Goal: Task Accomplishment & Management: Use online tool/utility

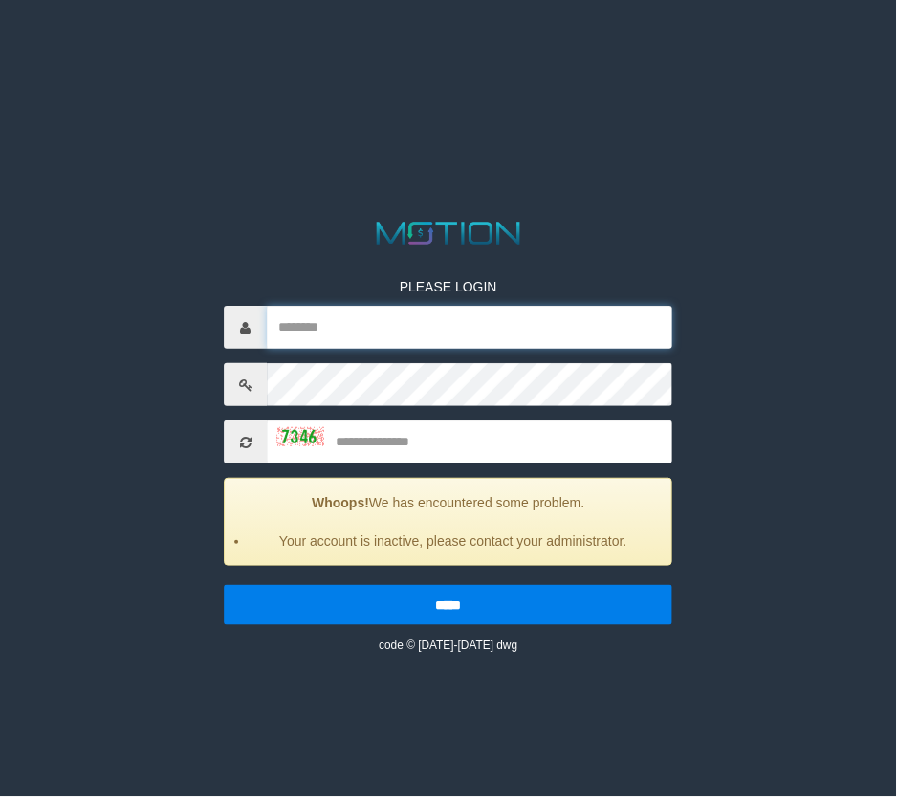
type input "**********"
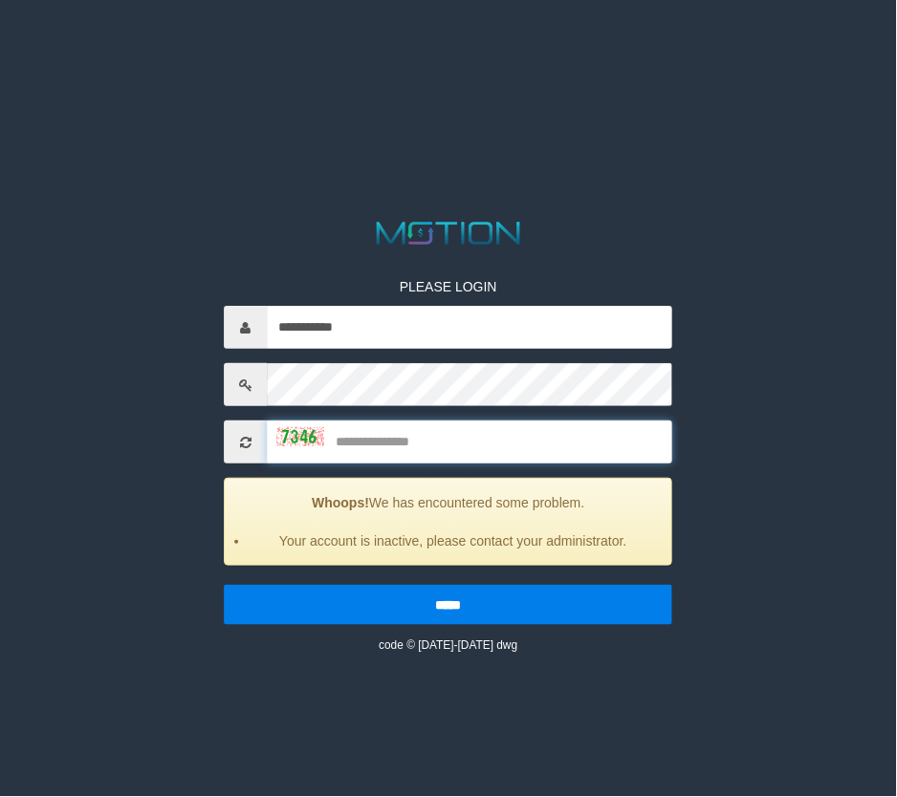
click at [404, 441] on input "text" at bounding box center [469, 443] width 405 height 43
type input "****"
click at [224, 586] on input "*****" at bounding box center [448, 606] width 448 height 40
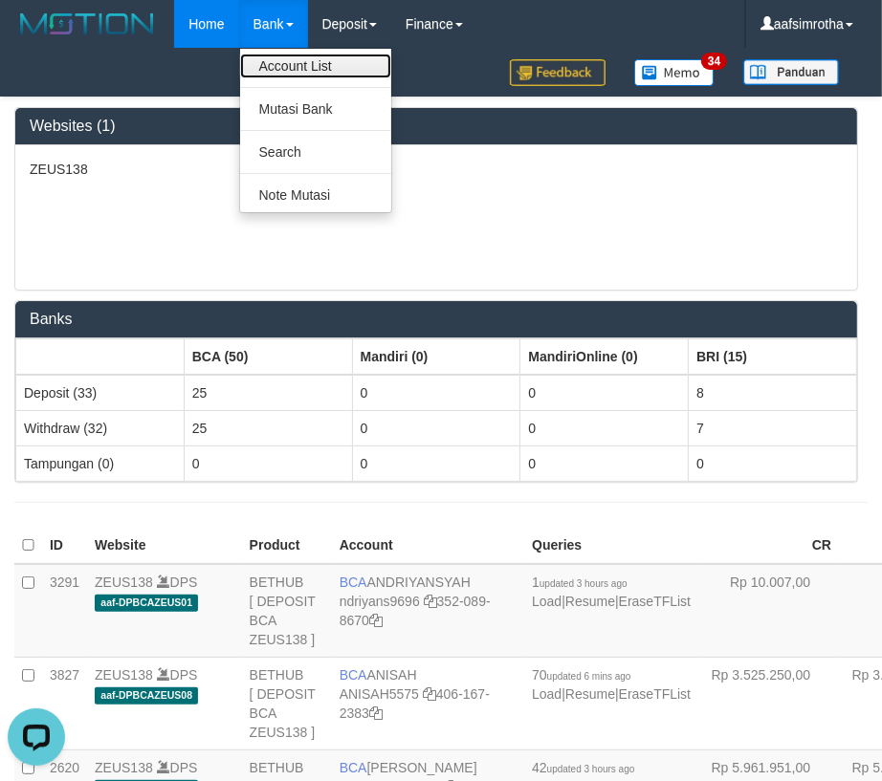
click at [275, 61] on link "Account List" at bounding box center [315, 66] width 151 height 25
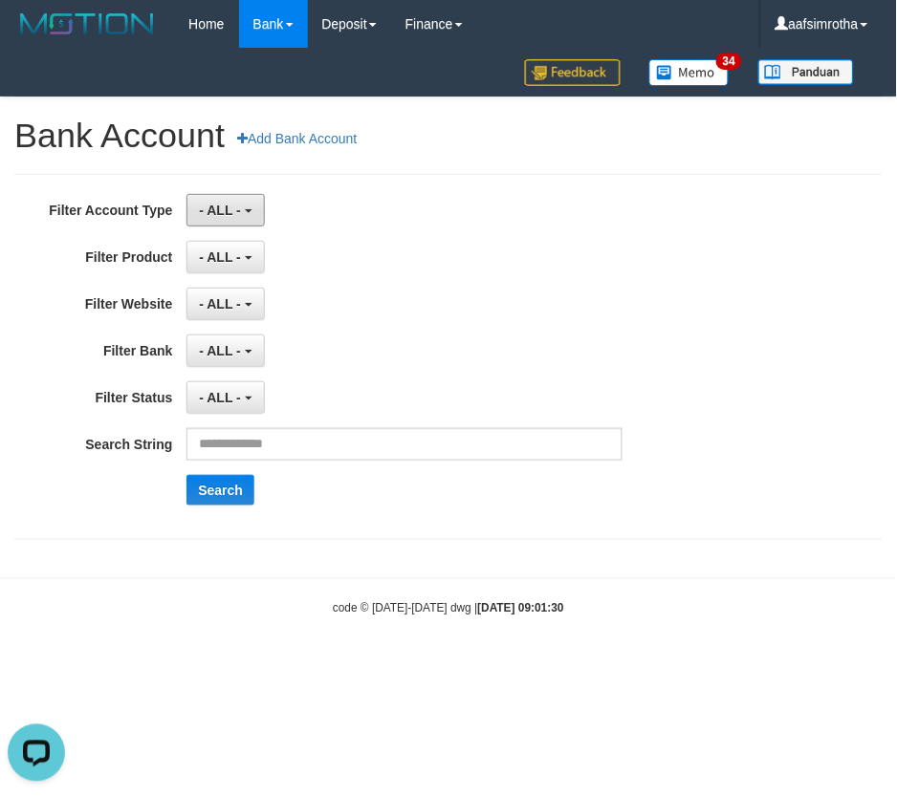
drag, startPoint x: 242, startPoint y: 207, endPoint x: 223, endPoint y: 263, distance: 58.7
click at [241, 207] on button "- ALL -" at bounding box center [224, 210] width 77 height 33
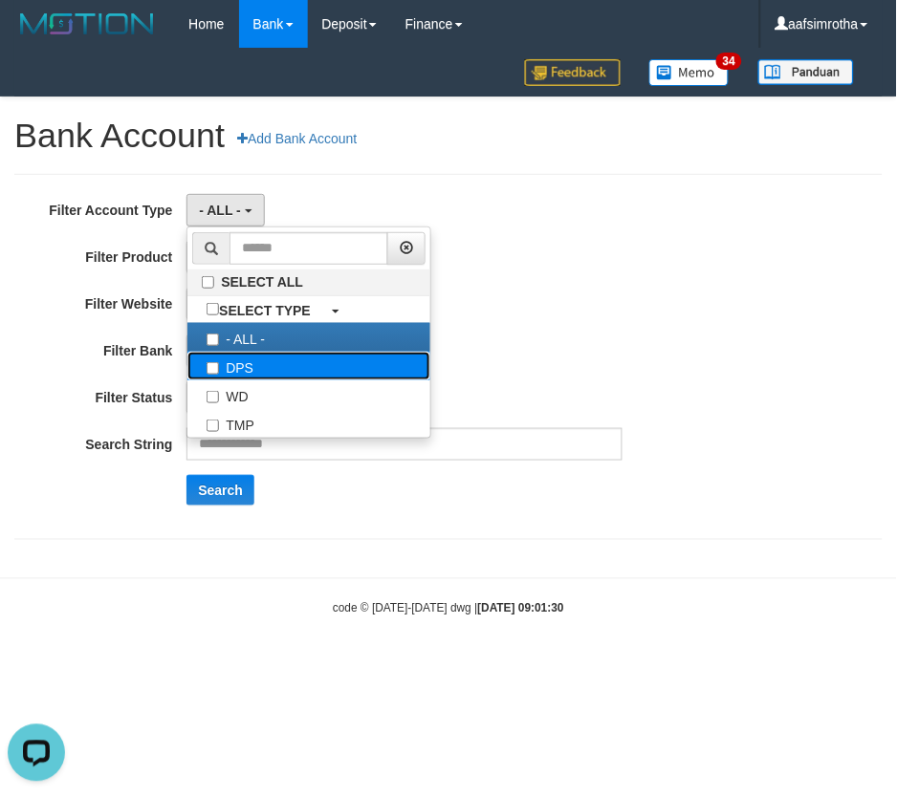
click at [341, 366] on label "DPS" at bounding box center [308, 366] width 243 height 29
select select "***"
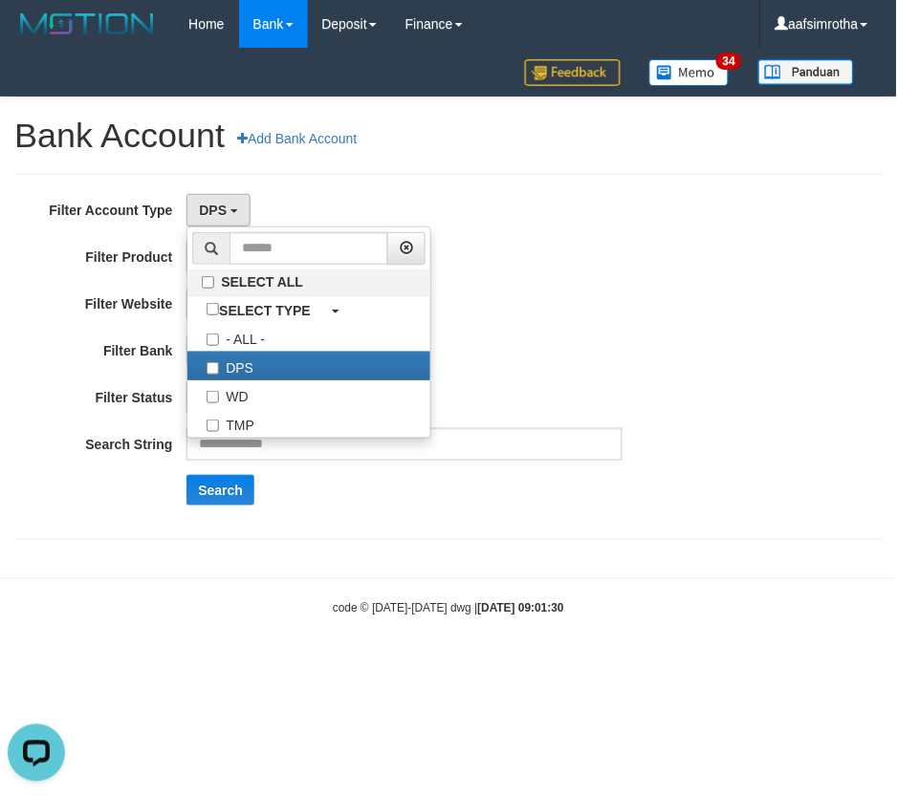
scroll to position [16, 0]
drag, startPoint x: 619, startPoint y: 321, endPoint x: 603, endPoint y: 323, distance: 15.4
click at [613, 323] on div "**********" at bounding box center [374, 357] width 748 height 326
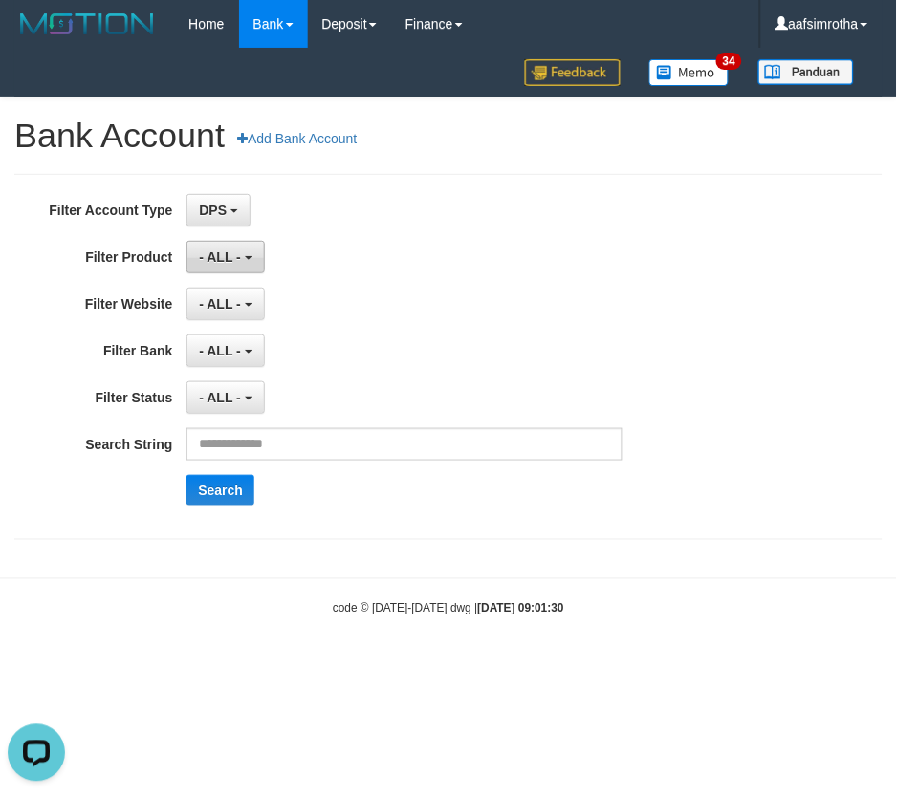
click at [192, 253] on button "- ALL -" at bounding box center [224, 257] width 77 height 33
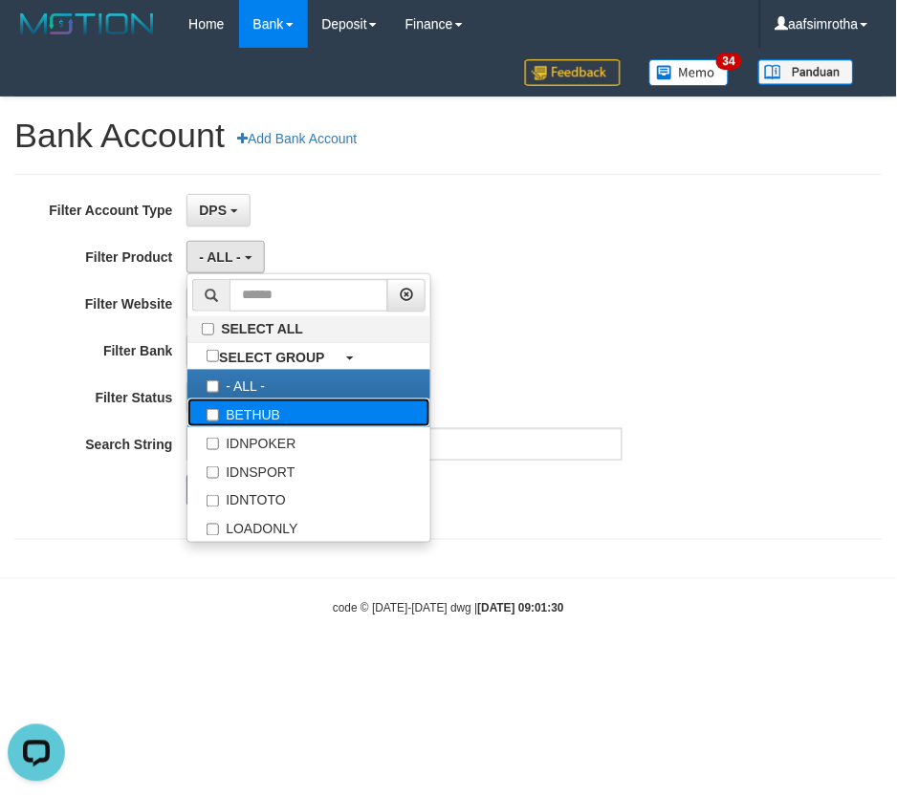
click at [386, 413] on label "BETHUB" at bounding box center [308, 413] width 243 height 29
select select "*"
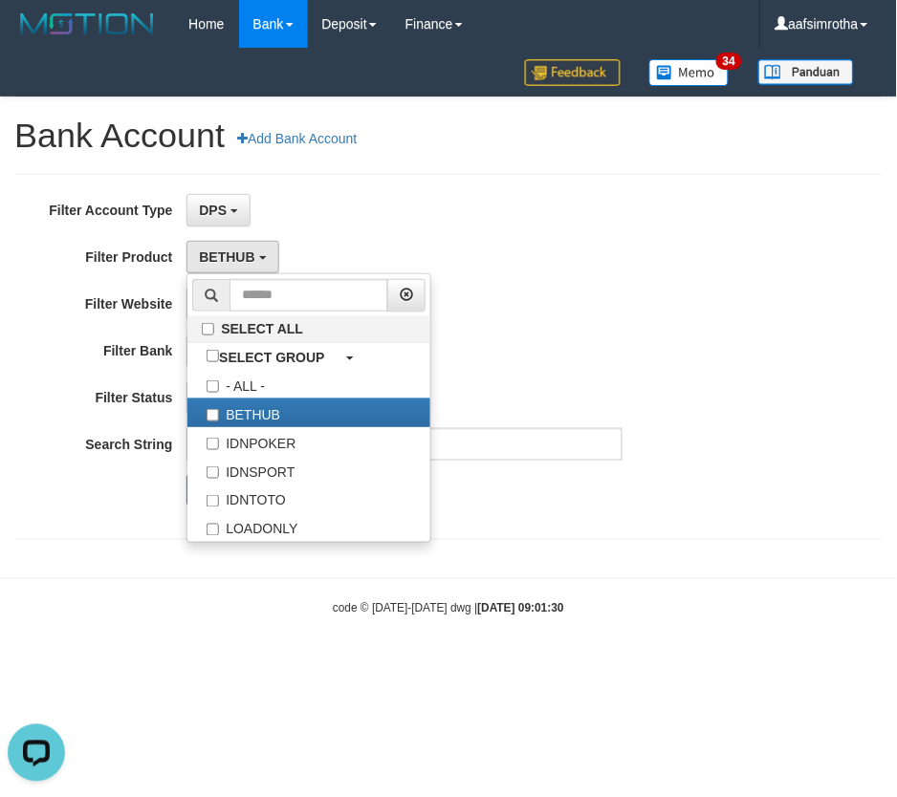
click at [542, 325] on div "**********" at bounding box center [374, 357] width 748 height 326
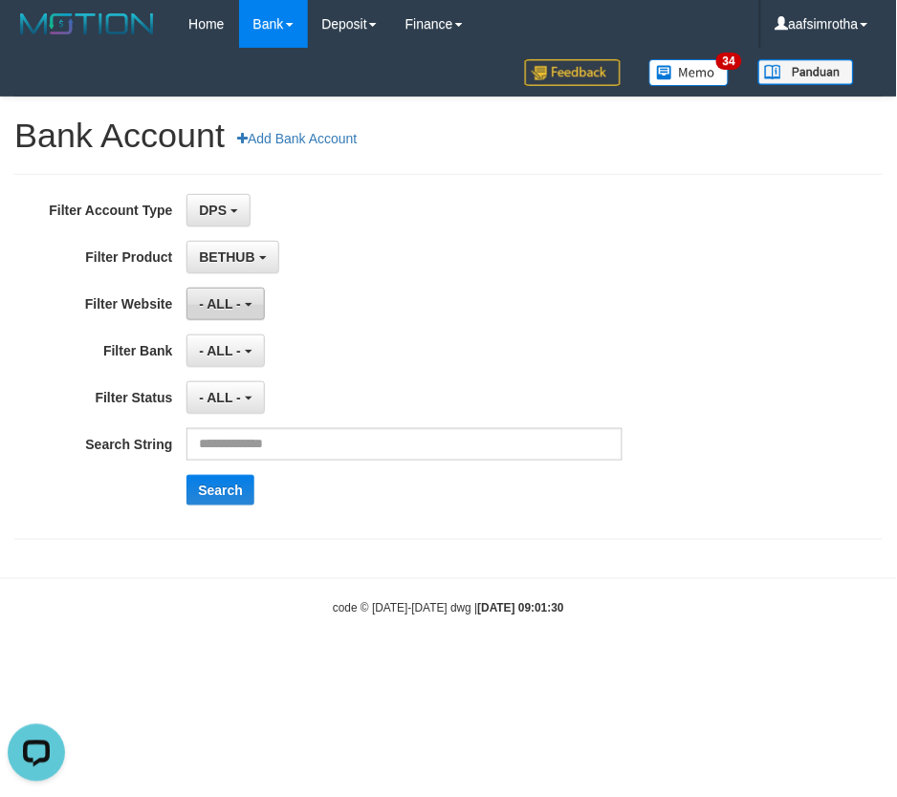
click at [246, 303] on b "button" at bounding box center [249, 305] width 8 height 4
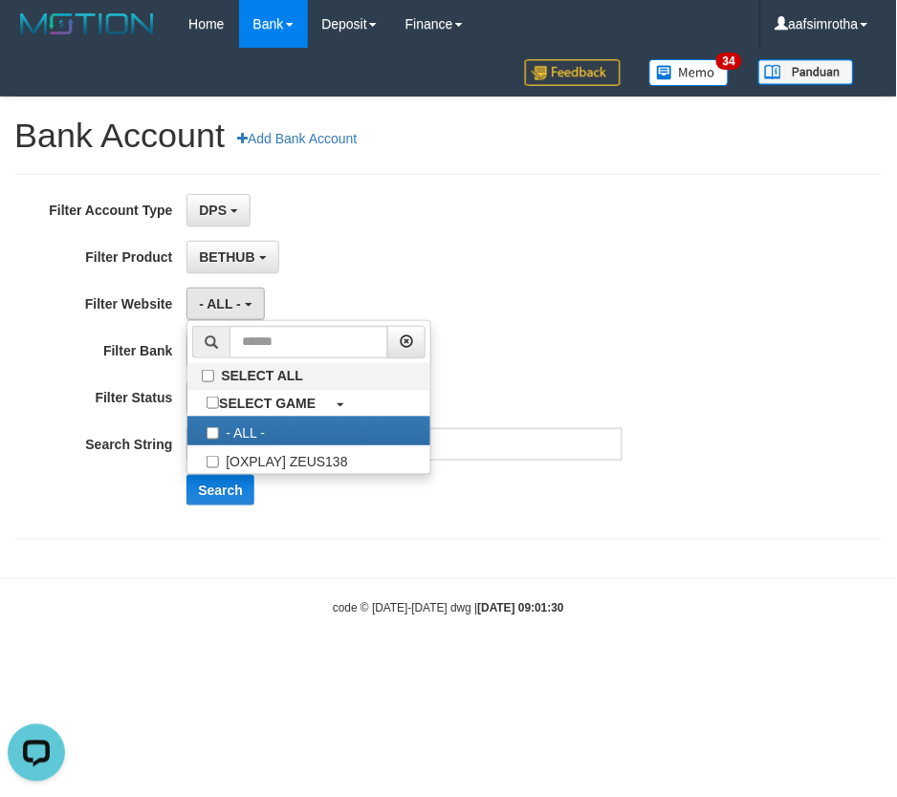
click at [262, 666] on html "Toggle navigation Home Bank Account List Mutasi Bank Search Note Mutasi Deposit…" at bounding box center [448, 333] width 897 height 666
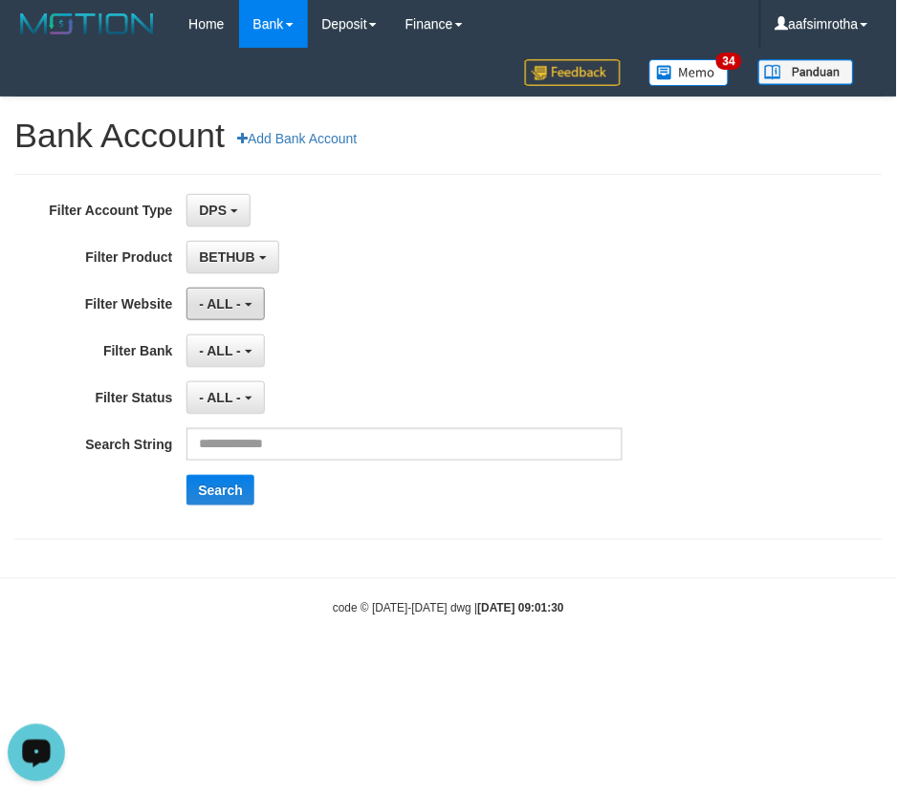
drag, startPoint x: 235, startPoint y: 303, endPoint x: 226, endPoint y: 406, distance: 103.7
click at [233, 306] on span "- ALL -" at bounding box center [220, 303] width 42 height 15
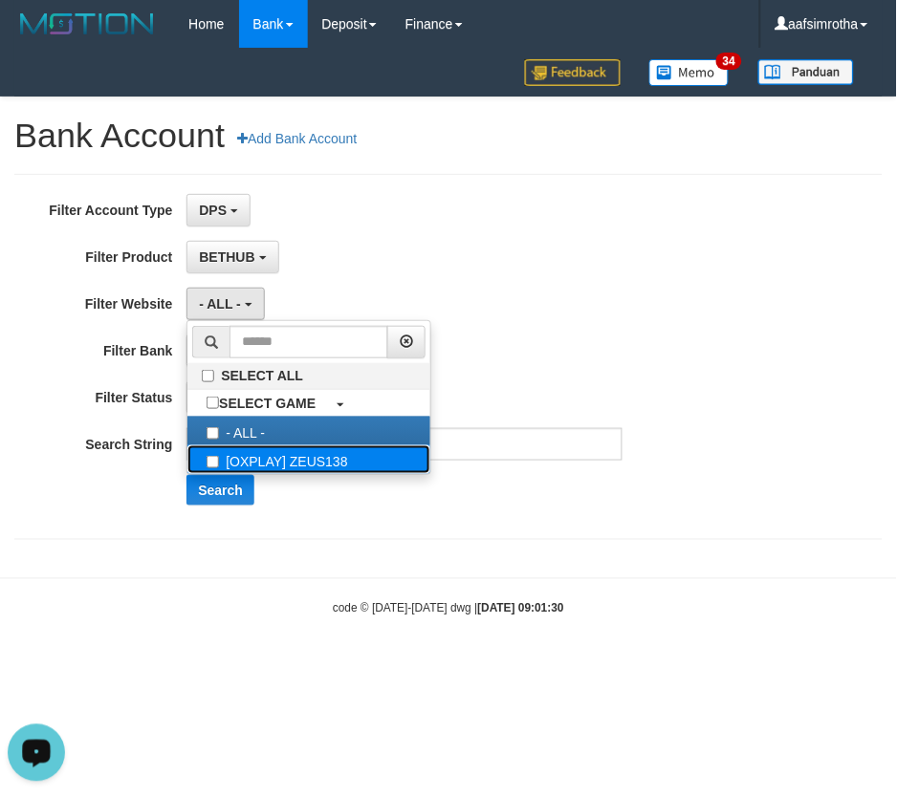
click at [300, 469] on label "[OXPLAY] ZEUS138" at bounding box center [308, 460] width 243 height 29
select select "***"
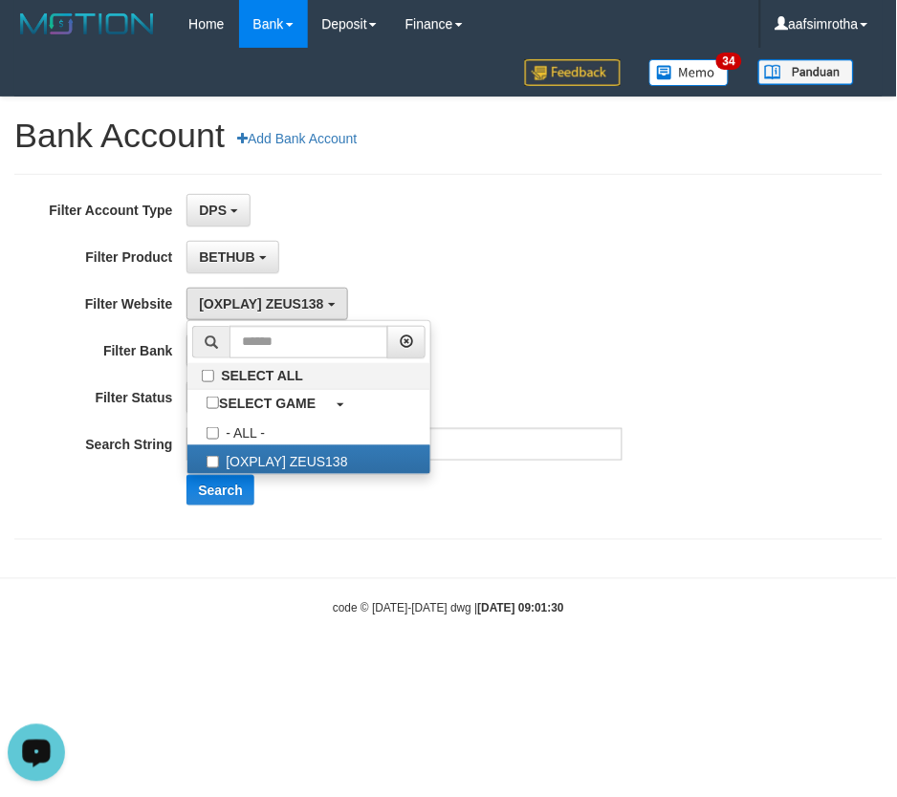
click at [651, 308] on div "**********" at bounding box center [374, 304] width 748 height 33
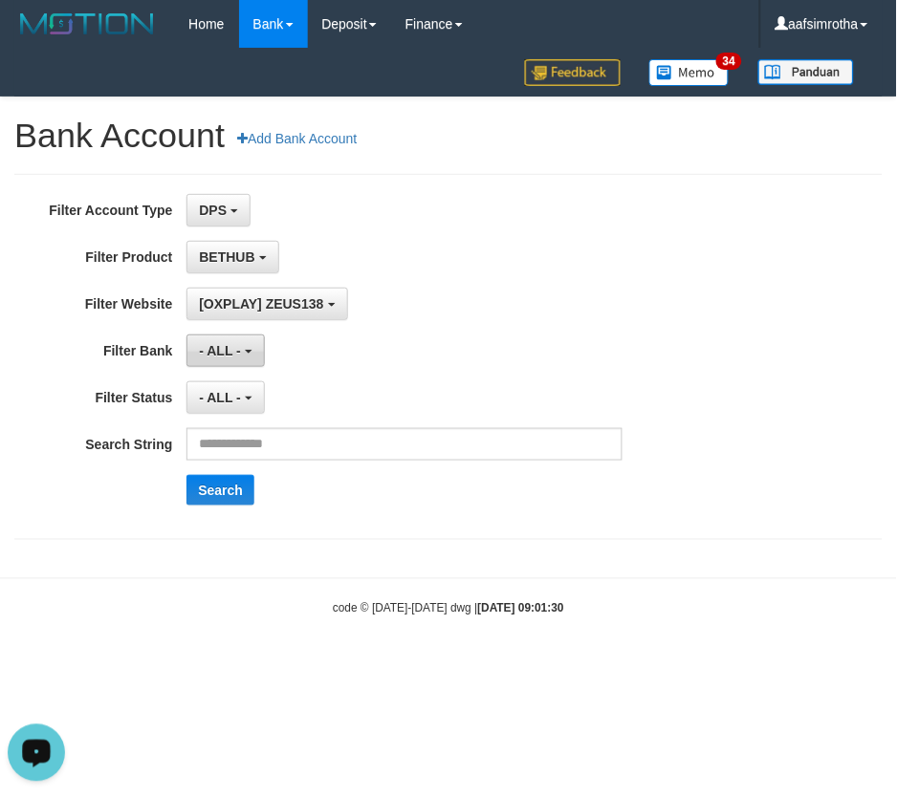
click at [229, 354] on span "- ALL -" at bounding box center [220, 350] width 42 height 15
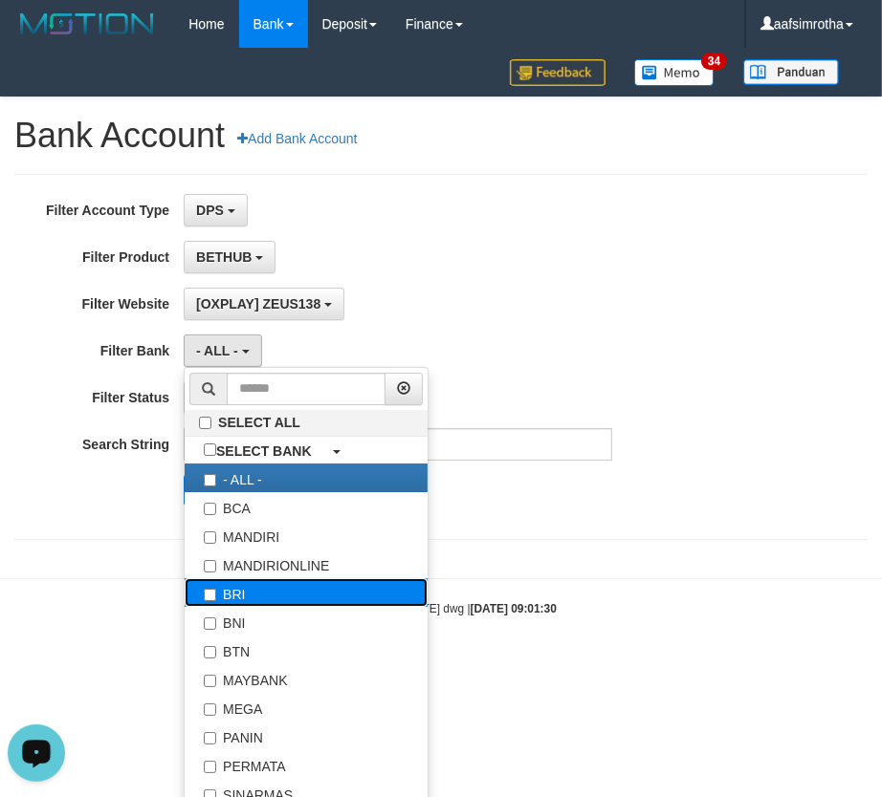
click at [299, 602] on label "BRI" at bounding box center [306, 592] width 243 height 29
select select "***"
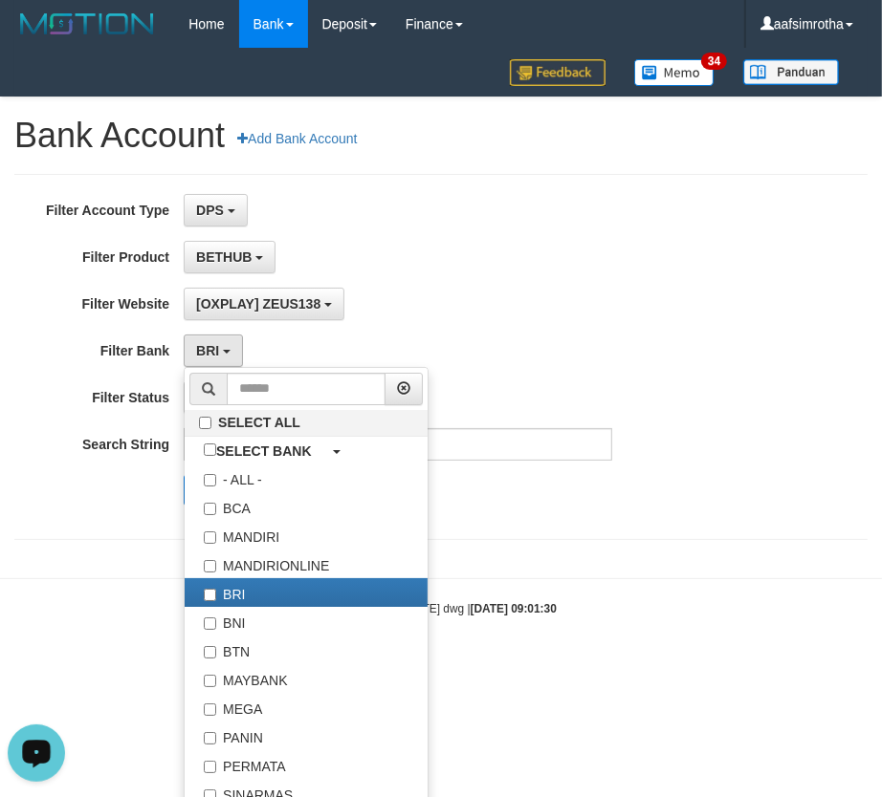
drag, startPoint x: 423, startPoint y: 278, endPoint x: 393, endPoint y: 321, distance: 52.3
click at [425, 278] on div "**********" at bounding box center [367, 357] width 734 height 326
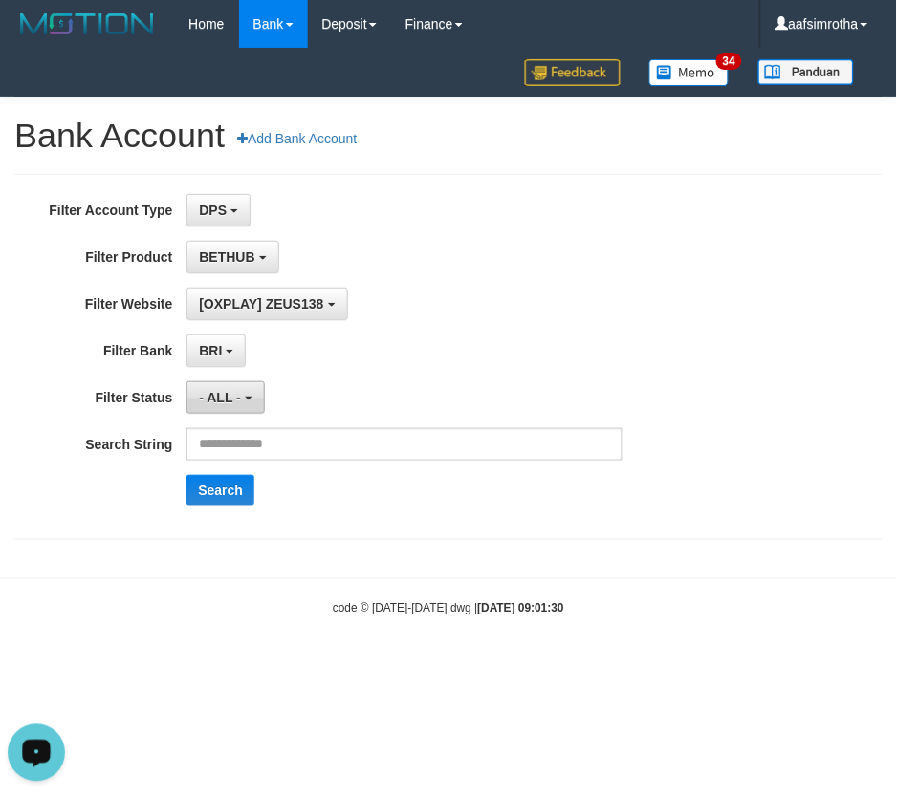
click at [217, 403] on span "- ALL -" at bounding box center [220, 397] width 42 height 15
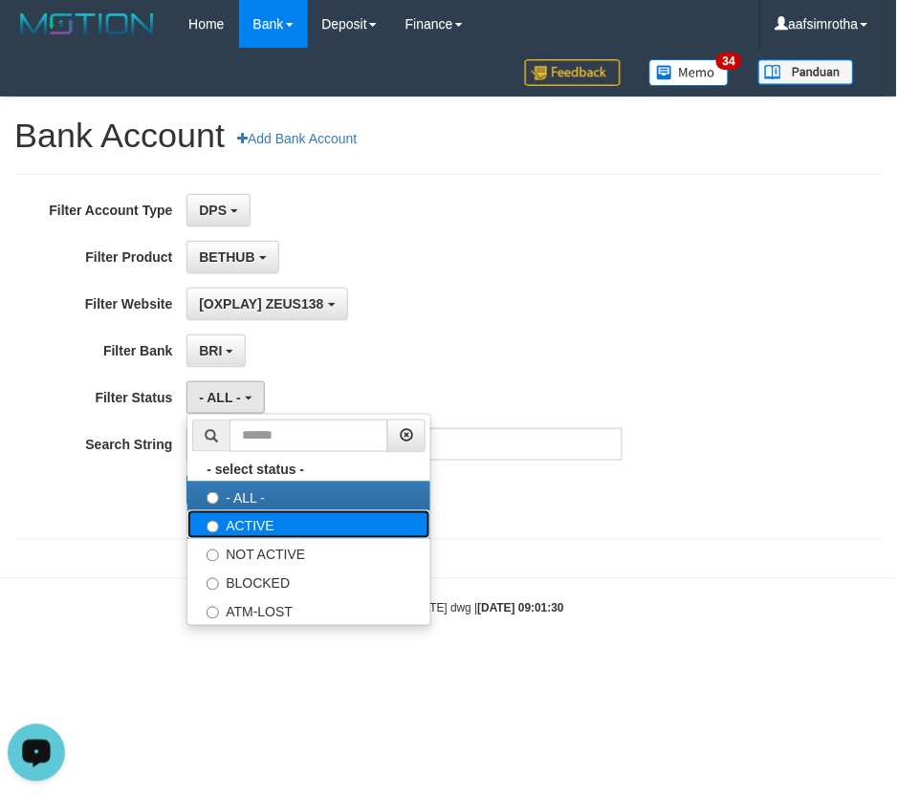
click at [352, 523] on label "ACTIVE" at bounding box center [308, 525] width 243 height 29
select select "*"
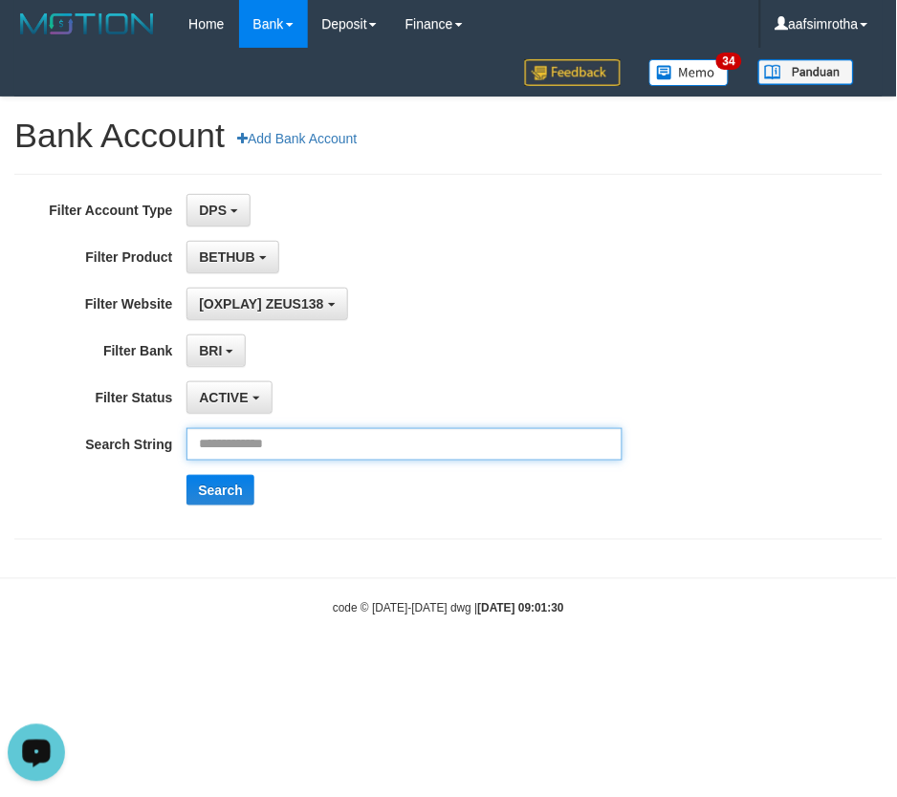
click at [358, 433] on input "text" at bounding box center [404, 444] width 436 height 33
type input "*****"
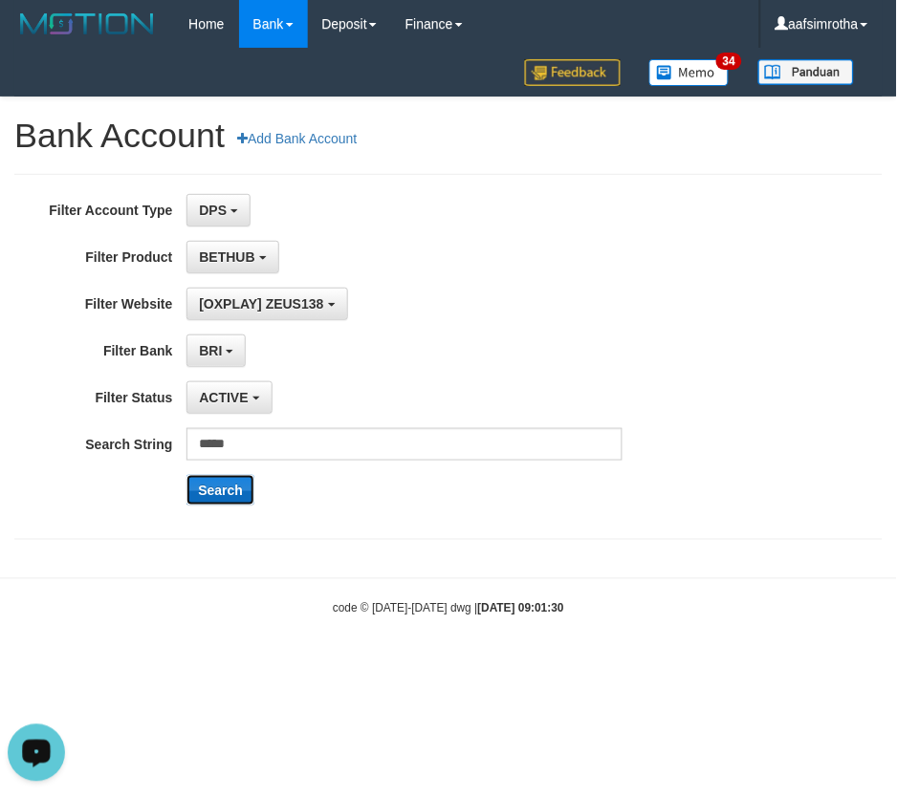
click at [237, 491] on button "Search" at bounding box center [220, 490] width 68 height 31
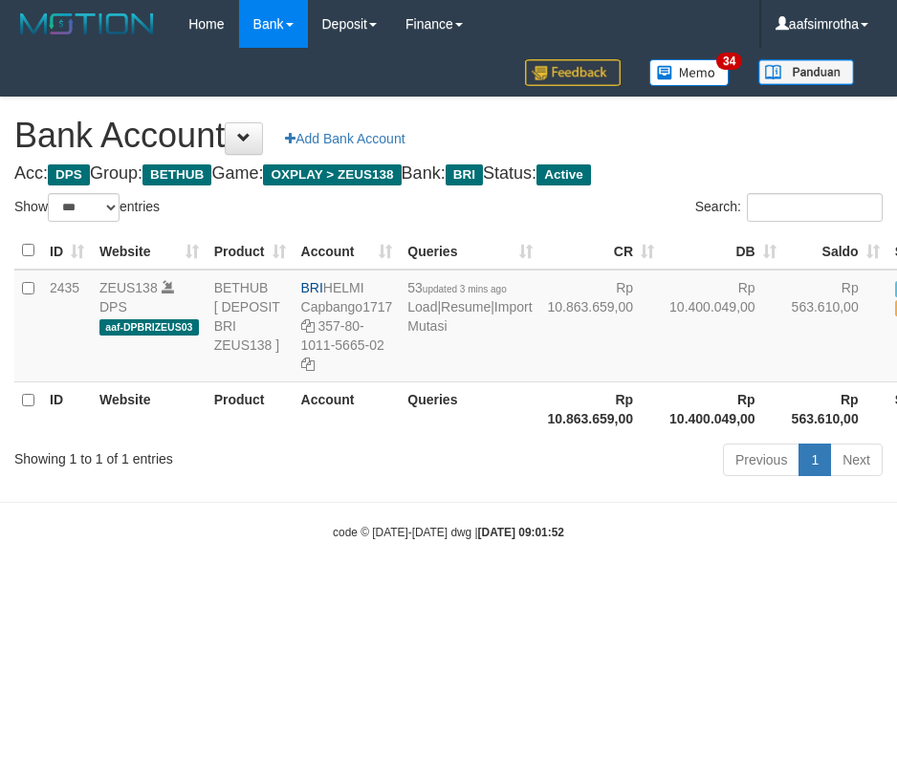
select select "***"
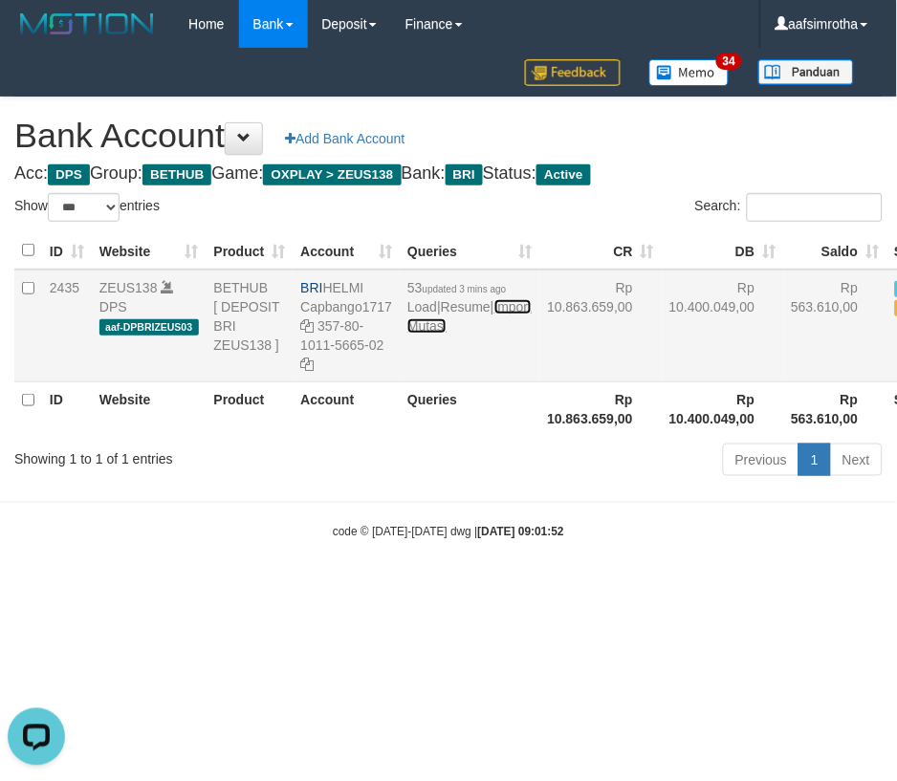
click at [434, 334] on link "Import Mutasi" at bounding box center [469, 316] width 124 height 34
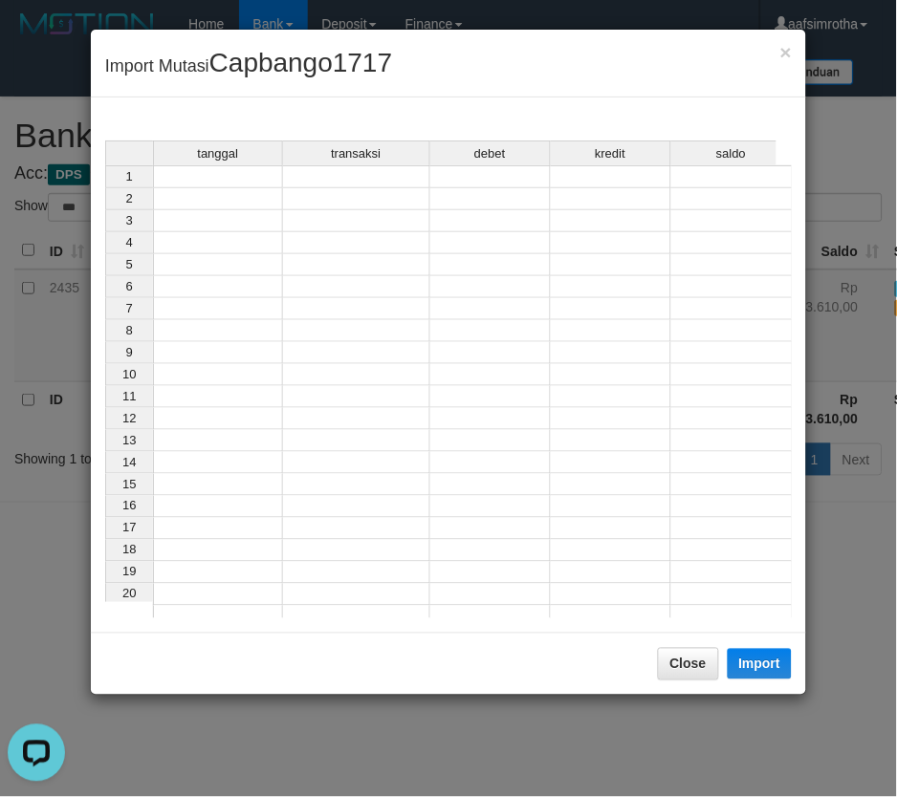
click at [239, 179] on td at bounding box center [218, 176] width 130 height 23
click at [187, 170] on td at bounding box center [216, 176] width 127 height 23
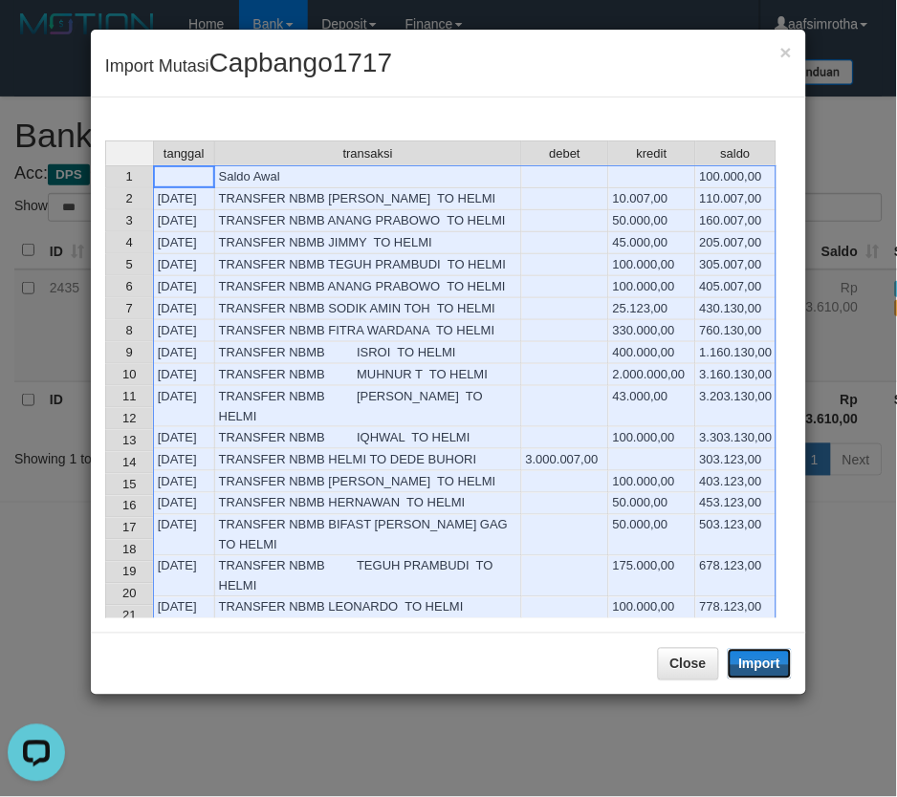
drag, startPoint x: 753, startPoint y: 655, endPoint x: 577, endPoint y: 483, distance: 246.8
click at [748, 654] on button "Import" at bounding box center [760, 664] width 65 height 31
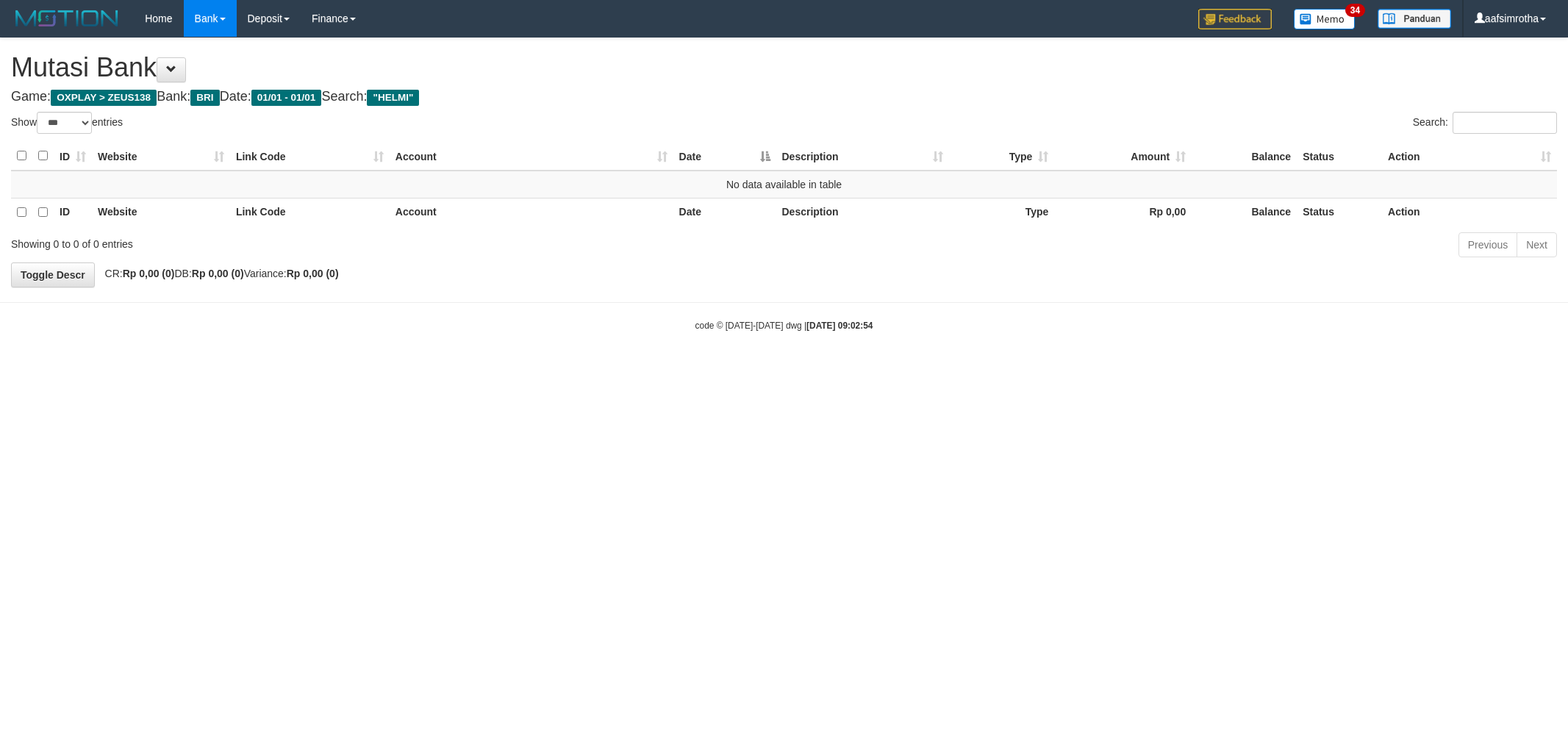
select select "***"
drag, startPoint x: 186, startPoint y: 69, endPoint x: 487, endPoint y: 235, distance: 343.7
click at [186, 70] on button at bounding box center [171, 70] width 29 height 25
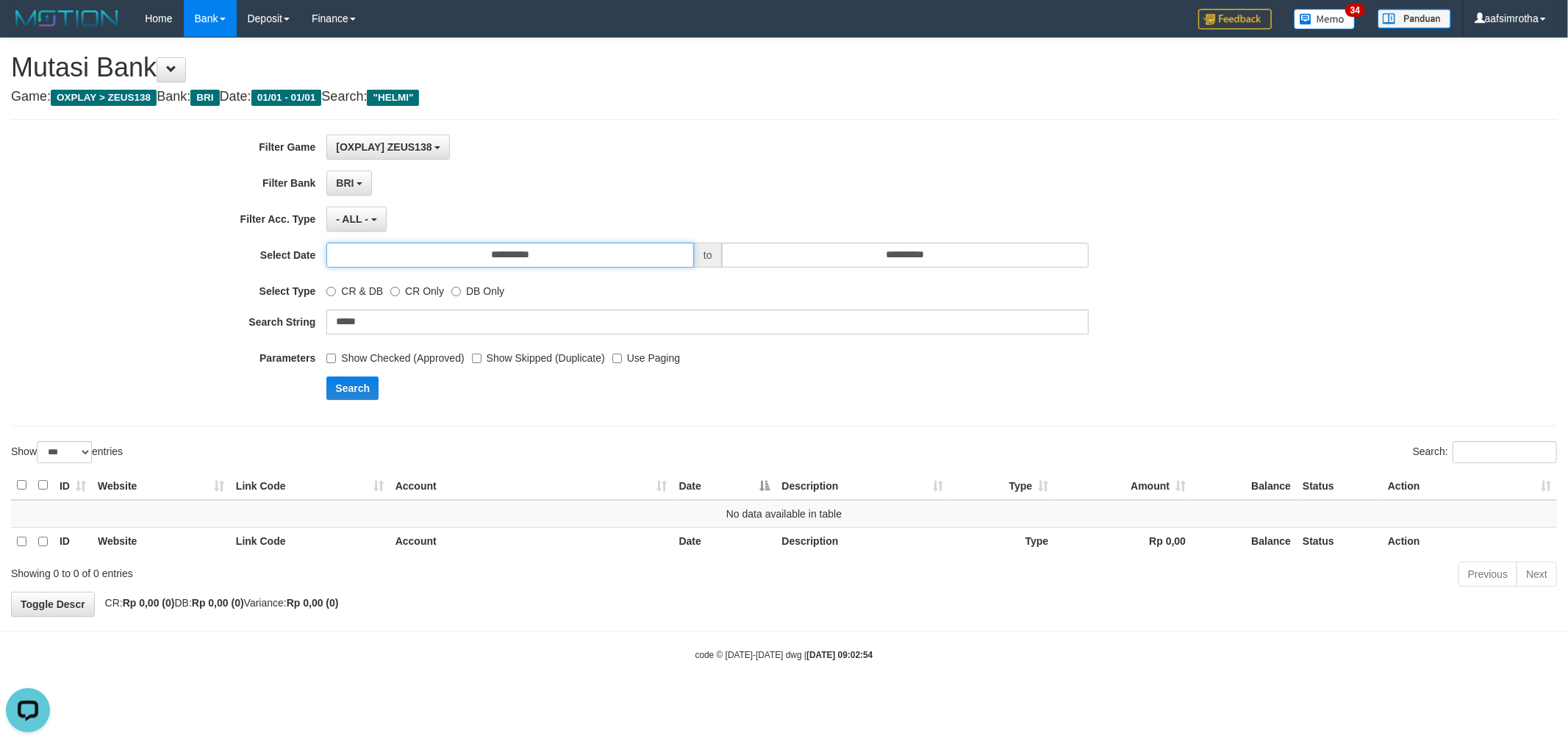
click at [517, 254] on input "**********" at bounding box center [510, 255] width 367 height 25
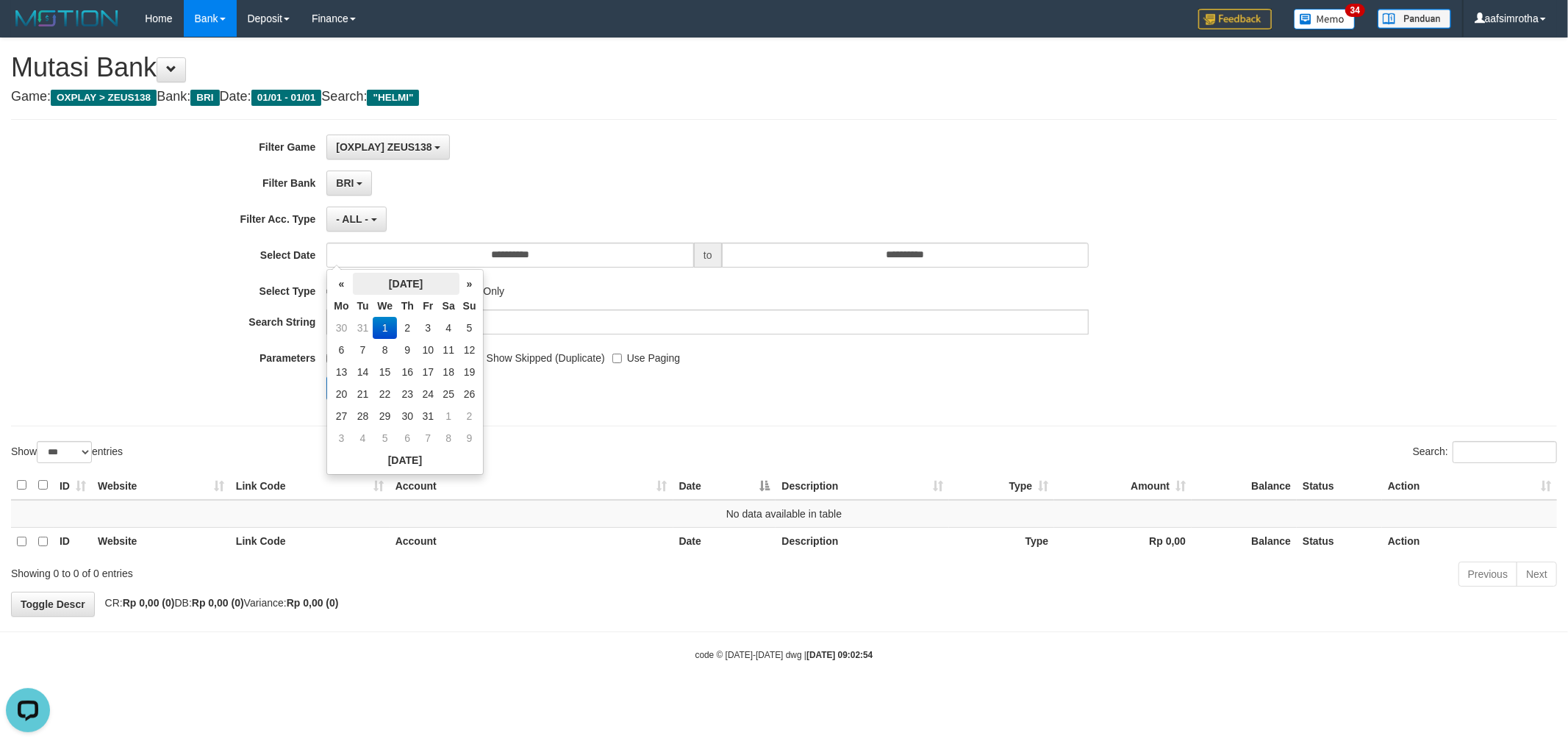
click at [425, 282] on th "January 2025" at bounding box center [406, 284] width 107 height 22
click at [384, 410] on span "Oct" at bounding box center [382, 404] width 29 height 40
click at [379, 330] on td "1" at bounding box center [385, 327] width 25 height 22
type input "**********"
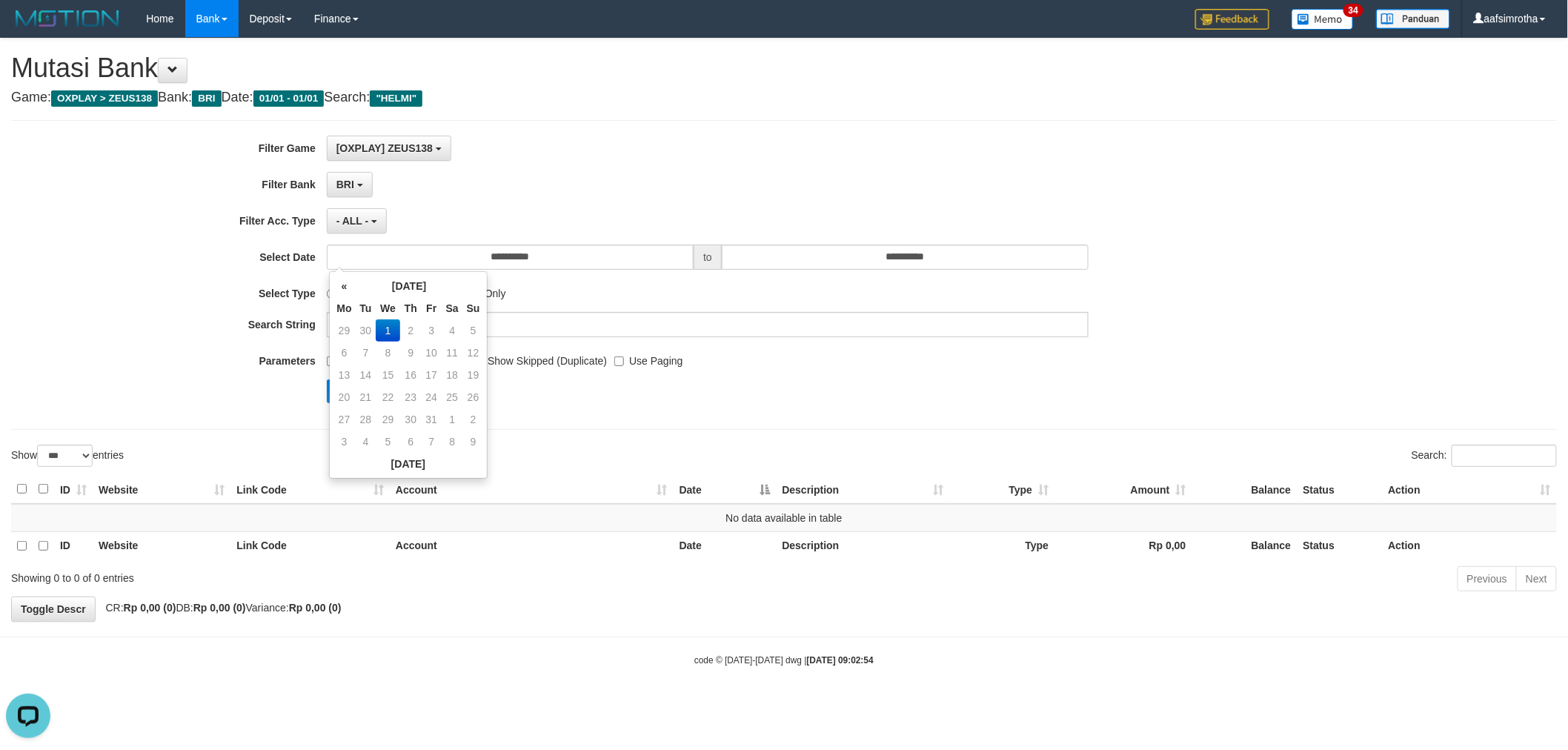
drag, startPoint x: 583, startPoint y: 423, endPoint x: 575, endPoint y: 415, distance: 11.3
click at [581, 423] on div "**********" at bounding box center [784, 275] width 1546 height 310
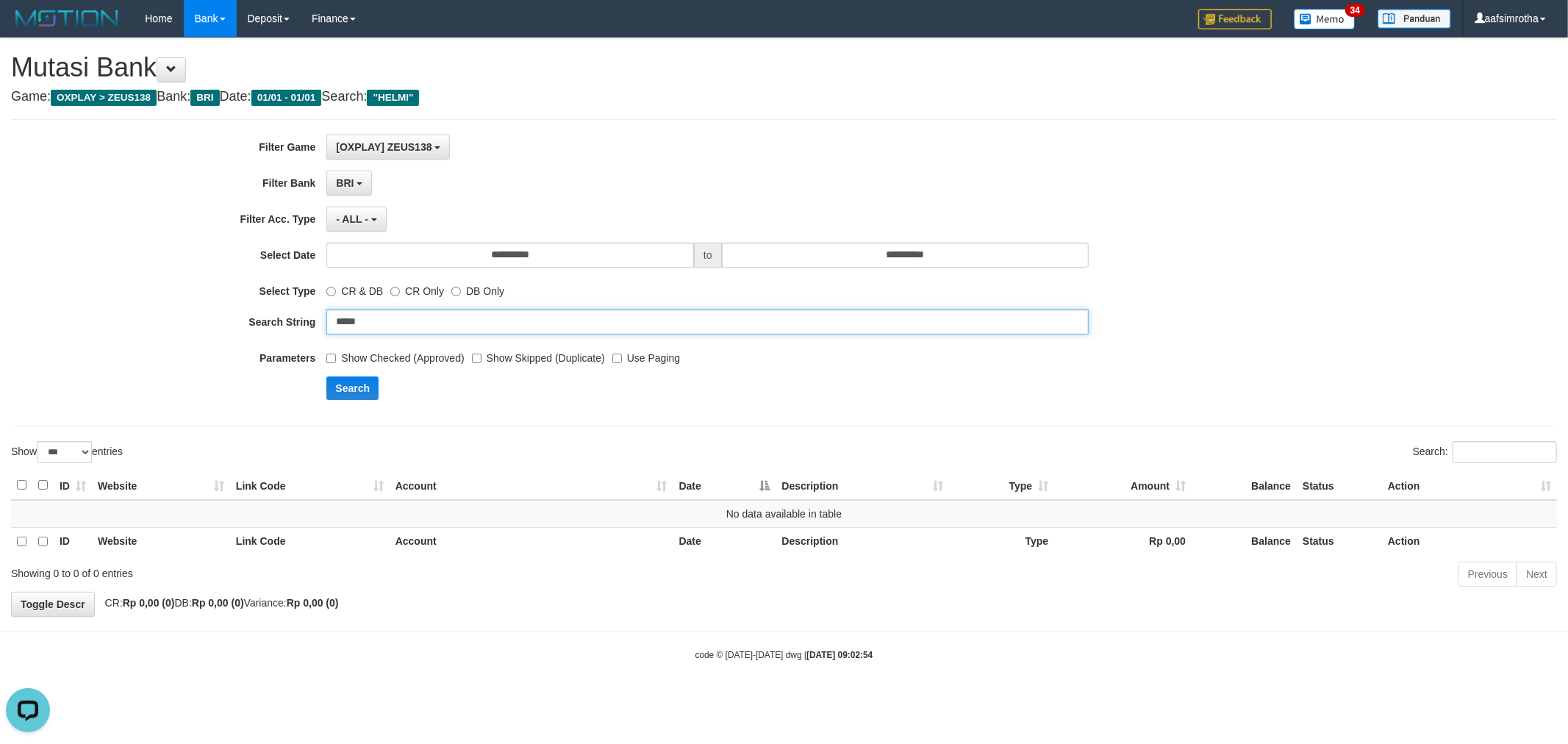
drag, startPoint x: 387, startPoint y: 329, endPoint x: 312, endPoint y: 327, distance: 75.0
click at [312, 327] on div "Search String *****" at bounding box center [653, 322] width 1307 height 25
click at [360, 392] on button "Search" at bounding box center [353, 388] width 52 height 24
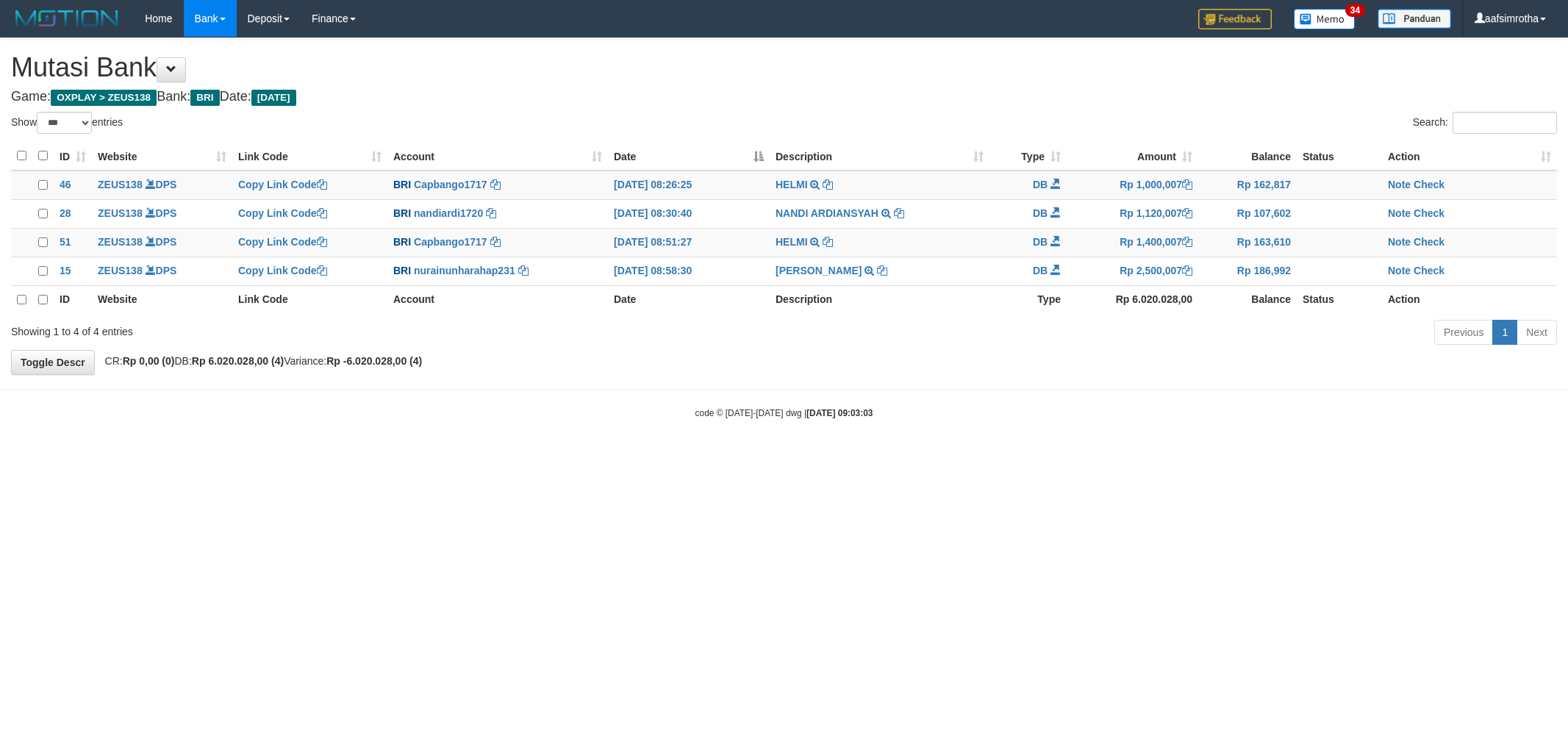
select select "***"
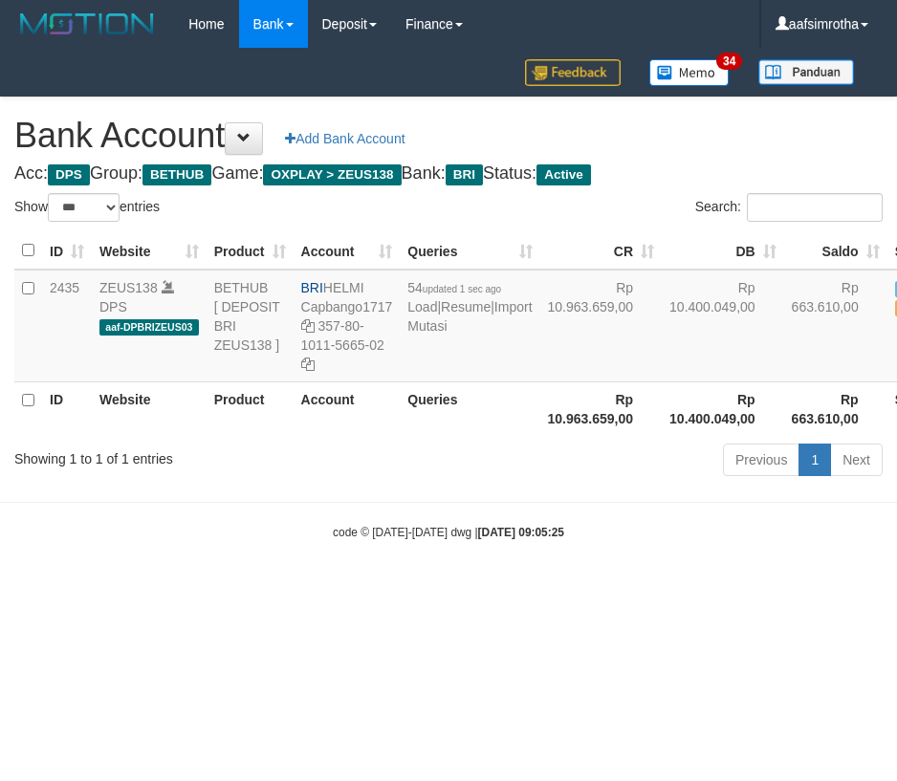
select select "***"
click at [254, 589] on html "Toggle navigation Home Bank Account List Mutasi Bank Search Note Mutasi Deposit…" at bounding box center [448, 294] width 897 height 589
click at [449, 589] on html "Toggle navigation Home Bank Account List Mutasi Bank Search Note Mutasi Deposit…" at bounding box center [448, 294] width 897 height 589
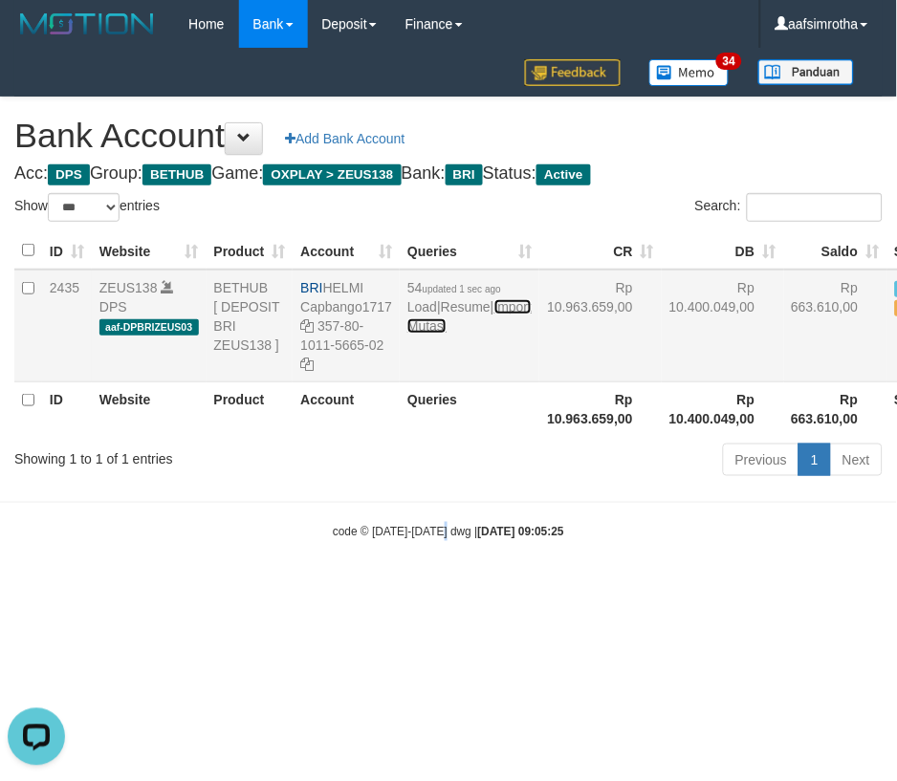
click at [423, 334] on link "Import Mutasi" at bounding box center [469, 316] width 124 height 34
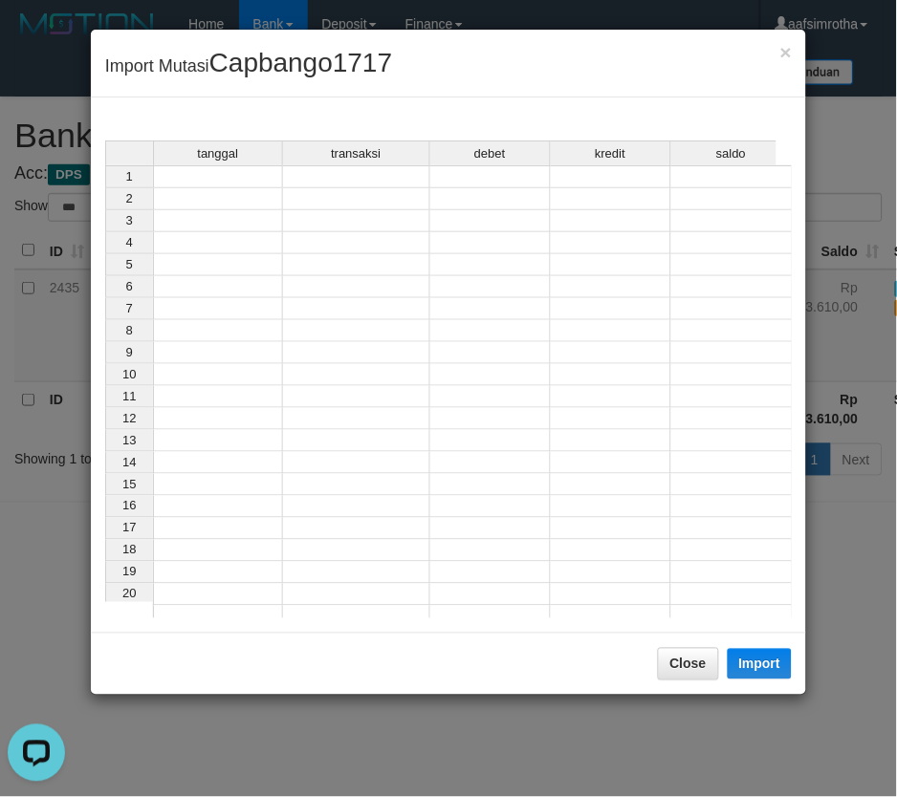
drag, startPoint x: 234, startPoint y: 179, endPoint x: 207, endPoint y: 288, distance: 112.5
click at [233, 179] on td at bounding box center [218, 176] width 130 height 23
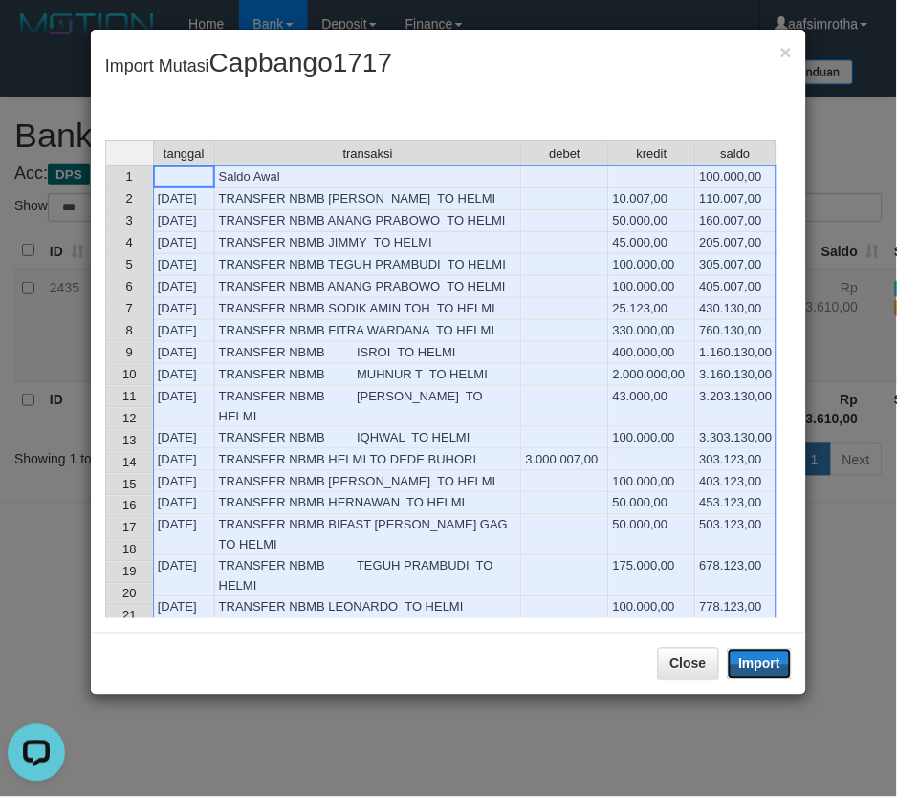
drag, startPoint x: 782, startPoint y: 661, endPoint x: 3, endPoint y: 503, distance: 795.1
click at [782, 661] on button "Import" at bounding box center [760, 664] width 65 height 31
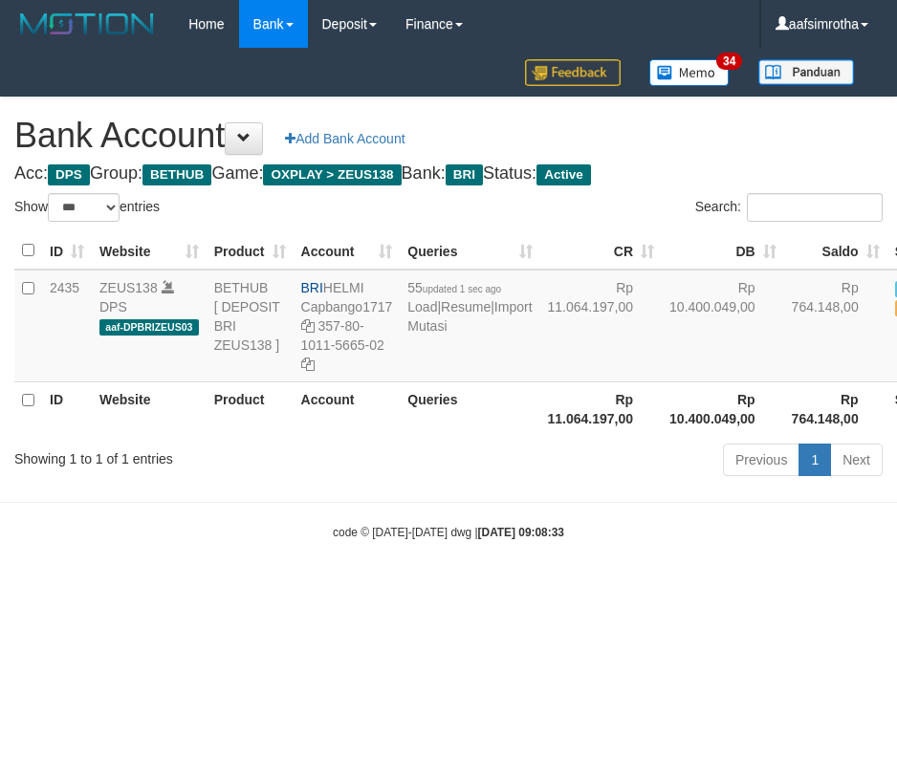
select select "***"
drag, startPoint x: 577, startPoint y: 692, endPoint x: 770, endPoint y: 795, distance: 218.6
click at [578, 589] on html "Toggle navigation Home Bank Account List Mutasi Bank Search Note Mutasi Deposit…" at bounding box center [448, 294] width 897 height 589
drag, startPoint x: 218, startPoint y: 669, endPoint x: 578, endPoint y: 443, distance: 425.0
click at [229, 589] on html "Toggle navigation Home Bank Account List Mutasi Bank Search Note Mutasi Deposit…" at bounding box center [448, 294] width 897 height 589
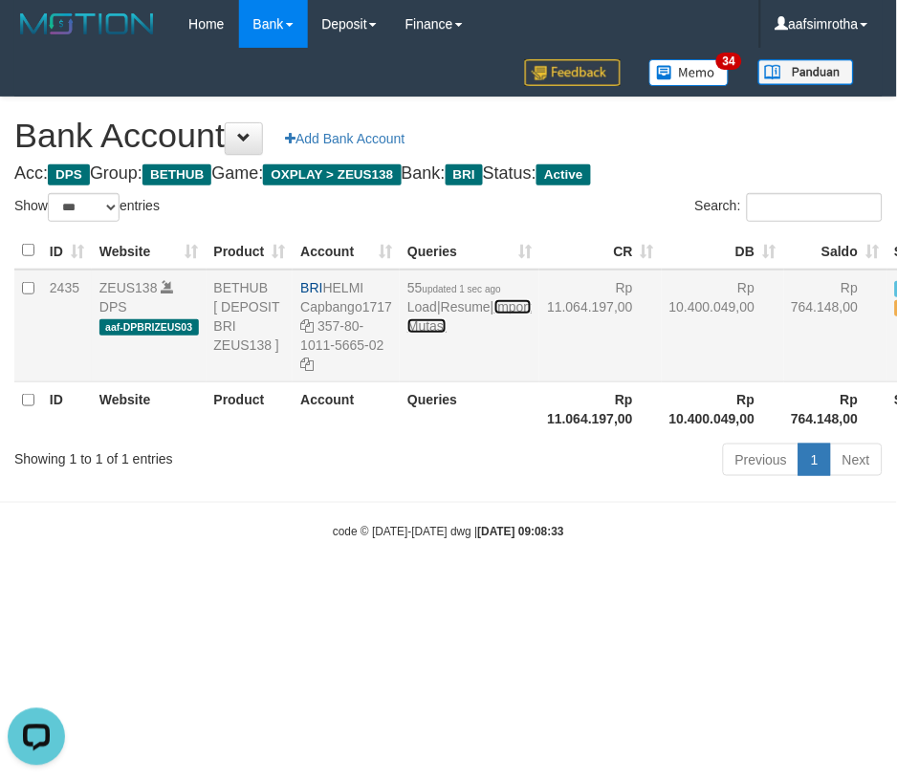
click at [428, 334] on link "Import Mutasi" at bounding box center [469, 316] width 124 height 34
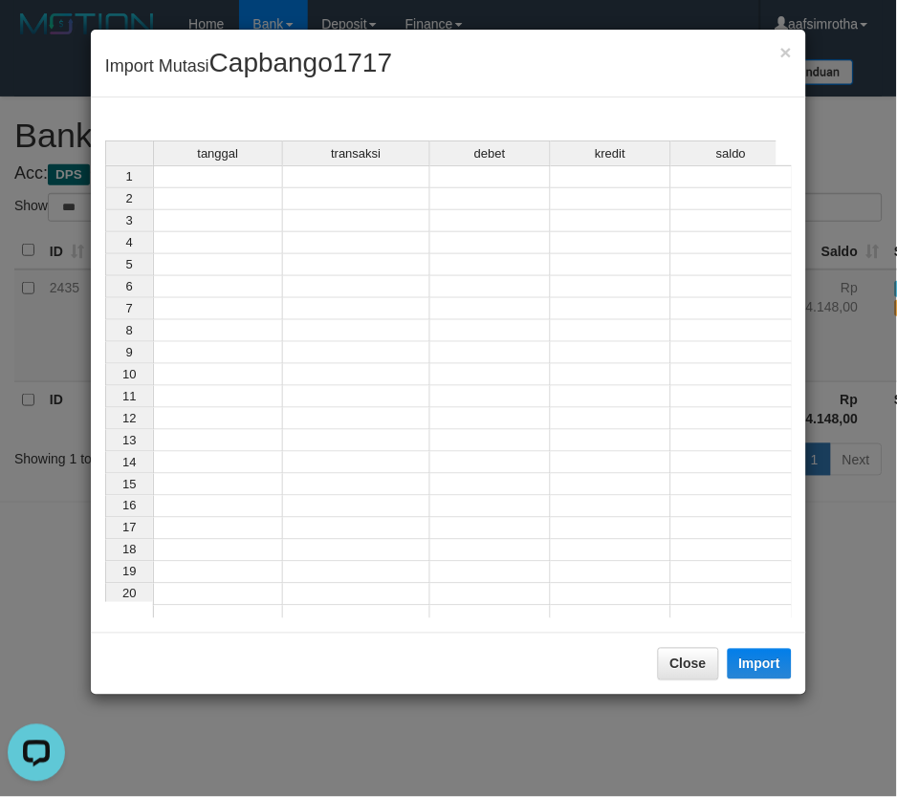
click at [207, 174] on td at bounding box center [218, 176] width 130 height 23
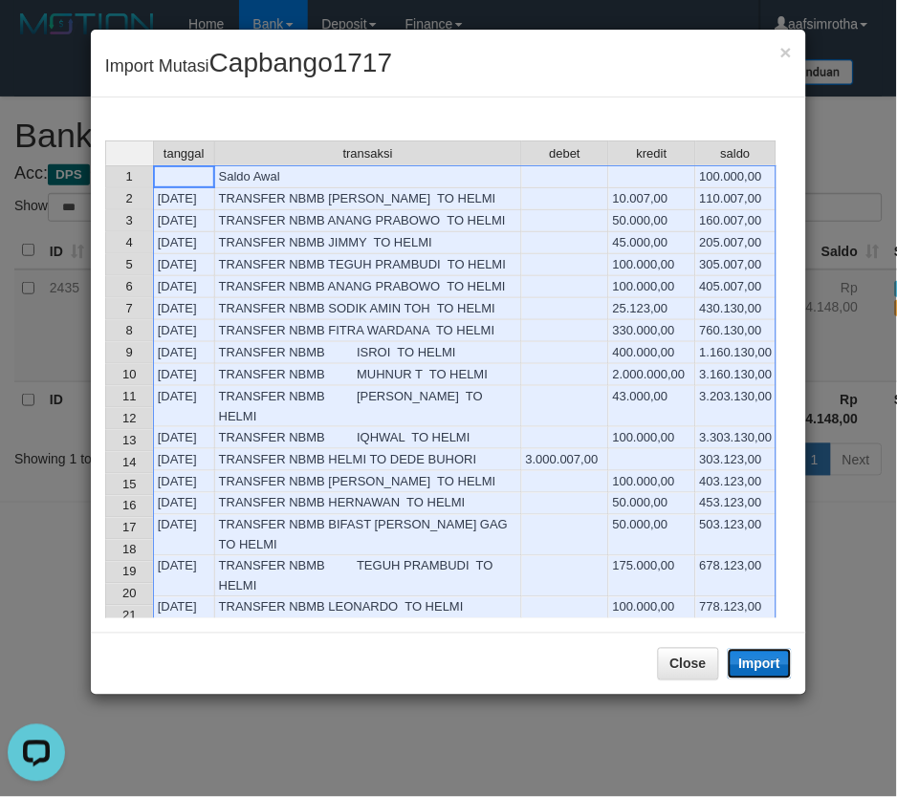
click at [772, 666] on button "Import" at bounding box center [760, 664] width 65 height 31
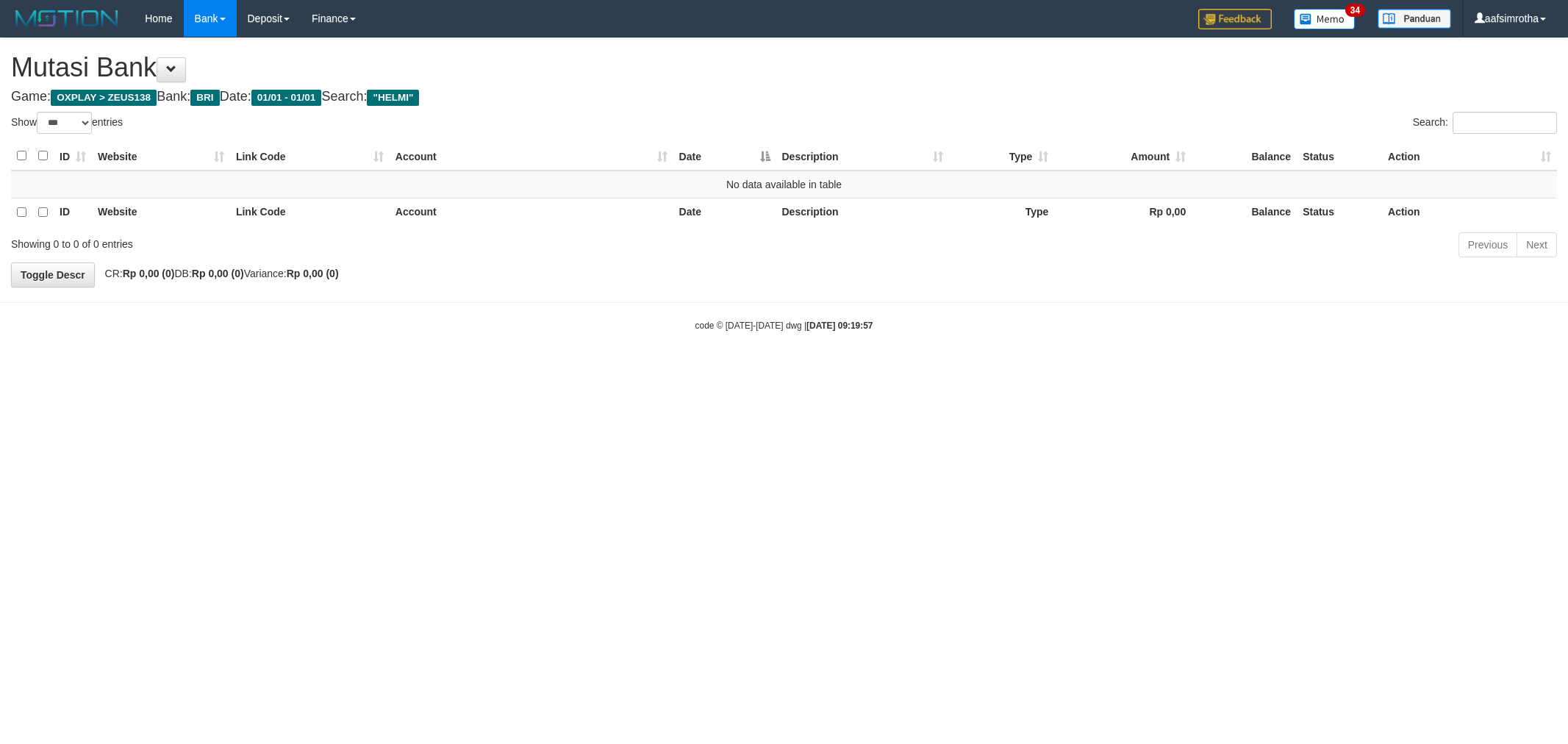
select select "***"
click at [184, 66] on button at bounding box center [171, 70] width 29 height 25
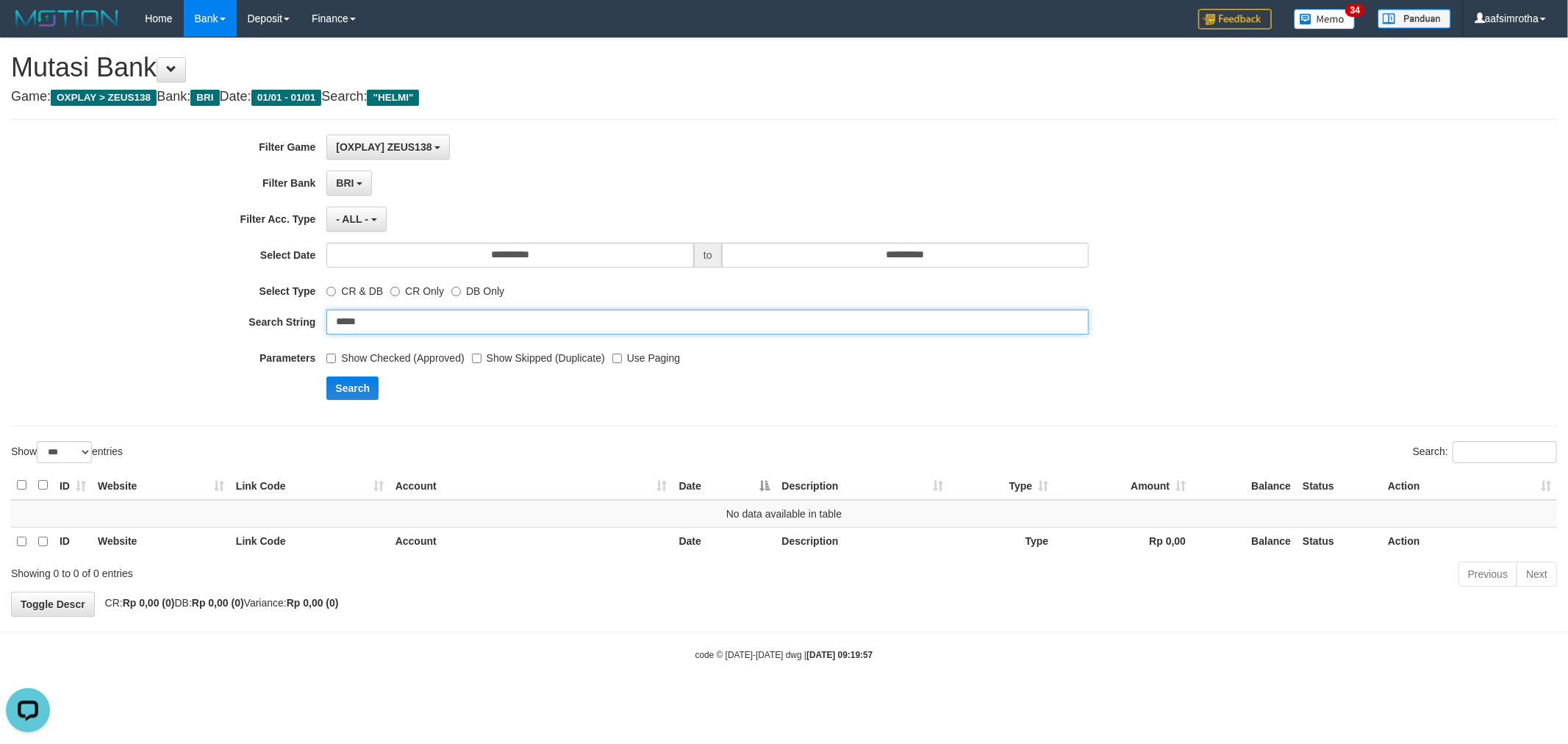
drag, startPoint x: 391, startPoint y: 322, endPoint x: 324, endPoint y: 313, distance: 67.6
click at [338, 319] on input "*****" at bounding box center [708, 322] width 762 height 25
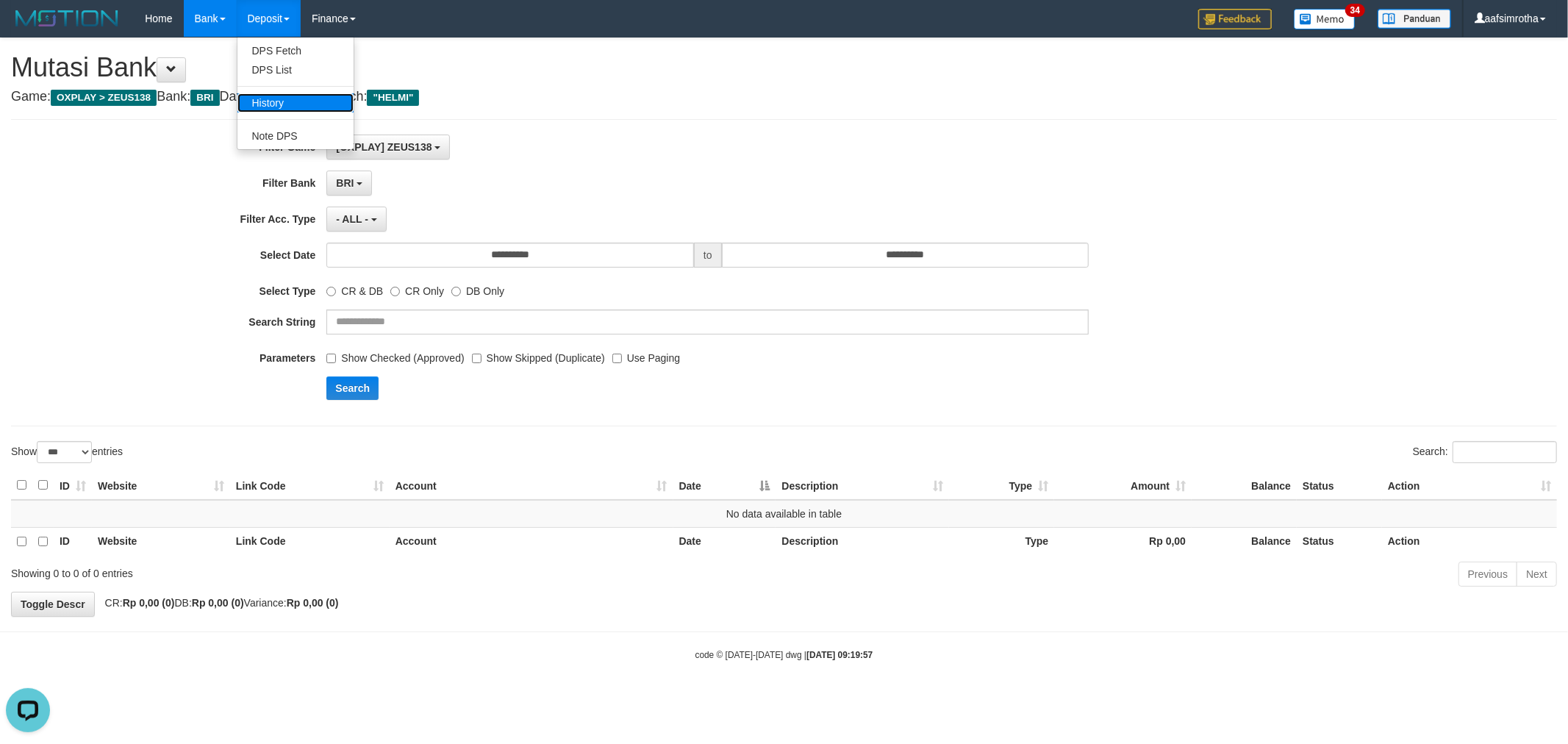
click at [309, 104] on link "History" at bounding box center [295, 102] width 116 height 19
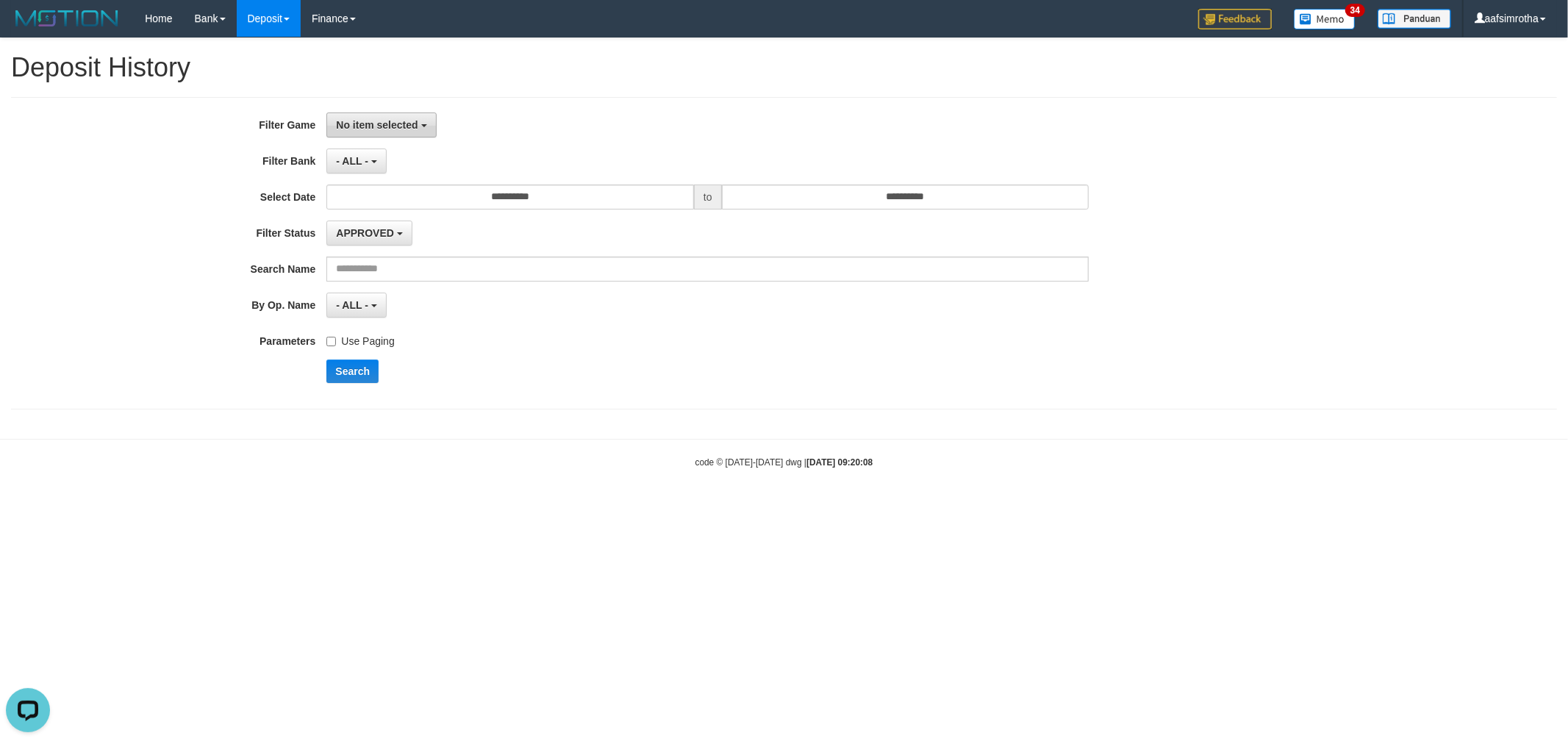
click at [379, 127] on span "No item selected" at bounding box center [377, 125] width 81 height 12
drag, startPoint x: 397, startPoint y: 174, endPoint x: 400, endPoint y: 232, distance: 58.1
click at [398, 174] on label "SELECT ALL" at bounding box center [420, 181] width 187 height 20
select select "***"
click at [357, 367] on button "Search" at bounding box center [353, 371] width 52 height 24
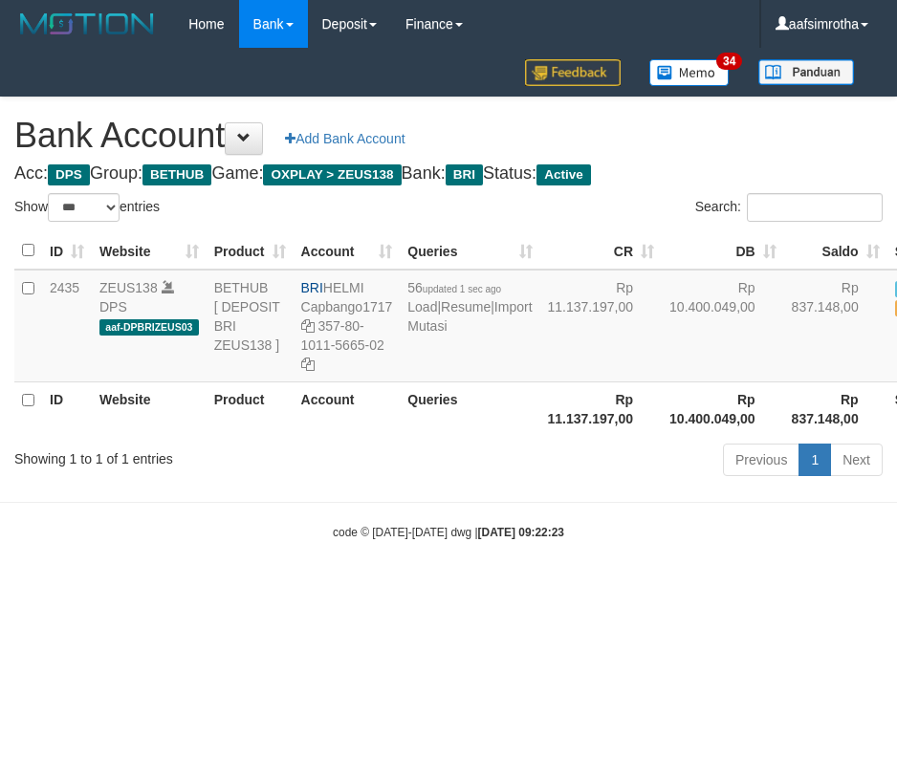
select select "***"
drag, startPoint x: 368, startPoint y: 682, endPoint x: 7, endPoint y: 620, distance: 366.7
click at [368, 589] on html "Toggle navigation Home Bank Account List Mutasi Bank Search Note Mutasi Deposit…" at bounding box center [448, 294] width 897 height 589
drag, startPoint x: 130, startPoint y: 674, endPoint x: 149, endPoint y: 669, distance: 19.7
click at [137, 589] on html "Toggle navigation Home Bank Account List Mutasi Bank Search Note Mutasi Deposit…" at bounding box center [448, 294] width 897 height 589
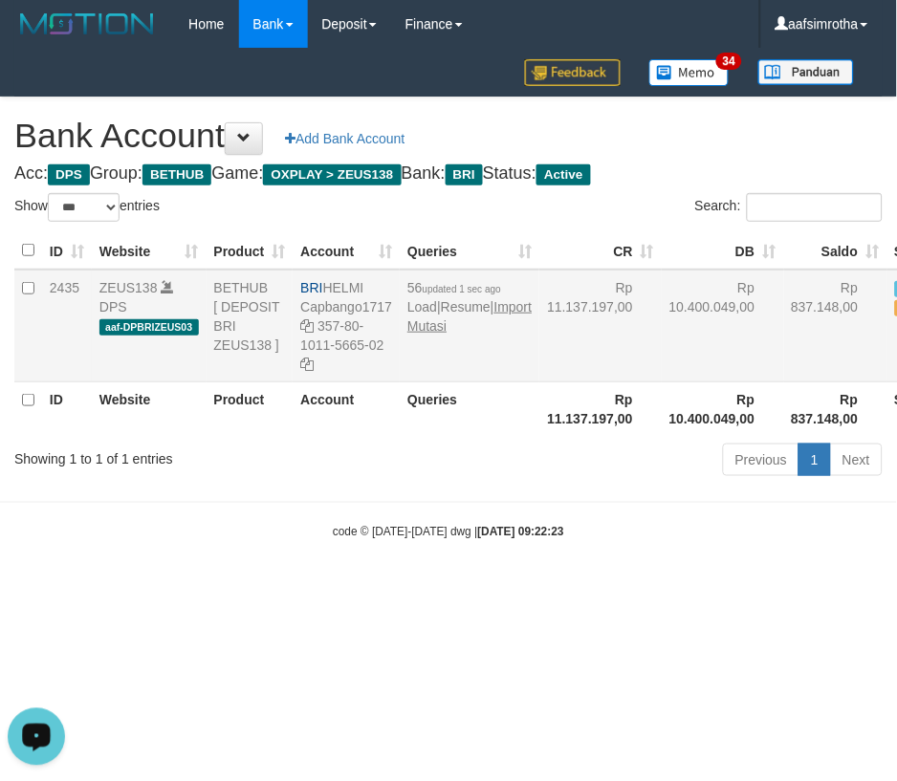
drag, startPoint x: 449, startPoint y: 373, endPoint x: 436, endPoint y: 378, distance: 14.2
click at [443, 376] on td "56 updated 1 sec ago Load | Resume | Import Mutasi" at bounding box center [470, 326] width 140 height 113
click at [432, 334] on link "Import Mutasi" at bounding box center [469, 316] width 124 height 34
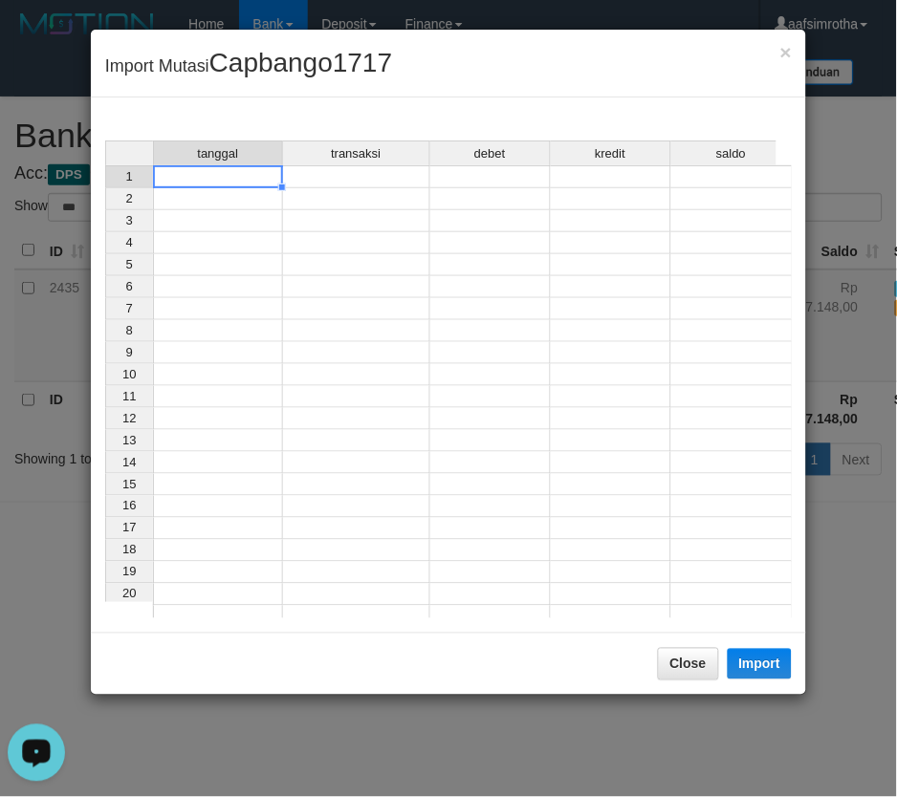
click at [218, 172] on td at bounding box center [218, 176] width 130 height 23
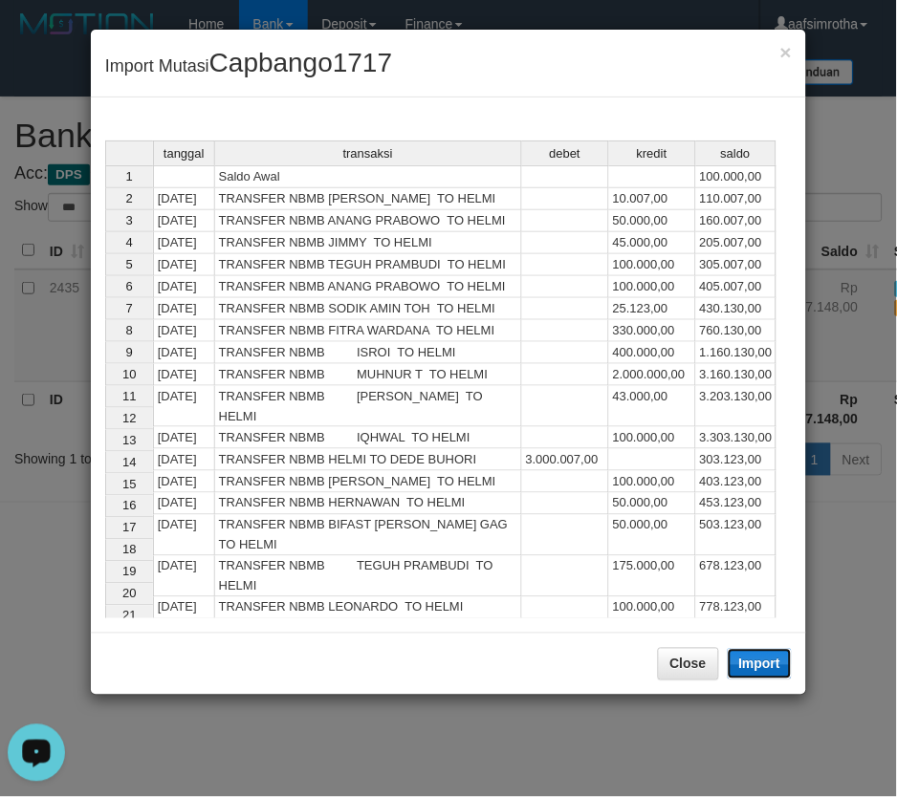
click at [789, 656] on button "Import" at bounding box center [760, 664] width 65 height 31
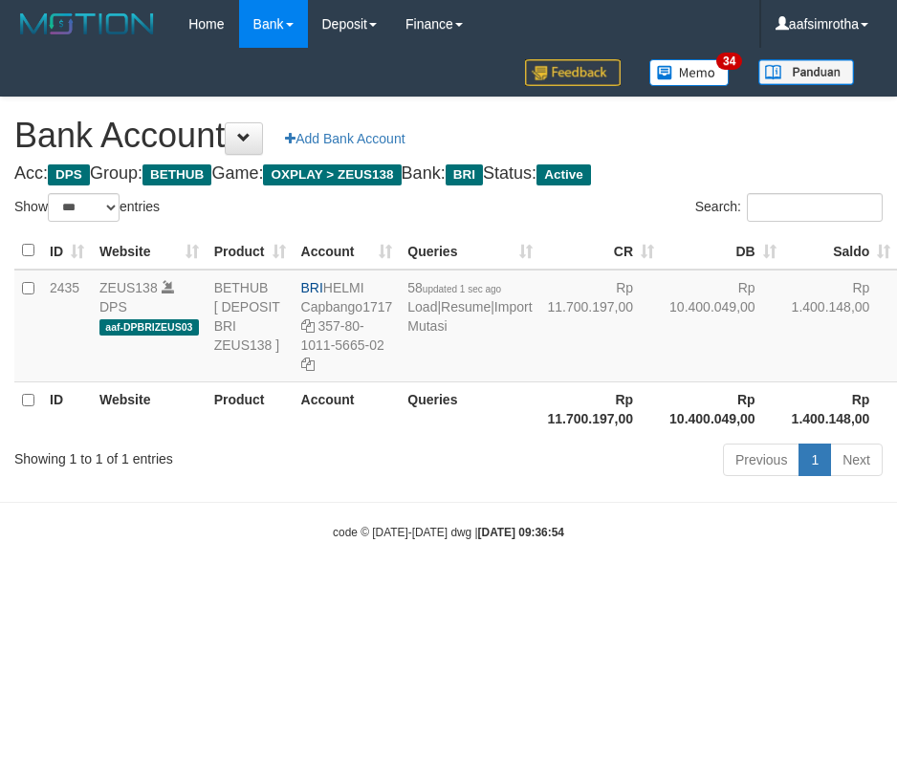
select select "***"
drag, startPoint x: 539, startPoint y: 710, endPoint x: 533, endPoint y: 452, distance: 258.3
click at [524, 589] on html "Toggle navigation Home Bank Account List Mutasi Bank Search Note Mutasi Deposit…" at bounding box center [448, 294] width 897 height 589
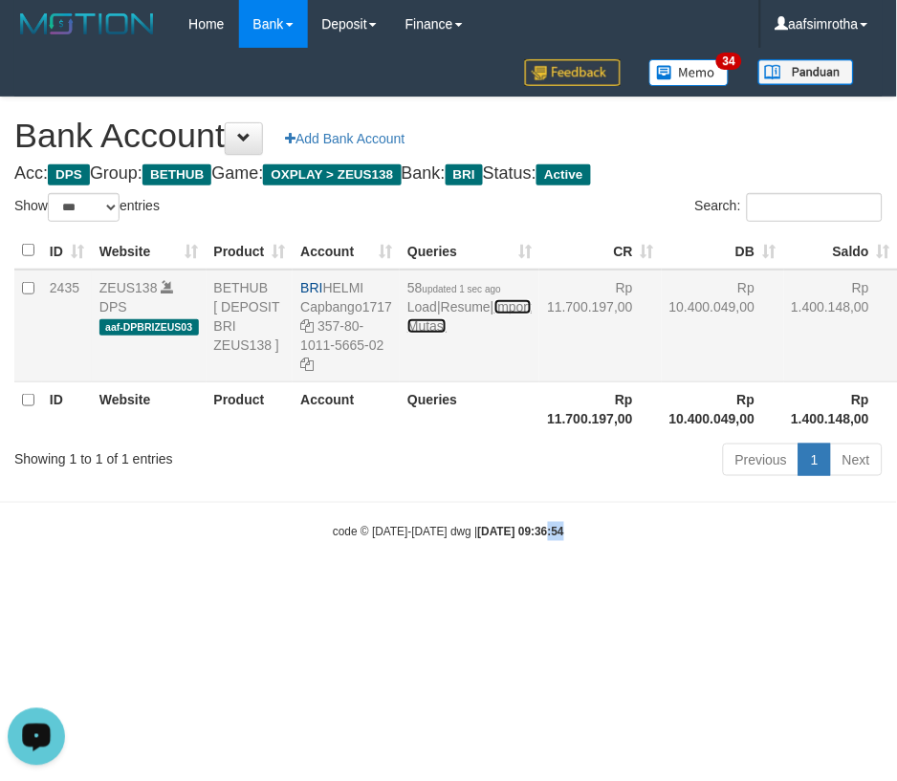
click at [442, 334] on link "Import Mutasi" at bounding box center [469, 316] width 124 height 34
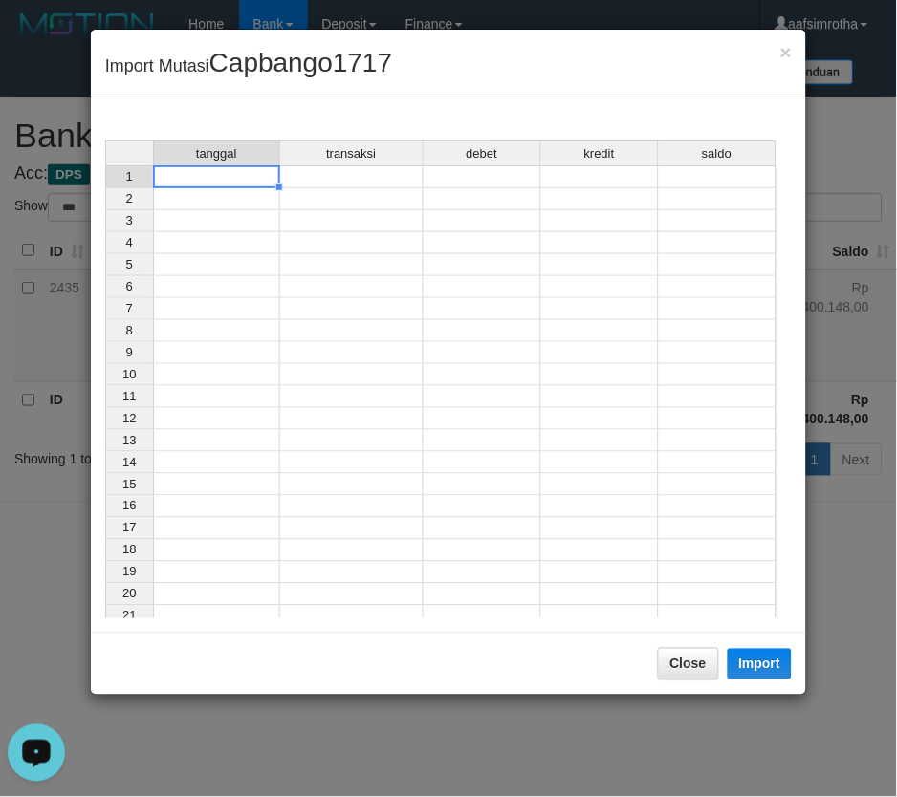
click at [207, 182] on td at bounding box center [216, 176] width 127 height 23
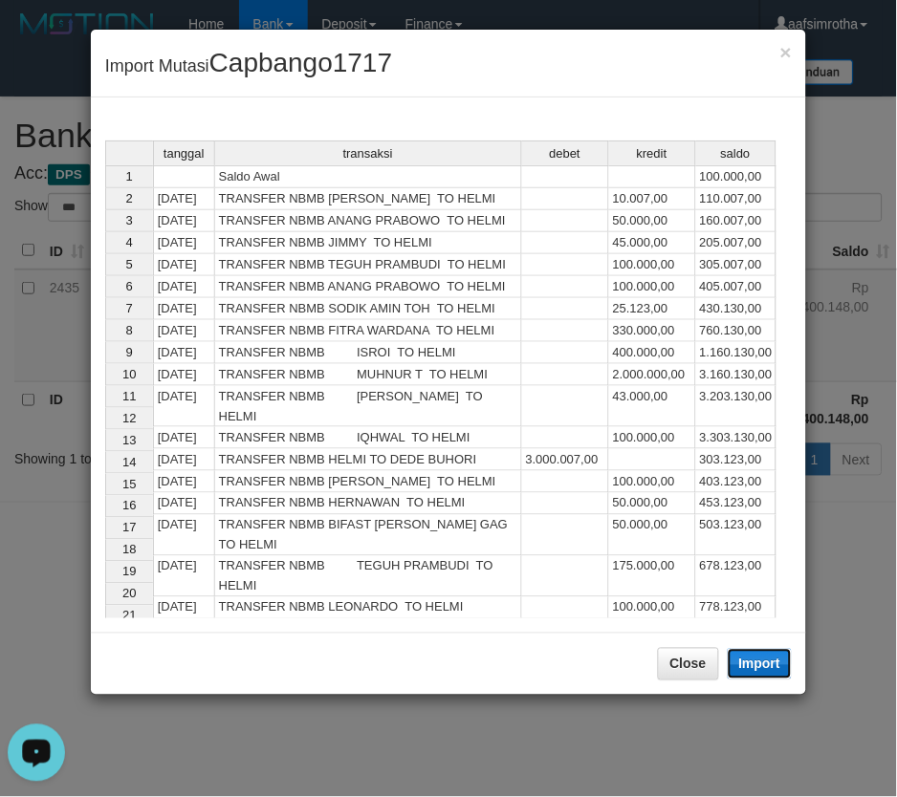
drag, startPoint x: 758, startPoint y: 673, endPoint x: 0, endPoint y: 327, distance: 833.5
click at [755, 673] on button "Import" at bounding box center [760, 664] width 65 height 31
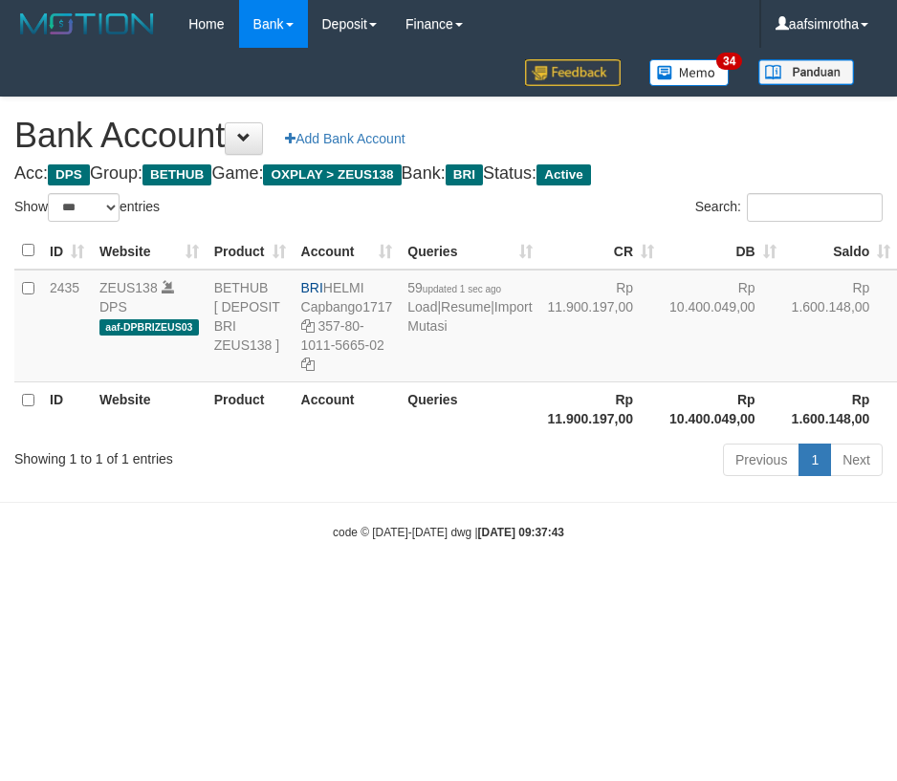
select select "***"
drag, startPoint x: 329, startPoint y: 280, endPoint x: 456, endPoint y: 284, distance: 127.2
click at [473, 280] on tr "2435 ZEUS138 DPS aaf-DPBRIZEUS03 BETHUB [ DEPOSIT BRI ZEUS138 ] BRI HELMI Capba…" at bounding box center [512, 326] width 997 height 113
copy tr "HELMI Capbango1717 357-80-1011-5665-02 59 updated 1"
drag, startPoint x: 337, startPoint y: 518, endPoint x: 433, endPoint y: 355, distance: 189.9
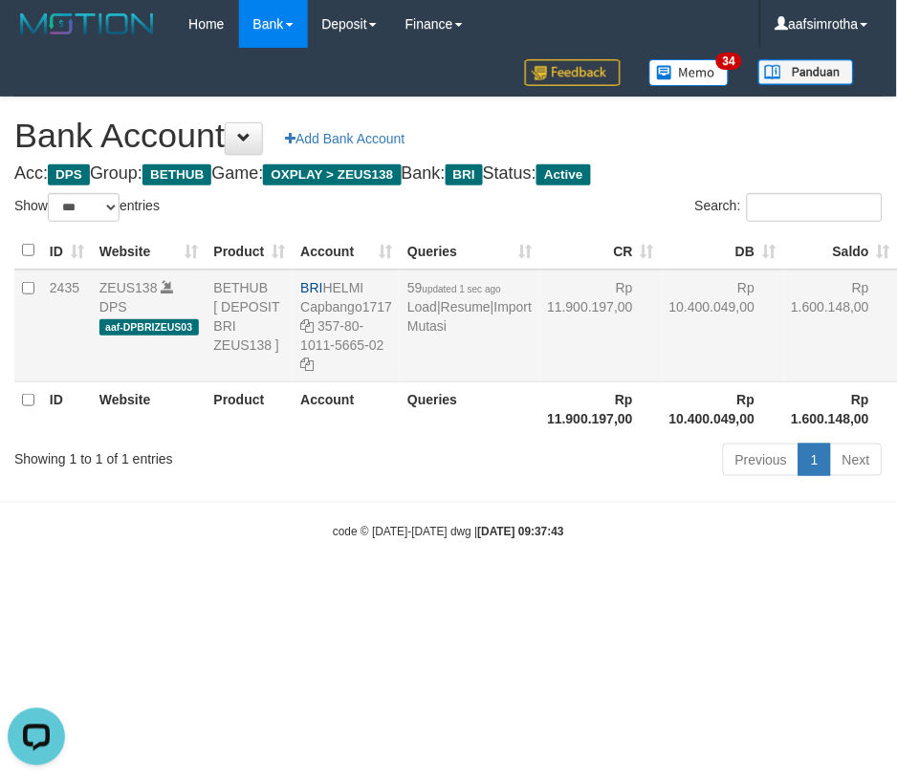
click at [339, 512] on body "Toggle navigation Home Bank Account List Mutasi Bank Search Note Mutasi Deposit…" at bounding box center [448, 294] width 897 height 589
drag, startPoint x: 330, startPoint y: 281, endPoint x: 399, endPoint y: 279, distance: 68.9
click at [399, 279] on tr "2435 ZEUS138 DPS aaf-DPBRIZEUS03 BETHUB [ DEPOSIT BRI ZEUS138 ] BRI HELMI Capba…" at bounding box center [512, 326] width 997 height 113
copy tr "HELMI Capbango1717 357-80-1011-5665-02"
drag, startPoint x: 222, startPoint y: 598, endPoint x: 341, endPoint y: 363, distance: 263.0
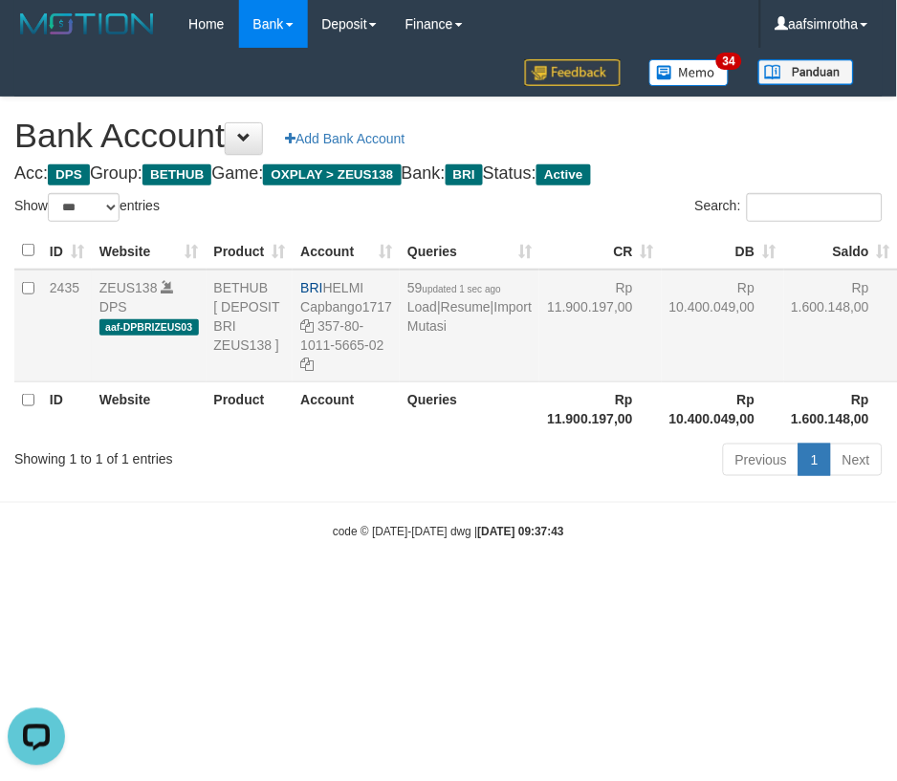
click at [230, 589] on body "Toggle navigation Home Bank Account List Mutasi Bank Search Note Mutasi Deposit…" at bounding box center [448, 294] width 897 height 589
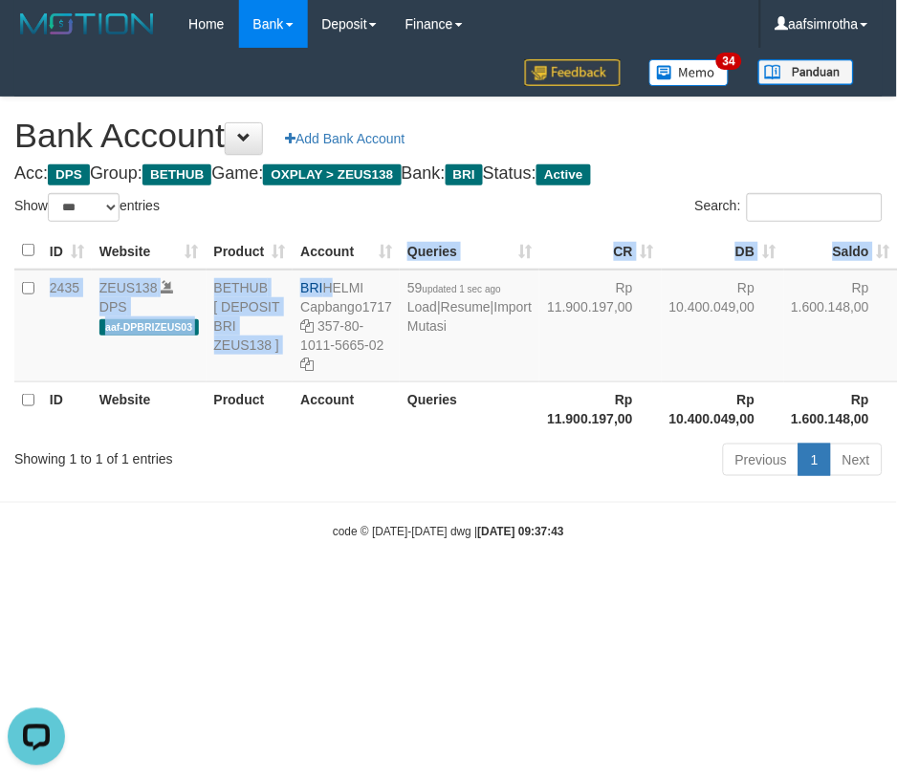
drag, startPoint x: 330, startPoint y: 283, endPoint x: 404, endPoint y: 262, distance: 76.6
click at [404, 262] on table "ID Website Product Account Queries CR DB Saldo Status Action 2435 ZEUS138 DPS a…" at bounding box center [512, 334] width 997 height 204
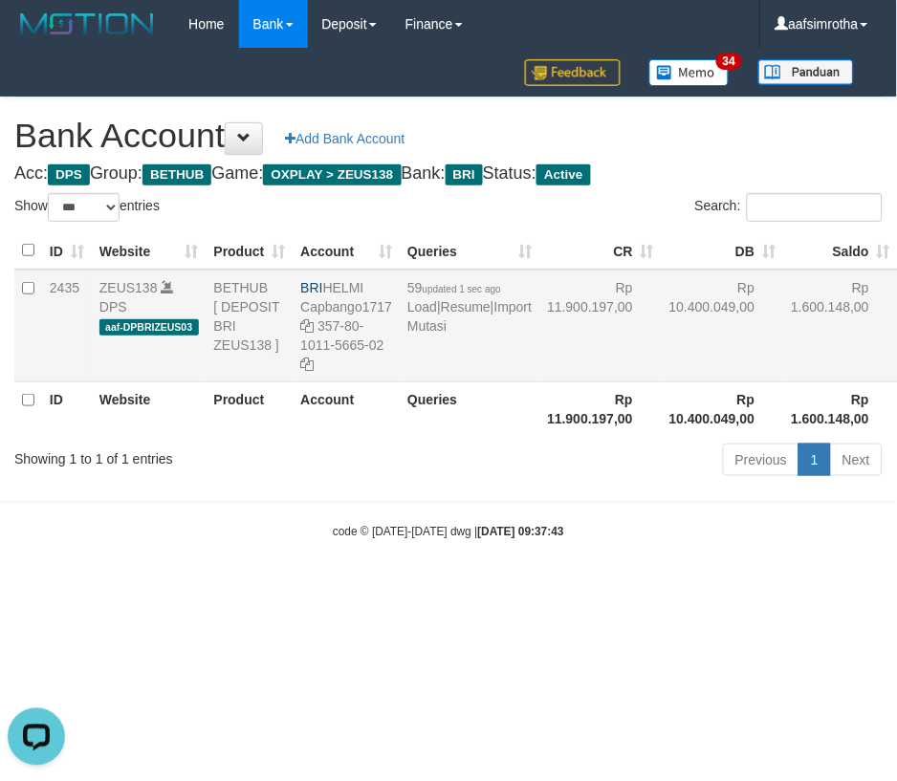
drag, startPoint x: 349, startPoint y: 476, endPoint x: 350, endPoint y: 325, distance: 151.1
click at [349, 469] on div "Showing 1 to 1 of 1 entries" at bounding box center [186, 455] width 345 height 27
drag, startPoint x: 331, startPoint y: 283, endPoint x: 383, endPoint y: 281, distance: 52.6
click at [383, 281] on td "BRI HELMI Capbango1717 357-80-1011-5665-02" at bounding box center [346, 326] width 107 height 113
copy td "HELMI"
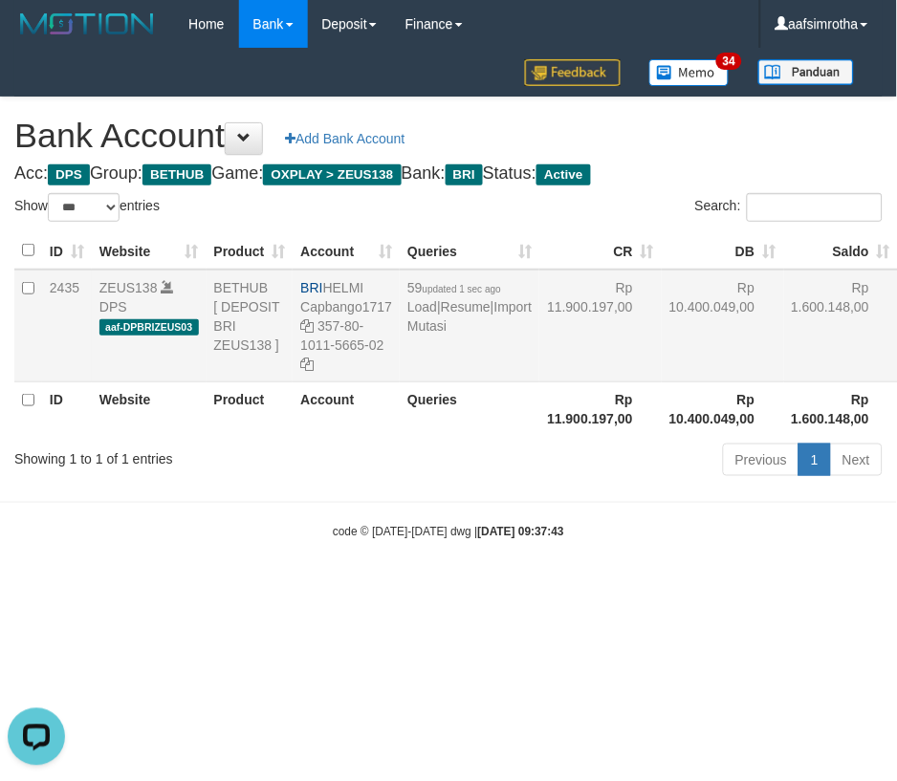
drag, startPoint x: 318, startPoint y: 323, endPoint x: 382, endPoint y: 340, distance: 66.3
click at [382, 340] on td "BRI HELMI Capbango1717 357-80-1011-5665-02" at bounding box center [346, 326] width 107 height 113
copy td "357-80-1011-5665-02"
click at [216, 576] on body "Toggle navigation Home Bank Account List Mutasi Bank Search Note Mutasi Deposit…" at bounding box center [448, 294] width 897 height 589
click at [428, 334] on link "Import Mutasi" at bounding box center [469, 316] width 124 height 34
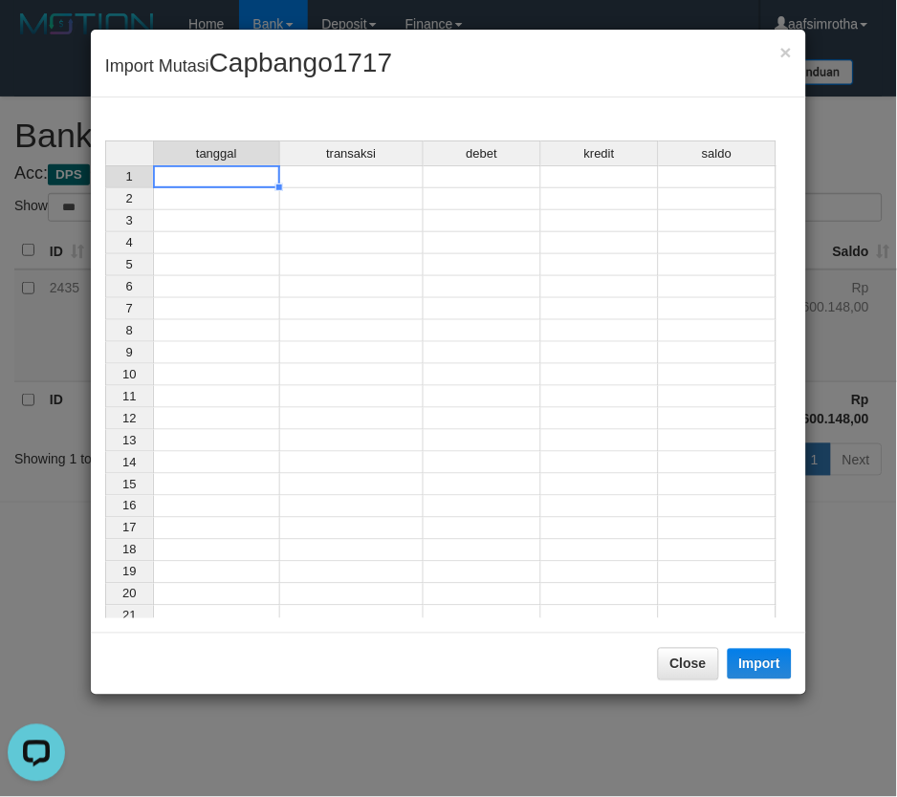
click at [240, 177] on td at bounding box center [216, 176] width 127 height 23
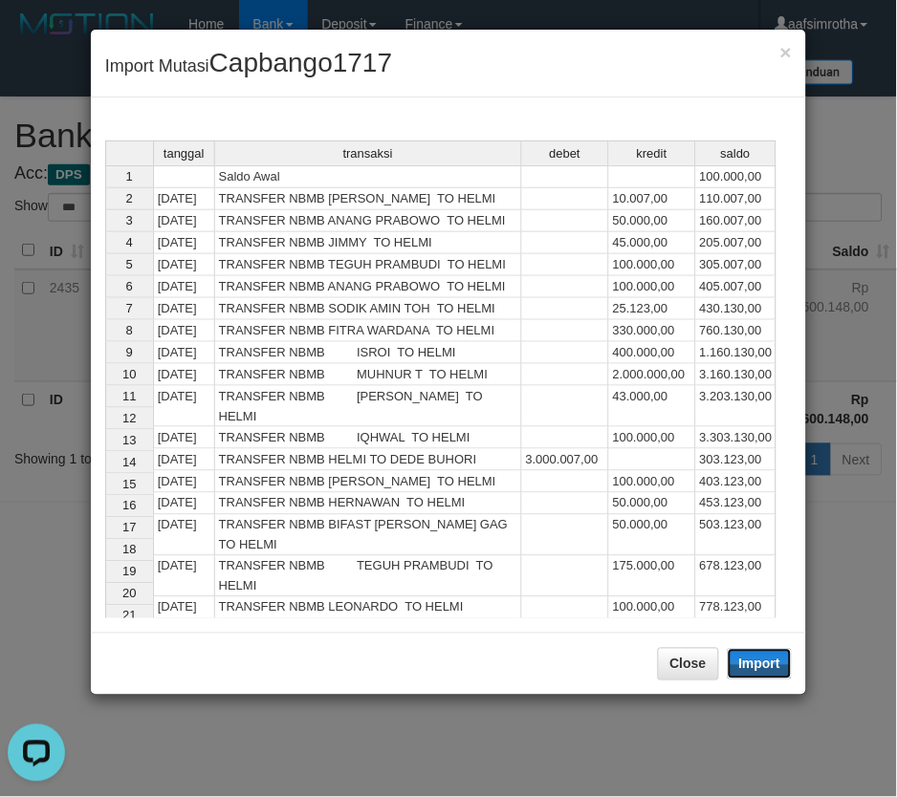
drag, startPoint x: 763, startPoint y: 666, endPoint x: 143, endPoint y: 378, distance: 683.6
click at [761, 666] on button "Import" at bounding box center [760, 664] width 65 height 31
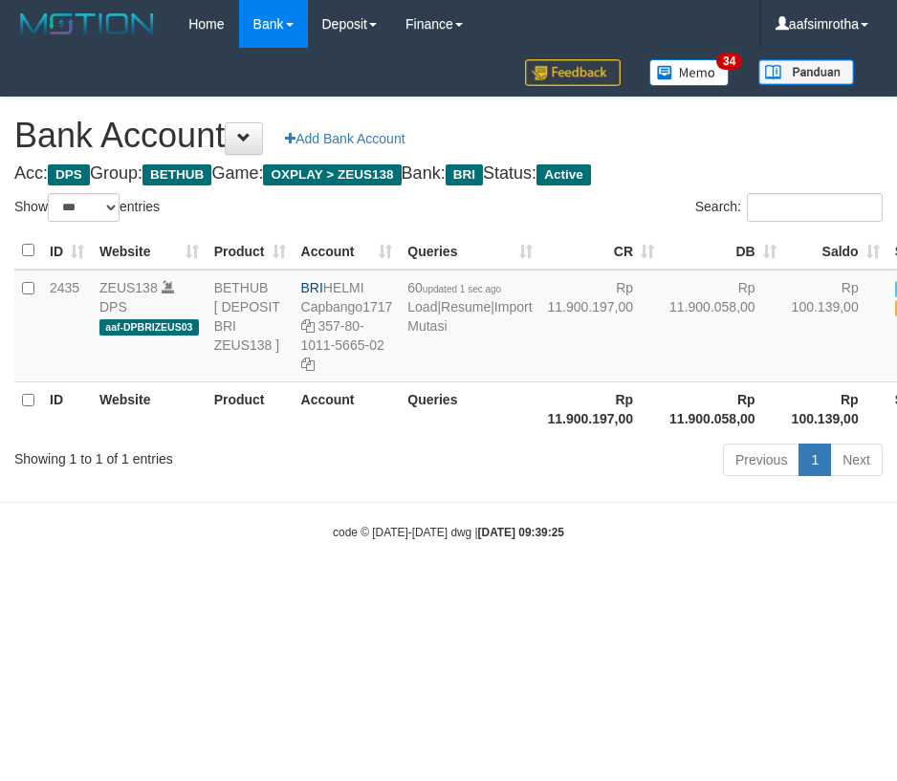
select select "***"
drag, startPoint x: 426, startPoint y: 655, endPoint x: 557, endPoint y: 434, distance: 256.8
click at [426, 589] on html "Toggle navigation Home Bank Account List Mutasi Bank Search Note Mutasi Deposit…" at bounding box center [448, 294] width 897 height 589
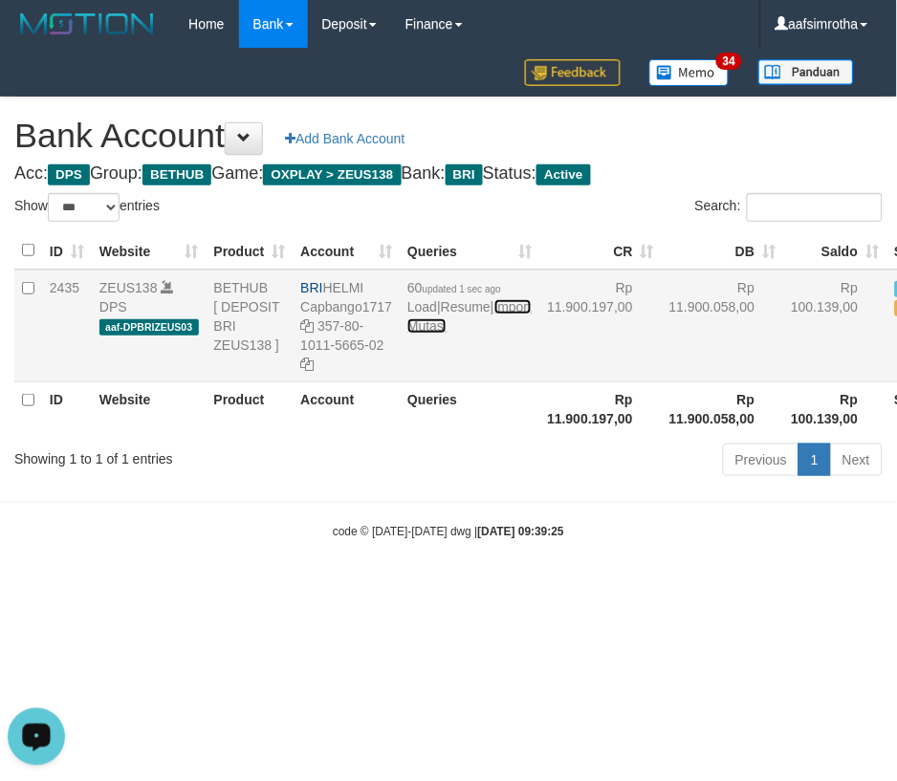
click at [424, 334] on link "Import Mutasi" at bounding box center [469, 316] width 124 height 34
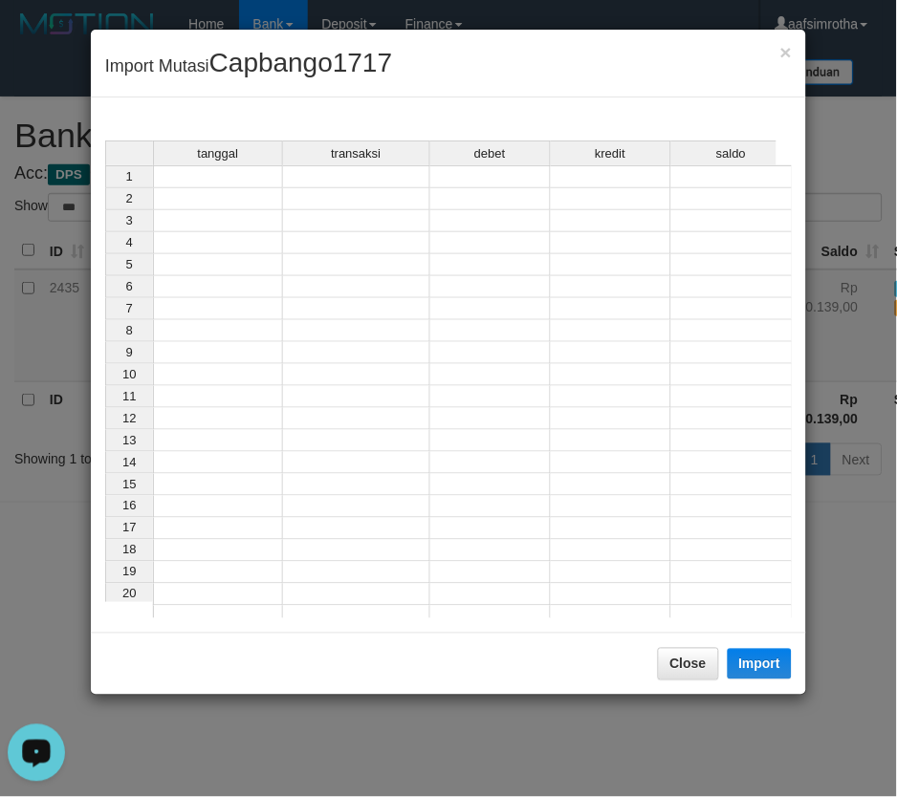
click at [228, 175] on td at bounding box center [218, 176] width 130 height 23
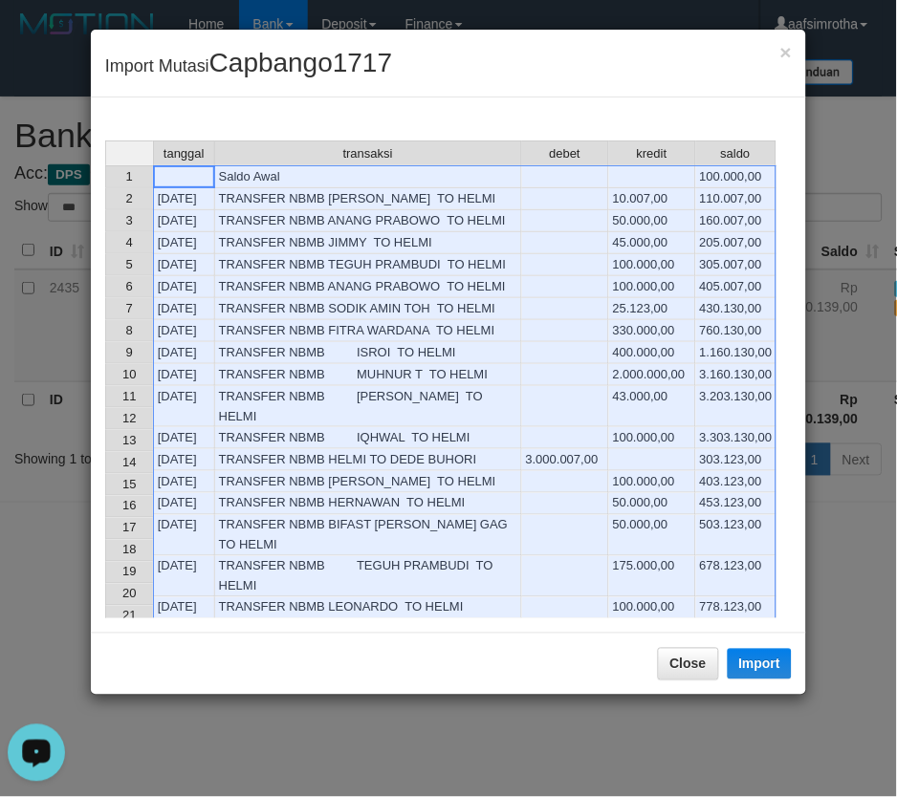
click at [761, 645] on div "Close Import" at bounding box center [448, 664] width 715 height 62
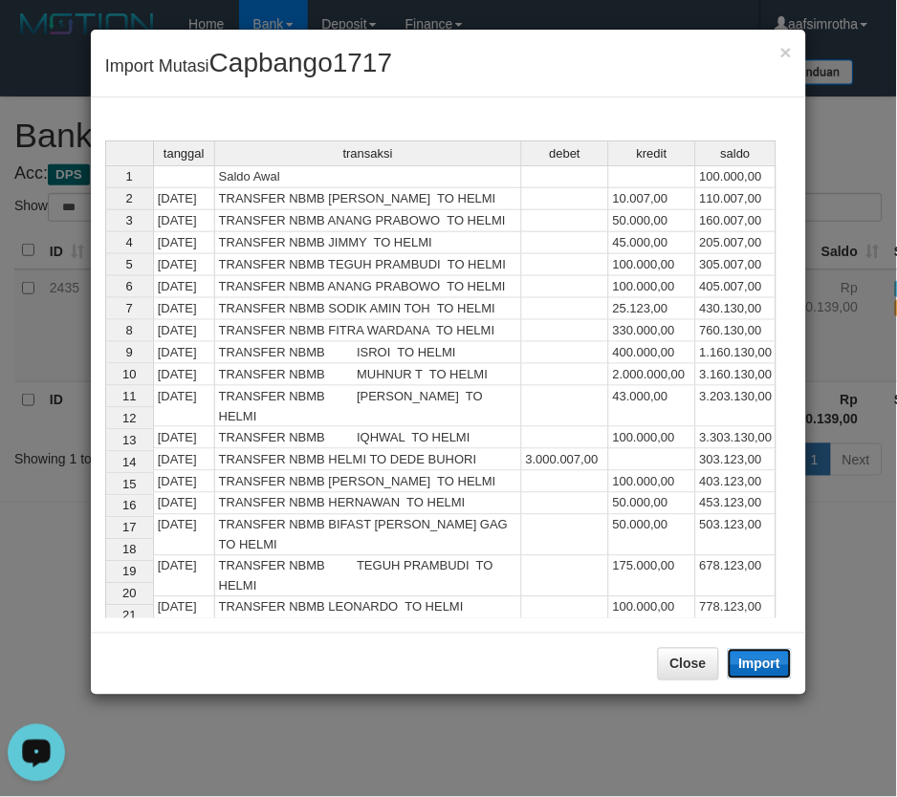
click at [766, 657] on button "Import" at bounding box center [760, 664] width 65 height 31
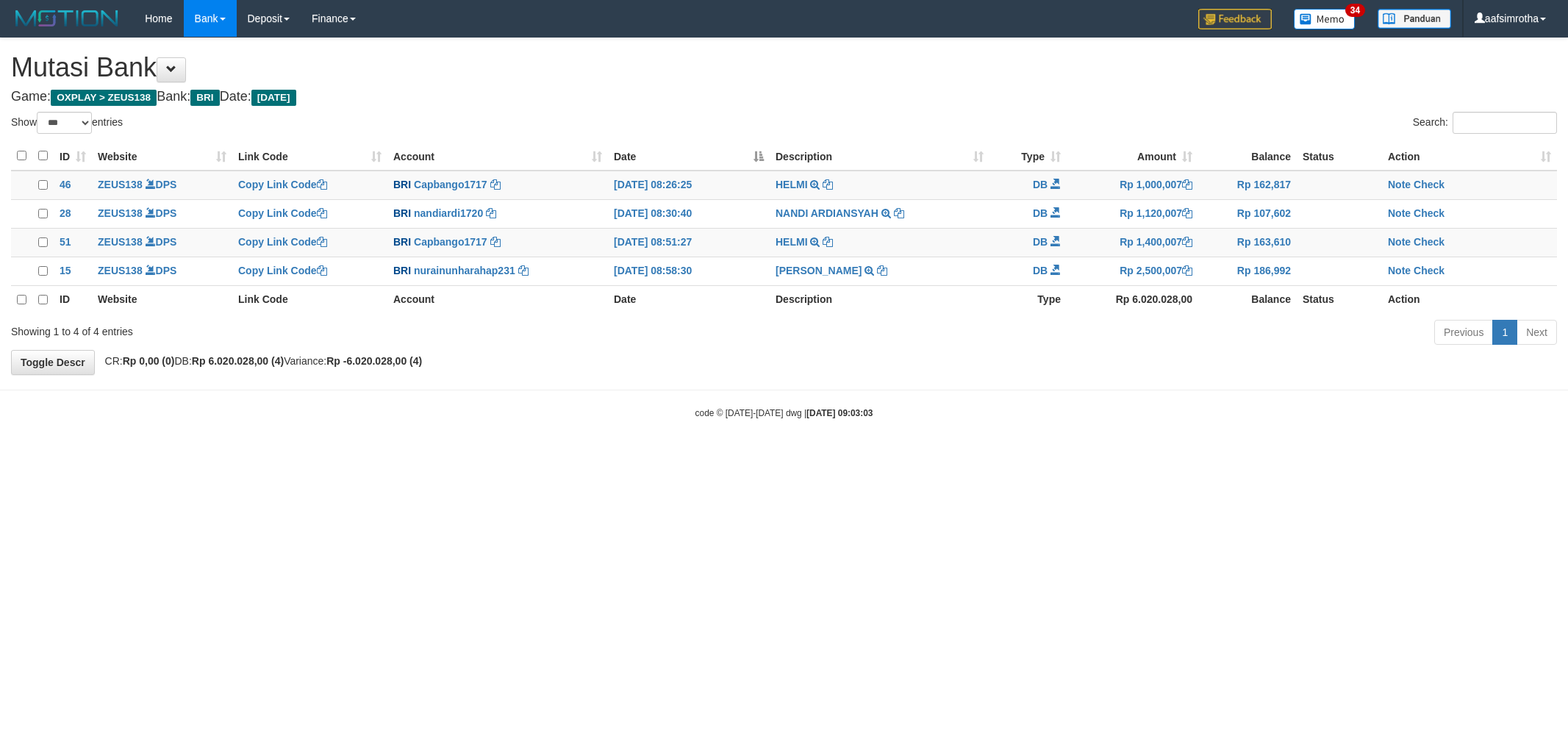
select select "***"
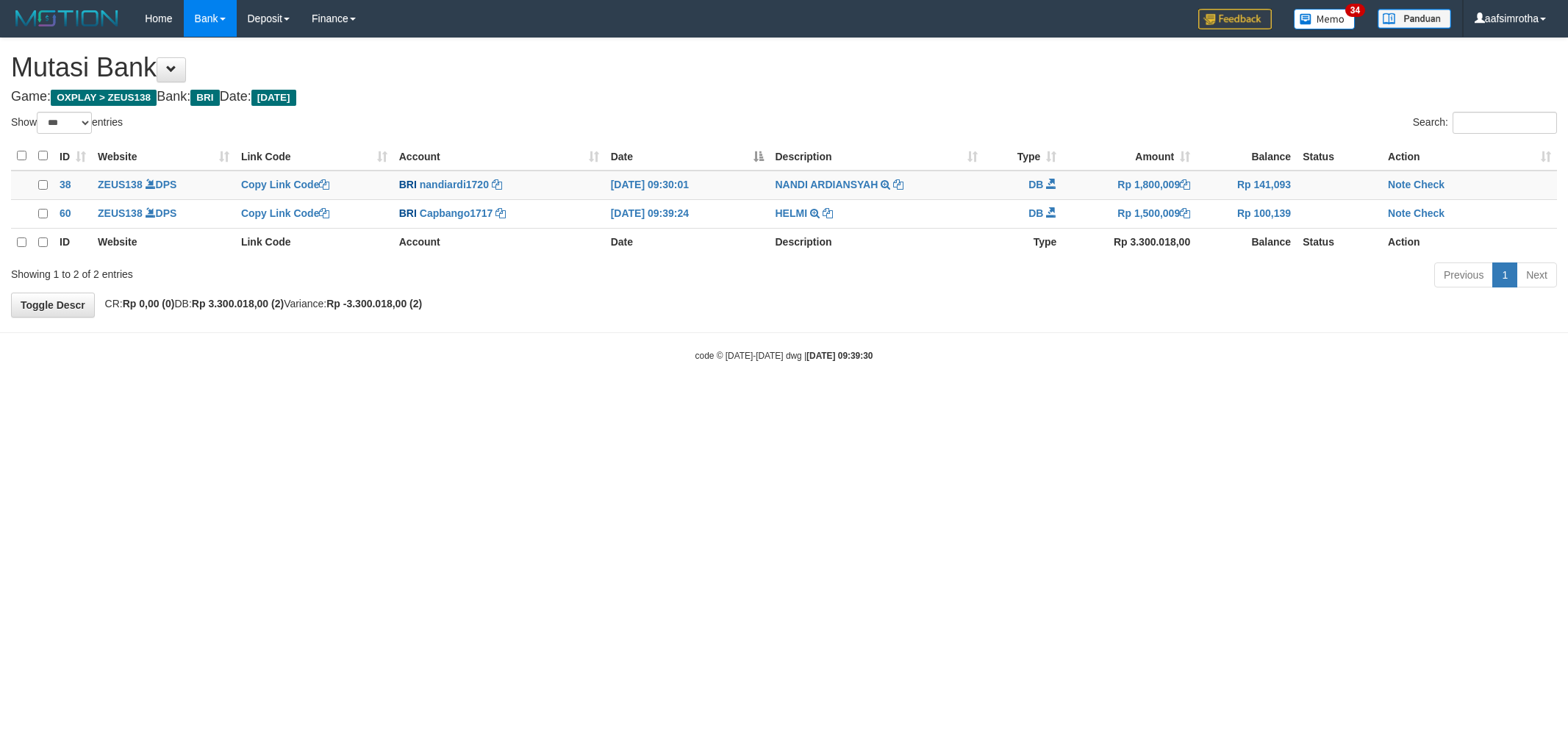
select select "***"
click at [1407, 215] on link "Note" at bounding box center [1399, 213] width 23 height 12
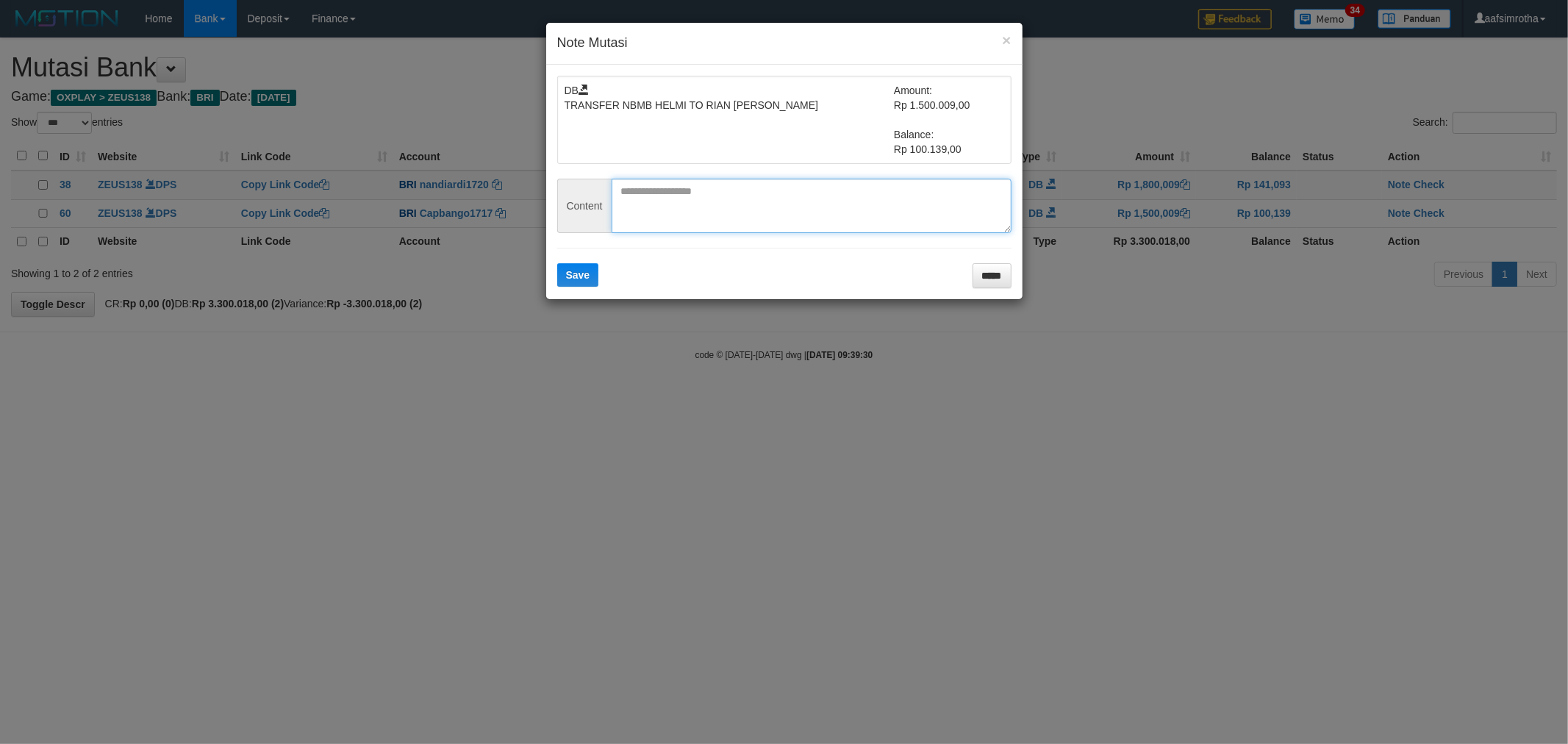
click at [750, 201] on textarea at bounding box center [812, 205] width 400 height 55
paste textarea "********"
type textarea "********"
click at [589, 271] on span "Save" at bounding box center [578, 274] width 25 height 12
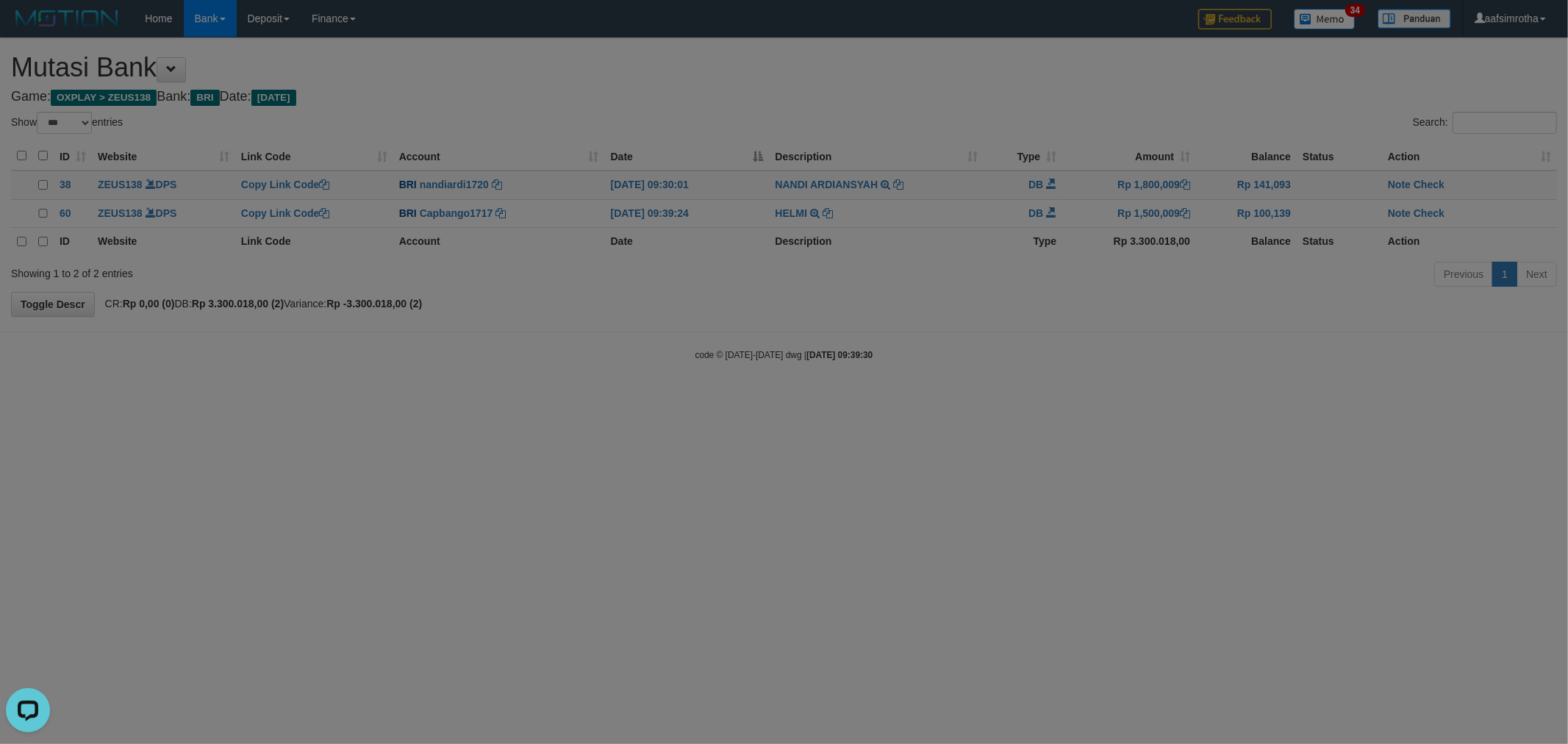
click at [1432, 217] on div "× Note Mutasi DB TRANSFER NBMB HELMI TO RIAN [PERSON_NAME] Amount: Rp 1.500.009…" at bounding box center [784, 372] width 1568 height 744
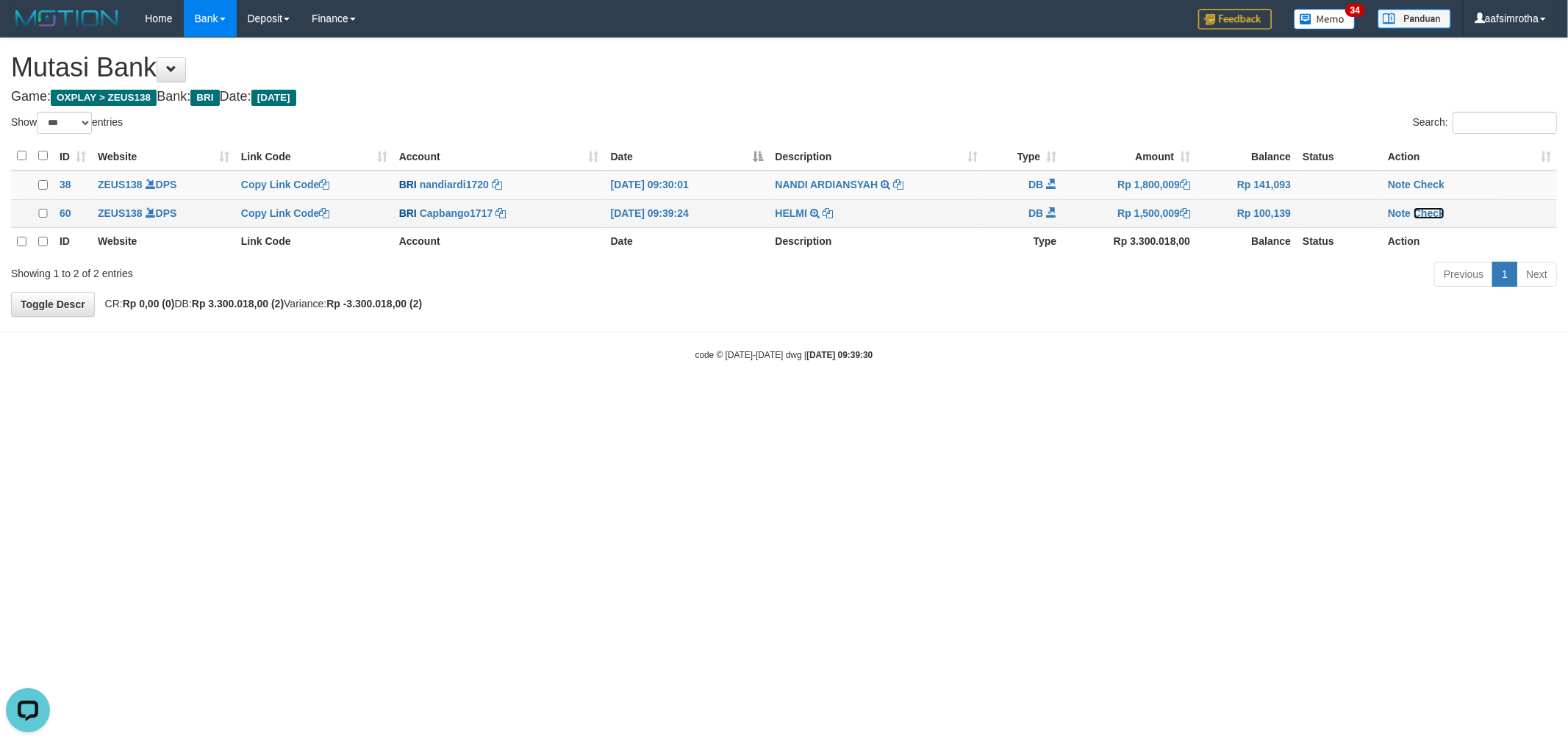
click at [1433, 215] on link "Check" at bounding box center [1429, 213] width 31 height 12
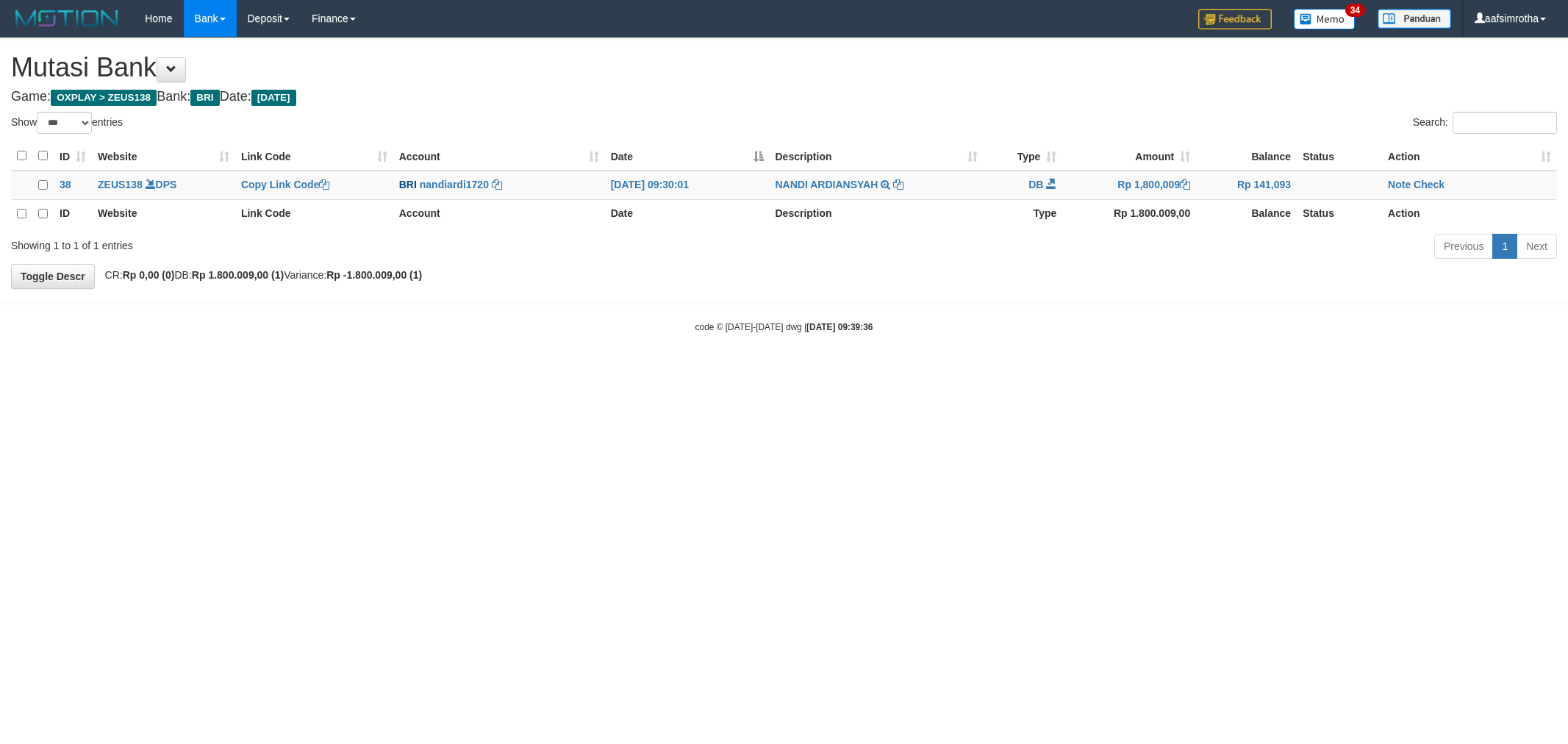
select select "***"
drag, startPoint x: 700, startPoint y: 394, endPoint x: 769, endPoint y: 350, distance: 81.8
click at [695, 370] on html "Toggle navigation Home Bank Account List Mutasi Bank Search Note Mutasi Deposit…" at bounding box center [784, 184] width 1568 height 370
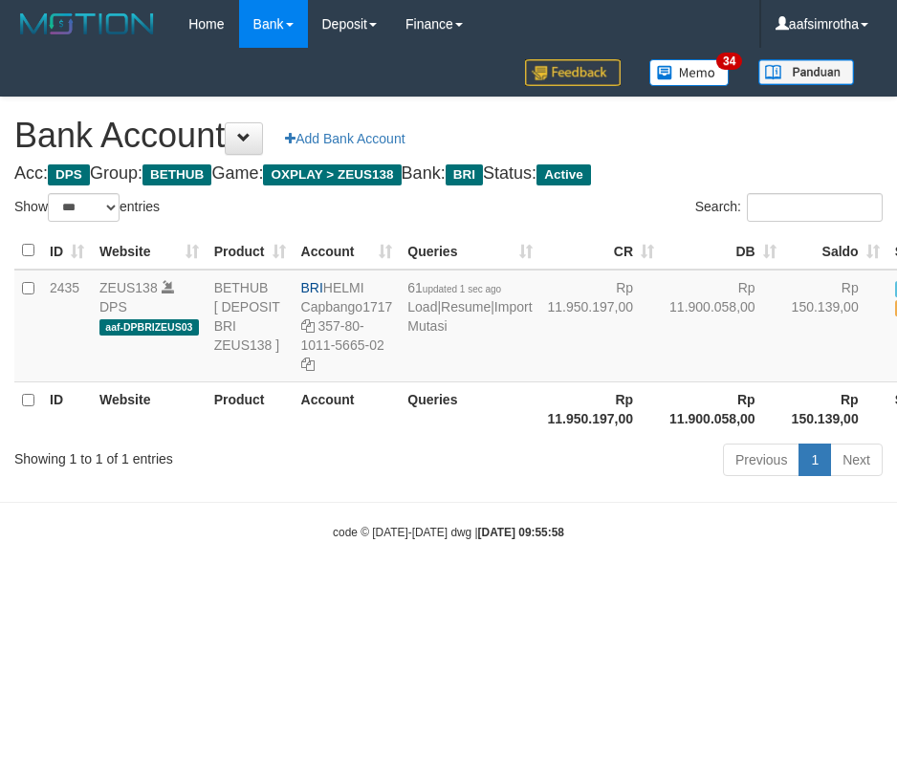
select select "***"
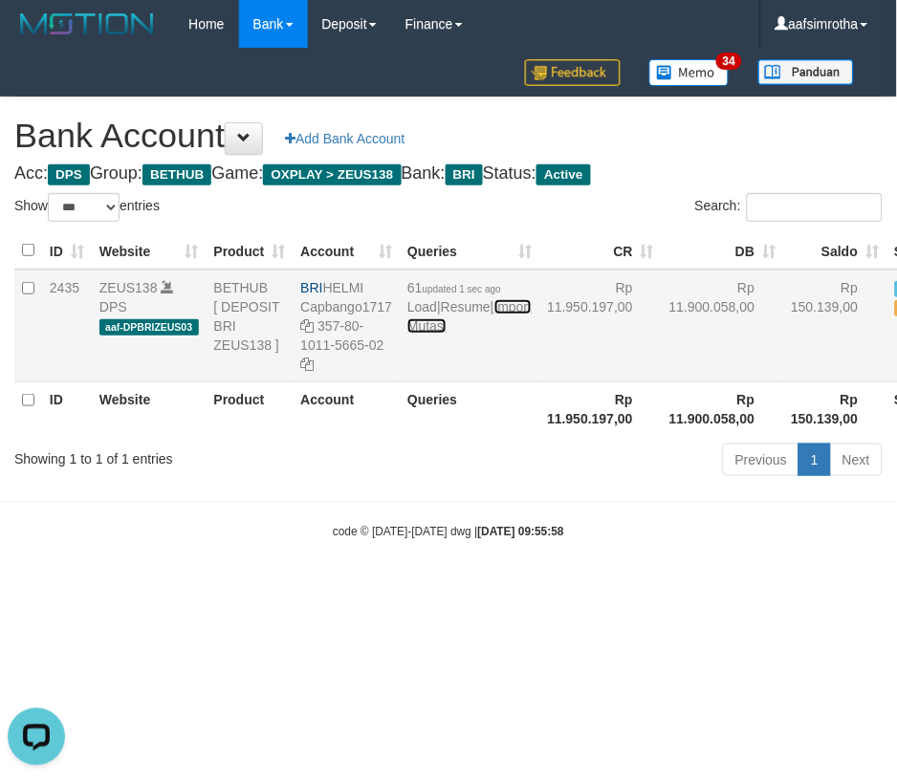
click at [431, 334] on link "Import Mutasi" at bounding box center [469, 316] width 124 height 34
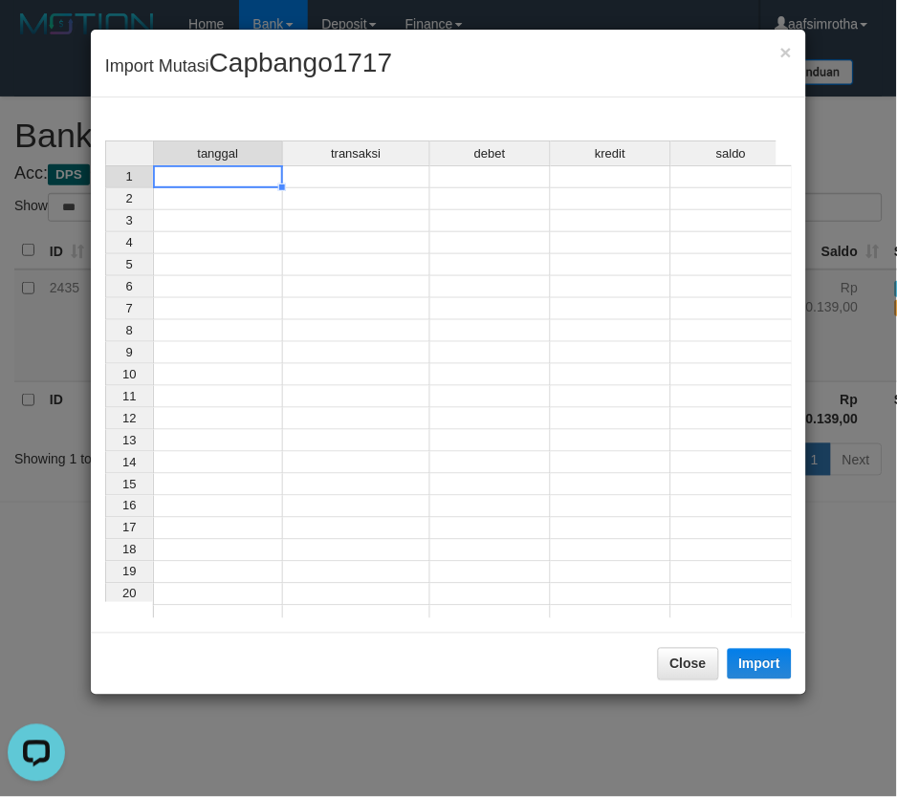
click at [261, 176] on td at bounding box center [218, 176] width 130 height 23
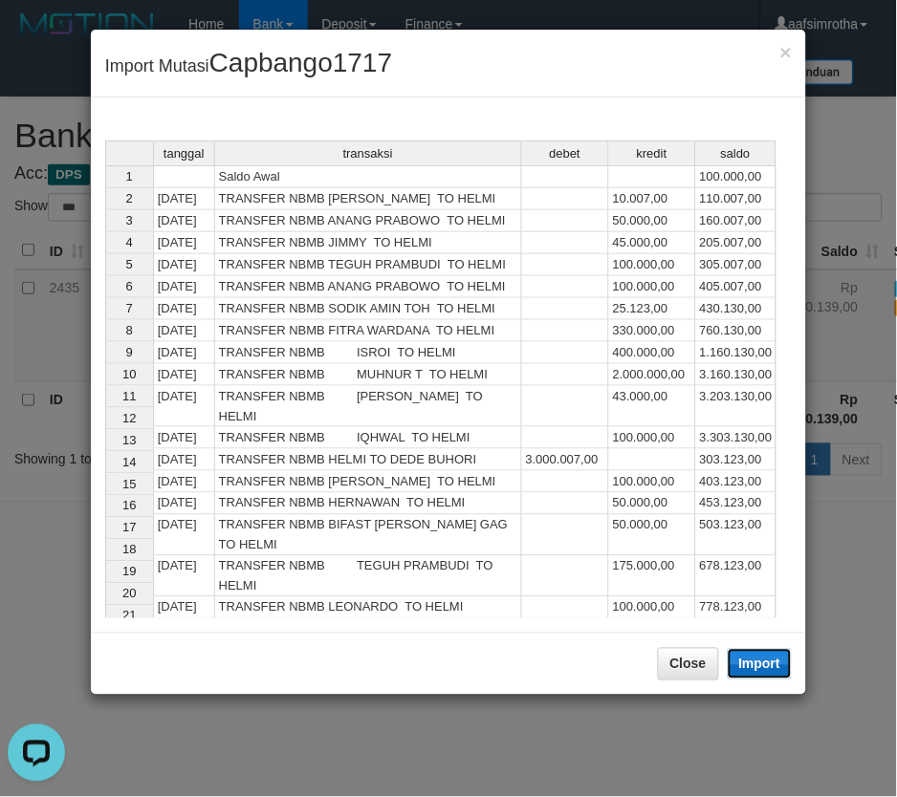
click at [758, 674] on button "Import" at bounding box center [760, 664] width 65 height 31
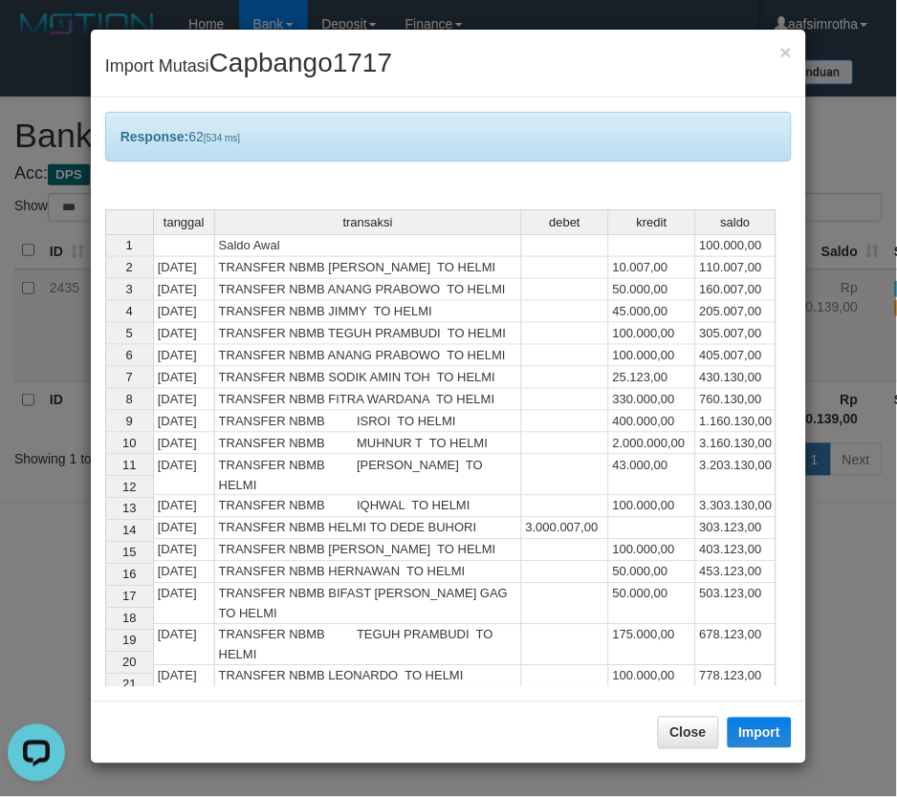
click at [434, 773] on div "× Import Mutasi Capbango1717 Response: 62 [534 ms] tanggal transaksi debet kred…" at bounding box center [448, 398] width 897 height 797
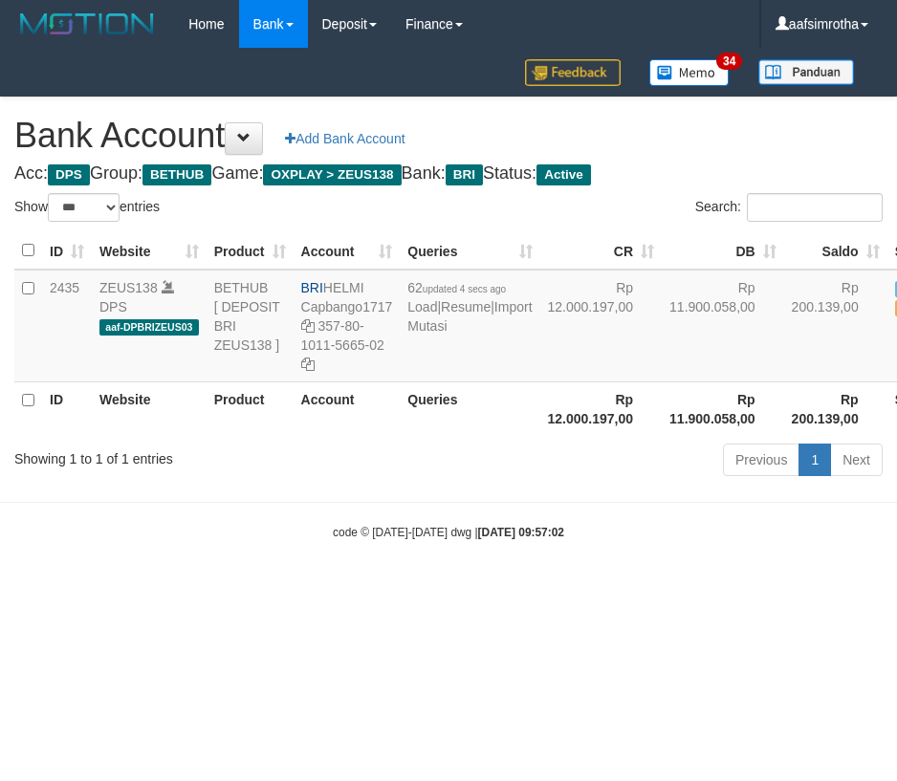
select select "***"
drag, startPoint x: 135, startPoint y: 669, endPoint x: 278, endPoint y: 552, distance: 185.5
click at [139, 589] on html "Toggle navigation Home Bank Account List Mutasi Bank Search Note Mutasi Deposit…" at bounding box center [448, 294] width 897 height 589
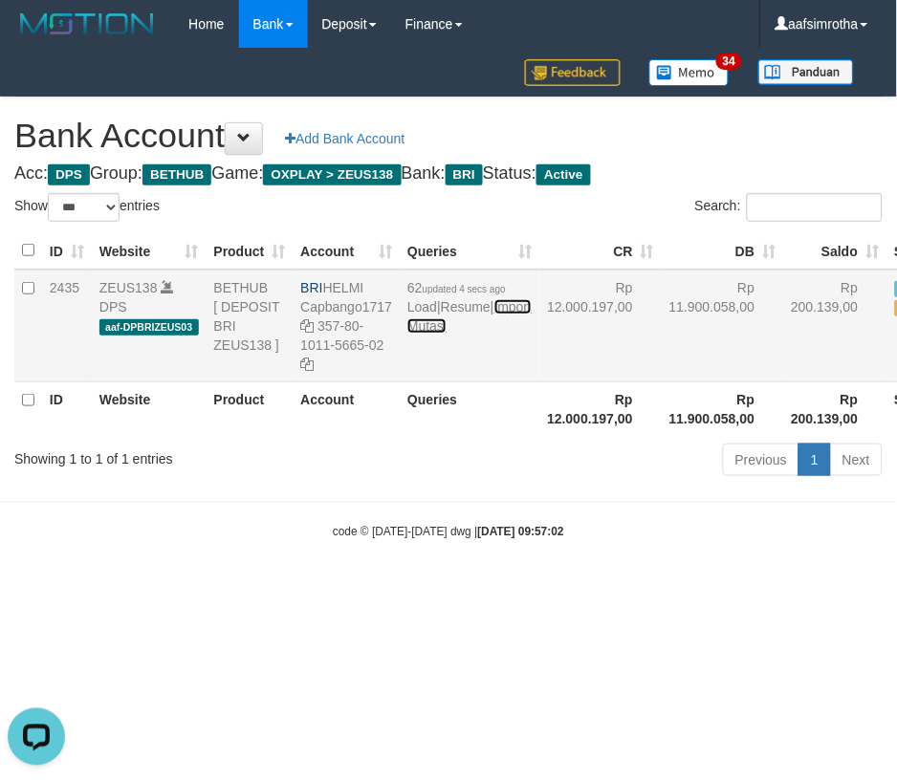
click at [432, 334] on link "Import Mutasi" at bounding box center [469, 316] width 124 height 34
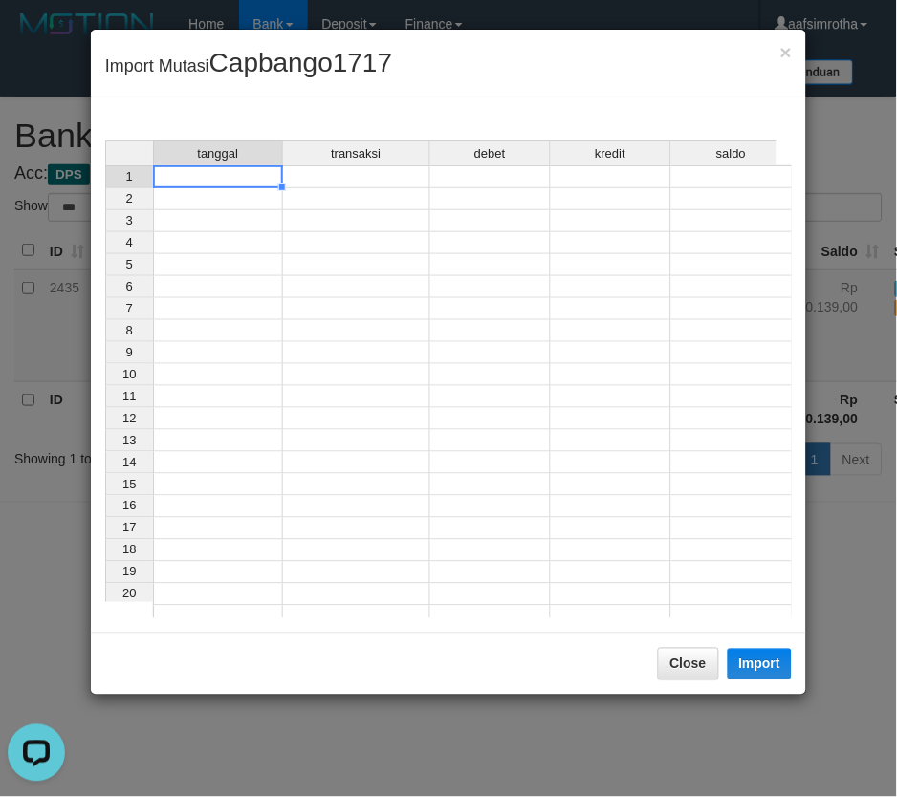
click at [105, 186] on div "tanggal transaksi debet kredit saldo 1 2 3 4 5 6 7 8 9 10 11 12 13 14 15 16 17 …" at bounding box center [105, 385] width 0 height 488
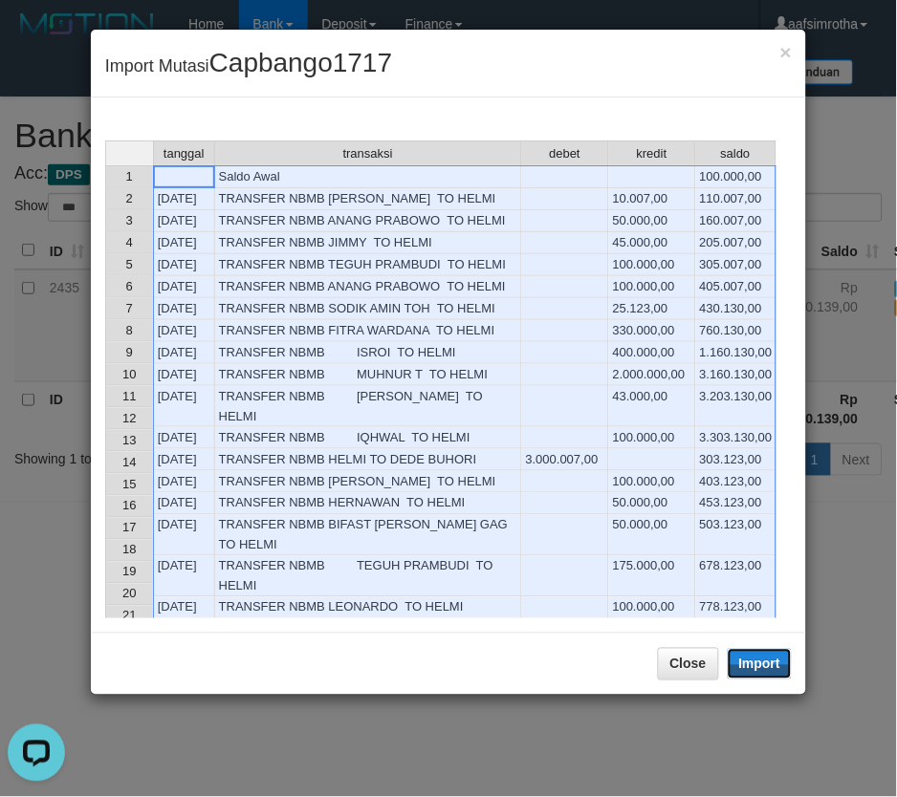
drag, startPoint x: 776, startPoint y: 661, endPoint x: 1, endPoint y: 397, distance: 819.1
click at [772, 662] on button "Import" at bounding box center [760, 664] width 65 height 31
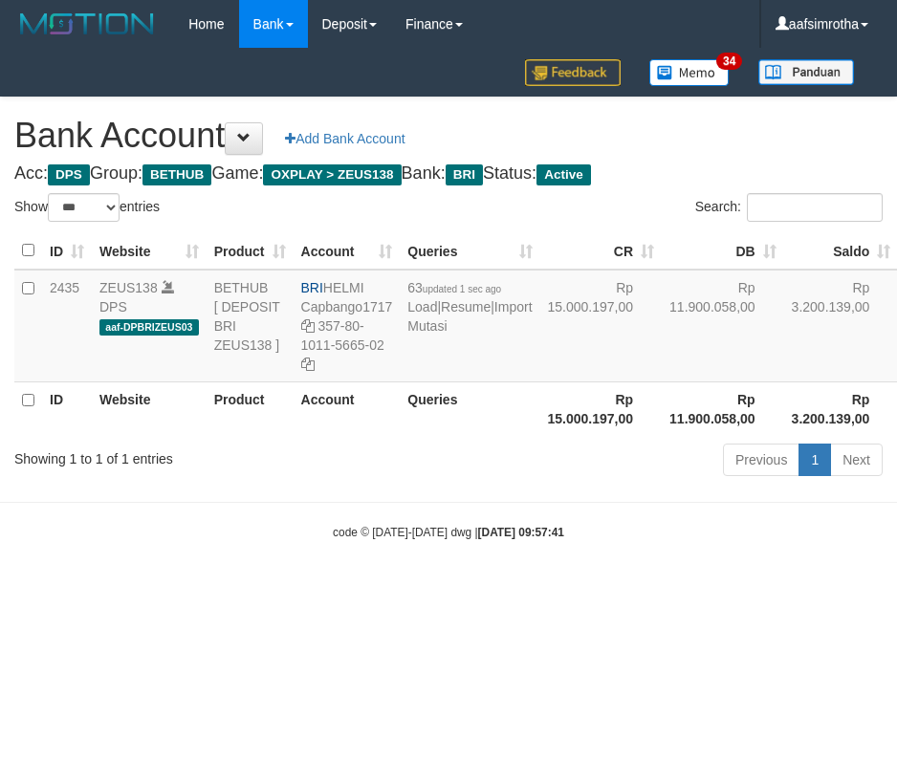
select select "***"
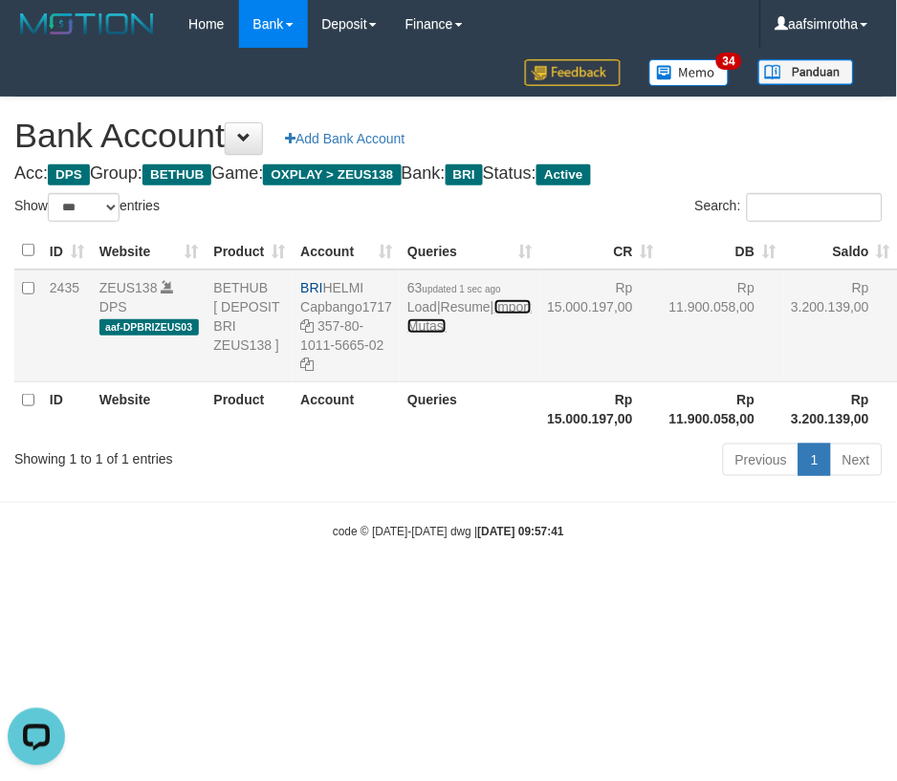
click at [442, 334] on link "Import Mutasi" at bounding box center [469, 316] width 124 height 34
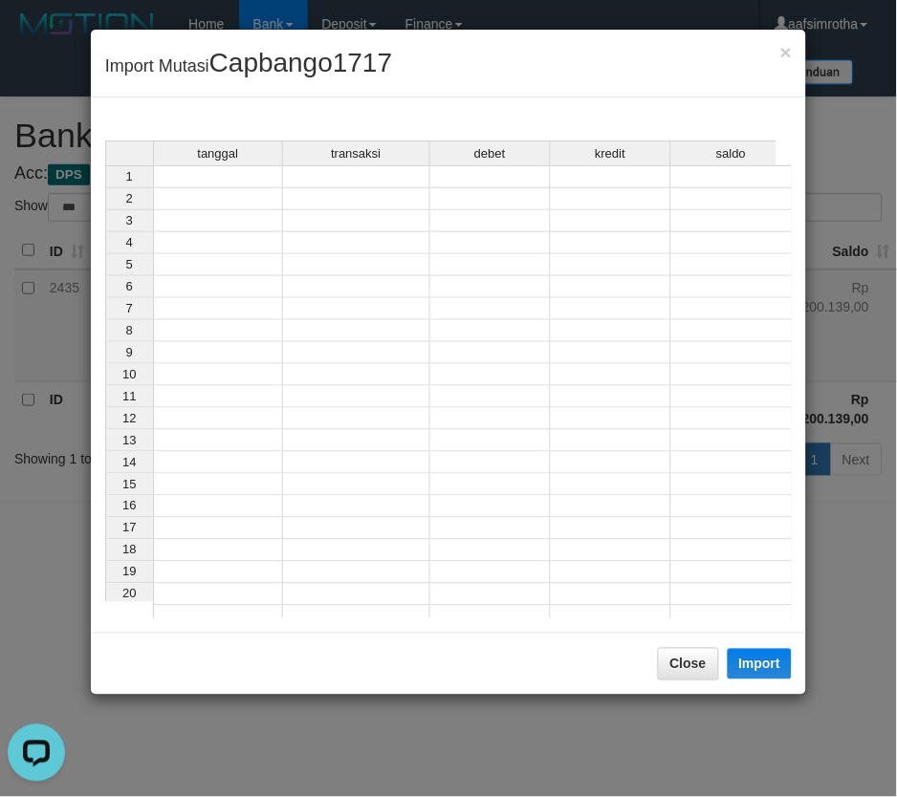
click at [234, 177] on td at bounding box center [218, 176] width 130 height 23
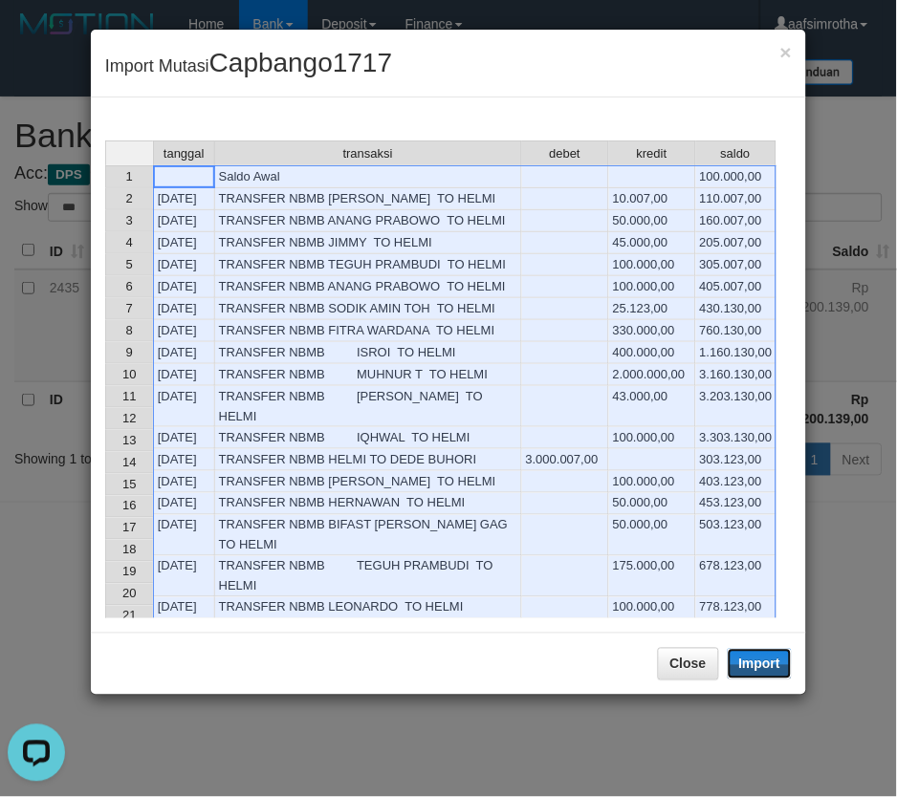
drag, startPoint x: 784, startPoint y: 666, endPoint x: 540, endPoint y: 476, distance: 308.7
click at [777, 666] on button "Import" at bounding box center [760, 664] width 65 height 31
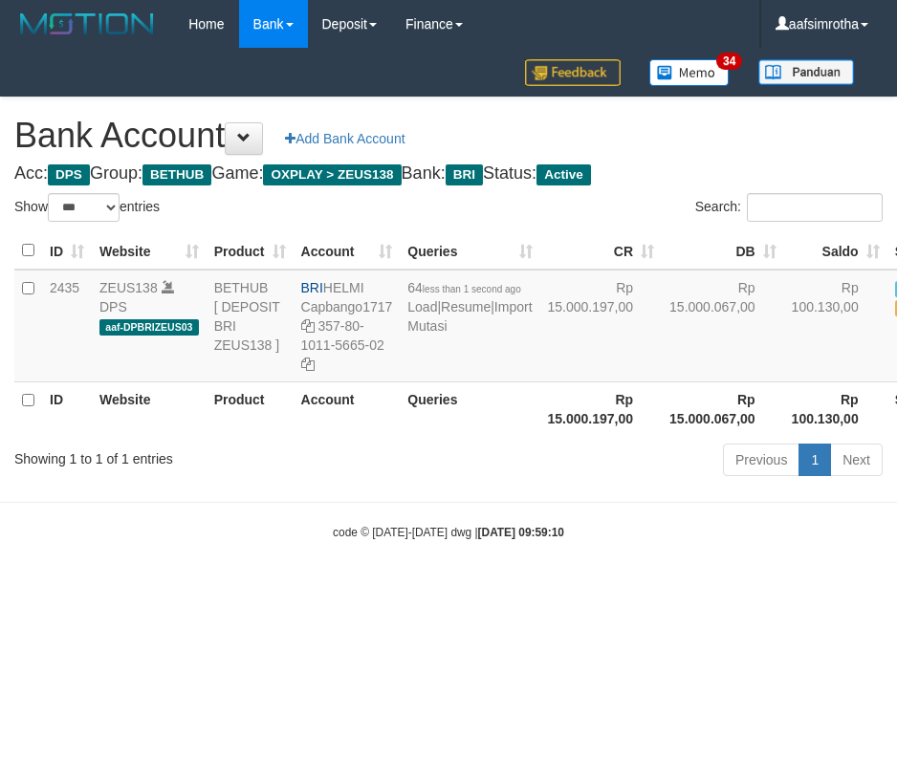
select select "***"
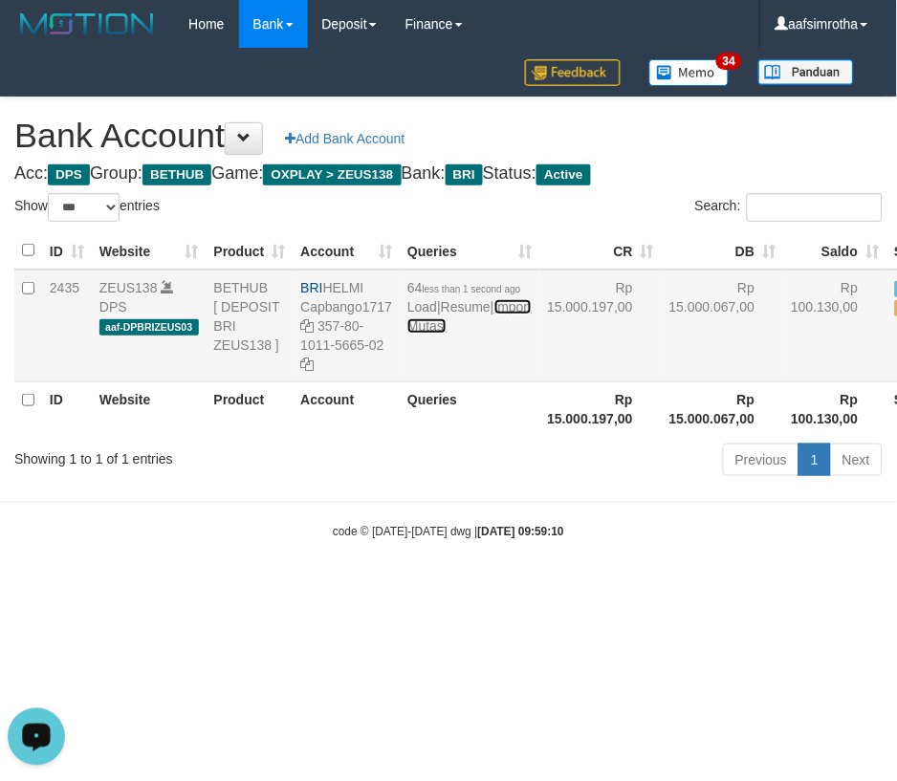
click at [434, 334] on link "Import Mutasi" at bounding box center [469, 316] width 124 height 34
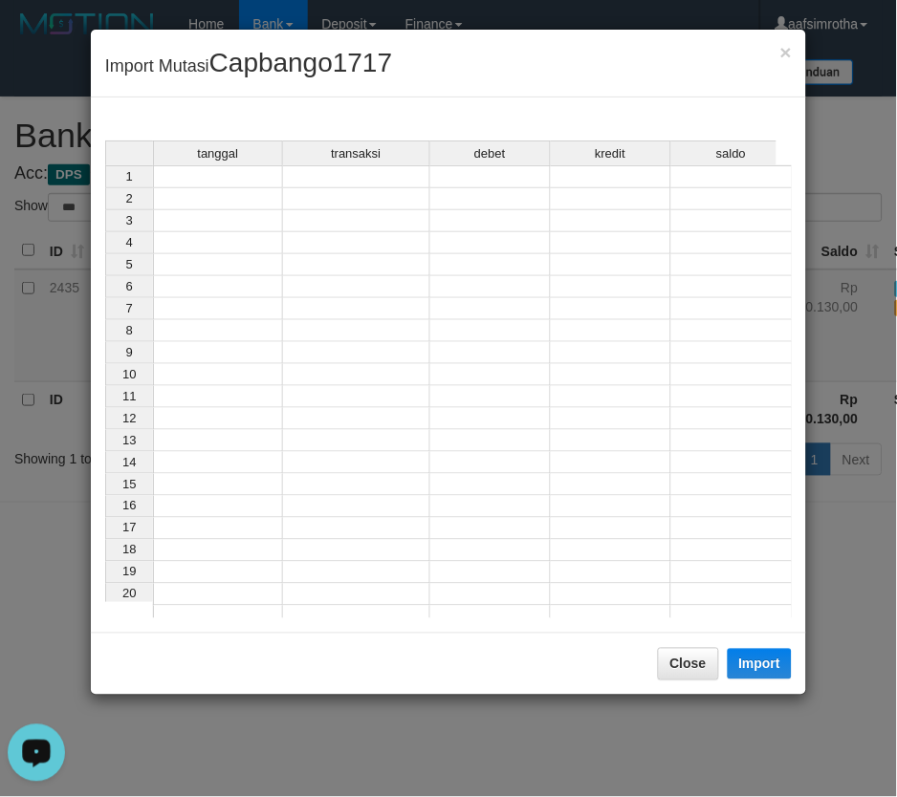
click at [201, 179] on td at bounding box center [218, 176] width 130 height 23
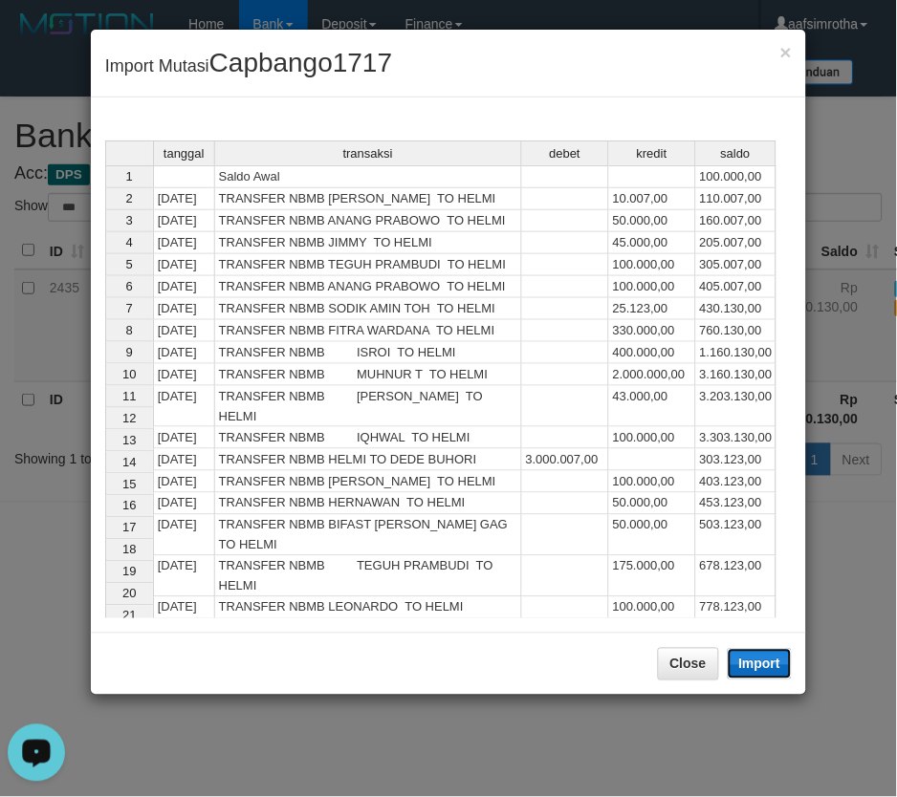
click at [749, 671] on button "Import" at bounding box center [760, 664] width 65 height 31
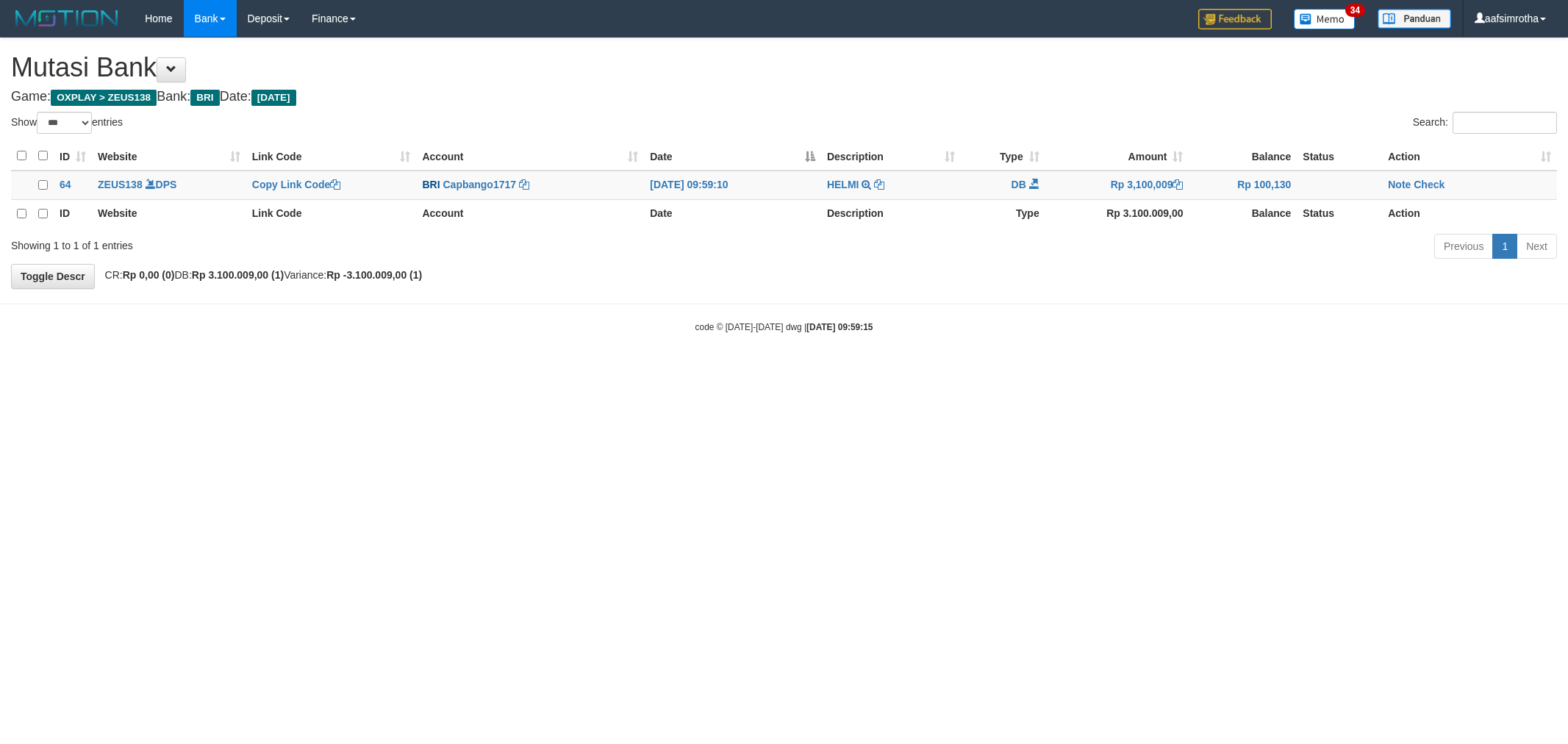
select select "***"
click at [1389, 181] on link "Note" at bounding box center [1399, 184] width 23 height 12
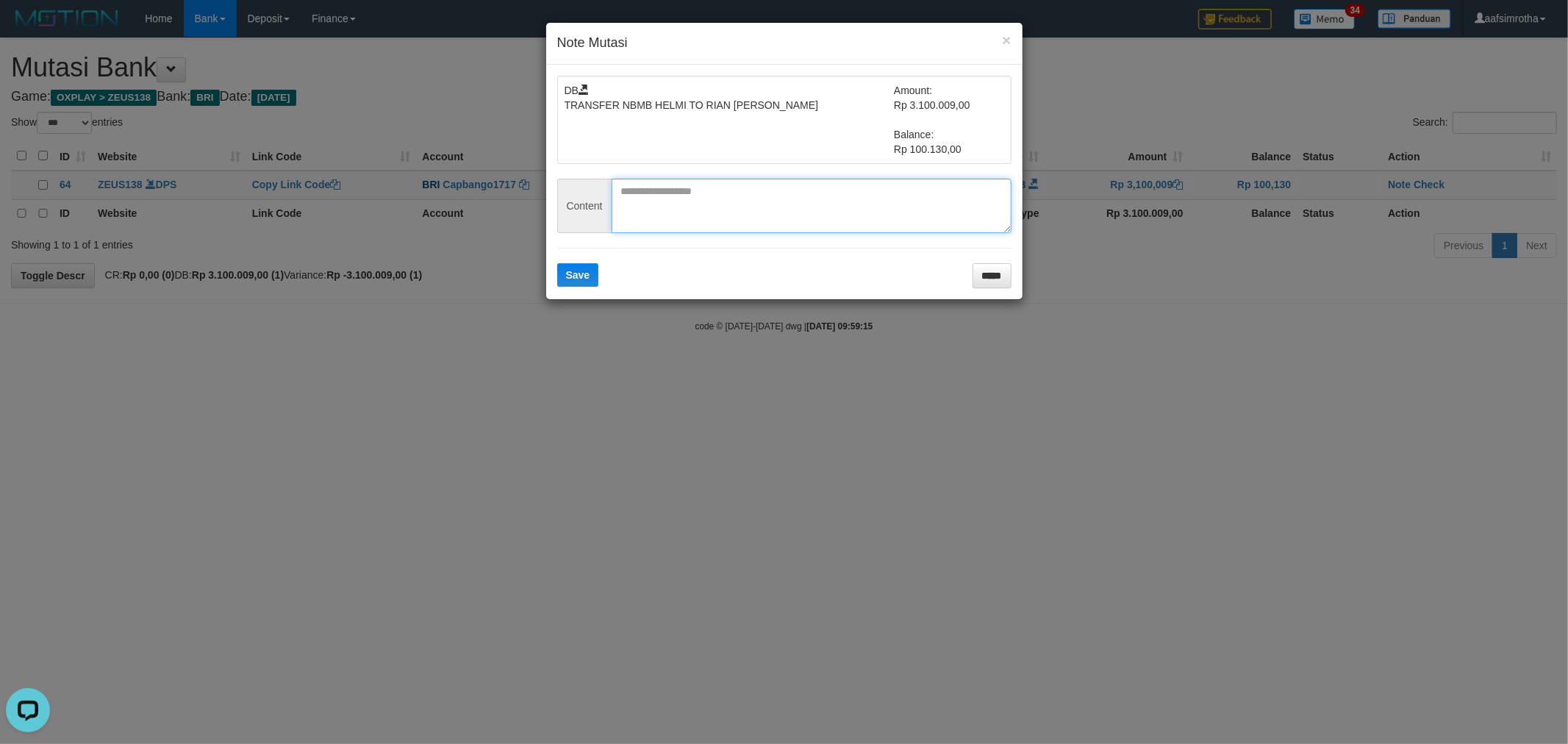
click at [737, 207] on textarea at bounding box center [812, 205] width 400 height 55
paste textarea "********"
type textarea "********"
click at [574, 275] on span "Save" at bounding box center [578, 274] width 25 height 12
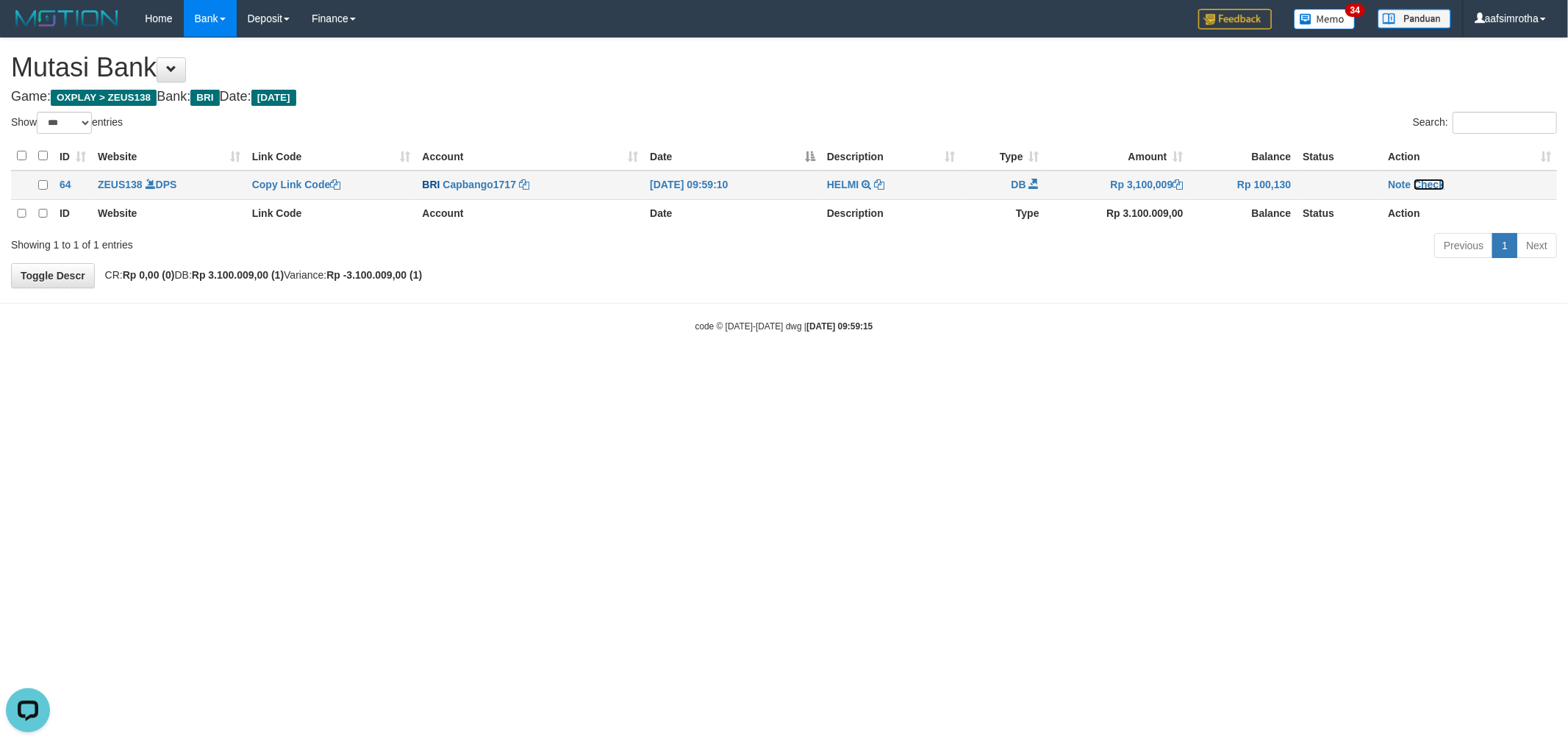
click at [1434, 181] on link "Check" at bounding box center [1429, 184] width 31 height 12
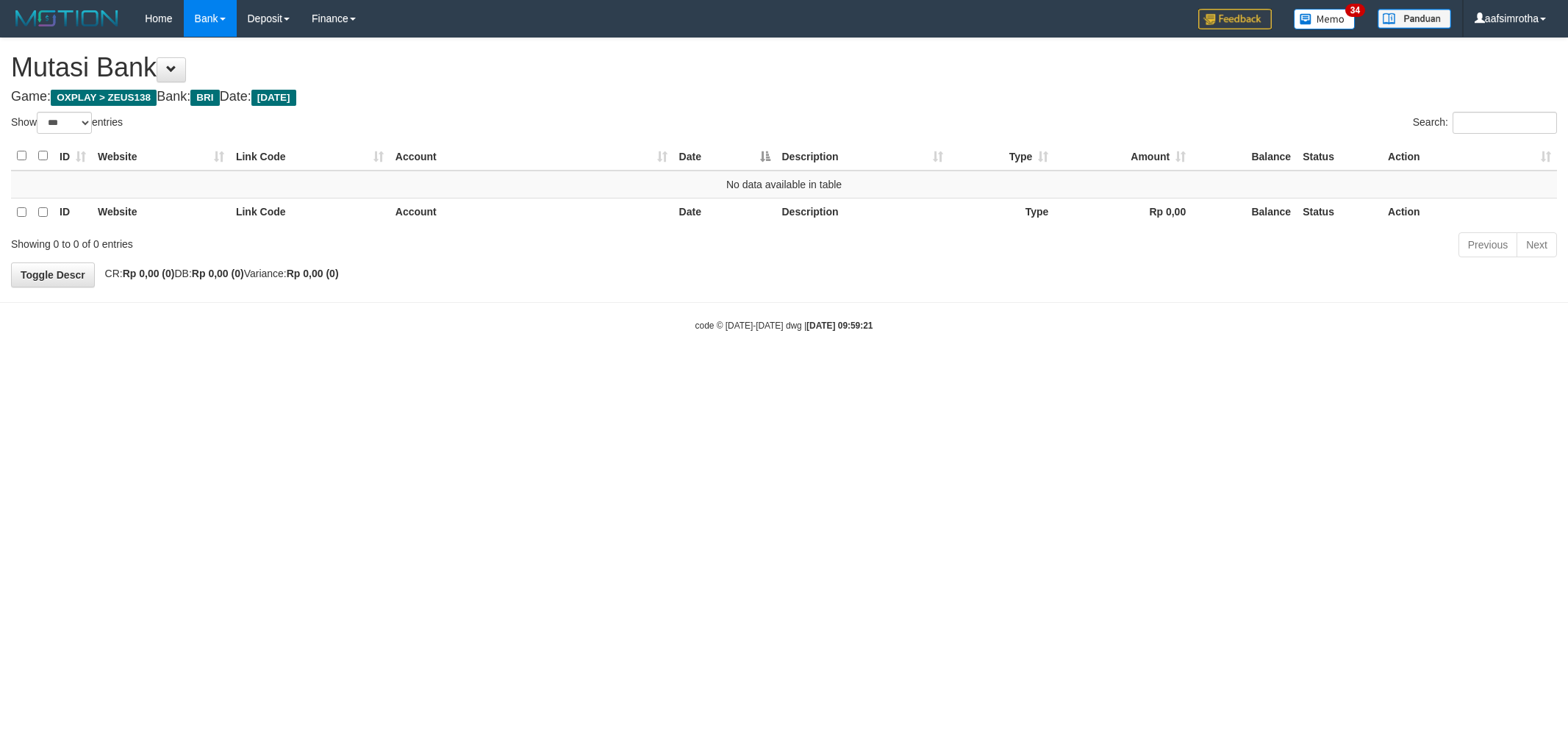
select select "***"
click at [831, 369] on html "Toggle navigation Home Bank Account List Mutasi Bank Search Note Mutasi Deposit…" at bounding box center [784, 184] width 1568 height 369
click at [826, 369] on html "Toggle navigation Home Bank Account List Mutasi Bank Search Note Mutasi Deposit…" at bounding box center [784, 184] width 1568 height 369
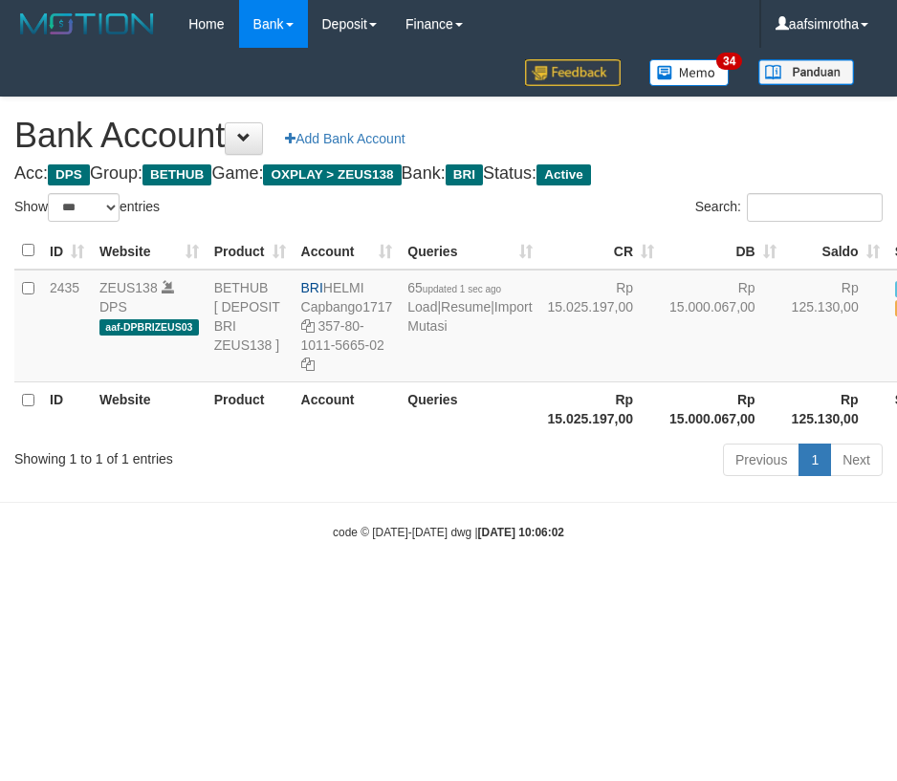
select select "***"
click at [498, 589] on html "Toggle navigation Home Bank Account List Mutasi Bank Search Note Mutasi Deposit…" at bounding box center [448, 294] width 897 height 589
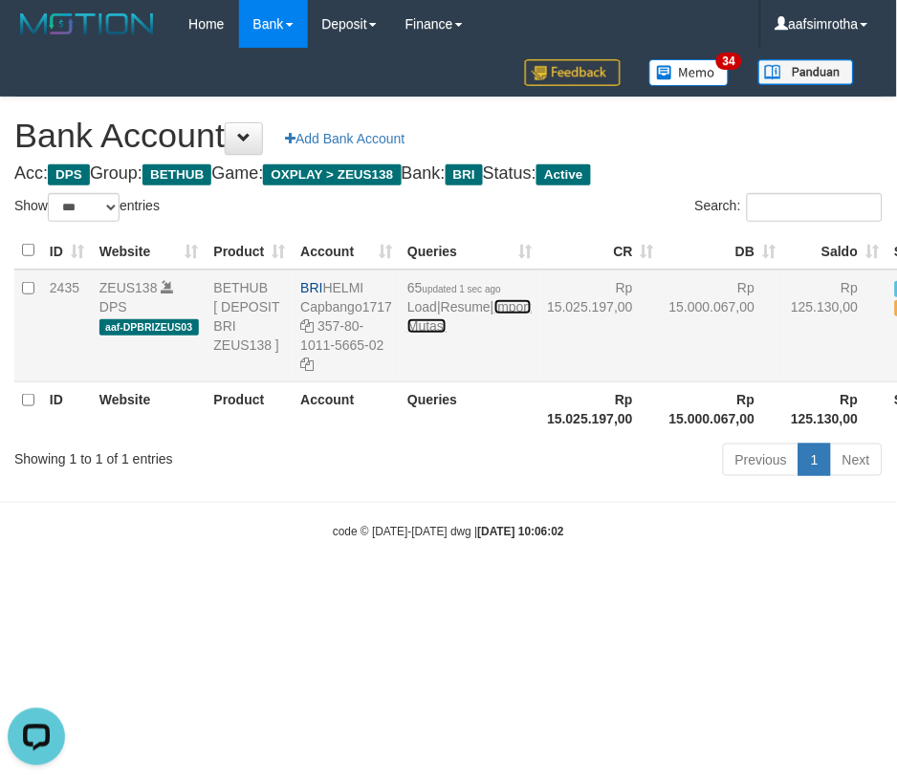
click at [434, 334] on link "Import Mutasi" at bounding box center [469, 316] width 124 height 34
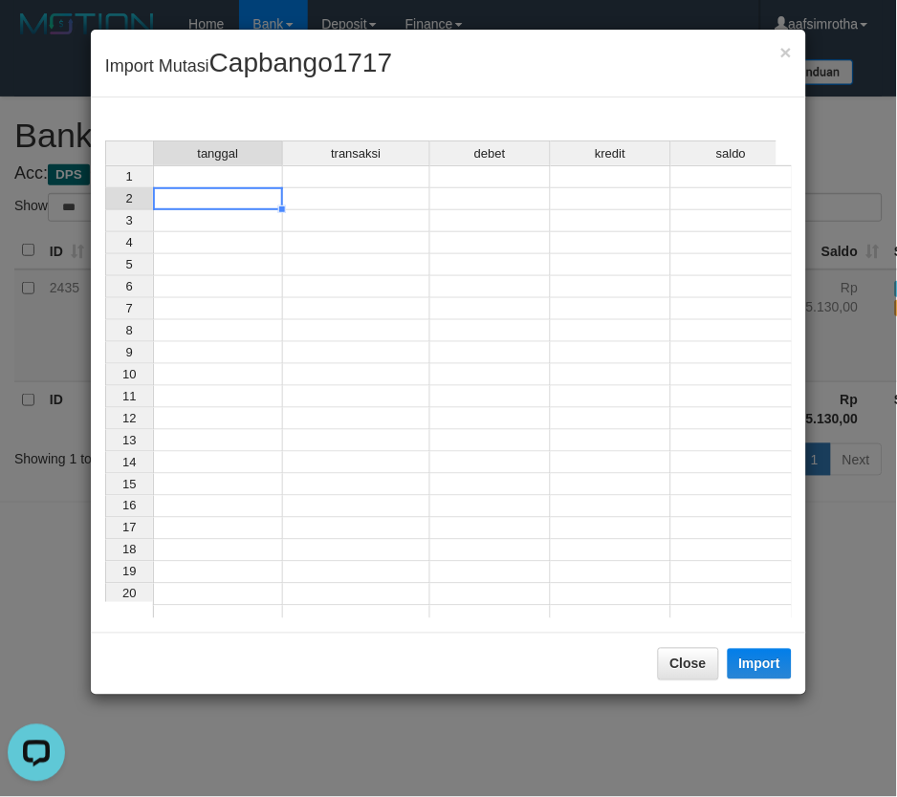
drag, startPoint x: 223, startPoint y: 193, endPoint x: 216, endPoint y: 183, distance: 12.5
click at [220, 192] on td at bounding box center [218, 199] width 130 height 22
click at [221, 173] on td at bounding box center [218, 176] width 130 height 23
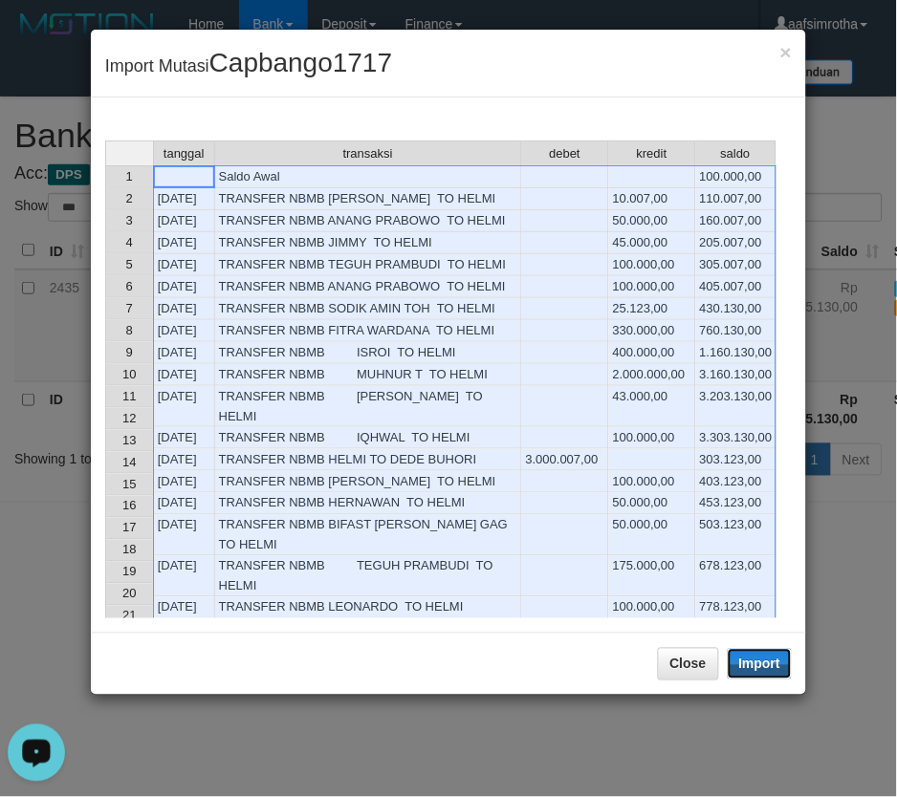
drag, startPoint x: 777, startPoint y: 666, endPoint x: 476, endPoint y: 451, distance: 369.6
click at [760, 673] on button "Import" at bounding box center [760, 664] width 65 height 31
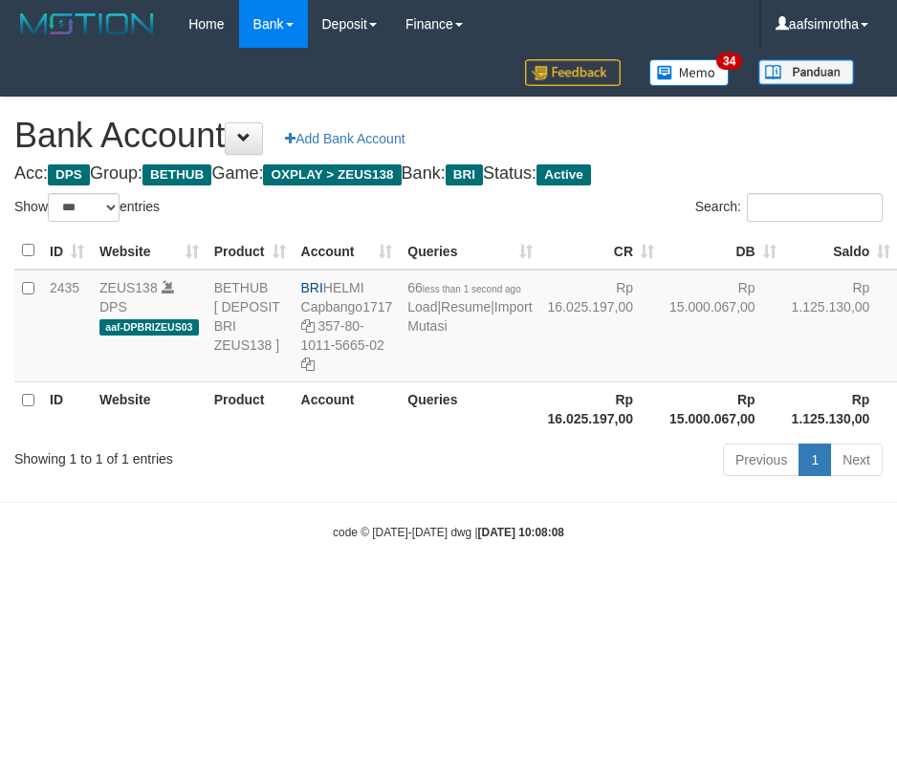
select select "***"
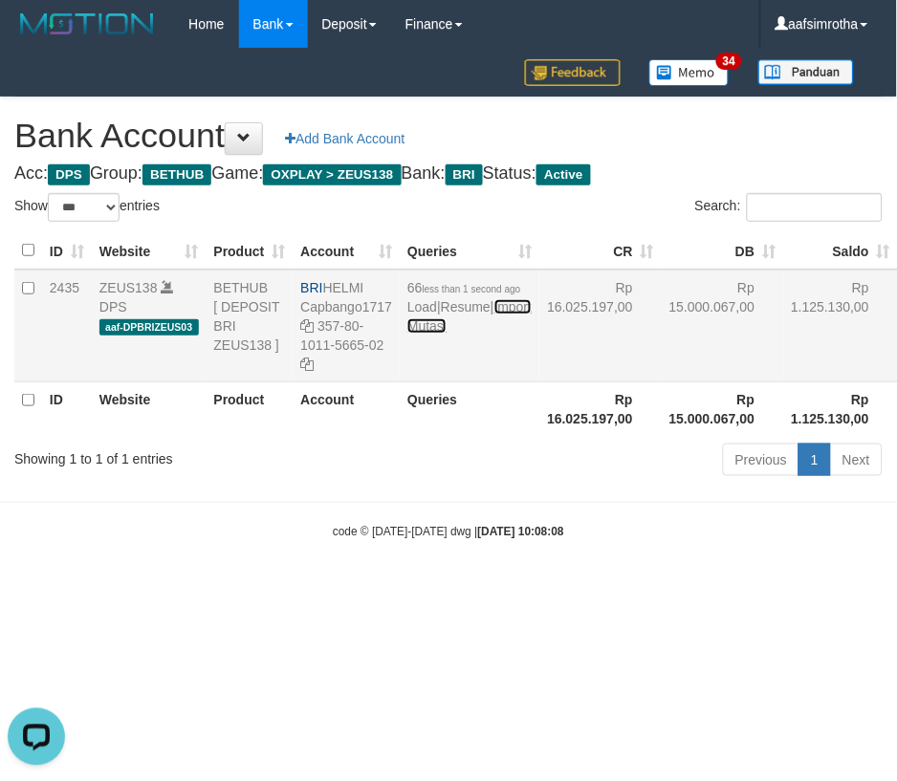
click at [430, 334] on link "Import Mutasi" at bounding box center [469, 316] width 124 height 34
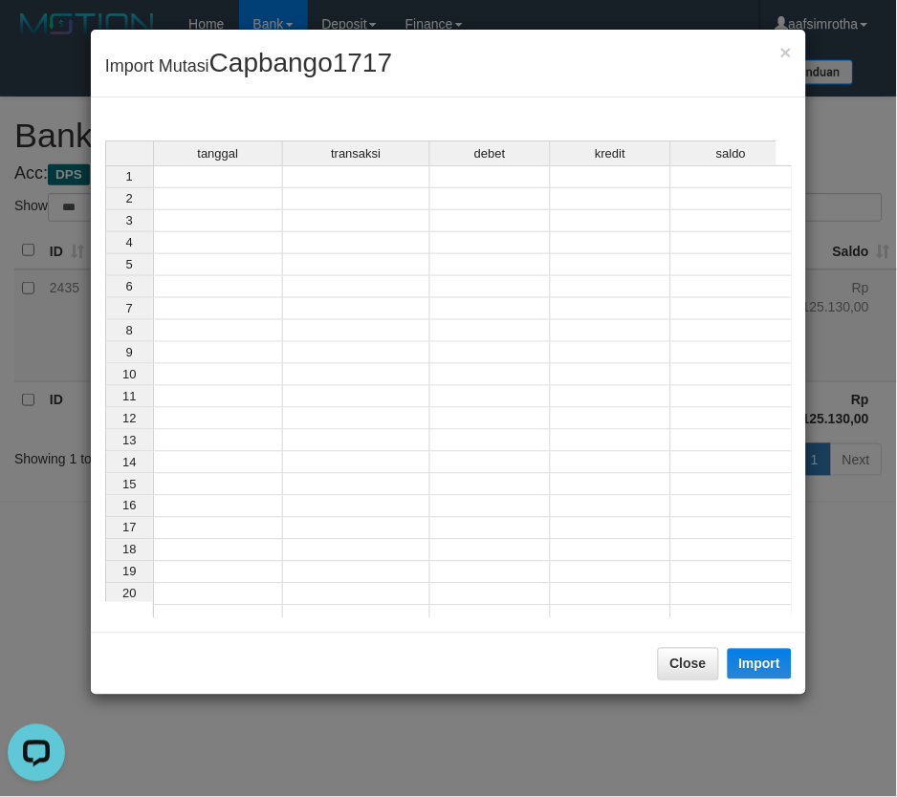
click at [204, 196] on td at bounding box center [218, 199] width 130 height 22
click at [201, 172] on td at bounding box center [218, 176] width 130 height 23
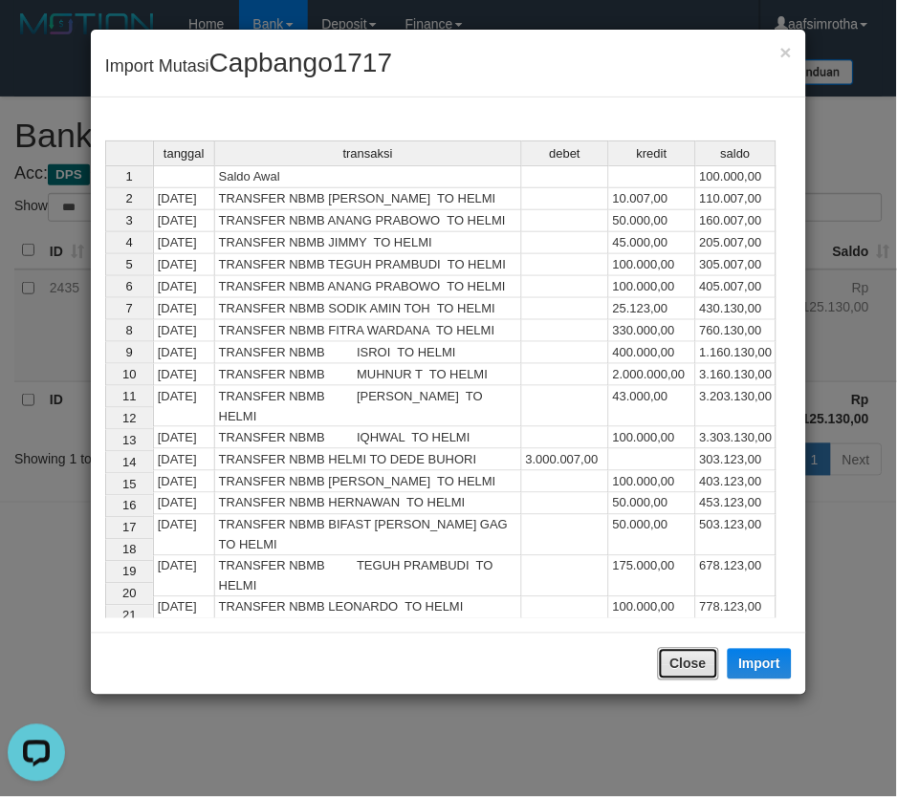
drag, startPoint x: 688, startPoint y: 673, endPoint x: 292, endPoint y: 699, distance: 397.7
click at [684, 679] on button "Close" at bounding box center [688, 664] width 61 height 33
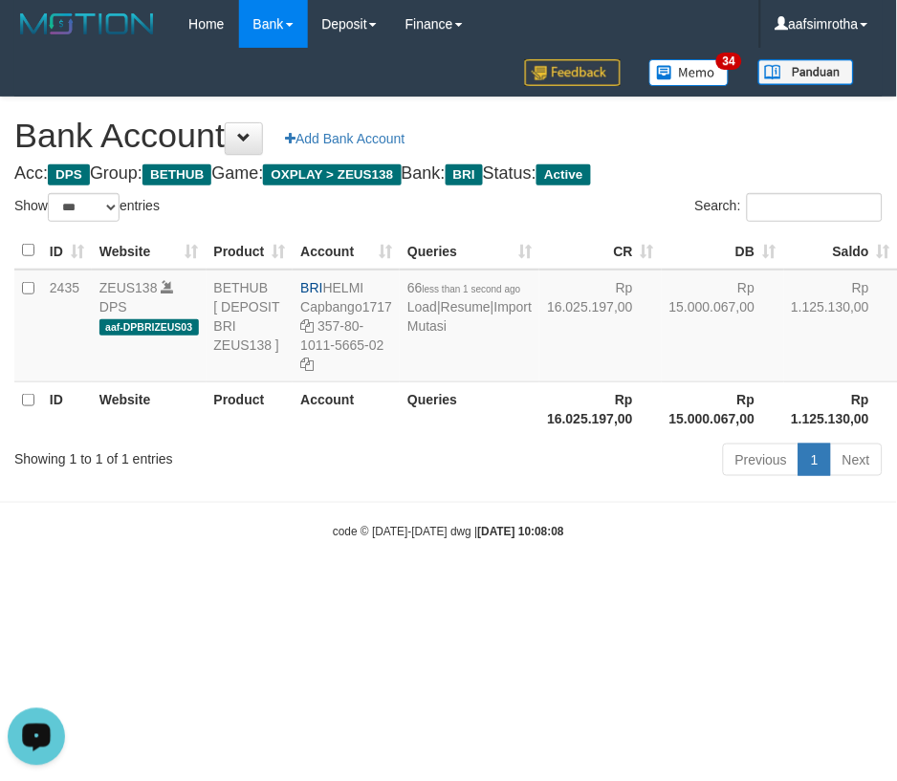
click at [253, 589] on html "Toggle navigation Home Bank Account List Mutasi Bank Search Note Mutasi Deposit…" at bounding box center [448, 294] width 897 height 589
click at [426, 334] on link "Import Mutasi" at bounding box center [469, 316] width 124 height 34
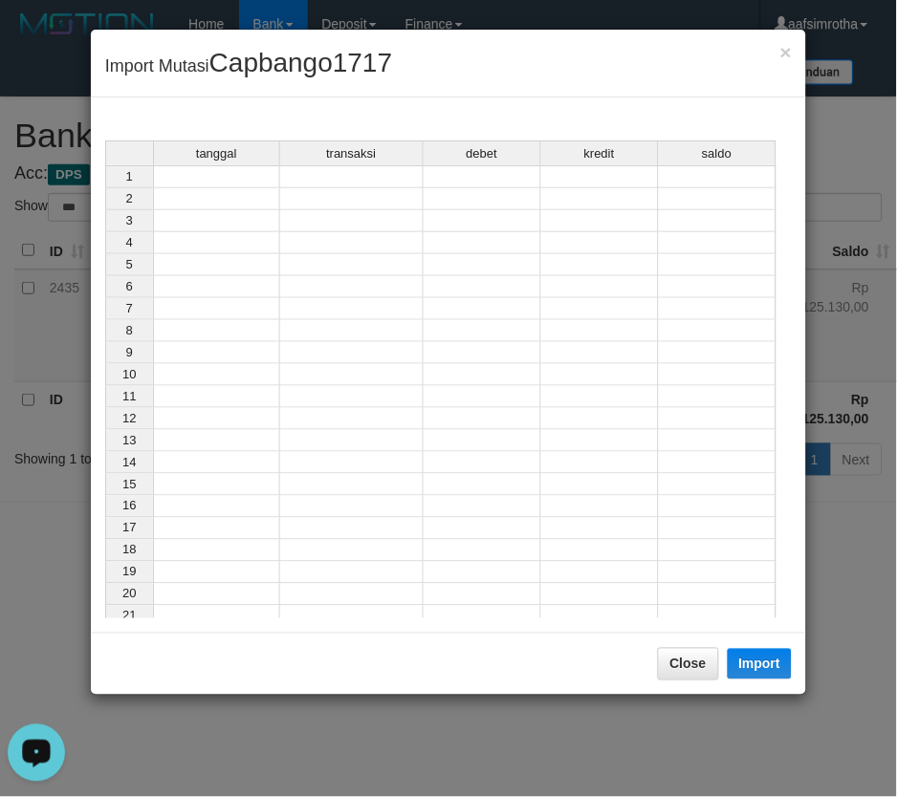
click at [230, 180] on td at bounding box center [216, 176] width 127 height 23
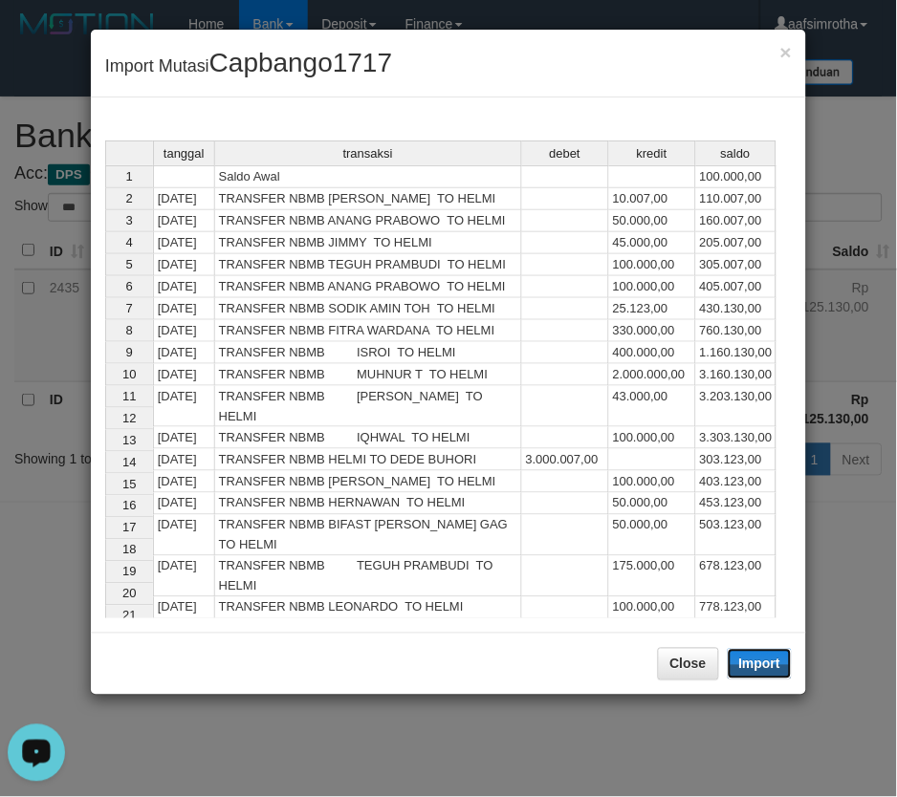
drag, startPoint x: 757, startPoint y: 660, endPoint x: 427, endPoint y: 566, distance: 342.9
click at [756, 658] on button "Import" at bounding box center [760, 664] width 65 height 31
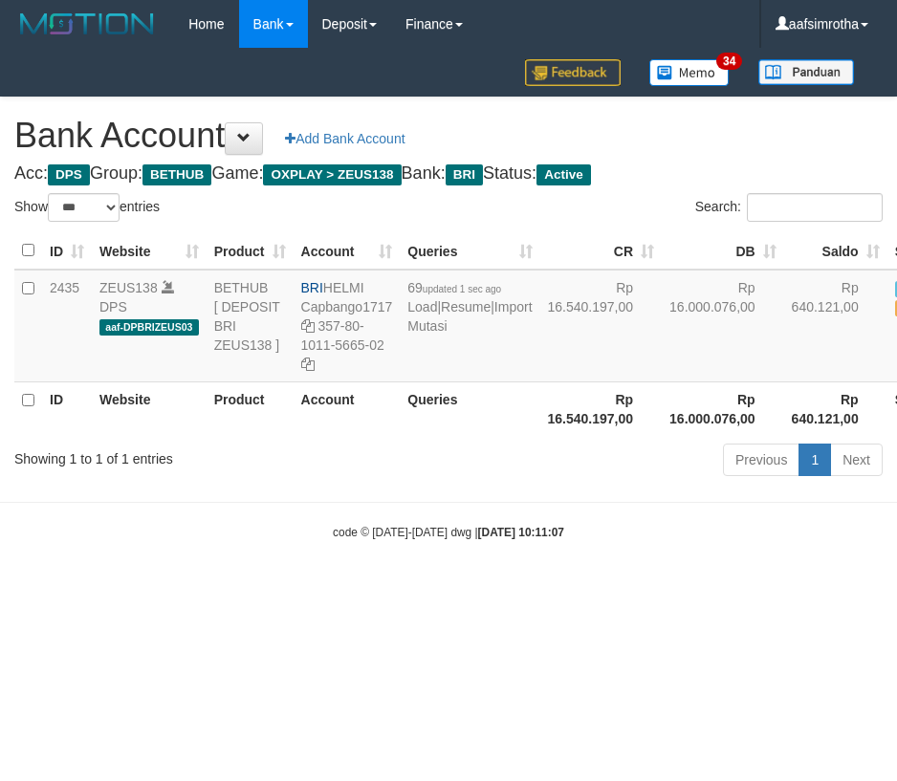
select select "***"
click at [277, 589] on html "Toggle navigation Home Bank Account List Mutasi Bank Search Note Mutasi Deposit…" at bounding box center [448, 294] width 897 height 589
click at [426, 382] on td "69 updated 1 sec ago Load | Resume | Import Mutasi" at bounding box center [470, 326] width 140 height 113
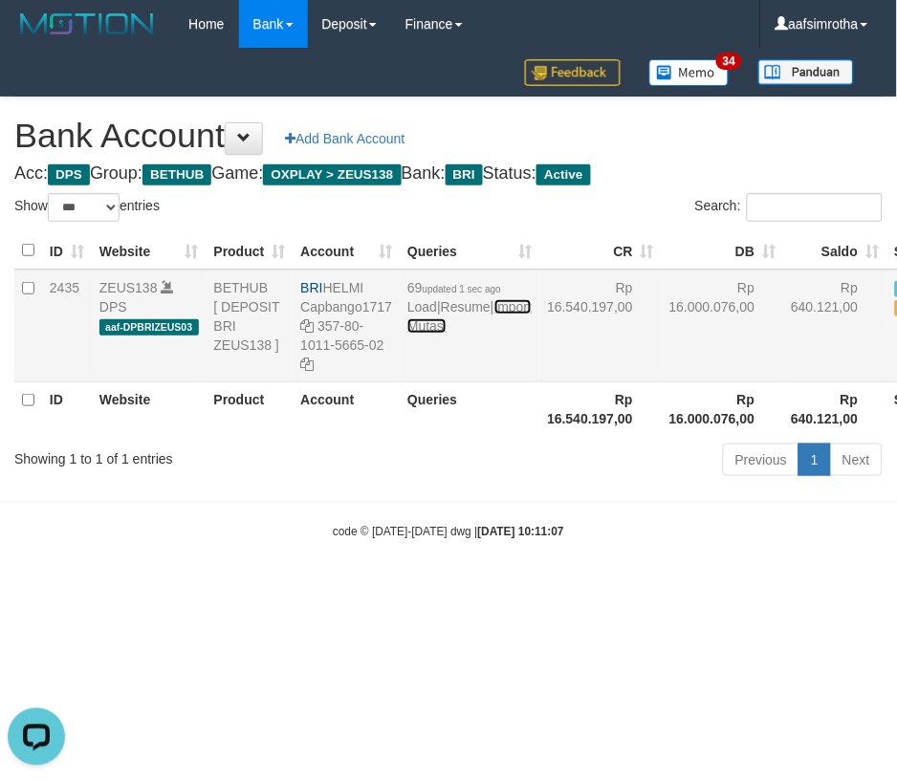
click at [426, 334] on link "Import Mutasi" at bounding box center [469, 316] width 124 height 34
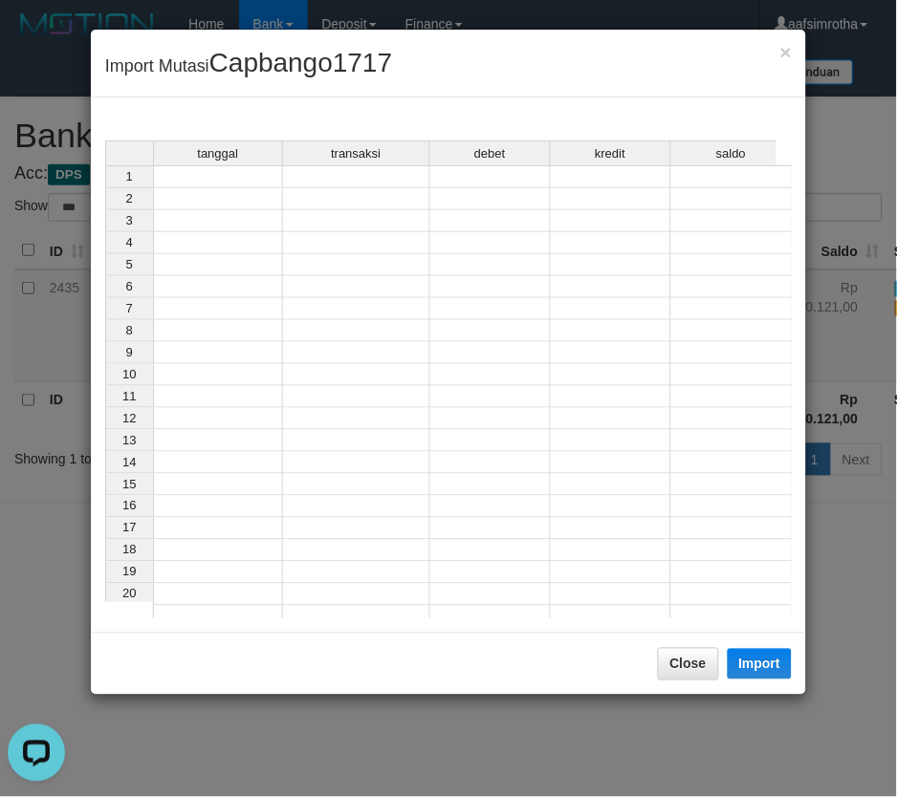
click at [215, 161] on div "tanggal" at bounding box center [218, 154] width 128 height 24
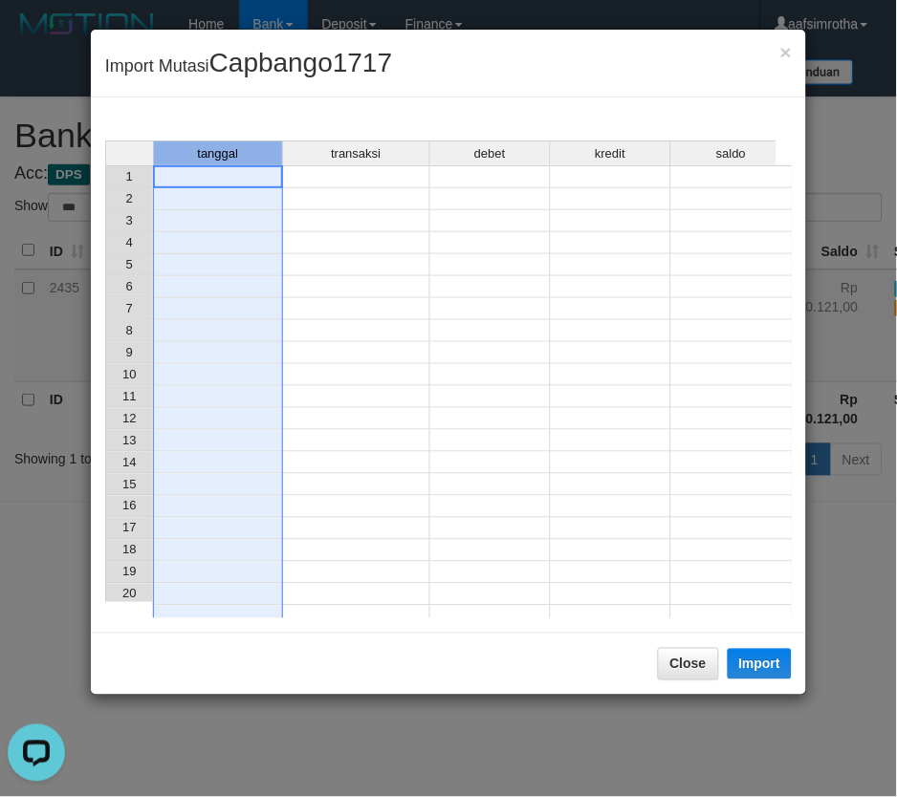
click at [197, 178] on td at bounding box center [218, 176] width 130 height 23
drag, startPoint x: 228, startPoint y: 179, endPoint x: 366, endPoint y: 216, distance: 143.6
click at [229, 179] on td at bounding box center [218, 176] width 130 height 23
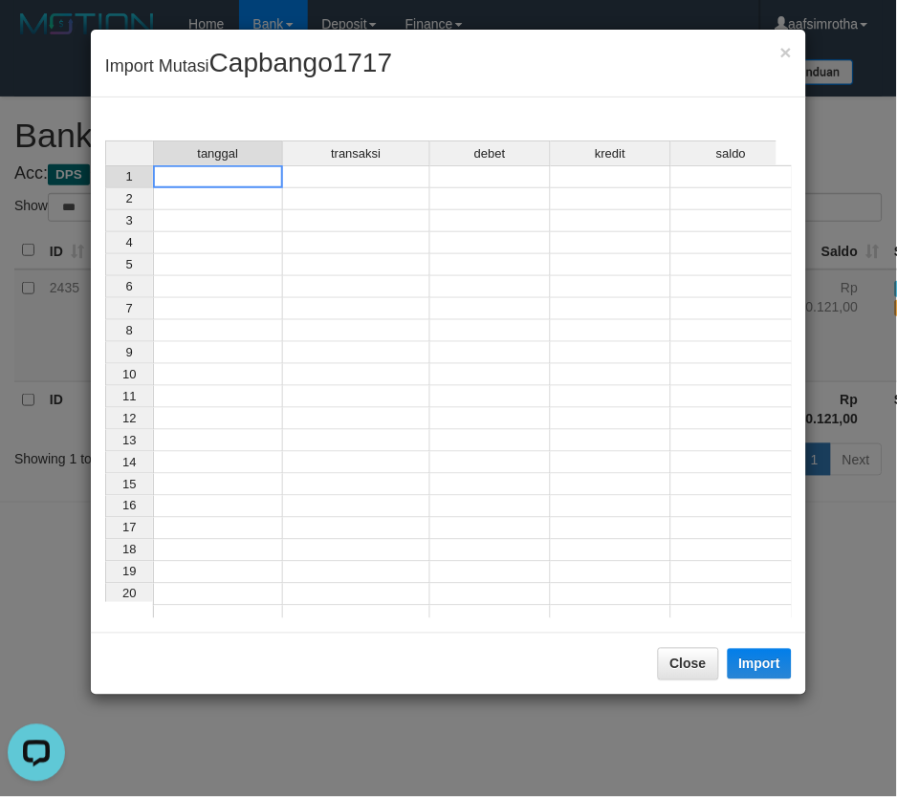
paste textarea "**********"
type textarea "**********"
drag, startPoint x: 346, startPoint y: 434, endPoint x: 191, endPoint y: 224, distance: 261.2
click at [105, 431] on div "tanggal transaksi debet kredit saldo 1 2 3 4 5 6 7 8 9 10 11 12 13 14 15 16 17 …" at bounding box center [105, 385] width 0 height 488
click at [182, 182] on td at bounding box center [216, 176] width 127 height 23
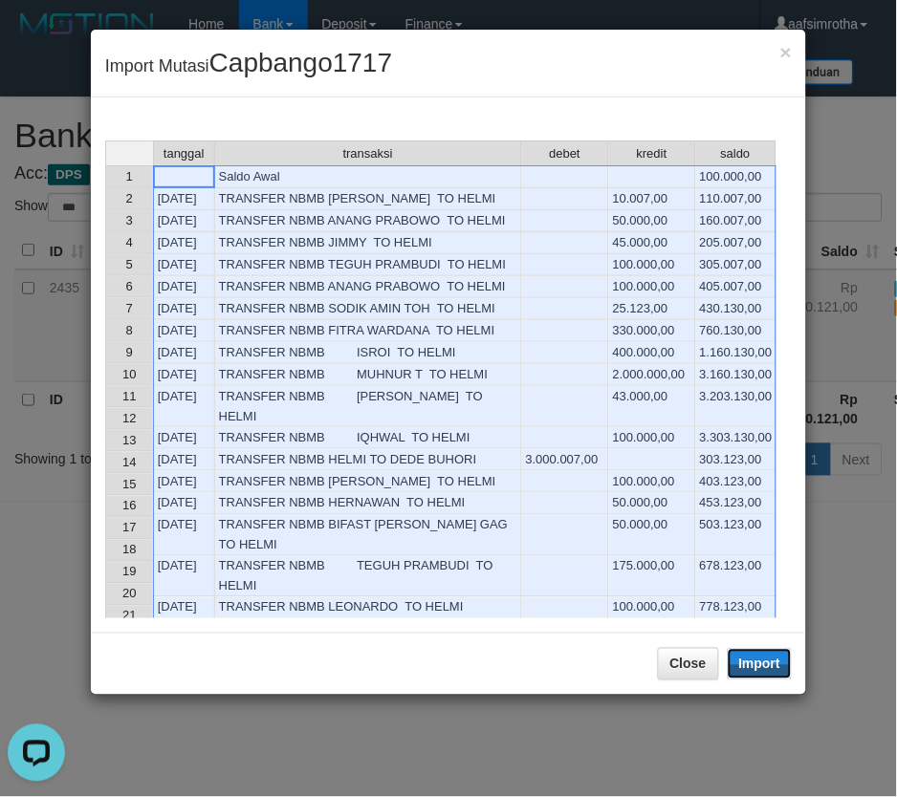
drag, startPoint x: 776, startPoint y: 667, endPoint x: 327, endPoint y: 489, distance: 483.7
click at [771, 669] on button "Import" at bounding box center [760, 664] width 65 height 31
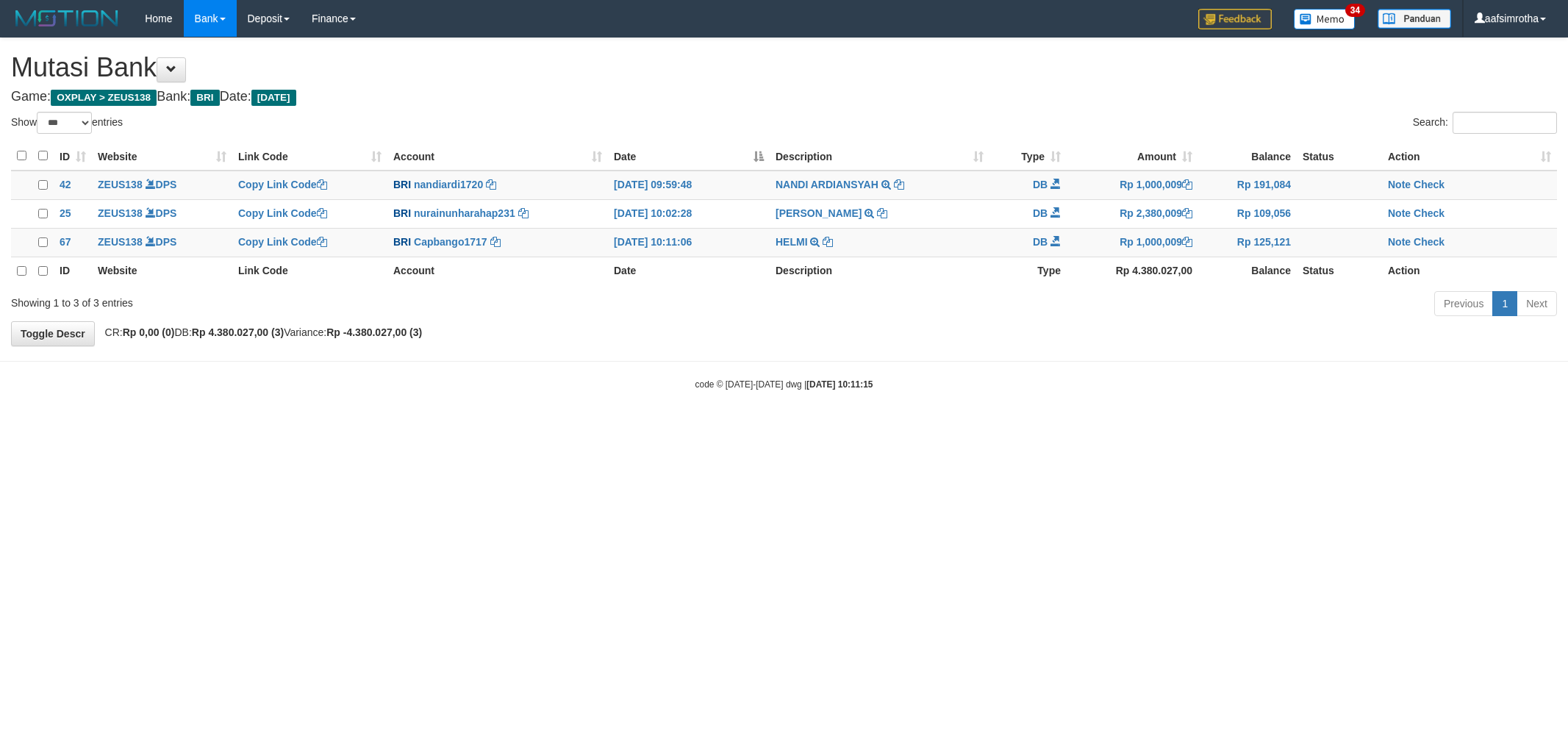
select select "***"
click at [1398, 246] on link "Note" at bounding box center [1399, 241] width 23 height 12
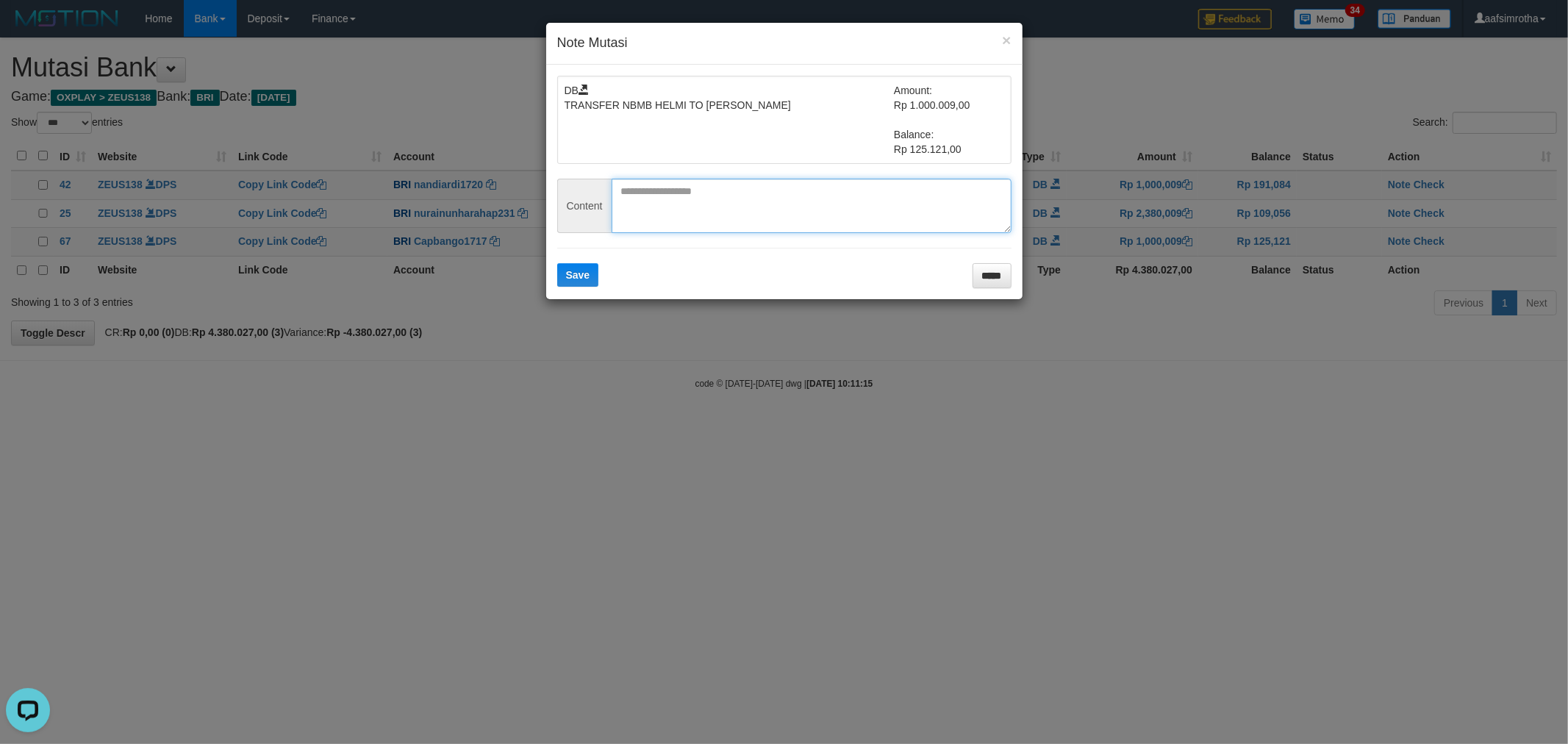
click at [711, 210] on textarea at bounding box center [812, 205] width 400 height 55
paste textarea "********"
type textarea "********"
click at [576, 281] on button "Save" at bounding box center [578, 274] width 42 height 24
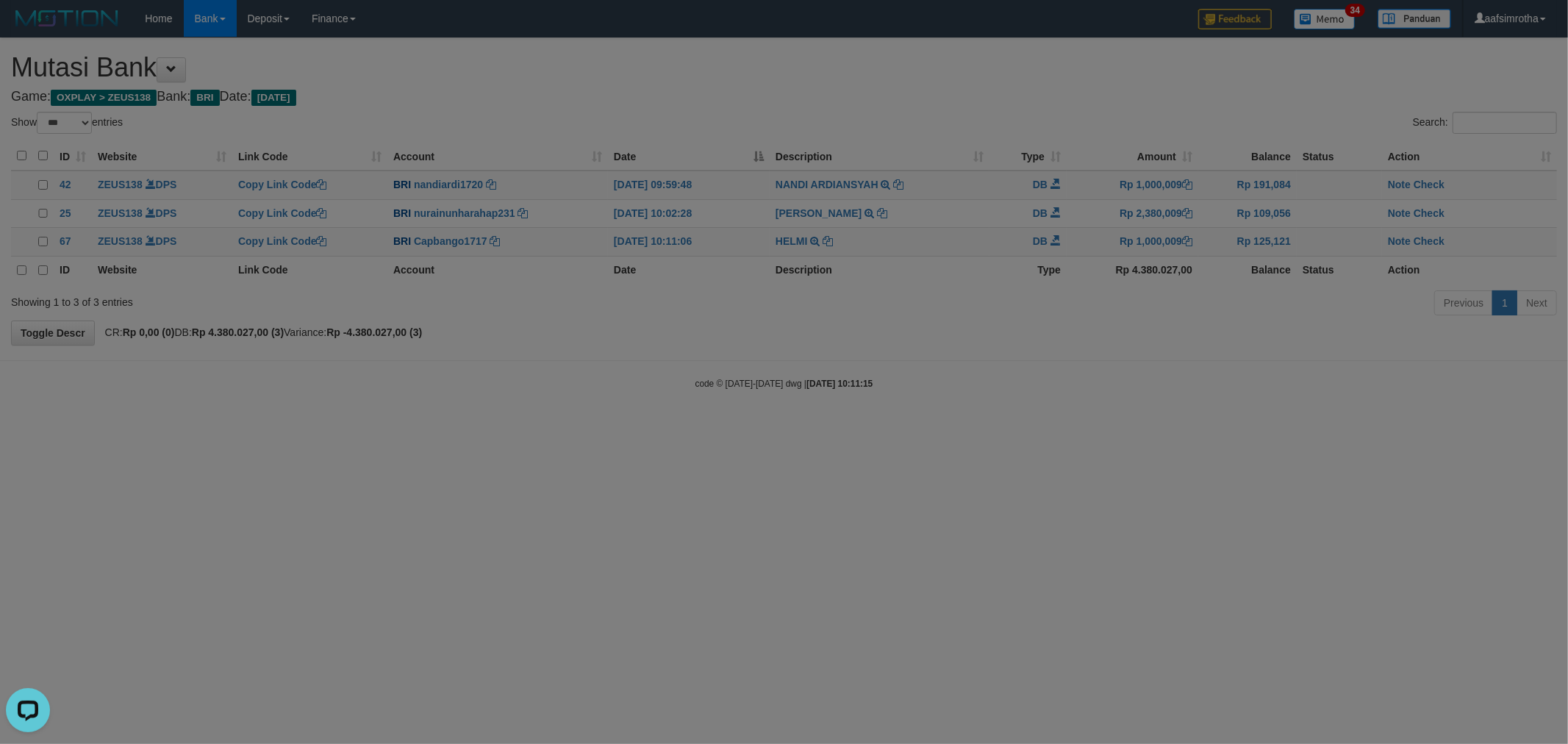
click at [1428, 244] on body "Toggle navigation Home Bank Account List Mutasi Bank Search Note Mutasi Deposit…" at bounding box center [784, 214] width 1568 height 427
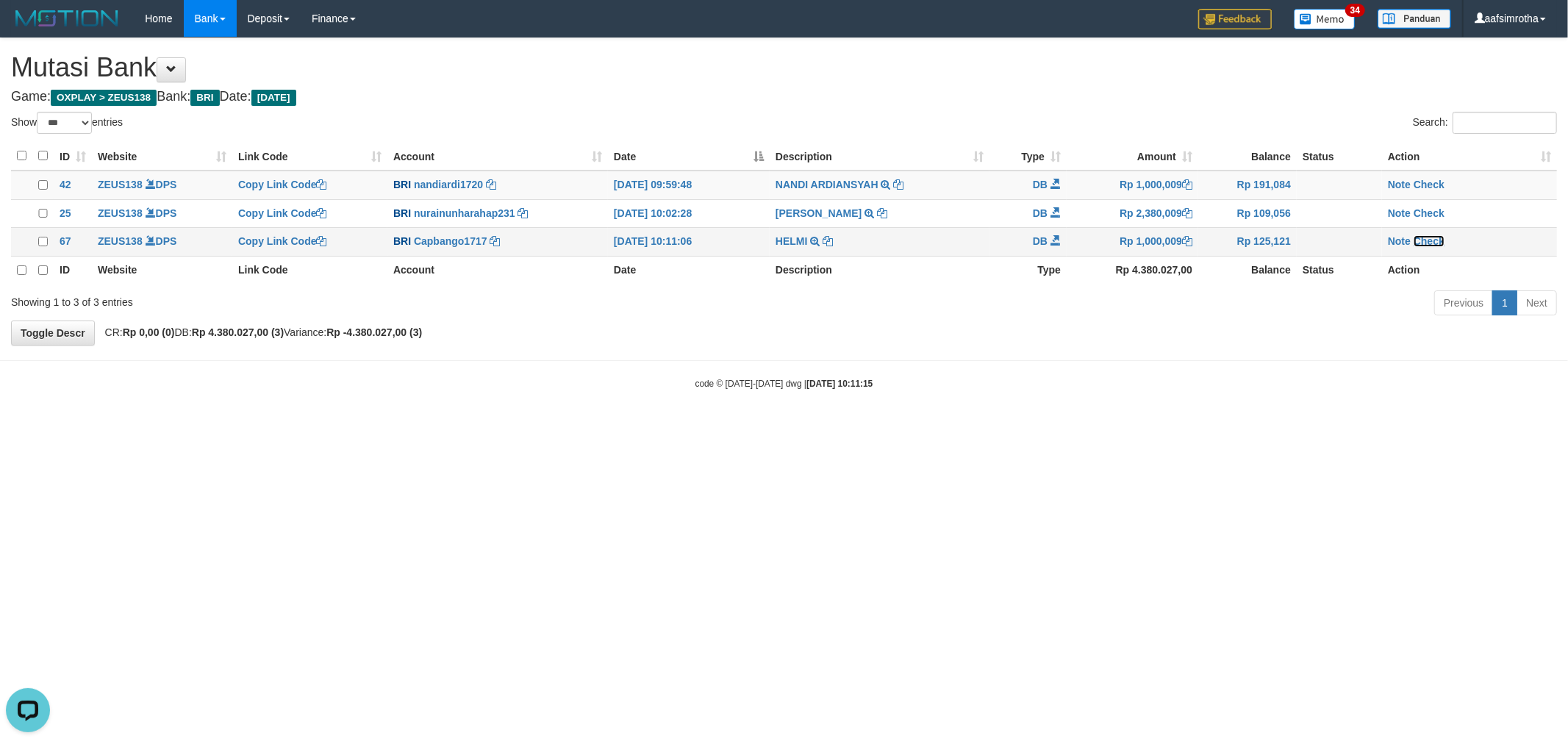
click at [1433, 241] on link "Check" at bounding box center [1429, 241] width 31 height 12
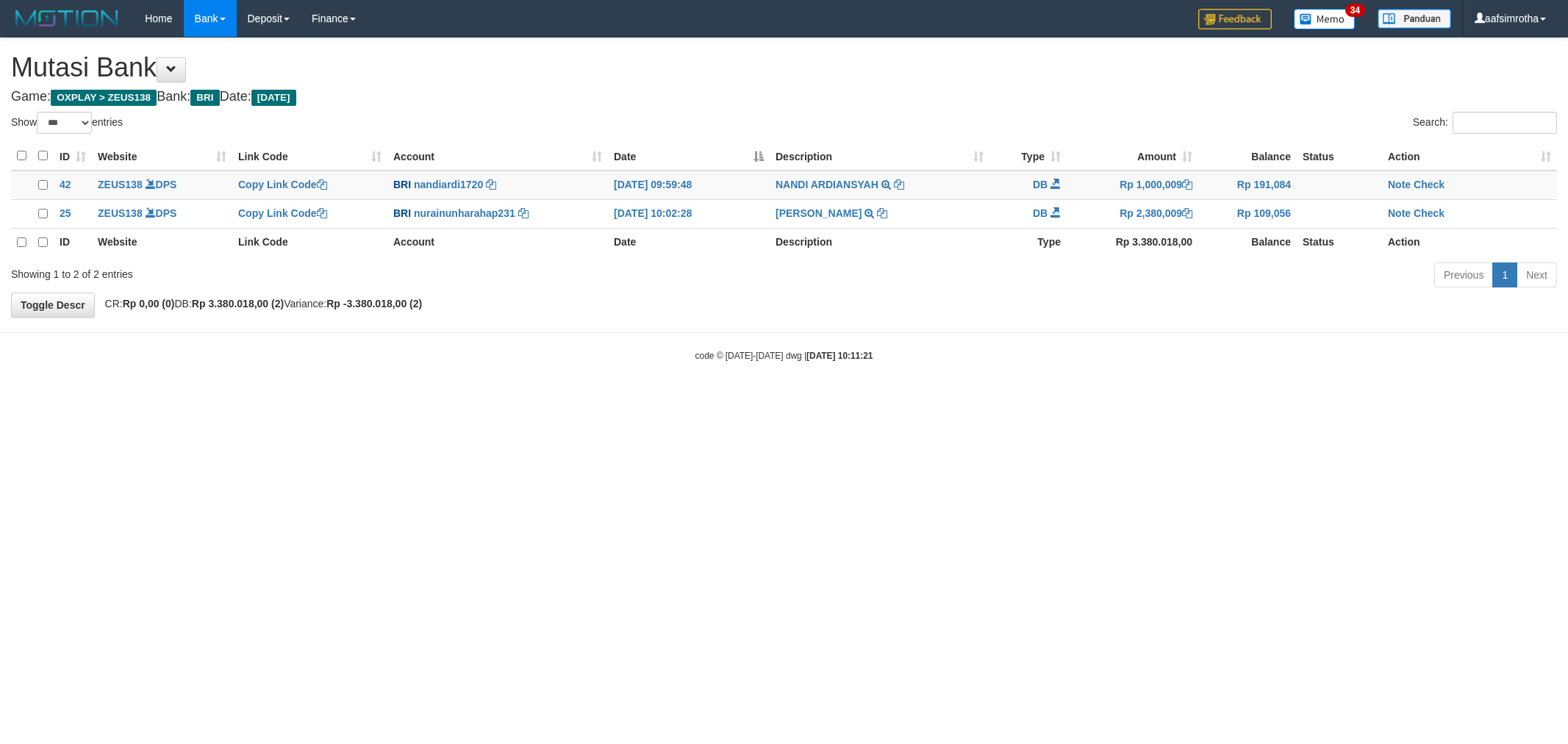
select select "***"
drag, startPoint x: 763, startPoint y: 327, endPoint x: 768, endPoint y: 316, distance: 12.1
click at [762, 327] on body "Toggle navigation Home Bank Account List Mutasi Bank Search Note Mutasi Deposit…" at bounding box center [784, 199] width 1568 height 398
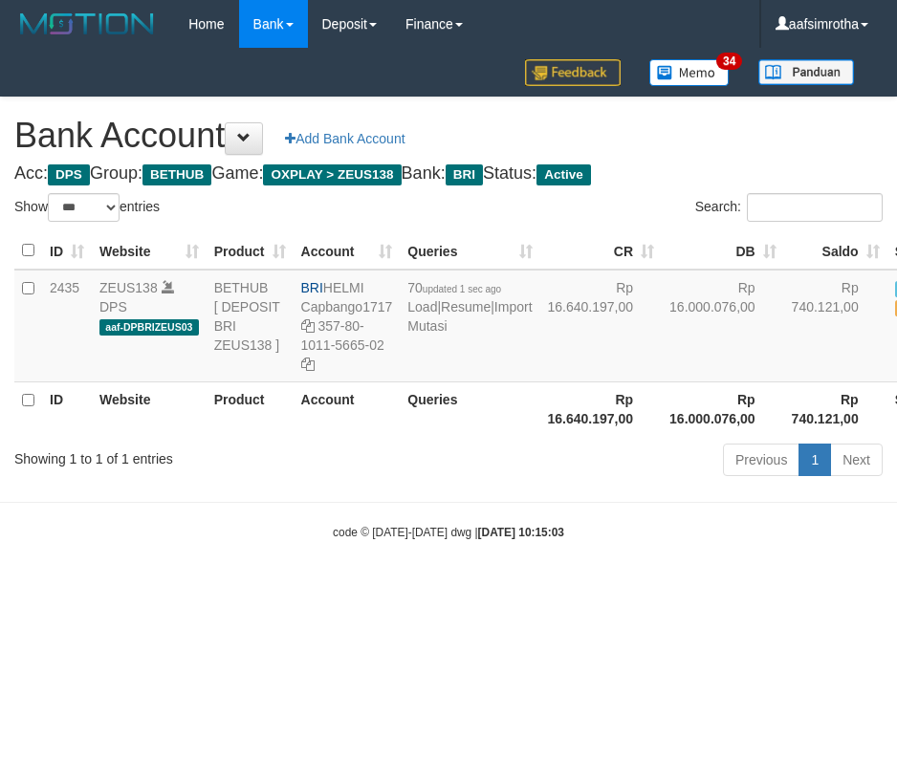
select select "***"
drag, startPoint x: 288, startPoint y: 608, endPoint x: 294, endPoint y: 715, distance: 107.2
click at [297, 589] on html "Toggle navigation Home Bank Account List Mutasi Bank Search Note Mutasi Deposit…" at bounding box center [448, 294] width 897 height 589
drag, startPoint x: 442, startPoint y: 671, endPoint x: 450, endPoint y: 666, distance: 9.8
click at [449, 589] on html "Toggle navigation Home Bank Account List Mutasi Bank Search Note Mutasi Deposit…" at bounding box center [448, 294] width 897 height 589
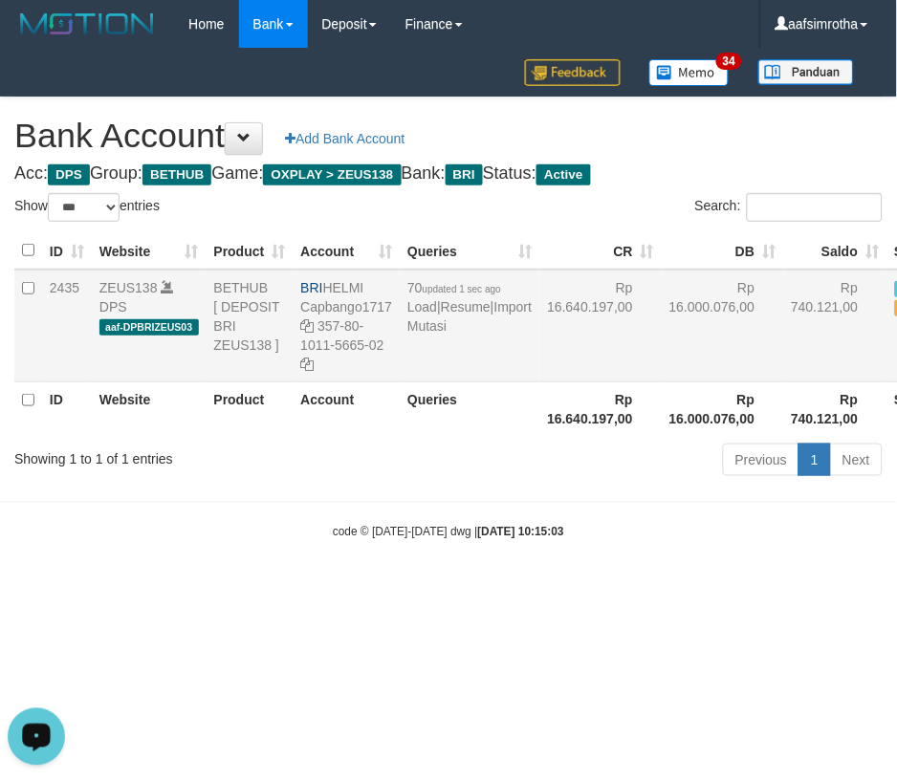
click at [428, 382] on td "70 updated 1 sec ago Load | Resume | Import Mutasi" at bounding box center [470, 326] width 140 height 113
click at [426, 334] on link "Import Mutasi" at bounding box center [469, 316] width 124 height 34
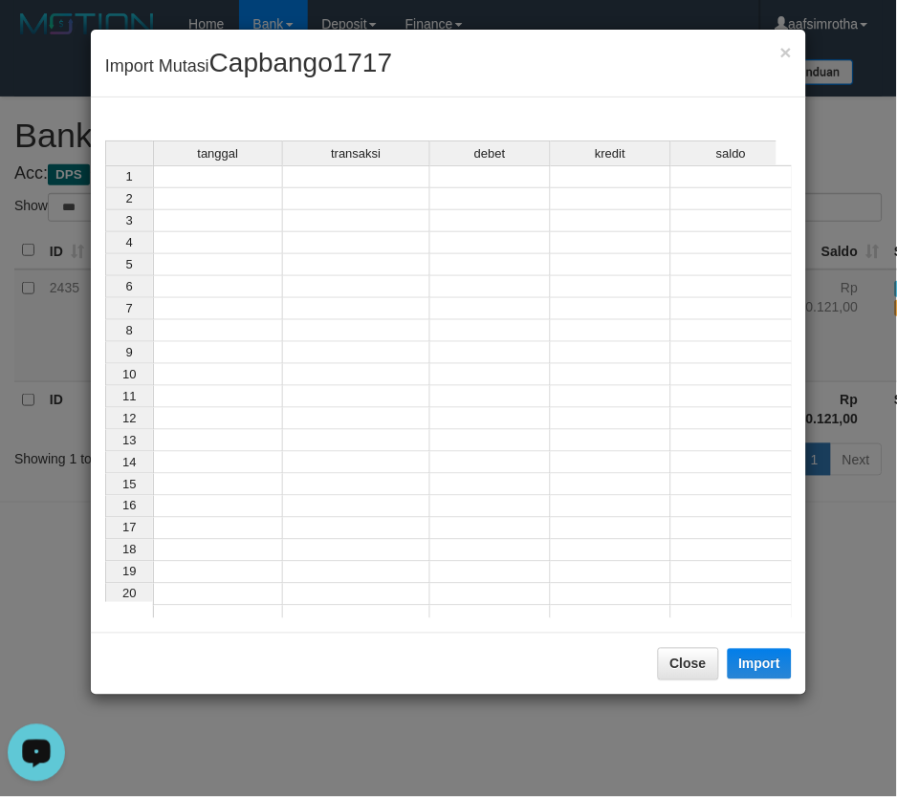
click at [222, 183] on td at bounding box center [218, 176] width 130 height 23
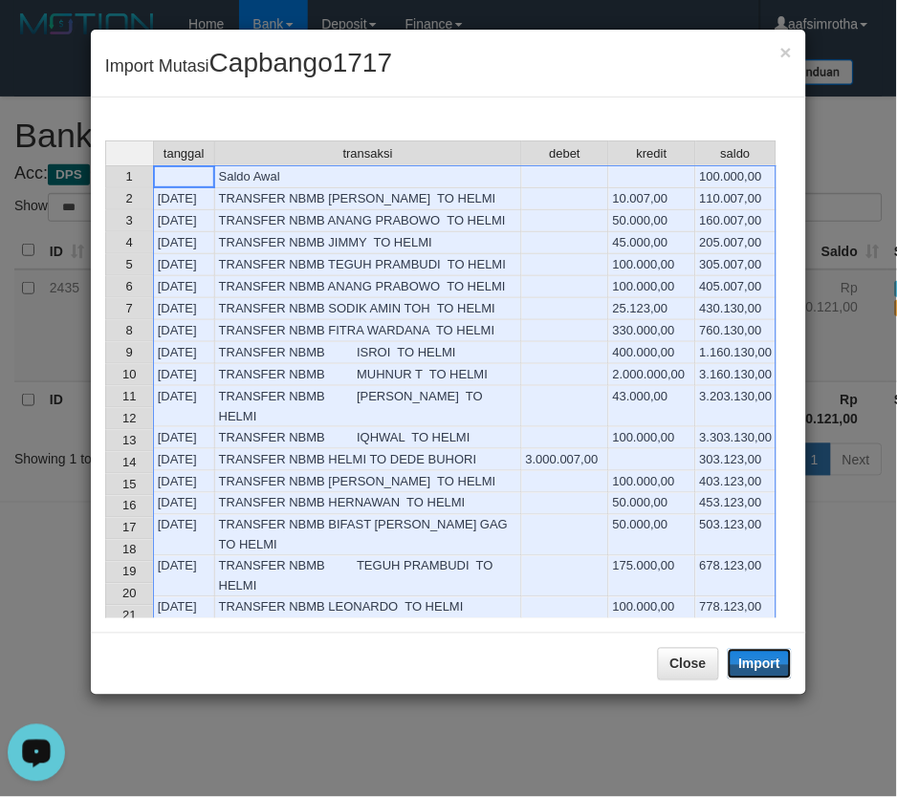
drag, startPoint x: 744, startPoint y: 664, endPoint x: 25, endPoint y: 471, distance: 744.3
click at [743, 664] on button "Import" at bounding box center [760, 664] width 65 height 31
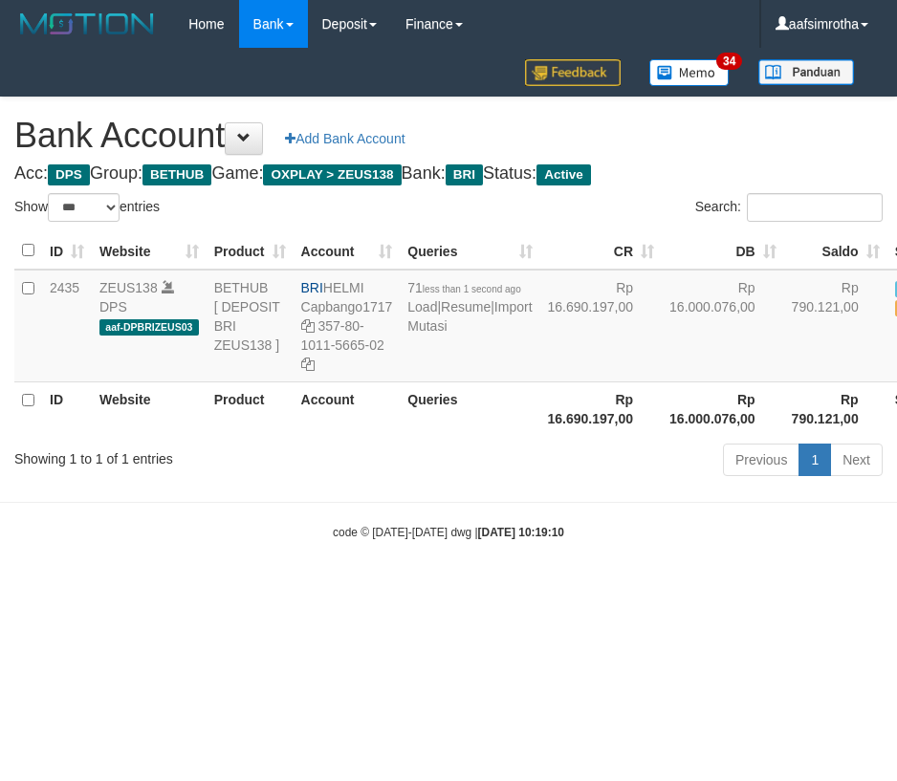
select select "***"
drag, startPoint x: 484, startPoint y: 635, endPoint x: 443, endPoint y: 455, distance: 184.4
click at [488, 589] on html "Toggle navigation Home Bank Account List Mutasi Bank Search Note Mutasi Deposit…" at bounding box center [448, 294] width 897 height 589
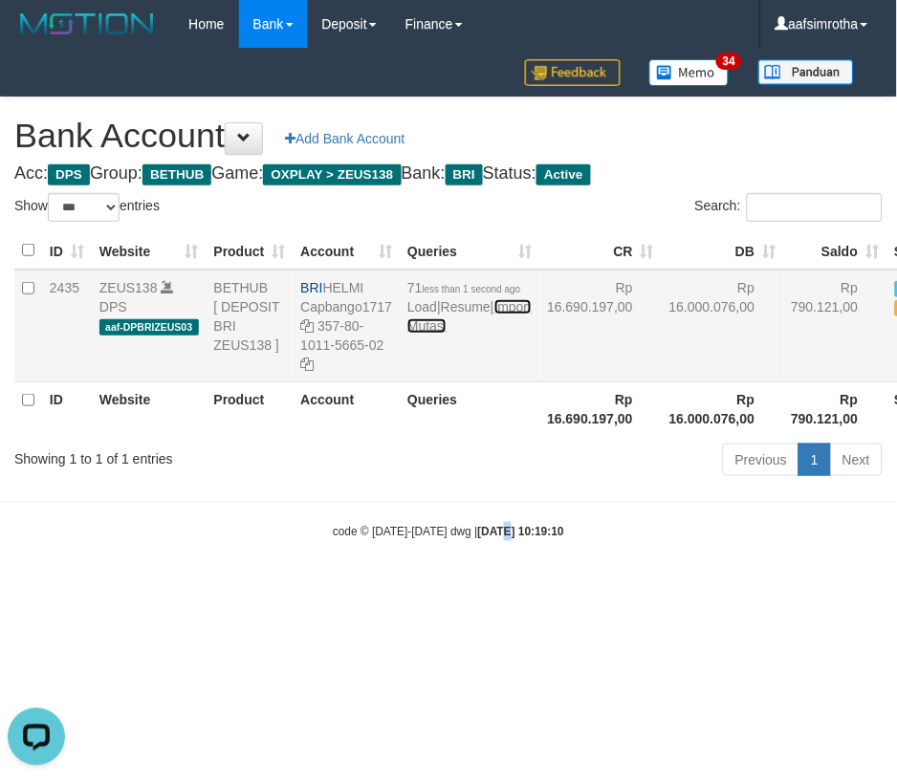
click at [438, 334] on link "Import Mutasi" at bounding box center [469, 316] width 124 height 34
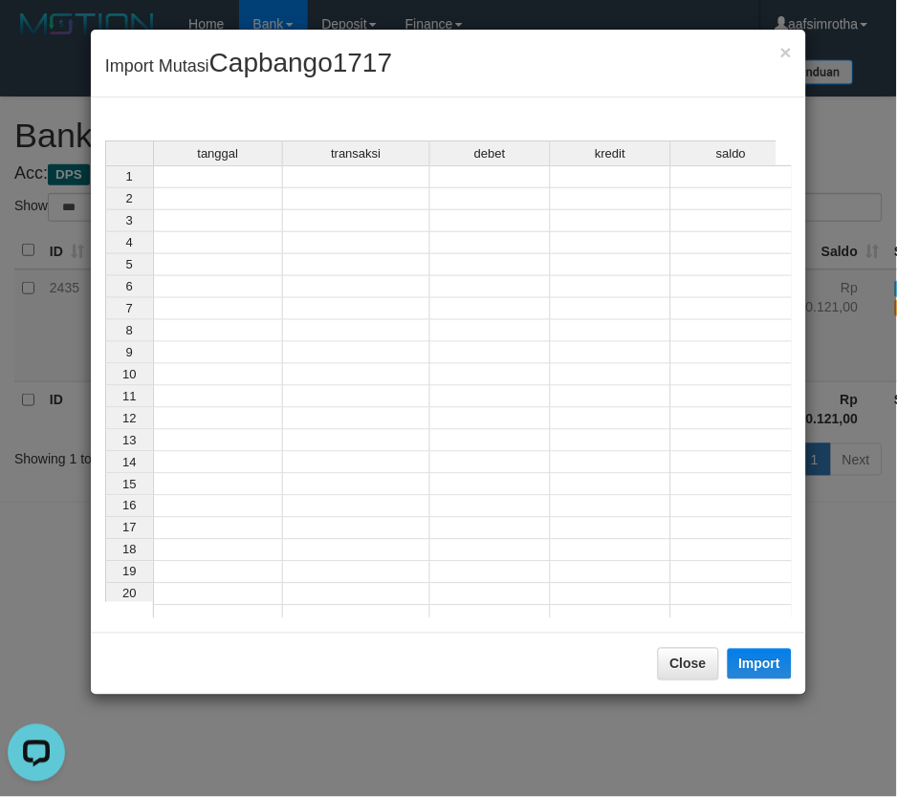
click at [249, 174] on td at bounding box center [218, 176] width 130 height 23
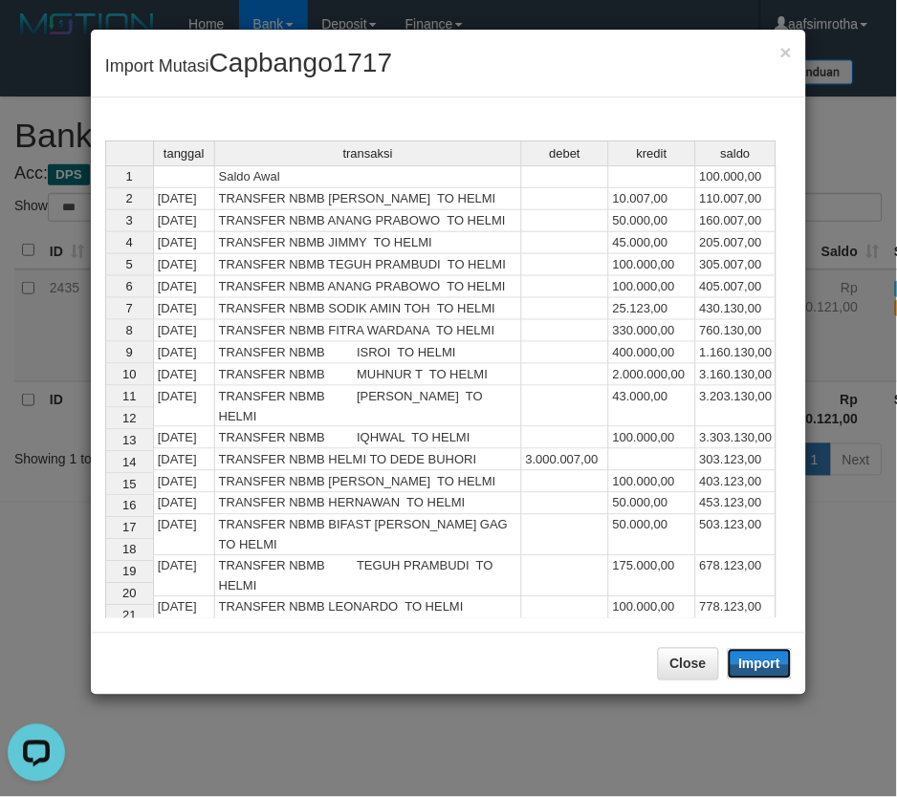
drag, startPoint x: 758, startPoint y: 660, endPoint x: 364, endPoint y: 363, distance: 493.0
click at [755, 661] on button "Import" at bounding box center [760, 664] width 65 height 31
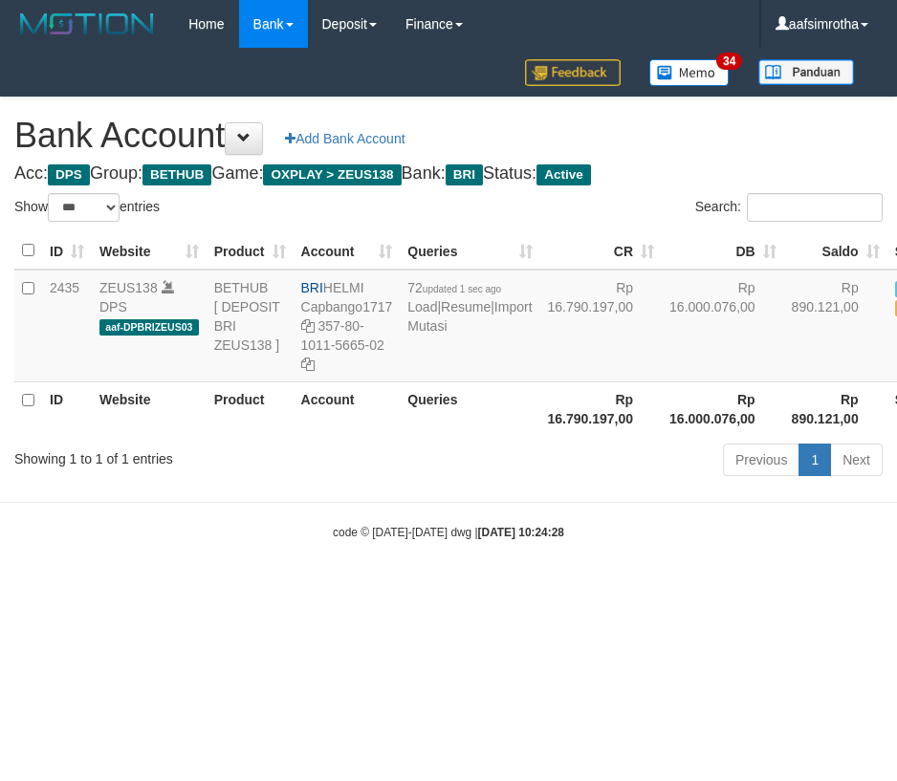
select select "***"
click at [306, 589] on html "Toggle navigation Home Bank Account List Mutasi Bank Search Note Mutasi Deposit…" at bounding box center [448, 294] width 897 height 589
drag, startPoint x: 364, startPoint y: 676, endPoint x: 433, endPoint y: 469, distance: 217.7
click at [361, 589] on html "Toggle navigation Home Bank Account List Mutasi Bank Search Note Mutasi Deposit…" at bounding box center [448, 294] width 897 height 589
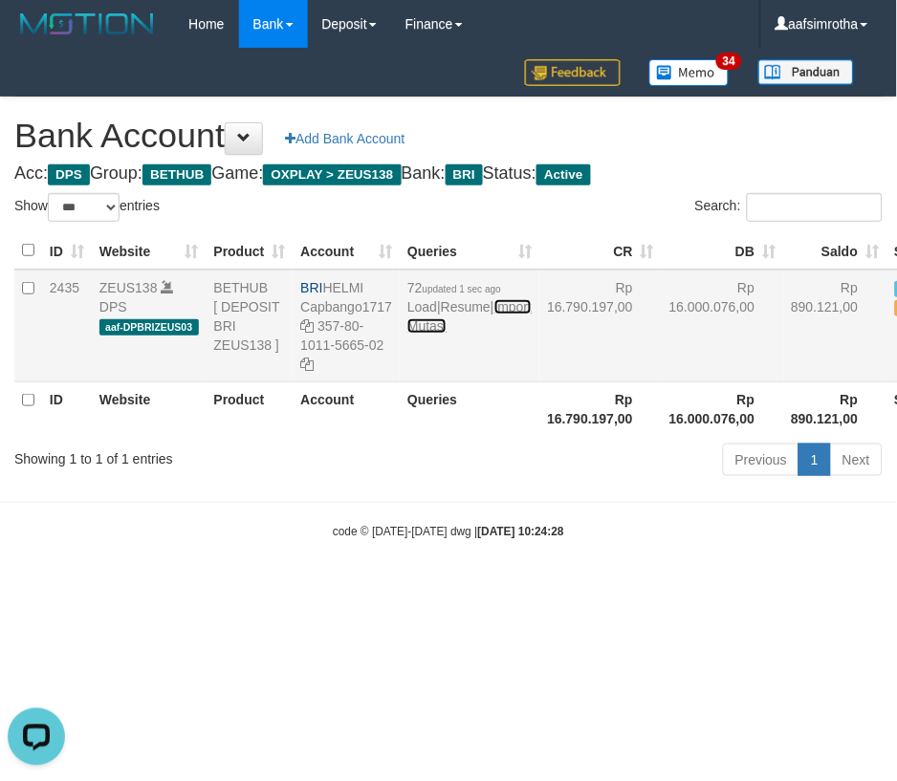
click at [430, 334] on link "Import Mutasi" at bounding box center [469, 316] width 124 height 34
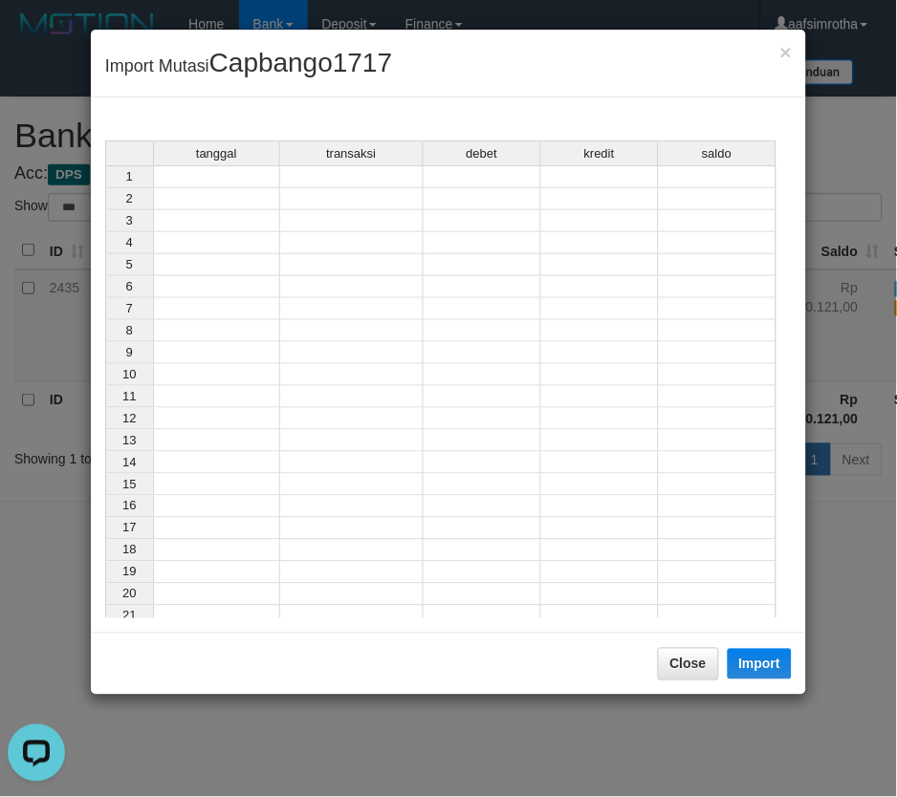
click at [229, 177] on td at bounding box center [216, 176] width 127 height 23
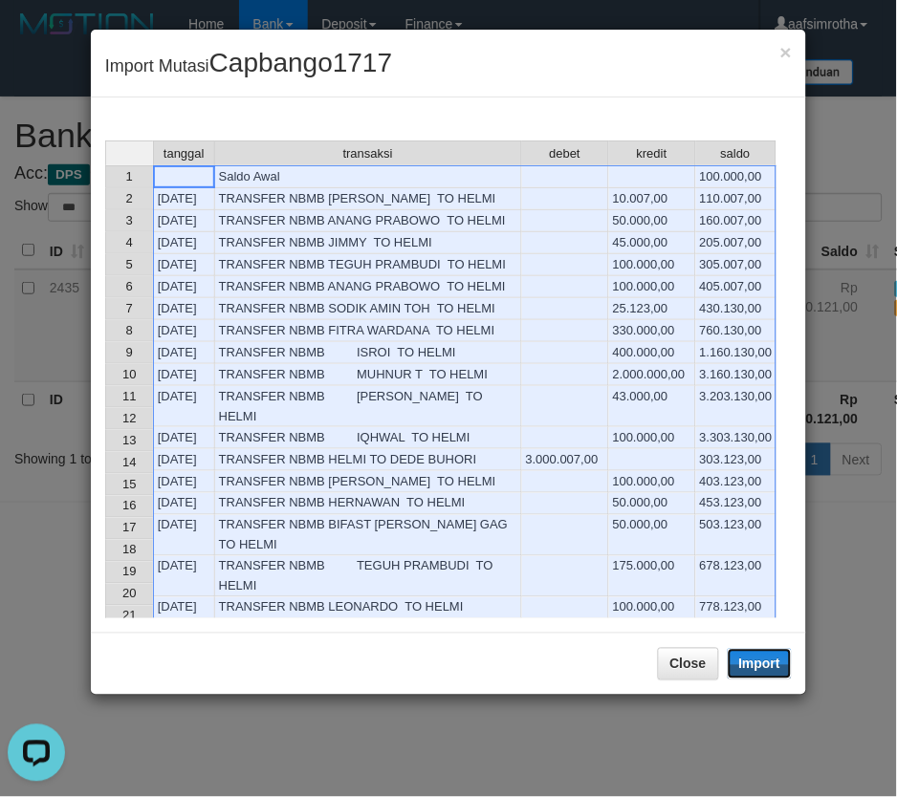
drag, startPoint x: 751, startPoint y: 648, endPoint x: 337, endPoint y: 256, distance: 570.2
click at [751, 649] on button "Import" at bounding box center [760, 664] width 65 height 31
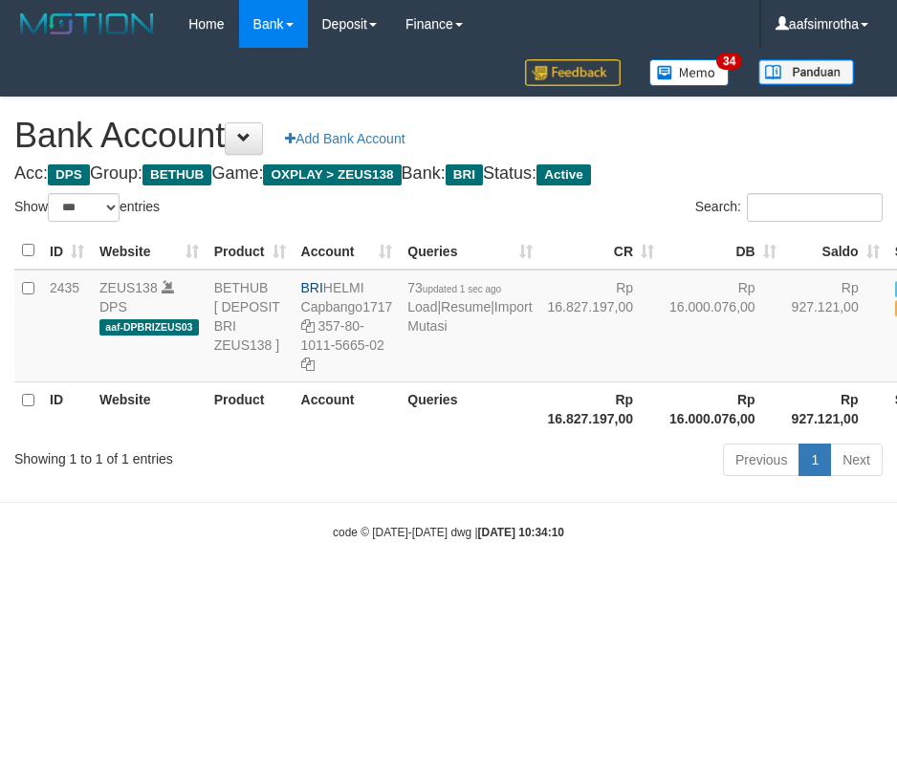
select select "***"
click at [360, 589] on html "Toggle navigation Home Bank Account List Mutasi Bank Search Note Mutasi Deposit…" at bounding box center [448, 294] width 897 height 589
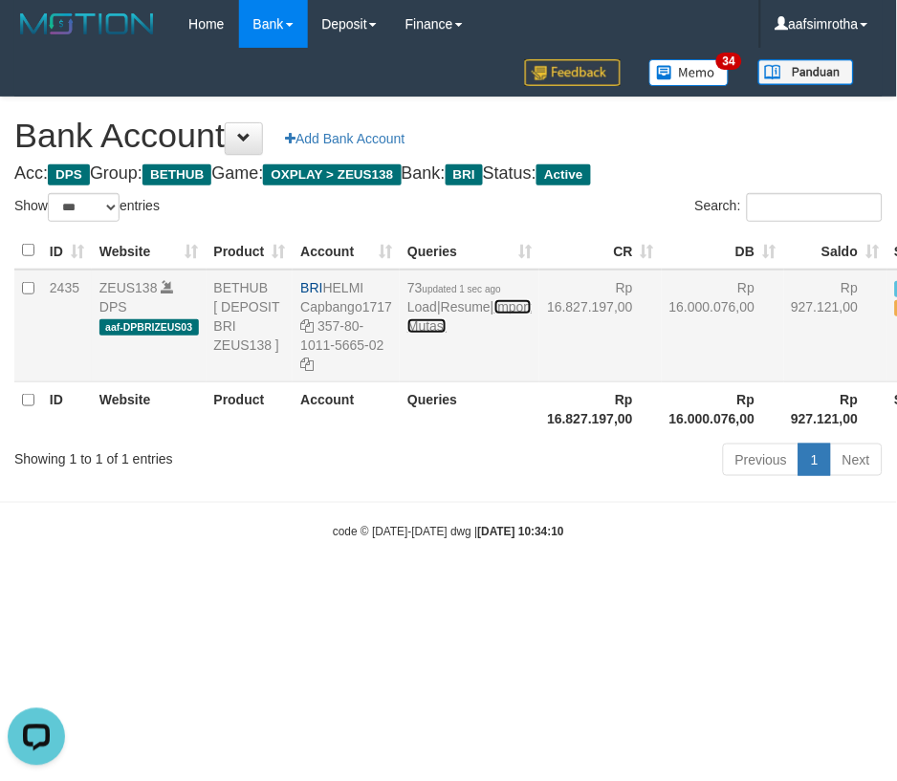
click at [407, 334] on link "Import Mutasi" at bounding box center [469, 316] width 124 height 34
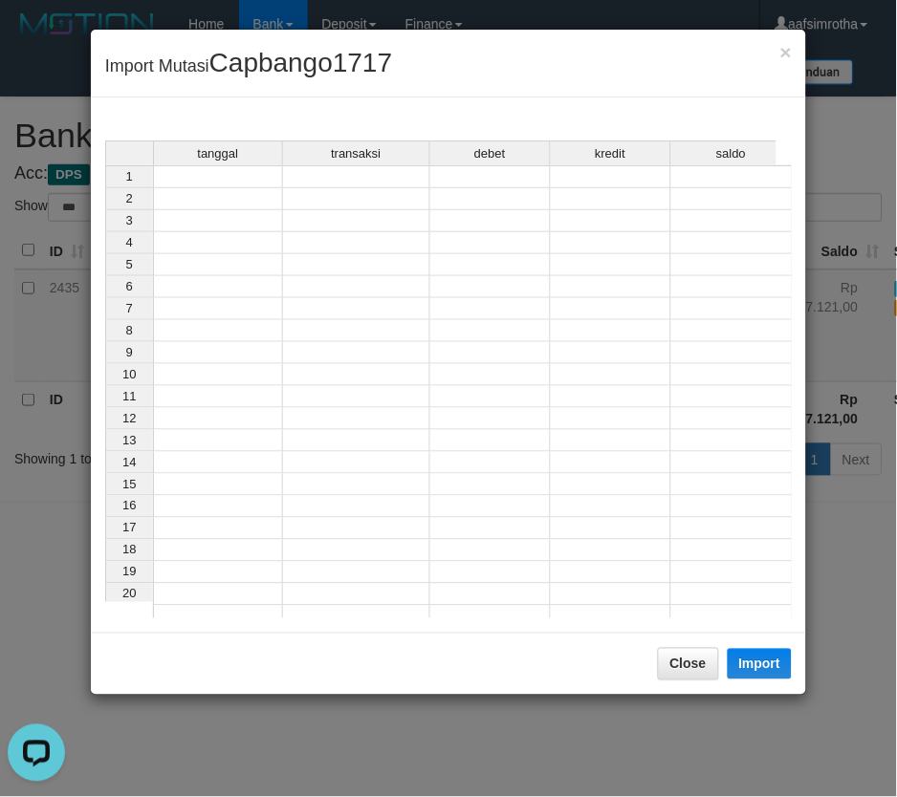
click at [223, 179] on td at bounding box center [218, 176] width 130 height 23
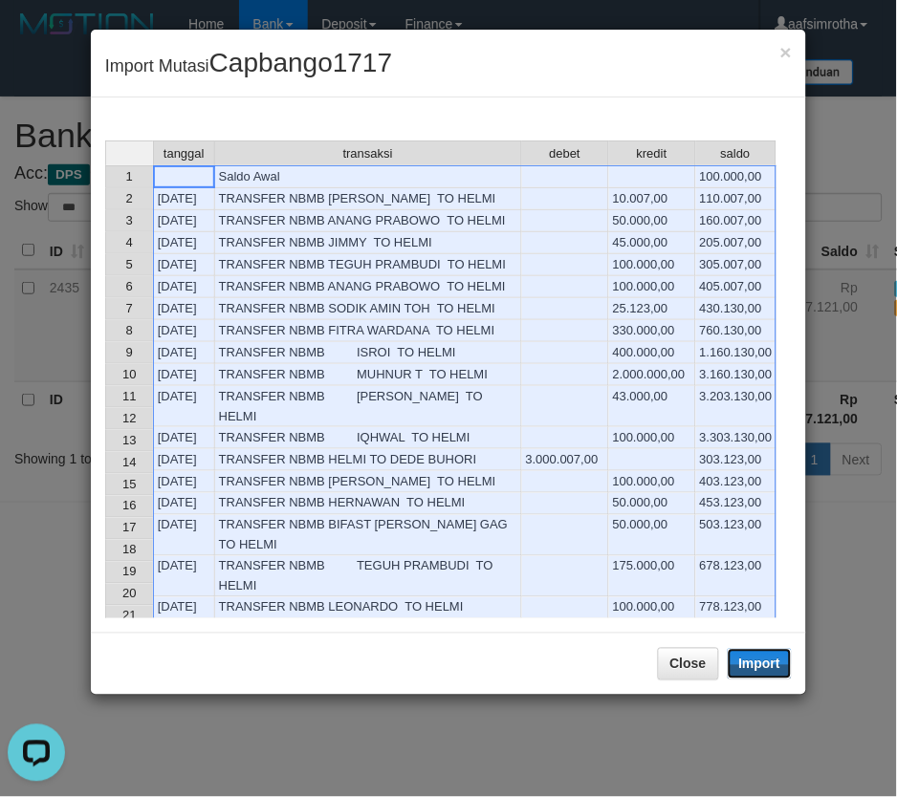
click at [759, 662] on button "Import" at bounding box center [760, 664] width 65 height 31
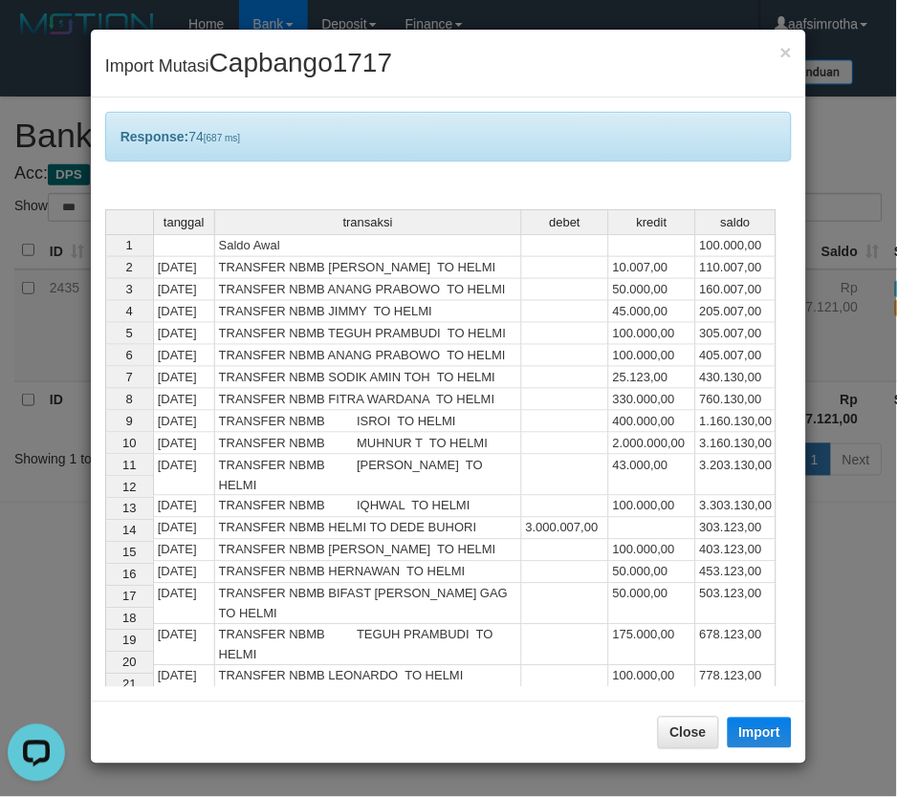
drag, startPoint x: 278, startPoint y: 773, endPoint x: 251, endPoint y: 702, distance: 75.7
click at [275, 773] on div "× Import Mutasi Capbango1717 Response: 74 [687 ms] tanggal transaksi debet kred…" at bounding box center [448, 398] width 897 height 797
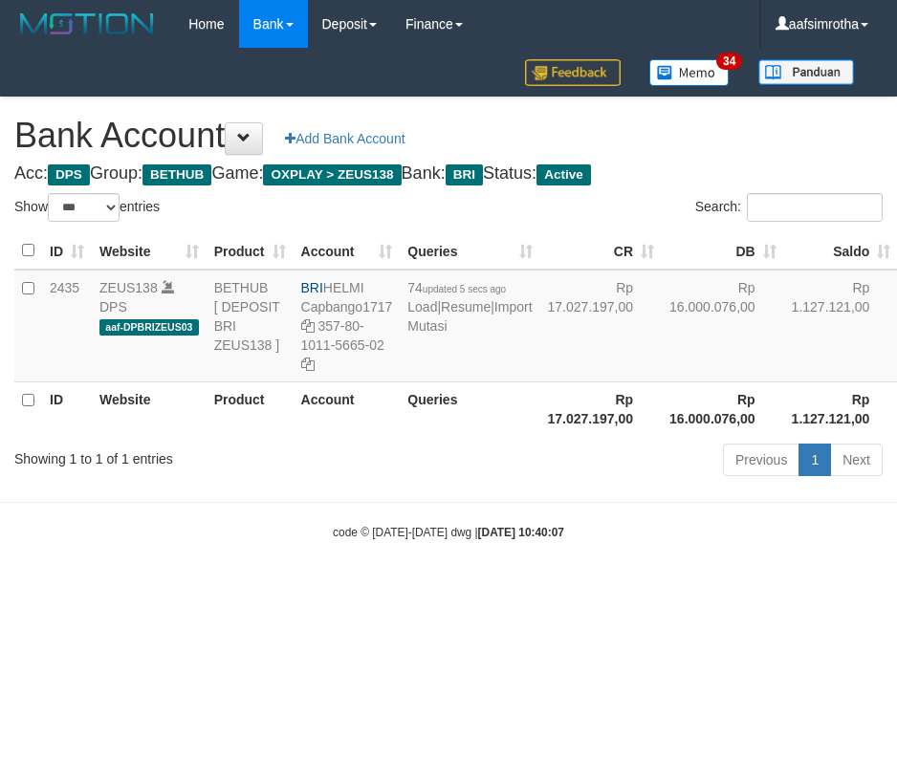
select select "***"
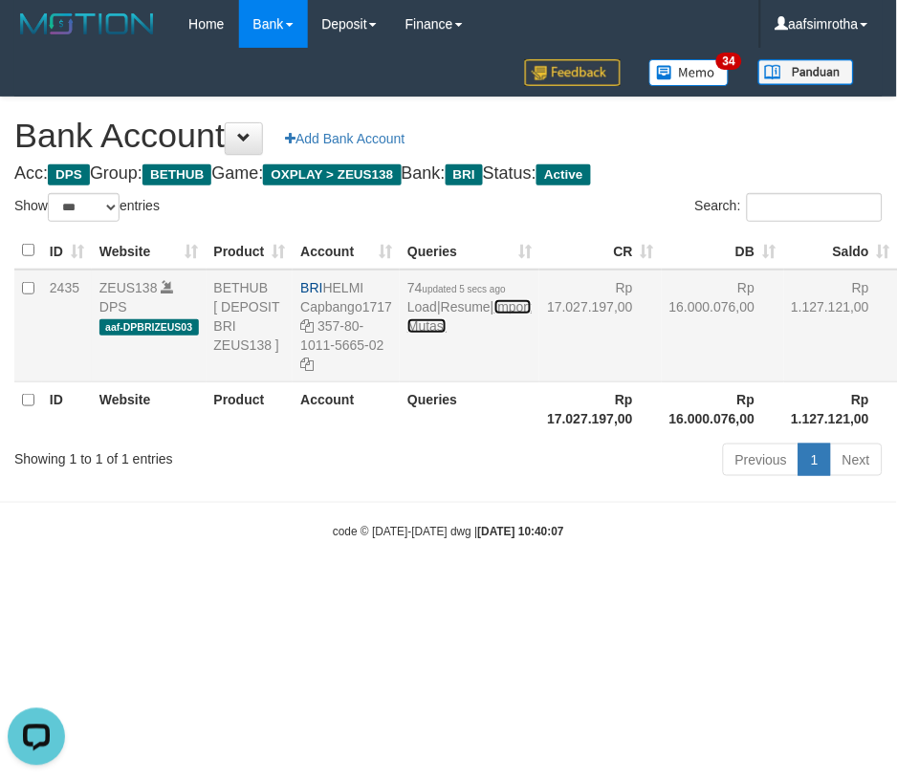
click at [430, 334] on link "Import Mutasi" at bounding box center [469, 316] width 124 height 34
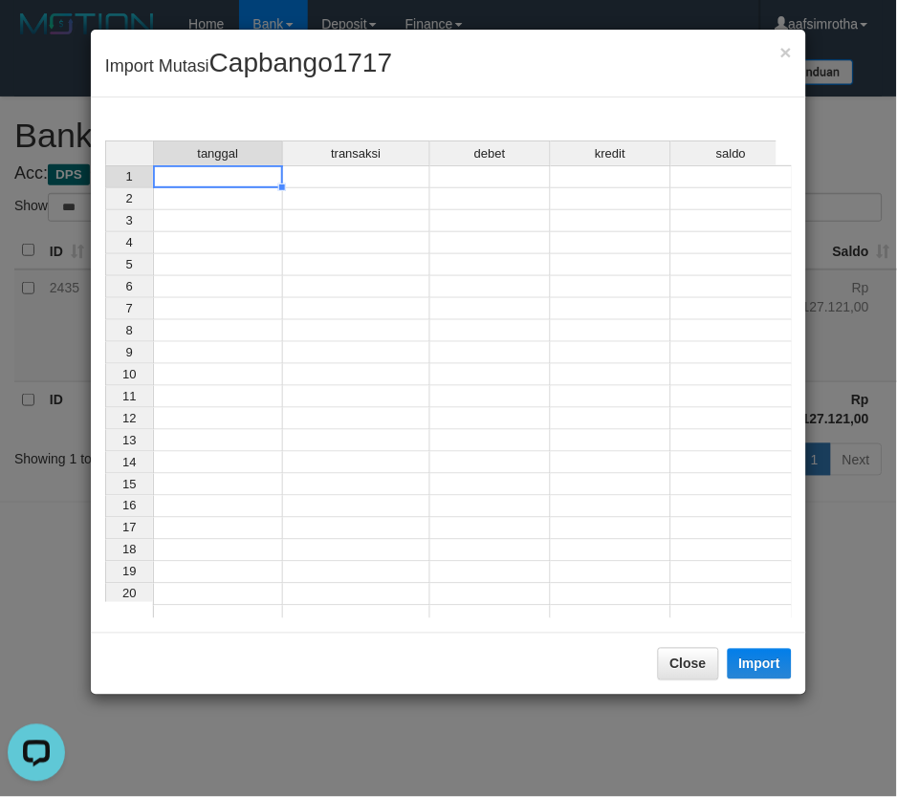
click at [201, 182] on td at bounding box center [218, 176] width 130 height 23
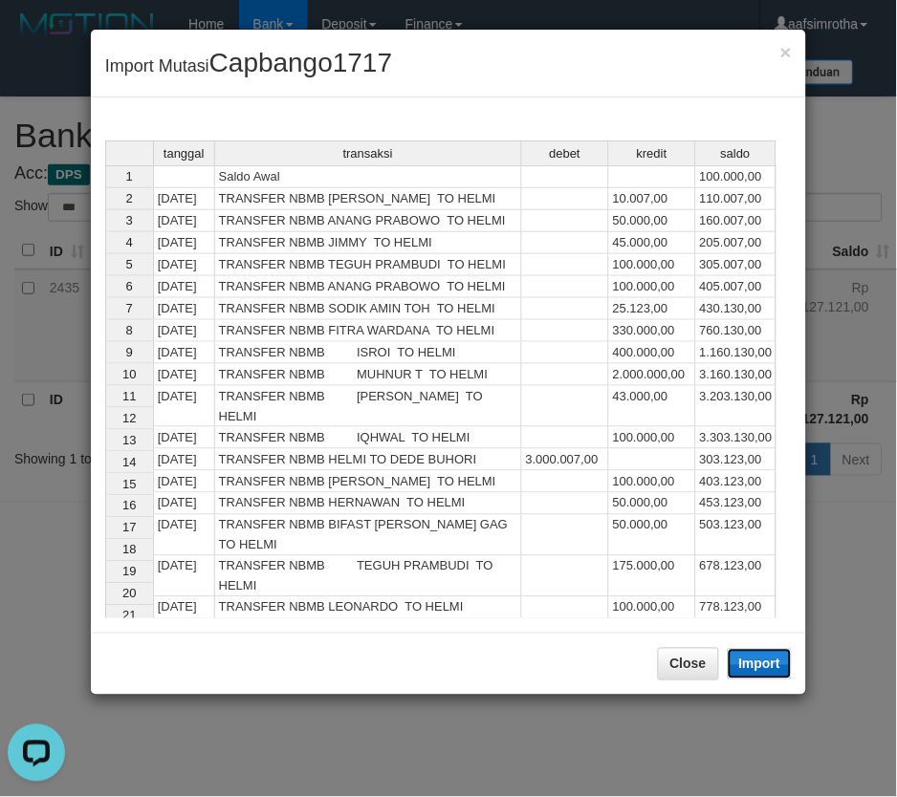
click at [775, 672] on button "Import" at bounding box center [760, 664] width 65 height 31
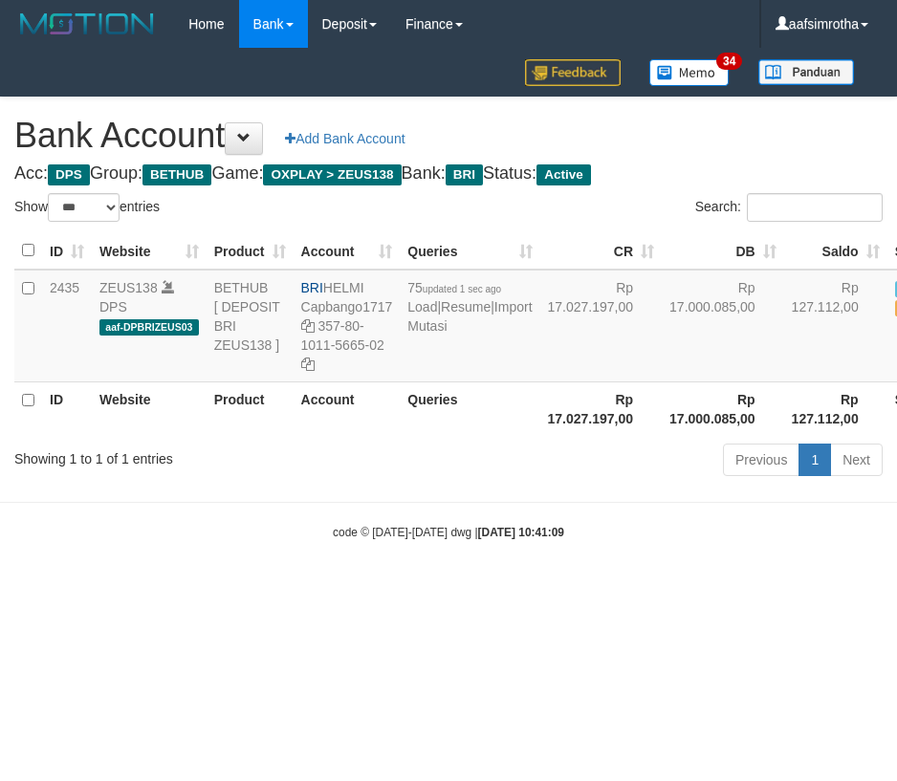
select select "***"
drag, startPoint x: 198, startPoint y: 637, endPoint x: 143, endPoint y: 597, distance: 67.7
click at [186, 589] on html "Toggle navigation Home Bank Account List Mutasi Bank Search Note Mutasi Deposit…" at bounding box center [448, 294] width 897 height 589
drag, startPoint x: 330, startPoint y: 655, endPoint x: 357, endPoint y: 565, distance: 93.8
click at [332, 589] on html "Toggle navigation Home Bank Account List Mutasi Bank Search Note Mutasi Deposit…" at bounding box center [448, 294] width 897 height 589
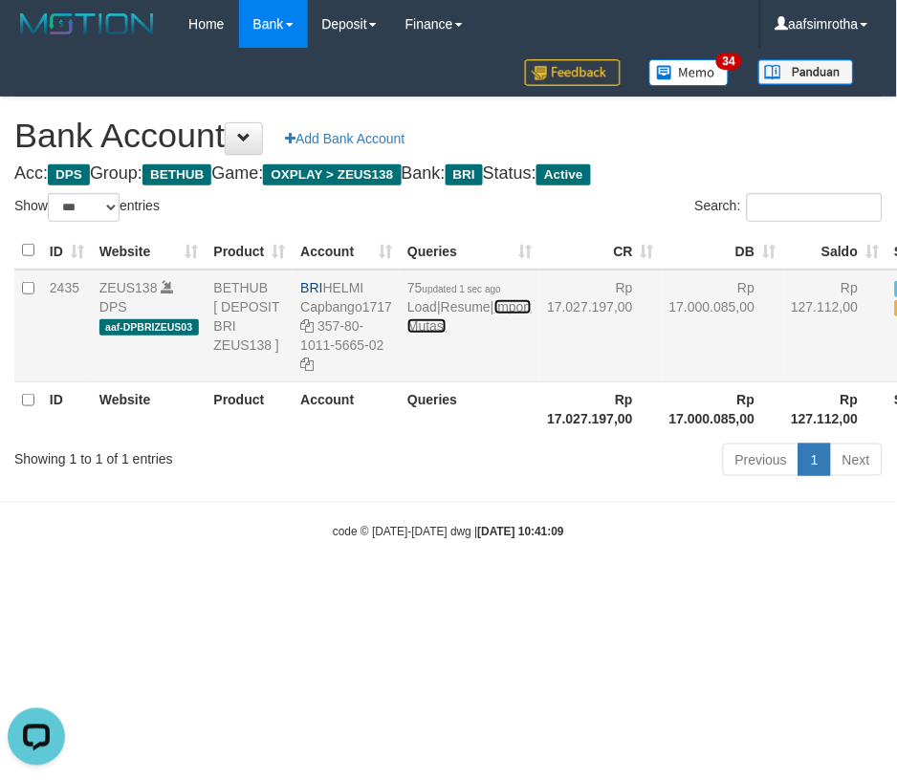
click at [440, 334] on link "Import Mutasi" at bounding box center [469, 316] width 124 height 34
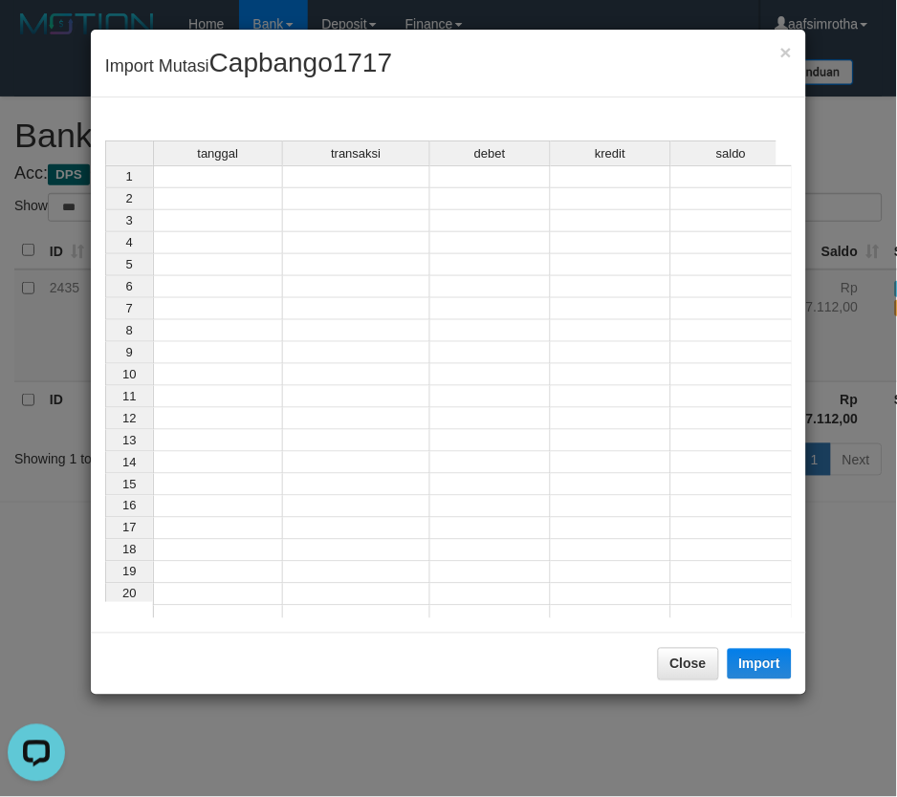
click at [221, 174] on td at bounding box center [218, 176] width 130 height 23
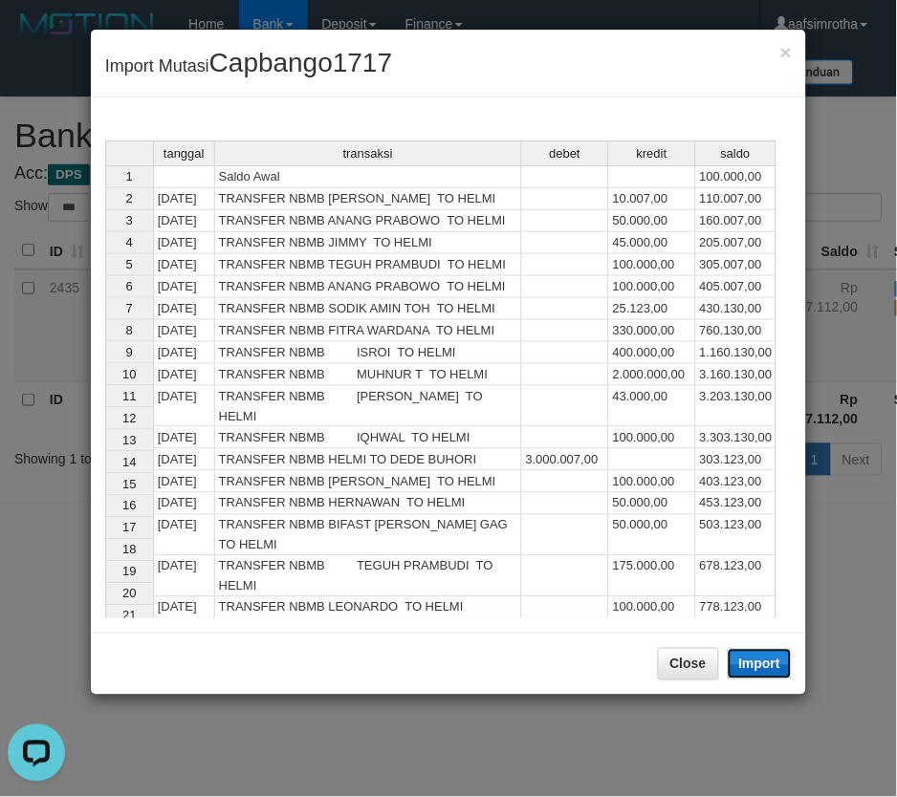
click at [762, 654] on button "Import" at bounding box center [760, 664] width 65 height 31
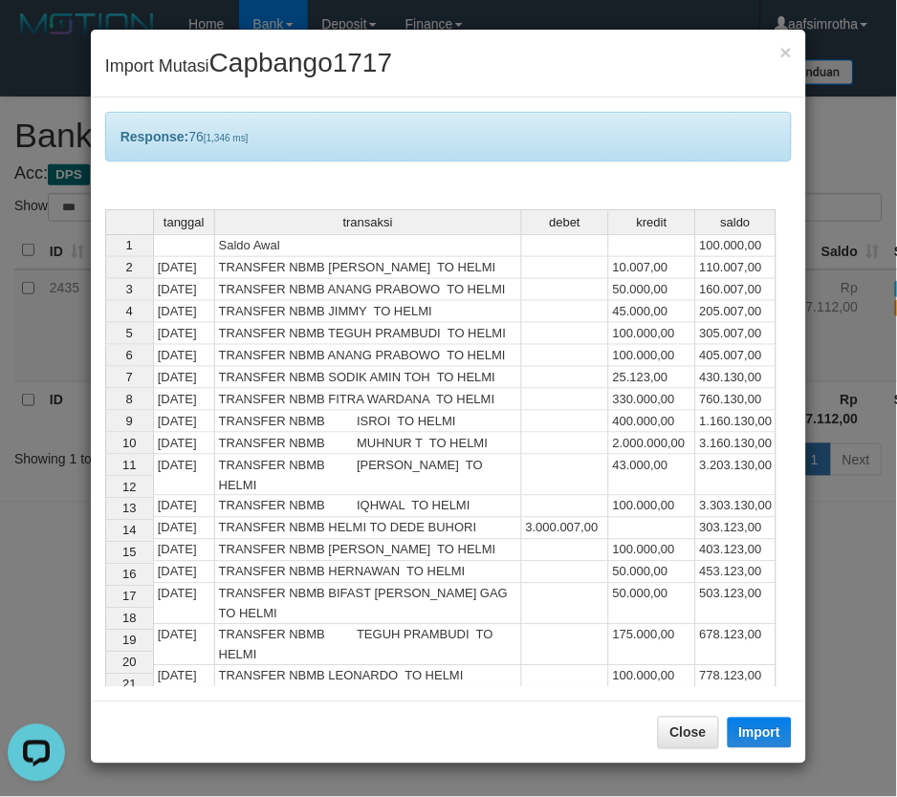
click at [379, 780] on div "× Import Mutasi Capbango1717 Response: 76 [1,346 ms] tanggal transaksi debet kr…" at bounding box center [448, 398] width 897 height 797
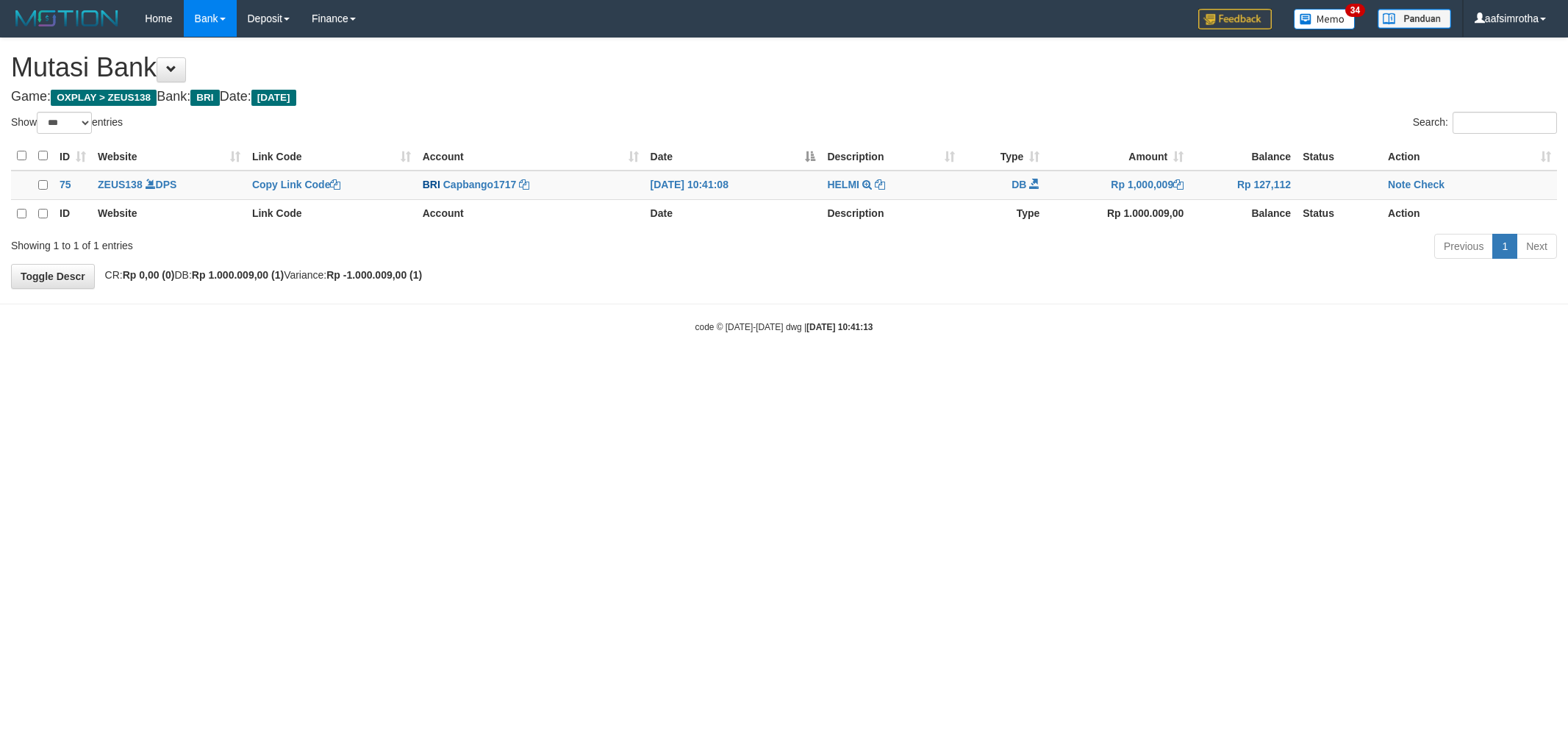
select select "***"
click at [1405, 181] on link "Note" at bounding box center [1399, 184] width 23 height 12
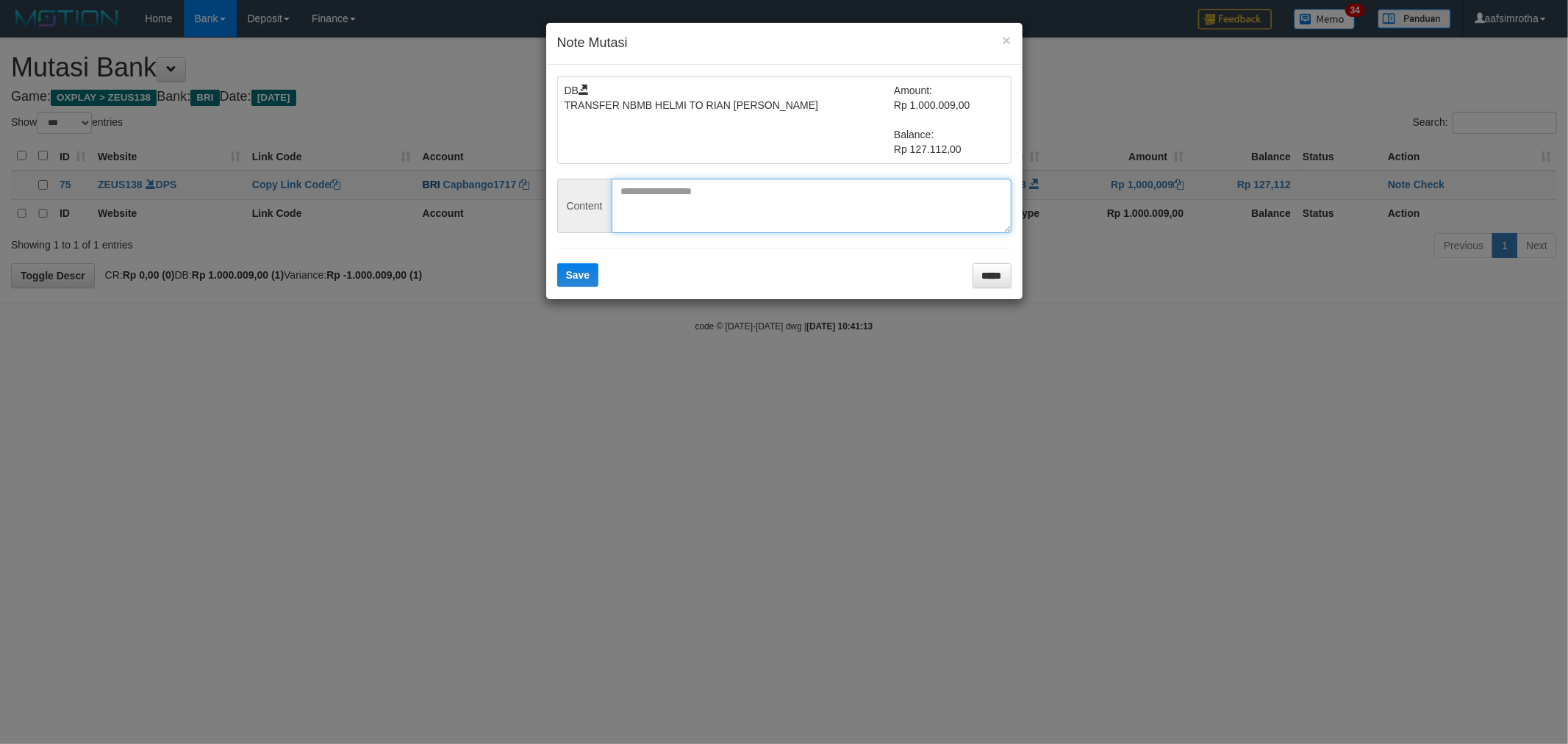
click at [708, 230] on textarea at bounding box center [812, 205] width 400 height 55
click at [709, 204] on textarea at bounding box center [812, 205] width 400 height 55
paste textarea "********"
type textarea "********"
click at [593, 284] on button "Save" at bounding box center [578, 274] width 42 height 24
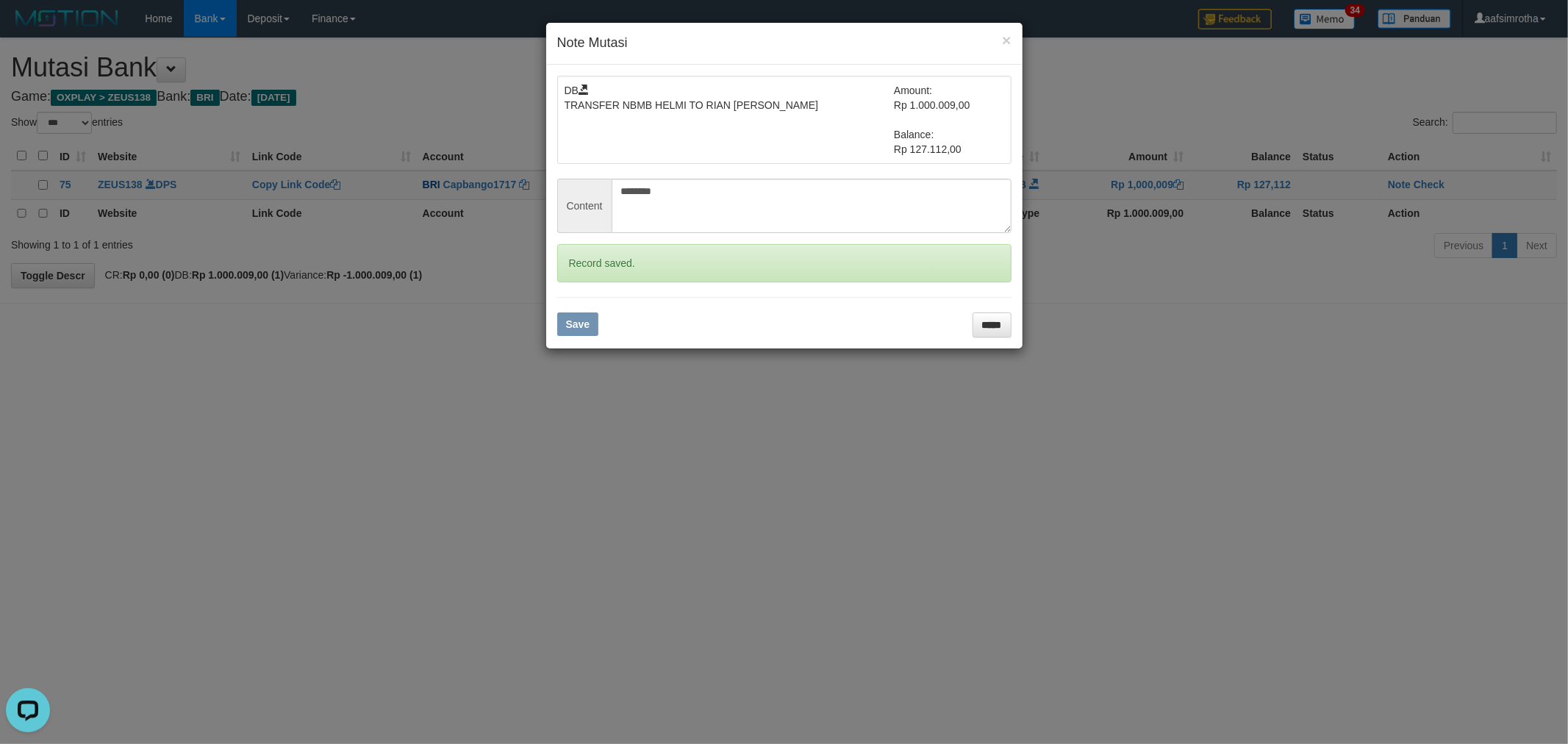
drag, startPoint x: 599, startPoint y: 284, endPoint x: 1100, endPoint y: 194, distance: 509.0
click at [600, 284] on form "DB TRANSFER NBMB HELMI TO RIAN RIZKI PRATAM Amount: Rp 1.000.009,00 Balance: Rp…" at bounding box center [784, 206] width 454 height 261
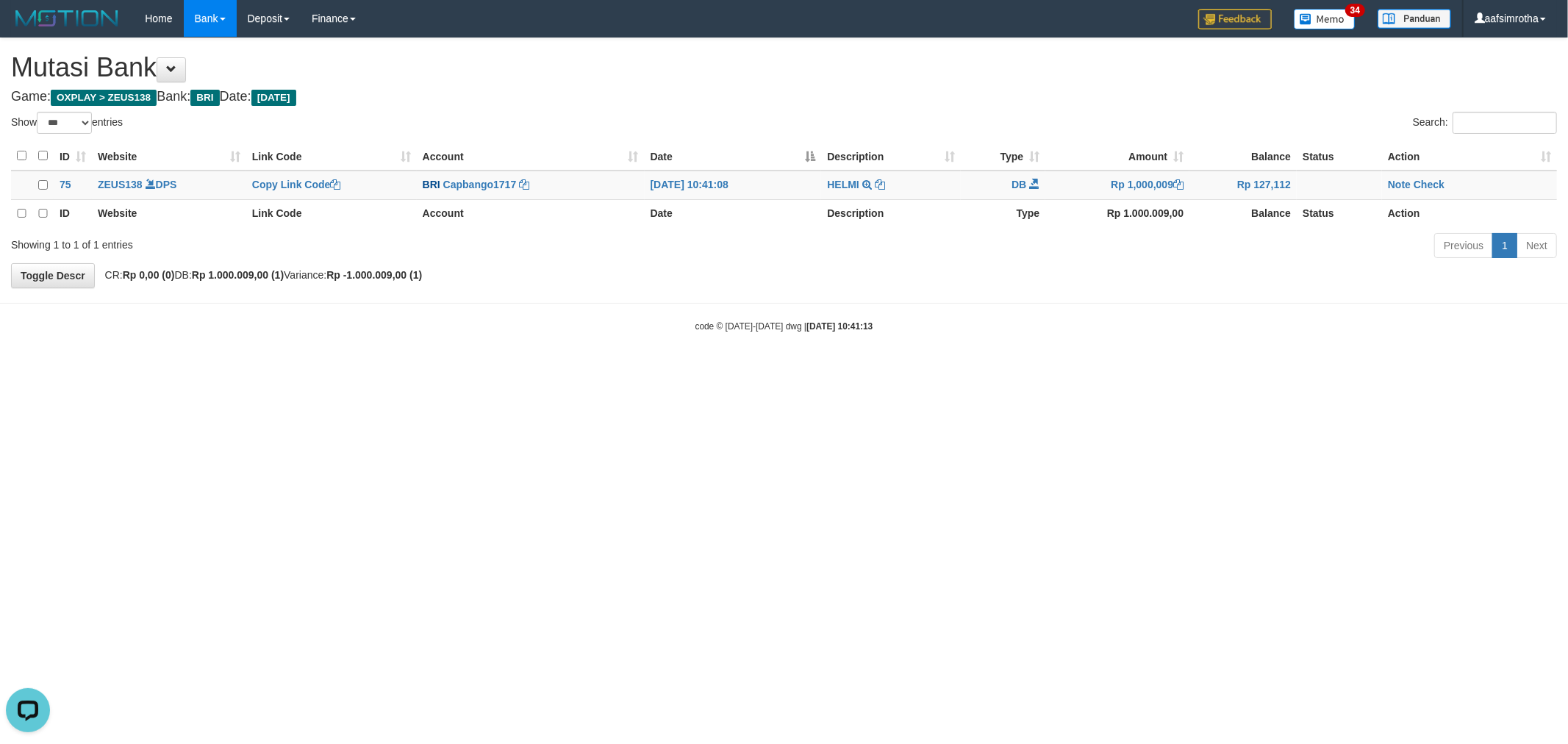
click at [1427, 177] on body "Toggle navigation Home Bank Account List Mutasi Bank Search Note Mutasi Deposit…" at bounding box center [784, 184] width 1568 height 370
click at [1429, 184] on link "Check" at bounding box center [1429, 184] width 31 height 12
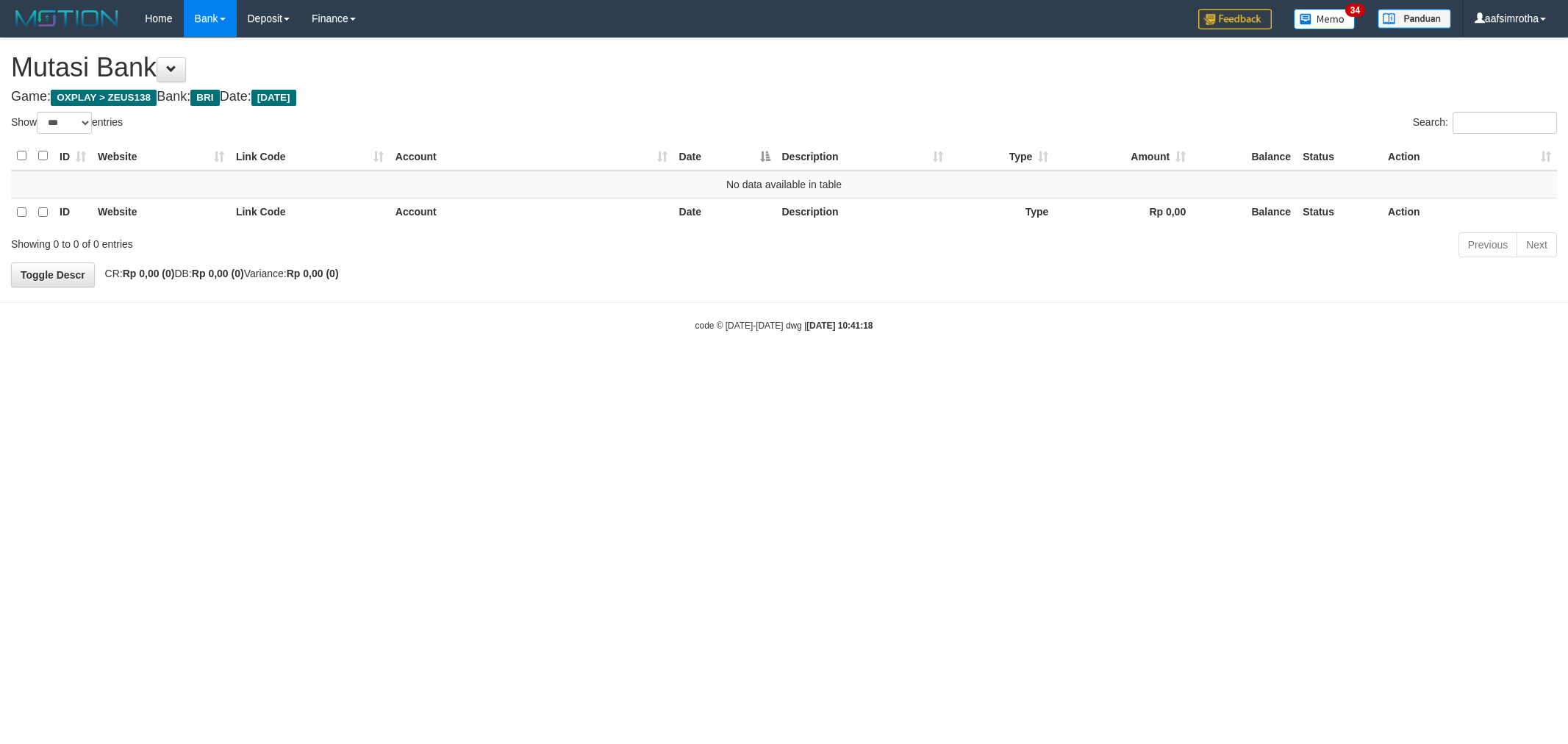
select select "***"
click at [438, 369] on html "Toggle navigation Home Bank Account List Mutasi Bank Search Note Mutasi Deposit…" at bounding box center [784, 184] width 1568 height 369
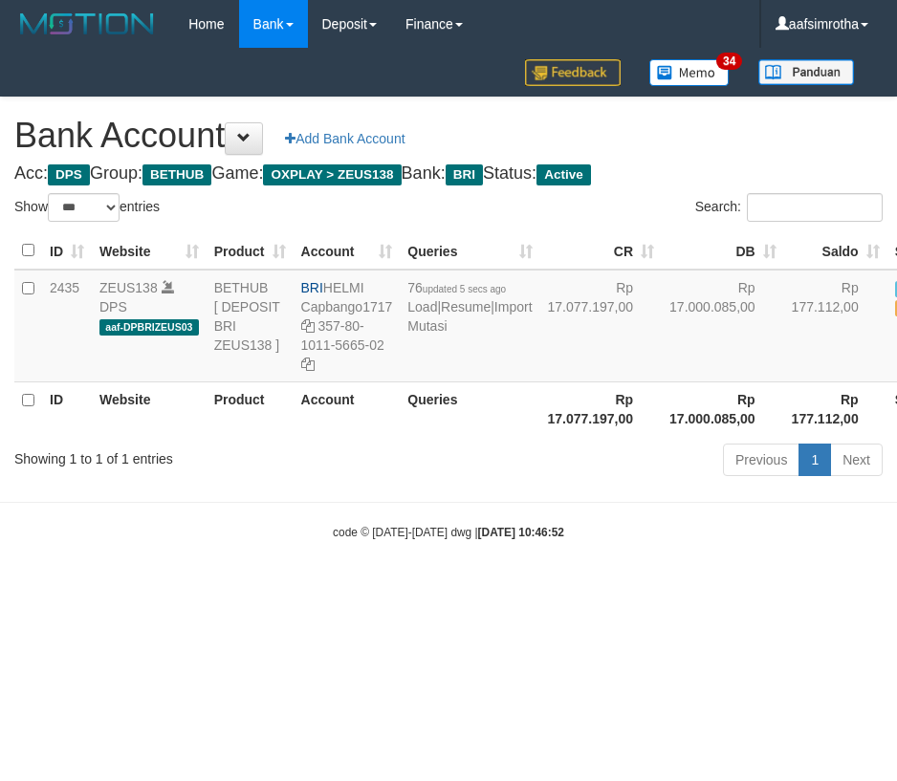
select select "***"
drag, startPoint x: 244, startPoint y: 685, endPoint x: 263, endPoint y: 644, distance: 44.5
click at [243, 589] on html "Toggle navigation Home Bank Account List Mutasi Bank Search Note Mutasi Deposit…" at bounding box center [448, 294] width 897 height 589
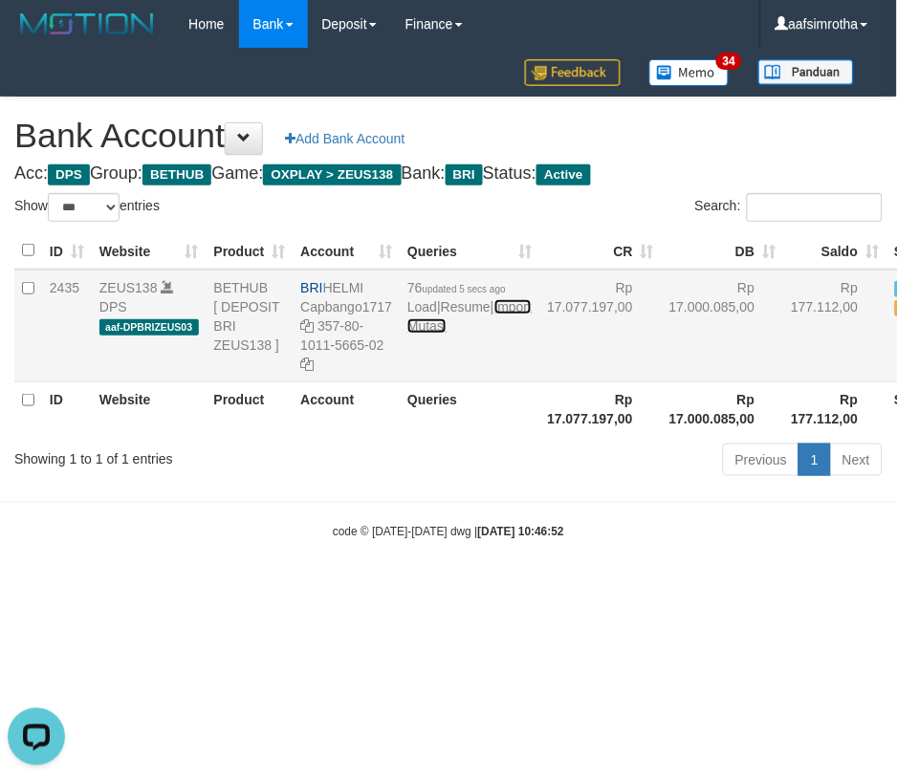
click at [438, 334] on link "Import Mutasi" at bounding box center [469, 316] width 124 height 34
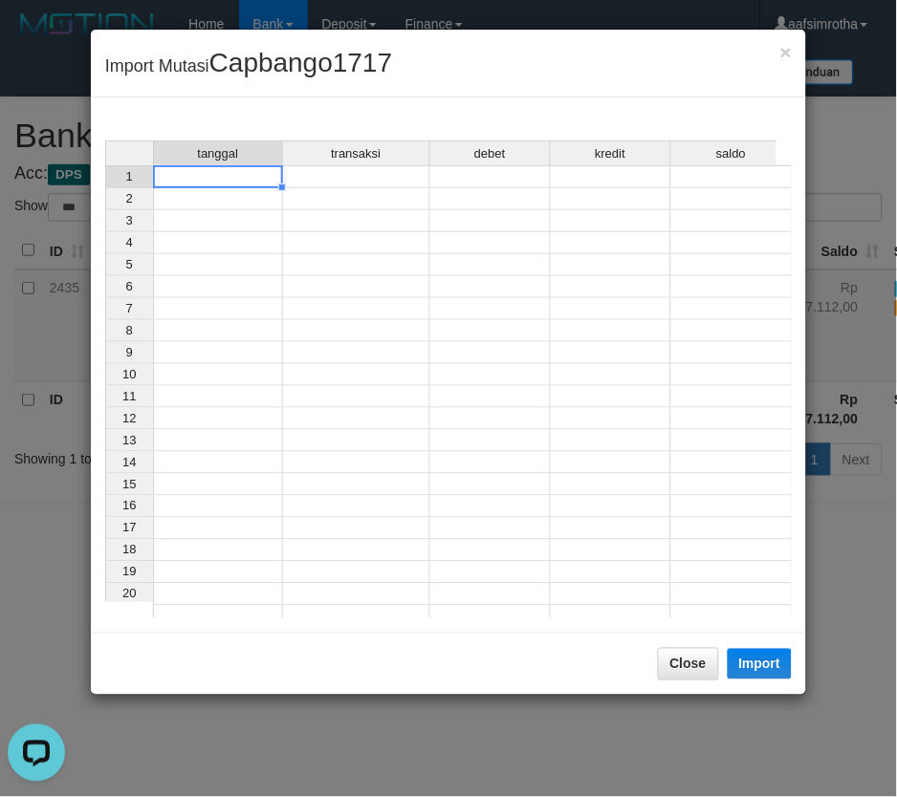
click at [235, 177] on td at bounding box center [218, 176] width 130 height 23
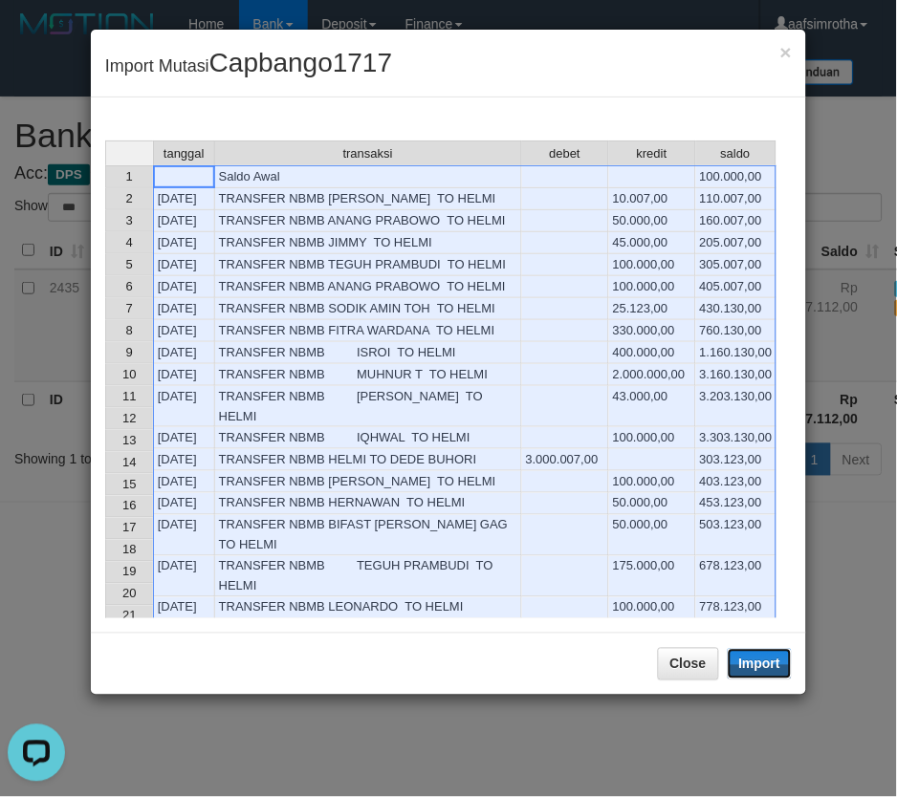
click at [742, 661] on button "Import" at bounding box center [760, 664] width 65 height 31
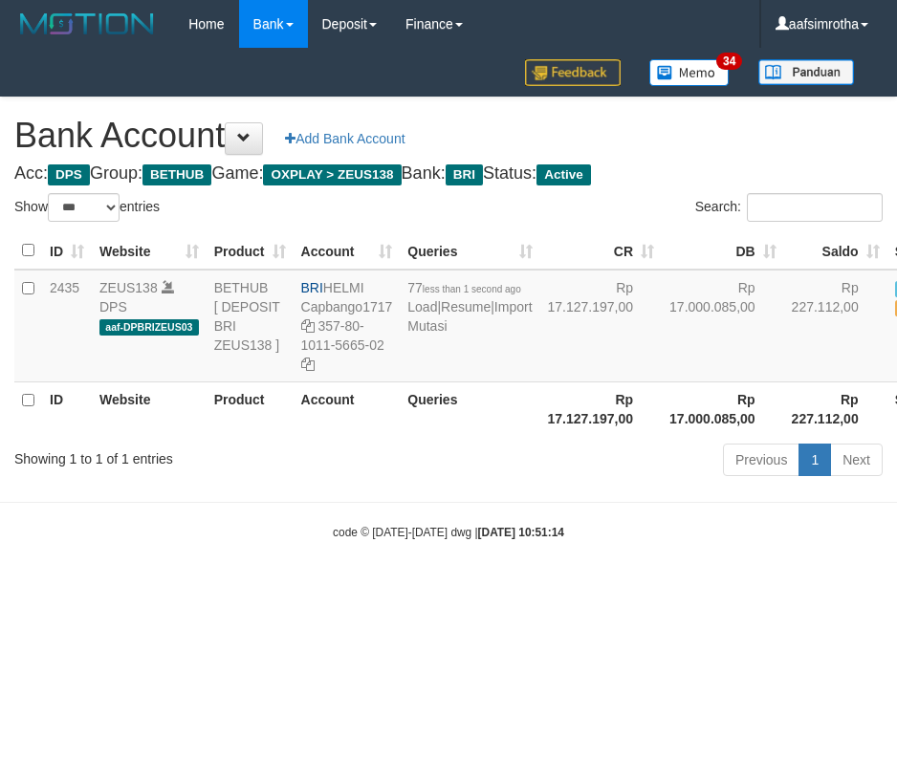
select select "***"
drag, startPoint x: 411, startPoint y: 674, endPoint x: 464, endPoint y: 463, distance: 217.8
click at [408, 589] on html "Toggle navigation Home Bank Account List Mutasi Bank Search Note Mutasi Deposit…" at bounding box center [448, 294] width 897 height 589
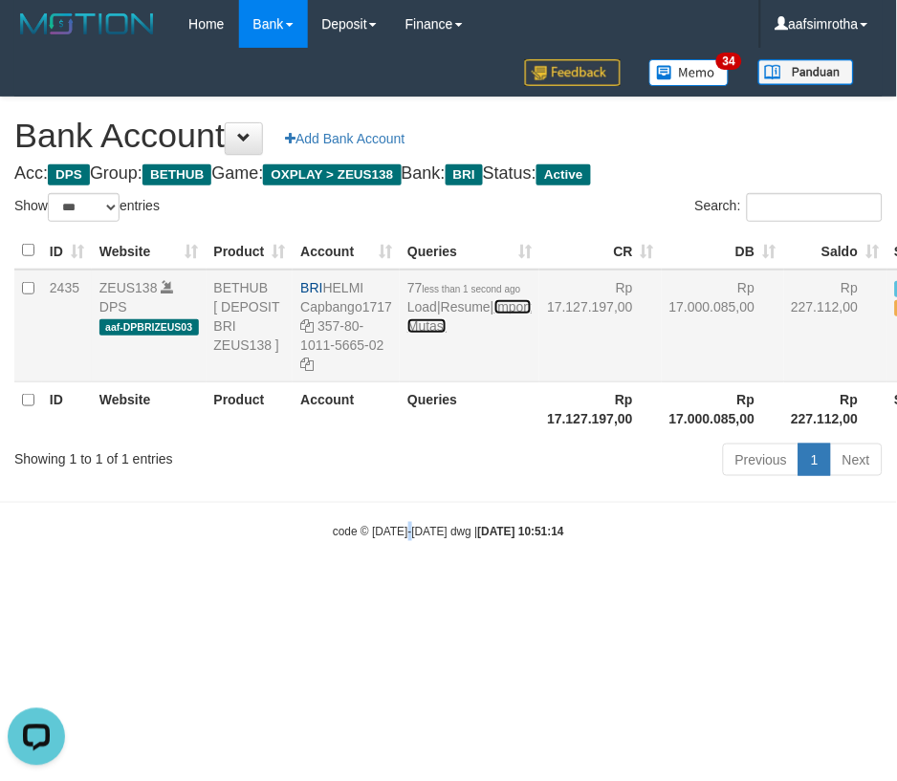
click at [438, 334] on link "Import Mutasi" at bounding box center [469, 316] width 124 height 34
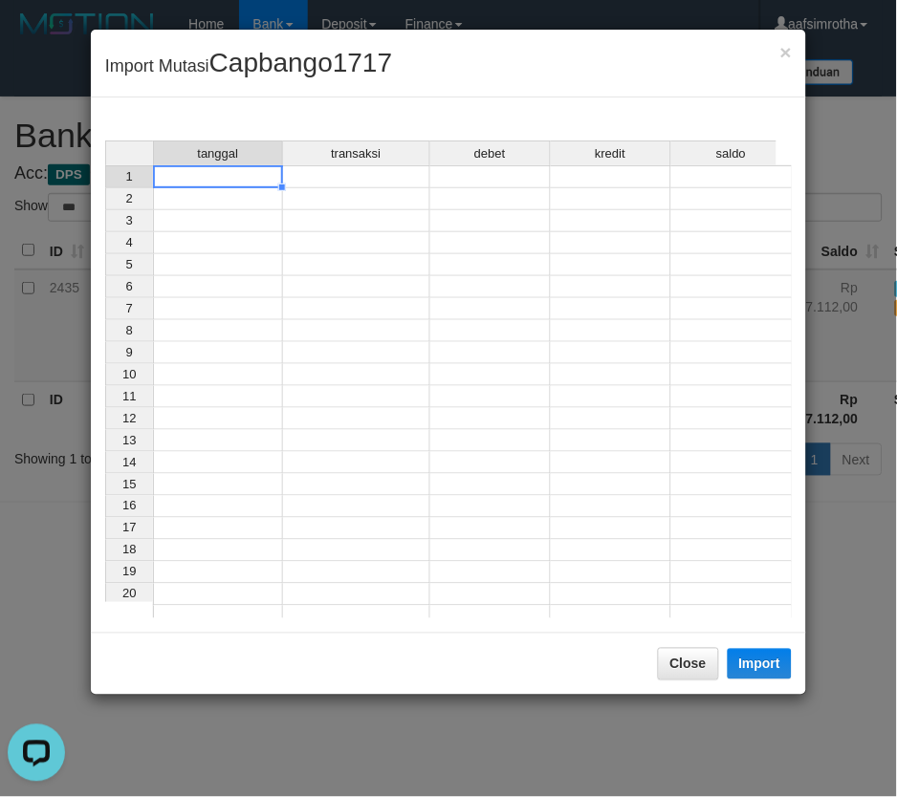
click at [182, 175] on td at bounding box center [218, 176] width 130 height 23
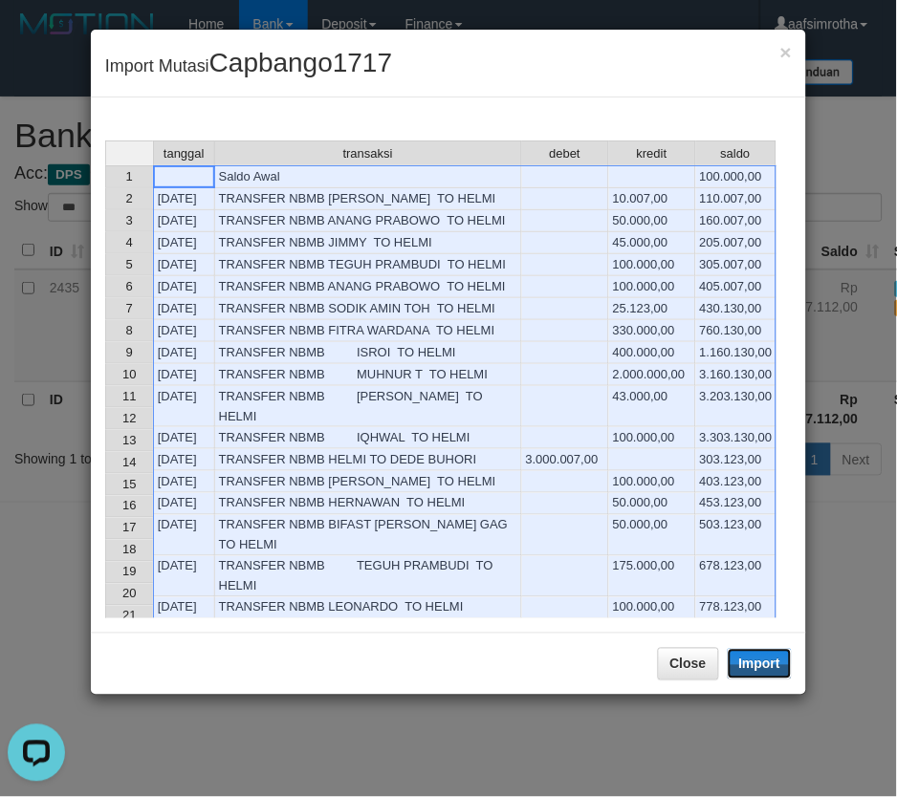
drag, startPoint x: 759, startPoint y: 665, endPoint x: 1, endPoint y: 287, distance: 847.1
click at [759, 666] on button "Import" at bounding box center [760, 664] width 65 height 31
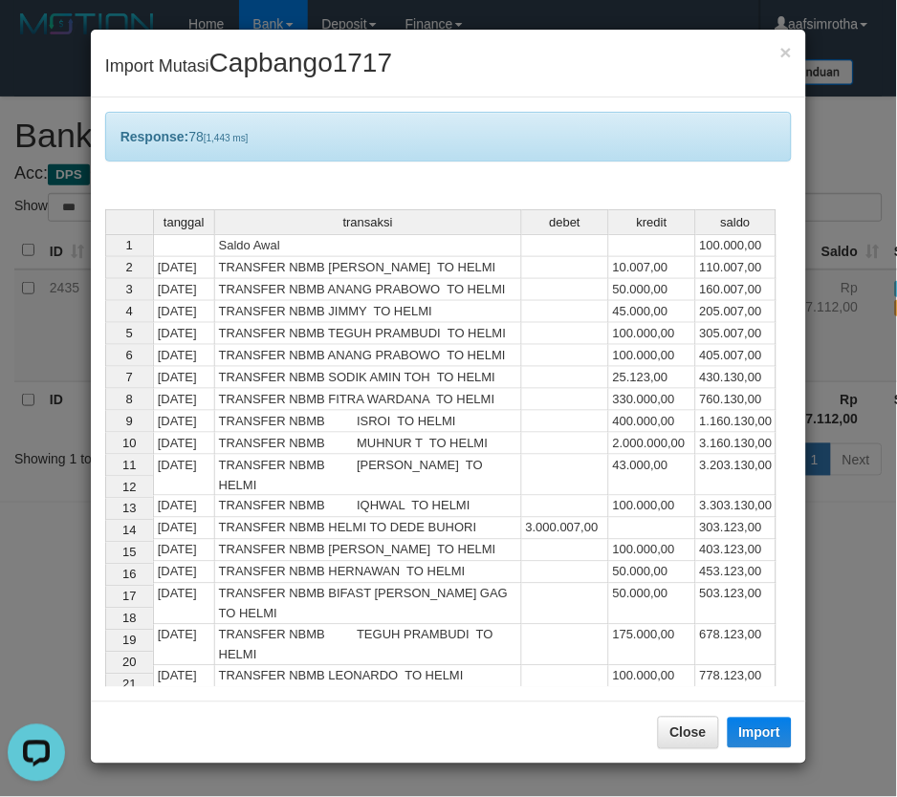
click at [491, 775] on div "× Import Mutasi Capbango1717 Response: 78 [1,443 ms] tanggal transaksi debet kr…" at bounding box center [448, 398] width 897 height 797
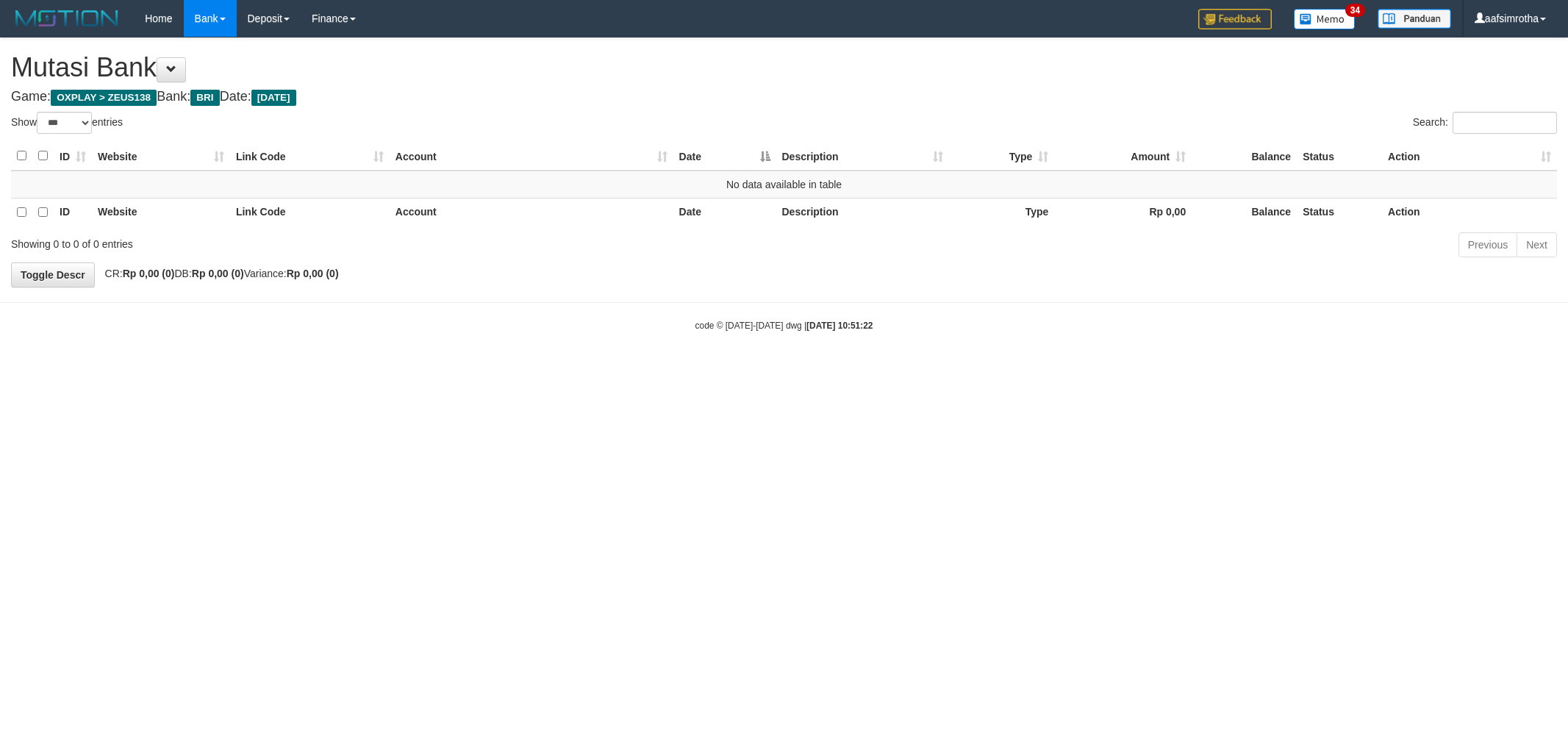
select select "***"
click at [553, 369] on html "Toggle navigation Home Bank Account List Mutasi Bank Search Note Mutasi Deposit…" at bounding box center [784, 184] width 1568 height 369
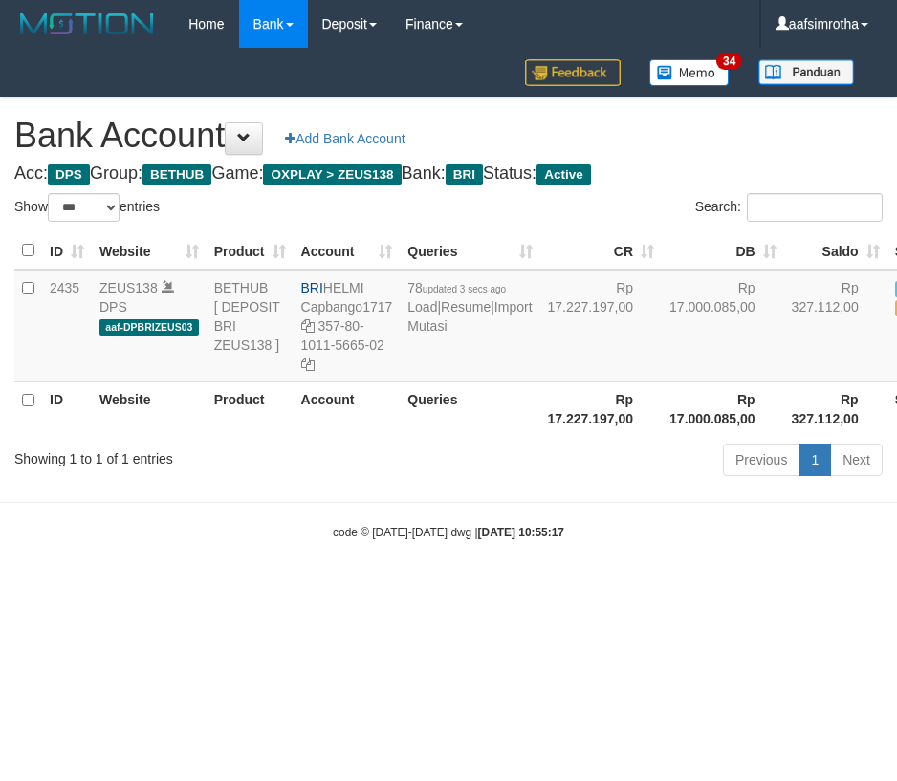
select select "***"
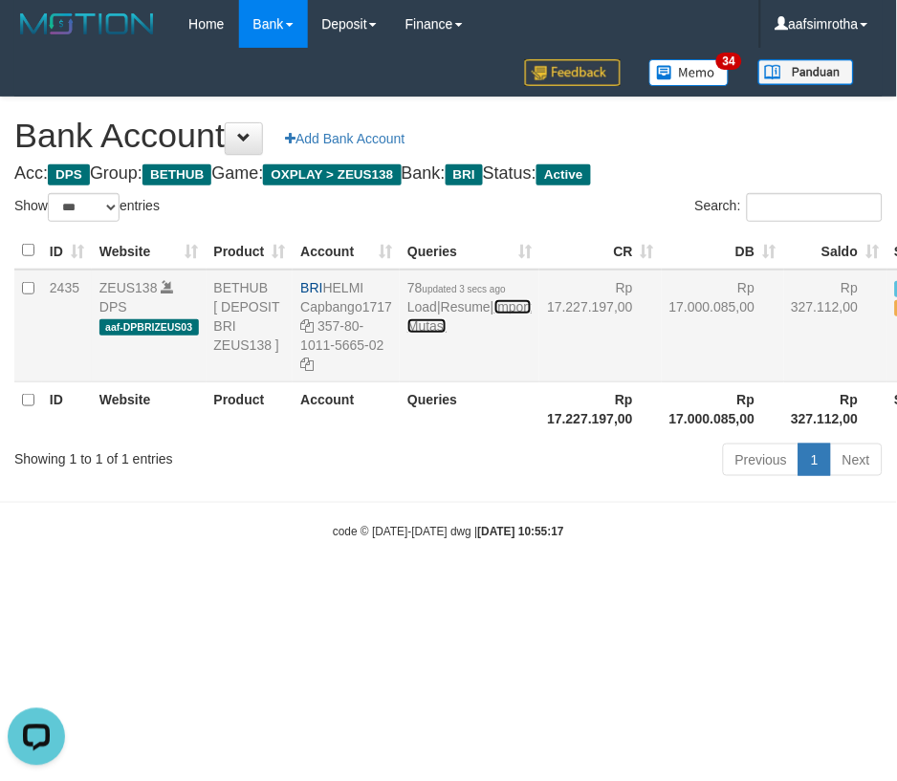
click at [433, 334] on link "Import Mutasi" at bounding box center [469, 316] width 124 height 34
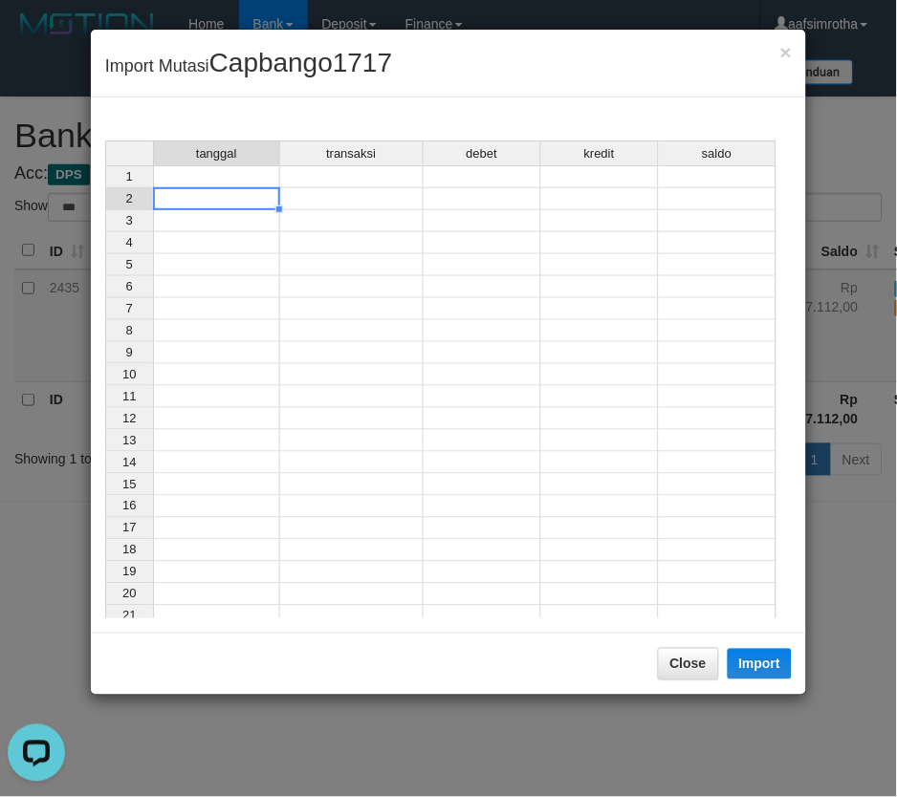
click at [105, 188] on div "tanggal transaksi debet kredit saldo 1 2 3 4 5 6 7 8 9 10 11 12 13 14 15 16 17 …" at bounding box center [105, 385] width 0 height 488
click at [217, 172] on div "tanggal transaksi debet kredit saldo 1 2 3 4 5 6 7 8 9 10 11 12 13 14 15 16 17 …" at bounding box center [448, 380] width 687 height 478
click at [217, 174] on td at bounding box center [216, 176] width 127 height 23
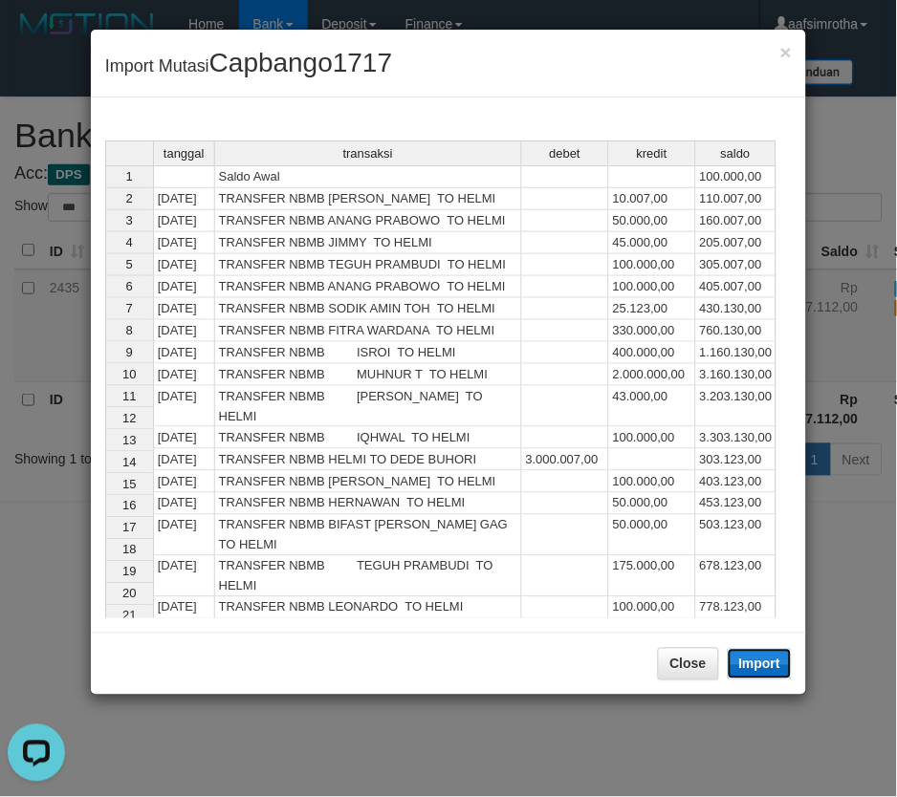
click at [742, 679] on button "Import" at bounding box center [760, 664] width 65 height 31
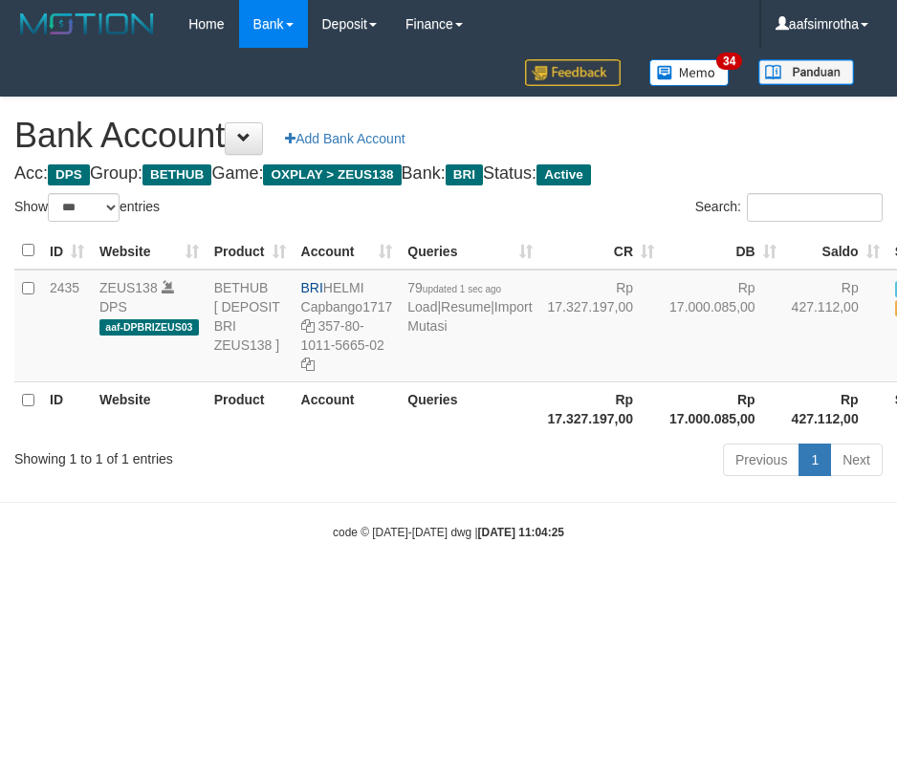
select select "***"
drag, startPoint x: 252, startPoint y: 677, endPoint x: 382, endPoint y: 491, distance: 226.5
click at [252, 589] on html "Toggle navigation Home Bank Account List Mutasi Bank Search Note Mutasi Deposit…" at bounding box center [448, 294] width 897 height 589
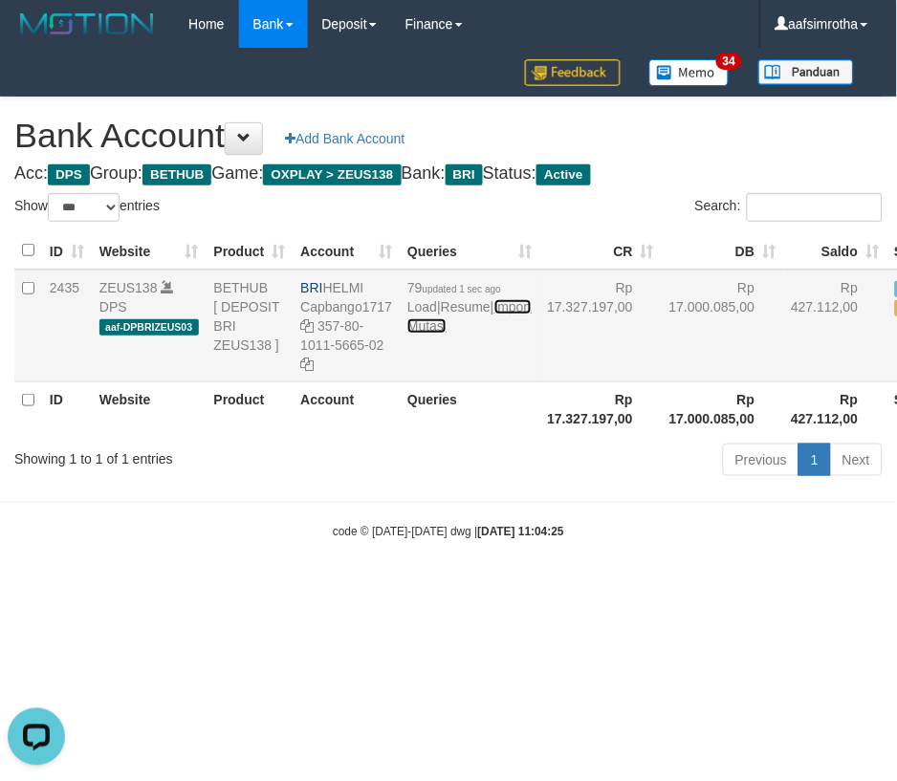
click at [412, 334] on link "Import Mutasi" at bounding box center [469, 316] width 124 height 34
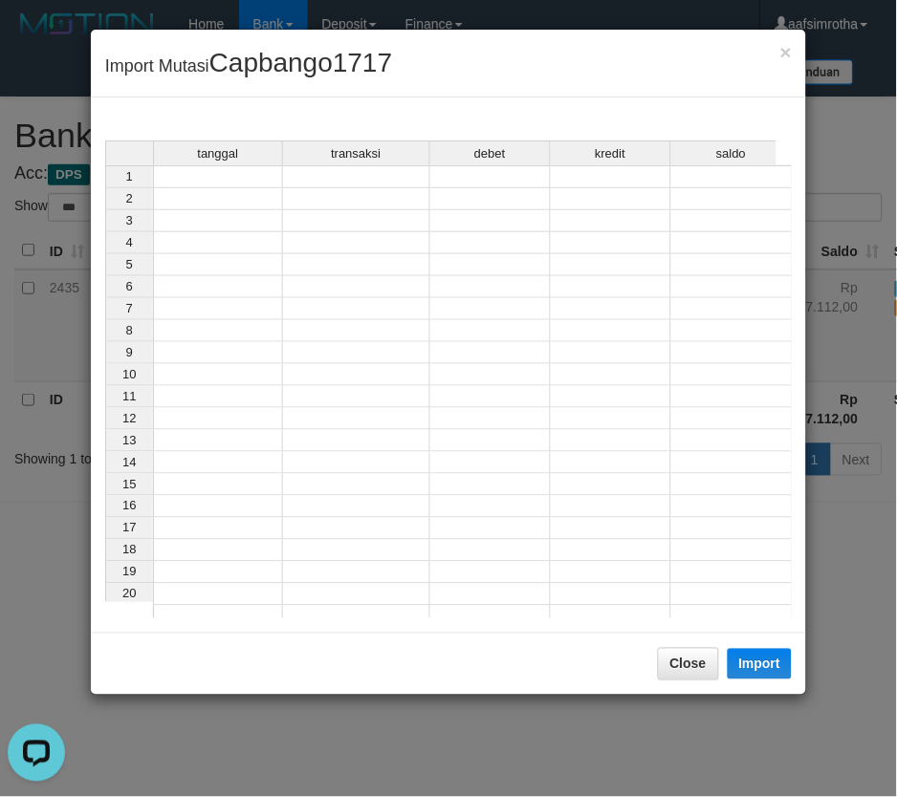
click at [260, 182] on td at bounding box center [218, 176] width 130 height 23
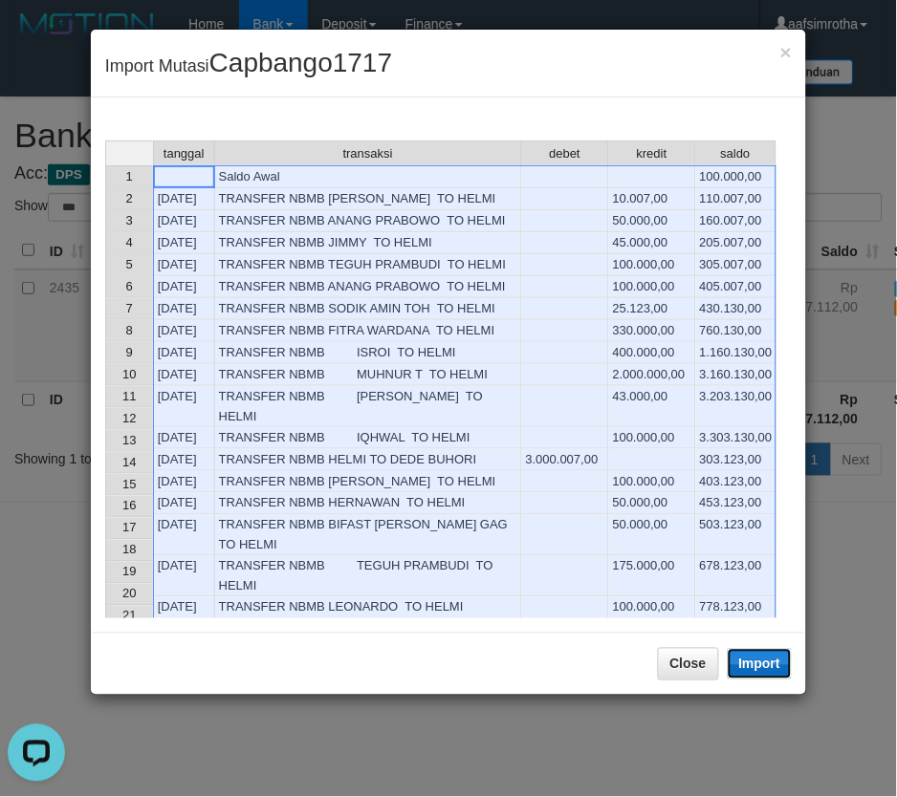
click at [769, 657] on button "Import" at bounding box center [760, 664] width 65 height 31
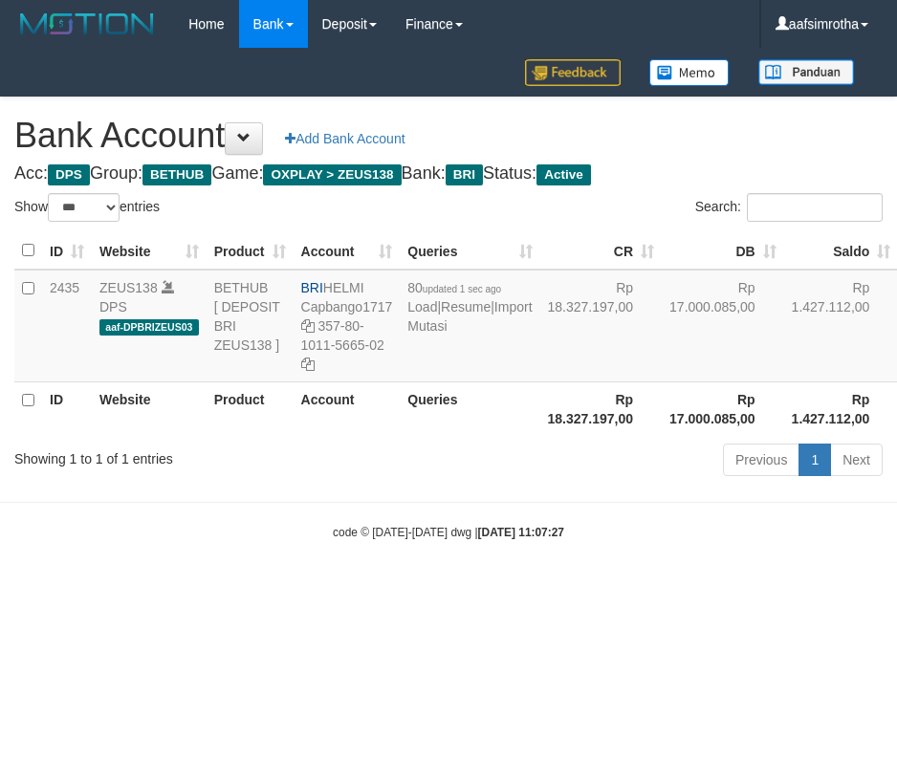
select select "***"
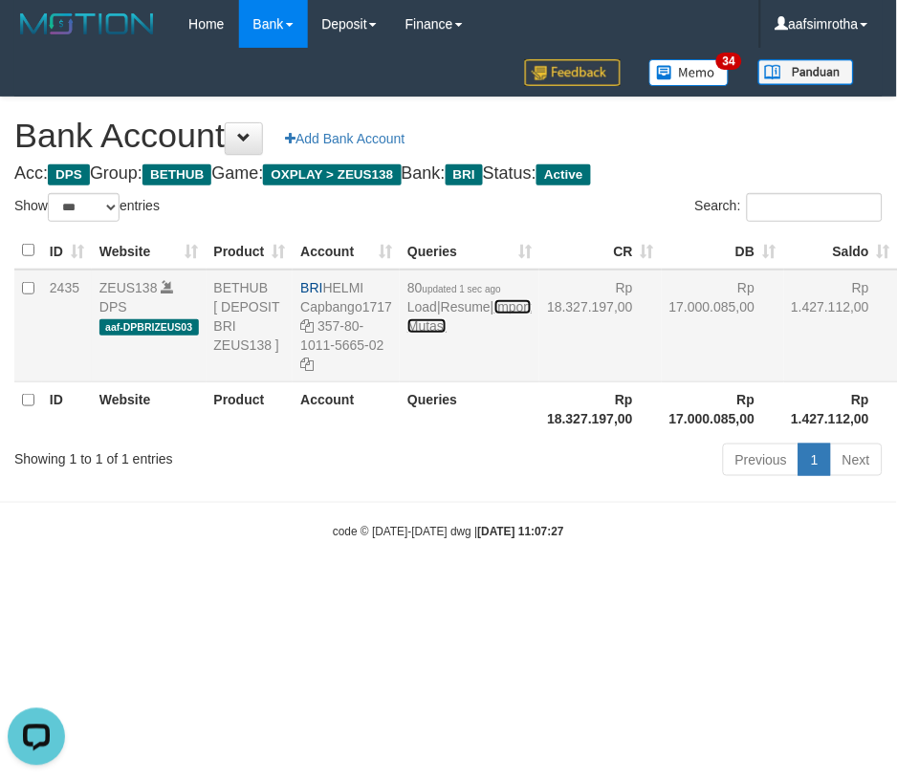
click at [415, 334] on link "Import Mutasi" at bounding box center [469, 316] width 124 height 34
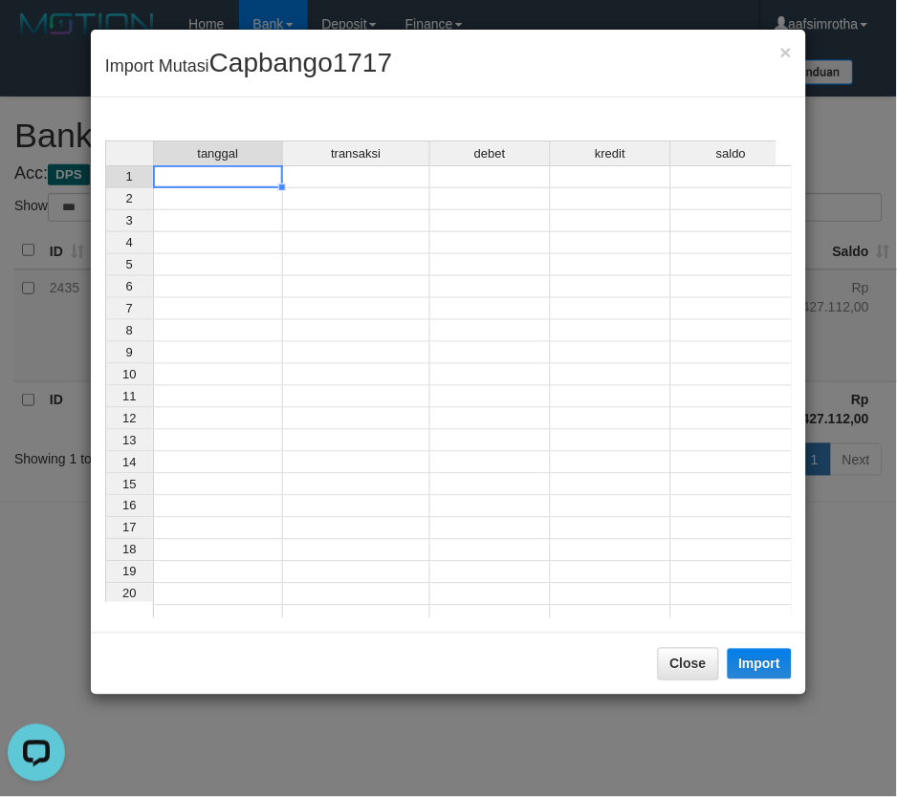
click at [224, 179] on td at bounding box center [218, 176] width 130 height 23
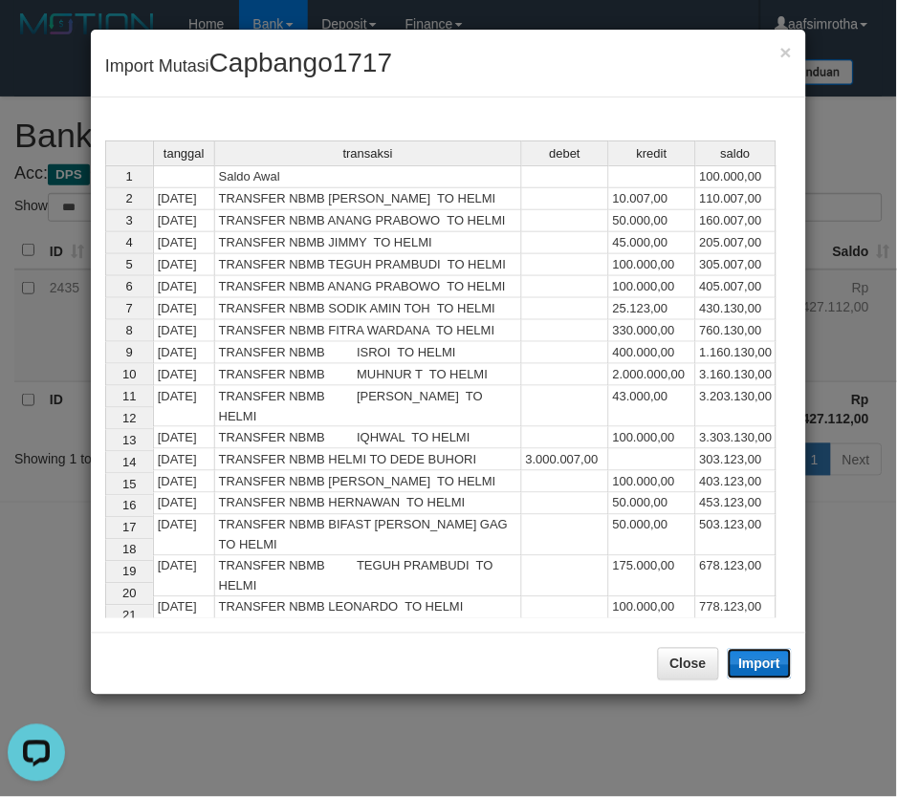
click at [775, 655] on button "Import" at bounding box center [760, 664] width 65 height 31
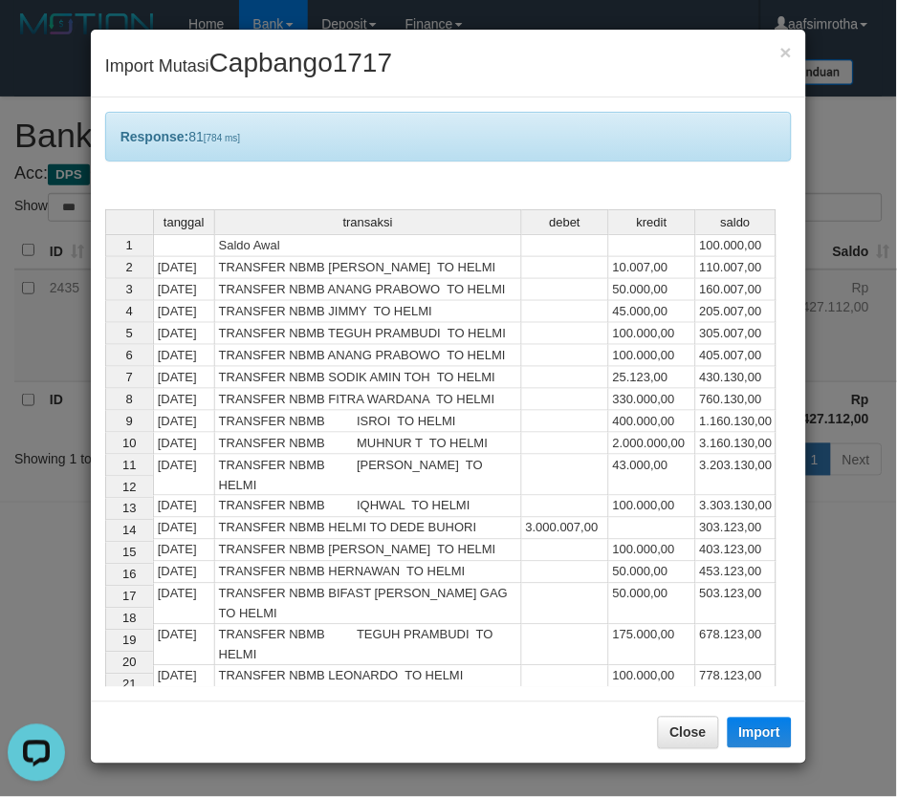
drag, startPoint x: 824, startPoint y: 618, endPoint x: 809, endPoint y: 594, distance: 28.4
click at [823, 618] on div "× Import Mutasi Capbango1717 Response: 81 [784 ms] tanggal transaksi debet kred…" at bounding box center [448, 398] width 897 height 797
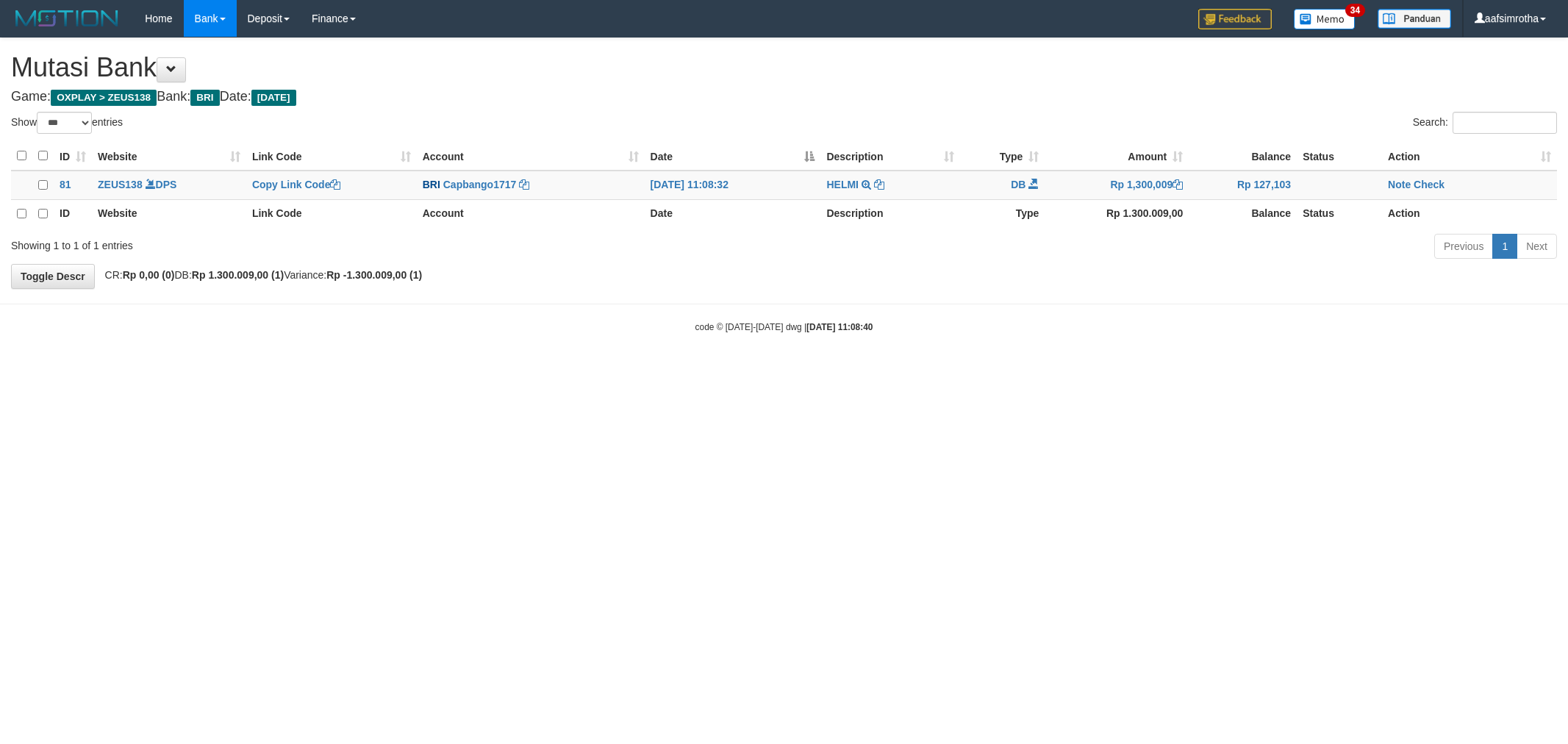
select select "***"
click at [1406, 181] on link "Note" at bounding box center [1399, 184] width 23 height 12
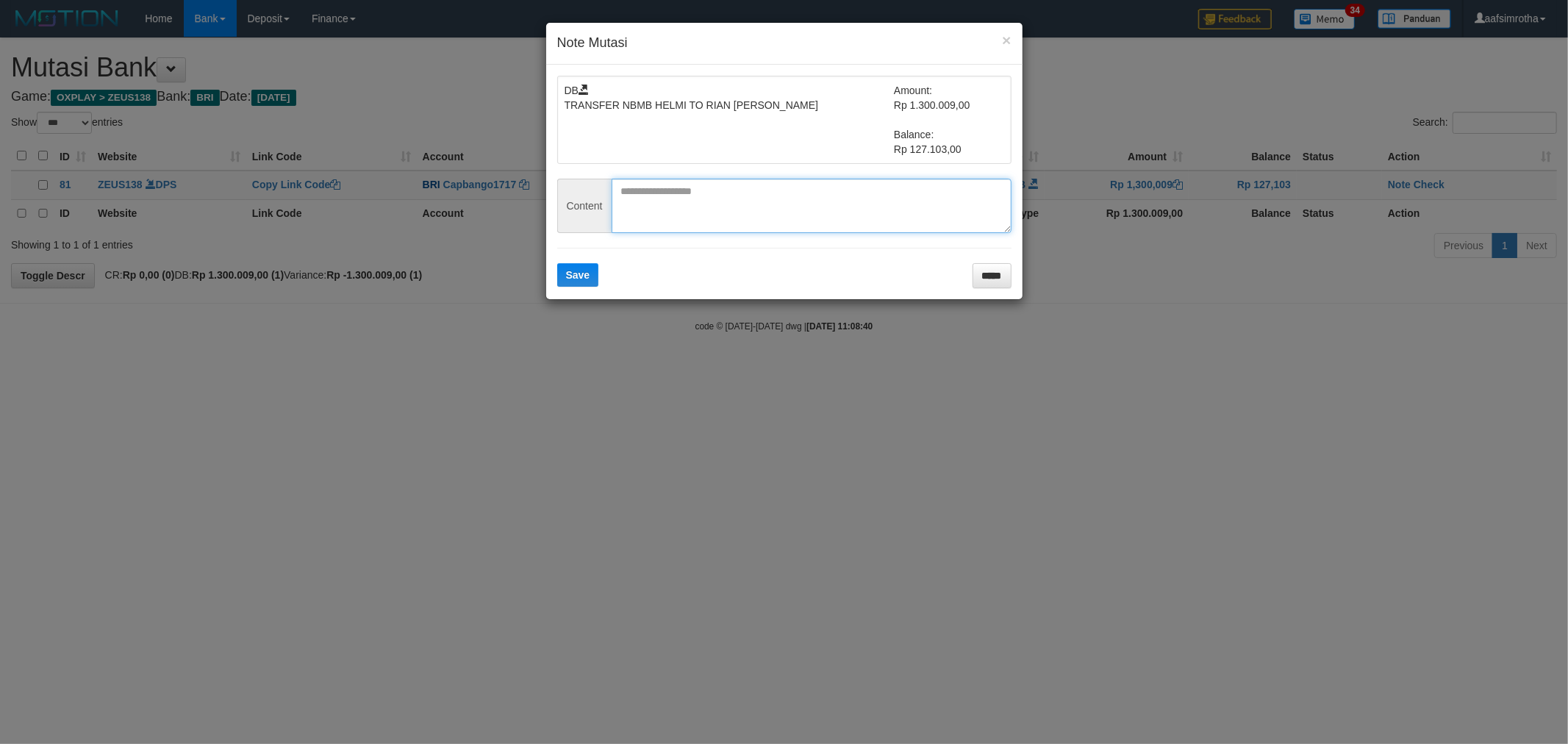
drag, startPoint x: 711, startPoint y: 184, endPoint x: 696, endPoint y: 206, distance: 26.6
click at [707, 189] on textarea at bounding box center [812, 205] width 400 height 55
paste textarea "********"
type textarea "********"
drag, startPoint x: 580, startPoint y: 273, endPoint x: 623, endPoint y: 282, distance: 43.9
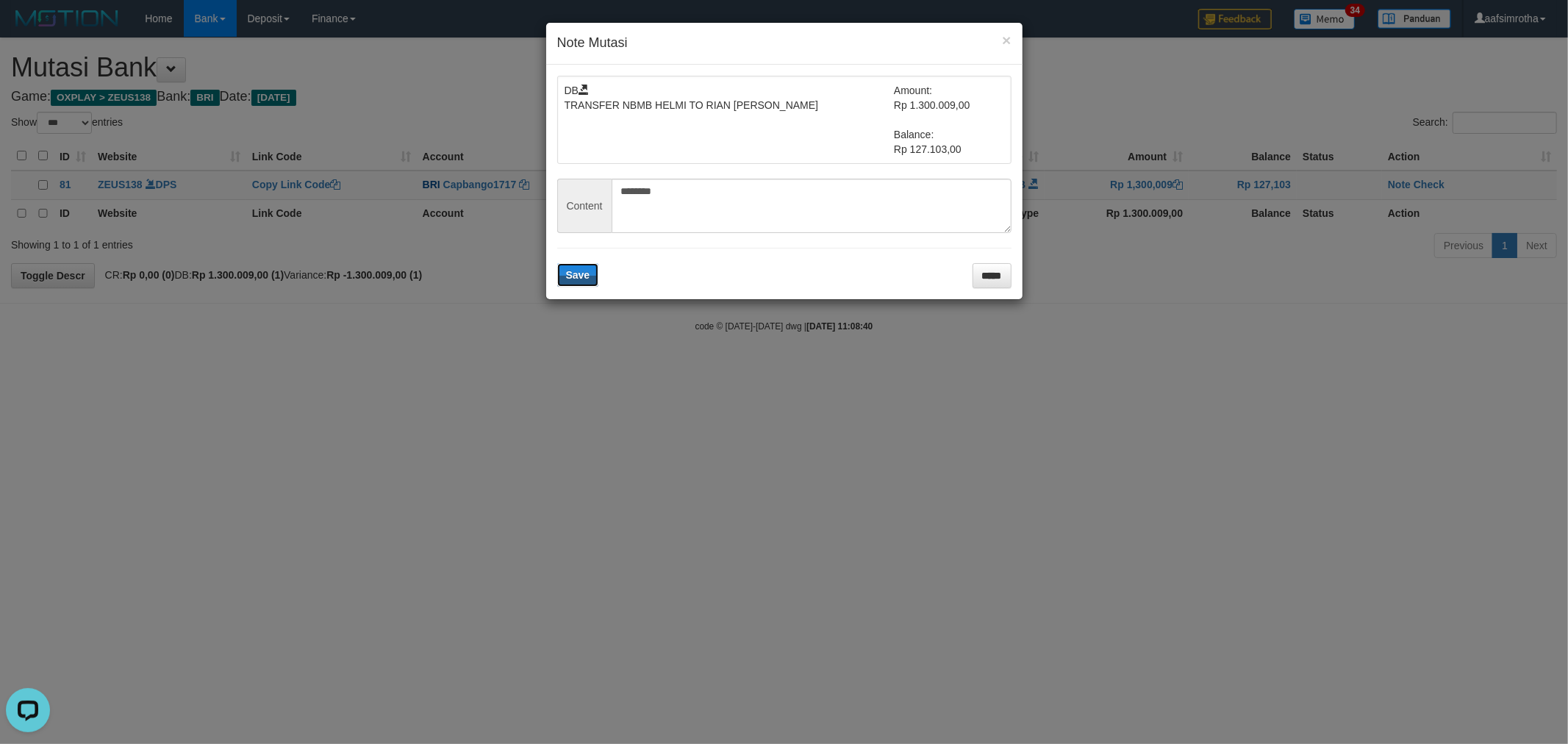
click at [583, 274] on span "Save" at bounding box center [578, 274] width 25 height 12
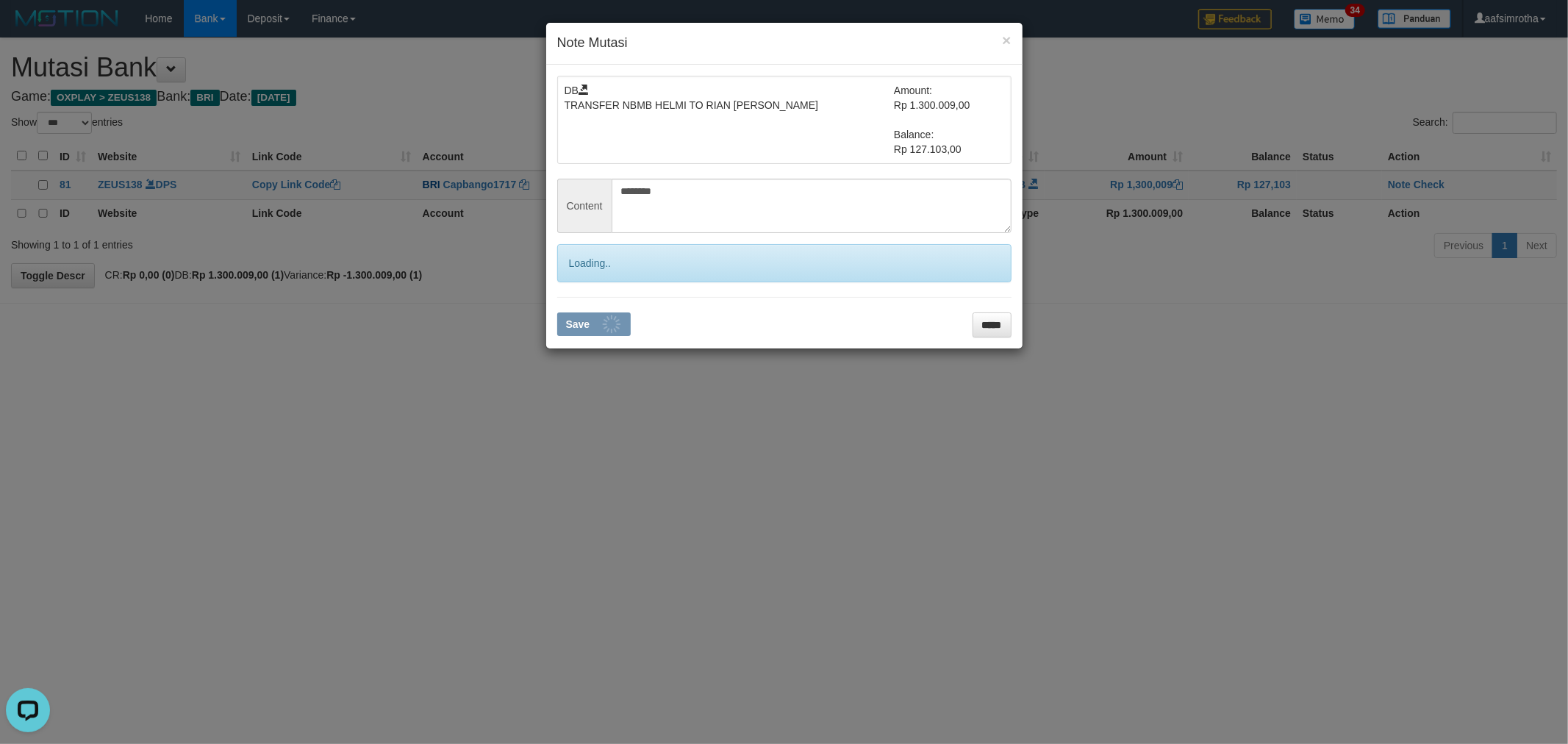
click at [1349, 214] on div "× Note Mutasi DB TRANSFER NBMB HELMI TO RIAN RIZKI PRATAM Amount: Rp 1.300.009,…" at bounding box center [784, 372] width 1568 height 744
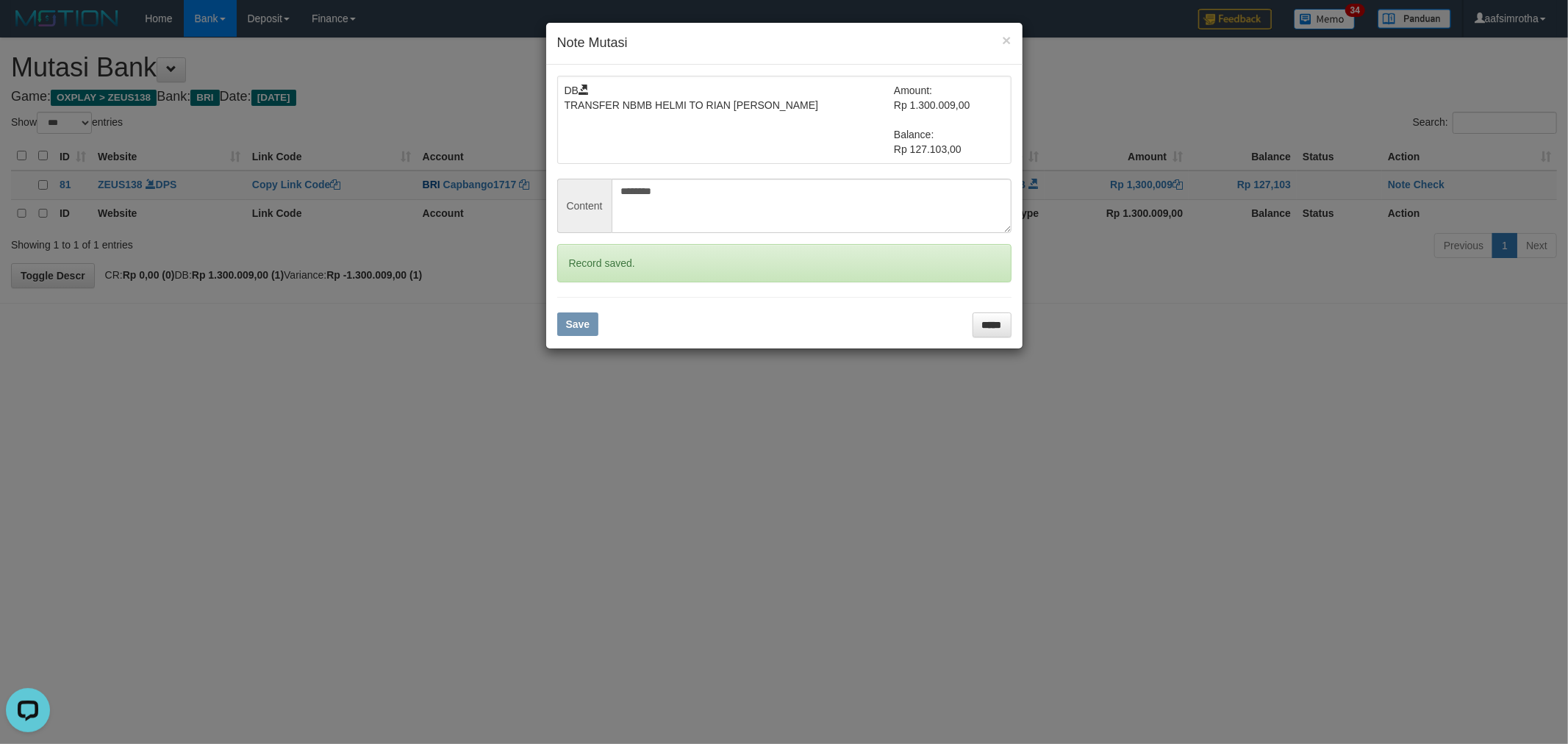
click at [1439, 187] on div "× Note Mutasi DB TRANSFER NBMB HELMI TO RIAN RIZKI PRATAM Amount: Rp 1.300.009,…" at bounding box center [784, 372] width 1568 height 744
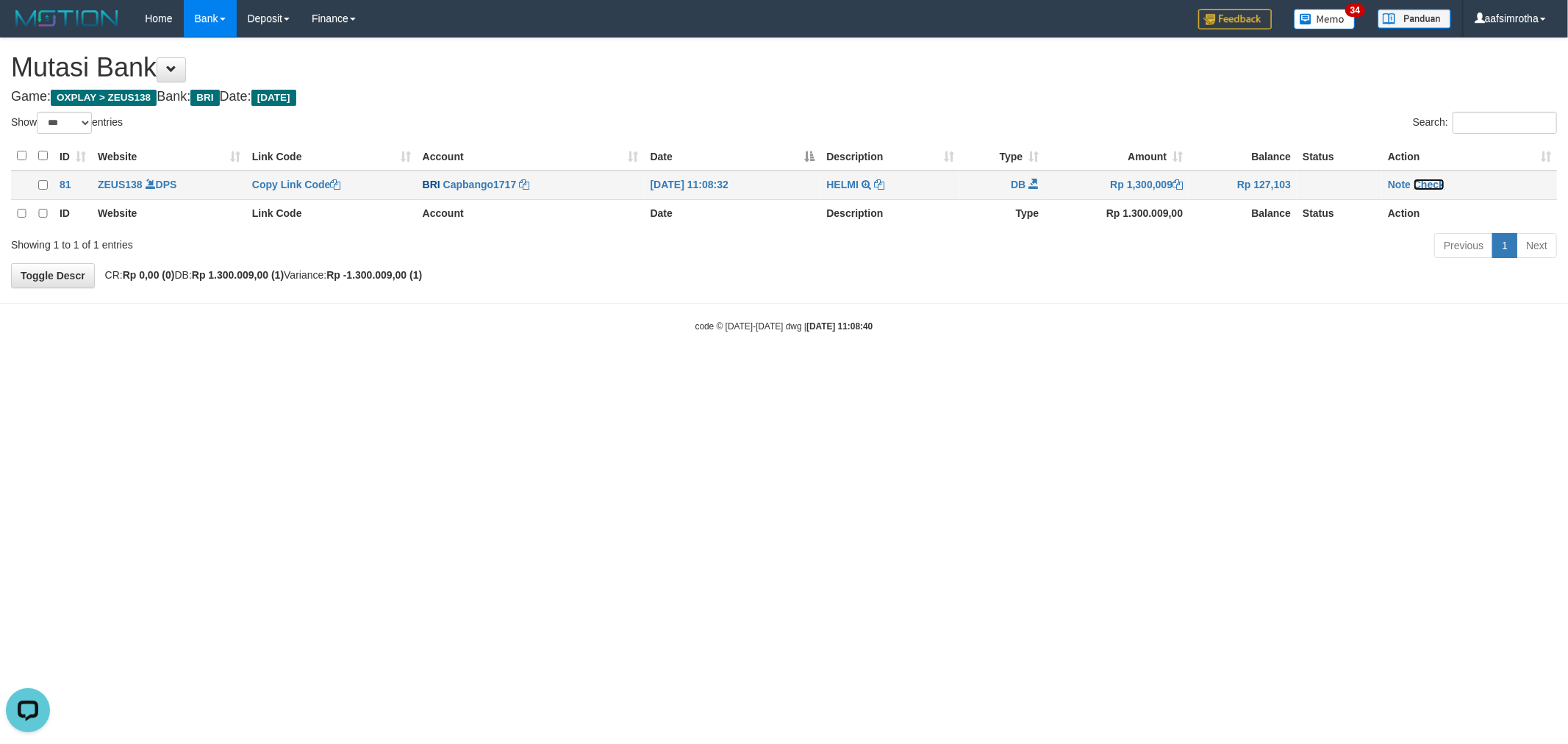
click at [1434, 186] on link "Check" at bounding box center [1429, 184] width 31 height 12
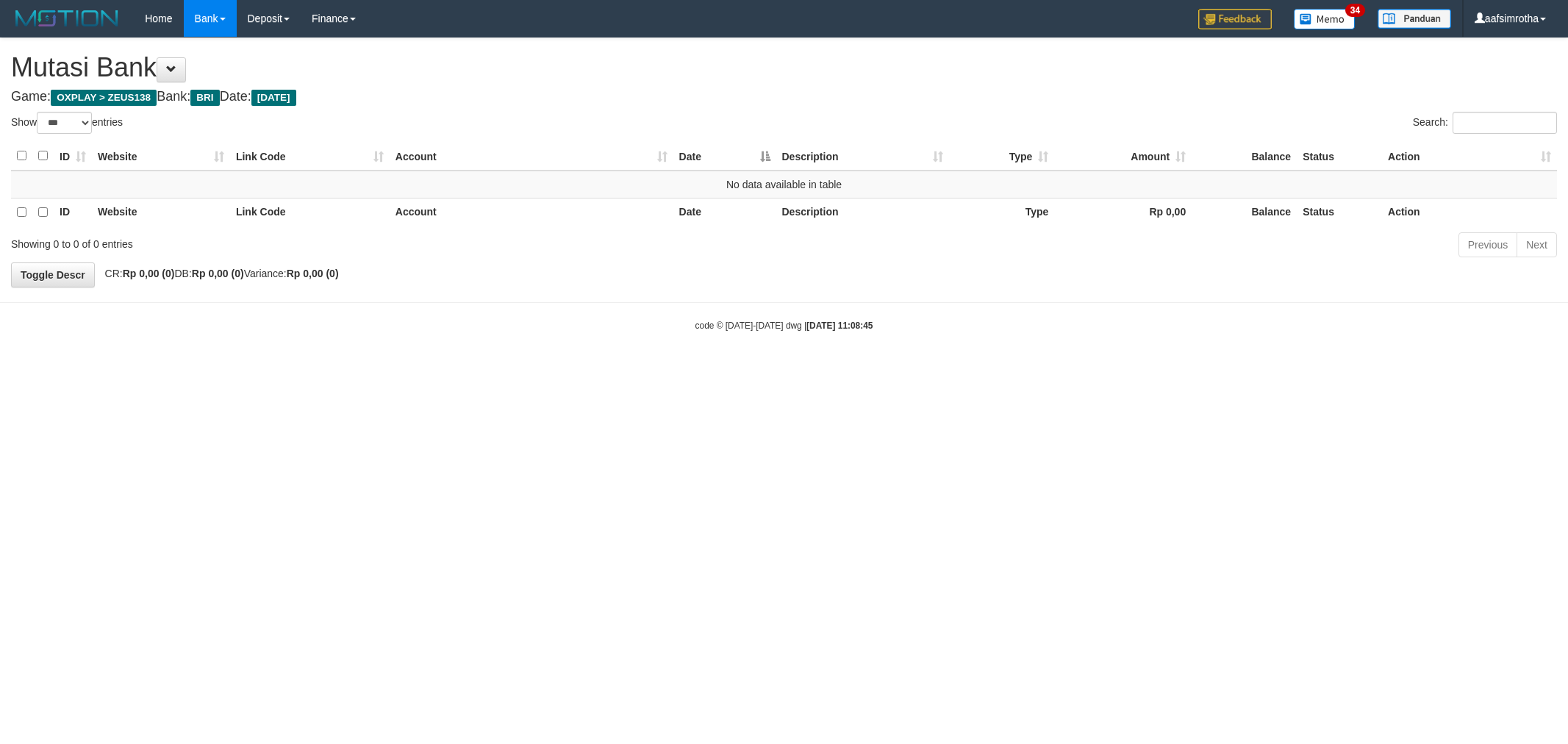
select select "***"
drag, startPoint x: 703, startPoint y: 548, endPoint x: 963, endPoint y: 466, distance: 272.6
click at [696, 369] on html "Toggle navigation Home Bank Account List Mutasi Bank Search Note Mutasi Deposit…" at bounding box center [784, 184] width 1568 height 369
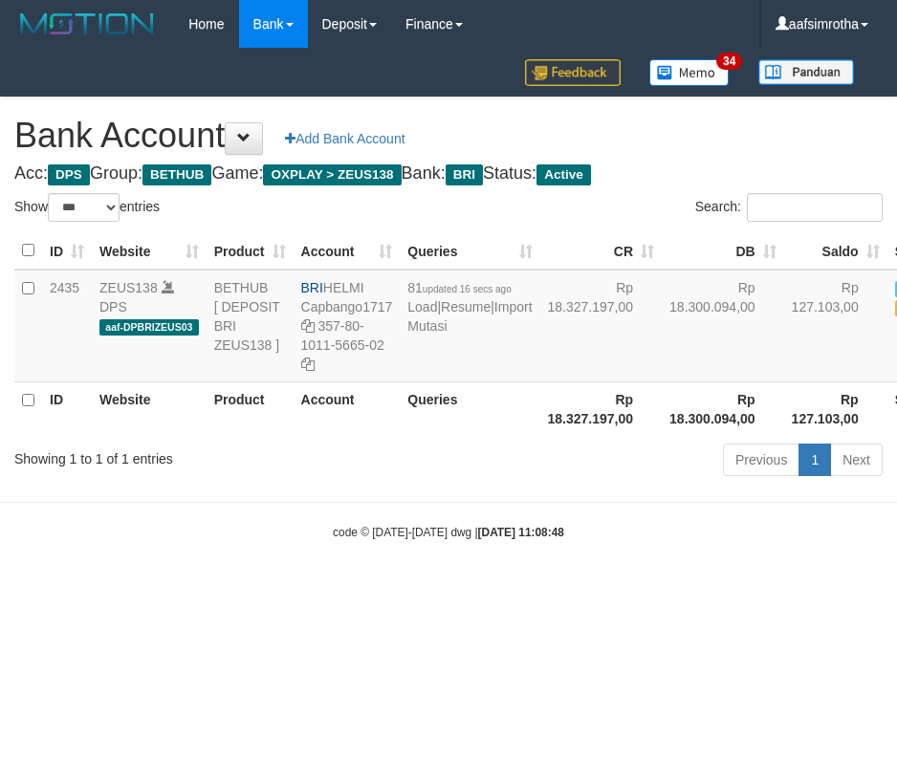
select select "***"
drag, startPoint x: 502, startPoint y: 652, endPoint x: 486, endPoint y: 645, distance: 17.6
click at [489, 589] on html "Toggle navigation Home Bank Account List Mutasi Bank Search Note Mutasi Deposit…" at bounding box center [448, 294] width 897 height 589
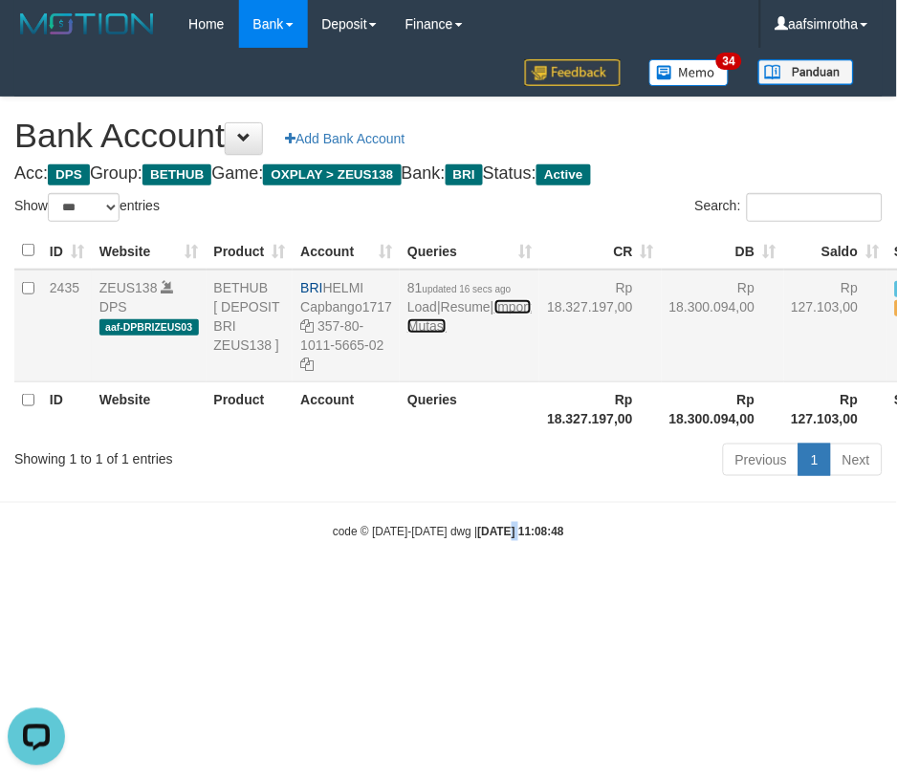
click at [435, 334] on link "Import Mutasi" at bounding box center [469, 316] width 124 height 34
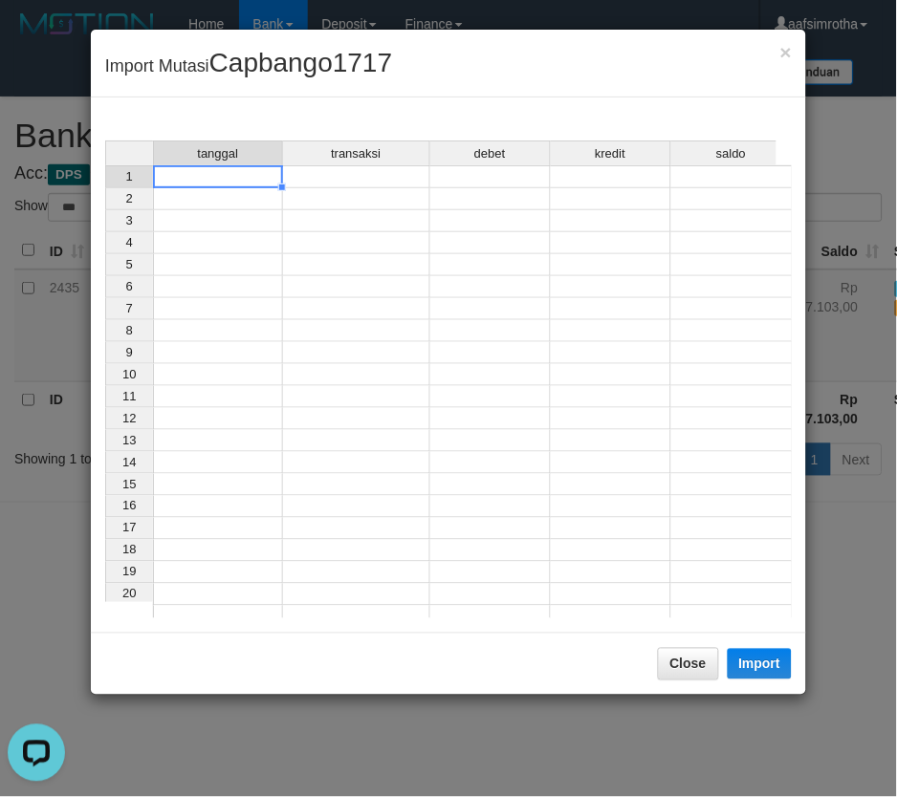
click at [231, 180] on td at bounding box center [218, 176] width 130 height 23
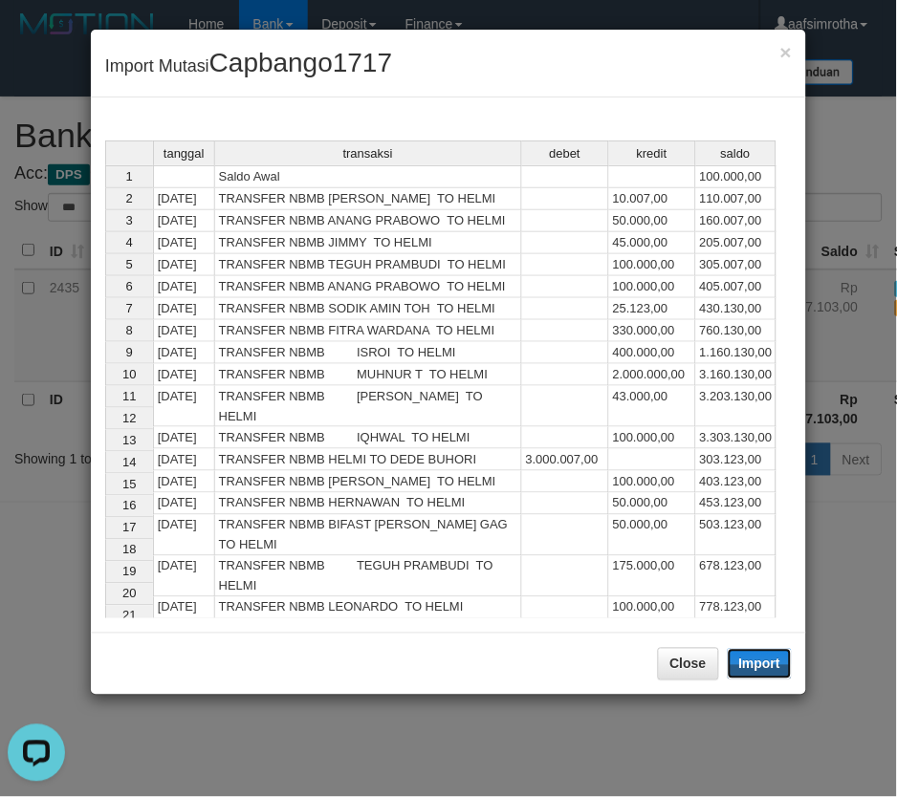
drag, startPoint x: 756, startPoint y: 673, endPoint x: 0, endPoint y: 428, distance: 795.0
click at [753, 675] on button "Import" at bounding box center [760, 664] width 65 height 31
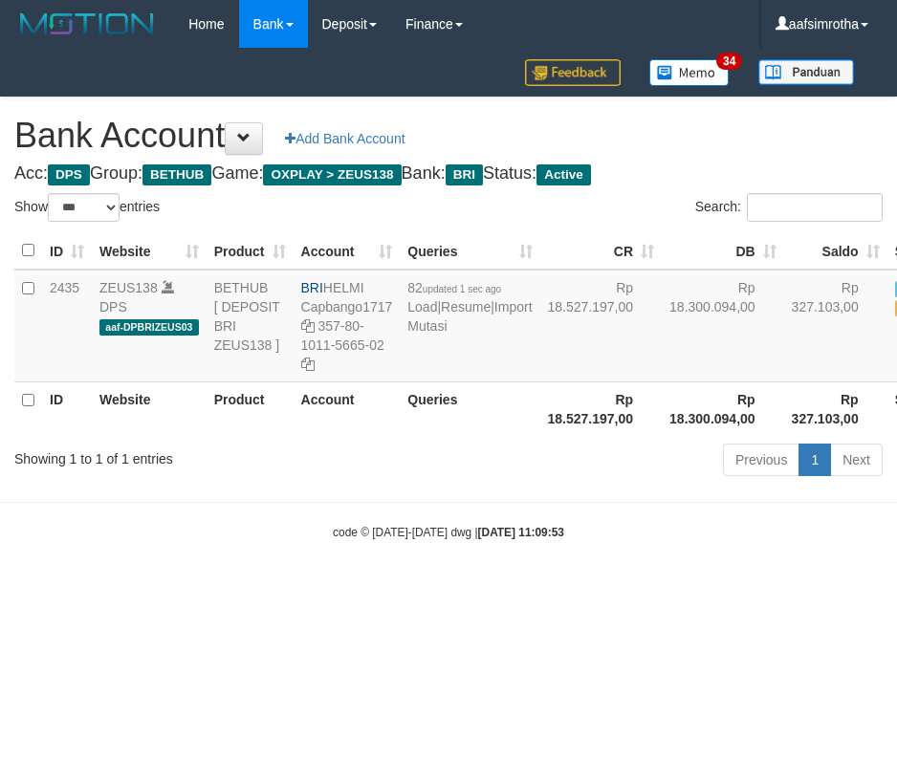
select select "***"
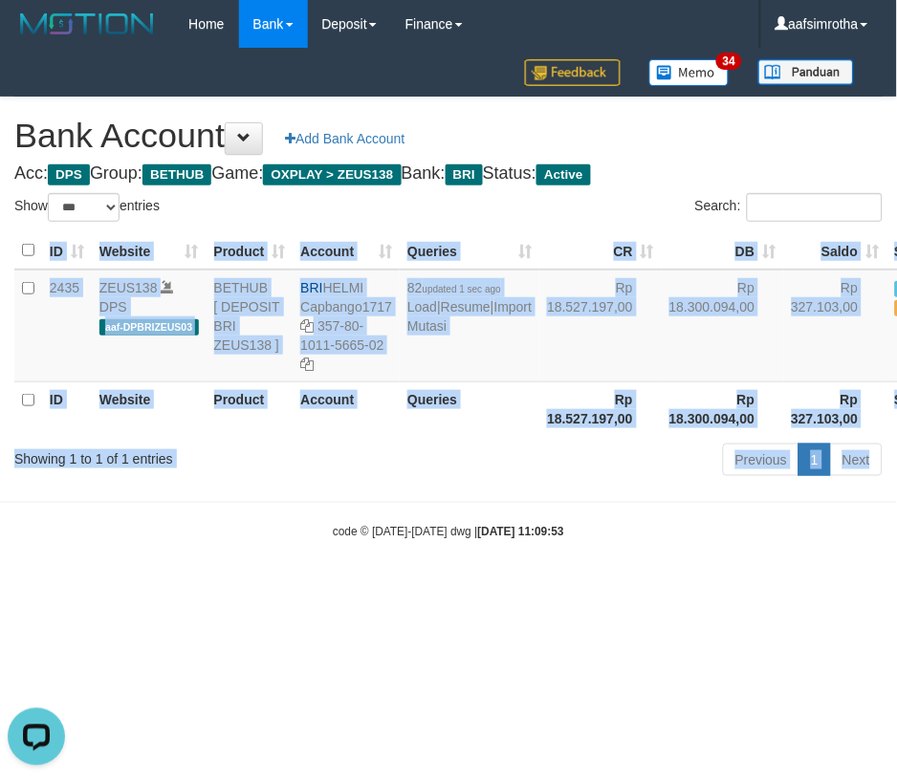
drag, startPoint x: 0, startPoint y: 551, endPoint x: -275, endPoint y: -62, distance: 671.9
click at [0, 0] on html "Toggle navigation Home Bank Account List Mutasi Bank Search Note Mutasi Deposit…" at bounding box center [448, 294] width 897 height 589
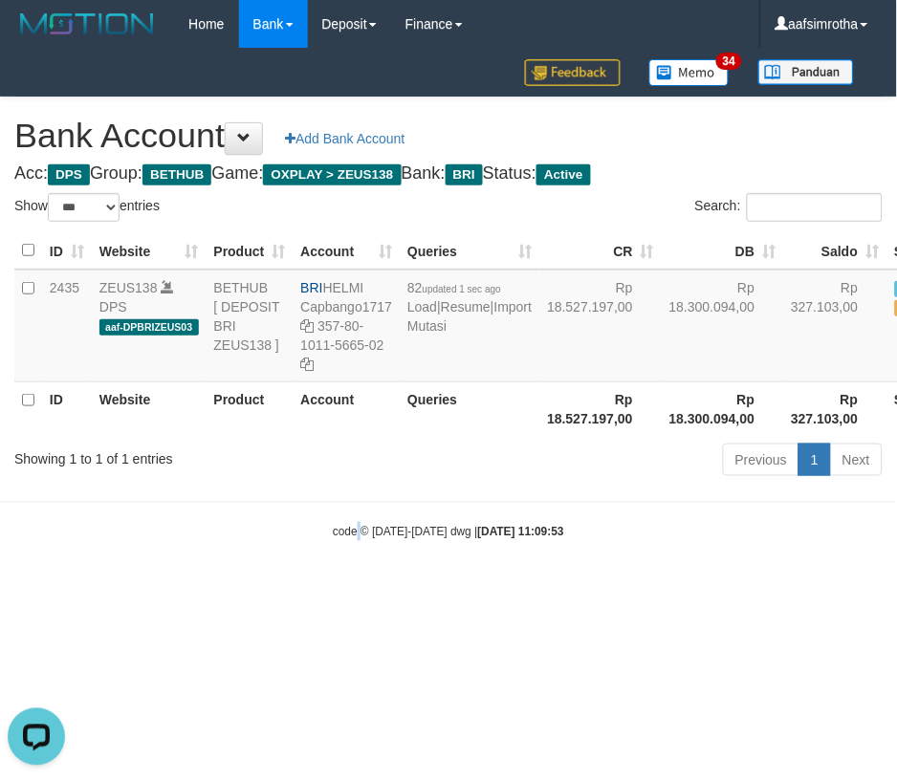
click at [357, 589] on body "Toggle navigation Home Bank Account List Mutasi Bank Search Note Mutasi Deposit…" at bounding box center [448, 294] width 897 height 589
drag, startPoint x: 572, startPoint y: 642, endPoint x: 614, endPoint y: 602, distance: 57.5
click at [580, 589] on html "Toggle navigation Home Bank Account List Mutasi Bank Search Note Mutasi Deposit…" at bounding box center [448, 294] width 897 height 589
click at [438, 334] on link "Import Mutasi" at bounding box center [469, 316] width 124 height 34
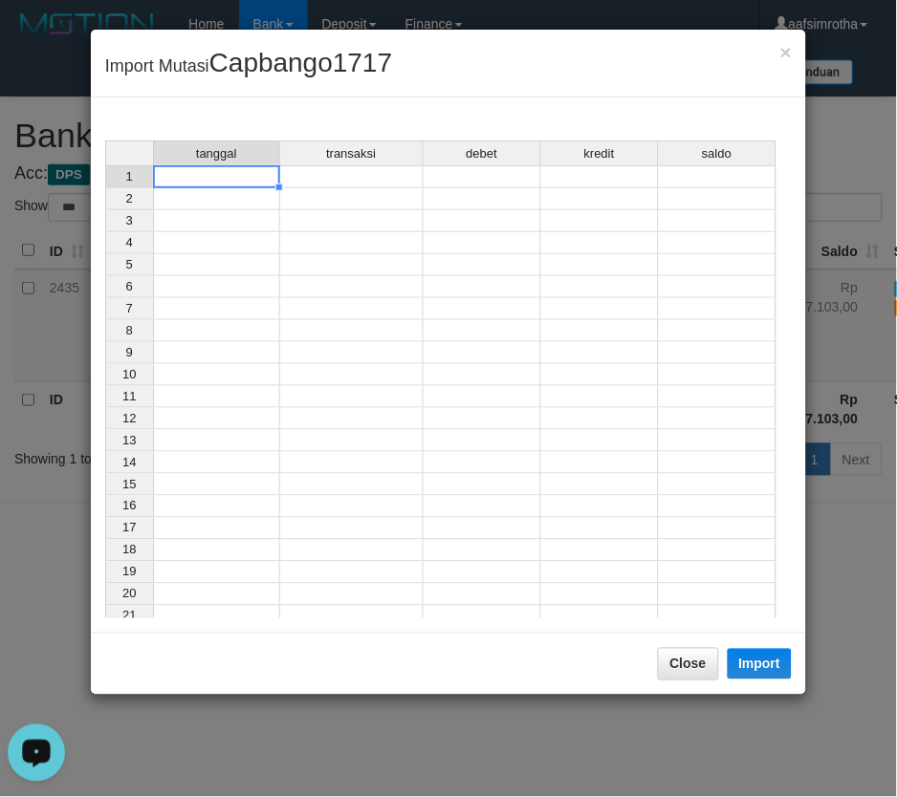
drag, startPoint x: 243, startPoint y: 177, endPoint x: 310, endPoint y: 258, distance: 105.3
click at [240, 177] on td at bounding box center [216, 176] width 127 height 23
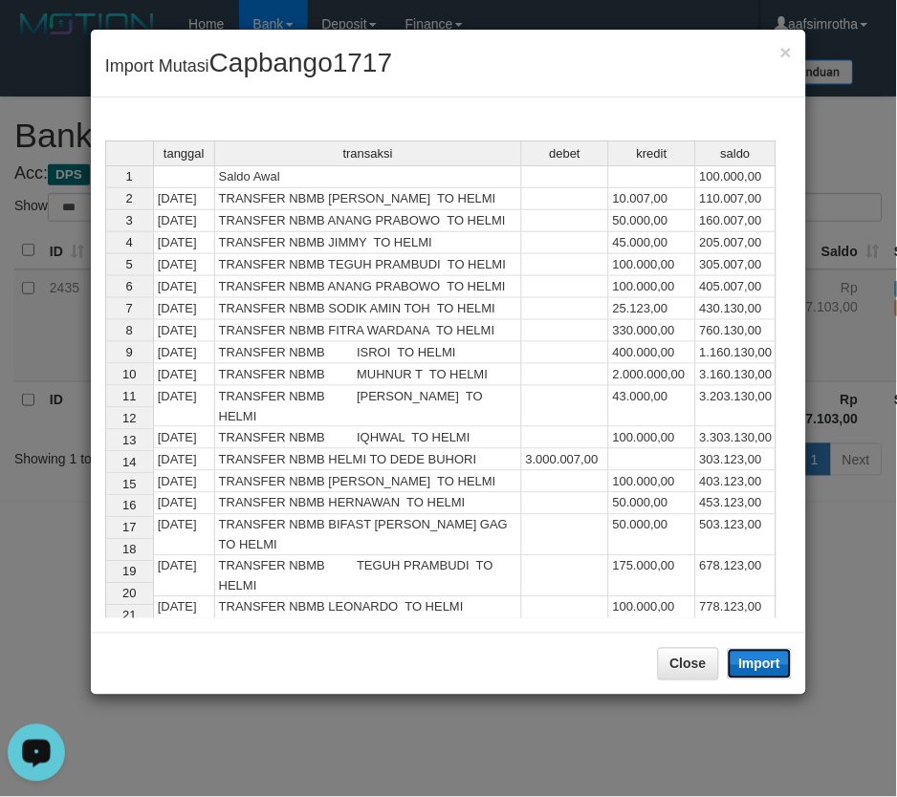
click at [771, 666] on button "Import" at bounding box center [760, 664] width 65 height 31
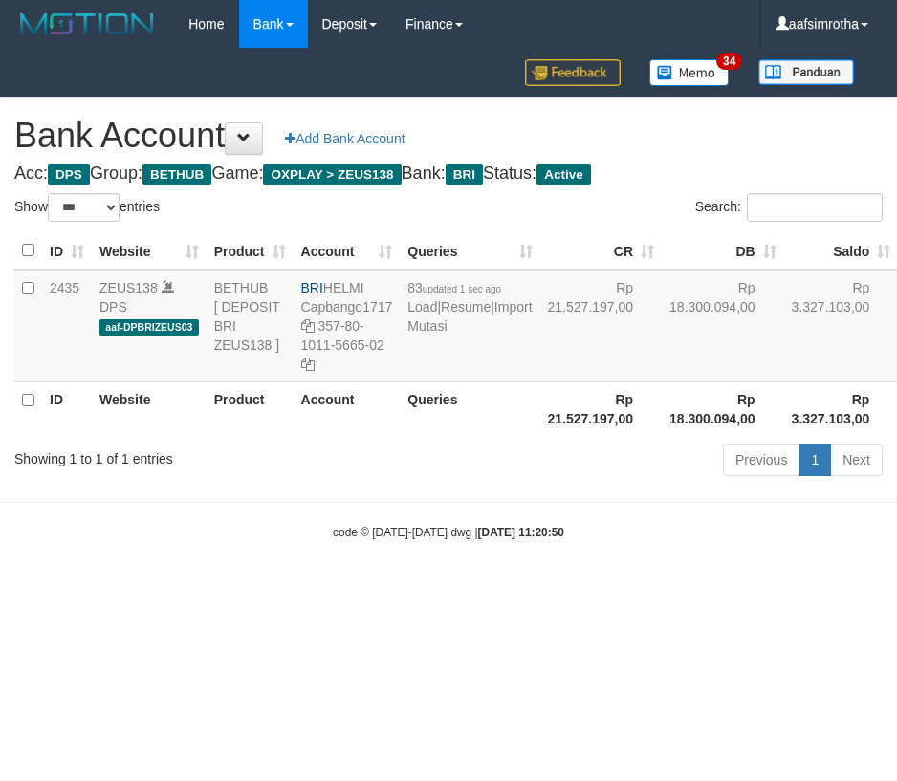
select select "***"
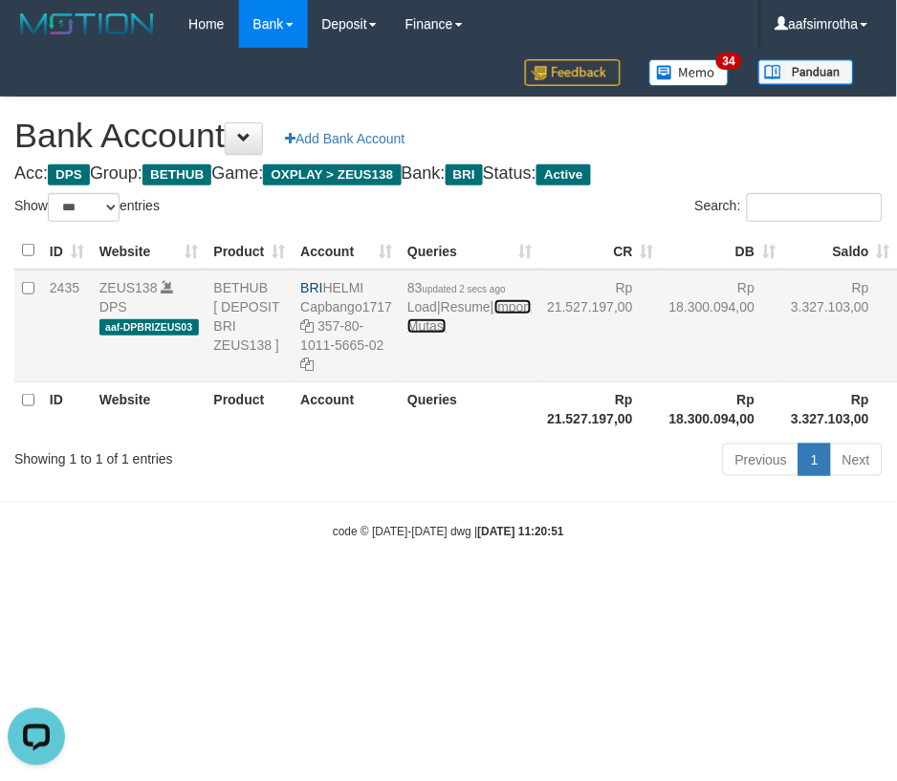
click at [412, 334] on link "Import Mutasi" at bounding box center [469, 316] width 124 height 34
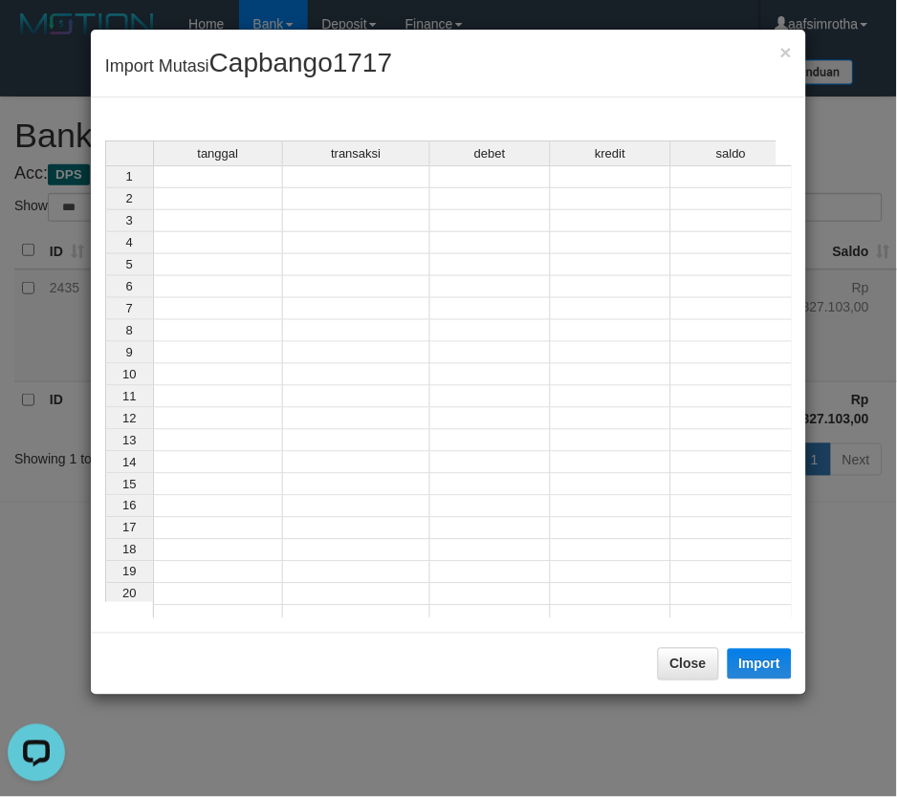
click at [242, 176] on td at bounding box center [218, 176] width 130 height 23
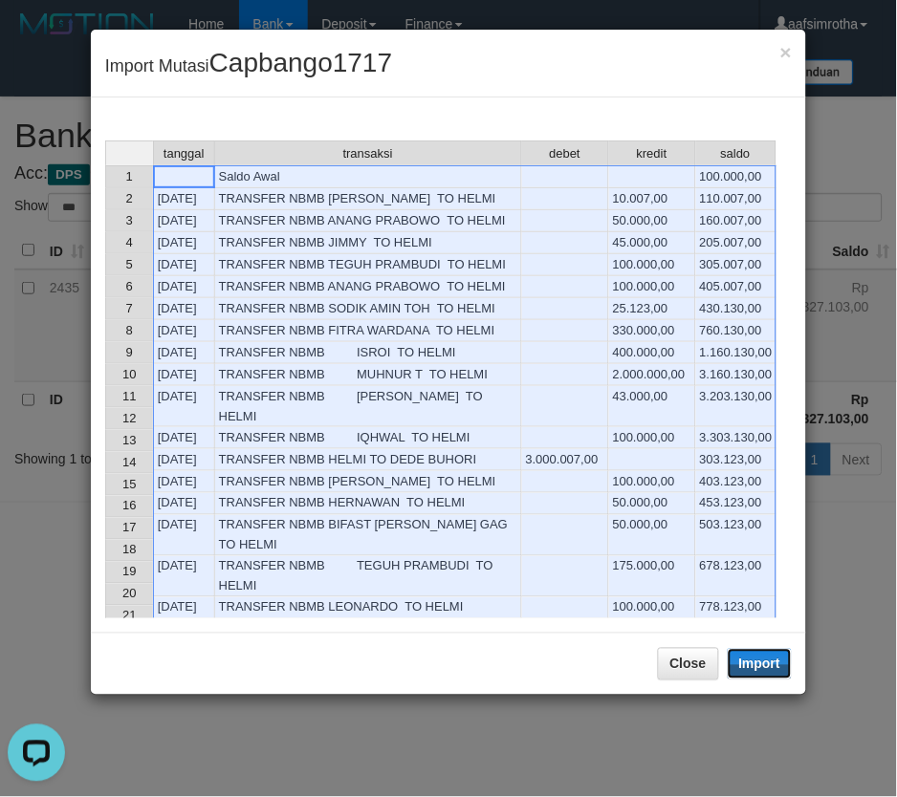
drag, startPoint x: 785, startPoint y: 666, endPoint x: 1, endPoint y: 302, distance: 864.2
click at [785, 666] on button "Import" at bounding box center [760, 664] width 65 height 31
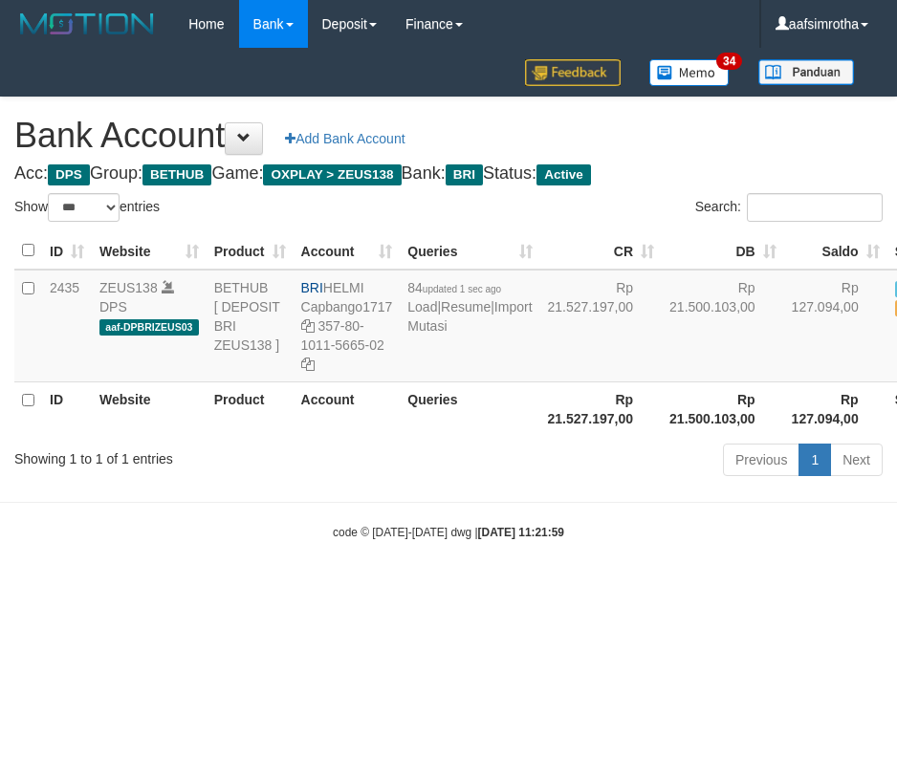
select select "***"
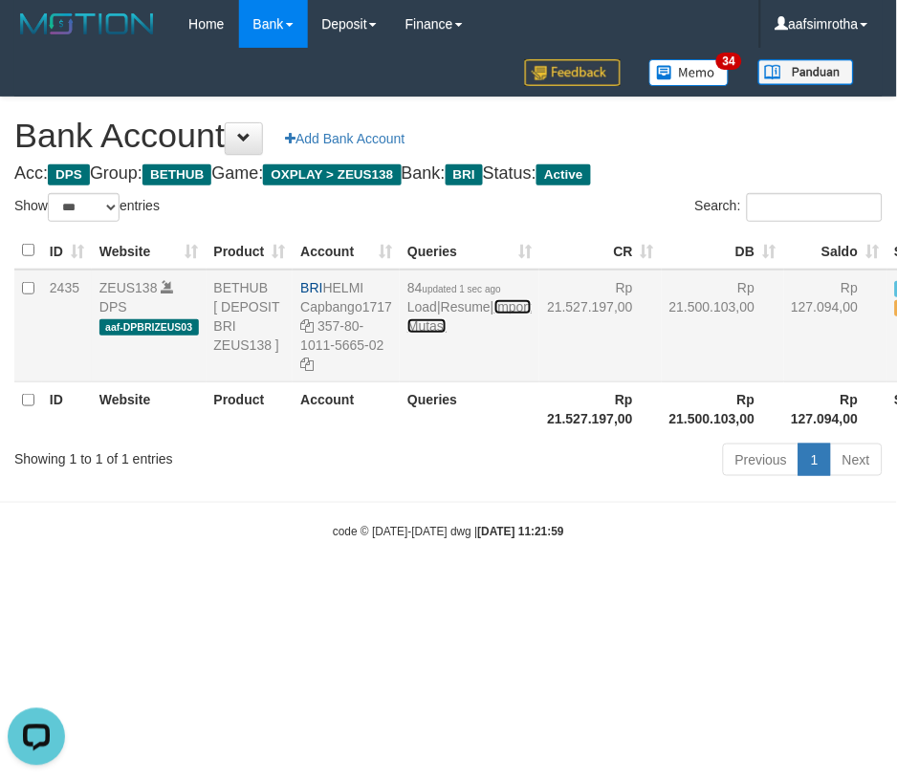
click at [434, 334] on link "Import Mutasi" at bounding box center [469, 316] width 124 height 34
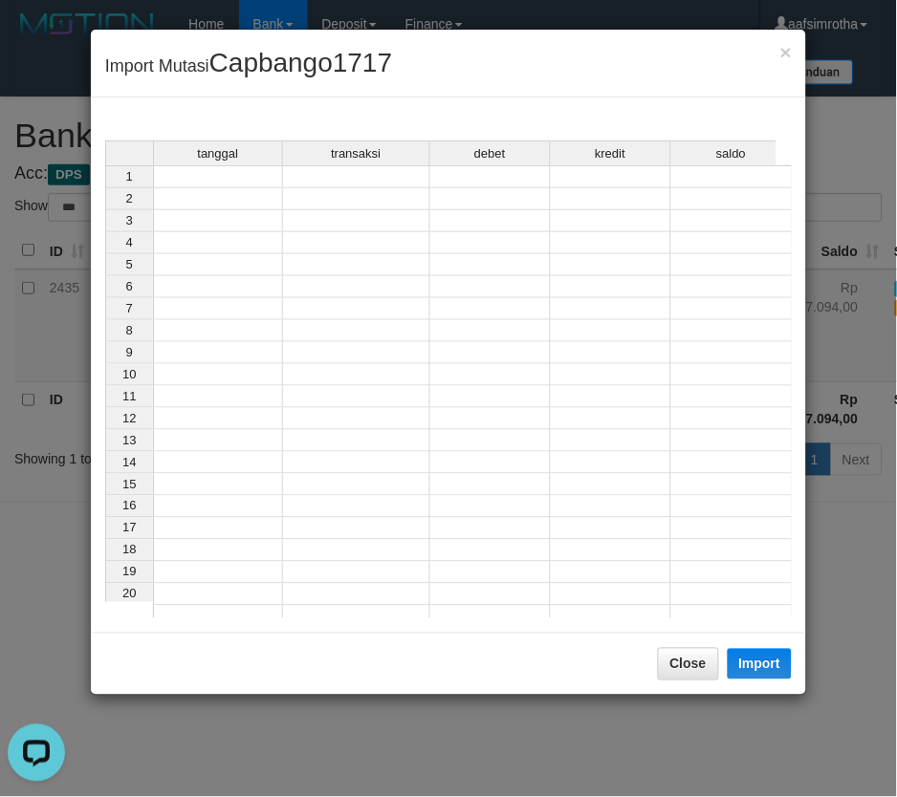
click at [202, 167] on div "tanggal transaksi debet kredit saldo" at bounding box center [440, 155] width 671 height 28
click at [105, 186] on div "tanggal transaksi debet kredit saldo 1 2 3 4 5 6 7 8 9 10 11 12 13 14 15 16 17 …" at bounding box center [105, 385] width 0 height 488
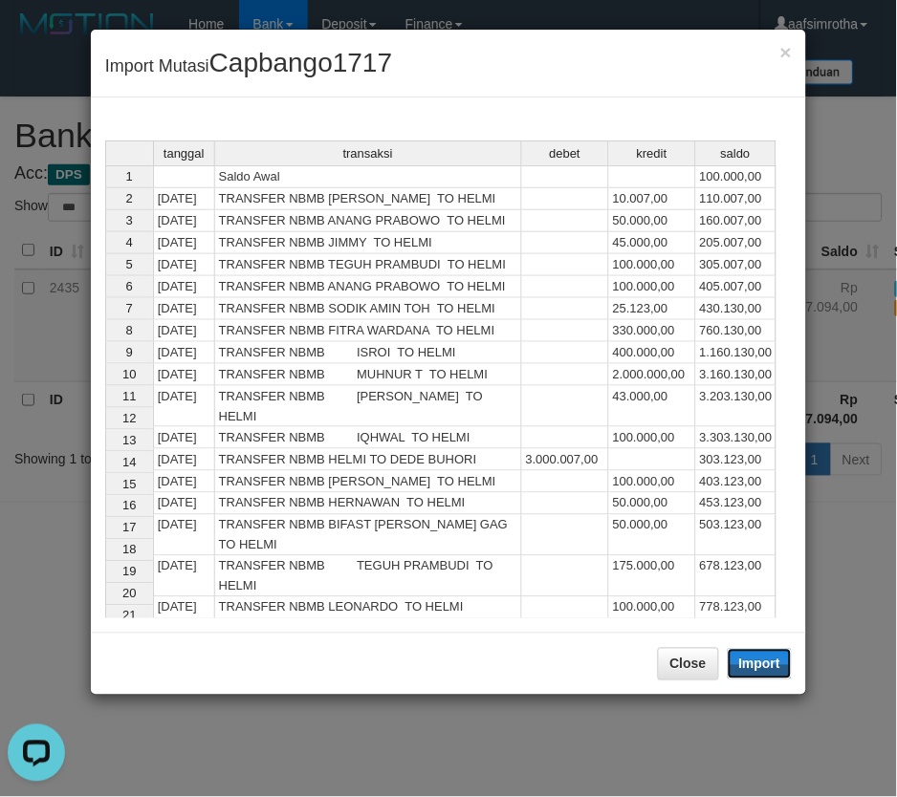
drag, startPoint x: 755, startPoint y: 658, endPoint x: 5, endPoint y: 254, distance: 852.2
click at [749, 660] on button "Import" at bounding box center [760, 664] width 65 height 31
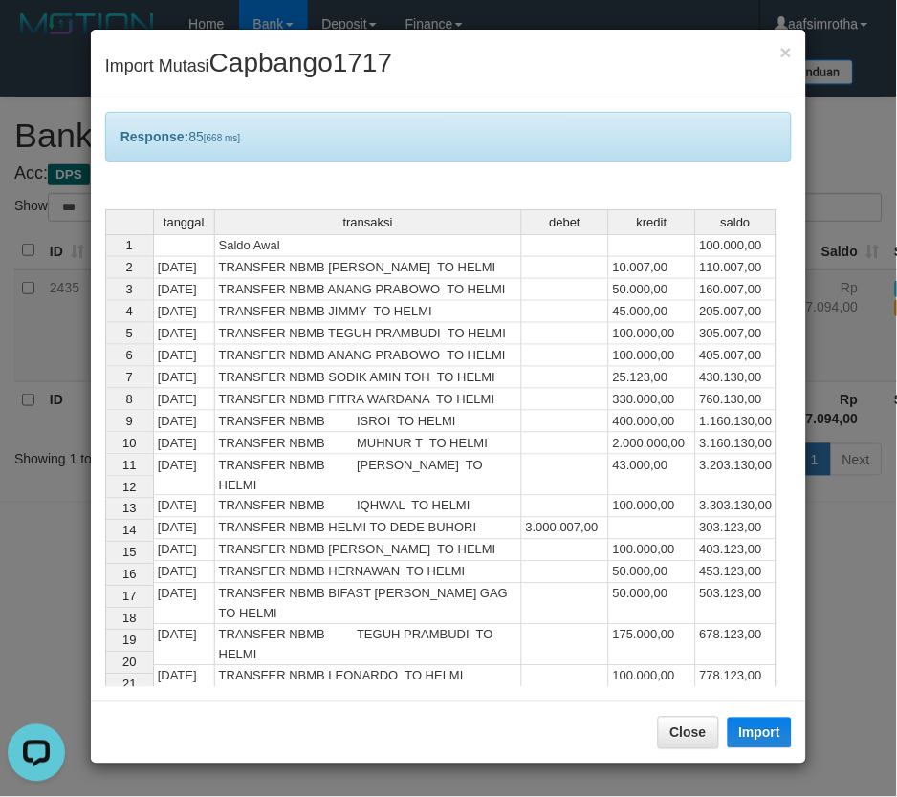
click at [304, 762] on div "Close Import" at bounding box center [448, 733] width 715 height 62
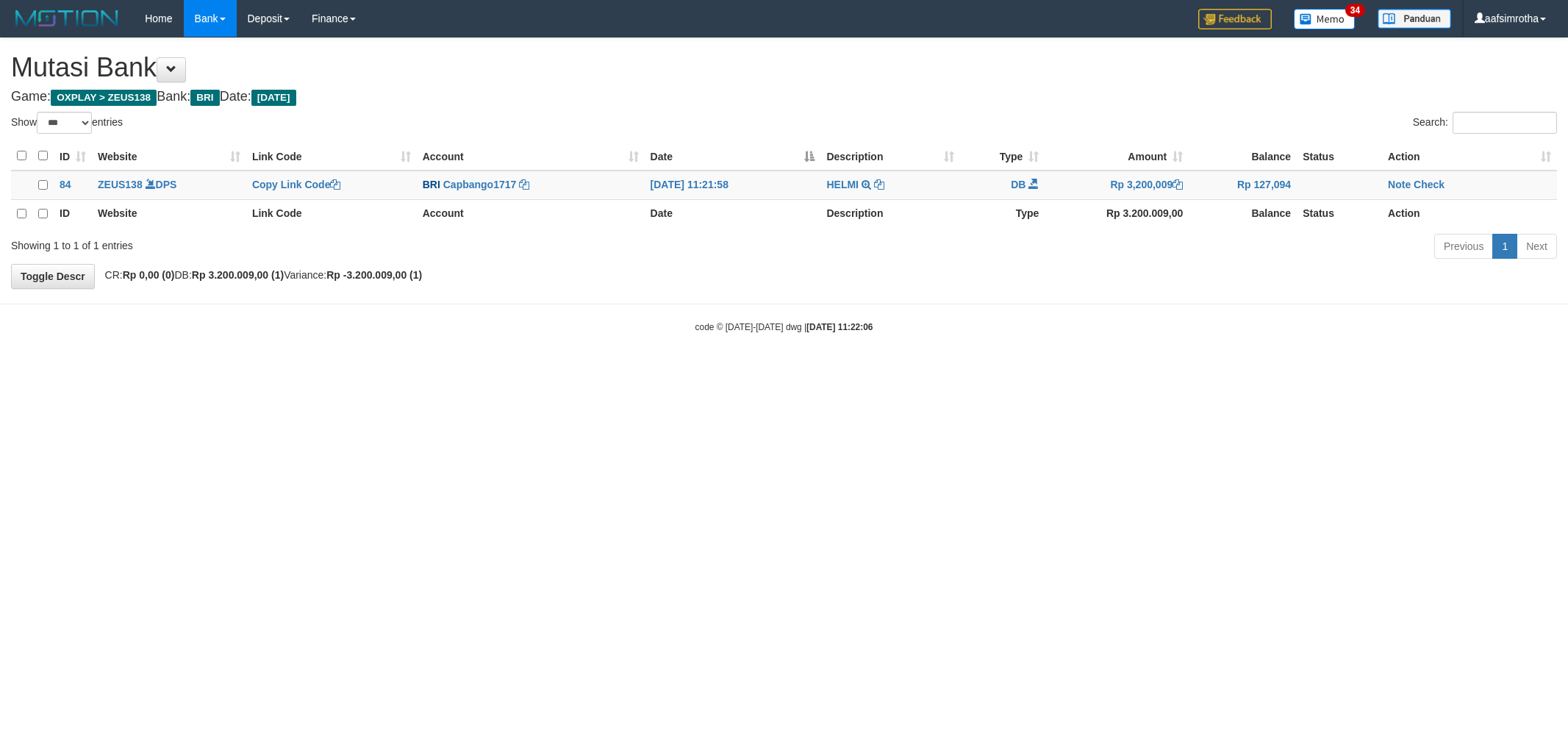
select select "***"
click at [1400, 187] on link "Note" at bounding box center [1399, 184] width 23 height 12
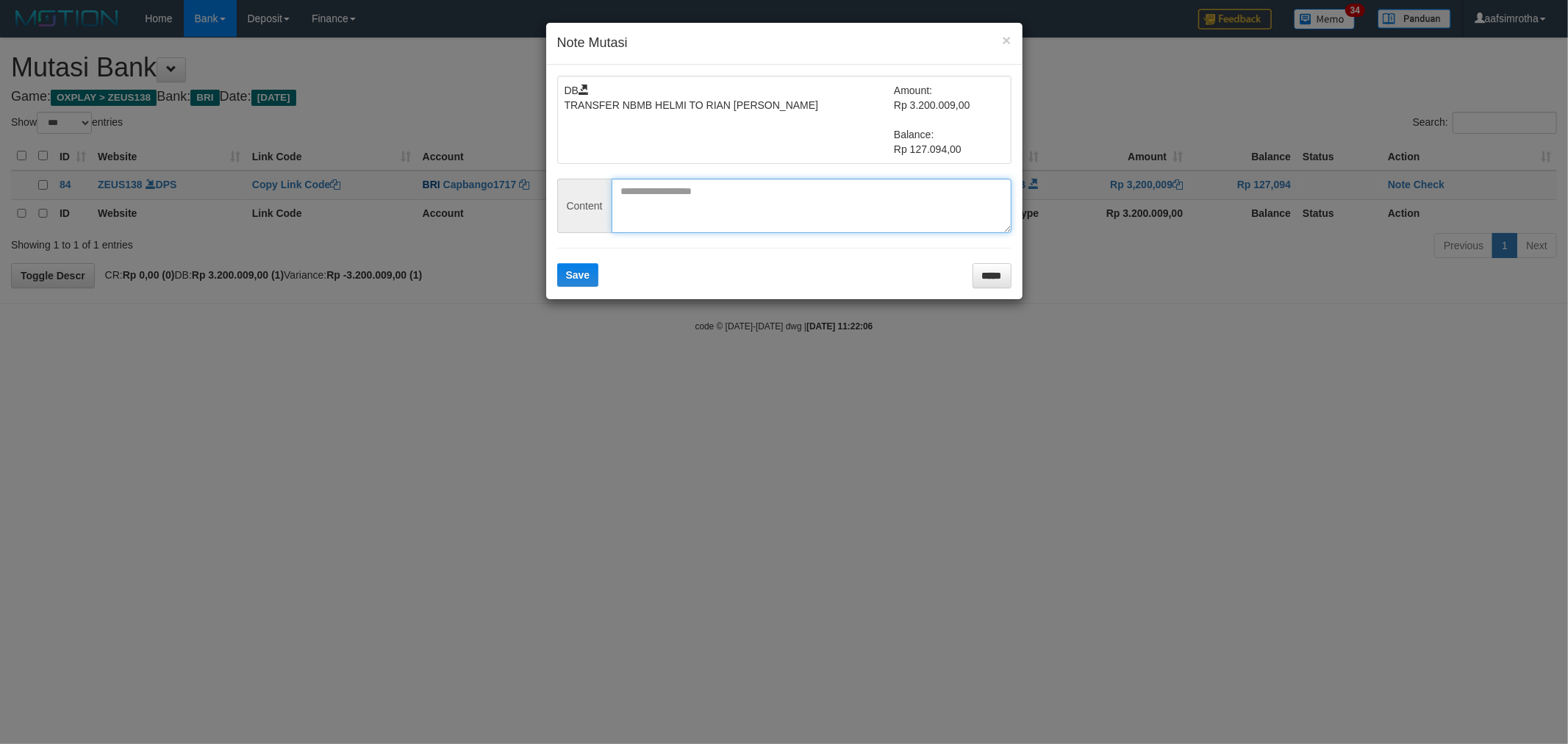
click at [709, 206] on textarea at bounding box center [812, 205] width 400 height 55
paste textarea "********"
type textarea "********"
click at [586, 270] on span "Save" at bounding box center [578, 274] width 25 height 12
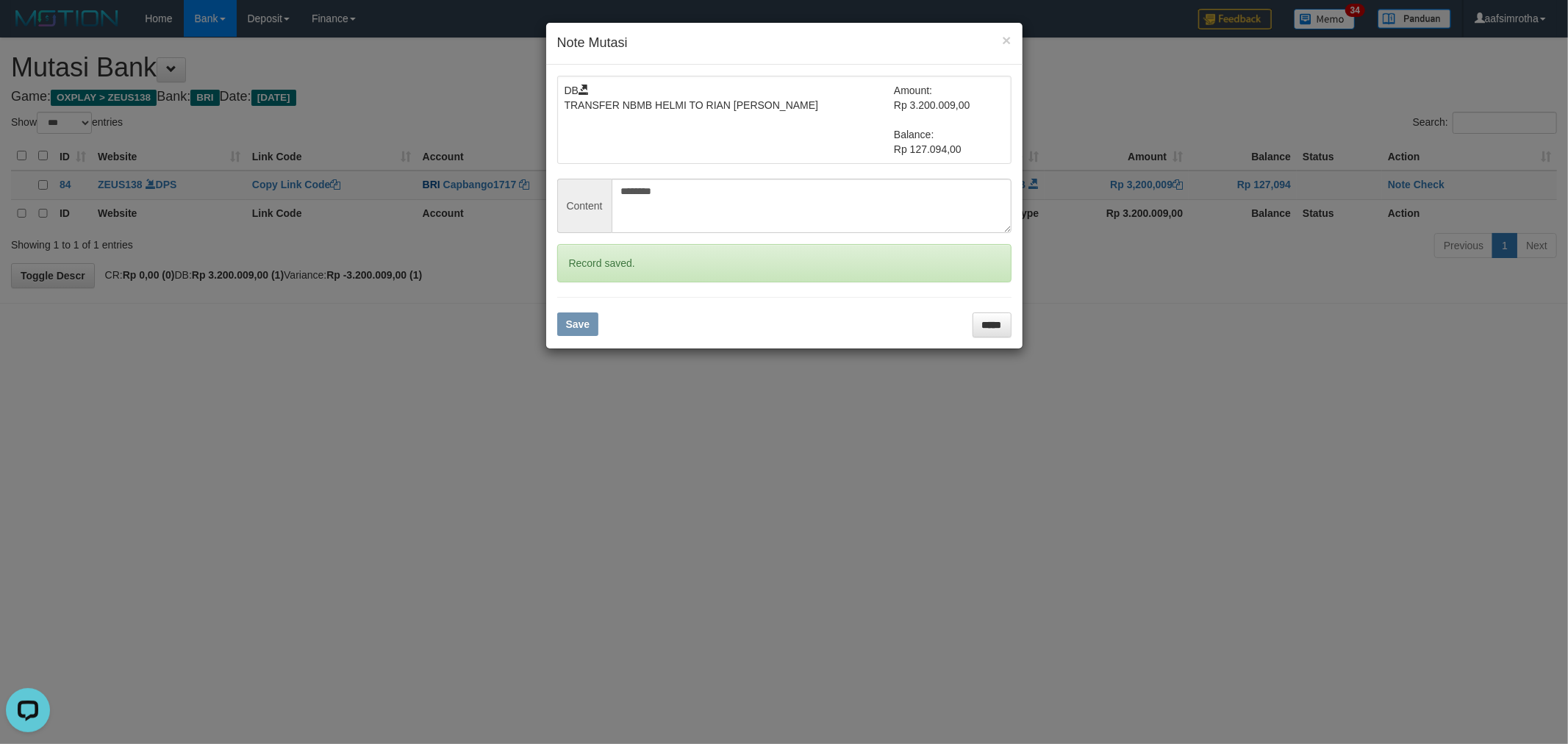
click at [1430, 184] on div "× Note Mutasi DB TRANSFER NBMB HELMI TO RIAN RIZKI PRATAM Amount: Rp 3.200.009,…" at bounding box center [784, 372] width 1568 height 744
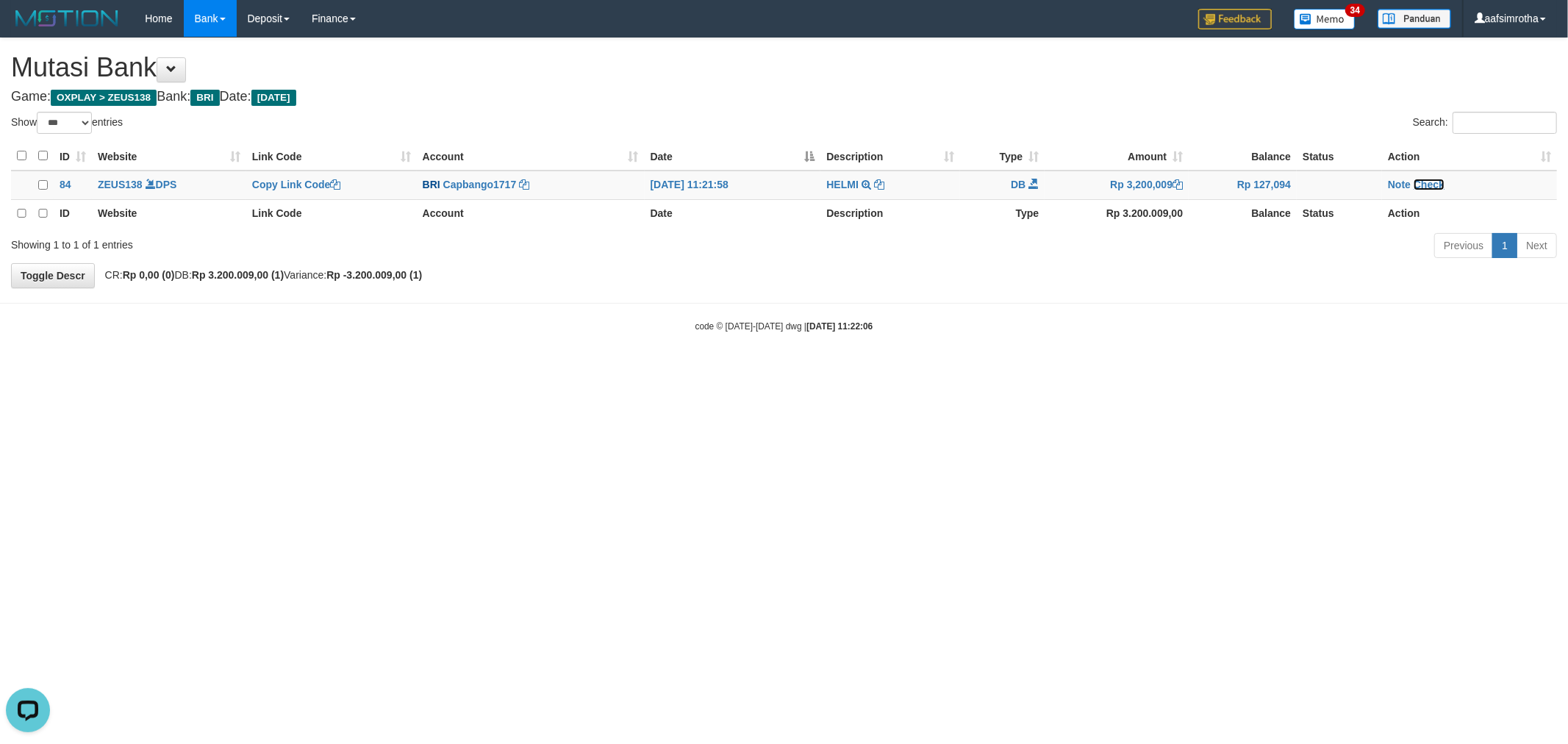
click at [1430, 184] on link "Check" at bounding box center [1429, 184] width 31 height 12
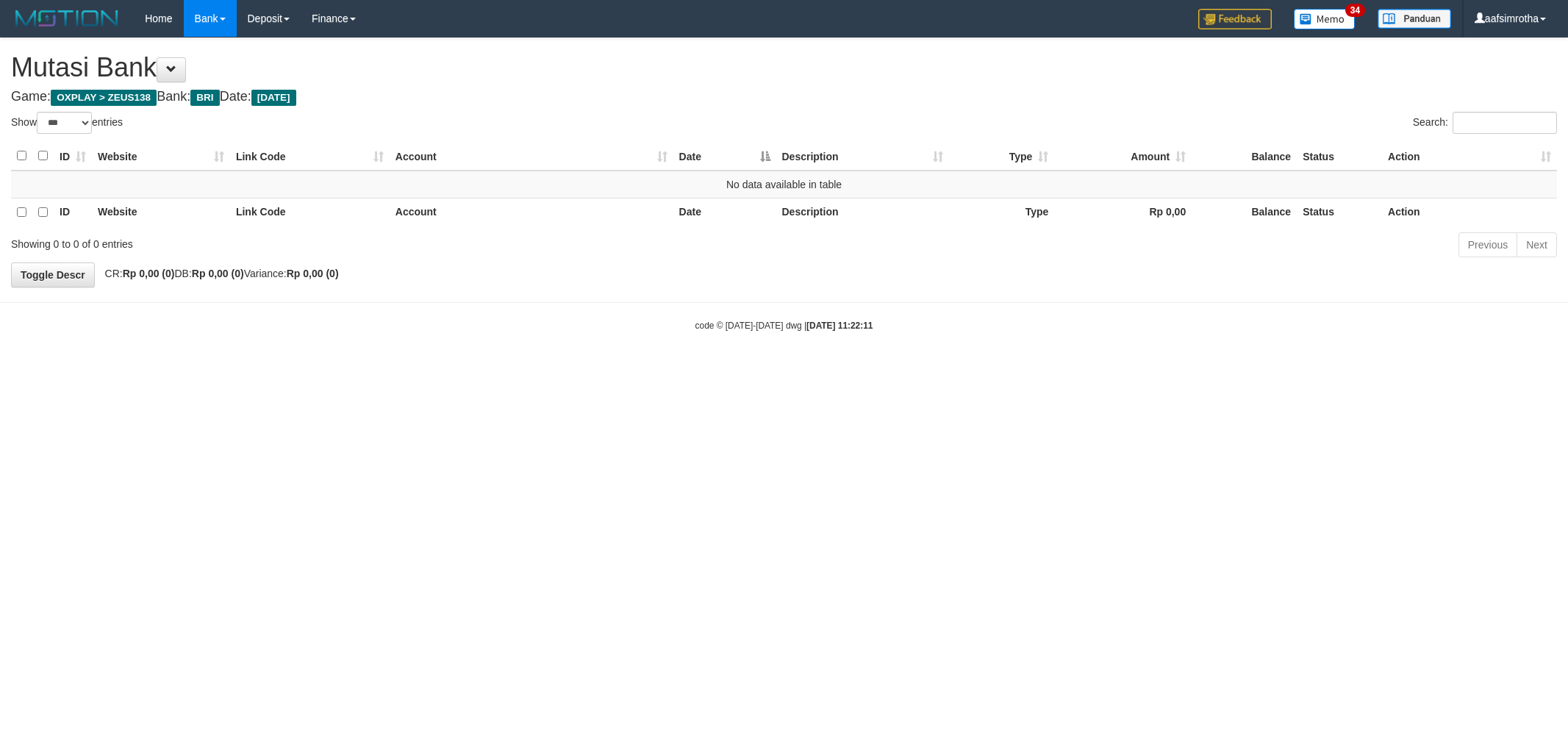
select select "***"
click at [654, 347] on body "Toggle navigation Home Bank Account List Mutasi Bank Search Note Mutasi Deposit…" at bounding box center [784, 184] width 1568 height 369
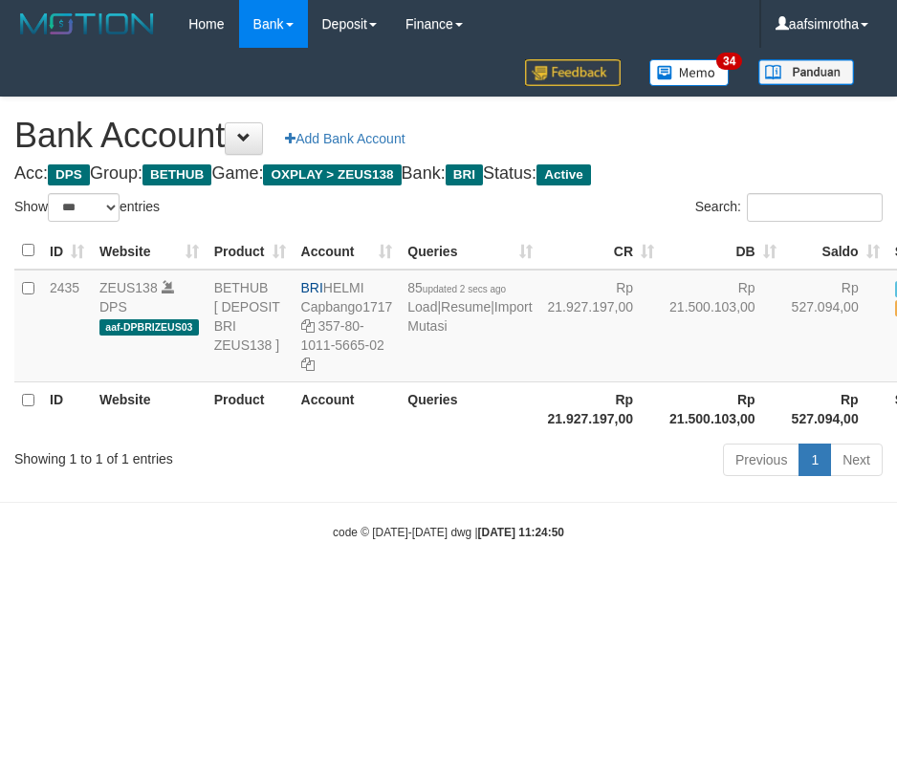
select select "***"
drag, startPoint x: 402, startPoint y: 660, endPoint x: 482, endPoint y: 399, distance: 273.1
click at [402, 589] on html "Toggle navigation Home Bank Account List Mutasi Bank Search Note Mutasi Deposit…" at bounding box center [448, 294] width 897 height 589
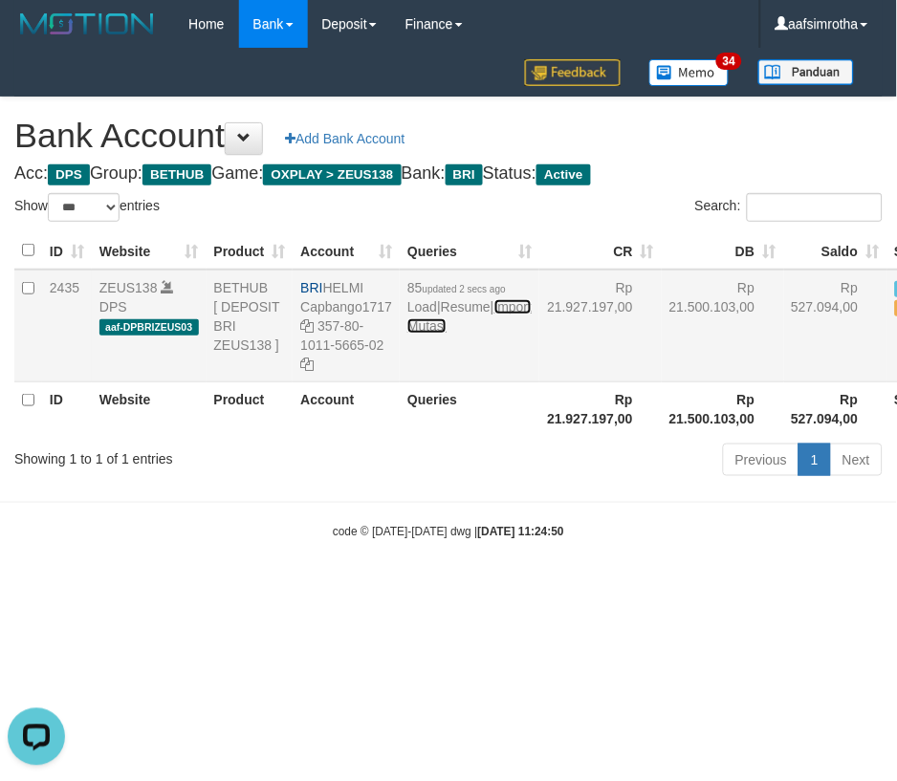
click at [421, 334] on link "Import Mutasi" at bounding box center [469, 316] width 124 height 34
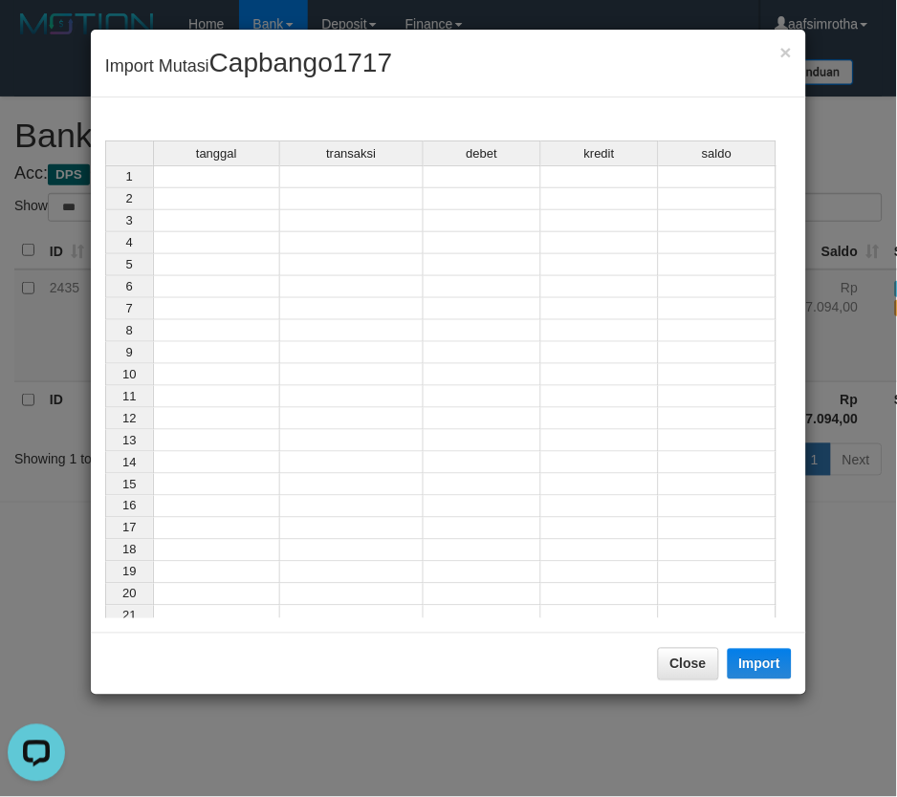
click at [245, 178] on td at bounding box center [216, 176] width 127 height 23
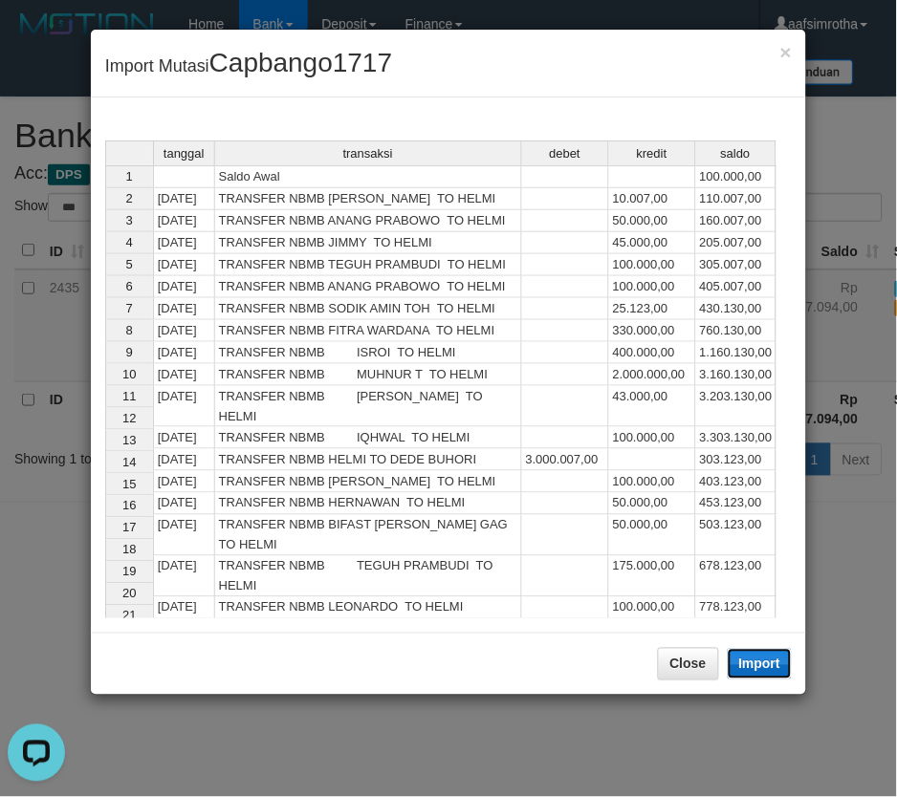
click at [760, 671] on button "Import" at bounding box center [760, 664] width 65 height 31
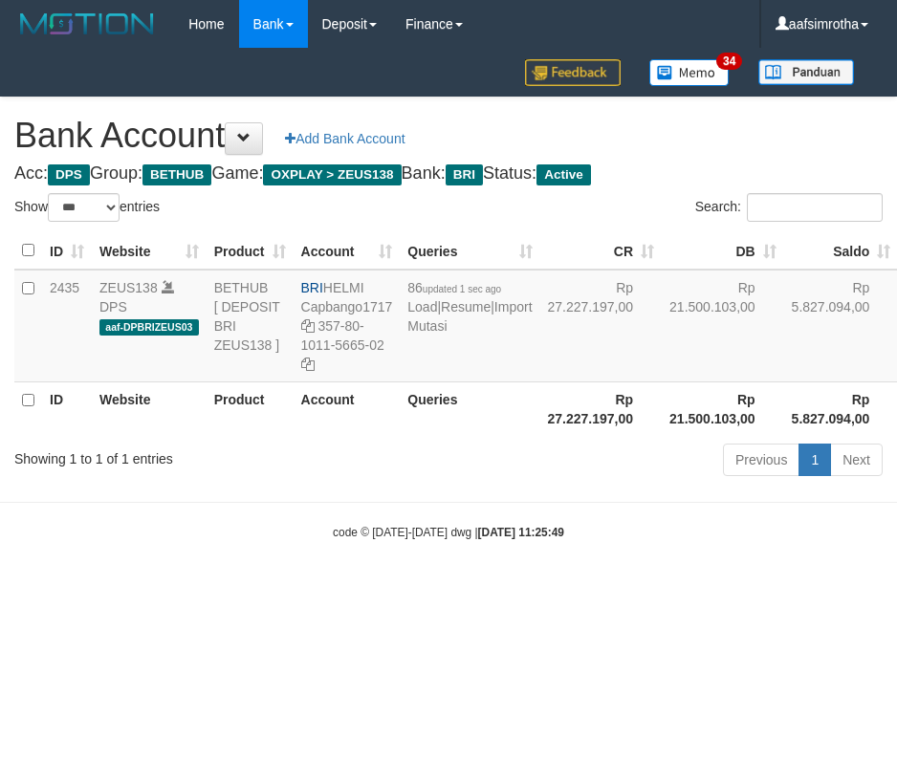
select select "***"
drag, startPoint x: 327, startPoint y: 282, endPoint x: 405, endPoint y: 288, distance: 78.6
click at [405, 288] on tr "2435 ZEUS138 DPS aaf-DPBRIZEUS03 BETHUB [ DEPOSIT BRI ZEUS138 ] BRI HELMI Capba…" at bounding box center [512, 326] width 997 height 113
click at [377, 436] on th "Account" at bounding box center [346, 409] width 107 height 55
drag, startPoint x: 330, startPoint y: 280, endPoint x: 389, endPoint y: 285, distance: 59.5
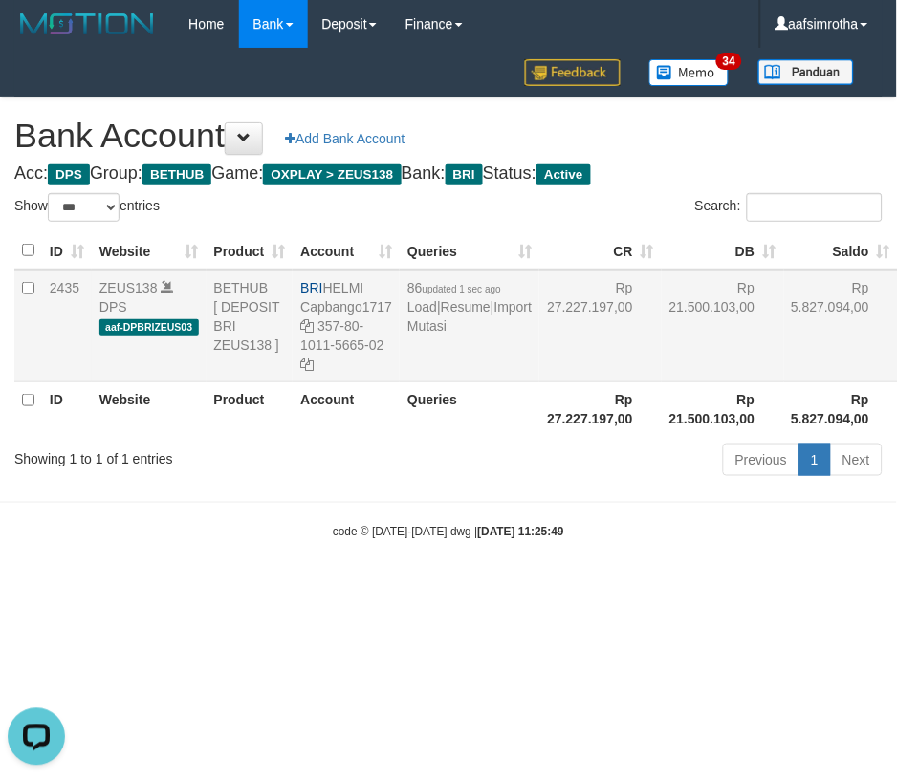
click at [389, 285] on td "BRI HELMI Capbango1717 357-80-1011-5665-02" at bounding box center [346, 326] width 107 height 113
copy td "HELMI"
drag, startPoint x: 320, startPoint y: 327, endPoint x: 377, endPoint y: 365, distance: 68.2
click at [390, 350] on td "BRI HELMI Capbango1717 357-80-1011-5665-02" at bounding box center [346, 326] width 107 height 113
copy td "357-80-1011-5665-02"
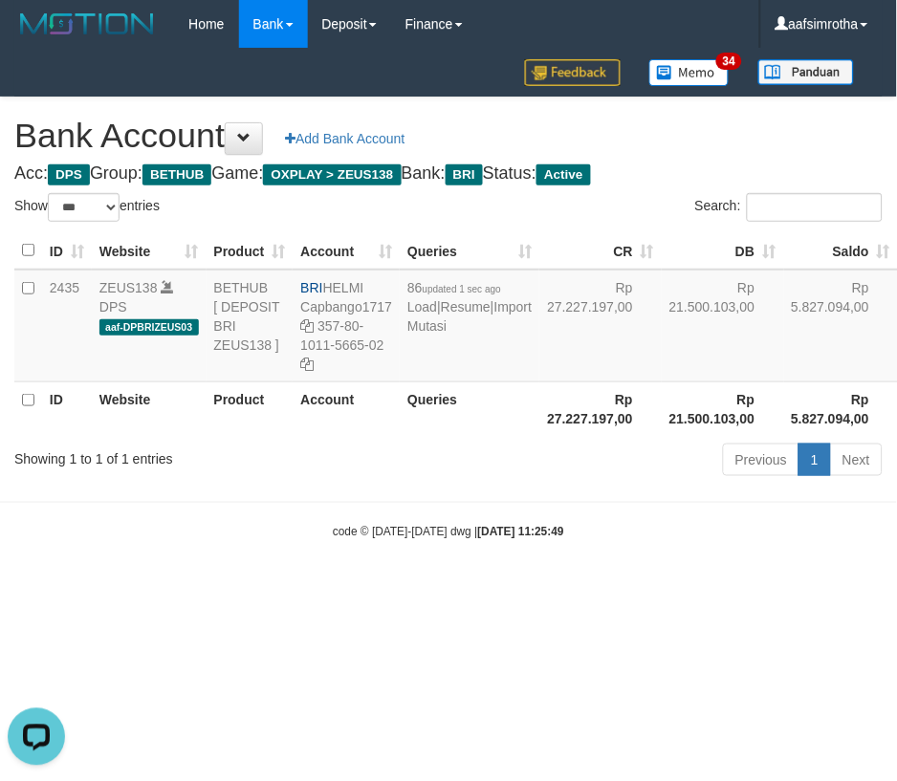
click at [373, 589] on html "Toggle navigation Home Bank Account List Mutasi Bank Search Note Mutasi Deposit…" at bounding box center [448, 294] width 897 height 589
click at [442, 334] on link "Import Mutasi" at bounding box center [469, 316] width 124 height 34
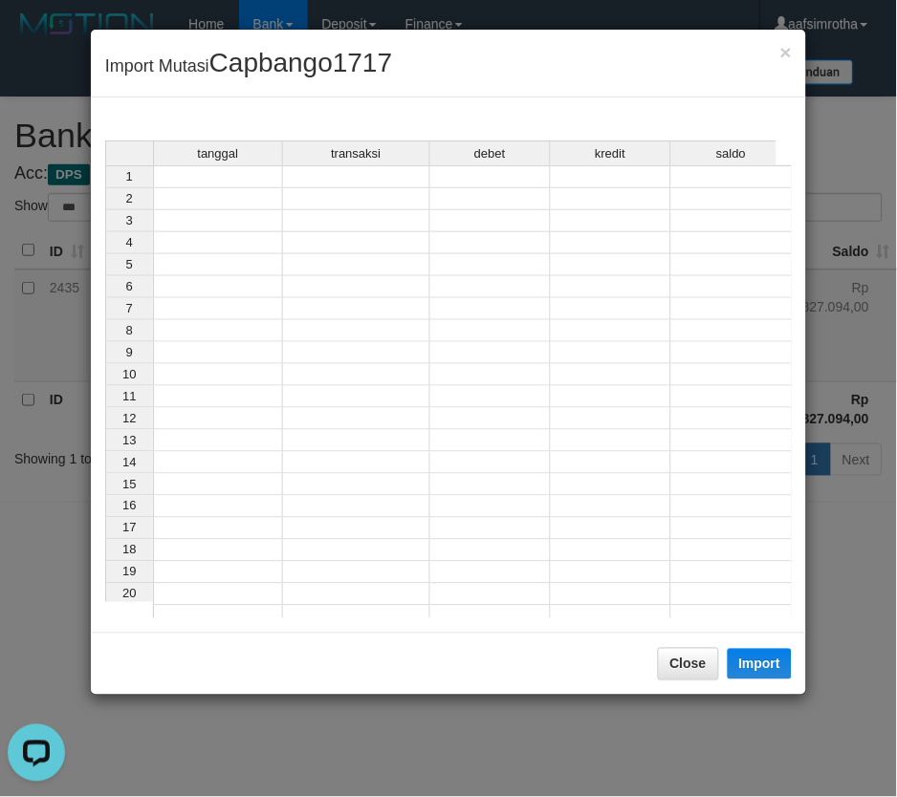
click at [105, 187] on div "tanggal transaksi debet kredit saldo 1 2 3 4 5 6 7 8 9 10 11 12 13 14 15 16 17 …" at bounding box center [105, 385] width 0 height 488
click at [186, 169] on td at bounding box center [218, 176] width 130 height 23
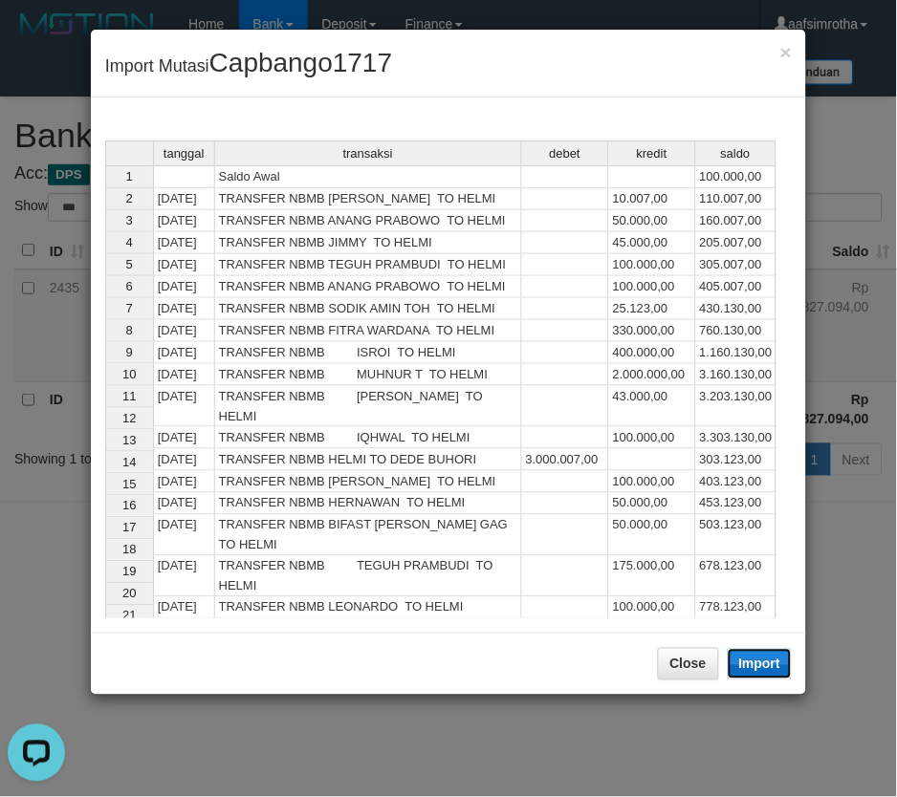
click at [758, 669] on button "Import" at bounding box center [760, 664] width 65 height 31
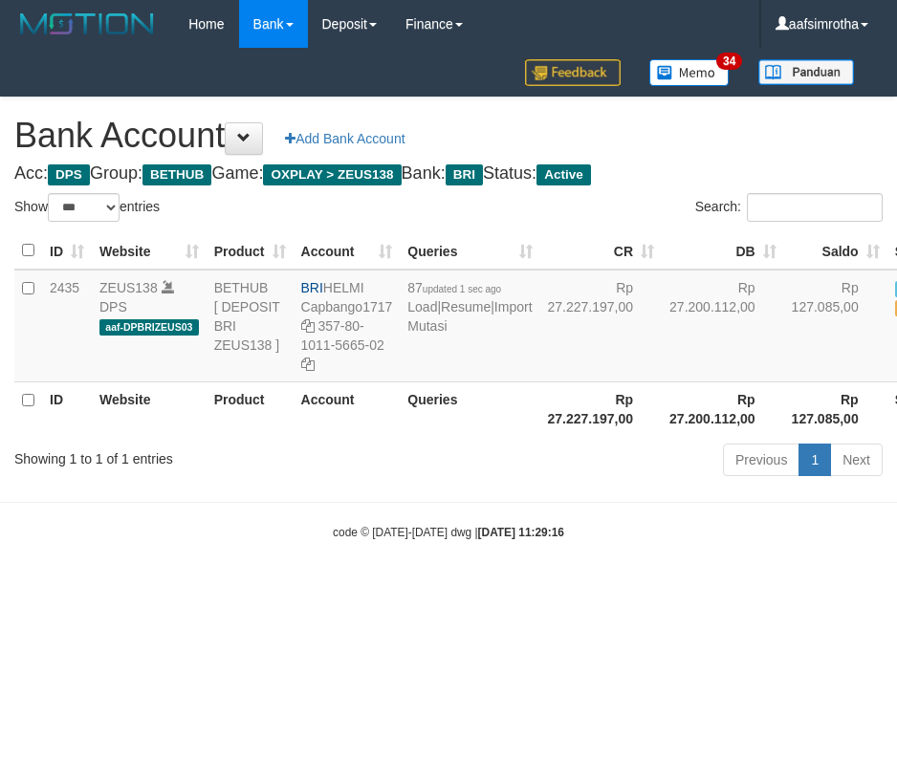
select select "***"
drag, startPoint x: 375, startPoint y: 673, endPoint x: 394, endPoint y: 643, distance: 36.1
click at [375, 589] on html "Toggle navigation Home Bank Account List Mutasi Bank Search Note Mutasi Deposit…" at bounding box center [448, 294] width 897 height 589
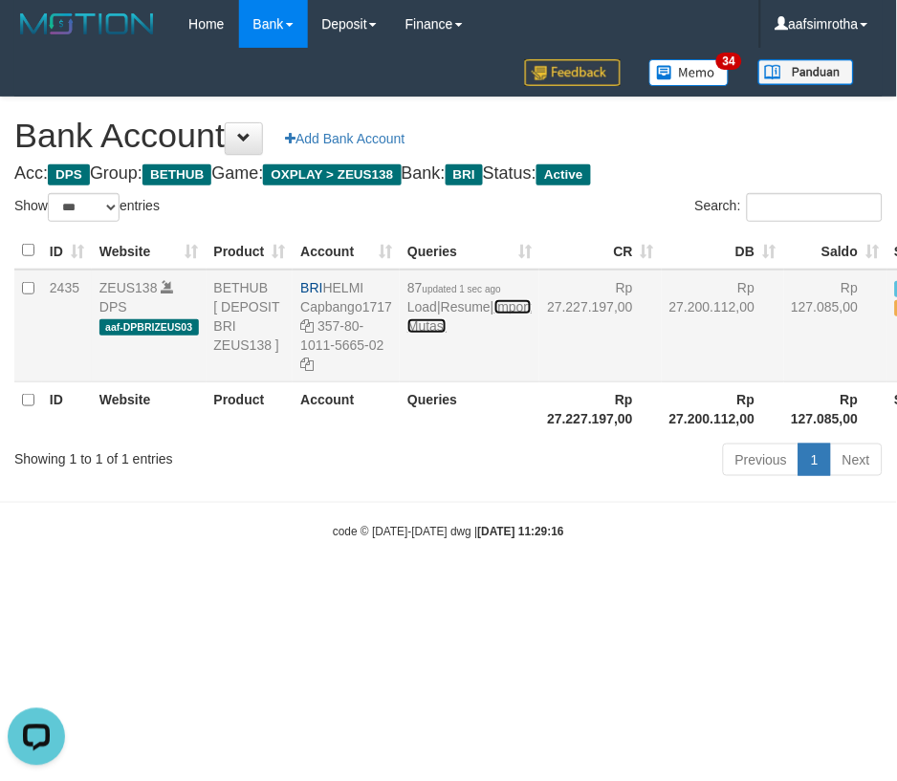
click at [432, 334] on link "Import Mutasi" at bounding box center [469, 316] width 124 height 34
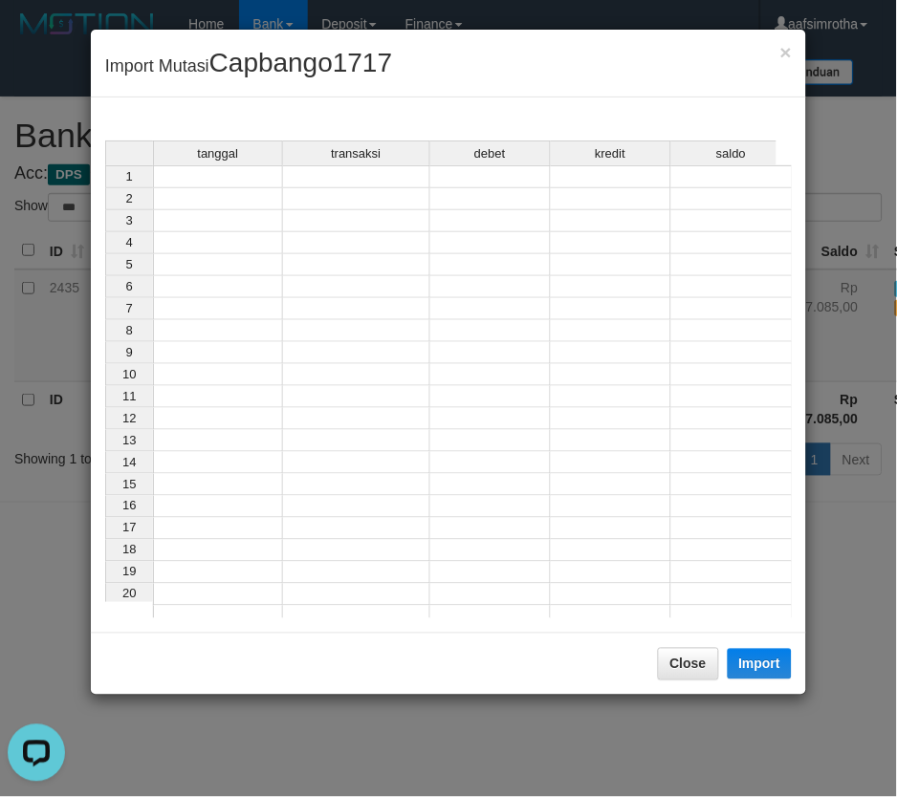
click at [195, 164] on div "tanggal" at bounding box center [218, 154] width 128 height 24
click at [204, 175] on td at bounding box center [218, 176] width 130 height 23
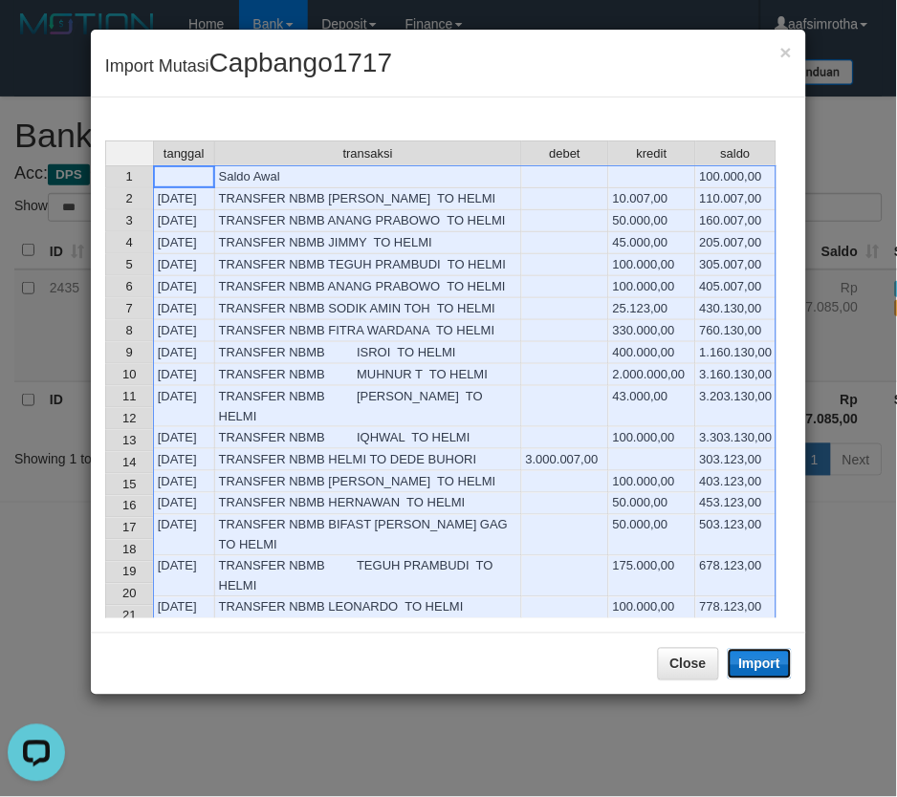
click at [733, 657] on button "Import" at bounding box center [760, 664] width 65 height 31
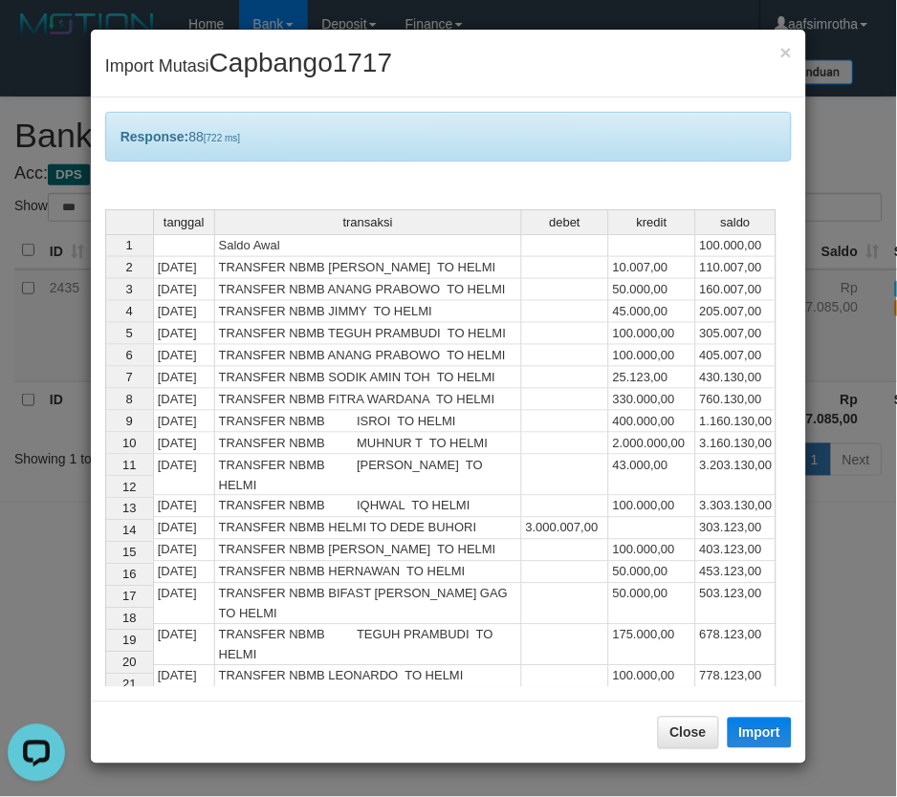
drag, startPoint x: 884, startPoint y: 699, endPoint x: 776, endPoint y: 637, distance: 123.8
click at [880, 700] on div "× Import Mutasi Capbango1717 Response: 88 [722 ms] tanggal transaksi debet kred…" at bounding box center [448, 398] width 897 height 797
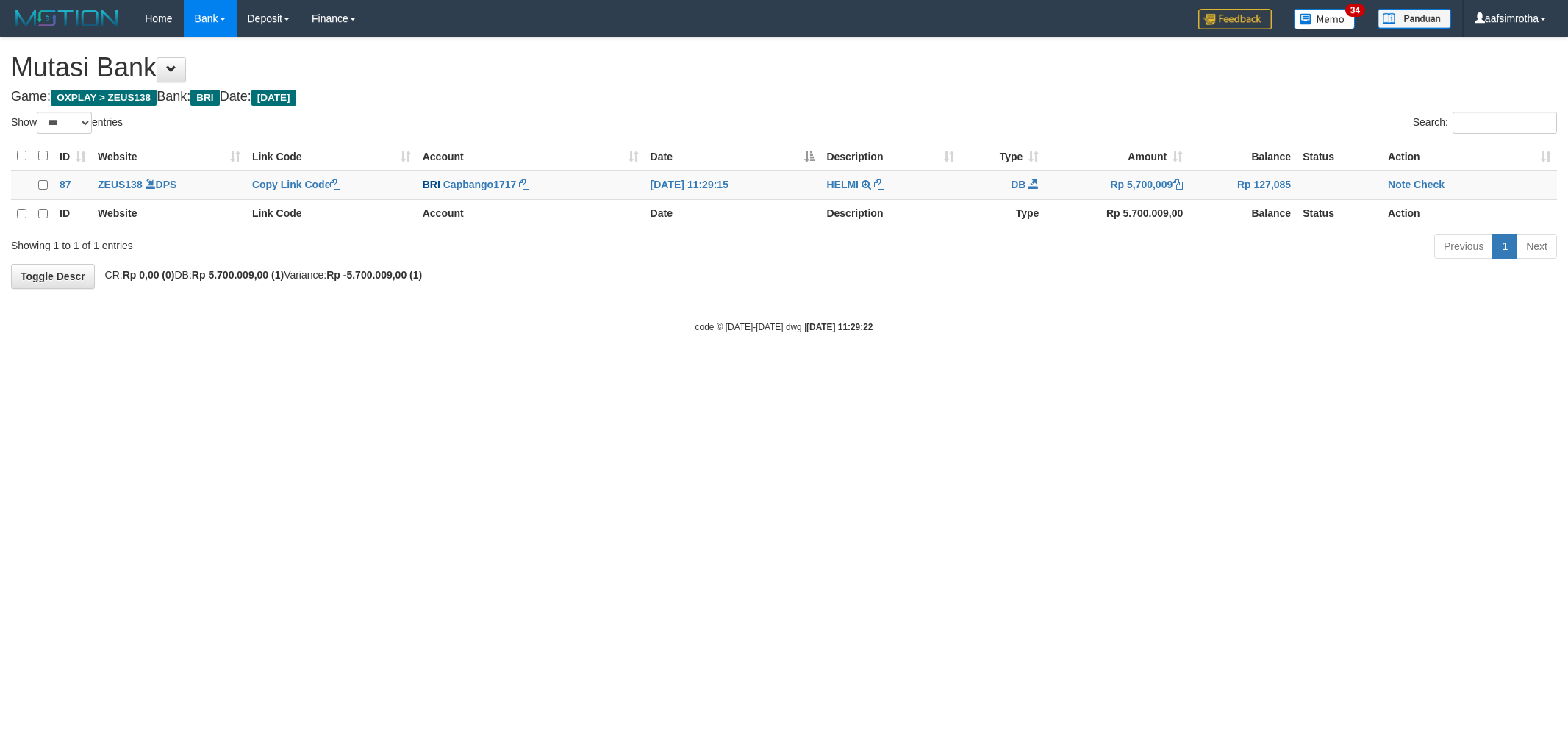
select select "***"
click at [1395, 182] on link "Note" at bounding box center [1399, 184] width 23 height 12
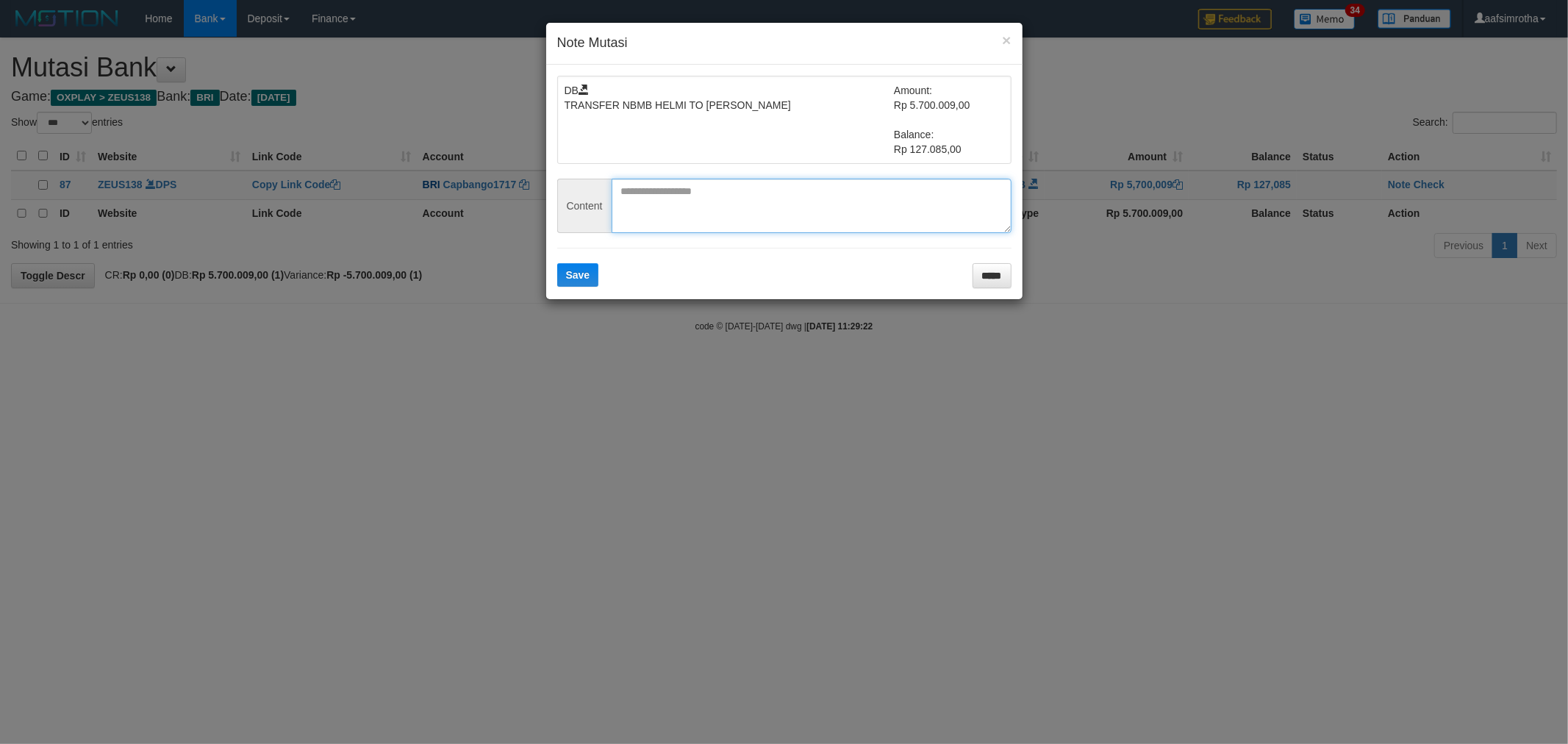
click at [664, 196] on textarea at bounding box center [812, 205] width 400 height 55
paste textarea "********"
type textarea "********"
click at [604, 274] on form "DB TRANSFER NBMB HELMI TO [PERSON_NAME] Amount: Rp 5.700.009,00 Balance: Rp 127…" at bounding box center [784, 181] width 454 height 212
click at [598, 276] on form "DB TRANSFER NBMB HELMI TO [PERSON_NAME] Amount: Rp 5.700.009,00 Balance: Rp 127…" at bounding box center [784, 181] width 454 height 212
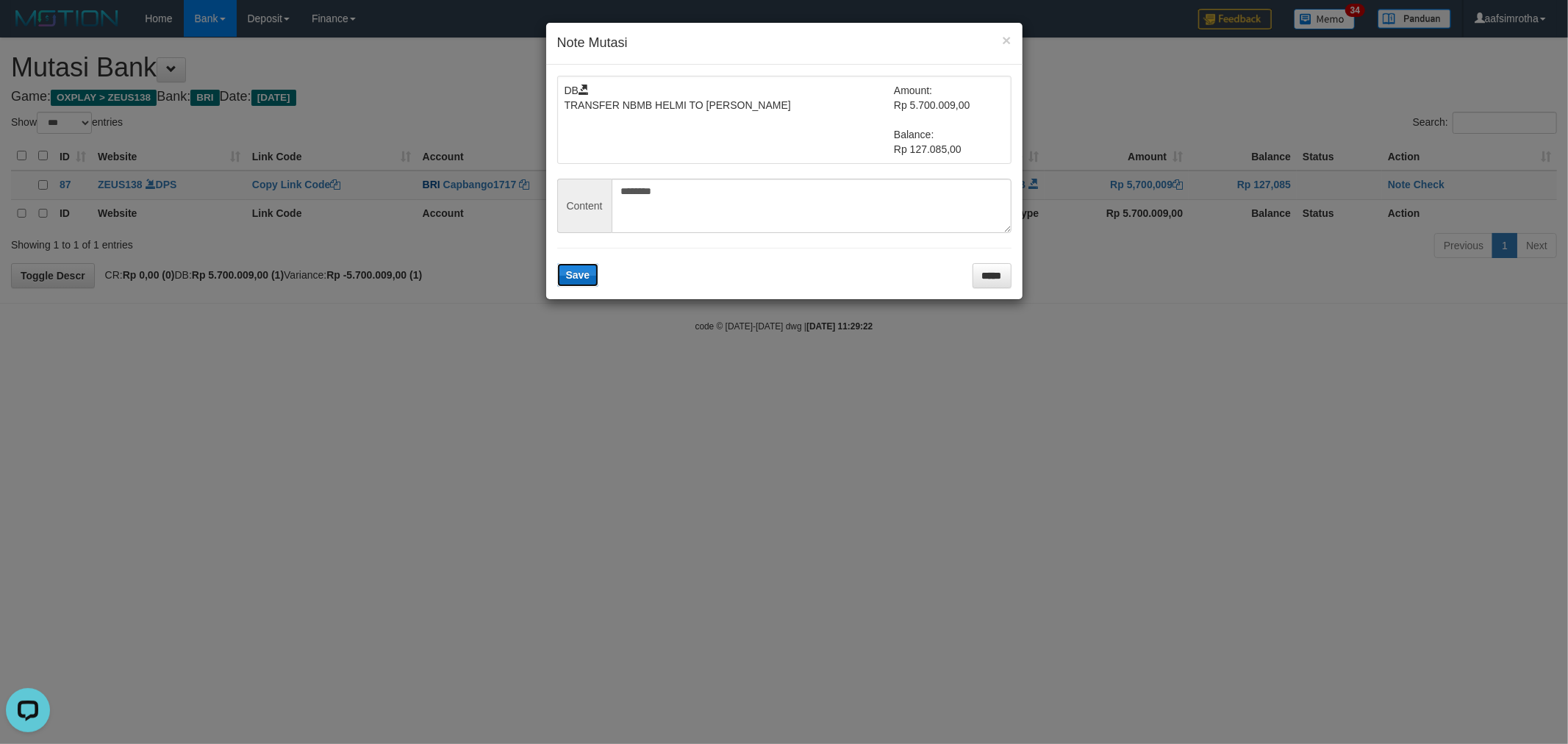
click at [589, 279] on span "Save" at bounding box center [578, 274] width 25 height 12
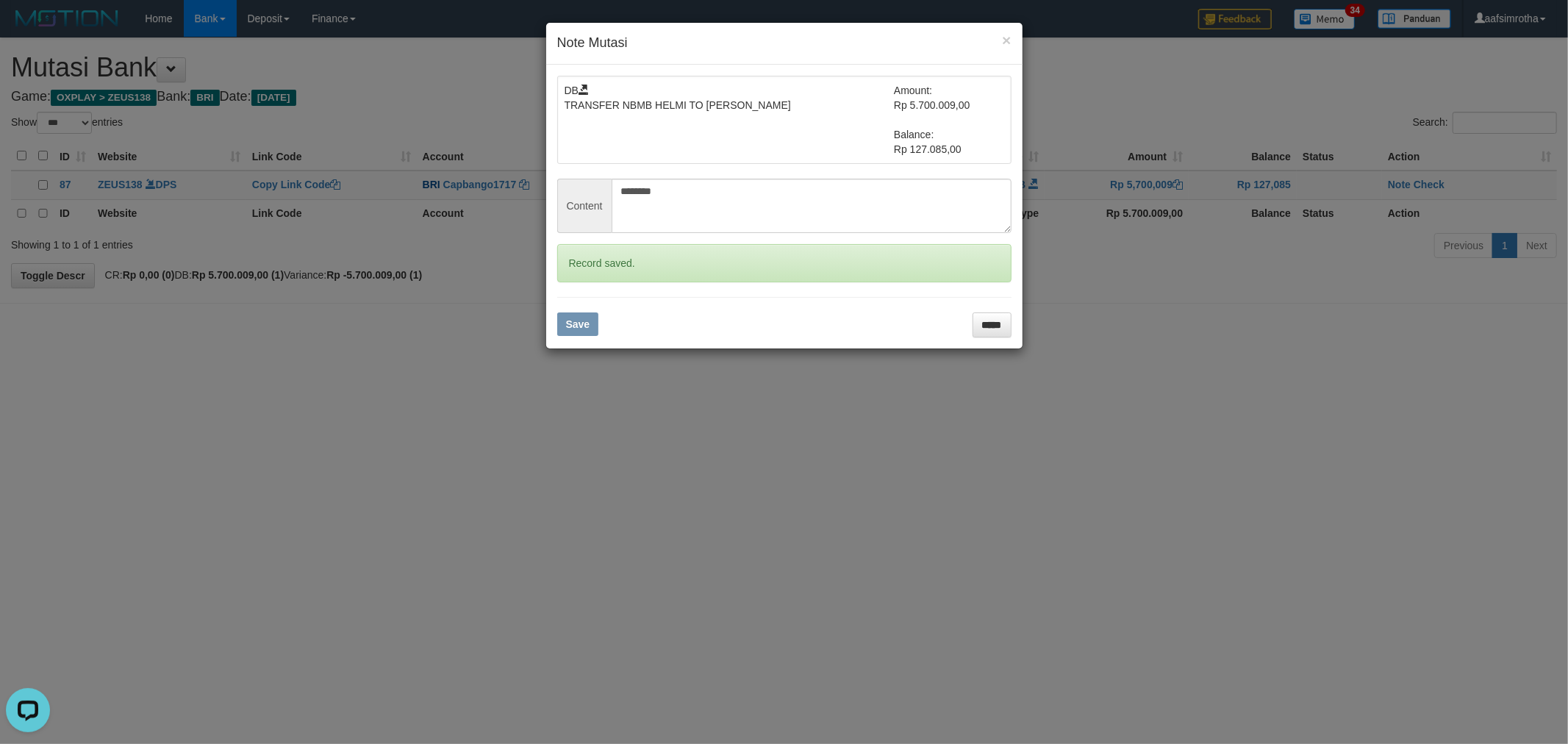
click at [1431, 181] on div "× Note Mutasi DB TRANSFER NBMB HELMI TO [PERSON_NAME] Amount: Rp 5.700.009,00 B…" at bounding box center [784, 372] width 1568 height 744
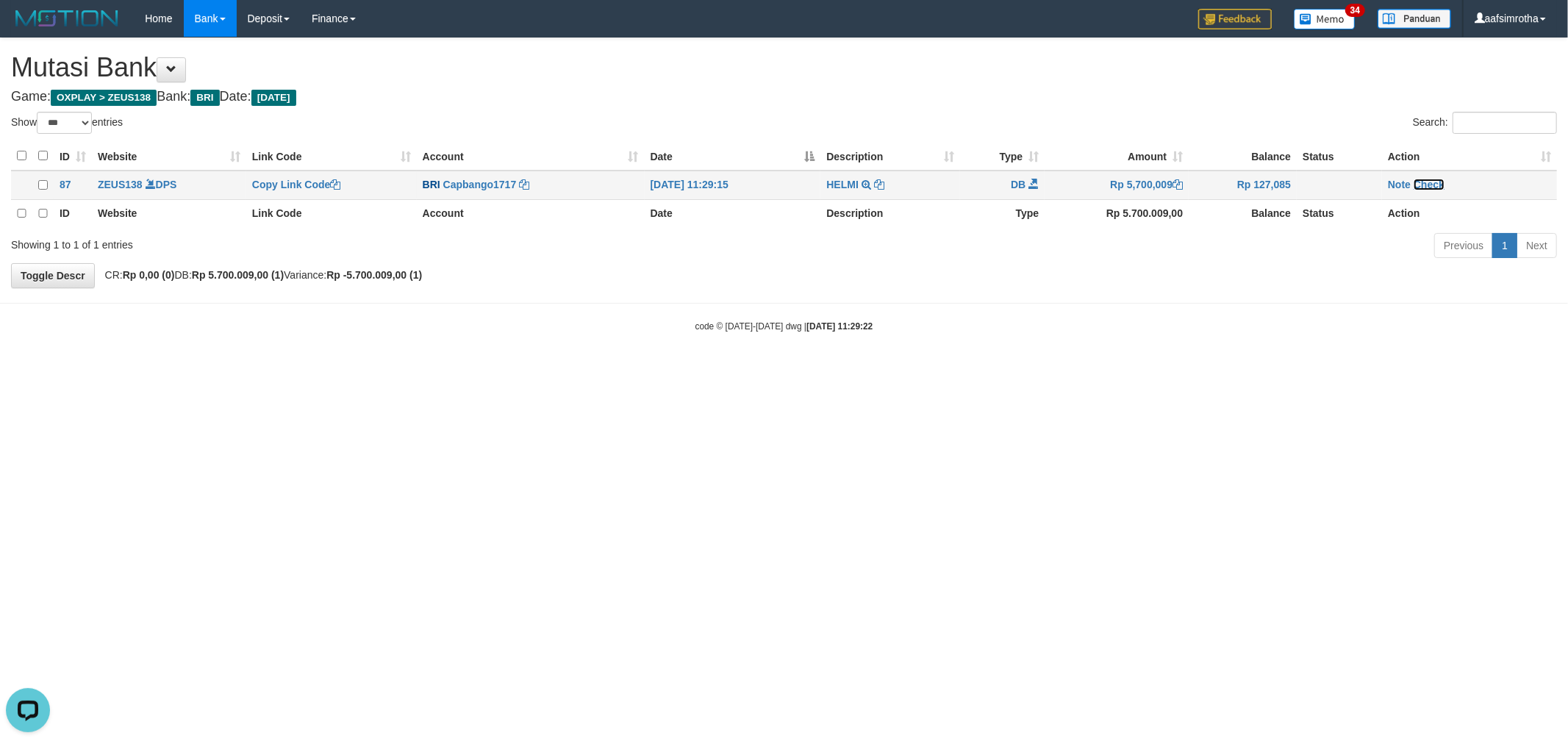
click at [1432, 182] on link "Check" at bounding box center [1429, 184] width 31 height 12
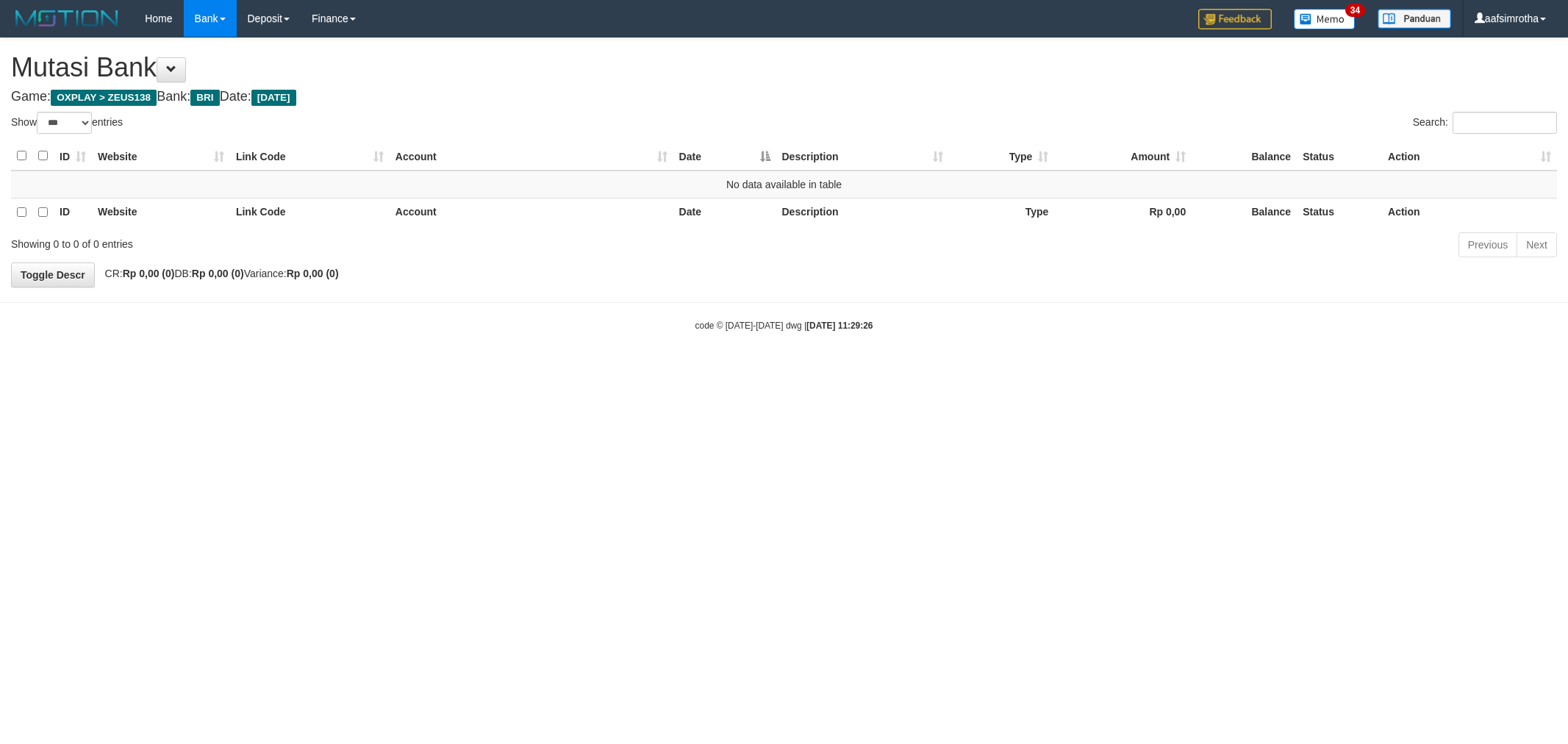
select select "***"
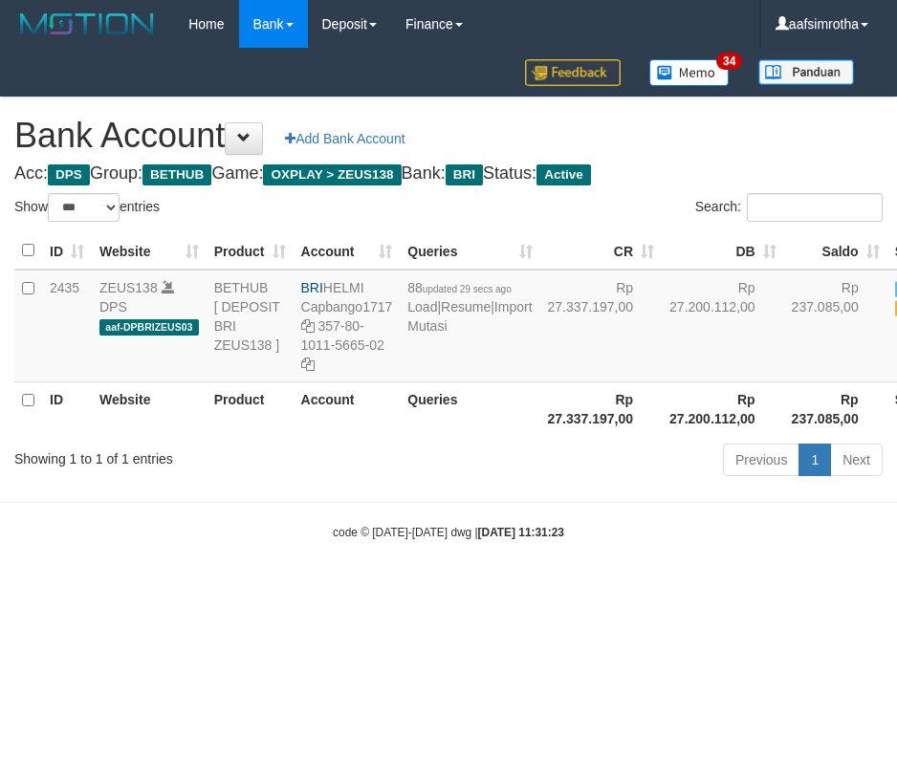
select select "***"
click at [225, 589] on html "Toggle navigation Home Bank Account List Mutasi Bank Search Note Mutasi Deposit…" at bounding box center [448, 294] width 897 height 589
drag, startPoint x: 227, startPoint y: 701, endPoint x: 266, endPoint y: 606, distance: 102.5
click at [231, 589] on html "Toggle navigation Home Bank Account List Mutasi Bank Search Note Mutasi Deposit…" at bounding box center [448, 294] width 897 height 589
select select "***"
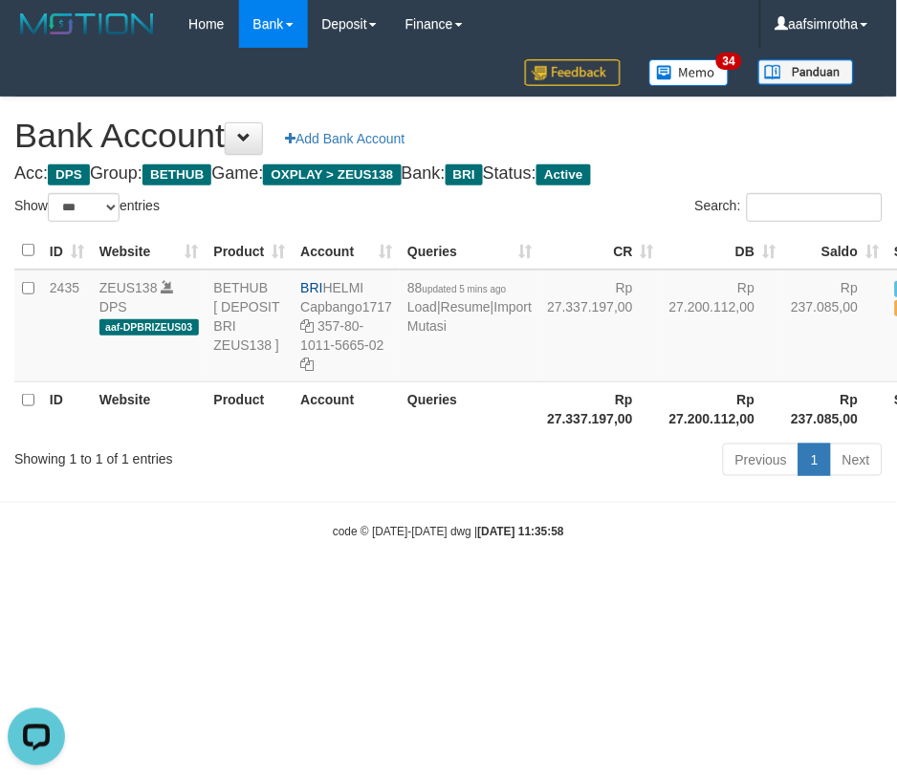
click at [135, 589] on html "Toggle navigation Home Bank Account List Mutasi Bank Search Note Mutasi Deposit…" at bounding box center [448, 294] width 897 height 589
click at [228, 579] on body "Toggle navigation Home Bank Account List Mutasi Bank Search Note Mutasi Deposit…" at bounding box center [448, 294] width 897 height 589
click at [226, 579] on body "Toggle navigation Home Bank Account List Mutasi Bank Search Note Mutasi Deposit…" at bounding box center [448, 294] width 897 height 589
select select "***"
click at [441, 334] on link "Import Mutasi" at bounding box center [469, 316] width 124 height 34
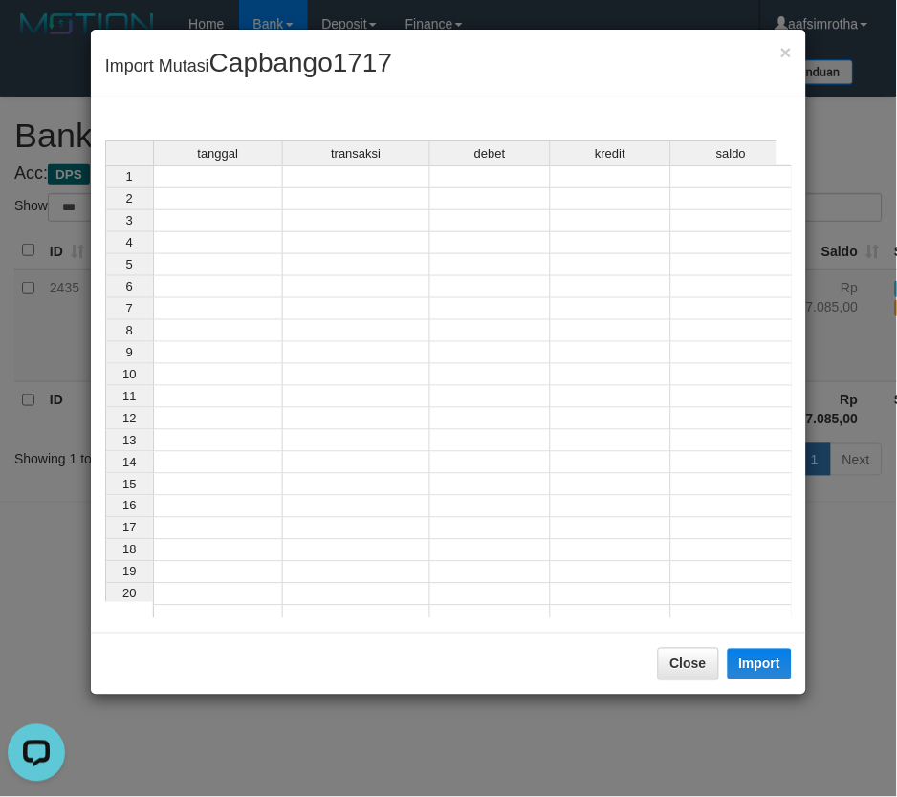
click at [240, 164] on div "tanggal" at bounding box center [218, 154] width 128 height 24
click at [250, 178] on td at bounding box center [218, 176] width 130 height 23
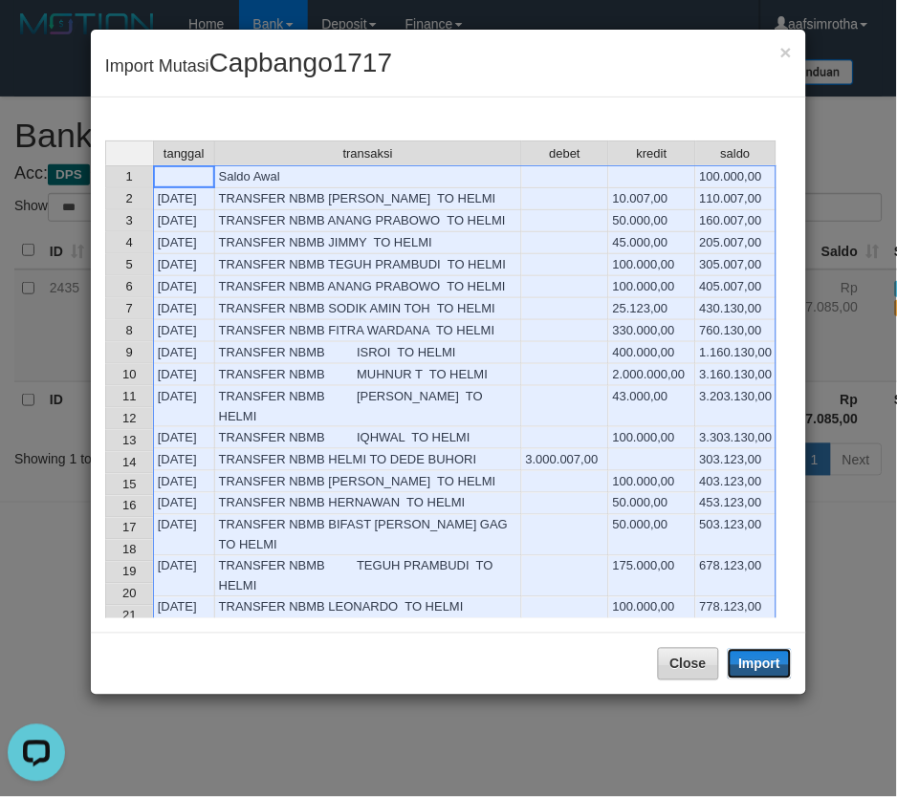
drag, startPoint x: 765, startPoint y: 664, endPoint x: 657, endPoint y: 722, distance: 122.8
click at [765, 665] on button "Import" at bounding box center [760, 664] width 65 height 31
click at [676, 681] on button "Close" at bounding box center [688, 664] width 61 height 33
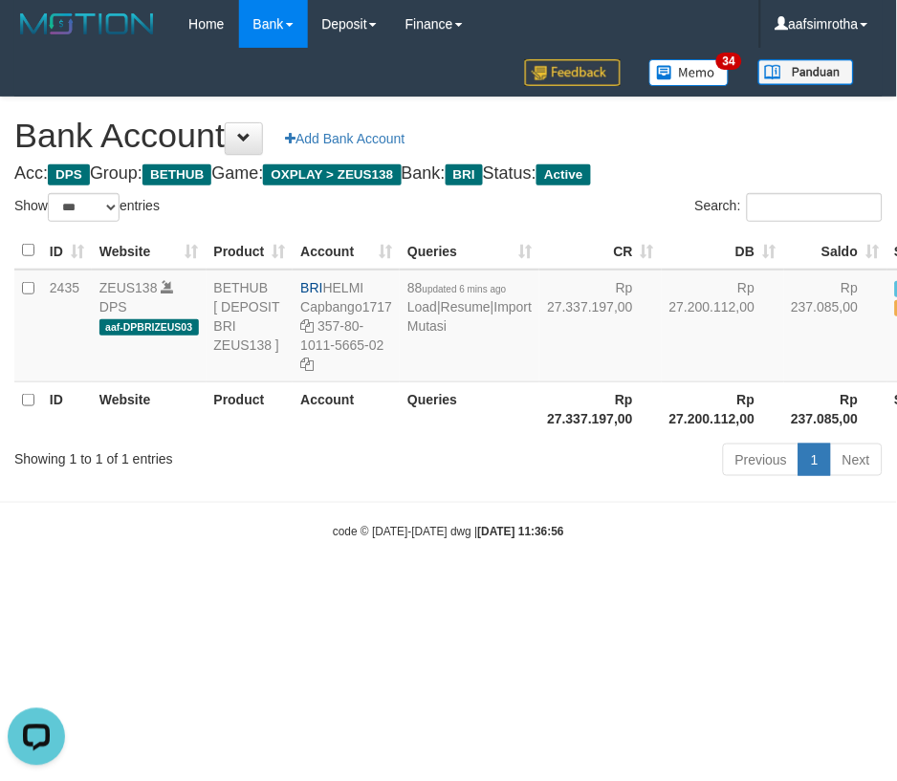
click at [596, 589] on html "Toggle navigation Home Bank Account List Mutasi Bank Search Note Mutasi Deposit…" at bounding box center [448, 294] width 897 height 589
select select "***"
click at [436, 334] on link "Import Mutasi" at bounding box center [469, 316] width 124 height 34
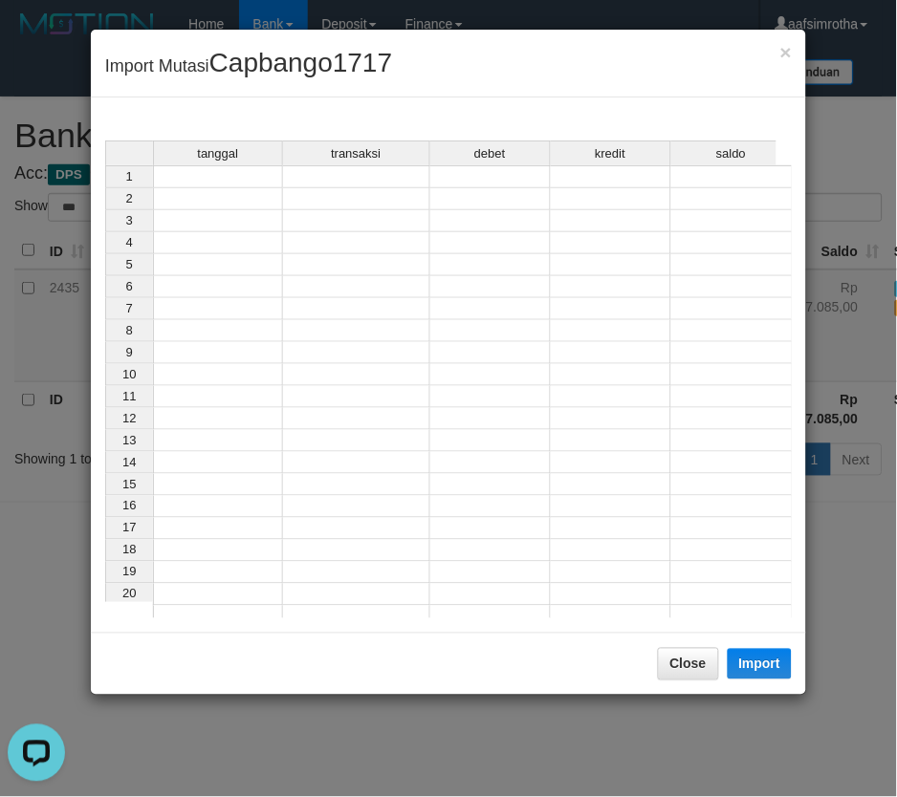
click at [262, 179] on td at bounding box center [218, 176] width 130 height 23
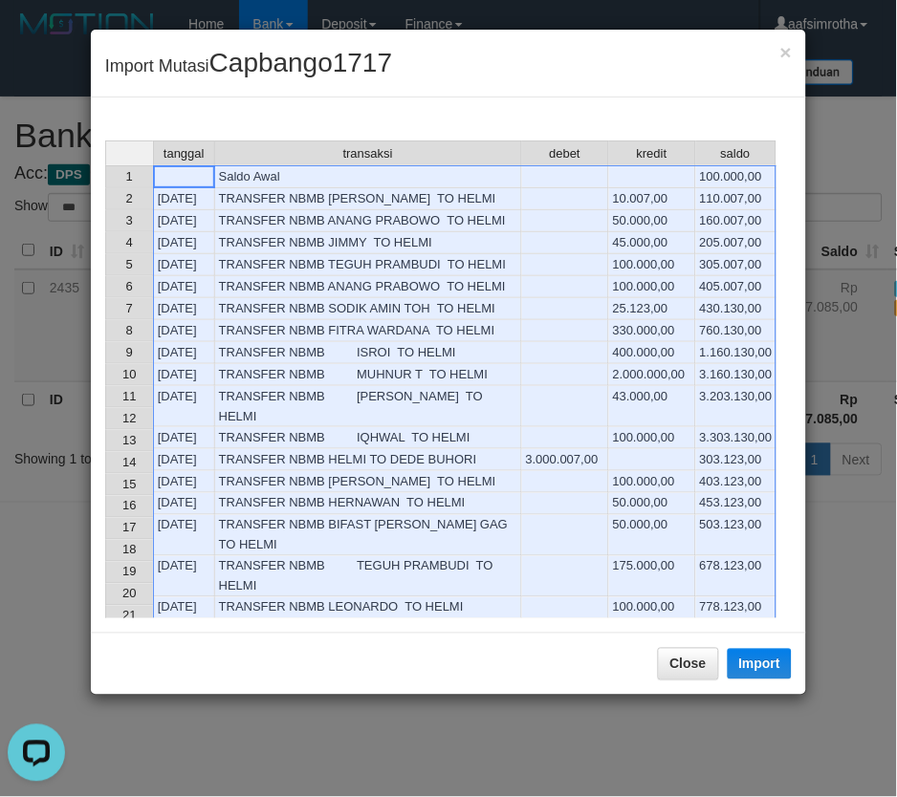
click at [105, 386] on div "tanggal transaksi debet kredit saldo 1 Saldo Awal 100.000,00 2 [DATE] TRANSFER …" at bounding box center [105, 435] width 0 height 589
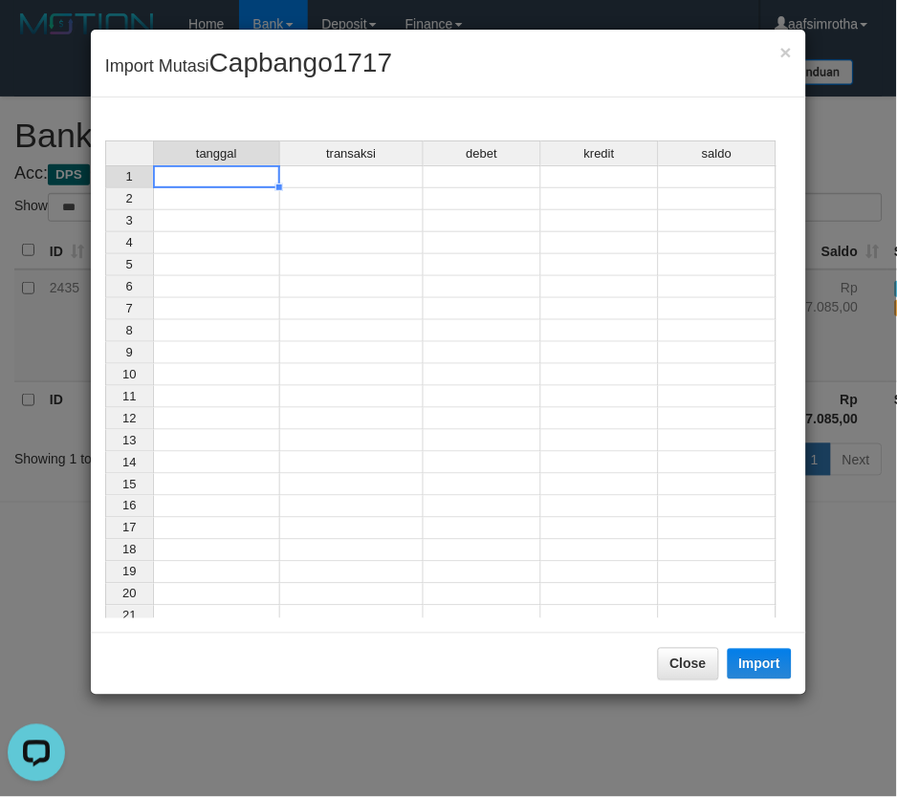
click at [258, 174] on td at bounding box center [216, 176] width 127 height 23
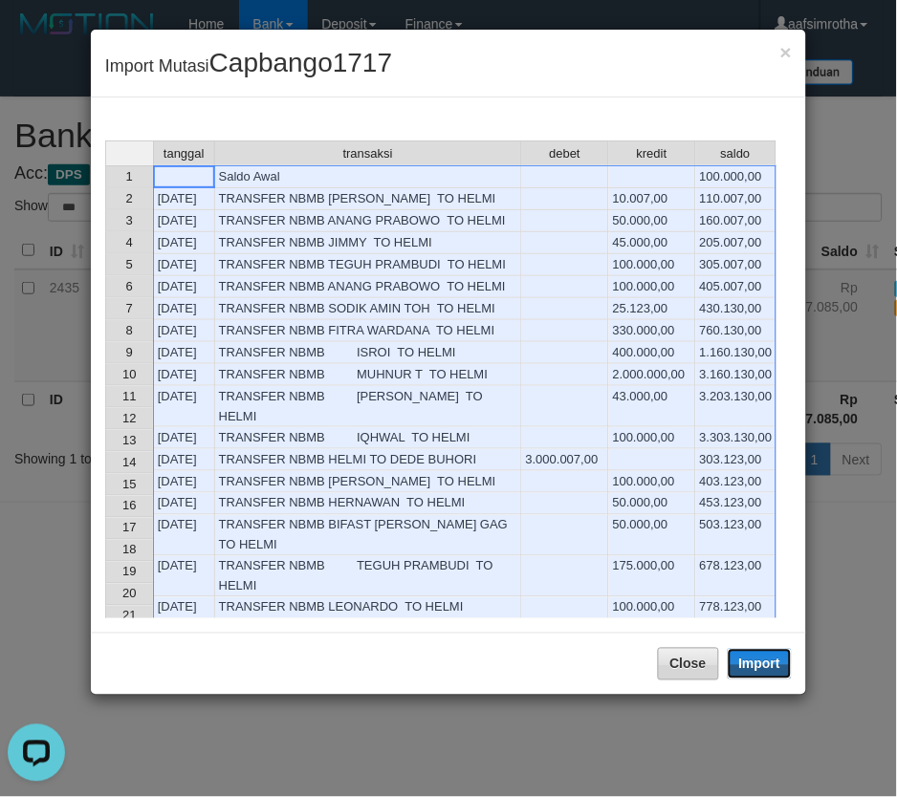
drag, startPoint x: 775, startPoint y: 660, endPoint x: 701, endPoint y: 742, distance: 110.4
click at [776, 660] on button "Import" at bounding box center [760, 664] width 65 height 31
click at [695, 681] on button "Close" at bounding box center [688, 664] width 61 height 33
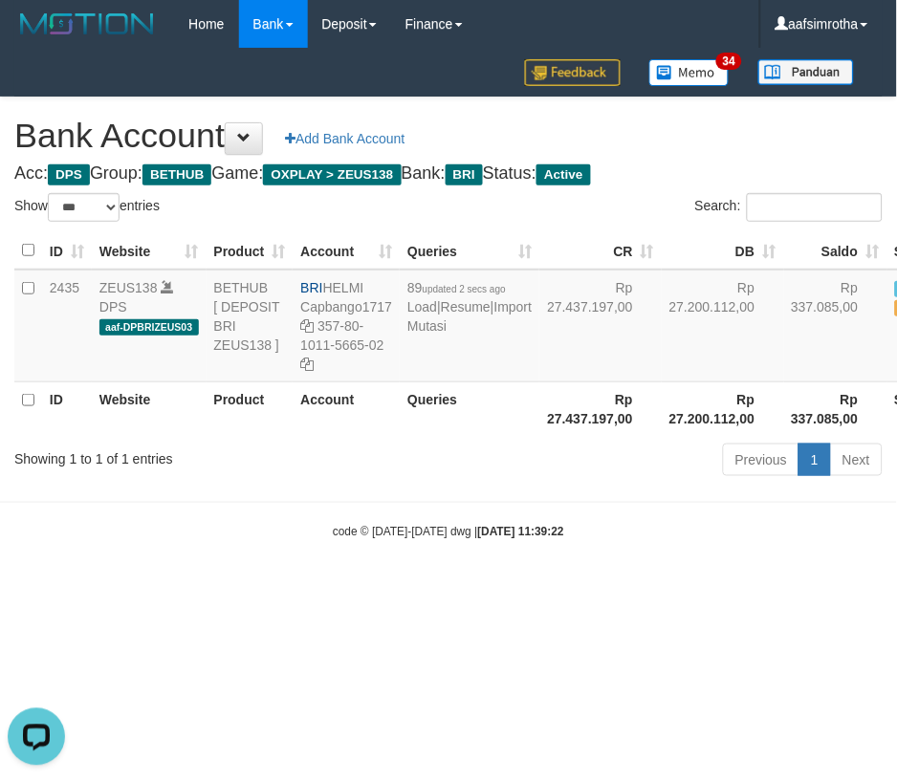
click at [570, 589] on html "Toggle navigation Home Bank Account List Mutasi Bank Search Note Mutasi Deposit…" at bounding box center [448, 294] width 897 height 589
select select "***"
click at [427, 334] on link "Import Mutasi" at bounding box center [469, 316] width 124 height 34
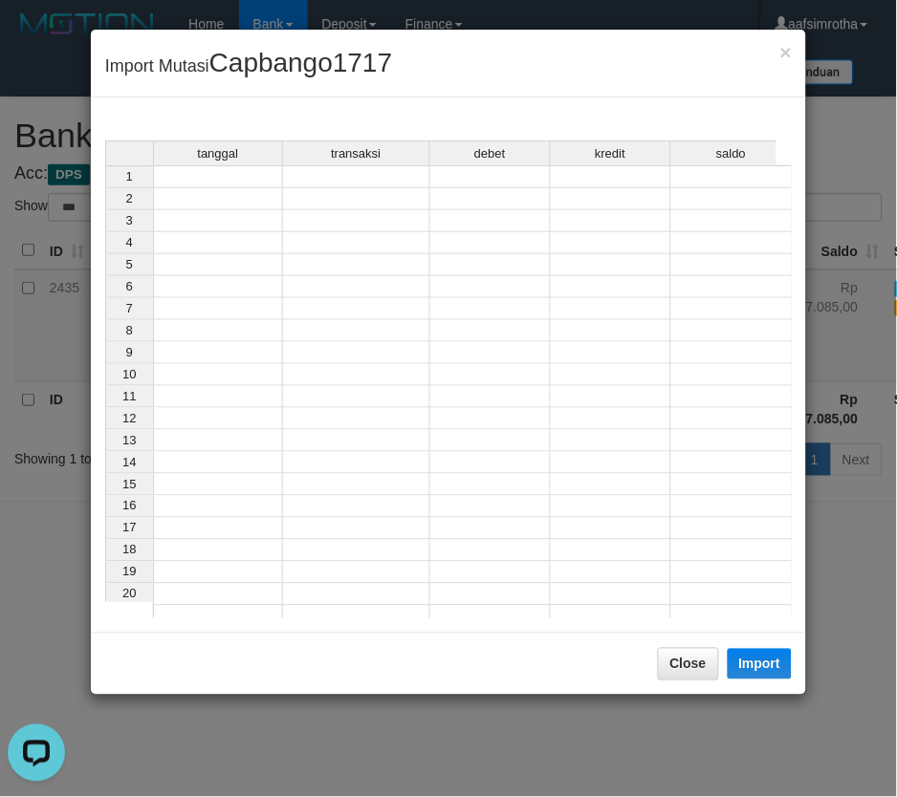
click at [191, 165] on div "tanggal transaksi debet kredit saldo" at bounding box center [440, 155] width 671 height 28
click at [206, 183] on td at bounding box center [218, 176] width 130 height 23
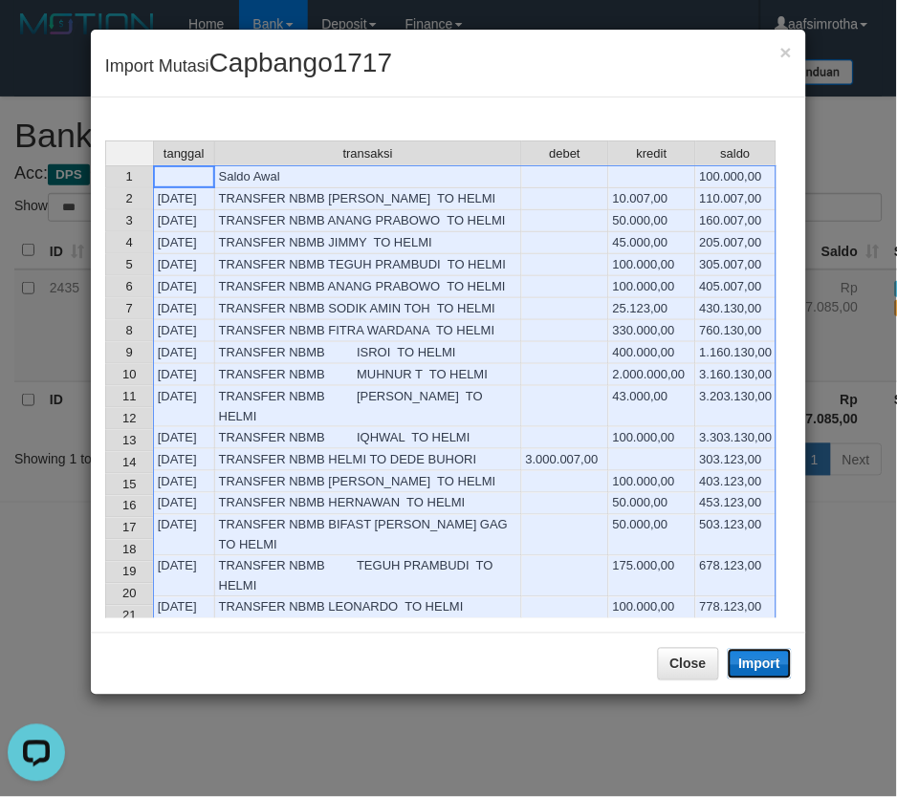
click at [729, 658] on button "Import" at bounding box center [760, 664] width 65 height 31
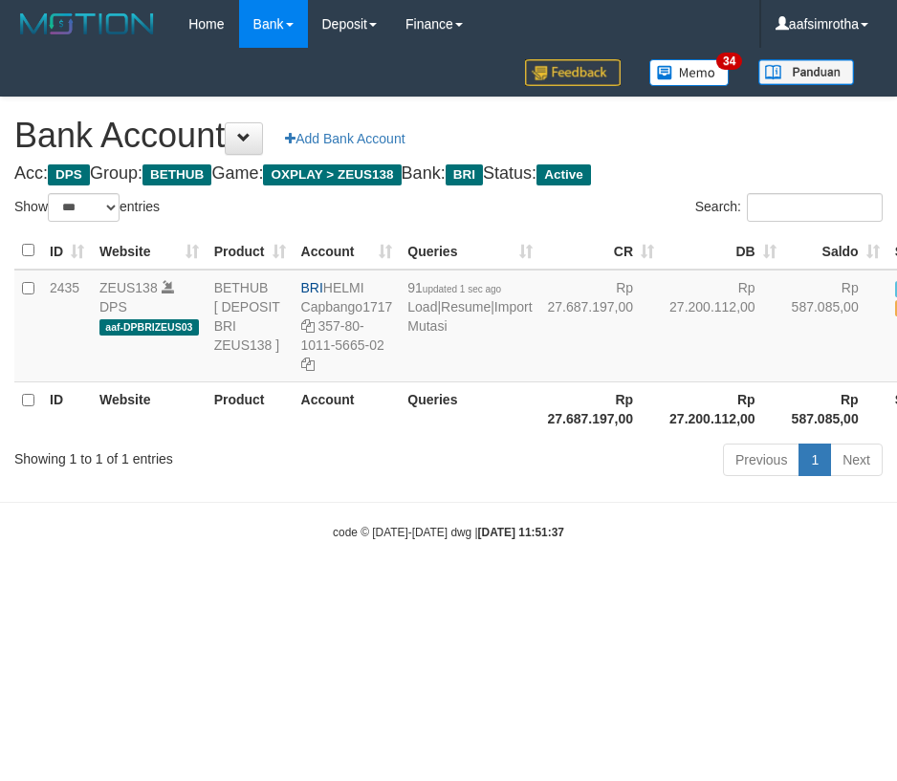
select select "***"
drag, startPoint x: 46, startPoint y: 665, endPoint x: 73, endPoint y: 569, distance: 99.3
click at [61, 589] on html "Toggle navigation Home Bank Account List Mutasi Bank Search Note Mutasi Deposit…" at bounding box center [448, 294] width 897 height 589
drag, startPoint x: 51, startPoint y: 543, endPoint x: -157, endPoint y: -158, distance: 731.0
click at [0, 0] on html "Toggle navigation Home Bank Account List Mutasi Bank Search Note Mutasi Deposit…" at bounding box center [448, 294] width 897 height 589
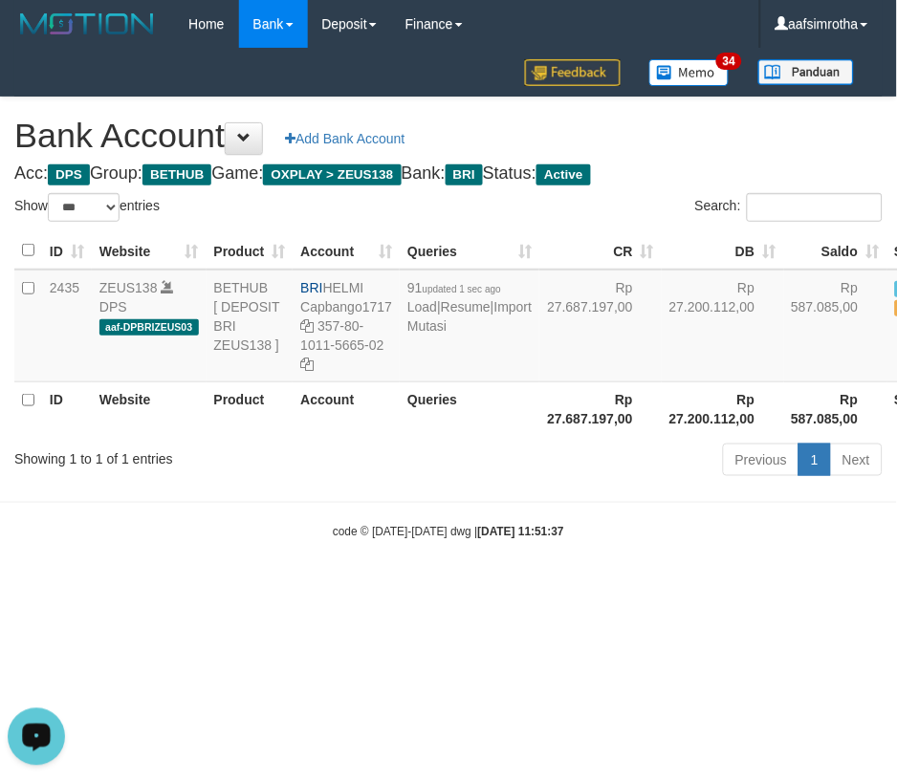
click at [414, 589] on html "Toggle navigation Home Bank Account List Mutasi Bank Search Note Mutasi Deposit…" at bounding box center [448, 294] width 897 height 589
click at [430, 382] on td "91 updated 1 sec ago Load | Resume | Import Mutasi" at bounding box center [470, 326] width 140 height 113
click at [425, 334] on link "Import Mutasi" at bounding box center [469, 316] width 124 height 34
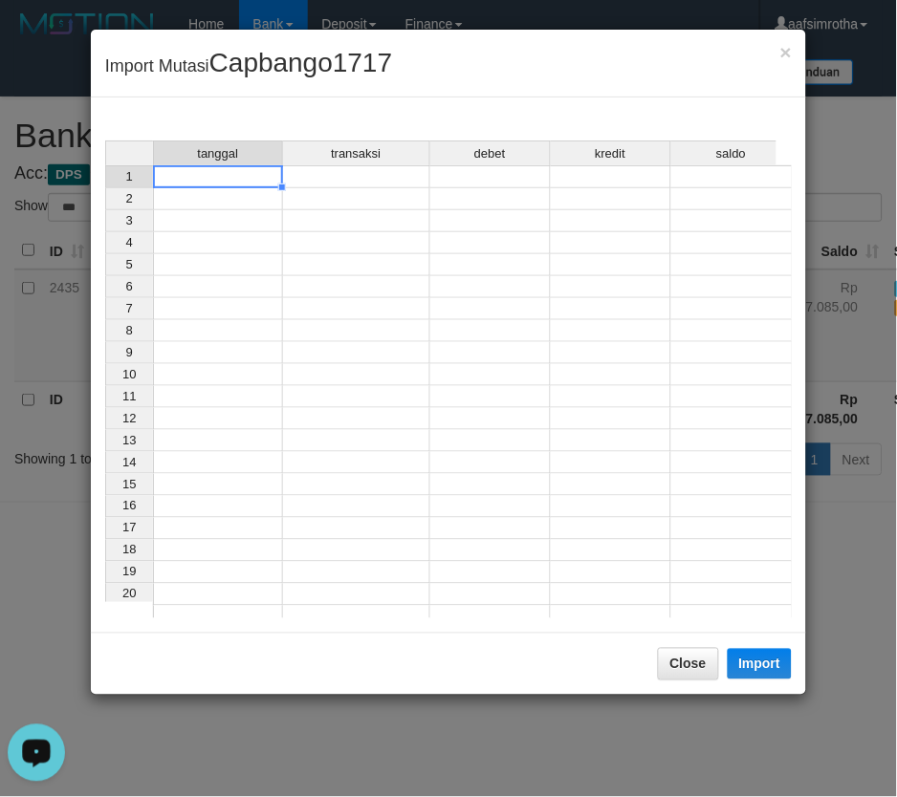
click at [215, 185] on td at bounding box center [218, 176] width 130 height 23
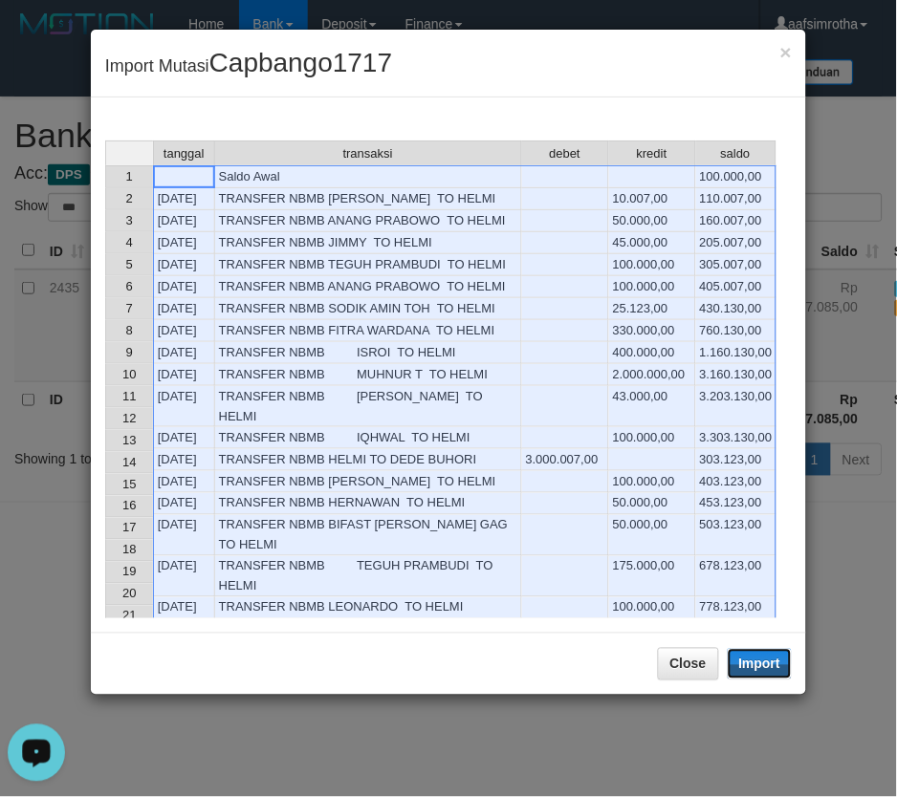
drag, startPoint x: 749, startPoint y: 669, endPoint x: 3, endPoint y: 191, distance: 885.9
click at [751, 667] on button "Import" at bounding box center [760, 664] width 65 height 31
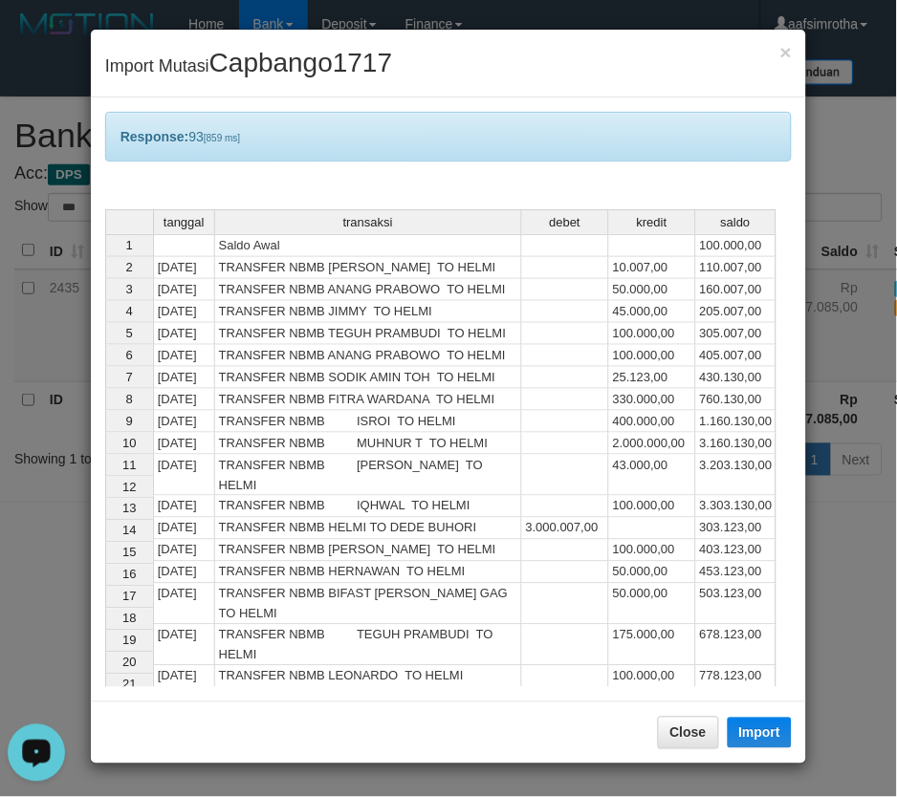
drag, startPoint x: 846, startPoint y: 620, endPoint x: 829, endPoint y: 593, distance: 31.8
click at [845, 620] on div "× Import Mutasi Capbango1717 Response: 93 [859 ms] tanggal transaksi debet kred…" at bounding box center [448, 398] width 897 height 797
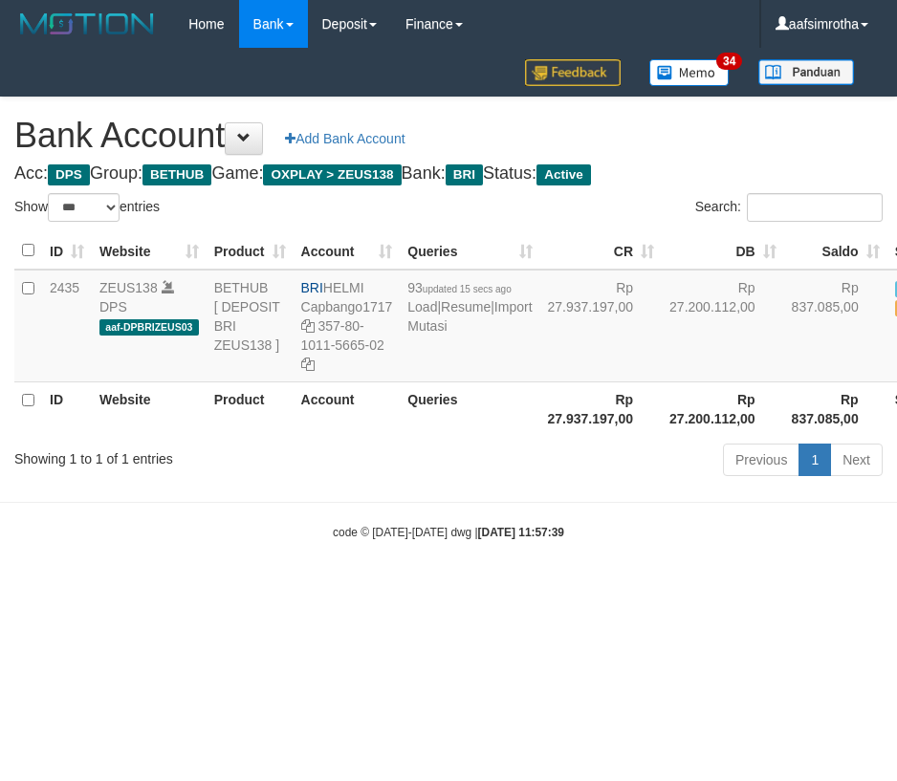
select select "***"
drag, startPoint x: 361, startPoint y: 691, endPoint x: 490, endPoint y: 575, distance: 173.3
click at [374, 589] on html "Toggle navigation Home Bank Account List Mutasi Bank Search Note Mutasi Deposit…" at bounding box center [448, 294] width 897 height 589
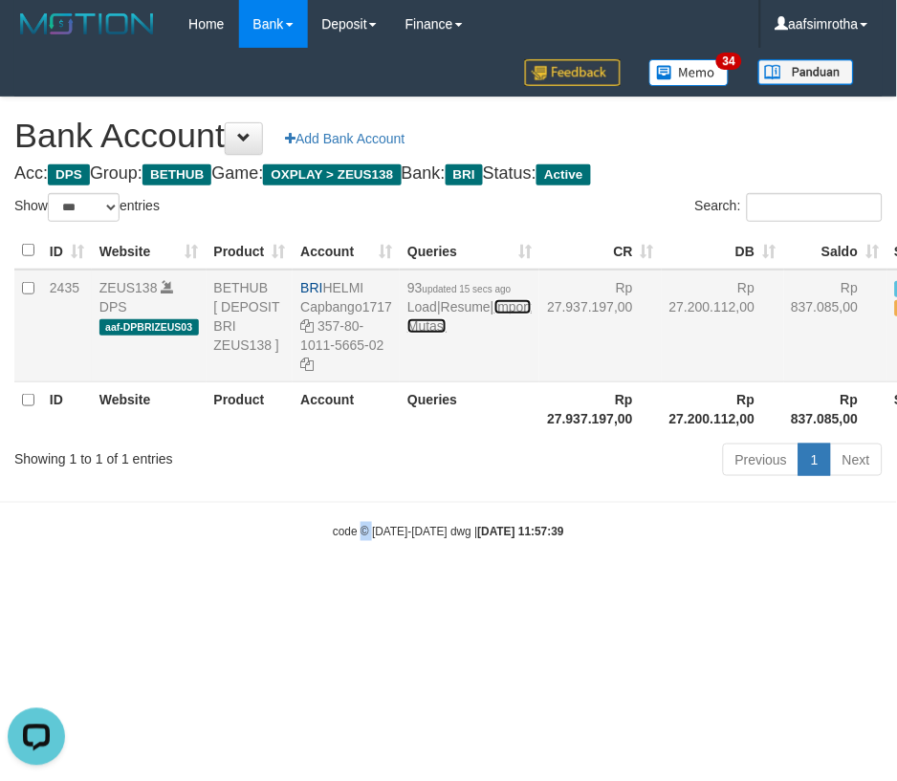
click at [417, 334] on link "Import Mutasi" at bounding box center [469, 316] width 124 height 34
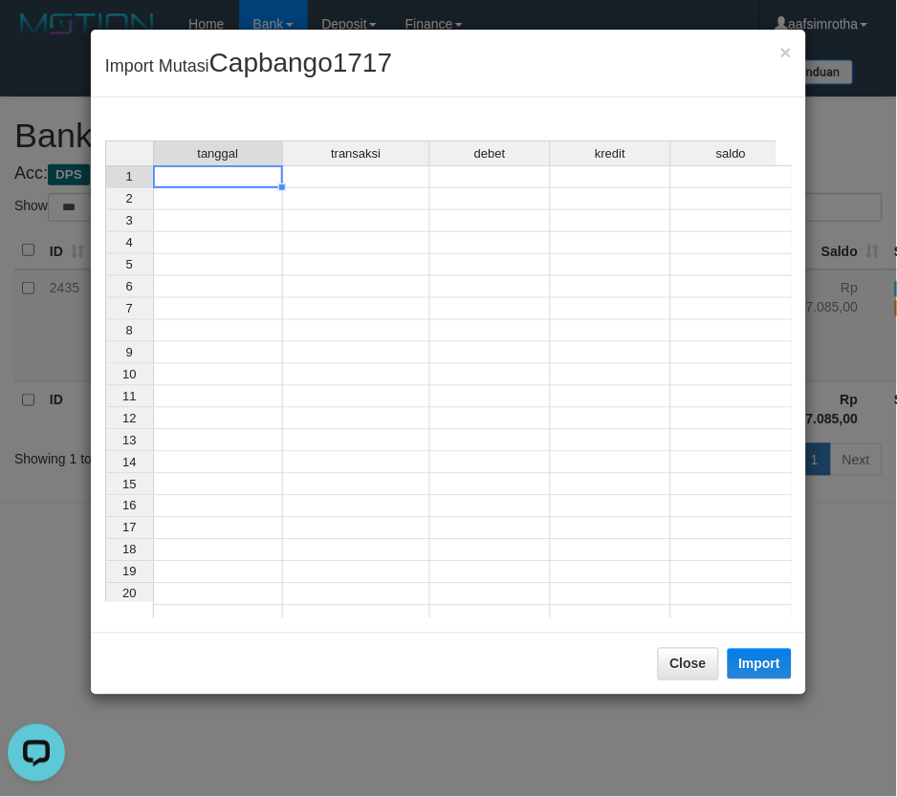
click at [215, 176] on td at bounding box center [218, 176] width 130 height 23
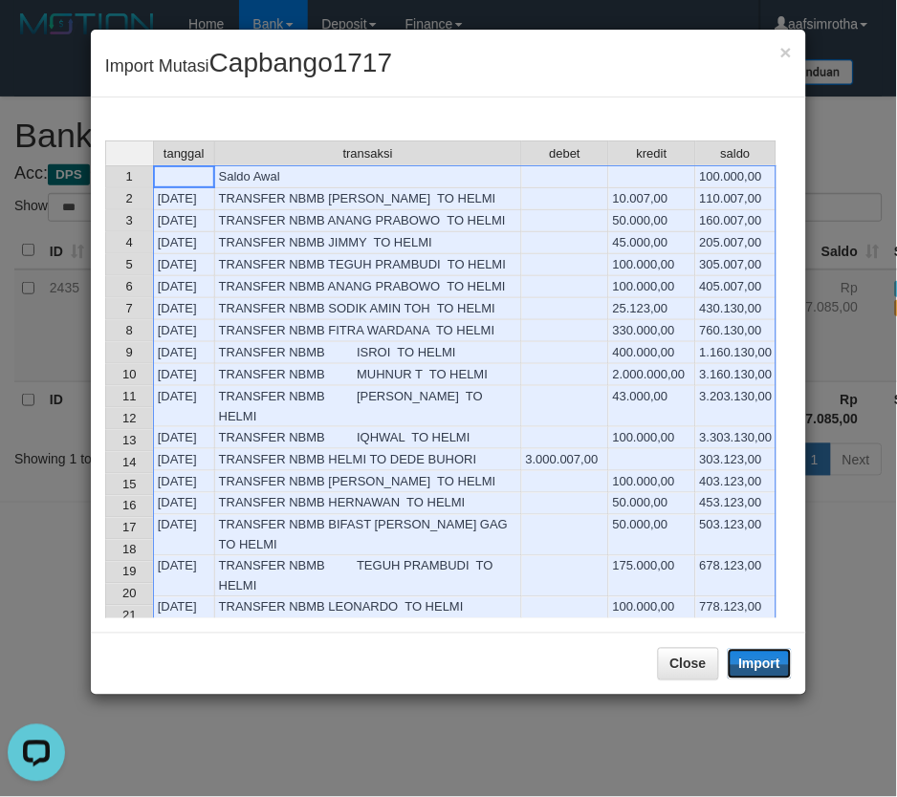
drag, startPoint x: 760, startPoint y: 666, endPoint x: 119, endPoint y: 404, distance: 692.7
click at [760, 666] on button "Import" at bounding box center [760, 664] width 65 height 31
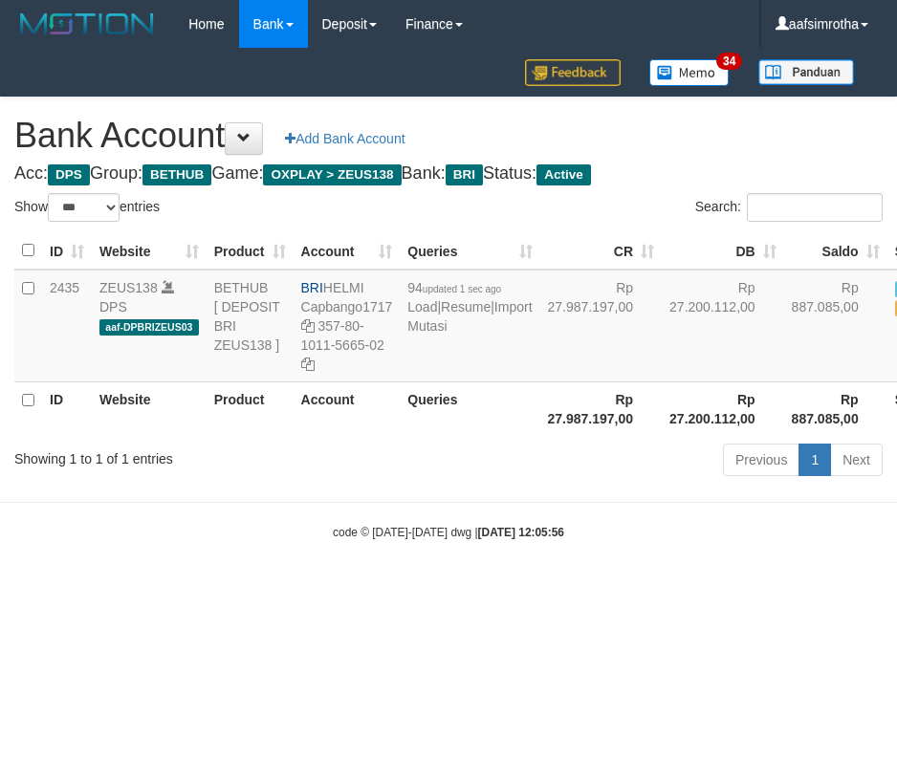
select select "***"
drag, startPoint x: 336, startPoint y: 642, endPoint x: 172, endPoint y: 526, distance: 200.3
click at [335, 589] on html "Toggle navigation Home Bank Account List Mutasi Bank Search Note Mutasi Deposit…" at bounding box center [448, 294] width 897 height 589
click at [256, 589] on html "Toggle navigation Home Bank Account List Mutasi Bank Search Note Mutasi Deposit…" at bounding box center [448, 294] width 897 height 589
click at [435, 382] on td "94 updated 1 sec ago Load | Resume | Import Mutasi" at bounding box center [470, 326] width 140 height 113
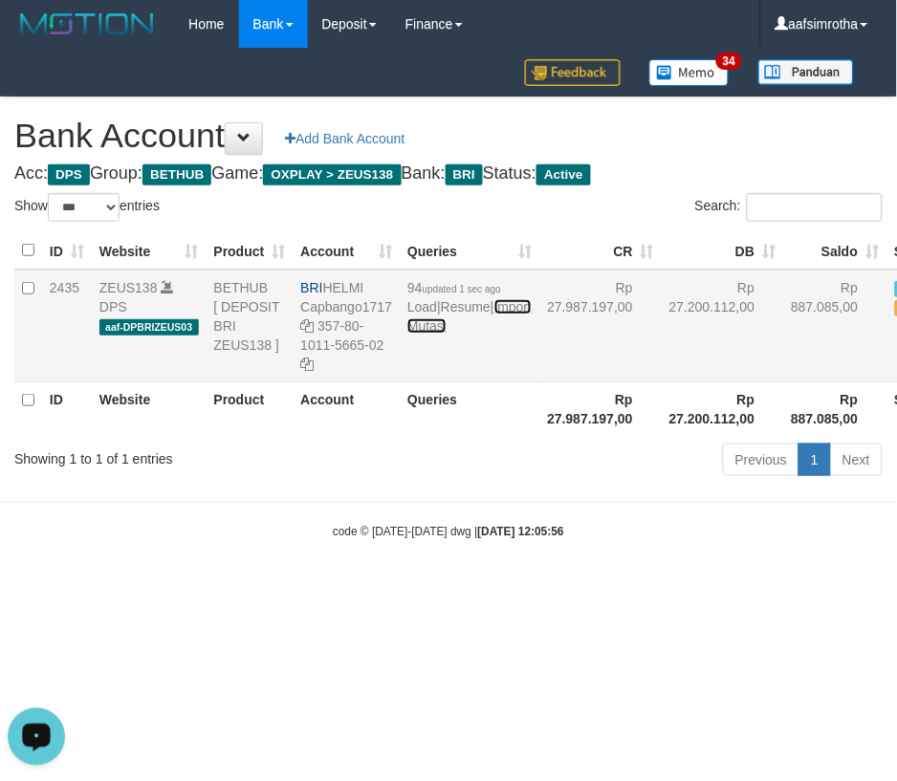
click at [434, 334] on link "Import Mutasi" at bounding box center [469, 316] width 124 height 34
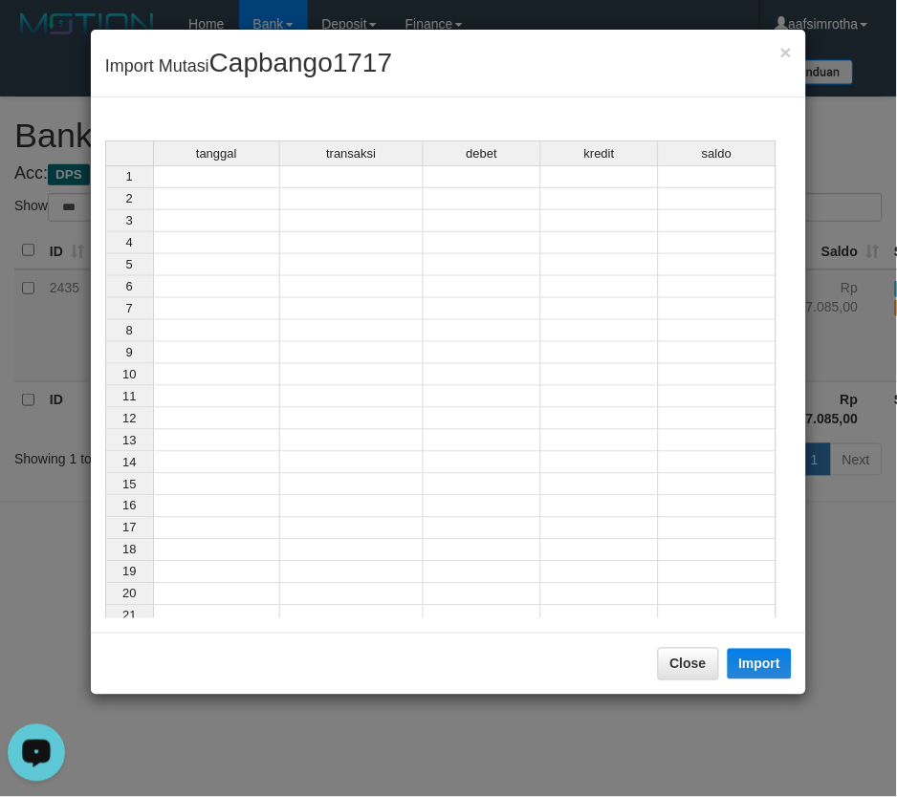
click at [183, 178] on td at bounding box center [216, 176] width 127 height 23
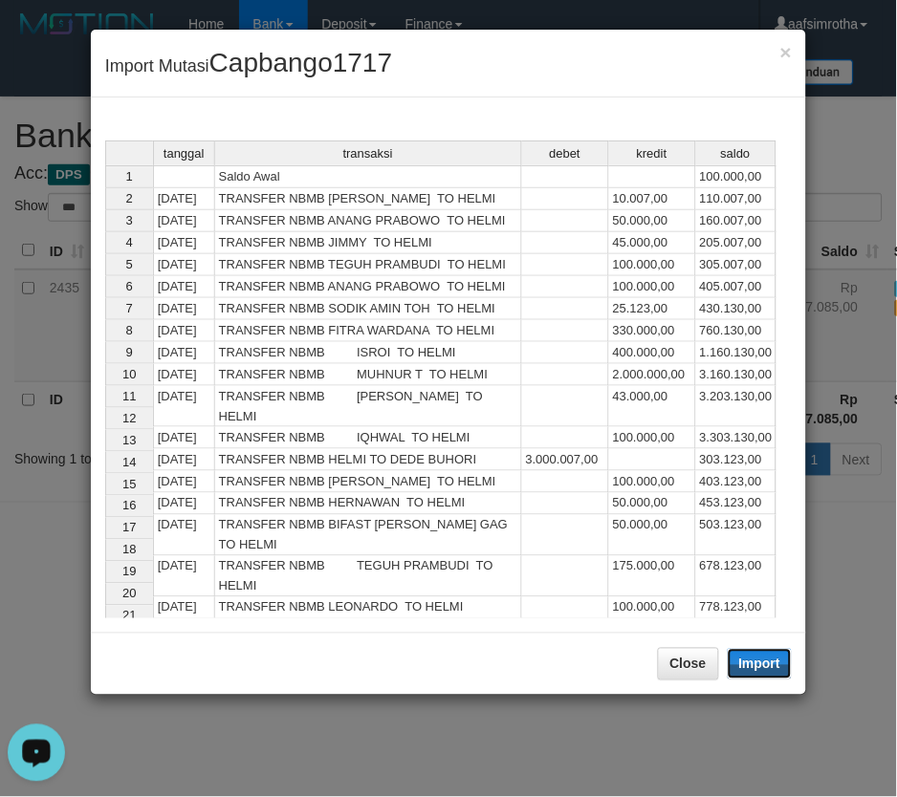
drag, startPoint x: 771, startPoint y: 666, endPoint x: 14, endPoint y: 404, distance: 800.1
click at [770, 666] on button "Import" at bounding box center [760, 664] width 65 height 31
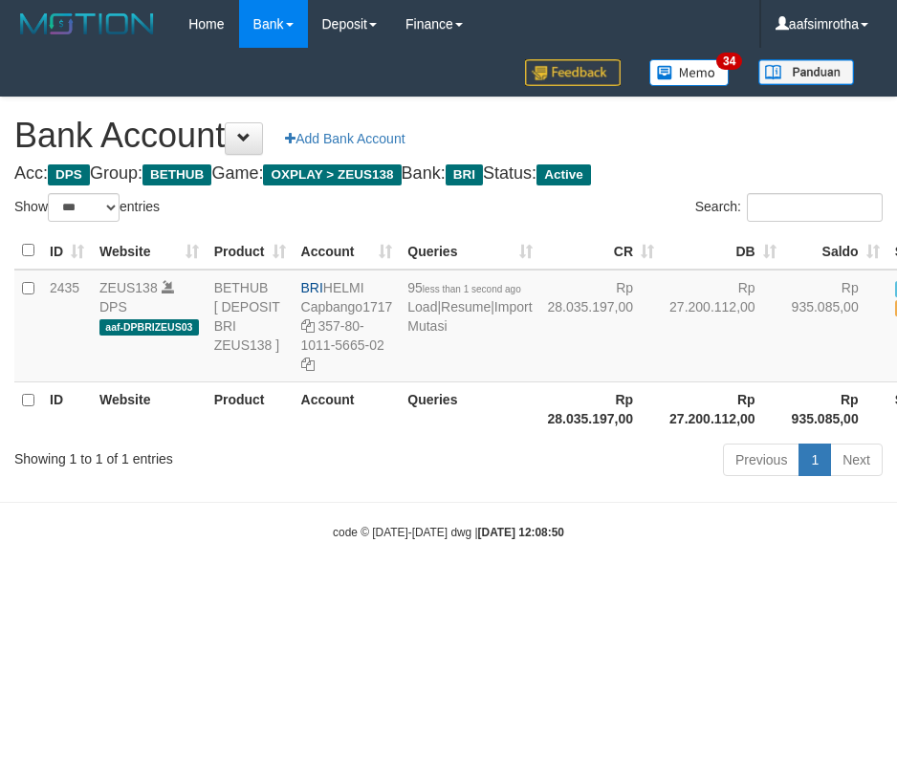
select select "***"
drag, startPoint x: 399, startPoint y: 687, endPoint x: 378, endPoint y: 632, distance: 58.4
click at [398, 589] on html "Toggle navigation Home Bank Account List Mutasi Bank Search Note Mutasi Deposit…" at bounding box center [448, 294] width 897 height 589
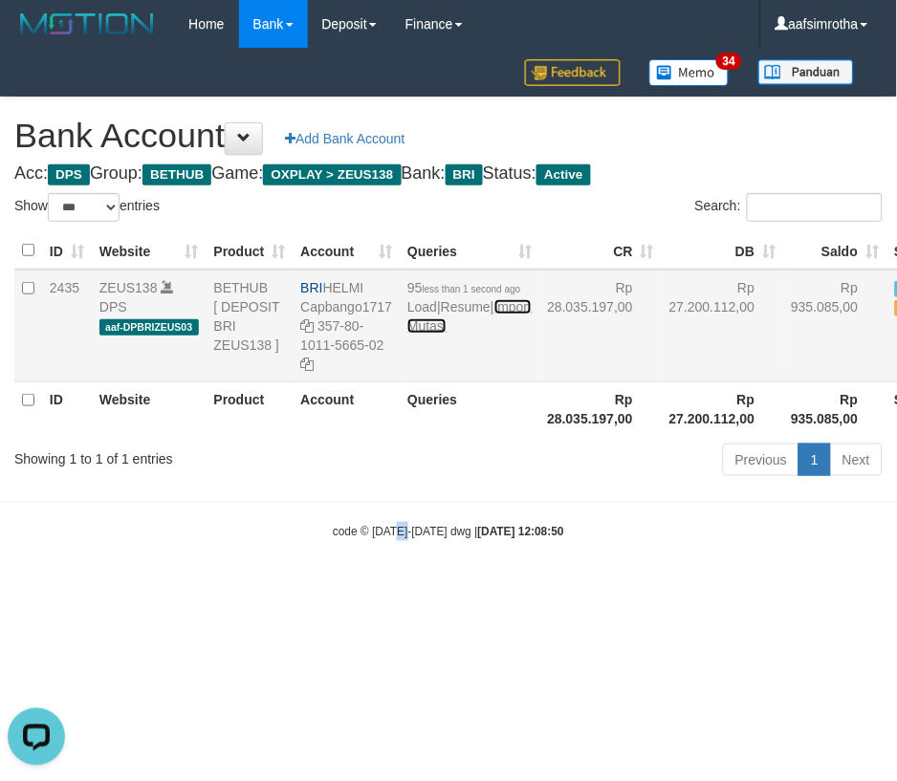
click at [436, 334] on link "Import Mutasi" at bounding box center [469, 316] width 124 height 34
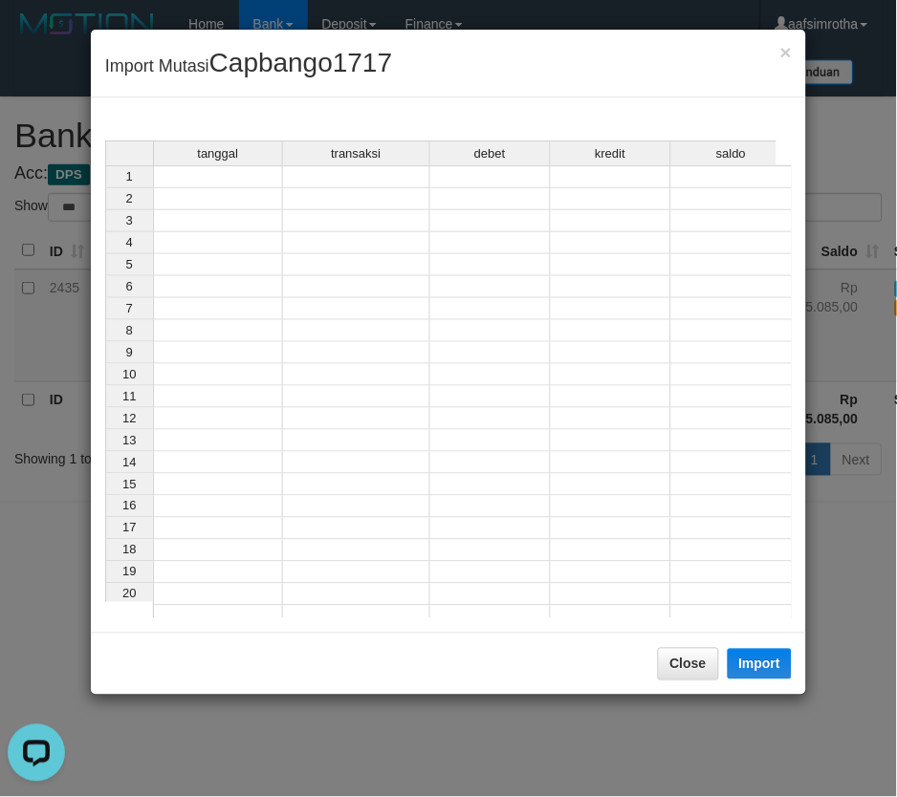
click at [208, 183] on td at bounding box center [218, 176] width 130 height 23
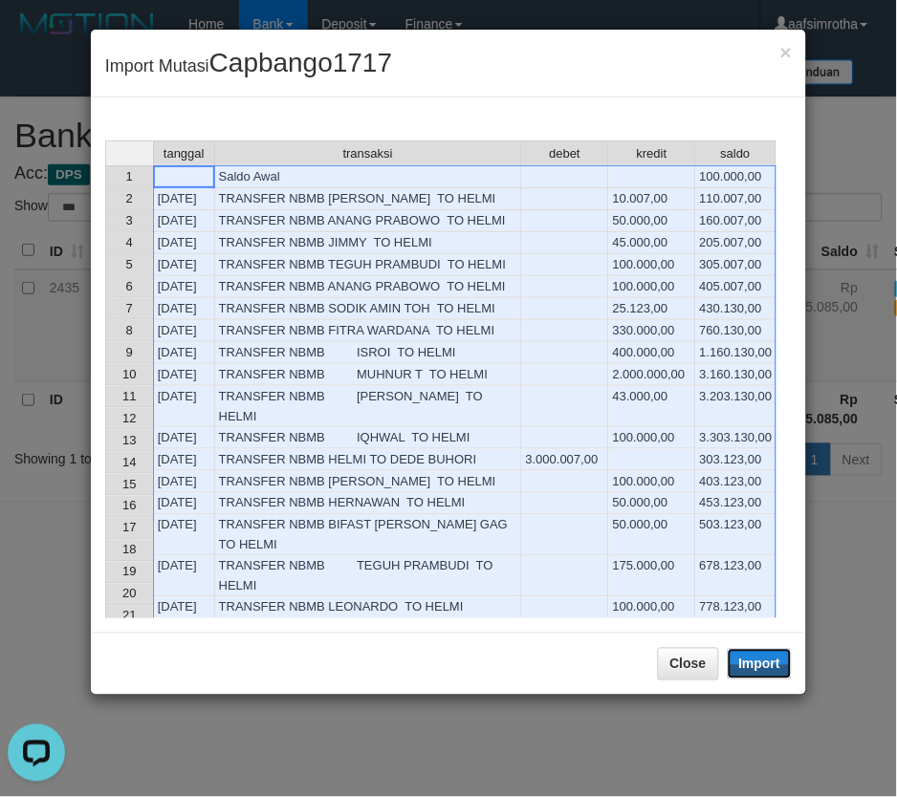
drag, startPoint x: 766, startPoint y: 663, endPoint x: 0, endPoint y: 373, distance: 818.9
click at [766, 663] on button "Import" at bounding box center [760, 664] width 65 height 31
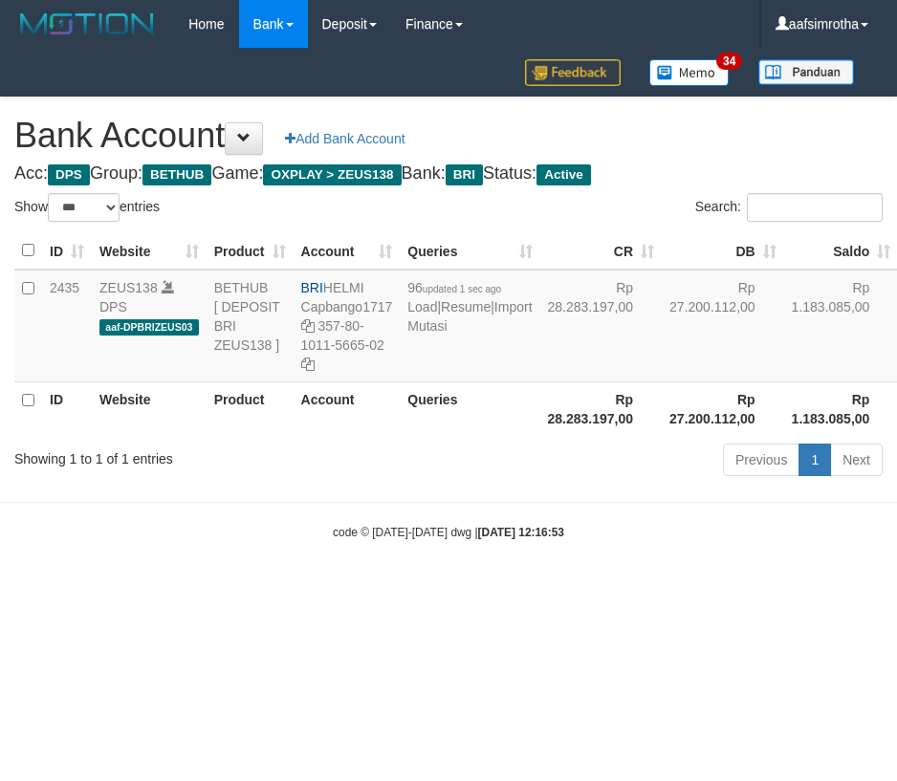
select select "***"
click at [435, 373] on td "96 updated 1 sec ago Load | Resume | Import Mutasi" at bounding box center [470, 326] width 140 height 113
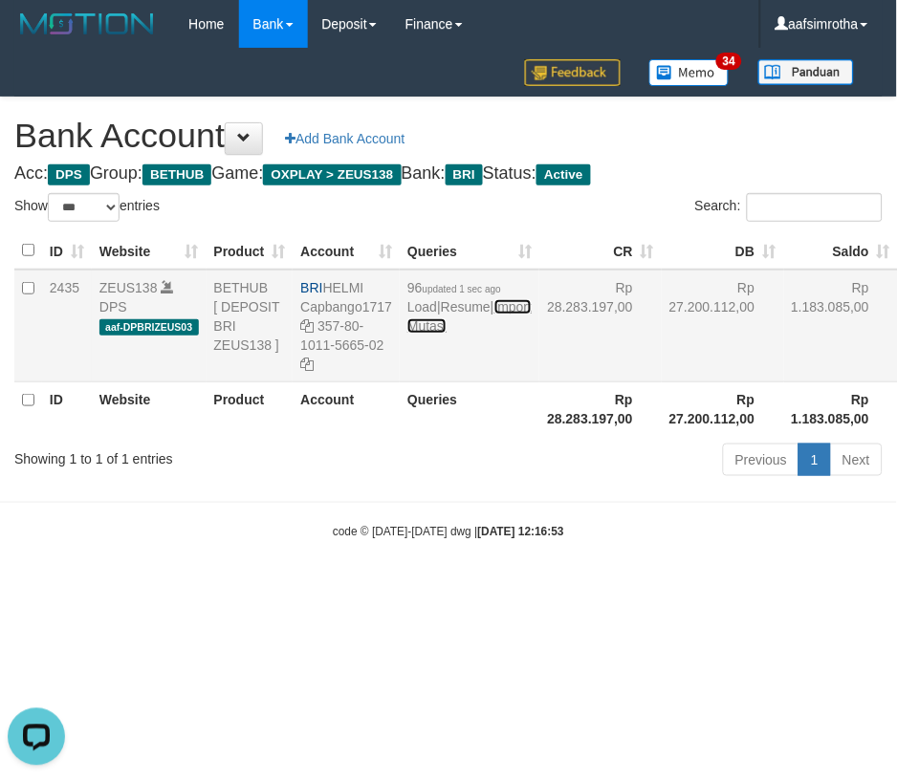
click at [425, 334] on link "Import Mutasi" at bounding box center [469, 316] width 124 height 34
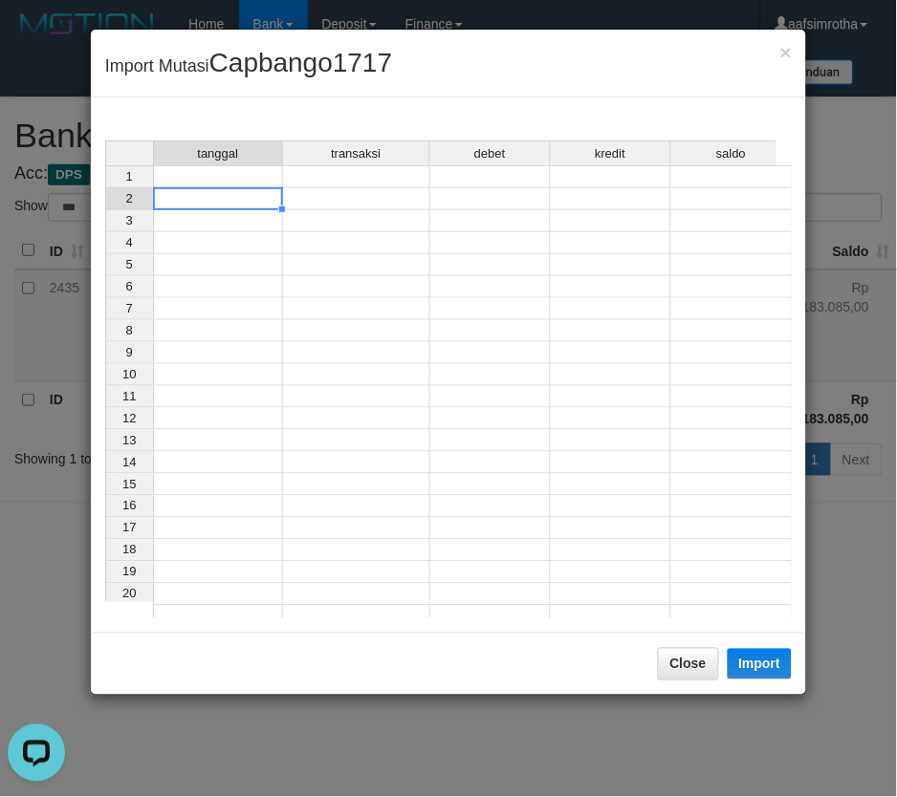
drag, startPoint x: 242, startPoint y: 191, endPoint x: 239, endPoint y: 182, distance: 10.0
click at [240, 186] on tbody "1 2 3 4 5 6 7 8 9 10 11 12 13 14 15 16 17 18 19 20 21" at bounding box center [448, 396] width 687 height 463
drag, startPoint x: 233, startPoint y: 178, endPoint x: 158, endPoint y: 377, distance: 212.7
click at [233, 179] on td at bounding box center [218, 176] width 130 height 23
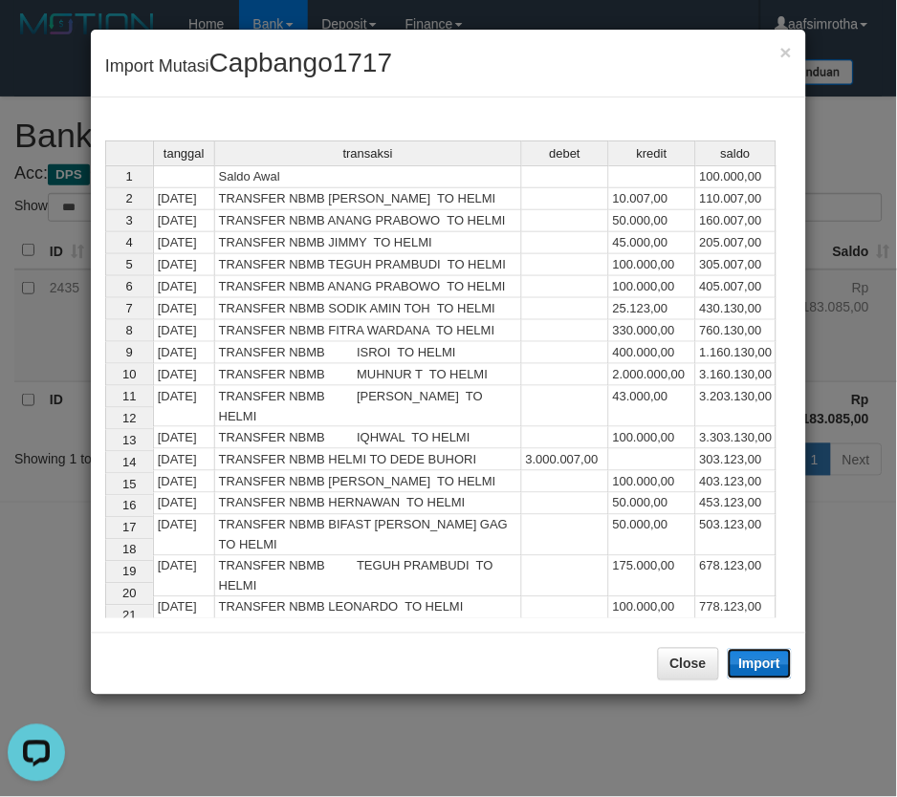
click at [776, 674] on button "Import" at bounding box center [760, 664] width 65 height 31
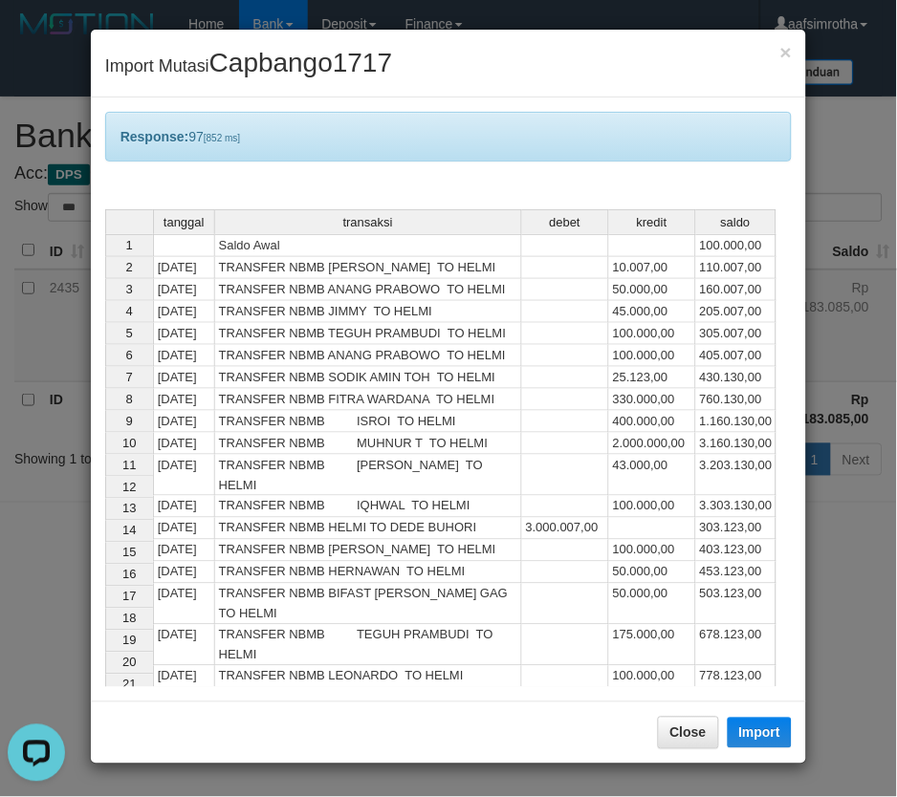
drag, startPoint x: 491, startPoint y: 778, endPoint x: 491, endPoint y: 734, distance: 44.0
click at [491, 779] on div "× Import Mutasi Capbango1717 Response: 97 [852 ms] tanggal transaksi debet kred…" at bounding box center [448, 398] width 897 height 797
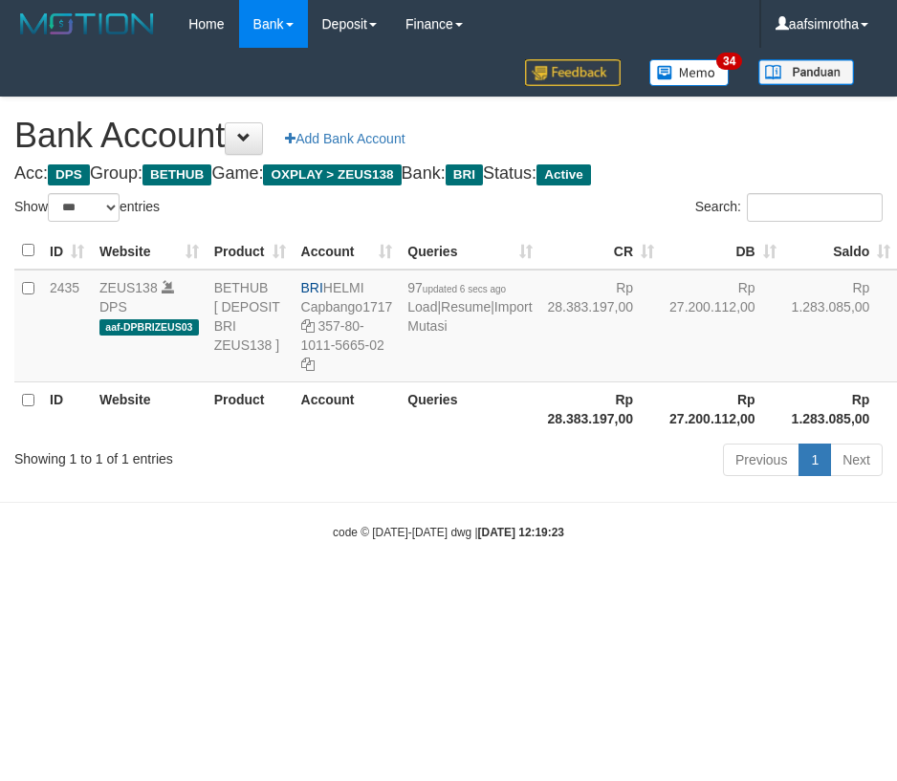
select select "***"
click at [338, 589] on html "Toggle navigation Home Bank Account List Mutasi Bank Search Note Mutasi Deposit…" at bounding box center [448, 294] width 897 height 589
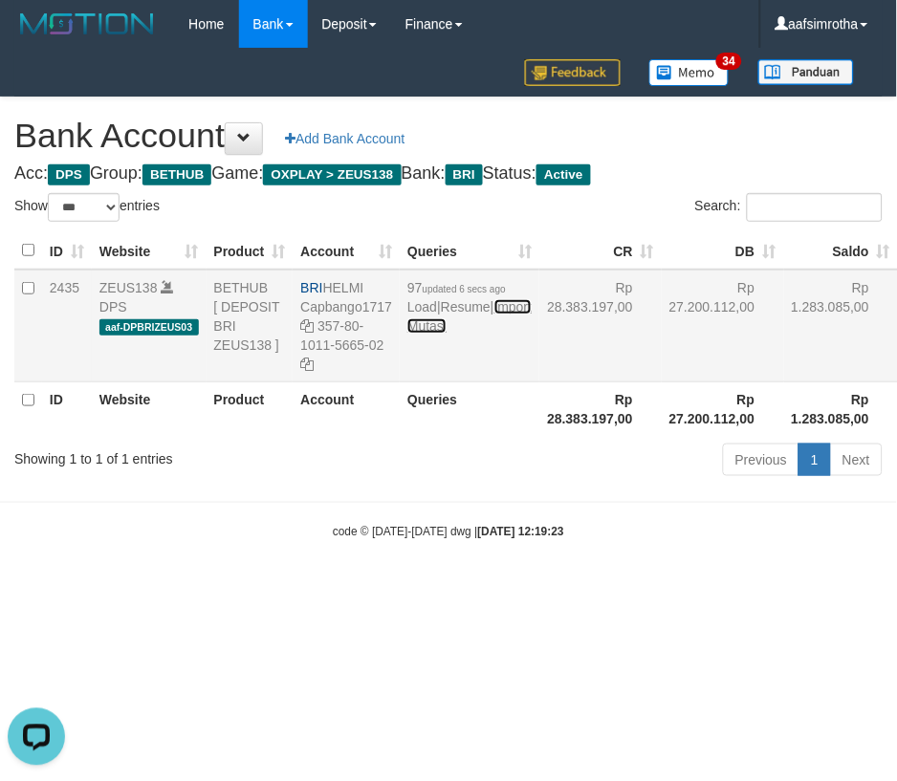
click at [427, 334] on link "Import Mutasi" at bounding box center [469, 316] width 124 height 34
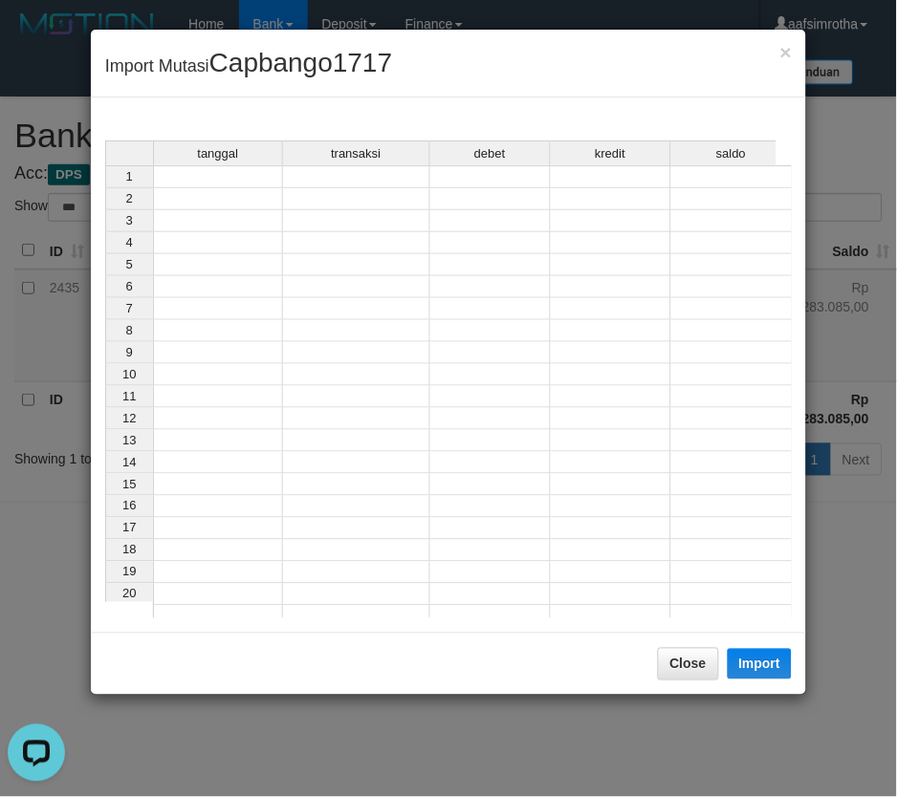
click at [205, 170] on td at bounding box center [218, 176] width 130 height 23
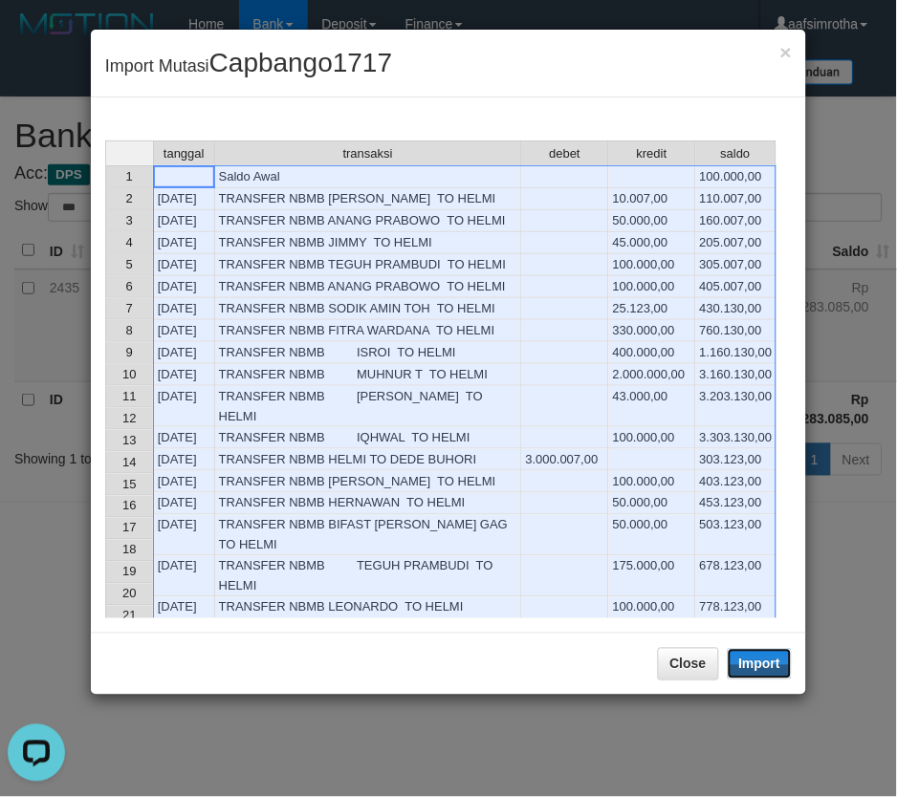
drag, startPoint x: 762, startPoint y: 651, endPoint x: 0, endPoint y: 212, distance: 879.4
click at [761, 651] on button "Import" at bounding box center [760, 664] width 65 height 31
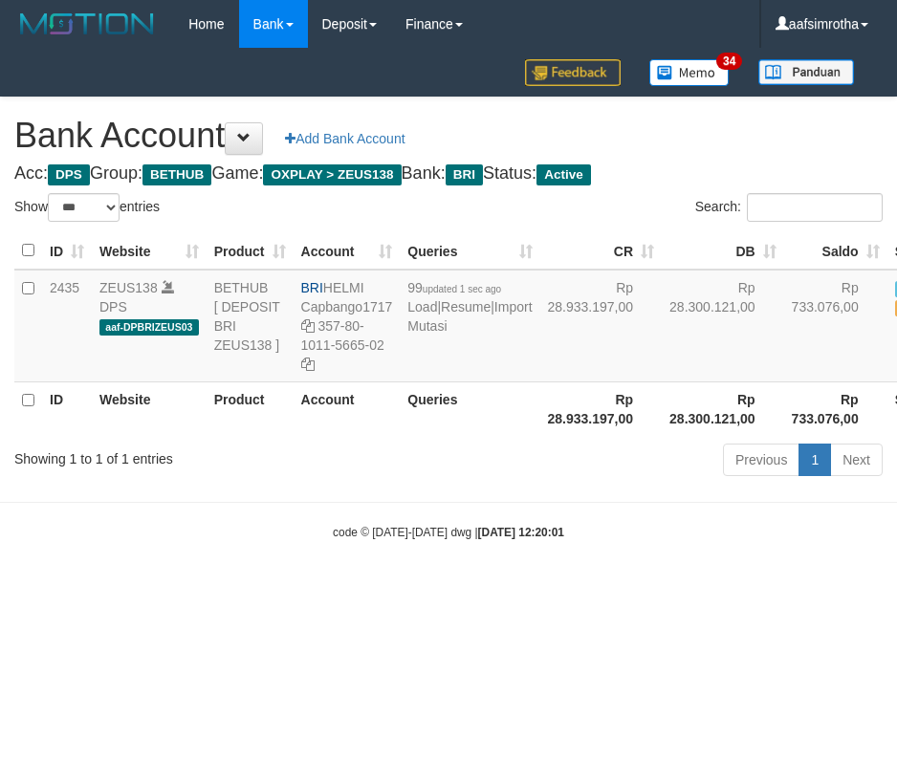
select select "***"
click at [404, 526] on body "Toggle navigation Home Bank Account List Mutasi Bank Search Note Mutasi Deposit…" at bounding box center [448, 294] width 897 height 589
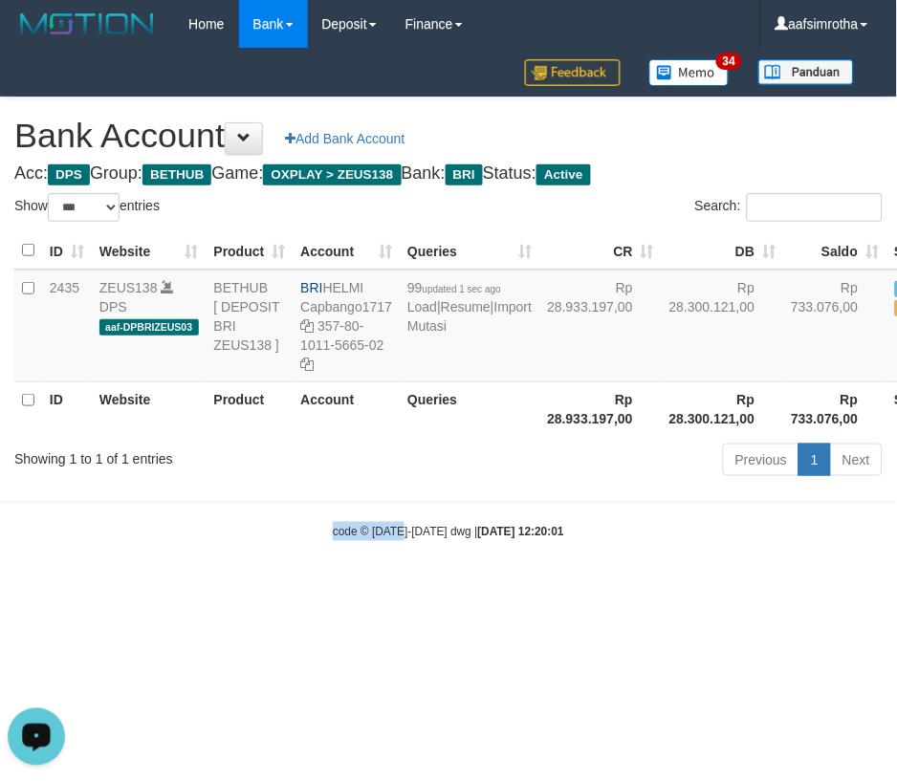
click at [250, 589] on html "Toggle navigation Home Bank Account List Mutasi Bank Search Note Mutasi Deposit…" at bounding box center [448, 294] width 897 height 589
click at [425, 334] on link "Import Mutasi" at bounding box center [469, 316] width 124 height 34
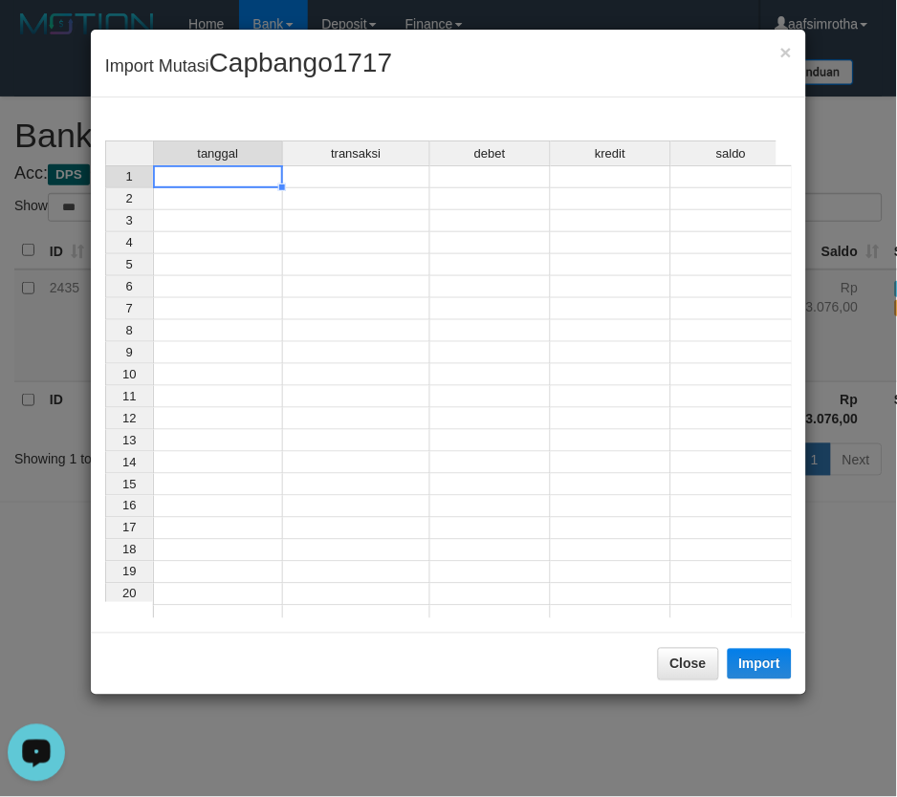
click at [105, 186] on div "tanggal transaksi debet kredit saldo 1 2 3 4 5 6 7 8 9 10 11 12 13 14 15 16 17 …" at bounding box center [105, 385] width 0 height 488
click at [232, 183] on td at bounding box center [216, 176] width 127 height 23
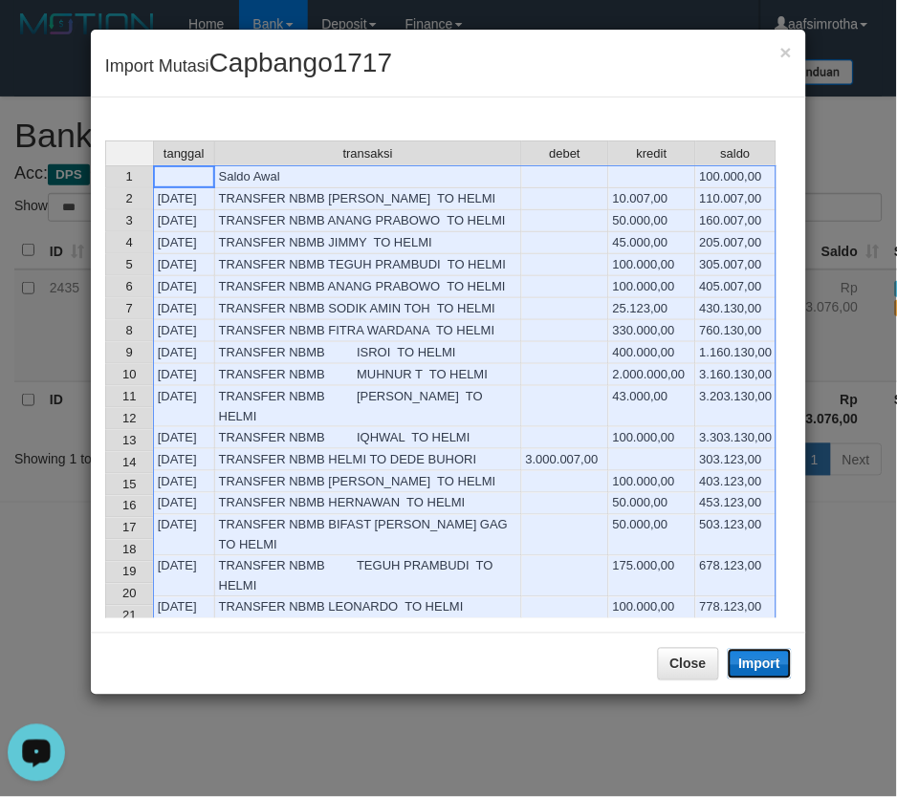
click at [763, 658] on button "Import" at bounding box center [760, 664] width 65 height 31
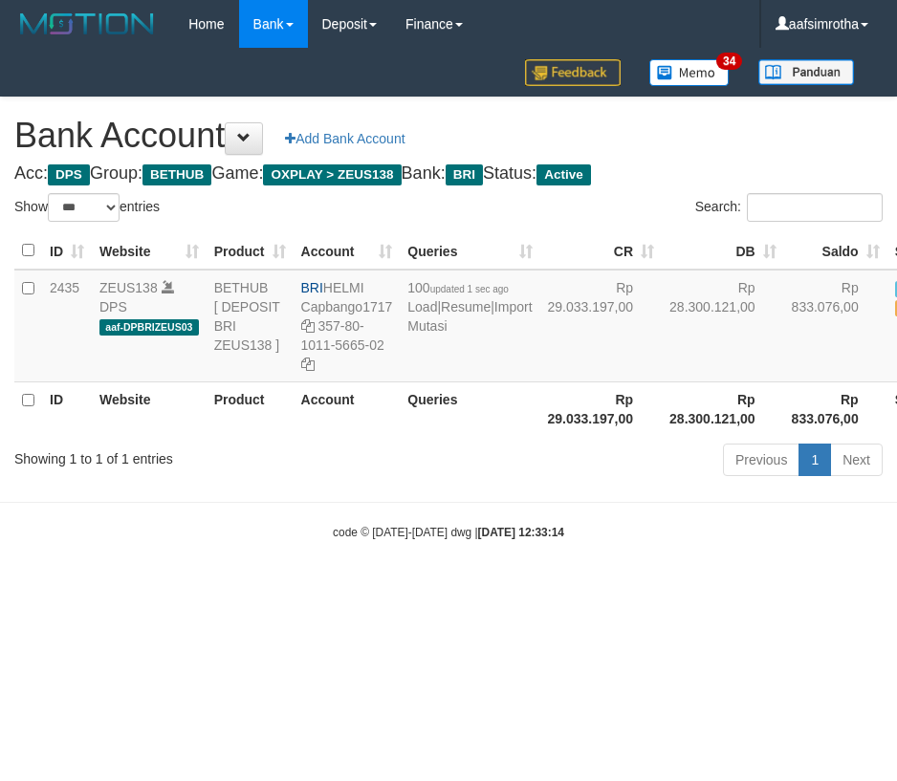
select select "***"
drag, startPoint x: 335, startPoint y: 644, endPoint x: 455, endPoint y: 470, distance: 211.7
click at [335, 589] on html "Toggle navigation Home Bank Account List Mutasi Bank Search Note Mutasi Deposit…" at bounding box center [448, 294] width 897 height 589
click at [428, 374] on td "100 updated 1 sec ago Load | Resume | Import Mutasi" at bounding box center [470, 326] width 140 height 113
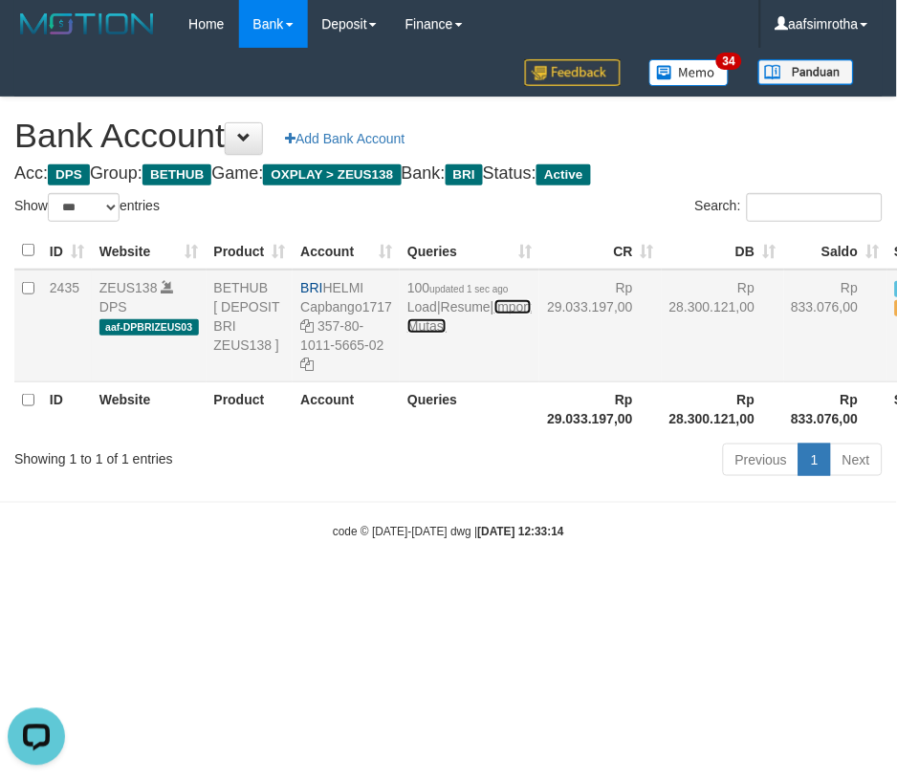
click at [428, 334] on link "Import Mutasi" at bounding box center [469, 316] width 124 height 34
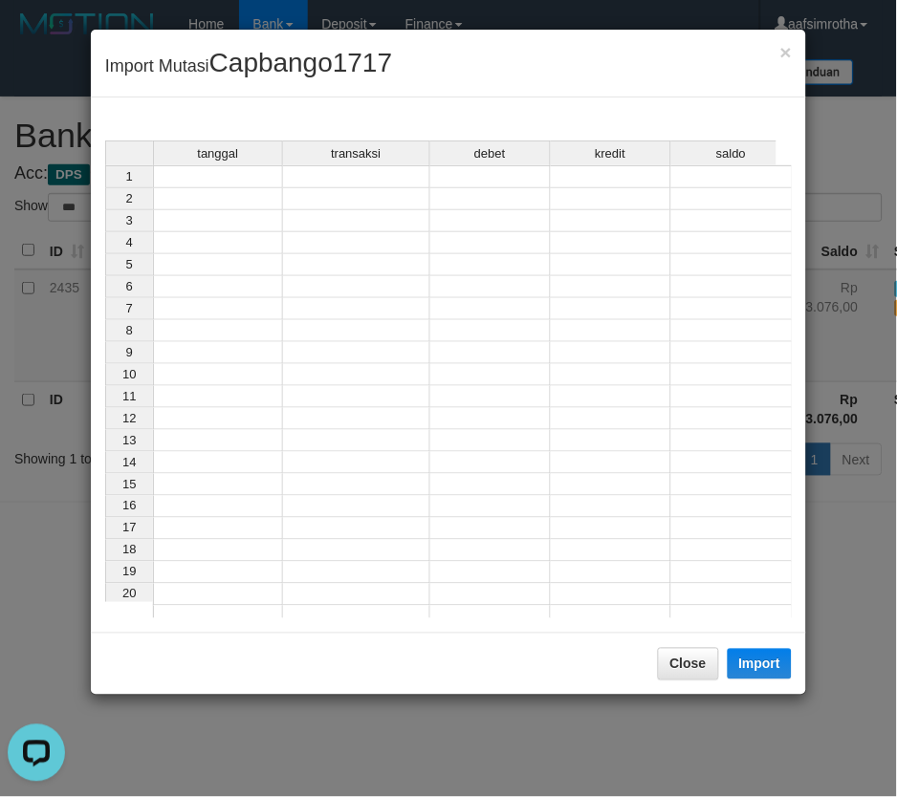
click at [207, 180] on td at bounding box center [218, 176] width 130 height 23
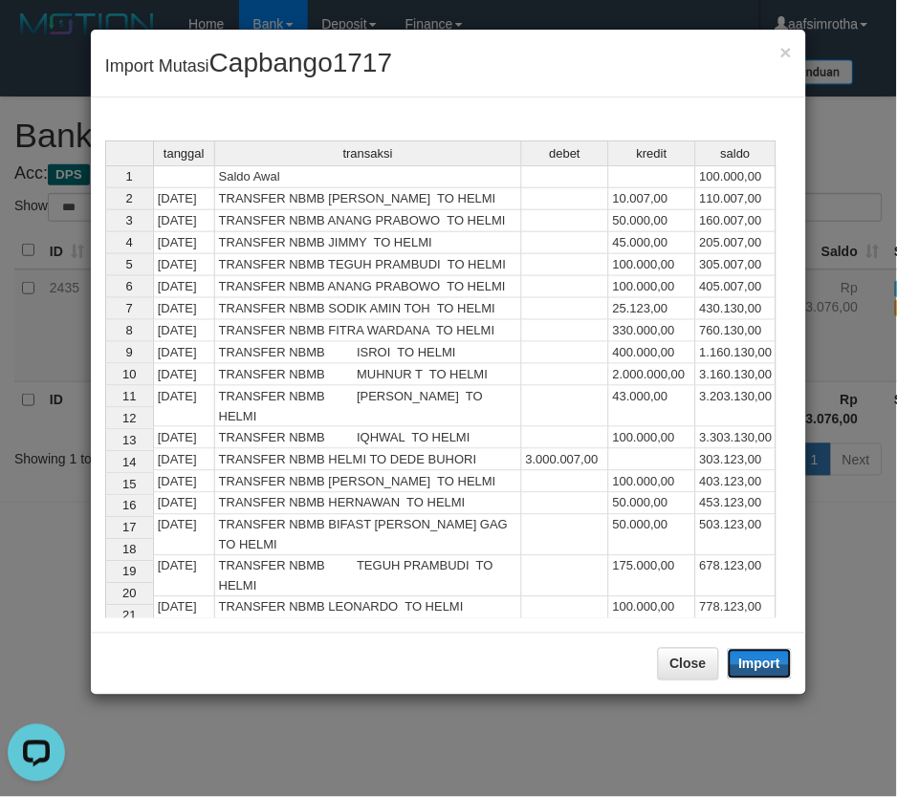
drag, startPoint x: 775, startPoint y: 666, endPoint x: 0, endPoint y: 331, distance: 844.6
click at [772, 666] on button "Import" at bounding box center [760, 664] width 65 height 31
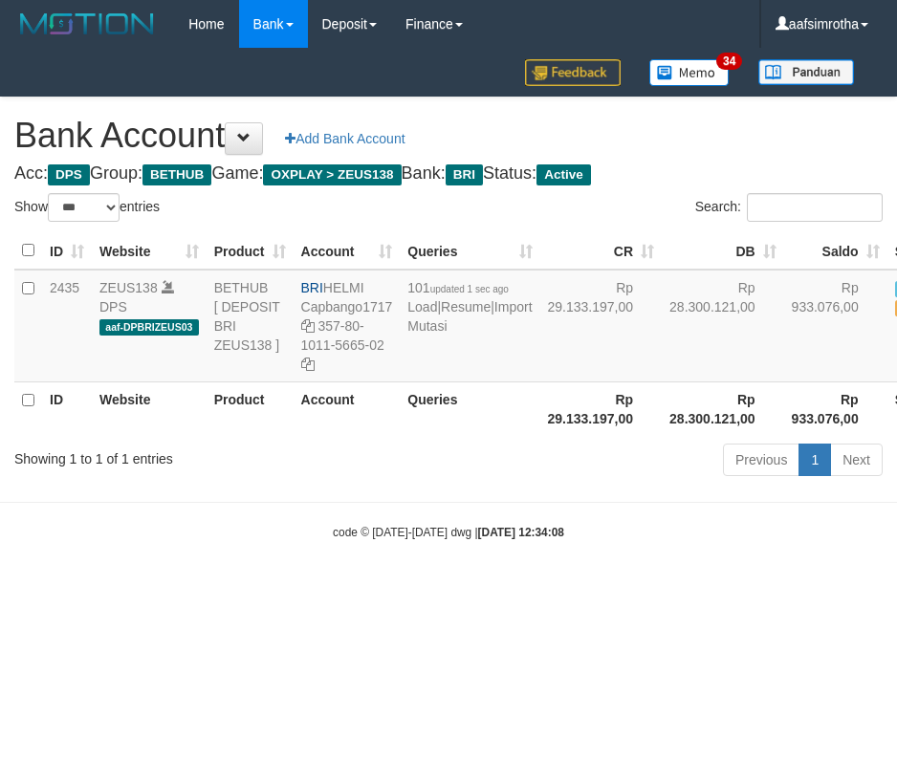
select select "***"
drag, startPoint x: 231, startPoint y: 550, endPoint x: 217, endPoint y: 550, distance: 14.3
click at [217, 541] on div "code © 2012-2018 dwg | 2025/10/01 12:34:08" at bounding box center [448, 531] width 897 height 19
select select "***"
drag, startPoint x: 313, startPoint y: 663, endPoint x: 443, endPoint y: 469, distance: 232.8
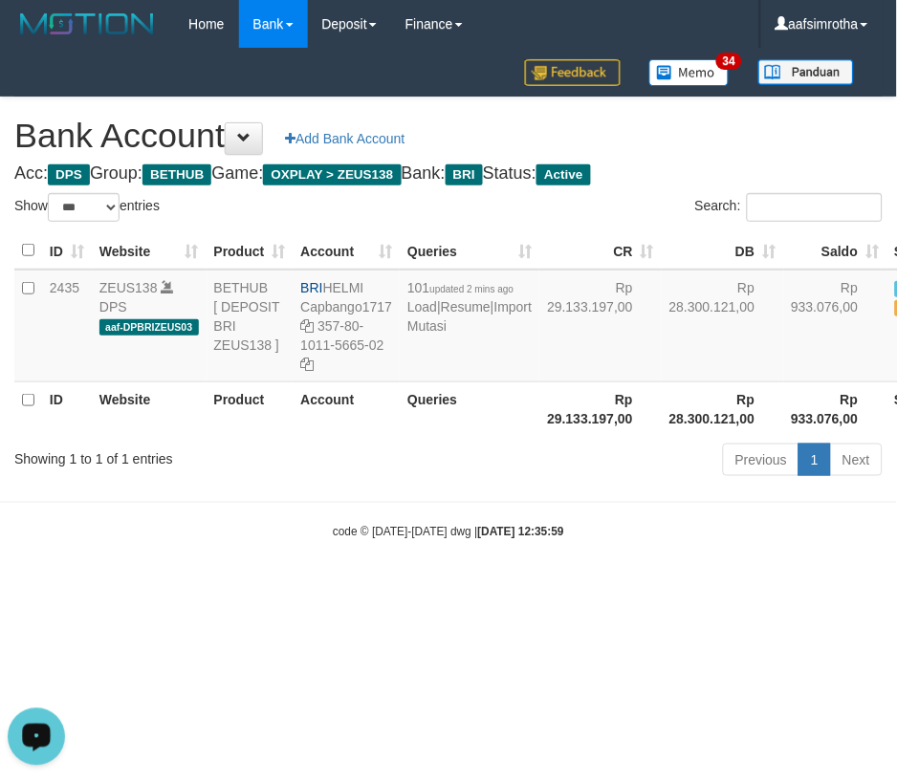
click at [312, 589] on html "Toggle navigation Home Bank Account List Mutasi Bank Search Note Mutasi Deposit…" at bounding box center [448, 294] width 897 height 589
click at [430, 334] on link "Import Mutasi" at bounding box center [469, 316] width 124 height 34
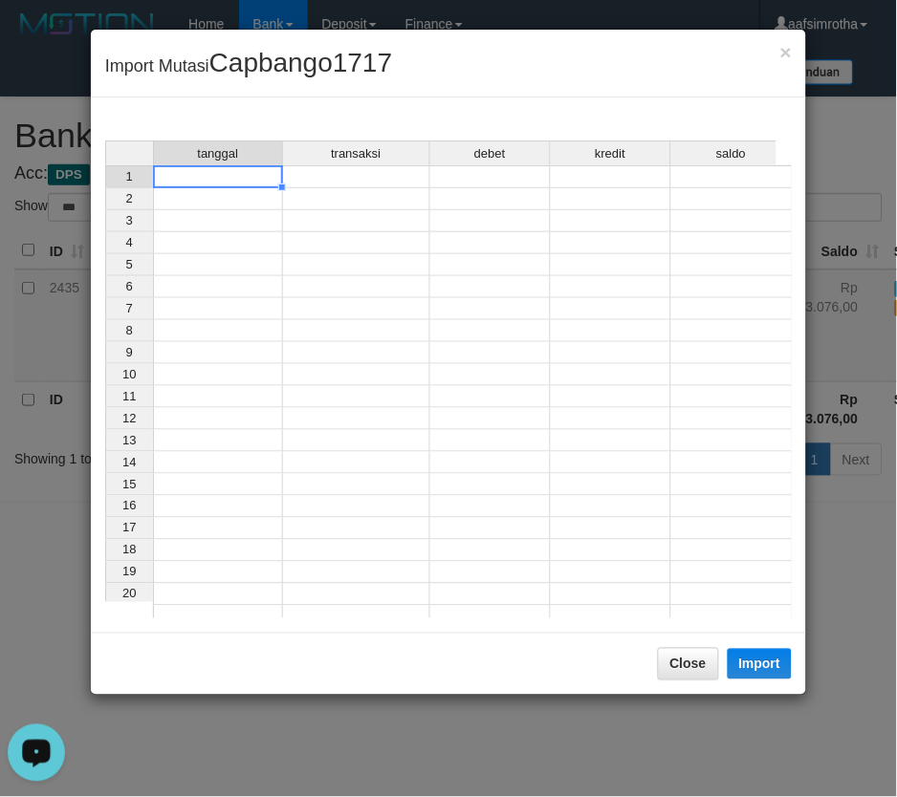
drag, startPoint x: 246, startPoint y: 174, endPoint x: 598, endPoint y: 403, distance: 419.6
click at [247, 177] on td at bounding box center [218, 176] width 130 height 23
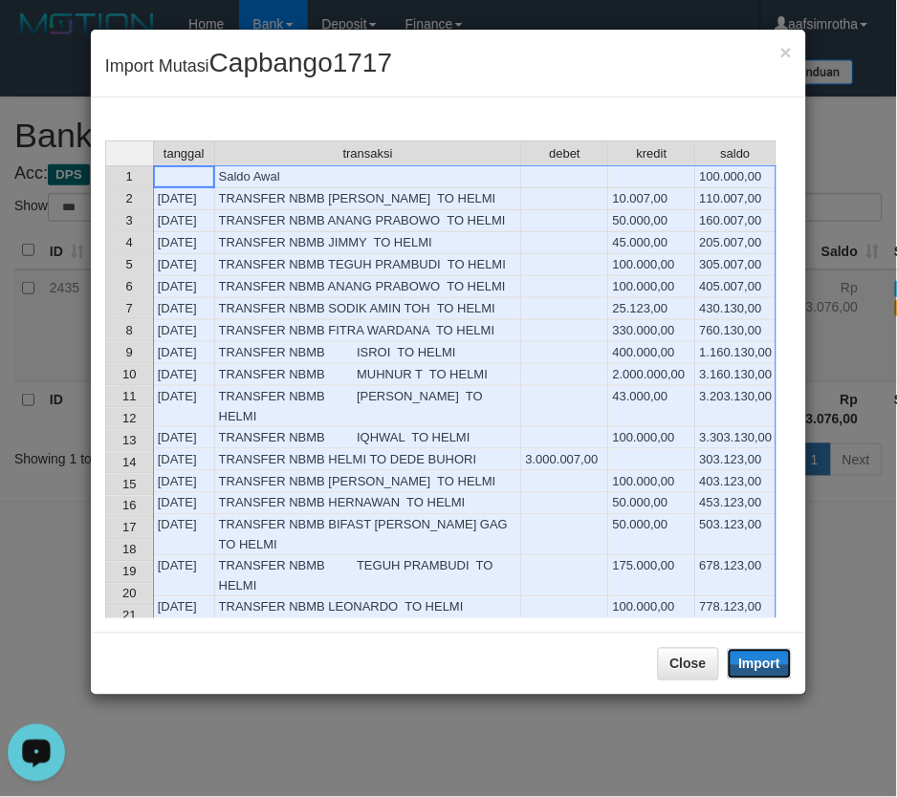
drag, startPoint x: 765, startPoint y: 676, endPoint x: 0, endPoint y: 337, distance: 836.9
click at [763, 676] on button "Import" at bounding box center [760, 664] width 65 height 31
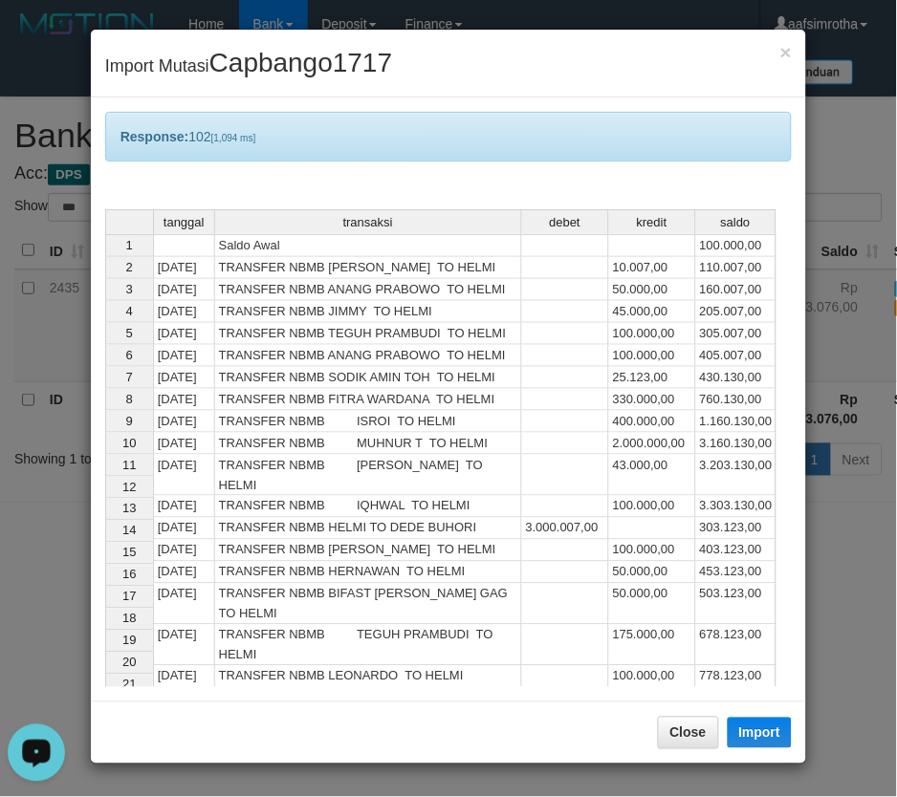
click at [488, 779] on div "× Import Mutasi Capbango1717 Response: 102 [1,094 ms] tanggal transaksi debet k…" at bounding box center [448, 398] width 897 height 797
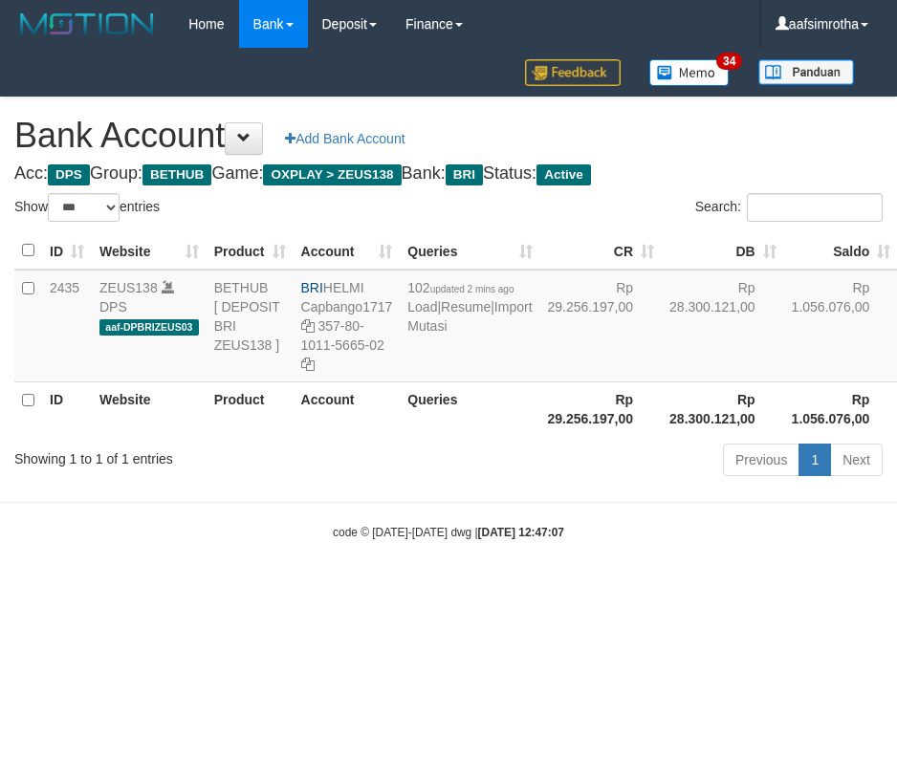
select select "***"
drag, startPoint x: 297, startPoint y: 667, endPoint x: 386, endPoint y: 519, distance: 172.8
click at [306, 589] on html "Toggle navigation Home Bank Account List Mutasi Bank Search Note Mutasi Deposit…" at bounding box center [448, 294] width 897 height 589
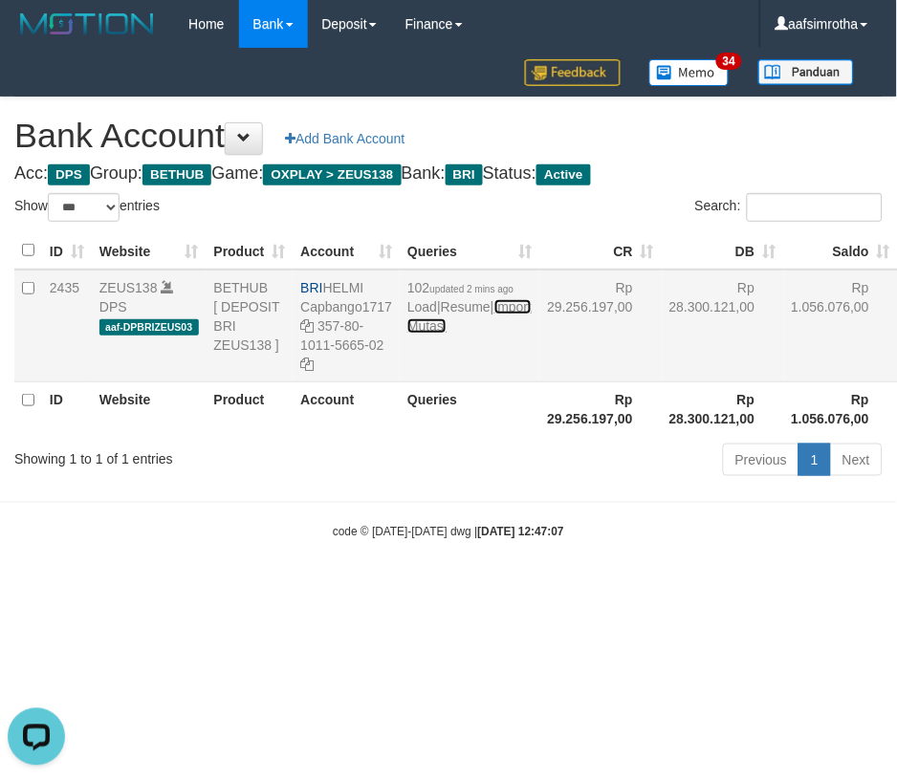
click at [435, 334] on link "Import Mutasi" at bounding box center [469, 316] width 124 height 34
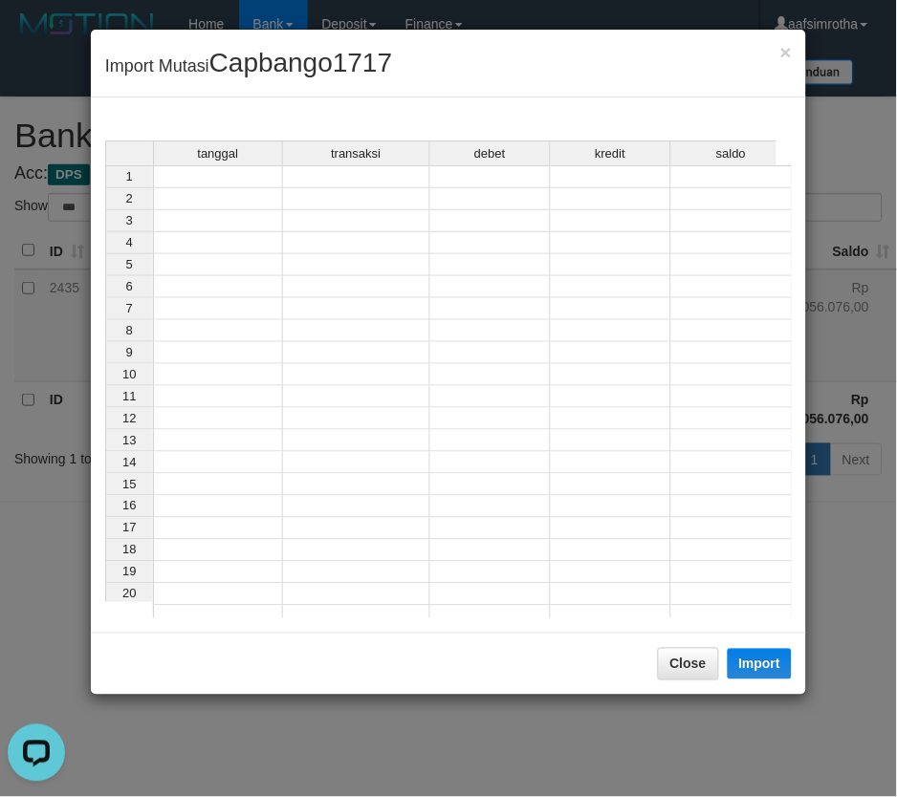
click at [240, 184] on td at bounding box center [218, 176] width 130 height 23
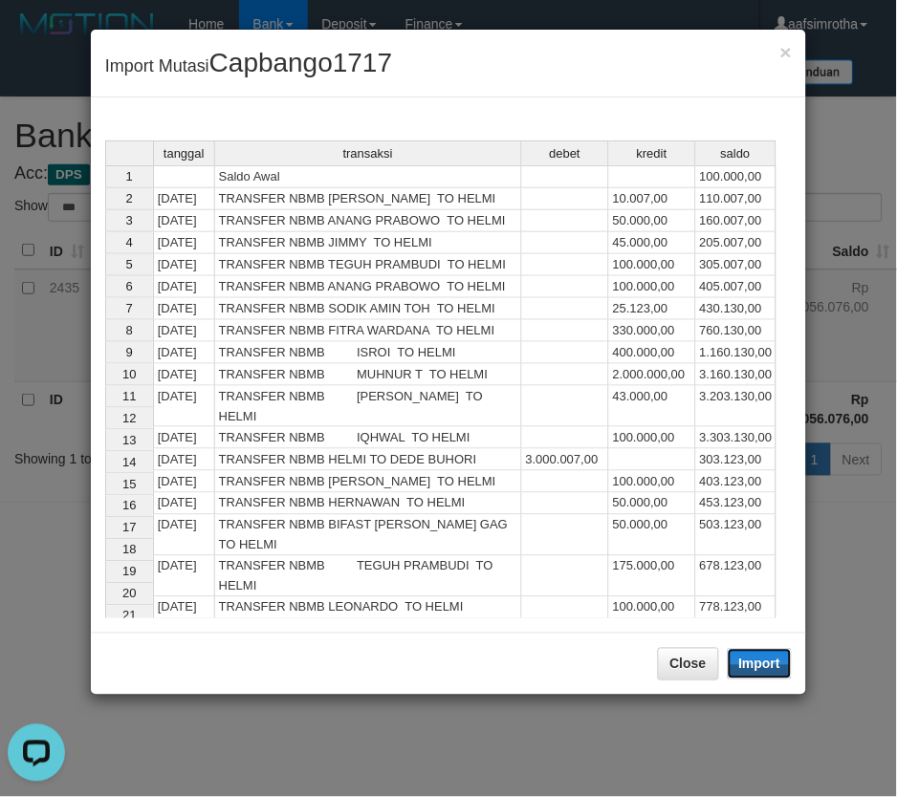
drag, startPoint x: 751, startPoint y: 648, endPoint x: 2, endPoint y: 322, distance: 816.6
click at [750, 650] on button "Import" at bounding box center [760, 664] width 65 height 31
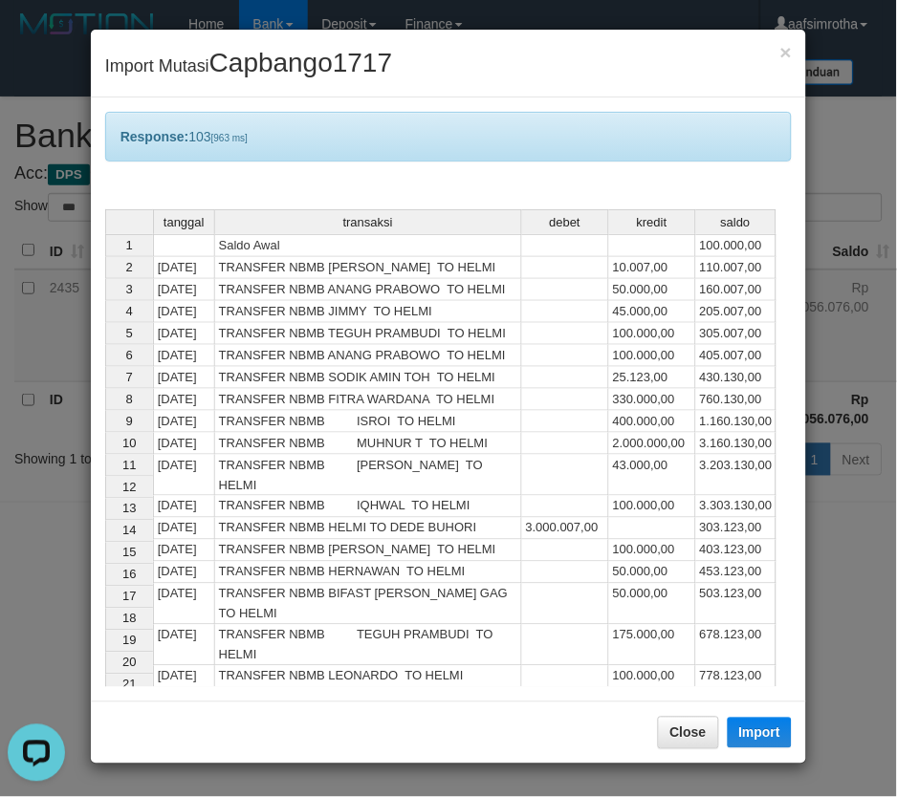
drag, startPoint x: 329, startPoint y: 721, endPoint x: 283, endPoint y: 686, distance: 58.0
click at [320, 724] on div "Close Import" at bounding box center [448, 733] width 715 height 62
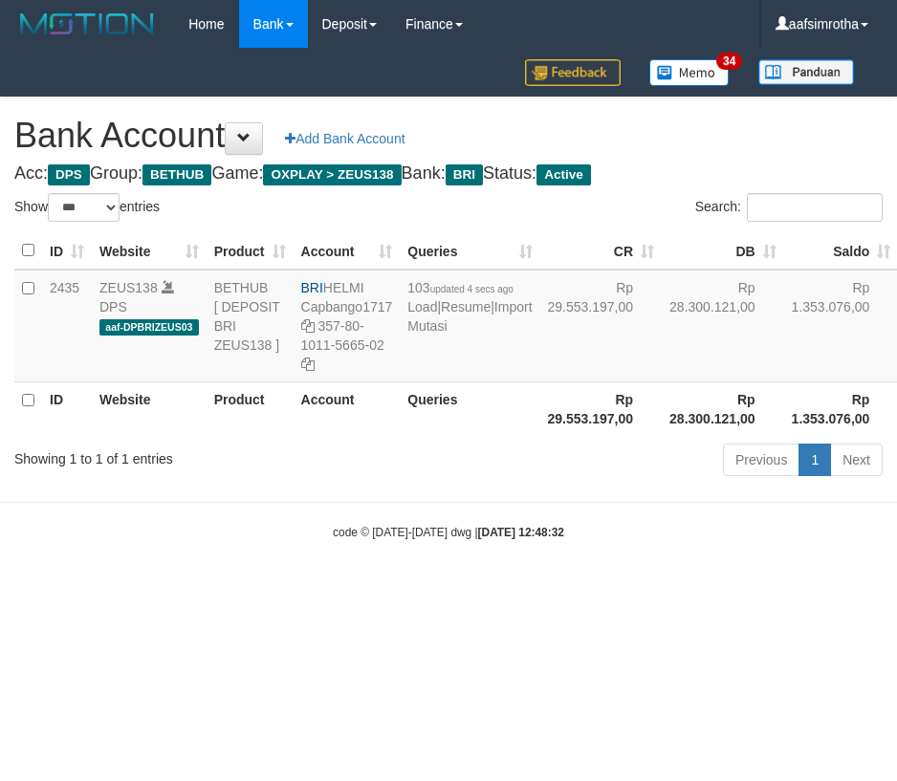
select select "***"
drag, startPoint x: 192, startPoint y: 675, endPoint x: 234, endPoint y: 557, distance: 125.8
click at [194, 589] on html "Toggle navigation Home Bank Account List Mutasi Bank Search Note Mutasi Deposit…" at bounding box center [448, 294] width 897 height 589
drag, startPoint x: 434, startPoint y: 399, endPoint x: 432, endPoint y: 384, distance: 14.5
click at [434, 382] on td "103 updated 4 secs ago Load | Resume | Import Mutasi" at bounding box center [470, 326] width 140 height 113
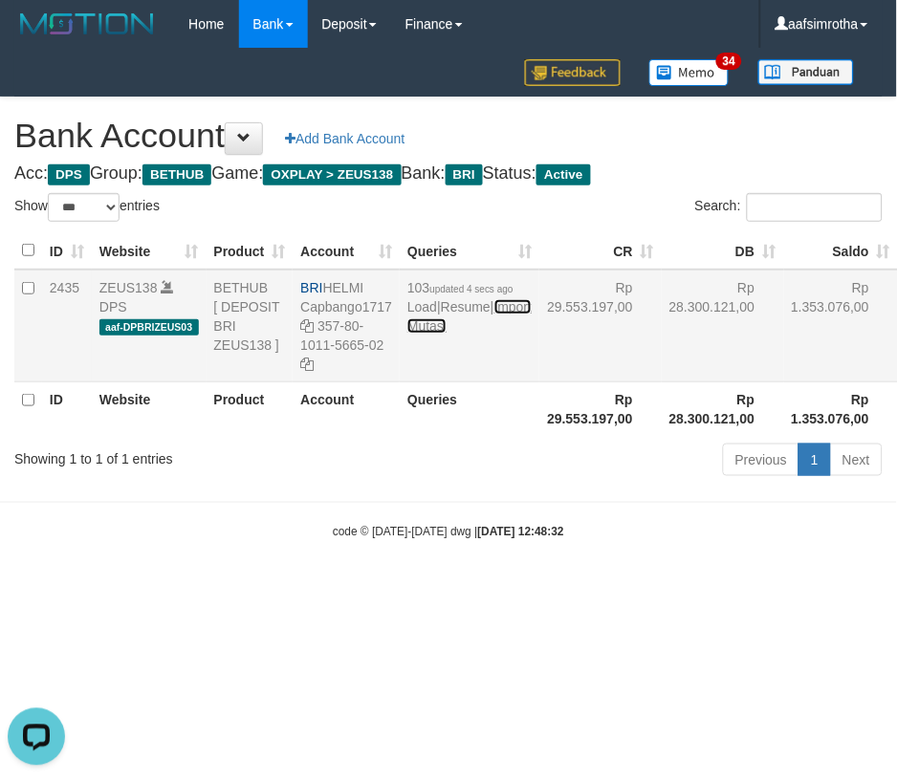
click at [432, 334] on link "Import Mutasi" at bounding box center [469, 316] width 124 height 34
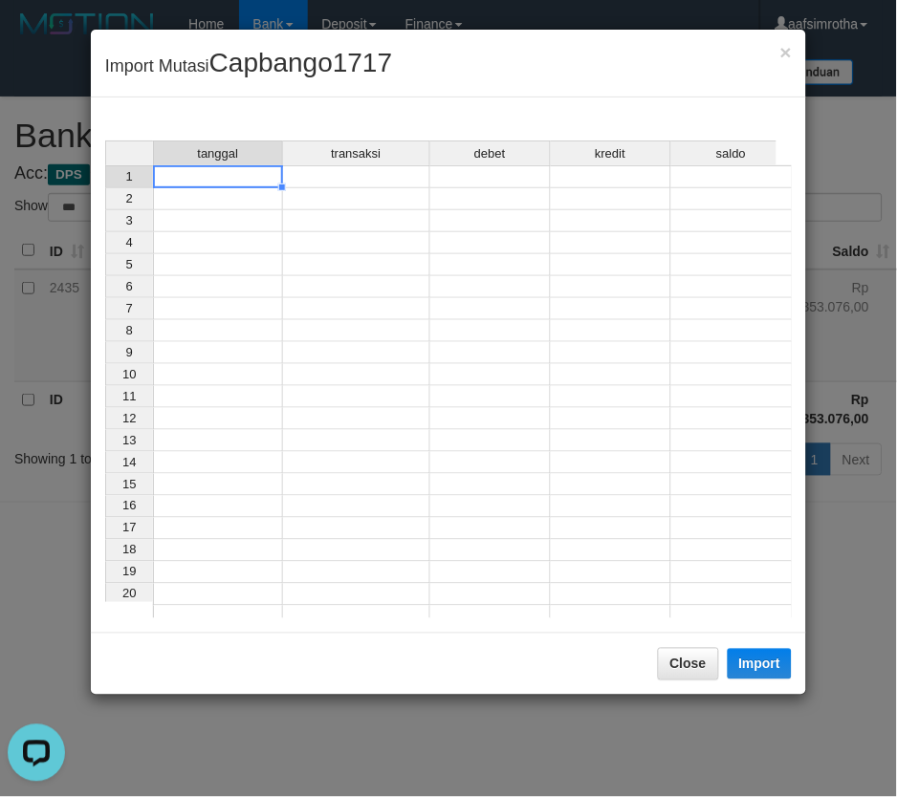
click at [193, 176] on td at bounding box center [218, 176] width 130 height 23
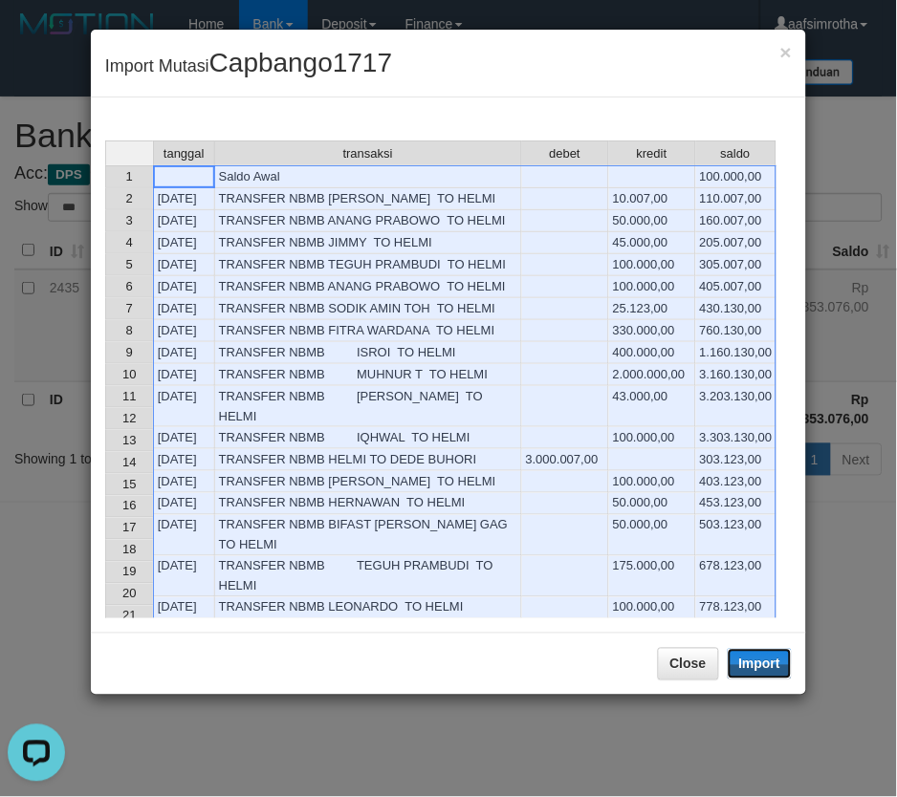
drag, startPoint x: 772, startPoint y: 675, endPoint x: 368, endPoint y: 485, distance: 446.1
click at [770, 675] on button "Import" at bounding box center [760, 664] width 65 height 31
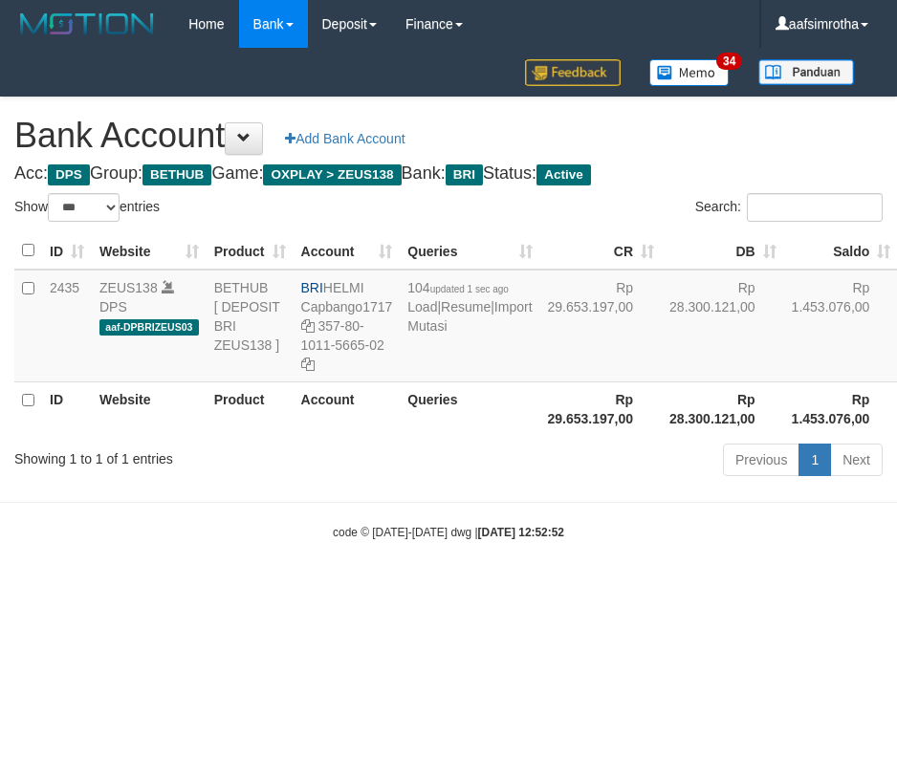
select select "***"
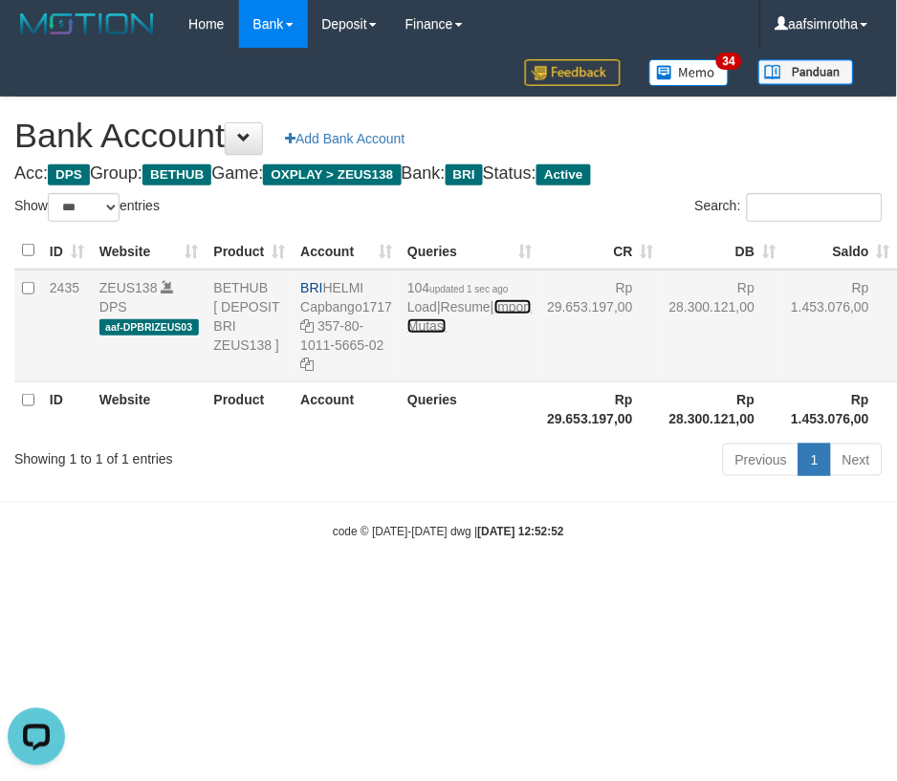
click at [423, 334] on link "Import Mutasi" at bounding box center [469, 316] width 124 height 34
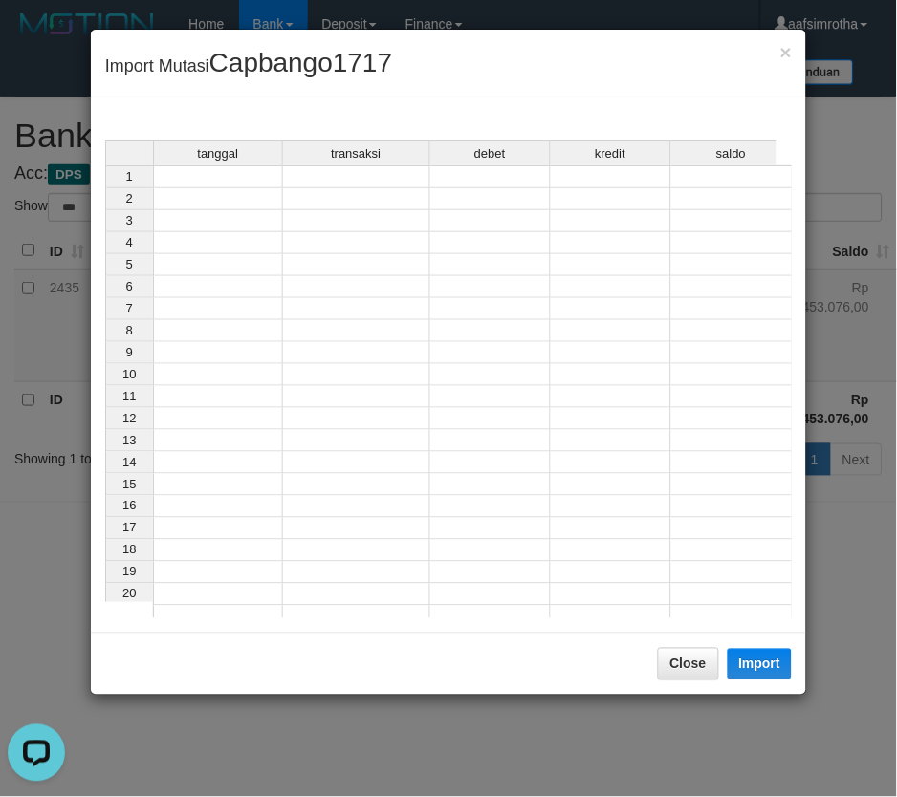
drag, startPoint x: 193, startPoint y: 182, endPoint x: 164, endPoint y: 241, distance: 66.3
click at [194, 182] on td at bounding box center [218, 176] width 130 height 23
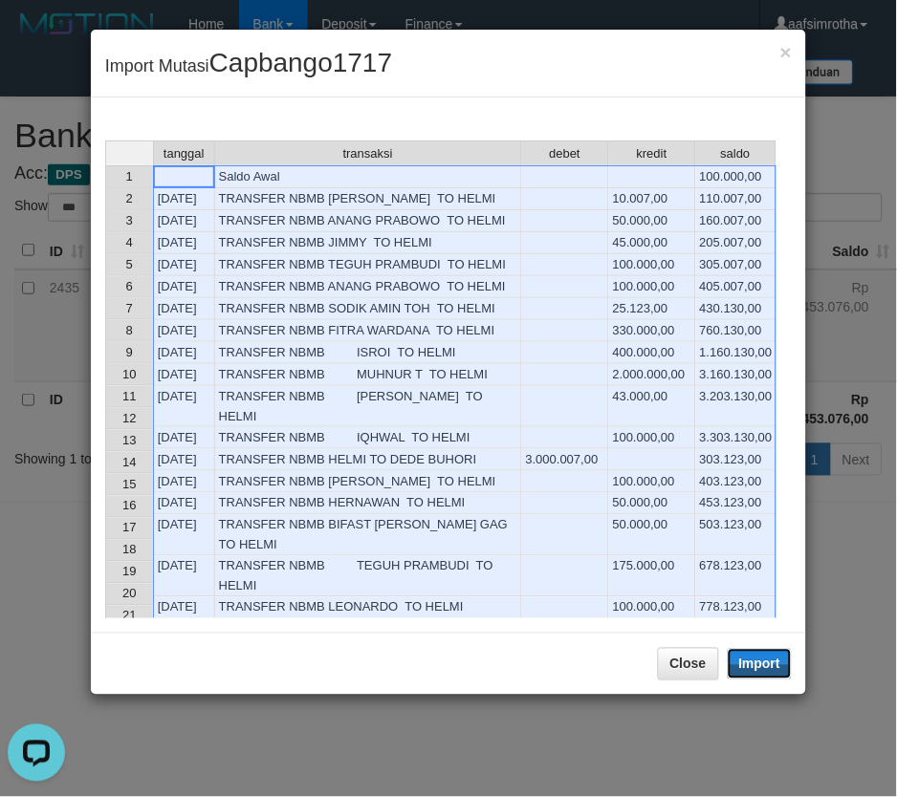
click at [760, 662] on button "Import" at bounding box center [760, 664] width 65 height 31
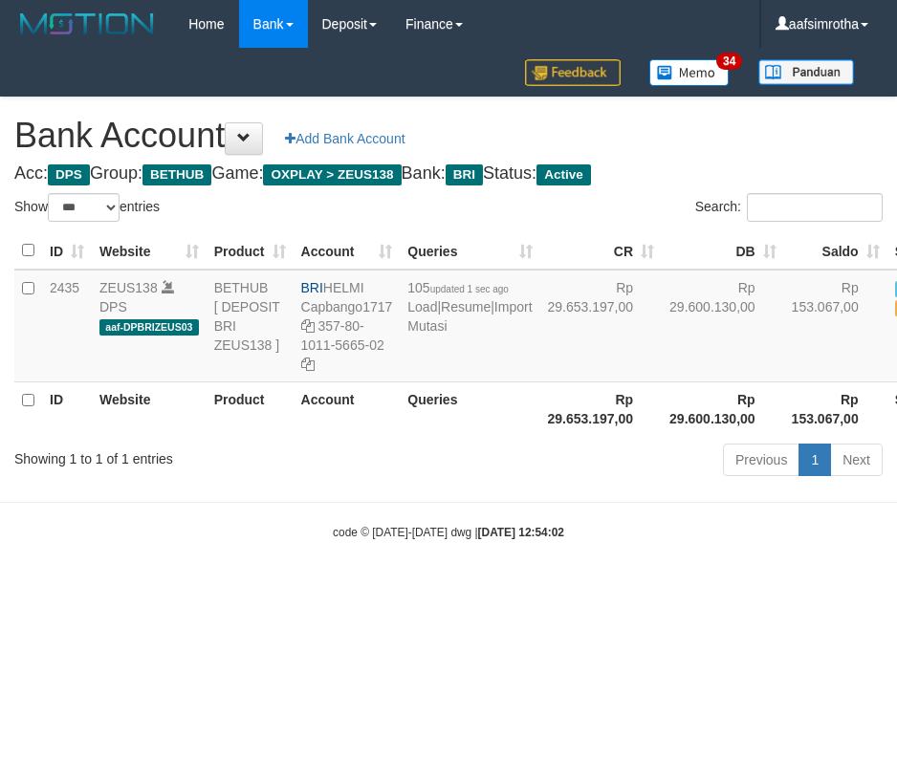
select select "***"
click at [522, 589] on html "Toggle navigation Home Bank Account List Mutasi Bank Search Note Mutasi Deposit…" at bounding box center [448, 294] width 897 height 589
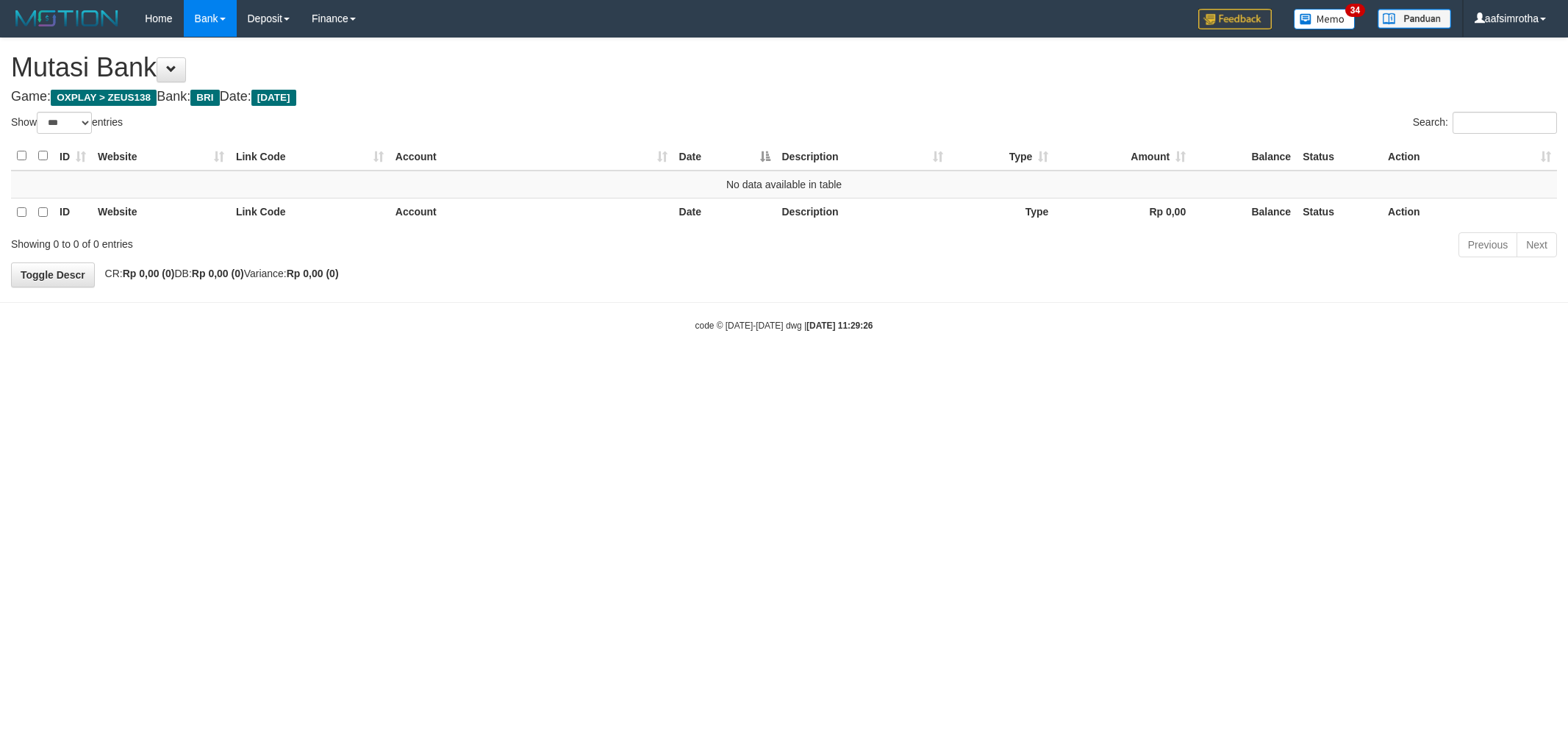
select select "***"
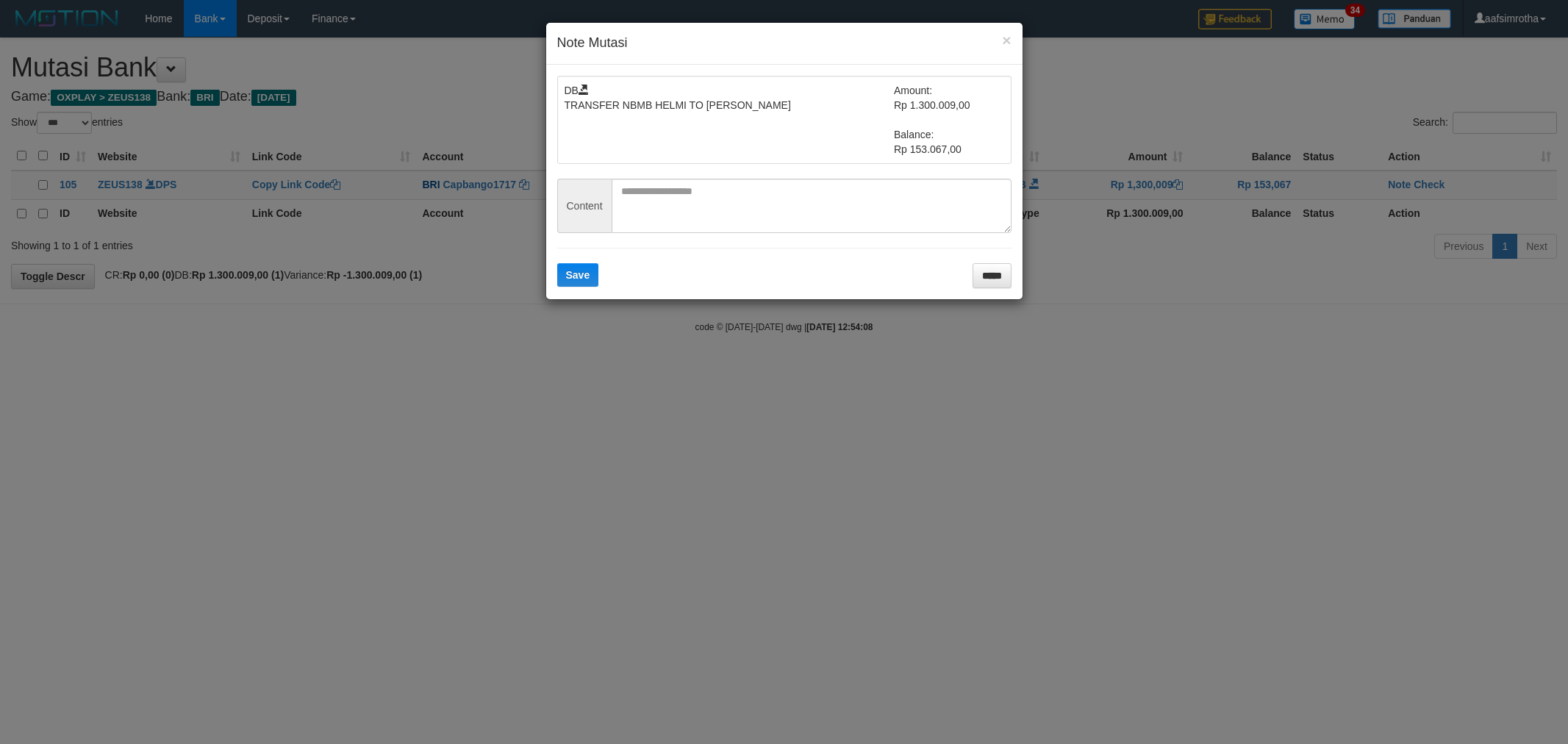
select select "***"
click at [673, 214] on textarea at bounding box center [812, 205] width 400 height 55
paste textarea "*********"
type textarea "*********"
click at [563, 267] on button "Save" at bounding box center [578, 274] width 42 height 24
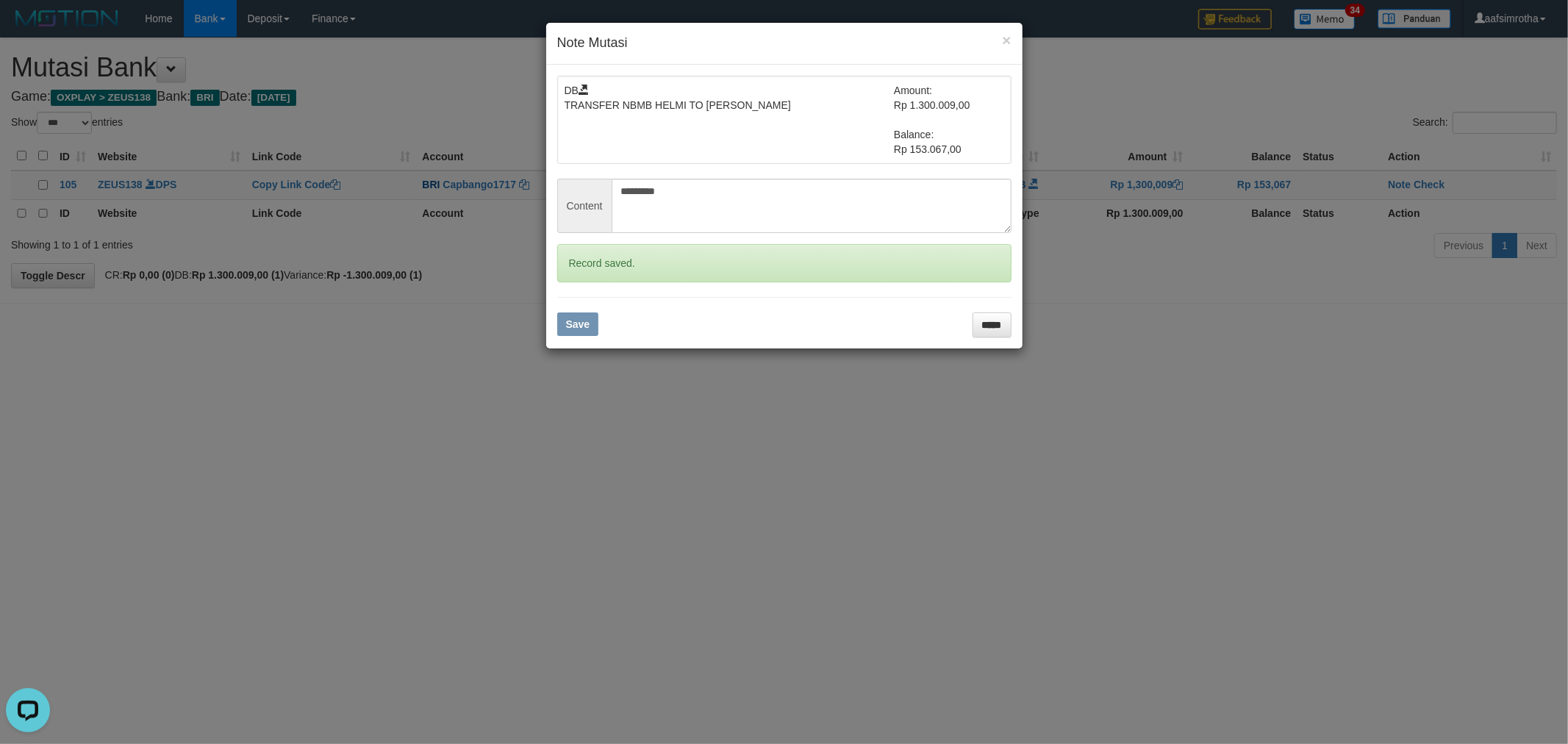
click at [1419, 189] on div "× Note Mutasi DB TRANSFER NBMB HELMI TO YUSUF SYAFPUTRA Amount: Rp 1.300.009,00…" at bounding box center [784, 372] width 1568 height 744
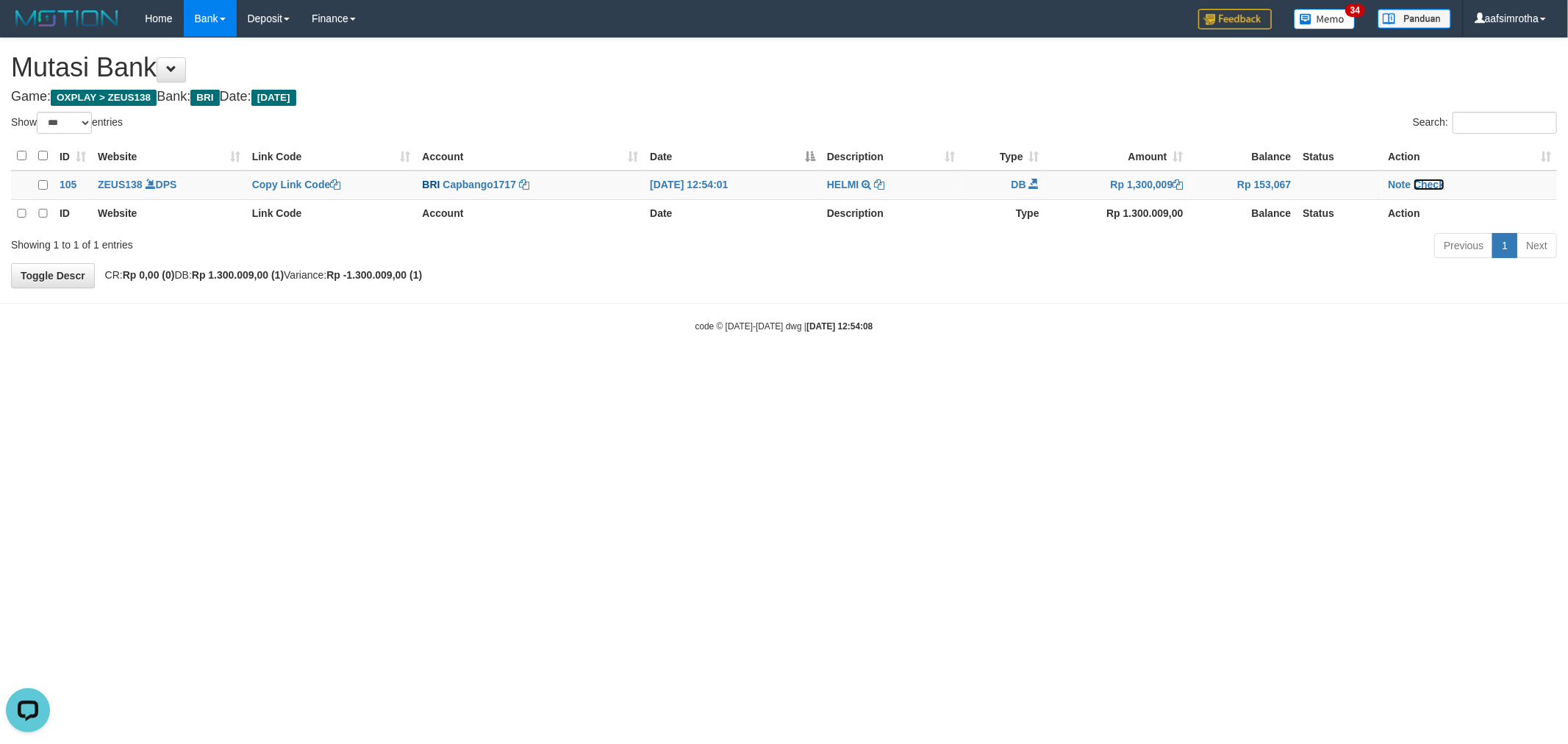
click at [1424, 187] on link "Check" at bounding box center [1429, 184] width 31 height 12
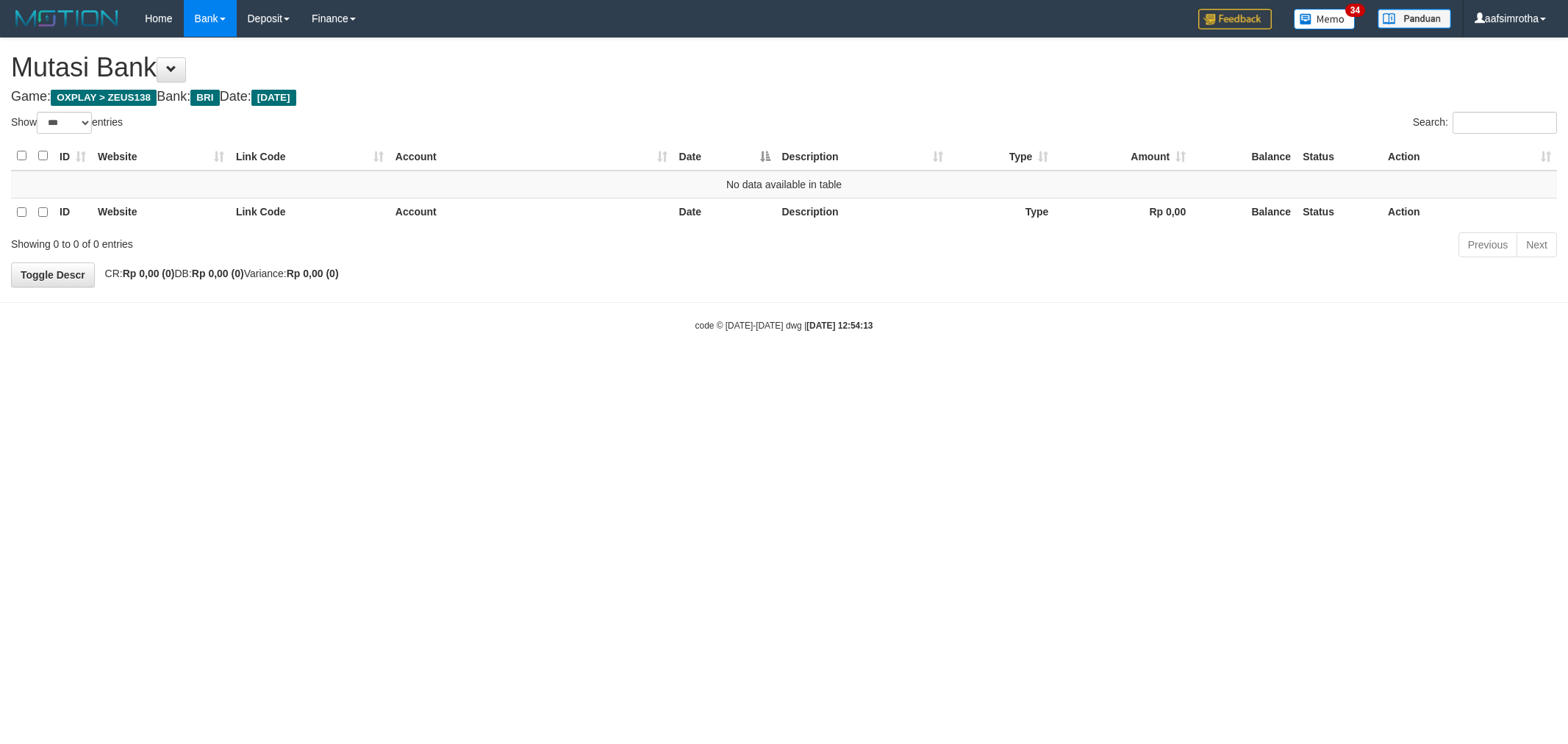
select select "***"
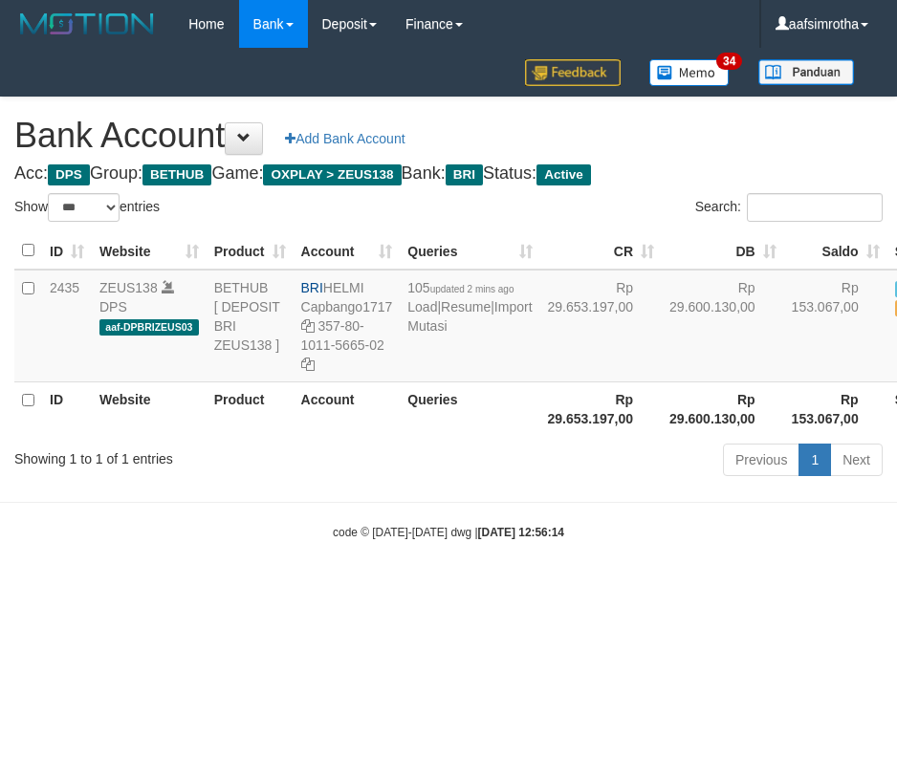
select select "***"
click at [381, 589] on html "Toggle navigation Home Bank Account List Mutasi Bank Search Note Mutasi Deposit…" at bounding box center [448, 294] width 897 height 589
select select "***"
click at [432, 589] on html "Toggle navigation Home Bank Account List Mutasi Bank Search Note Mutasi Deposit…" at bounding box center [448, 294] width 897 height 589
drag, startPoint x: 198, startPoint y: 685, endPoint x: 218, endPoint y: 655, distance: 35.8
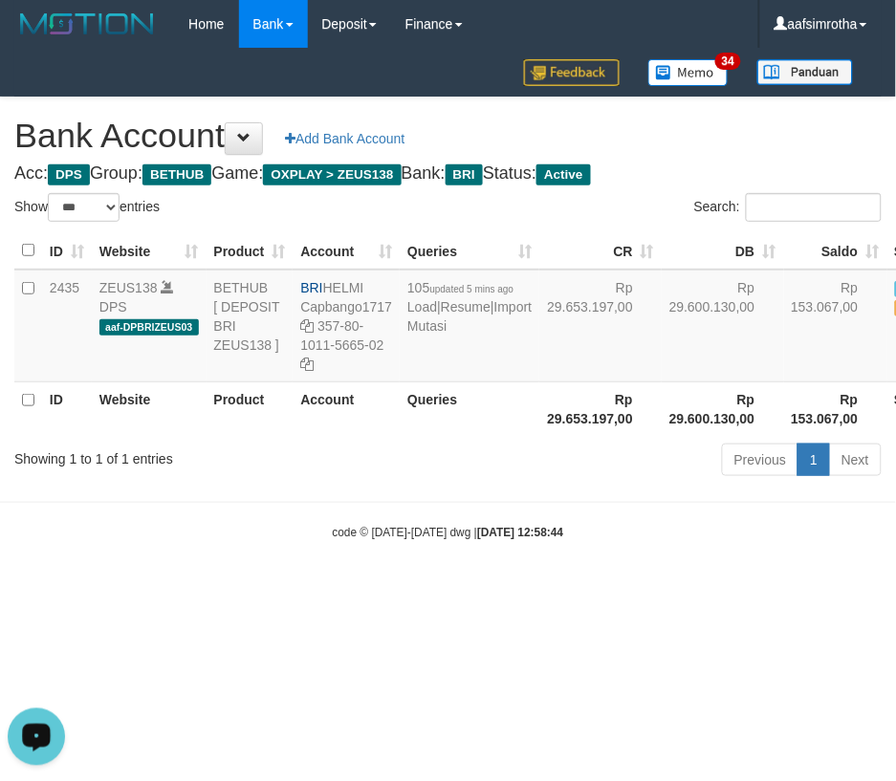
click at [201, 589] on html "Toggle navigation Home Bank Account List Mutasi Bank Search Note Mutasi Deposit…" at bounding box center [448, 294] width 896 height 589
click at [422, 334] on link "Import Mutasi" at bounding box center [469, 316] width 124 height 34
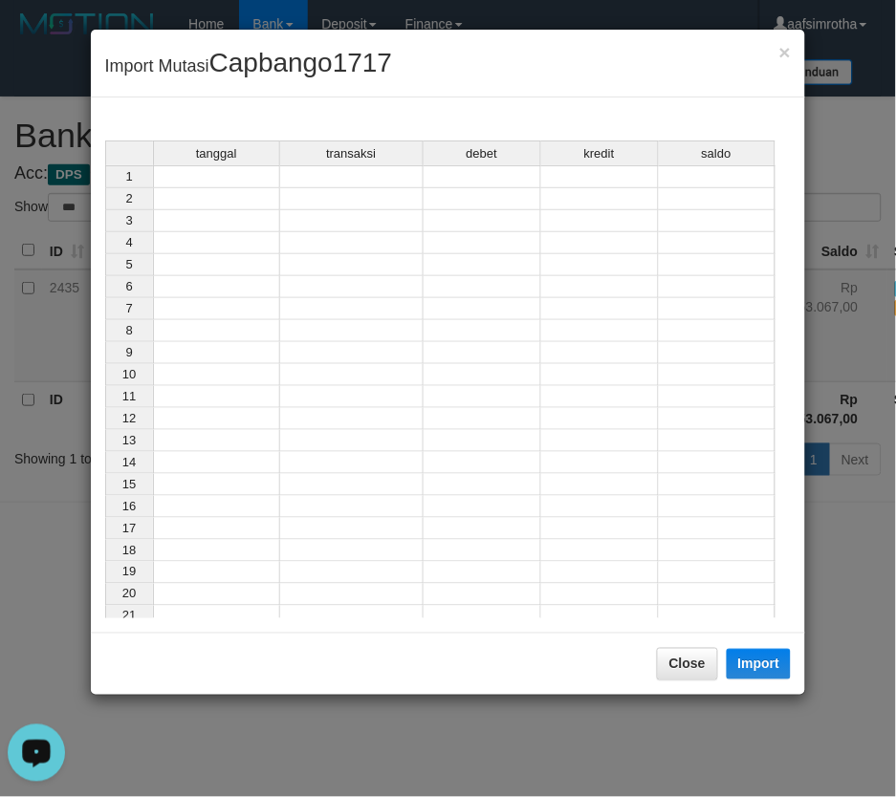
click at [221, 183] on td at bounding box center [216, 176] width 127 height 23
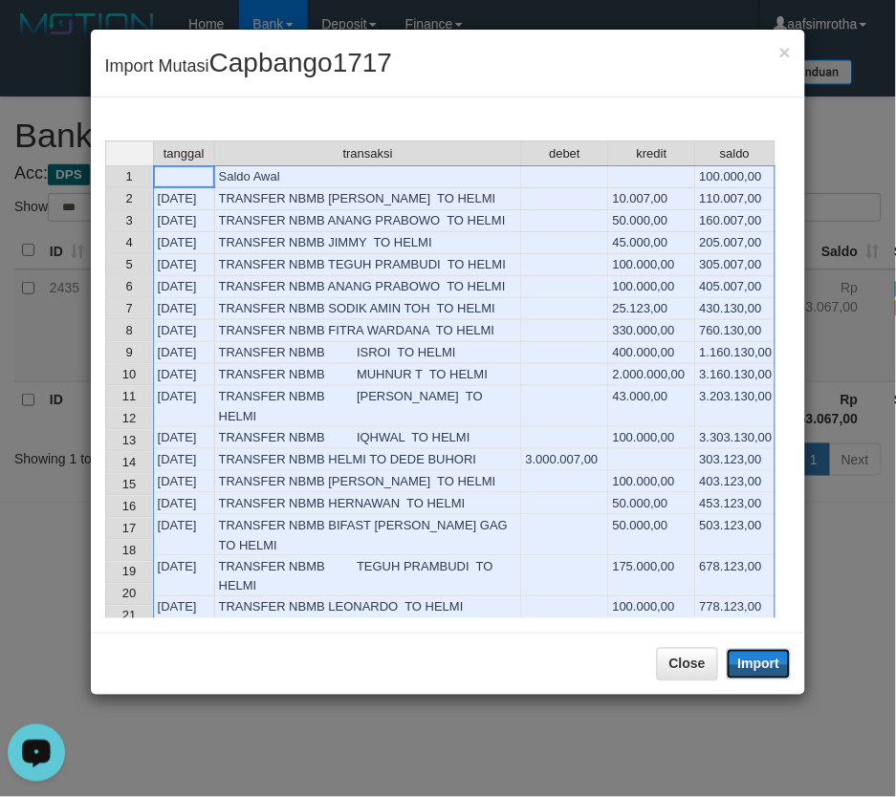
drag, startPoint x: 751, startPoint y: 669, endPoint x: 0, endPoint y: 288, distance: 842.0
click at [749, 667] on button "Import" at bounding box center [759, 664] width 65 height 31
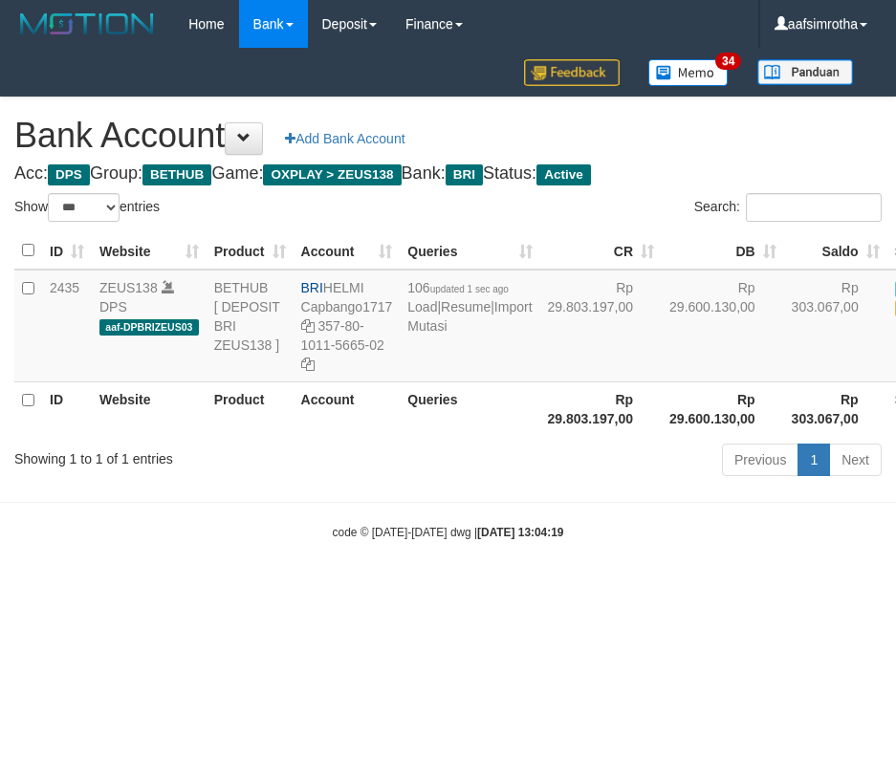
select select "***"
click at [307, 589] on html "Toggle navigation Home Bank Account List Mutasi Bank Search Note Mutasi Deposit…" at bounding box center [448, 294] width 896 height 589
click at [93, 589] on html "Toggle navigation Home Bank Account List Mutasi Bank Search Note Mutasi Deposit…" at bounding box center [448, 294] width 896 height 589
drag, startPoint x: 303, startPoint y: 667, endPoint x: 461, endPoint y: 454, distance: 265.3
click at [314, 589] on html "Toggle navigation Home Bank Account List Mutasi Bank Search Note Mutasi Deposit…" at bounding box center [448, 294] width 896 height 589
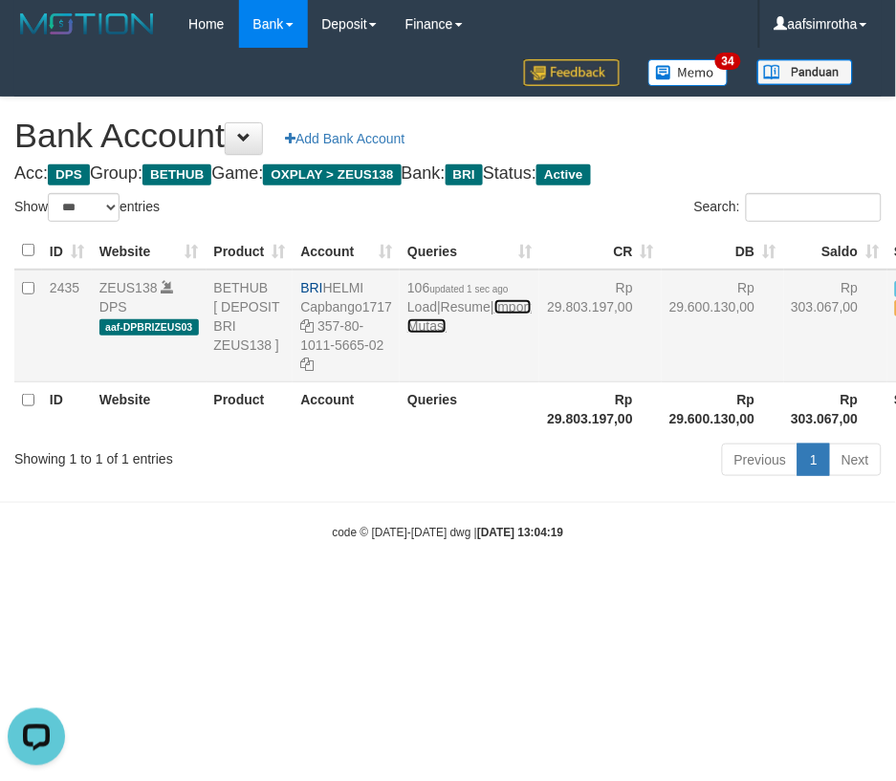
click at [413, 334] on link "Import Mutasi" at bounding box center [469, 316] width 124 height 34
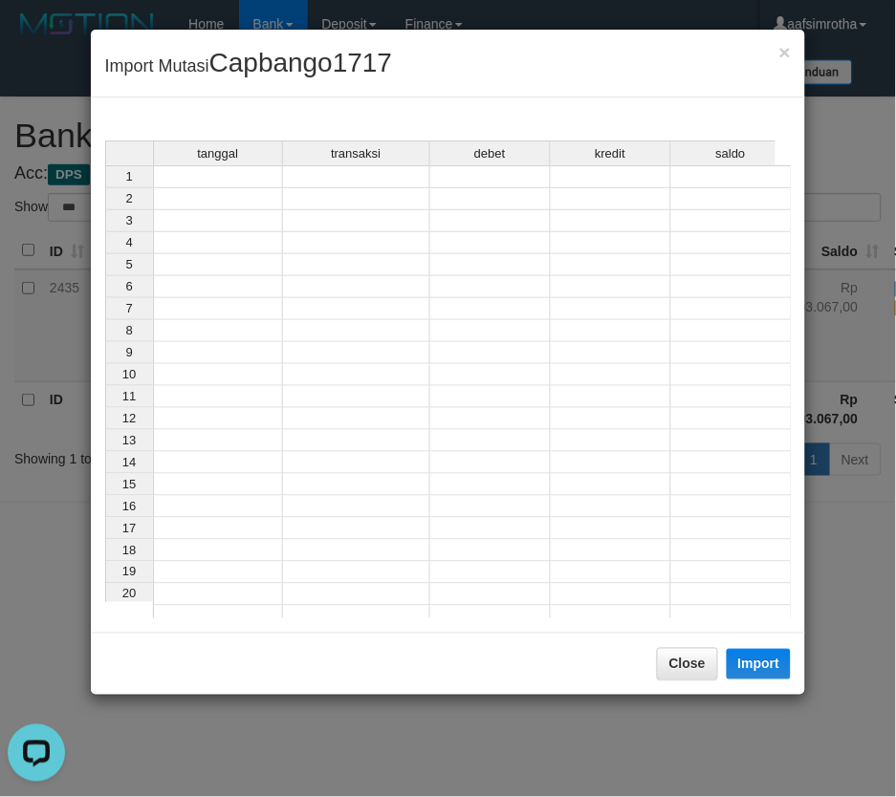
click at [230, 169] on td at bounding box center [218, 176] width 130 height 23
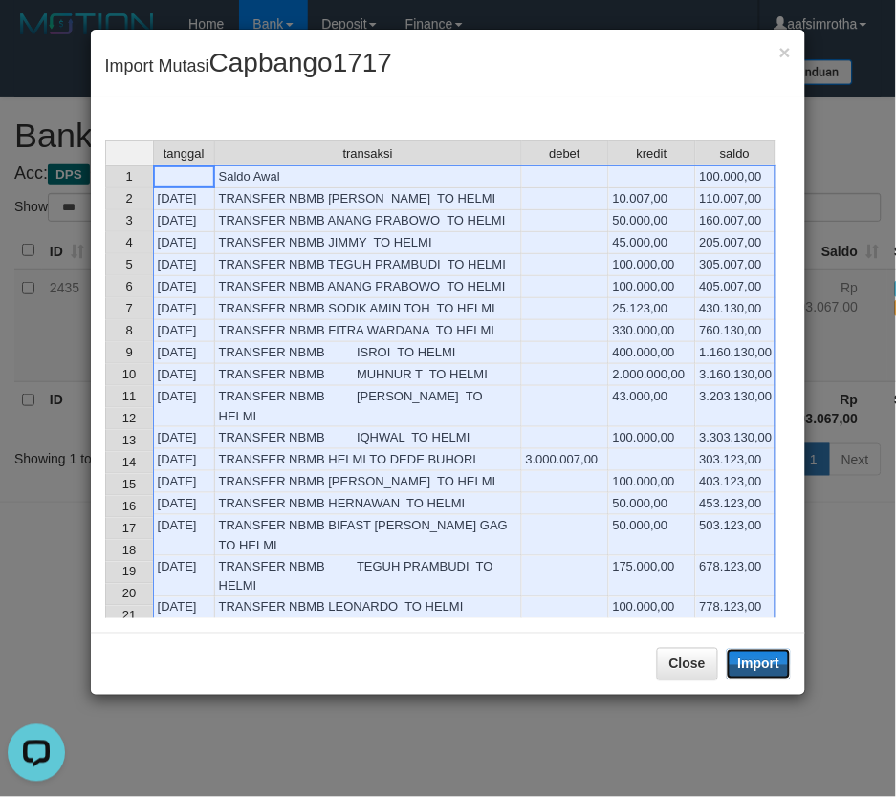
click at [741, 666] on button "Import" at bounding box center [759, 664] width 65 height 31
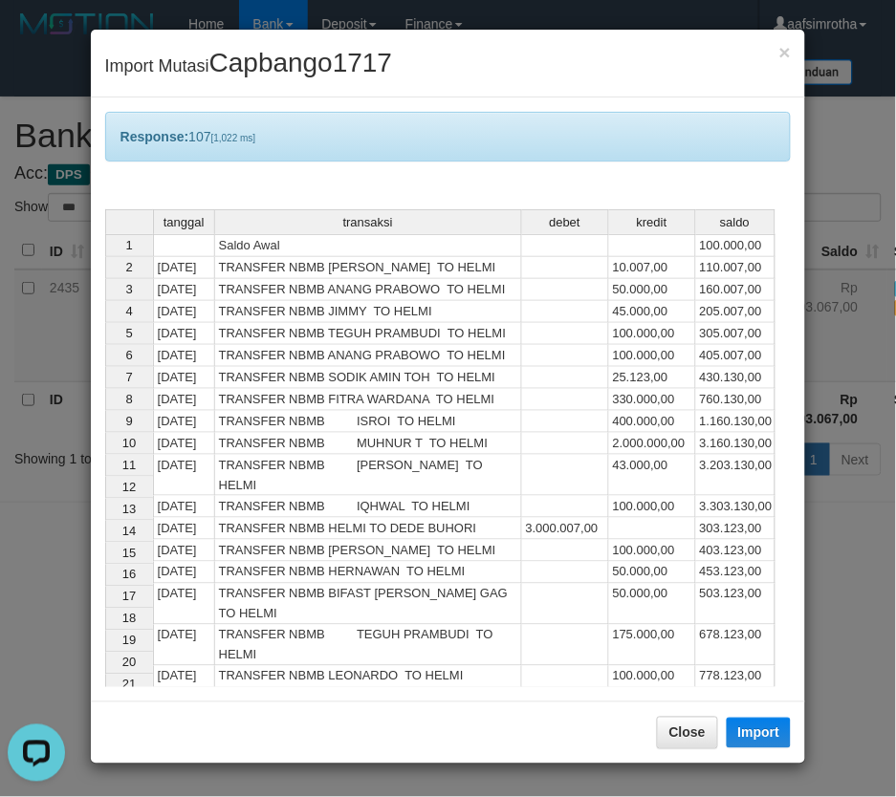
click at [433, 768] on div "× Import Mutasi Capbango1717 Response: 107 [1,022 ms] tanggal transaksi debet k…" at bounding box center [448, 398] width 896 height 797
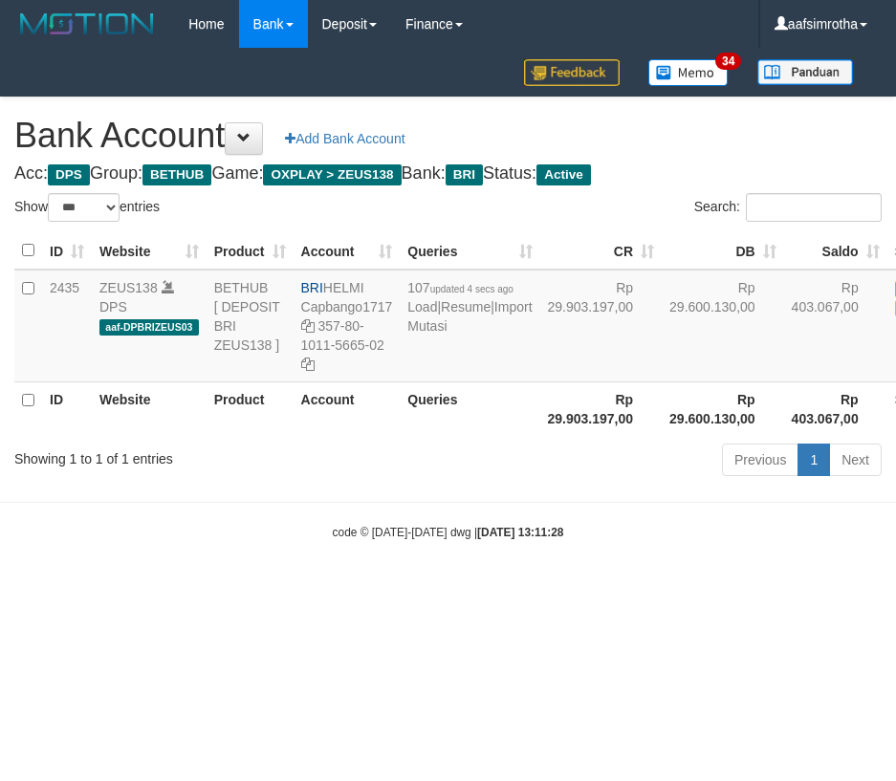
select select "***"
click at [425, 589] on html "Toggle navigation Home Bank Account List Mutasi Bank Search Note Mutasi Deposit…" at bounding box center [448, 294] width 897 height 589
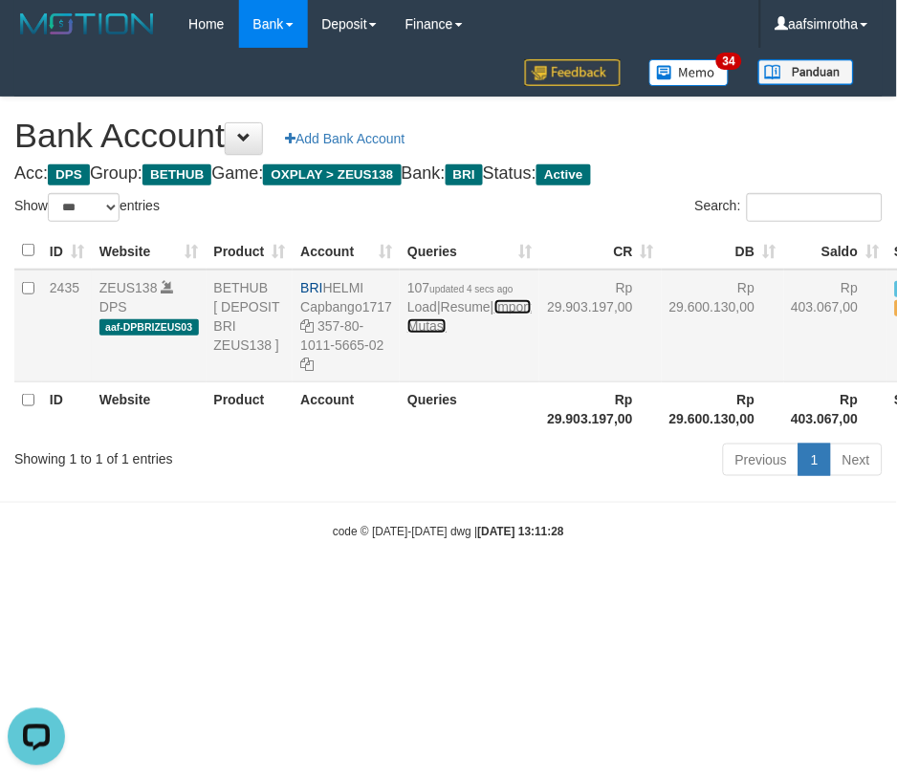
click at [424, 334] on link "Import Mutasi" at bounding box center [469, 316] width 124 height 34
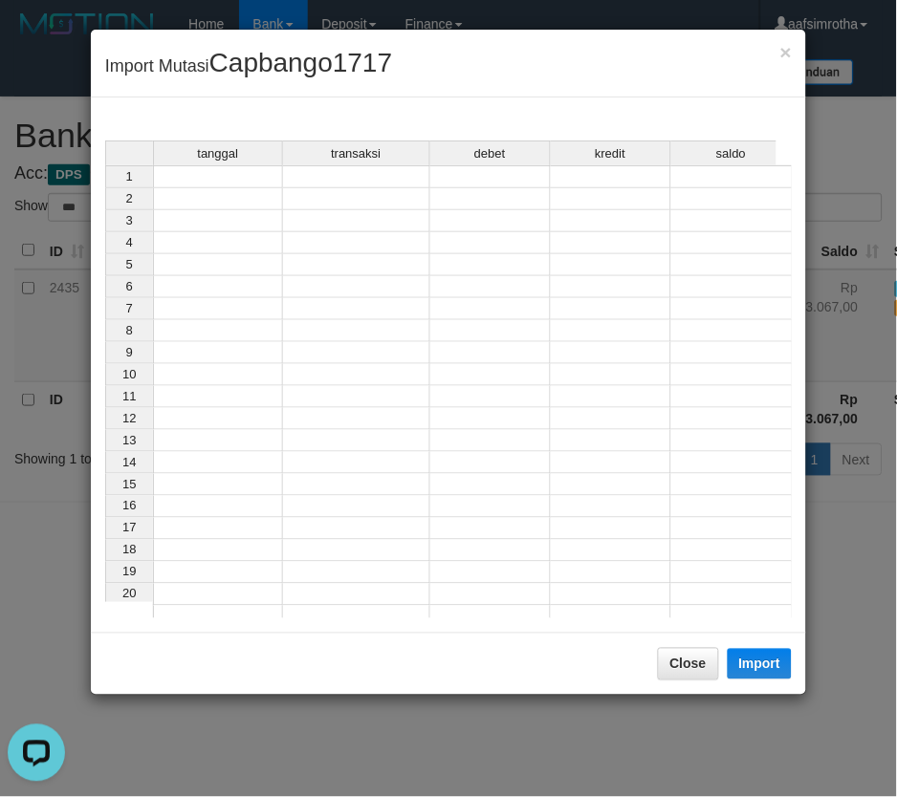
click at [232, 184] on td at bounding box center [218, 176] width 130 height 23
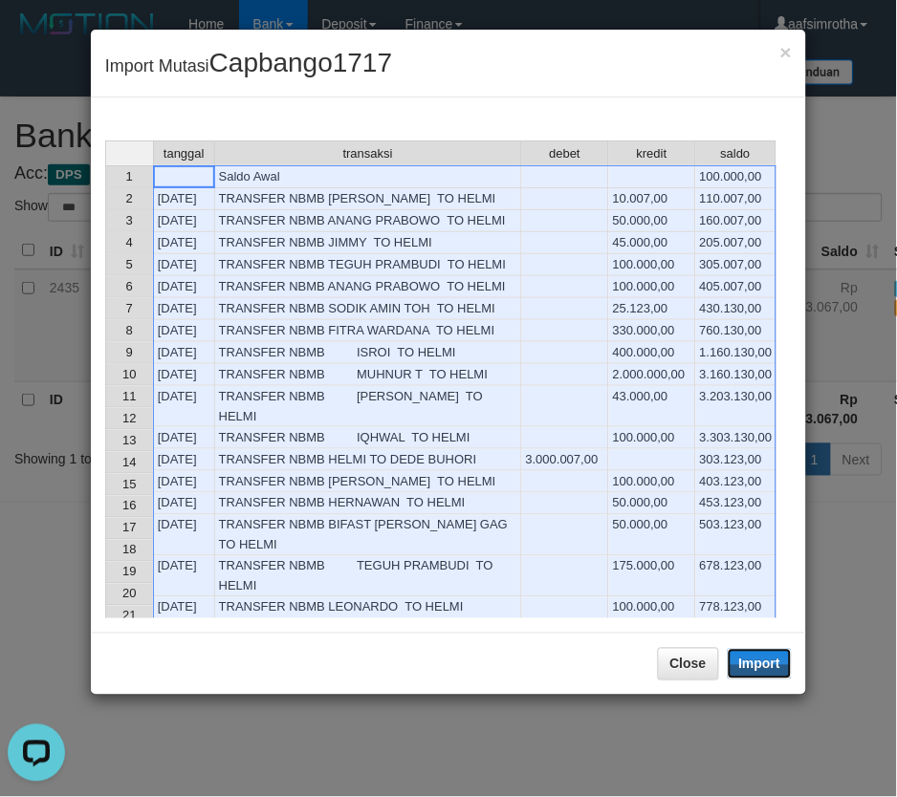
drag, startPoint x: 769, startPoint y: 667, endPoint x: 62, endPoint y: 581, distance: 711.8
click at [762, 670] on button "Import" at bounding box center [760, 664] width 65 height 31
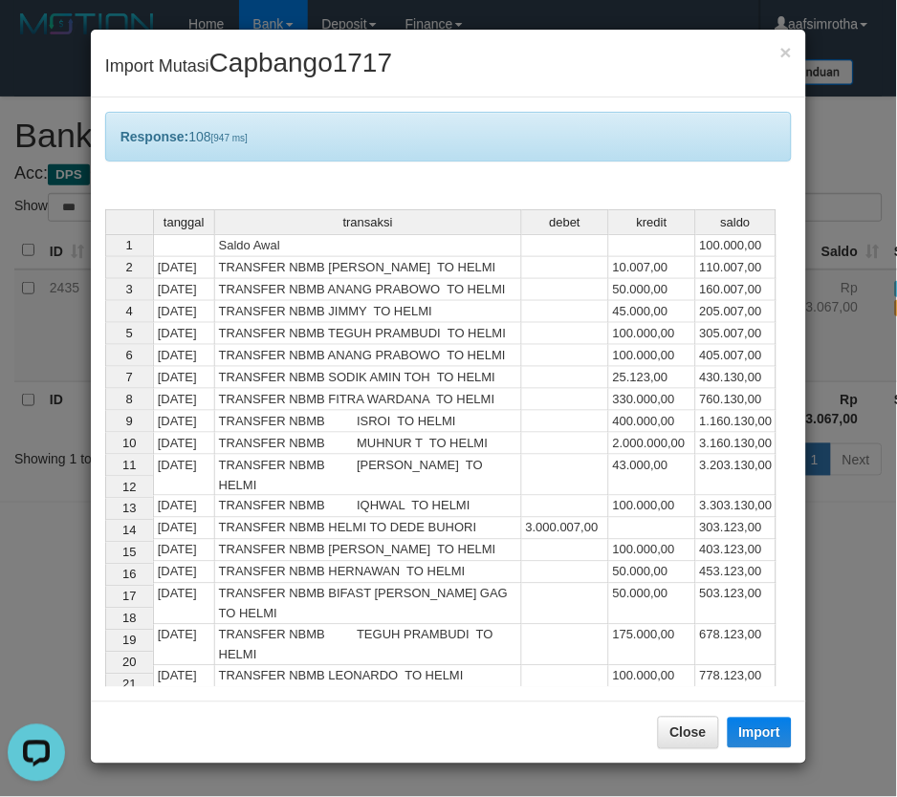
drag, startPoint x: 843, startPoint y: 654, endPoint x: 829, endPoint y: 648, distance: 15.4
click at [843, 655] on div "× Import Mutasi Capbango1717 Response: 108 [947 ms] tanggal transaksi debet kre…" at bounding box center [448, 398] width 897 height 797
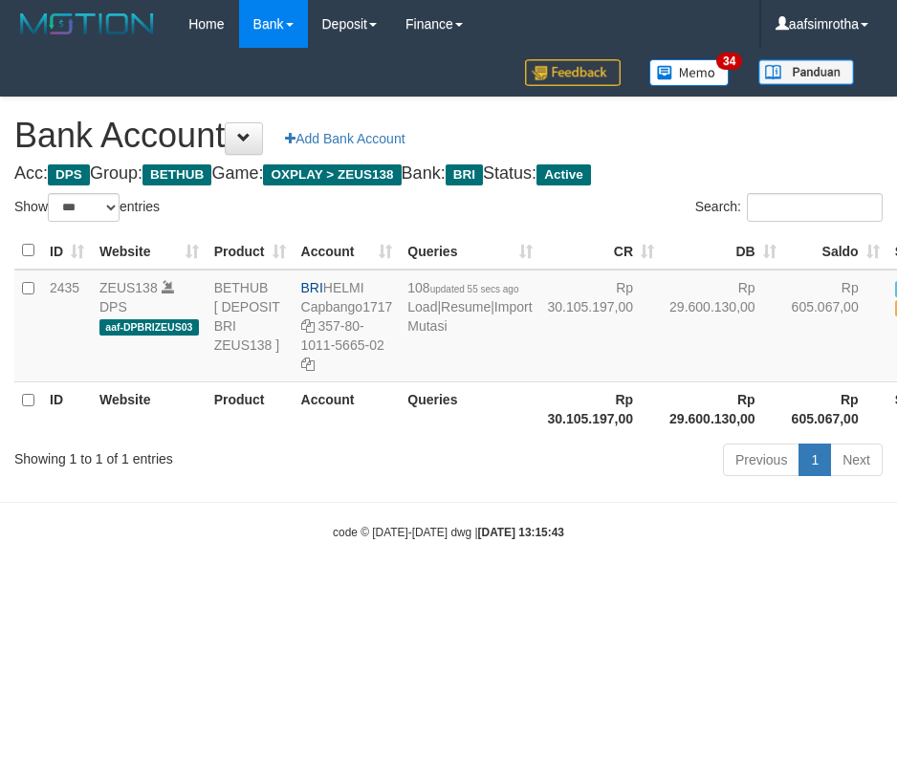
select select "***"
click at [232, 589] on html "Toggle navigation Home Bank Account List Mutasi Bank Search Note Mutasi Deposit…" at bounding box center [448, 294] width 897 height 589
click at [321, 589] on html "Toggle navigation Home Bank Account List Mutasi Bank Search Note Mutasi Deposit…" at bounding box center [448, 294] width 897 height 589
click at [400, 589] on html "Toggle navigation Home Bank Account List Mutasi Bank Search Note Mutasi Deposit…" at bounding box center [448, 294] width 897 height 589
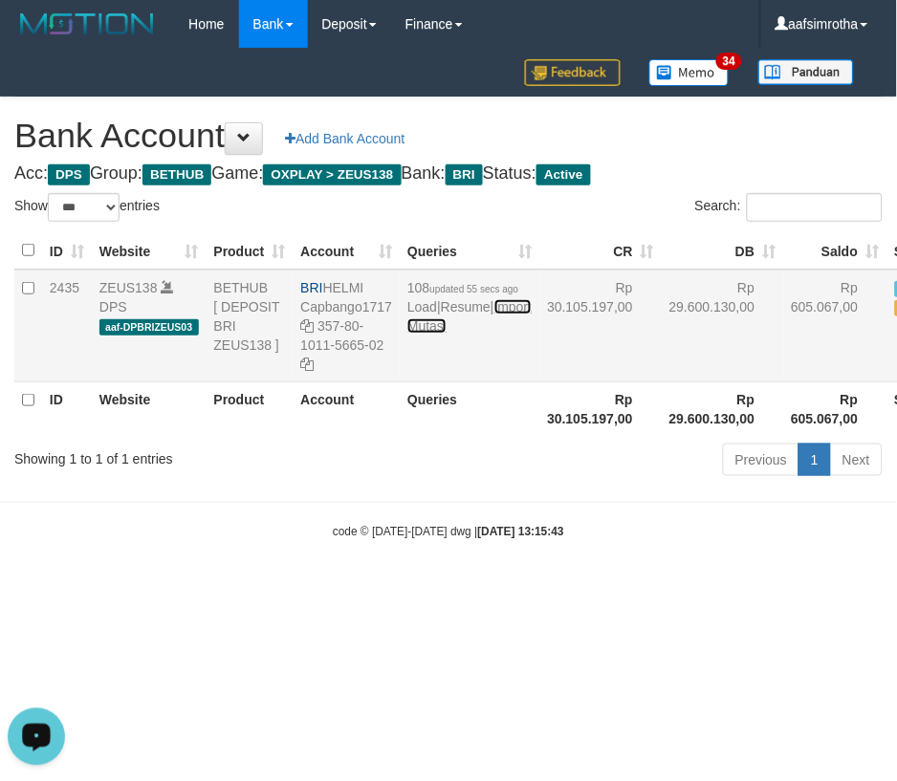
click at [436, 334] on link "Import Mutasi" at bounding box center [469, 316] width 124 height 34
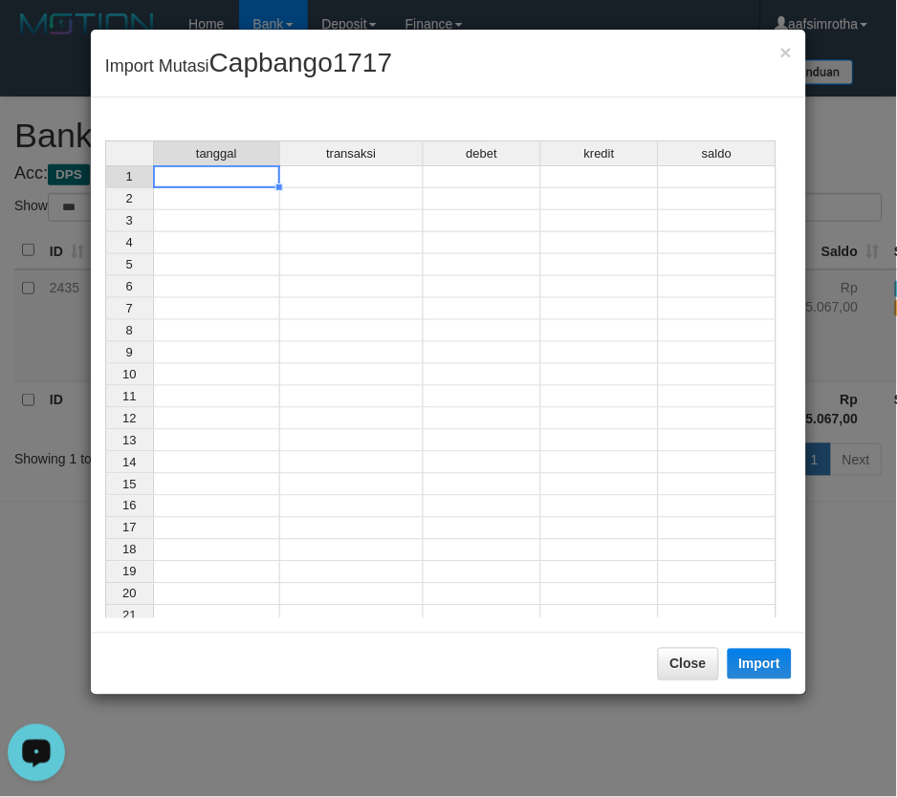
click at [221, 179] on td at bounding box center [216, 176] width 127 height 23
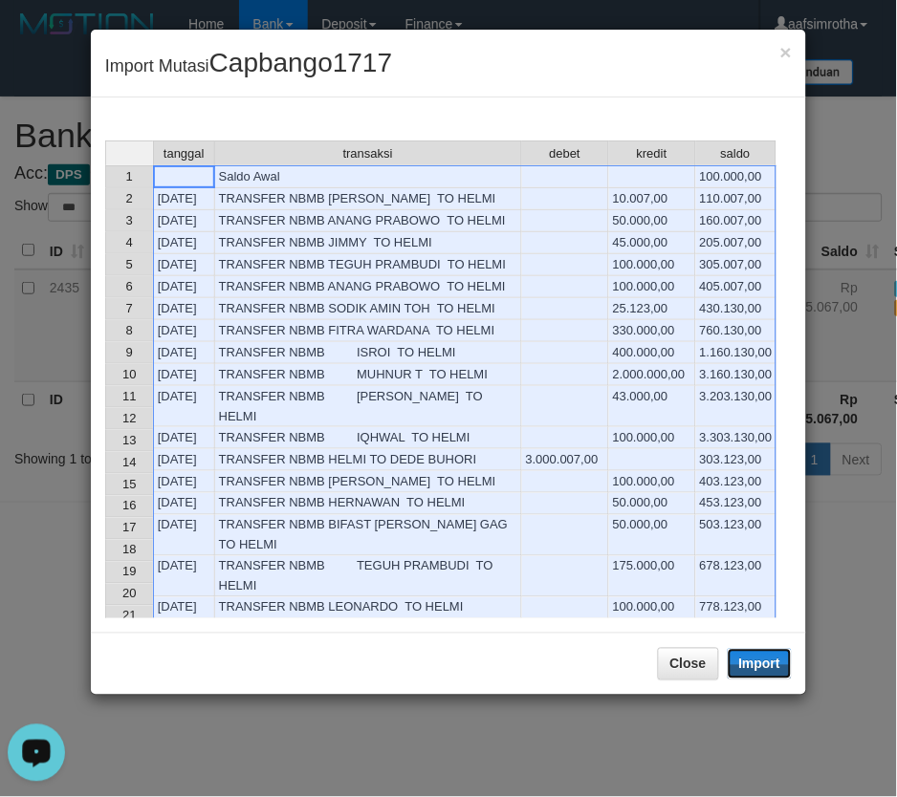
click at [759, 665] on button "Import" at bounding box center [760, 664] width 65 height 31
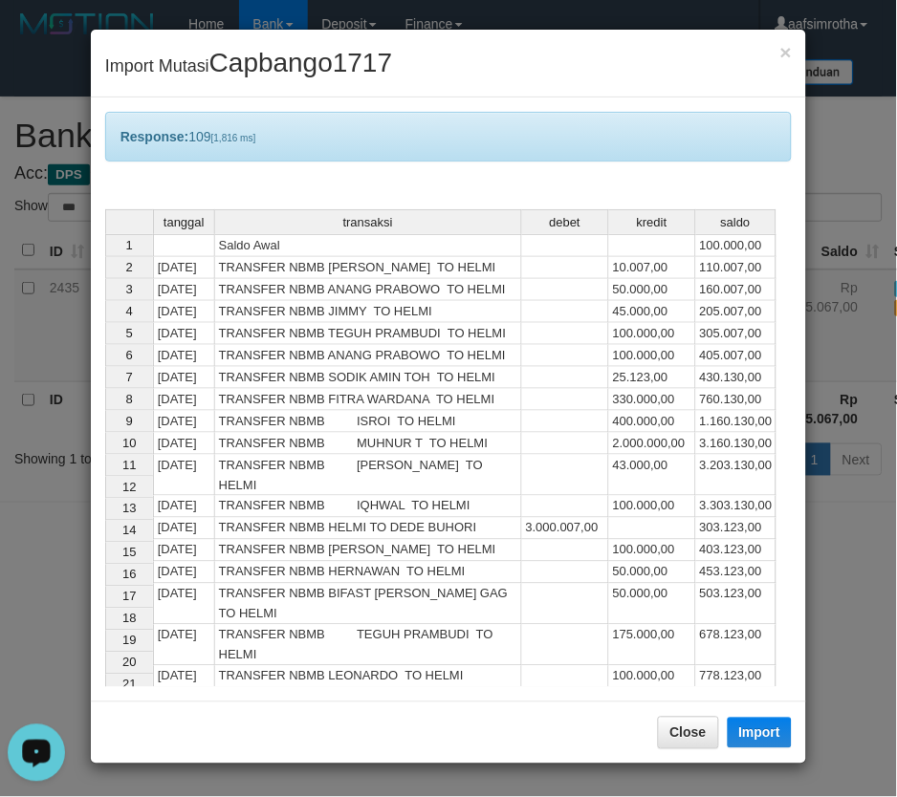
drag, startPoint x: 473, startPoint y: 709, endPoint x: 460, endPoint y: 713, distance: 14.2
click at [475, 727] on div "Close Import" at bounding box center [448, 733] width 715 height 62
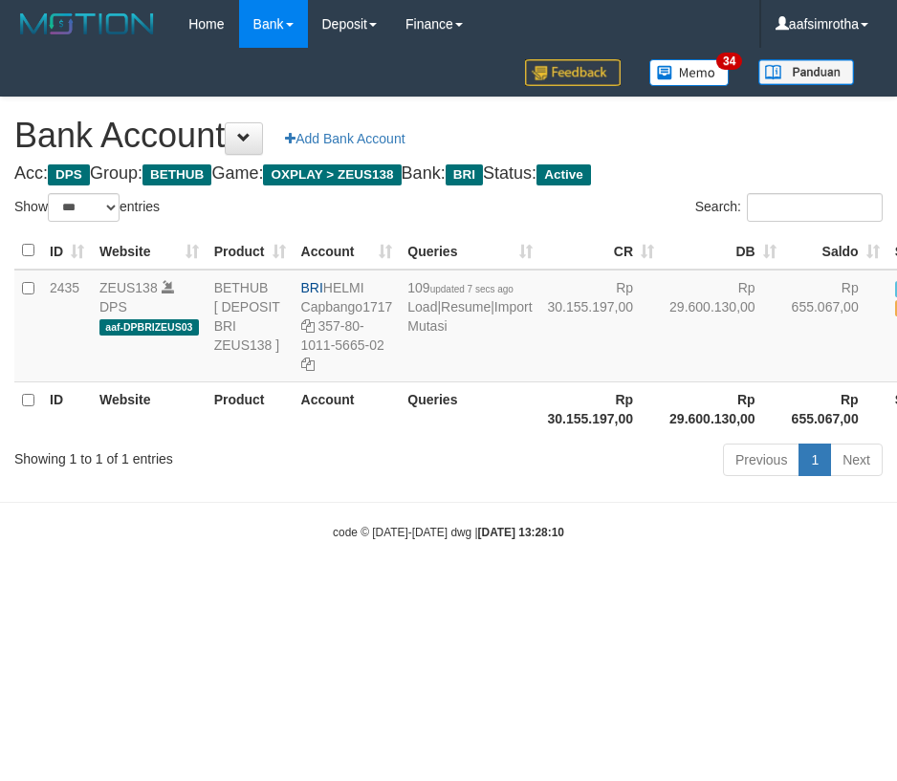
select select "***"
click at [423, 96] on div "Home Bank Account List Mutasi Bank Search Note Mutasi Deposit DPS Fetch DPS Lis…" at bounding box center [448, 48] width 868 height 97
drag, startPoint x: 207, startPoint y: 692, endPoint x: 453, endPoint y: 455, distance: 342.2
click at [207, 589] on html "Toggle navigation Home Bank Account List Mutasi Bank Search Note Mutasi Deposit…" at bounding box center [448, 294] width 897 height 589
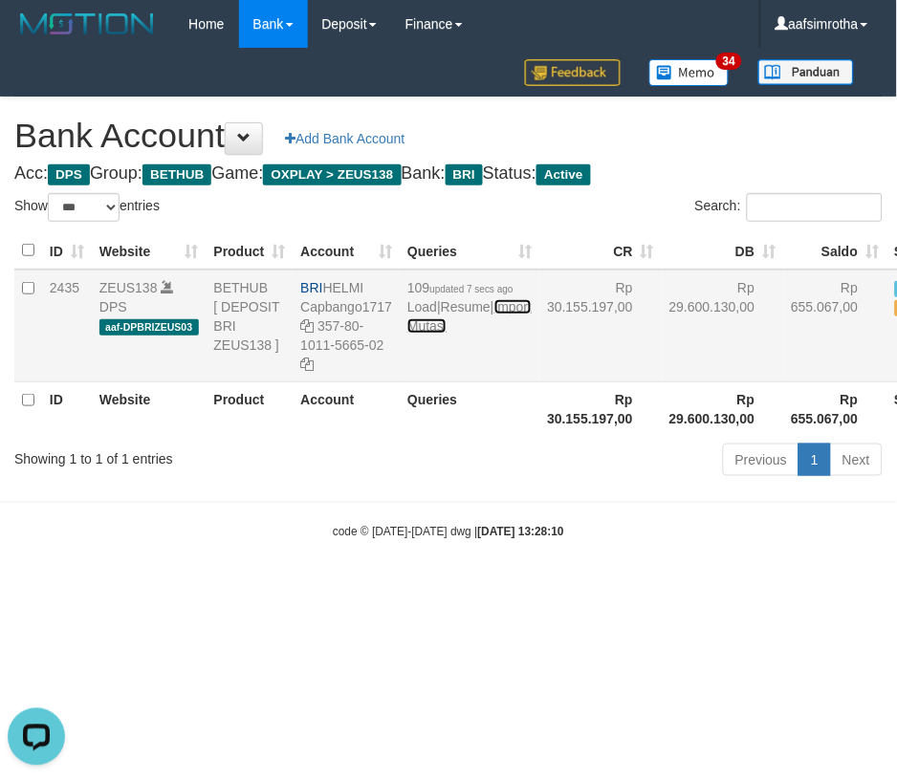
click at [437, 334] on link "Import Mutasi" at bounding box center [469, 316] width 124 height 34
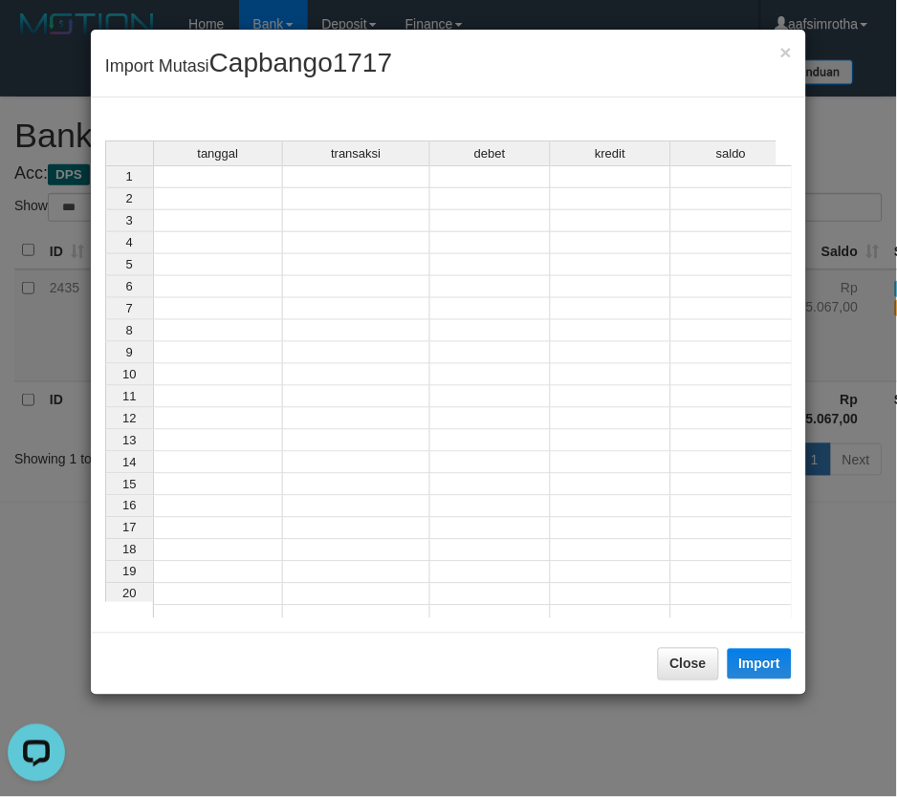
click at [217, 167] on div "tanggal transaksi debet kredit saldo" at bounding box center [440, 155] width 671 height 28
click at [218, 172] on td at bounding box center [218, 176] width 130 height 23
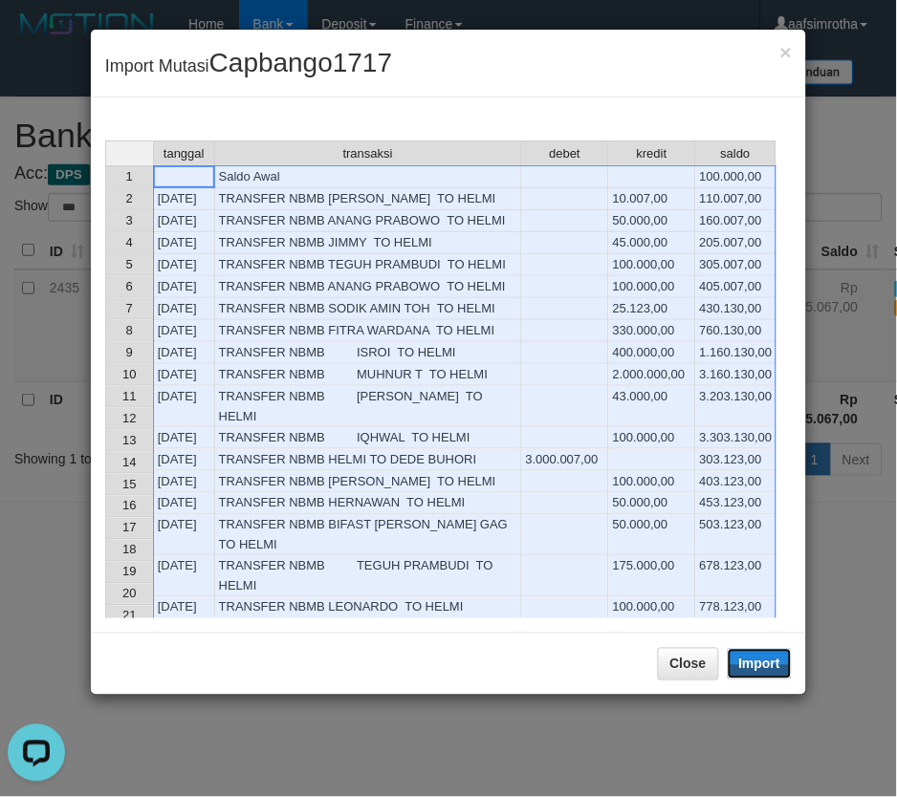
drag, startPoint x: 779, startPoint y: 665, endPoint x: 6, endPoint y: 447, distance: 803.7
click at [780, 667] on button "Import" at bounding box center [760, 664] width 65 height 31
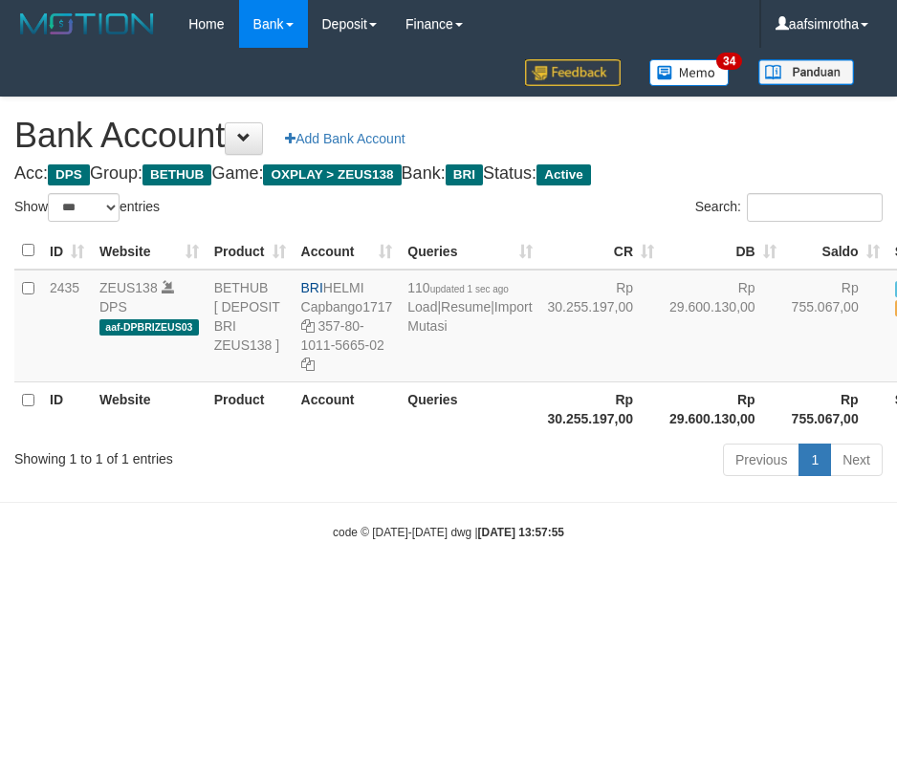
select select "***"
drag, startPoint x: 241, startPoint y: 653, endPoint x: 316, endPoint y: 633, distance: 78.2
click at [240, 589] on html "Toggle navigation Home Bank Account List Mutasi Bank Search Note Mutasi Deposit…" at bounding box center [448, 294] width 897 height 589
select select "***"
drag, startPoint x: 273, startPoint y: 691, endPoint x: 321, endPoint y: 536, distance: 162.4
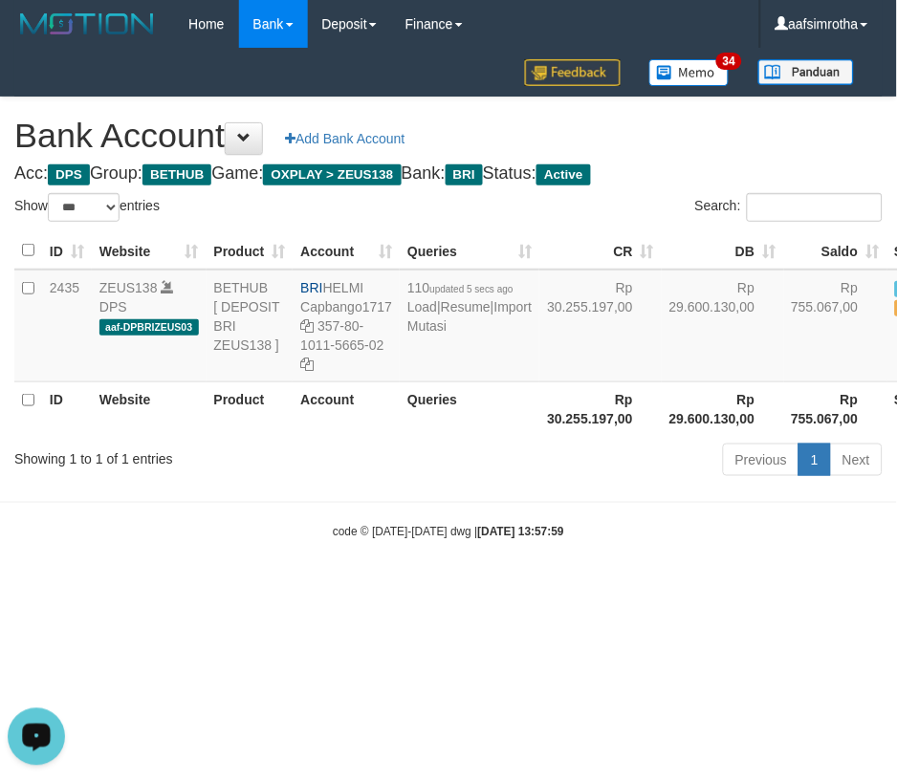
click at [274, 589] on html "Toggle navigation Home Bank Account List Mutasi Bank Search Note Mutasi Deposit…" at bounding box center [448, 294] width 897 height 589
click at [440, 334] on link "Import Mutasi" at bounding box center [469, 316] width 124 height 34
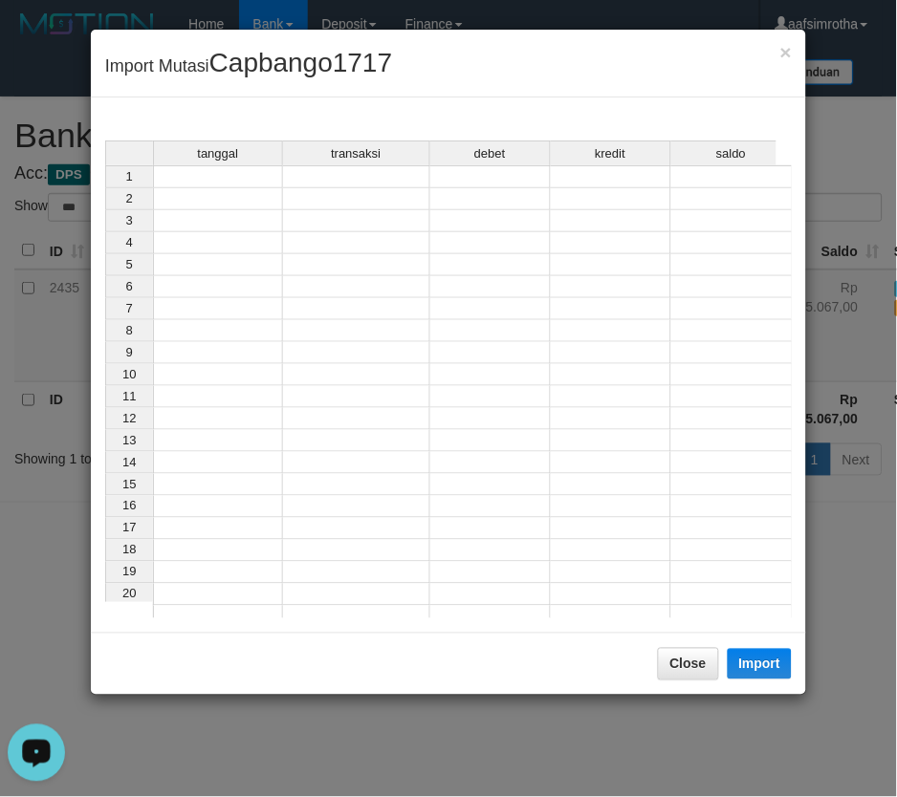
click at [212, 176] on td at bounding box center [218, 176] width 130 height 23
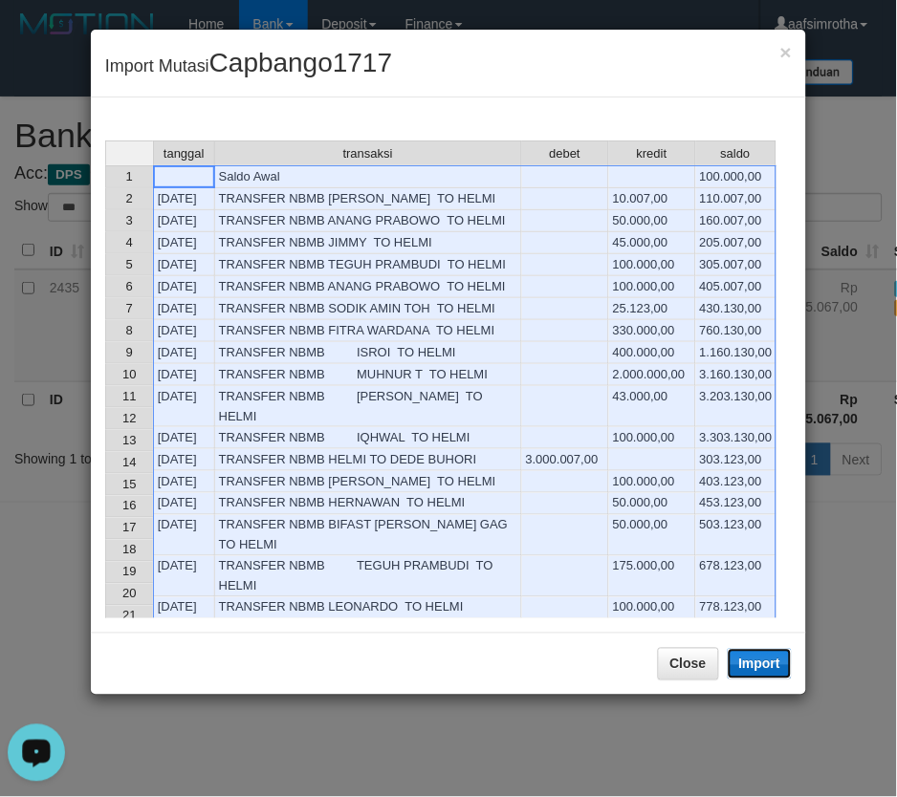
click at [769, 658] on button "Import" at bounding box center [760, 664] width 65 height 31
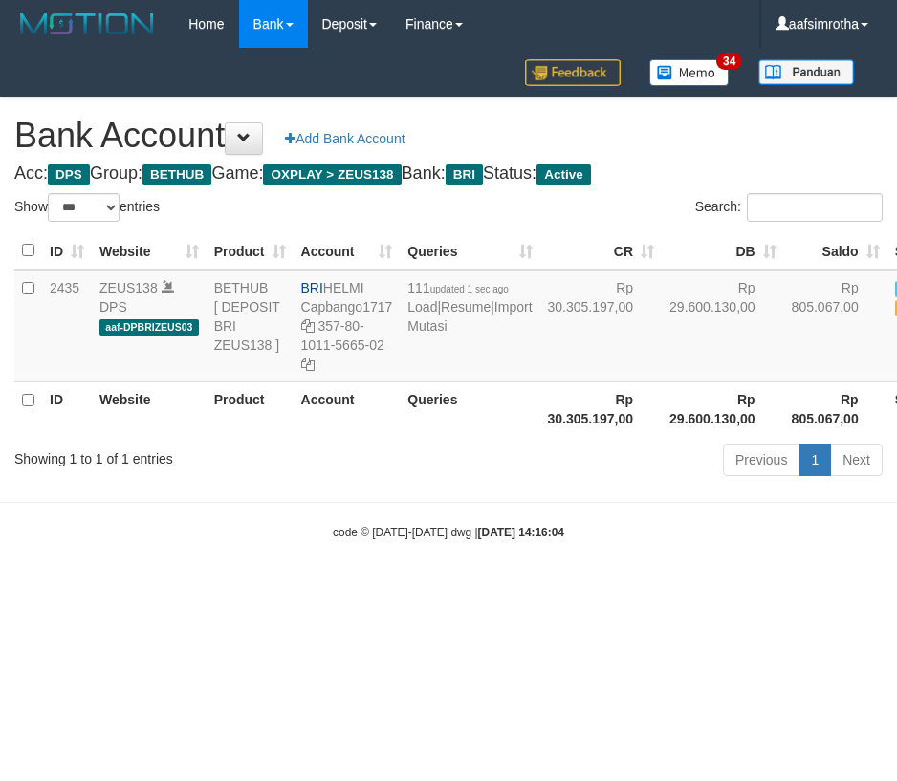
select select "***"
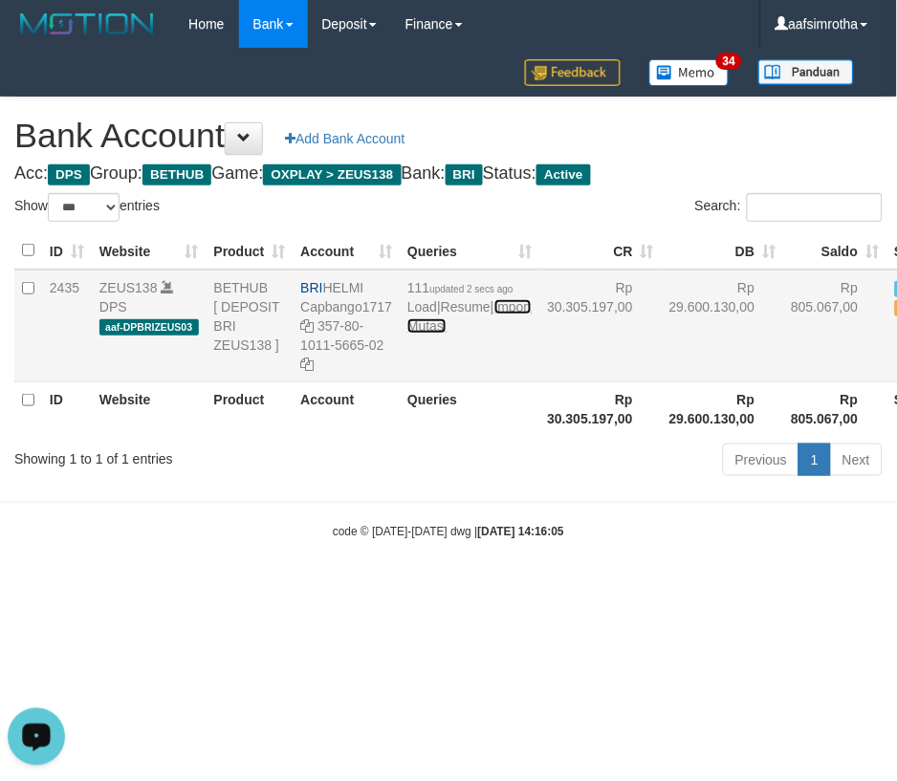
click at [432, 334] on link "Import Mutasi" at bounding box center [469, 316] width 124 height 34
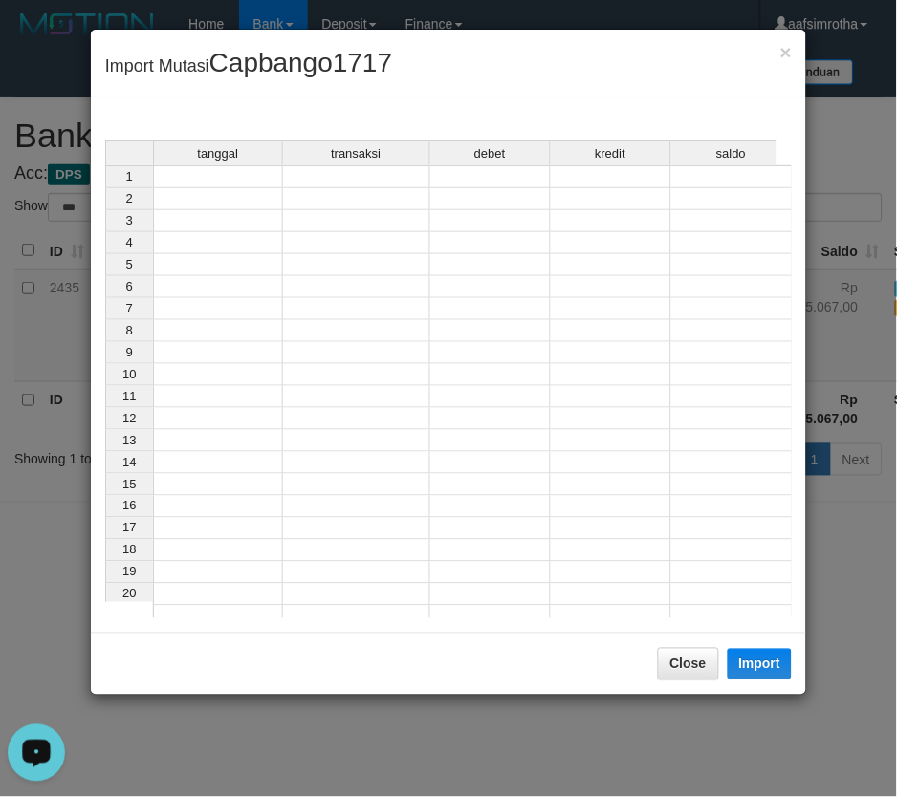
click at [243, 175] on td at bounding box center [218, 176] width 130 height 23
click at [236, 172] on td at bounding box center [216, 176] width 127 height 23
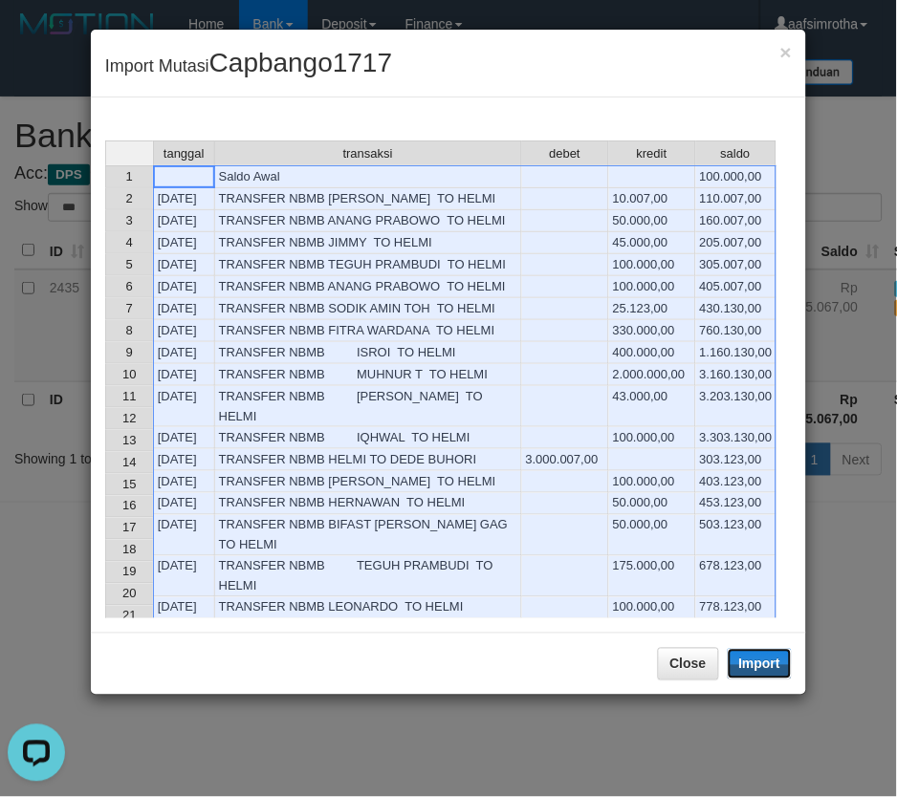
drag, startPoint x: 781, startPoint y: 661, endPoint x: 2, endPoint y: 574, distance: 784.1
click at [771, 661] on button "Import" at bounding box center [760, 664] width 65 height 31
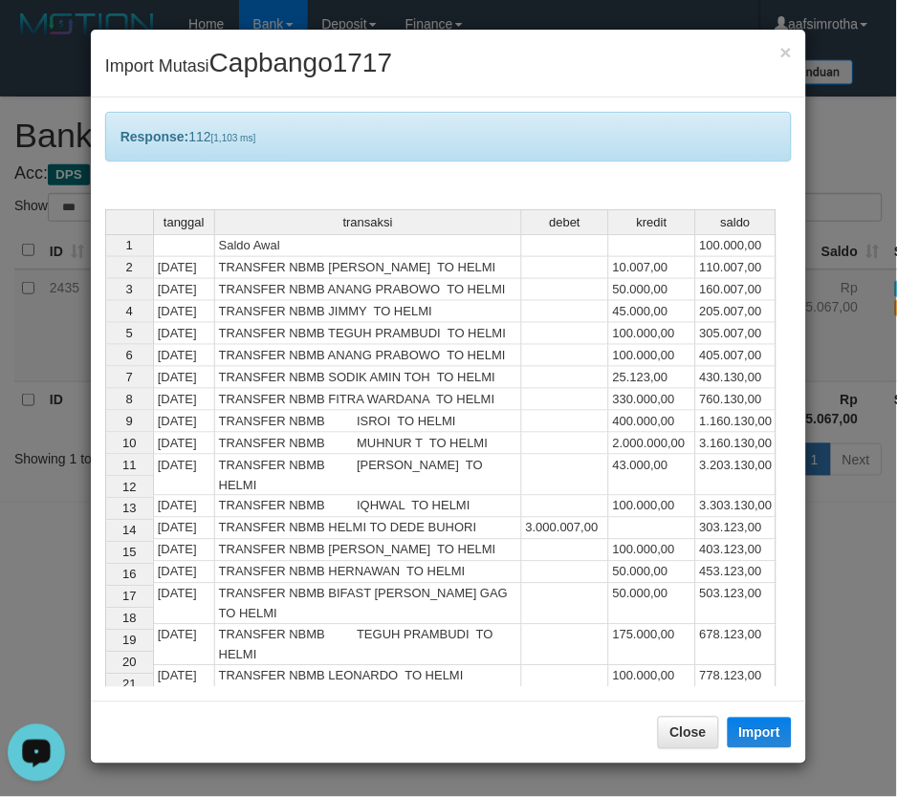
click at [516, 777] on div "× Import Mutasi Capbango1717 Response: 112 [1,103 ms] tanggal transaksi debet k…" at bounding box center [448, 398] width 897 height 797
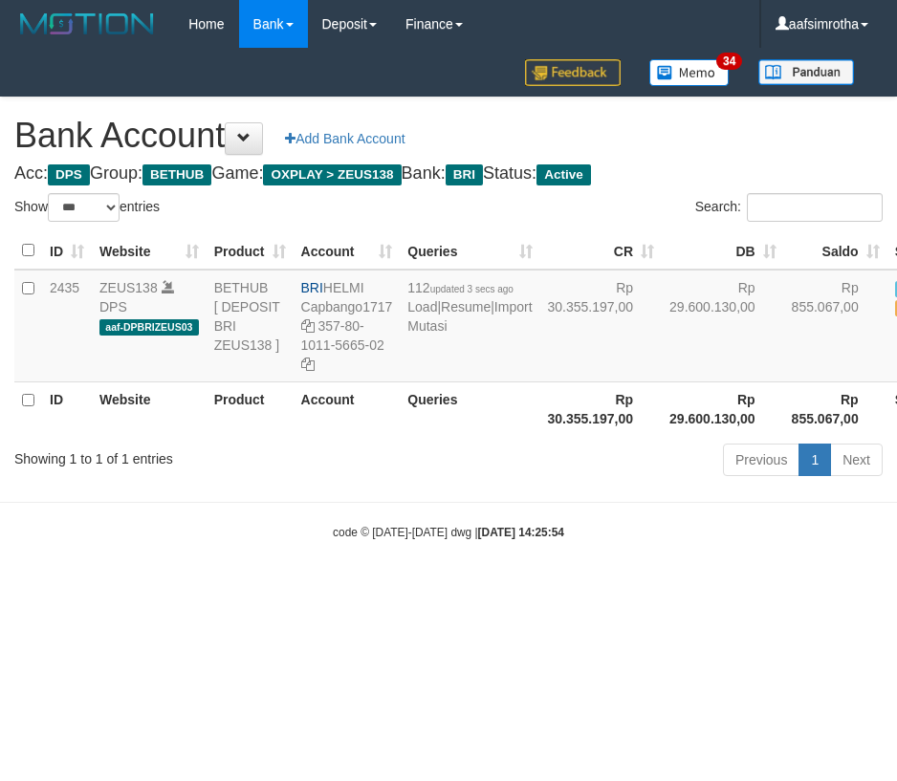
select select "***"
drag, startPoint x: 373, startPoint y: 675, endPoint x: 460, endPoint y: 514, distance: 182.7
click at [380, 589] on html "Toggle navigation Home Bank Account List Mutasi Bank Search Note Mutasi Deposit…" at bounding box center [448, 294] width 897 height 589
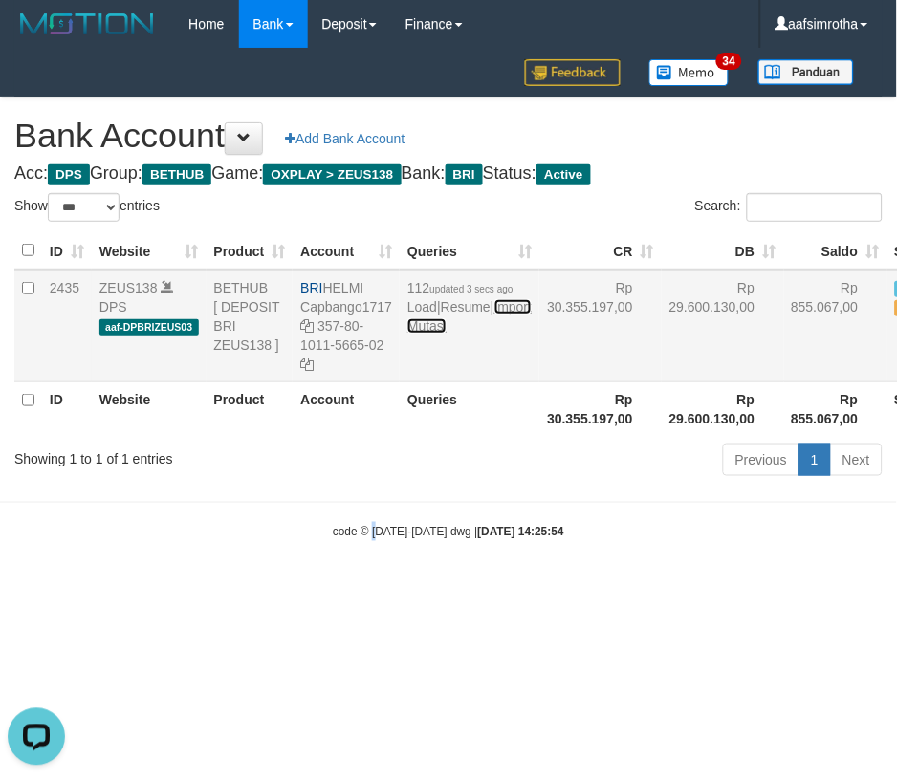
click at [436, 334] on link "Import Mutasi" at bounding box center [469, 316] width 124 height 34
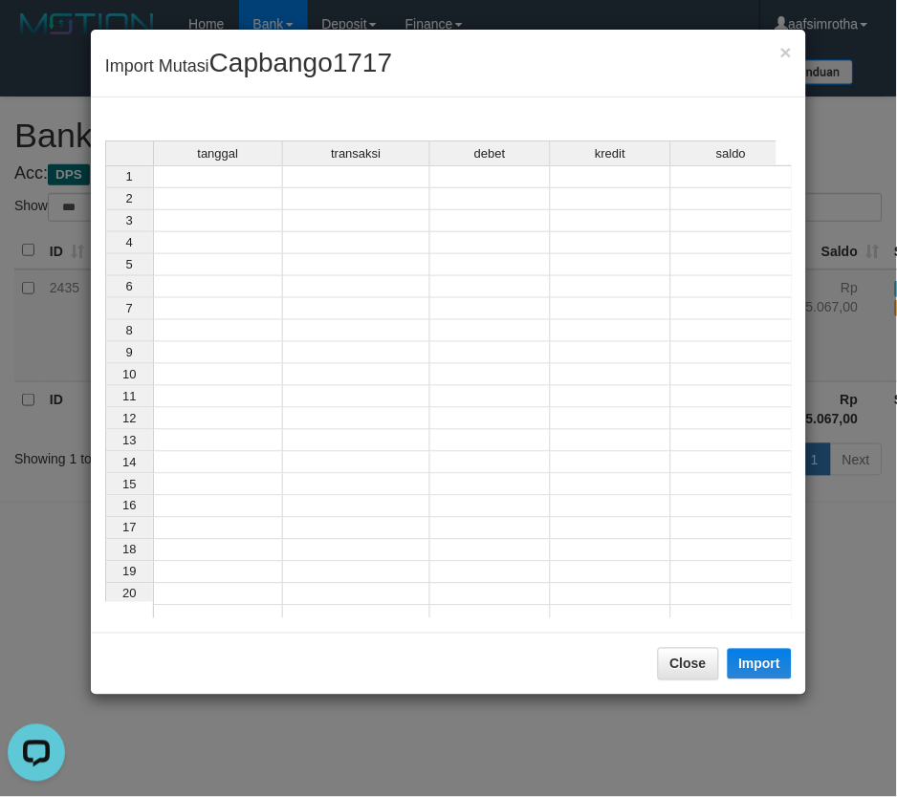
drag, startPoint x: 212, startPoint y: 179, endPoint x: 263, endPoint y: 225, distance: 68.4
click at [213, 182] on td at bounding box center [218, 176] width 130 height 23
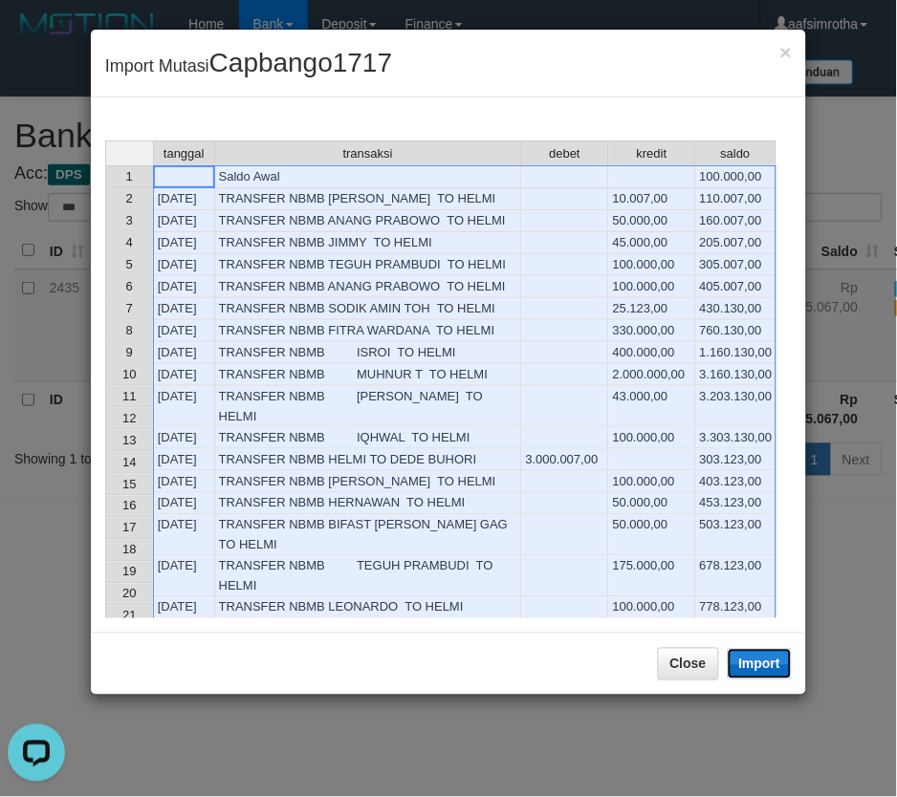
click at [779, 666] on button "Import" at bounding box center [760, 664] width 65 height 31
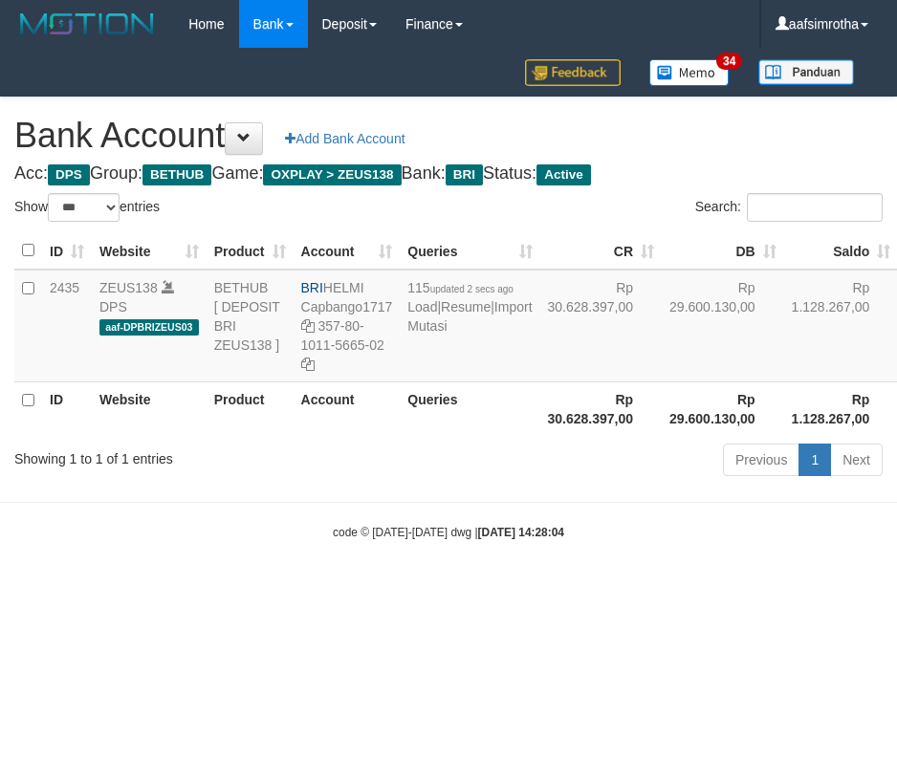
select select "***"
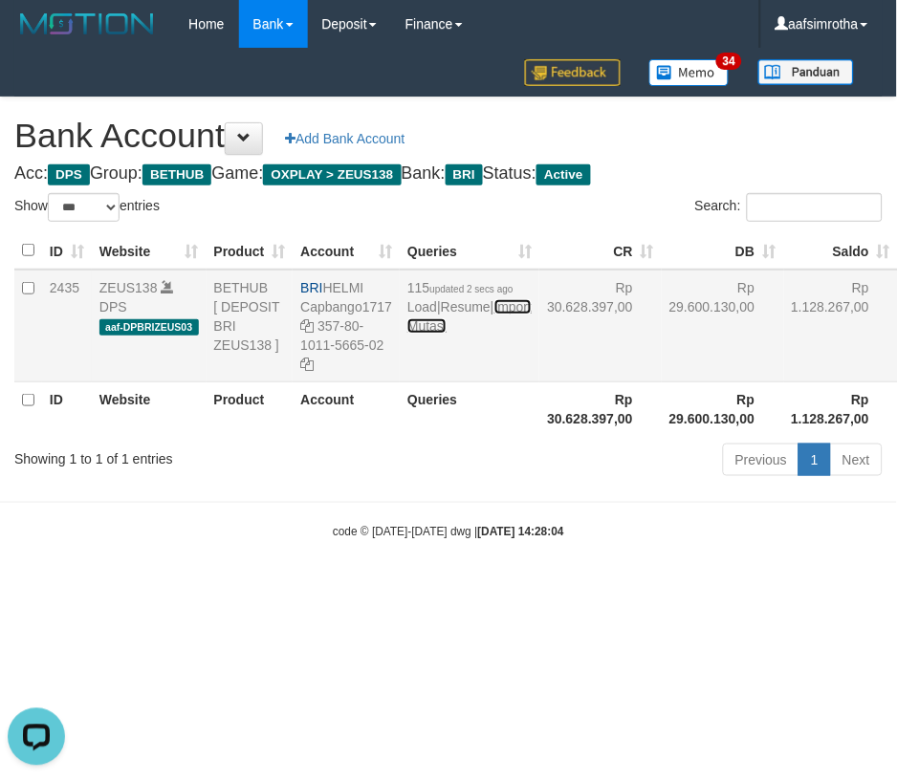
click at [434, 334] on link "Import Mutasi" at bounding box center [469, 316] width 124 height 34
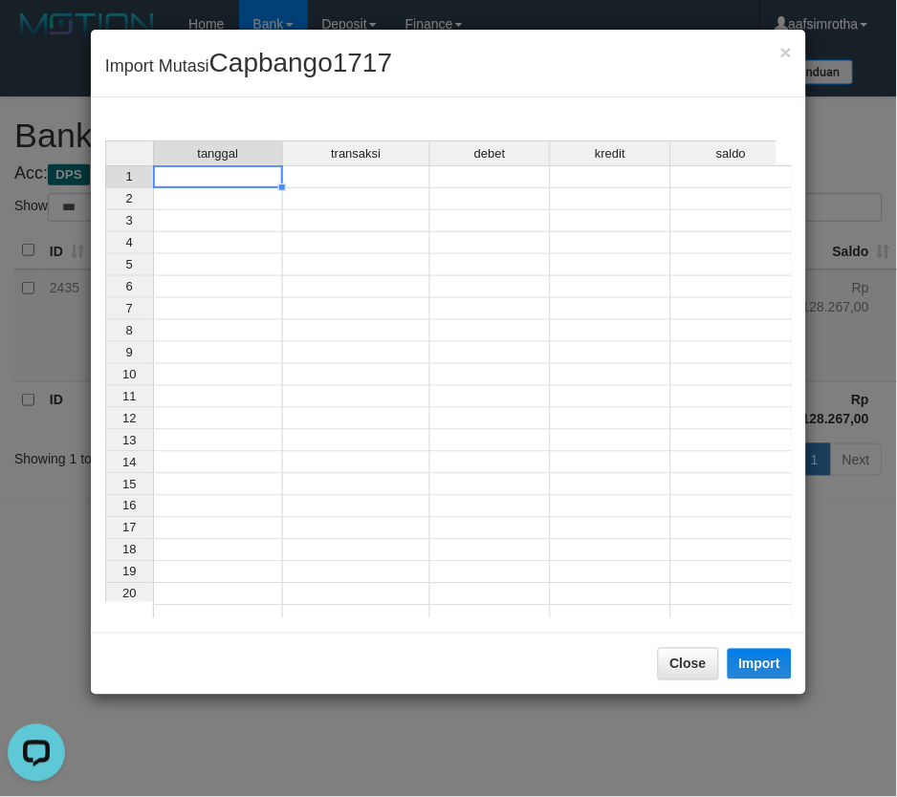
click at [222, 175] on td at bounding box center [218, 176] width 130 height 23
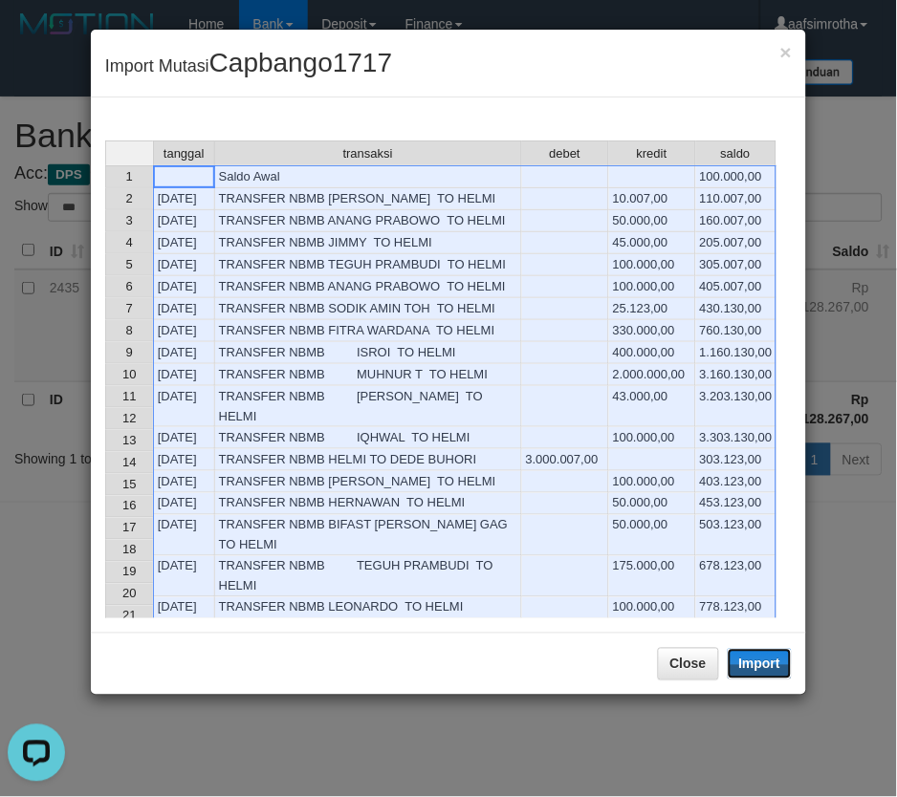
drag, startPoint x: 776, startPoint y: 657, endPoint x: 862, endPoint y: 523, distance: 158.6
click at [776, 657] on button "Import" at bounding box center [760, 664] width 65 height 31
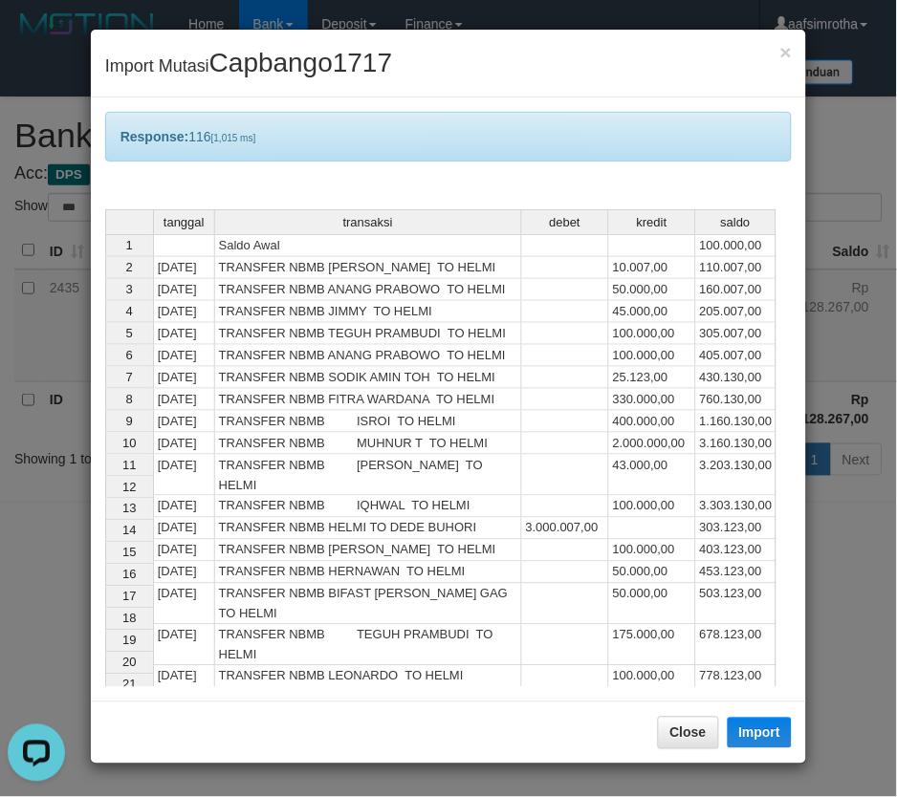
drag, startPoint x: 405, startPoint y: 781, endPoint x: 307, endPoint y: 685, distance: 137.9
click at [403, 780] on div "× Import Mutasi Capbango1717 Response: 116 [1,015 ms] tanggal transaksi debet k…" at bounding box center [448, 398] width 897 height 797
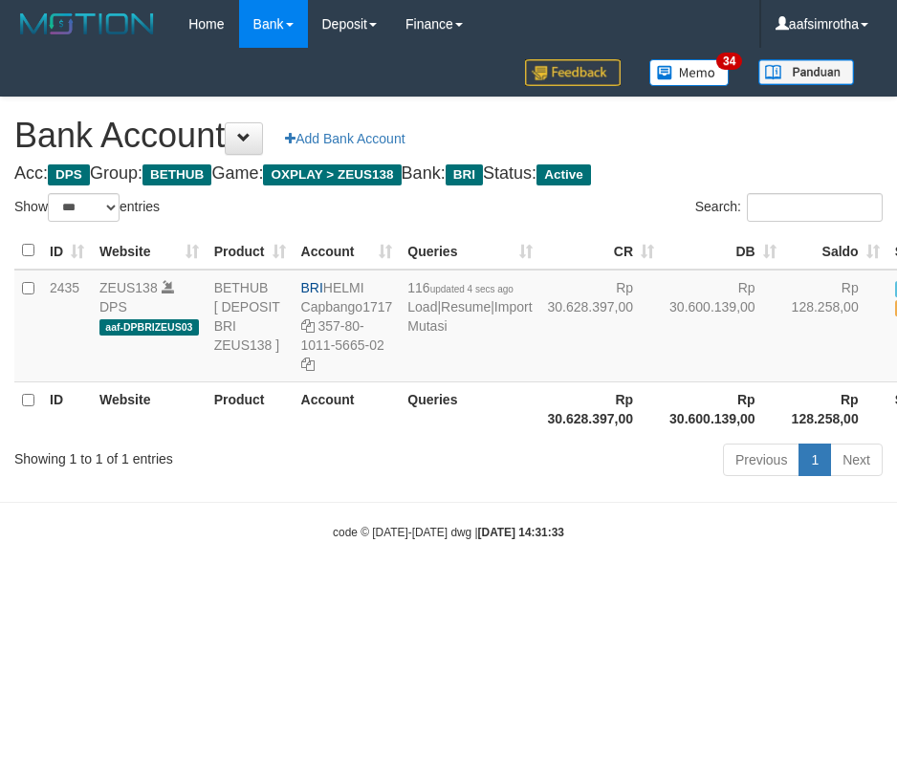
select select "***"
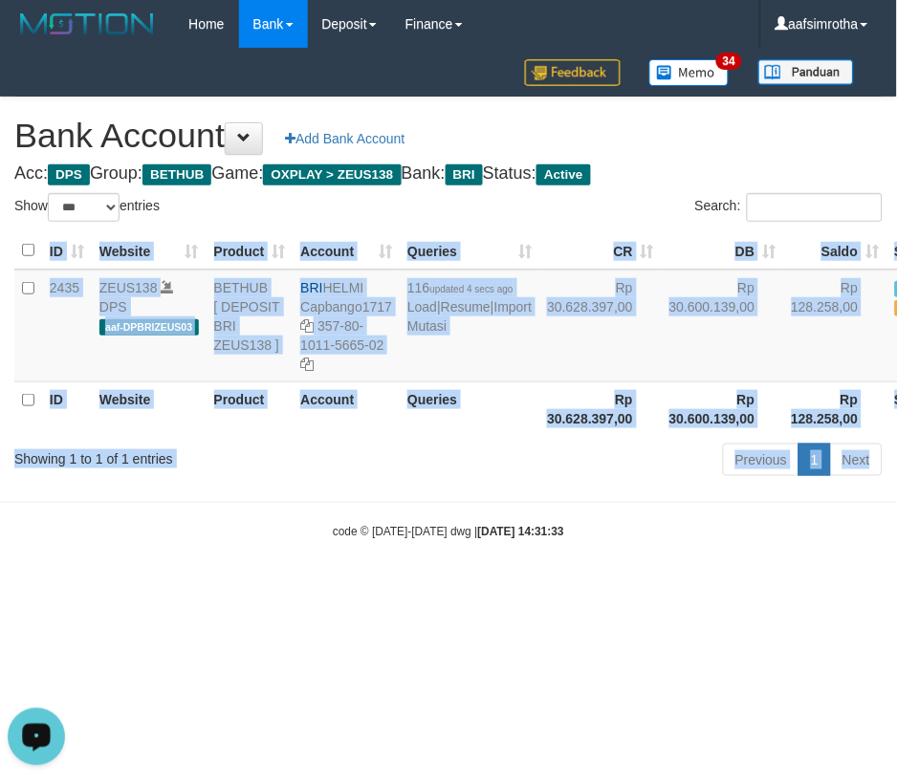
drag, startPoint x: -12, startPoint y: 406, endPoint x: -53, endPoint y: 197, distance: 213.2
click at [0, 197] on html "Toggle navigation Home Bank Account List Mutasi Bank Search Note Mutasi Deposit…" at bounding box center [448, 294] width 897 height 589
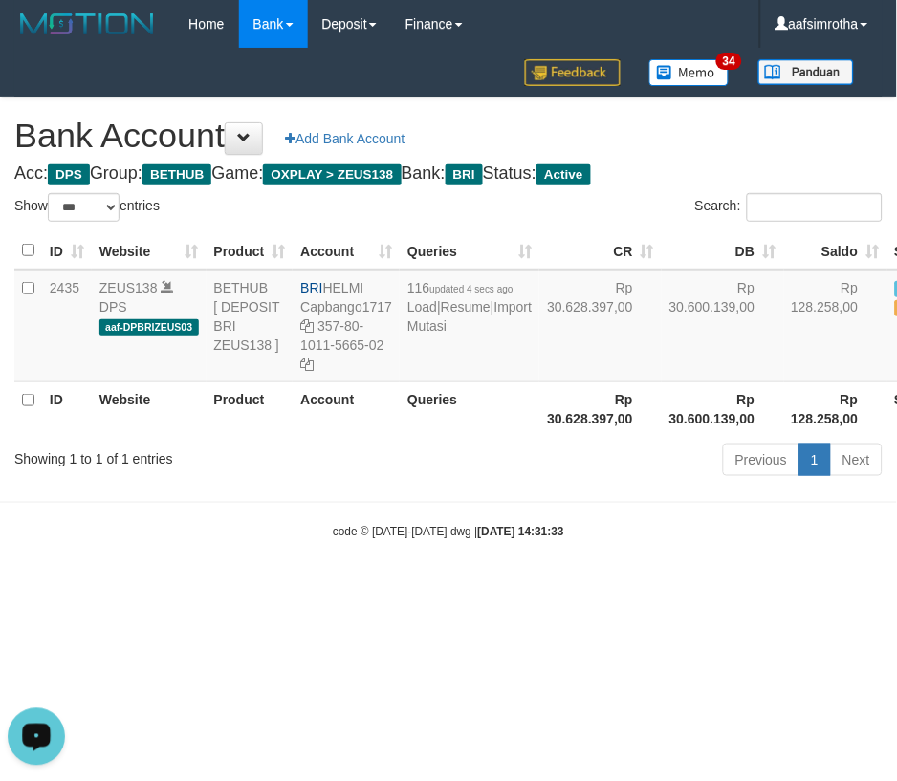
click at [556, 589] on html "Toggle navigation Home Bank Account List Mutasi Bank Search Note Mutasi Deposit…" at bounding box center [448, 294] width 897 height 589
drag, startPoint x: 234, startPoint y: 701, endPoint x: 432, endPoint y: 531, distance: 261.0
click at [252, 589] on html "Toggle navigation Home Bank Account List Mutasi Bank Search Note Mutasi Deposit…" at bounding box center [448, 294] width 897 height 589
click at [437, 334] on link "Import Mutasi" at bounding box center [469, 316] width 124 height 34
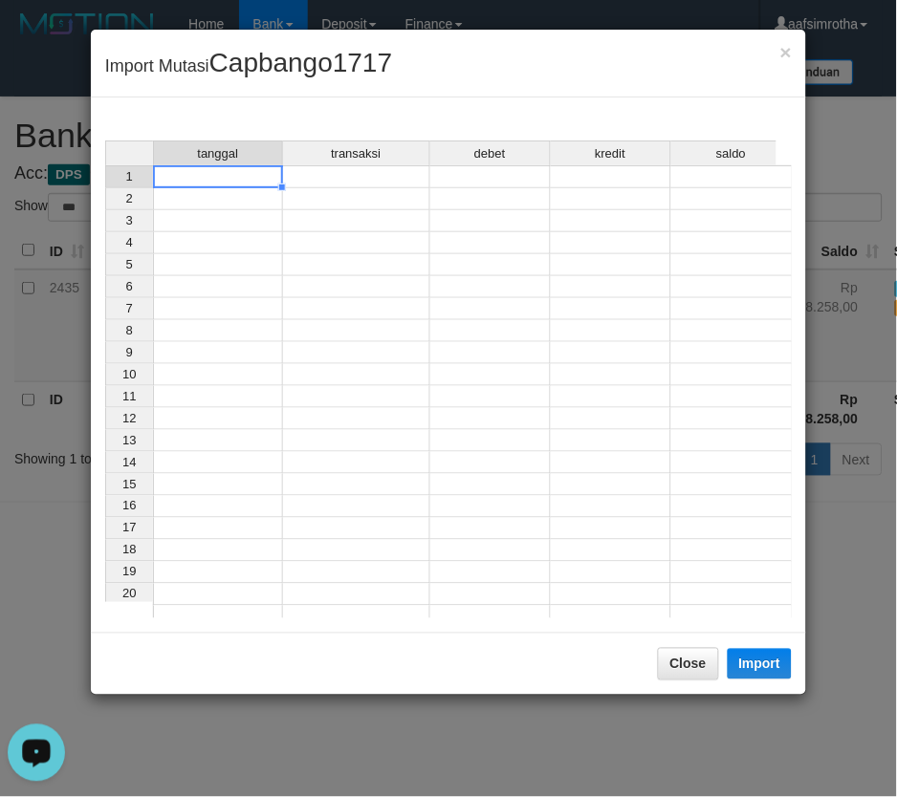
click at [226, 184] on td at bounding box center [218, 176] width 130 height 23
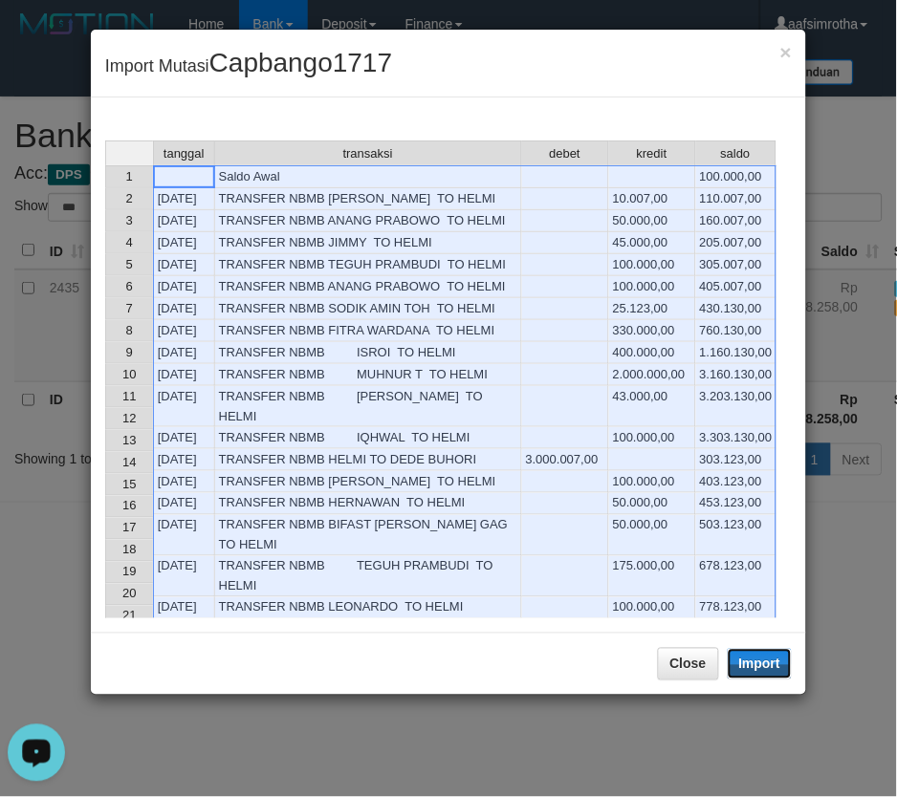
drag, startPoint x: 766, startPoint y: 655, endPoint x: 2, endPoint y: 111, distance: 937.9
click at [766, 655] on button "Import" at bounding box center [760, 664] width 65 height 31
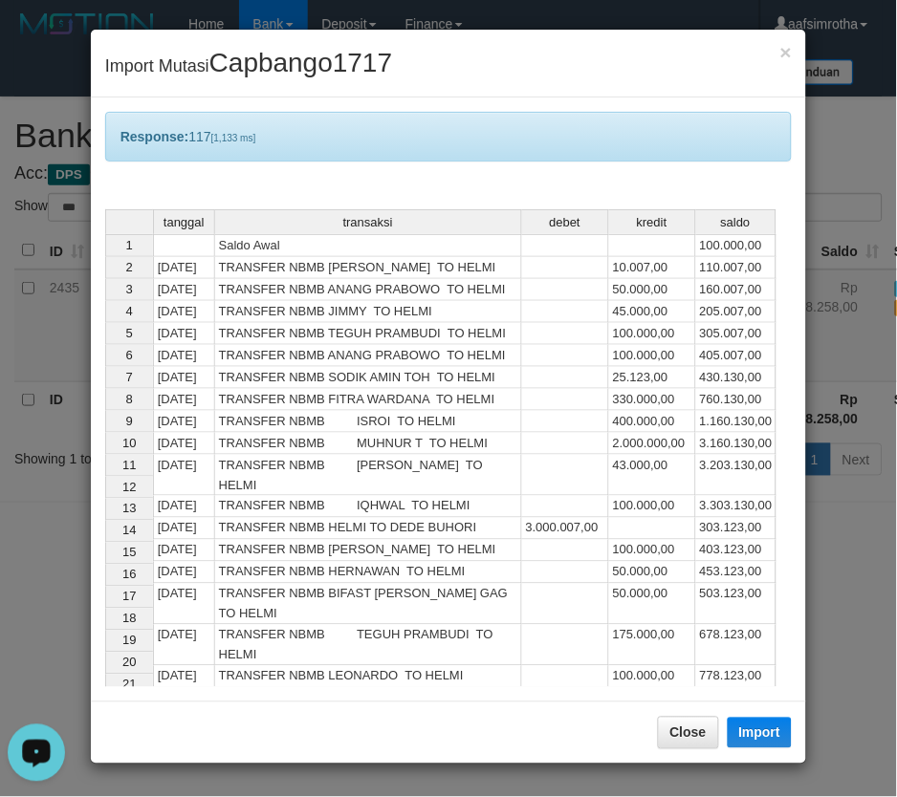
click at [652, 752] on div "Close Import" at bounding box center [448, 733] width 715 height 62
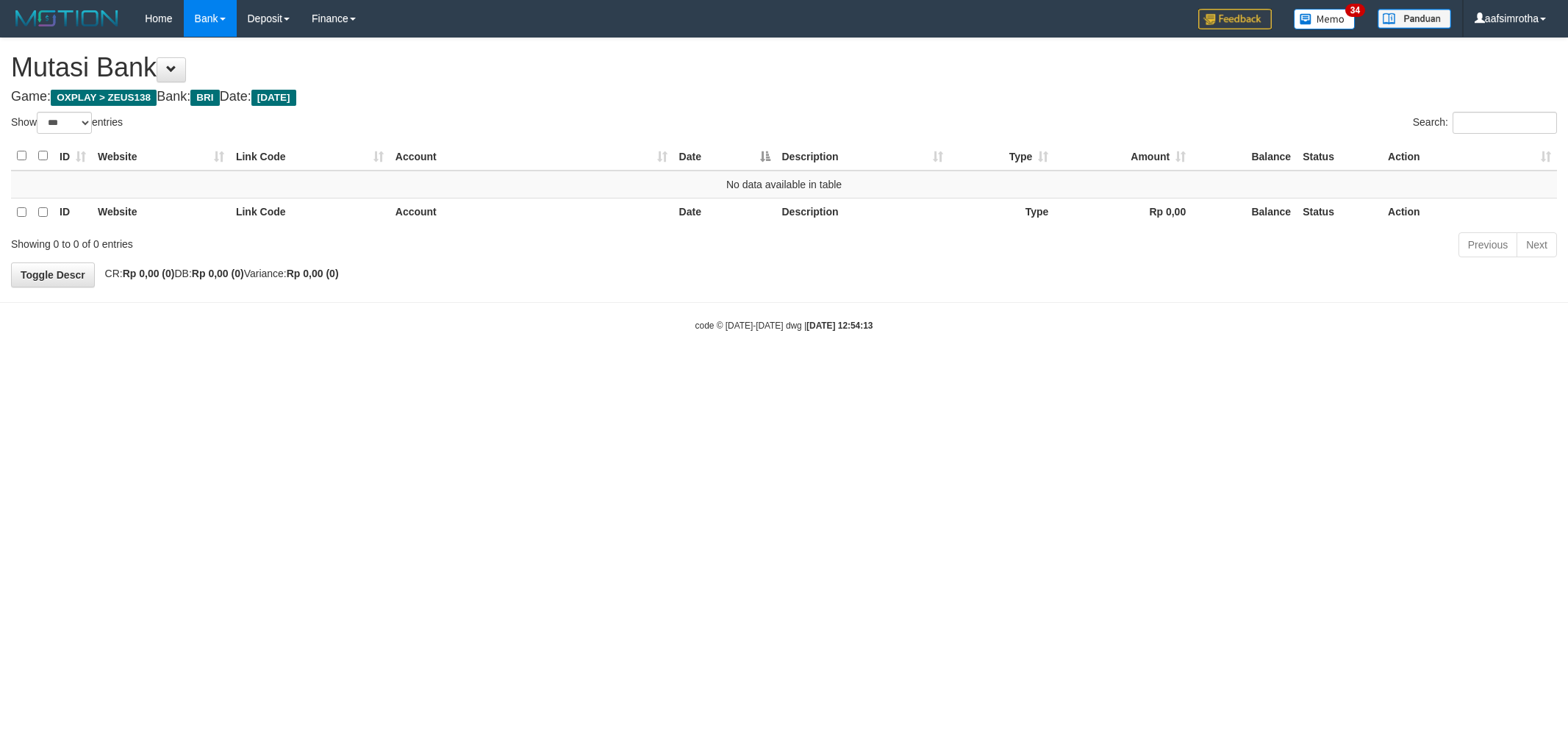
select select "***"
click at [611, 369] on html "Toggle navigation Home Bank Account List Mutasi Bank Search Note Mutasi Deposit…" at bounding box center [784, 184] width 1568 height 369
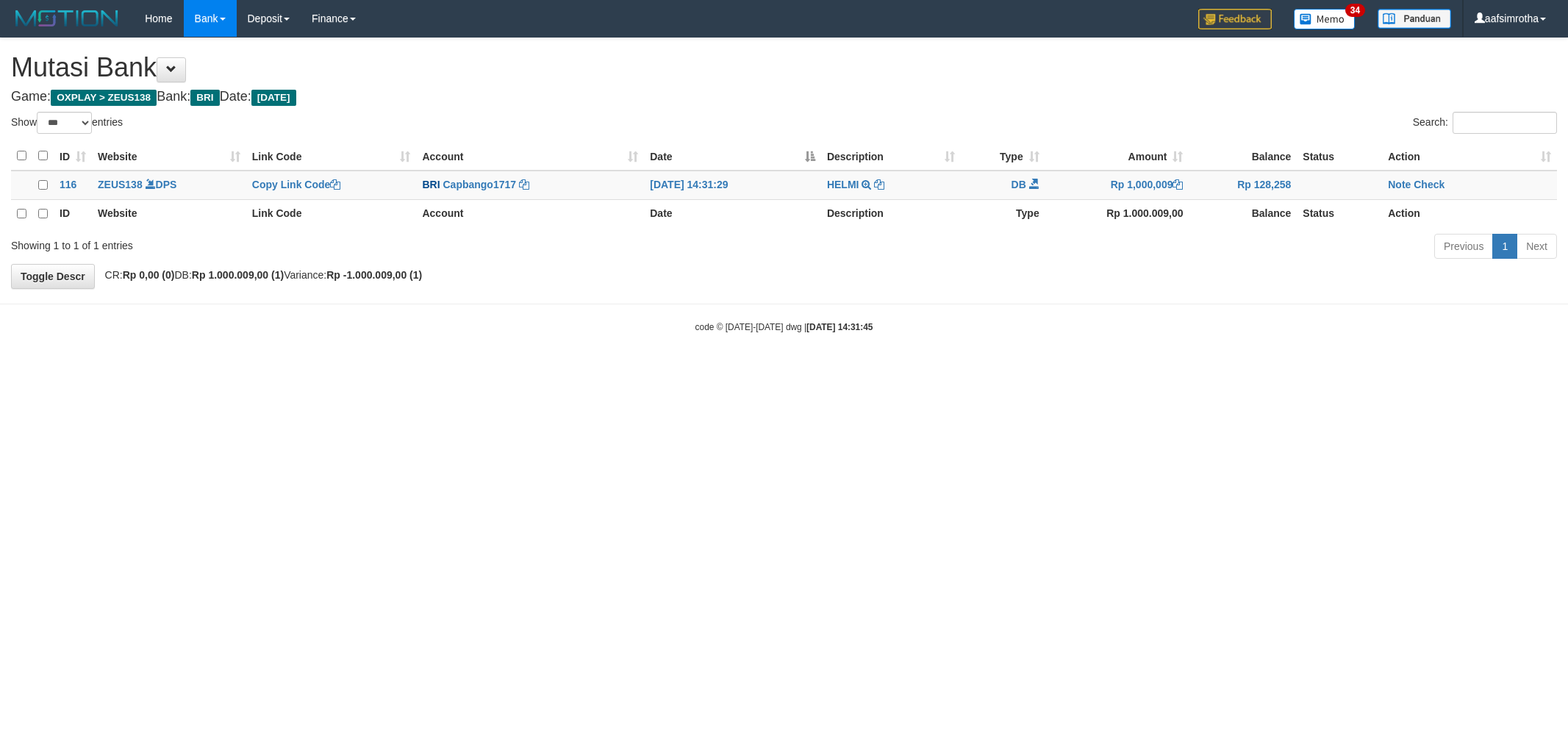
select select "***"
click at [1398, 182] on link "Note" at bounding box center [1399, 184] width 23 height 12
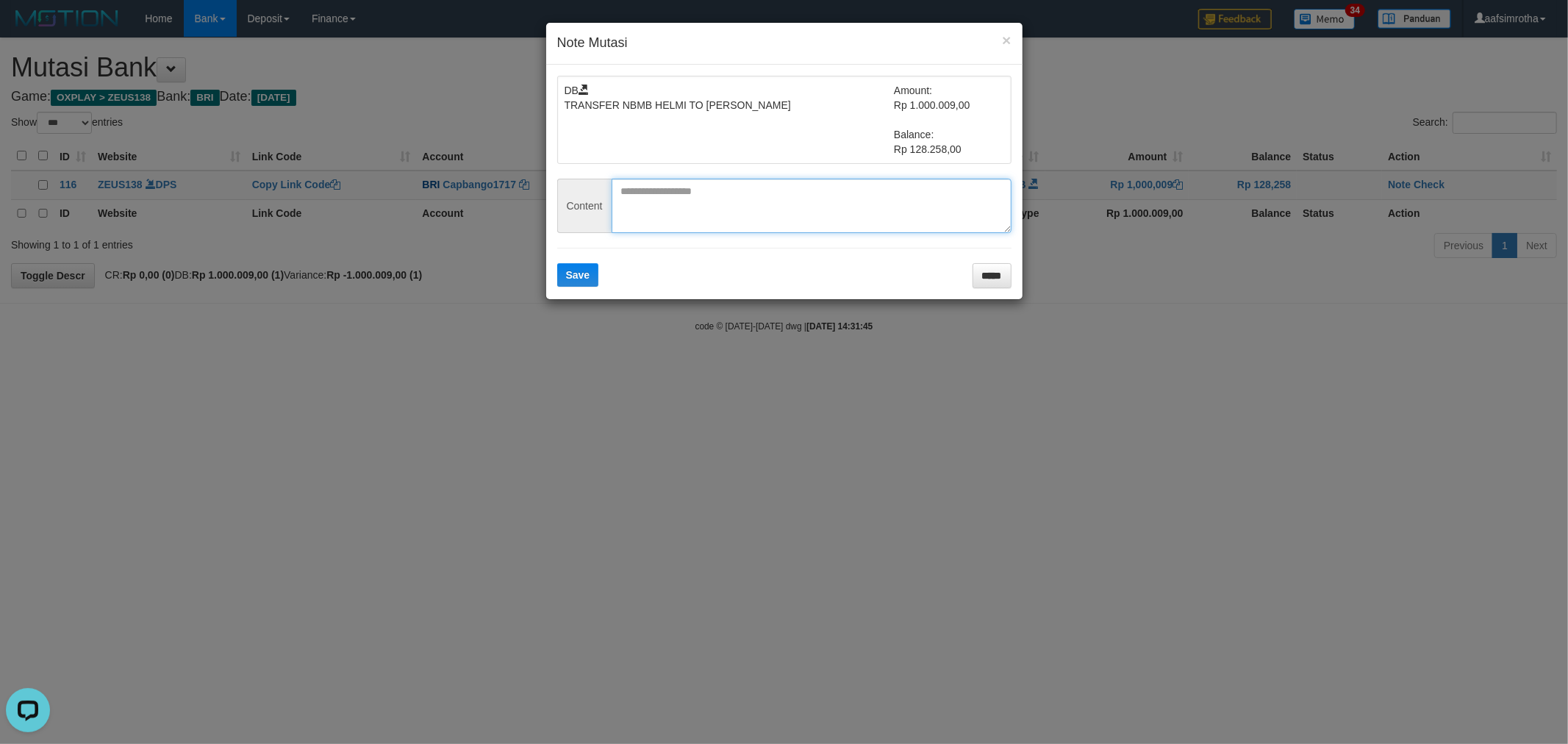
click at [713, 190] on textarea at bounding box center [812, 205] width 400 height 55
paste textarea "*********"
type textarea "*********"
click at [562, 280] on button "Save" at bounding box center [578, 274] width 42 height 24
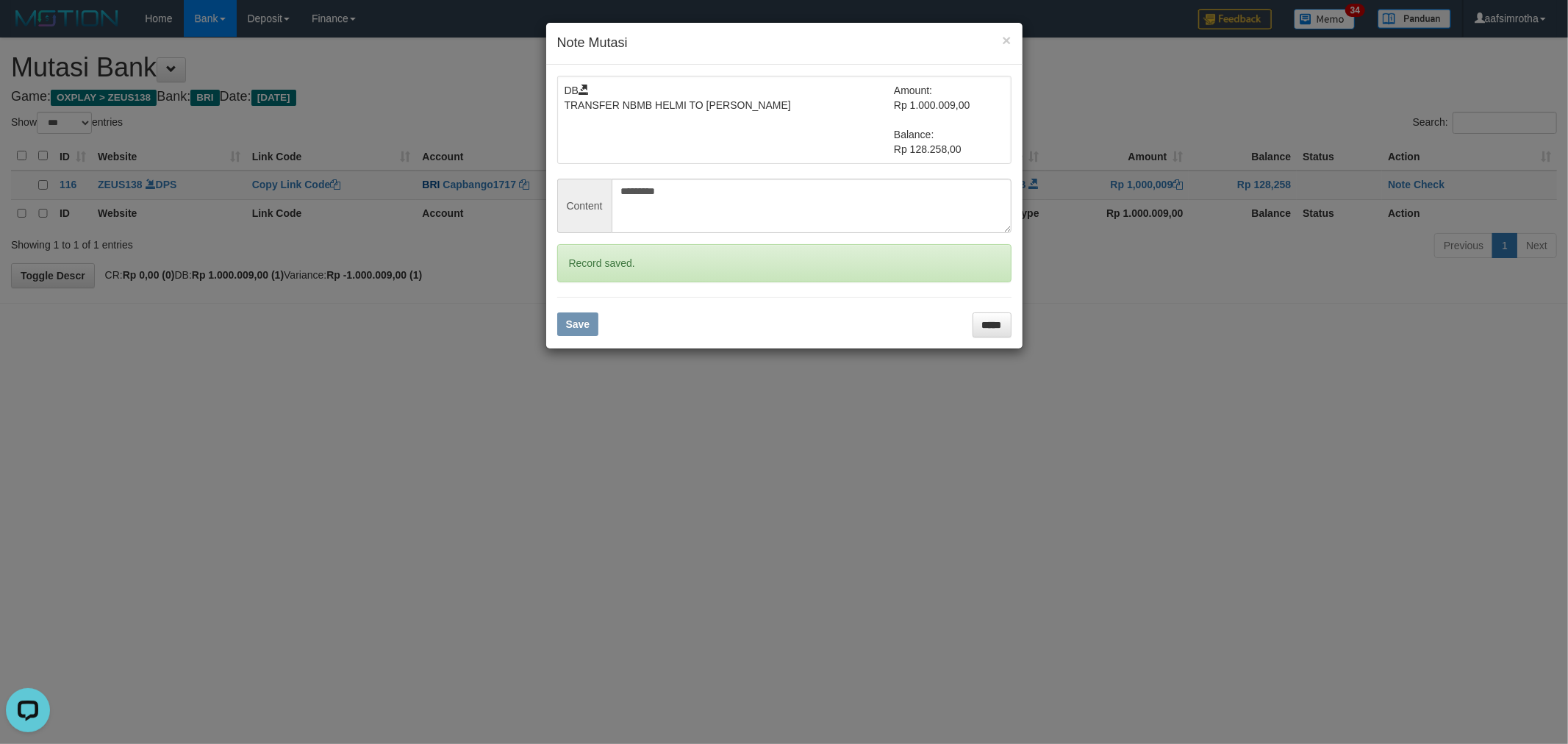
click at [1428, 182] on div "× Note Mutasi DB TRANSFER NBMB HELMI TO YUSUF SYAFPUTRA Amount: Rp 1.000.009,00…" at bounding box center [784, 372] width 1568 height 744
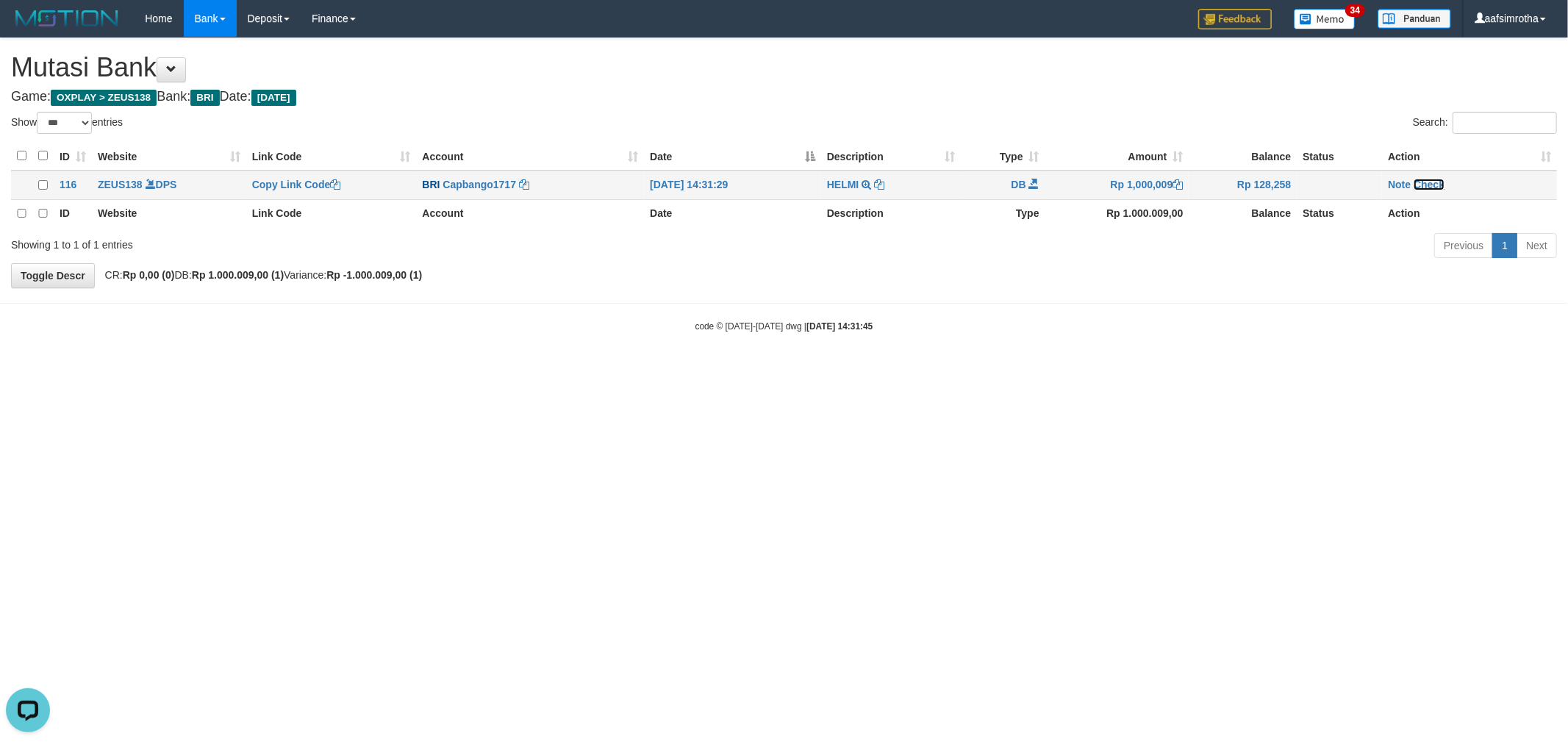
click at [1430, 180] on link "Check" at bounding box center [1429, 184] width 31 height 12
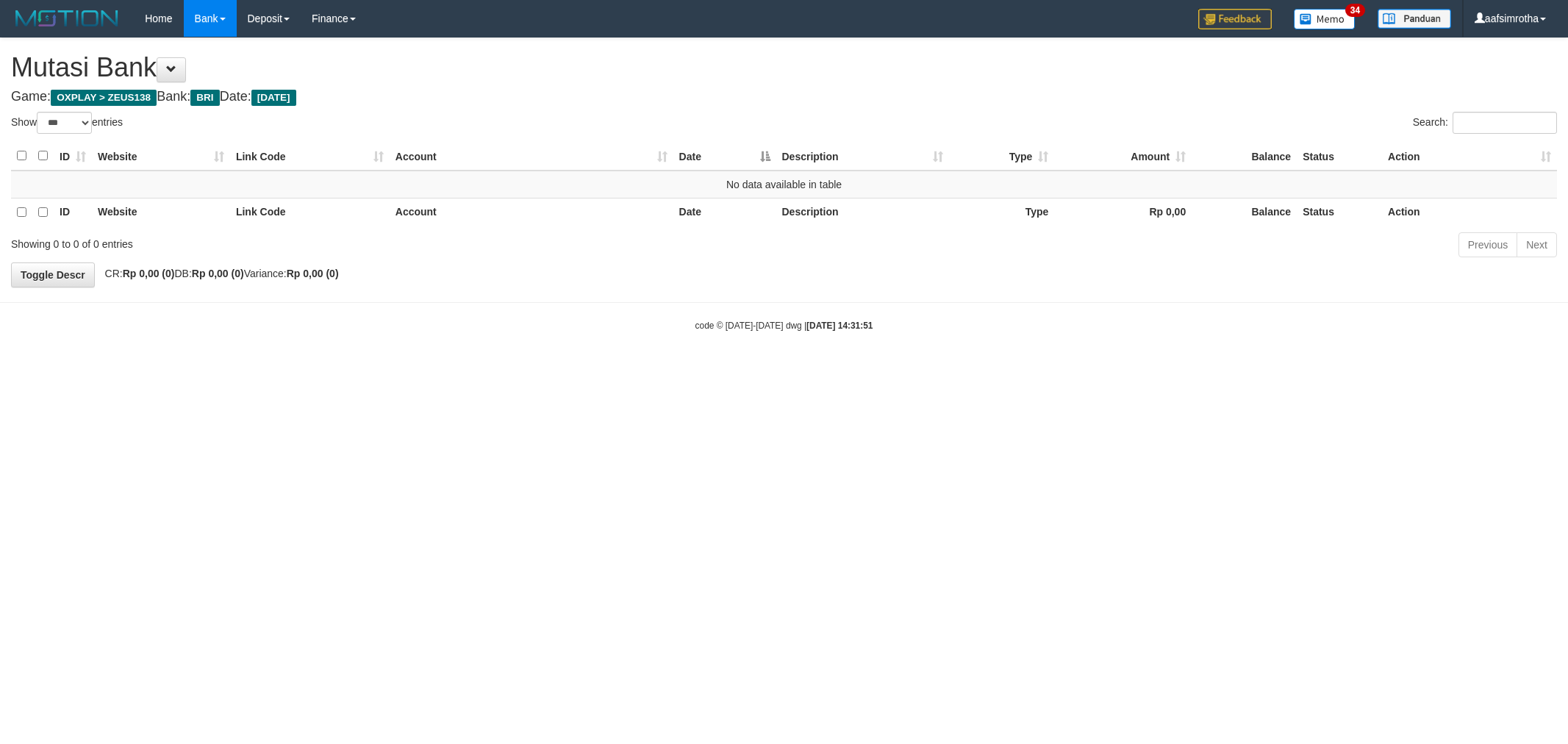
select select "***"
drag, startPoint x: 662, startPoint y: 465, endPoint x: 623, endPoint y: 420, distance: 59.5
click at [644, 369] on html "Toggle navigation Home Bank Account List Mutasi Bank Search Note Mutasi Deposit…" at bounding box center [784, 184] width 1568 height 369
select select "***"
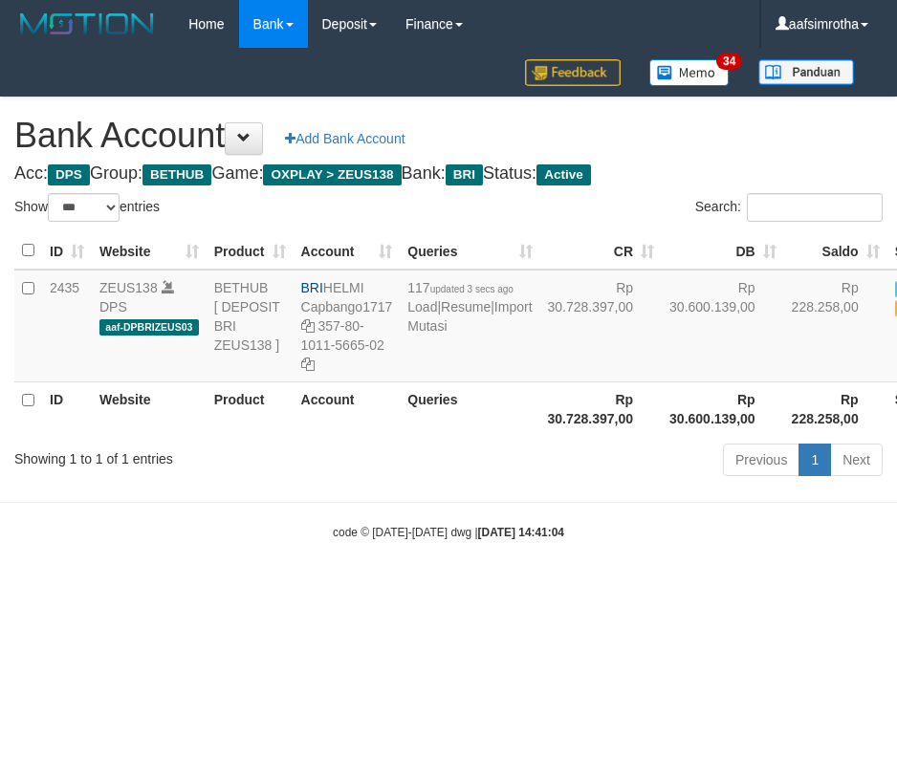
select select "***"
drag, startPoint x: 217, startPoint y: 657, endPoint x: 513, endPoint y: 414, distance: 382.5
click at [218, 589] on html "Toggle navigation Home Bank Account List Mutasi Bank Search Note Mutasi Deposit…" at bounding box center [448, 294] width 897 height 589
drag, startPoint x: 428, startPoint y: 392, endPoint x: 434, endPoint y: 380, distance: 13.7
click at [430, 382] on td "117 updated 3 secs ago Load | Resume | Import Mutasi" at bounding box center [470, 326] width 140 height 113
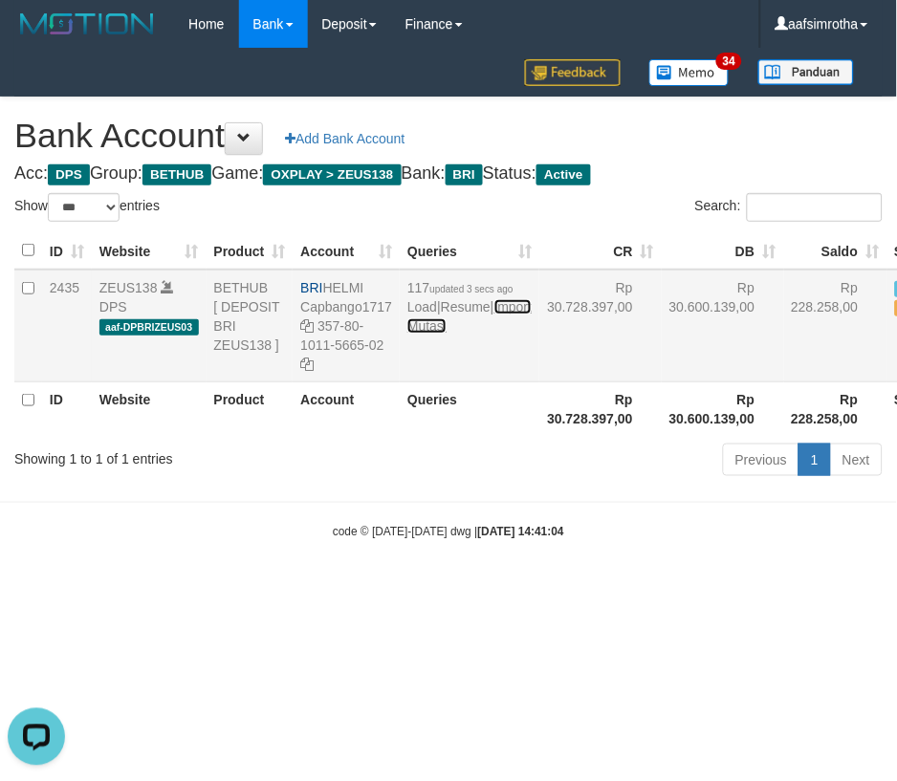
click at [434, 334] on link "Import Mutasi" at bounding box center [469, 316] width 124 height 34
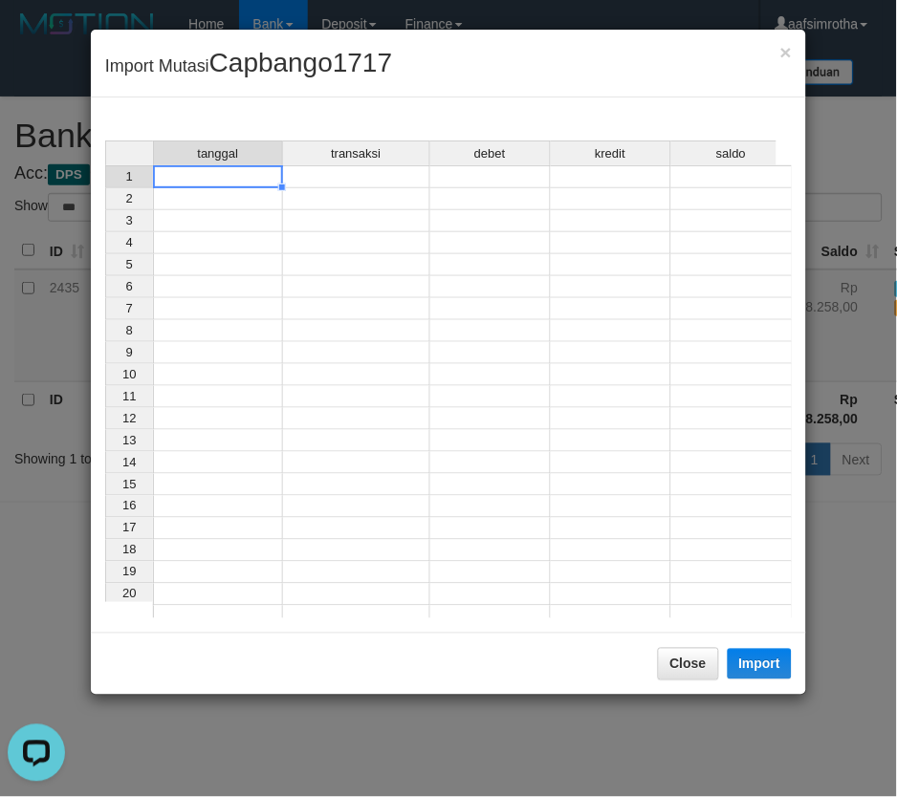
click at [191, 173] on td at bounding box center [218, 176] width 130 height 23
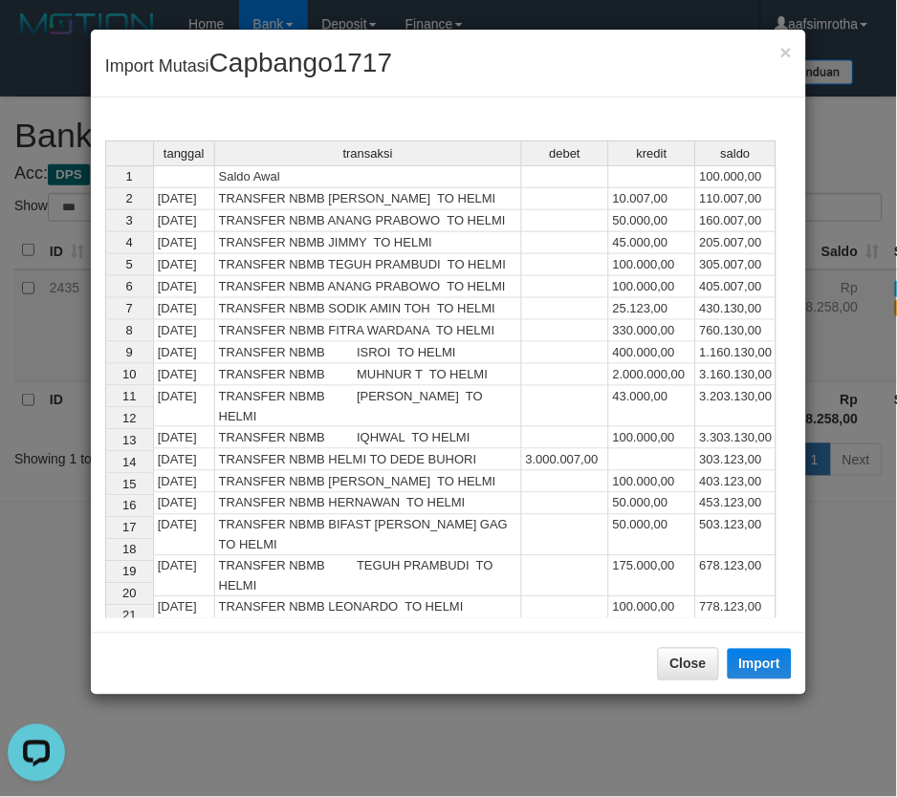
click at [830, 691] on div "× Import Mutasi Capbango1717 tanggal transaksi debet kredit saldo 1 Saldo Awal …" at bounding box center [448, 398] width 897 height 797
click at [785, 663] on button "Import" at bounding box center [760, 664] width 65 height 31
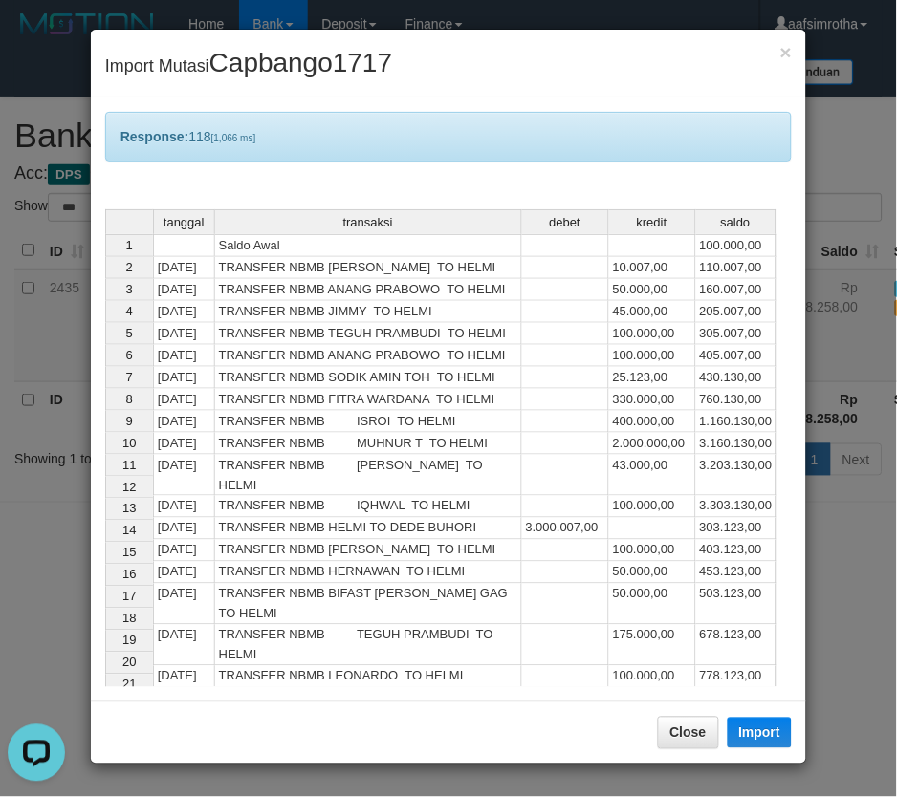
drag, startPoint x: 504, startPoint y: 775, endPoint x: 453, endPoint y: 664, distance: 122.8
click at [500, 775] on div "× Import Mutasi Capbango1717 Response: 118 [1,066 ms] tanggal transaksi debet k…" at bounding box center [448, 398] width 897 height 797
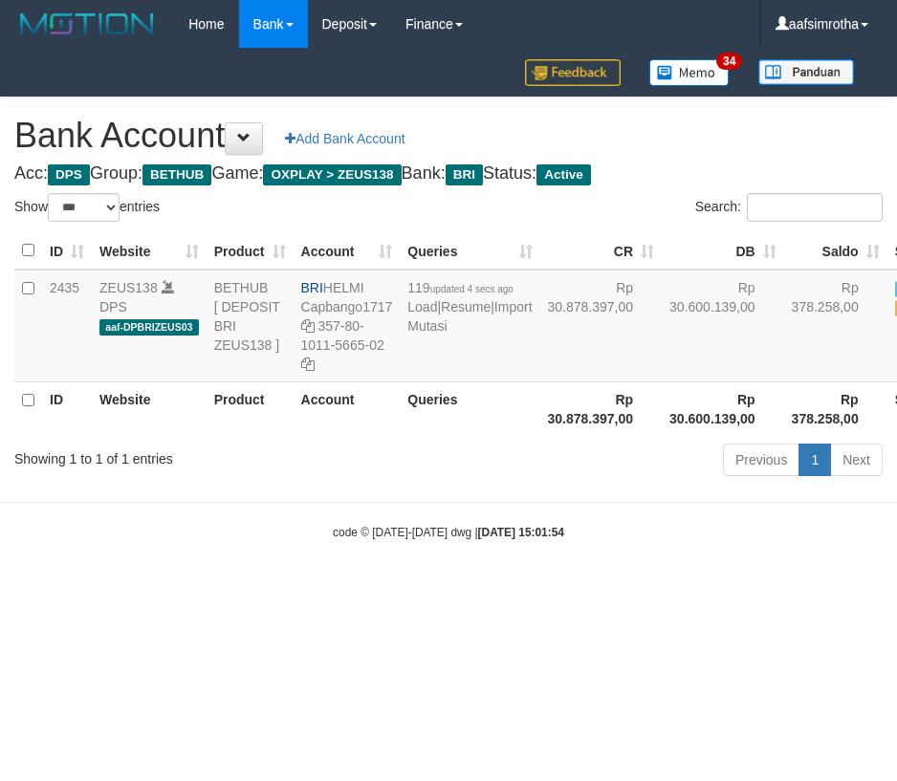
select select "***"
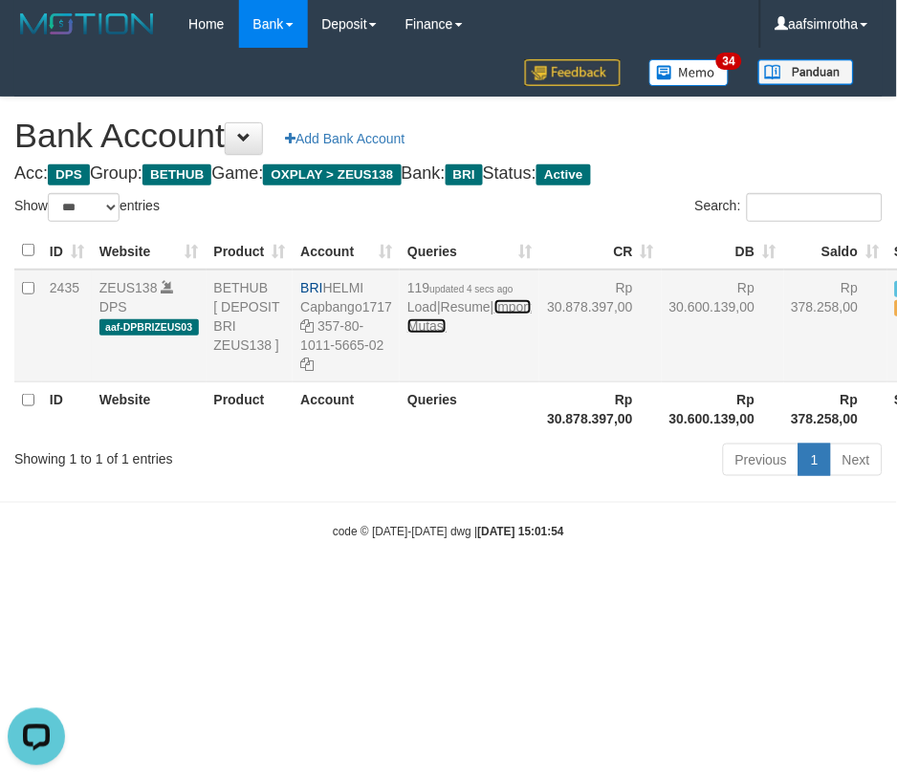
click at [427, 334] on link "Import Mutasi" at bounding box center [469, 316] width 124 height 34
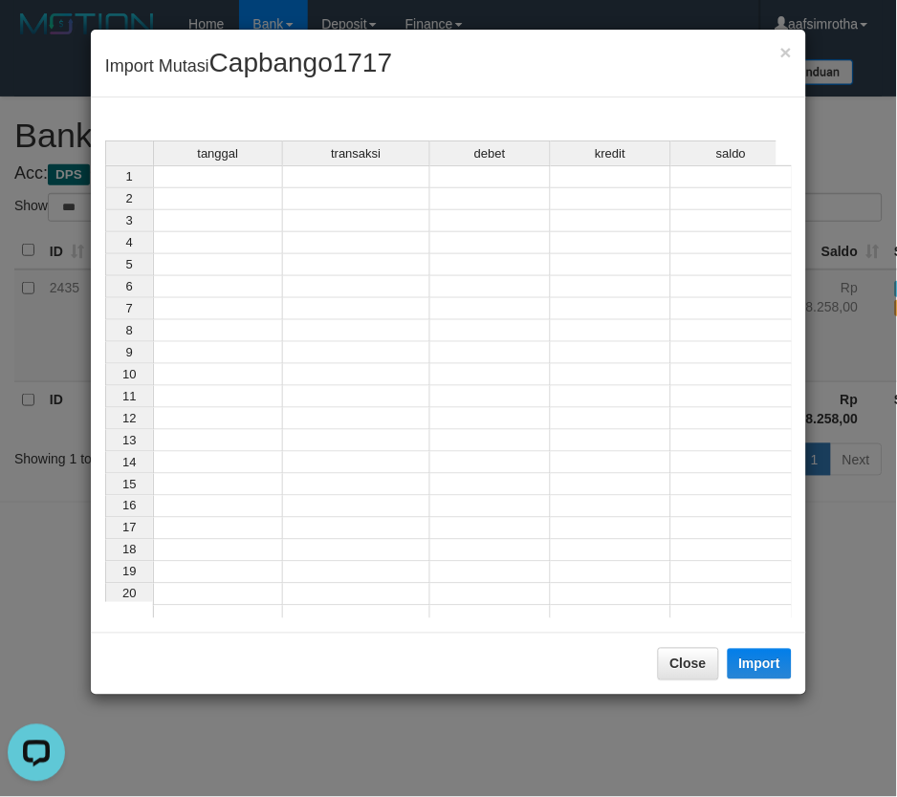
click at [220, 189] on td at bounding box center [218, 199] width 130 height 22
click at [228, 164] on div "tanggal" at bounding box center [218, 154] width 128 height 24
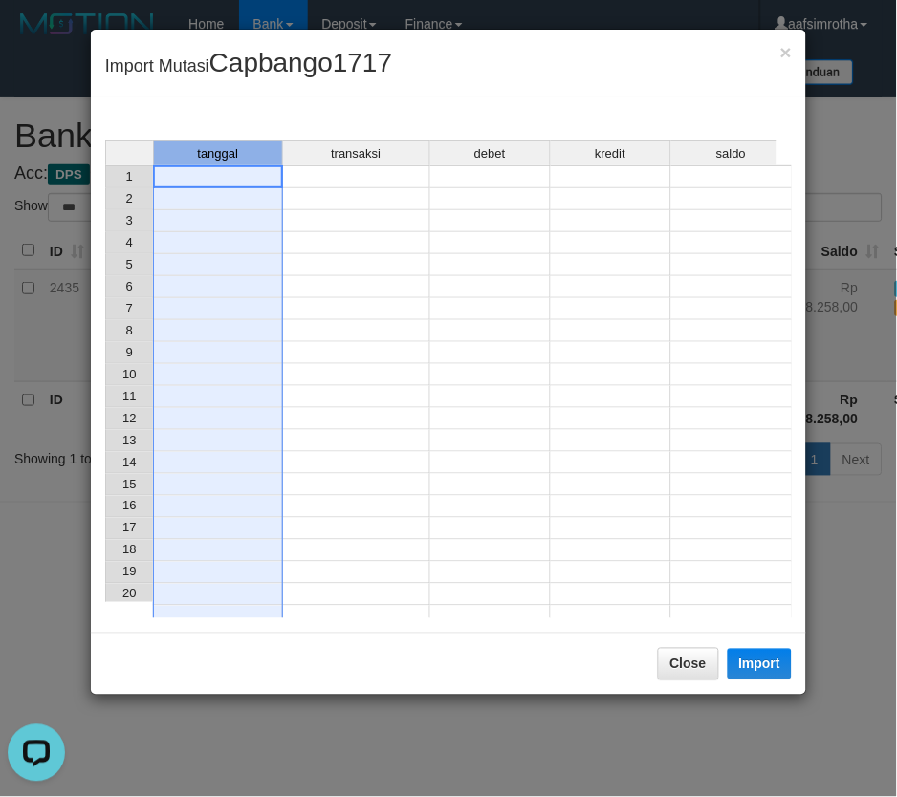
click at [224, 180] on td at bounding box center [218, 176] width 130 height 23
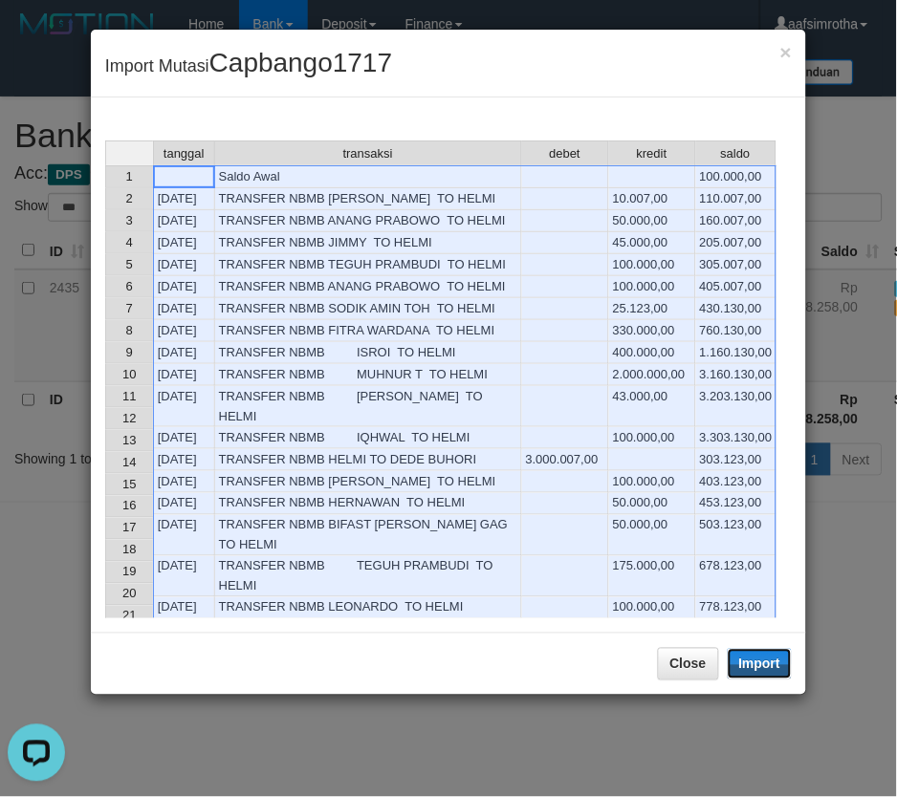
drag, startPoint x: 769, startPoint y: 663, endPoint x: 0, endPoint y: 255, distance: 870.0
click at [767, 663] on button "Import" at bounding box center [760, 664] width 65 height 31
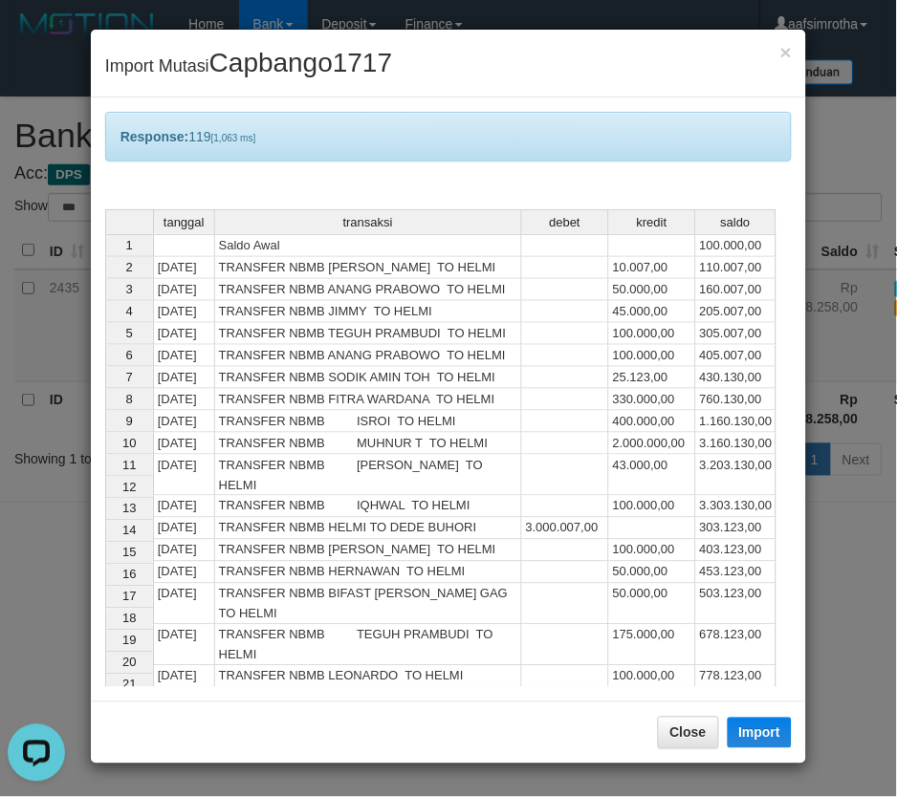
click at [830, 663] on div "× Import Mutasi Capbango1717 Response: 119 [1,063 ms] tanggal transaksi debet k…" at bounding box center [448, 398] width 897 height 797
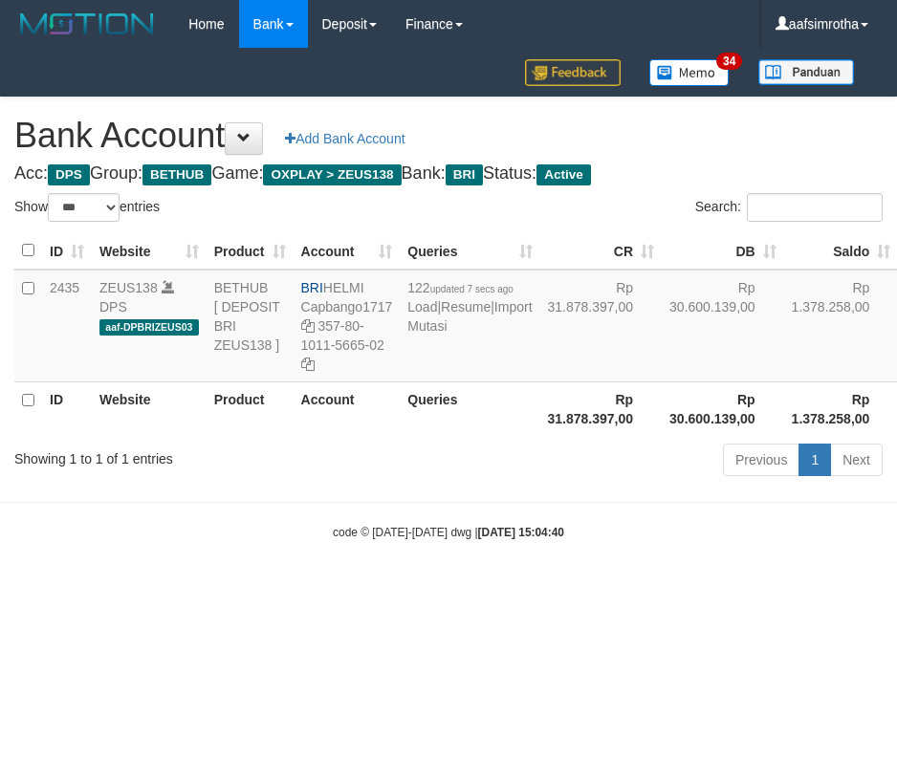
select select "***"
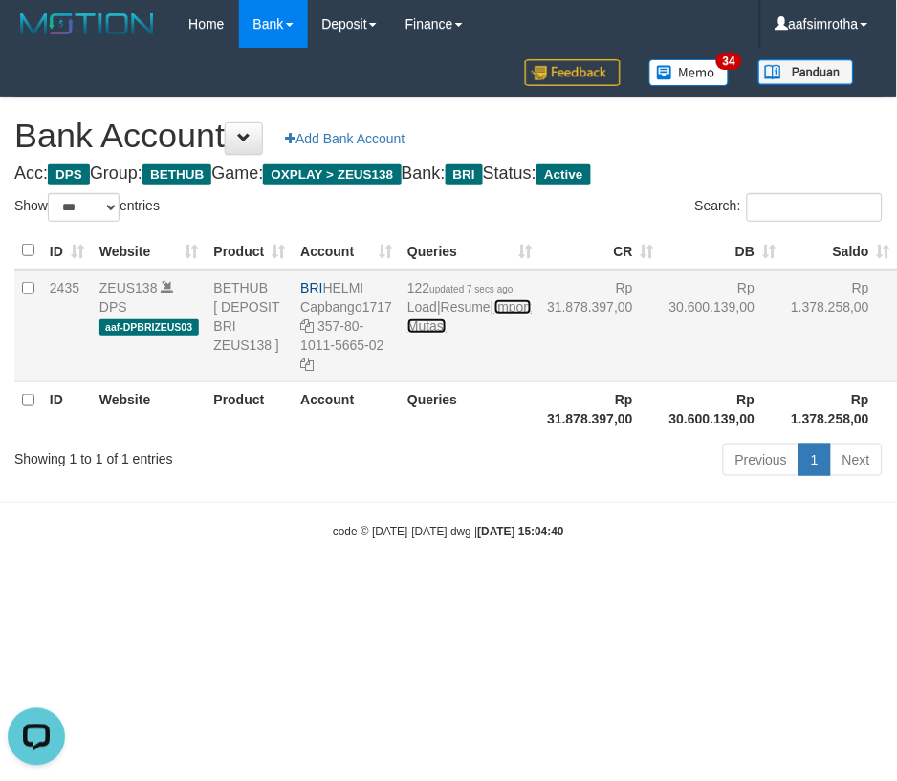
click at [426, 334] on link "Import Mutasi" at bounding box center [469, 316] width 124 height 34
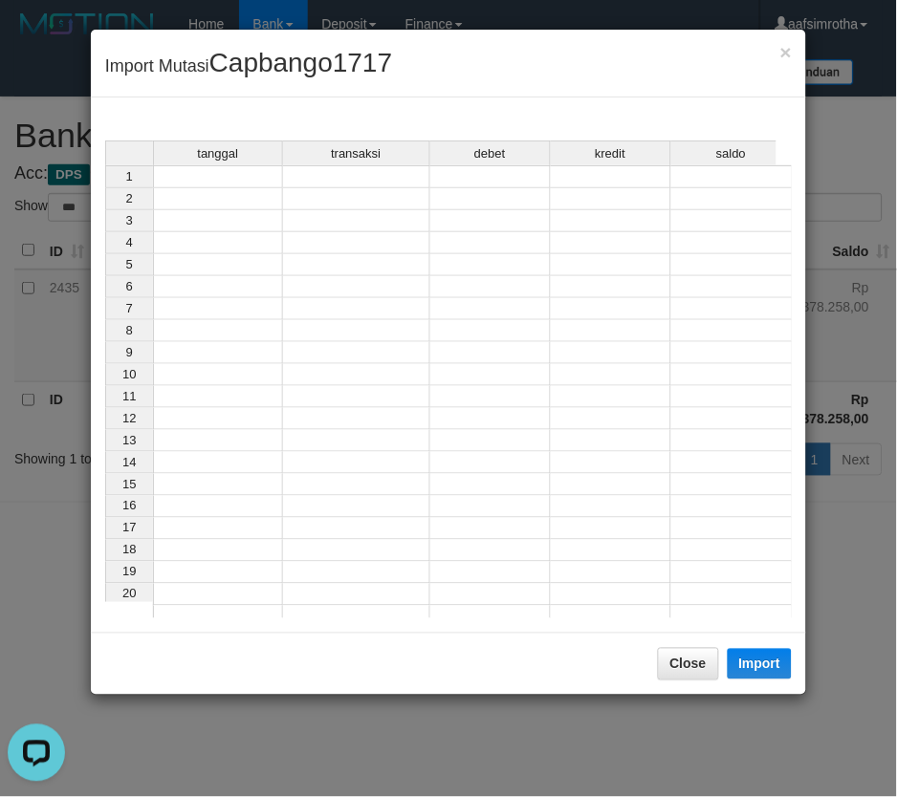
click at [226, 177] on td at bounding box center [218, 176] width 130 height 23
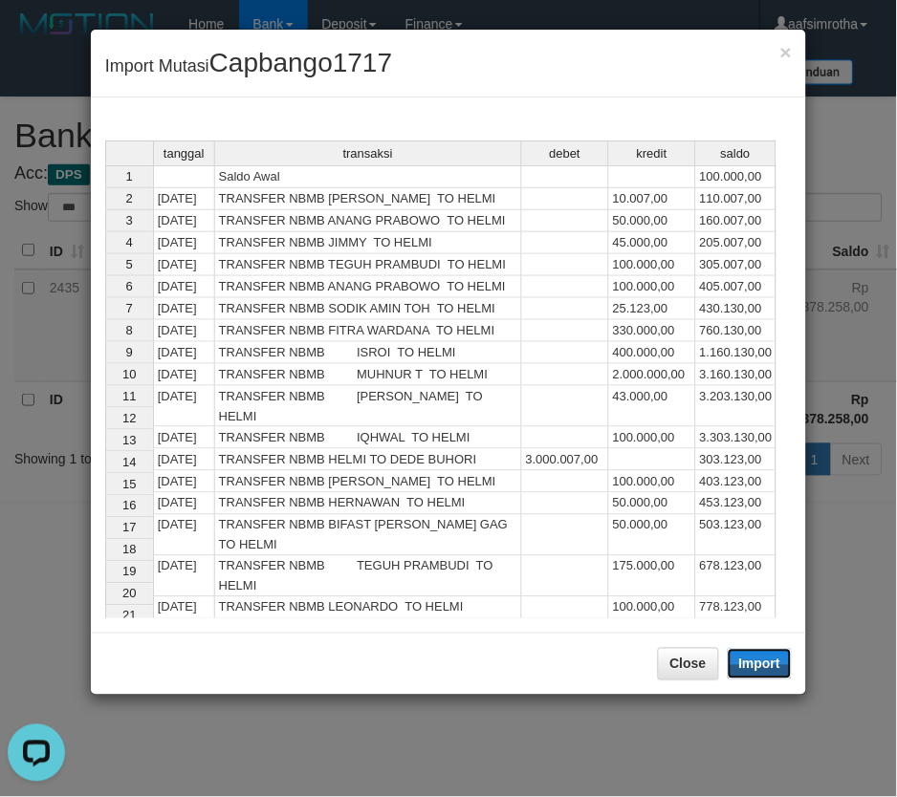
drag, startPoint x: 782, startPoint y: 676, endPoint x: 5, endPoint y: 708, distance: 778.0
click at [782, 671] on button "Import" at bounding box center [760, 664] width 65 height 31
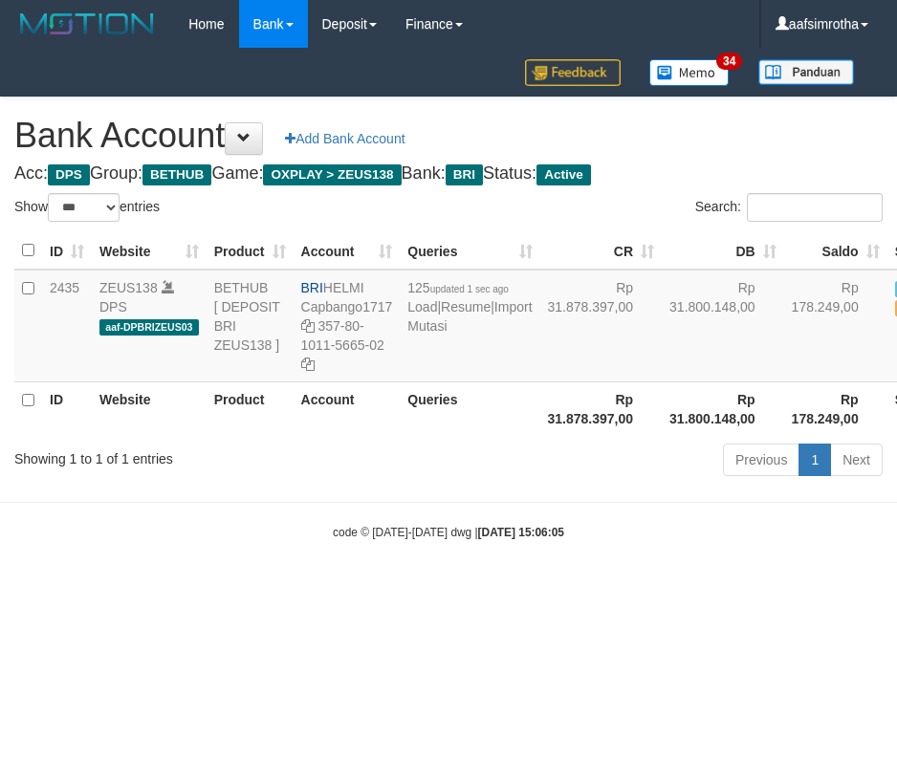
select select "***"
click at [434, 374] on td "125 updated 1 sec ago Load | Resume | Import Mutasi" at bounding box center [470, 326] width 140 height 113
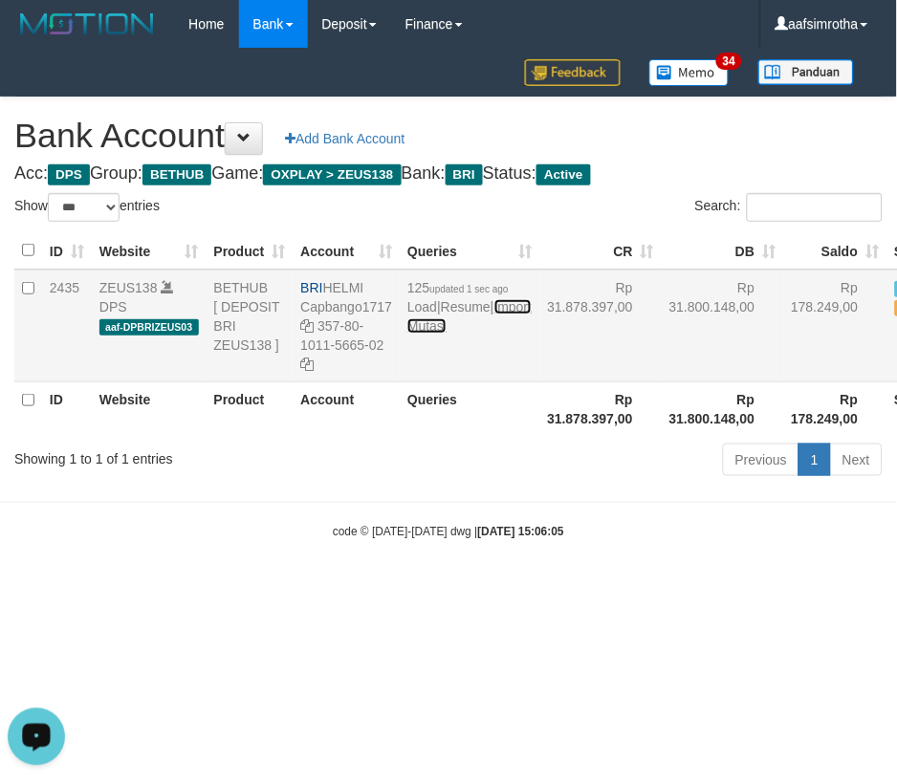
click at [434, 334] on link "Import Mutasi" at bounding box center [469, 316] width 124 height 34
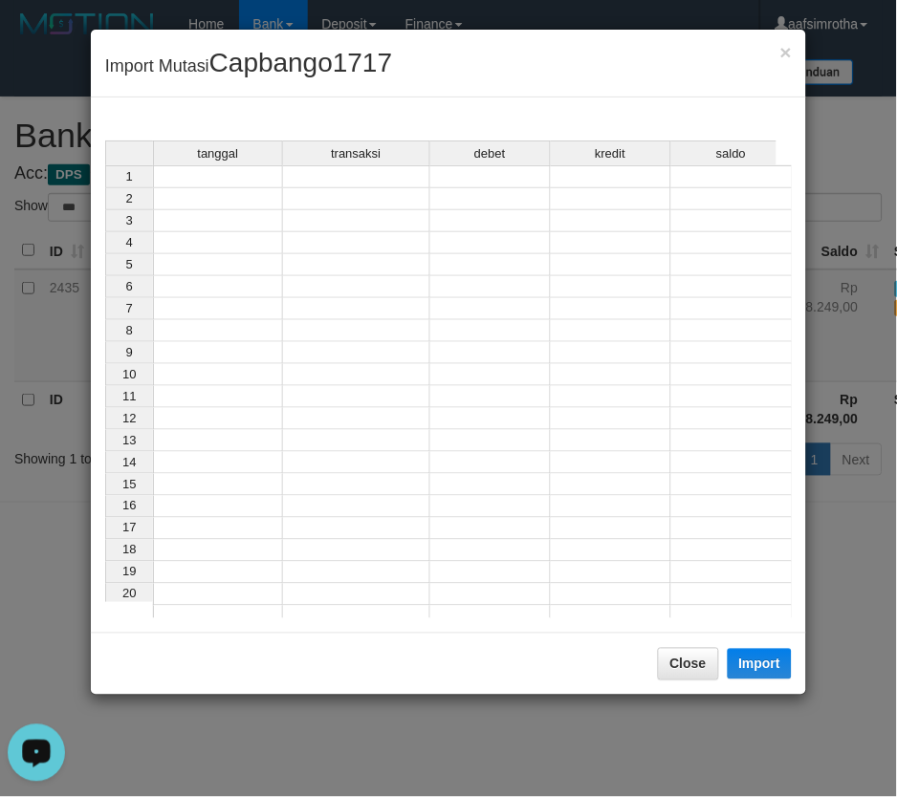
click at [250, 170] on td at bounding box center [218, 176] width 130 height 23
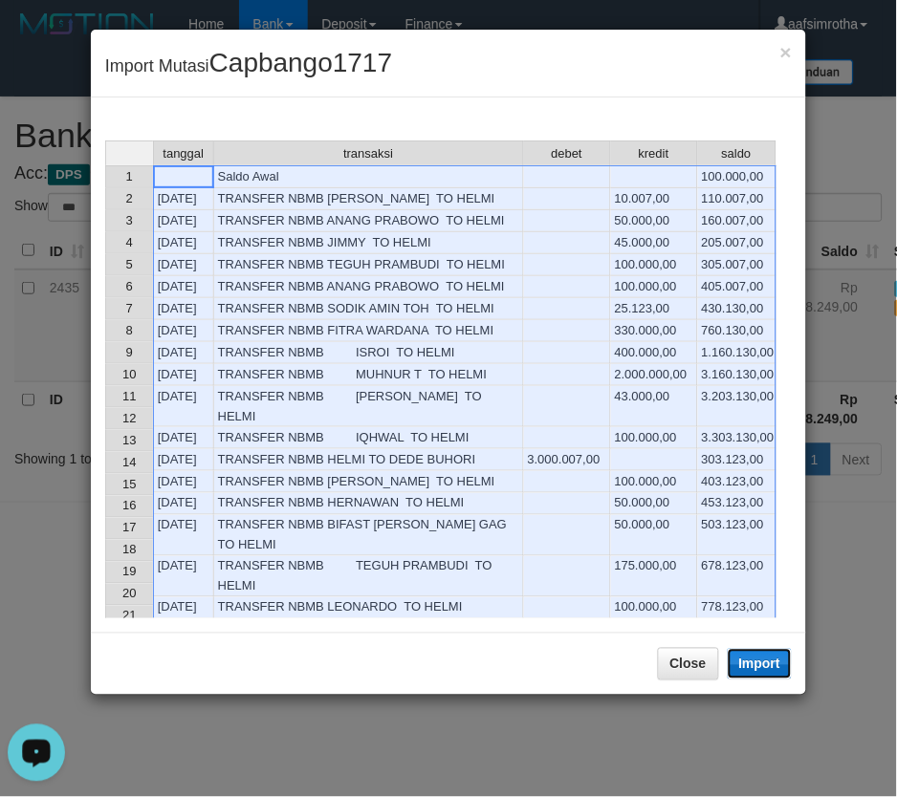
click at [767, 675] on button "Import" at bounding box center [760, 664] width 65 height 31
click at [670, 633] on div "tanggal transaksi debet kredit saldo 1 Saldo Awal 100.000,00 2 01/10/25 TRANSFE…" at bounding box center [448, 365] width 715 height 535
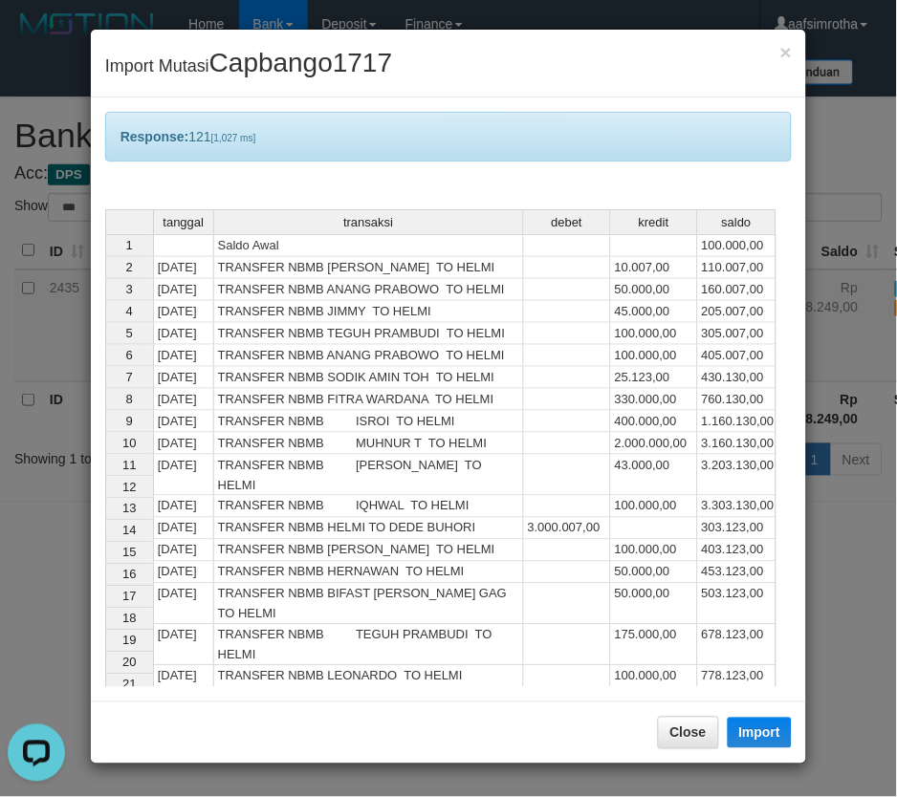
drag, startPoint x: 859, startPoint y: 644, endPoint x: 837, endPoint y: 622, distance: 31.1
click at [858, 644] on div "× Import Mutasi Capbango1717 Response: 121 [1,027 ms] tanggal transaksi debet k…" at bounding box center [448, 398] width 897 height 797
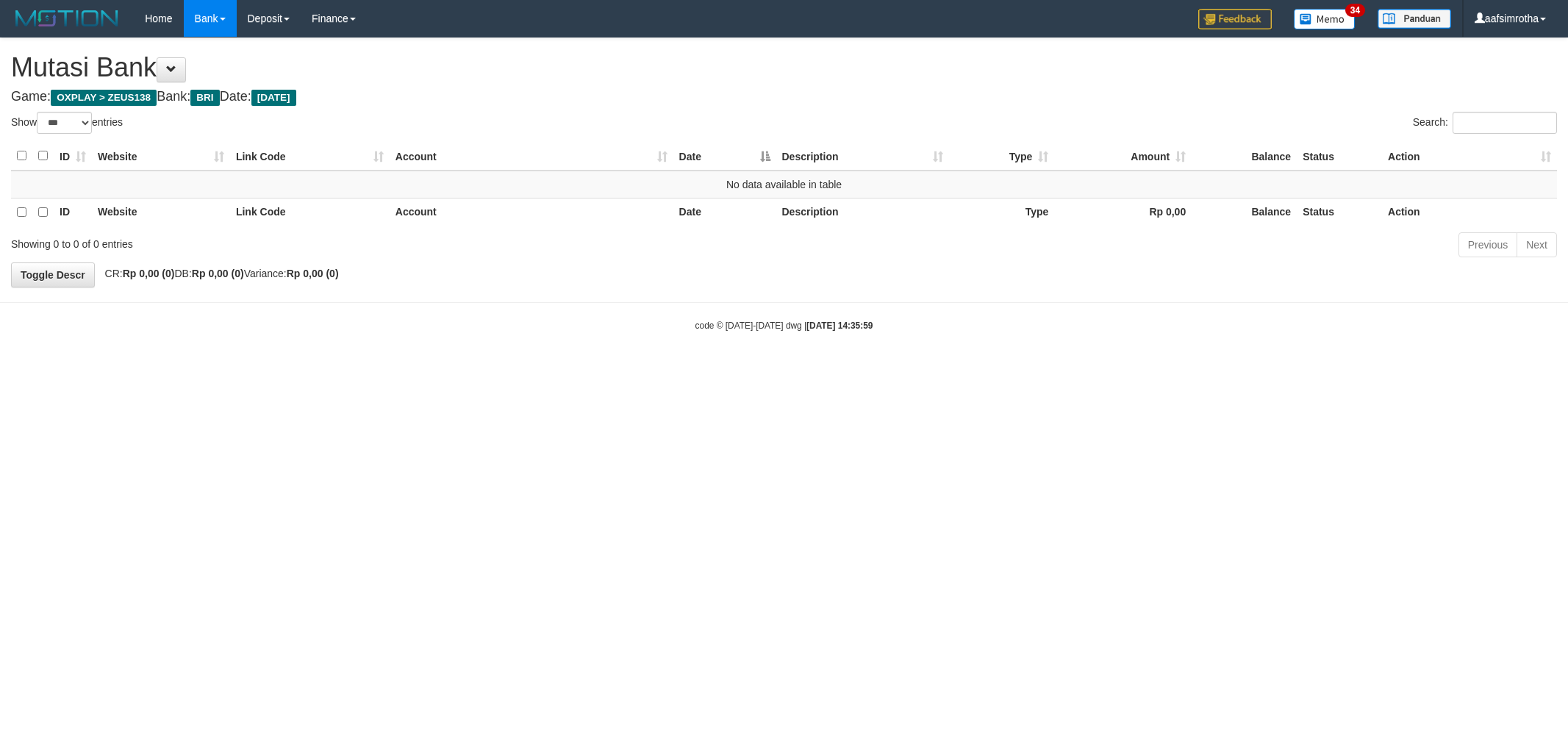
select select "***"
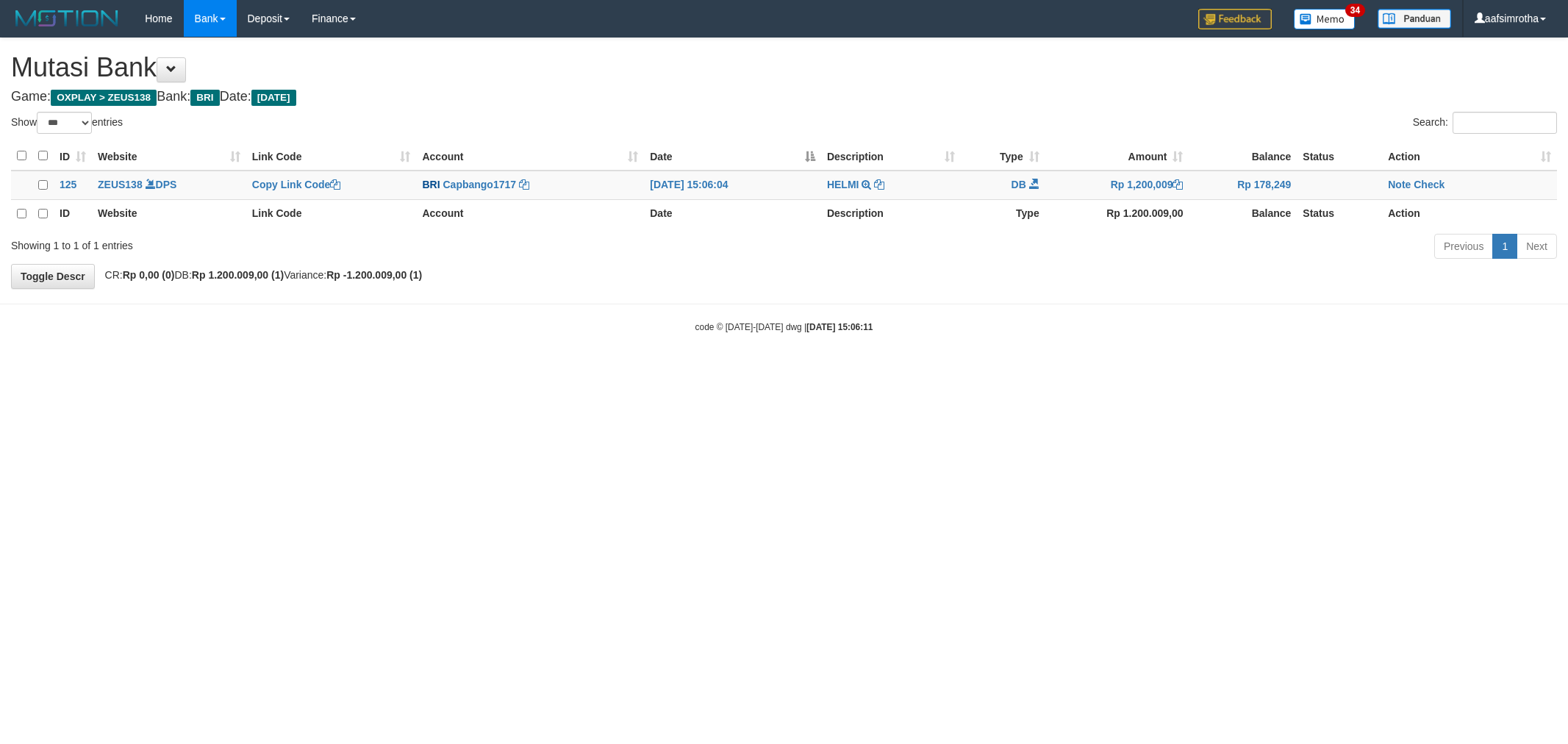
select select "***"
click at [1390, 187] on link "Note" at bounding box center [1399, 184] width 23 height 12
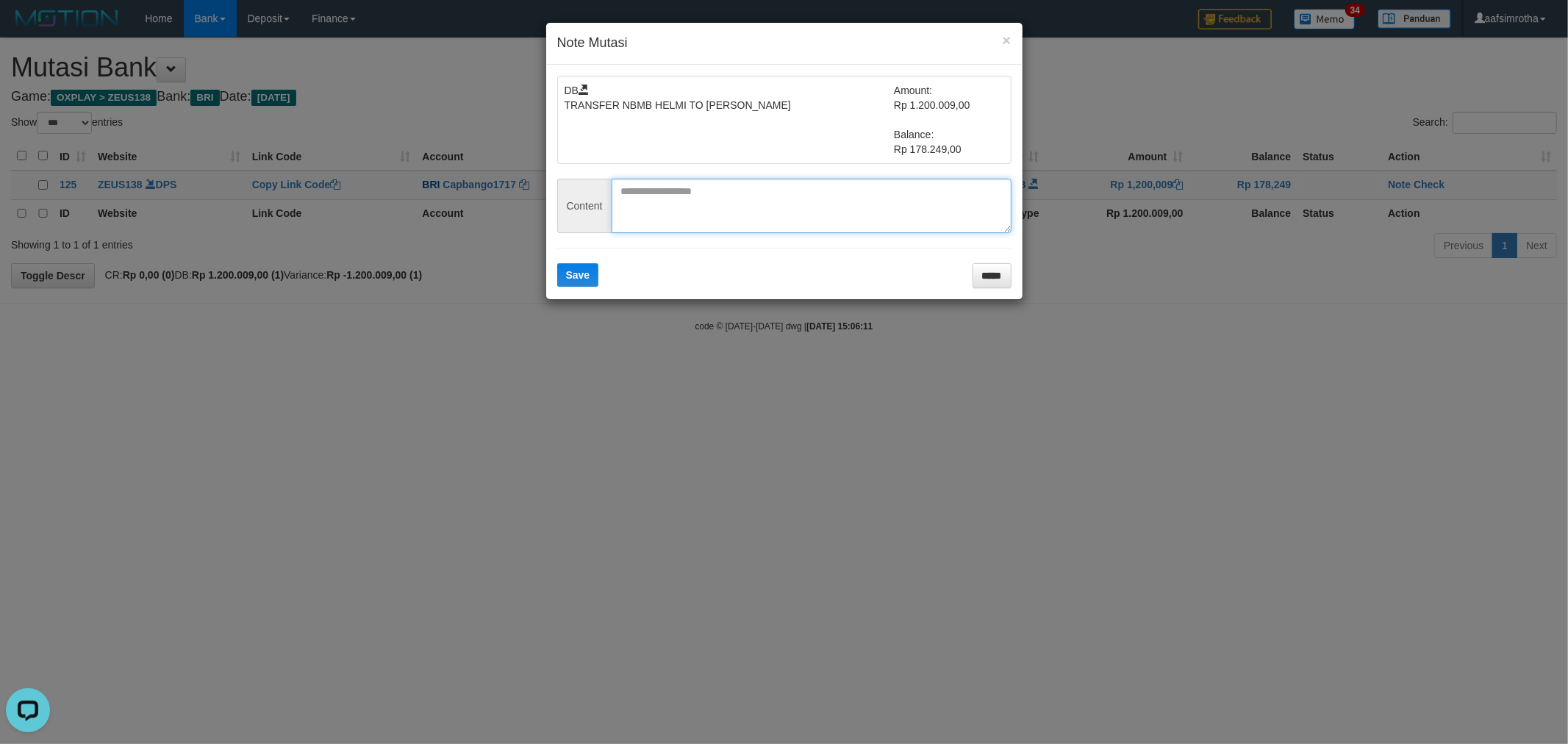
click at [715, 207] on textarea at bounding box center [812, 205] width 400 height 55
paste textarea "********"
type textarea "********"
click at [584, 264] on button "Save" at bounding box center [578, 274] width 42 height 24
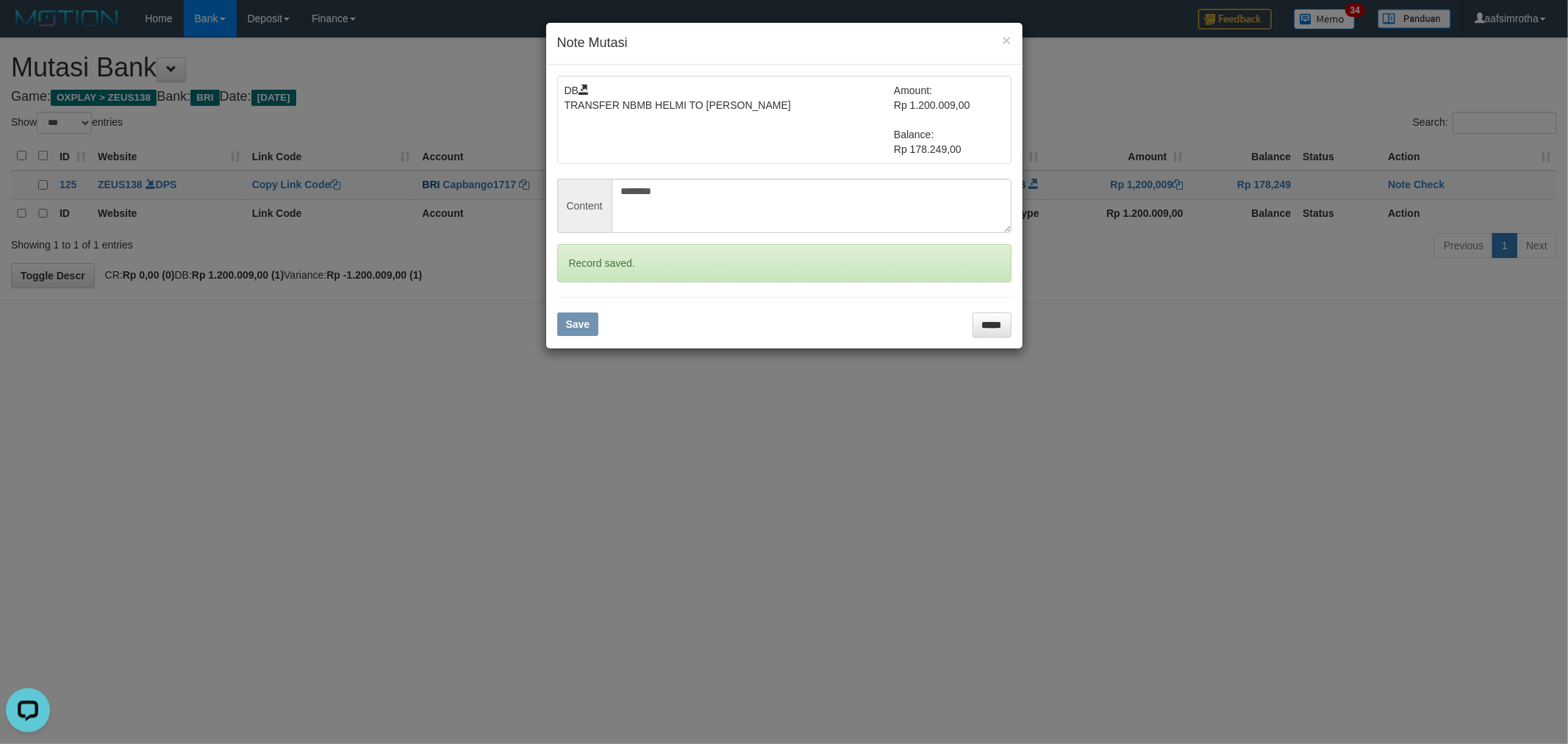
click at [1433, 187] on div "× Note Mutasi DB TRANSFER NBMB HELMI TO FARIDA DIANAH Amount: Rp 1.200.009,00 B…" at bounding box center [784, 372] width 1568 height 744
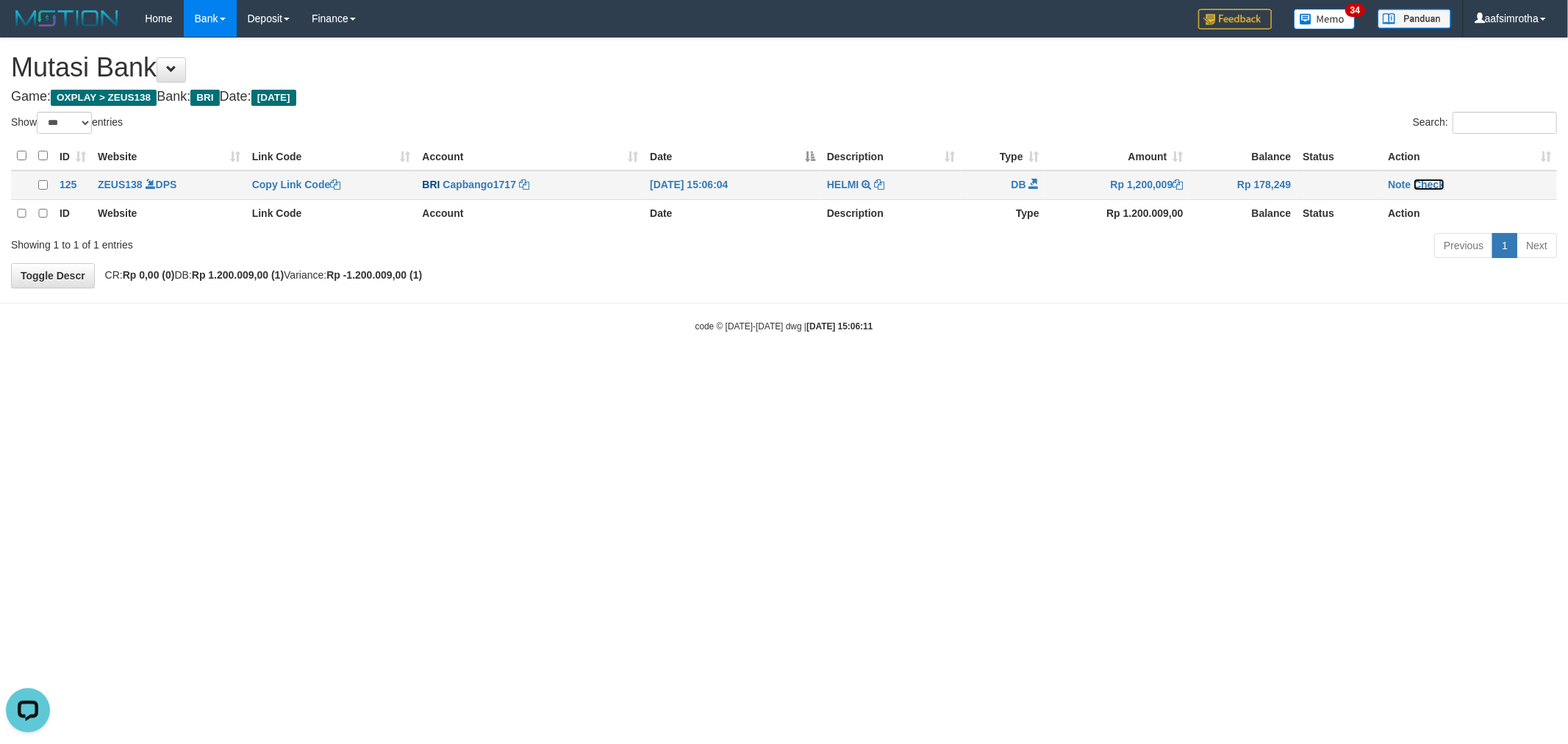
click at [1436, 181] on link "Check" at bounding box center [1429, 184] width 31 height 12
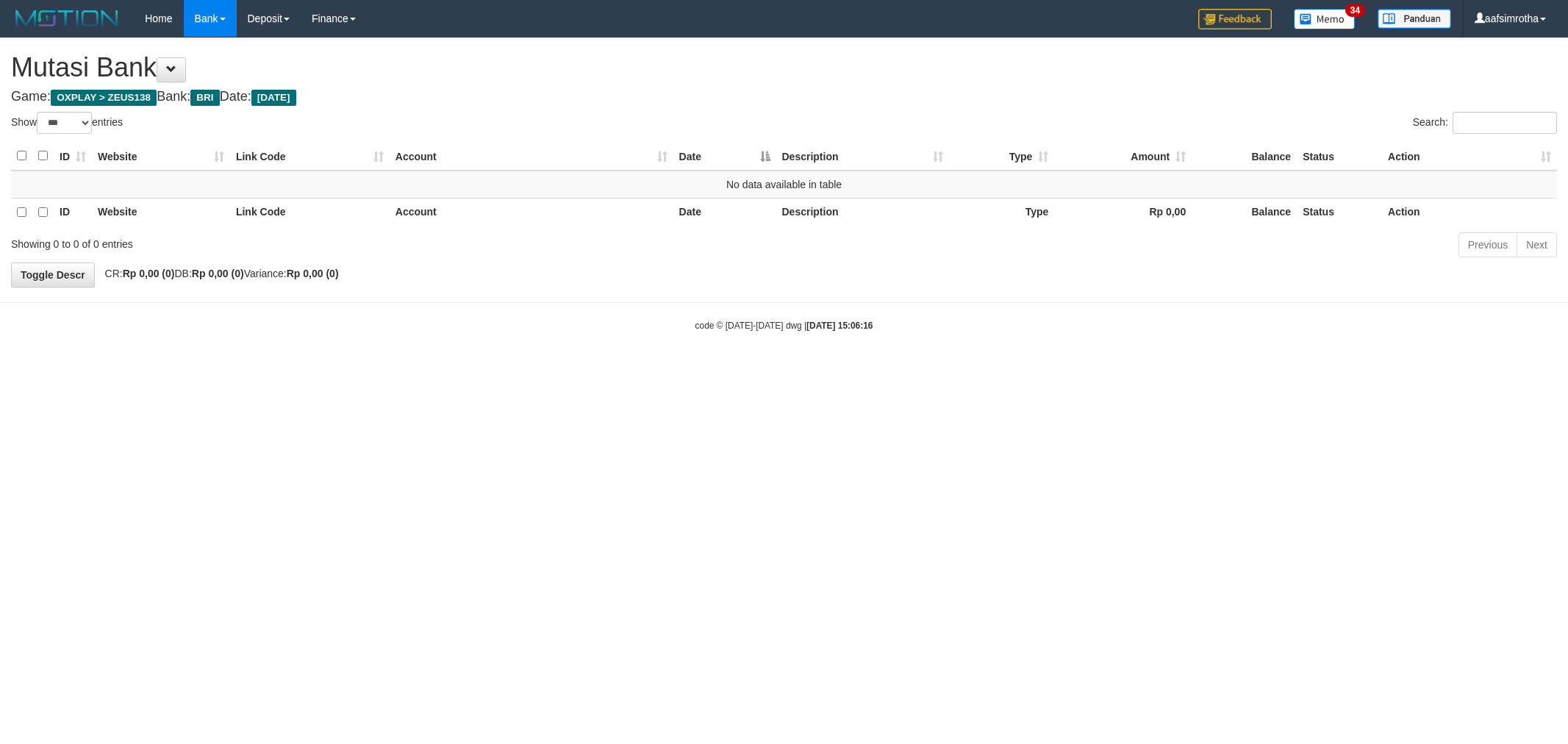
select select "***"
drag, startPoint x: 520, startPoint y: 473, endPoint x: 613, endPoint y: 334, distance: 167.2
click at [520, 369] on html "Toggle navigation Home Bank Account List Mutasi Bank Search Note Mutasi Deposit…" at bounding box center [784, 184] width 1568 height 369
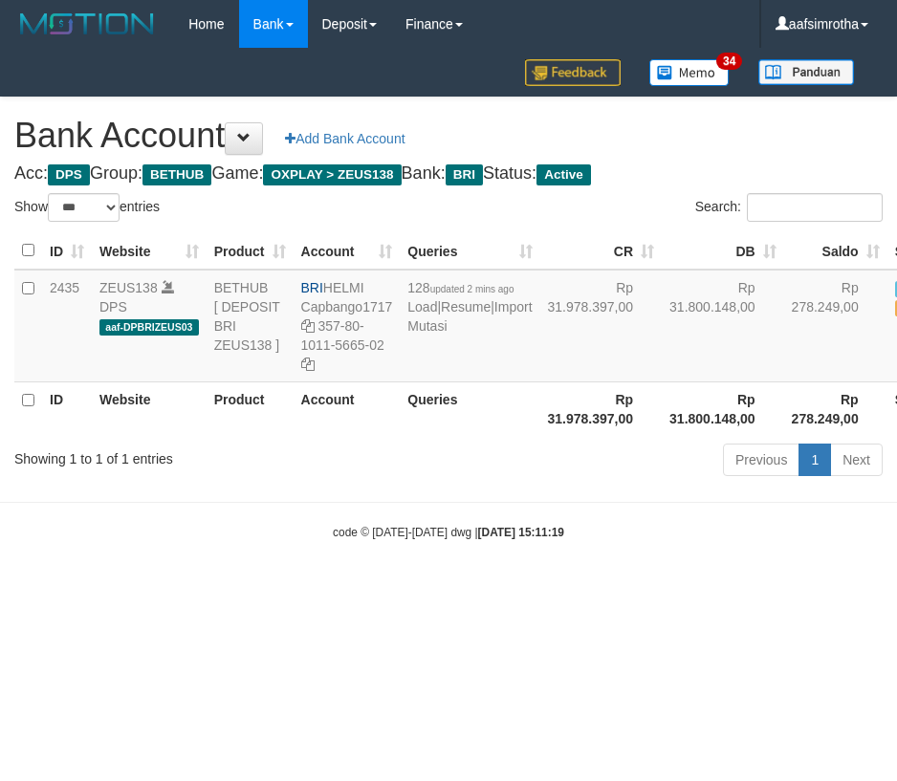
select select "***"
click at [299, 589] on html "Toggle navigation Home Bank Account List Mutasi Bank Search Note Mutasi Deposit…" at bounding box center [448, 294] width 897 height 589
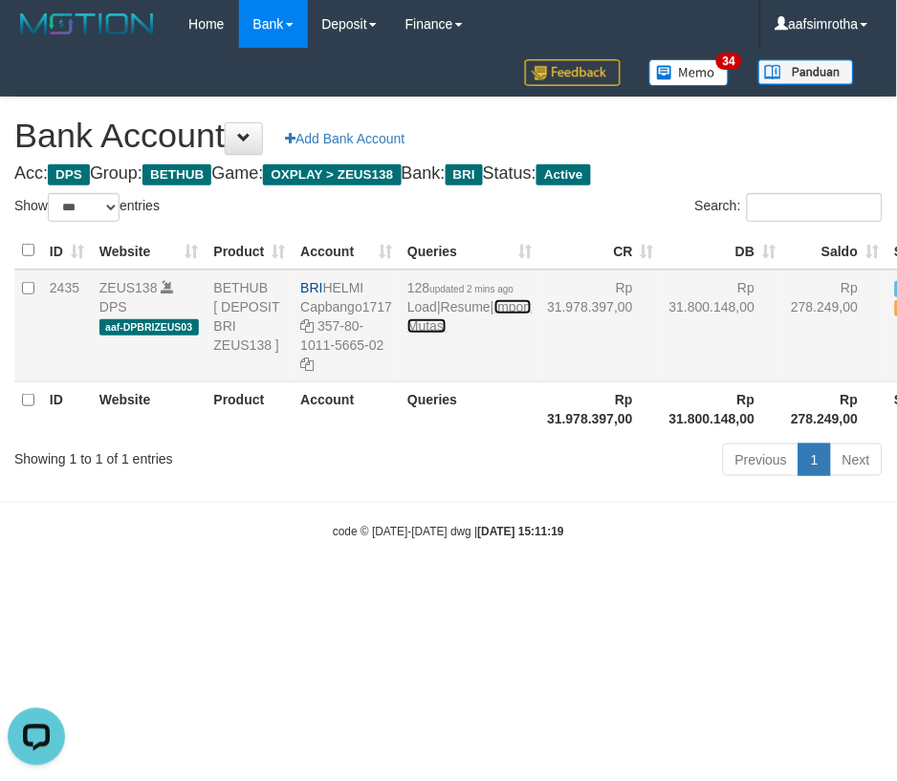
click at [424, 334] on link "Import Mutasi" at bounding box center [469, 316] width 124 height 34
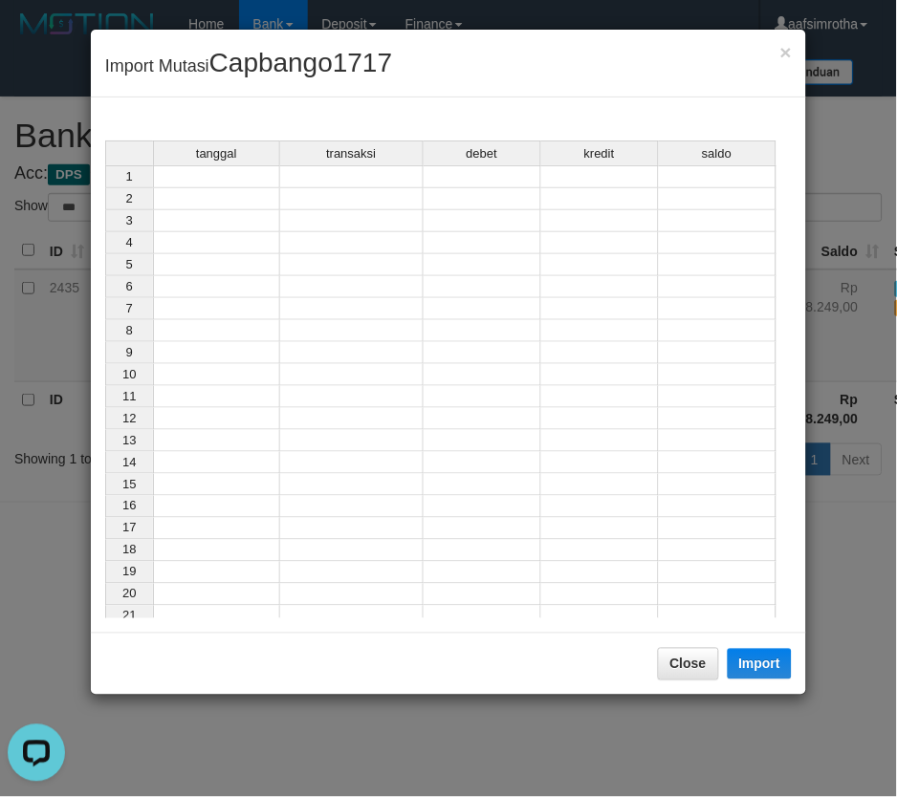
click at [253, 182] on td at bounding box center [216, 176] width 127 height 23
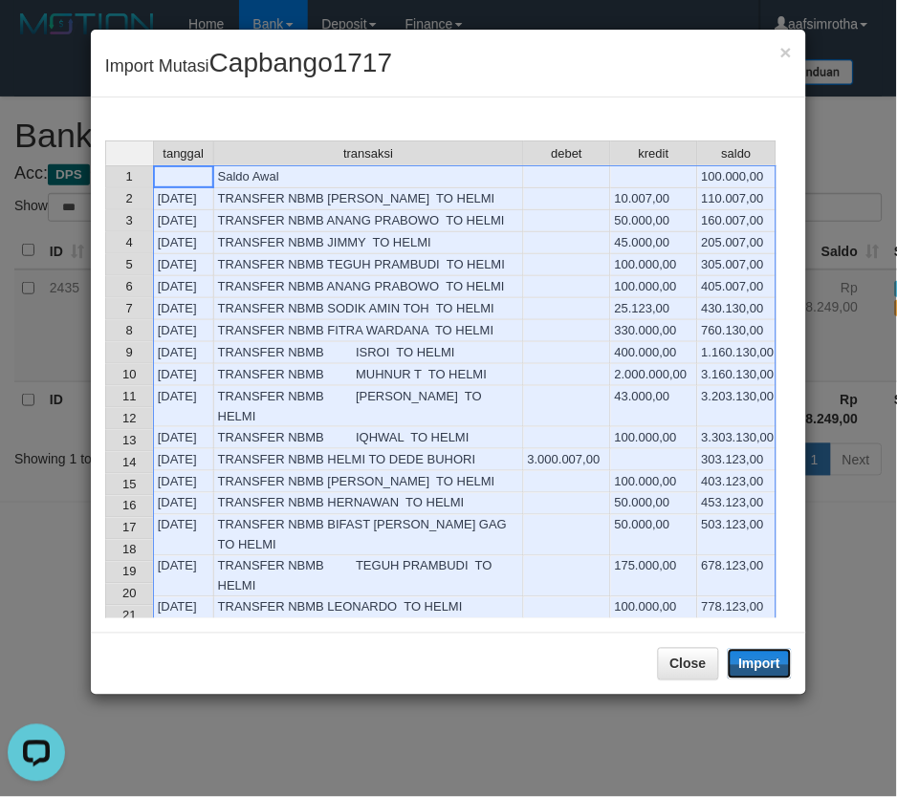
drag, startPoint x: 768, startPoint y: 664, endPoint x: 3, endPoint y: 16, distance: 1002.1
click at [755, 670] on button "Import" at bounding box center [760, 664] width 65 height 31
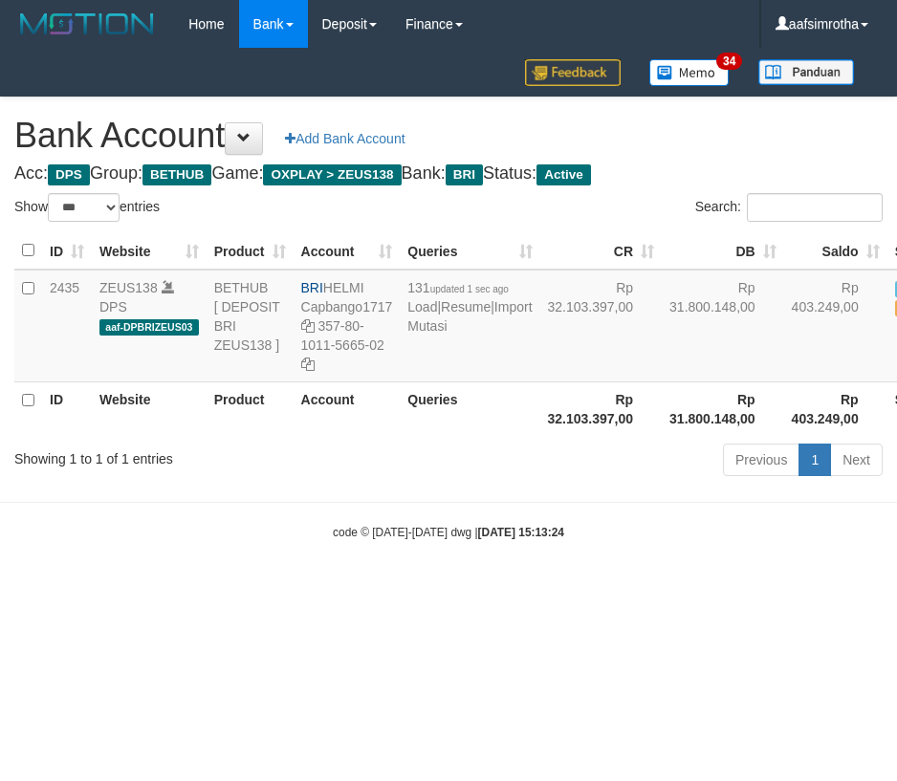
select select "***"
click at [504, 589] on html "Toggle navigation Home Bank Account List Mutasi Bank Search Note Mutasi Deposit…" at bounding box center [448, 294] width 897 height 589
click at [258, 589] on html "Toggle navigation Home Bank Account List Mutasi Bank Search Note Mutasi Deposit…" at bounding box center [448, 294] width 897 height 589
click at [423, 382] on td "131 updated 1 sec ago Load | Resume | Import Mutasi" at bounding box center [470, 326] width 140 height 113
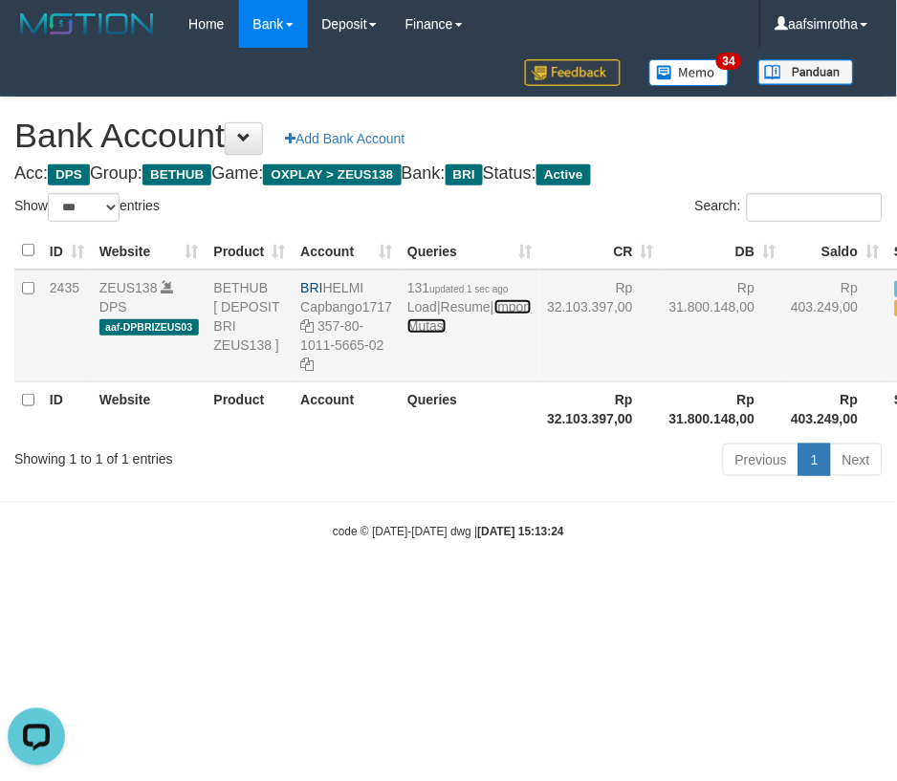
click at [430, 334] on link "Import Mutasi" at bounding box center [469, 316] width 124 height 34
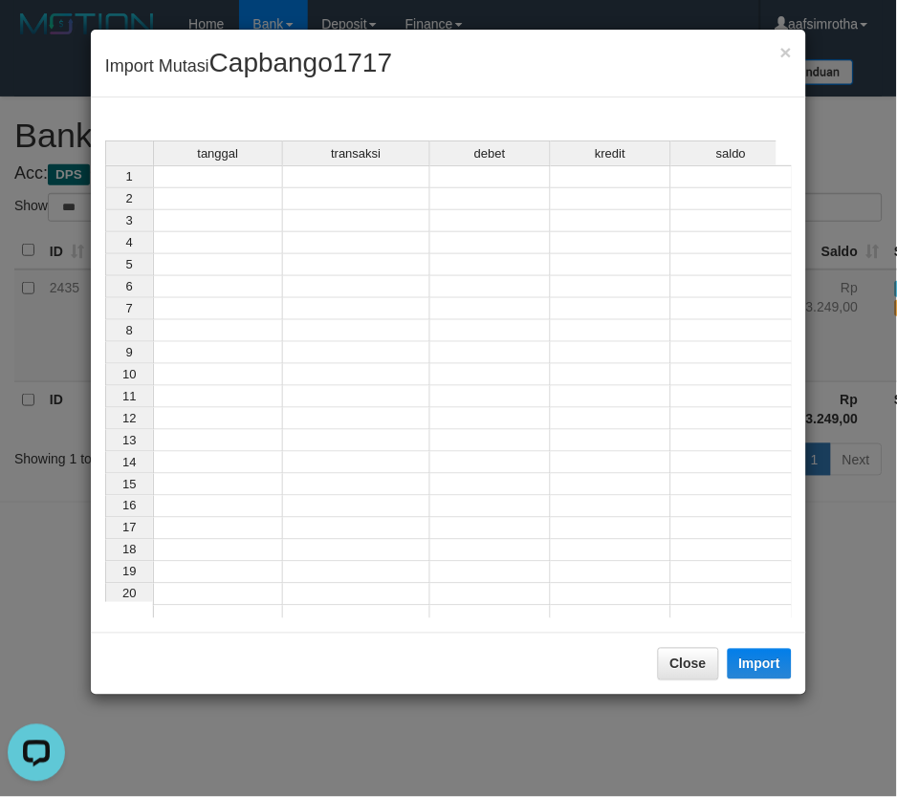
click at [214, 176] on td at bounding box center [218, 176] width 130 height 23
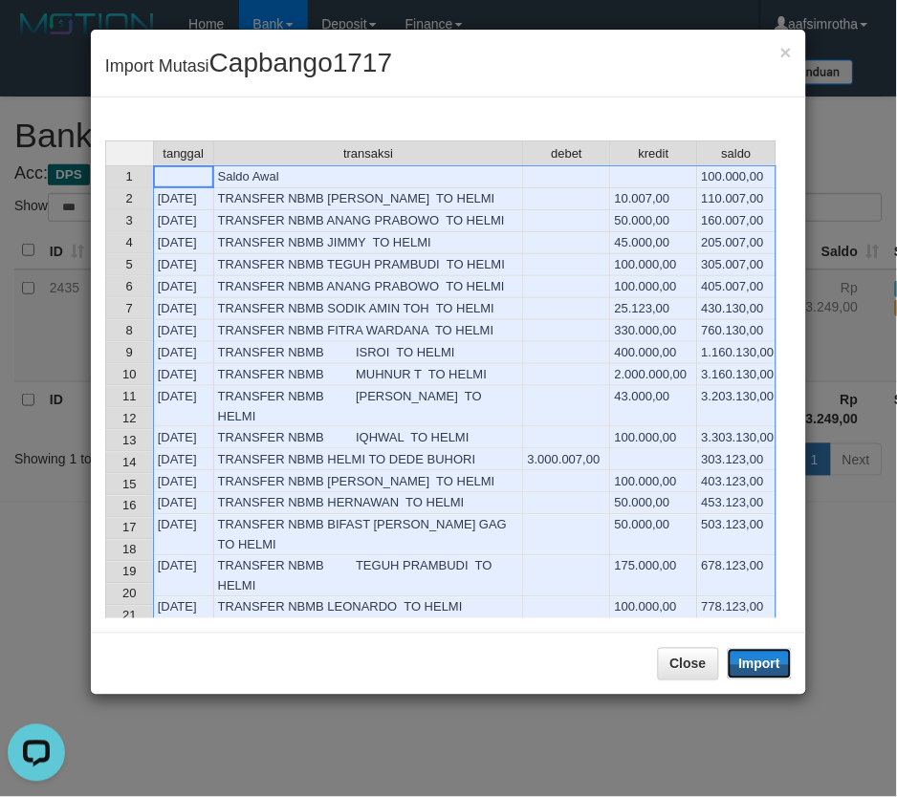
drag, startPoint x: 777, startPoint y: 669, endPoint x: 557, endPoint y: 430, distance: 324.8
click at [775, 669] on button "Import" at bounding box center [760, 664] width 65 height 31
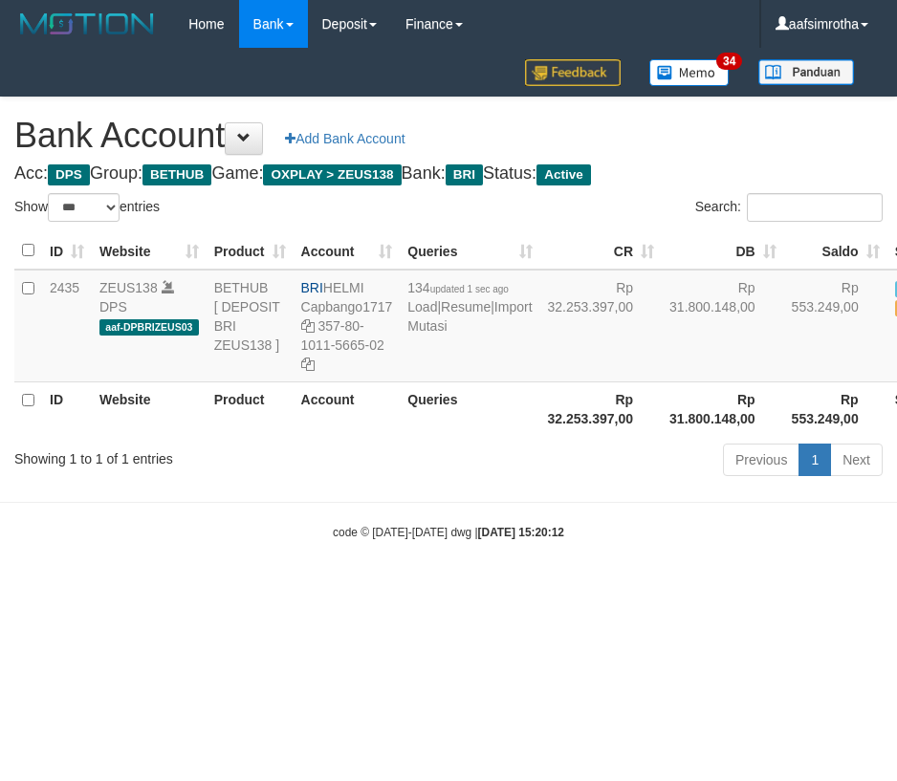
select select "***"
drag, startPoint x: 340, startPoint y: 650, endPoint x: 570, endPoint y: 431, distance: 317.2
click at [340, 589] on html "Toggle navigation Home Bank Account List Mutasi Bank Search Note Mutasi Deposit…" at bounding box center [448, 294] width 897 height 589
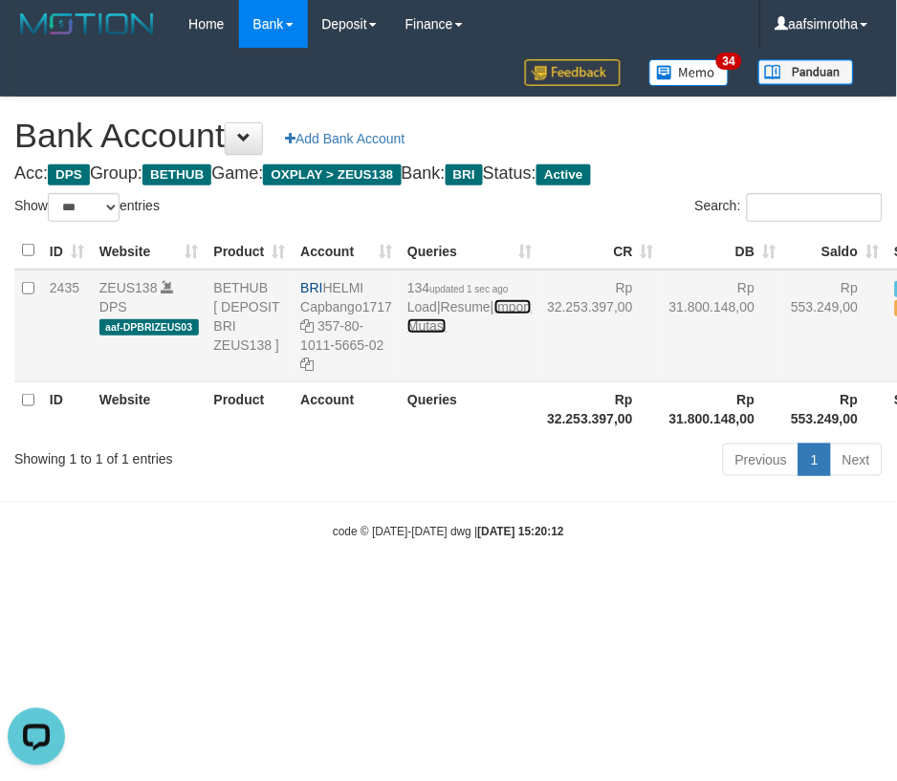
click at [414, 334] on link "Import Mutasi" at bounding box center [469, 316] width 124 height 34
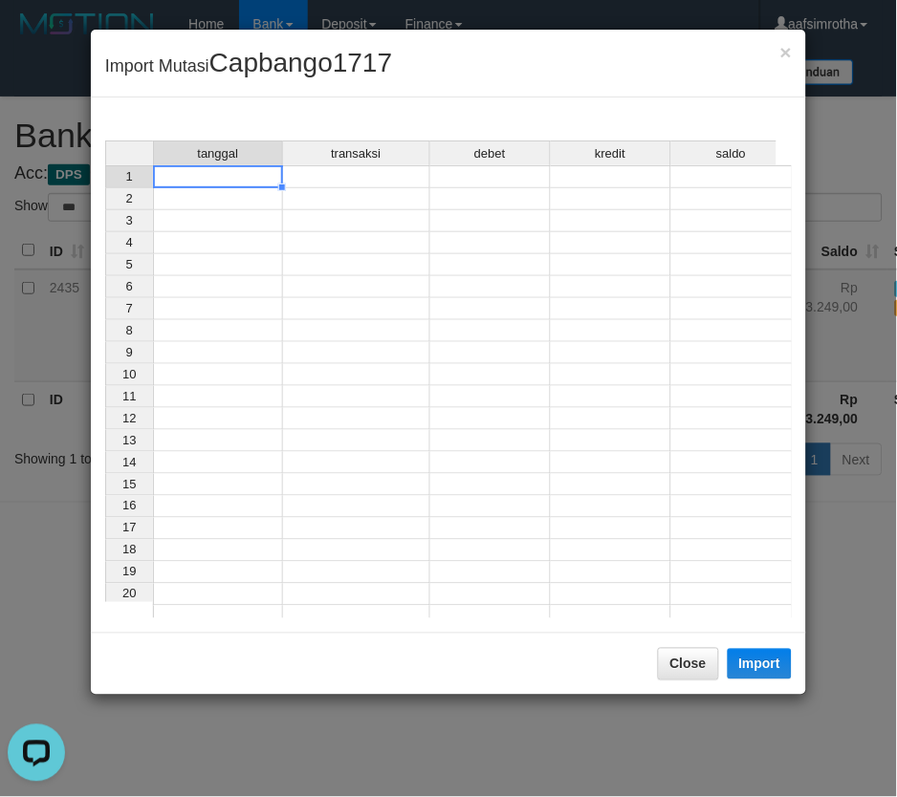
click at [207, 179] on td at bounding box center [218, 176] width 130 height 23
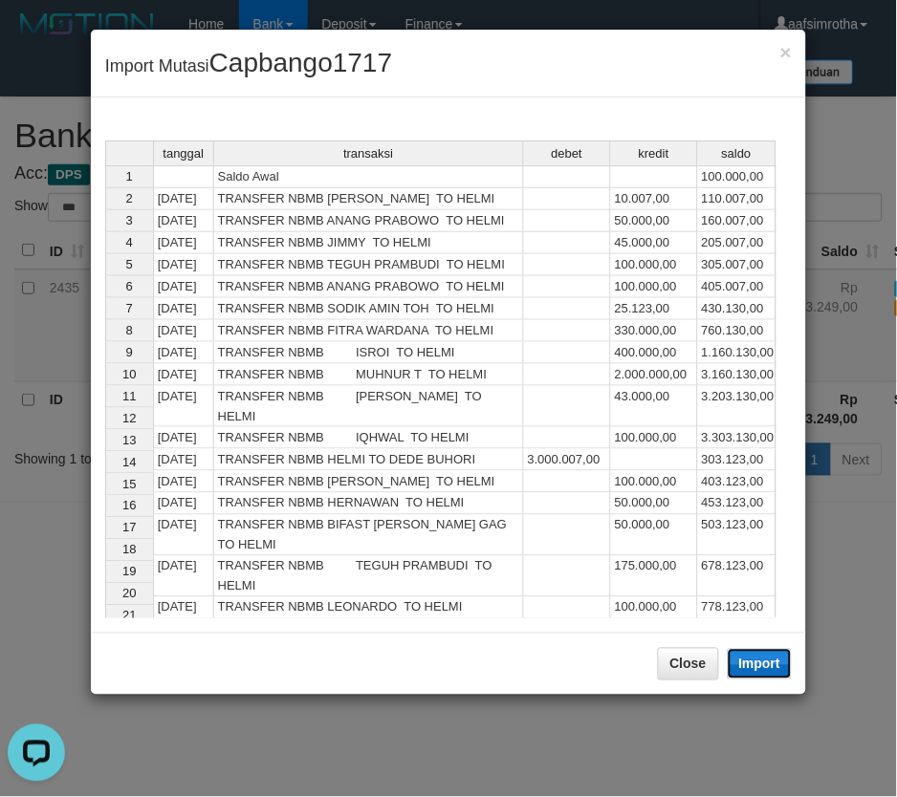
drag, startPoint x: 769, startPoint y: 667, endPoint x: 365, endPoint y: 447, distance: 459.6
click at [763, 667] on button "Import" at bounding box center [760, 664] width 65 height 31
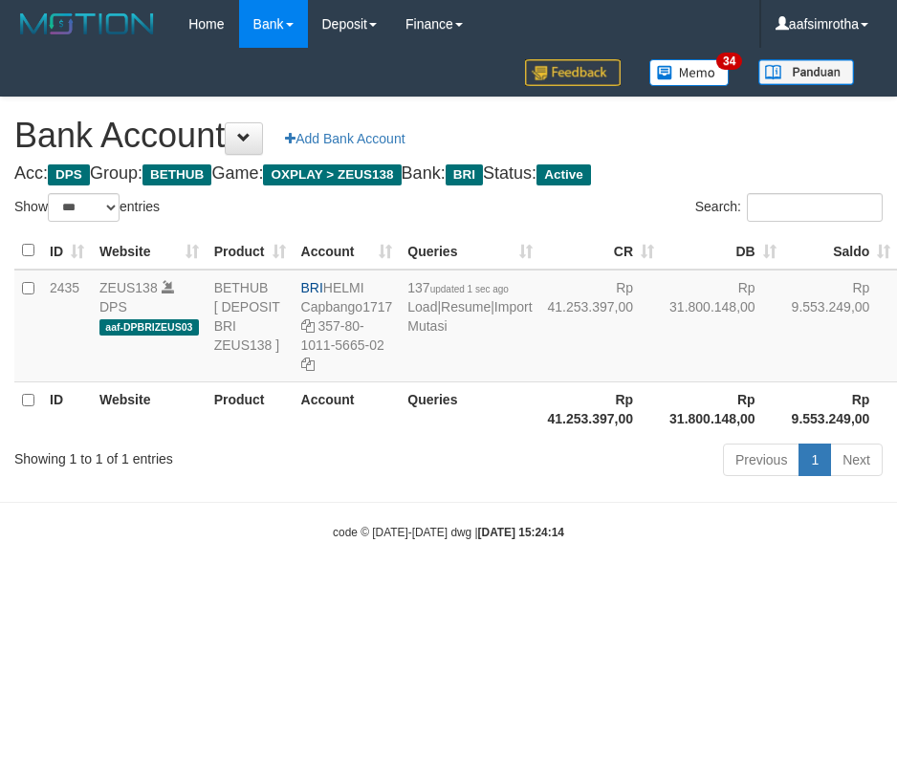
select select "***"
drag, startPoint x: 341, startPoint y: 654, endPoint x: 579, endPoint y: 350, distance: 386.2
click at [346, 589] on html "Toggle navigation Home Bank Account List Mutasi Bank Search Note Mutasi Deposit…" at bounding box center [448, 294] width 897 height 589
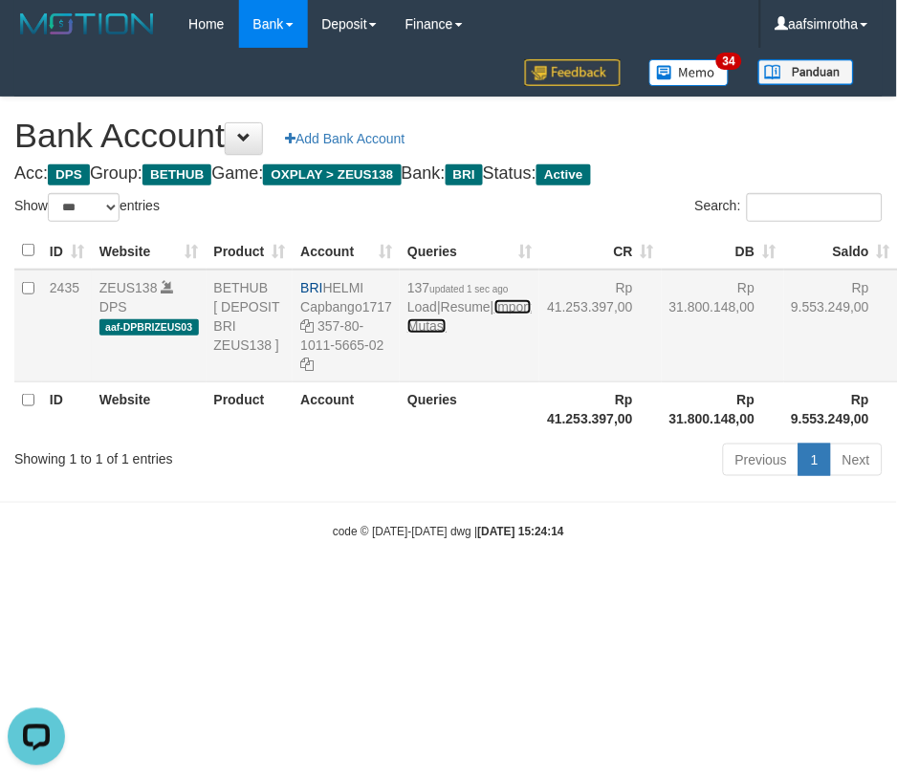
click at [431, 334] on link "Import Mutasi" at bounding box center [469, 316] width 124 height 34
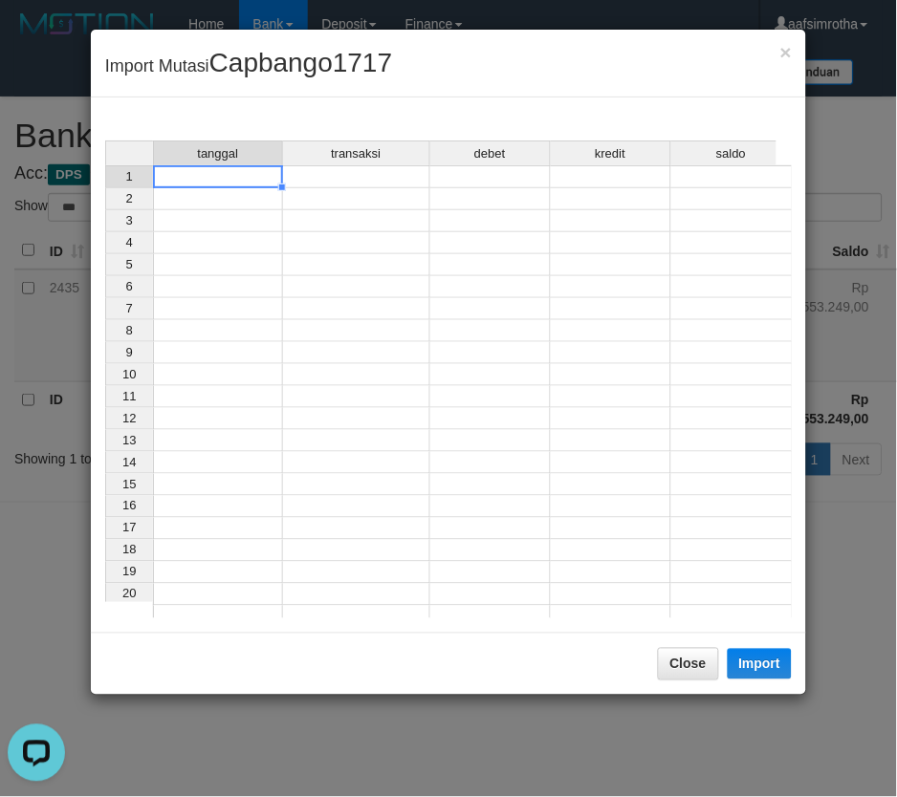
click at [183, 170] on td at bounding box center [218, 176] width 130 height 23
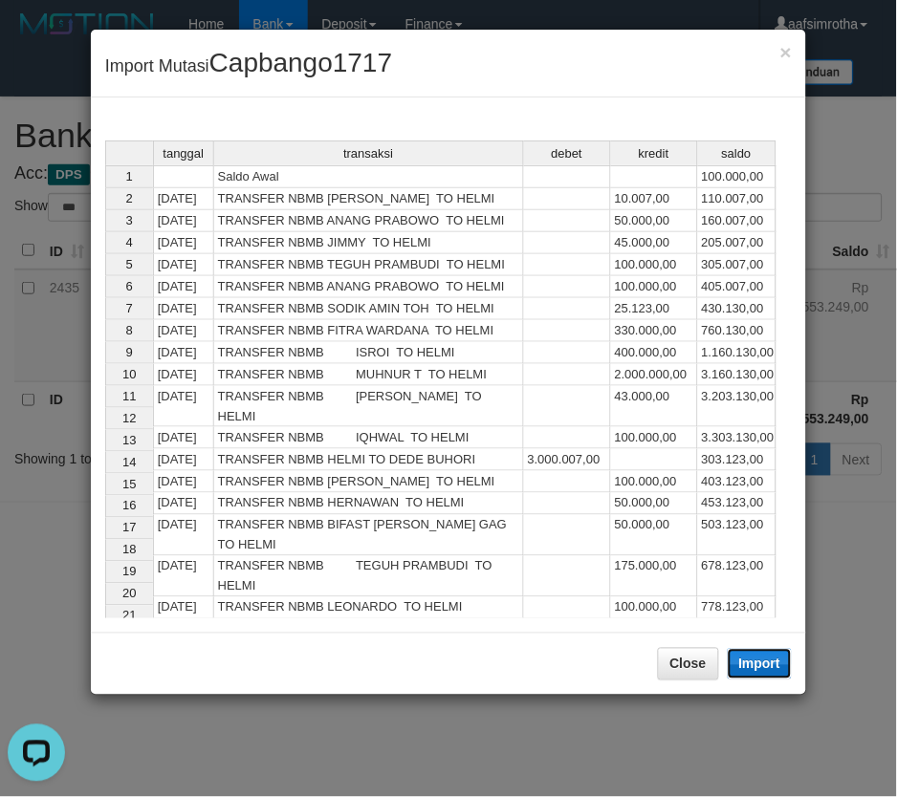
click at [740, 660] on button "Import" at bounding box center [760, 664] width 65 height 31
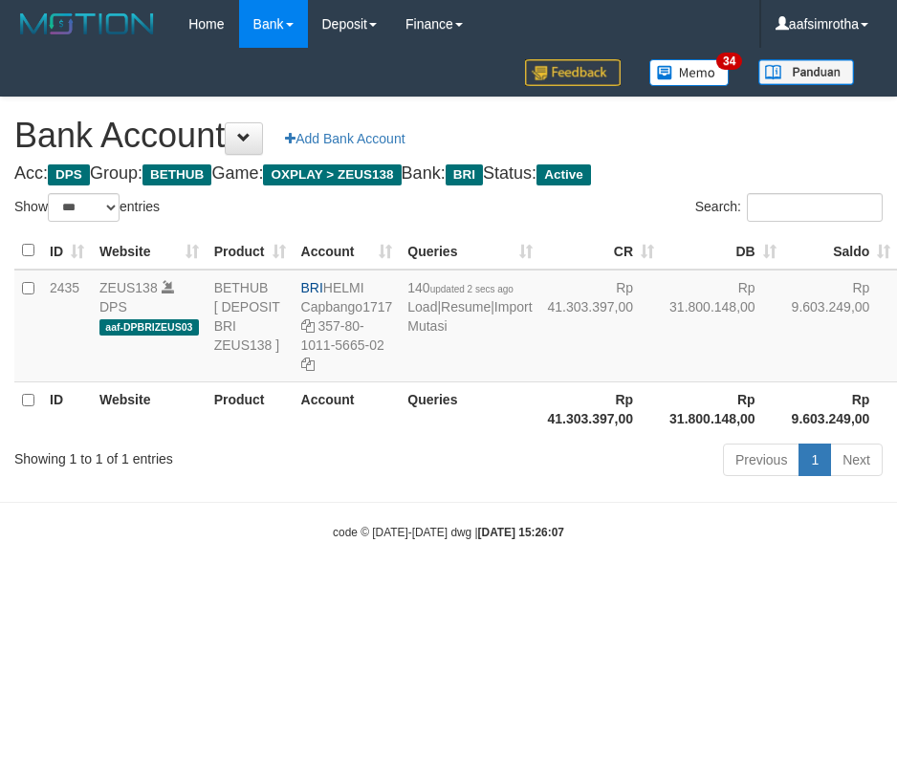
select select "***"
click at [451, 382] on td "140 updated 2 secs ago Load | Resume | Import Mutasi" at bounding box center [470, 326] width 140 height 113
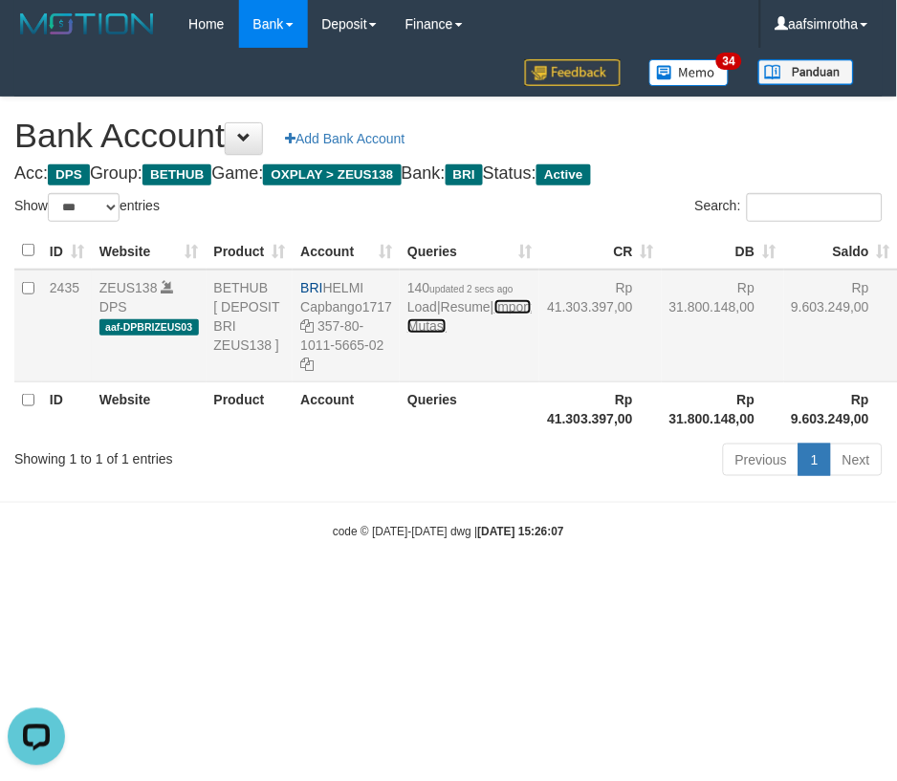
click at [432, 334] on link "Import Mutasi" at bounding box center [469, 316] width 124 height 34
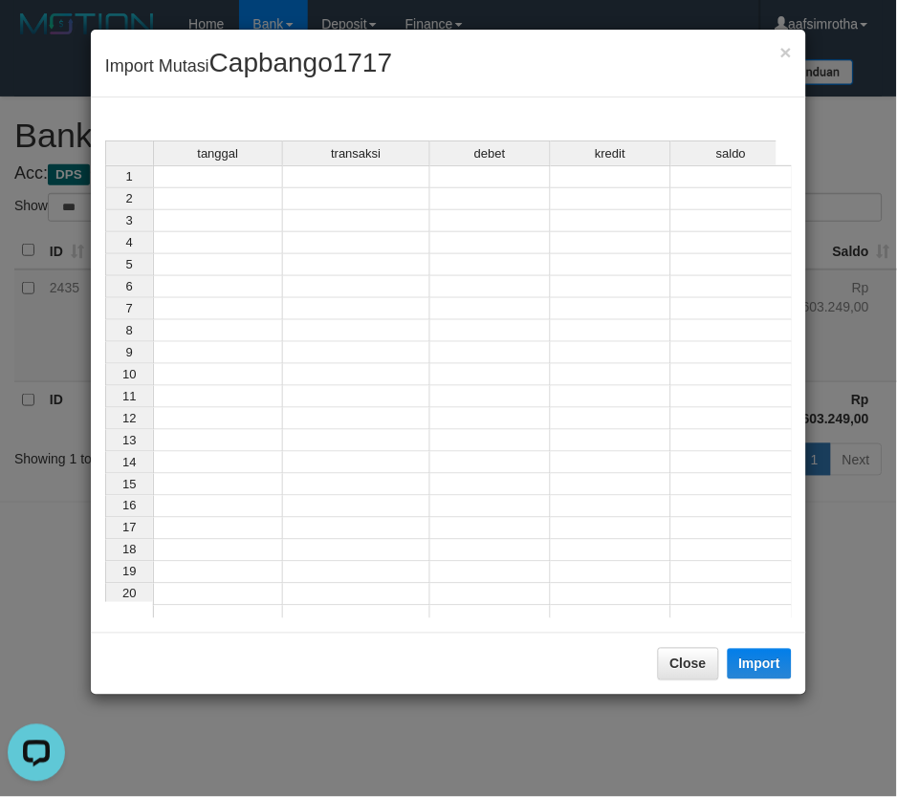
click at [226, 178] on td at bounding box center [218, 176] width 130 height 23
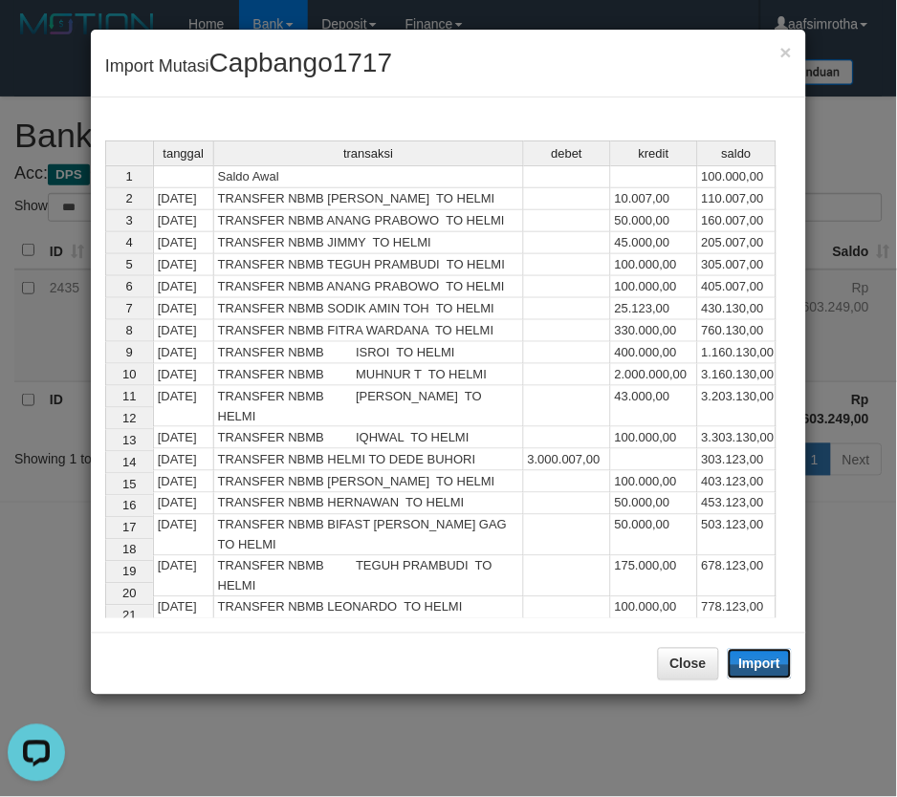
drag, startPoint x: 779, startPoint y: 665, endPoint x: 2, endPoint y: 421, distance: 814.7
click at [776, 666] on button "Import" at bounding box center [760, 664] width 65 height 31
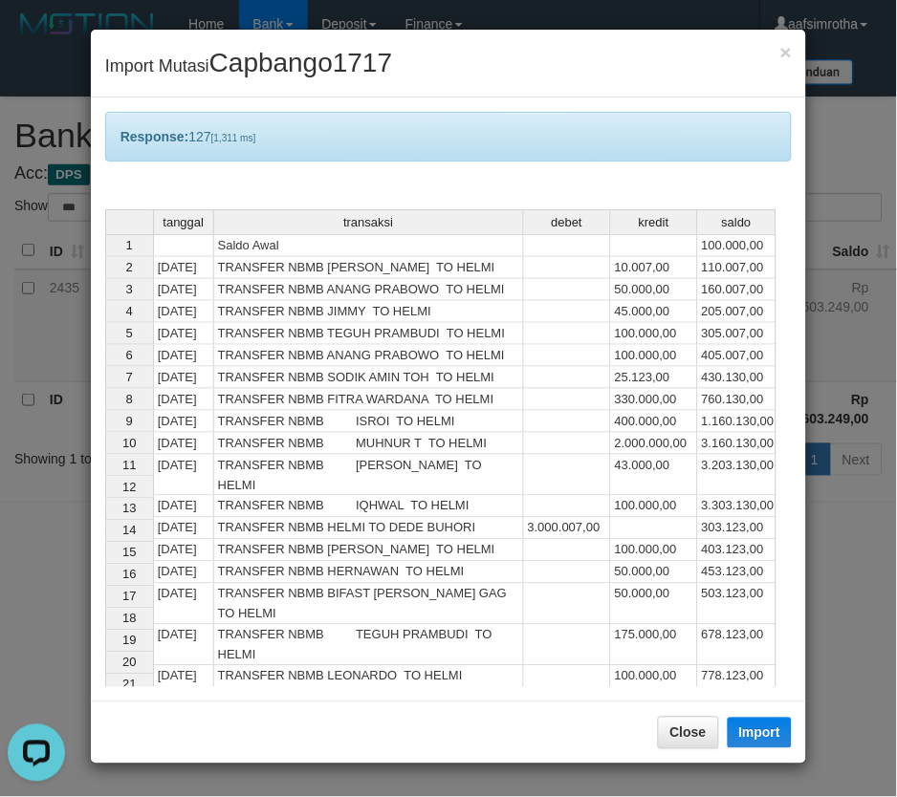
drag, startPoint x: 845, startPoint y: 626, endPoint x: 807, endPoint y: 574, distance: 65.0
click at [841, 627] on div "× Import Mutasi Capbango1717 Response: 127 [1,311 ms] tanggal transaksi debet k…" at bounding box center [448, 398] width 897 height 797
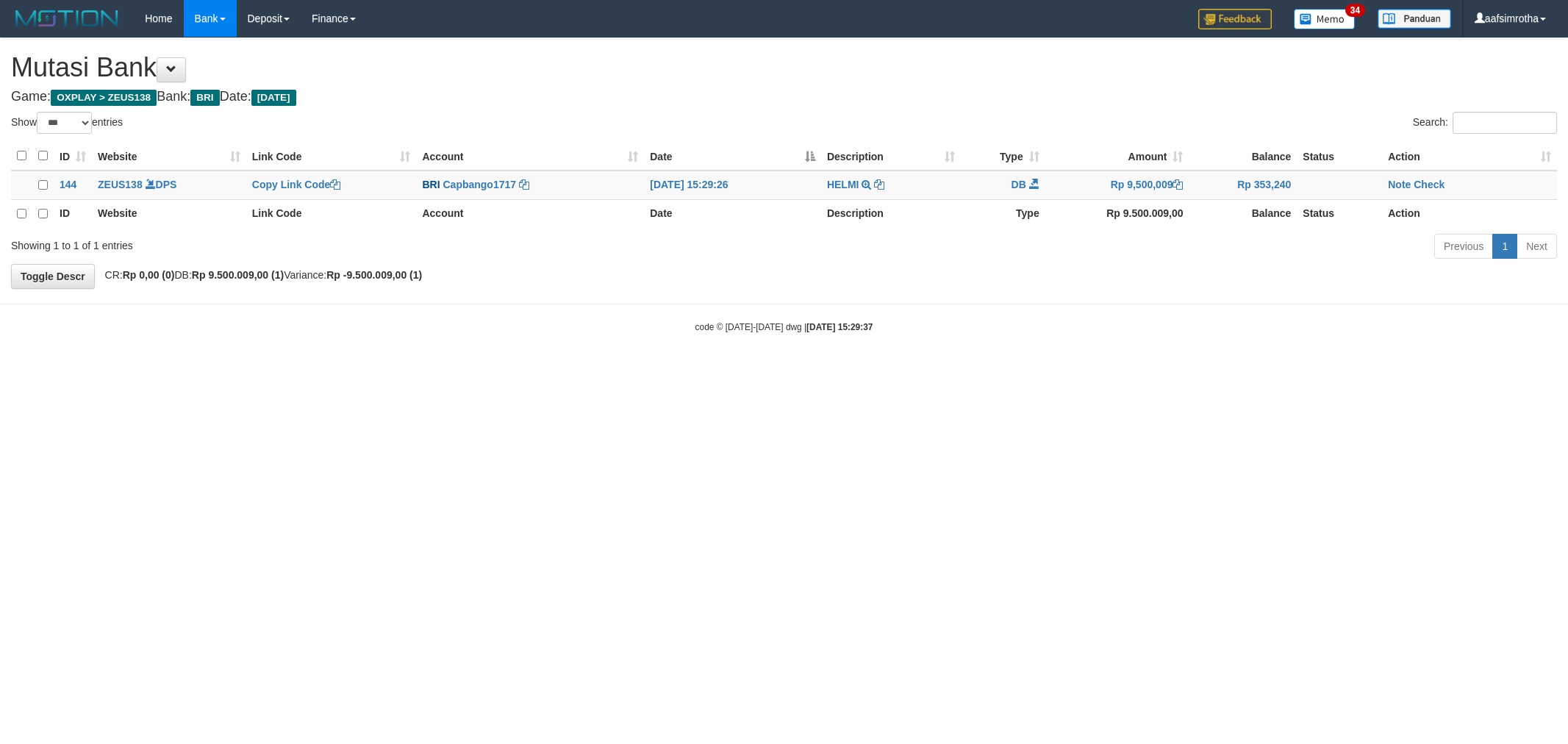
select select "***"
click at [1400, 182] on link "Note" at bounding box center [1399, 184] width 23 height 12
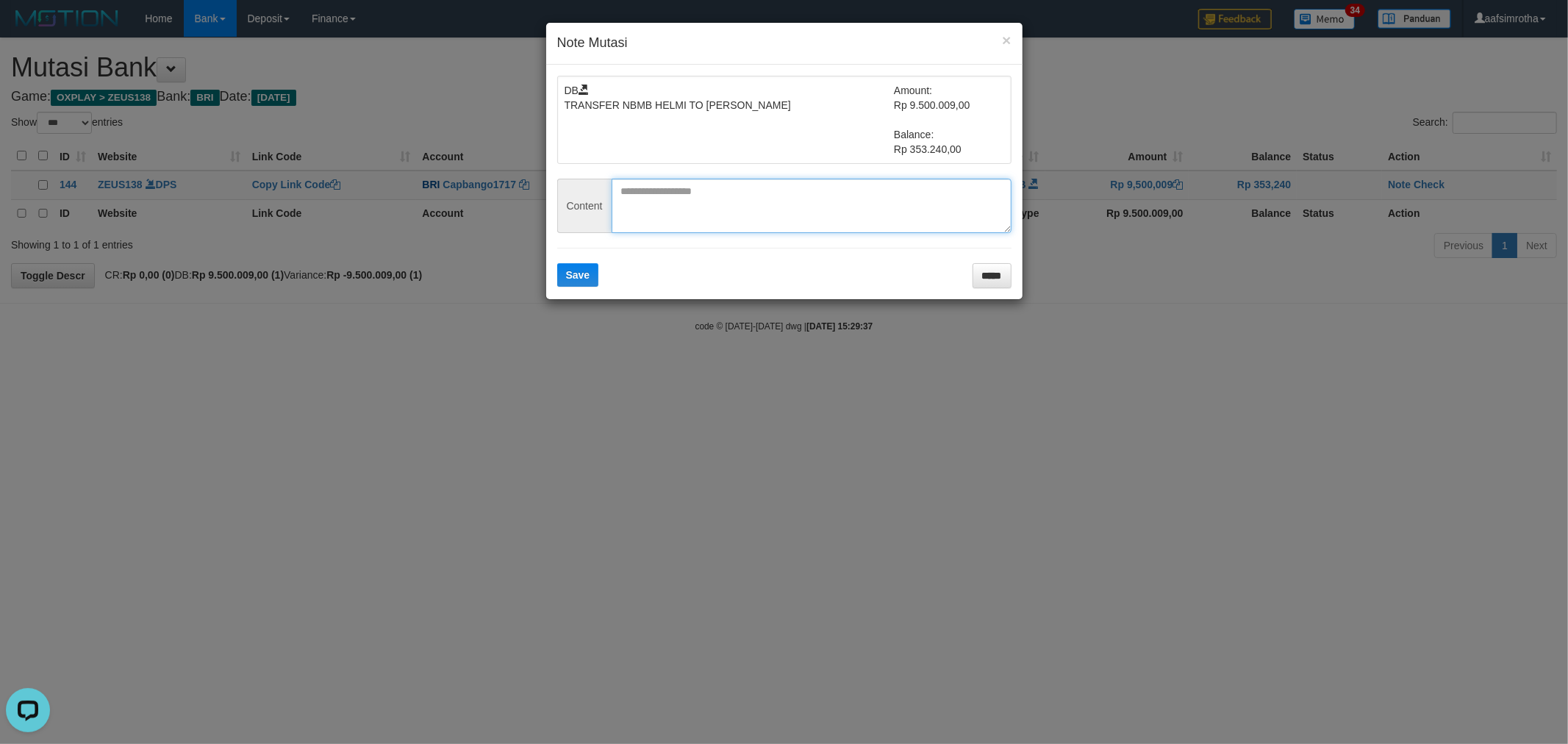
drag, startPoint x: 715, startPoint y: 202, endPoint x: 683, endPoint y: 259, distance: 65.4
click at [713, 204] on textarea at bounding box center [812, 205] width 400 height 55
paste textarea "********"
type textarea "********"
click at [584, 277] on span "Save" at bounding box center [578, 274] width 25 height 12
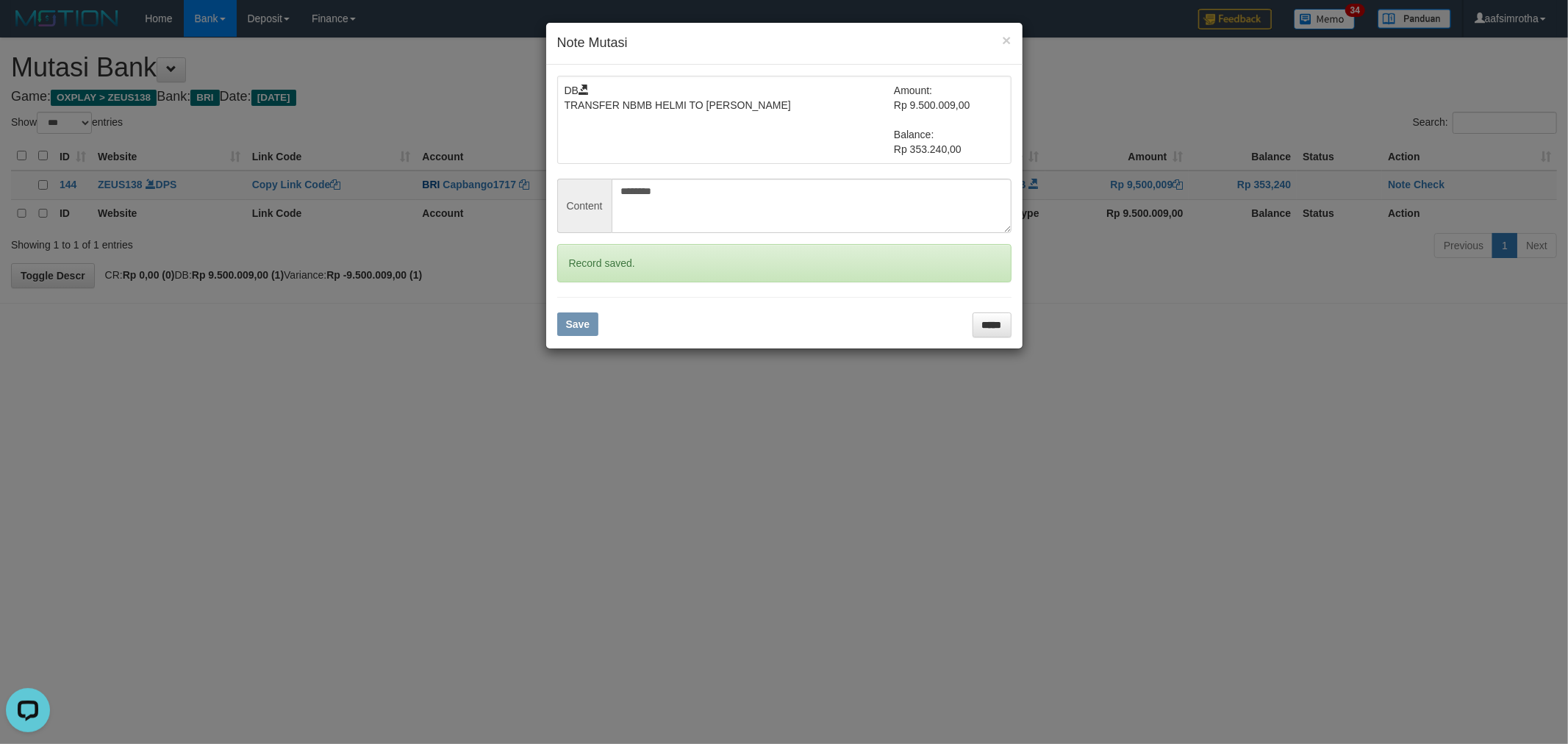
click at [1424, 182] on div "× Note Mutasi DB TRANSFER NBMB HELMI TO FARIDA DIANAH Amount: Rp 9.500.009,00 B…" at bounding box center [784, 372] width 1568 height 744
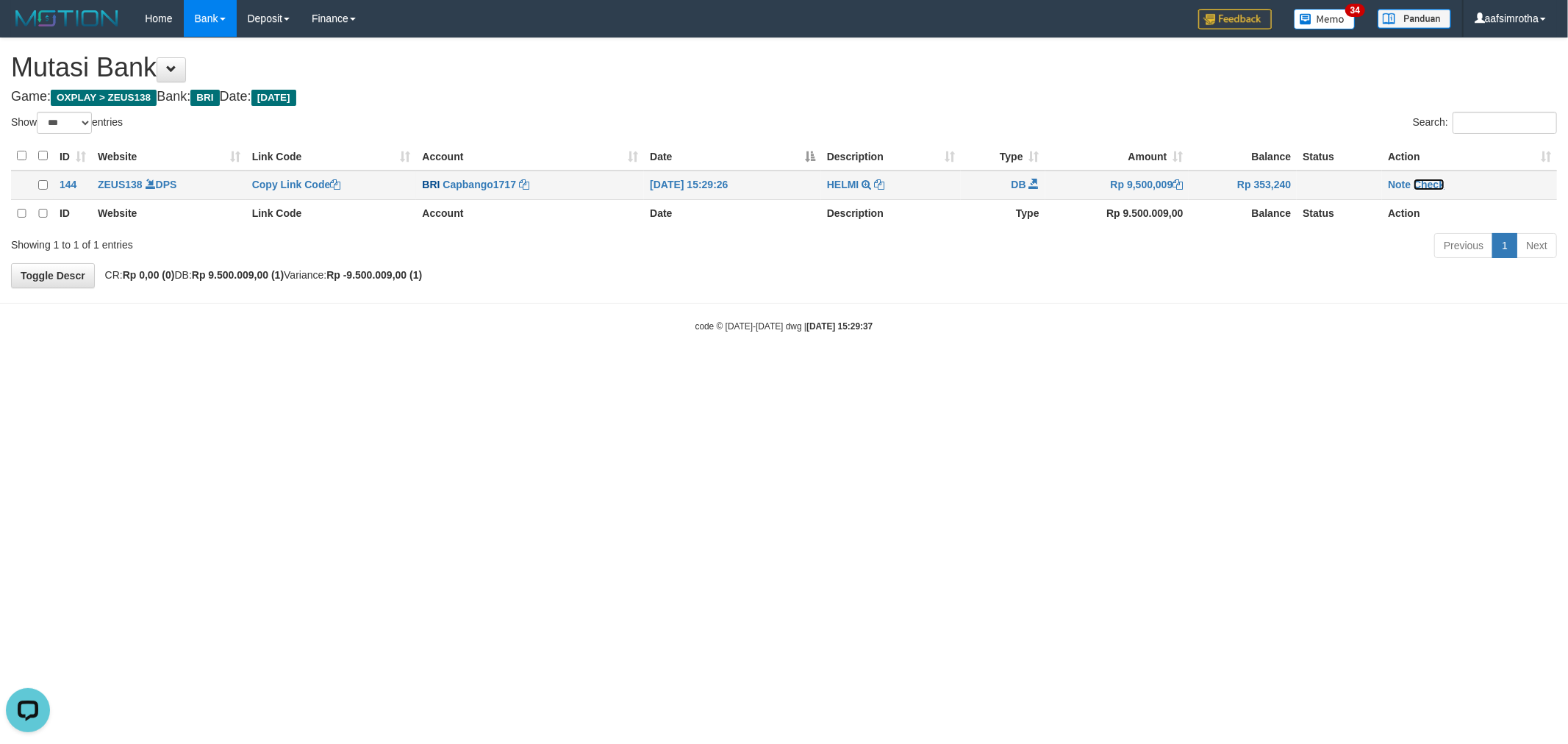
click at [1427, 181] on link "Check" at bounding box center [1429, 184] width 31 height 12
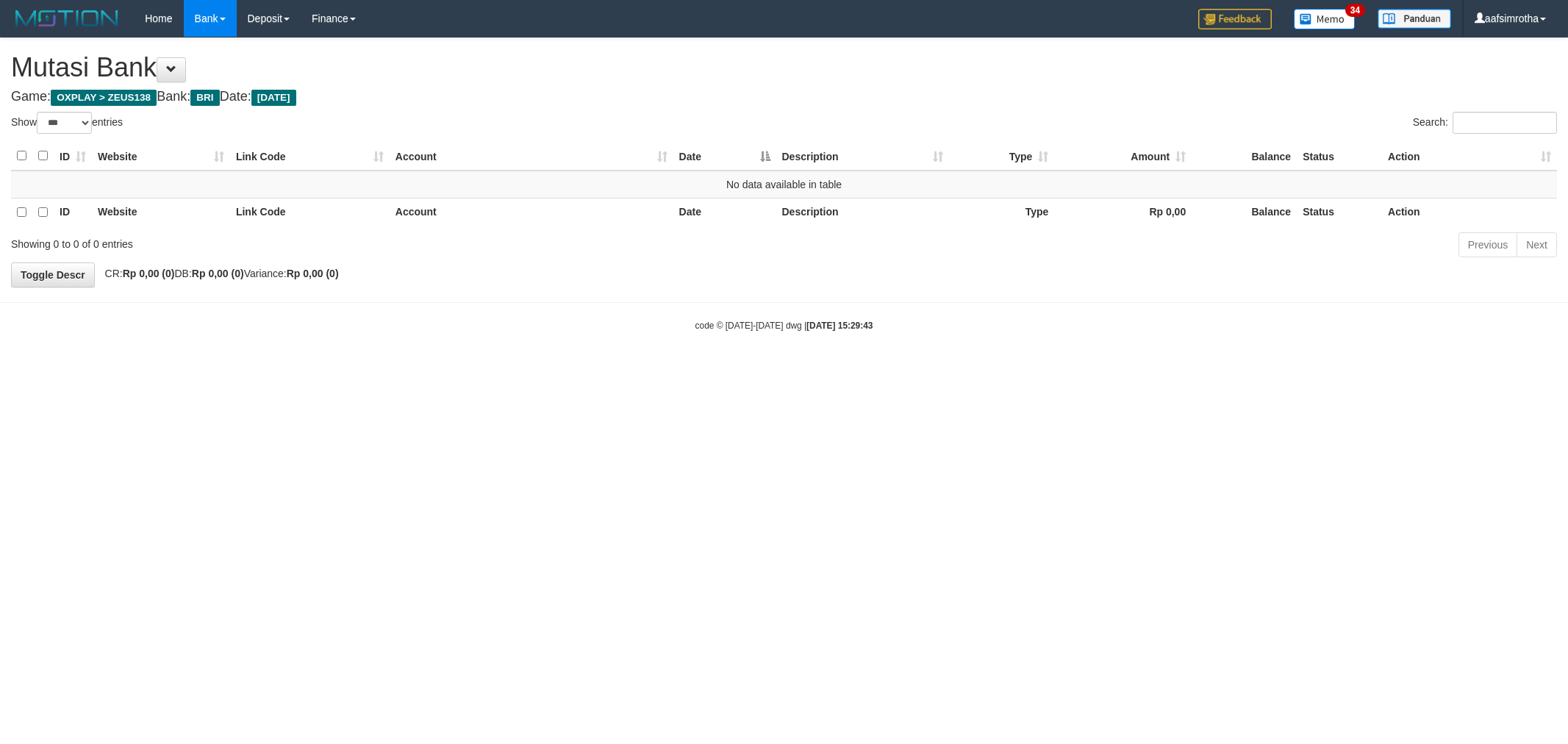
select select "***"
click at [619, 369] on html "Toggle navigation Home Bank Account List Mutasi Bank Search Note Mutasi Deposit…" at bounding box center [784, 184] width 1568 height 369
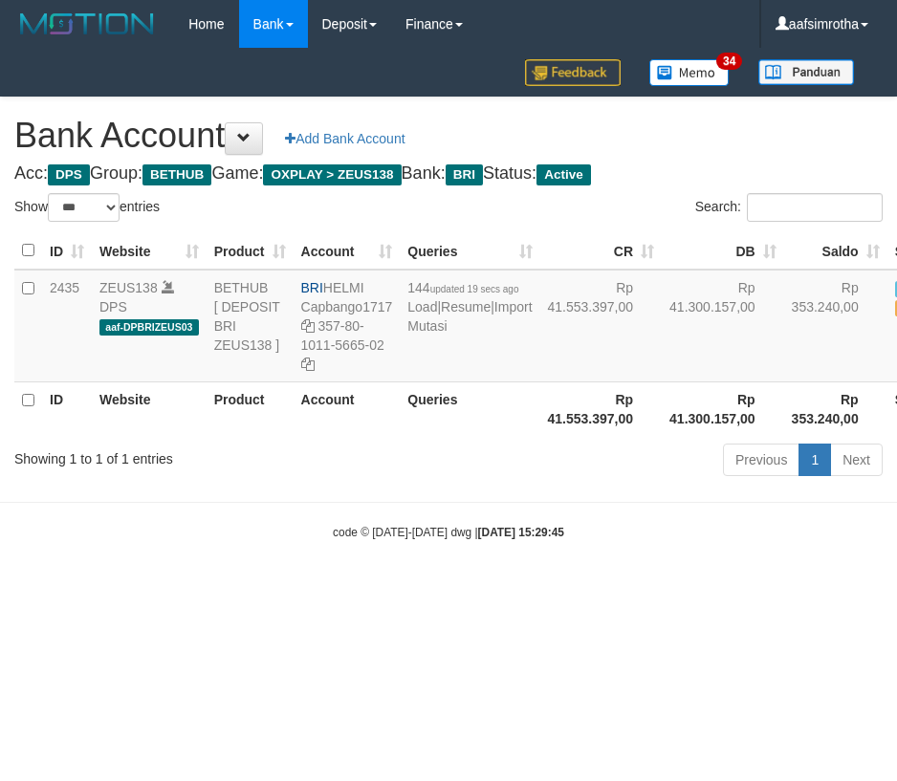
select select "***"
drag, startPoint x: 304, startPoint y: 633, endPoint x: 333, endPoint y: 561, distance: 77.2
click at [304, 589] on html "Toggle navigation Home Bank Account List Mutasi Bank Search Note Mutasi Deposit…" at bounding box center [448, 294] width 897 height 589
click at [400, 382] on td "144 updated 19 secs ago Load | Resume | Import Mutasi" at bounding box center [470, 326] width 140 height 113
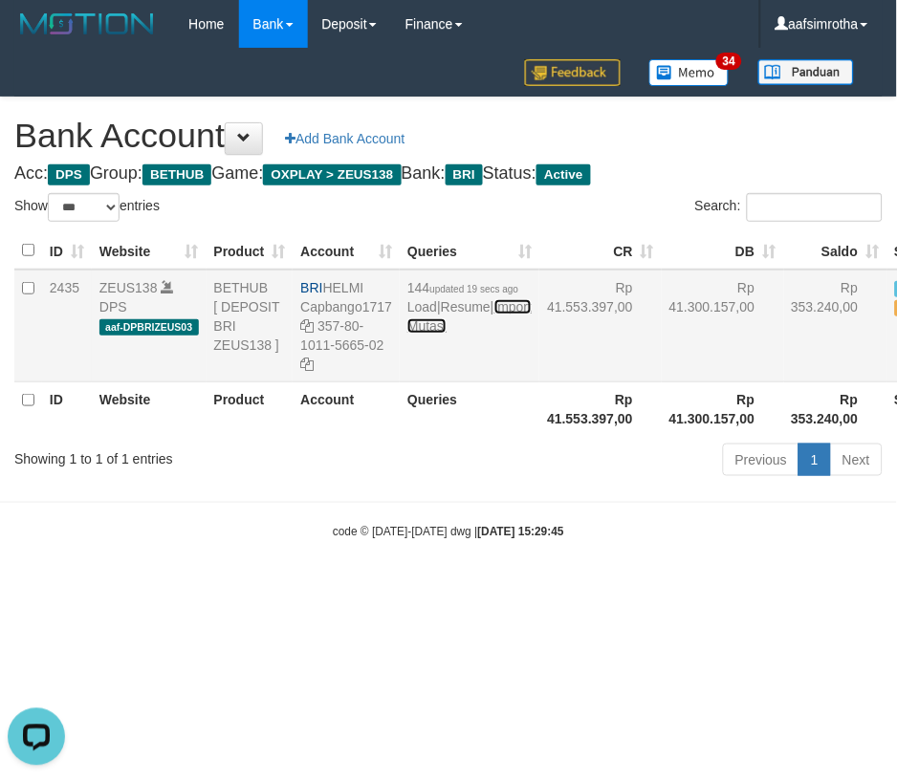
click at [411, 334] on link "Import Mutasi" at bounding box center [469, 316] width 124 height 34
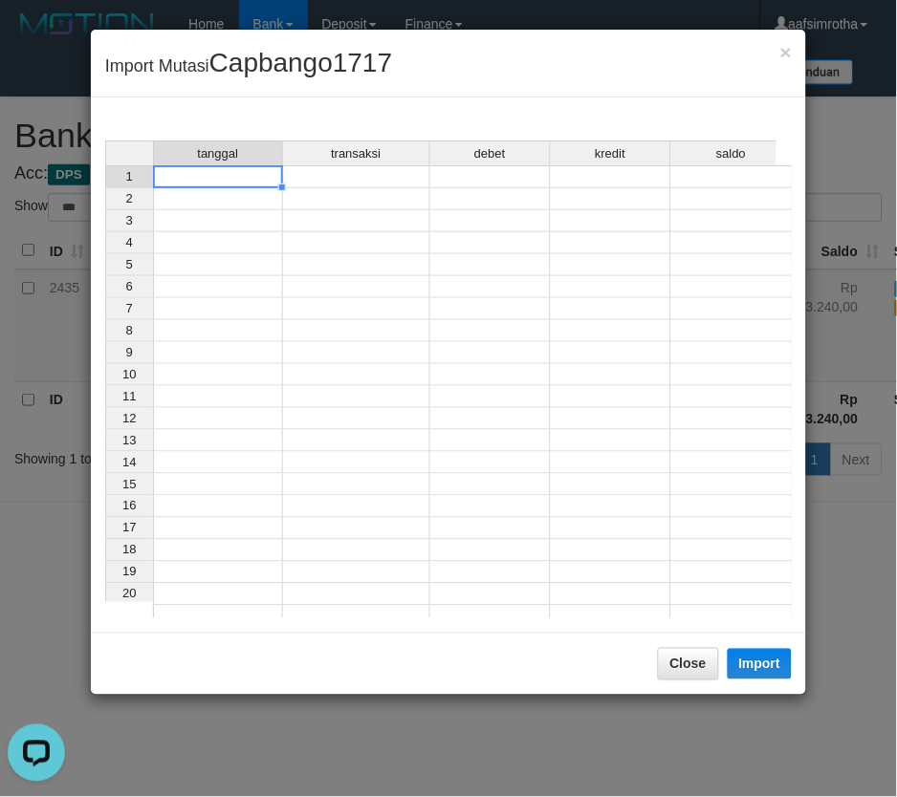
click at [266, 173] on td at bounding box center [218, 176] width 130 height 23
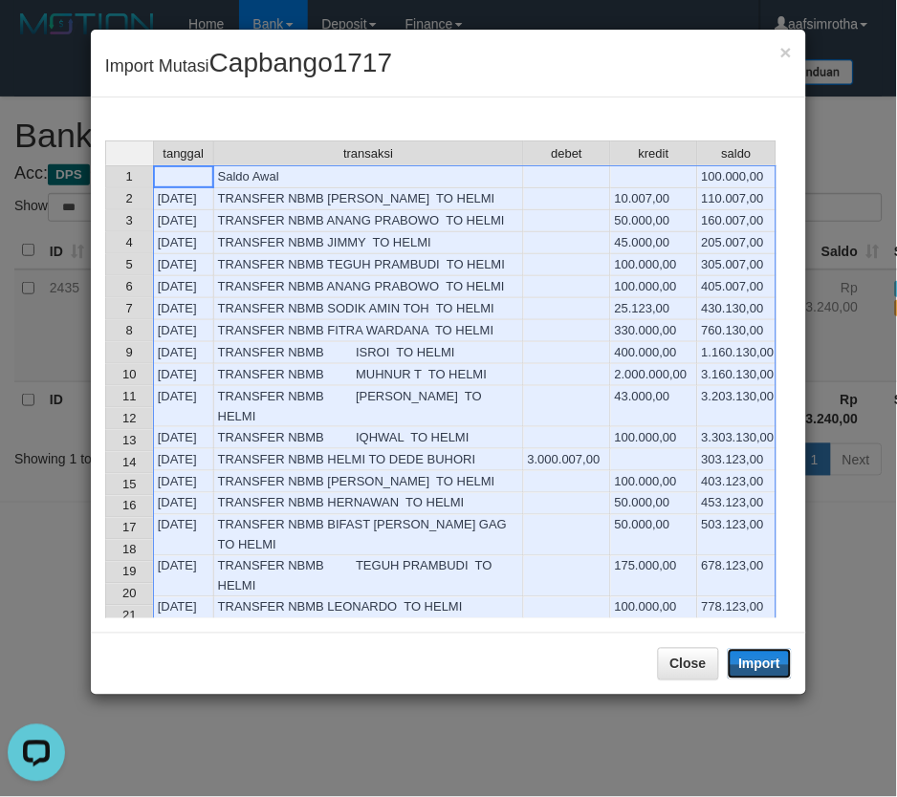
drag, startPoint x: 772, startPoint y: 670, endPoint x: 427, endPoint y: 684, distance: 344.5
click at [772, 671] on button "Import" at bounding box center [760, 664] width 65 height 31
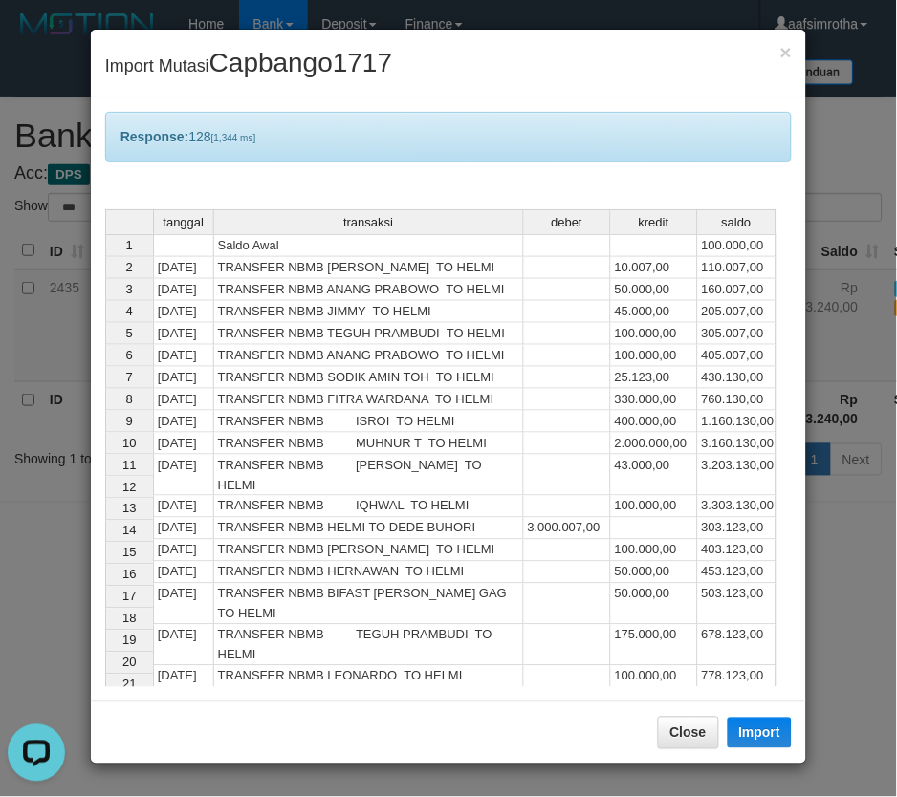
drag, startPoint x: 388, startPoint y: 775, endPoint x: 388, endPoint y: 751, distance: 24.9
click at [388, 775] on div "× Import Mutasi Capbango1717 Response: 128 [1,344 ms] tanggal transaksi debet k…" at bounding box center [448, 398] width 897 height 797
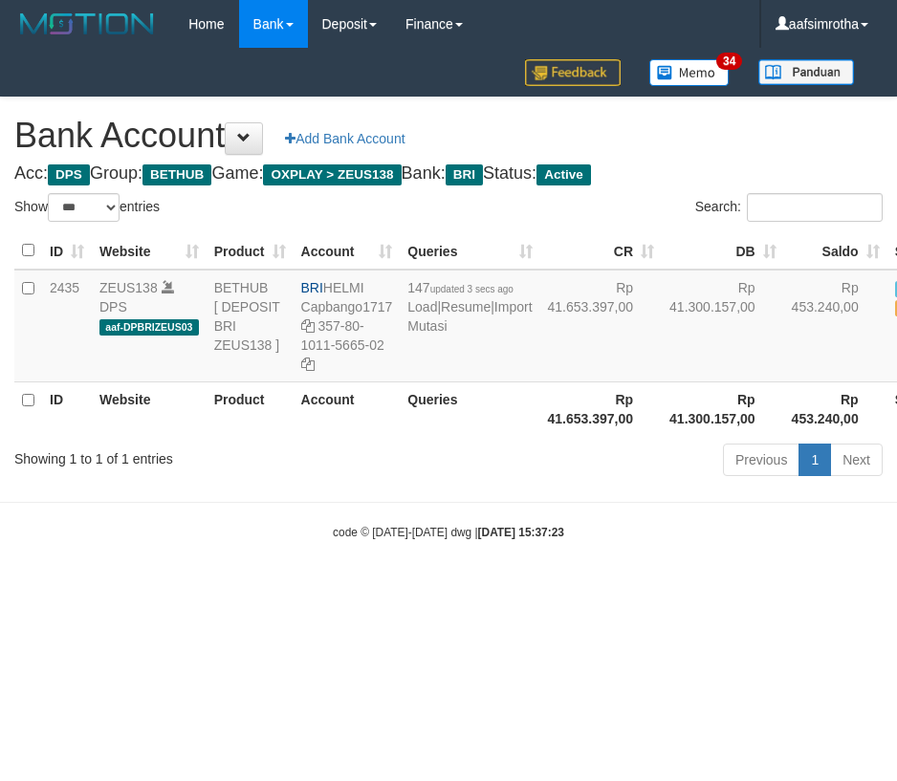
select select "***"
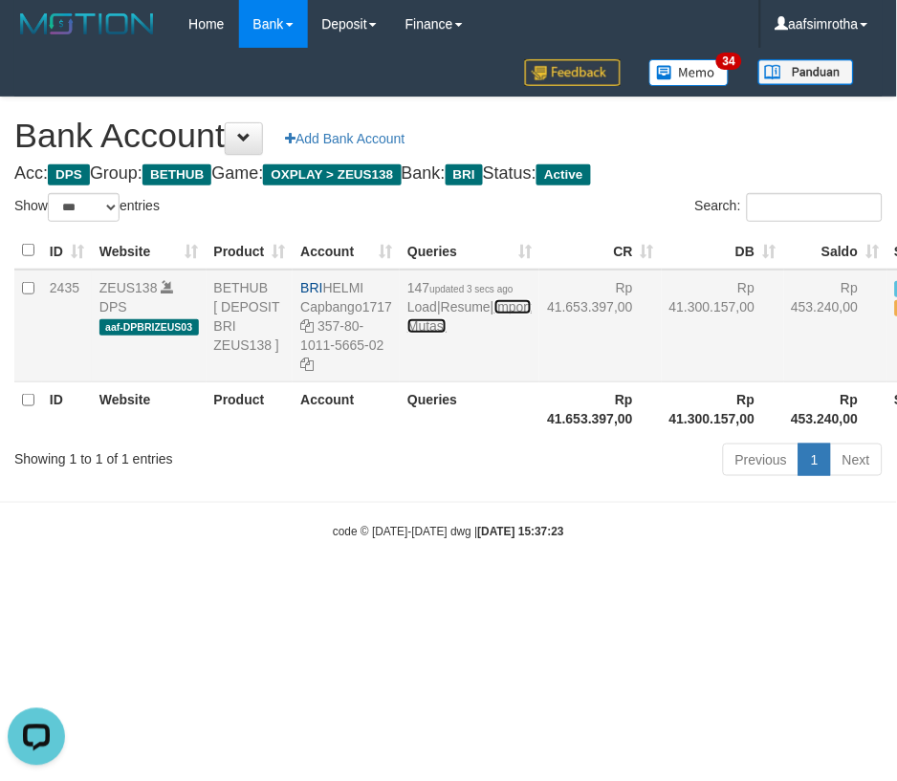
click at [434, 334] on link "Import Mutasi" at bounding box center [469, 316] width 124 height 34
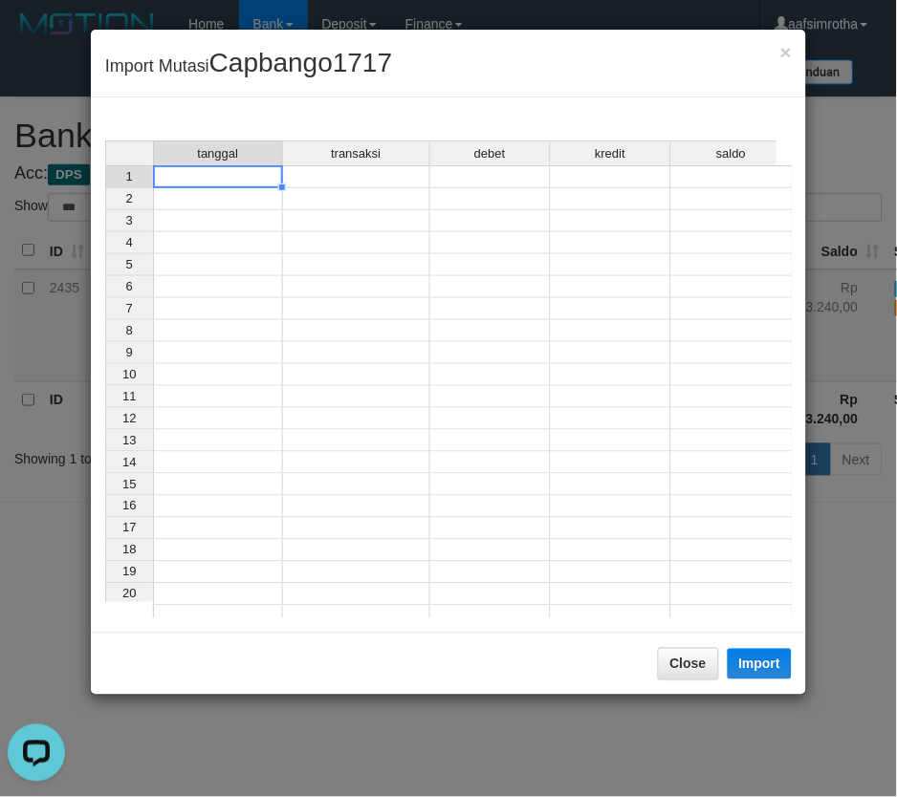
click at [207, 178] on td at bounding box center [218, 176] width 130 height 23
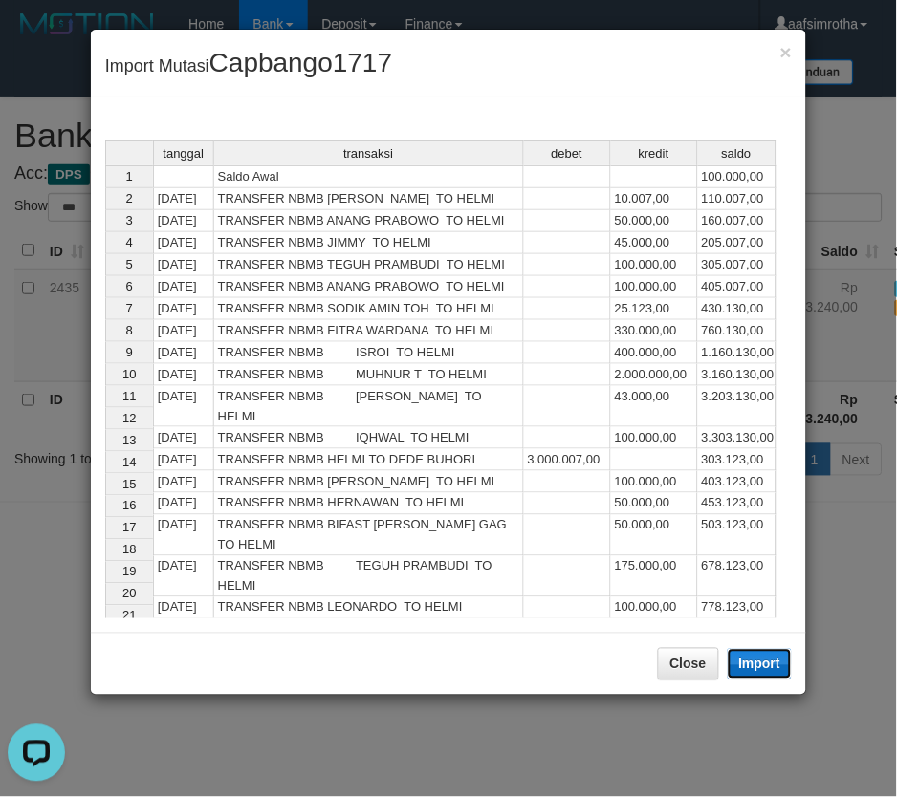
drag, startPoint x: 769, startPoint y: 667, endPoint x: 0, endPoint y: 279, distance: 861.2
click at [767, 665] on button "Import" at bounding box center [760, 664] width 65 height 31
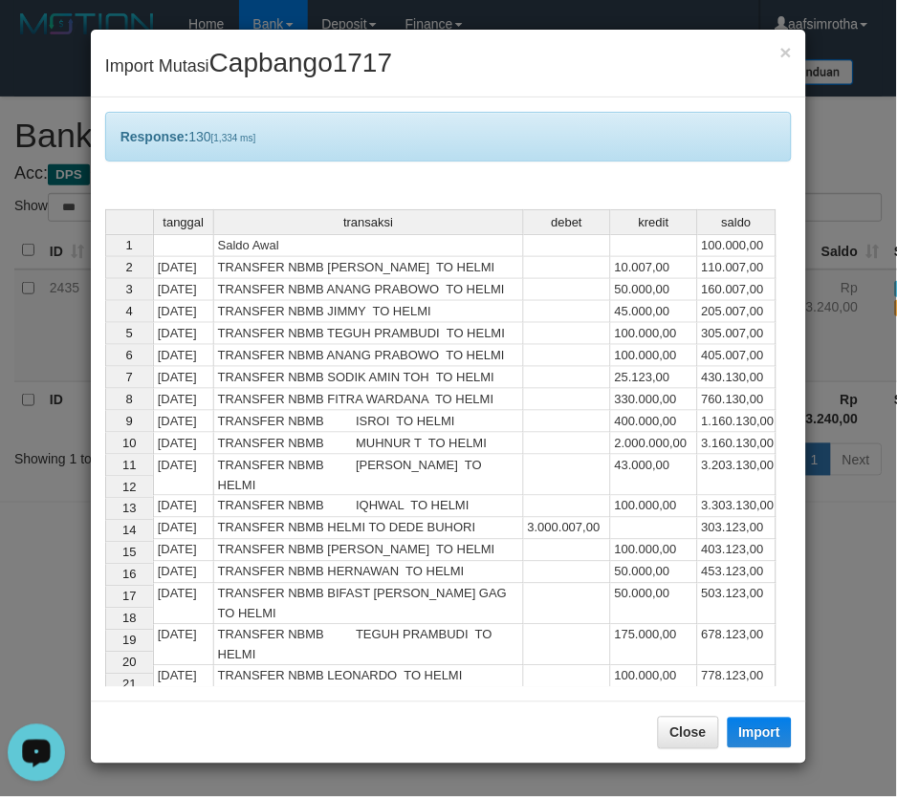
click at [571, 780] on div "× Import Mutasi Capbango1717 Response: 130 [1,334 ms] tanggal transaksi debet k…" at bounding box center [448, 398] width 897 height 797
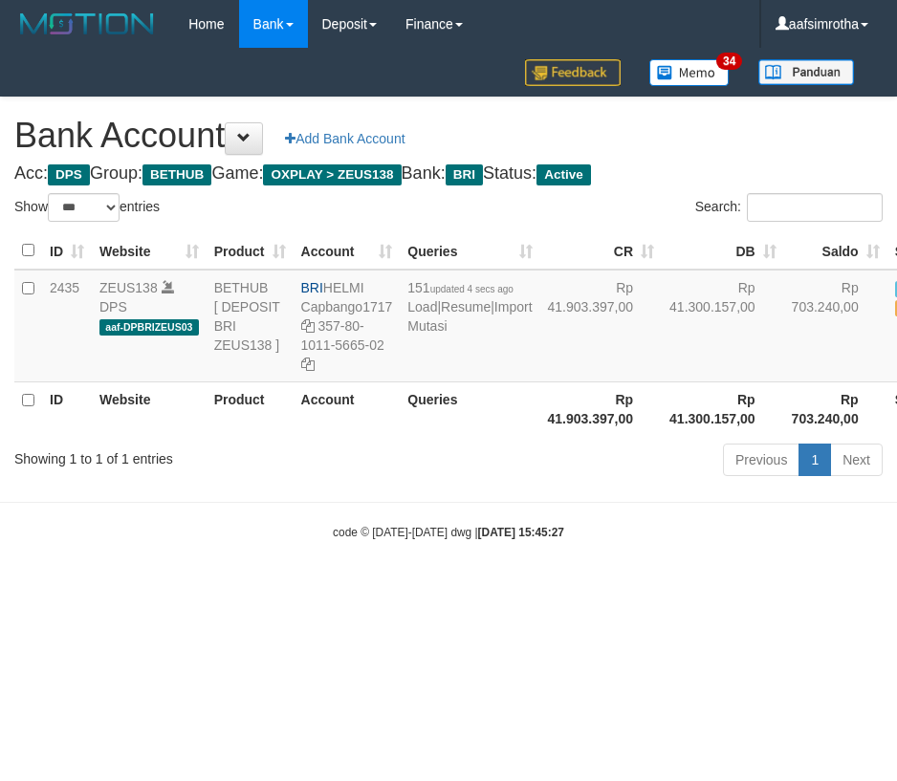
select select "***"
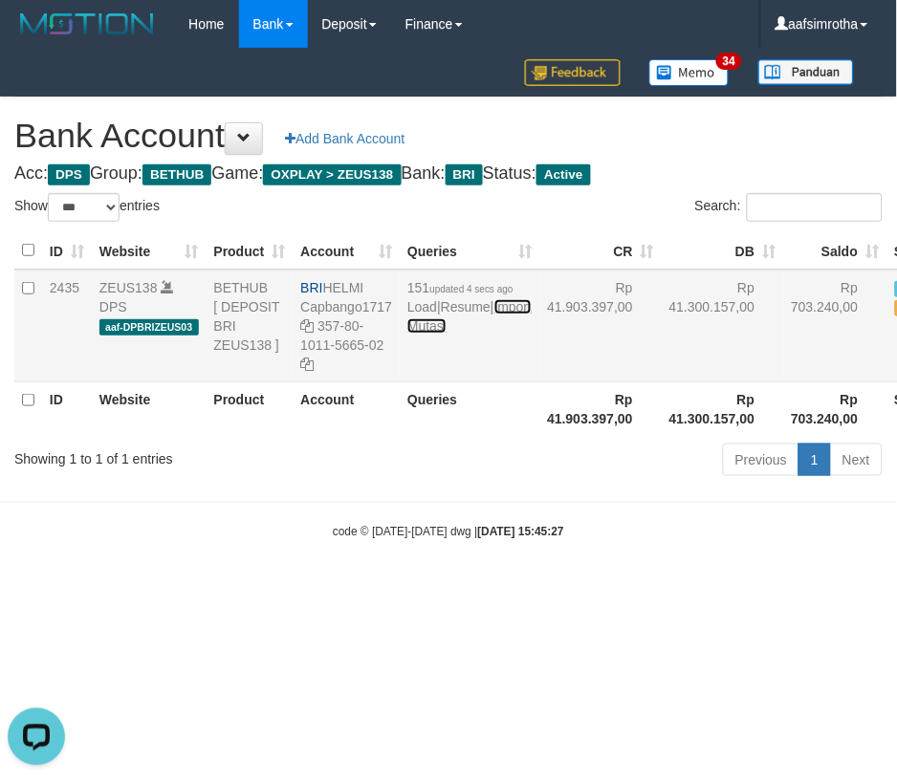
click at [432, 334] on link "Import Mutasi" at bounding box center [469, 316] width 124 height 34
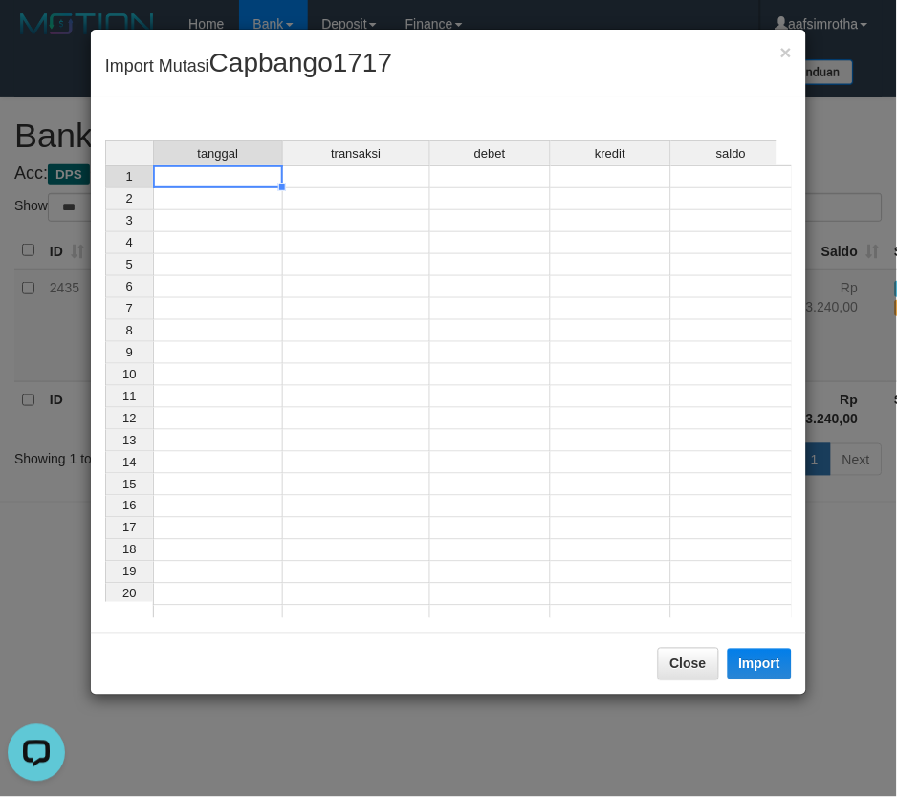
drag, startPoint x: 213, startPoint y: 176, endPoint x: 282, endPoint y: 217, distance: 80.2
click at [223, 185] on td at bounding box center [218, 176] width 130 height 23
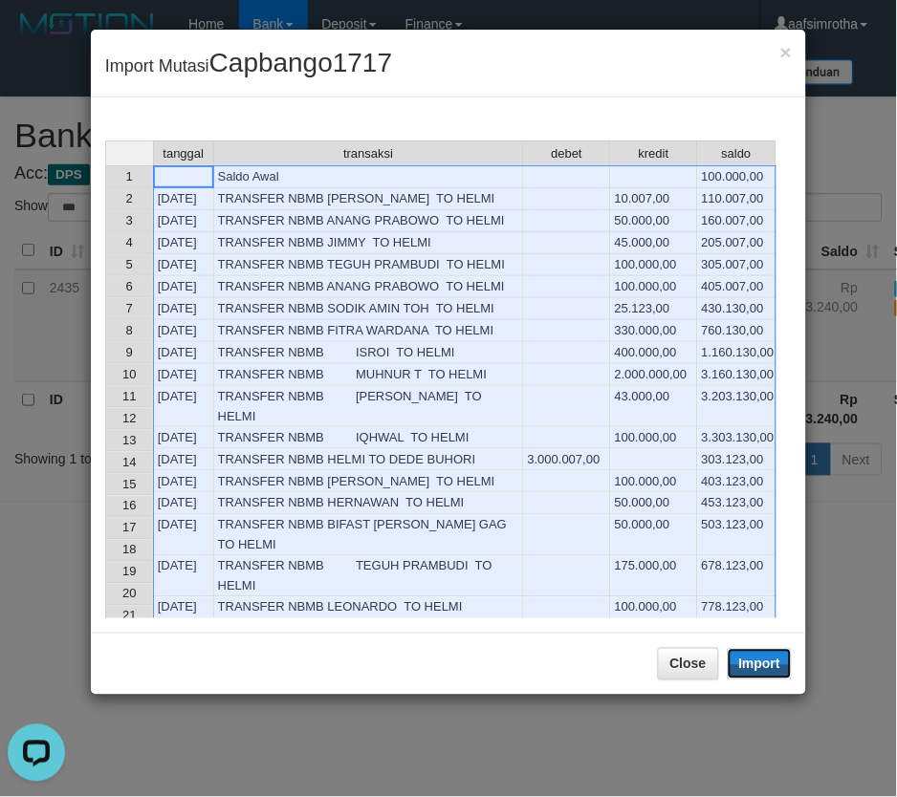
drag, startPoint x: 775, startPoint y: 666, endPoint x: 2, endPoint y: 471, distance: 796.6
click at [772, 666] on button "Import" at bounding box center [760, 664] width 65 height 31
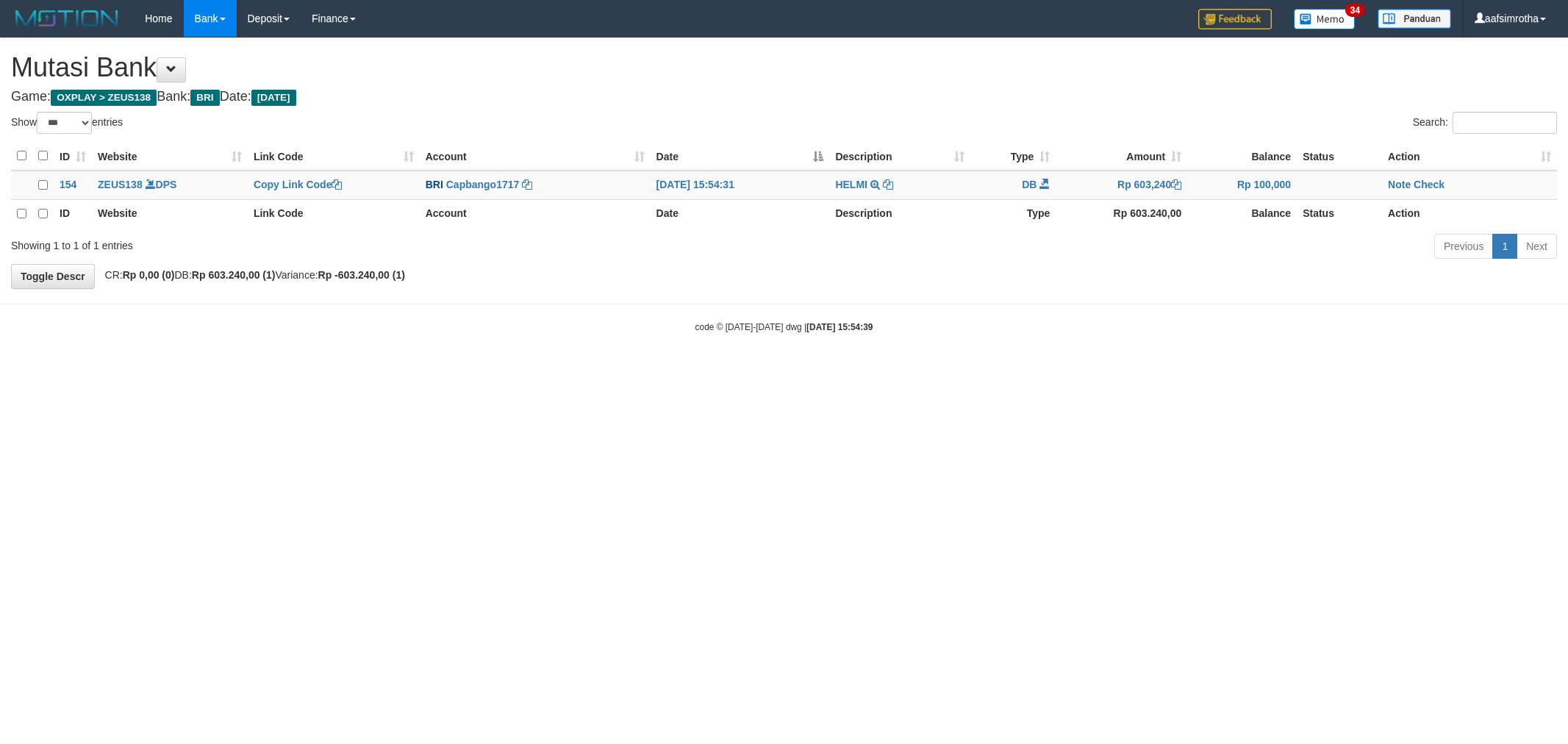
select select "***"
drag, startPoint x: 1404, startPoint y: 186, endPoint x: 1338, endPoint y: 199, distance: 67.3
click at [1402, 186] on link "Note" at bounding box center [1399, 184] width 23 height 12
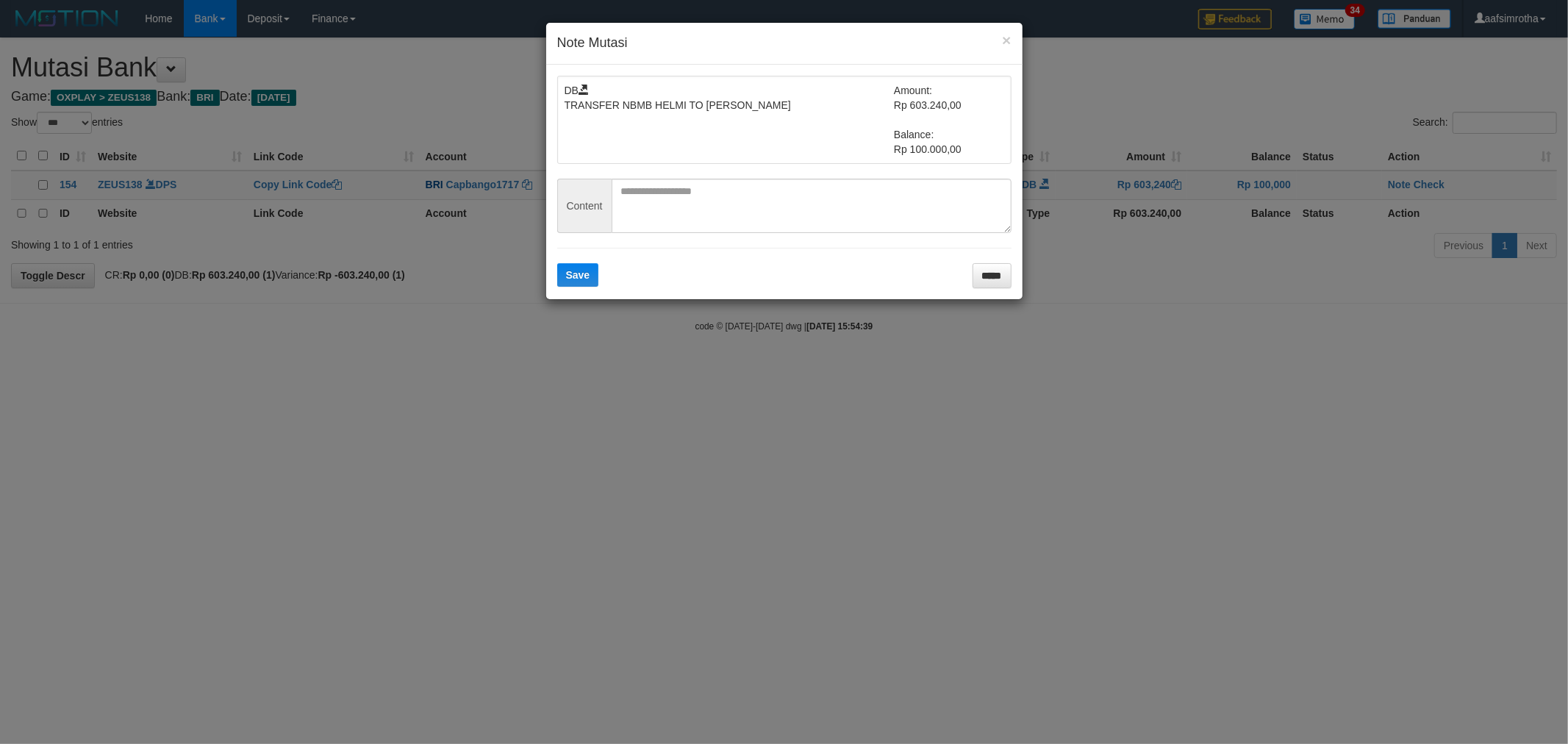
click at [712, 172] on form "DB TRANSFER NBMB HELMI TO FARIDA DIANAH Amount: Rp 603.240,00 Balance: Rp 100.0…" at bounding box center [784, 181] width 454 height 212
drag, startPoint x: 689, startPoint y: 192, endPoint x: 642, endPoint y: 243, distance: 69.4
click at [689, 193] on textarea at bounding box center [812, 205] width 400 height 55
paste textarea "********"
type textarea "********"
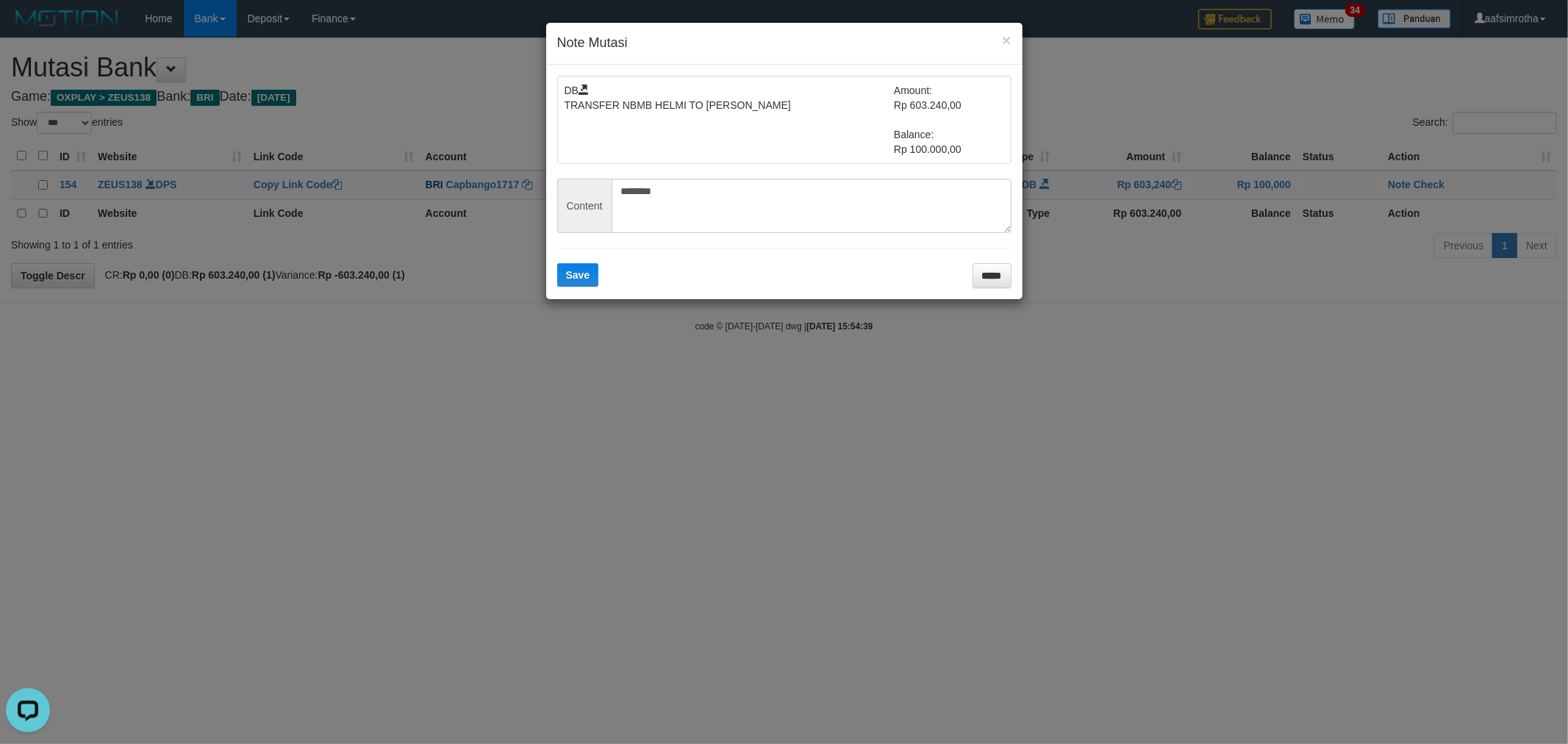
click at [561, 291] on div "DB TRANSFER NBMB HELMI TO FARIDA DIANAH Amount: Rp 603.240,00 Balance: Rp 100.0…" at bounding box center [784, 181] width 477 height 234
click at [583, 277] on span "Save" at bounding box center [578, 274] width 25 height 12
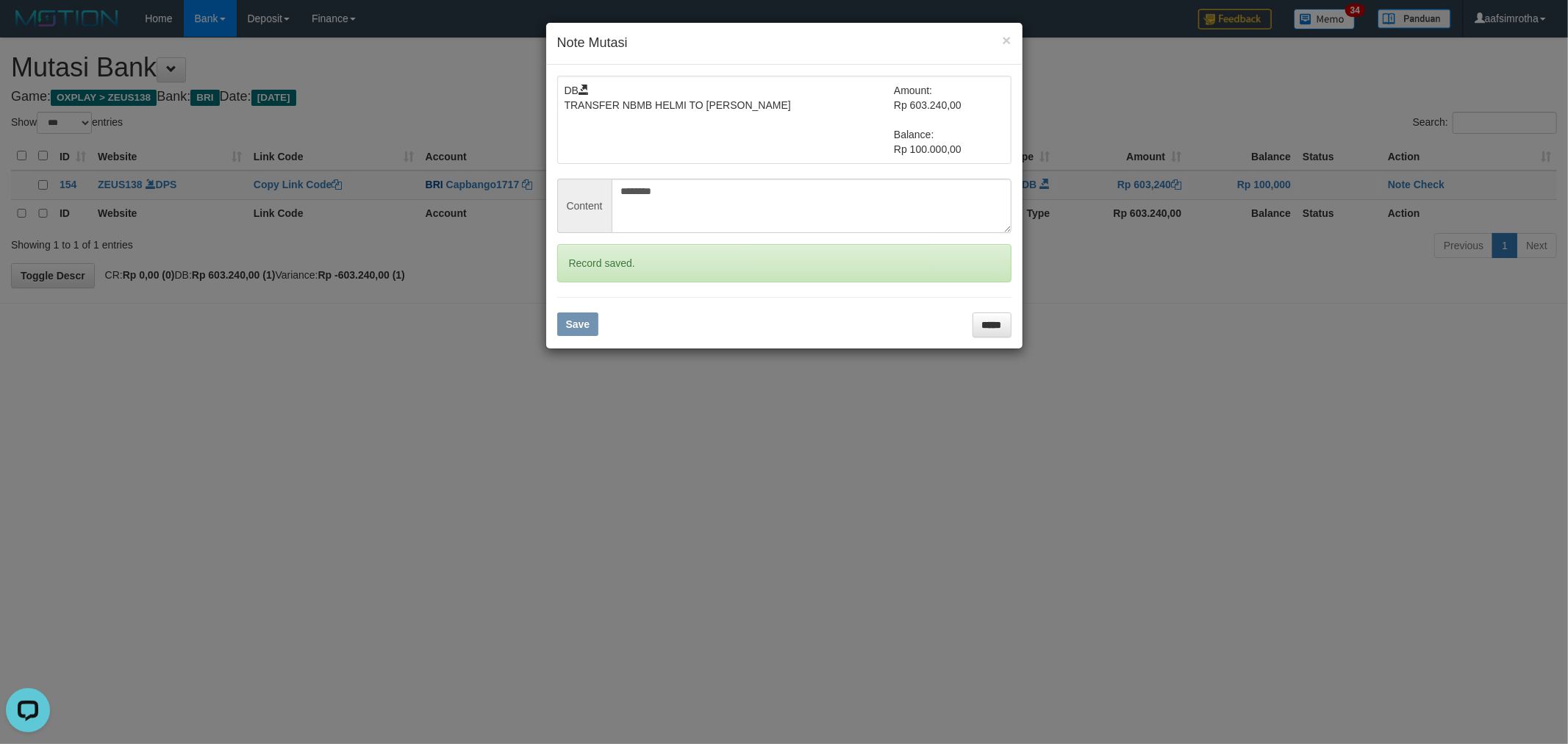
click at [1439, 178] on div "× Note Mutasi DB TRANSFER NBMB HELMI TO FARIDA DIANAH Amount: Rp 603.240,00 Bal…" at bounding box center [784, 372] width 1568 height 744
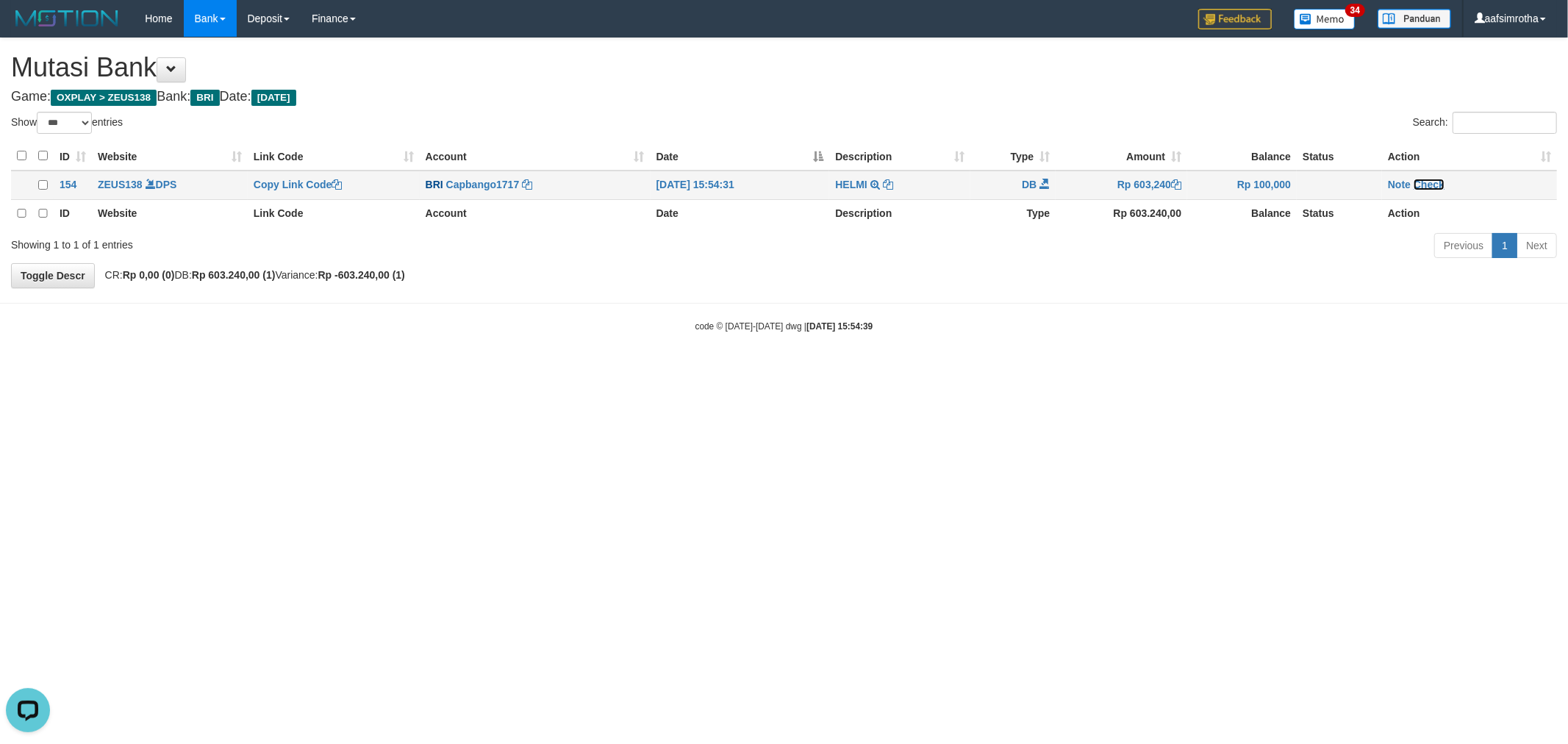
click at [1433, 186] on link "Check" at bounding box center [1429, 184] width 31 height 12
select select "***"
drag, startPoint x: 1427, startPoint y: 181, endPoint x: 967, endPoint y: 149, distance: 461.1
click at [1426, 181] on link "Check" at bounding box center [1429, 184] width 31 height 12
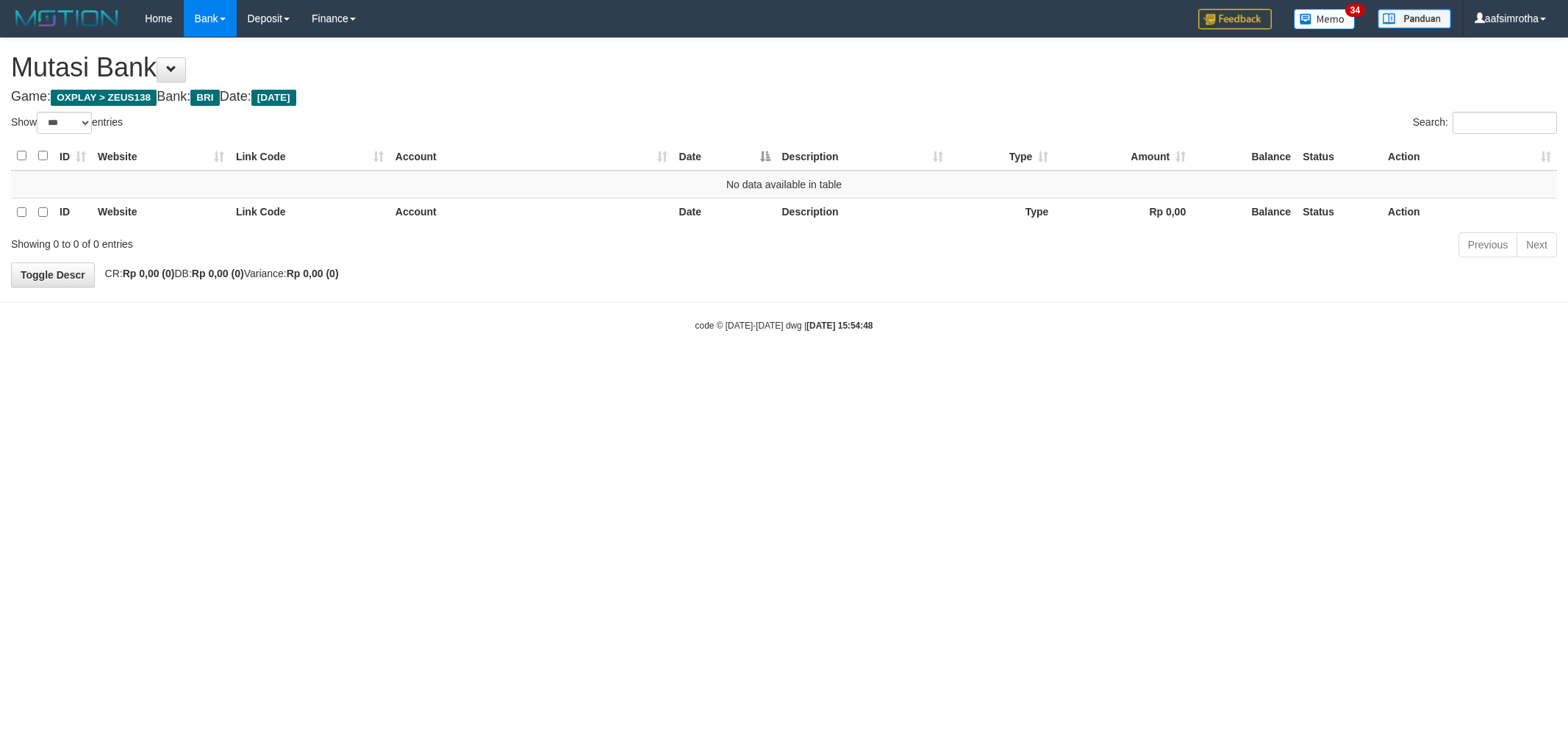
select select "***"
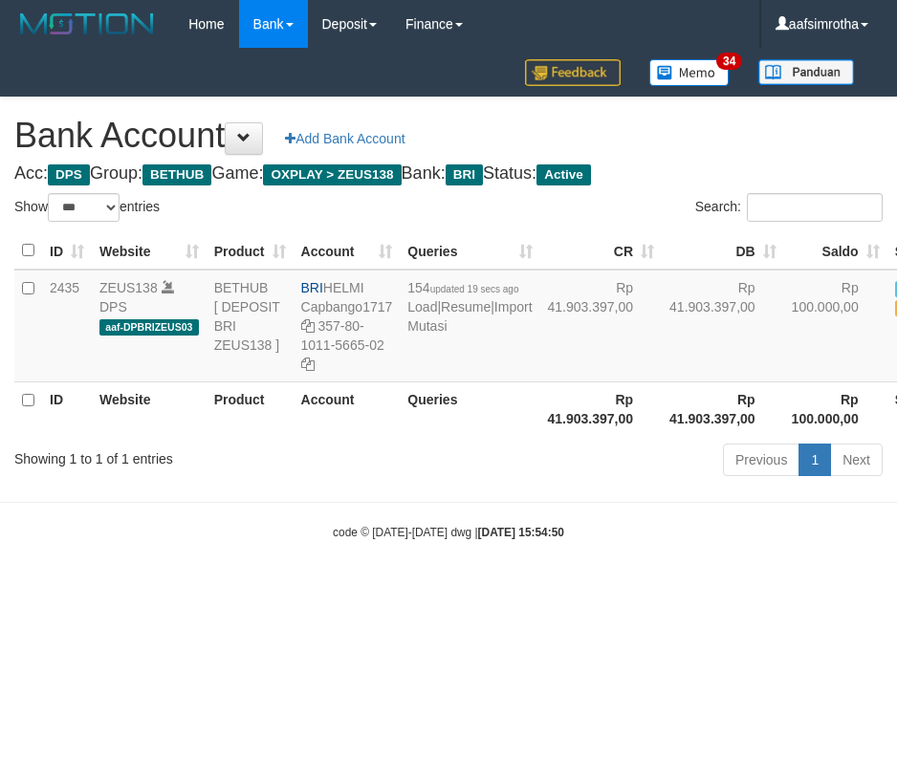
select select "***"
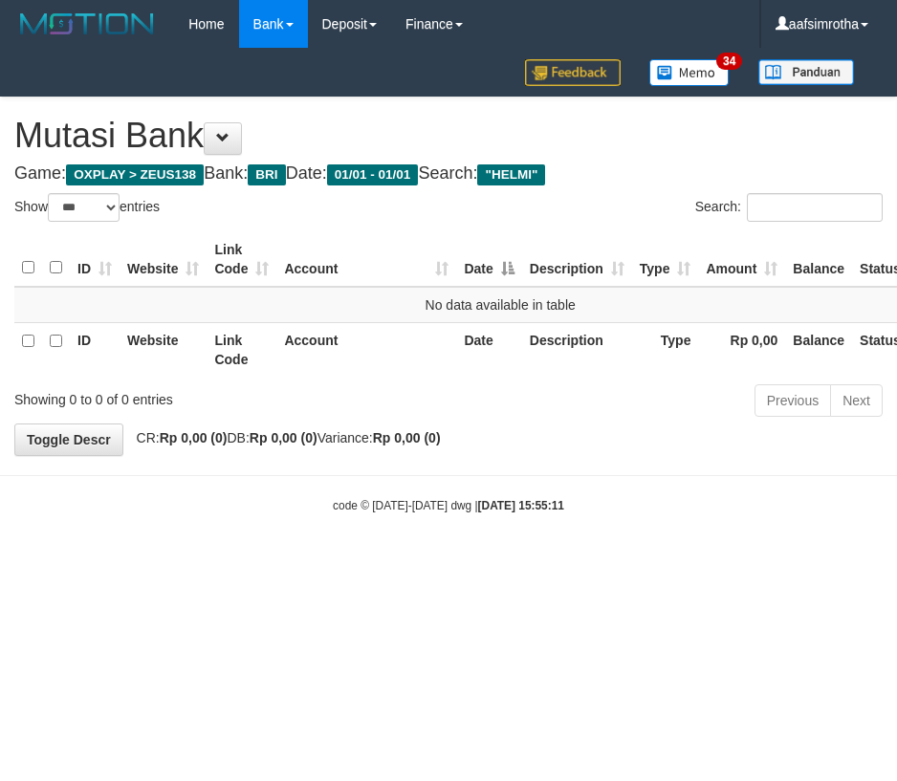
select select "***"
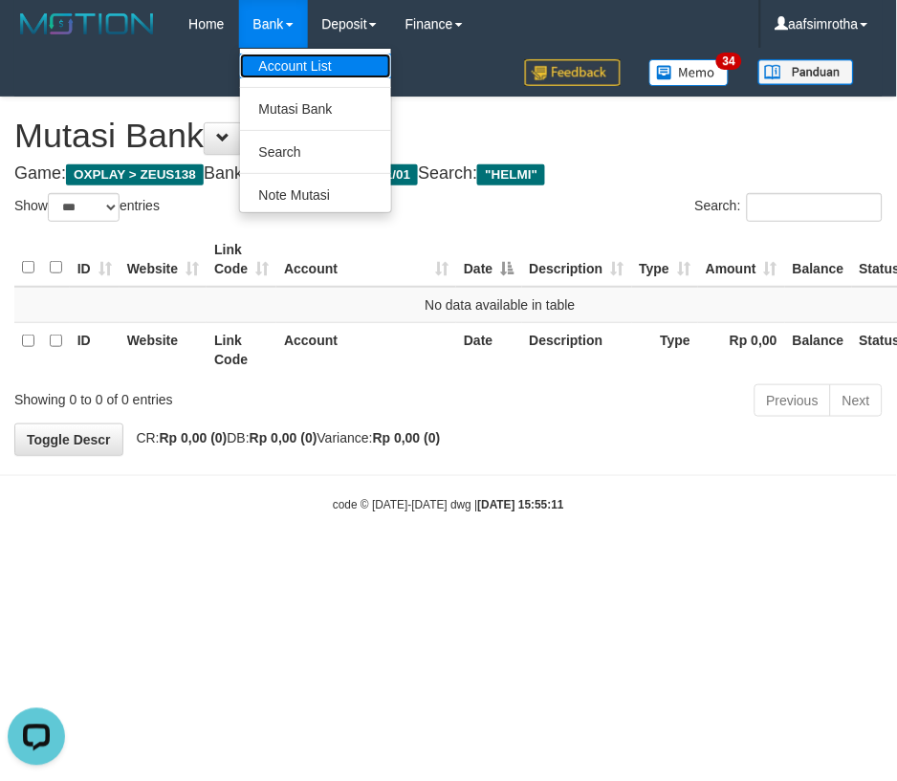
click at [270, 63] on link "Account List" at bounding box center [315, 66] width 151 height 25
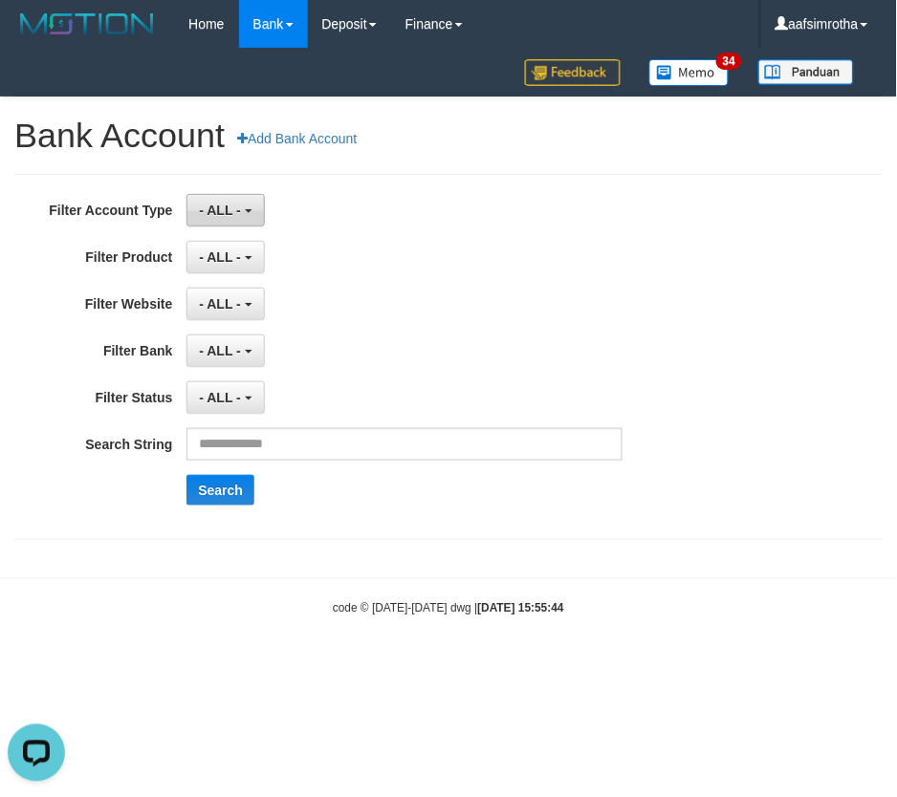
click at [241, 211] on button "- ALL -" at bounding box center [224, 210] width 77 height 33
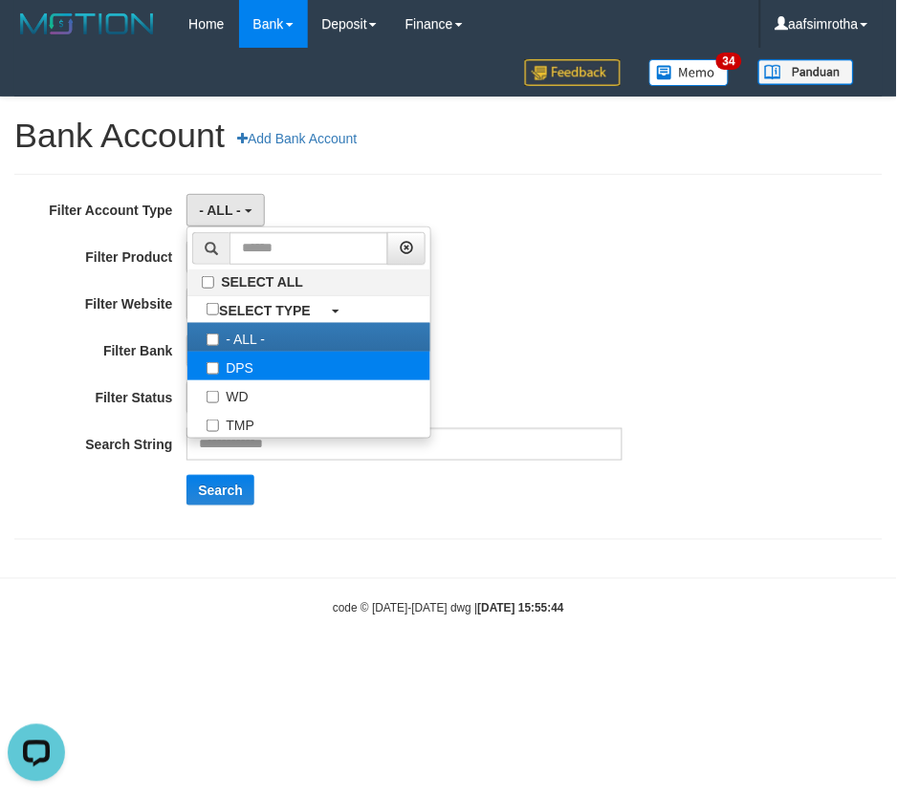
drag, startPoint x: 318, startPoint y: 351, endPoint x: 374, endPoint y: 360, distance: 56.1
click at [319, 351] on label "- ALL -" at bounding box center [308, 337] width 243 height 29
click at [336, 359] on label "DPS" at bounding box center [308, 366] width 243 height 29
select select "***"
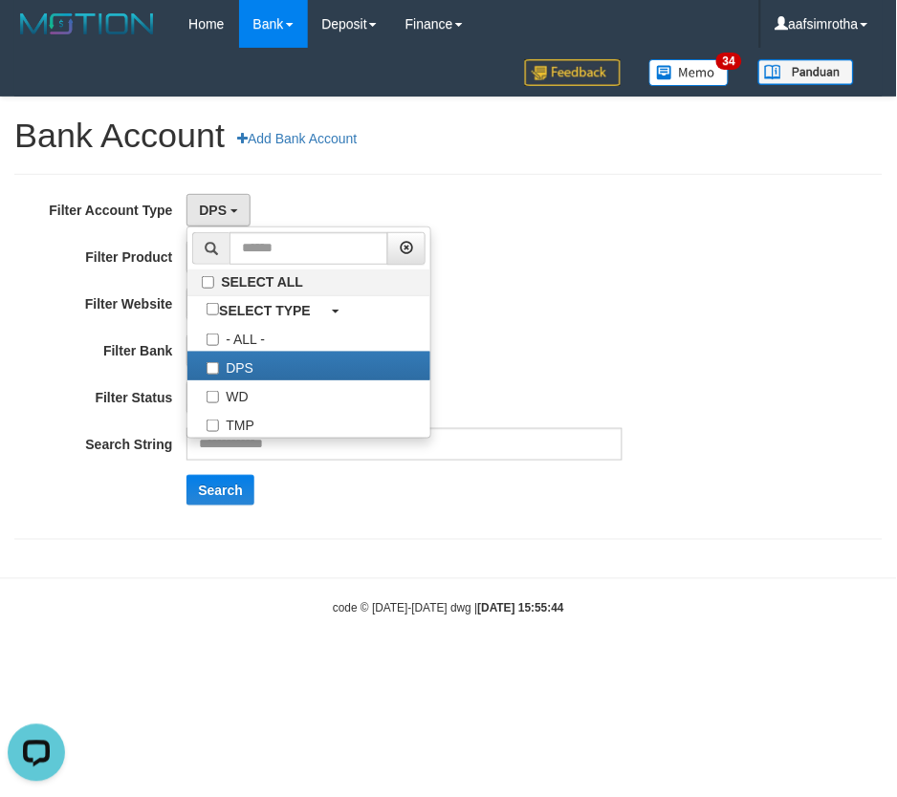
click at [602, 341] on div "- ALL - SELECT ALL SELECT BANK - ALL - BCA MANDIRI MANDIRIONLINE BRI BNI BTN MA…" at bounding box center [404, 351] width 436 height 33
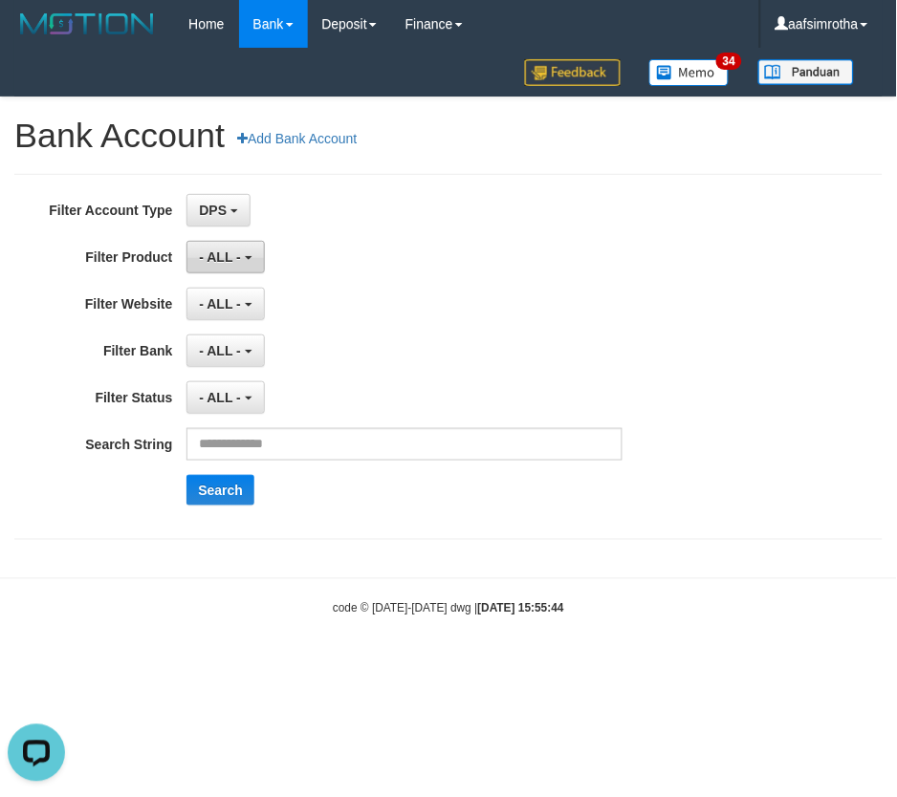
click at [249, 256] on b "button" at bounding box center [249, 258] width 8 height 4
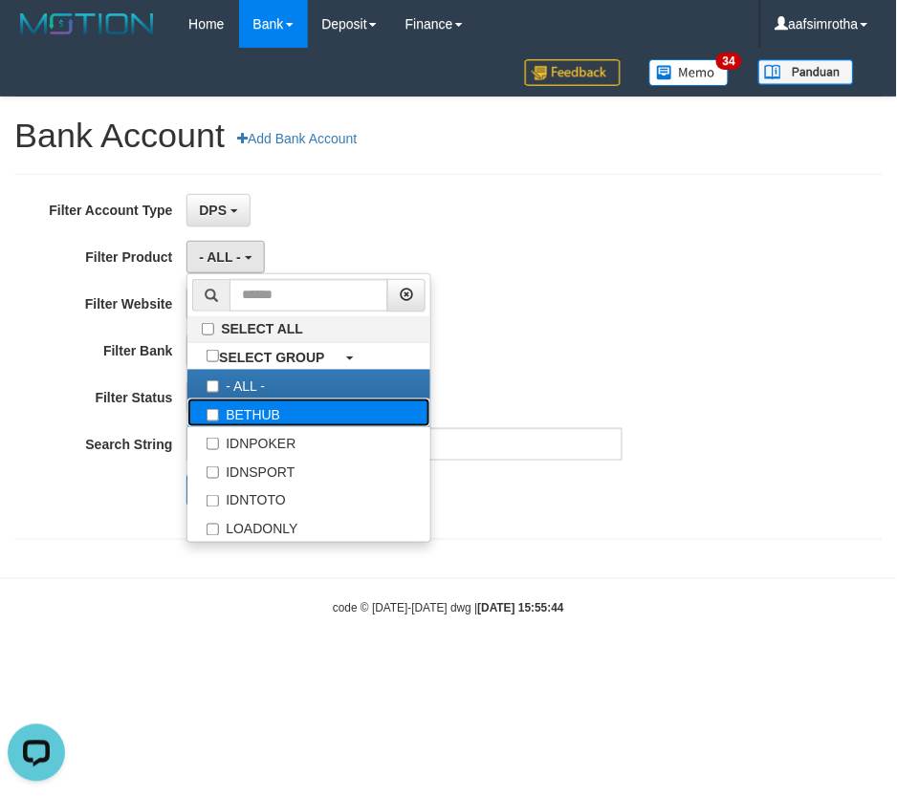
click at [383, 423] on label "BETHUB" at bounding box center [308, 413] width 243 height 29
select select "*"
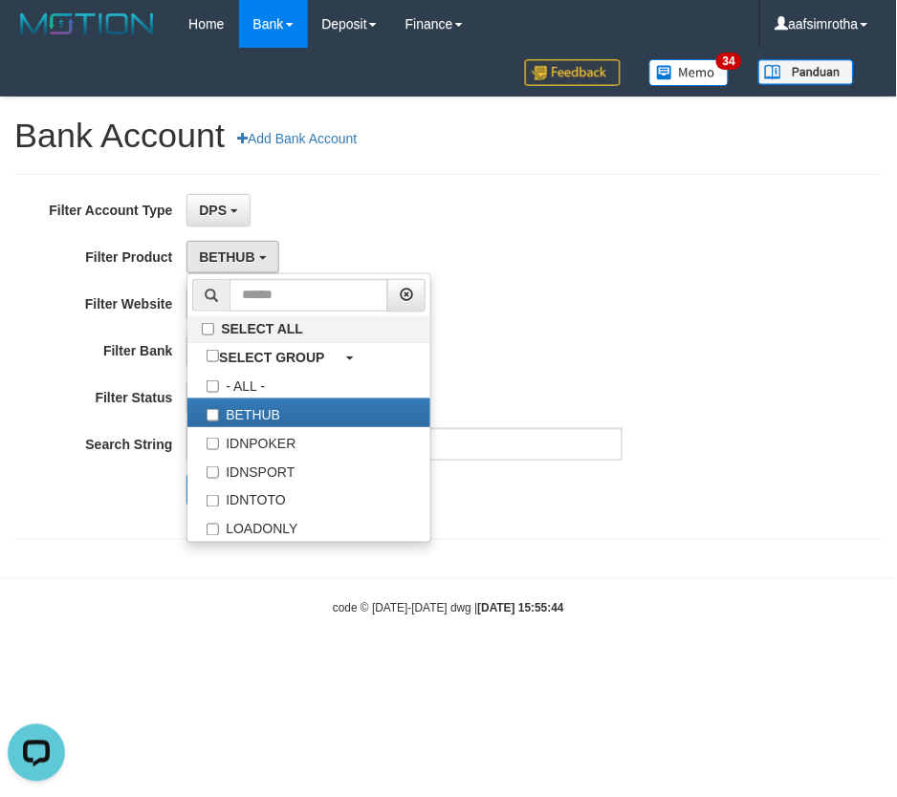
click at [617, 310] on div "- ALL - SELECT ALL SELECT GAME - ALL - [OXPLAY] ZEUS138" at bounding box center [404, 304] width 436 height 33
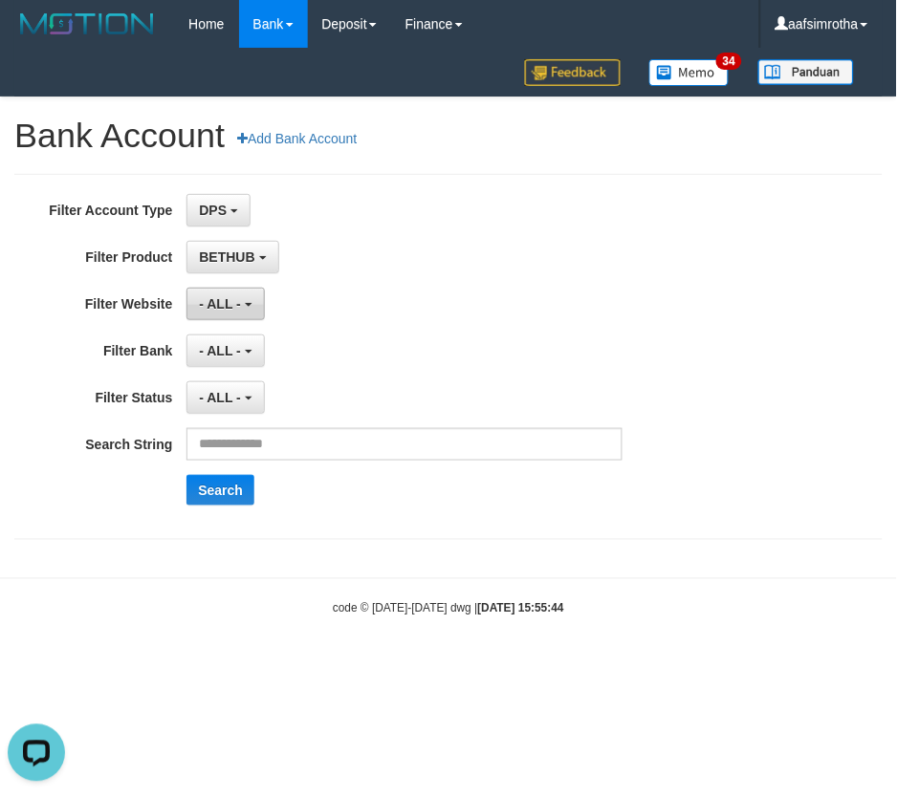
click at [245, 304] on b "button" at bounding box center [249, 305] width 8 height 4
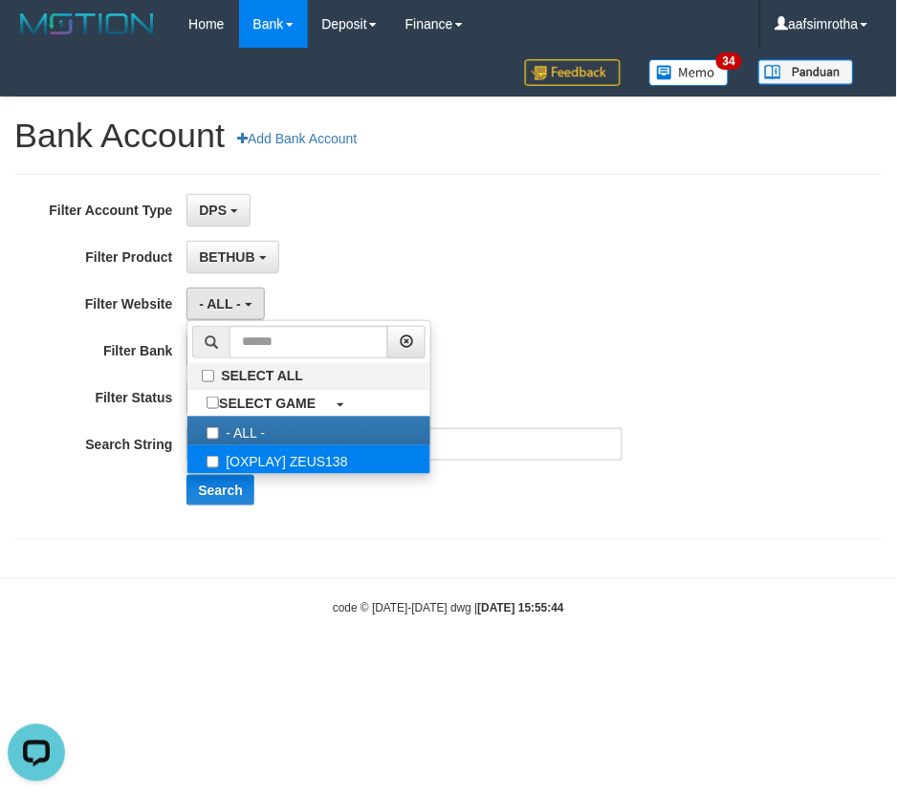
drag, startPoint x: 371, startPoint y: 443, endPoint x: 368, endPoint y: 454, distance: 11.8
click at [371, 444] on label "- ALL -" at bounding box center [308, 431] width 243 height 29
click at [356, 460] on label "[OXPLAY] ZEUS138" at bounding box center [308, 460] width 243 height 29
select select "***"
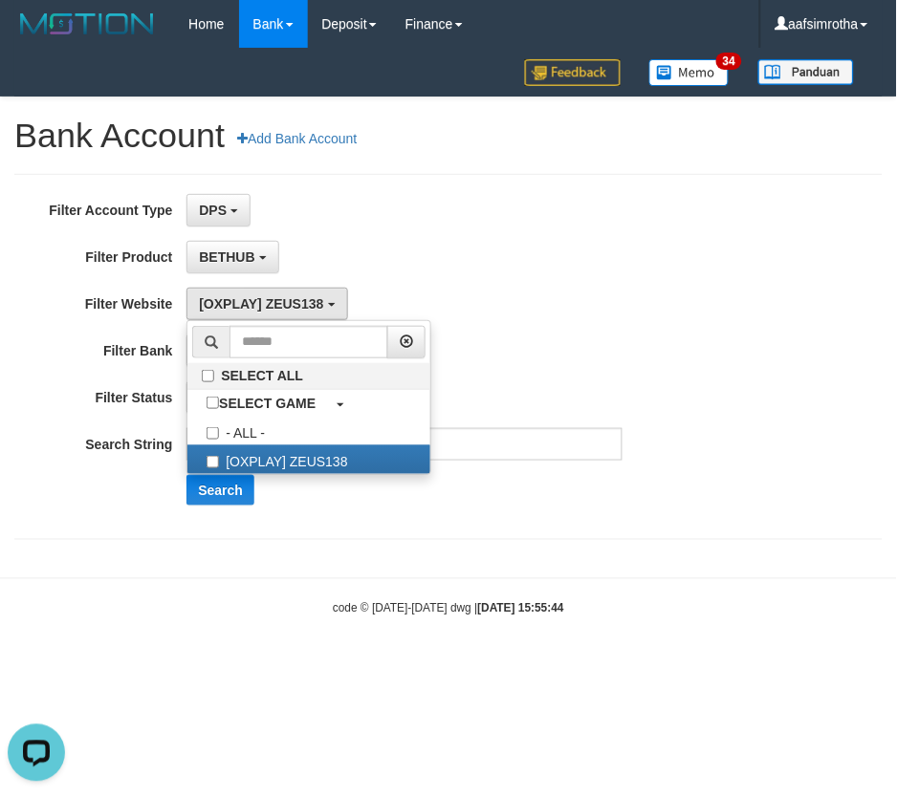
click at [576, 274] on div "**********" at bounding box center [374, 357] width 748 height 326
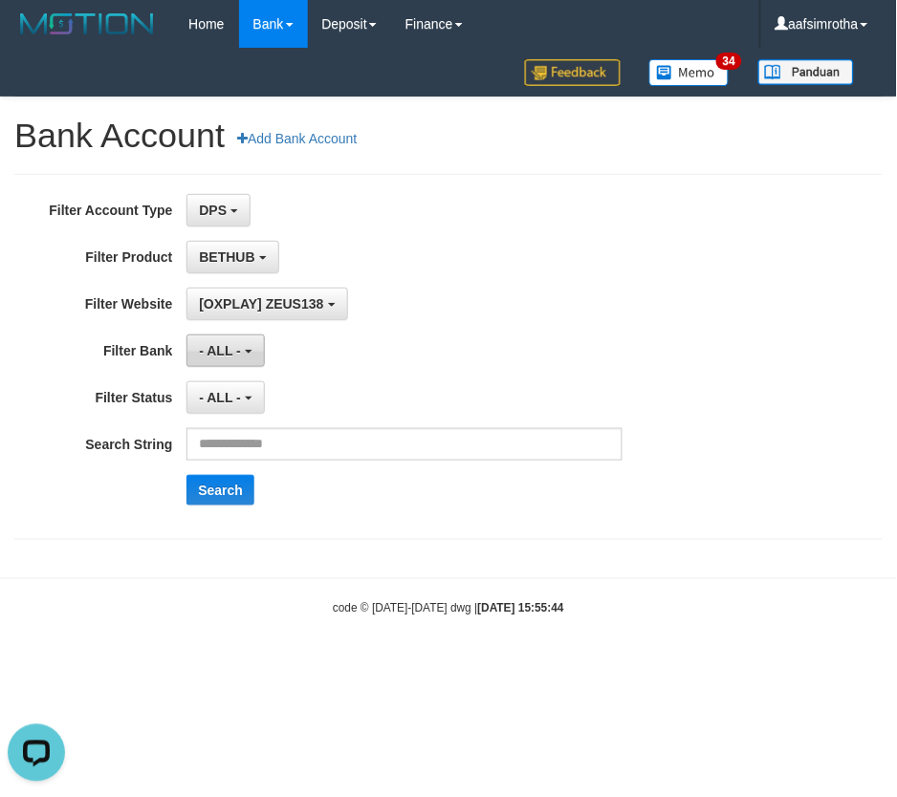
click at [247, 350] on b "button" at bounding box center [249, 352] width 8 height 4
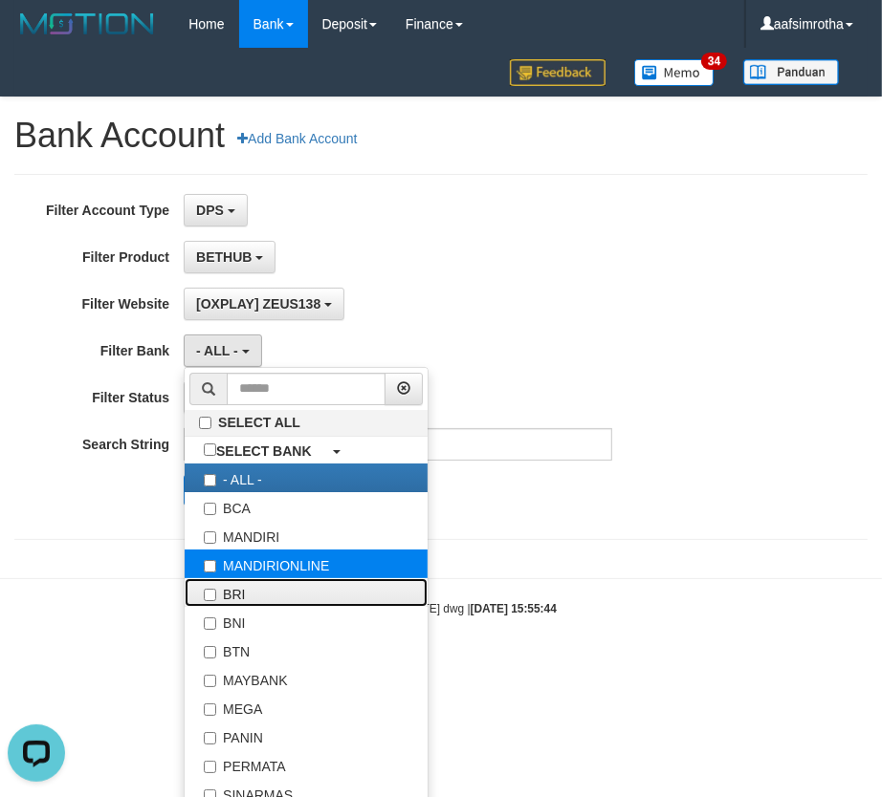
drag, startPoint x: 347, startPoint y: 595, endPoint x: 373, endPoint y: 568, distance: 37.2
click at [347, 596] on label "BRI" at bounding box center [306, 592] width 243 height 29
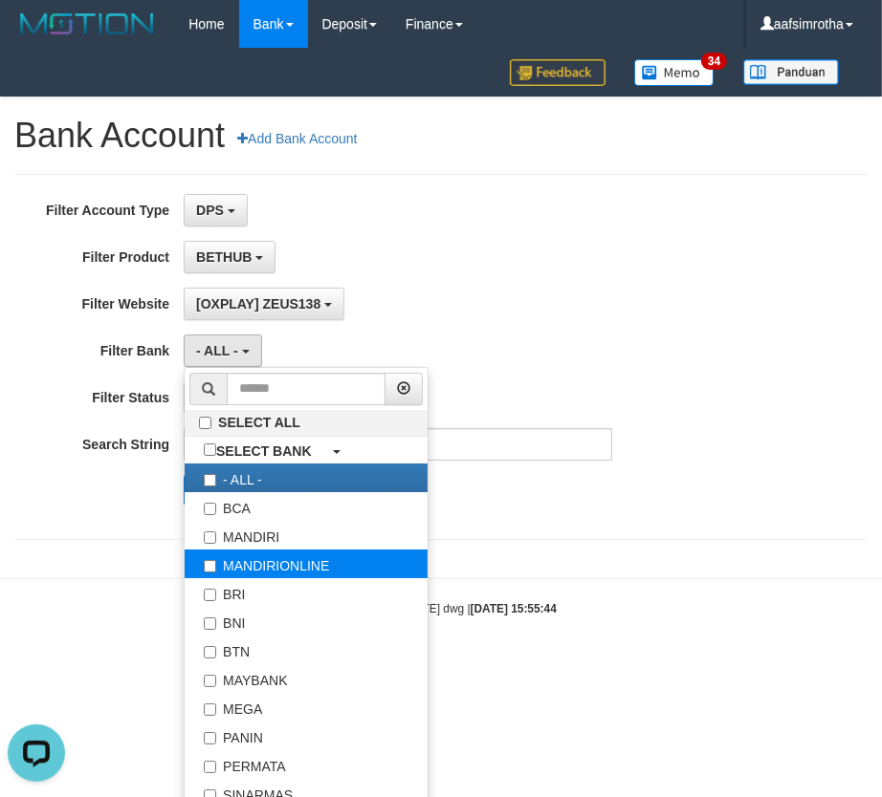
select select "***"
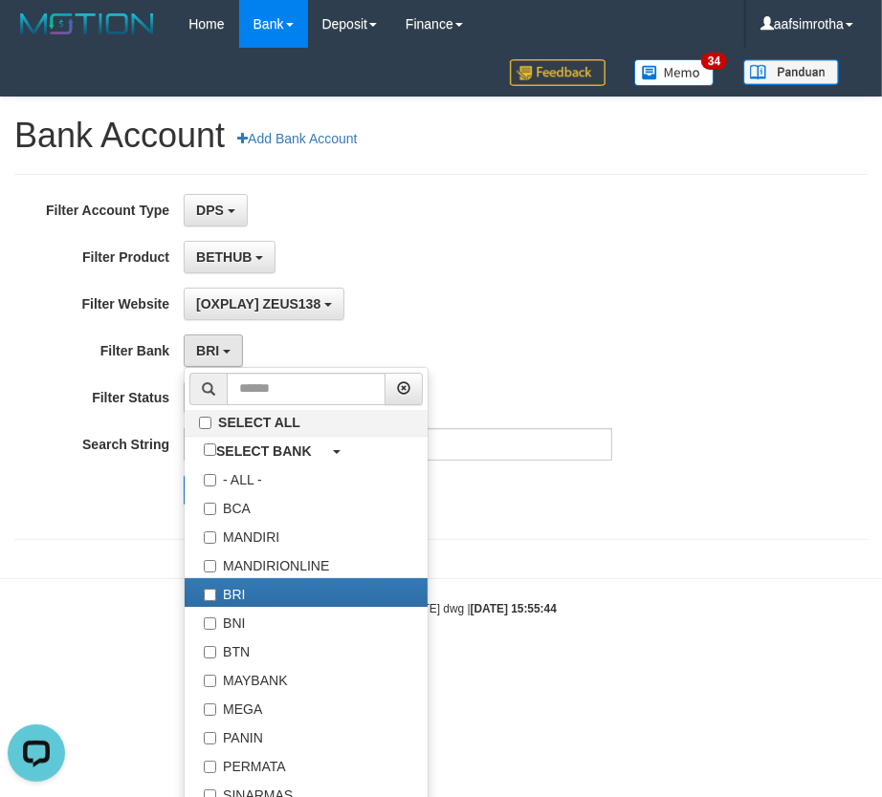
drag, startPoint x: 457, startPoint y: 199, endPoint x: 340, endPoint y: 338, distance: 181.9
click at [457, 204] on div "DPS SELECT ALL SELECT TYPE - ALL - DPS WD TMP" at bounding box center [398, 210] width 428 height 33
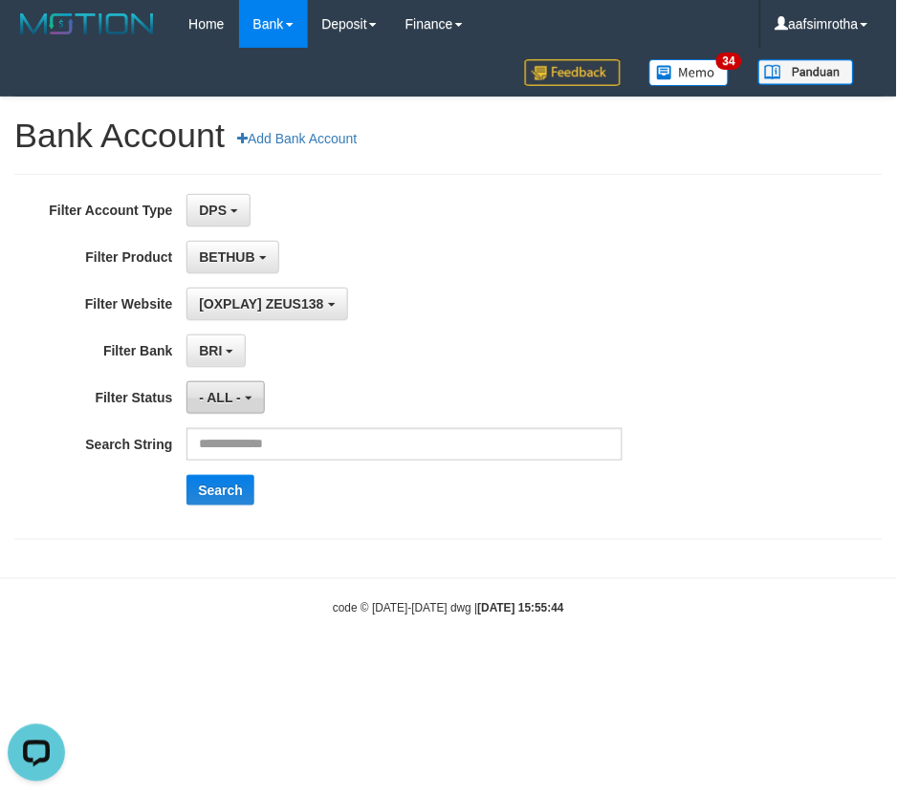
drag, startPoint x: 232, startPoint y: 419, endPoint x: 241, endPoint y: 385, distance: 34.6
click at [230, 417] on div "**********" at bounding box center [374, 357] width 748 height 326
click at [241, 385] on button "- ALL -" at bounding box center [224, 398] width 77 height 33
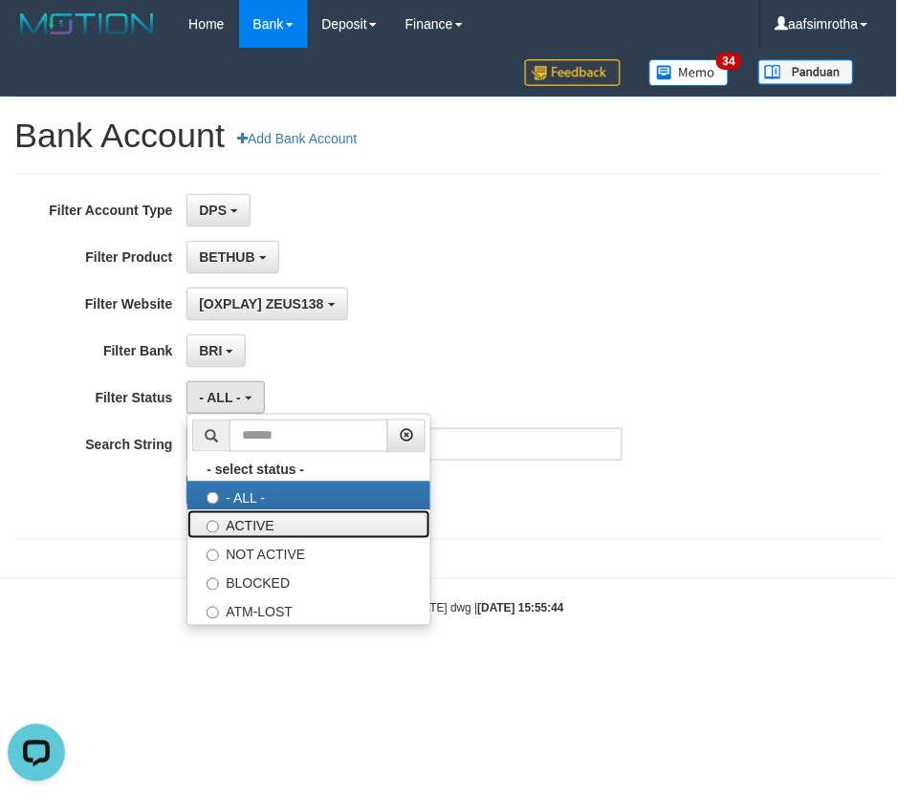
click at [307, 523] on label "ACTIVE" at bounding box center [308, 525] width 243 height 29
select select "*"
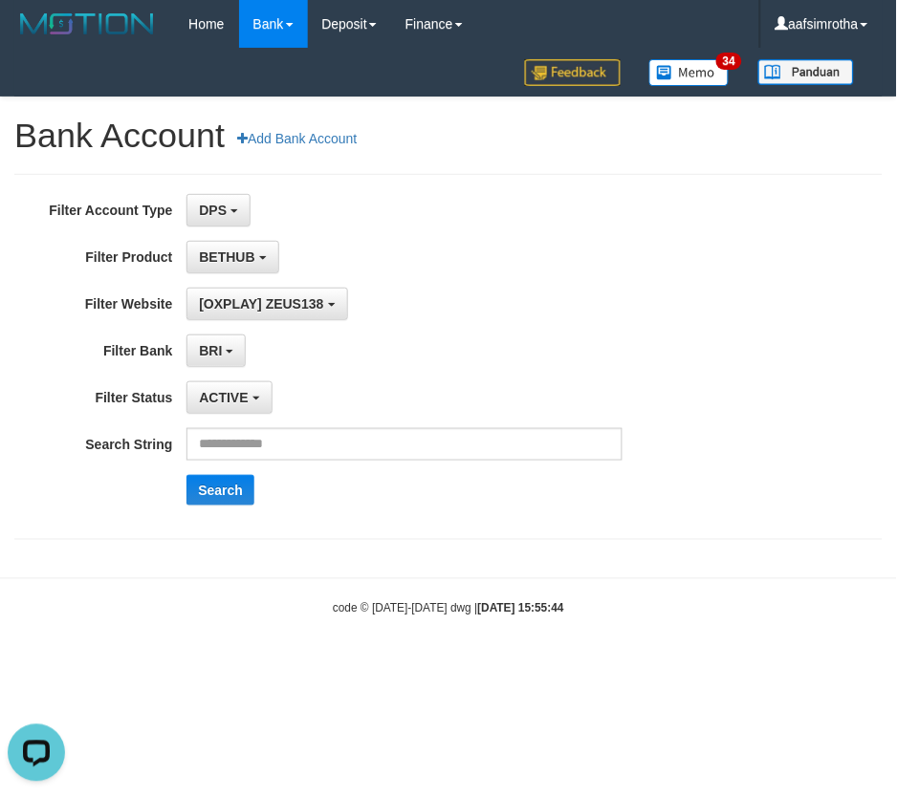
click at [318, 424] on div "**********" at bounding box center [374, 357] width 748 height 326
click at [303, 440] on input "text" at bounding box center [404, 444] width 436 height 33
type input "**********"
click at [217, 499] on button "Search" at bounding box center [220, 490] width 68 height 31
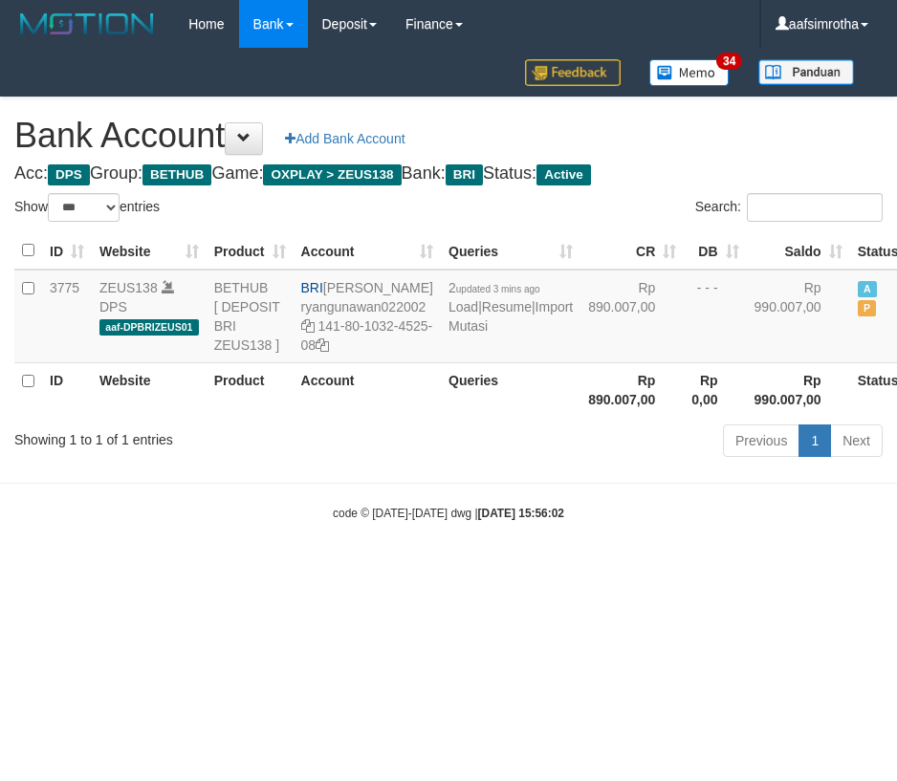
select select "***"
drag, startPoint x: 402, startPoint y: 622, endPoint x: 403, endPoint y: 591, distance: 31.6
click at [403, 570] on html "Toggle navigation Home Bank Account List Mutasi Bank Search Note Mutasi Deposit…" at bounding box center [448, 285] width 897 height 570
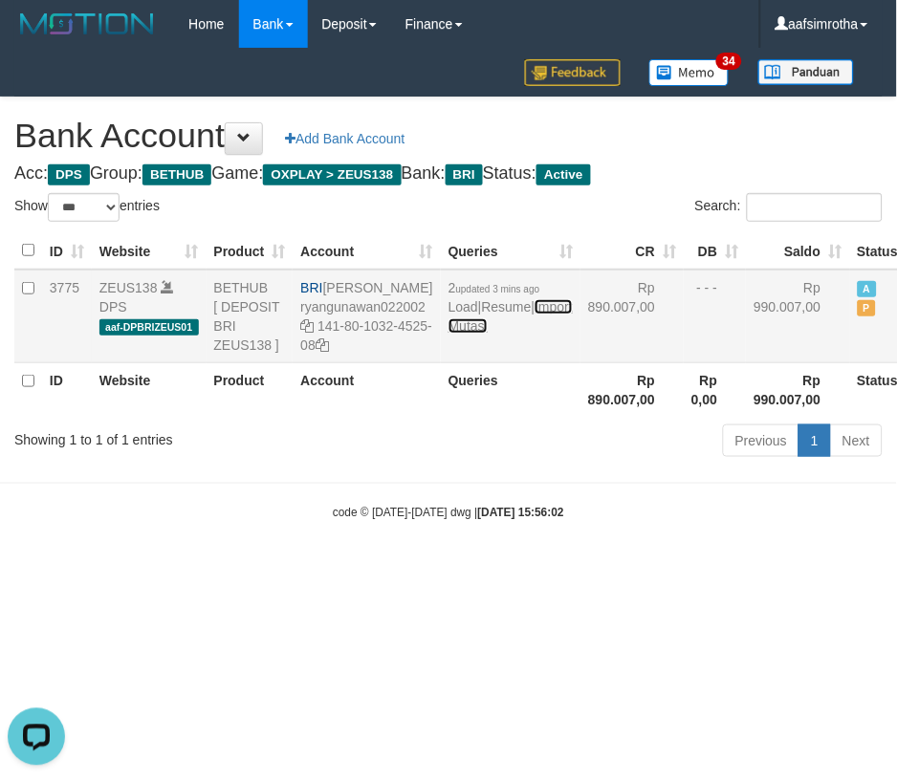
click at [475, 334] on link "Import Mutasi" at bounding box center [510, 316] width 124 height 34
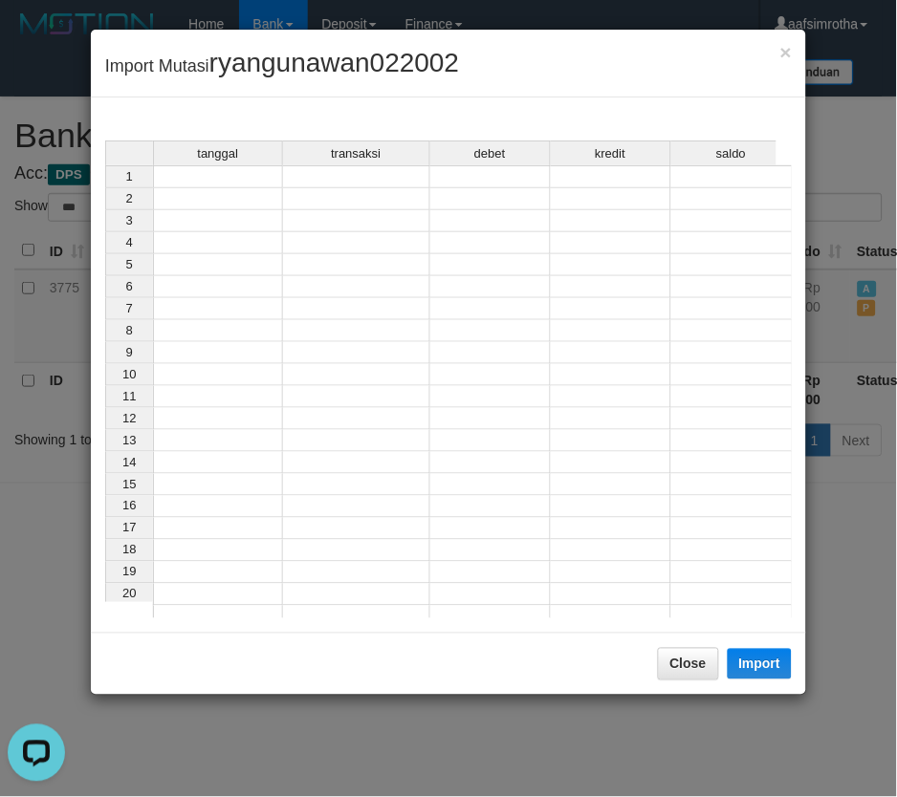
click at [215, 184] on td at bounding box center [218, 176] width 130 height 23
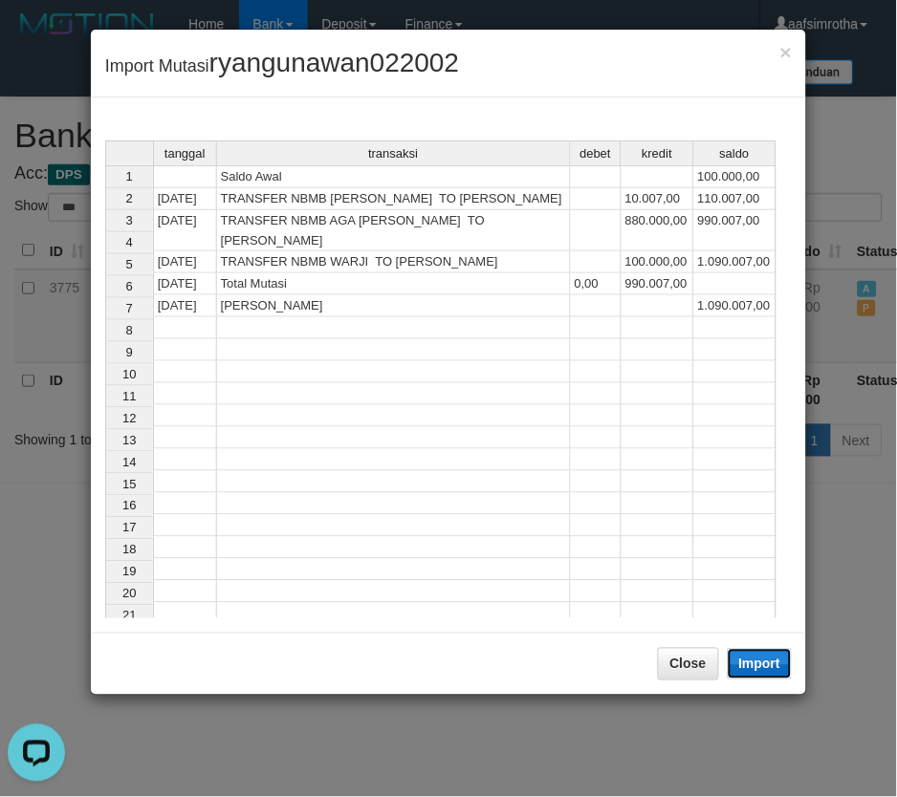
click at [772, 670] on button "Import" at bounding box center [760, 664] width 65 height 31
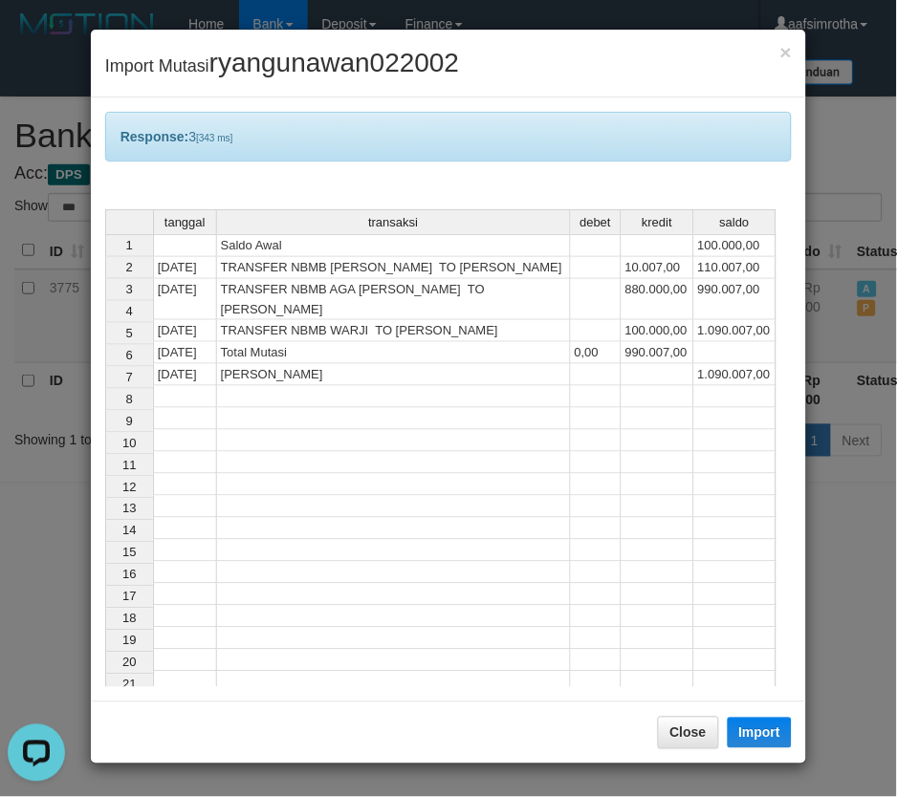
click at [452, 780] on div "× Import Mutasi ryangunawan022002 Response: 3 [343 ms] tanggal transaksi debet …" at bounding box center [448, 398] width 897 height 797
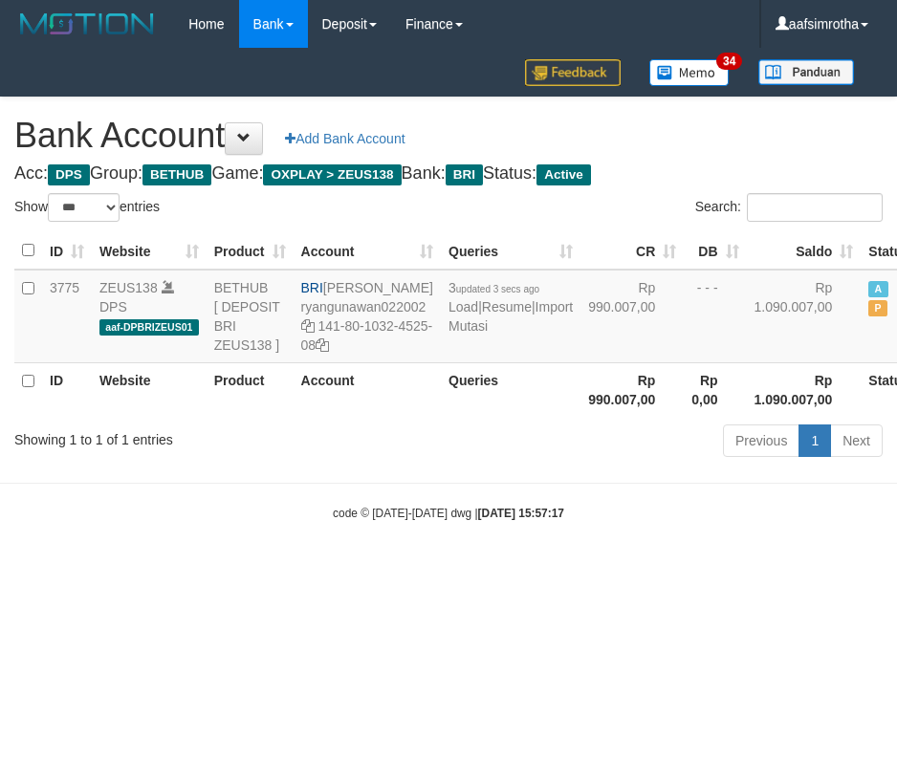
select select "***"
drag, startPoint x: 184, startPoint y: 660, endPoint x: 374, endPoint y: 428, distance: 299.6
click at [186, 570] on html "Toggle navigation Home Bank Account List Mutasi Bank Search Note Mutasi Deposit…" at bounding box center [448, 285] width 897 height 570
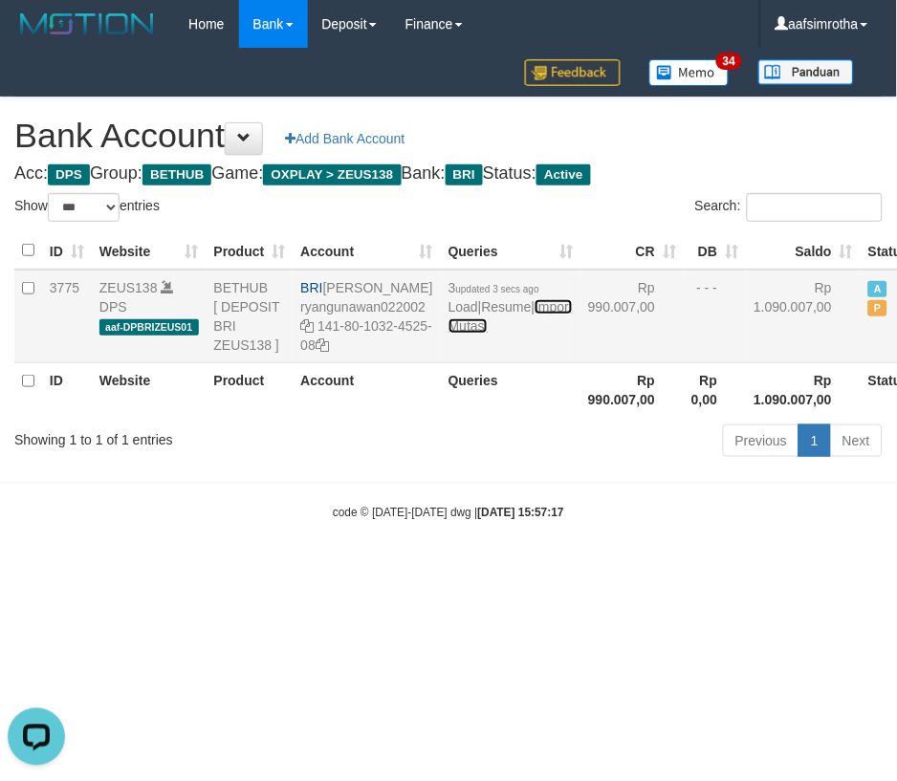
click at [463, 334] on link "Import Mutasi" at bounding box center [510, 316] width 124 height 34
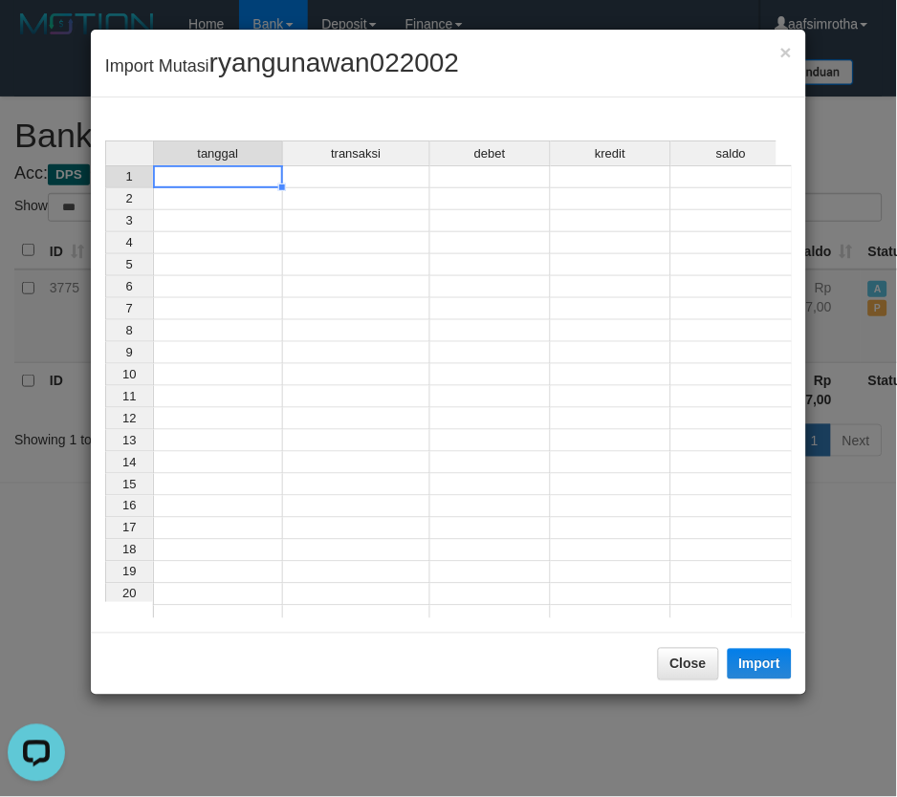
click at [189, 184] on td at bounding box center [218, 176] width 130 height 23
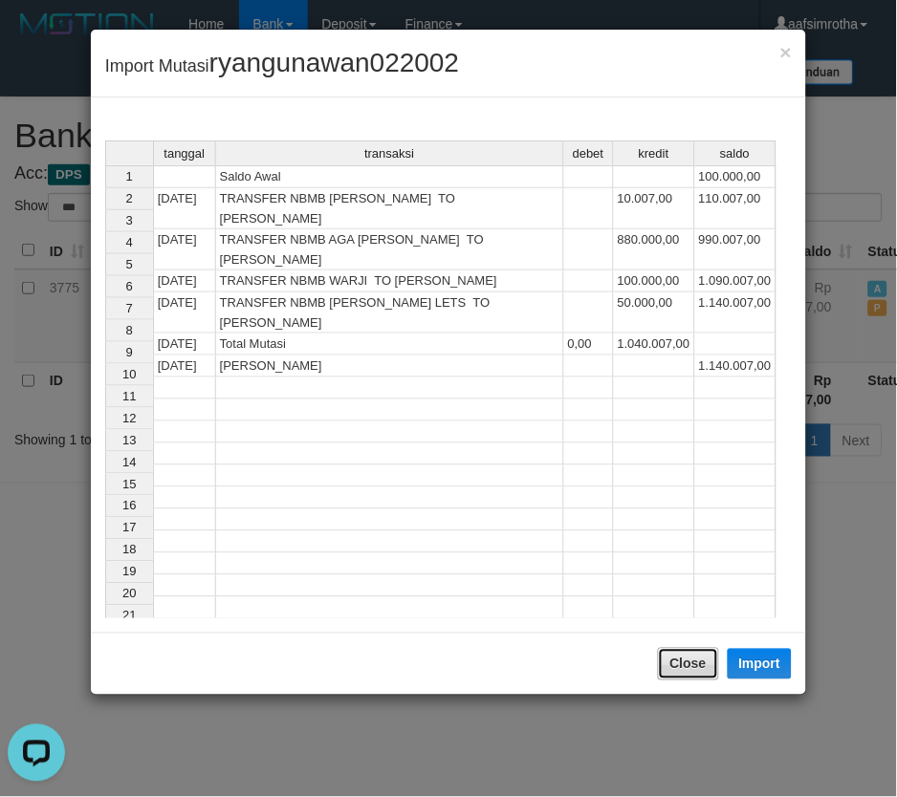
click at [665, 662] on button "Close" at bounding box center [688, 664] width 61 height 33
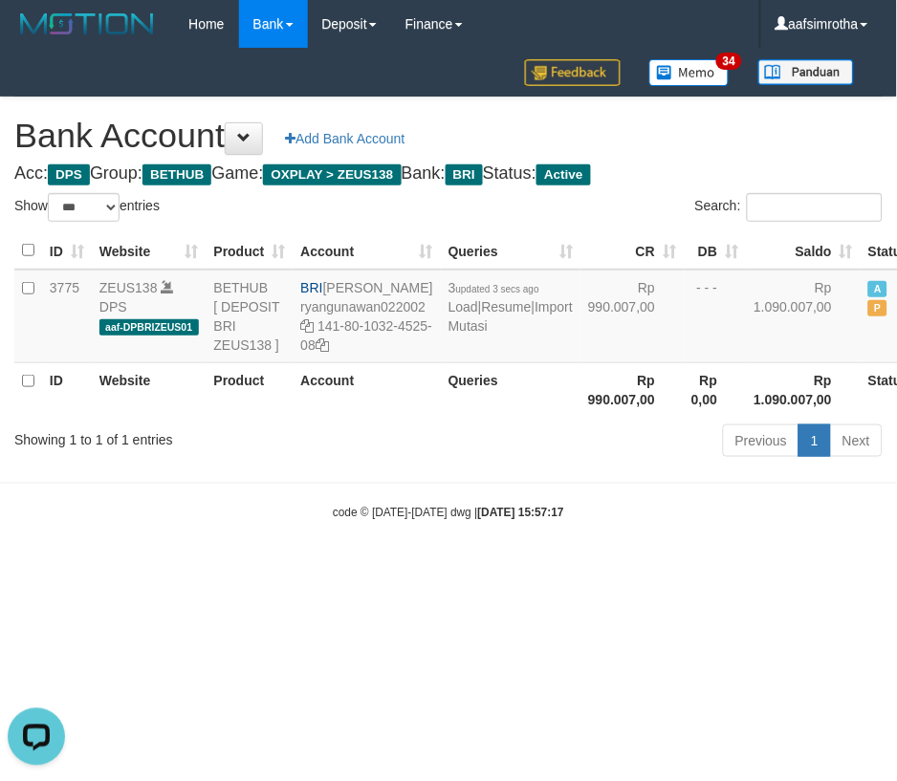
drag, startPoint x: 447, startPoint y: 657, endPoint x: 473, endPoint y: 550, distance: 110.2
click at [447, 570] on html "Toggle navigation Home Bank Account List Mutasi Bank Search Note Mutasi Deposit…" at bounding box center [448, 285] width 897 height 570
click at [457, 334] on link "Import Mutasi" at bounding box center [510, 316] width 124 height 34
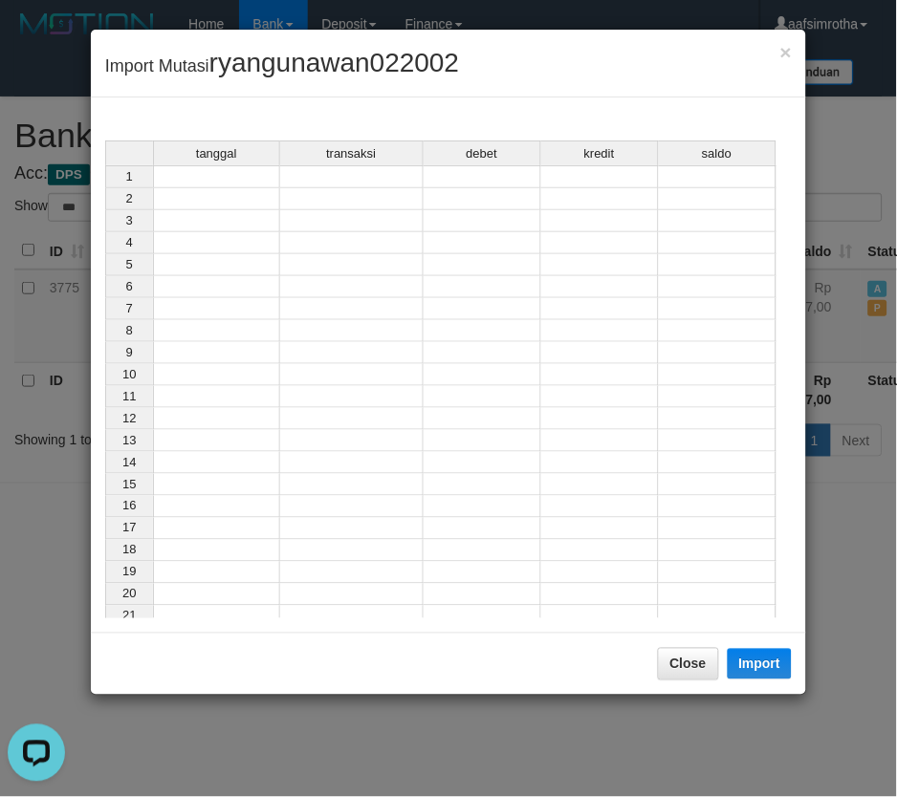
click at [241, 184] on td at bounding box center [216, 176] width 127 height 23
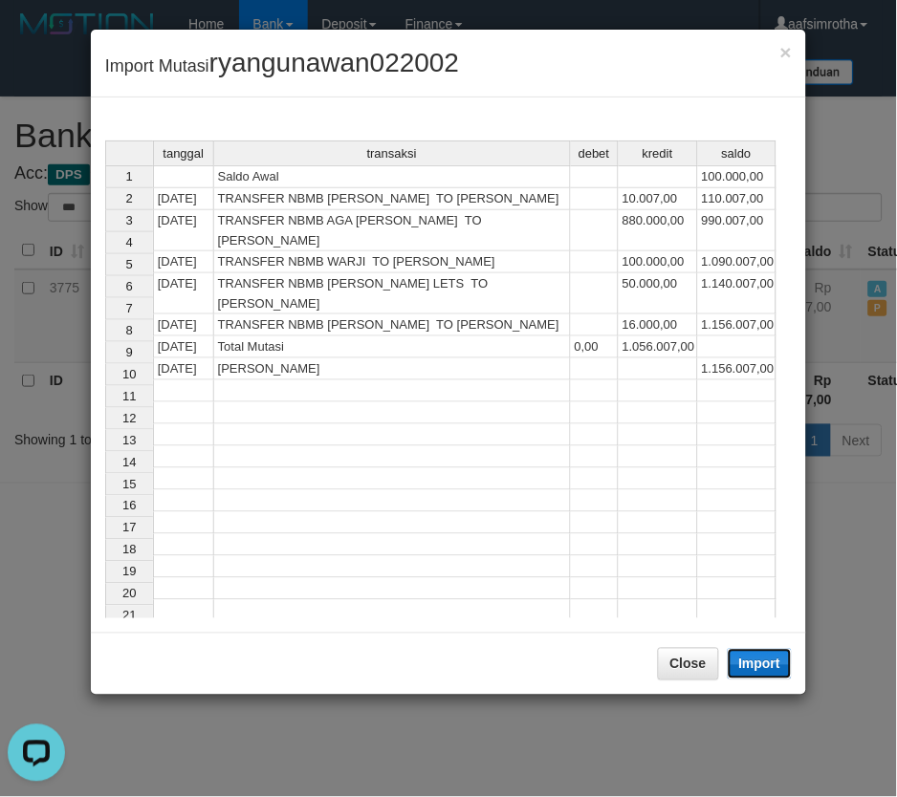
click at [765, 665] on button "Import" at bounding box center [760, 664] width 65 height 31
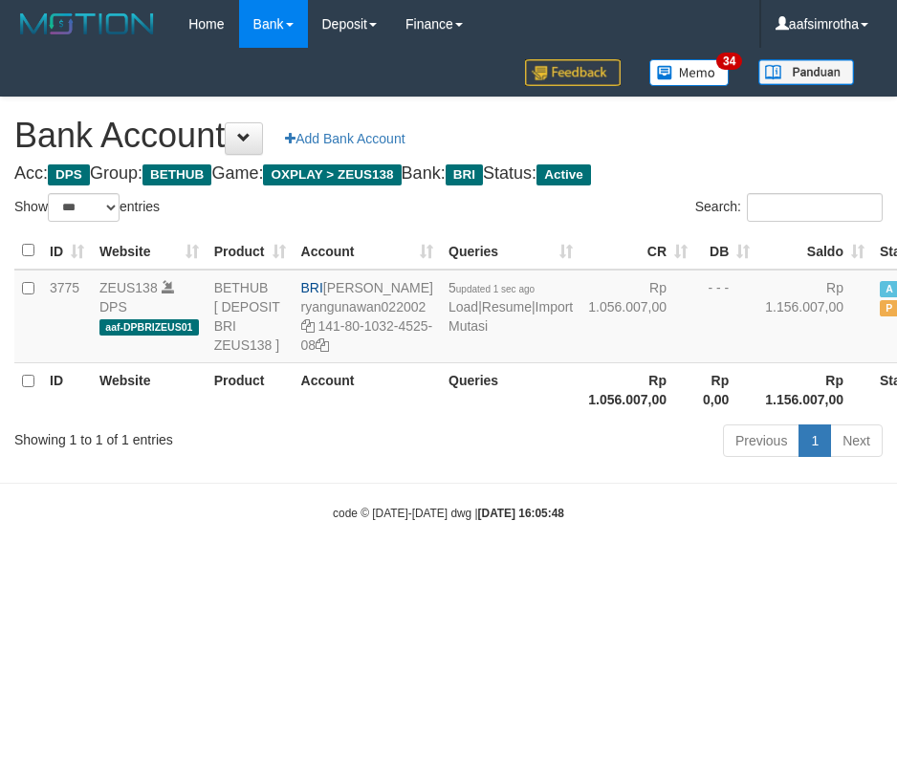
select select "***"
drag, startPoint x: 326, startPoint y: 287, endPoint x: 398, endPoint y: 307, distance: 74.5
click at [398, 307] on td "BRI RYAN GUNAWAN ryangunawan022002 141-80-1032-4525-08" at bounding box center [366, 317] width 147 height 94
copy td "[PERSON_NAME]"
copy td "141-80-1032-4525-08"
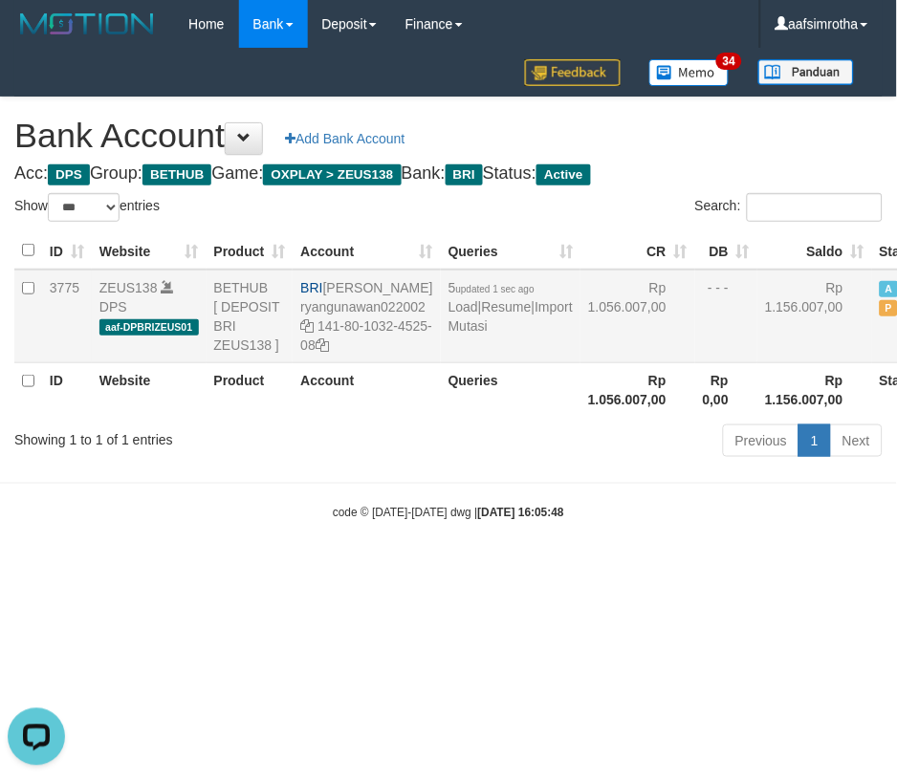
drag, startPoint x: 319, startPoint y: 347, endPoint x: 350, endPoint y: 369, distance: 37.7
click at [350, 363] on td "BRI RYAN GUNAWAN ryangunawan022002 141-80-1032-4525-08" at bounding box center [366, 317] width 147 height 94
click at [460, 570] on html "Toggle navigation Home Bank Account List Mutasi Bank Search Note Mutasi Deposit…" at bounding box center [448, 285] width 897 height 570
click at [463, 334] on link "Import Mutasi" at bounding box center [510, 316] width 124 height 34
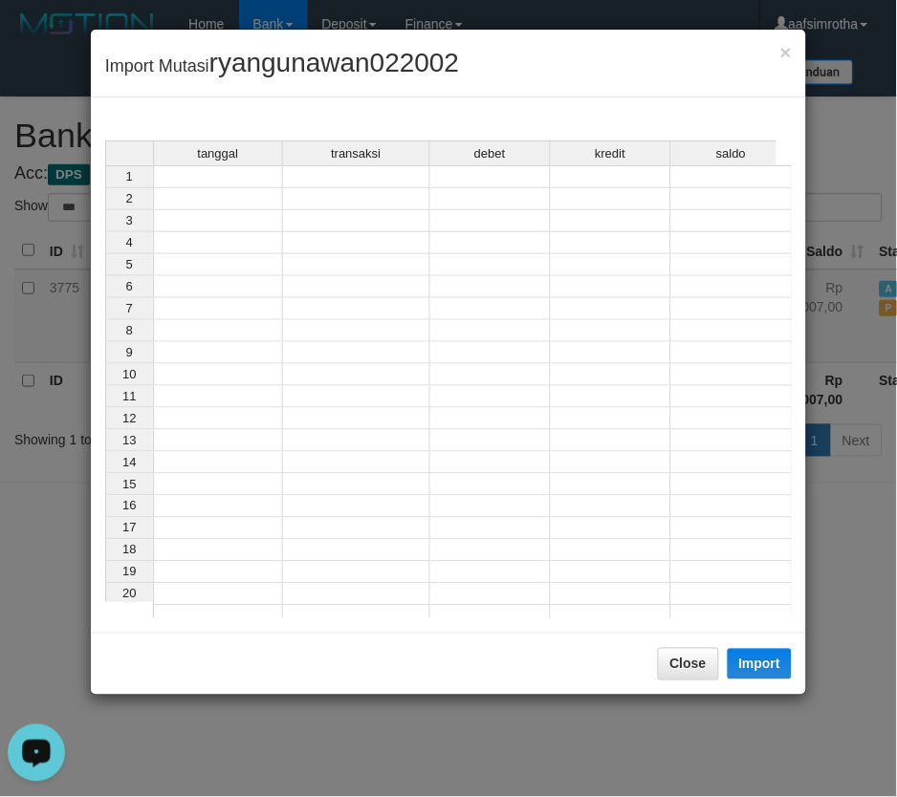
click at [227, 176] on td at bounding box center [218, 176] width 130 height 23
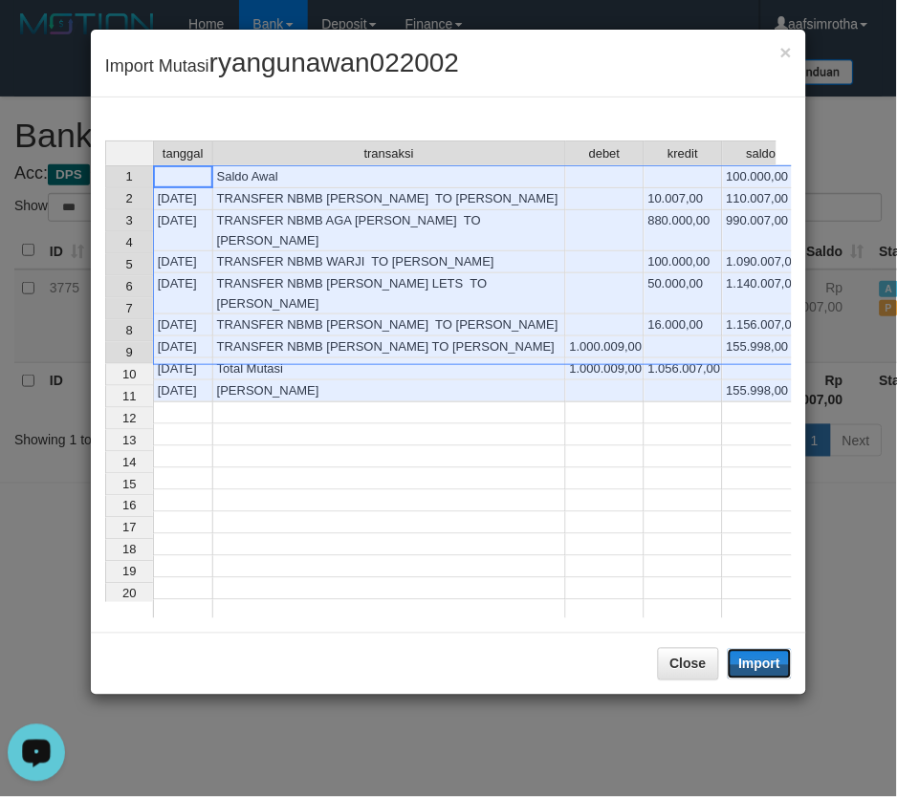
drag, startPoint x: 787, startPoint y: 662, endPoint x: 0, endPoint y: 684, distance: 787.2
click at [785, 662] on button "Import" at bounding box center [760, 664] width 65 height 31
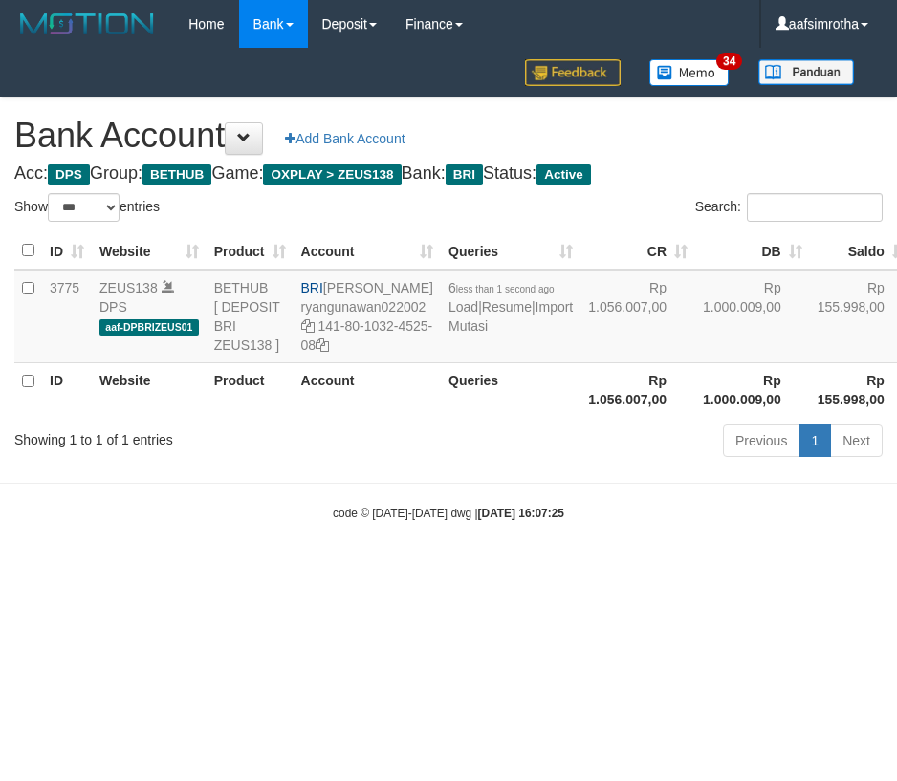
select select "***"
click at [298, 570] on html "Toggle navigation Home Bank Account List Mutasi Bank Search Note Mutasi Deposit…" at bounding box center [448, 285] width 897 height 570
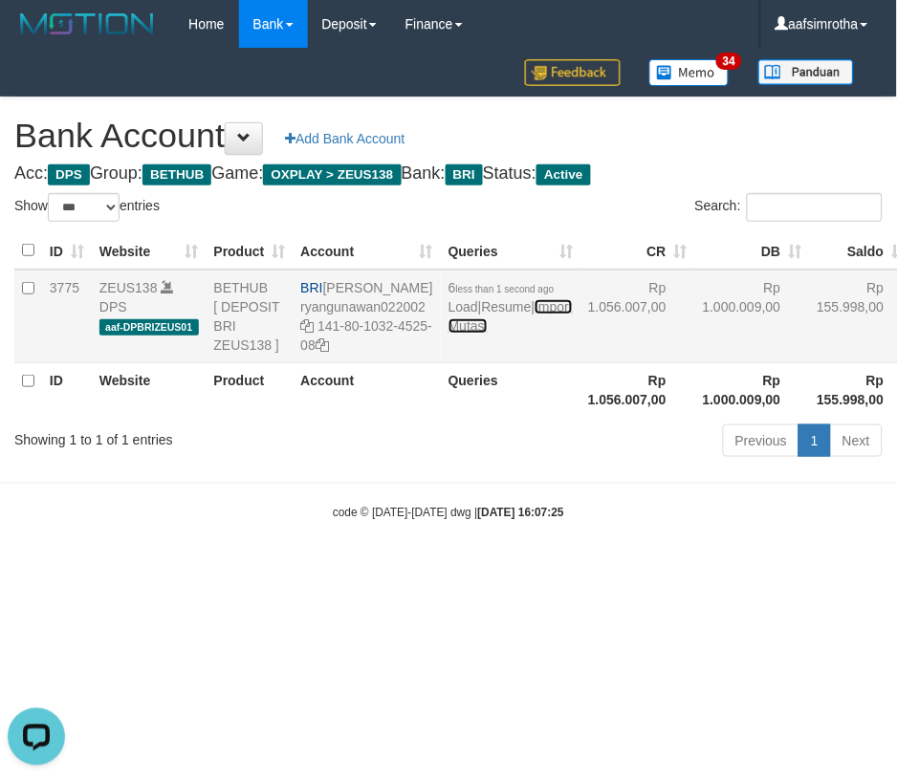
click at [459, 334] on link "Import Mutasi" at bounding box center [510, 316] width 124 height 34
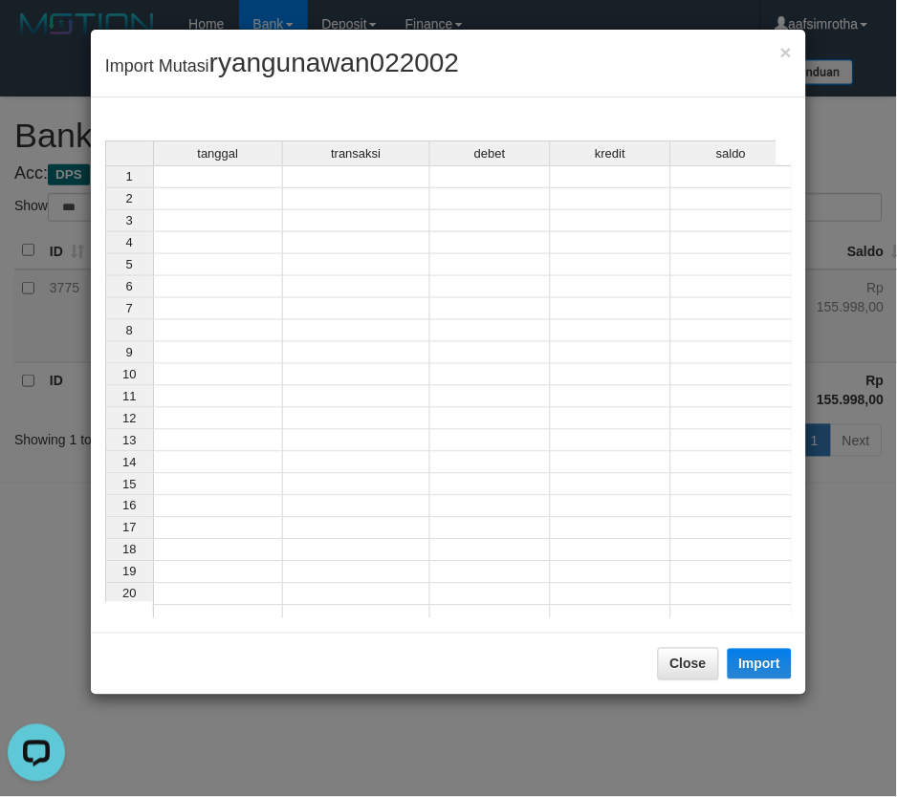
click at [235, 189] on td at bounding box center [218, 199] width 130 height 22
click at [236, 178] on td at bounding box center [218, 176] width 130 height 23
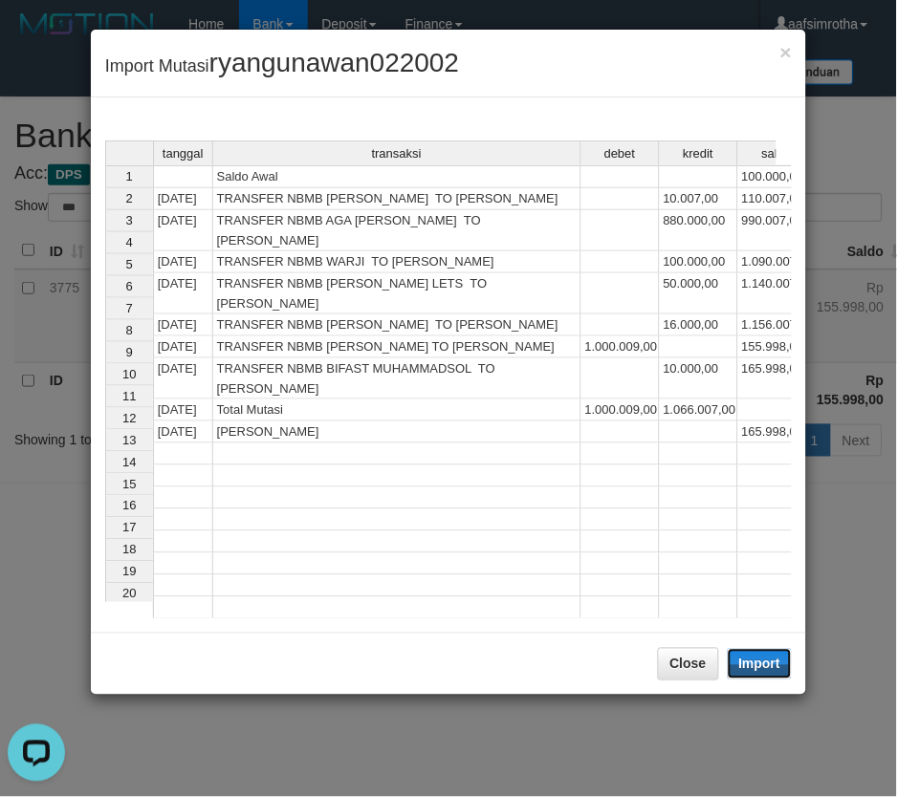
drag, startPoint x: 766, startPoint y: 660, endPoint x: 0, endPoint y: 346, distance: 827.6
click at [763, 660] on button "Import" at bounding box center [760, 664] width 65 height 31
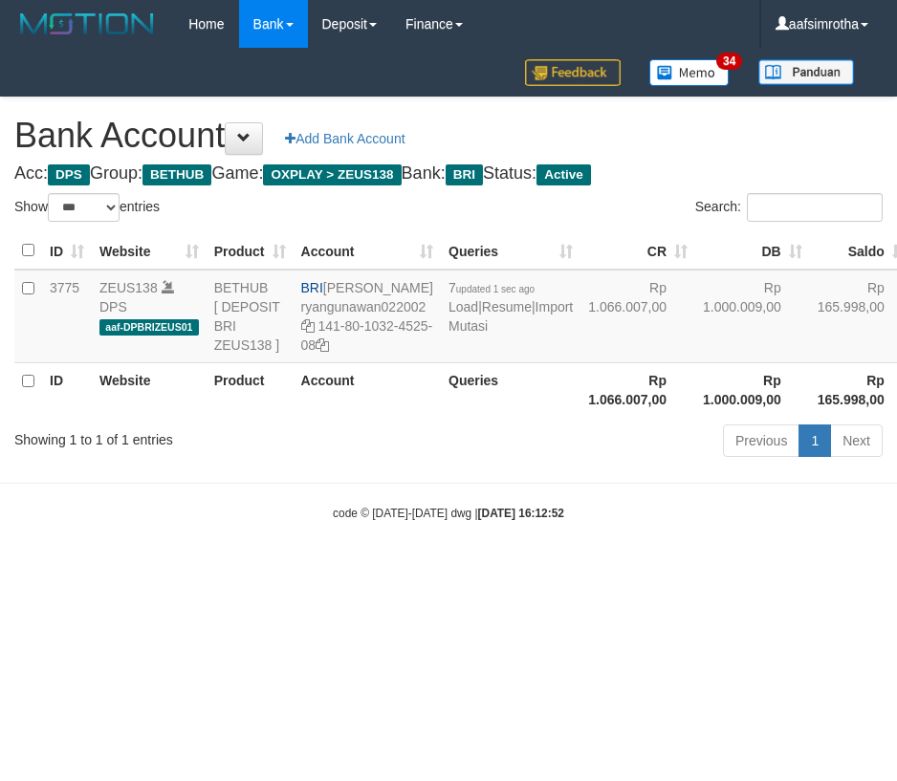
select select "***"
click at [193, 570] on html "Toggle navigation Home Bank Account List Mutasi Bank Search Note Mutasi Deposit…" at bounding box center [448, 285] width 897 height 570
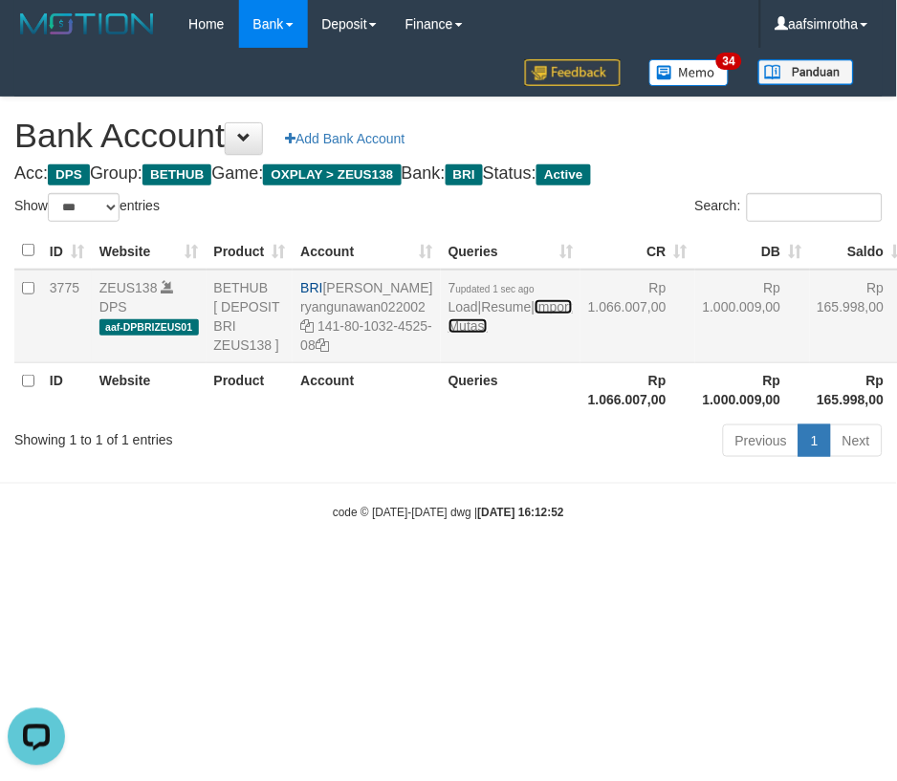
click at [451, 334] on link "Import Mutasi" at bounding box center [510, 316] width 124 height 34
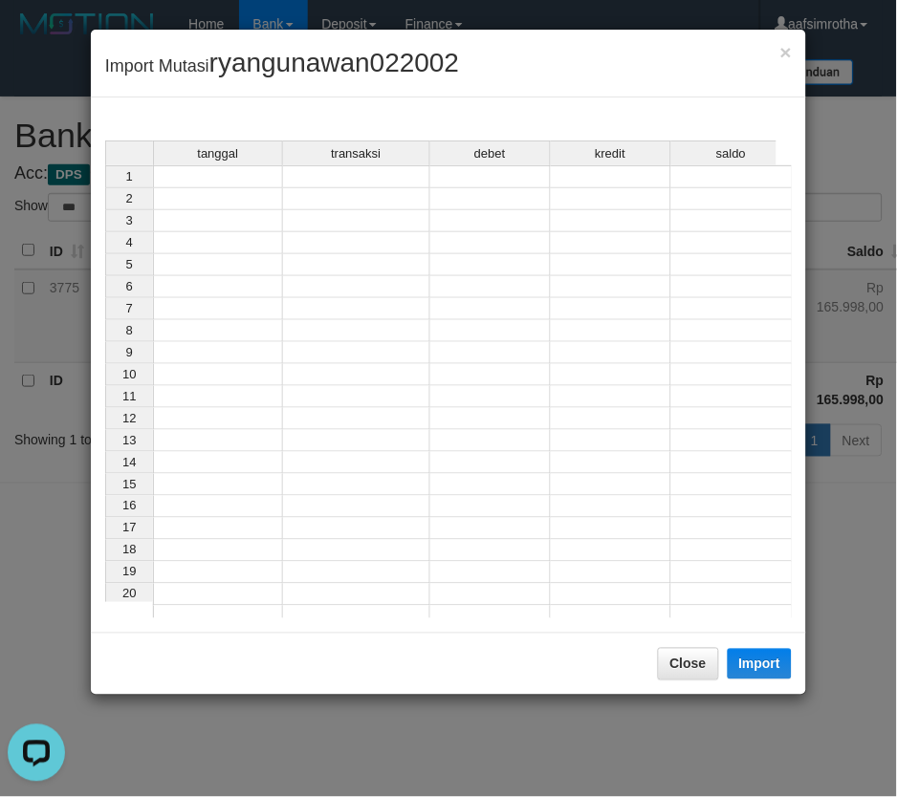
click at [214, 182] on td at bounding box center [218, 176] width 130 height 23
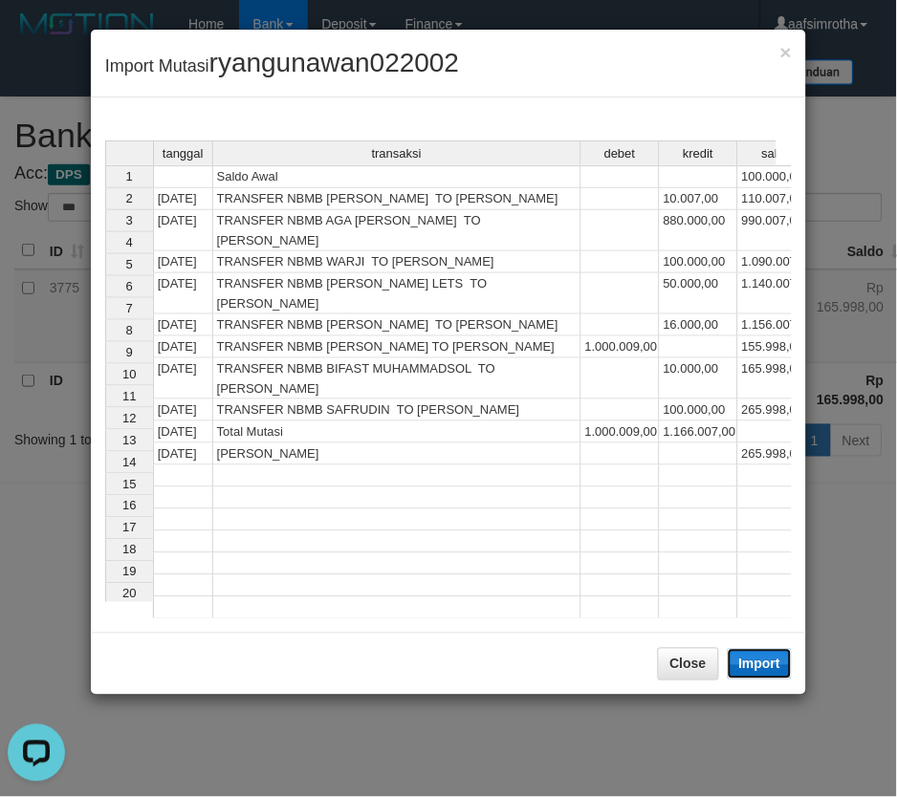
drag, startPoint x: 755, startPoint y: 653, endPoint x: 0, endPoint y: 220, distance: 870.8
click at [753, 653] on button "Import" at bounding box center [760, 664] width 65 height 31
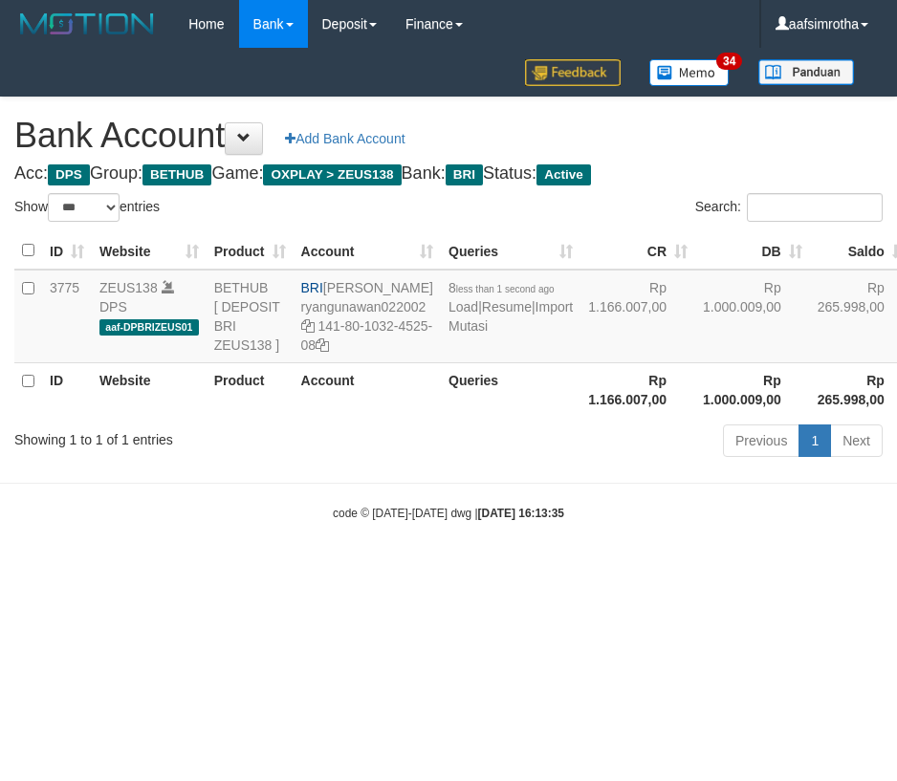
select select "***"
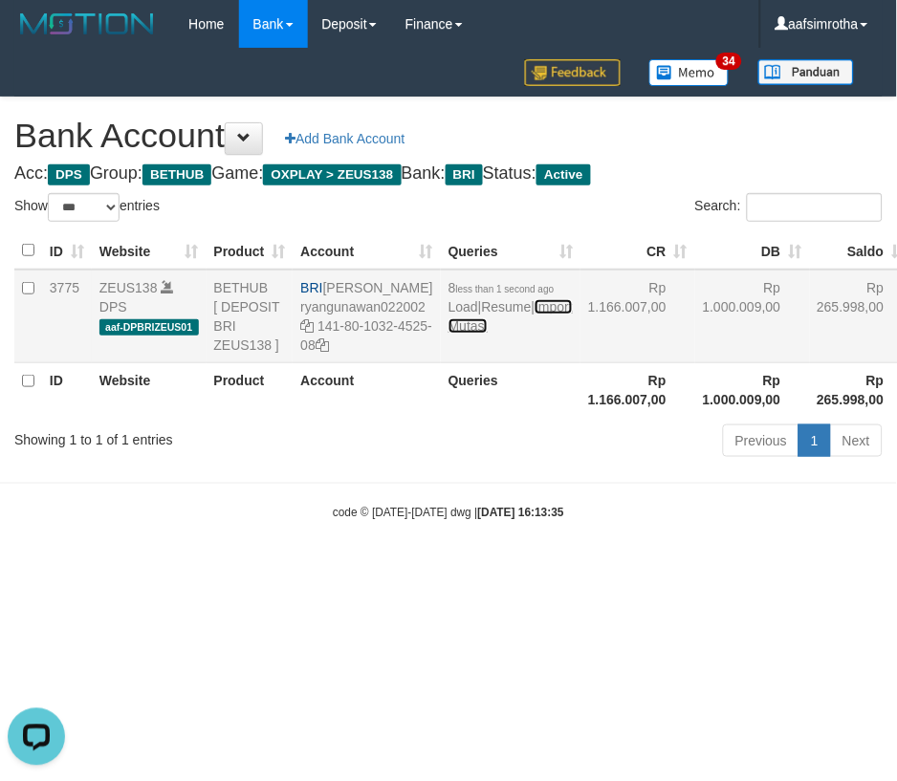
click at [448, 334] on link "Import Mutasi" at bounding box center [510, 316] width 124 height 34
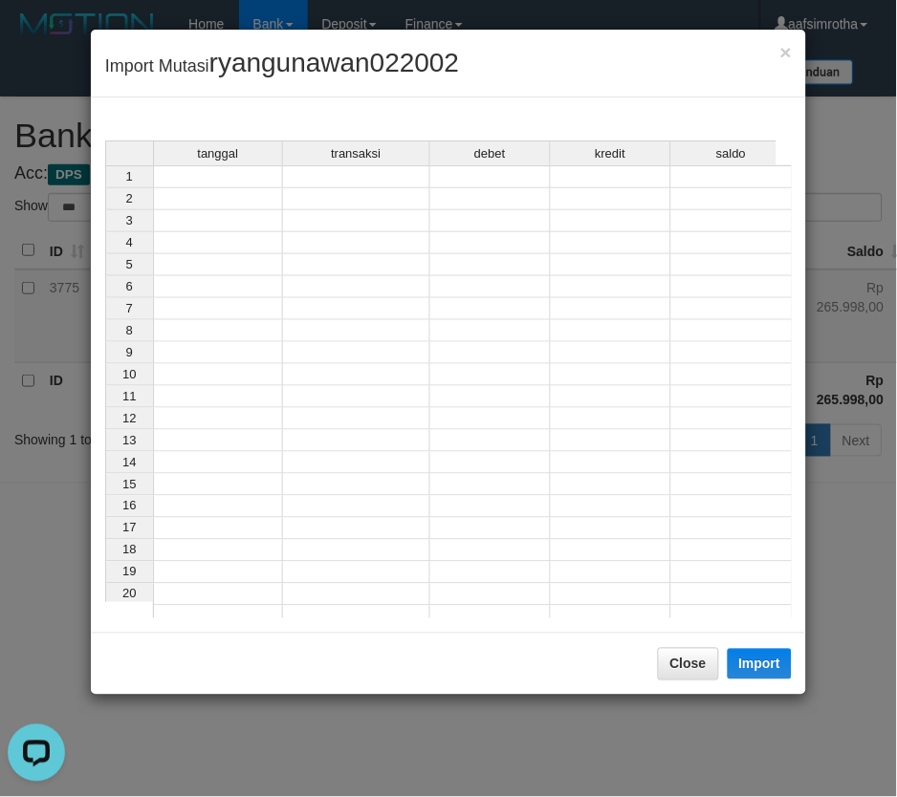
click at [212, 182] on td at bounding box center [218, 176] width 130 height 23
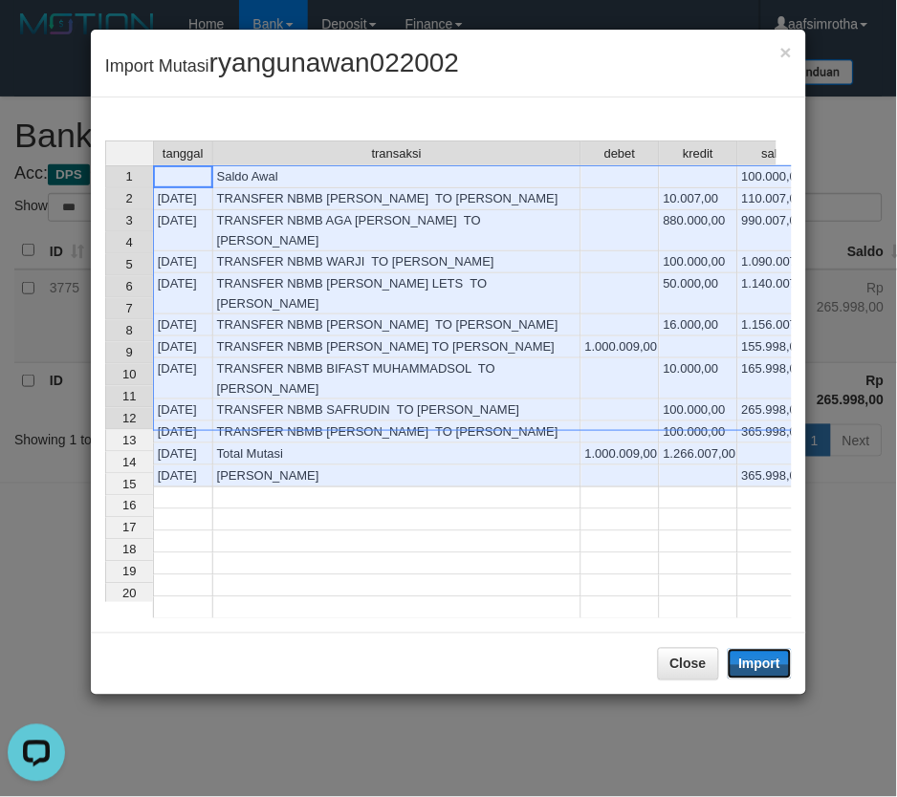
click at [765, 679] on button "Import" at bounding box center [760, 664] width 65 height 31
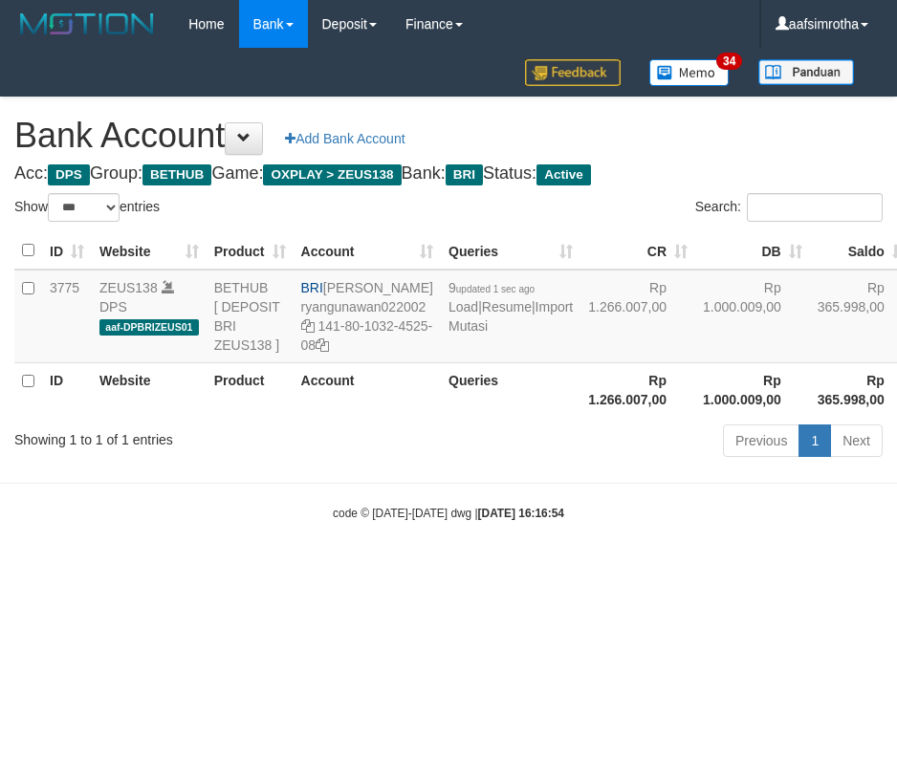
select select "***"
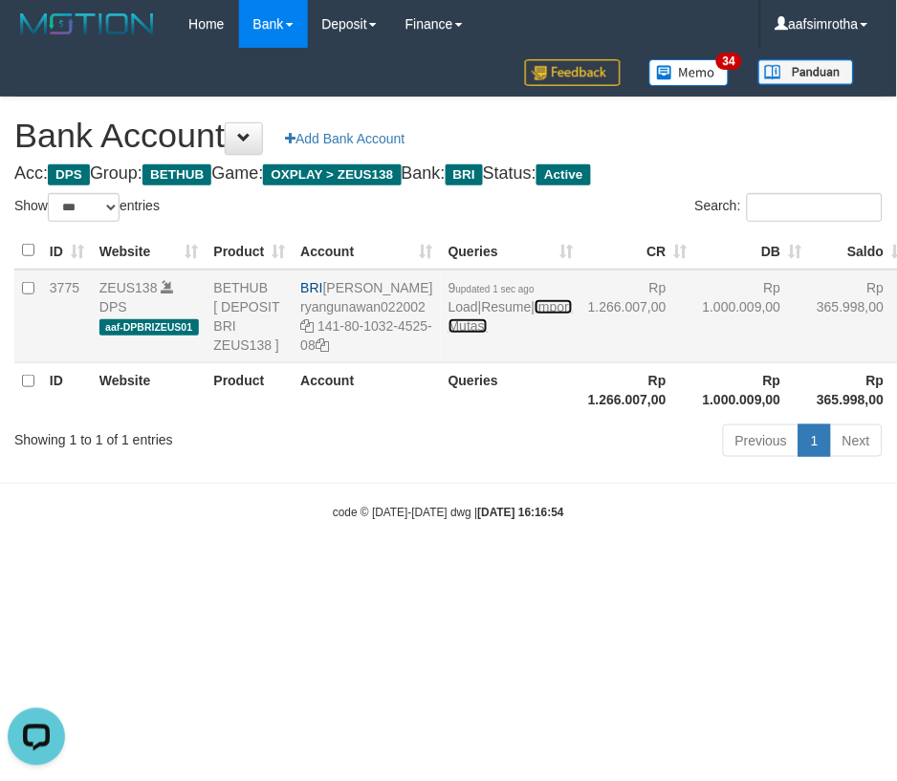
click at [461, 334] on link "Import Mutasi" at bounding box center [510, 316] width 124 height 34
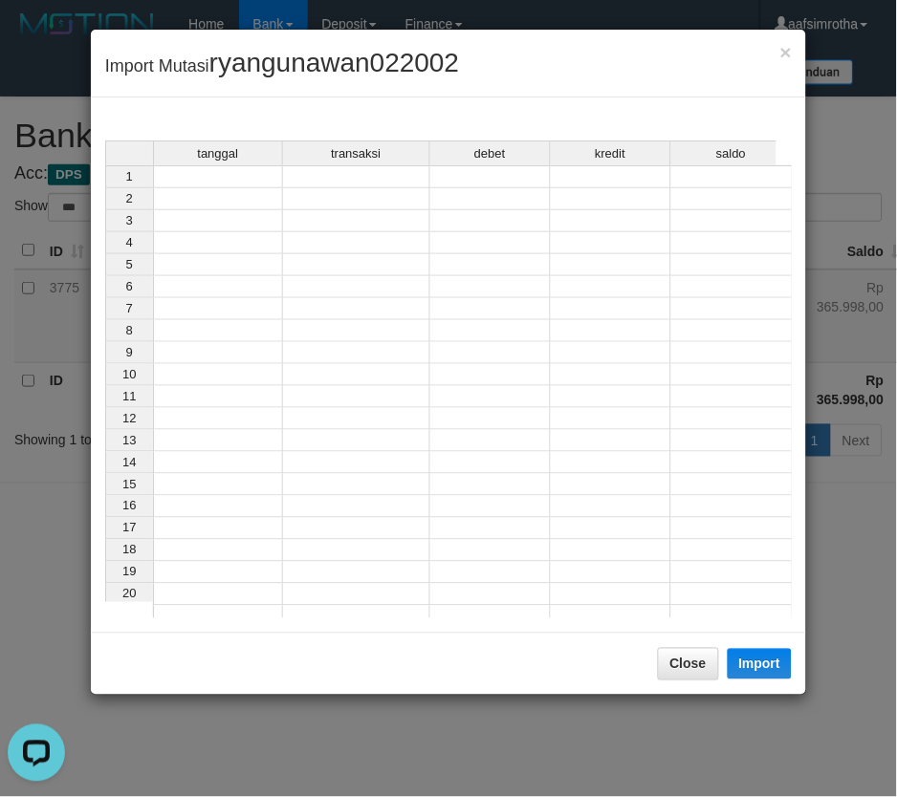
click at [221, 177] on td at bounding box center [218, 176] width 130 height 23
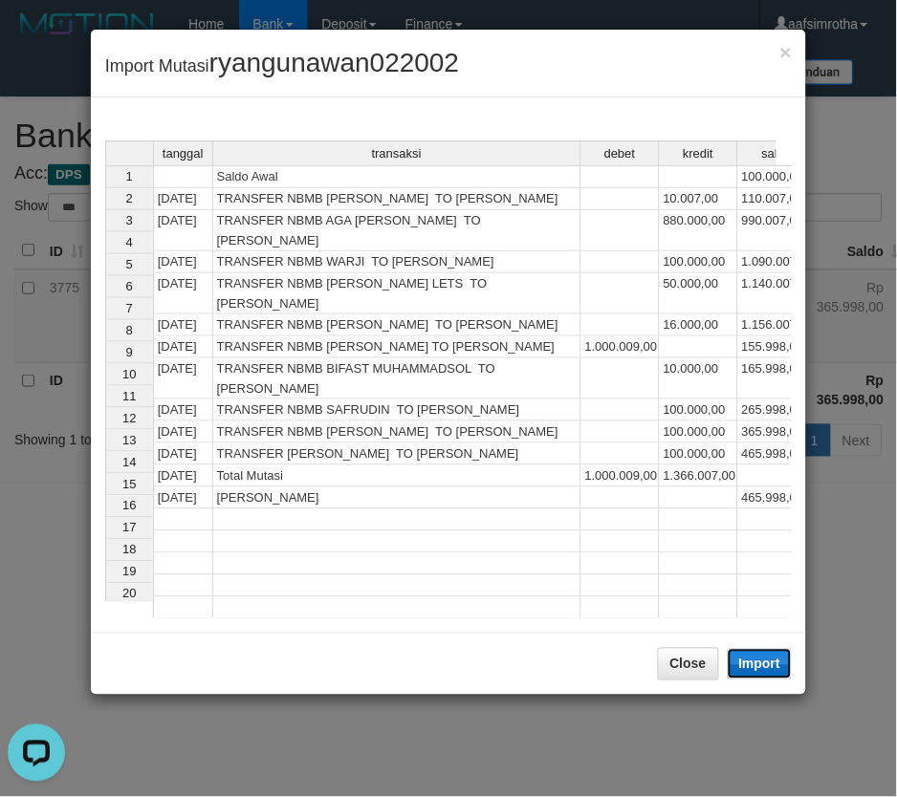
click at [744, 661] on button "Import" at bounding box center [760, 664] width 65 height 31
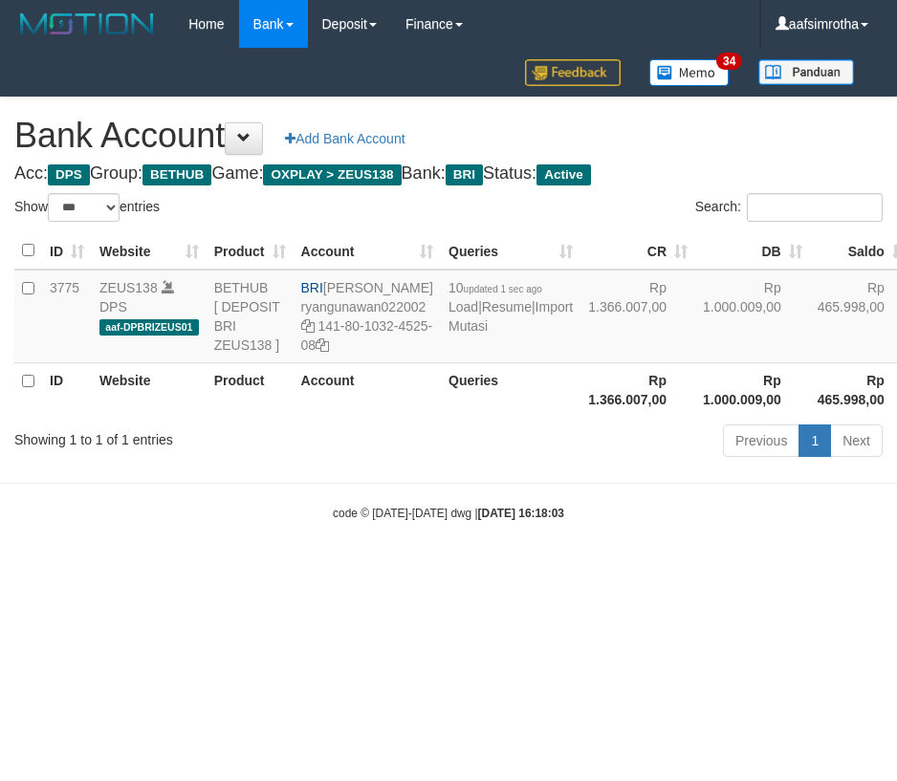
select select "***"
drag, startPoint x: 146, startPoint y: 632, endPoint x: 469, endPoint y: 397, distance: 399.0
click at [147, 570] on html "Toggle navigation Home Bank Account List Mutasi Bank Search Note Mutasi Deposit…" at bounding box center [448, 285] width 897 height 570
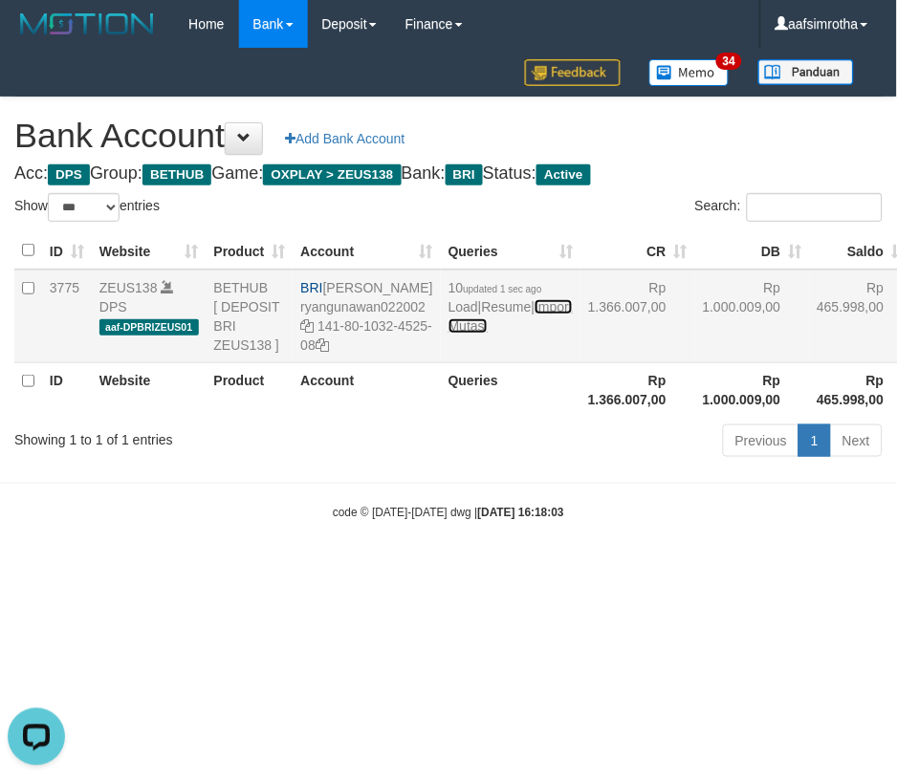
click at [467, 334] on link "Import Mutasi" at bounding box center [510, 316] width 124 height 34
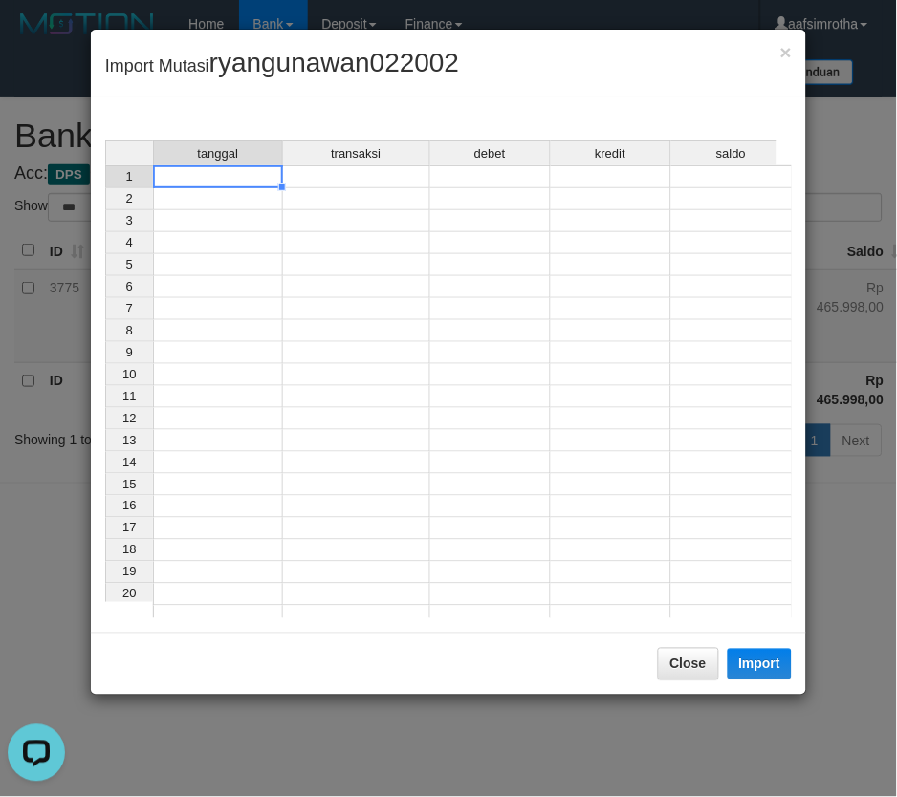
drag, startPoint x: 260, startPoint y: 175, endPoint x: 291, endPoint y: 208, distance: 45.3
click at [261, 176] on td at bounding box center [218, 176] width 130 height 23
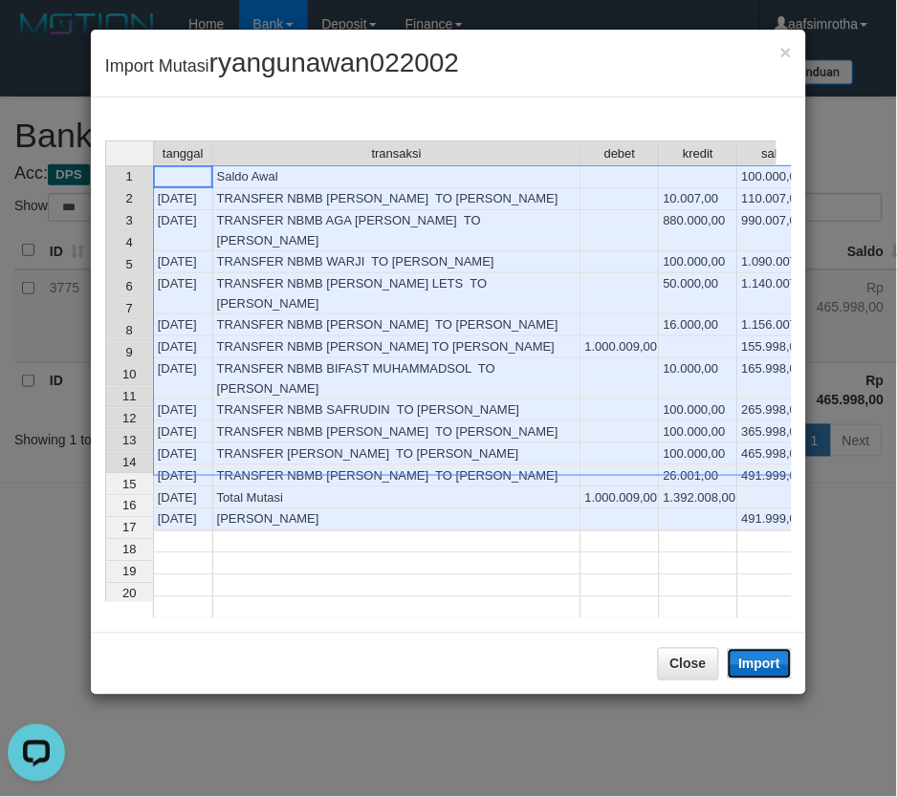
drag, startPoint x: 761, startPoint y: 669, endPoint x: 4, endPoint y: 346, distance: 823.4
click at [758, 670] on button "Import" at bounding box center [760, 664] width 65 height 31
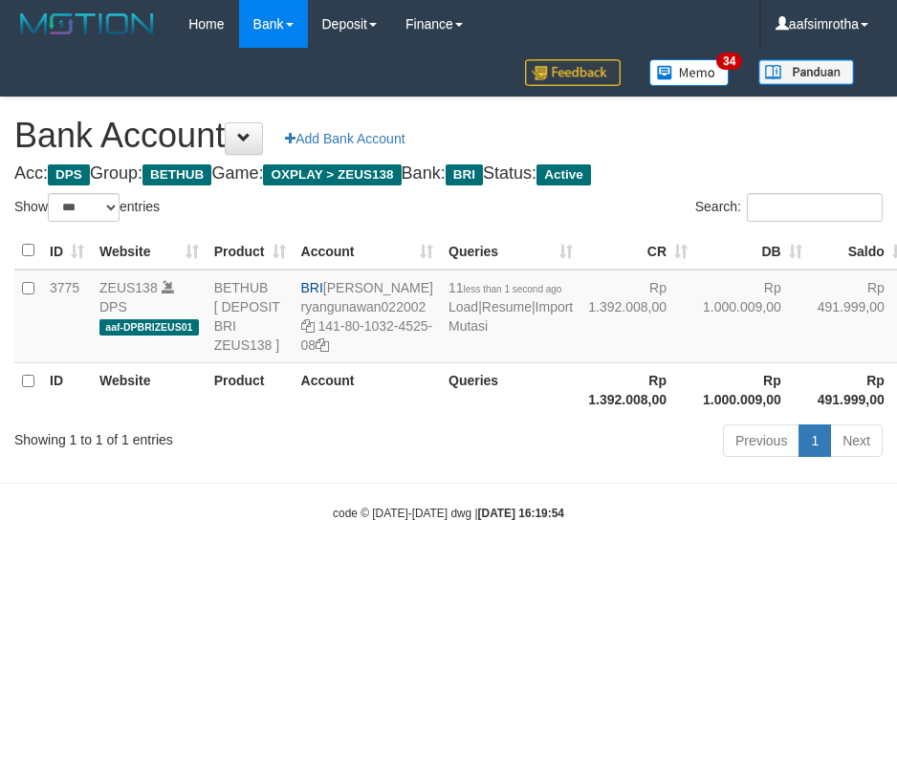
select select "***"
drag, startPoint x: 318, startPoint y: 698, endPoint x: 411, endPoint y: 482, distance: 235.2
click at [320, 570] on html "Toggle navigation Home Bank Account List Mutasi Bank Search Note Mutasi Deposit…" at bounding box center [448, 285] width 897 height 570
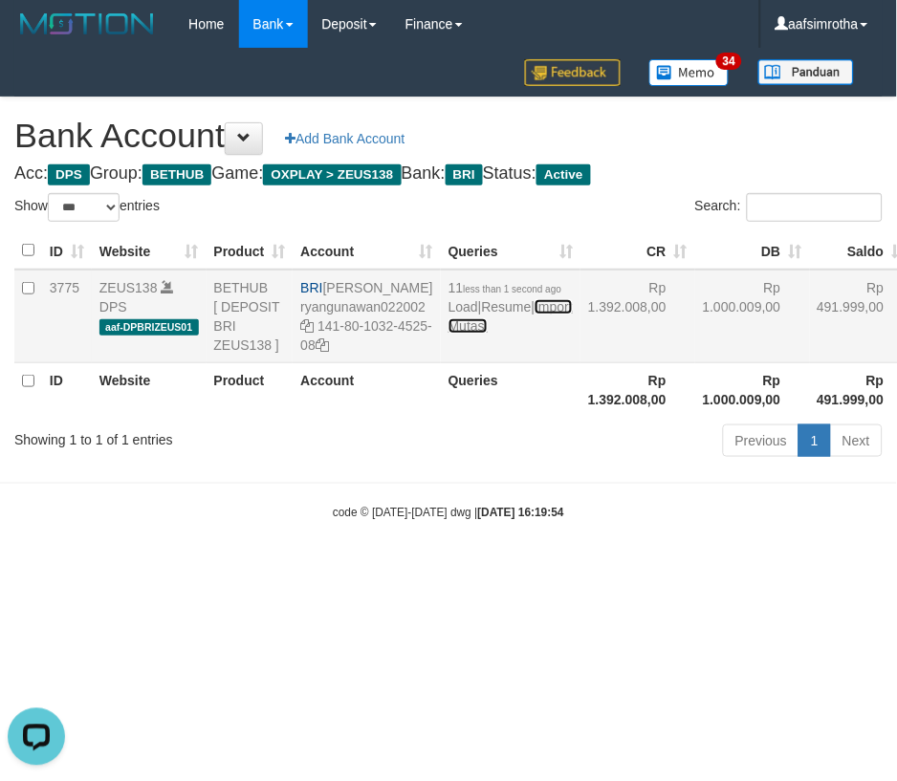
click at [478, 334] on link "Import Mutasi" at bounding box center [510, 316] width 124 height 34
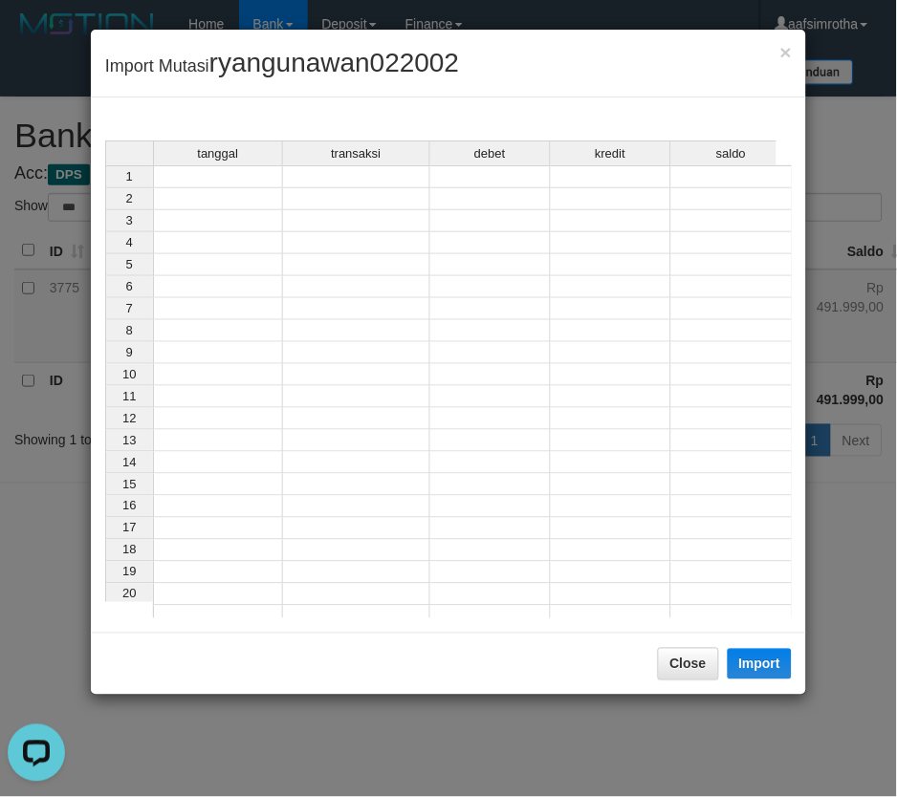
click at [244, 177] on td at bounding box center [218, 176] width 130 height 23
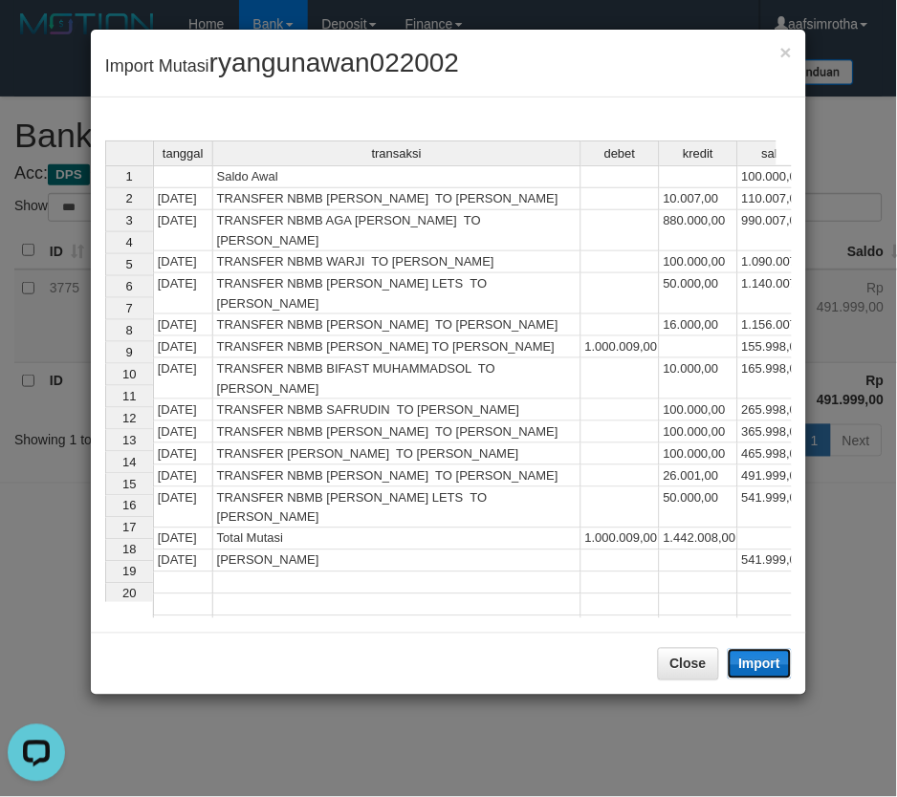
drag, startPoint x: 750, startPoint y: 663, endPoint x: 688, endPoint y: 549, distance: 129.2
click at [750, 664] on button "Import" at bounding box center [760, 664] width 65 height 31
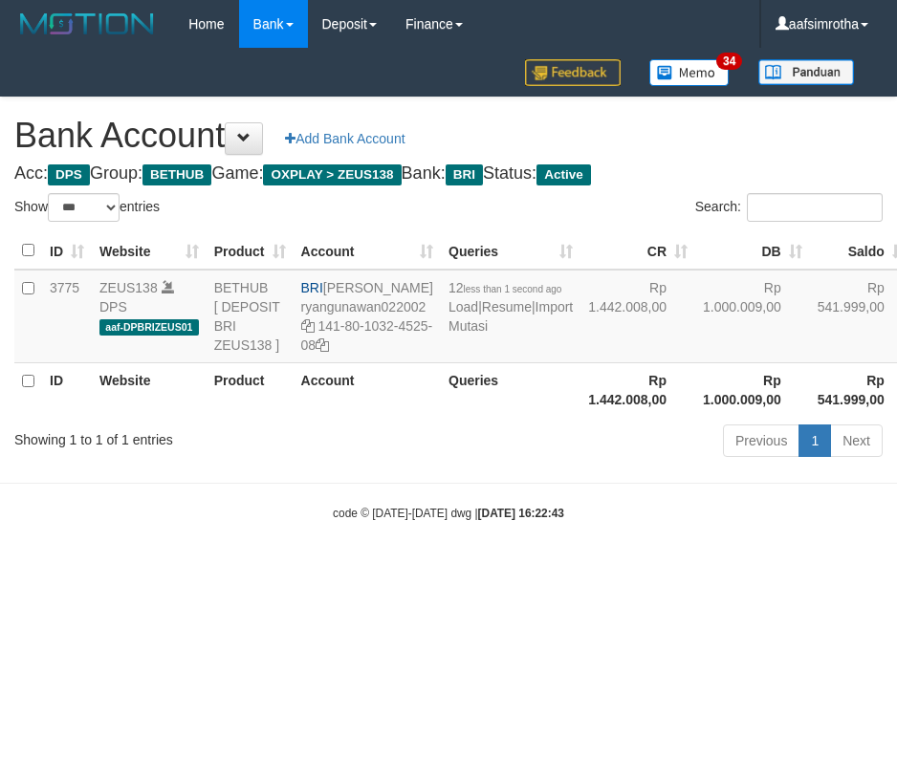
select select "***"
click at [566, 570] on html "Toggle navigation Home Bank Account List Mutasi Bank Search Note Mutasi Deposit…" at bounding box center [448, 285] width 897 height 570
select select "***"
drag, startPoint x: 327, startPoint y: 588, endPoint x: 335, endPoint y: 470, distance: 117.9
click at [328, 570] on body "Toggle navigation Home Bank Account List Mutasi Bank Search Note Mutasi Deposit…" at bounding box center [448, 285] width 897 height 570
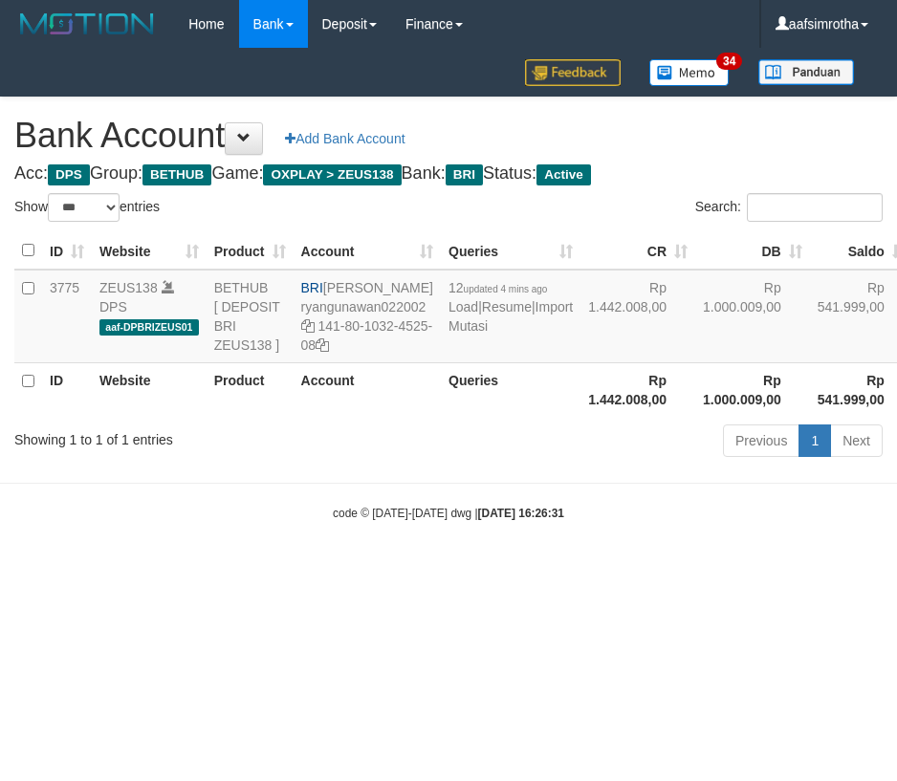
select select "***"
click at [325, 570] on html "Toggle navigation Home Bank Account List Mutasi Bank Search Note Mutasi Deposit…" at bounding box center [448, 285] width 897 height 570
select select "***"
drag, startPoint x: 381, startPoint y: 684, endPoint x: 476, endPoint y: 469, distance: 235.4
click at [382, 570] on html "Toggle navigation Home Bank Account List Mutasi Bank Search Note Mutasi Deposit…" at bounding box center [448, 285] width 897 height 570
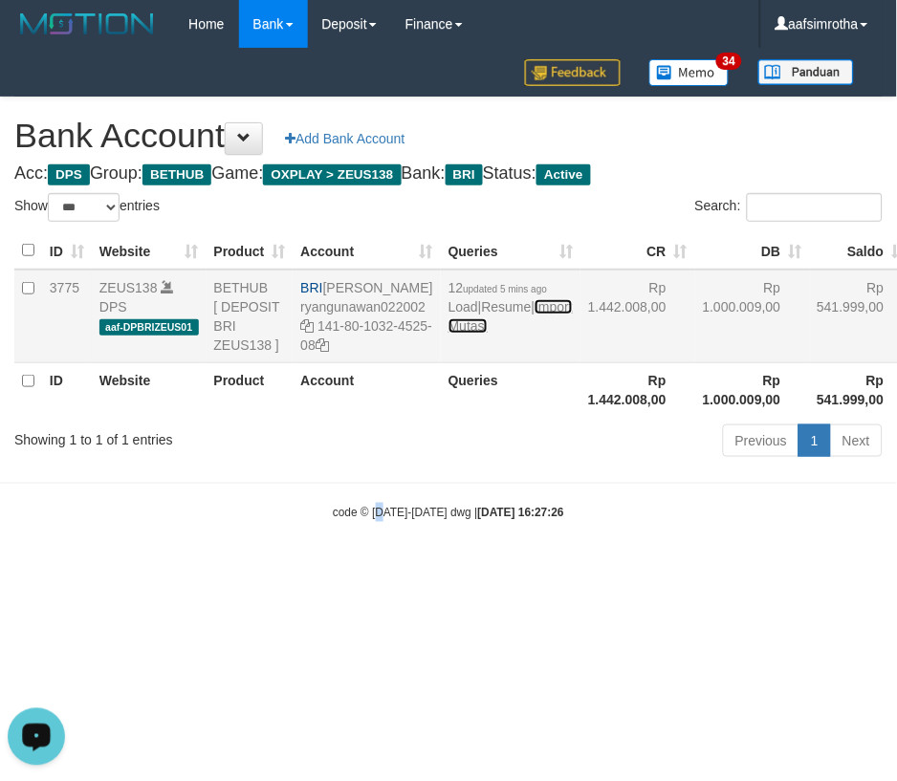
click at [467, 334] on link "Import Mutasi" at bounding box center [510, 316] width 124 height 34
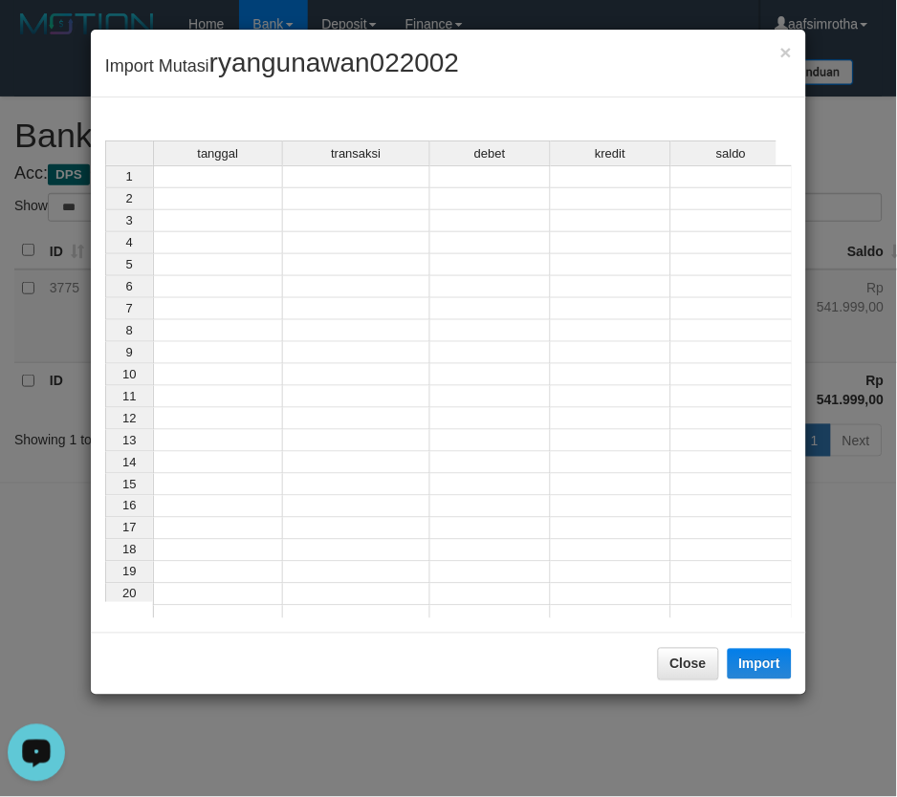
click at [105, 186] on div "tanggal transaksi debet kredit saldo 1 2 3 4 5 6 7 8 9 10 11 12 13 14 15 16 17 …" at bounding box center [105, 385] width 0 height 488
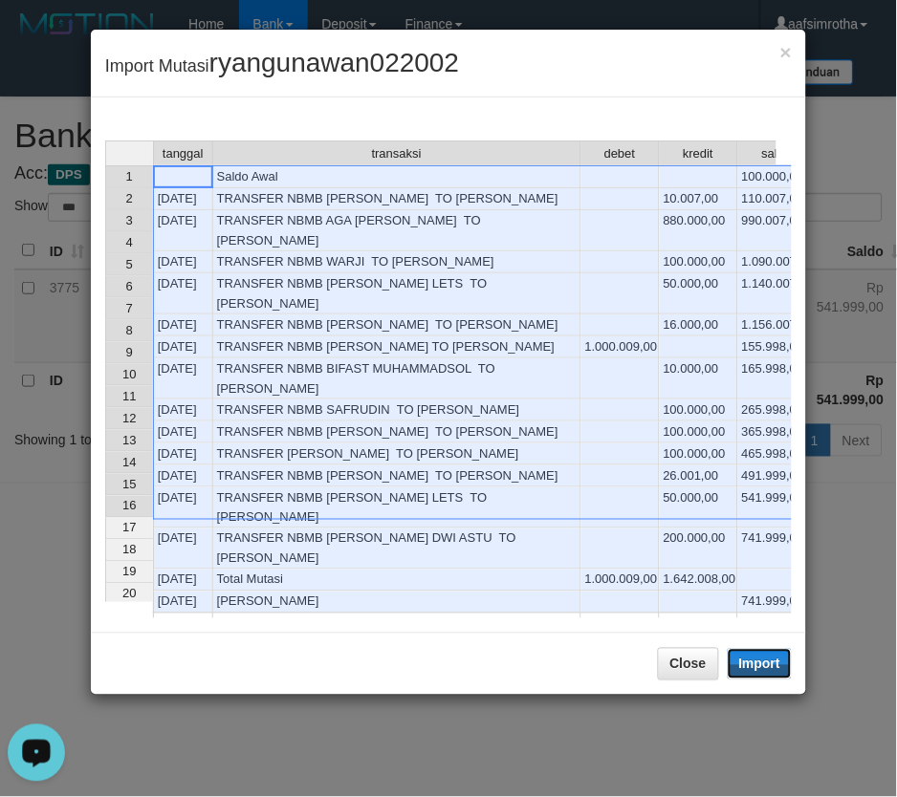
drag, startPoint x: 760, startPoint y: 655, endPoint x: 0, endPoint y: 427, distance: 793.5
click at [757, 656] on button "Import" at bounding box center [760, 664] width 65 height 31
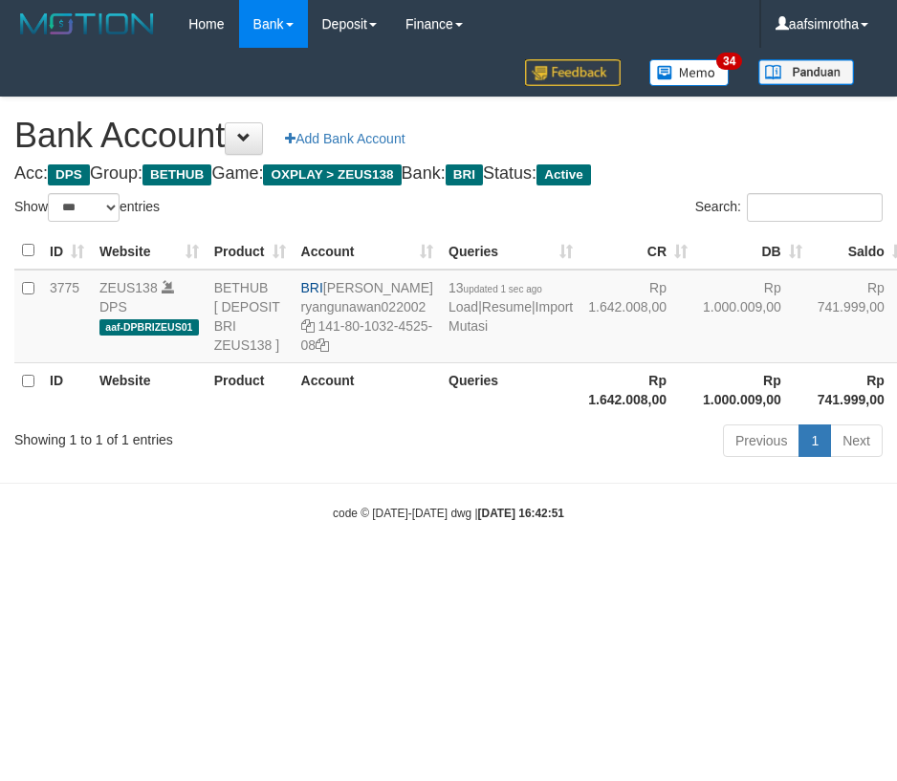
select select "***"
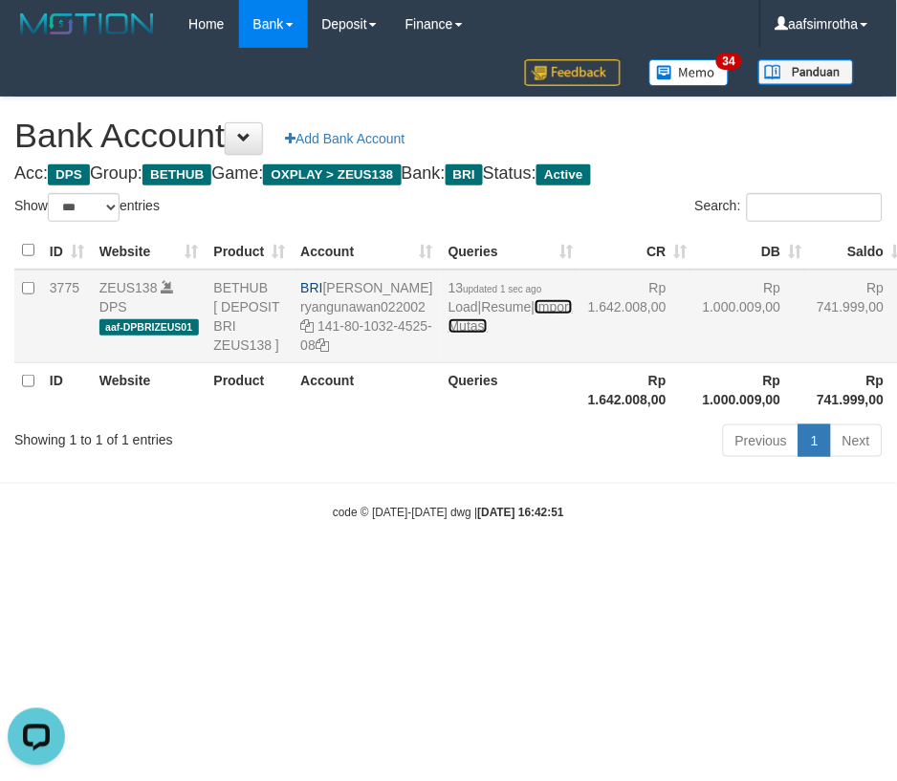
click at [469, 334] on link "Import Mutasi" at bounding box center [510, 316] width 124 height 34
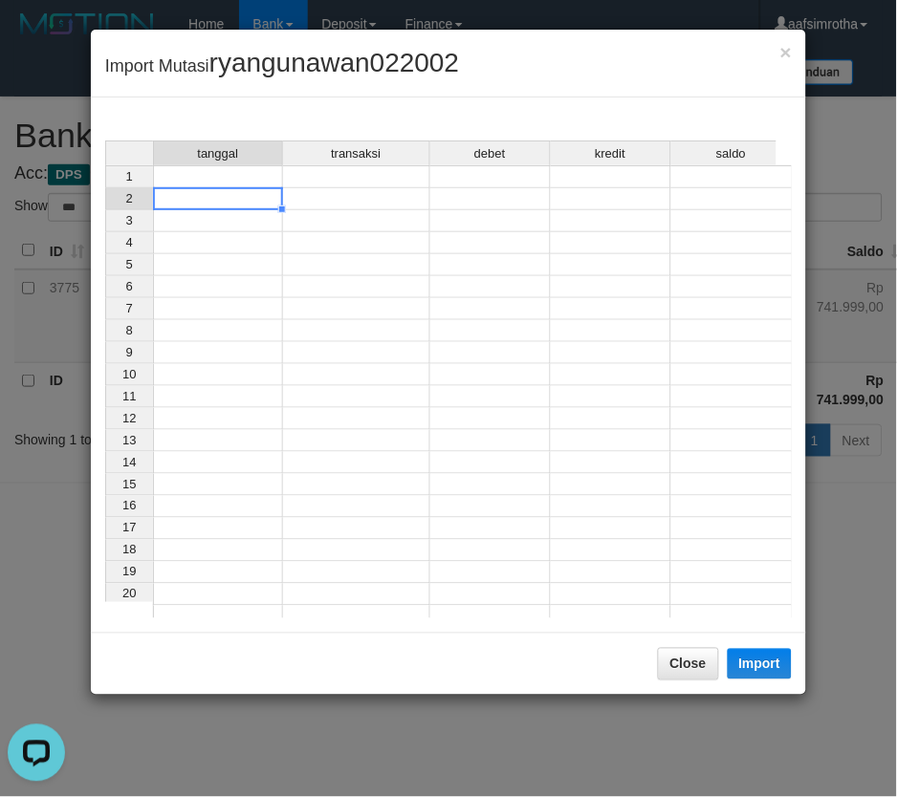
click at [105, 187] on div "tanggal transaksi debet kredit saldo 1 2 3 4 5 6 7 8 9 10 11 12 13 14 15 16 17 …" at bounding box center [105, 385] width 0 height 488
click at [236, 175] on td at bounding box center [218, 176] width 130 height 23
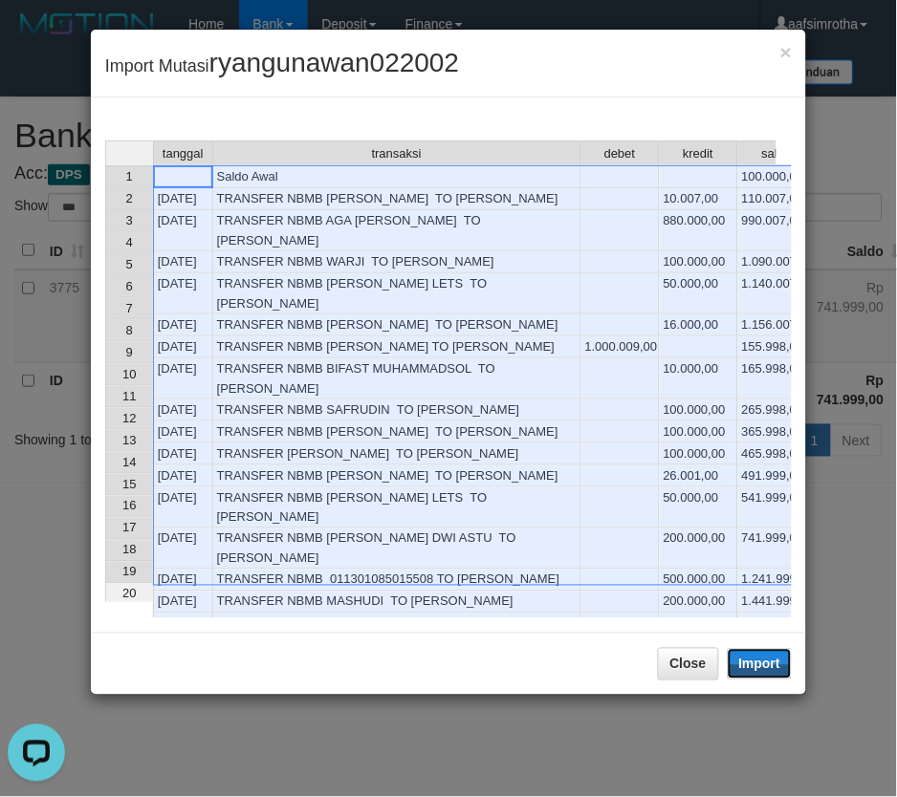
drag, startPoint x: 780, startPoint y: 656, endPoint x: 2, endPoint y: 235, distance: 884.8
click at [780, 656] on button "Import" at bounding box center [760, 664] width 65 height 31
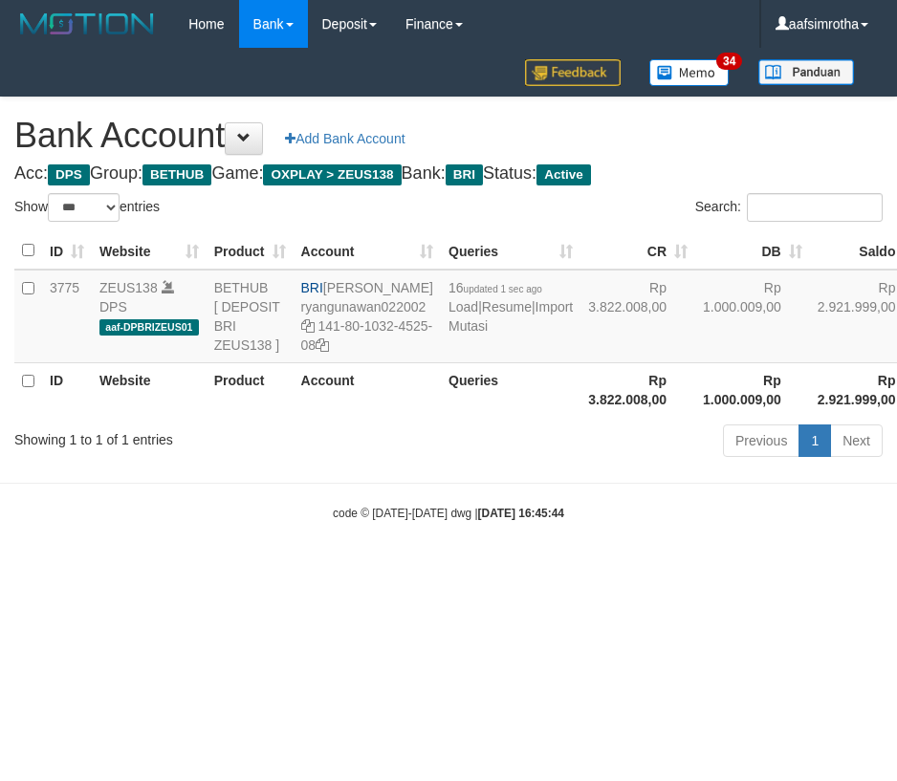
select select "***"
click at [442, 363] on td "16 updated 1 sec ago Load | Resume | Import Mutasi" at bounding box center [511, 317] width 140 height 94
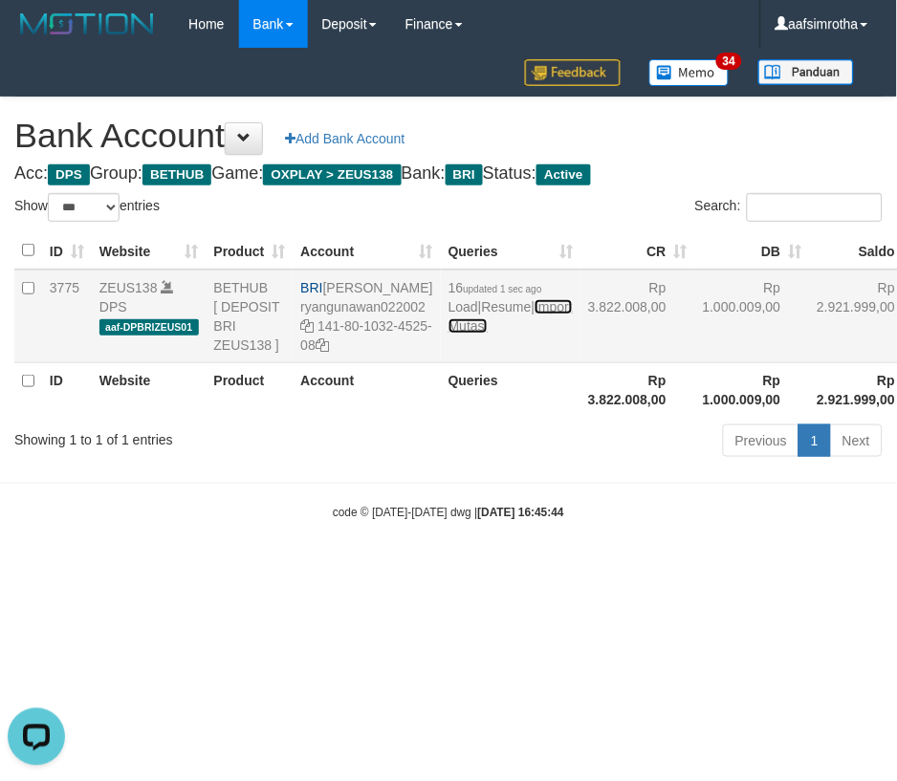
click at [449, 334] on link "Import Mutasi" at bounding box center [510, 316] width 124 height 34
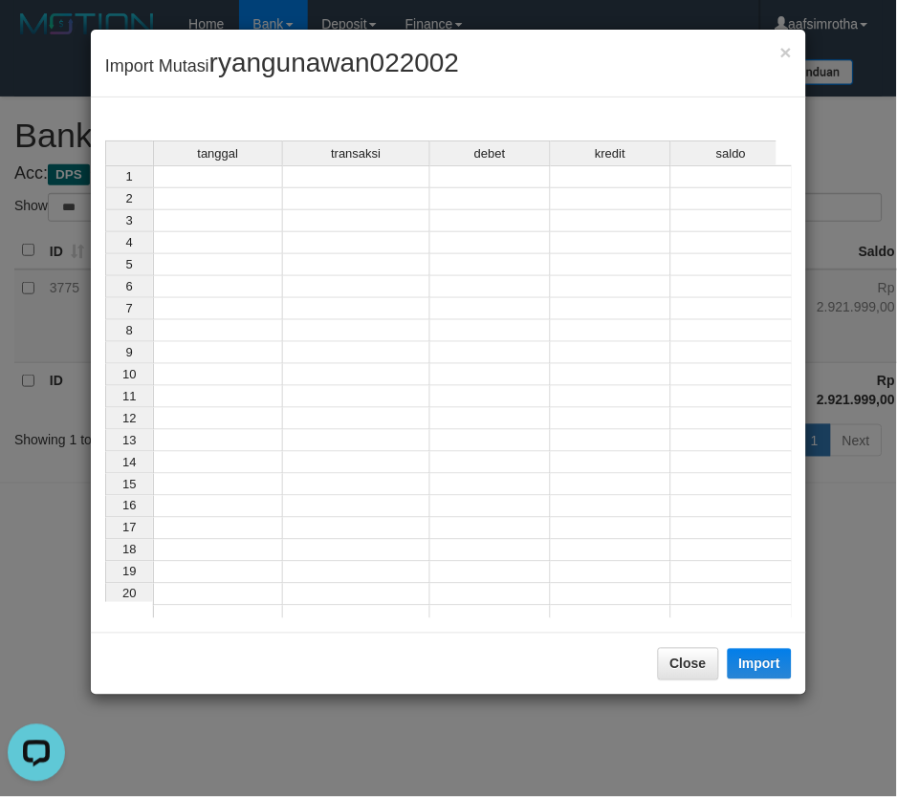
drag, startPoint x: 230, startPoint y: 183, endPoint x: 229, endPoint y: 201, distance: 18.2
click at [230, 182] on td at bounding box center [218, 176] width 130 height 23
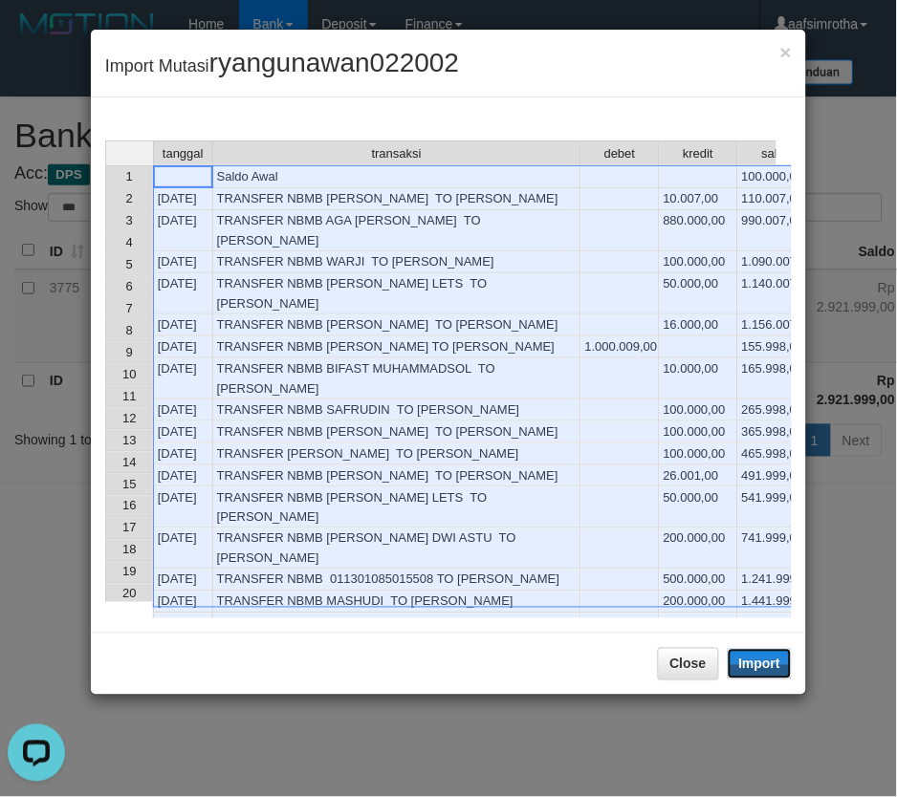
drag, startPoint x: 753, startPoint y: 661, endPoint x: 2, endPoint y: 411, distance: 791.9
click at [755, 661] on button "Import" at bounding box center [760, 664] width 65 height 31
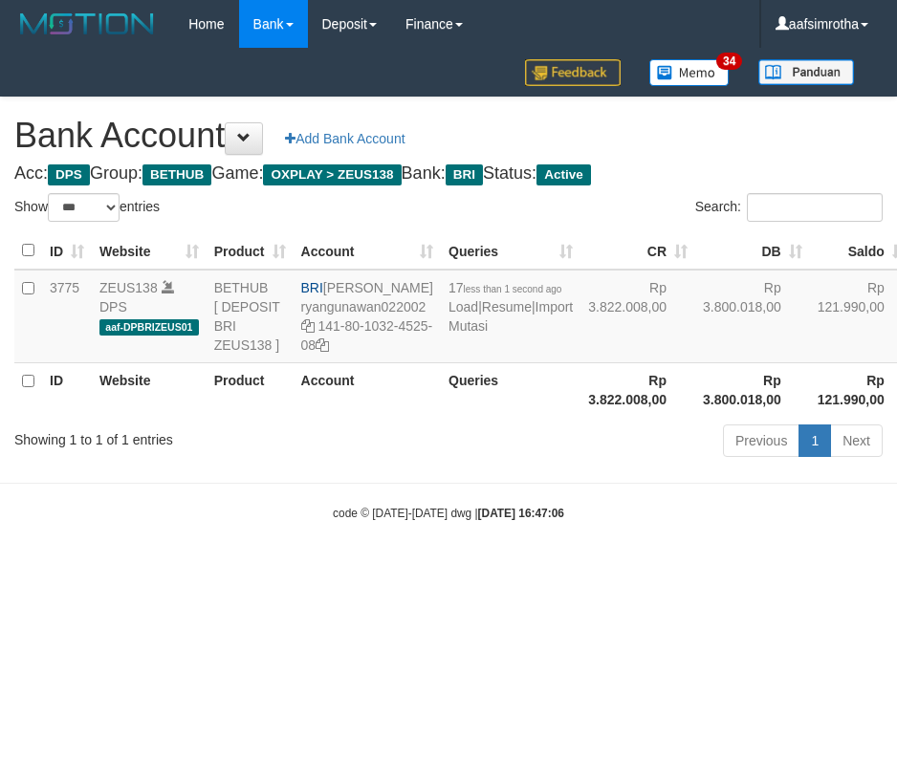
select select "***"
drag, startPoint x: 259, startPoint y: 669, endPoint x: 284, endPoint y: 636, distance: 41.7
click at [264, 570] on html "Toggle navigation Home Bank Account List Mutasi Bank Search Note Mutasi Deposit…" at bounding box center [448, 285] width 897 height 570
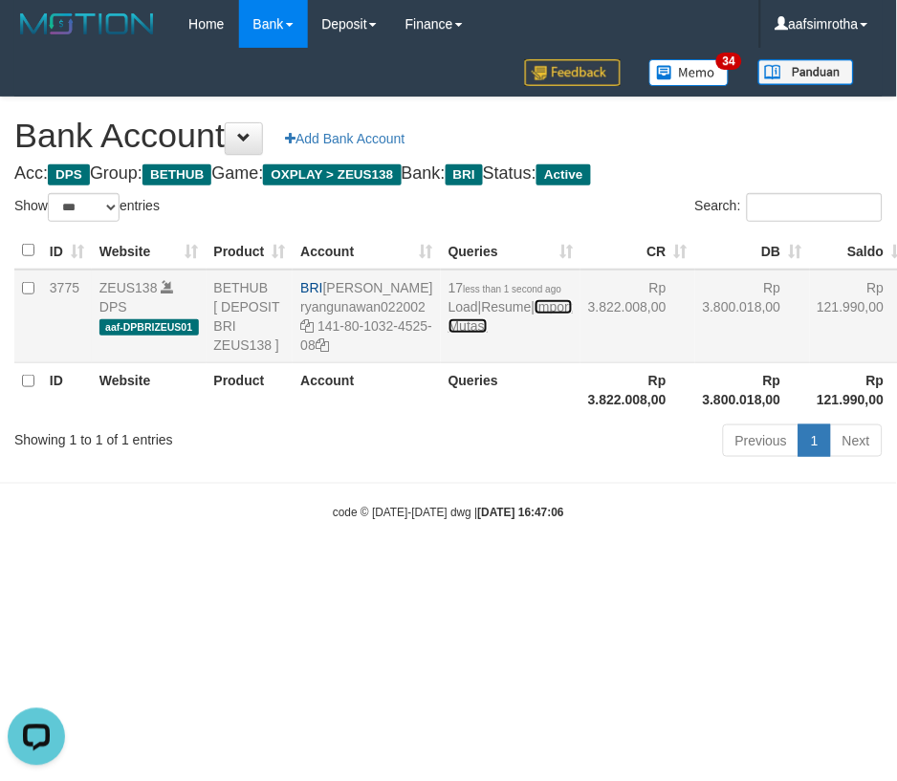
click at [469, 334] on link "Import Mutasi" at bounding box center [510, 316] width 124 height 34
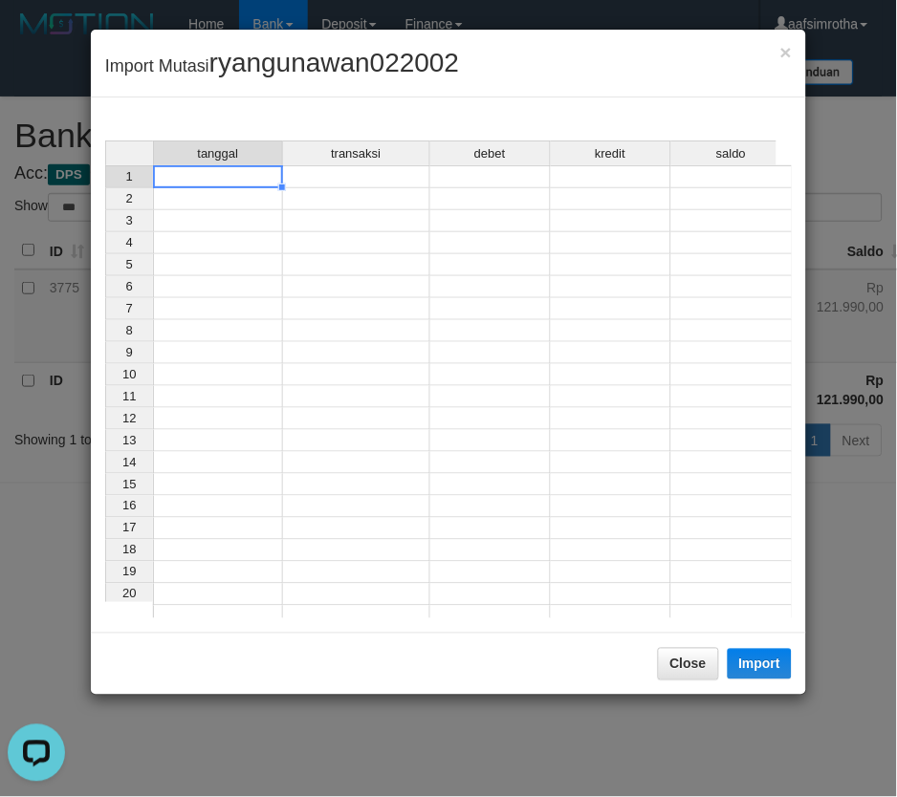
click at [230, 175] on td at bounding box center [218, 176] width 130 height 23
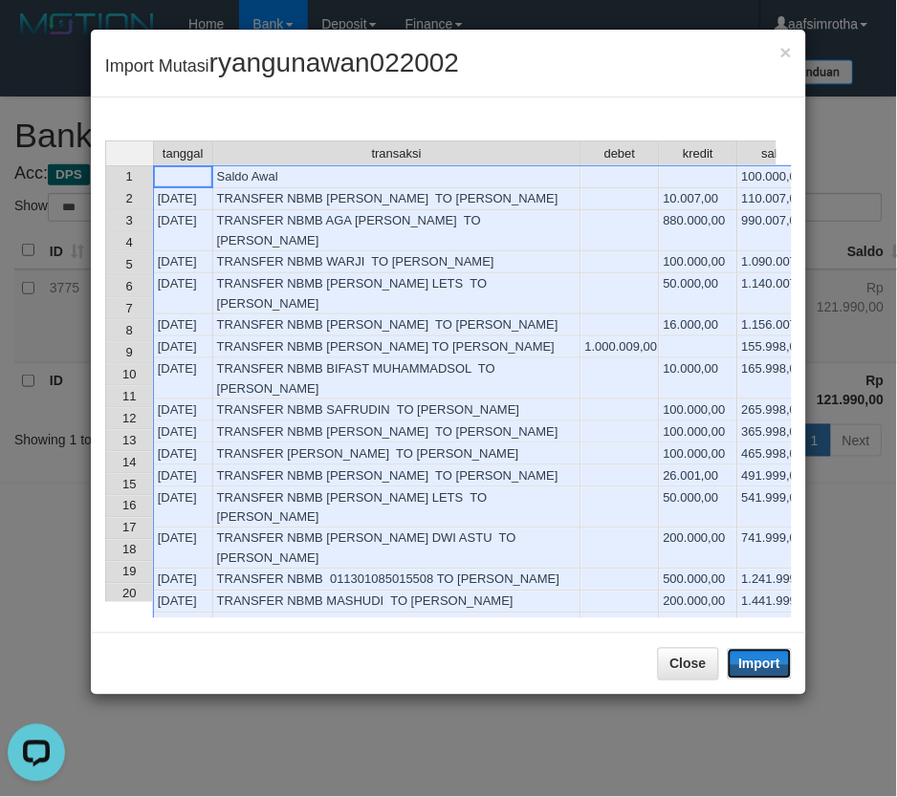
drag, startPoint x: 767, startPoint y: 669, endPoint x: 160, endPoint y: 393, distance: 667.1
click at [762, 670] on button "Import" at bounding box center [760, 664] width 65 height 31
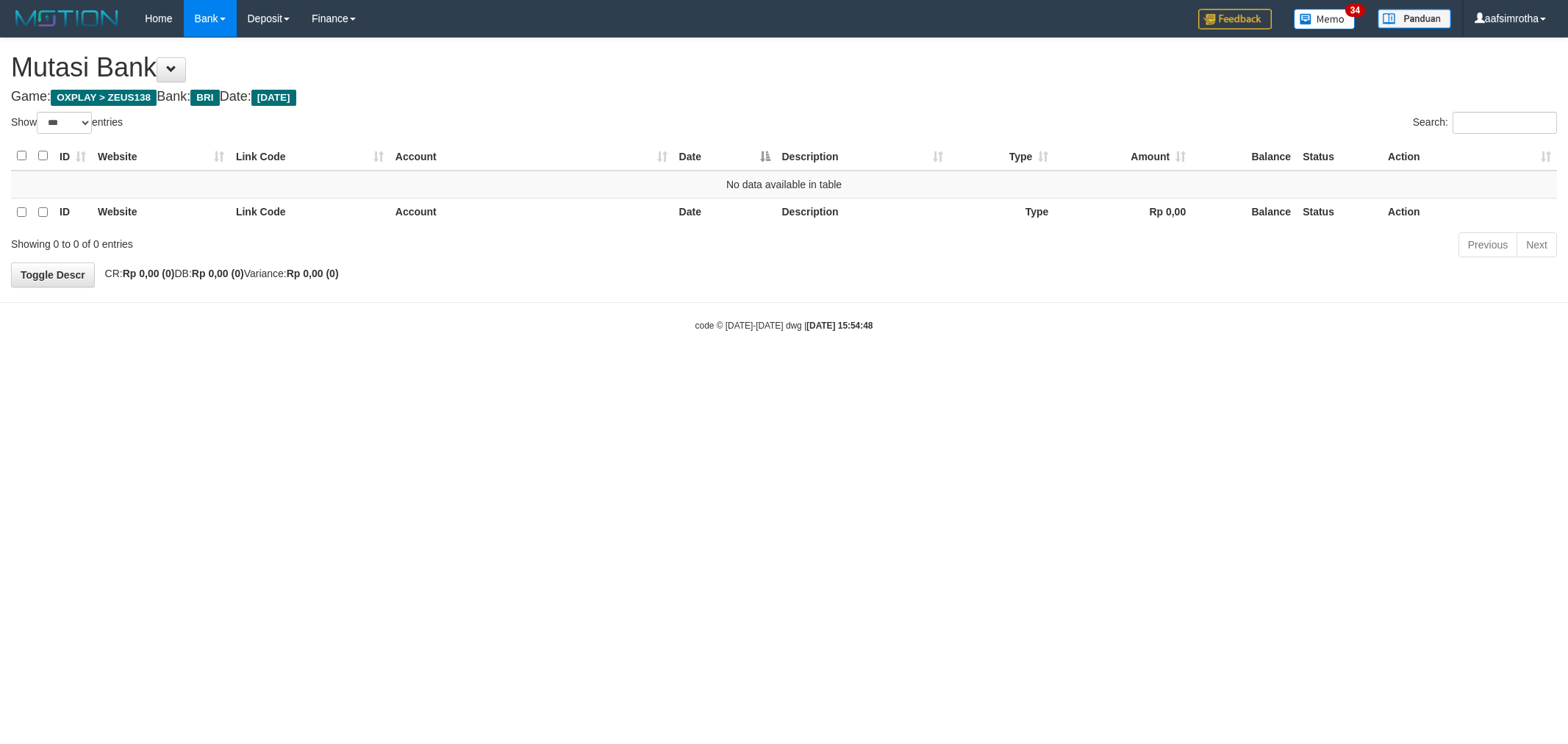
select select "***"
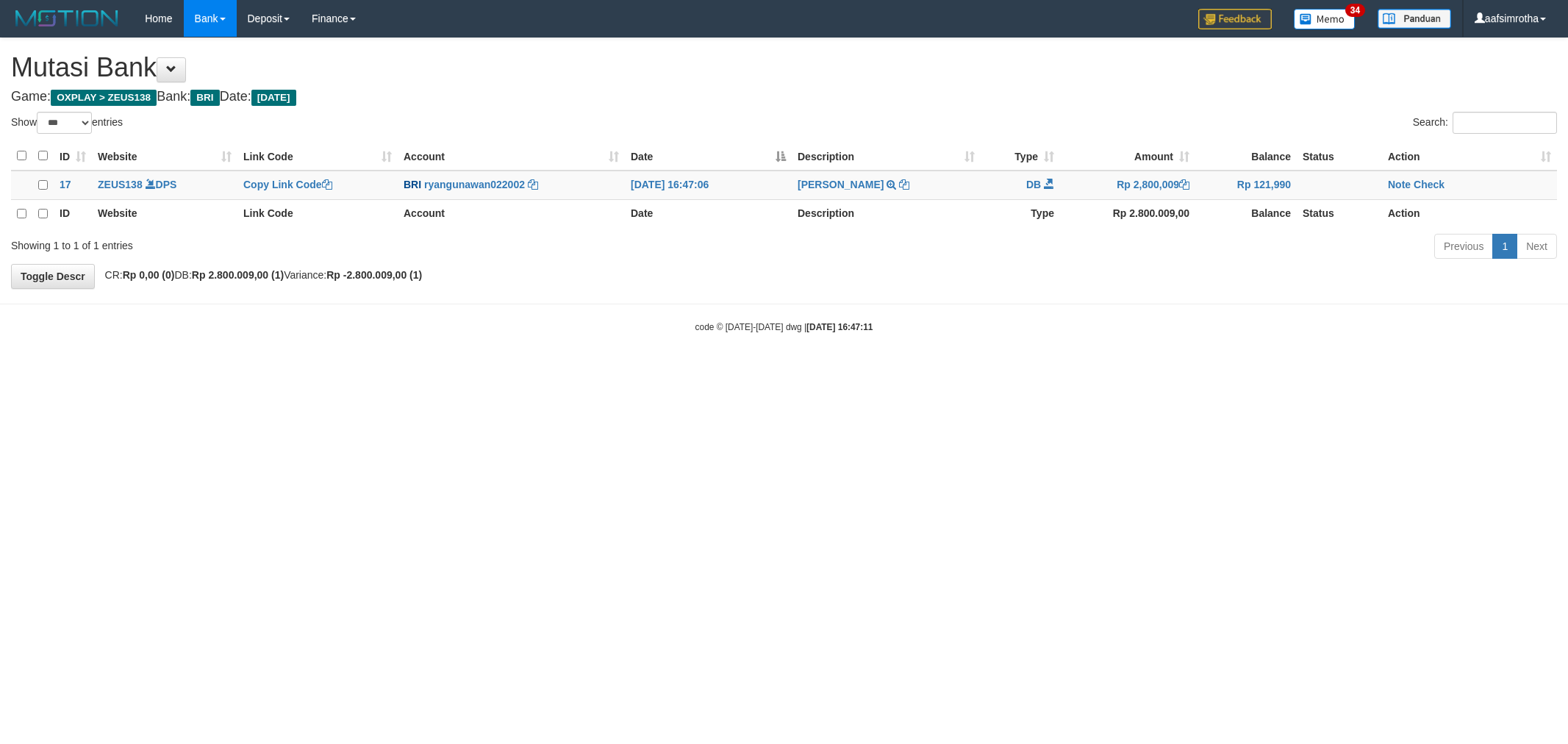
select select "***"
click at [1402, 188] on link "Note" at bounding box center [1399, 184] width 23 height 12
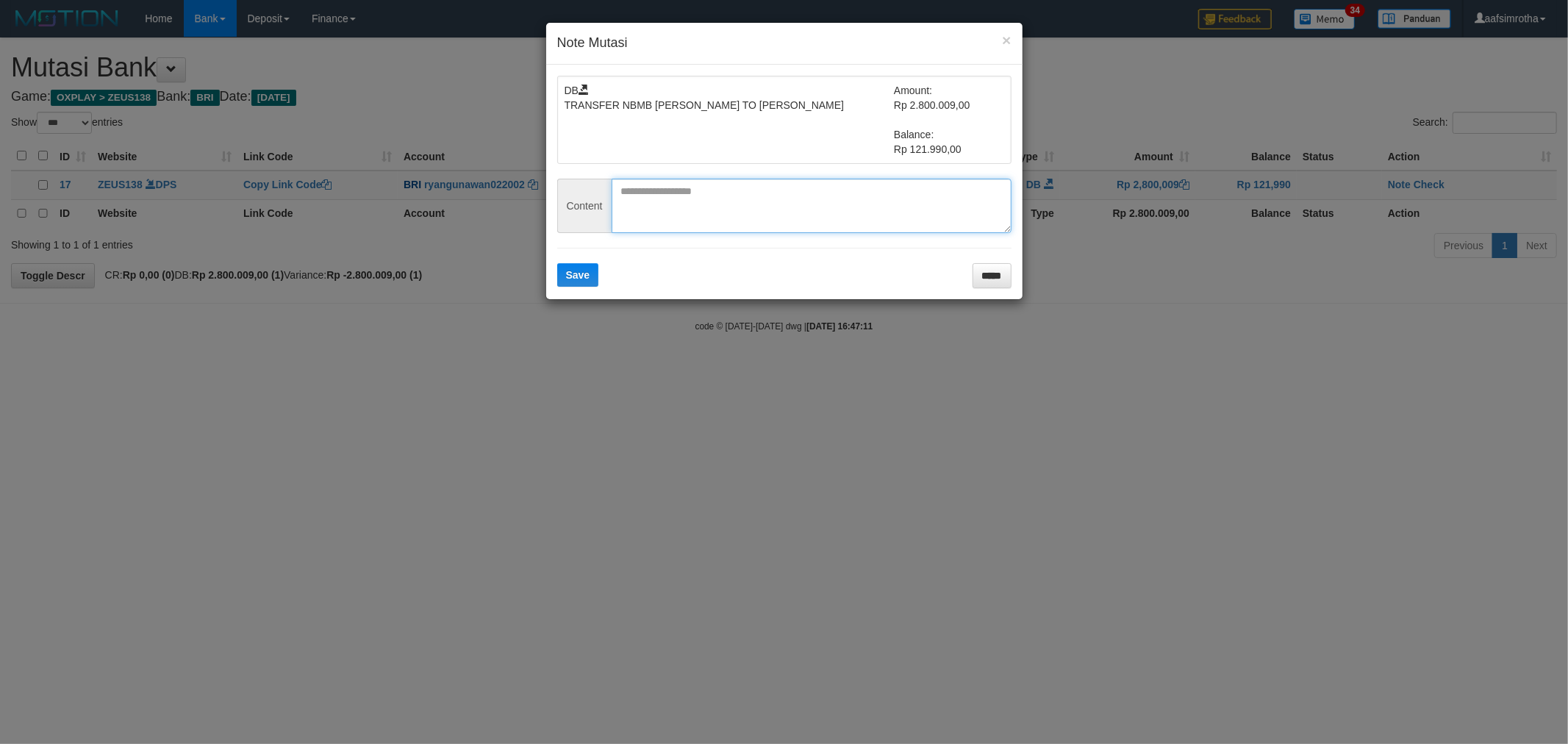
click at [637, 191] on textarea at bounding box center [812, 205] width 400 height 55
paste textarea "********"
type textarea "********"
click at [573, 277] on span "Save" at bounding box center [578, 274] width 25 height 12
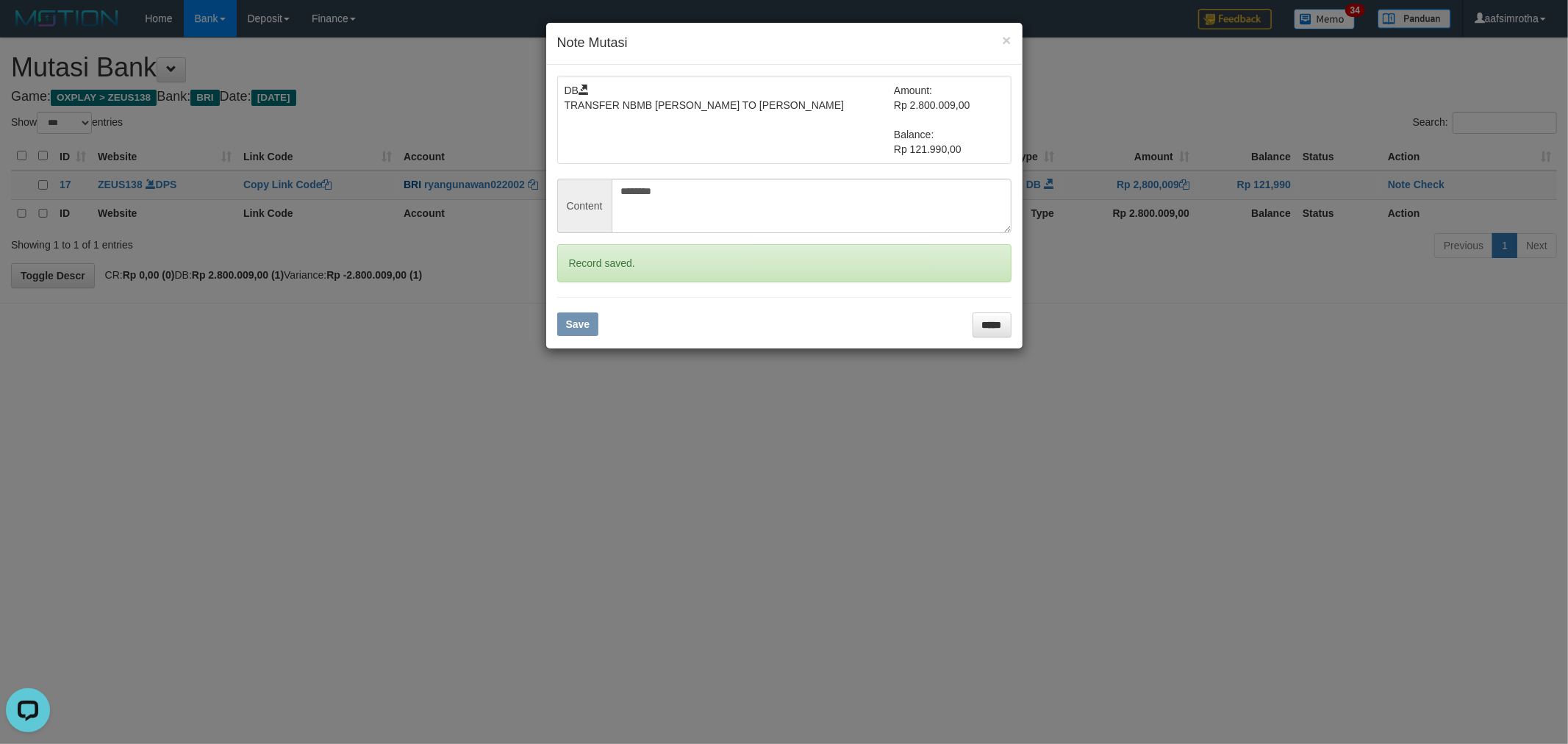
click at [1428, 188] on div "× Note Mutasi DB TRANSFER NBMB RYAN GUNAWAN TO FARIDA DIANAH Amount: Rp 2.800.0…" at bounding box center [784, 372] width 1568 height 744
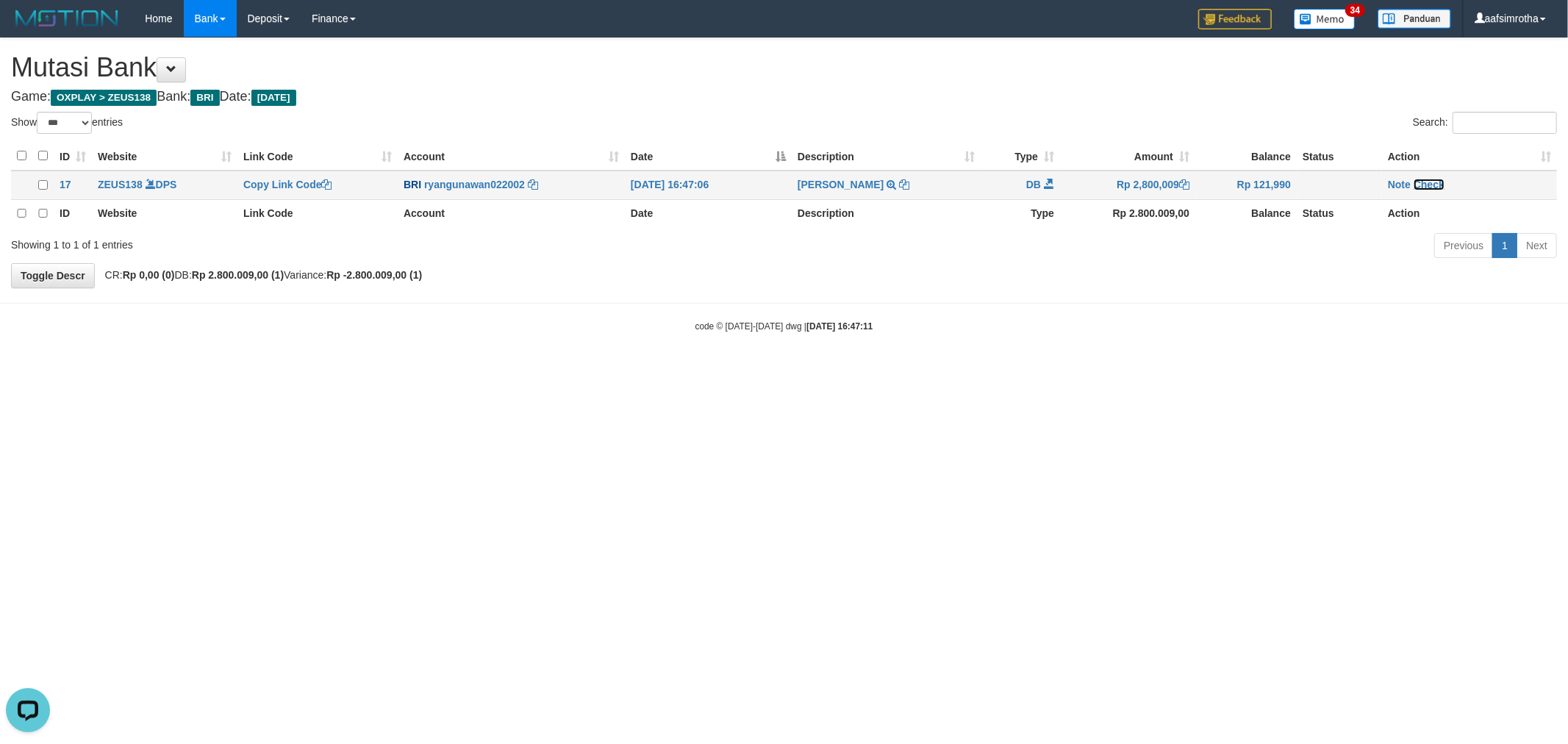
click at [1434, 186] on link "Check" at bounding box center [1429, 184] width 31 height 12
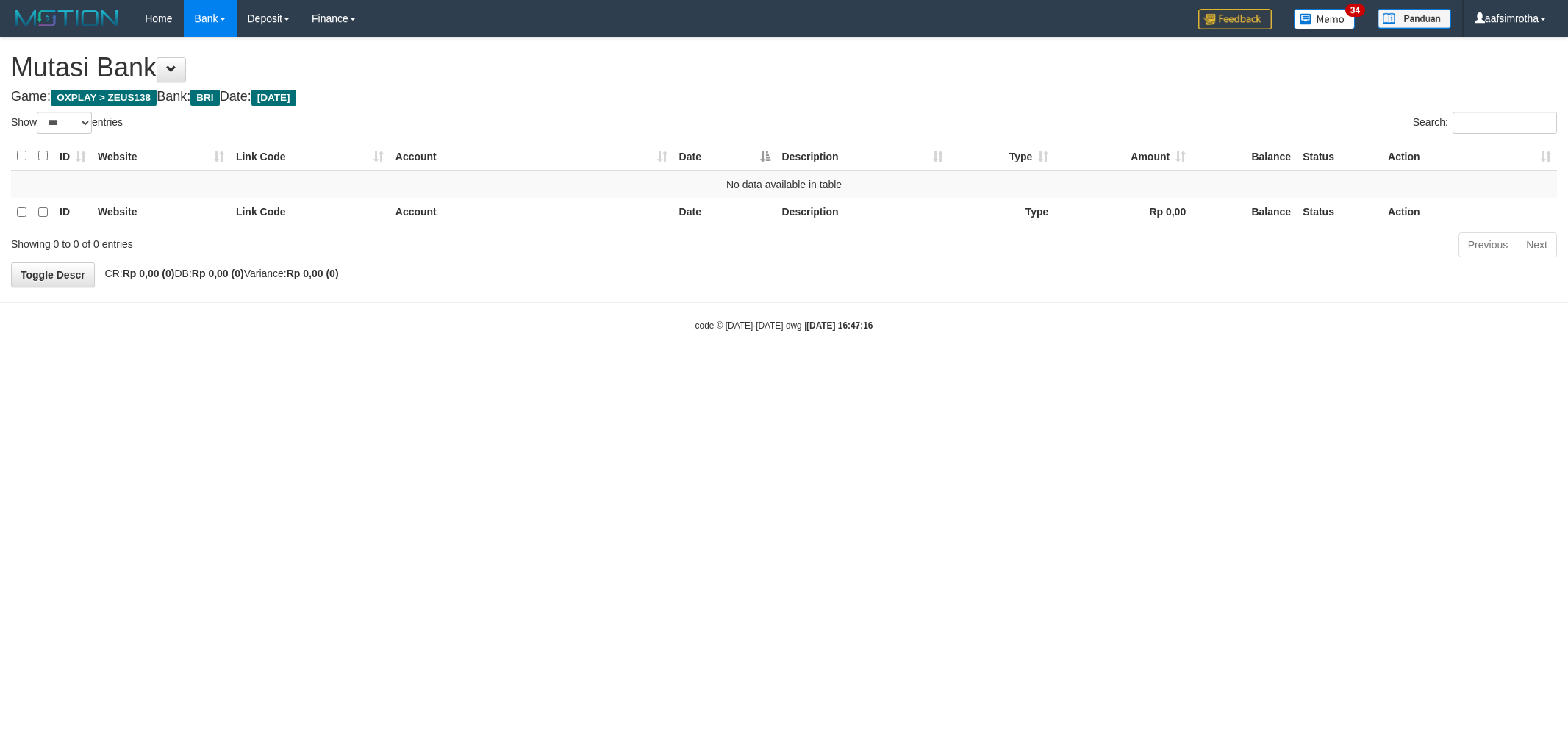
select select "***"
click at [612, 369] on html "Toggle navigation Home Bank Account List Mutasi Bank Search Note Mutasi Deposit…" at bounding box center [784, 184] width 1568 height 369
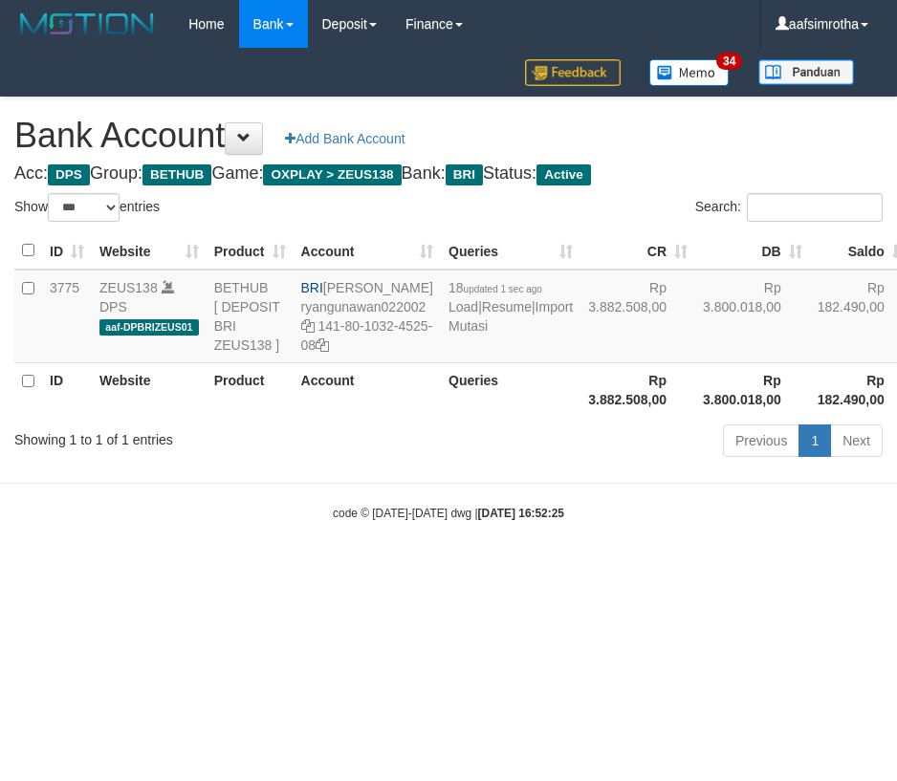
select select "***"
drag, startPoint x: 388, startPoint y: 693, endPoint x: 406, endPoint y: 441, distance: 253.1
click at [388, 570] on html "Toggle navigation Home Bank Account List Mutasi Bank Search Note Mutasi Deposit…" at bounding box center [448, 285] width 897 height 570
drag, startPoint x: 489, startPoint y: 385, endPoint x: 467, endPoint y: 385, distance: 22.0
click at [475, 363] on td "18 updated 1 sec ago Load | Resume | Import Mutasi" at bounding box center [511, 317] width 140 height 94
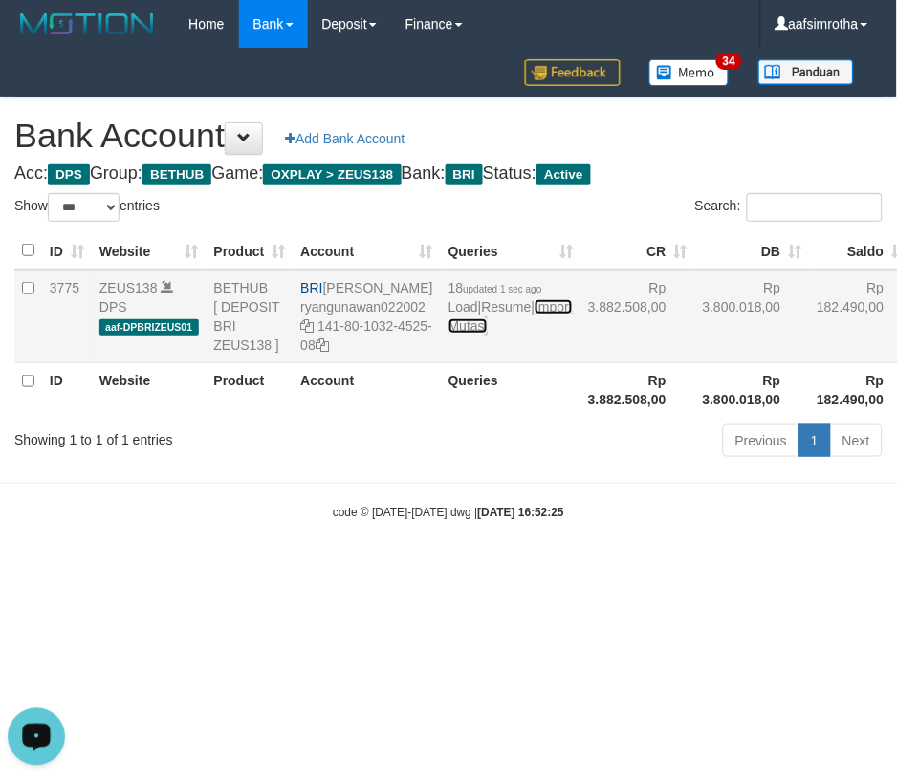
click at [466, 334] on link "Import Mutasi" at bounding box center [510, 316] width 124 height 34
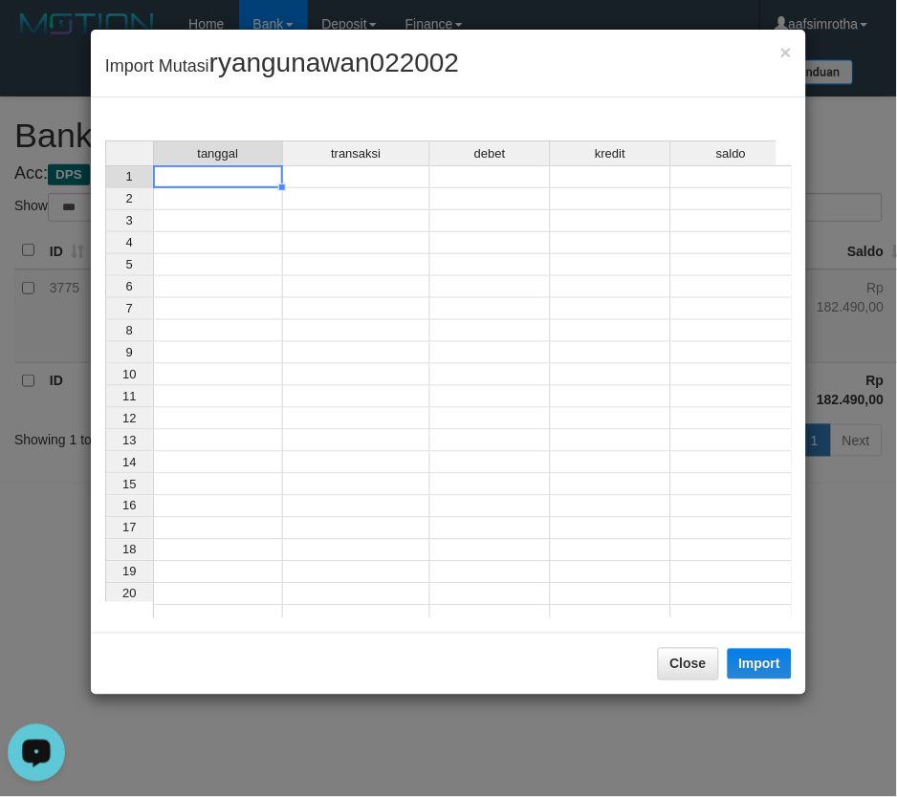
click at [243, 179] on td at bounding box center [218, 176] width 130 height 23
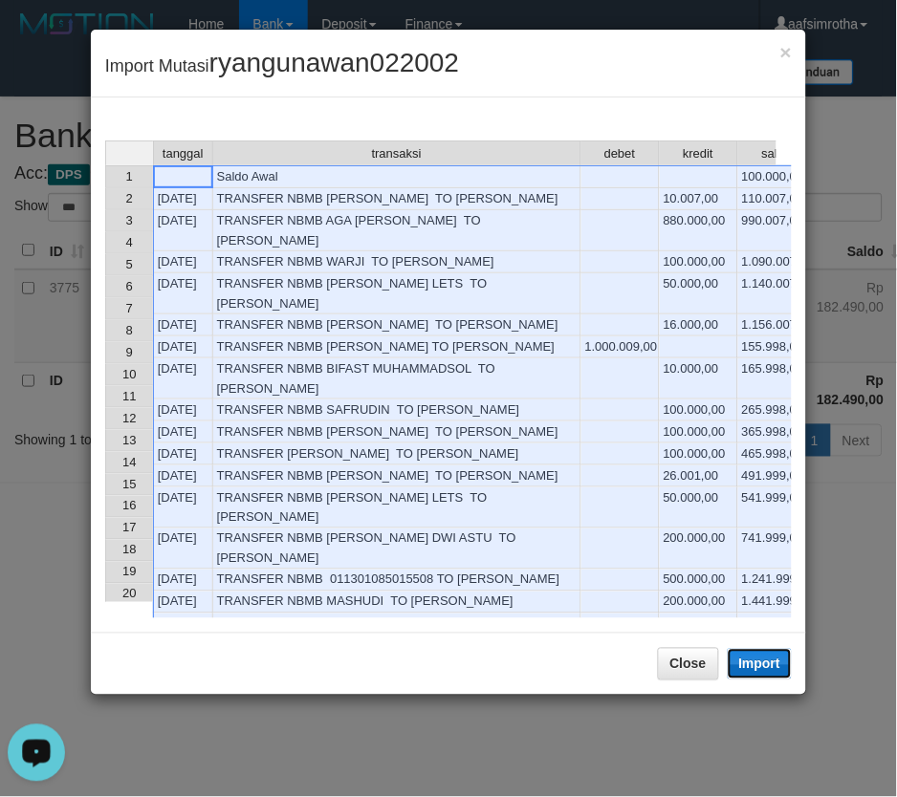
drag, startPoint x: 765, startPoint y: 663, endPoint x: 682, endPoint y: 574, distance: 121.8
click at [763, 663] on button "Import" at bounding box center [760, 664] width 65 height 31
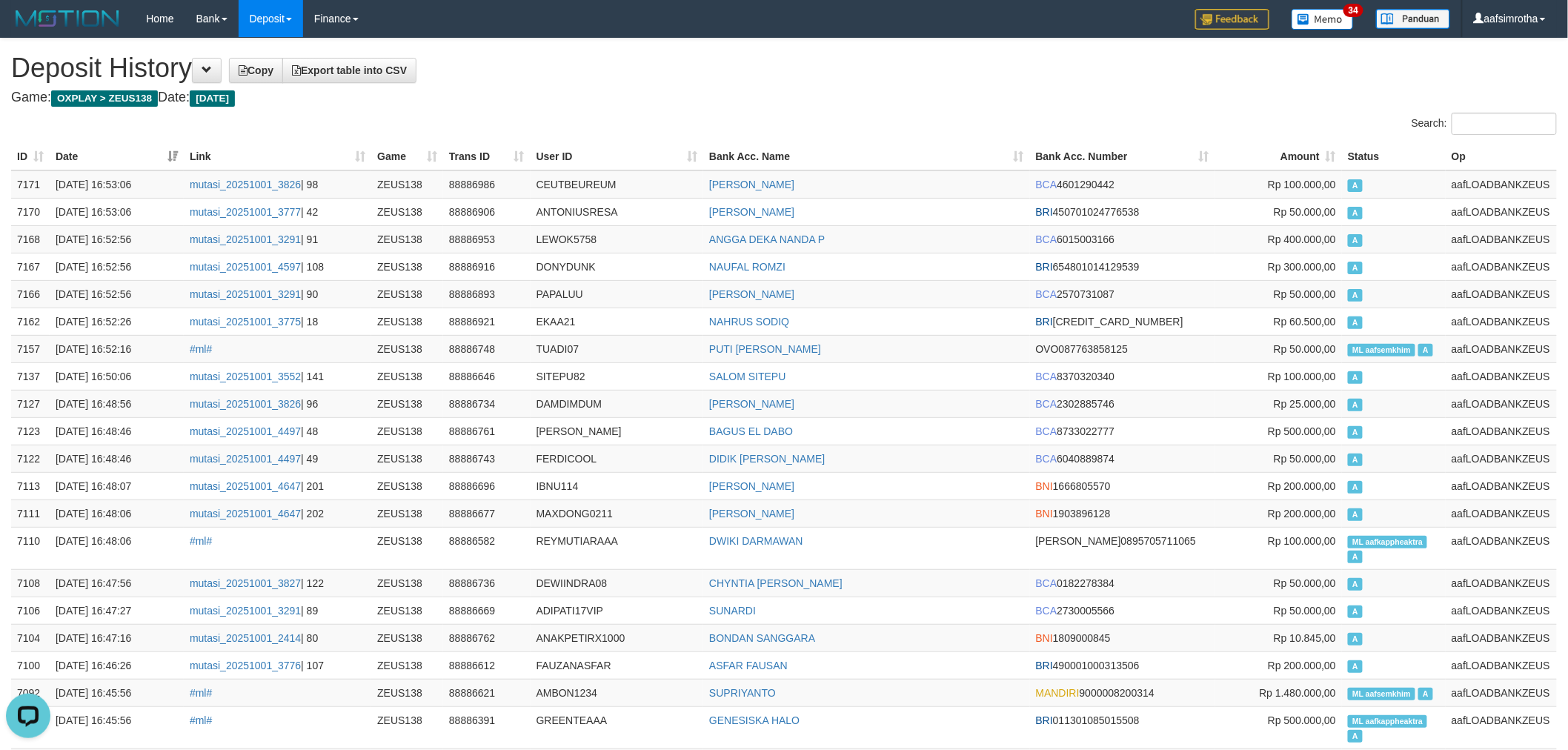
scroll to position [57692, 0]
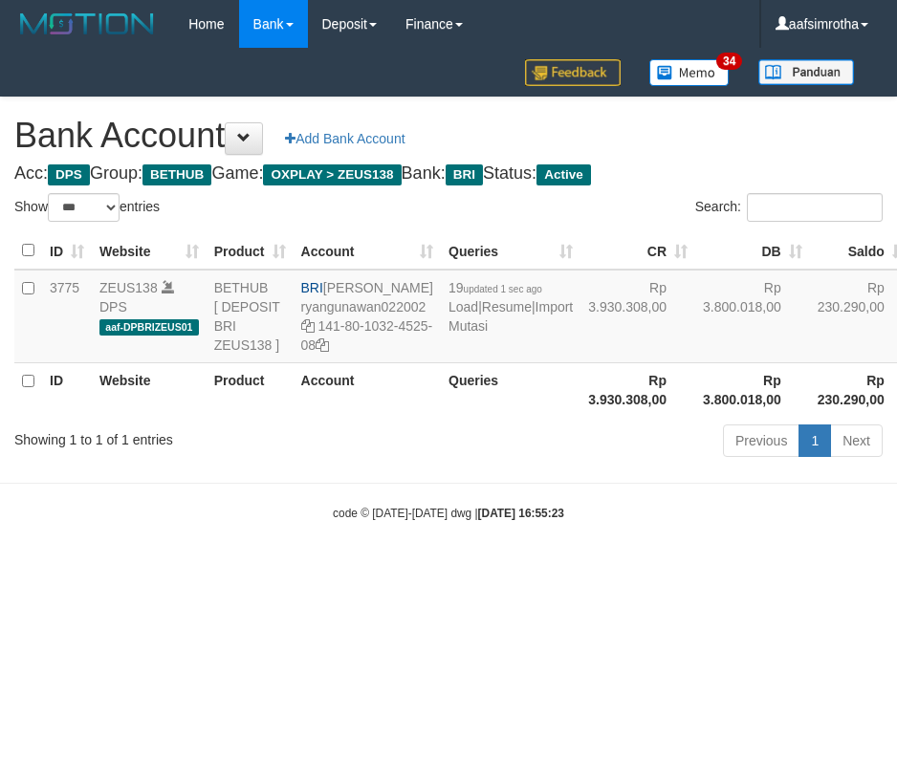
select select "***"
drag, startPoint x: 317, startPoint y: 503, endPoint x: 418, endPoint y: 438, distance: 119.6
click at [320, 464] on div "Showing 1 to 1 of 1 entries Previous 1 Next" at bounding box center [448, 443] width 897 height 41
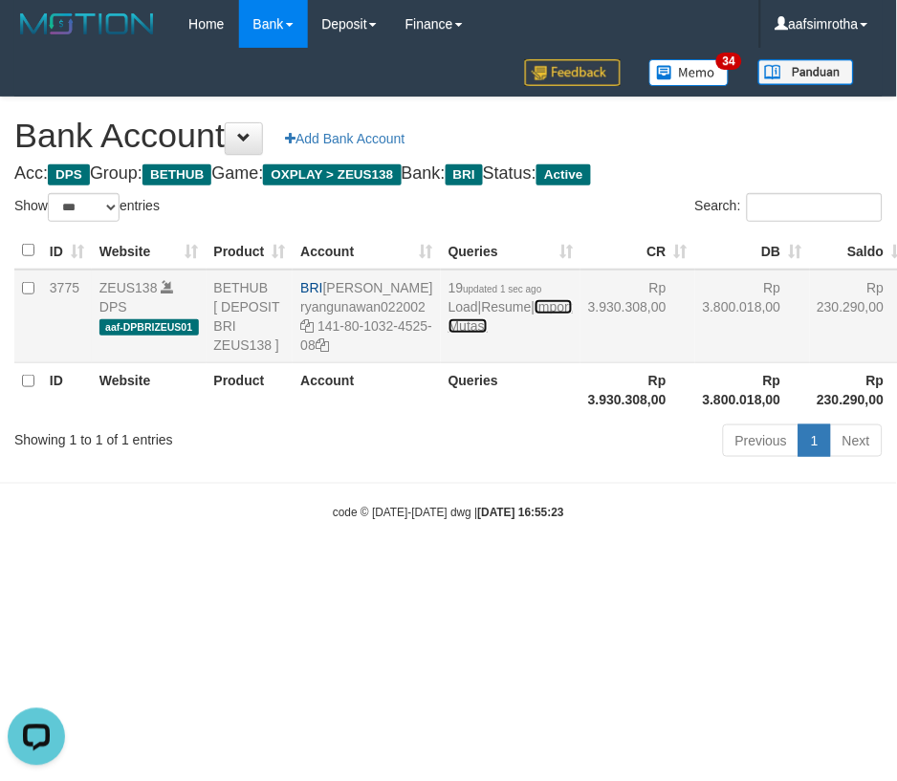
click at [448, 334] on link "Import Mutasi" at bounding box center [510, 316] width 124 height 34
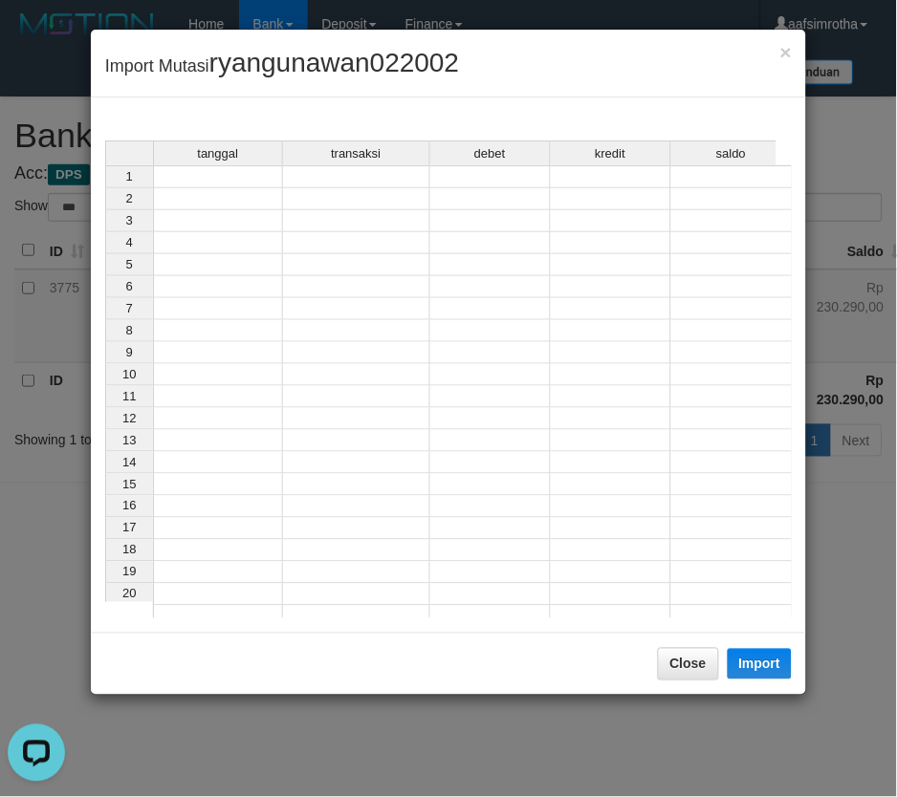
click at [263, 175] on td at bounding box center [218, 176] width 130 height 23
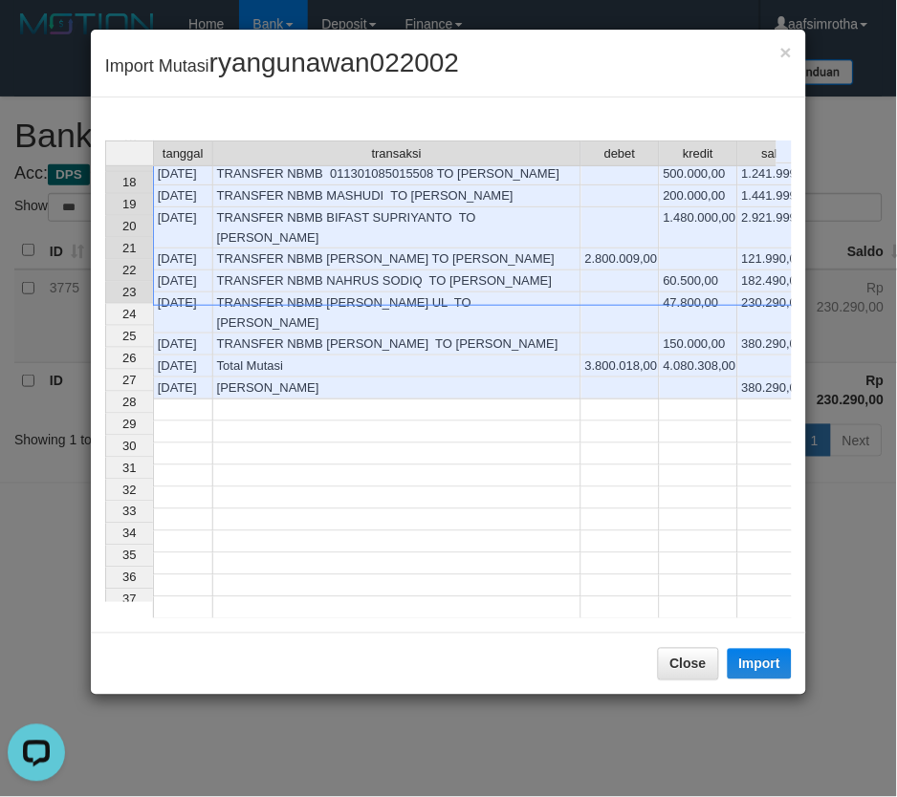
scroll to position [404, 0]
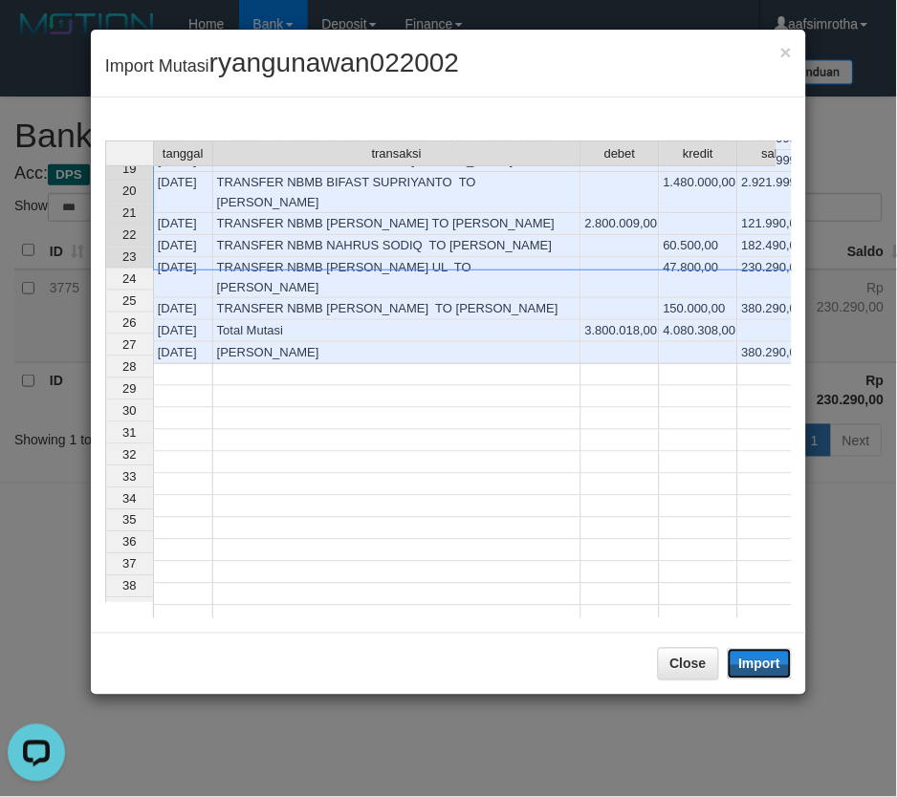
drag, startPoint x: 773, startPoint y: 661, endPoint x: 711, endPoint y: 625, distance: 70.7
click at [773, 661] on button "Import" at bounding box center [760, 664] width 65 height 31
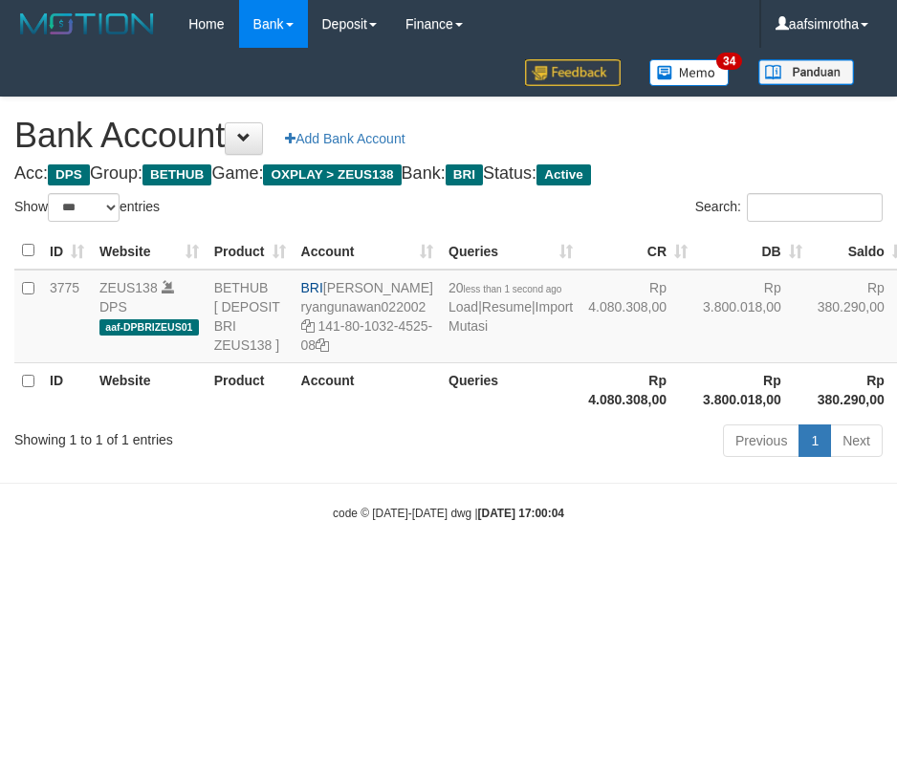
select select "***"
click at [53, 536] on body "Toggle navigation Home Bank Account List Mutasi Bank Search Note Mutasi Deposit…" at bounding box center [448, 285] width 897 height 570
click at [371, 512] on body "Toggle navigation Home Bank Account List Mutasi Bank Search Note Mutasi Deposit…" at bounding box center [448, 285] width 897 height 570
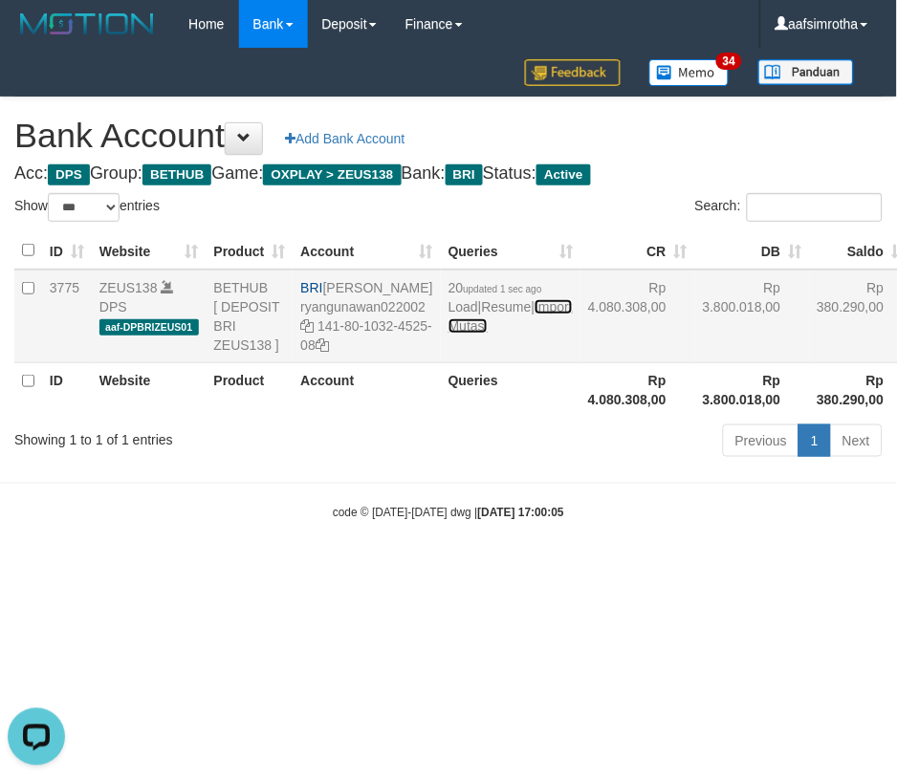
click at [461, 334] on link "Import Mutasi" at bounding box center [510, 316] width 124 height 34
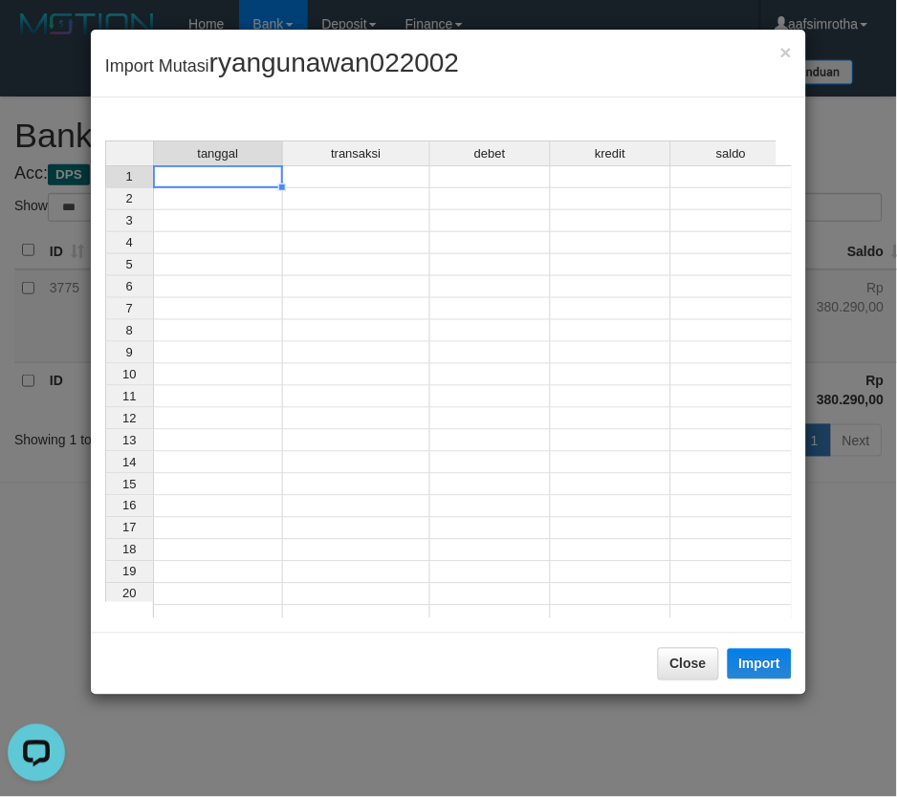
click at [256, 182] on td at bounding box center [218, 176] width 130 height 23
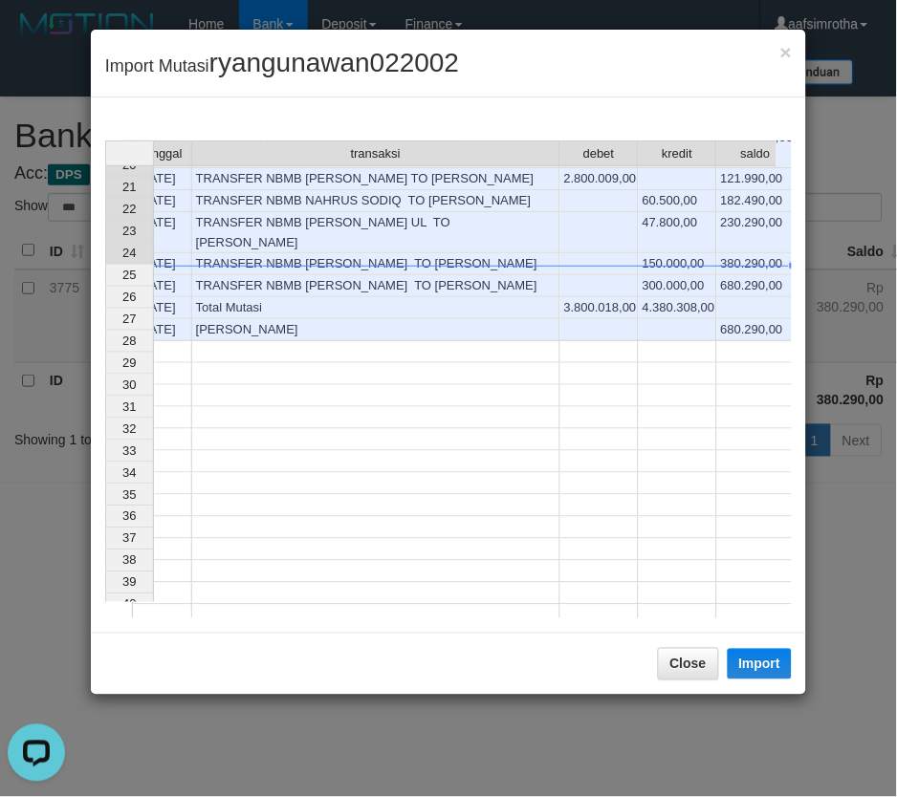
scroll to position [0, 41]
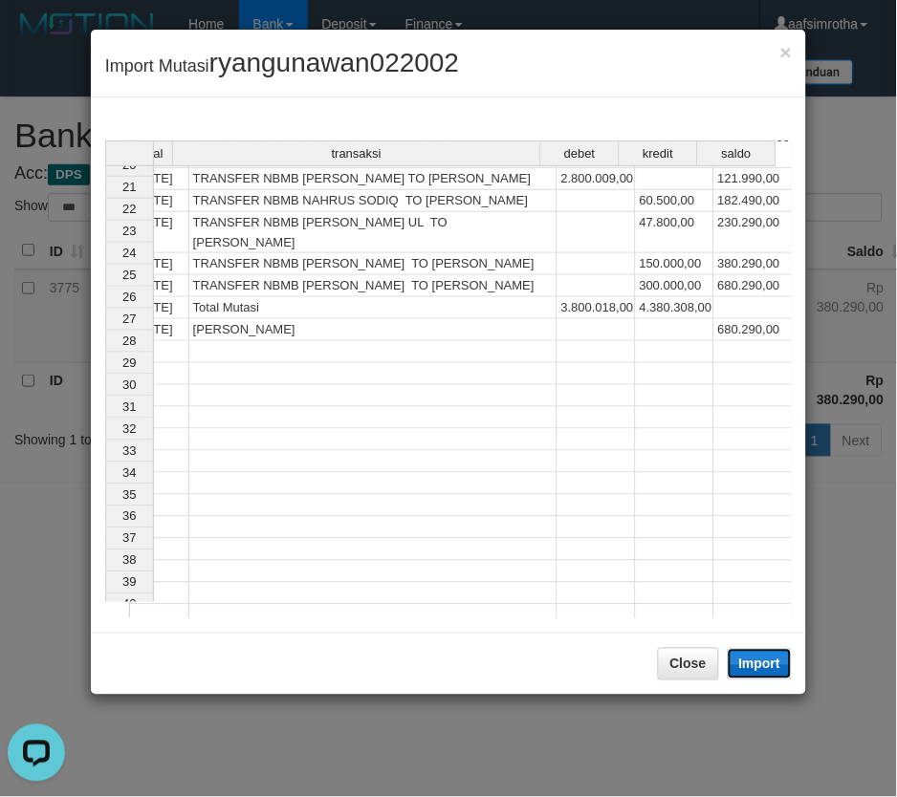
click at [776, 667] on button "Import" at bounding box center [760, 664] width 65 height 31
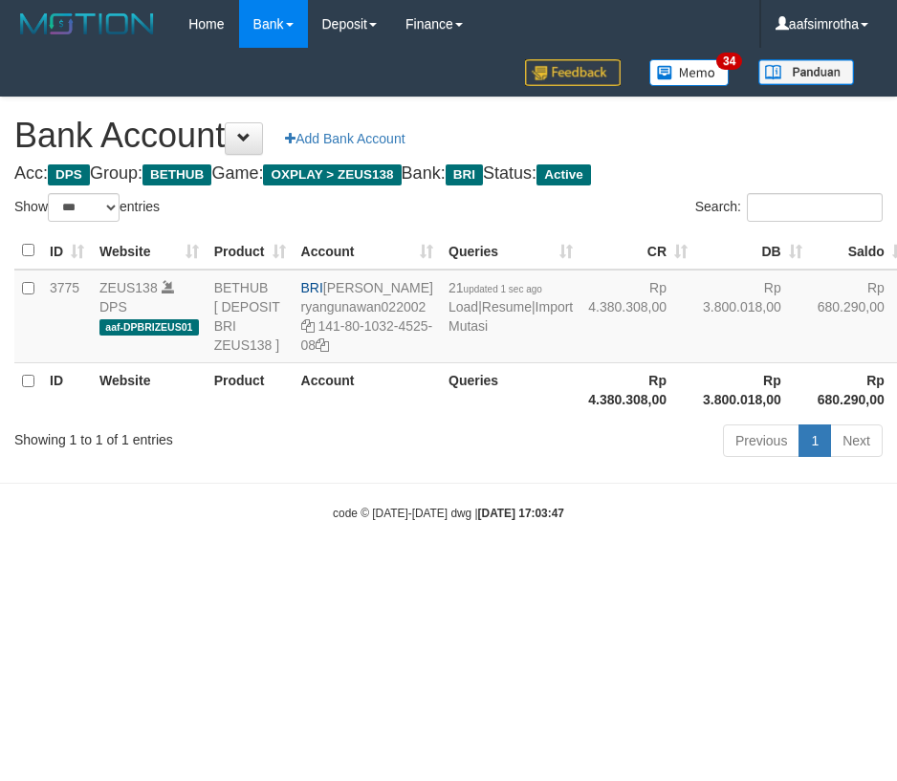
select select "***"
drag, startPoint x: 274, startPoint y: 658, endPoint x: 451, endPoint y: 412, distance: 302.8
click at [281, 570] on html "Toggle navigation Home Bank Account List Mutasi Bank Search Note Mutasi Deposit…" at bounding box center [448, 285] width 897 height 570
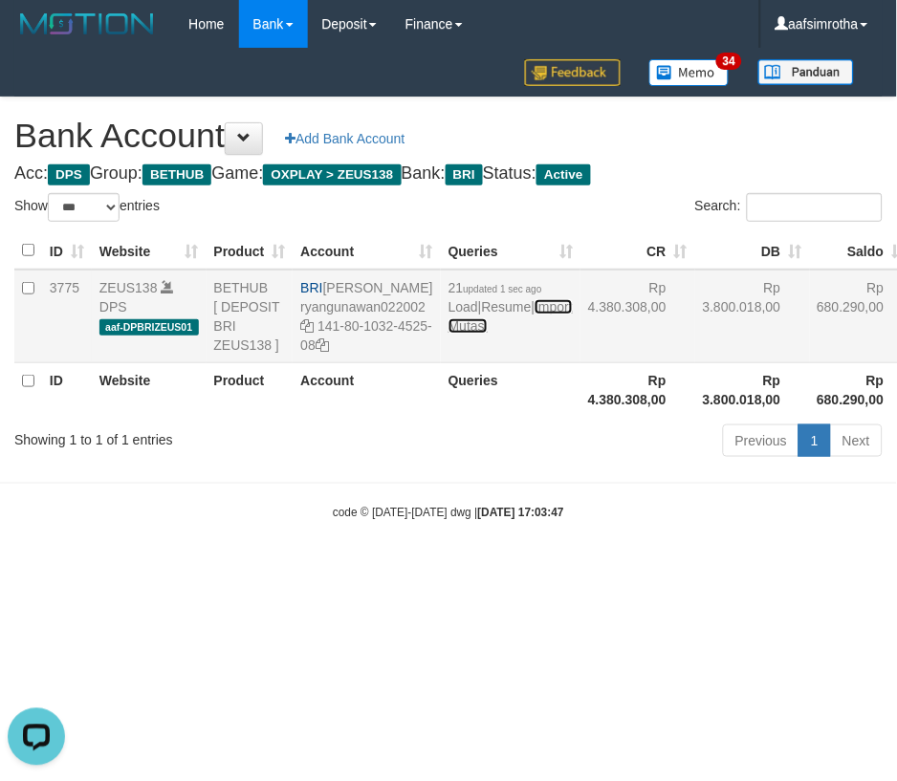
click at [453, 334] on link "Import Mutasi" at bounding box center [510, 316] width 124 height 34
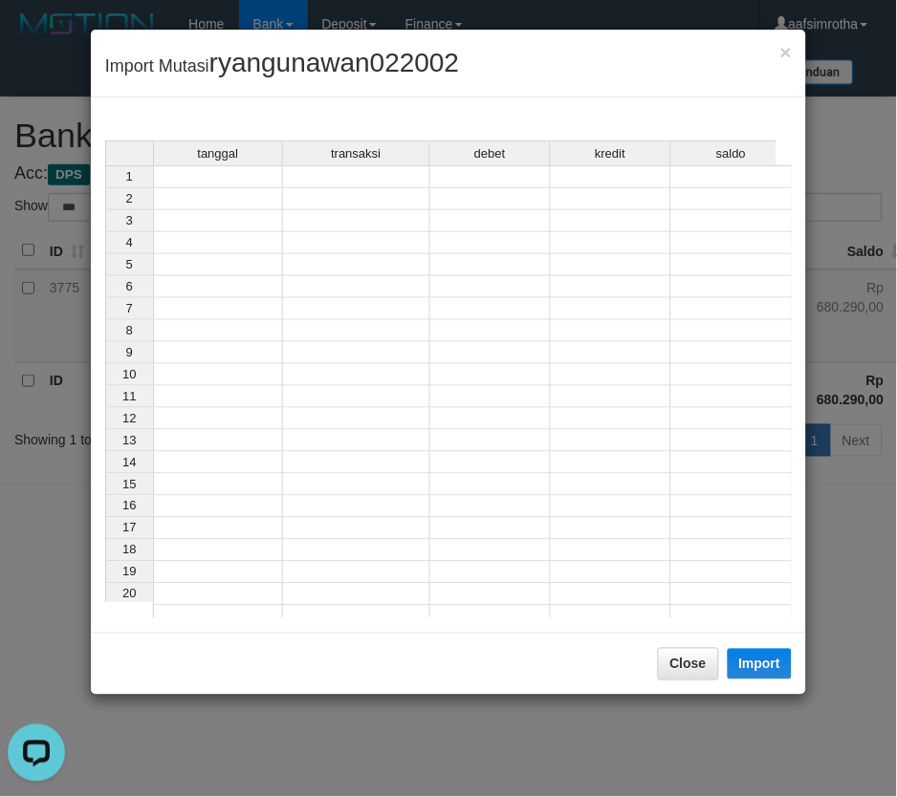
click at [239, 169] on td at bounding box center [218, 176] width 130 height 23
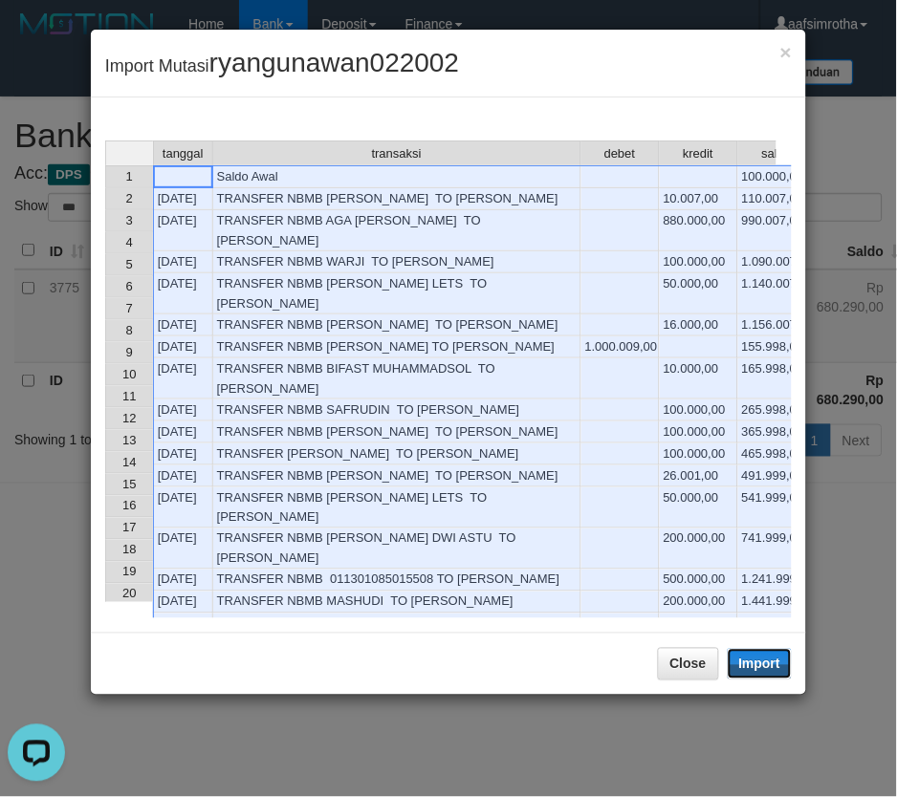
drag, startPoint x: 757, startPoint y: 661, endPoint x: 17, endPoint y: 318, distance: 815.4
click at [755, 665] on button "Import" at bounding box center [760, 664] width 65 height 31
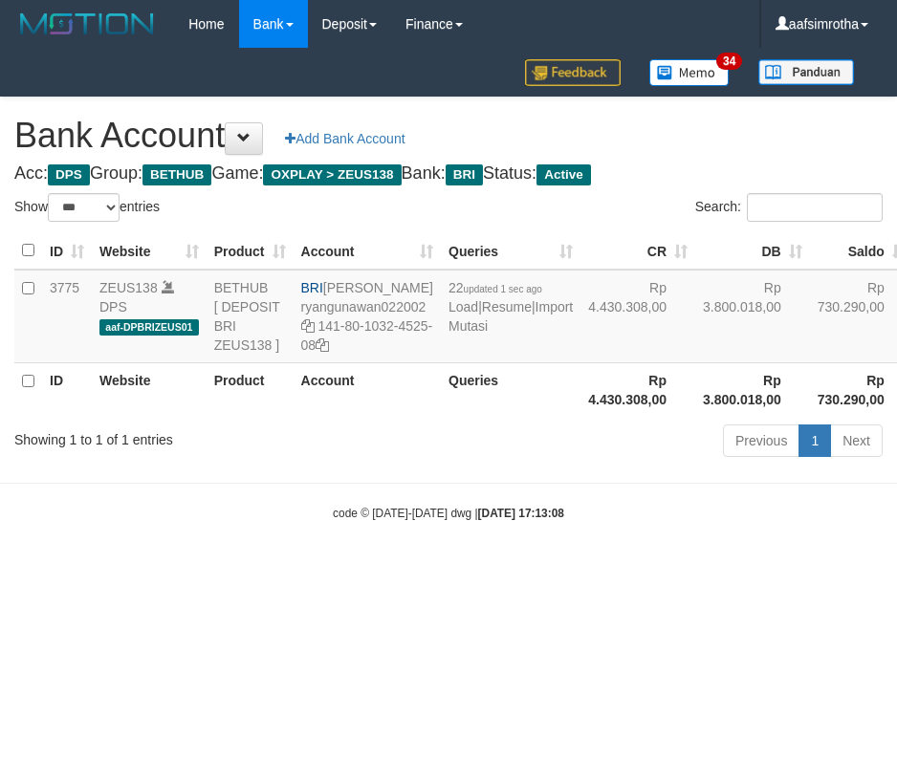
select select "***"
drag, startPoint x: 460, startPoint y: 680, endPoint x: 581, endPoint y: 438, distance: 270.7
click at [459, 570] on html "Toggle navigation Home Bank Account List Mutasi Bank Search Note Mutasi Deposit…" at bounding box center [448, 285] width 897 height 570
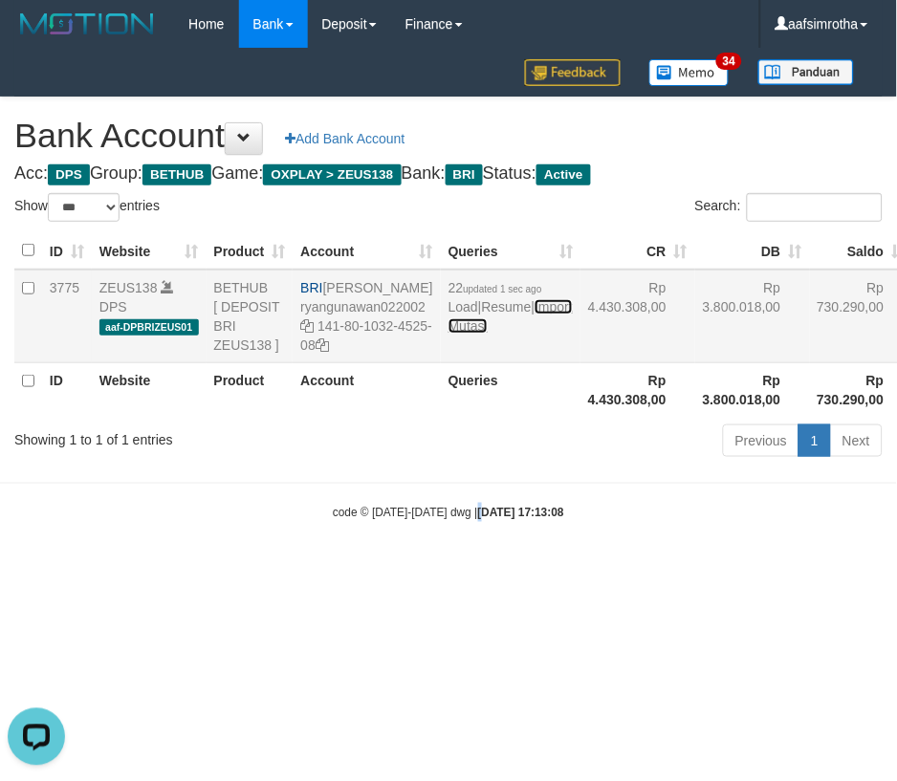
click at [457, 334] on link "Import Mutasi" at bounding box center [510, 316] width 124 height 34
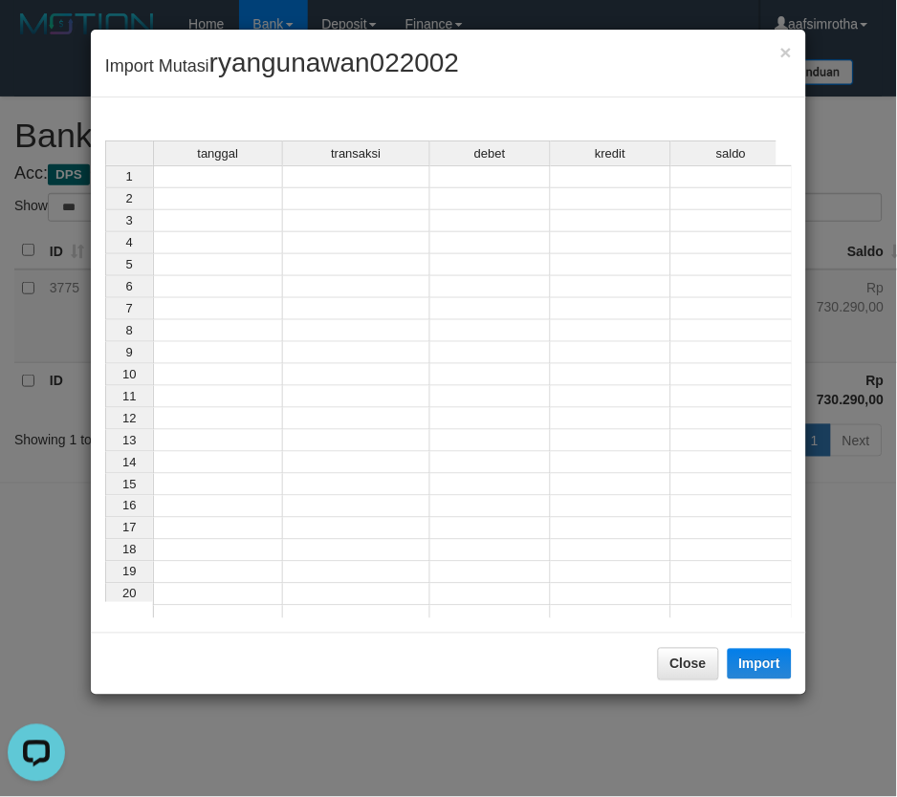
drag, startPoint x: 374, startPoint y: 252, endPoint x: 233, endPoint y: 183, distance: 156.9
click at [229, 194] on td at bounding box center [218, 199] width 130 height 22
click at [229, 176] on td at bounding box center [218, 176] width 130 height 23
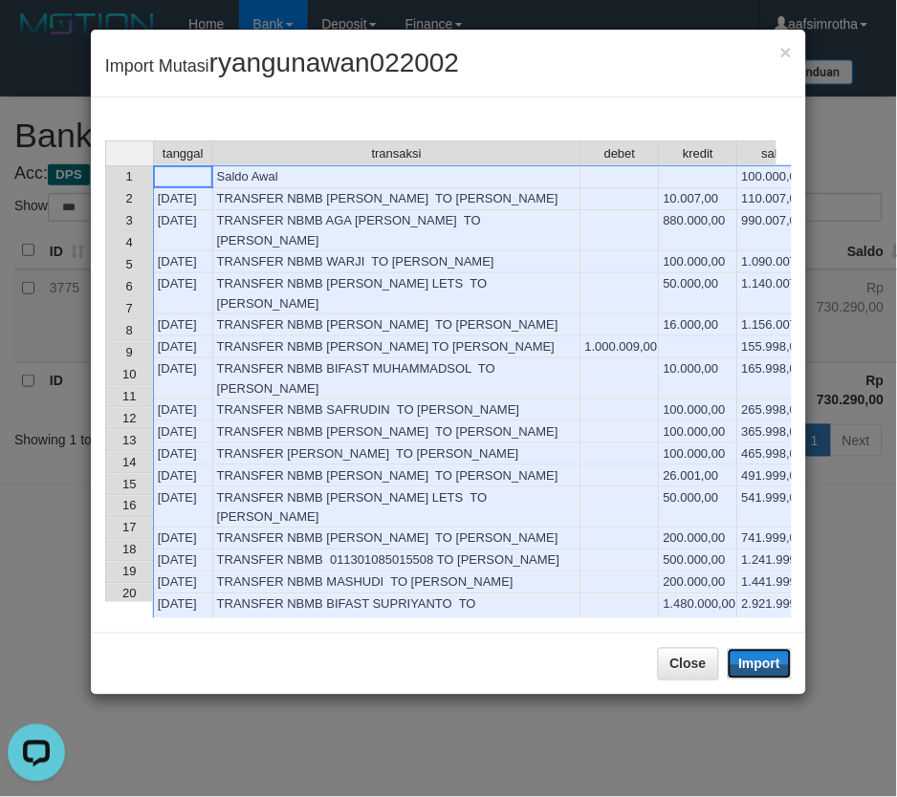
drag, startPoint x: 781, startPoint y: 666, endPoint x: 0, endPoint y: 296, distance: 864.0
click at [773, 667] on button "Import" at bounding box center [760, 664] width 65 height 31
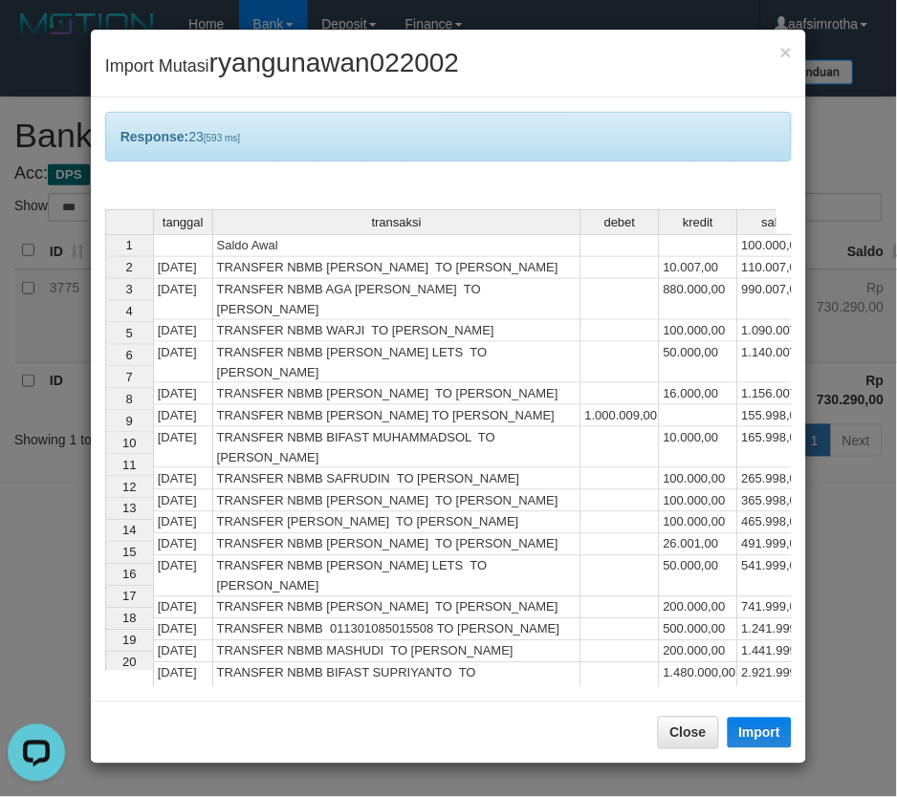
drag, startPoint x: 469, startPoint y: 784, endPoint x: 435, endPoint y: 727, distance: 66.9
click at [466, 780] on div "× Import Mutasi ryangunawan022002 Response: 23 [593 ms] tanggal transaksi debet…" at bounding box center [448, 398] width 897 height 797
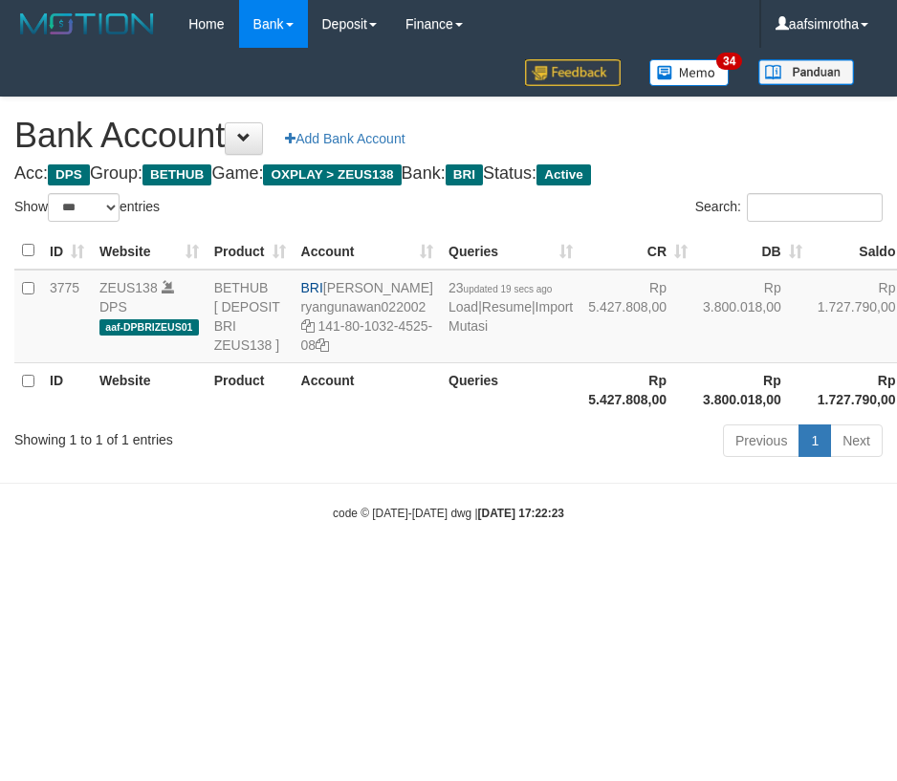
select select "***"
drag, startPoint x: 306, startPoint y: 709, endPoint x: 352, endPoint y: 547, distance: 168.0
click at [303, 570] on html "Toggle navigation Home Bank Account List Mutasi Bank Search Note Mutasi Deposit…" at bounding box center [448, 285] width 897 height 570
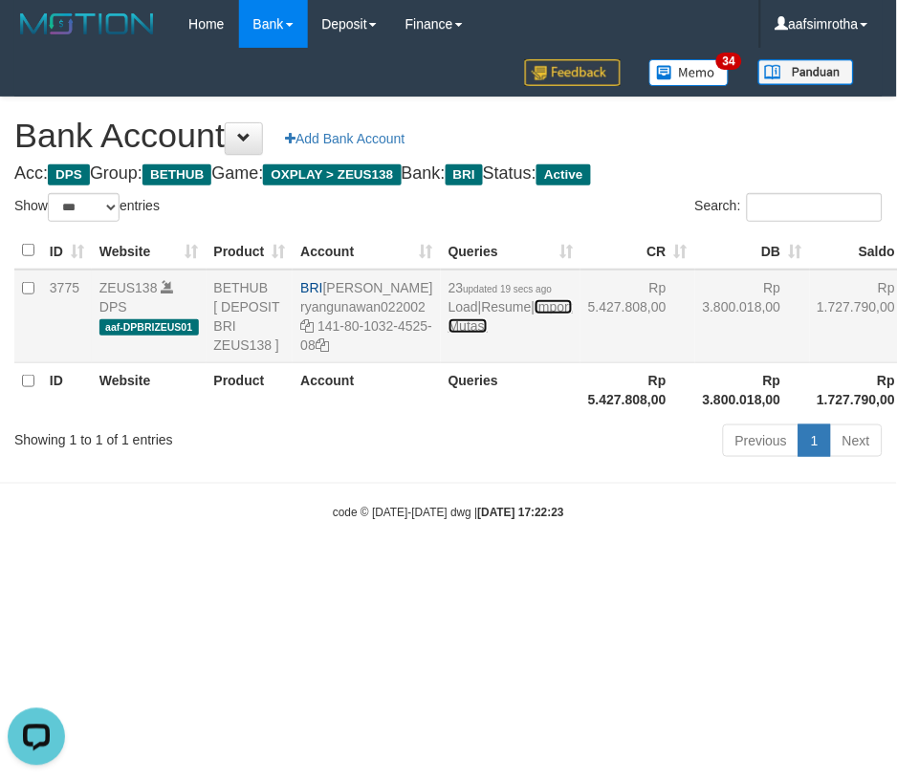
click at [452, 334] on link "Import Mutasi" at bounding box center [510, 316] width 124 height 34
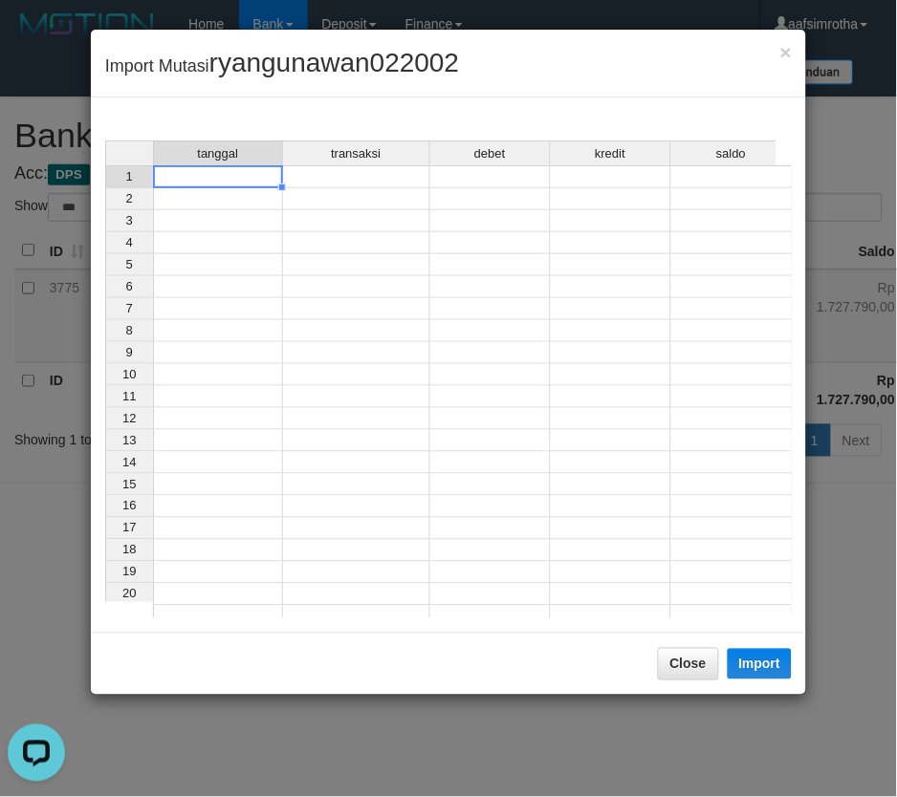
click at [226, 182] on td at bounding box center [218, 176] width 130 height 23
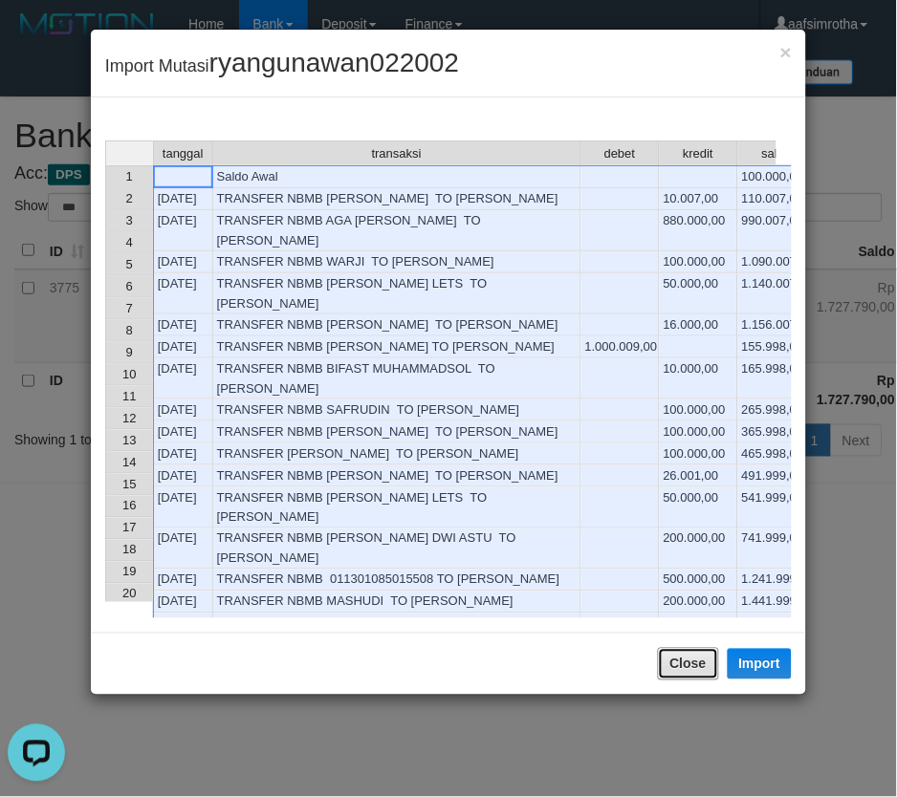
drag, startPoint x: 702, startPoint y: 669, endPoint x: 494, endPoint y: 599, distance: 219.2
click at [702, 669] on button "Close" at bounding box center [688, 664] width 61 height 33
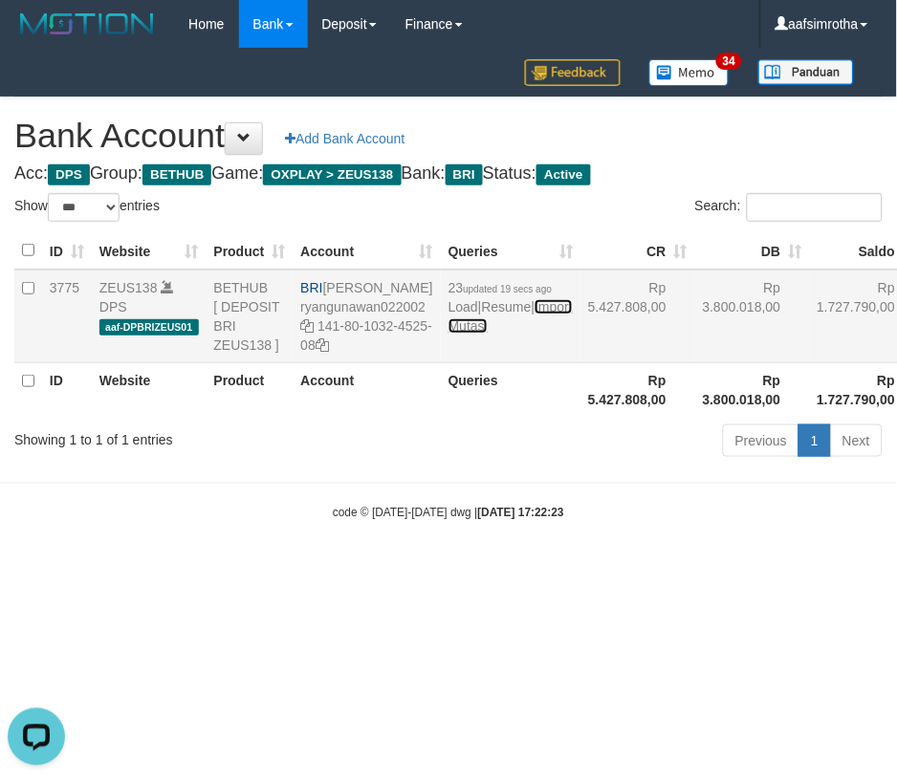
click at [457, 334] on link "Import Mutasi" at bounding box center [510, 316] width 124 height 34
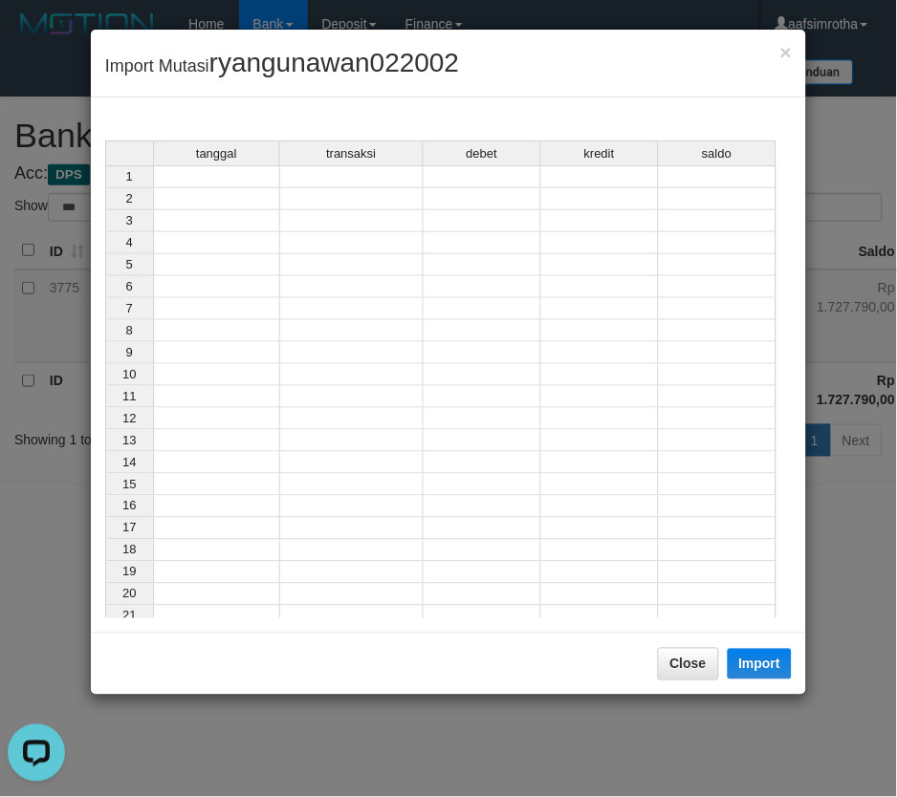
click at [217, 182] on td at bounding box center [216, 176] width 127 height 23
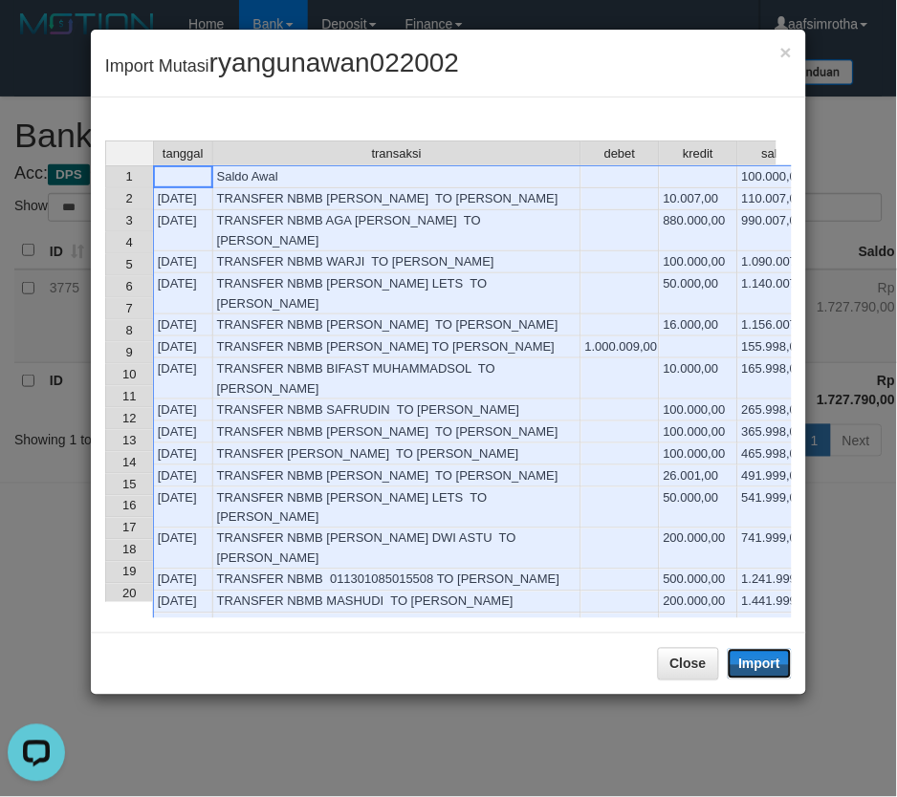
drag, startPoint x: 769, startPoint y: 669, endPoint x: 580, endPoint y: 533, distance: 232.8
click at [769, 667] on button "Import" at bounding box center [760, 664] width 65 height 31
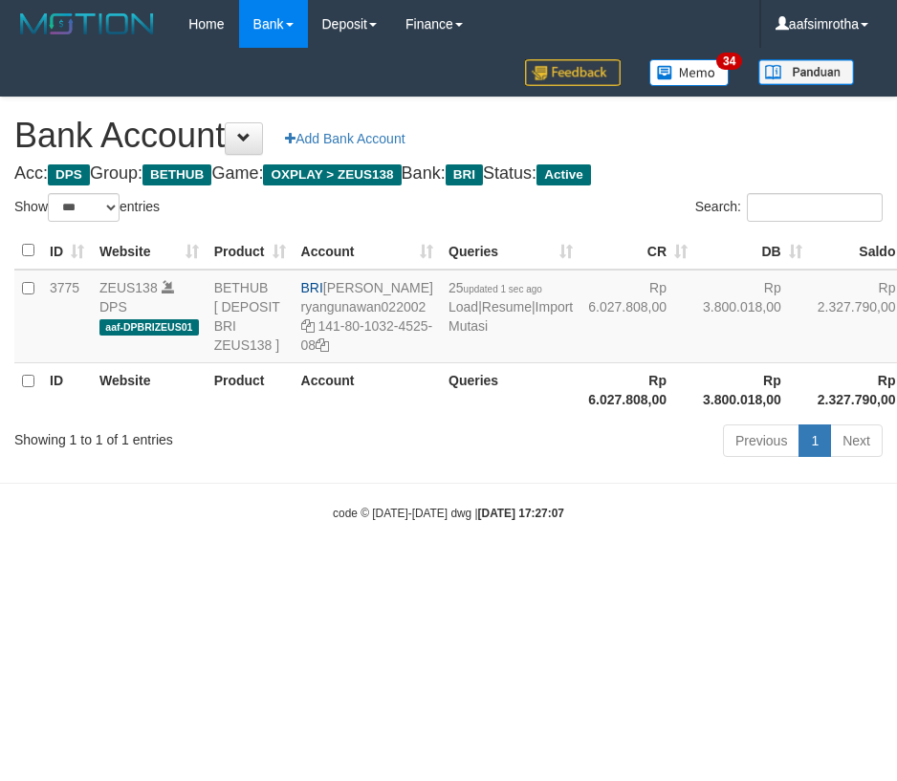
select select "***"
drag, startPoint x: 485, startPoint y: 380, endPoint x: 466, endPoint y: 383, distance: 19.5
click at [485, 363] on td "25 updated 1 sec ago Load | Resume | Import Mutasi" at bounding box center [511, 317] width 140 height 94
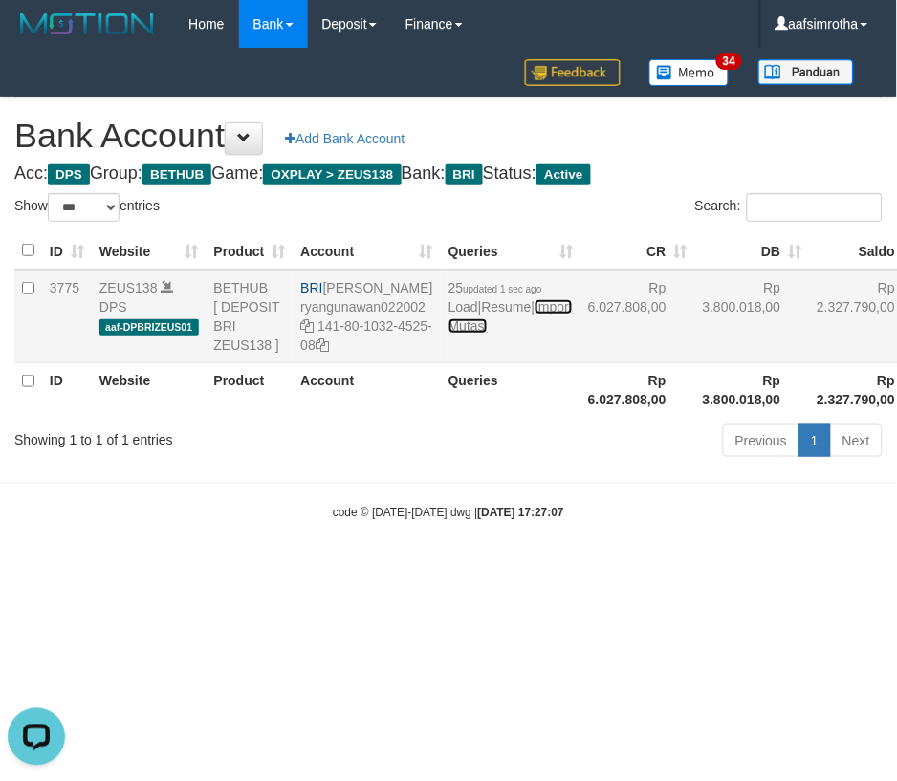
click at [451, 334] on link "Import Mutasi" at bounding box center [510, 316] width 124 height 34
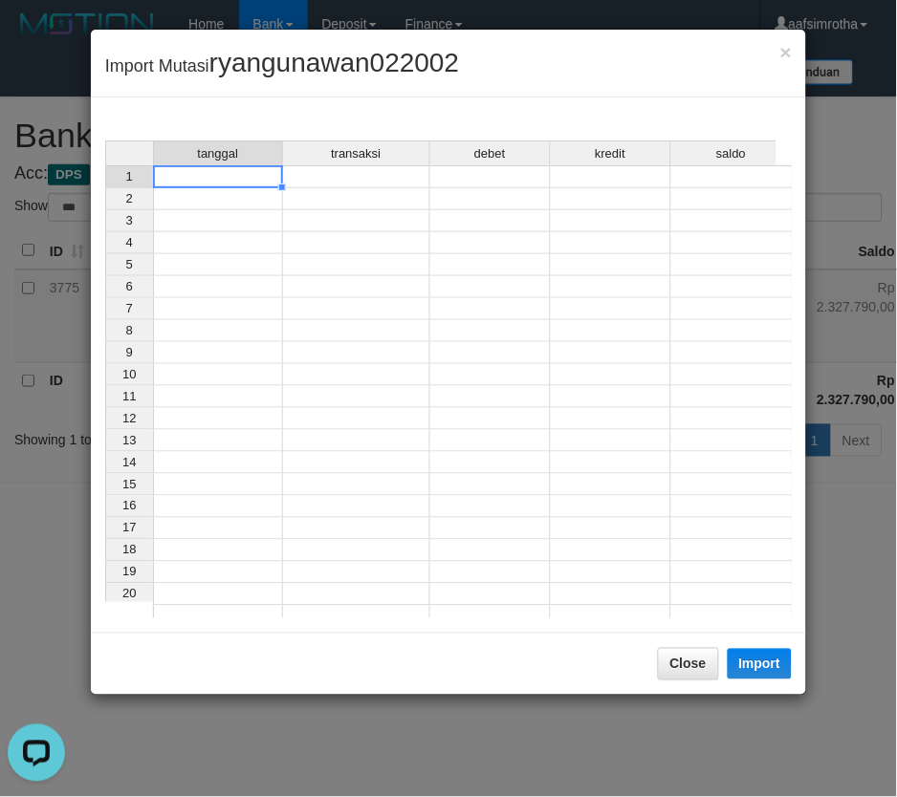
click at [232, 172] on td at bounding box center [218, 176] width 130 height 23
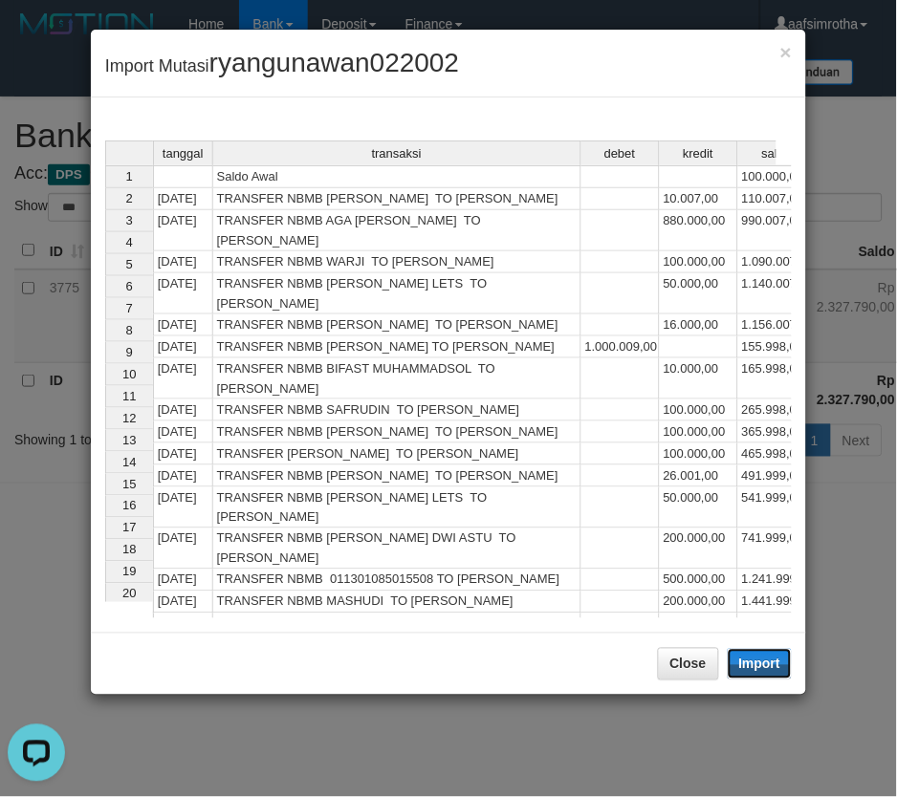
drag, startPoint x: 768, startPoint y: 666, endPoint x: 2, endPoint y: 378, distance: 818.2
click at [762, 669] on button "Import" at bounding box center [760, 664] width 65 height 31
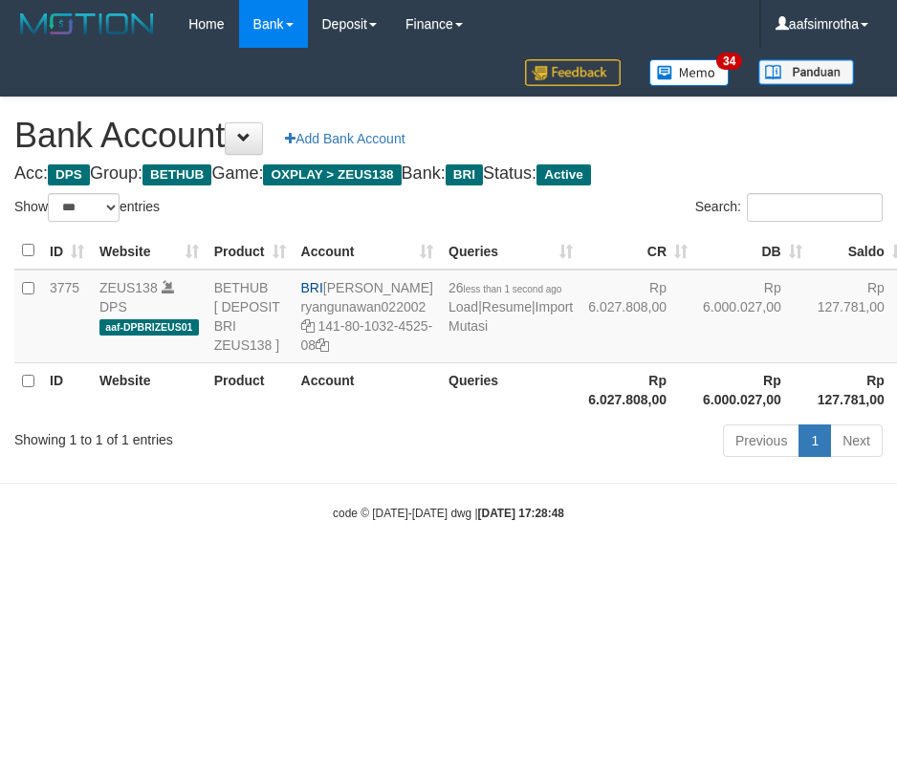
select select "***"
drag, startPoint x: 265, startPoint y: 632, endPoint x: 237, endPoint y: 569, distance: 68.9
click at [261, 570] on html "Toggle navigation Home Bank Account List Mutasi Bank Search Note Mutasi Deposit…" at bounding box center [448, 285] width 897 height 570
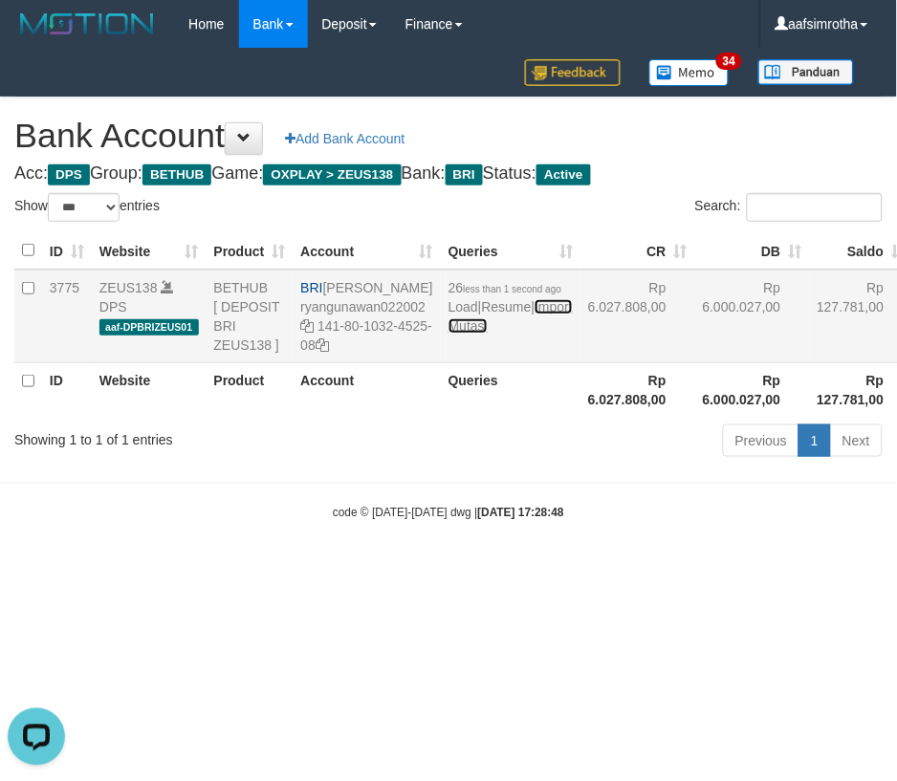
click at [448, 334] on link "Import Mutasi" at bounding box center [510, 316] width 124 height 34
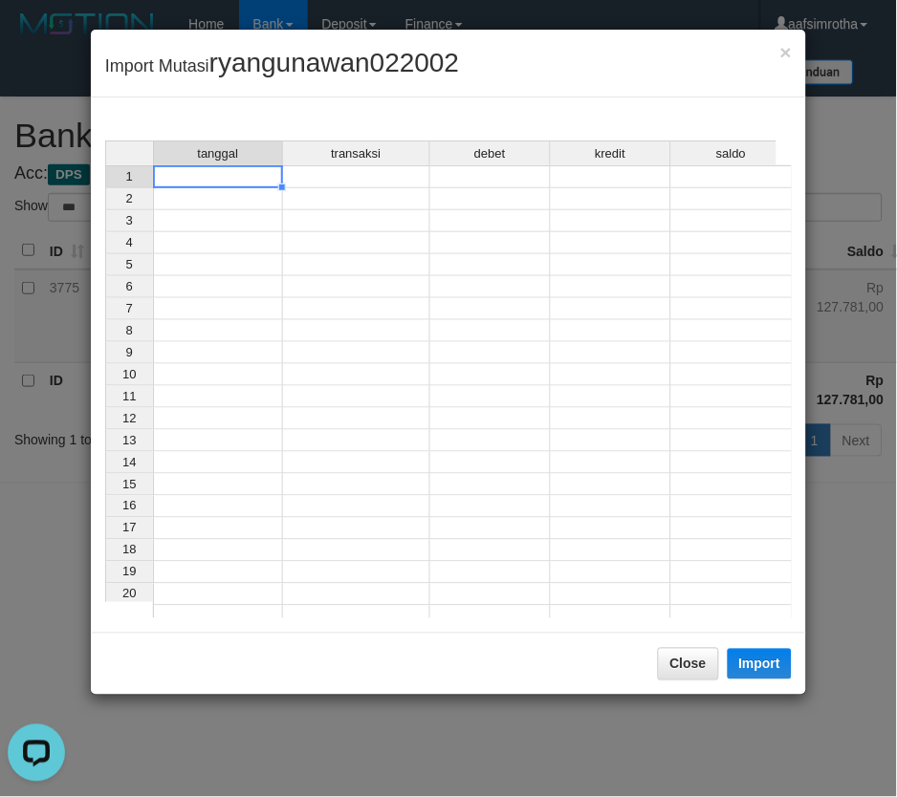
click at [261, 177] on td at bounding box center [218, 176] width 130 height 23
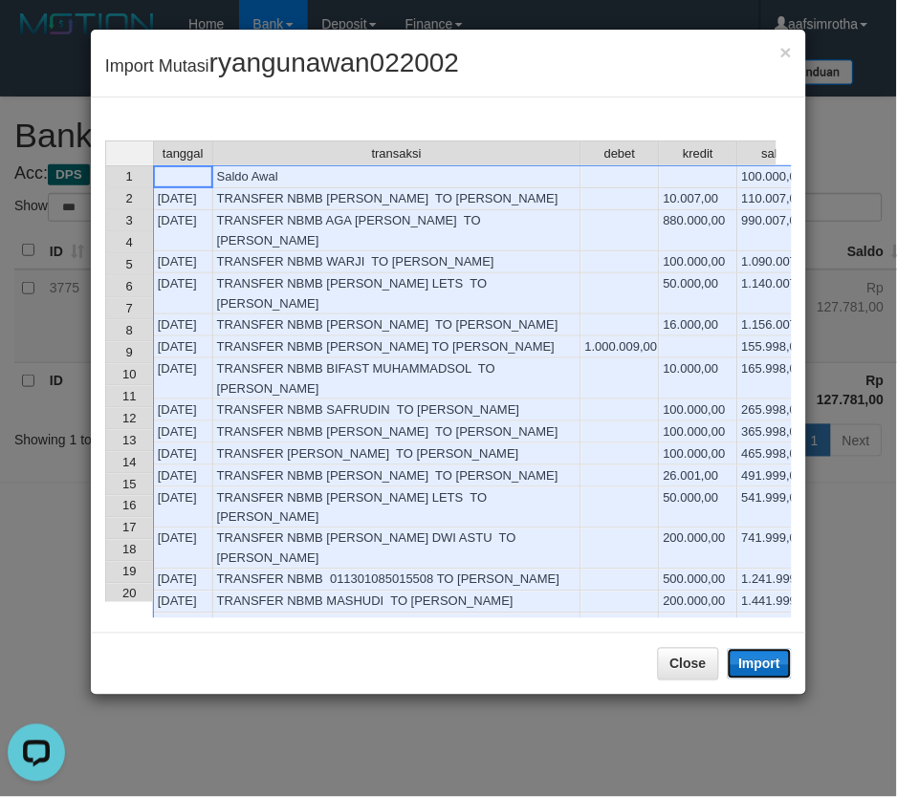
click at [768, 664] on button "Import" at bounding box center [760, 664] width 65 height 31
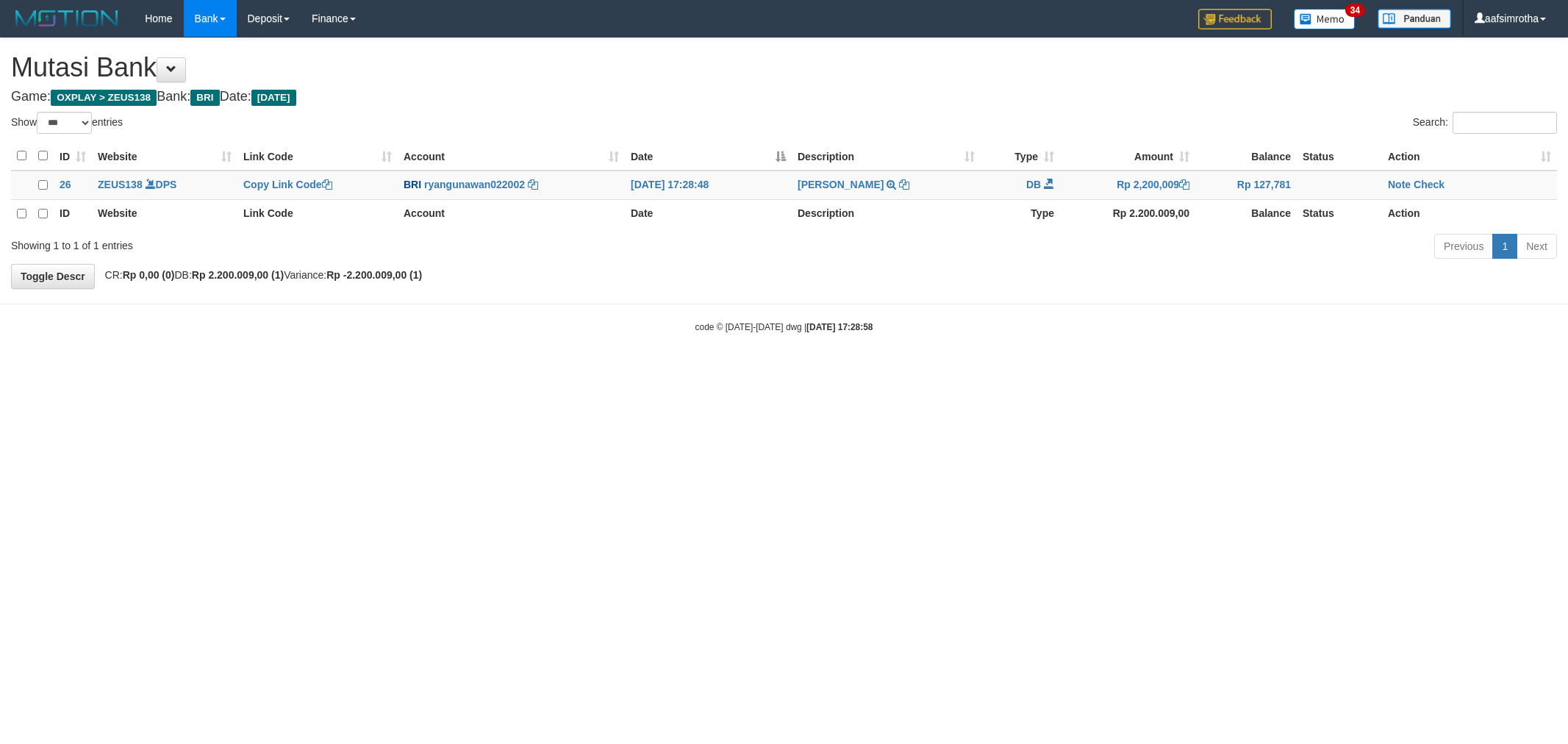
select select "***"
click at [1404, 187] on link "Note" at bounding box center [1399, 184] width 23 height 12
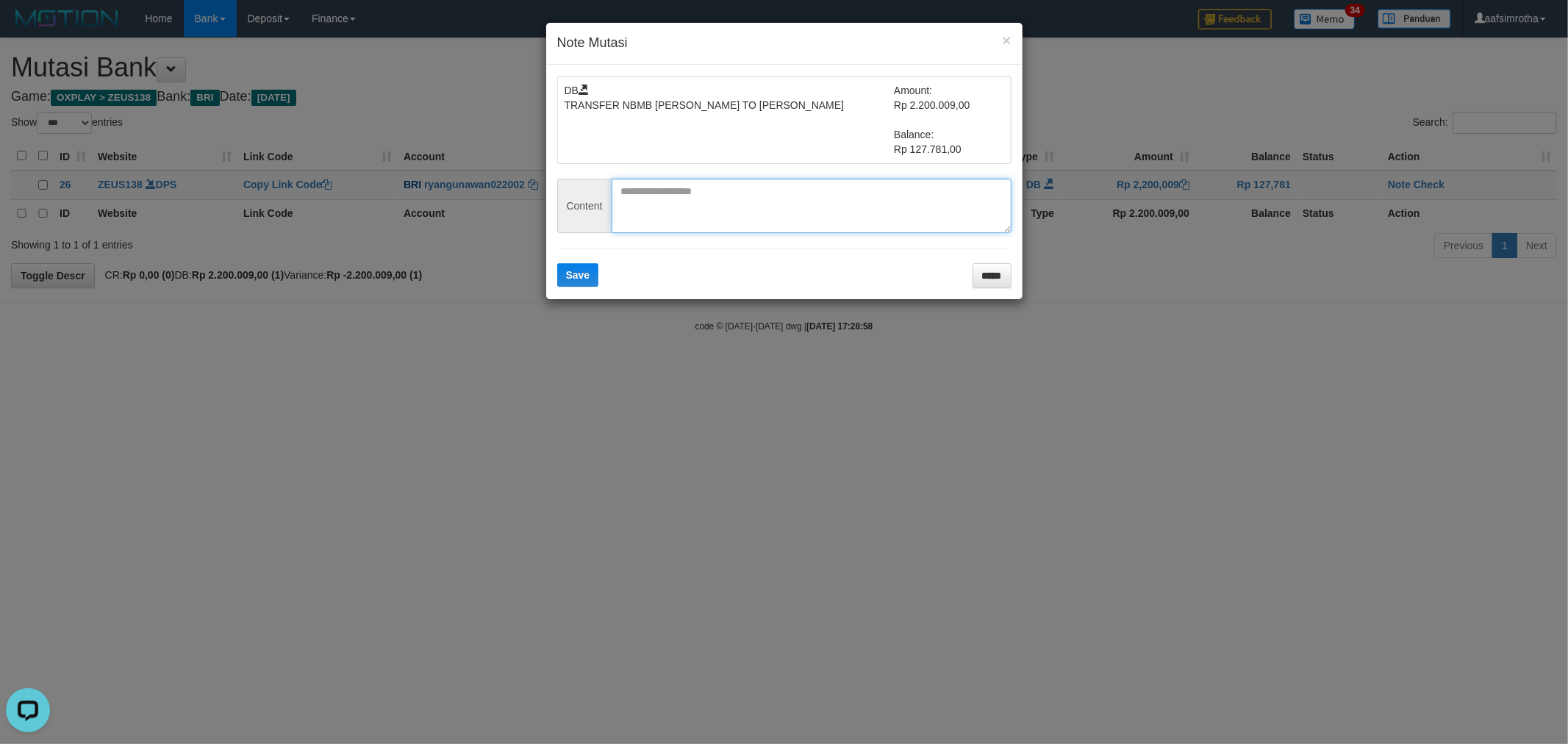
drag, startPoint x: 707, startPoint y: 193, endPoint x: 677, endPoint y: 227, distance: 45.3
click at [706, 194] on textarea at bounding box center [812, 205] width 400 height 55
paste textarea "********"
type textarea "********"
click at [590, 277] on span "Save" at bounding box center [578, 274] width 25 height 12
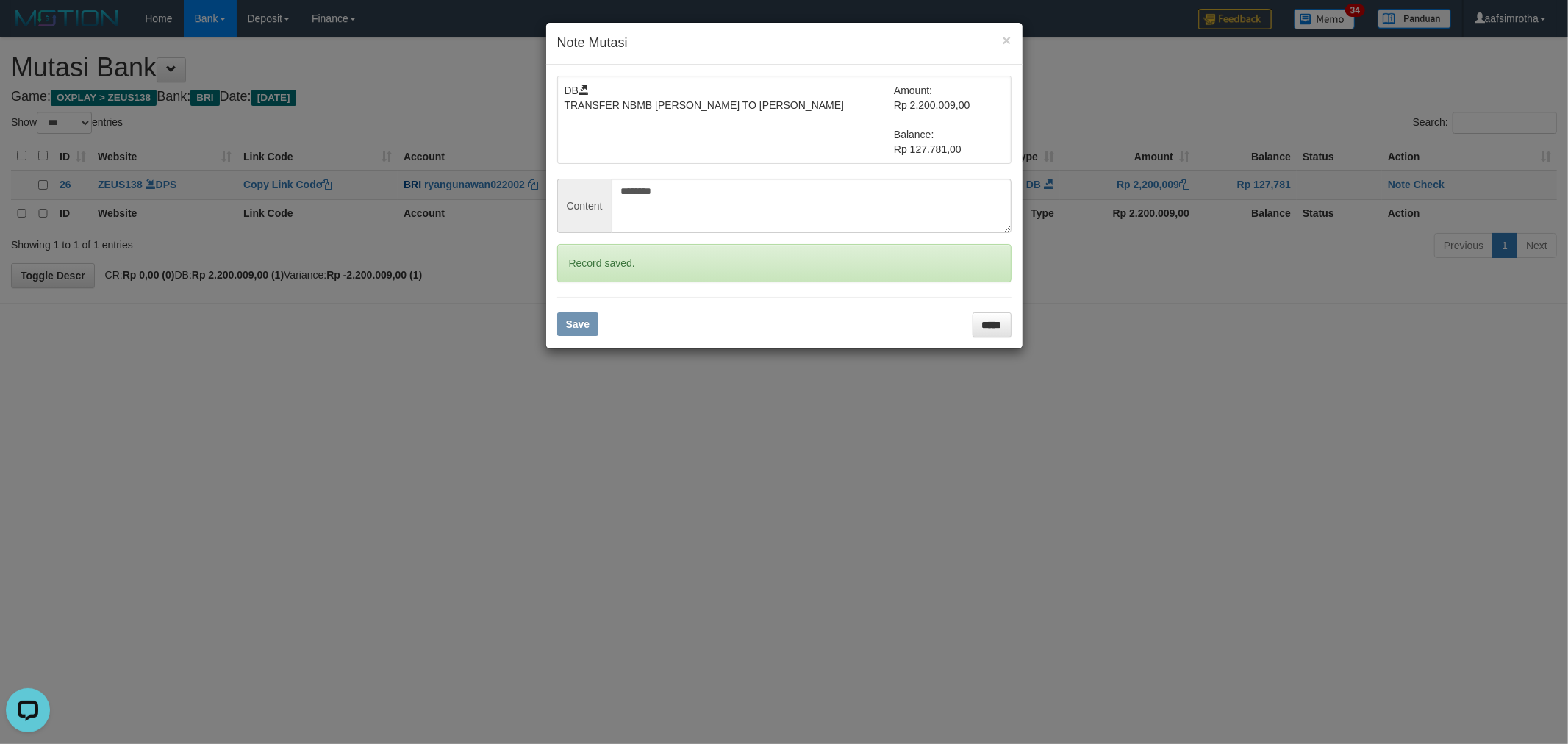
click at [1424, 187] on div "× Note Mutasi DB TRANSFER NBMB RYAN GUNAWAN TO FARIDA DIANAH Amount: Rp 2.200.0…" at bounding box center [784, 372] width 1568 height 744
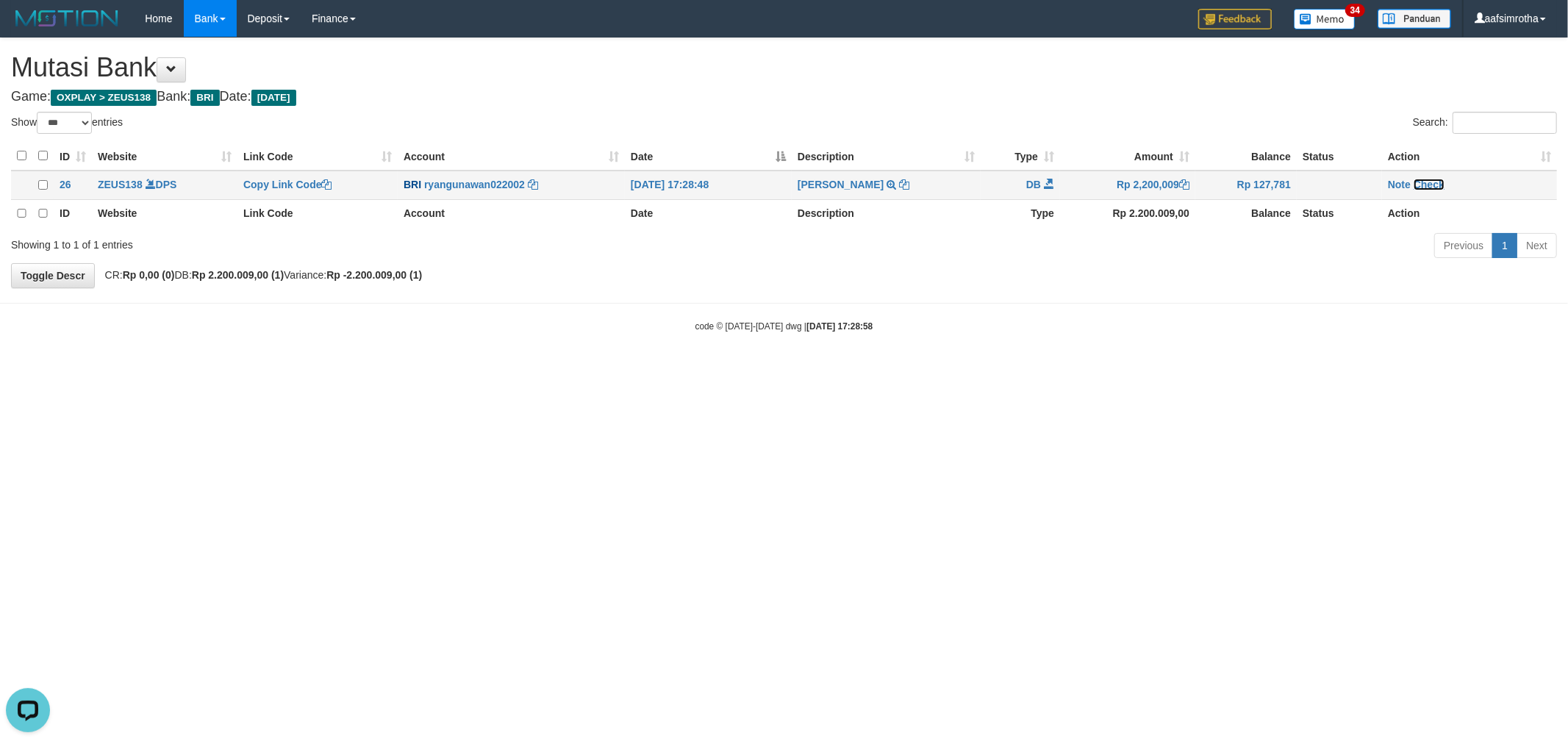
click at [1430, 184] on link "Check" at bounding box center [1429, 184] width 31 height 12
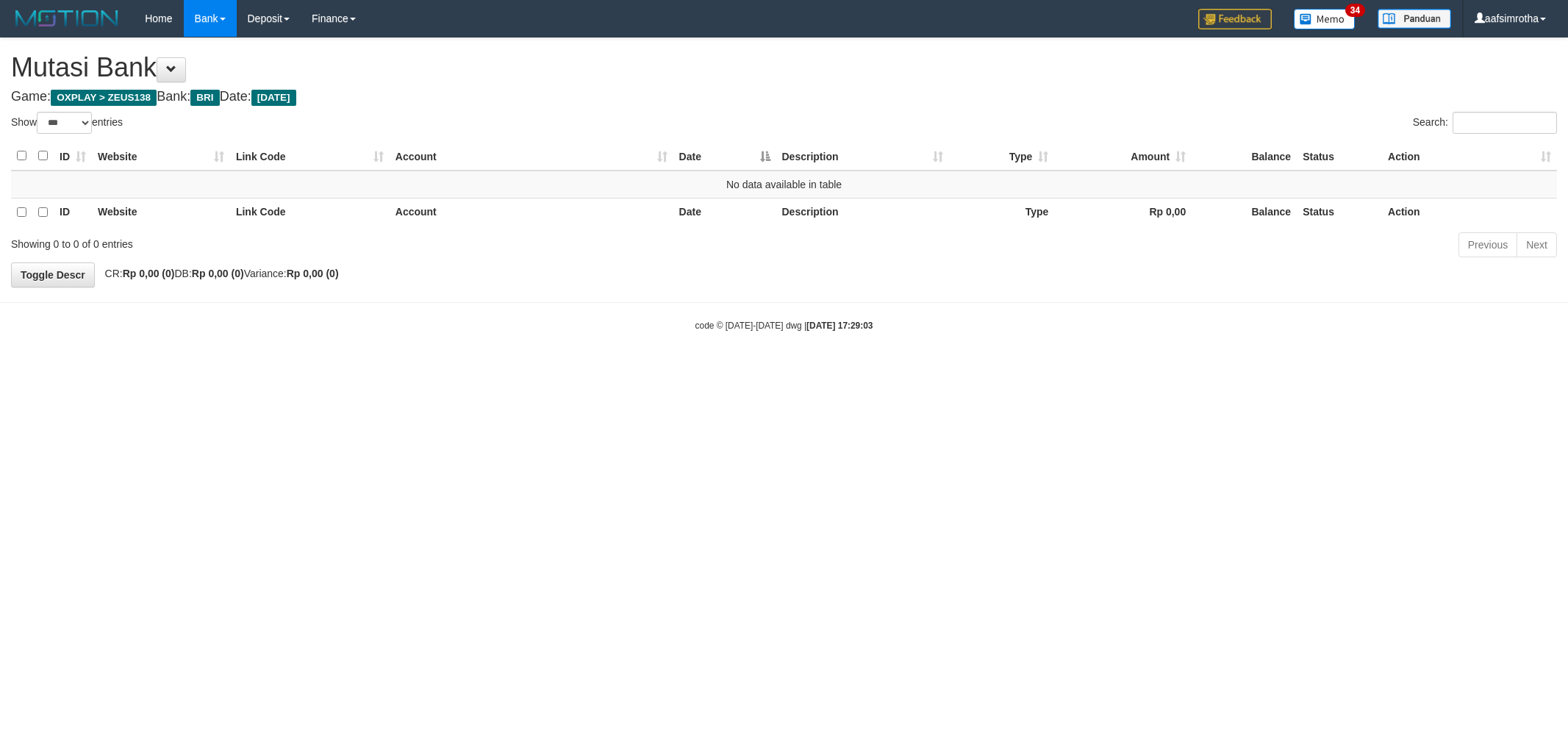
select select "***"
drag, startPoint x: 635, startPoint y: 482, endPoint x: 481, endPoint y: 245, distance: 282.6
click at [634, 369] on html "Toggle navigation Home Bank Account List Mutasi Bank Search Note Mutasi Deposit…" at bounding box center [784, 184] width 1568 height 369
select select "***"
drag, startPoint x: 551, startPoint y: 422, endPoint x: 549, endPoint y: 369, distance: 53.0
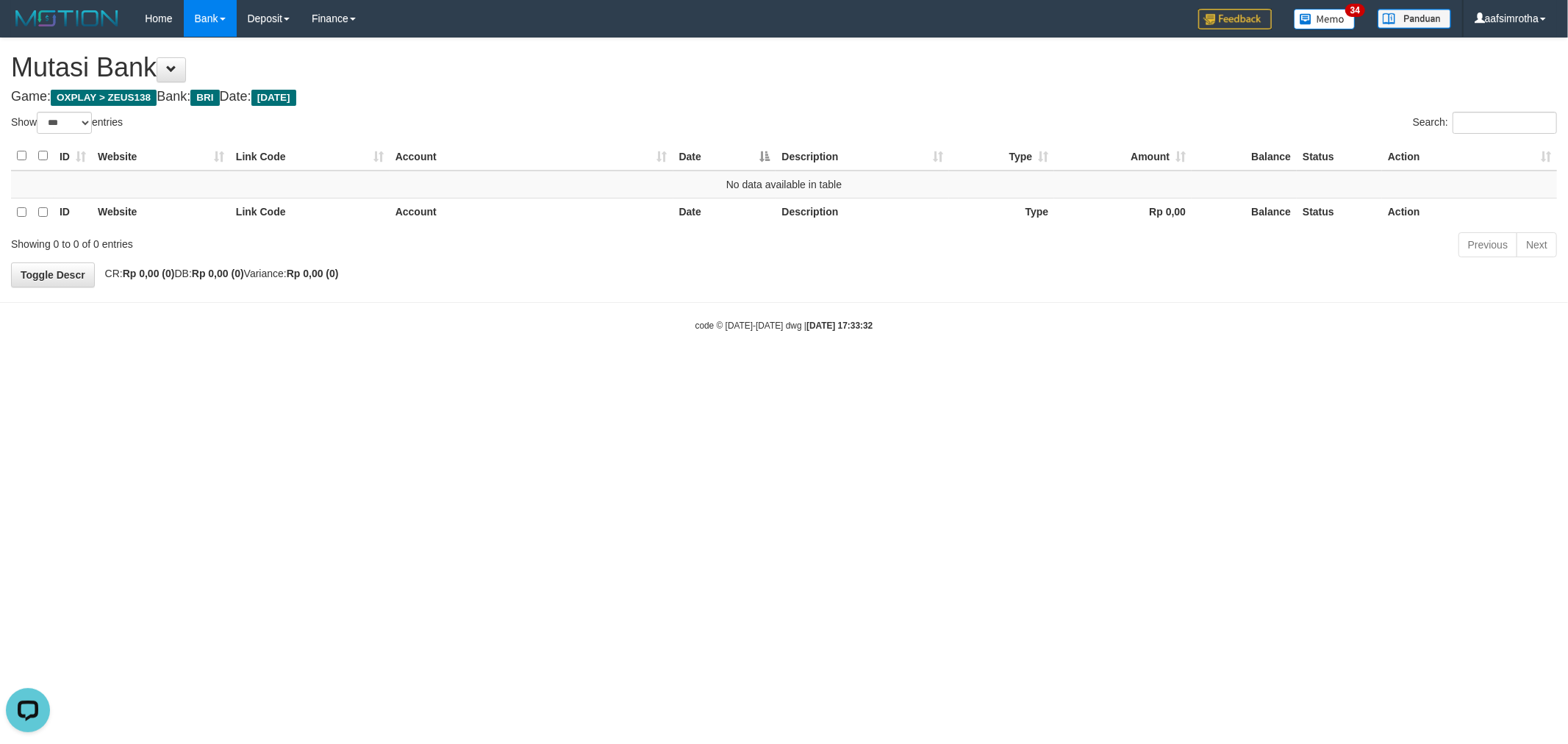
click at [546, 369] on html "Toggle navigation Home Bank Account List Mutasi Bank Search Note Mutasi Deposit…" at bounding box center [784, 184] width 1568 height 369
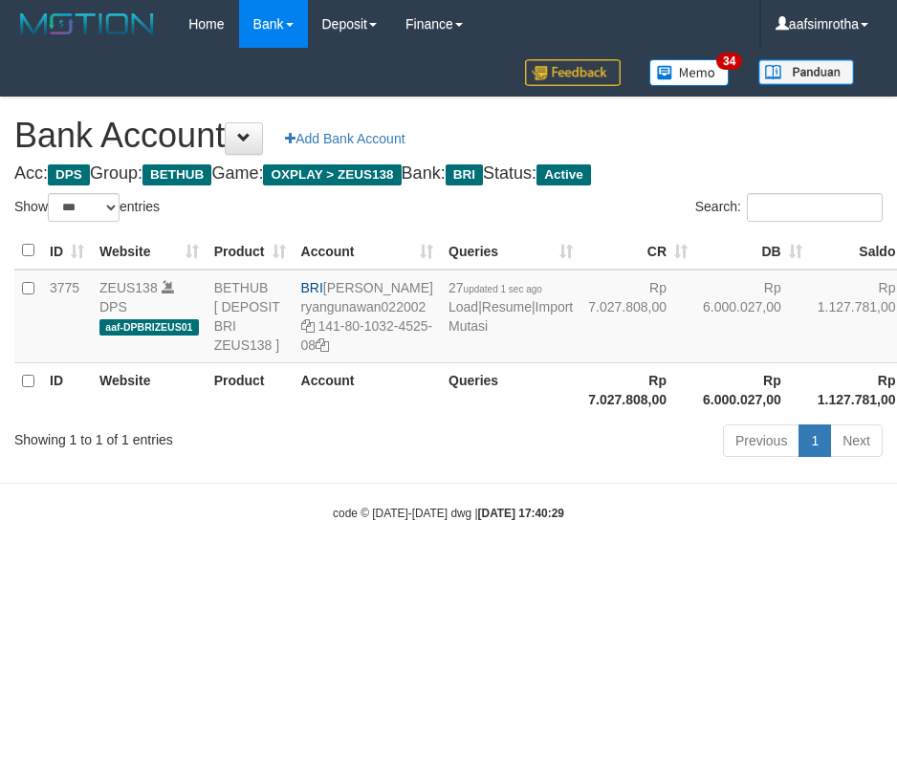
select select "***"
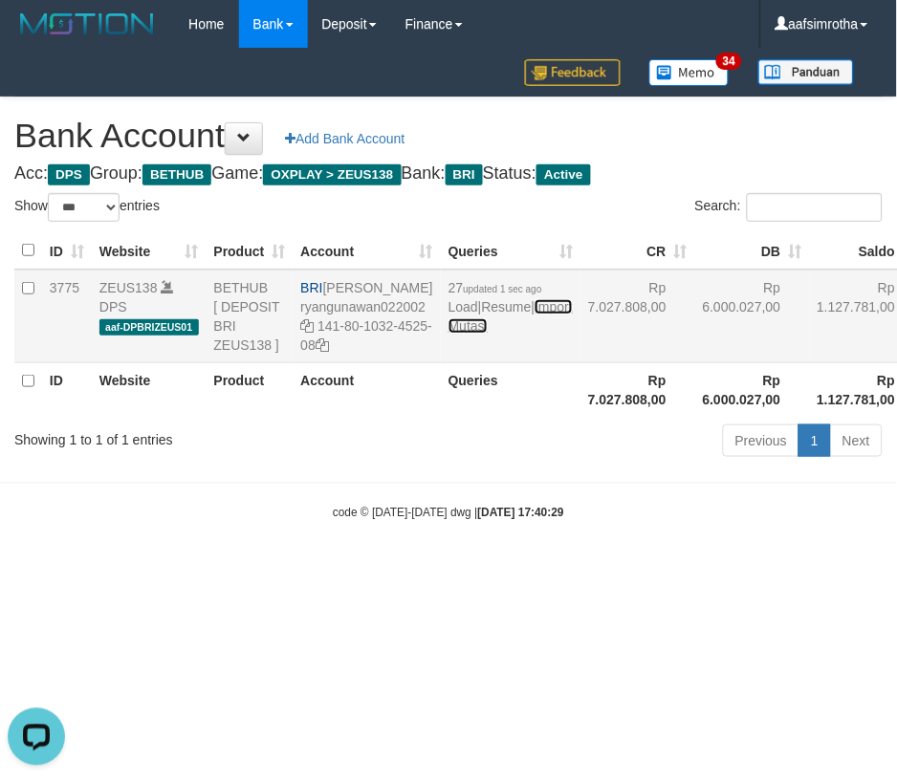
click at [457, 334] on link "Import Mutasi" at bounding box center [510, 316] width 124 height 34
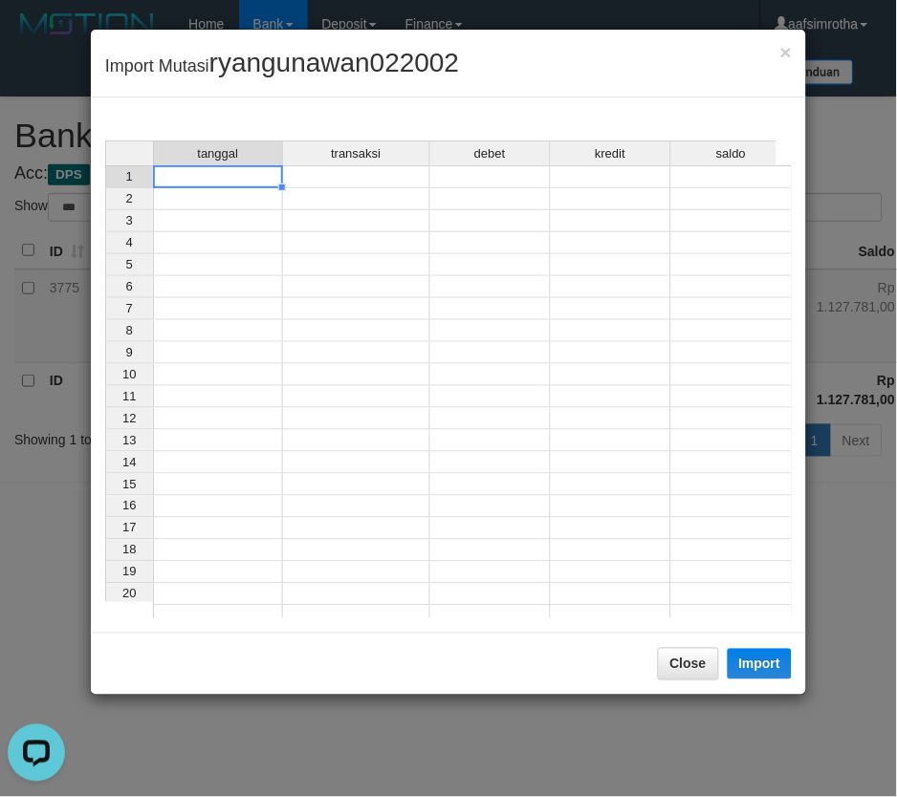
click at [213, 183] on td at bounding box center [218, 176] width 130 height 23
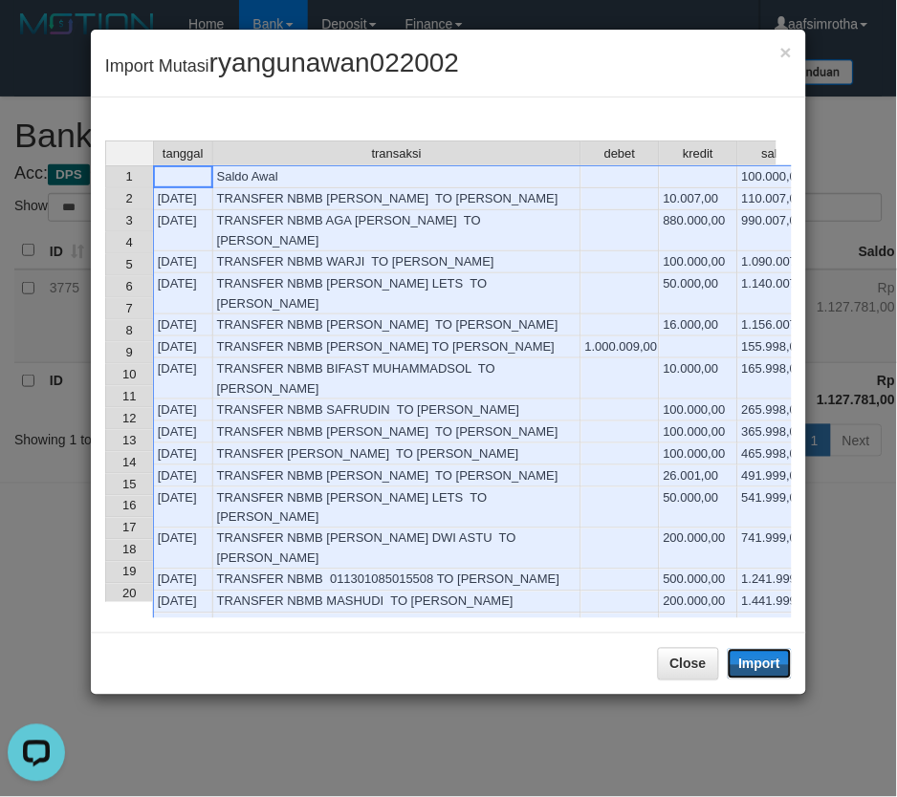
click at [758, 663] on button "Import" at bounding box center [760, 664] width 65 height 31
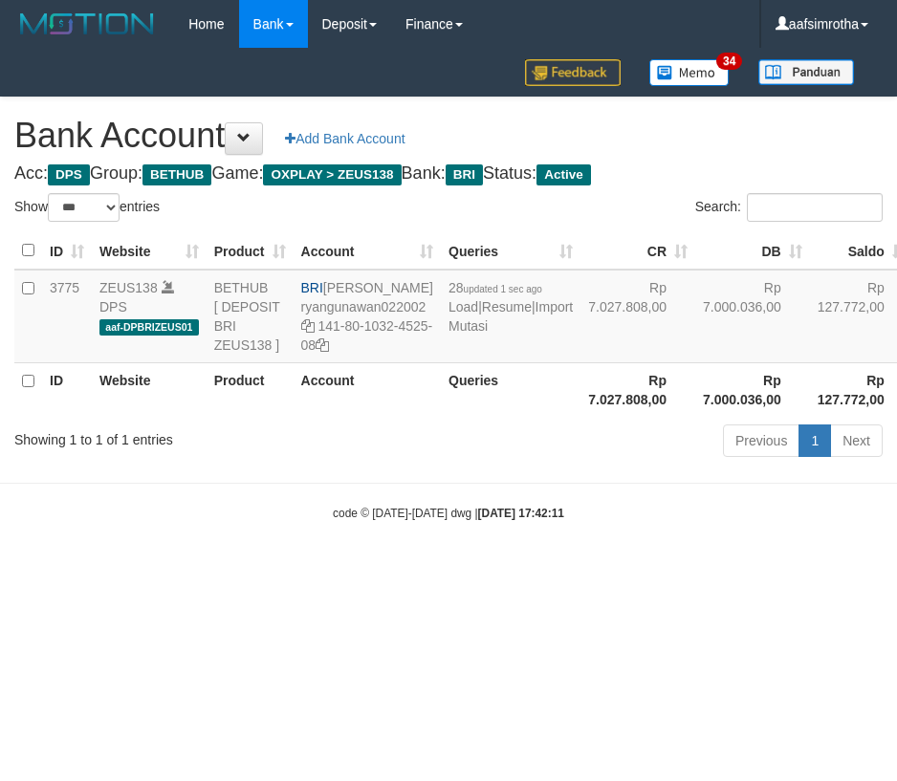
select select "***"
drag, startPoint x: 197, startPoint y: 689, endPoint x: 1, endPoint y: 316, distance: 421.3
click at [195, 570] on html "Toggle navigation Home Bank Account List Mutasi Bank Search Note Mutasi Deposit…" at bounding box center [448, 285] width 897 height 570
drag, startPoint x: 423, startPoint y: 666, endPoint x: 432, endPoint y: 631, distance: 36.6
click at [419, 570] on html "Toggle navigation Home Bank Account List Mutasi Bank Search Note Mutasi Deposit…" at bounding box center [448, 285] width 897 height 570
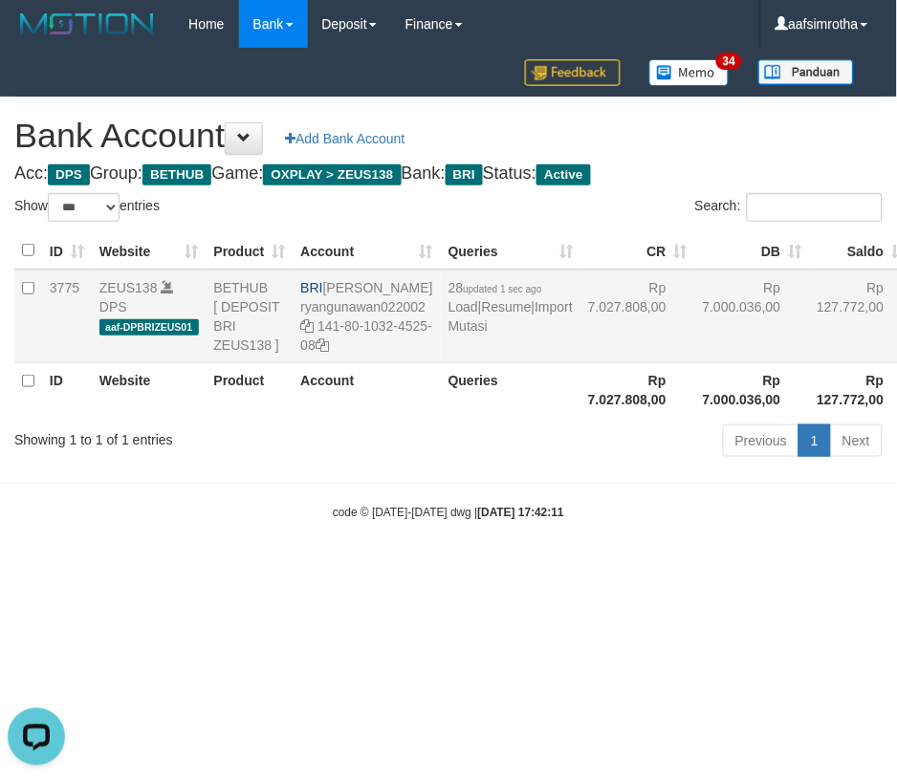
click at [455, 363] on td "28 updated 1 sec ago Load | Resume | Import Mutasi" at bounding box center [511, 317] width 140 height 94
click at [448, 334] on link "Import Mutasi" at bounding box center [510, 316] width 124 height 34
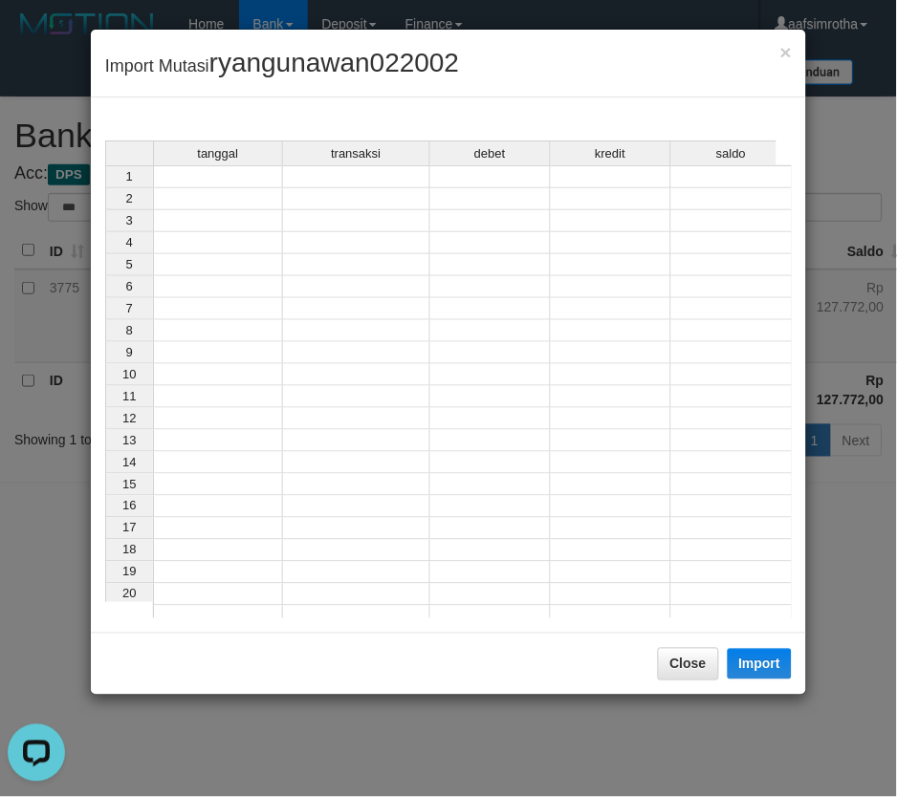
click at [197, 180] on td at bounding box center [218, 176] width 130 height 23
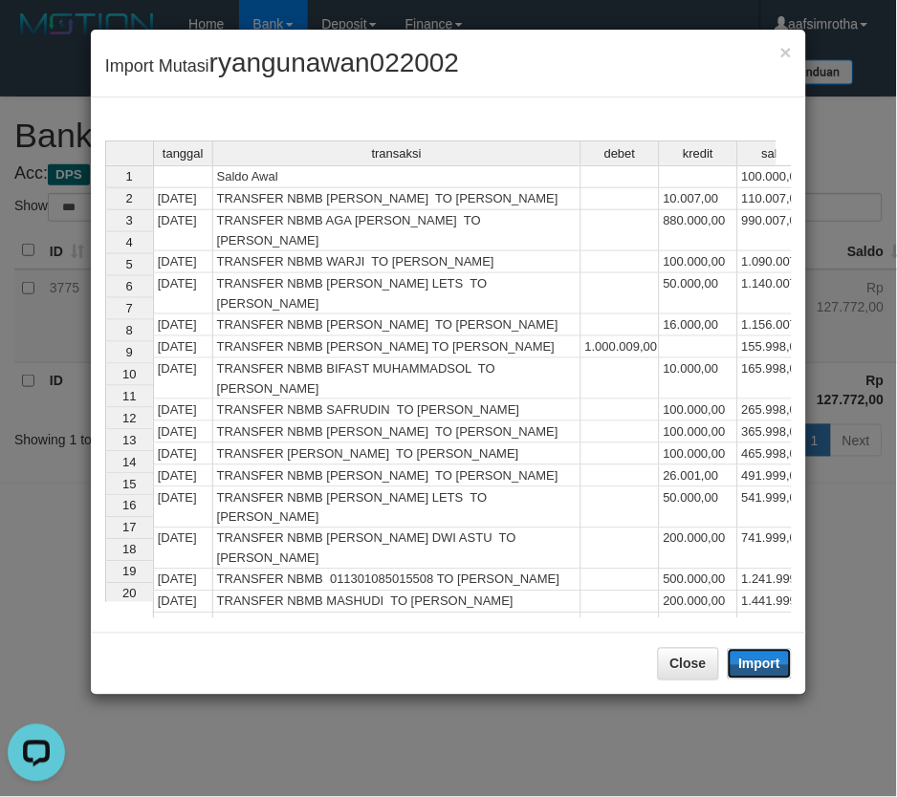
drag, startPoint x: 769, startPoint y: 658, endPoint x: 3, endPoint y: 316, distance: 838.5
click at [765, 660] on button "Import" at bounding box center [760, 664] width 65 height 31
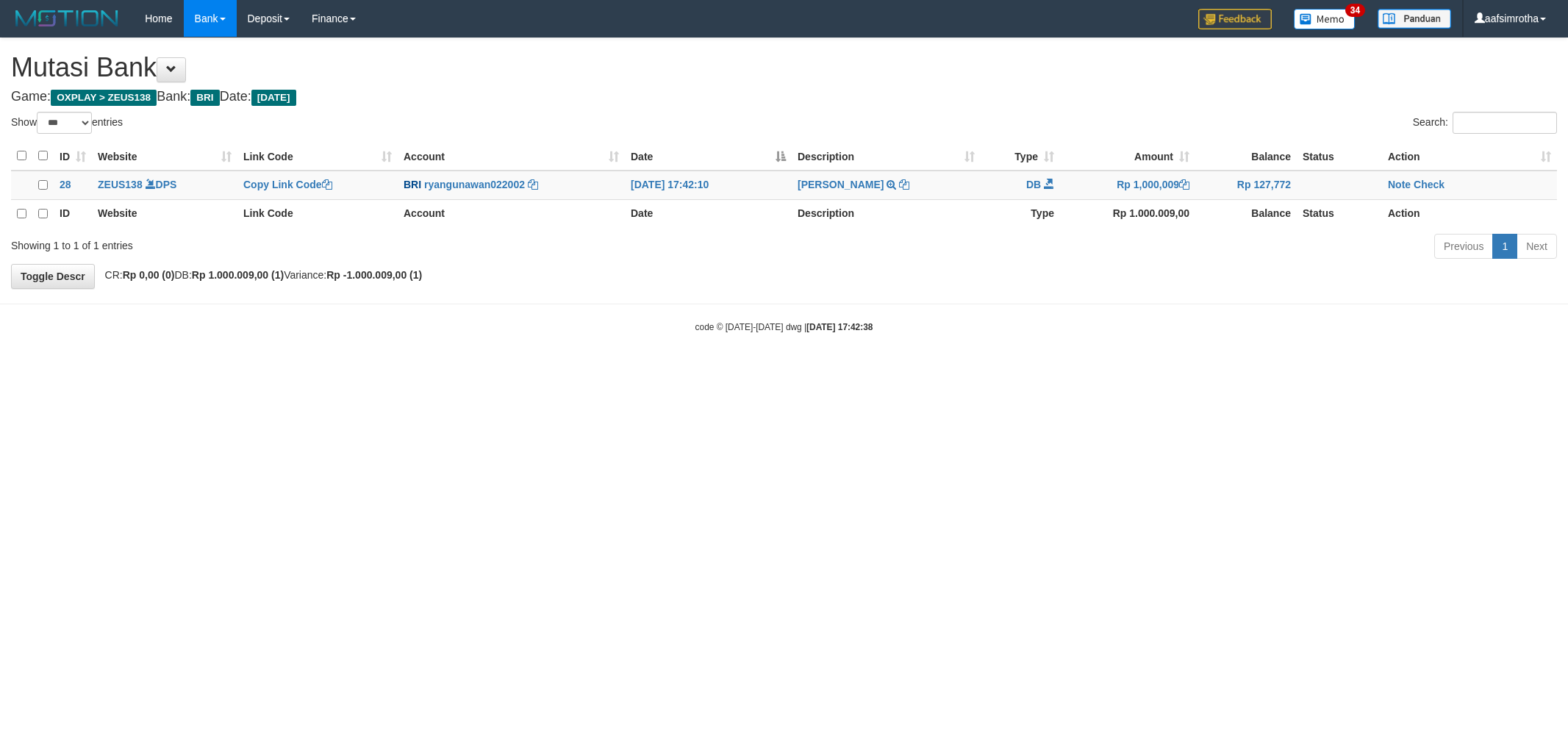
select select "***"
click at [1390, 184] on td "Note Check" at bounding box center [1470, 184] width 175 height 28
click at [1394, 182] on link "Note" at bounding box center [1399, 184] width 23 height 12
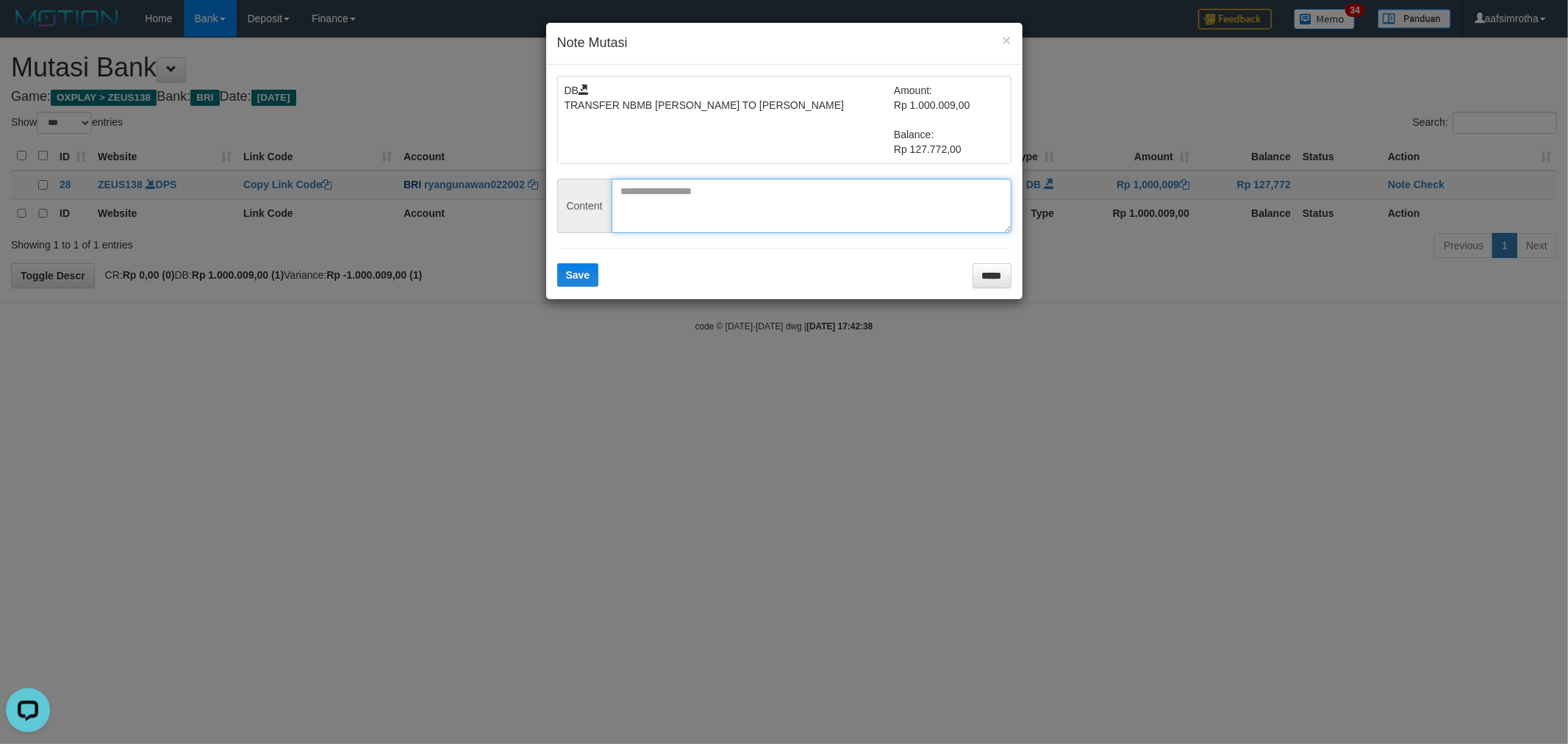
click at [738, 215] on textarea at bounding box center [812, 205] width 400 height 55
paste textarea "********"
type textarea "********"
click at [570, 291] on div "DB TRANSFER NBMB RYAN GUNAWAN TO FARIDA DIANAH Amount: Rp 1.000.009,00 Balance:…" at bounding box center [784, 181] width 477 height 234
click at [571, 277] on span "Save" at bounding box center [578, 274] width 25 height 12
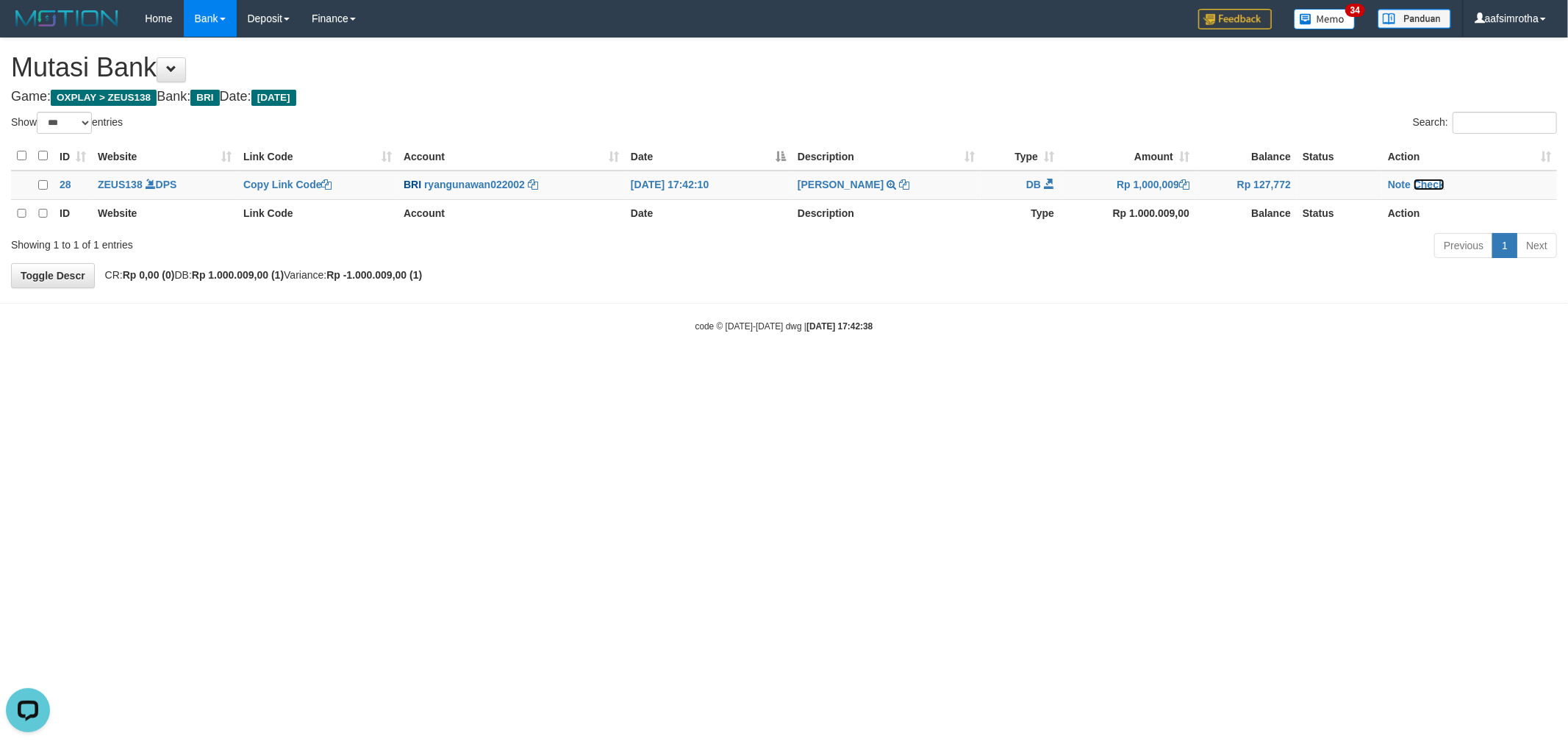
click at [1417, 186] on link "Check" at bounding box center [1429, 184] width 31 height 12
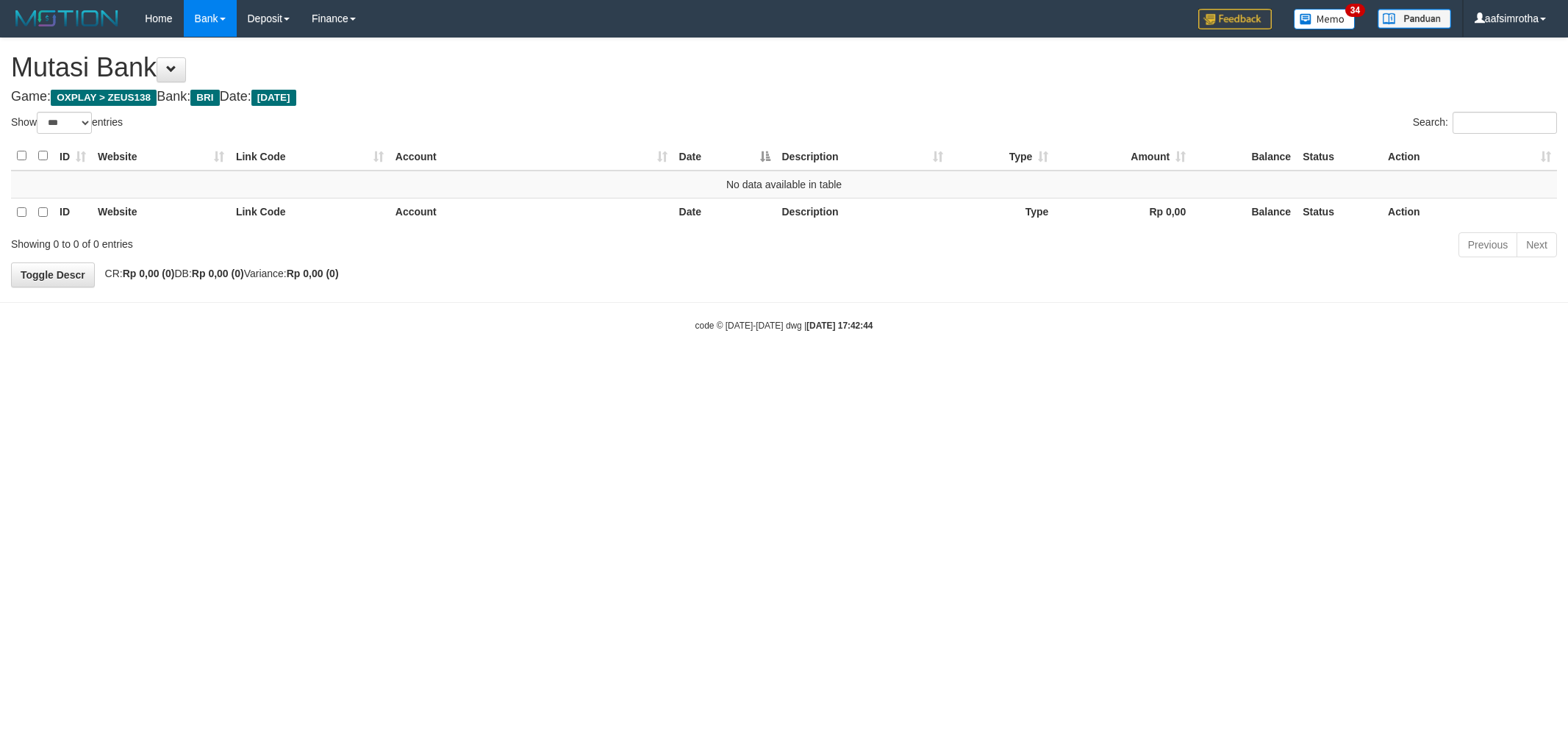
select select "***"
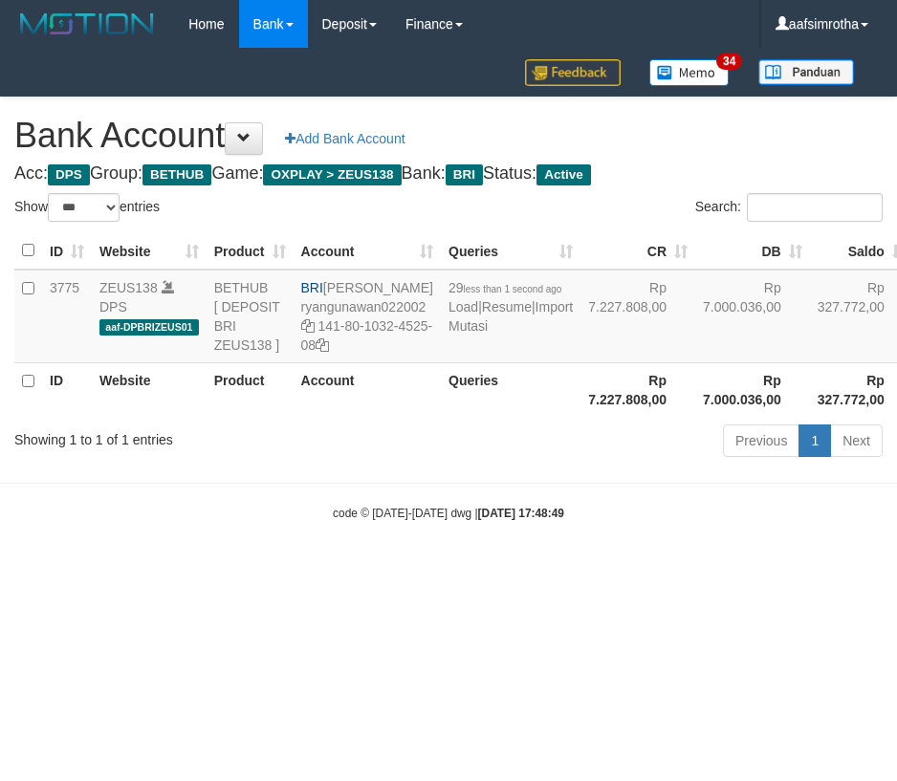
select select "***"
drag, startPoint x: 336, startPoint y: 660, endPoint x: 327, endPoint y: 652, distance: 11.5
click at [329, 570] on html "Toggle navigation Home Bank Account List Mutasi Bank Search Note Mutasi Deposit…" at bounding box center [448, 285] width 897 height 570
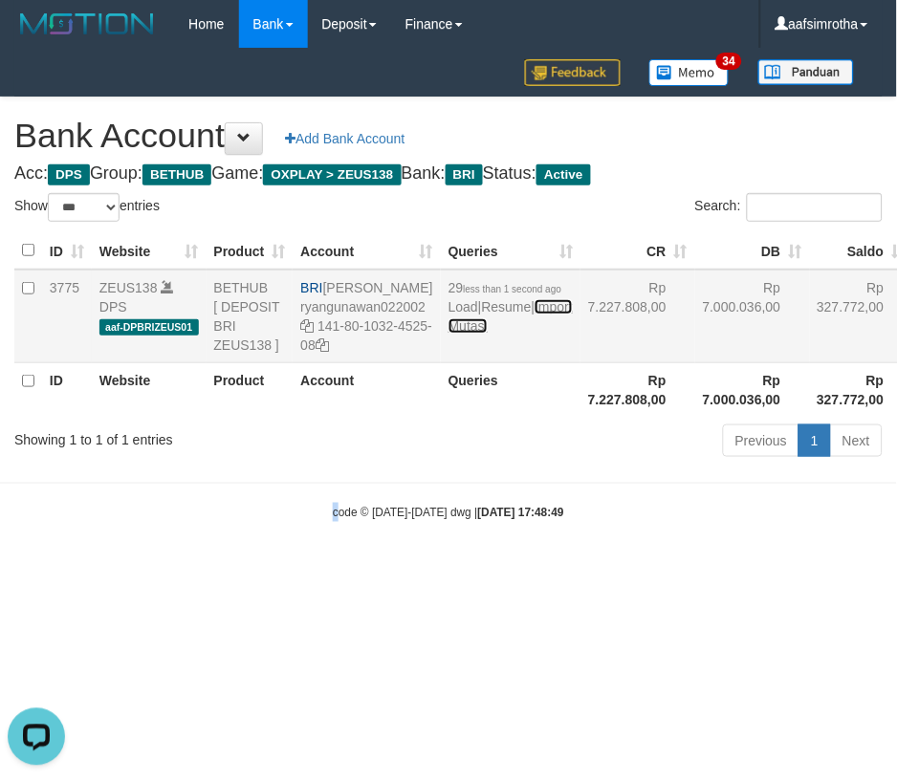
click at [457, 334] on link "Import Mutasi" at bounding box center [510, 316] width 124 height 34
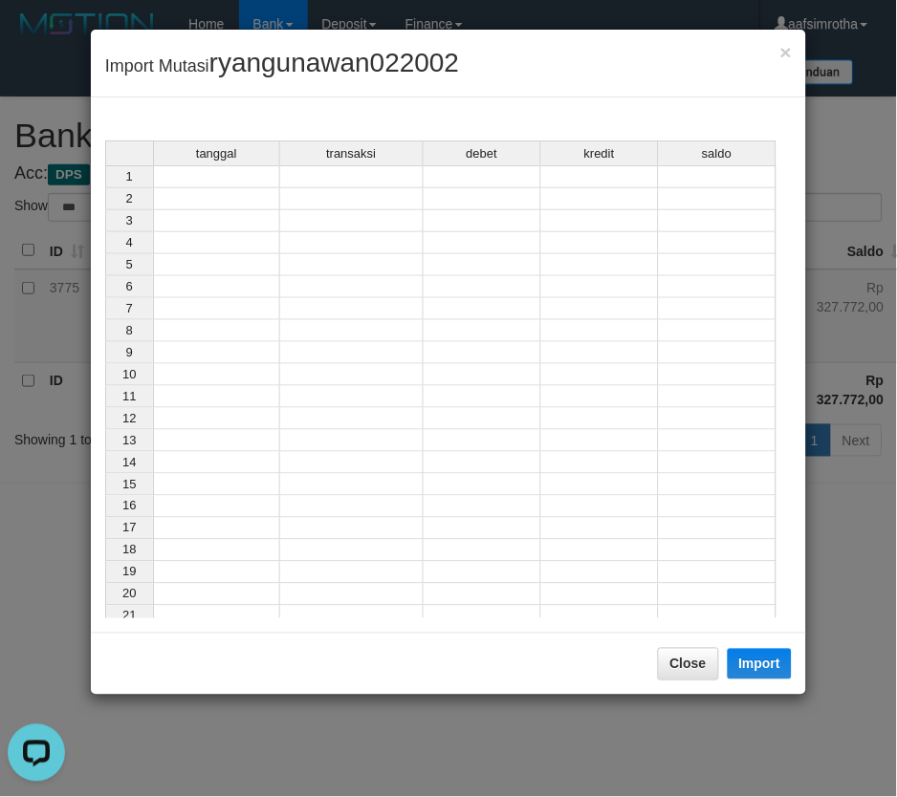
click at [244, 180] on td at bounding box center [216, 176] width 127 height 23
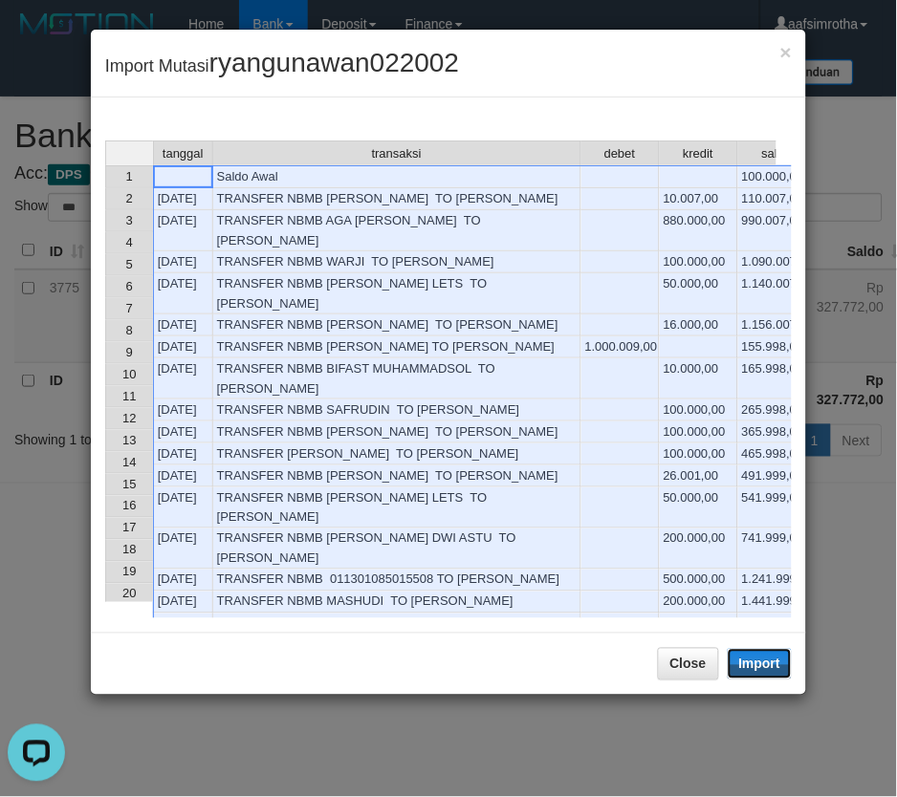
drag, startPoint x: 766, startPoint y: 667, endPoint x: 614, endPoint y: 490, distance: 234.0
click at [761, 670] on button "Import" at bounding box center [760, 664] width 65 height 31
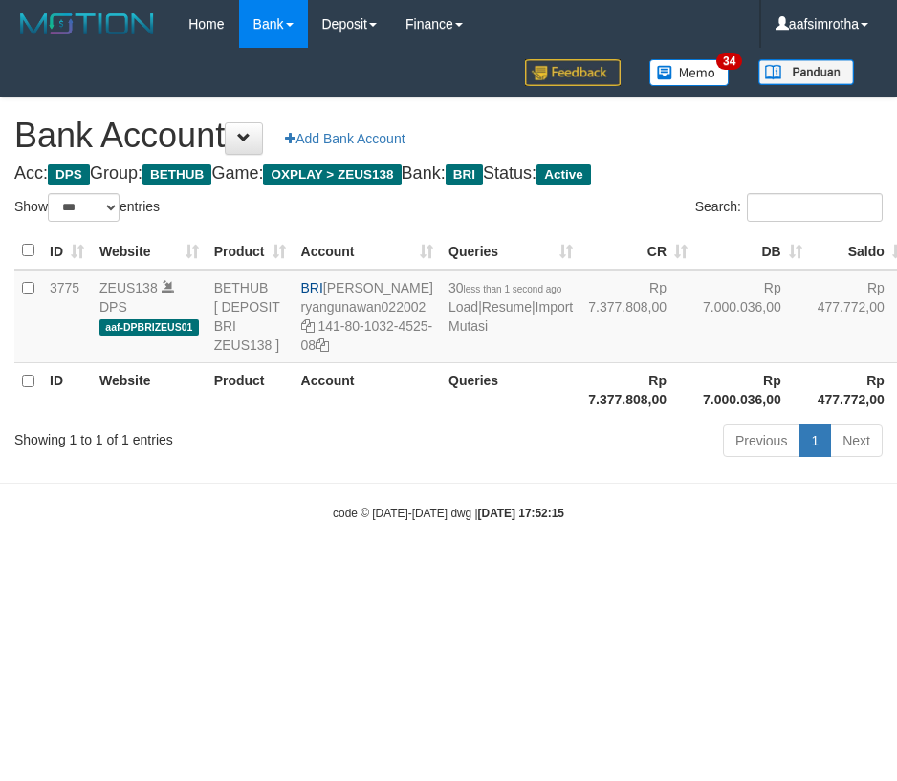
select select "***"
drag, startPoint x: 369, startPoint y: 657, endPoint x: 374, endPoint y: 584, distance: 72.8
click at [369, 570] on html "Toggle navigation Home Bank Account List Mutasi Bank Search Note Mutasi Deposit…" at bounding box center [448, 285] width 897 height 570
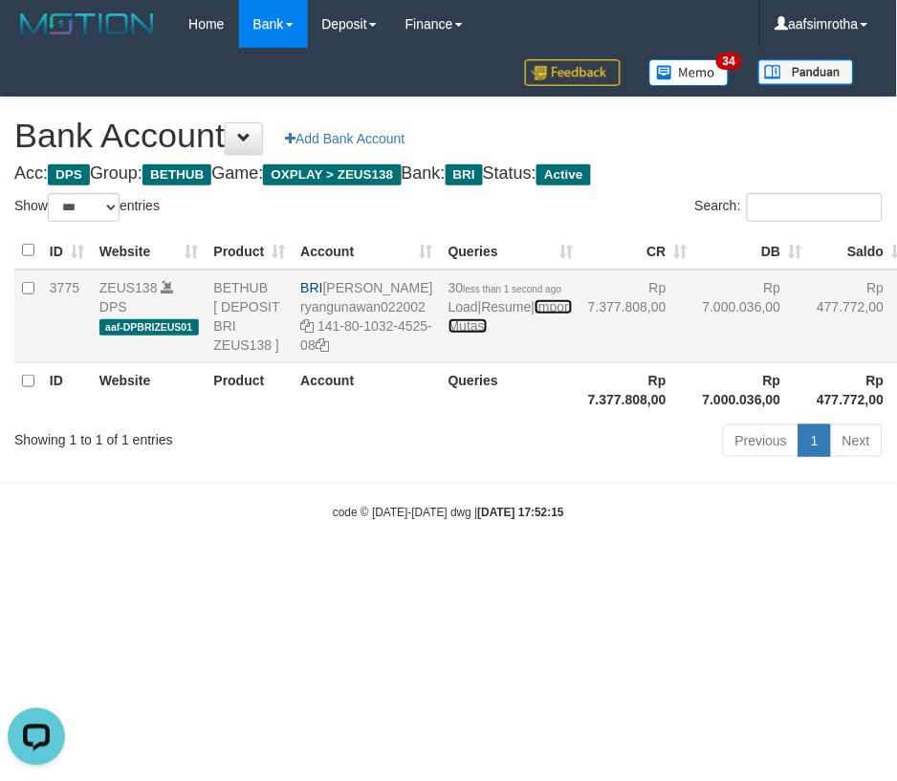
click at [451, 334] on link "Import Mutasi" at bounding box center [510, 316] width 124 height 34
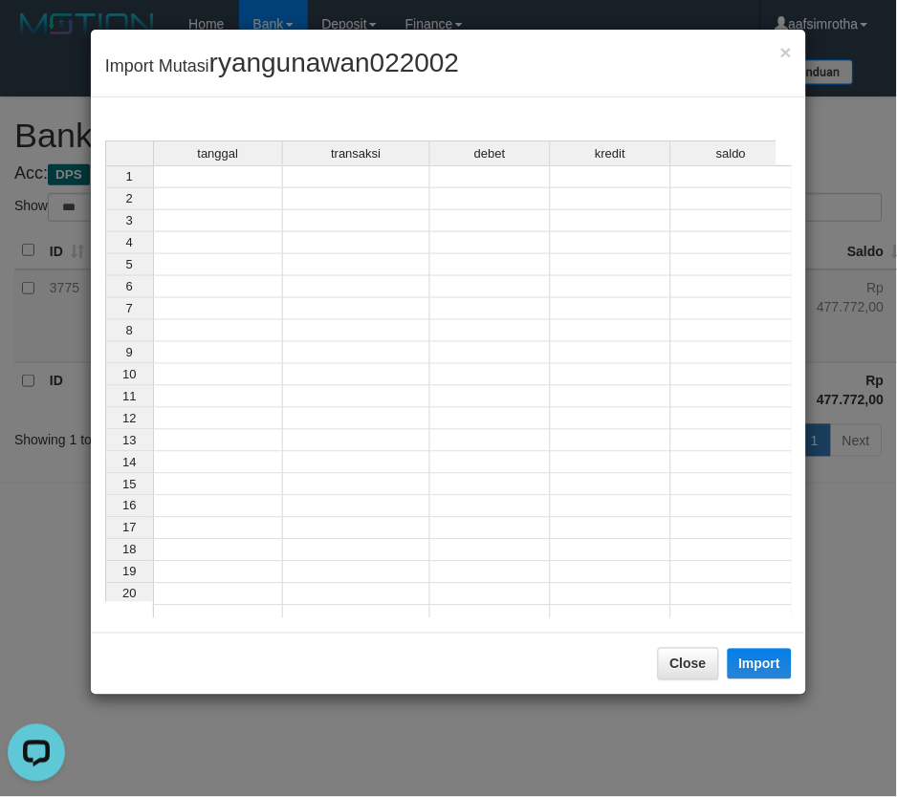
click at [231, 182] on td at bounding box center [218, 176] width 130 height 23
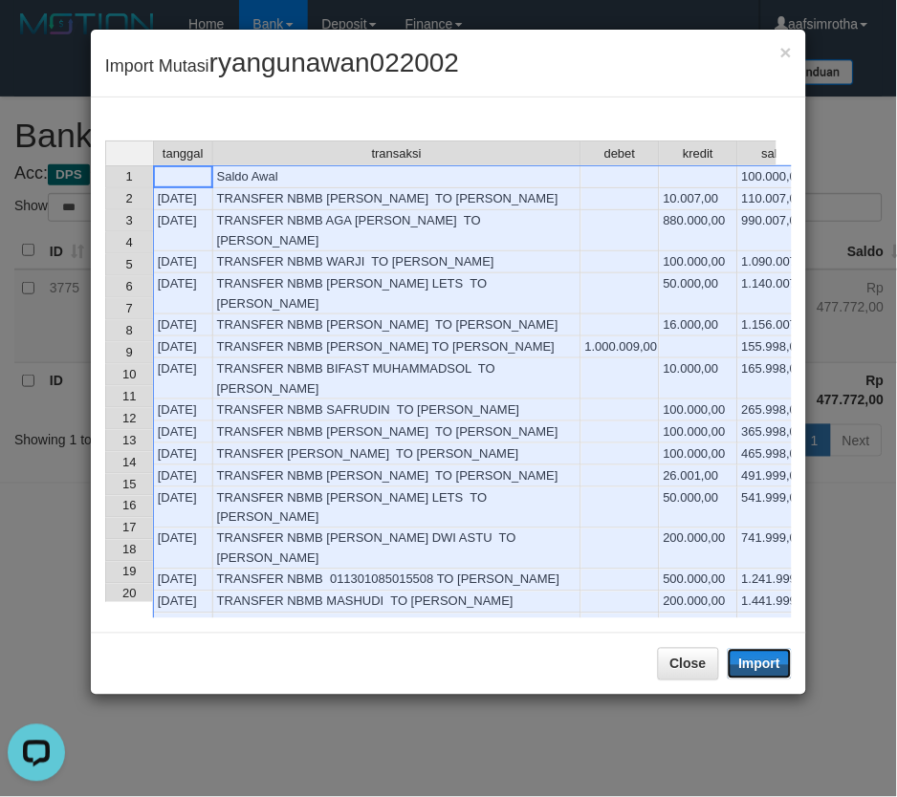
drag, startPoint x: 753, startPoint y: 663, endPoint x: 13, endPoint y: 433, distance: 774.9
click at [753, 664] on button "Import" at bounding box center [760, 664] width 65 height 31
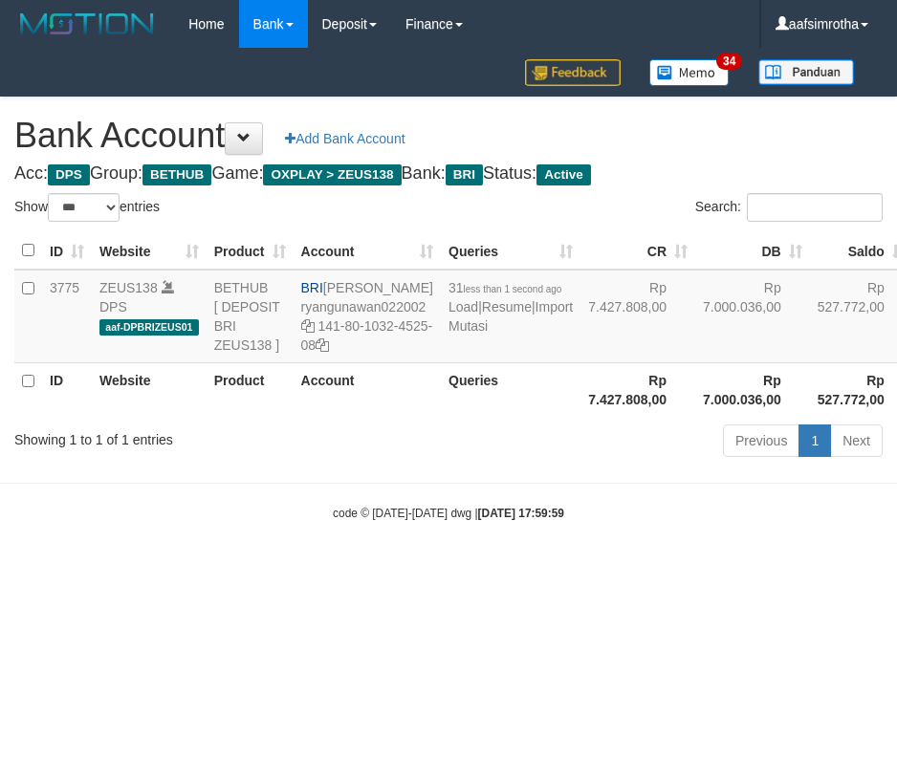
select select "***"
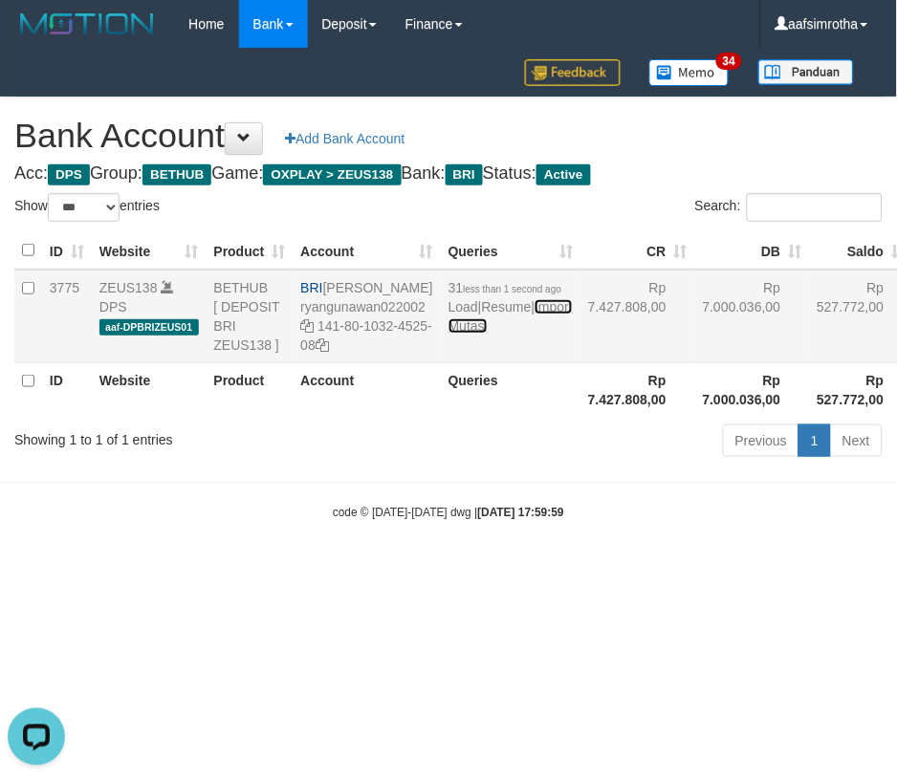
click at [462, 334] on link "Import Mutasi" at bounding box center [510, 316] width 124 height 34
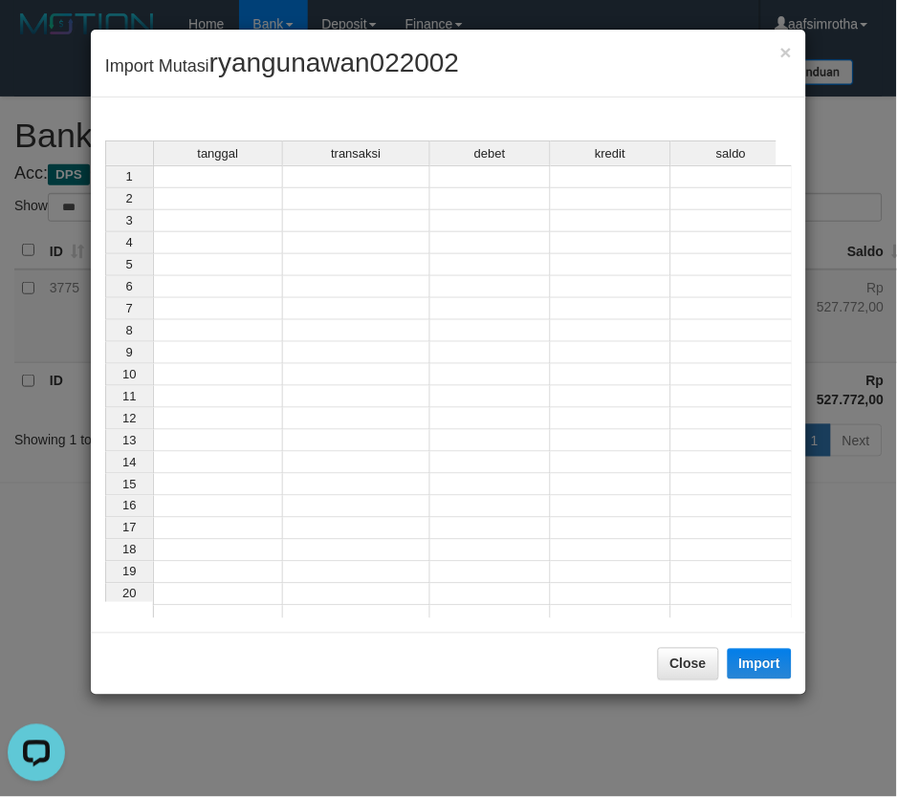
click at [214, 183] on td at bounding box center [218, 176] width 130 height 23
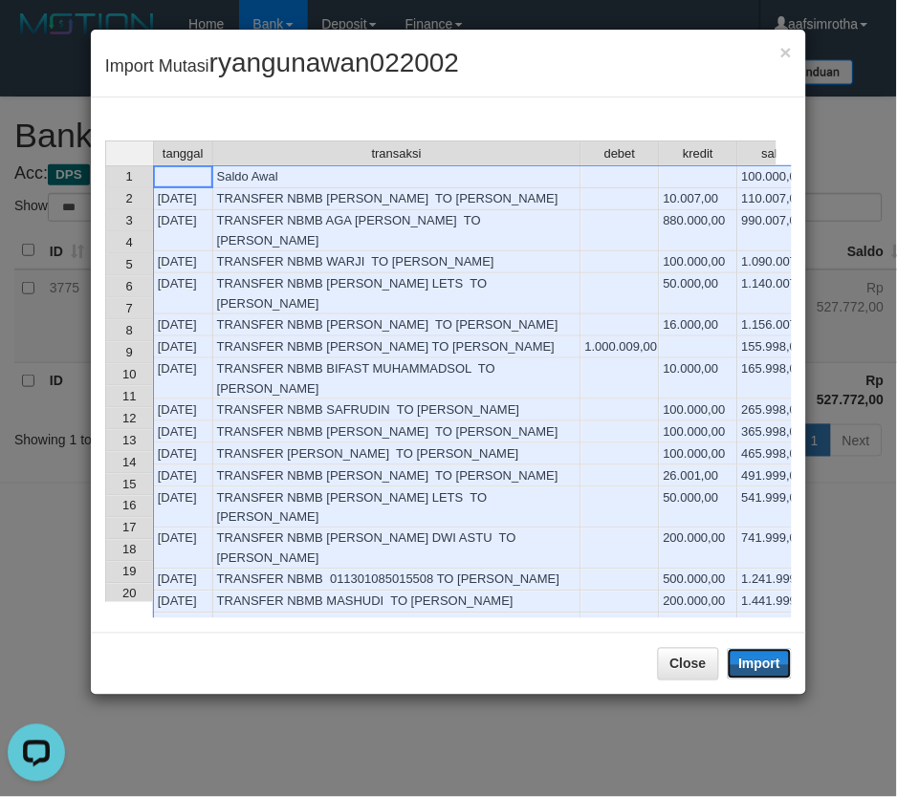
drag, startPoint x: 750, startPoint y: 669, endPoint x: 30, endPoint y: 160, distance: 882.1
click at [749, 669] on button "Import" at bounding box center [760, 664] width 65 height 31
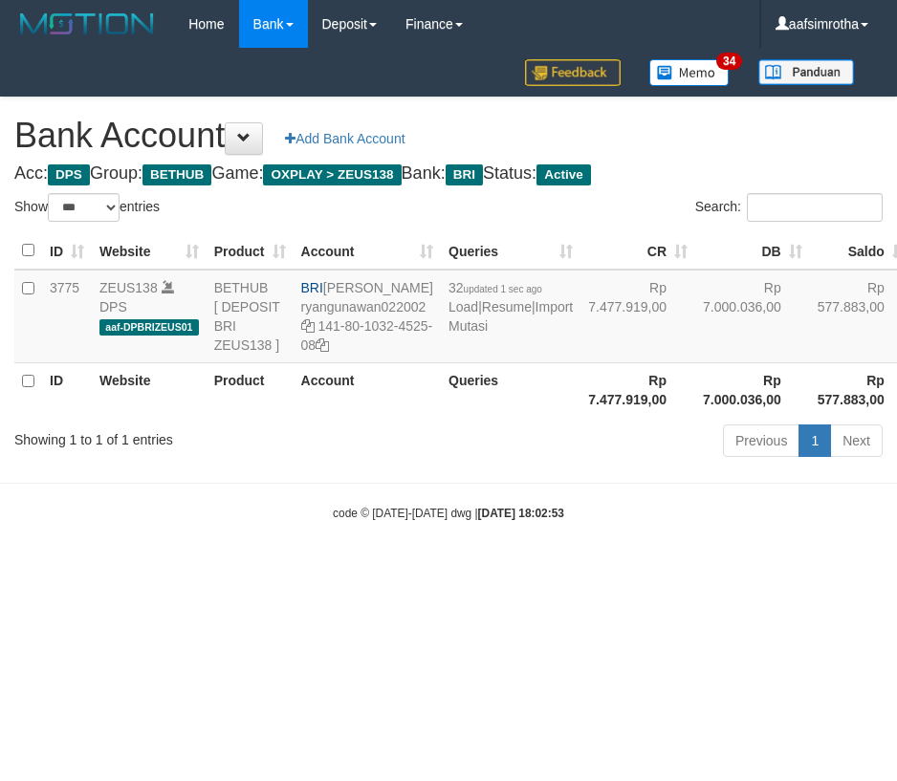
select select "***"
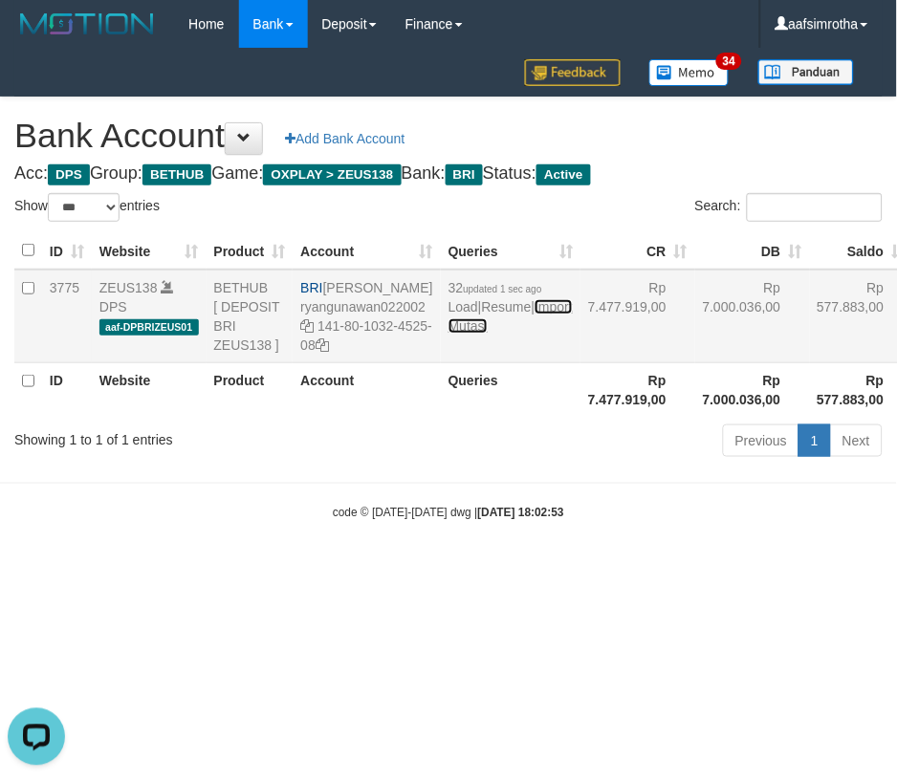
click at [462, 334] on link "Import Mutasi" at bounding box center [510, 316] width 124 height 34
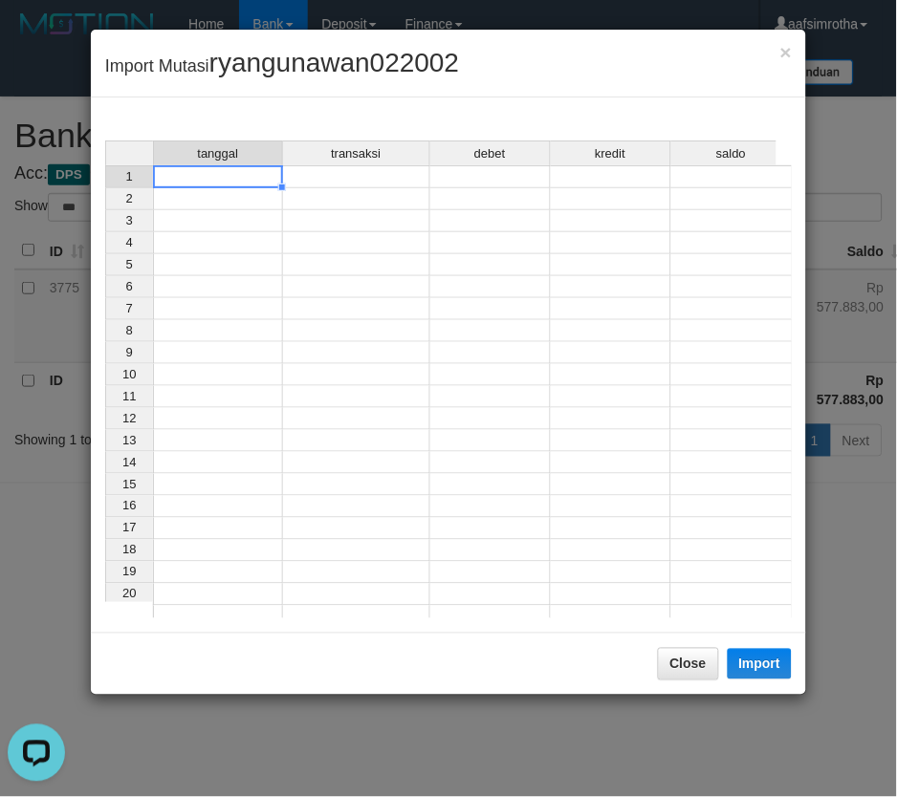
click at [217, 173] on td at bounding box center [218, 176] width 130 height 23
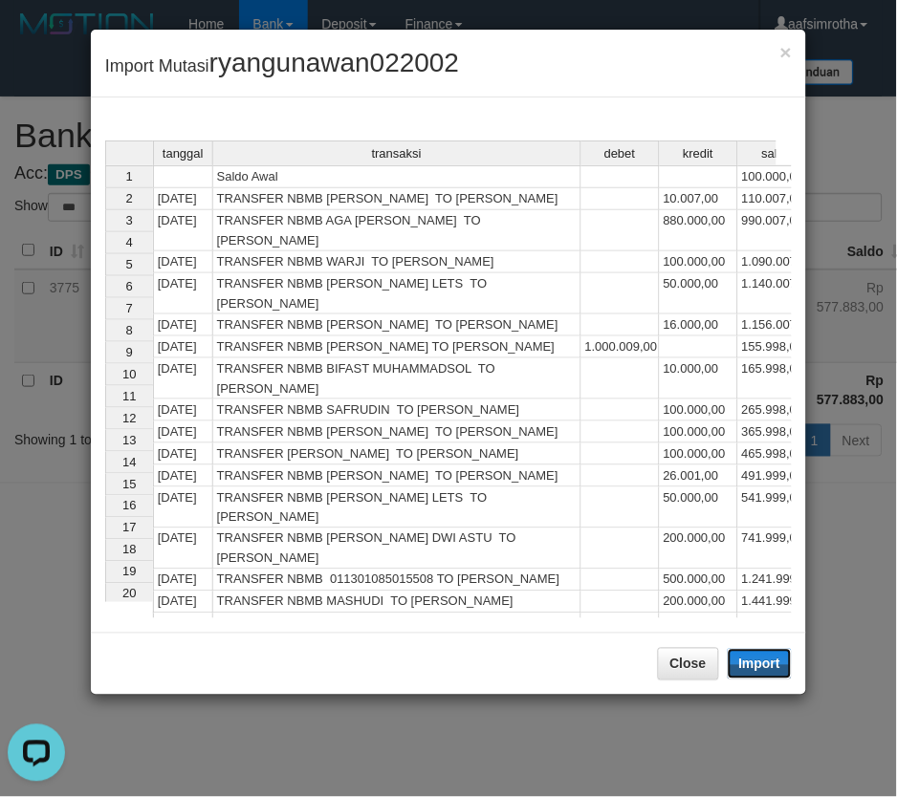
drag, startPoint x: 775, startPoint y: 663, endPoint x: 491, endPoint y: 566, distance: 300.0
click at [772, 663] on button "Import" at bounding box center [760, 664] width 65 height 31
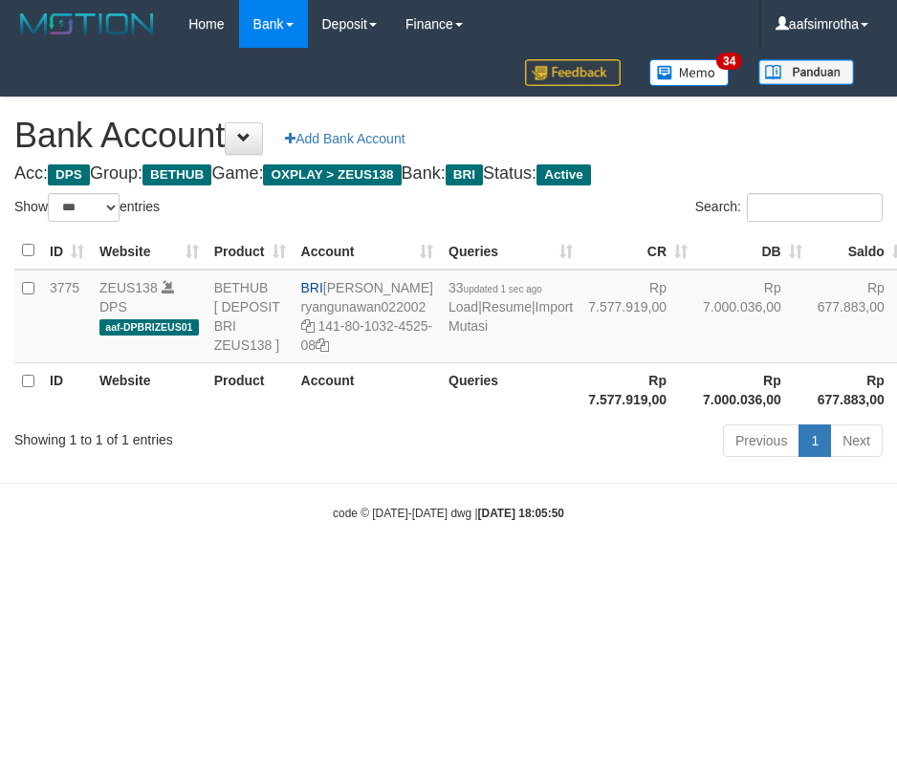
select select "***"
drag, startPoint x: 427, startPoint y: 661, endPoint x: 522, endPoint y: 427, distance: 251.8
click at [427, 570] on html "Toggle navigation Home Bank Account List Mutasi Bank Search Note Mutasi Deposit…" at bounding box center [448, 285] width 897 height 570
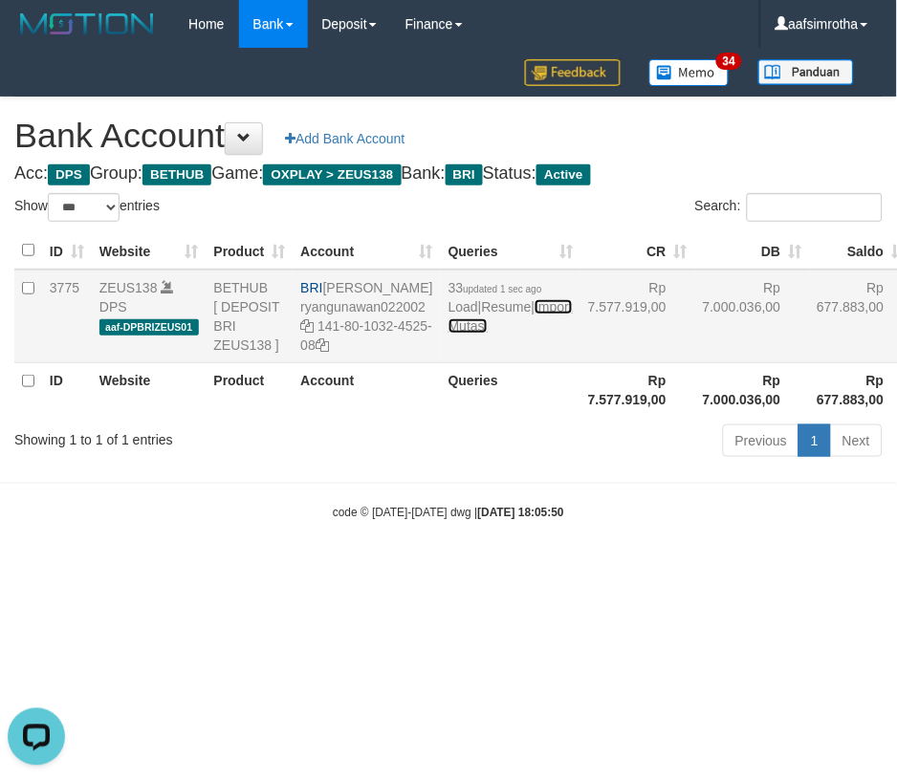
click at [465, 334] on link "Import Mutasi" at bounding box center [510, 316] width 124 height 34
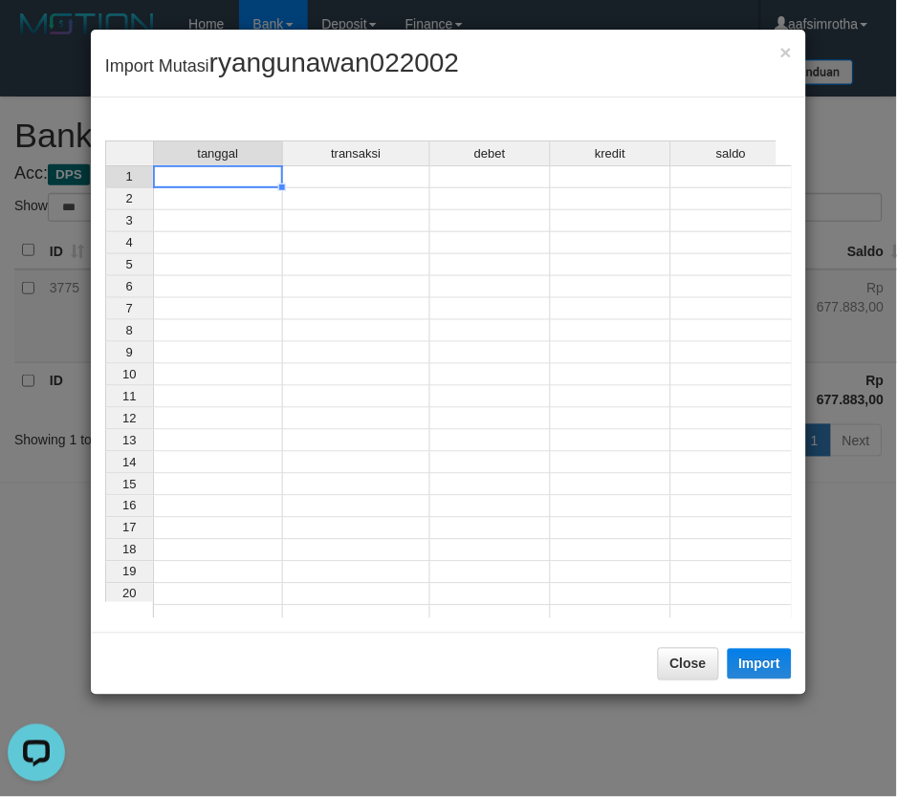
click at [214, 185] on td at bounding box center [218, 176] width 130 height 23
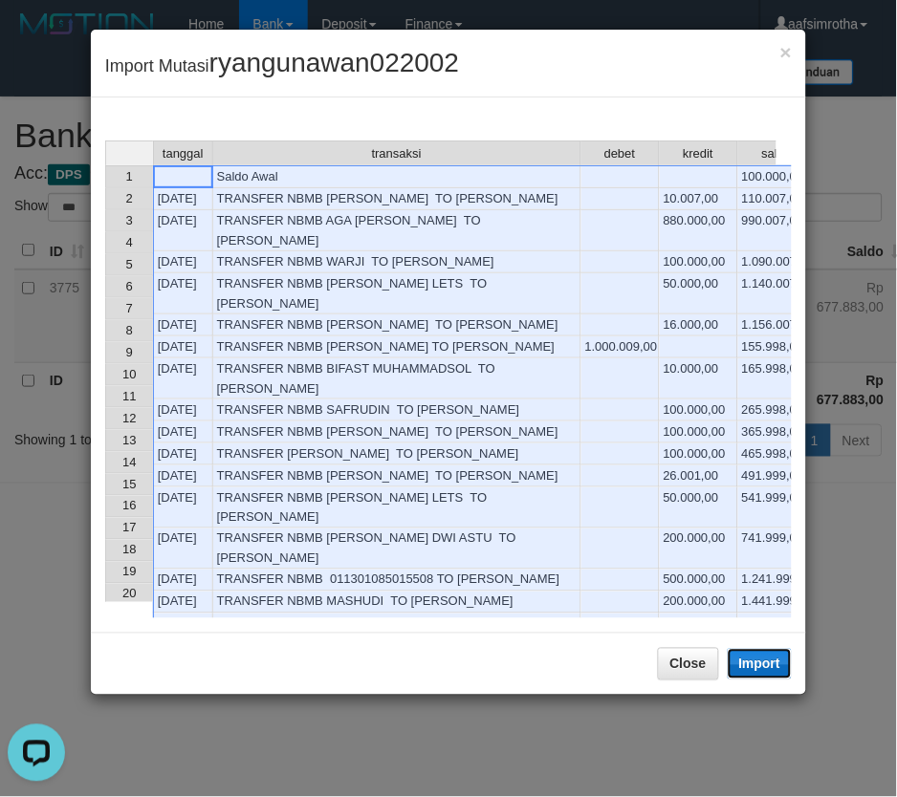
click at [769, 658] on button "Import" at bounding box center [760, 664] width 65 height 31
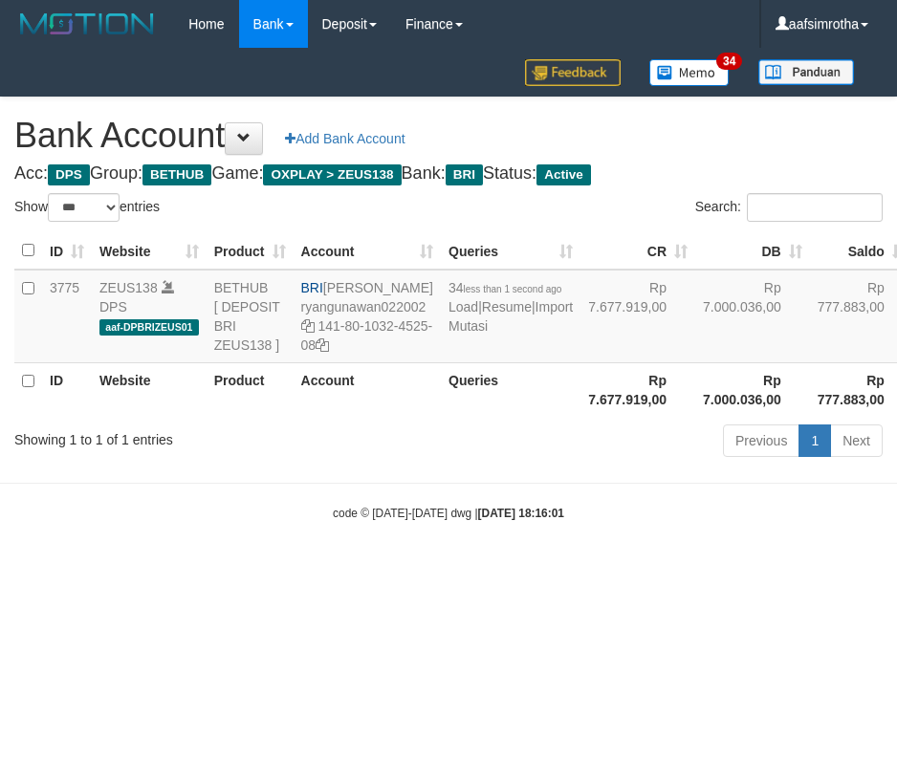
select select "***"
drag, startPoint x: 346, startPoint y: 591, endPoint x: 551, endPoint y: 338, distance: 325.7
click at [368, 569] on body "Toggle navigation Home Bank Account List Mutasi Bank Search Note Mutasi Deposit…" at bounding box center [448, 285] width 897 height 570
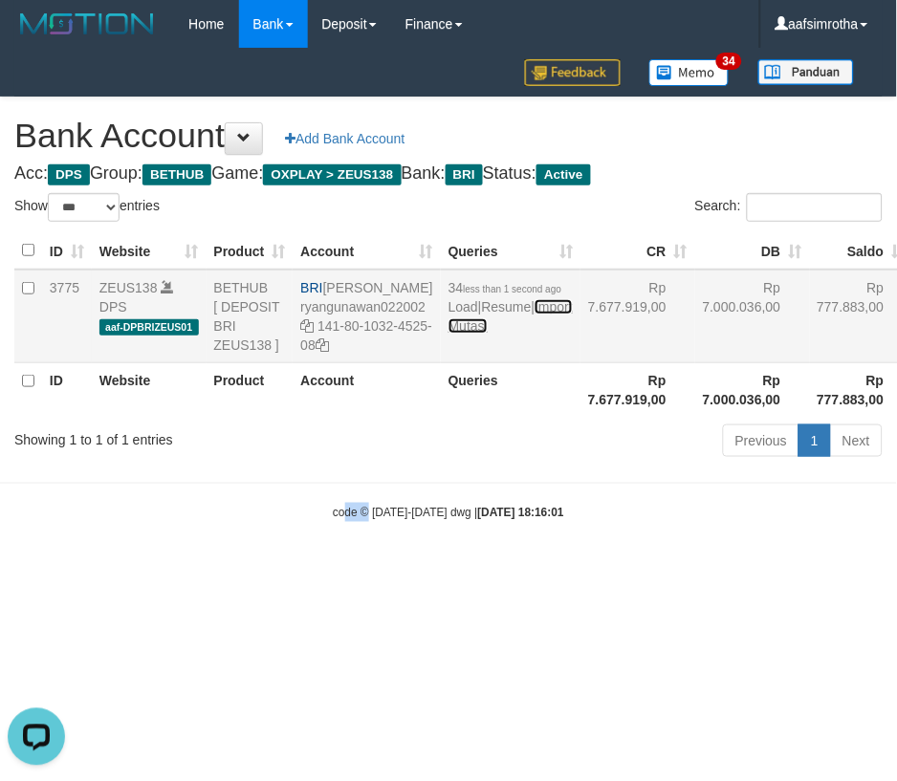
click at [453, 334] on link "Import Mutasi" at bounding box center [510, 316] width 124 height 34
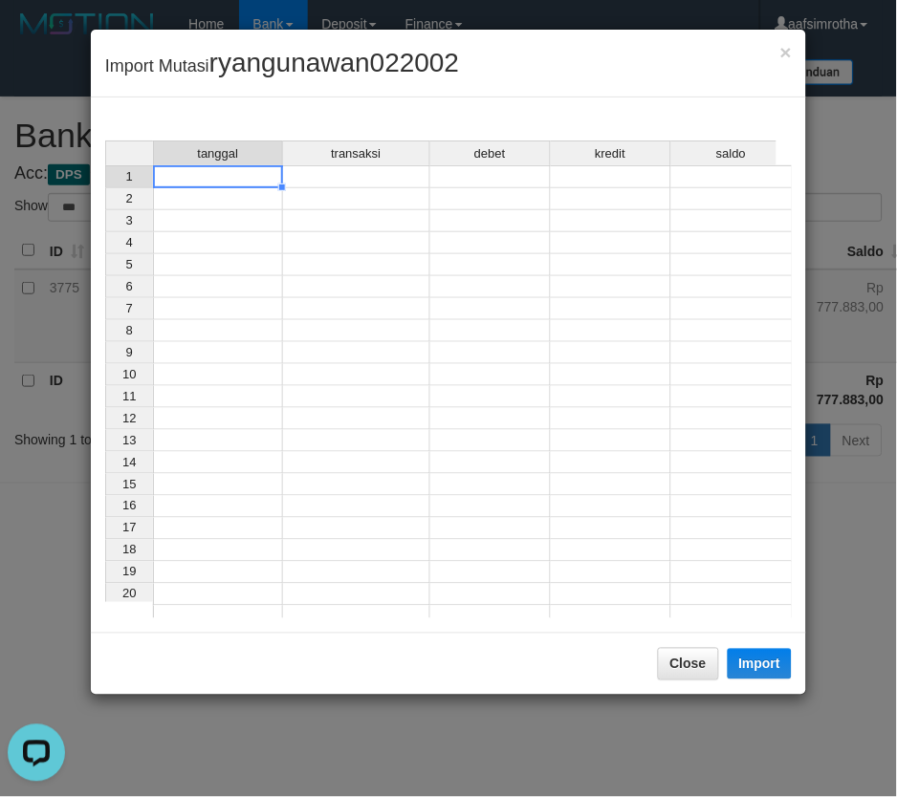
click at [231, 185] on td at bounding box center [218, 176] width 130 height 23
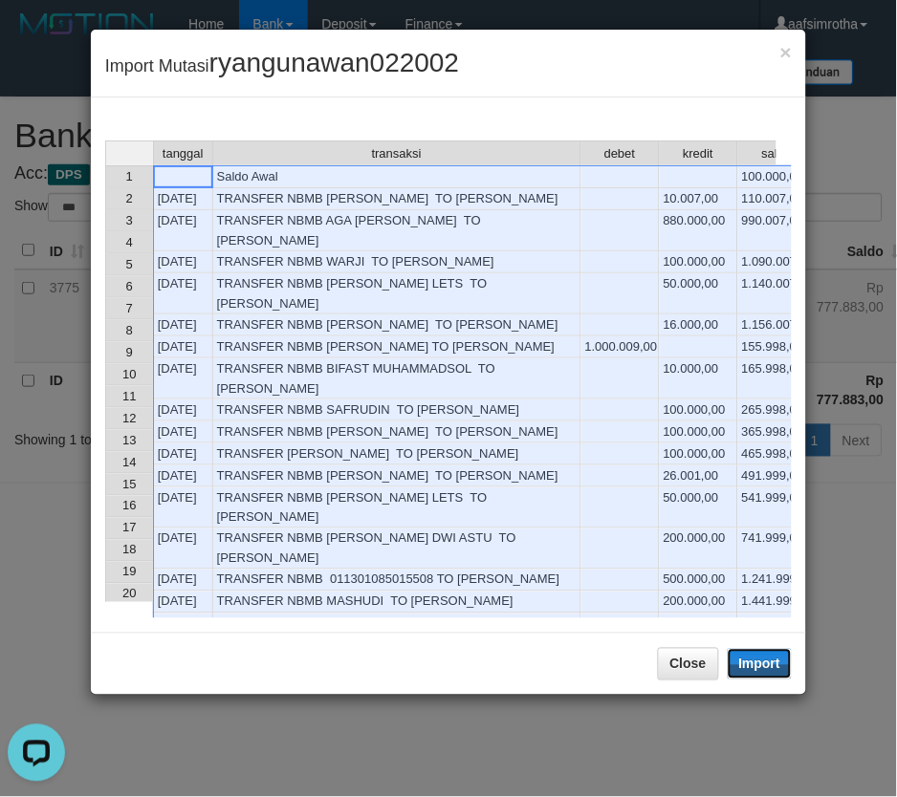
drag, startPoint x: 787, startPoint y: 667, endPoint x: 1, endPoint y: 232, distance: 898.4
click at [785, 667] on button "Import" at bounding box center [760, 664] width 65 height 31
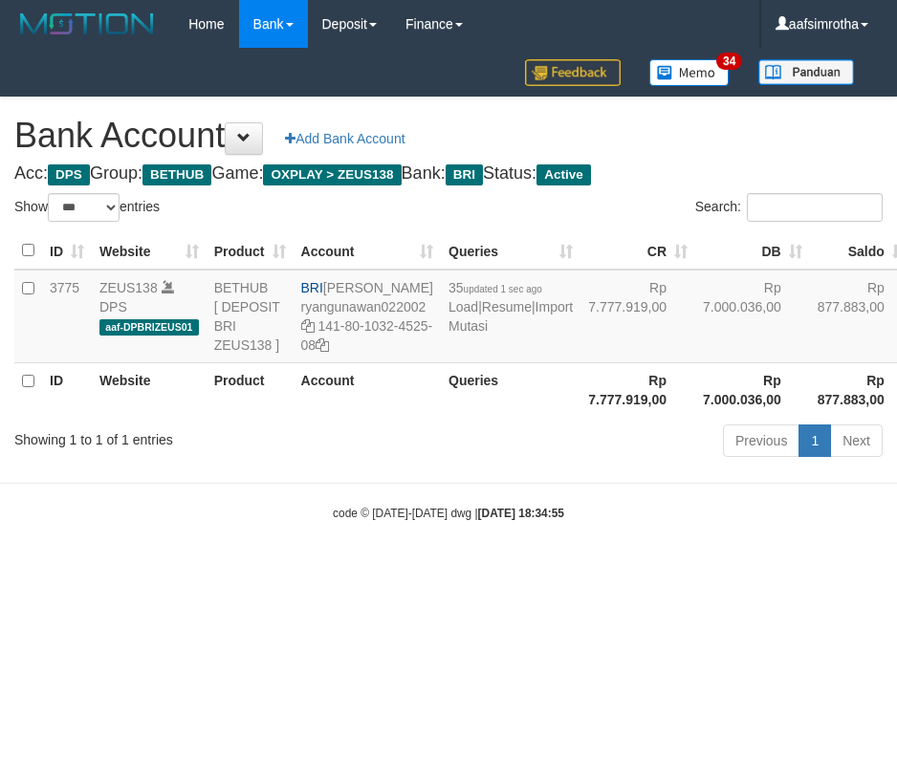
select select "***"
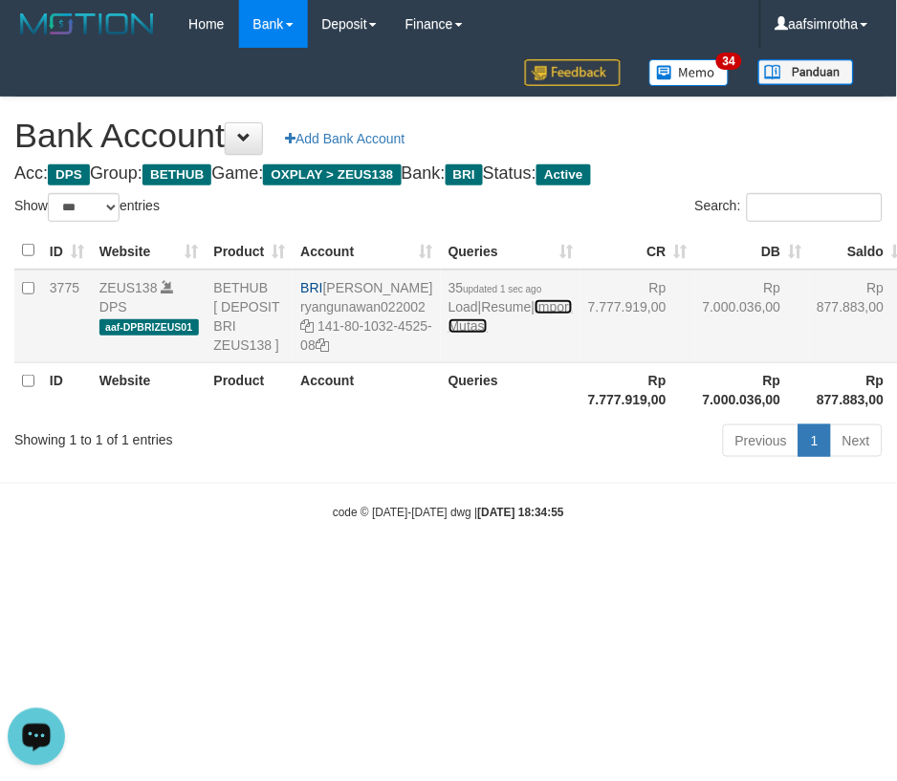
click at [466, 334] on link "Import Mutasi" at bounding box center [510, 316] width 124 height 34
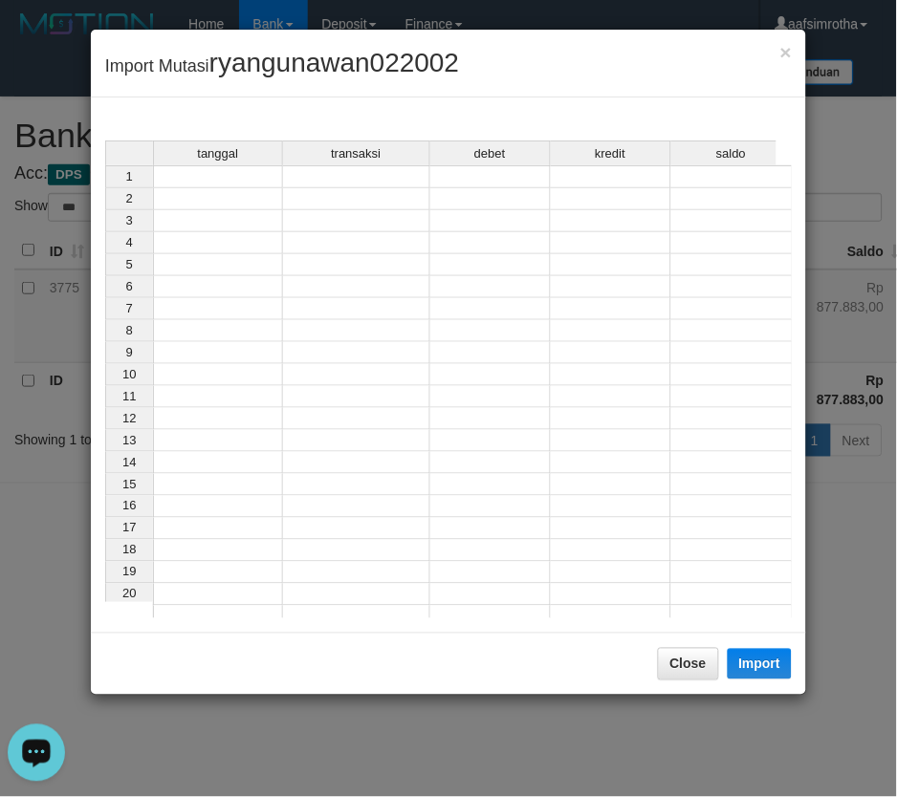
click at [199, 180] on td at bounding box center [218, 176] width 130 height 23
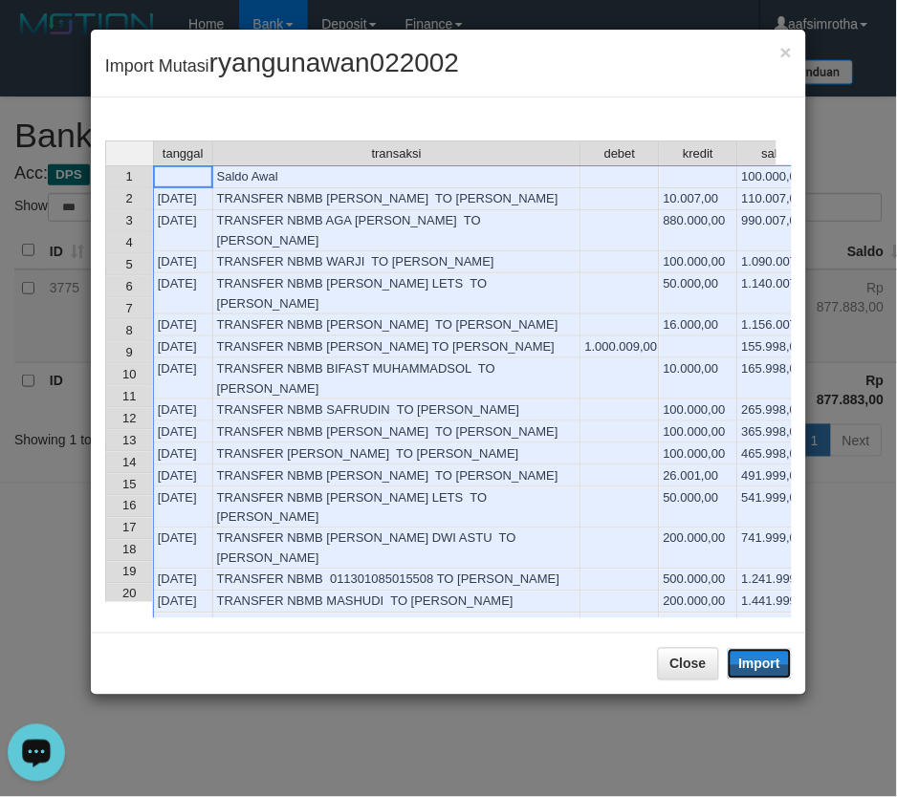
drag, startPoint x: 768, startPoint y: 664, endPoint x: 2, endPoint y: 214, distance: 888.0
click at [761, 664] on button "Import" at bounding box center [760, 664] width 65 height 31
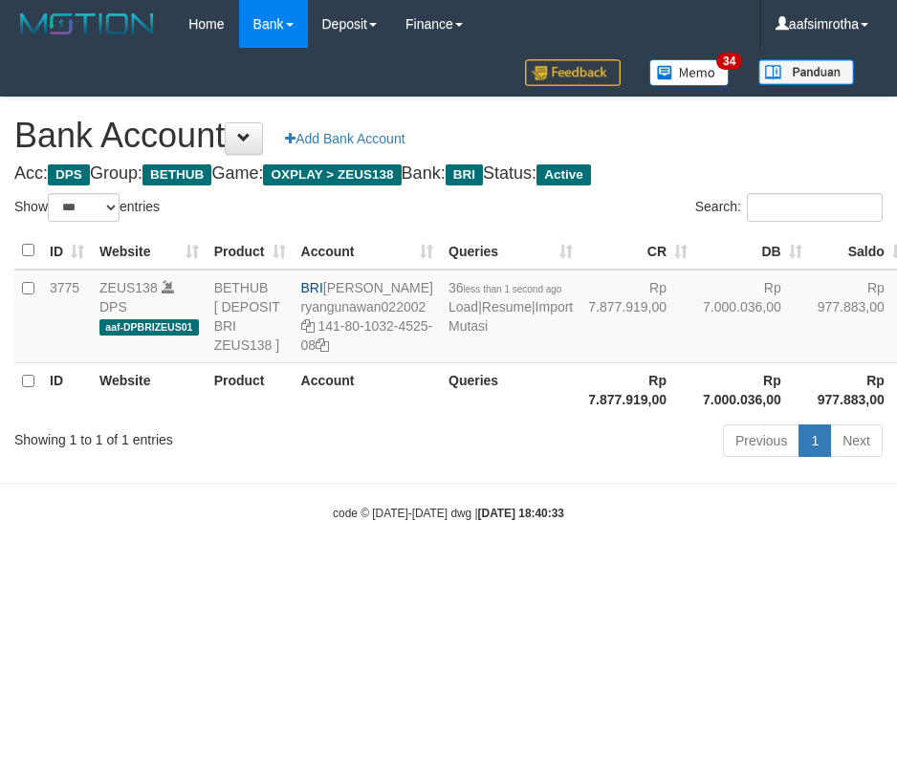
select select "***"
click at [234, 570] on html "Toggle navigation Home Bank Account List Mutasi Bank Search Note Mutasi Deposit…" at bounding box center [448, 285] width 897 height 570
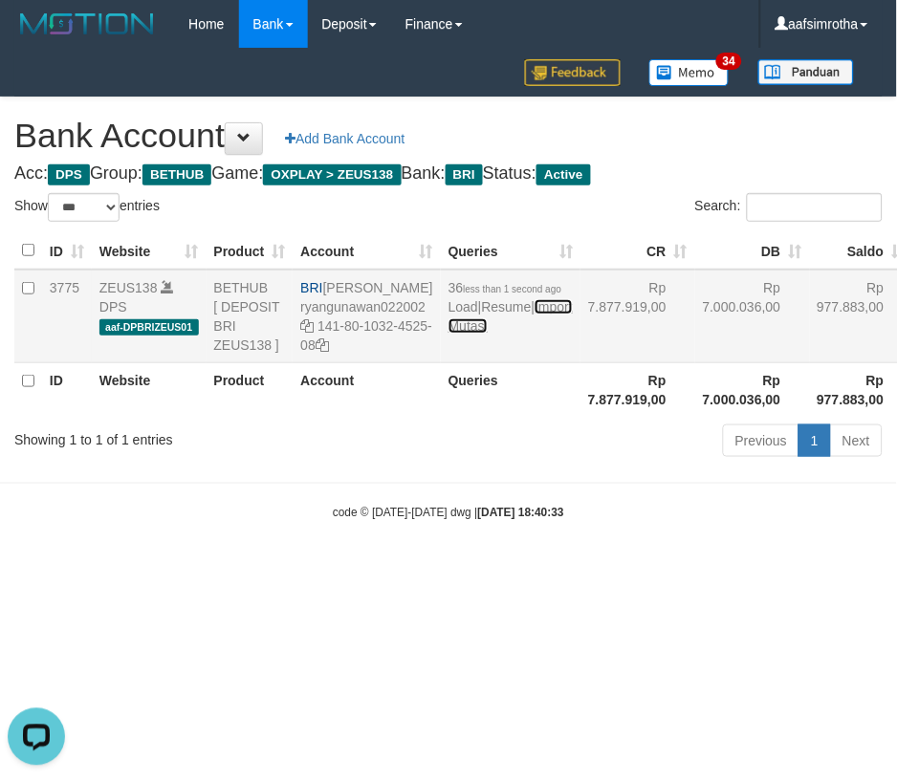
click at [451, 334] on link "Import Mutasi" at bounding box center [510, 316] width 124 height 34
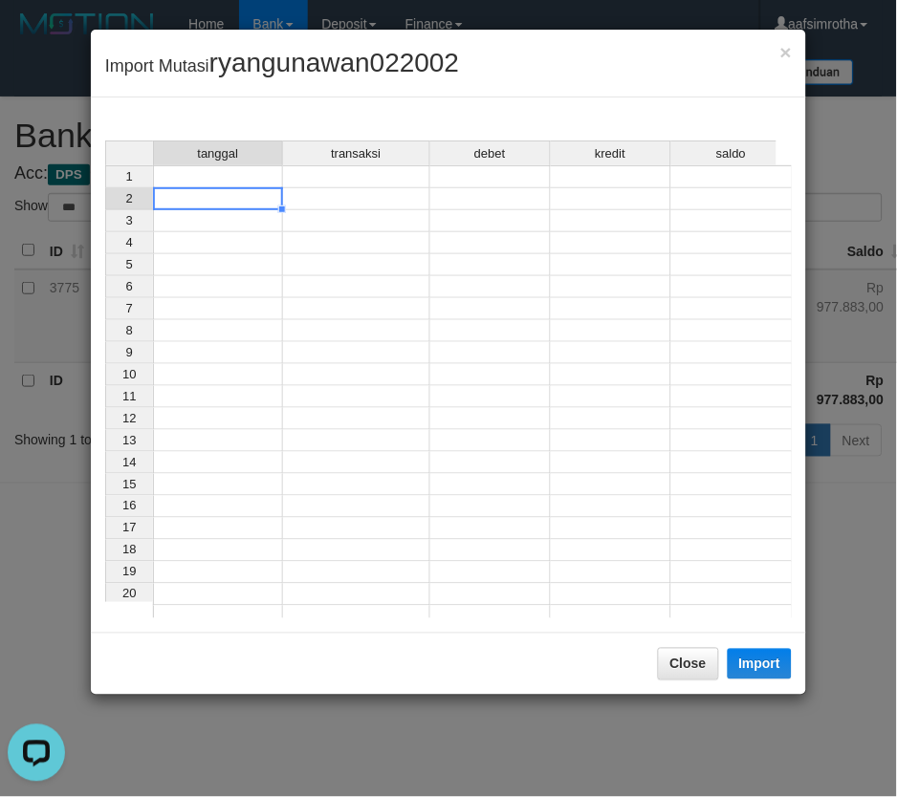
click at [232, 194] on td at bounding box center [218, 199] width 130 height 22
click at [227, 179] on td at bounding box center [218, 176] width 130 height 23
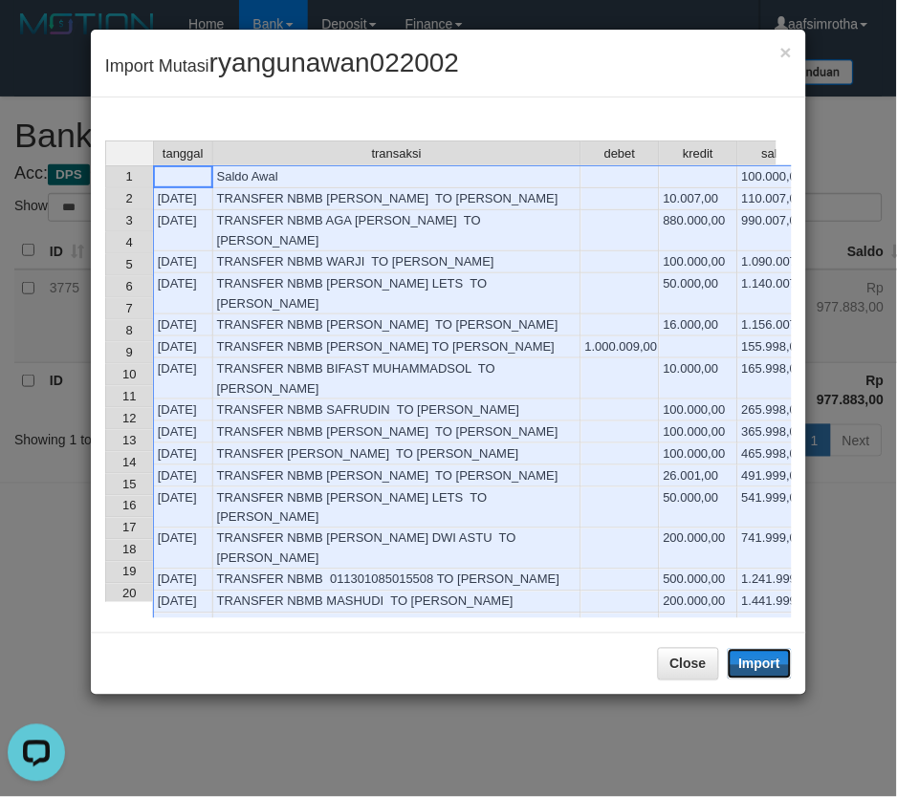
click at [756, 658] on button "Import" at bounding box center [760, 664] width 65 height 31
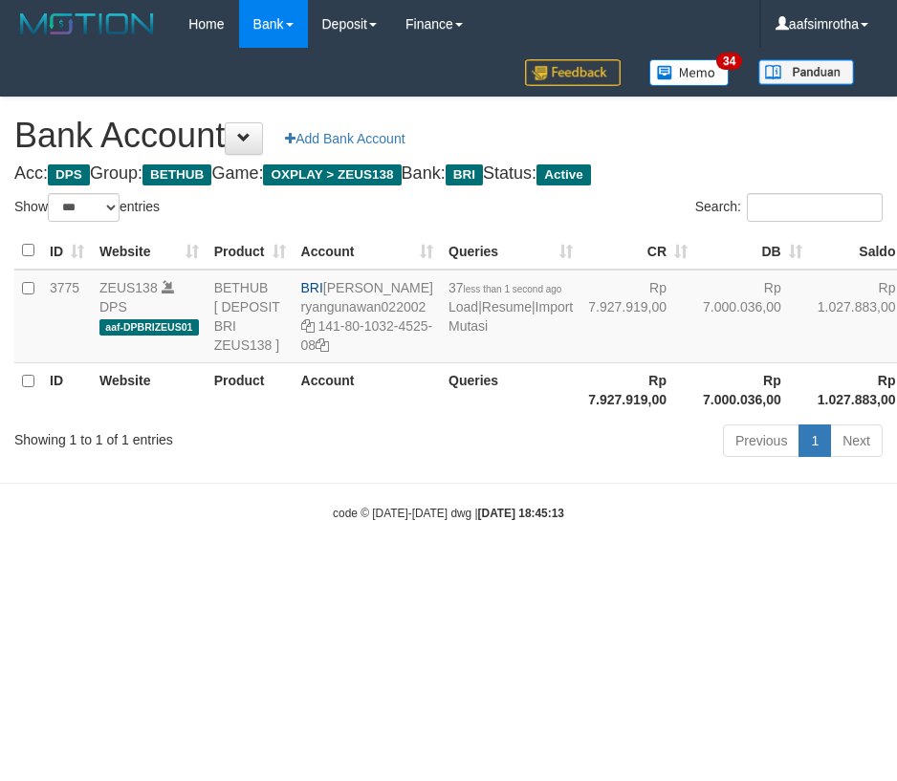
select select "***"
drag, startPoint x: 247, startPoint y: 670, endPoint x: 453, endPoint y: 469, distance: 288.7
click at [249, 570] on html "Toggle navigation Home Bank Account List Mutasi Bank Search Note Mutasi Deposit…" at bounding box center [448, 285] width 897 height 570
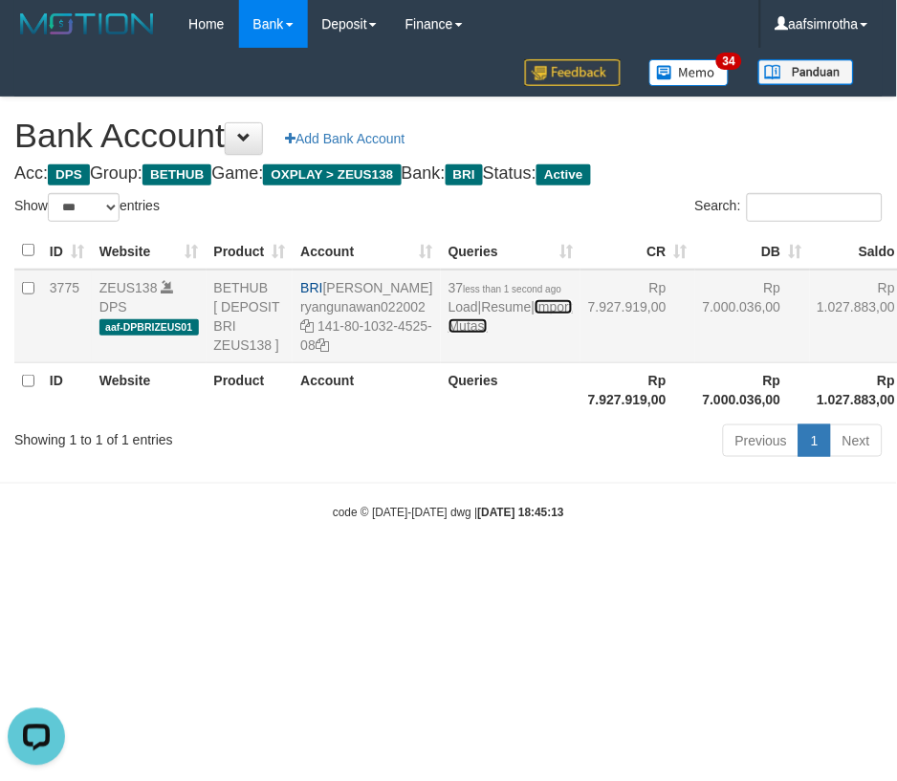
click at [449, 334] on link "Import Mutasi" at bounding box center [510, 316] width 124 height 34
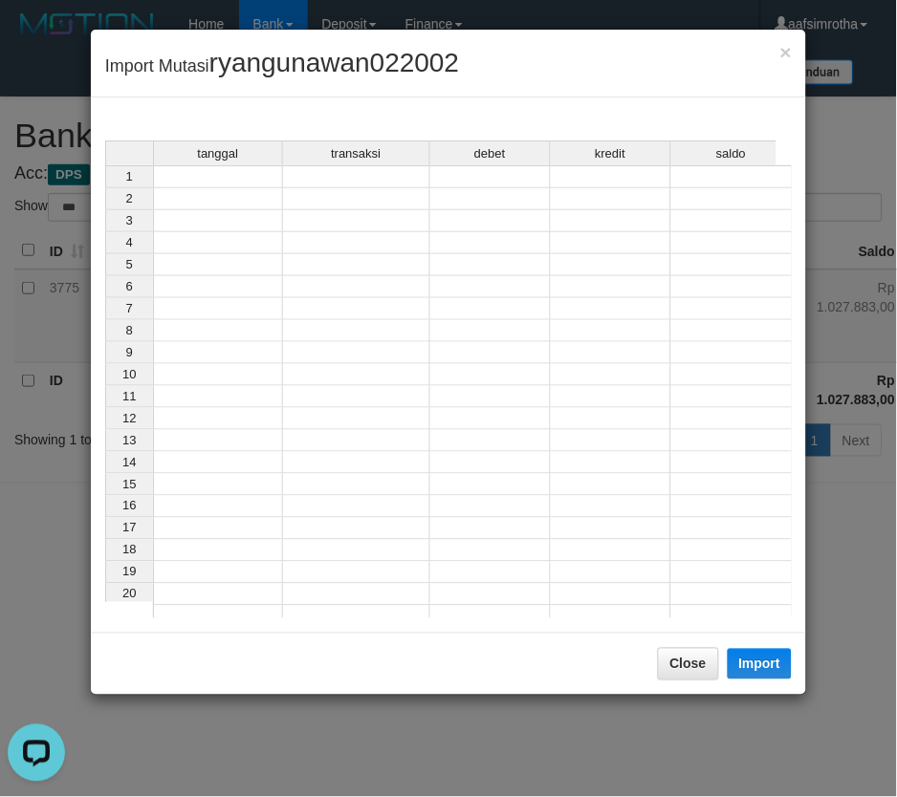
click at [233, 169] on div "tanggal transaksi debet kredit saldo 1 2 3 4 5 6 7 8 9 10 11 12 13 14 15 16 17 …" at bounding box center [448, 380] width 687 height 478
click at [233, 174] on td at bounding box center [218, 176] width 130 height 23
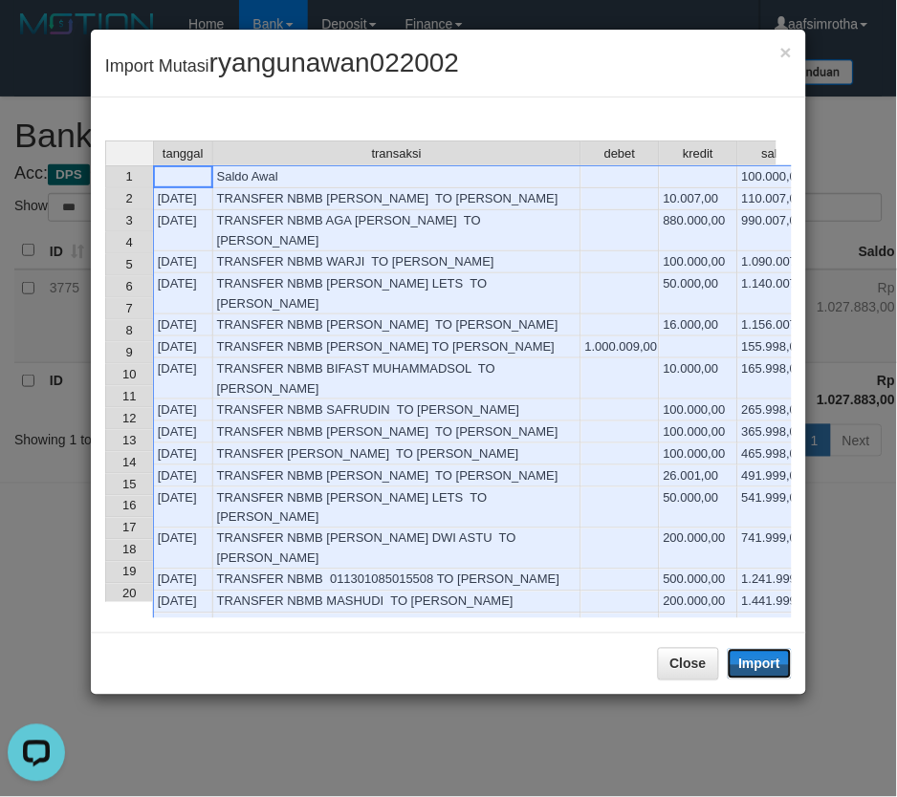
drag, startPoint x: 760, startPoint y: 660, endPoint x: 339, endPoint y: 397, distance: 496.1
click at [760, 660] on button "Import" at bounding box center [760, 664] width 65 height 31
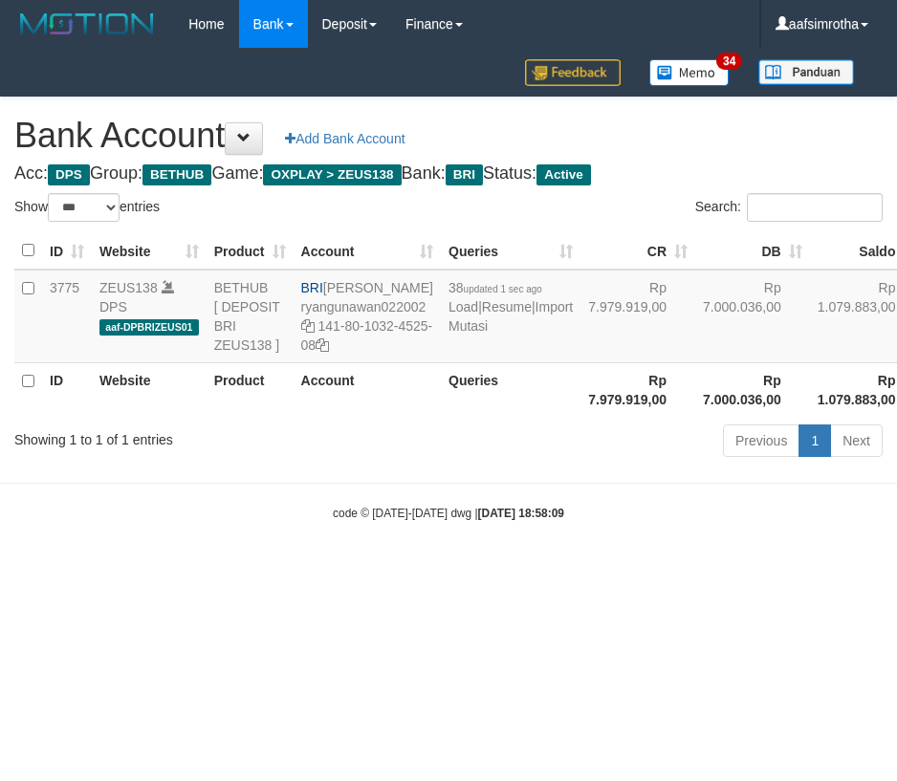
select select "***"
drag, startPoint x: 252, startPoint y: 690, endPoint x: 281, endPoint y: 576, distance: 118.3
click at [282, 570] on html "Toggle navigation Home Bank Account List Mutasi Bank Search Note Mutasi Deposit…" at bounding box center [448, 285] width 897 height 570
click at [242, 570] on html "Toggle navigation Home Bank Account List Mutasi Bank Search Note Mutasi Deposit…" at bounding box center [448, 285] width 897 height 570
select select "***"
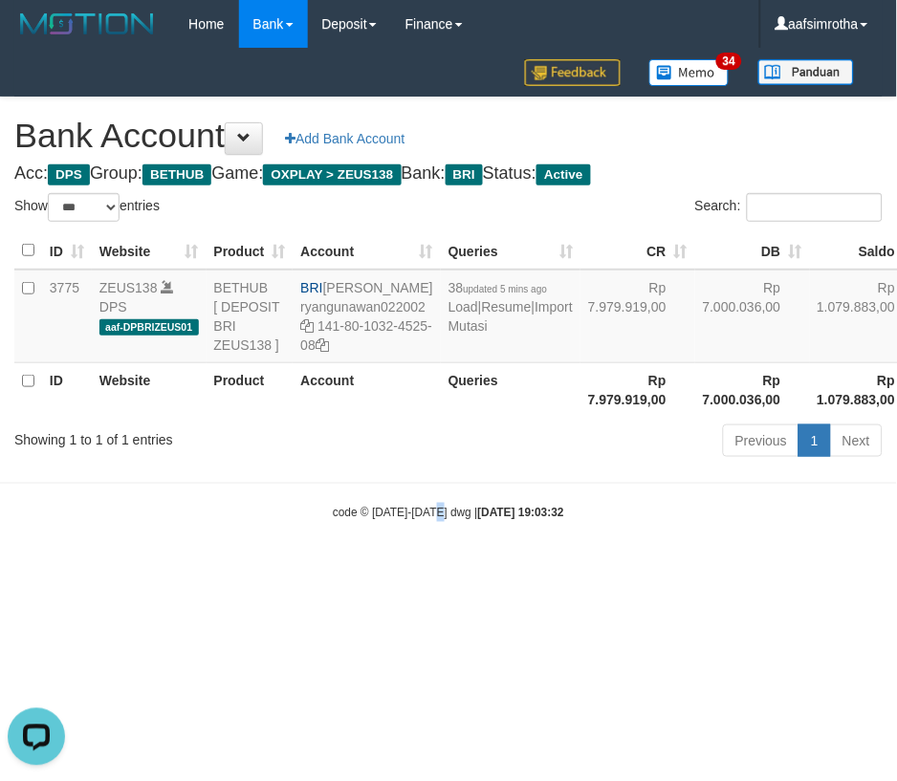
drag, startPoint x: 444, startPoint y: 715, endPoint x: 432, endPoint y: 711, distance: 12.1
click at [435, 570] on html "Toggle navigation Home Bank Account List Mutasi Bank Search Note Mutasi Deposit…" at bounding box center [448, 285] width 897 height 570
click at [462, 334] on link "Import Mutasi" at bounding box center [510, 316] width 124 height 34
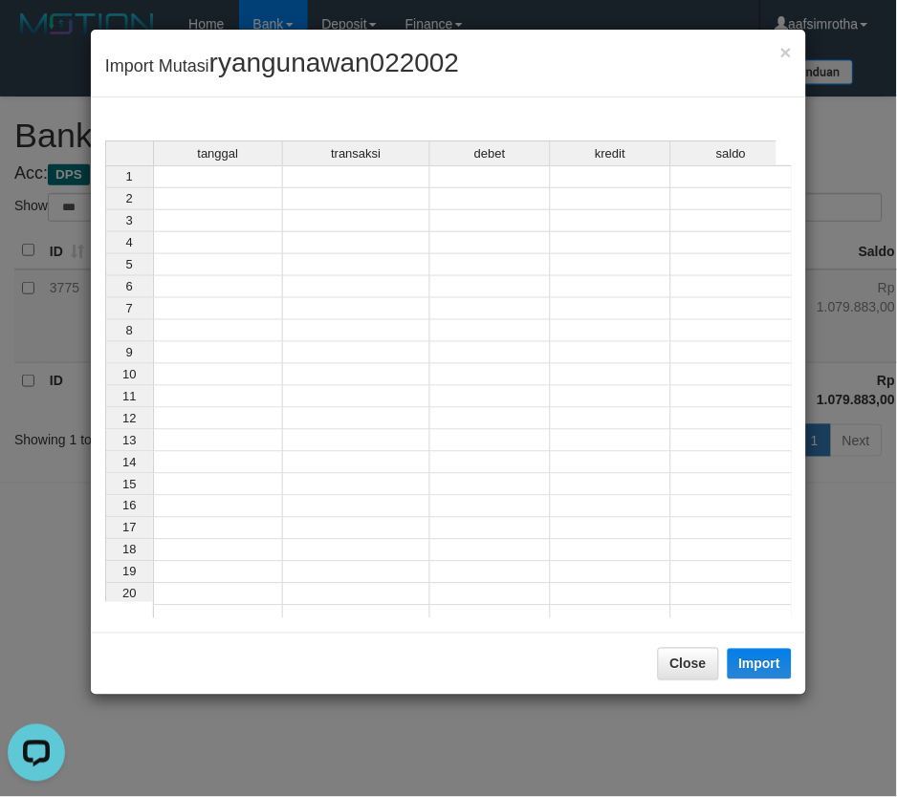
click at [236, 157] on span "tanggal" at bounding box center [217, 153] width 41 height 13
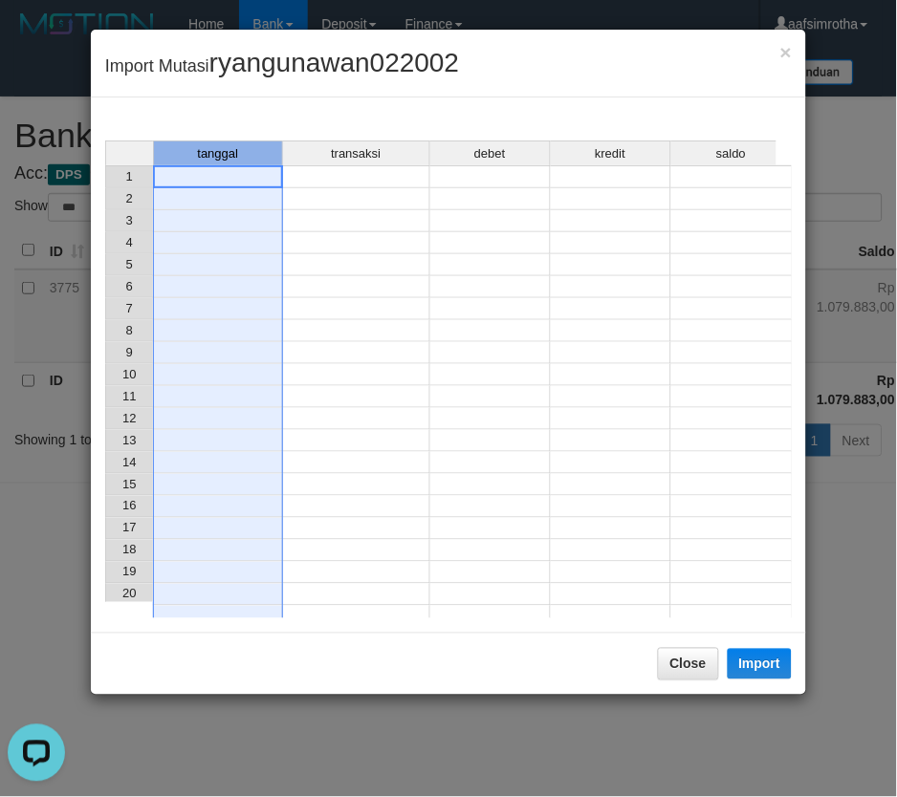
click at [202, 182] on td at bounding box center [218, 176] width 130 height 23
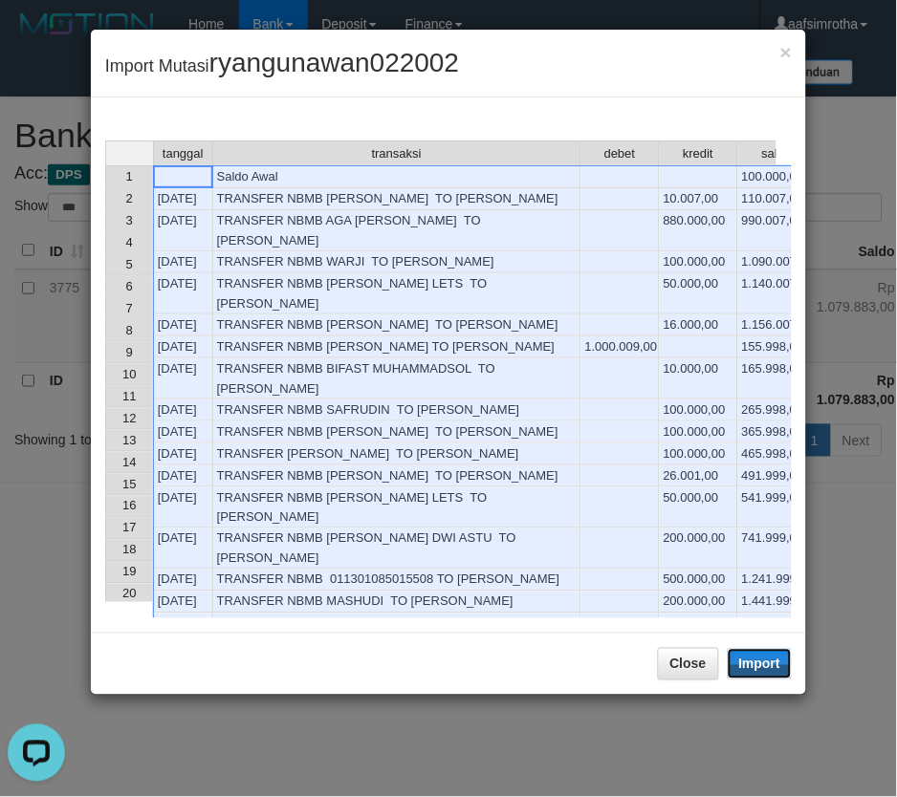
drag, startPoint x: 762, startPoint y: 670, endPoint x: 600, endPoint y: 569, distance: 191.6
click at [762, 670] on button "Import" at bounding box center [760, 664] width 65 height 31
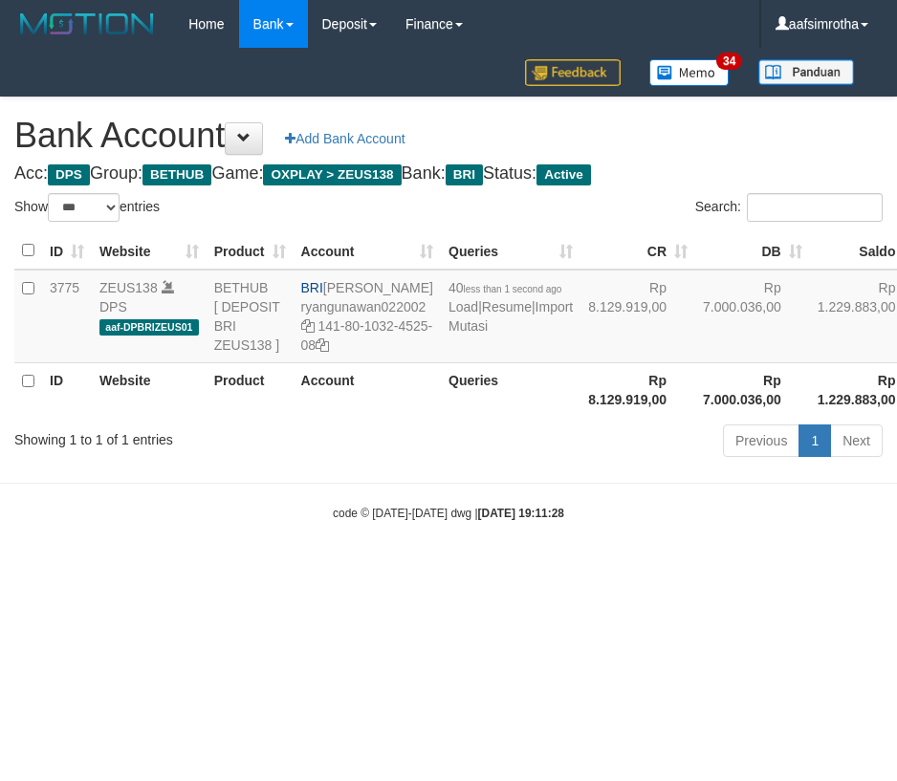
select select "***"
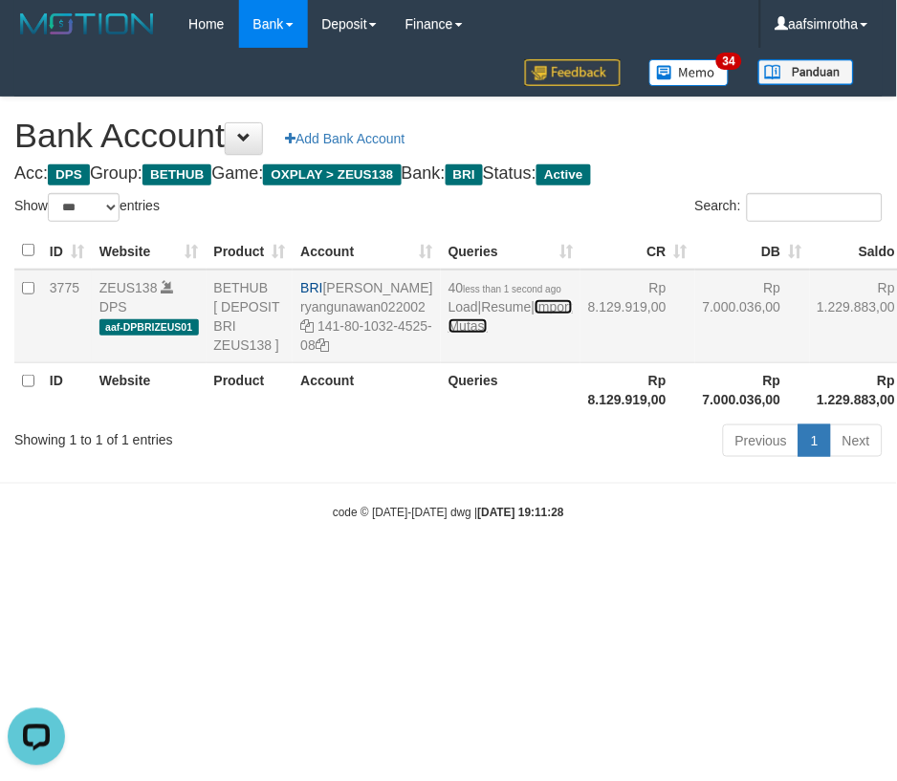
click at [457, 334] on link "Import Mutasi" at bounding box center [510, 316] width 124 height 34
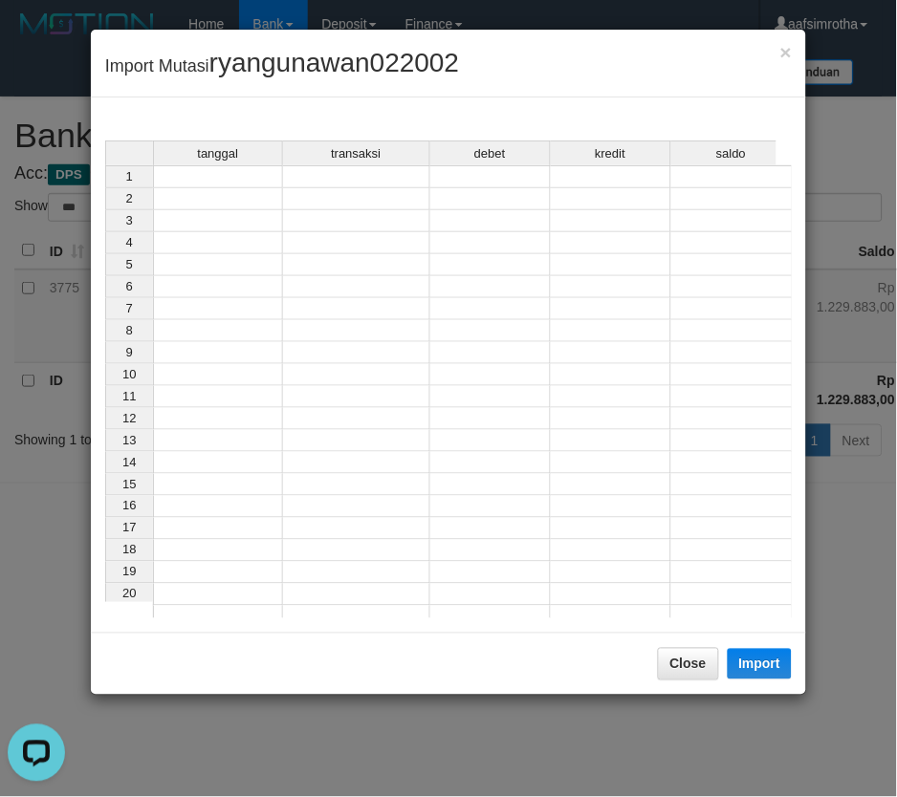
click at [250, 176] on td at bounding box center [218, 176] width 130 height 23
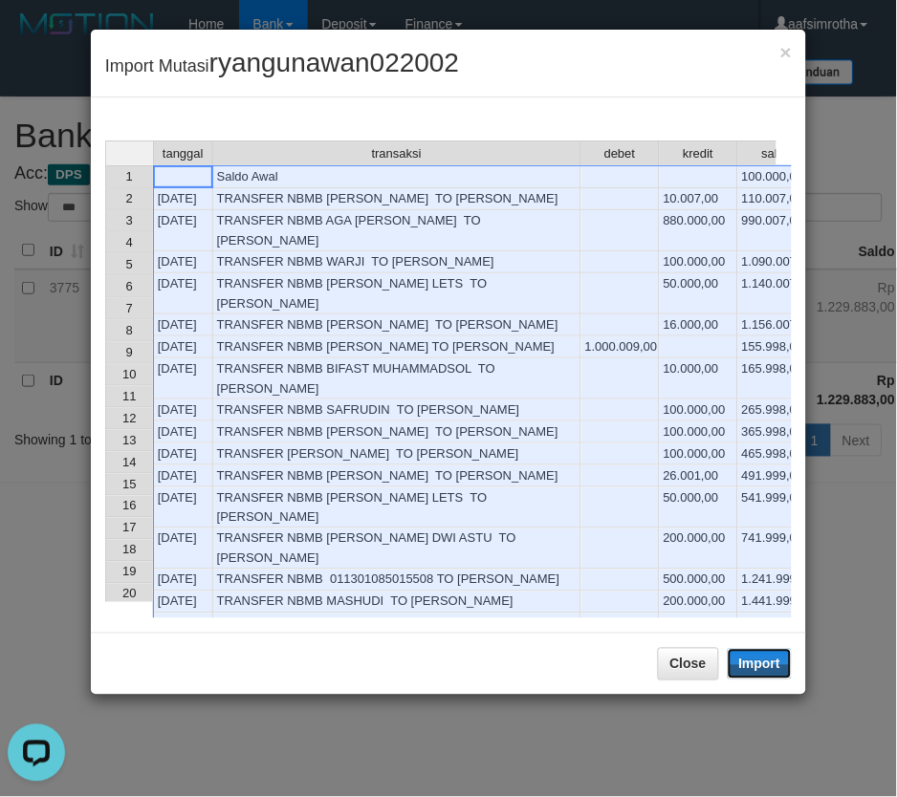
drag, startPoint x: 739, startPoint y: 666, endPoint x: 877, endPoint y: 545, distance: 183.6
click at [738, 667] on button "Import" at bounding box center [760, 664] width 65 height 31
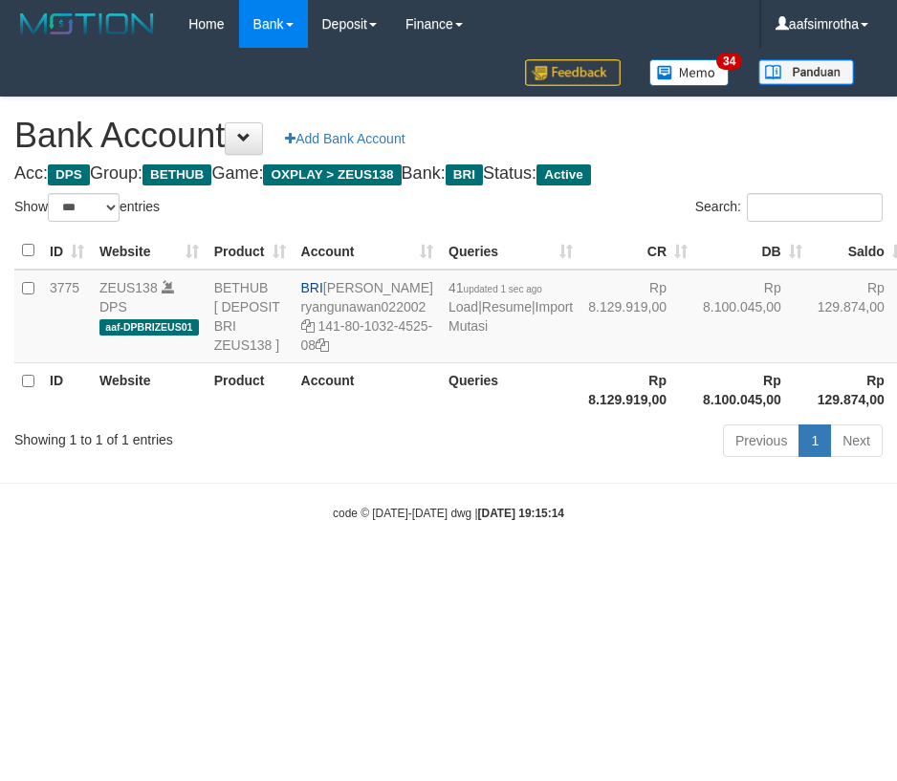
select select "***"
drag, startPoint x: 220, startPoint y: 671, endPoint x: 60, endPoint y: 615, distance: 169.4
click at [222, 570] on html "Toggle navigation Home Bank Account List Mutasi Bank Search Note Mutasi Deposit…" at bounding box center [448, 285] width 897 height 570
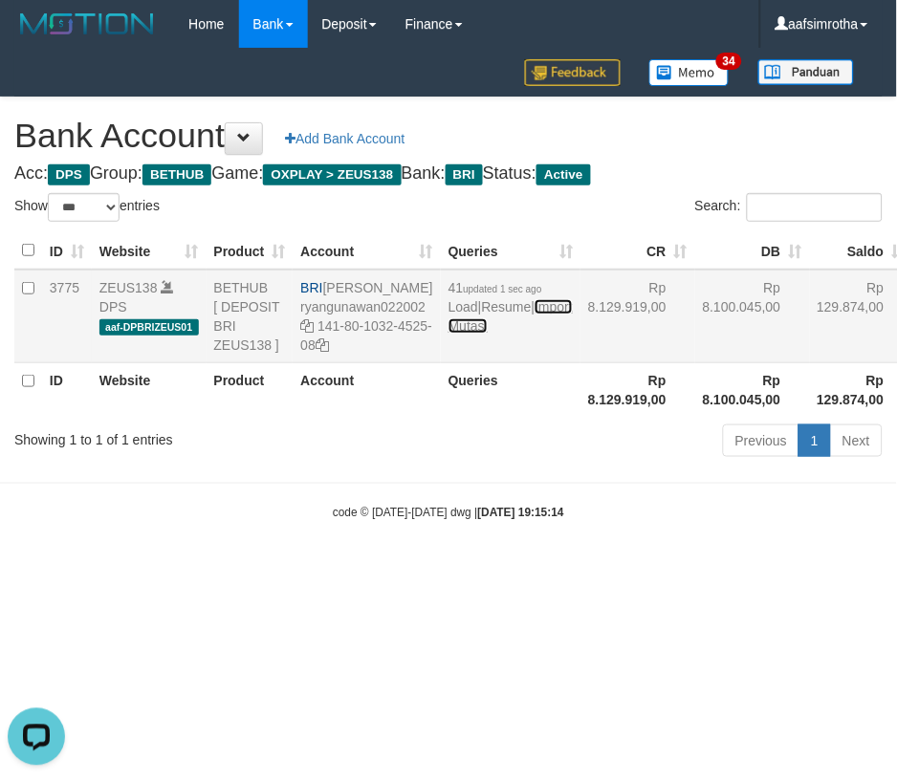
click at [463, 334] on link "Import Mutasi" at bounding box center [510, 316] width 124 height 34
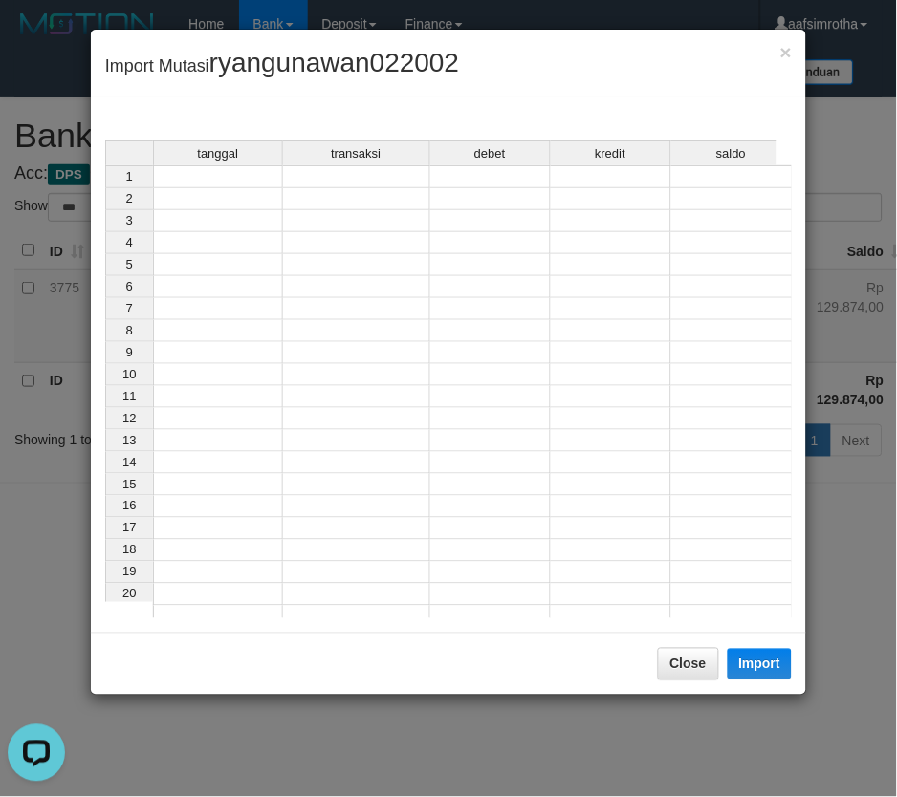
click at [261, 172] on td at bounding box center [218, 176] width 130 height 23
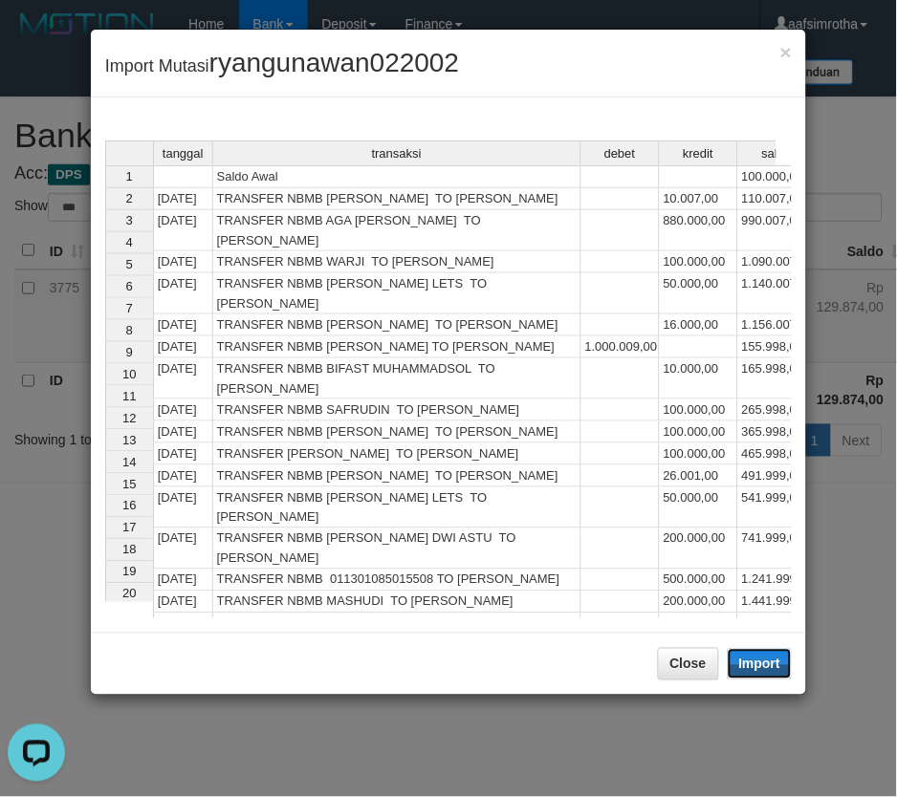
drag, startPoint x: 775, startPoint y: 664, endPoint x: 1, endPoint y: 213, distance: 895.9
click at [770, 665] on button "Import" at bounding box center [760, 664] width 65 height 31
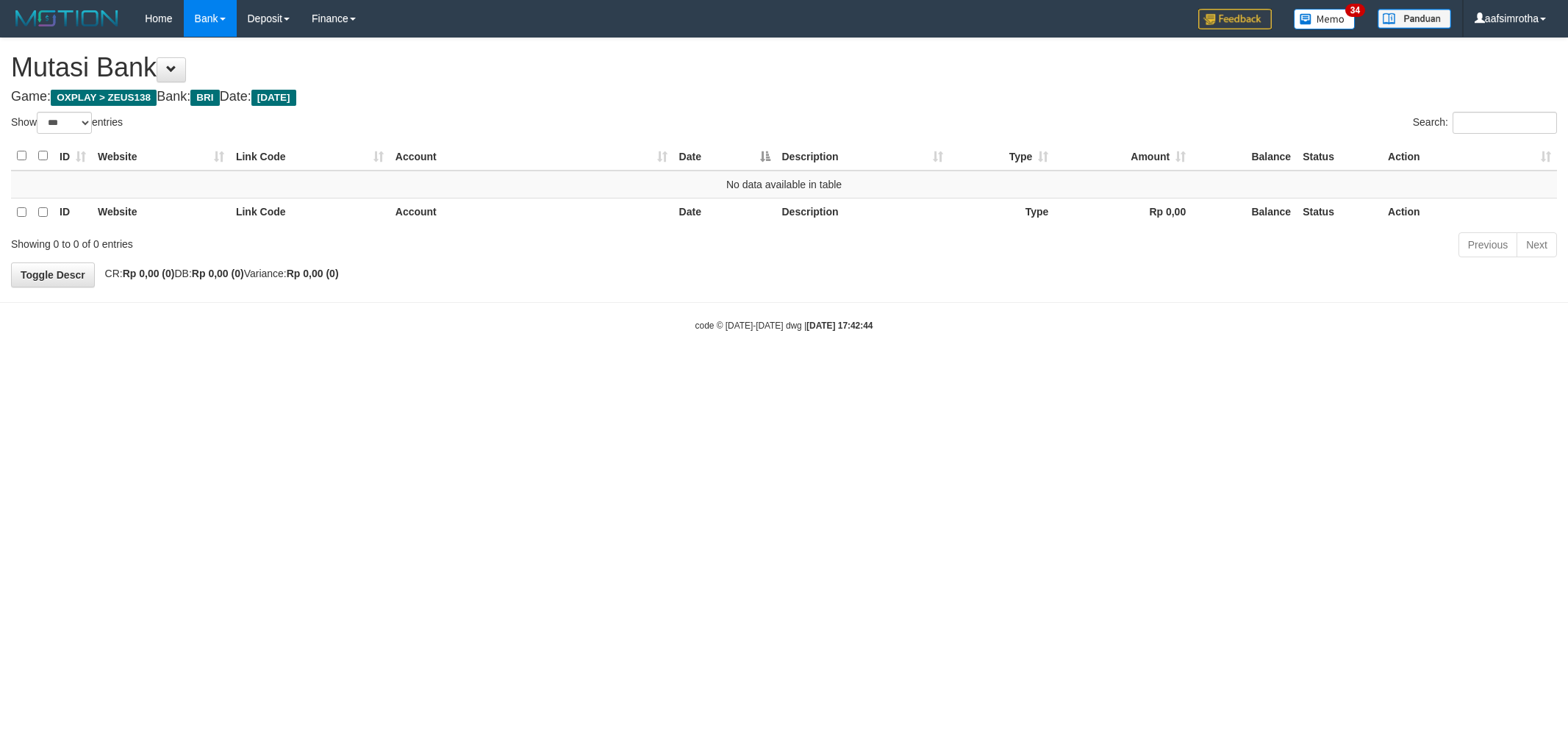
select select "***"
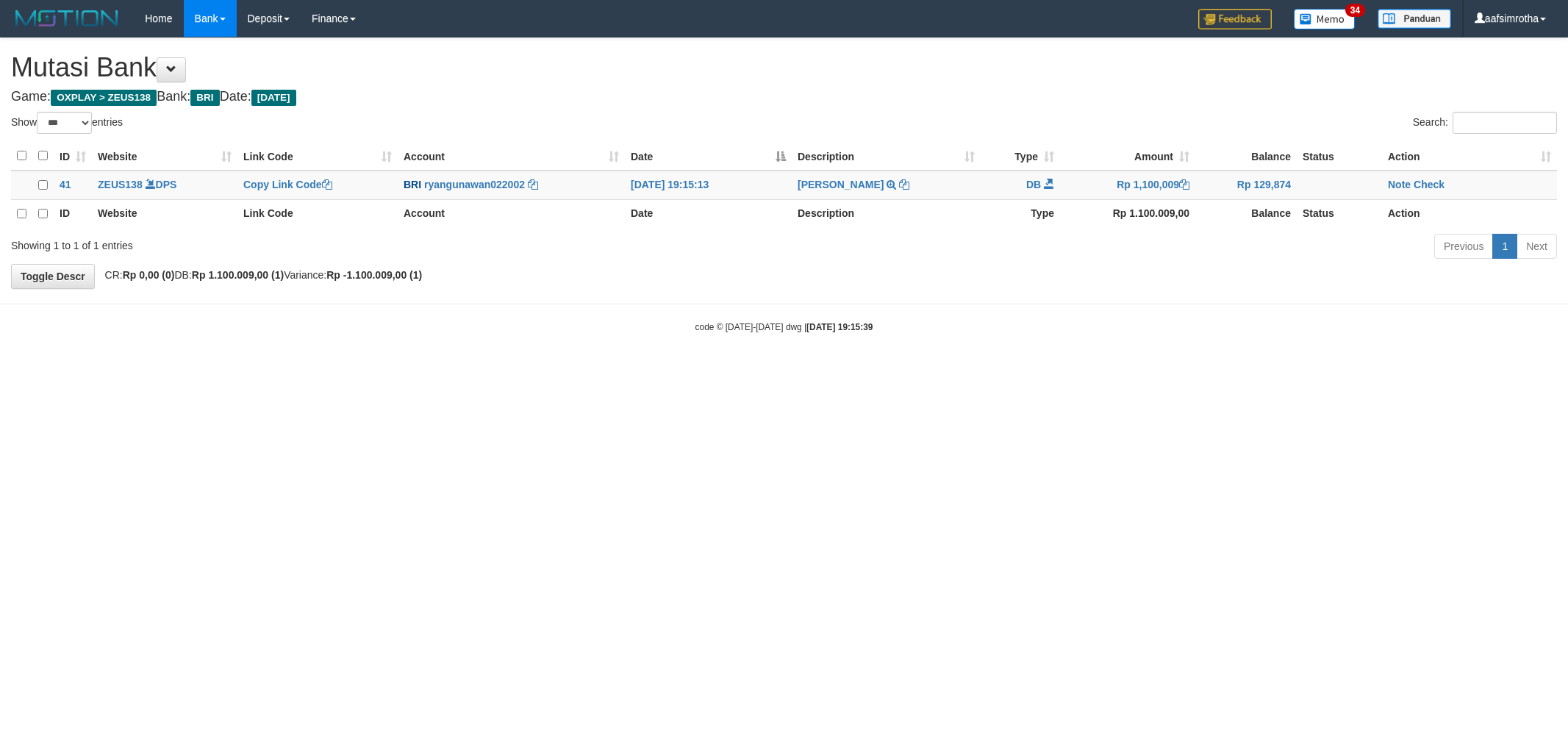
select select "***"
click at [1407, 181] on link "Note" at bounding box center [1399, 184] width 23 height 12
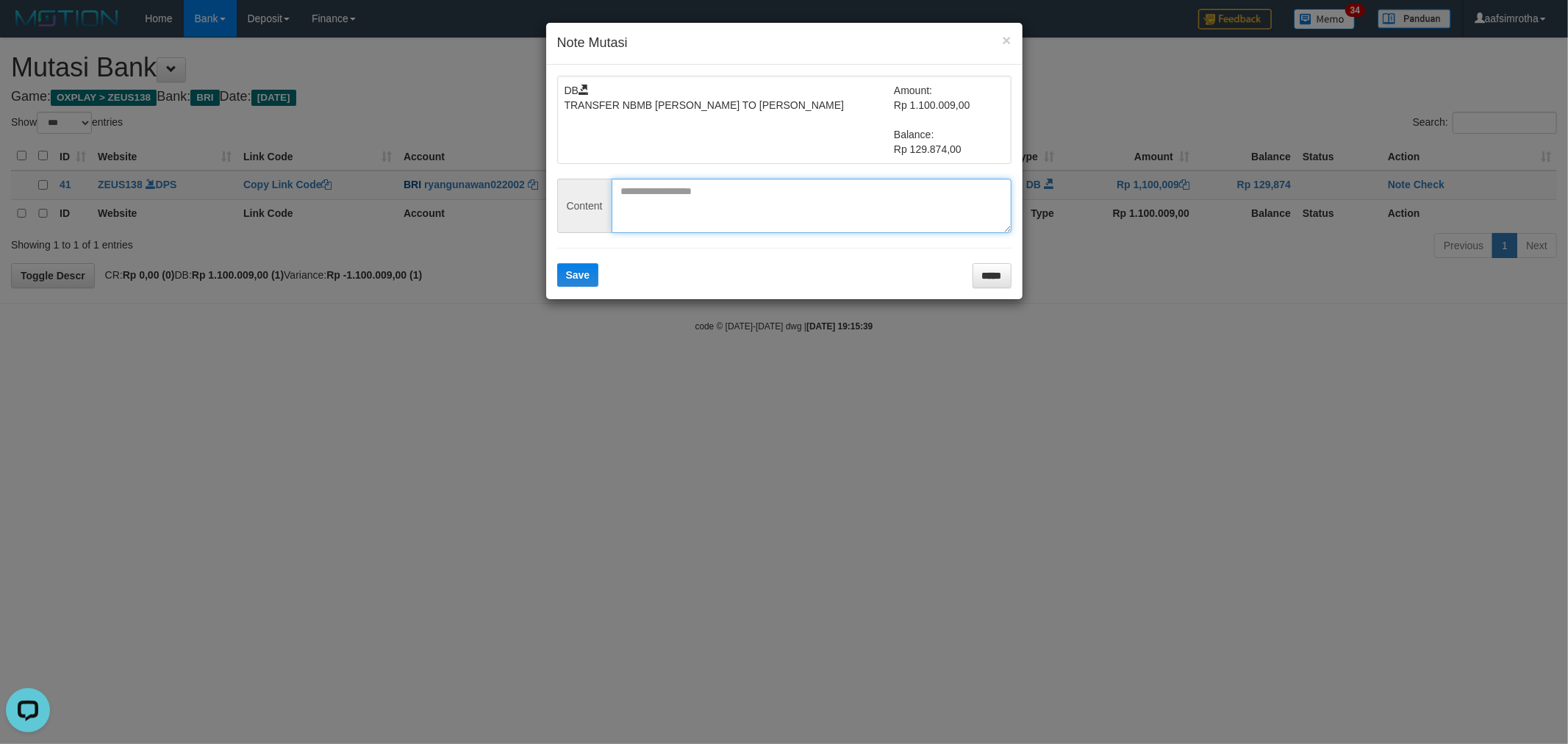
click at [796, 190] on textarea at bounding box center [812, 205] width 400 height 55
paste textarea "********"
type textarea "********"
click at [567, 279] on span "Save" at bounding box center [578, 274] width 25 height 12
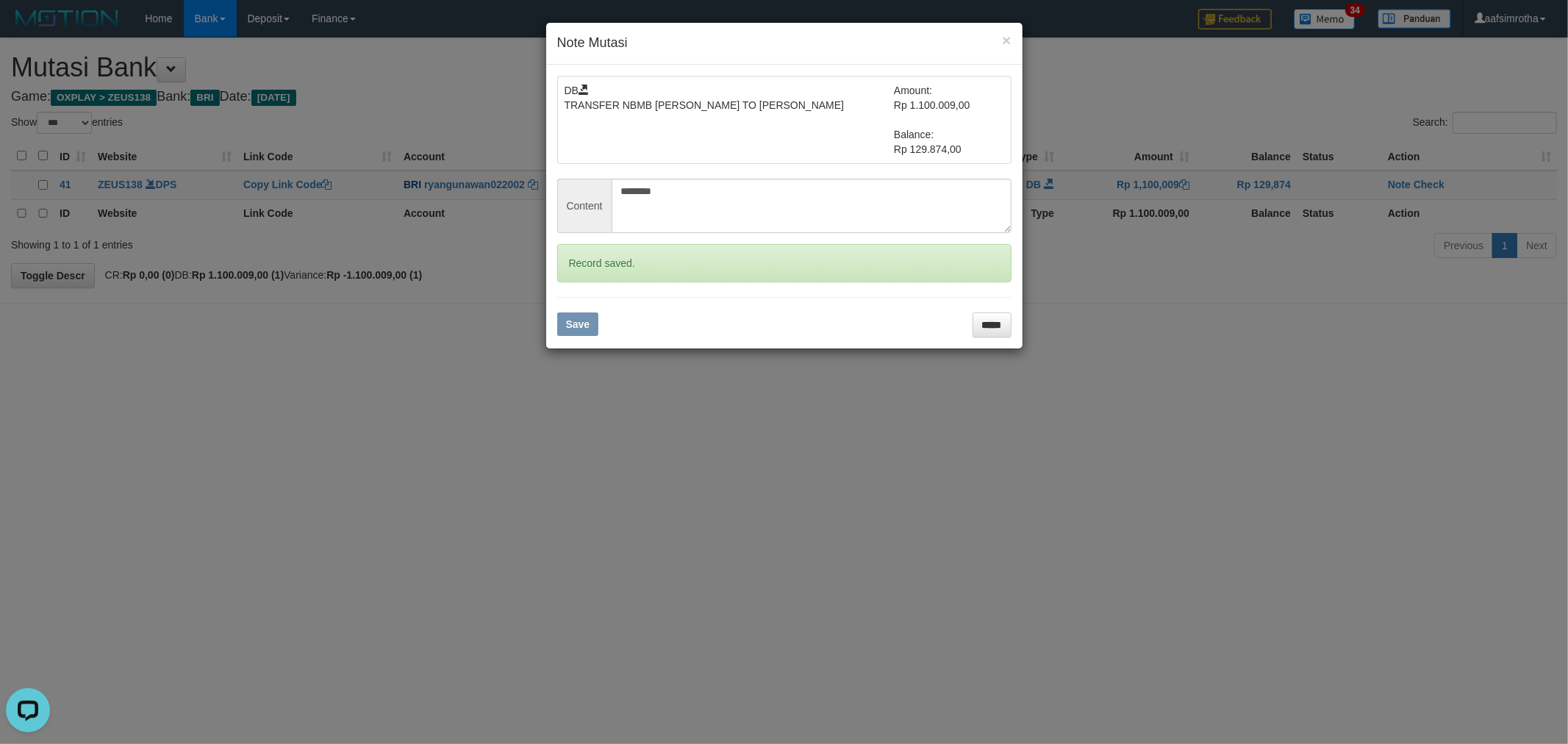
click at [1439, 180] on div "× Note Mutasi DB TRANSFER NBMB RYAN GUNAWAN TO FARIDA DIANAH Amount: Rp 1.100.0…" at bounding box center [784, 372] width 1568 height 744
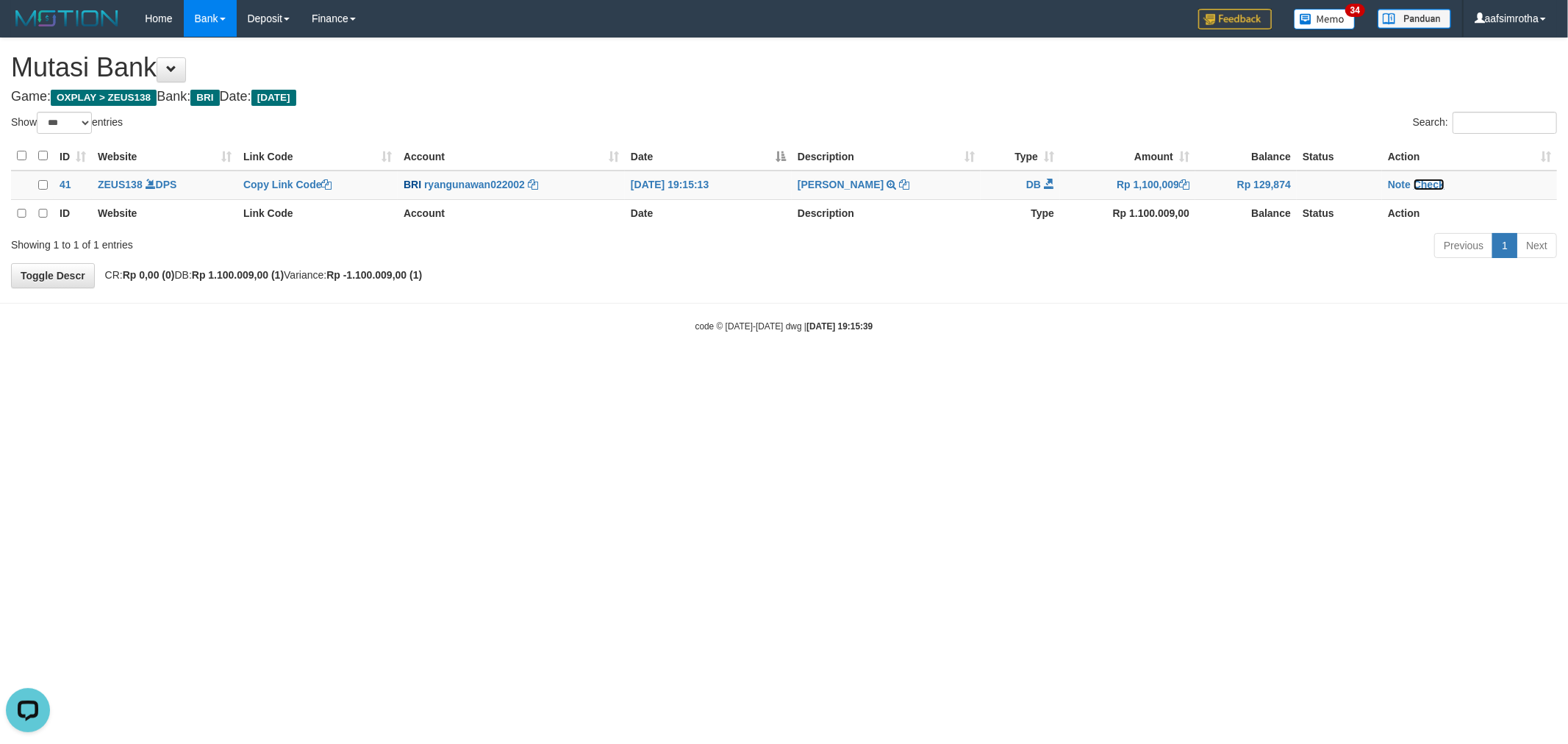
click at [1434, 184] on link "Check" at bounding box center [1429, 184] width 31 height 12
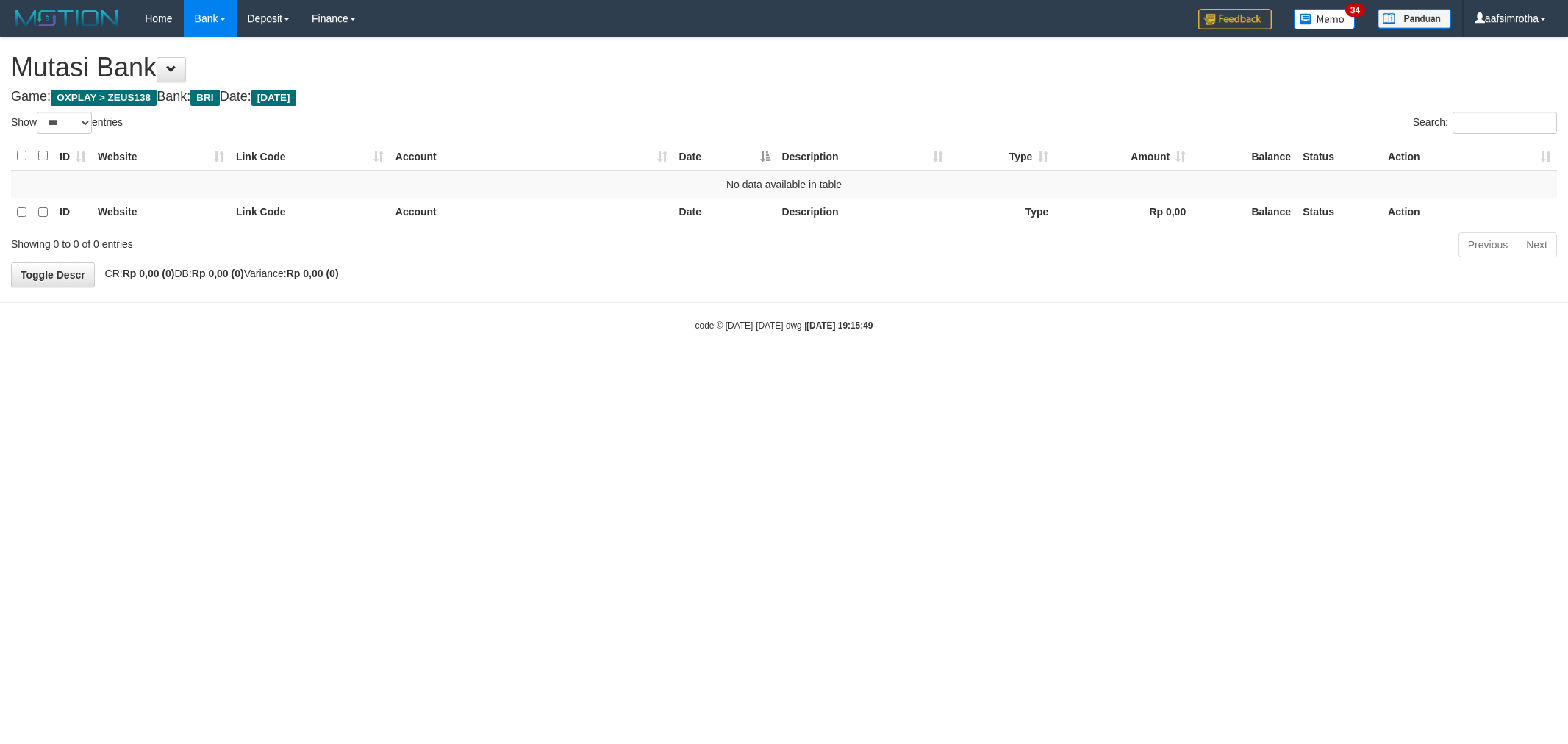
select select "***"
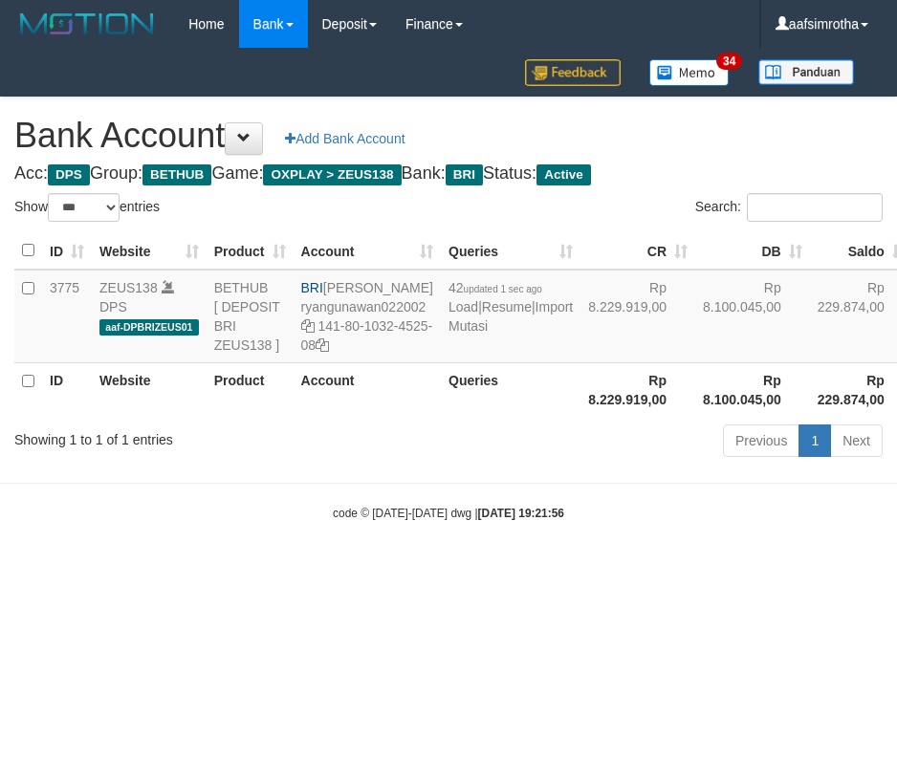
select select "***"
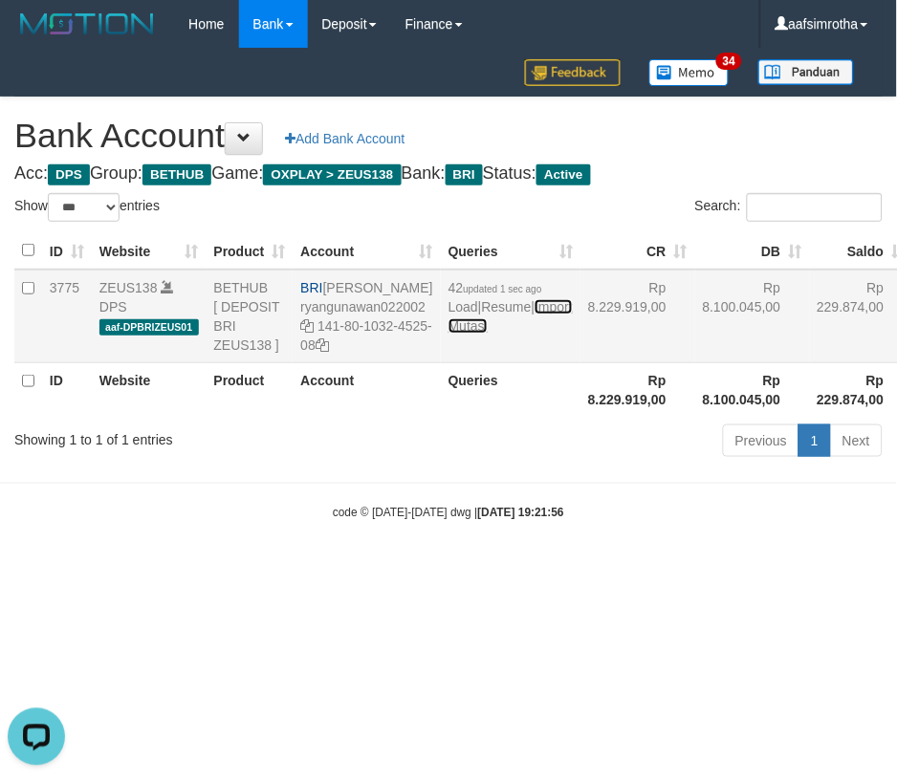
click at [472, 334] on link "Import Mutasi" at bounding box center [510, 316] width 124 height 34
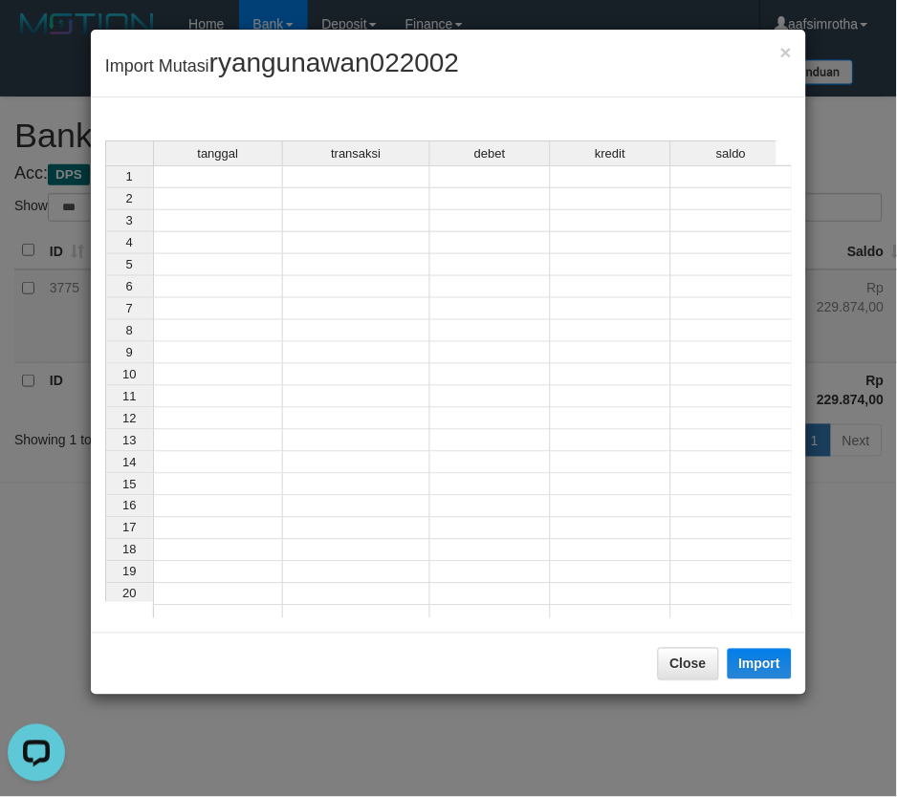
click at [189, 176] on td at bounding box center [218, 176] width 130 height 23
click at [210, 179] on td at bounding box center [216, 176] width 127 height 23
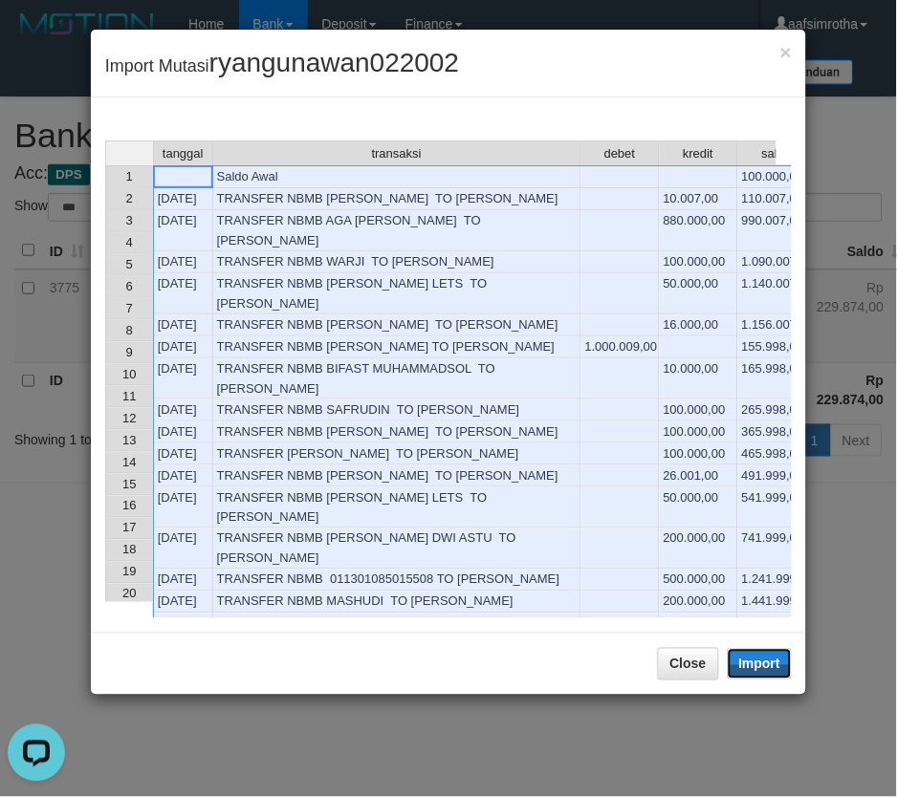
drag, startPoint x: 772, startPoint y: 667, endPoint x: 0, endPoint y: 261, distance: 872.1
click at [761, 669] on button "Import" at bounding box center [760, 664] width 65 height 31
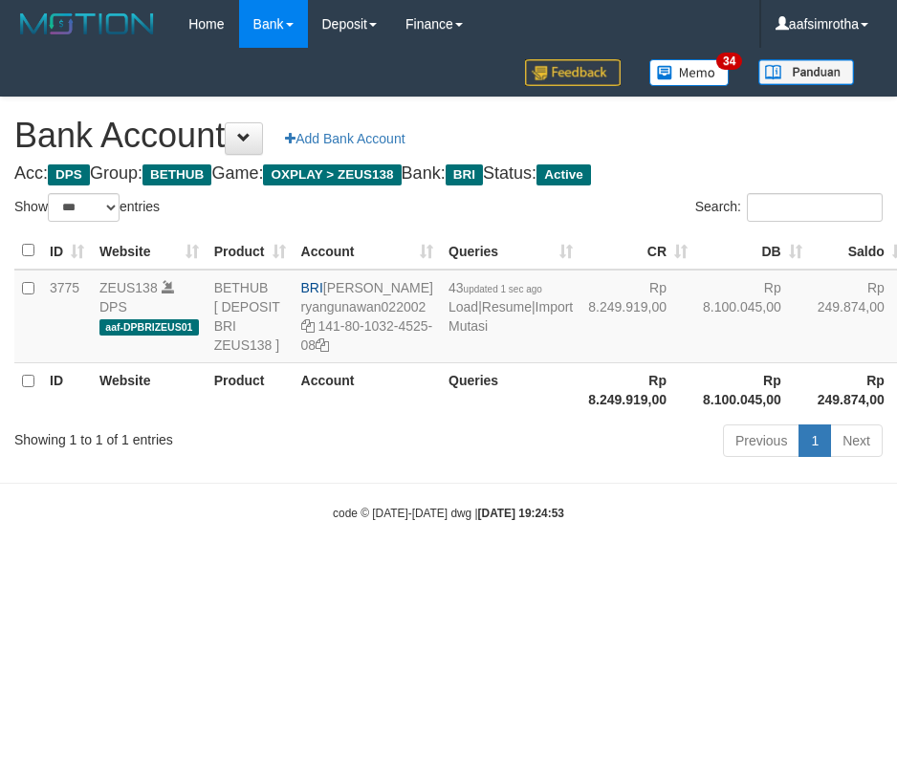
select select "***"
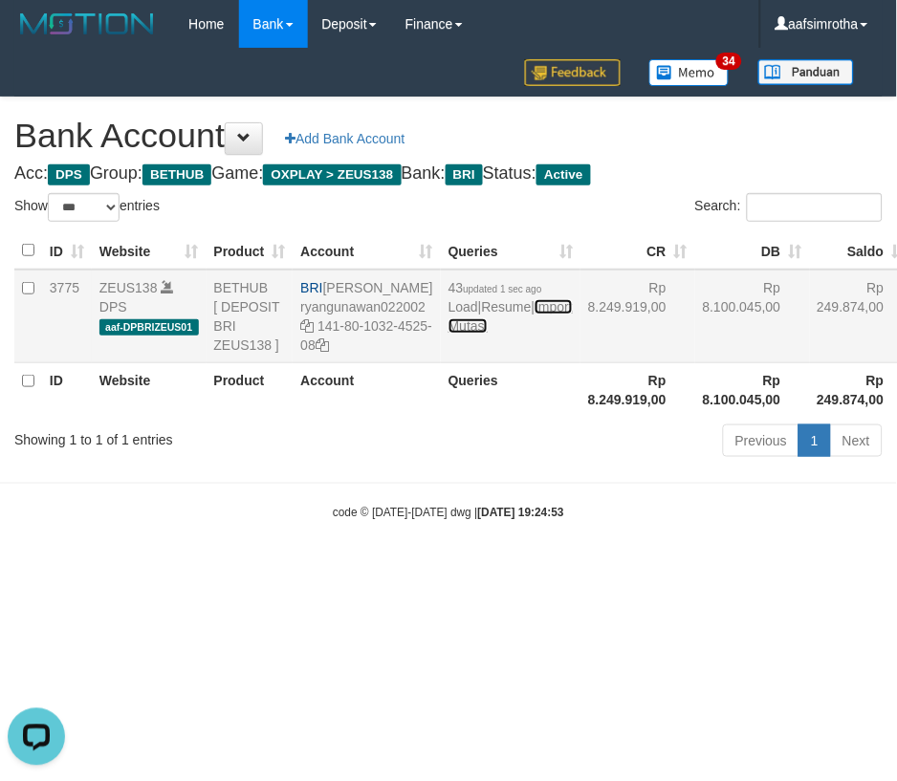
click at [448, 334] on link "Import Mutasi" at bounding box center [510, 316] width 124 height 34
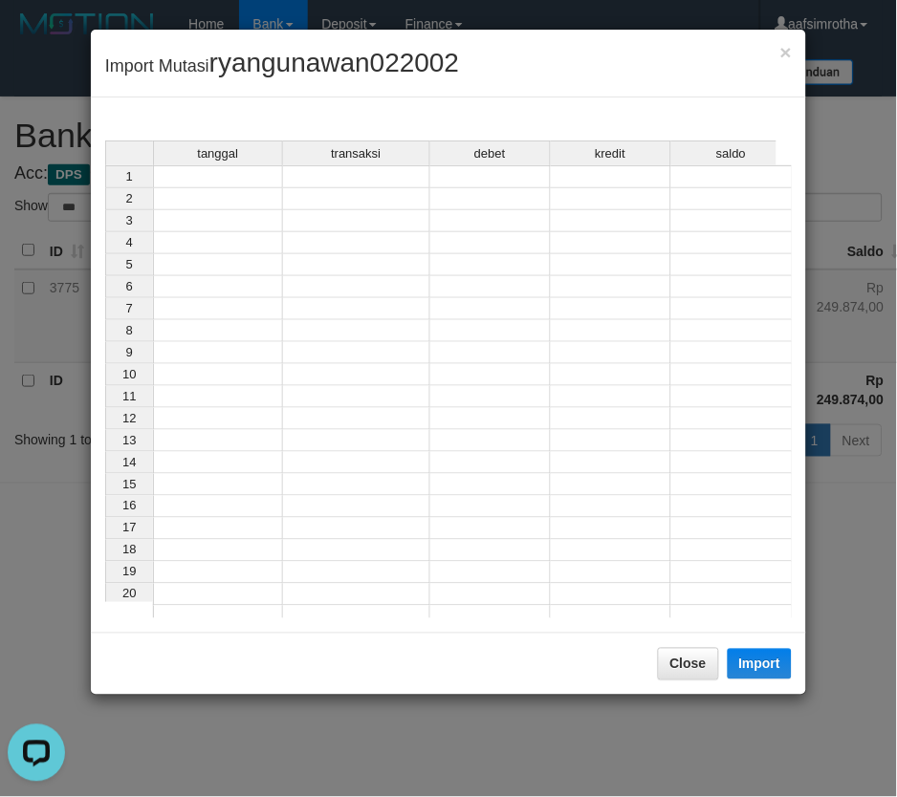
click at [198, 182] on td at bounding box center [218, 176] width 130 height 23
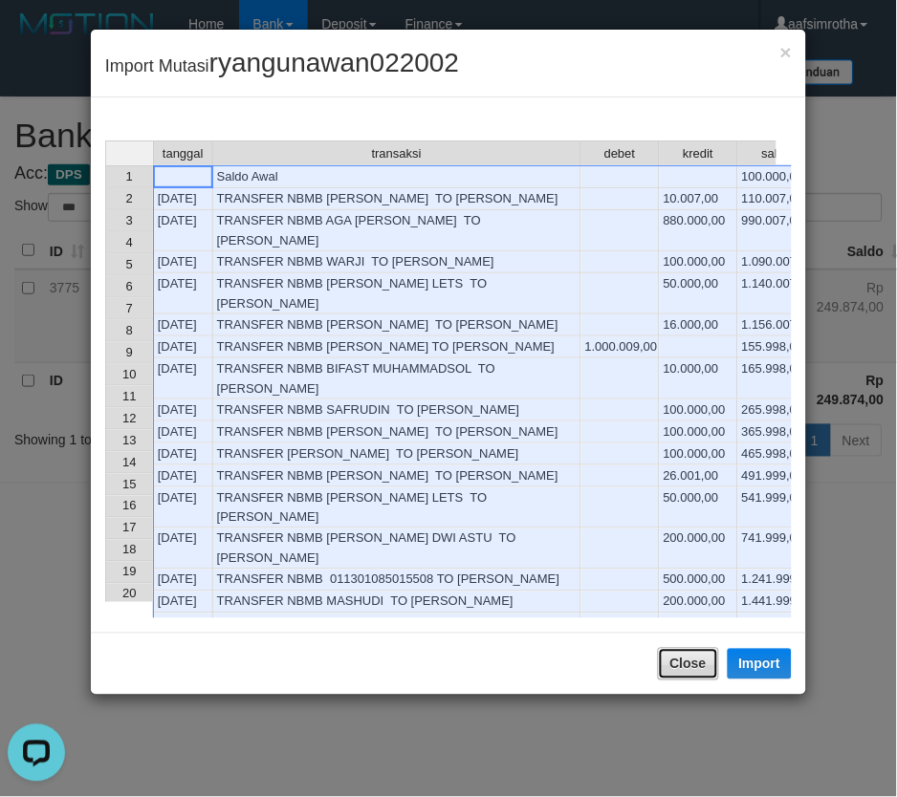
click at [696, 665] on button "Close" at bounding box center [688, 664] width 61 height 33
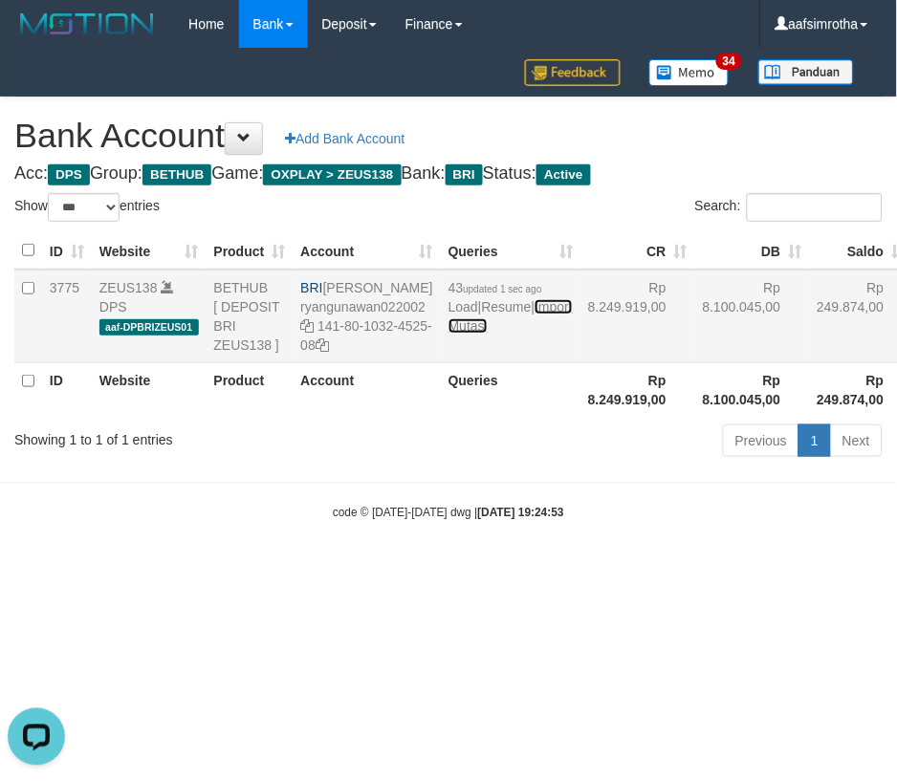
click at [448, 334] on link "Import Mutasi" at bounding box center [510, 316] width 124 height 34
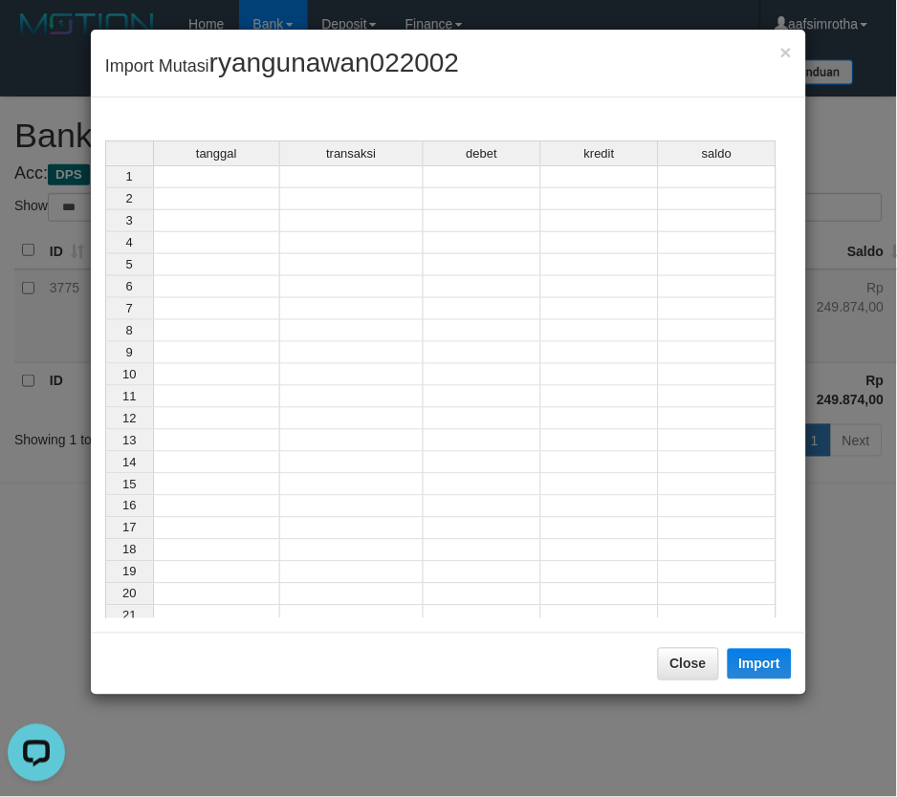
click at [207, 183] on td at bounding box center [216, 176] width 127 height 23
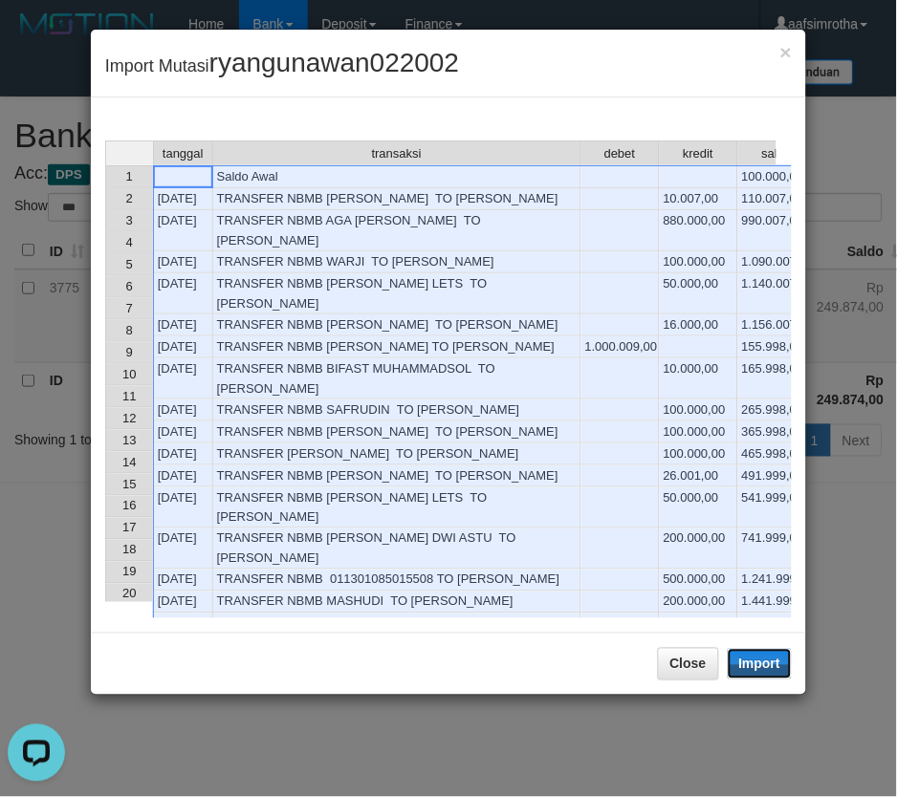
drag, startPoint x: 744, startPoint y: 665, endPoint x: 0, endPoint y: 318, distance: 820.5
click at [744, 670] on button "Import" at bounding box center [760, 664] width 65 height 31
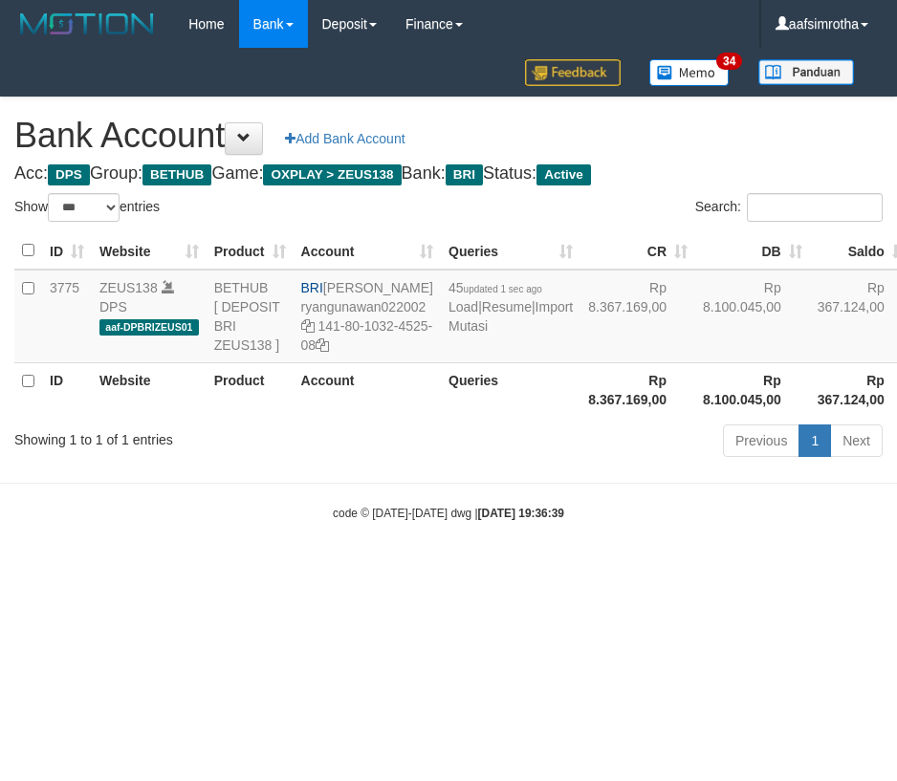
select select "***"
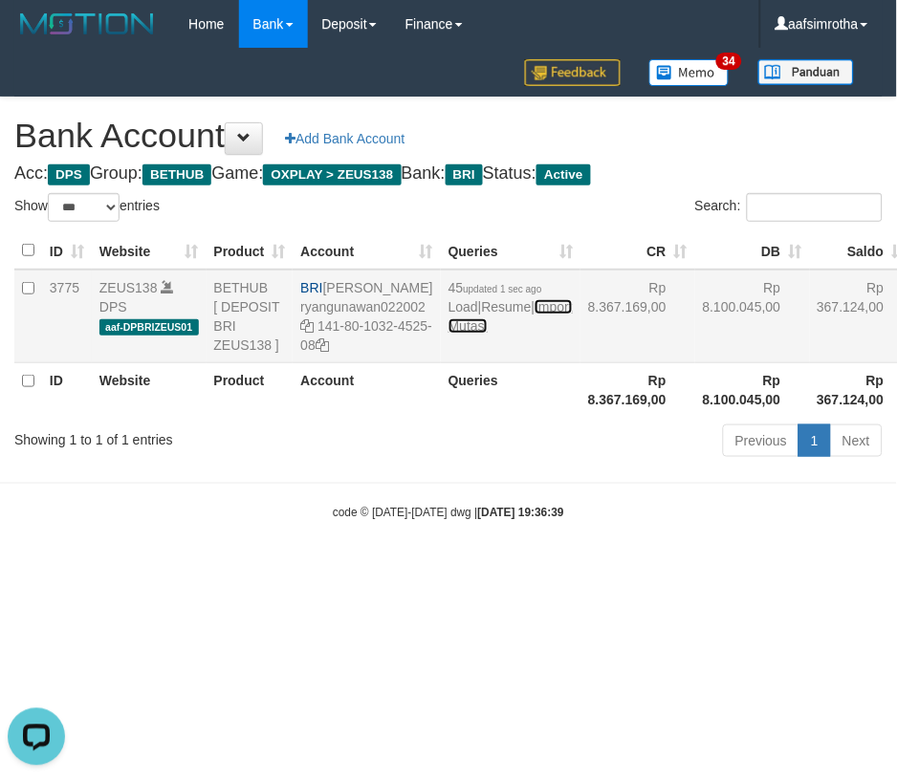
click at [460, 334] on link "Import Mutasi" at bounding box center [510, 316] width 124 height 34
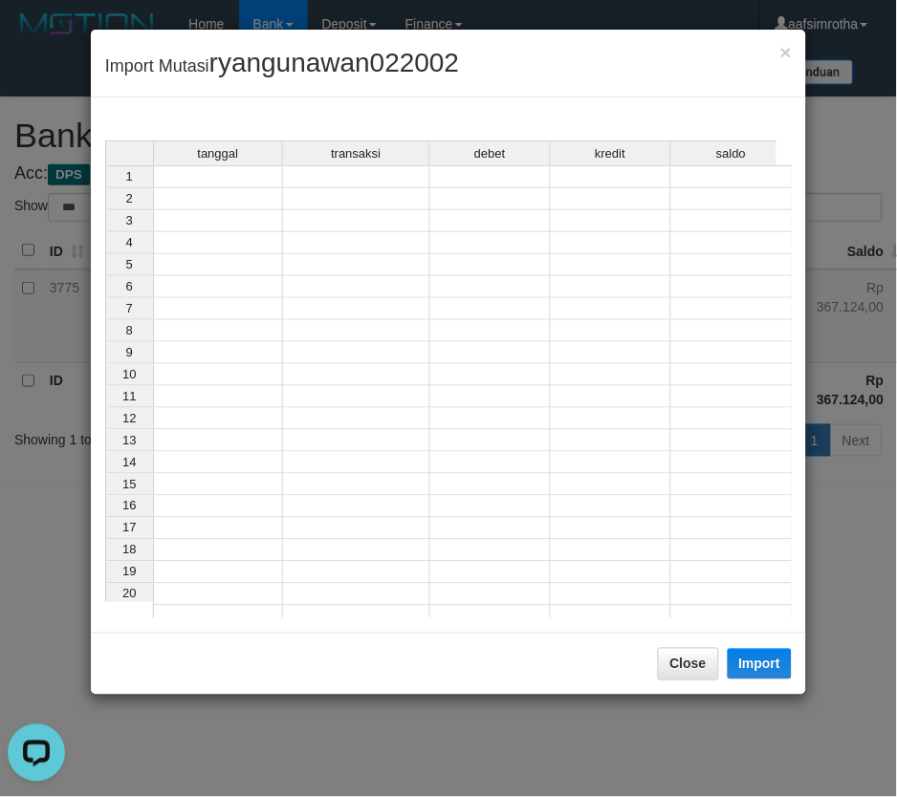
click at [230, 173] on td at bounding box center [218, 176] width 130 height 23
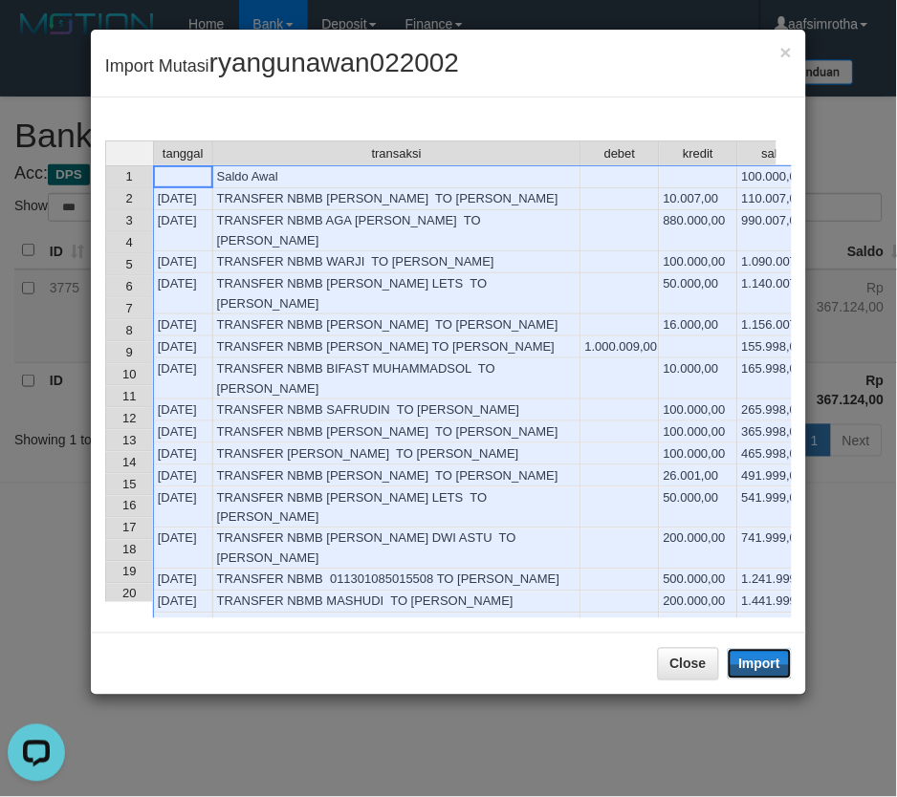
drag, startPoint x: 762, startPoint y: 657, endPoint x: 2, endPoint y: 322, distance: 830.6
click at [757, 661] on button "Import" at bounding box center [760, 664] width 65 height 31
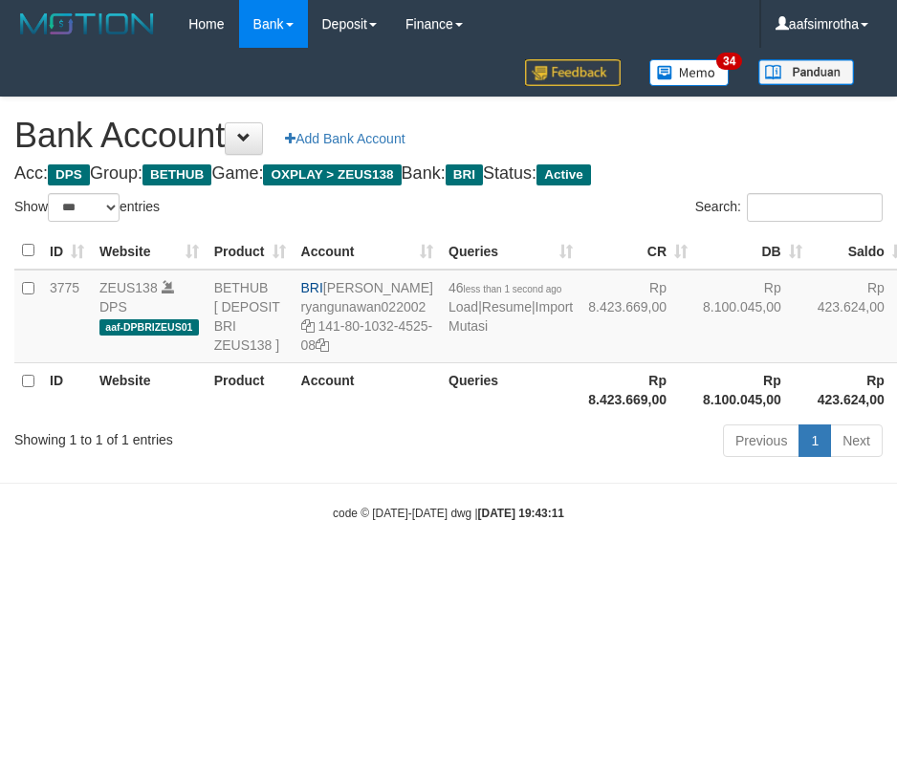
select select "***"
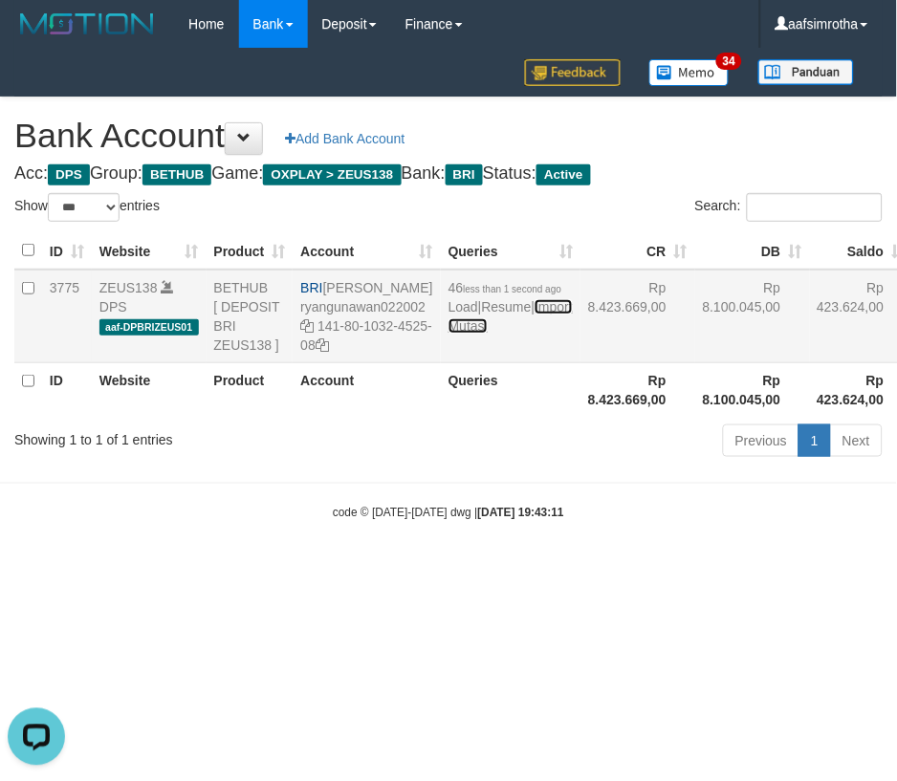
click at [459, 334] on link "Import Mutasi" at bounding box center [510, 316] width 124 height 34
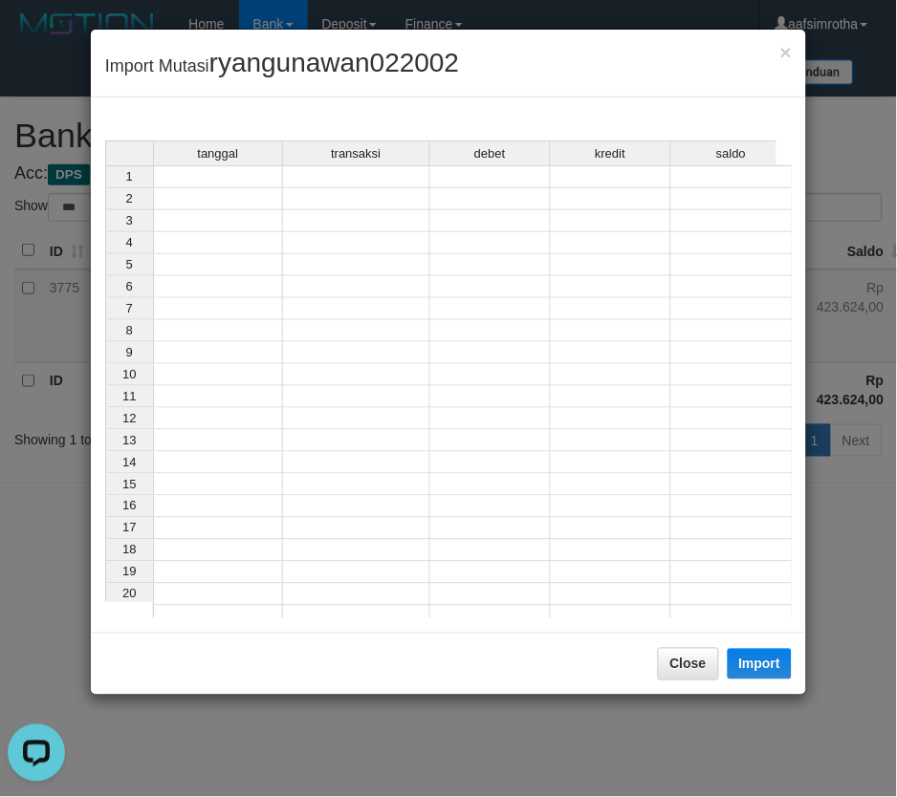
click at [242, 184] on td at bounding box center [218, 176] width 130 height 23
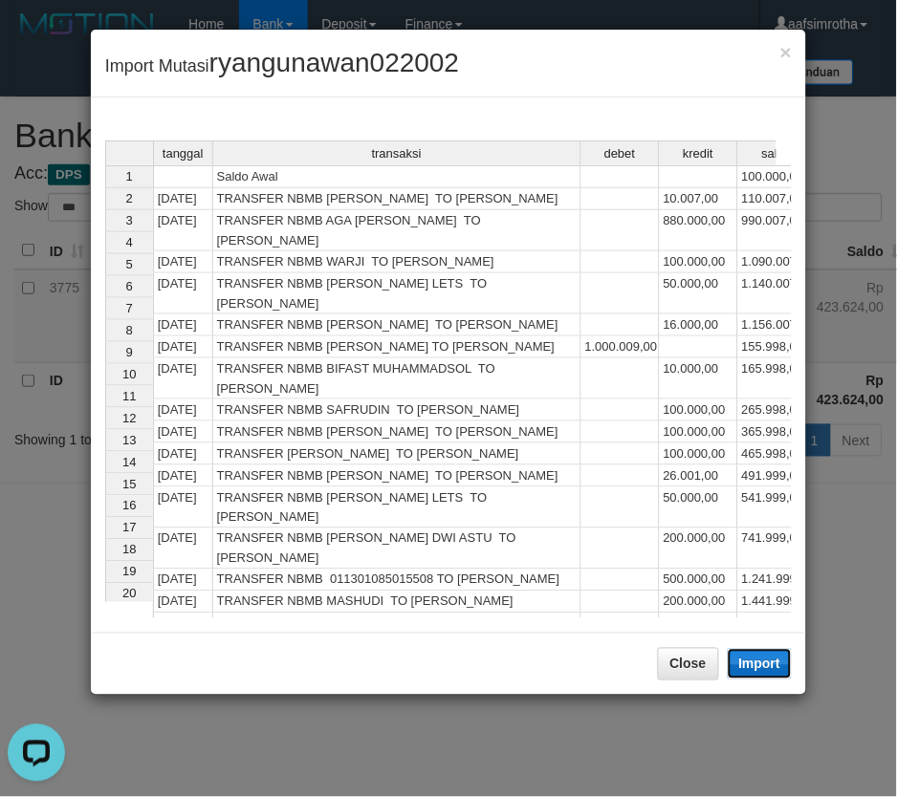
click at [734, 671] on button "Import" at bounding box center [760, 664] width 65 height 31
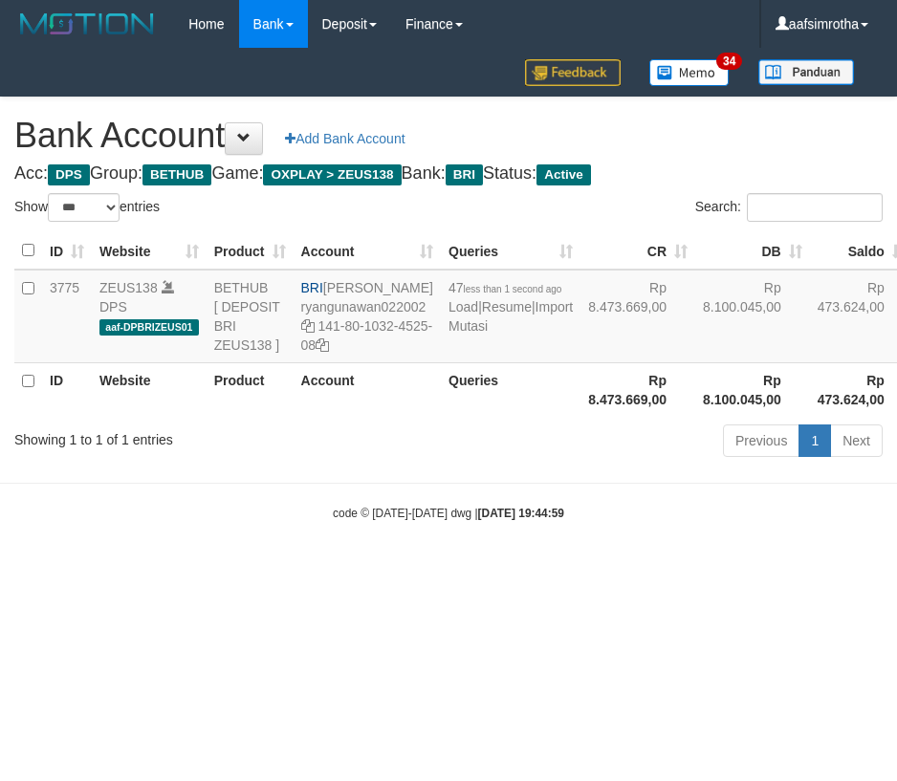
select select "***"
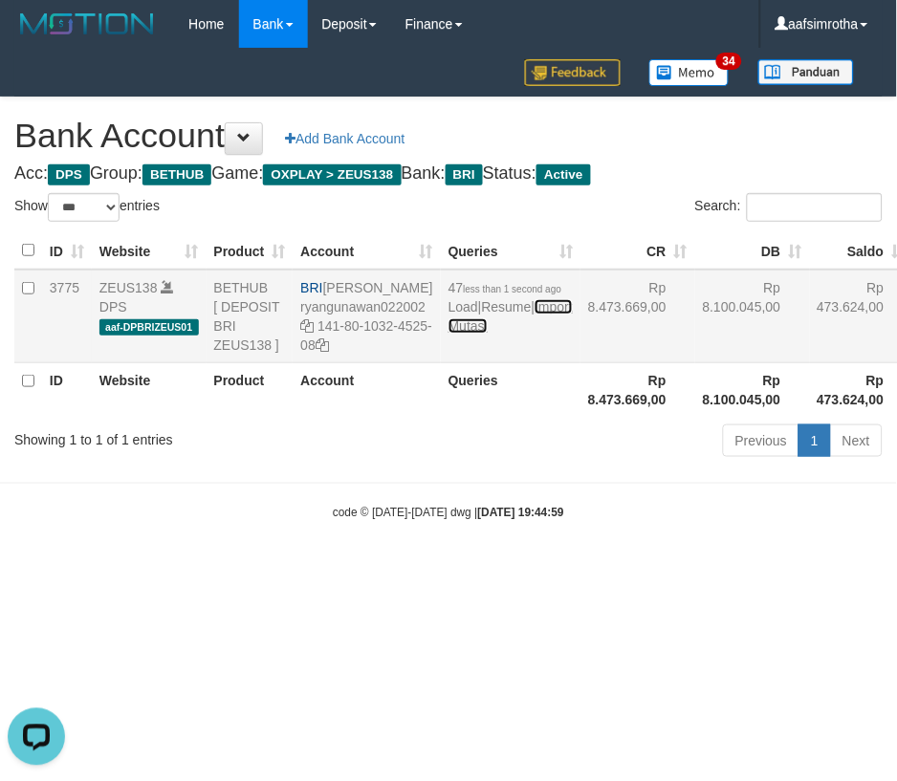
click at [469, 334] on link "Import Mutasi" at bounding box center [510, 316] width 124 height 34
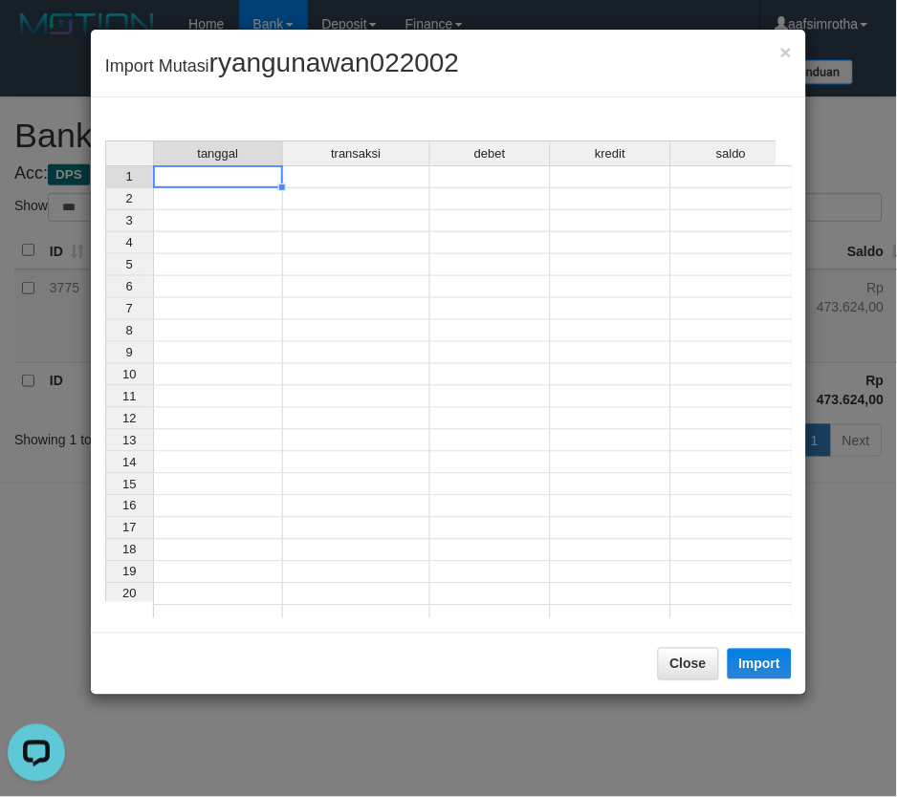
drag, startPoint x: 220, startPoint y: 176, endPoint x: 90, endPoint y: 231, distance: 141.4
click at [220, 178] on td at bounding box center [218, 176] width 130 height 23
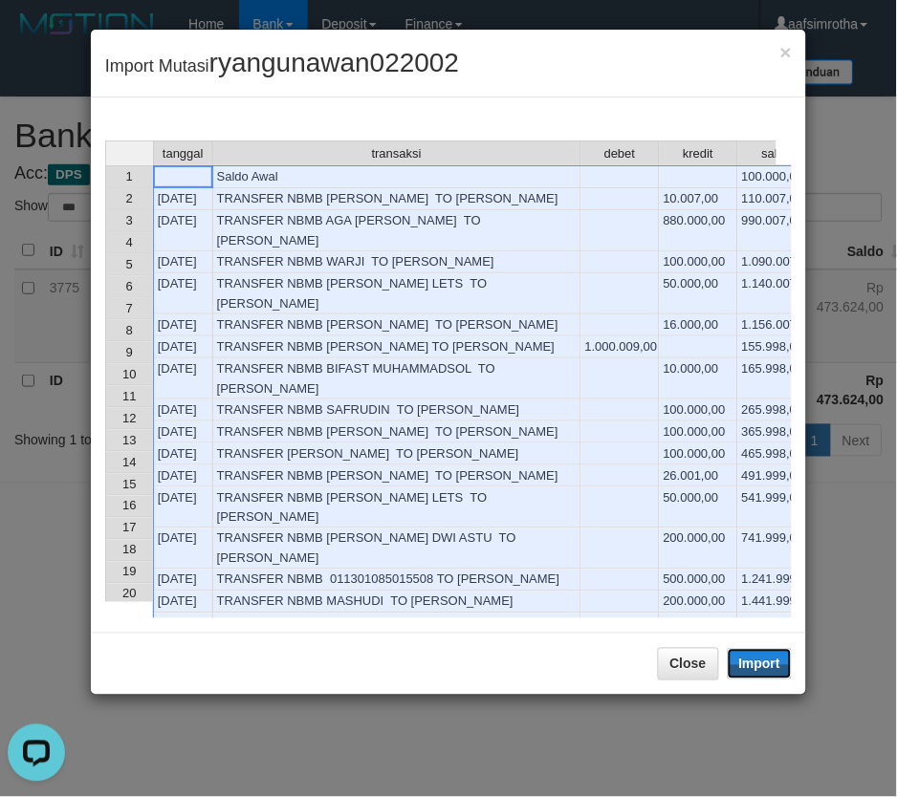
drag, startPoint x: 770, startPoint y: 670, endPoint x: 0, endPoint y: 300, distance: 854.1
click at [770, 670] on button "Import" at bounding box center [760, 664] width 65 height 31
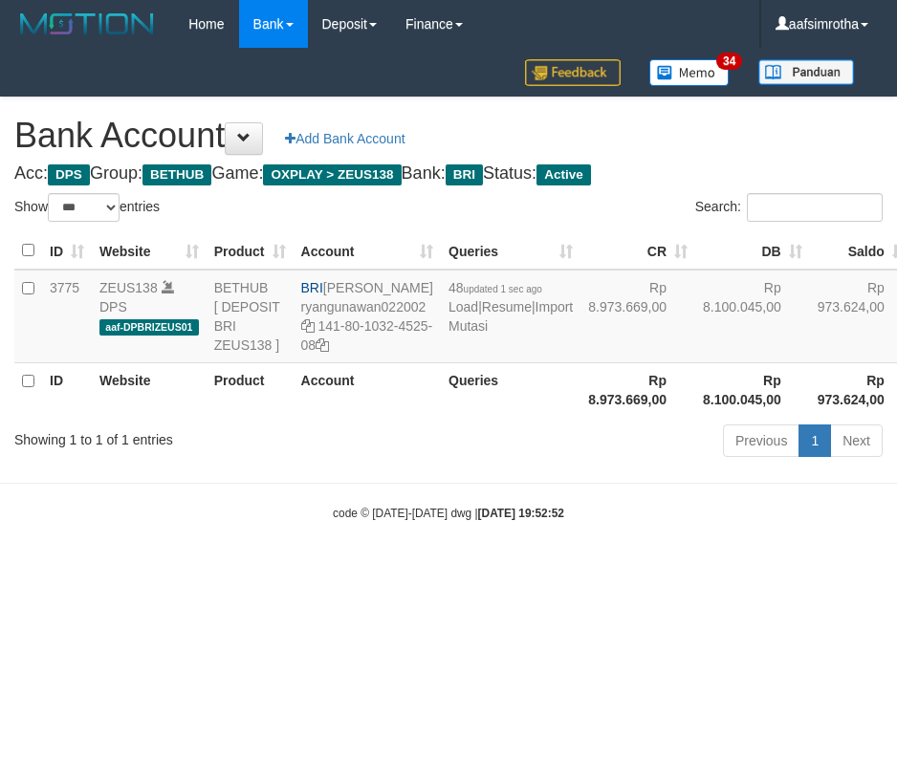
select select "***"
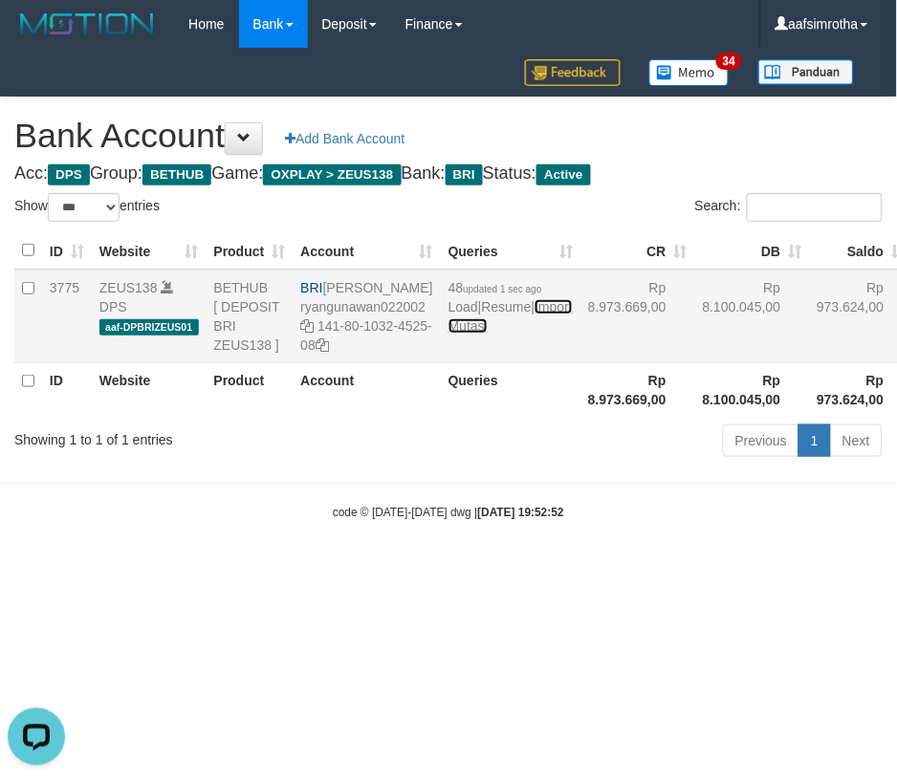
click at [473, 334] on link "Import Mutasi" at bounding box center [510, 316] width 124 height 34
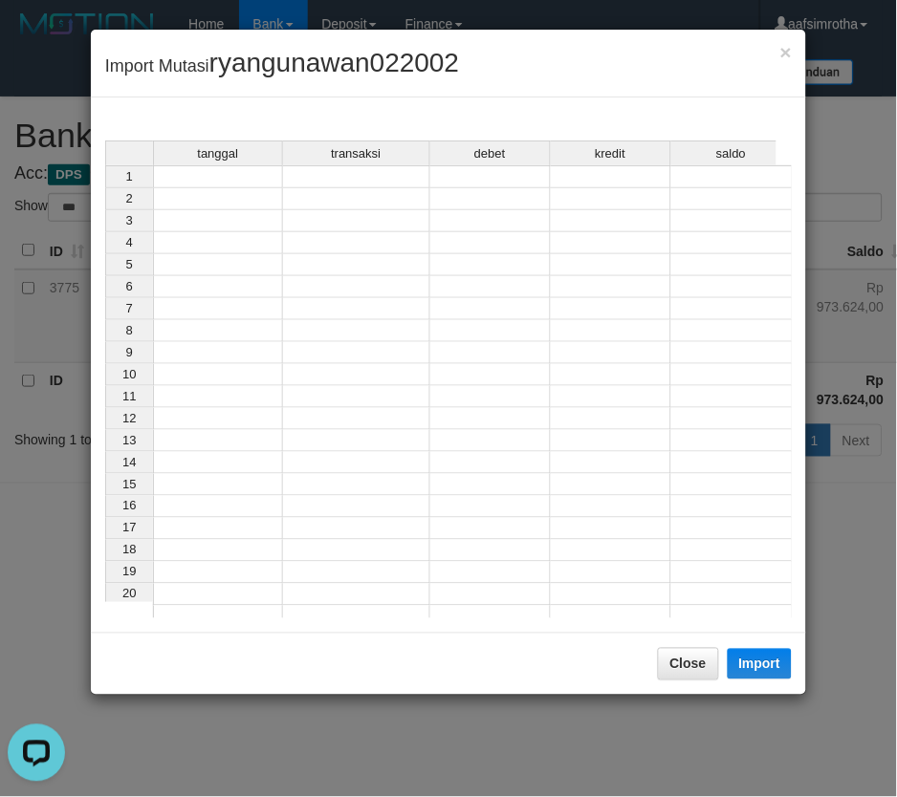
drag, startPoint x: 210, startPoint y: 179, endPoint x: 1, endPoint y: 234, distance: 216.6
click at [208, 184] on td at bounding box center [218, 176] width 130 height 23
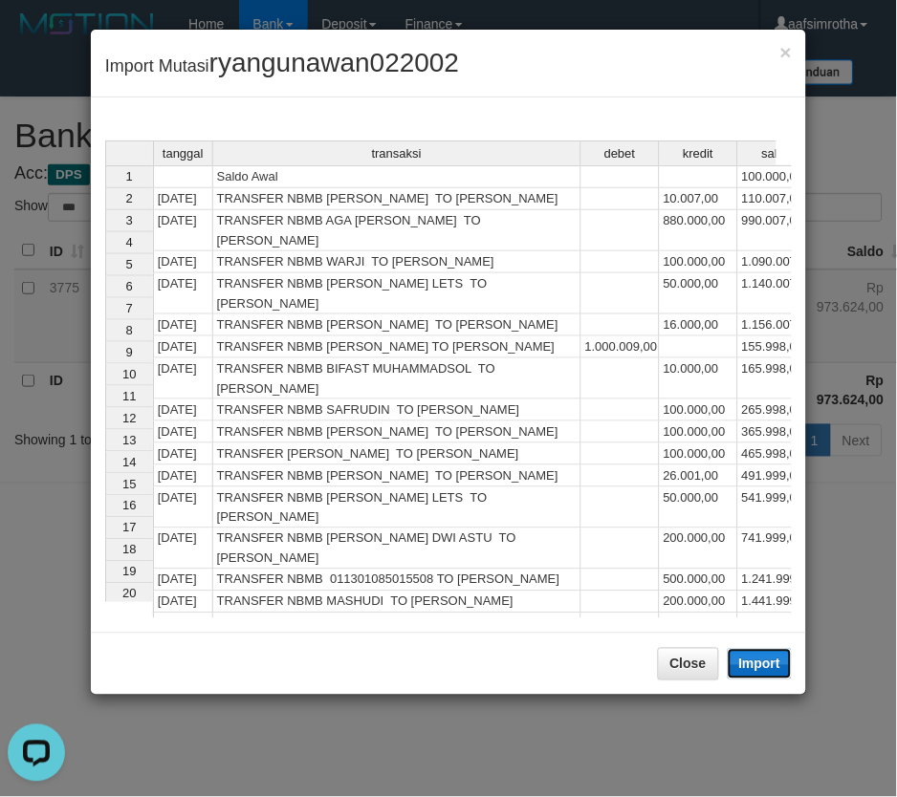
click at [769, 667] on button "Import" at bounding box center [760, 664] width 65 height 31
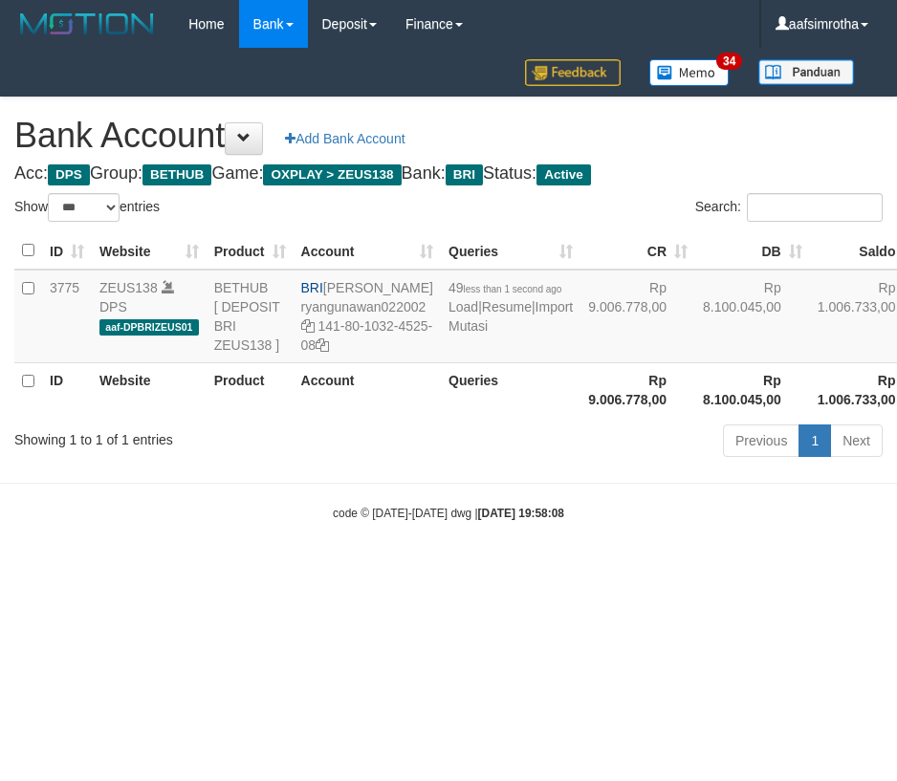
select select "***"
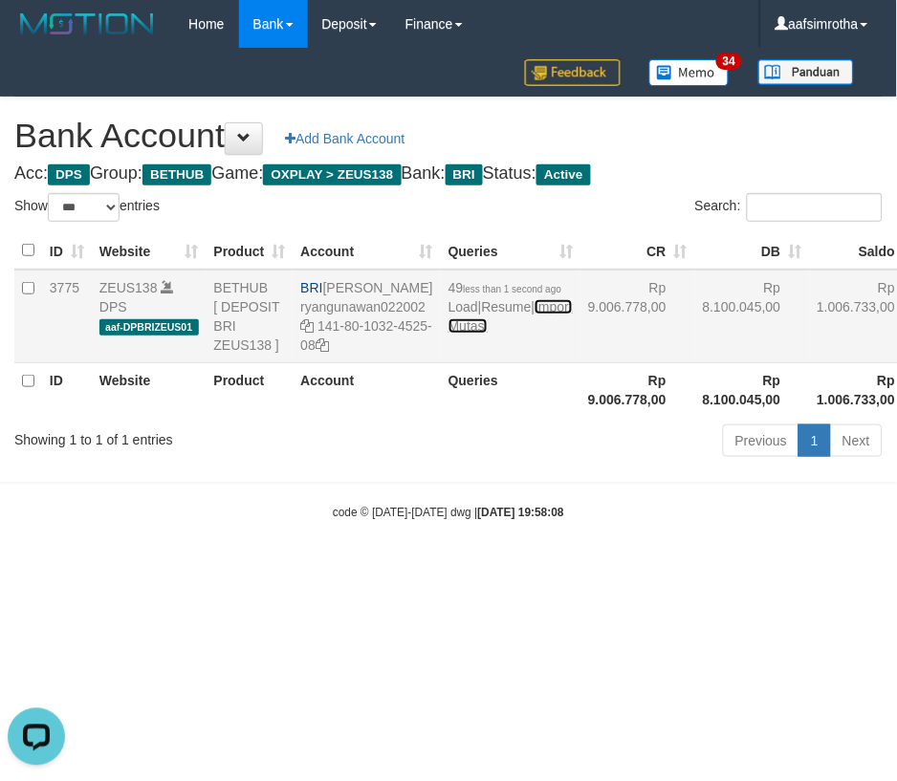
click at [457, 334] on link "Import Mutasi" at bounding box center [510, 316] width 124 height 34
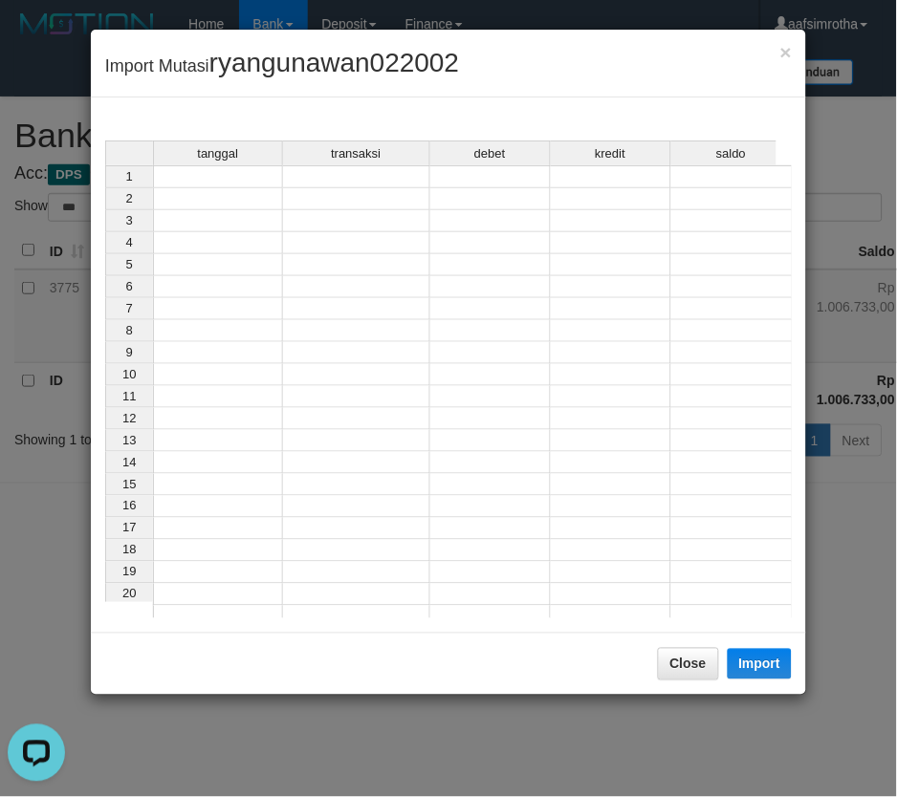
click at [212, 174] on td at bounding box center [218, 176] width 130 height 23
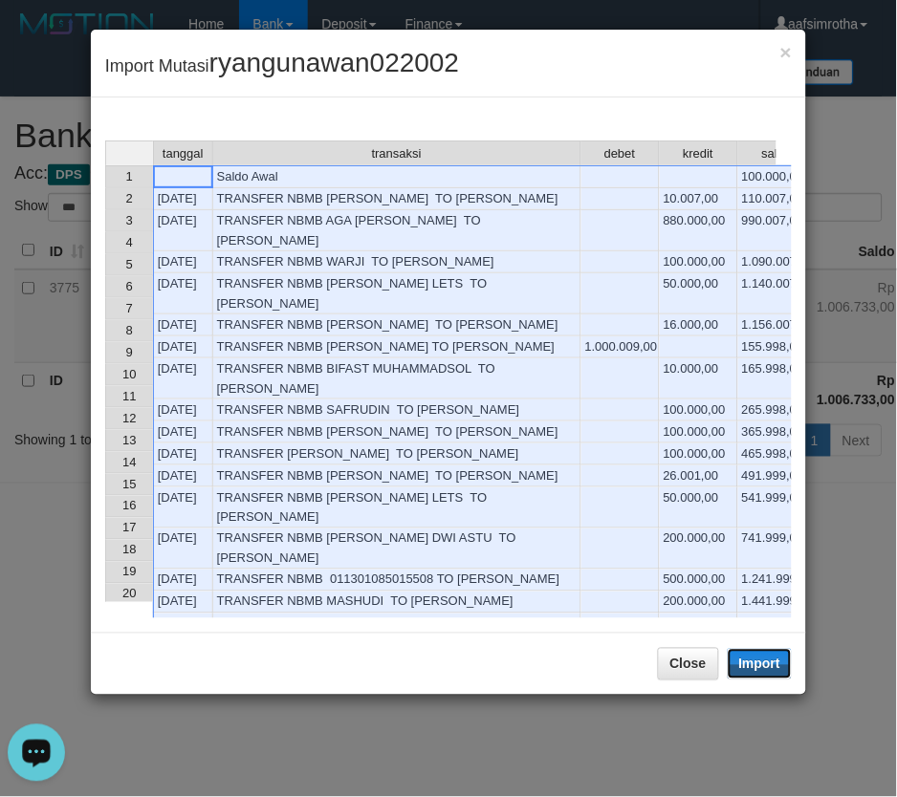
drag, startPoint x: 775, startPoint y: 671, endPoint x: 1, endPoint y: 379, distance: 827.0
click at [772, 671] on button "Import" at bounding box center [760, 664] width 65 height 31
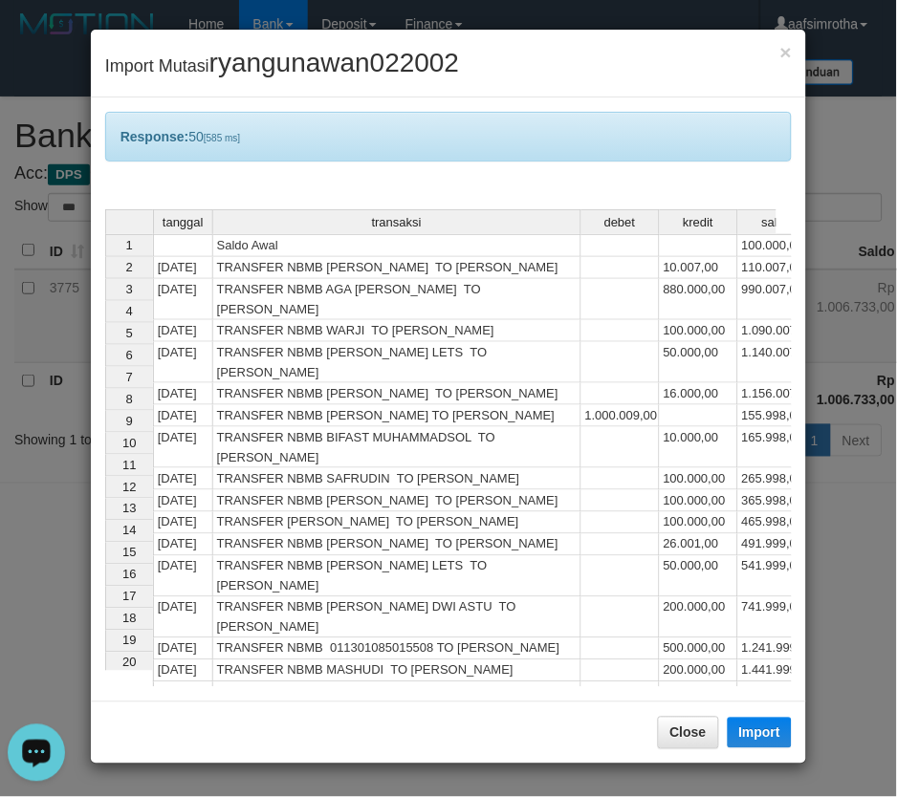
drag, startPoint x: 478, startPoint y: 775, endPoint x: 457, endPoint y: 755, distance: 29.1
click at [475, 777] on div "× Import Mutasi ryangunawan022002 Response: 50 [585 ms] tanggal transaksi debet…" at bounding box center [448, 398] width 897 height 797
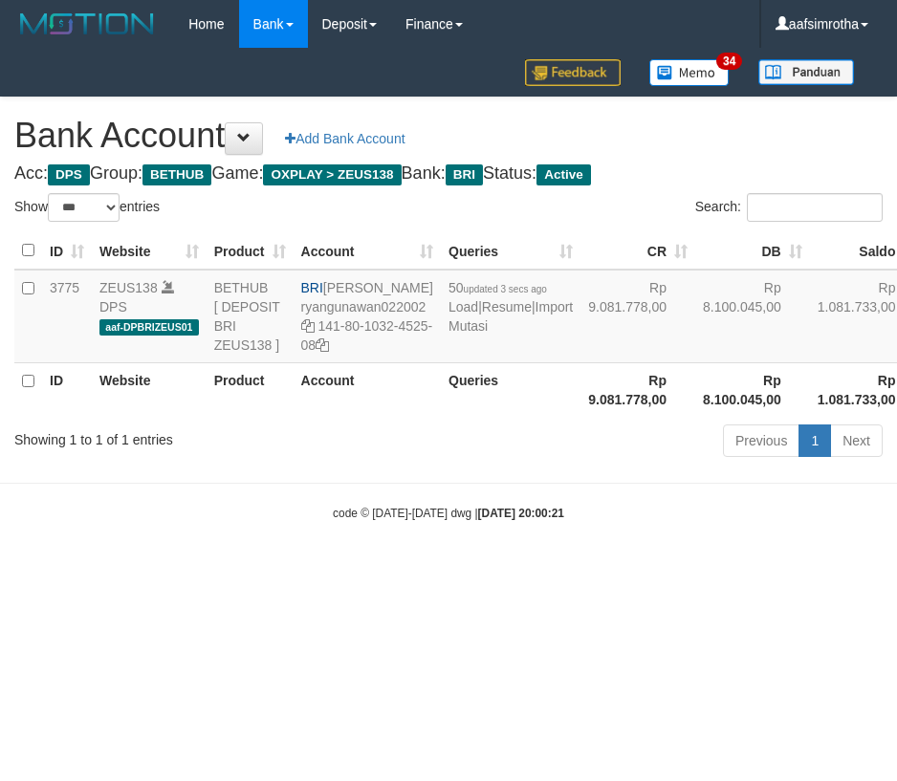
select select "***"
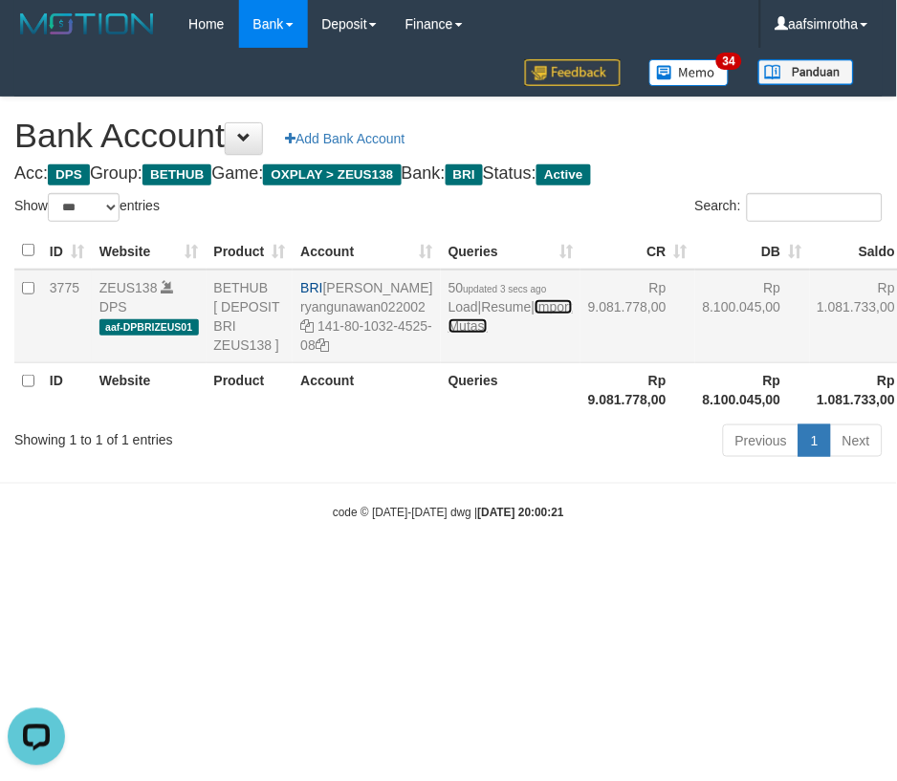
click at [461, 334] on link "Import Mutasi" at bounding box center [510, 316] width 124 height 34
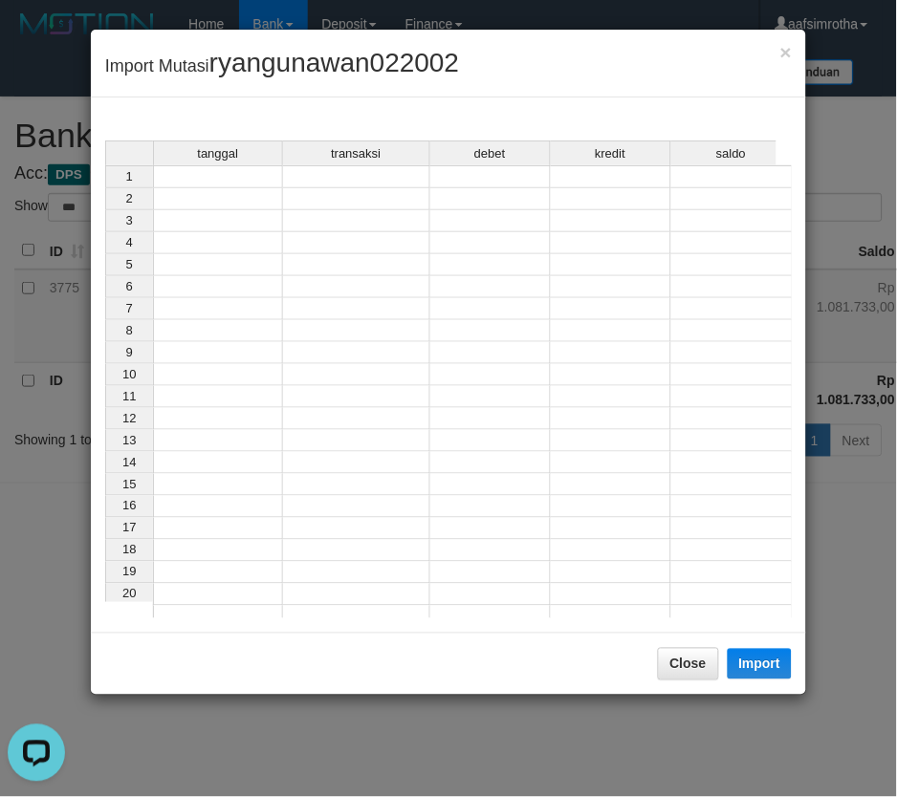
click at [246, 179] on td at bounding box center [218, 176] width 130 height 23
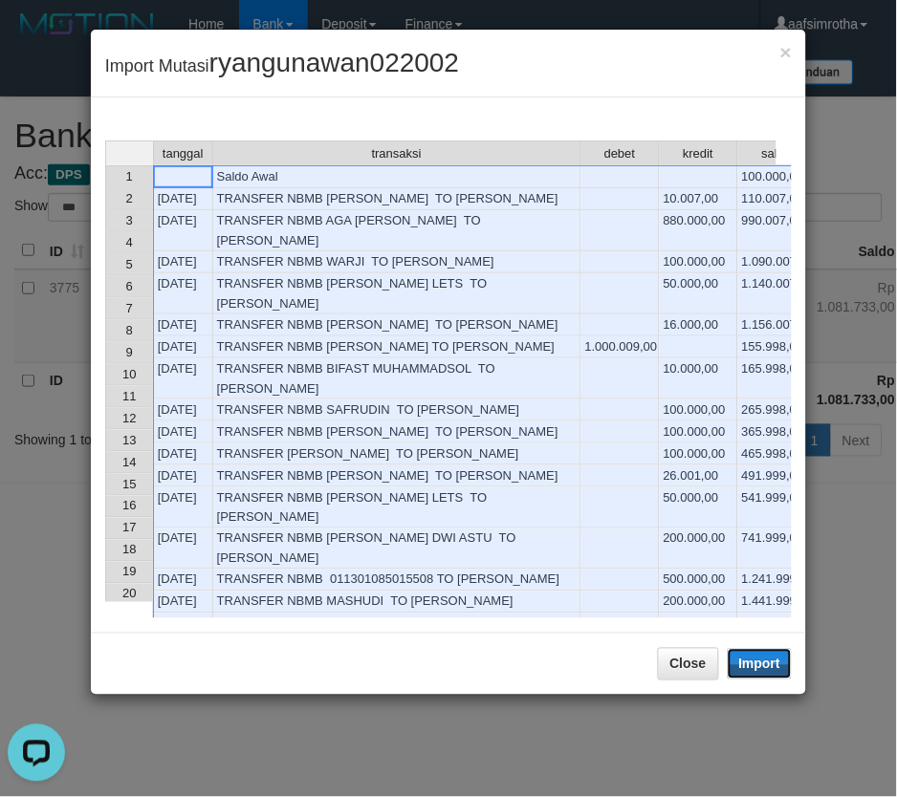
drag, startPoint x: 756, startPoint y: 663, endPoint x: 743, endPoint y: 653, distance: 16.5
click at [756, 663] on button "Import" at bounding box center [760, 664] width 65 height 31
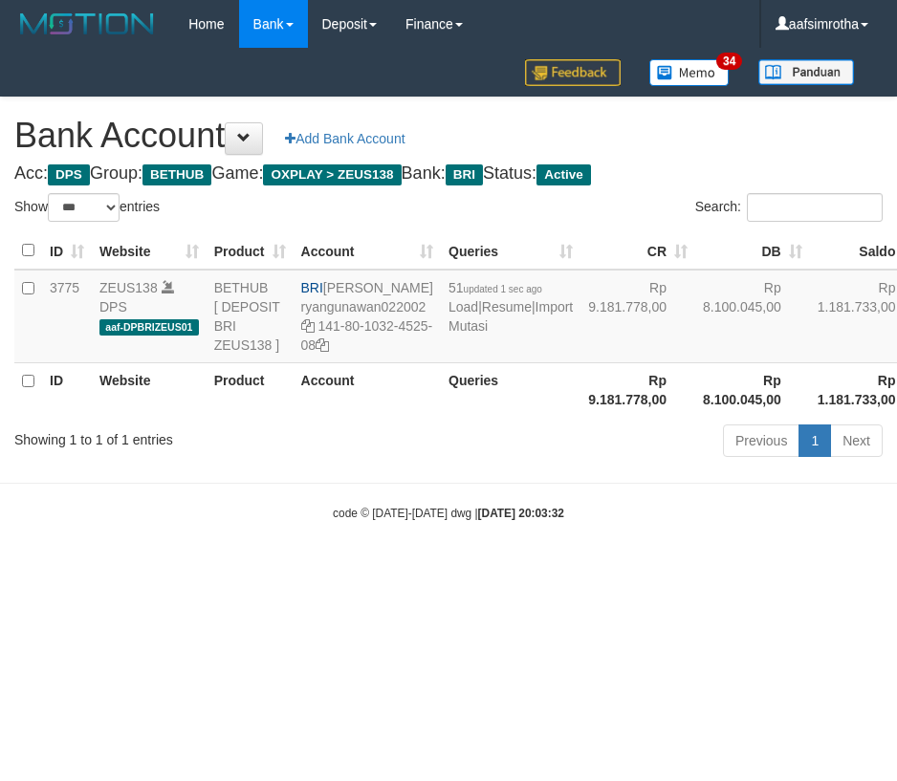
select select "***"
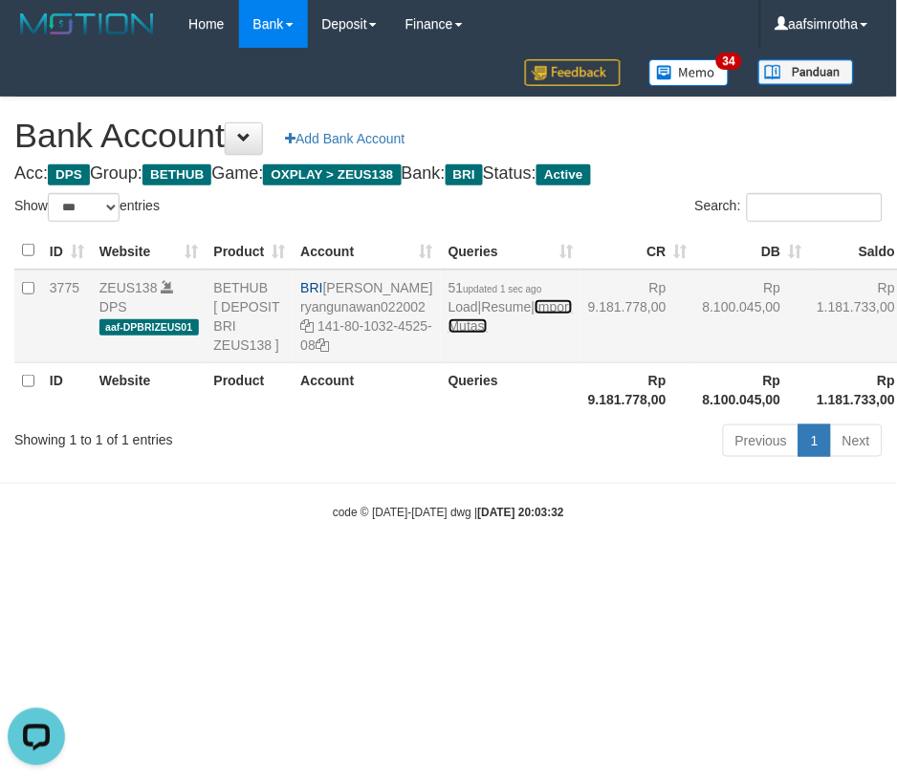
click at [453, 334] on link "Import Mutasi" at bounding box center [510, 316] width 124 height 34
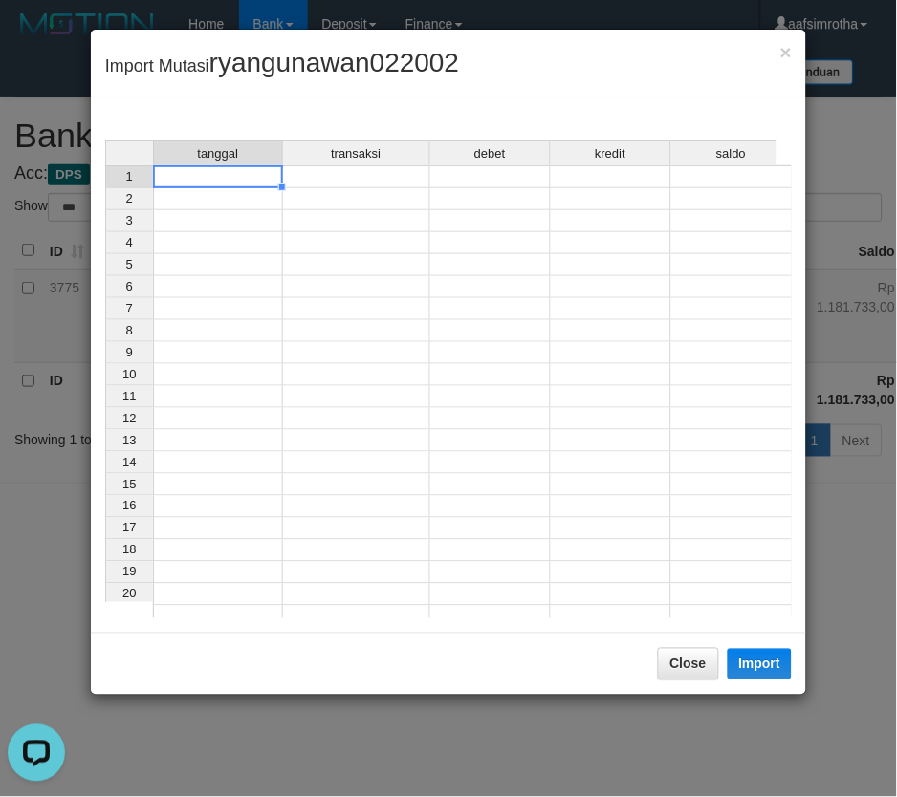
drag, startPoint x: 214, startPoint y: 175, endPoint x: 226, endPoint y: 215, distance: 41.8
click at [214, 177] on td at bounding box center [218, 176] width 130 height 23
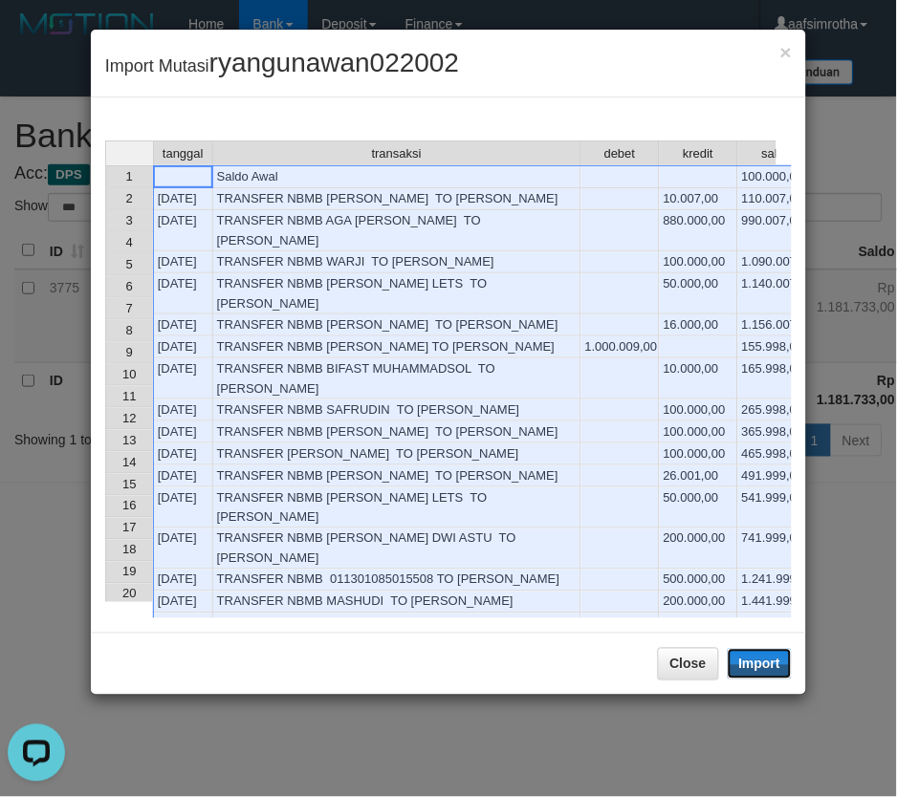
drag, startPoint x: 768, startPoint y: 663, endPoint x: 398, endPoint y: 520, distance: 396.5
click at [765, 665] on button "Import" at bounding box center [760, 664] width 65 height 31
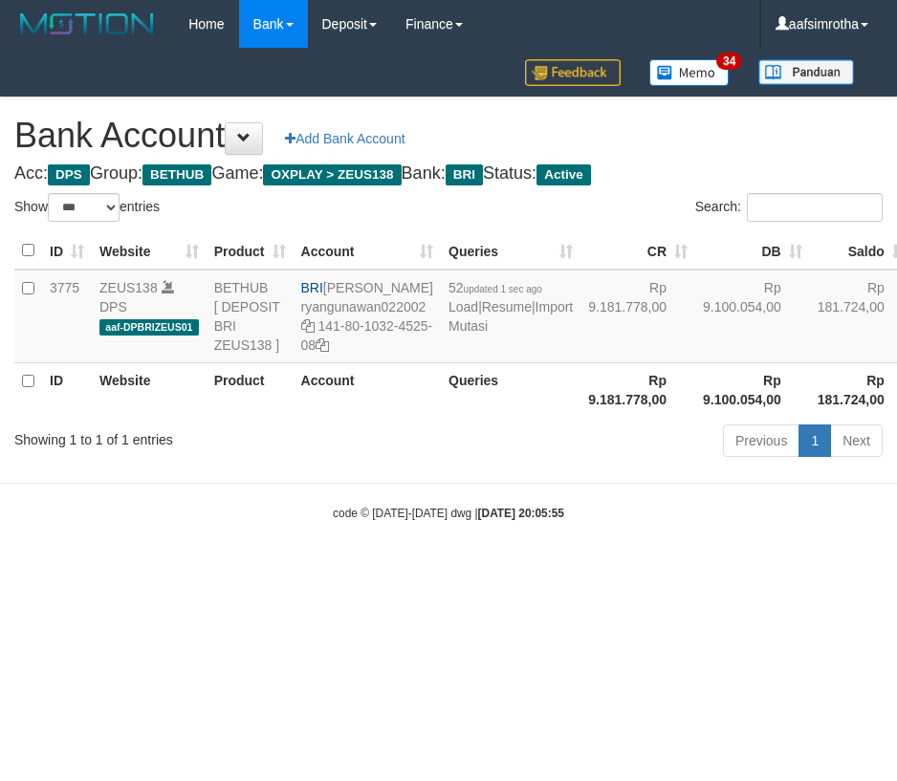
select select "***"
drag, startPoint x: 360, startPoint y: 641, endPoint x: 367, endPoint y: 608, distance: 33.4
click at [361, 570] on html "Toggle navigation Home Bank Account List Mutasi Bank Search Note Mutasi Deposit…" at bounding box center [448, 285] width 897 height 570
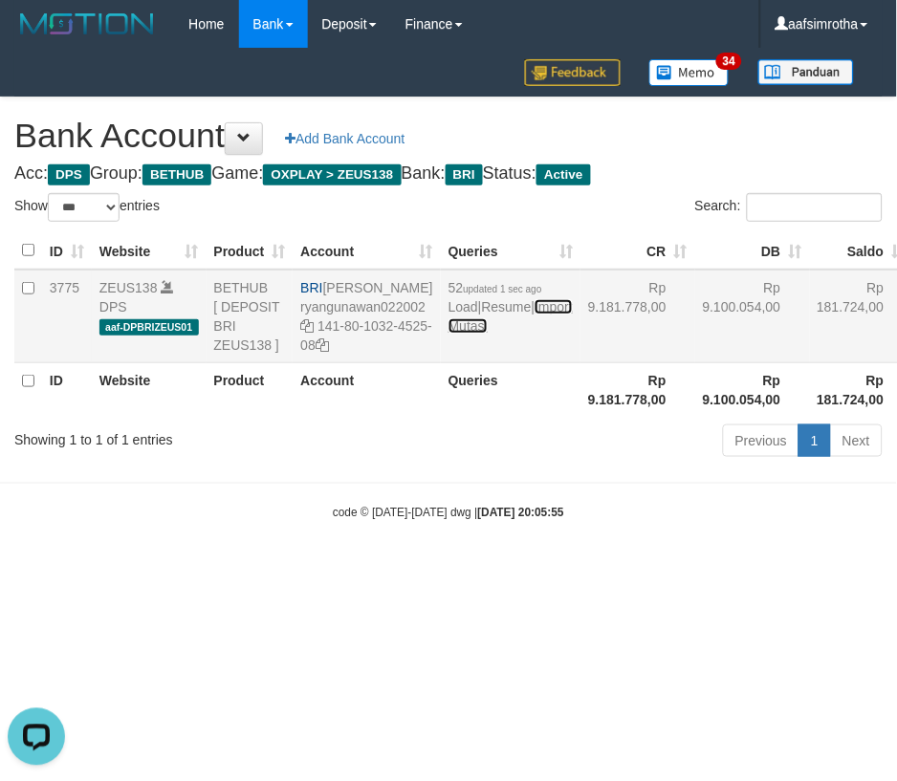
click at [456, 334] on link "Import Mutasi" at bounding box center [510, 316] width 124 height 34
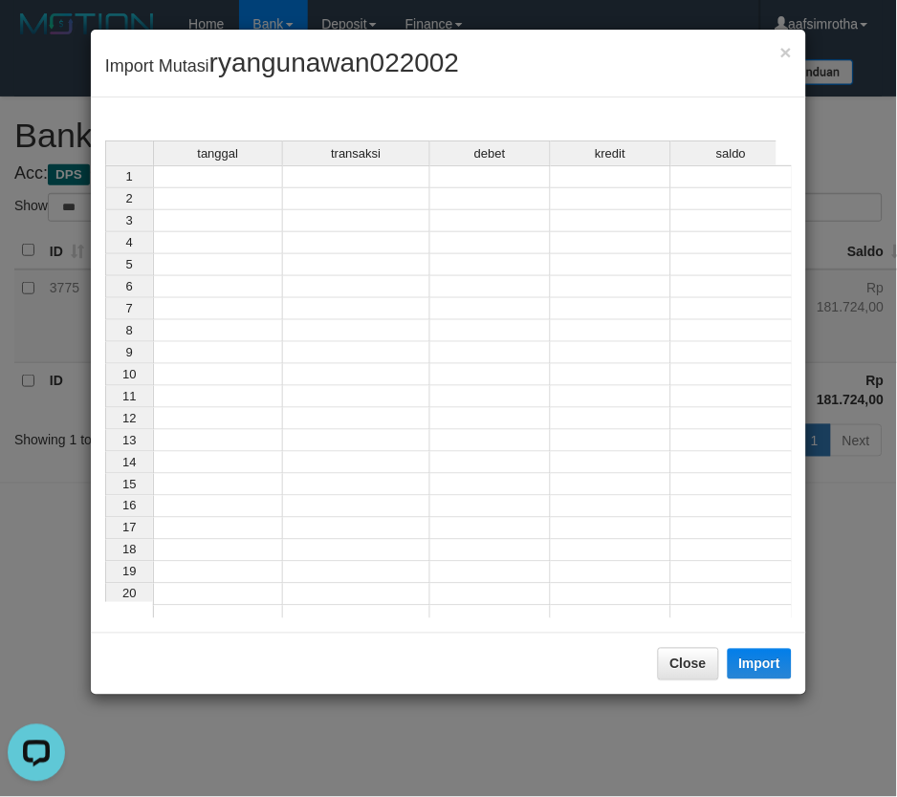
click at [203, 169] on td at bounding box center [218, 176] width 130 height 23
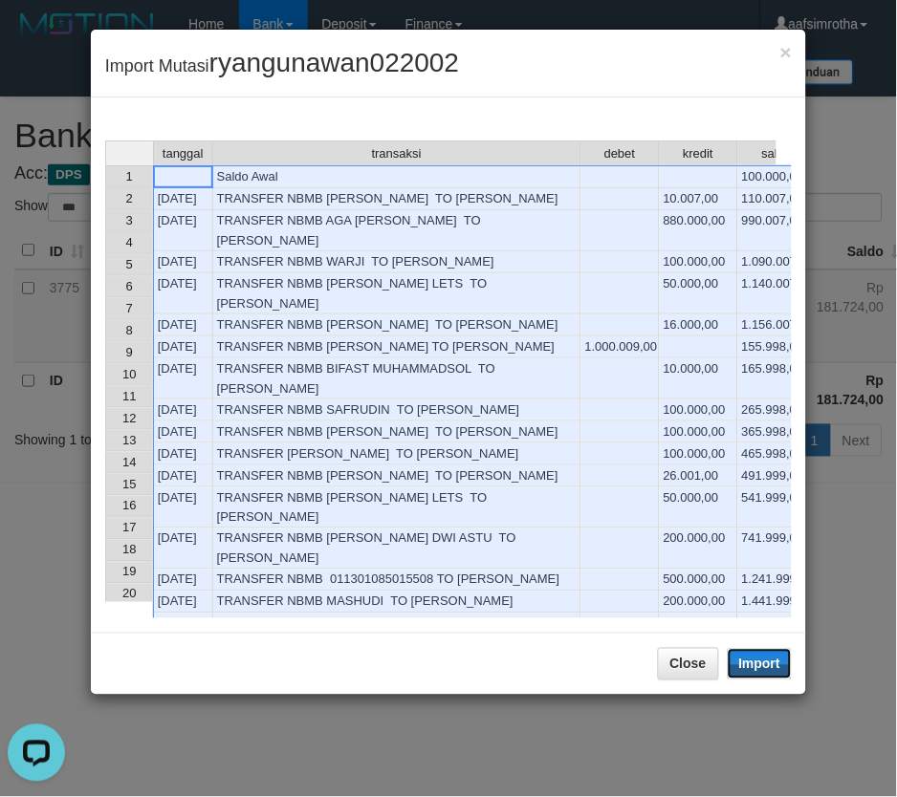
drag, startPoint x: 761, startPoint y: 664, endPoint x: 2, endPoint y: 378, distance: 811.3
click at [760, 664] on button "Import" at bounding box center [760, 664] width 65 height 31
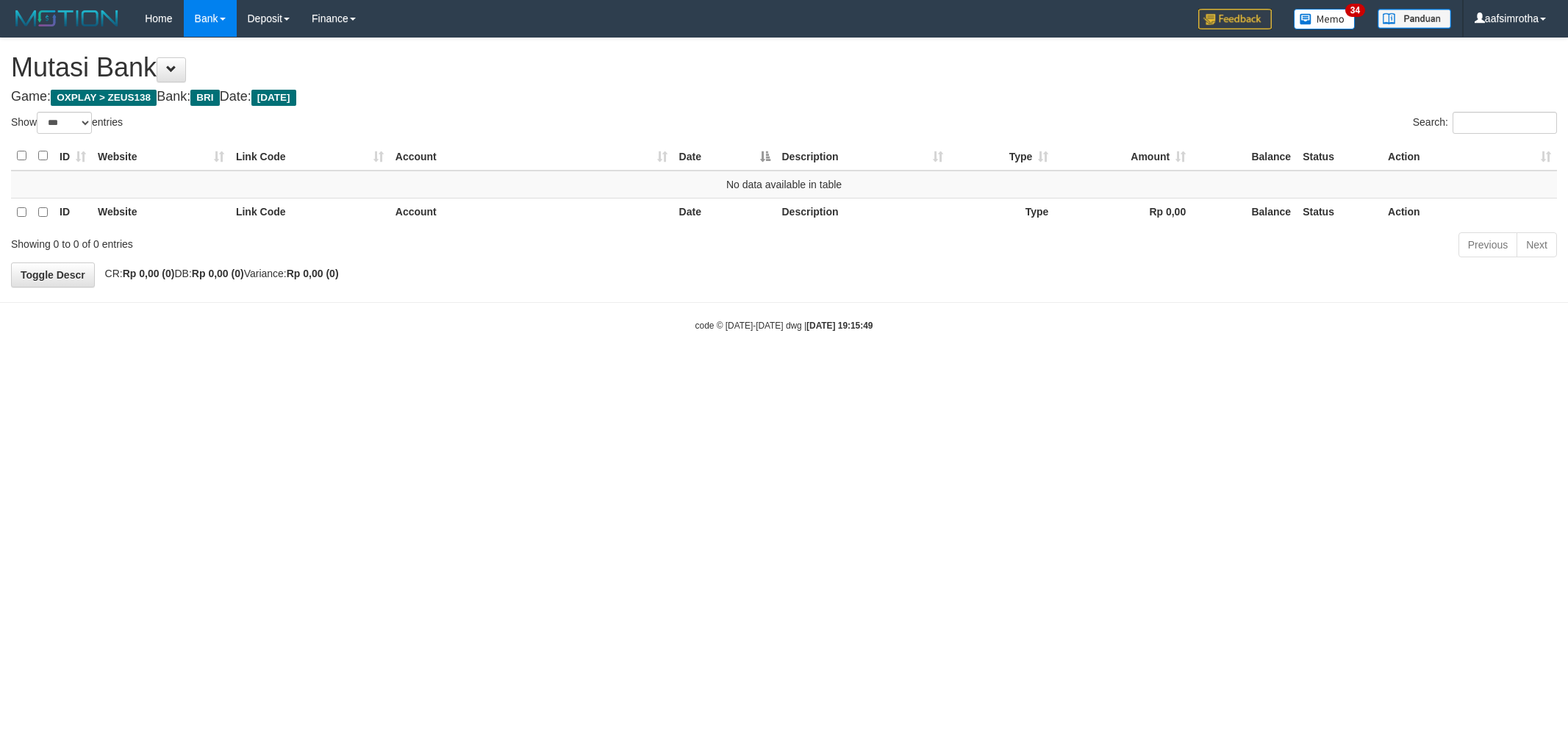
select select "***"
click at [598, 369] on html "Toggle navigation Home Bank Account List Mutasi Bank Search Note Mutasi Deposit…" at bounding box center [784, 184] width 1568 height 369
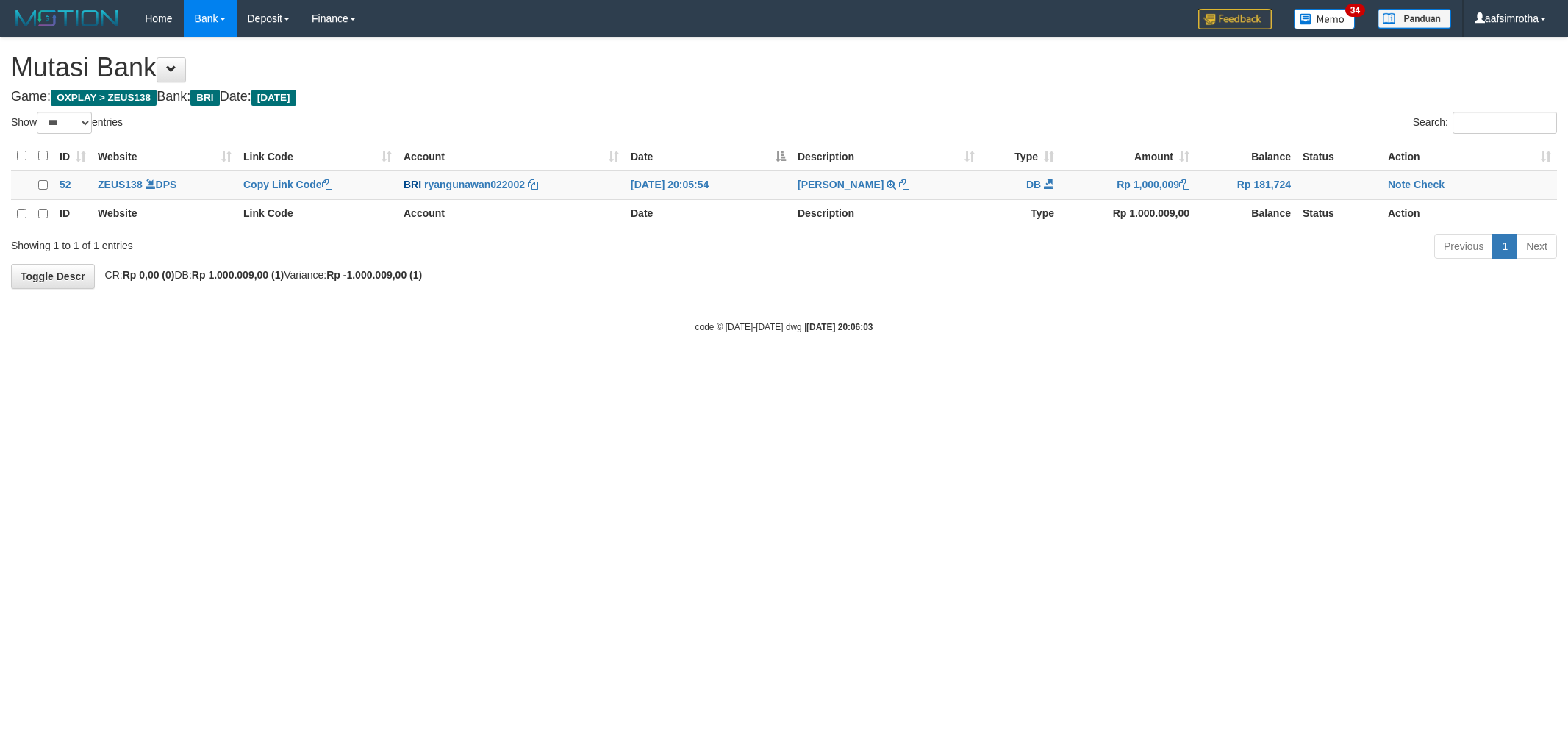
select select "***"
click at [1409, 184] on link "Note" at bounding box center [1399, 184] width 23 height 12
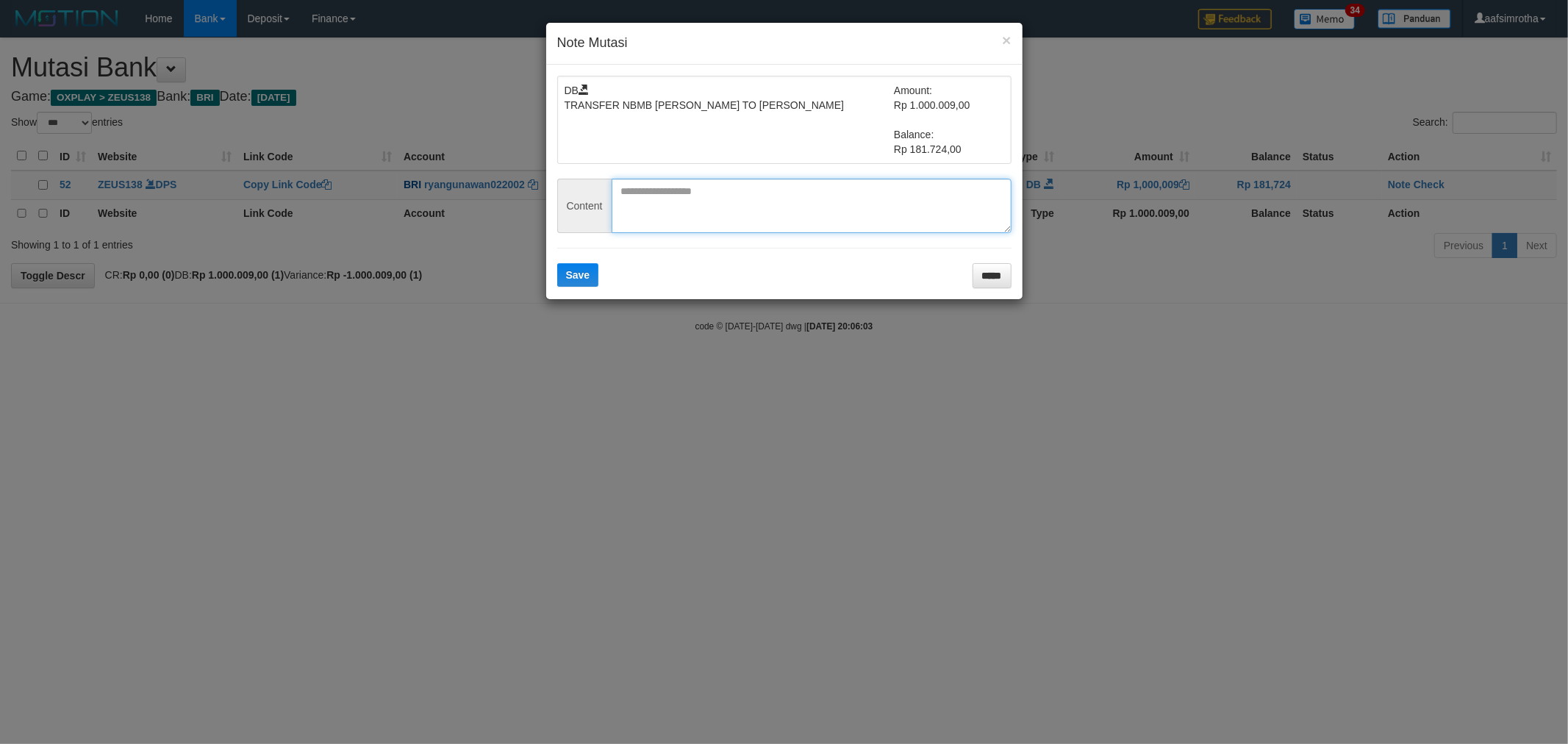
drag, startPoint x: 794, startPoint y: 204, endPoint x: 659, endPoint y: 268, distance: 149.4
click at [792, 204] on textarea at bounding box center [812, 205] width 400 height 55
paste textarea "********"
type textarea "********"
drag, startPoint x: 574, startPoint y: 271, endPoint x: 1214, endPoint y: 247, distance: 640.4
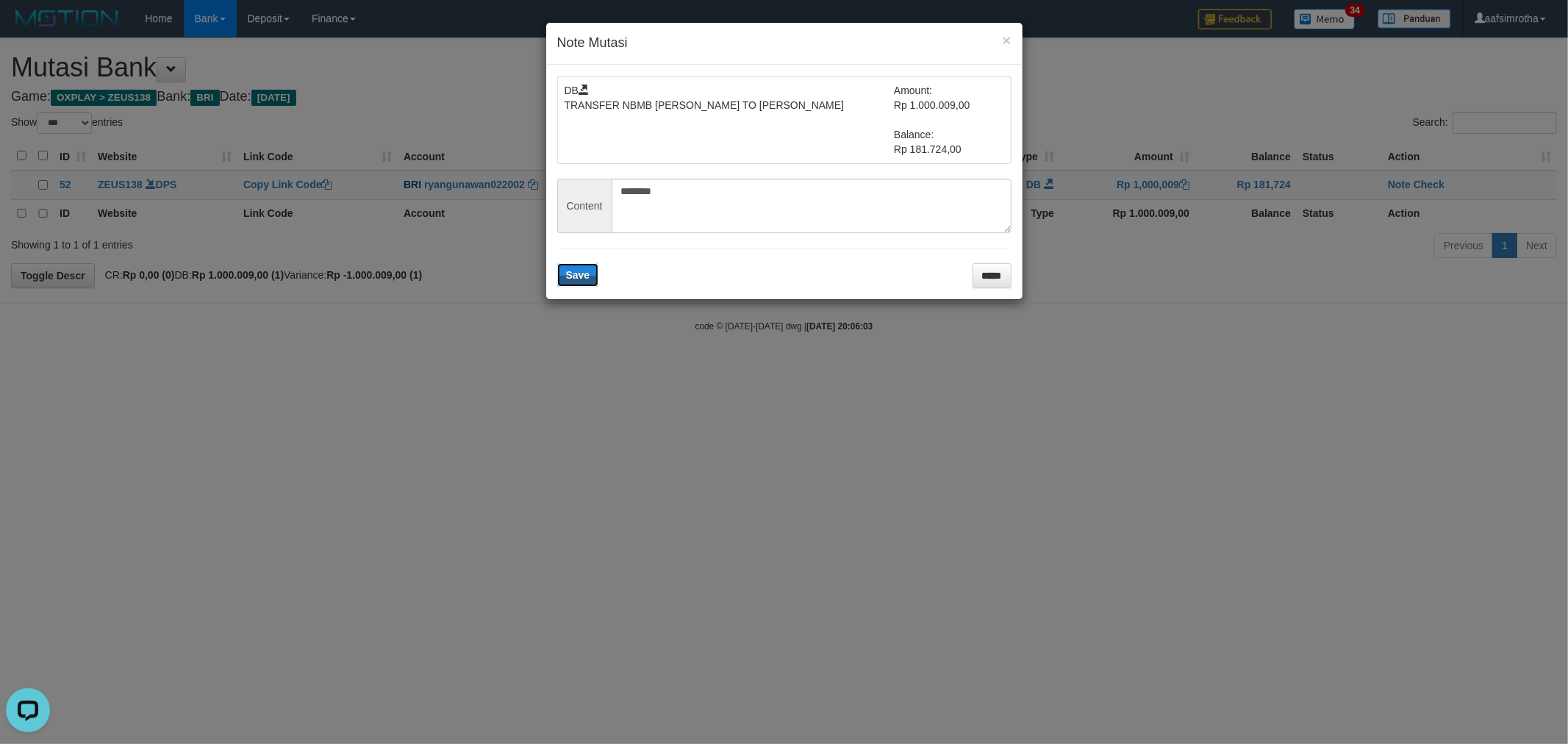
click at [577, 274] on span "Save" at bounding box center [578, 274] width 25 height 12
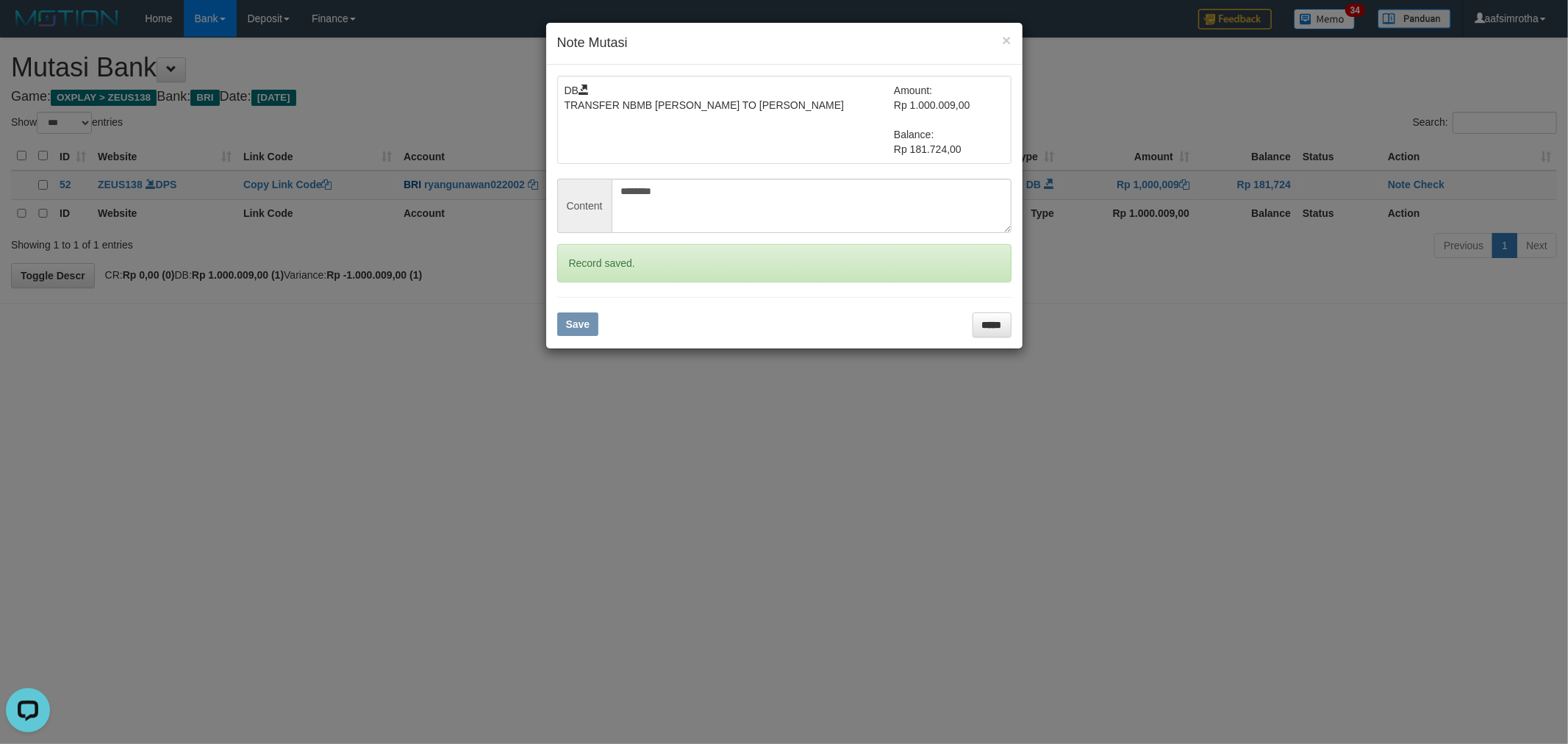
click at [1431, 189] on div "× Note Mutasi DB TRANSFER NBMB RYAN GUNAWAN TO FARIDA DIANAH Amount: Rp 1.000.0…" at bounding box center [784, 372] width 1568 height 744
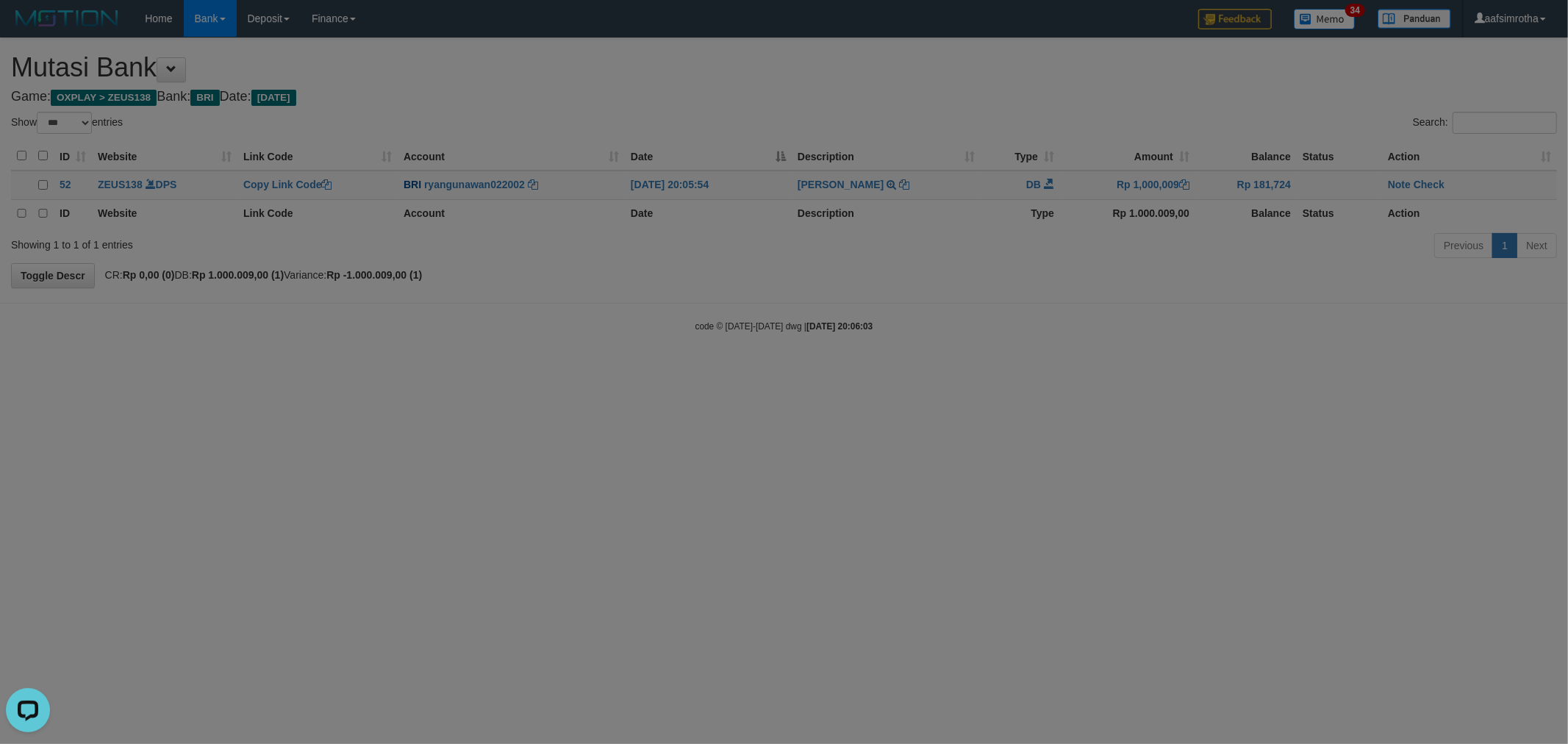
click at [1437, 187] on body "Toggle navigation Home Bank Account List Mutasi Bank Search Note Mutasi Deposit…" at bounding box center [784, 184] width 1568 height 370
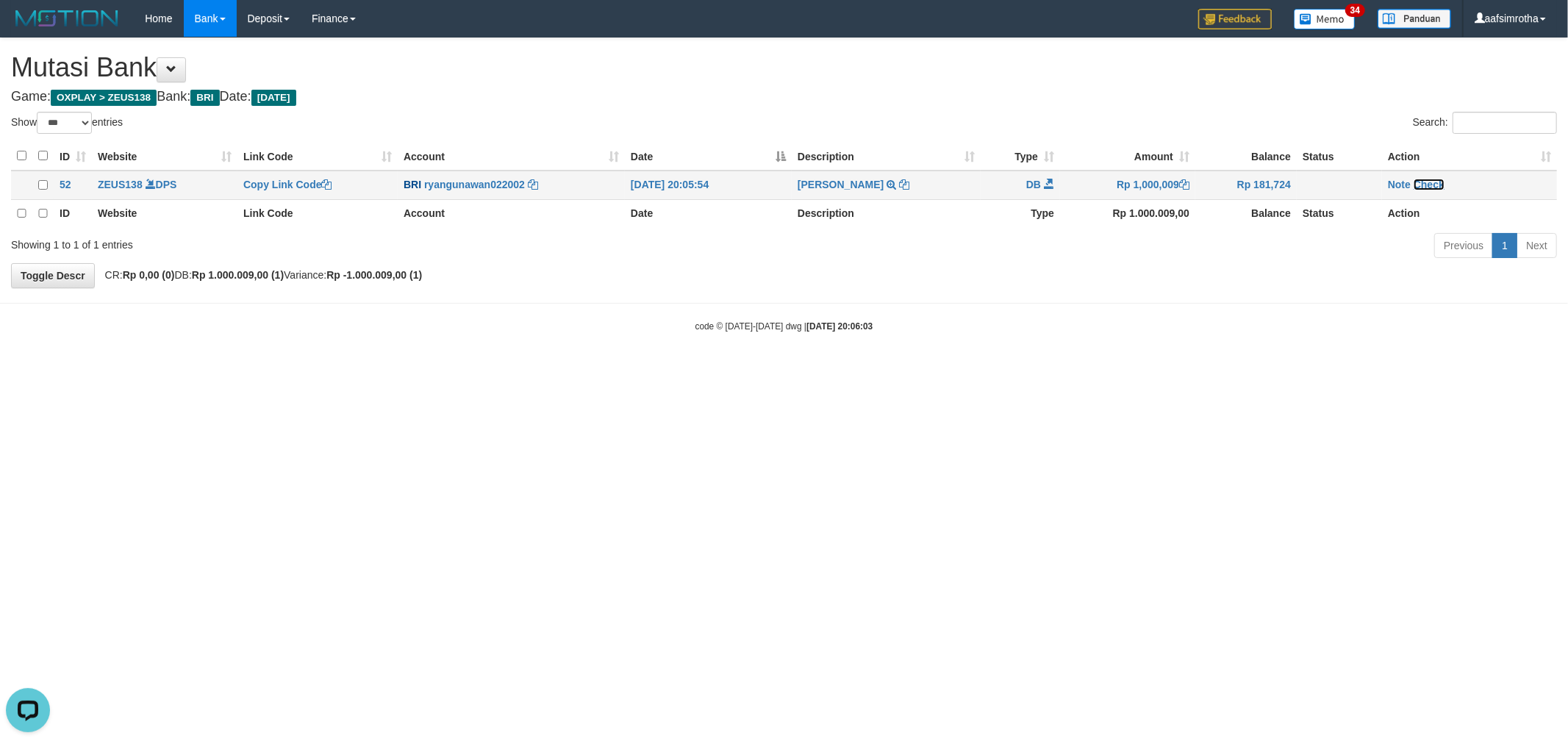
click at [1435, 182] on link "Check" at bounding box center [1429, 184] width 31 height 12
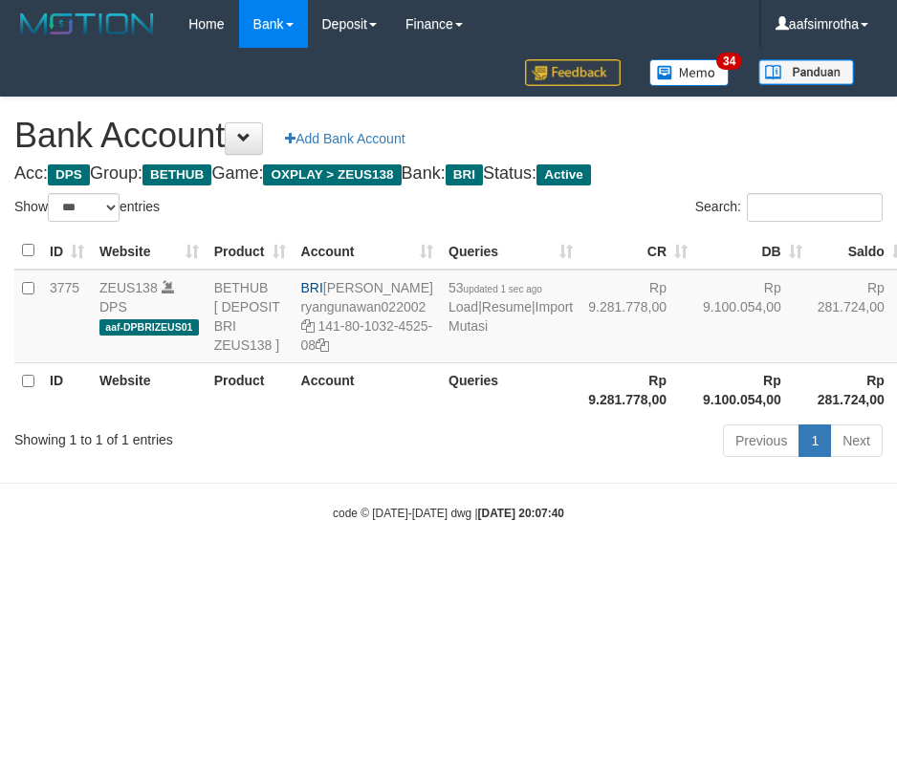
select select "***"
drag, startPoint x: 493, startPoint y: 687, endPoint x: 483, endPoint y: 696, distance: 14.2
click at [483, 570] on html "Toggle navigation Home Bank Account List Mutasi Bank Search Note Mutasi Deposit…" at bounding box center [448, 285] width 897 height 570
select select "***"
drag, startPoint x: 280, startPoint y: 757, endPoint x: 271, endPoint y: 723, distance: 35.7
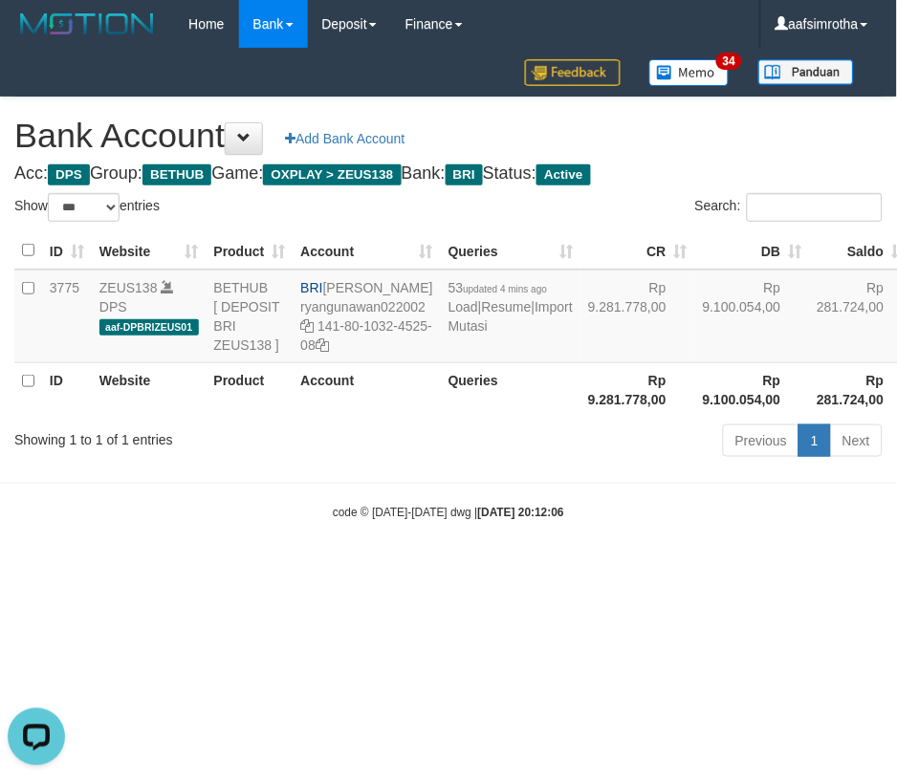
click at [275, 570] on html "Toggle navigation Home Bank Account List Mutasi Bank Search Note Mutasi Deposit…" at bounding box center [448, 285] width 897 height 570
select select "***"
click at [654, 570] on body "Toggle navigation Home Bank Account List Mutasi Bank Search Note Mutasi Deposit…" at bounding box center [448, 285] width 897 height 570
select select "***"
drag, startPoint x: 300, startPoint y: 682, endPoint x: 242, endPoint y: 679, distance: 58.4
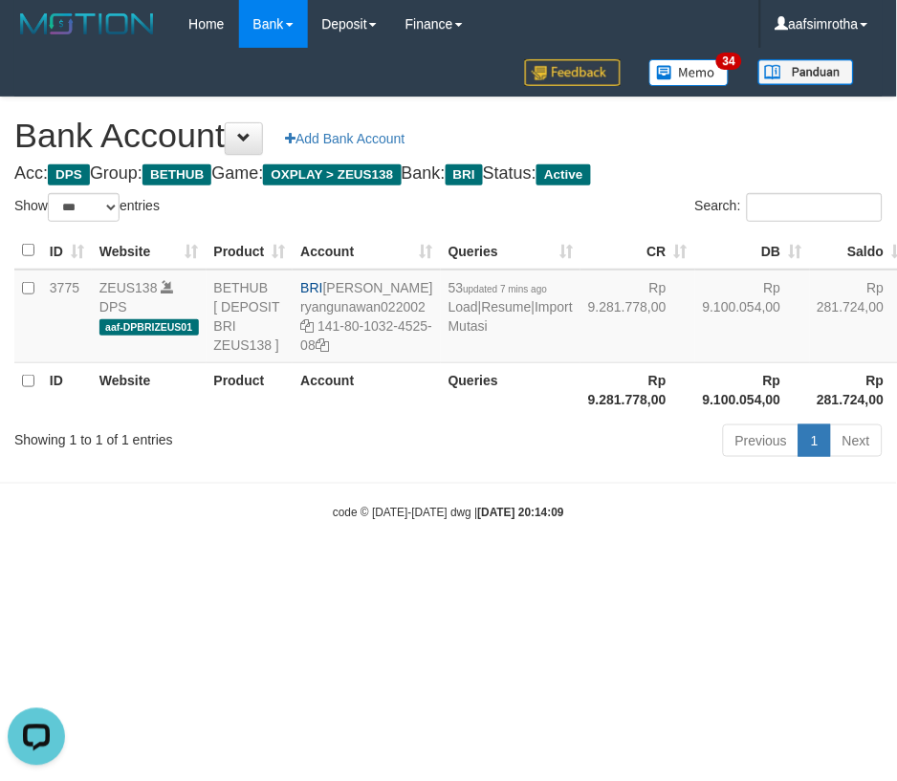
click at [297, 570] on html "Toggle navigation Home Bank Account List Mutasi Bank Search Note Mutasi Deposit…" at bounding box center [448, 285] width 897 height 570
click at [443, 363] on td "53 updated 7 mins ago Load | Resume | Import Mutasi" at bounding box center [511, 317] width 140 height 94
click at [454, 334] on link "Import Mutasi" at bounding box center [510, 316] width 124 height 34
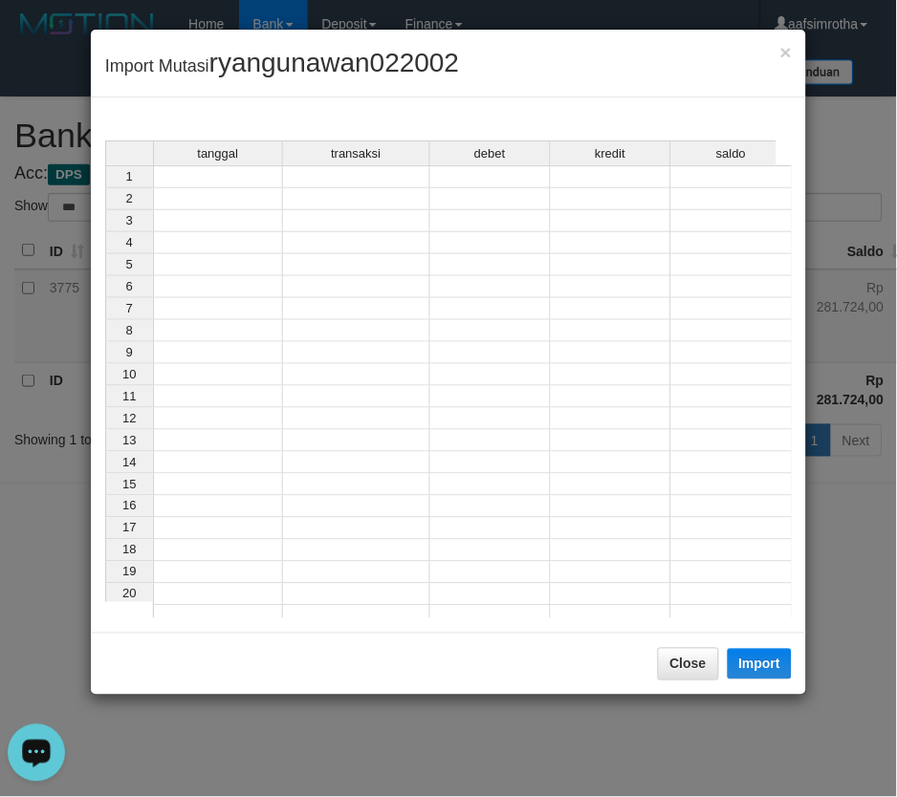
click at [220, 176] on td at bounding box center [218, 176] width 130 height 23
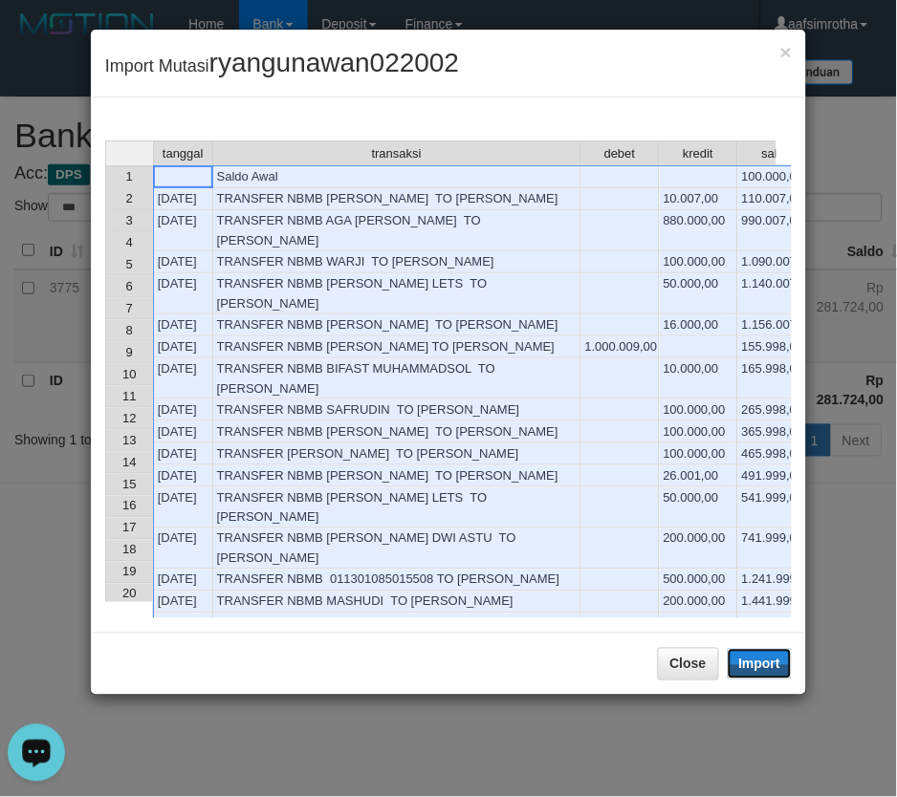
drag, startPoint x: 780, startPoint y: 674, endPoint x: 51, endPoint y: 339, distance: 802.7
click at [777, 675] on button "Import" at bounding box center [760, 664] width 65 height 31
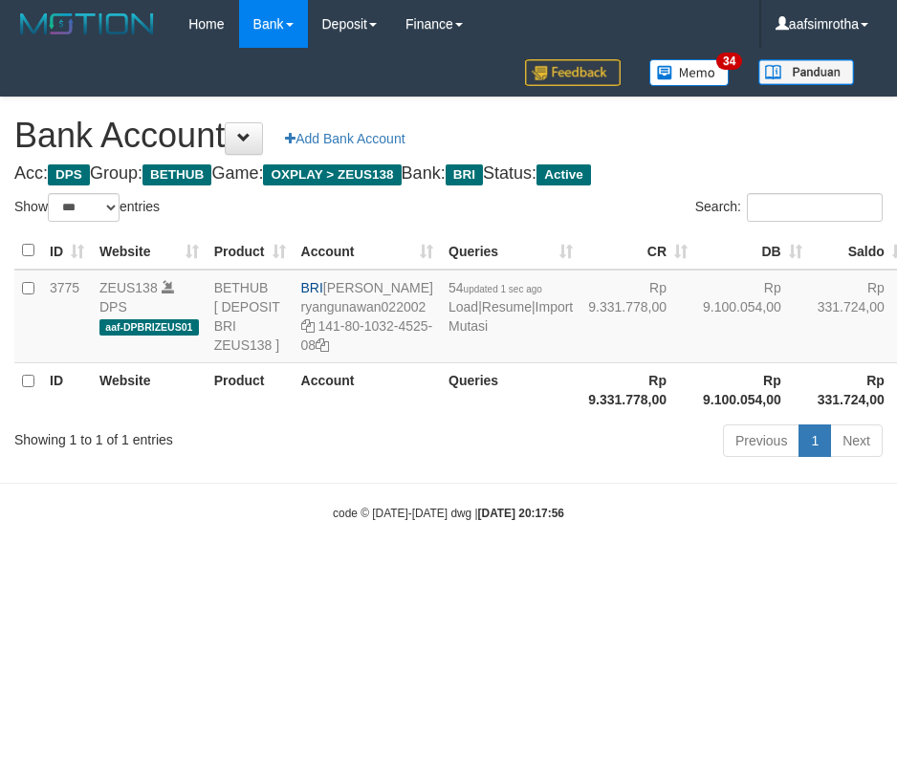
select select "***"
click at [387, 570] on html "Toggle navigation Home Bank Account List Mutasi Bank Search Note Mutasi Deposit…" at bounding box center [448, 285] width 897 height 570
click at [428, 570] on body "Toggle navigation Home Bank Account List Mutasi Bank Search Note Mutasi Deposit…" at bounding box center [448, 285] width 897 height 570
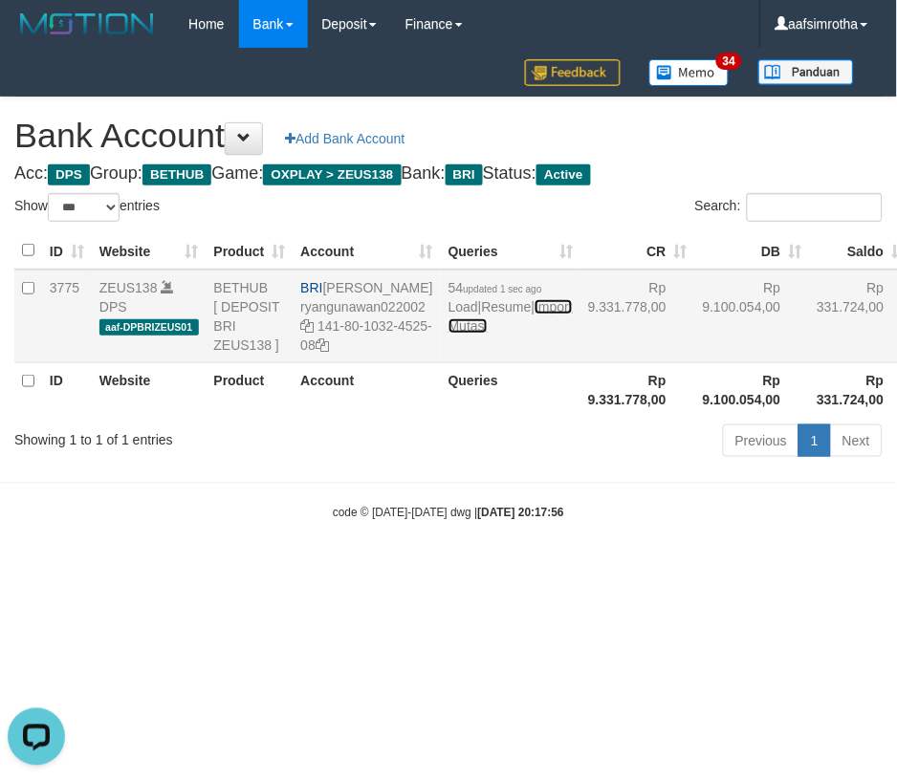
click at [463, 334] on link "Import Mutasi" at bounding box center [510, 316] width 124 height 34
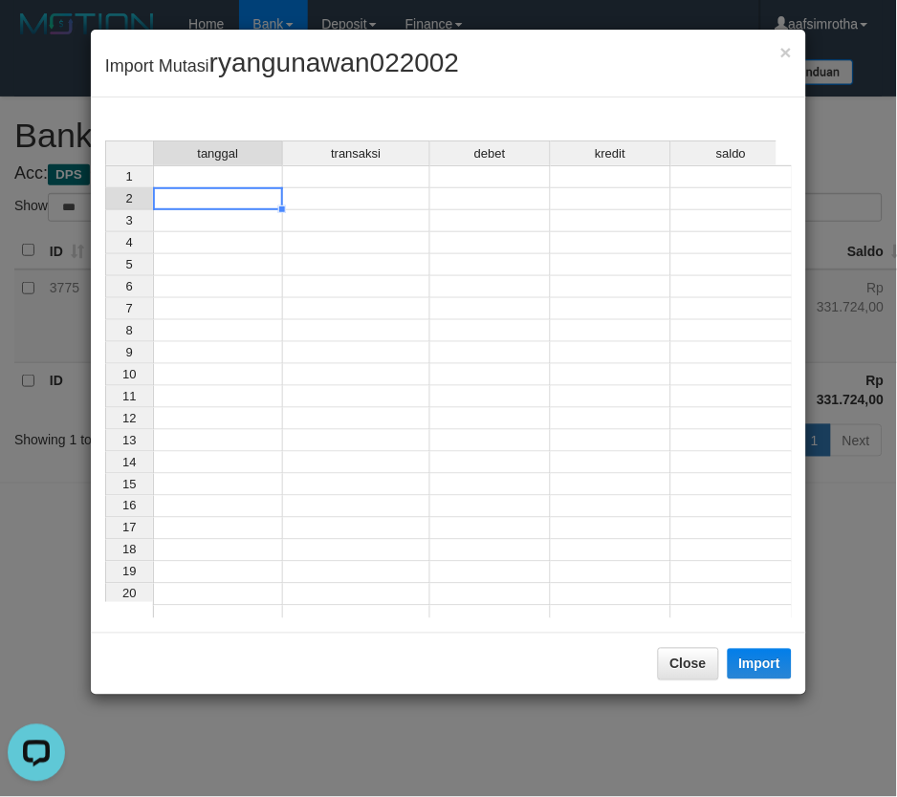
drag, startPoint x: 197, startPoint y: 192, endPoint x: 207, endPoint y: 191, distance: 10.6
click at [196, 191] on td at bounding box center [218, 199] width 130 height 22
click at [210, 177] on td at bounding box center [218, 176] width 130 height 23
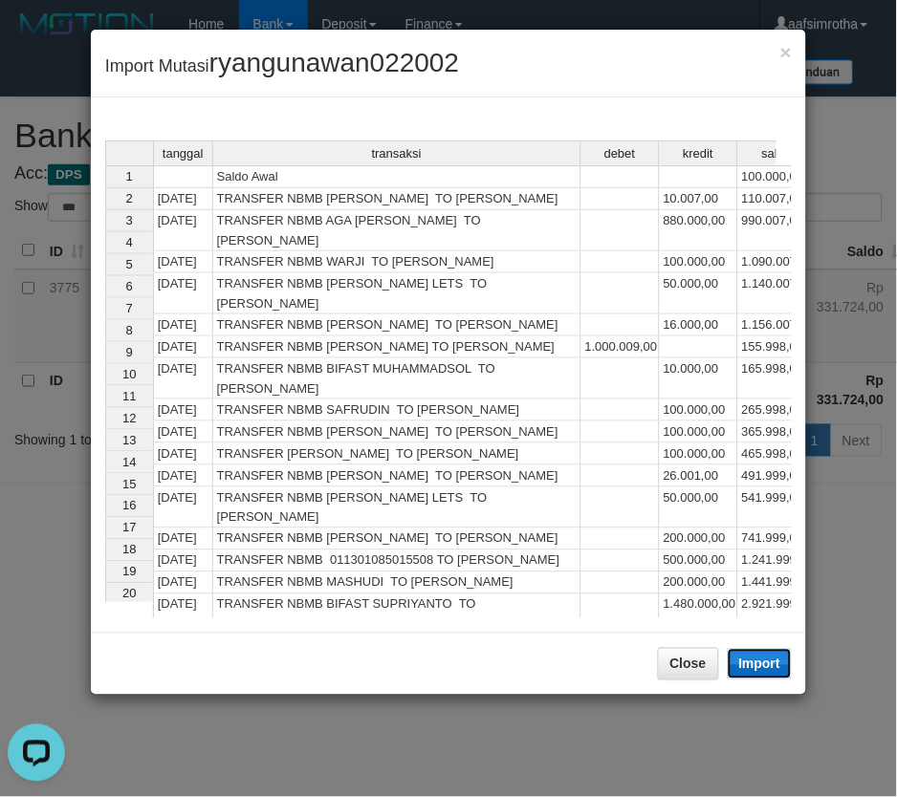
click at [781, 670] on button "Import" at bounding box center [760, 664] width 65 height 31
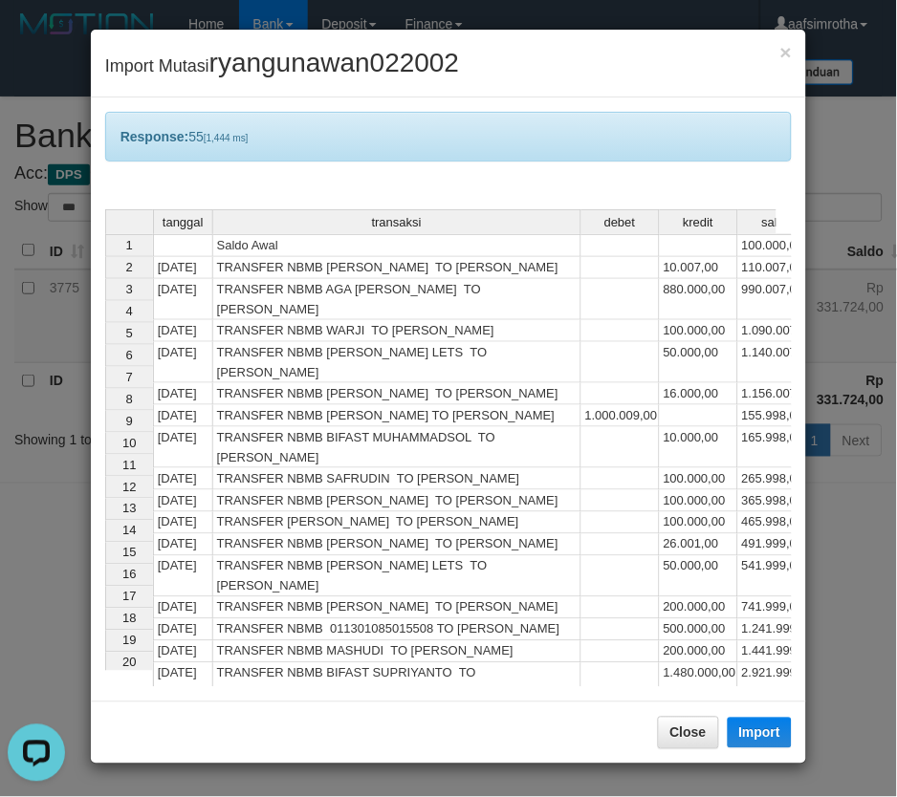
click at [861, 648] on div "× Import Mutasi ryangunawan022002 Response: 55 [1,444 ms] tanggal transaksi deb…" at bounding box center [448, 398] width 897 height 797
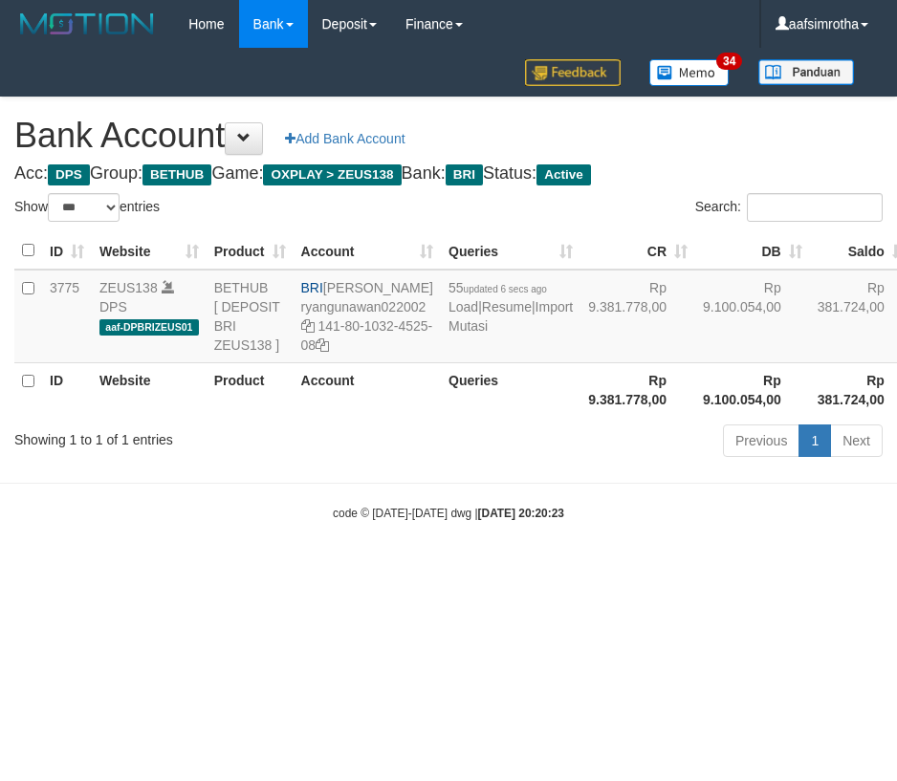
select select "***"
drag, startPoint x: 205, startPoint y: 679, endPoint x: 513, endPoint y: 432, distance: 395.3
click at [220, 570] on html "Toggle navigation Home Bank Account List Mutasi Bank Search Note Mutasi Deposit…" at bounding box center [448, 285] width 897 height 570
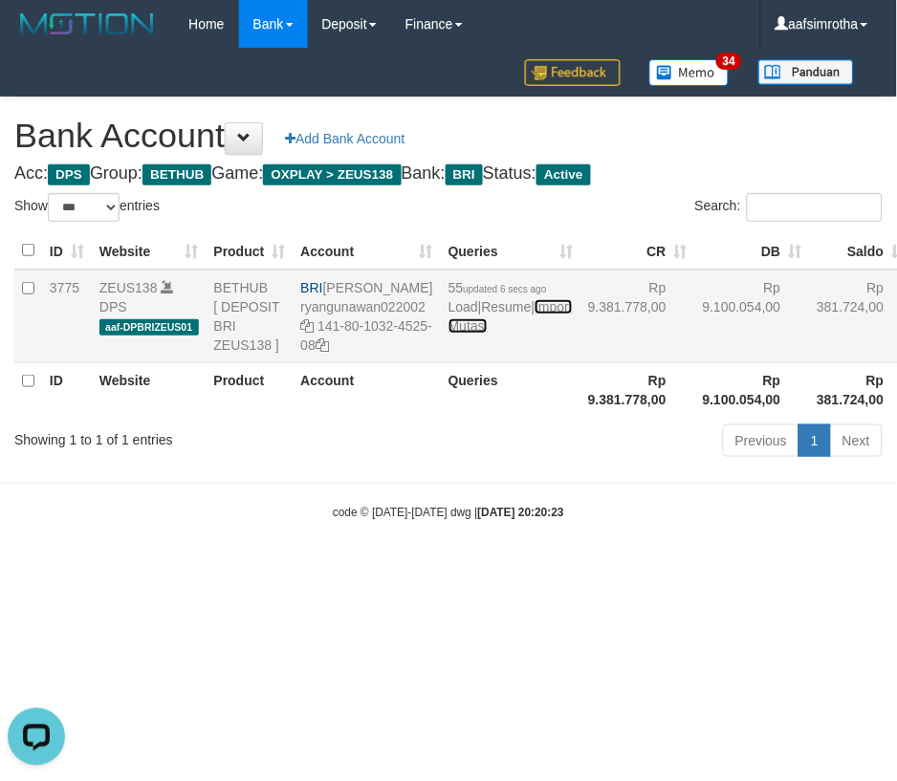
click at [467, 334] on link "Import Mutasi" at bounding box center [510, 316] width 124 height 34
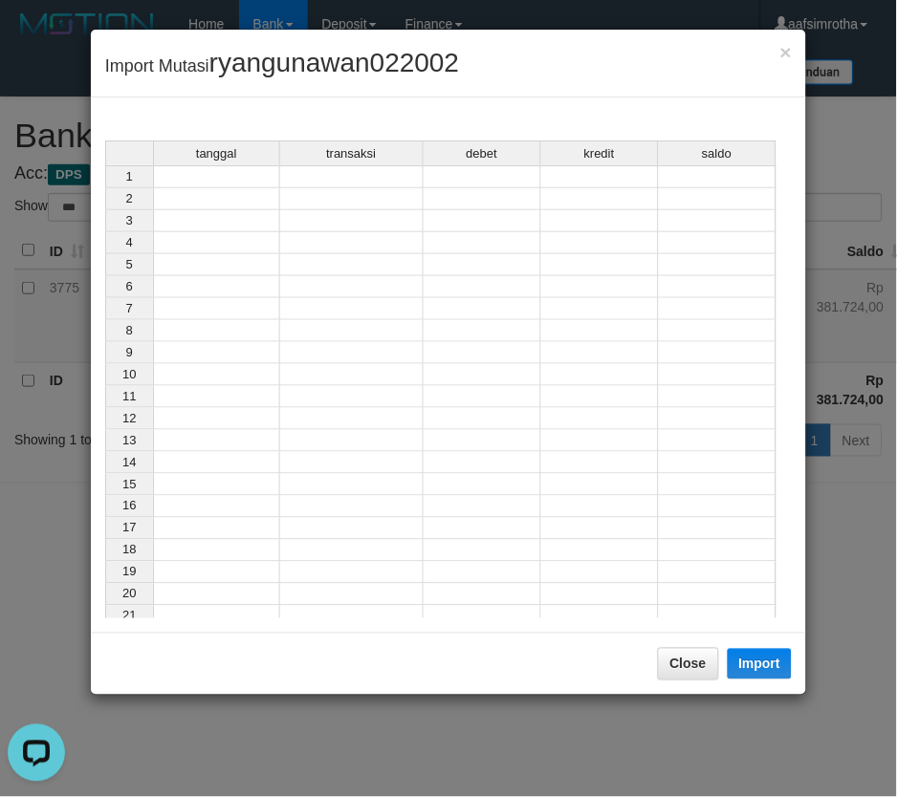
click at [226, 176] on td at bounding box center [216, 176] width 127 height 23
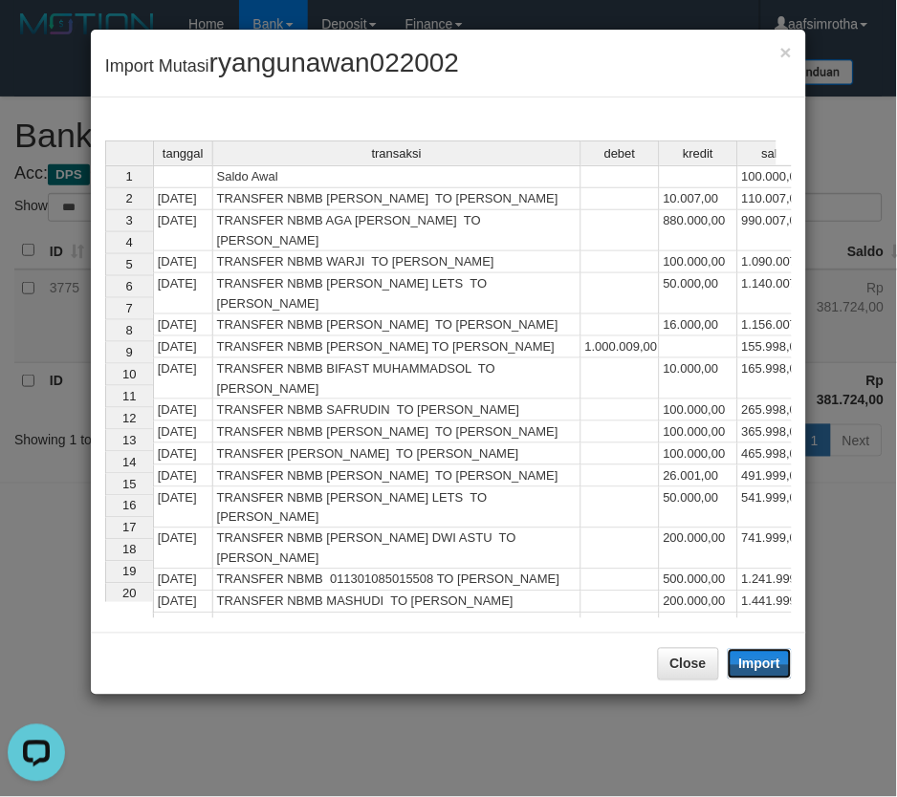
drag, startPoint x: 760, startPoint y: 664, endPoint x: 252, endPoint y: 326, distance: 609.7
click at [757, 664] on button "Import" at bounding box center [760, 664] width 65 height 31
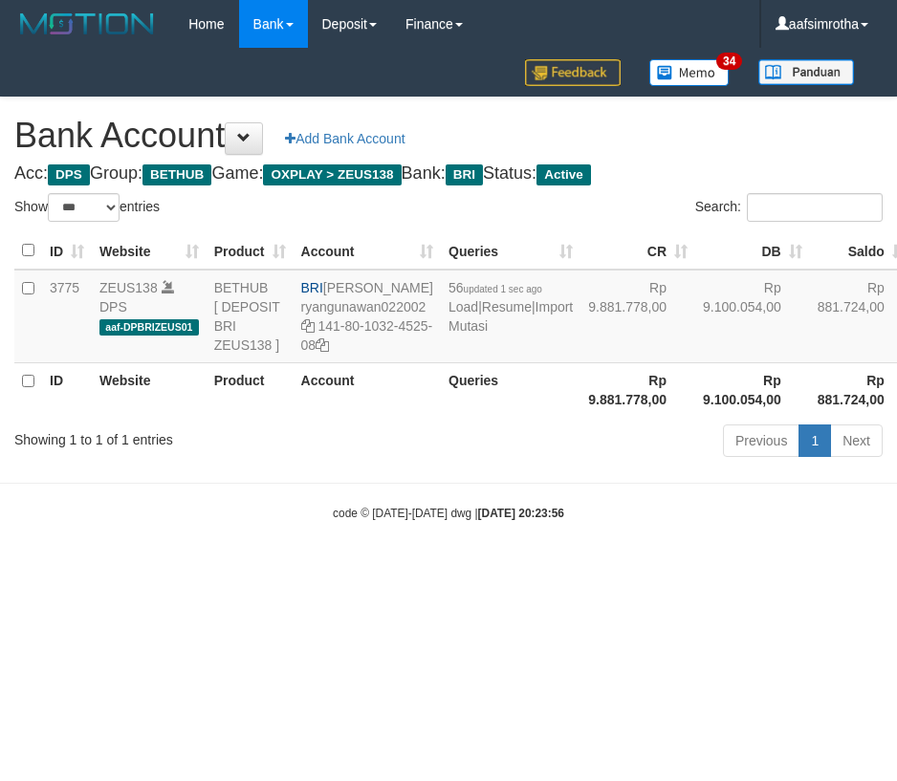
select select "***"
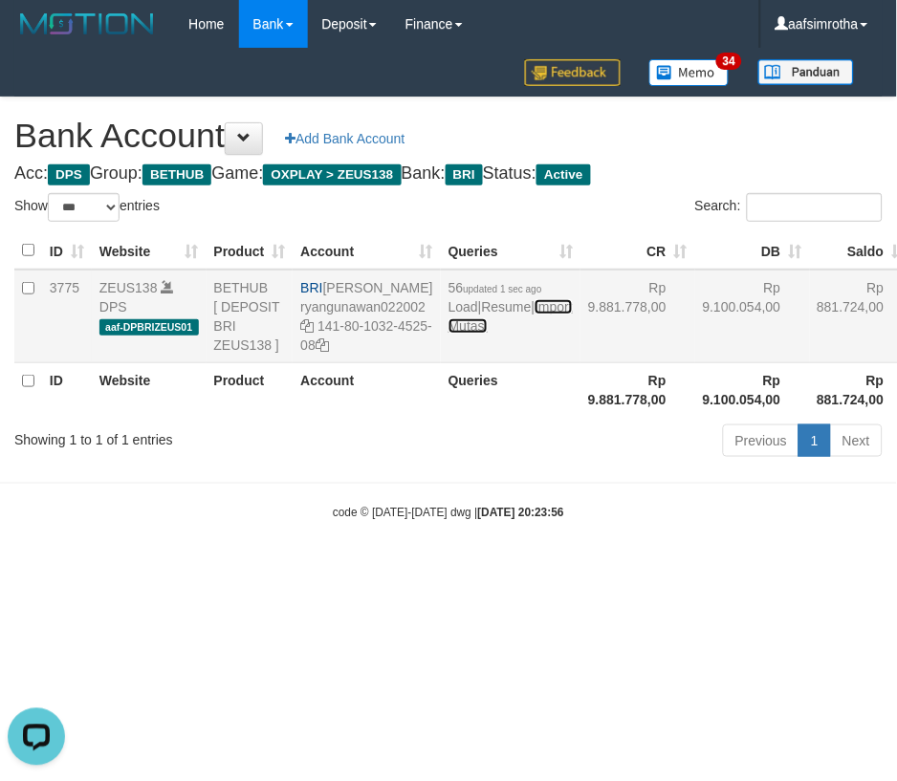
click at [461, 334] on link "Import Mutasi" at bounding box center [510, 316] width 124 height 34
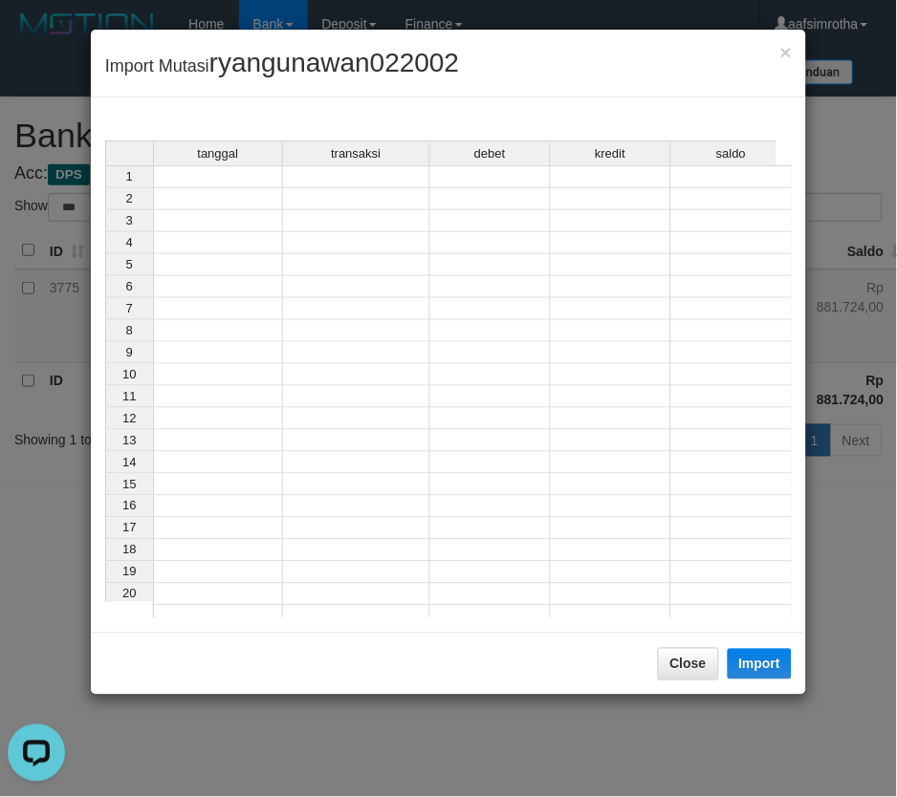
click at [196, 184] on td at bounding box center [218, 176] width 130 height 23
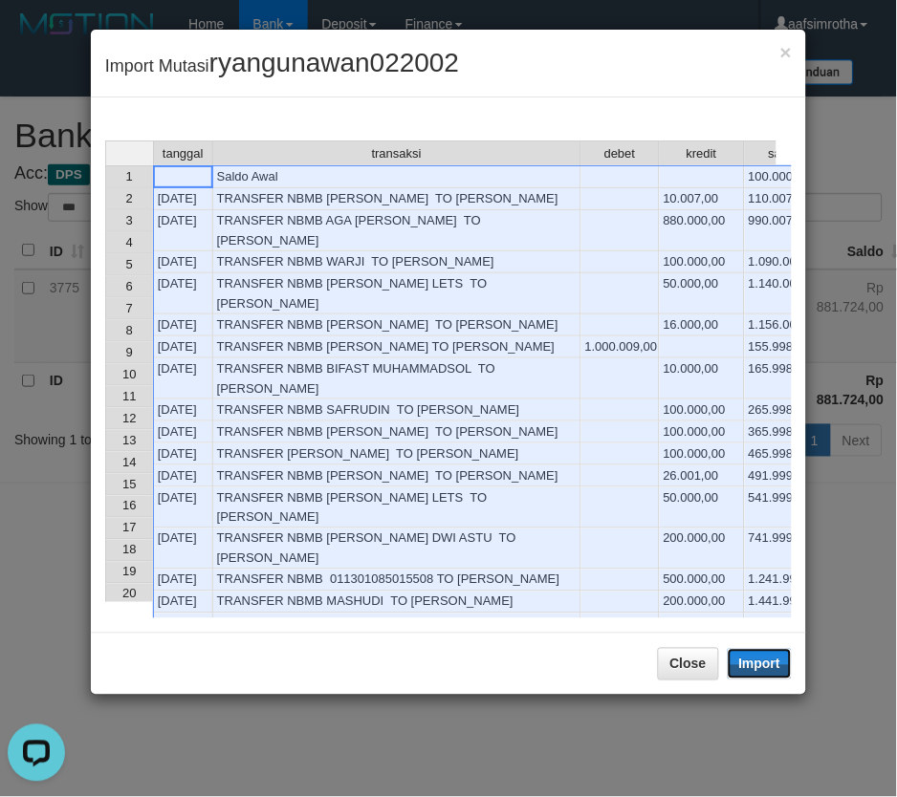
drag, startPoint x: 751, startPoint y: 671, endPoint x: 0, endPoint y: 328, distance: 825.4
click at [751, 671] on button "Import" at bounding box center [760, 664] width 65 height 31
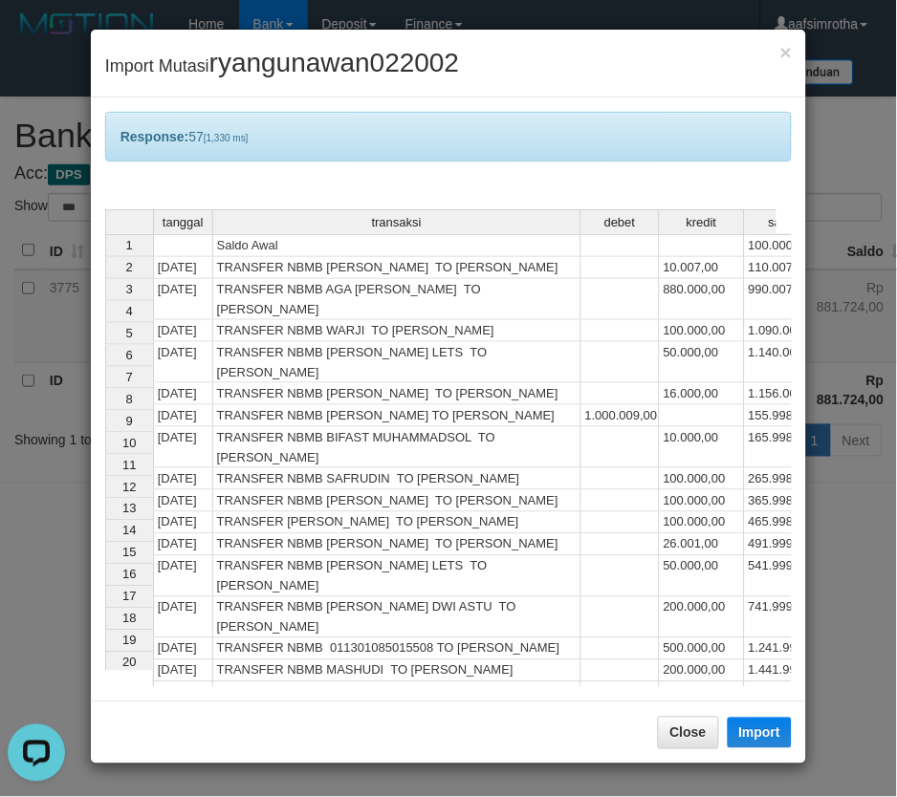
drag, startPoint x: 856, startPoint y: 641, endPoint x: 760, endPoint y: 578, distance: 114.0
click at [849, 641] on div "× Import Mutasi ryangunawan022002 Response: 57 [1,330 ms] tanggal transaksi deb…" at bounding box center [448, 398] width 897 height 797
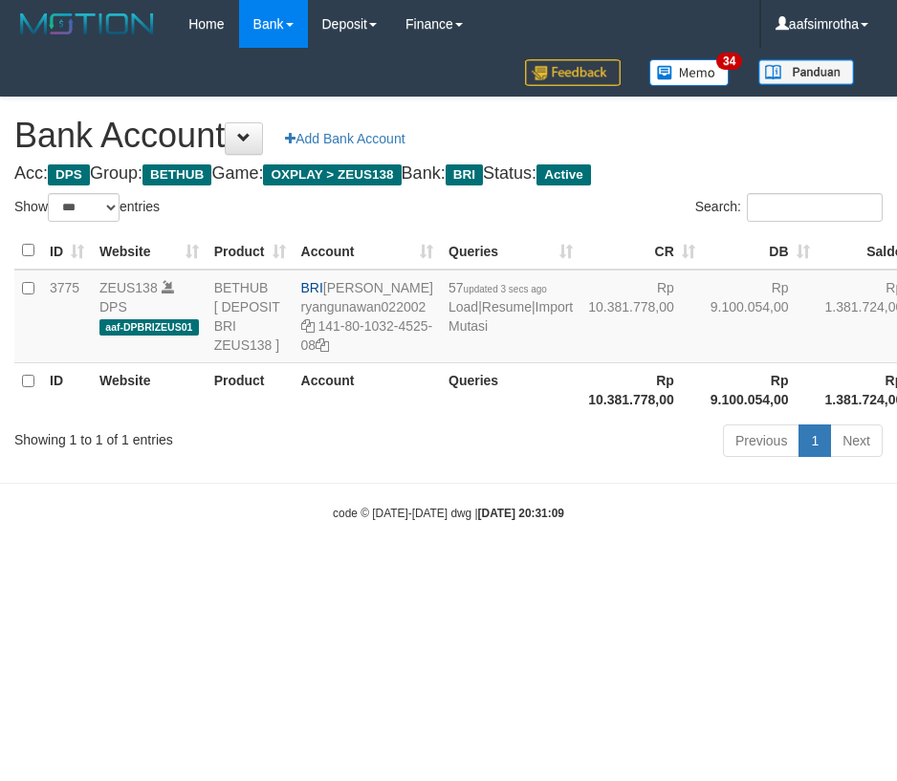
select select "***"
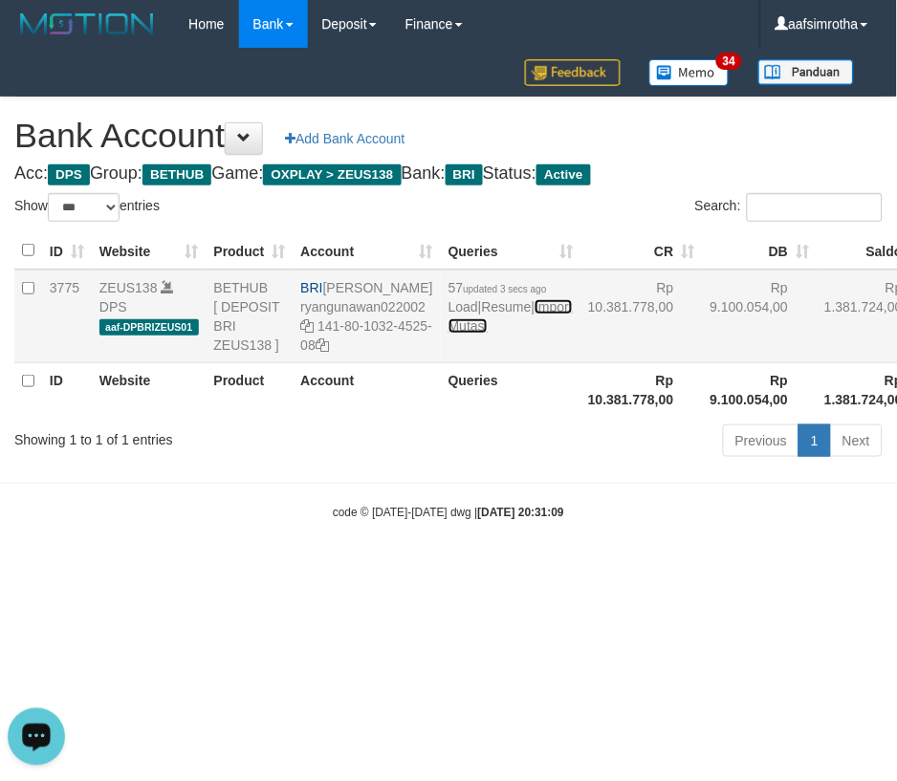
click at [469, 334] on link "Import Mutasi" at bounding box center [510, 316] width 124 height 34
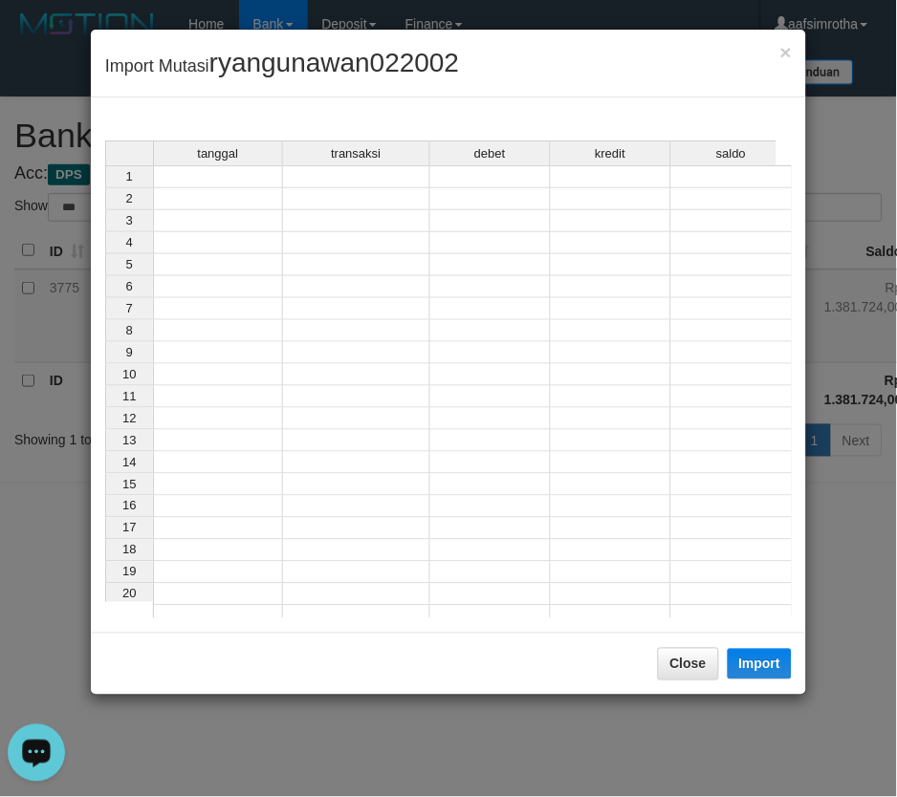
click at [234, 180] on td at bounding box center [218, 176] width 130 height 23
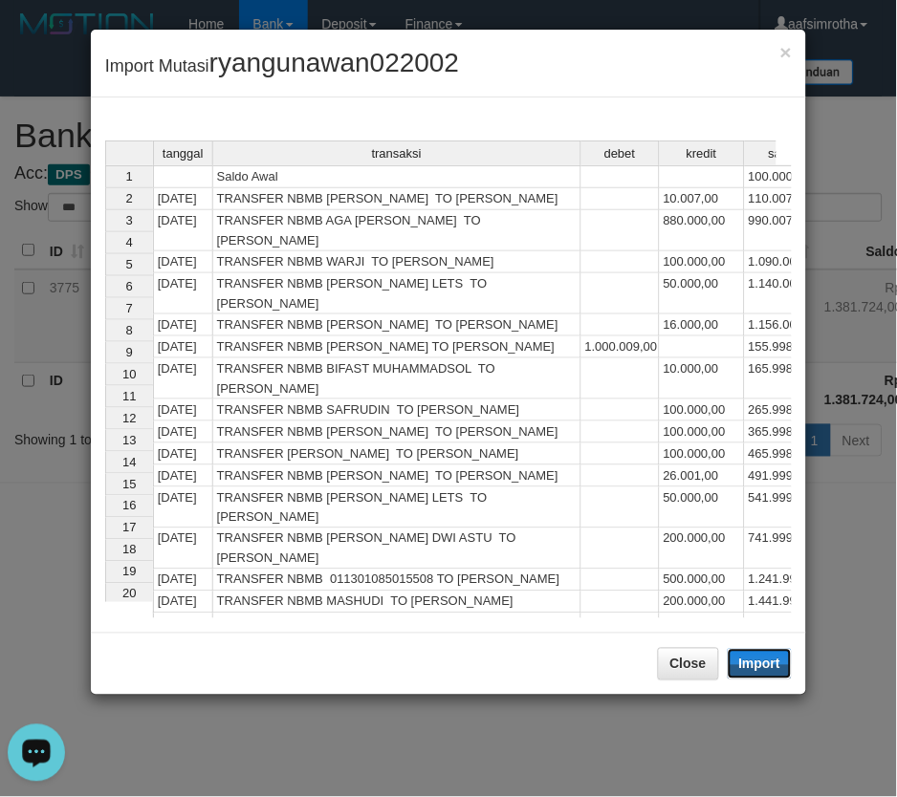
drag, startPoint x: 763, startPoint y: 665, endPoint x: 3, endPoint y: 344, distance: 824.9
click at [761, 666] on button "Import" at bounding box center [760, 664] width 65 height 31
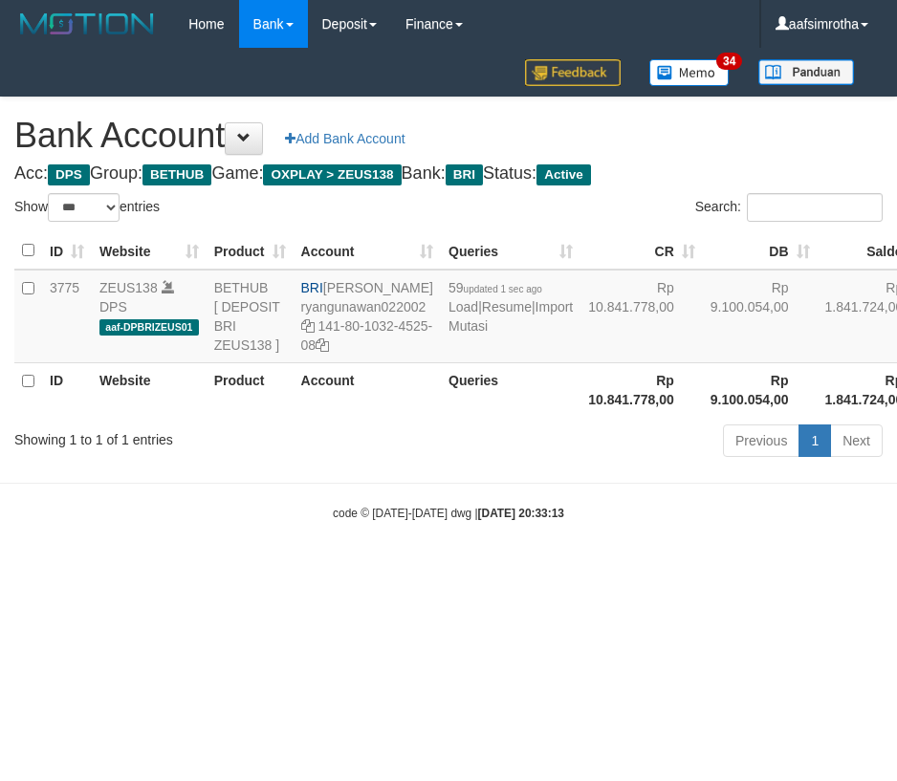
select select "***"
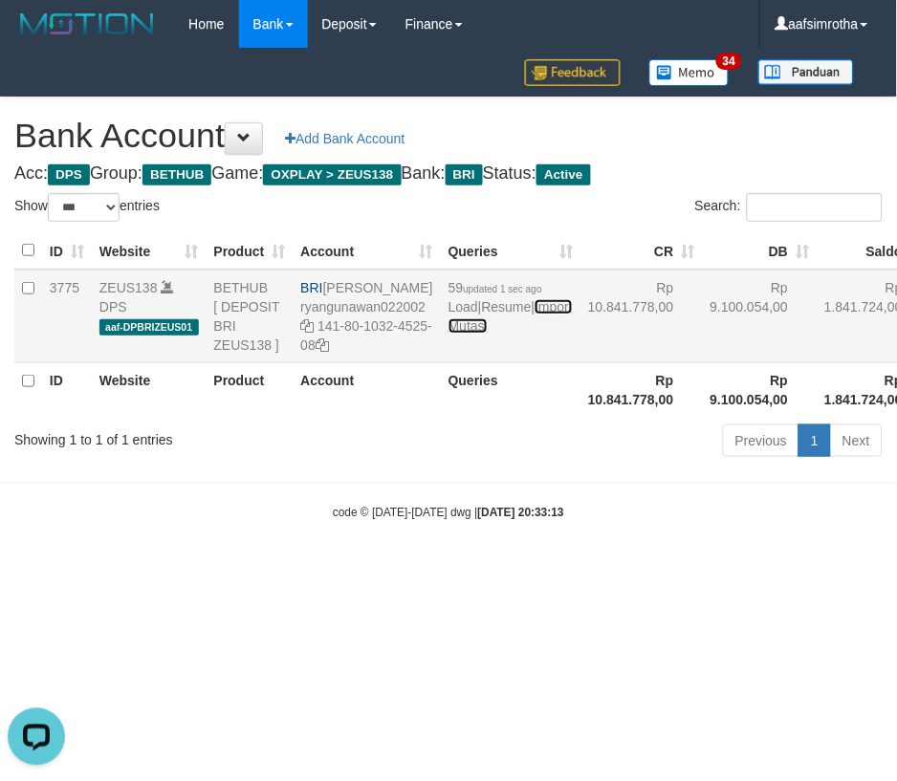
click at [455, 334] on link "Import Mutasi" at bounding box center [510, 316] width 124 height 34
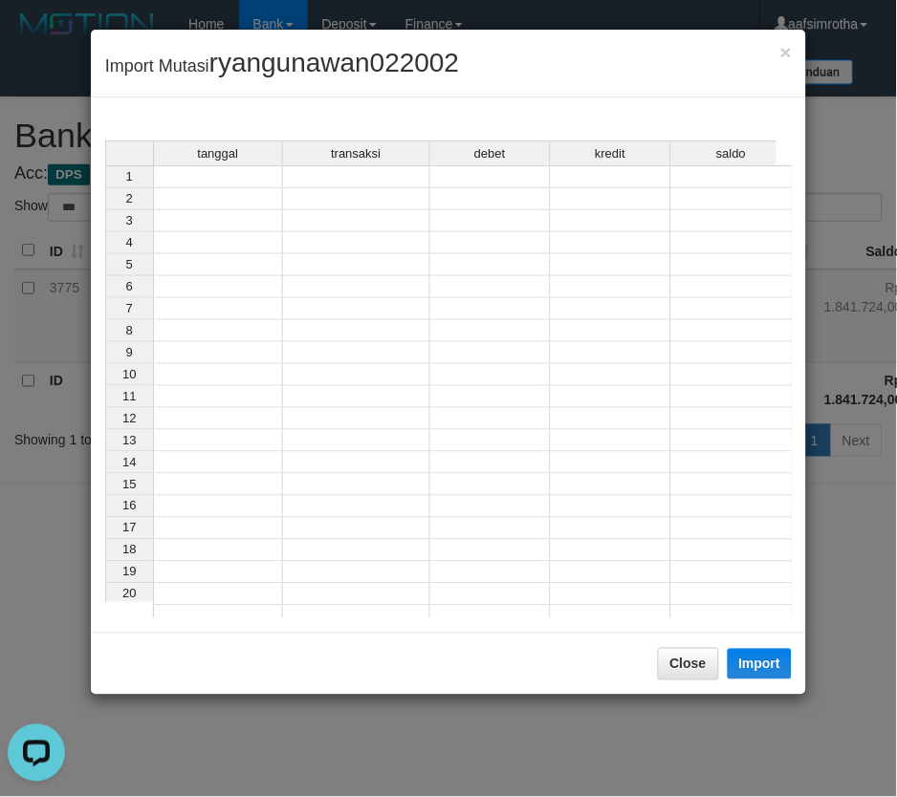
drag, startPoint x: 204, startPoint y: 183, endPoint x: 292, endPoint y: 237, distance: 103.5
click at [105, 186] on div "tanggal transaksi debet kredit saldo 1 2 3 4 5 6 7 8 9 10 11 12 13 14 15 16 17 …" at bounding box center [105, 385] width 0 height 488
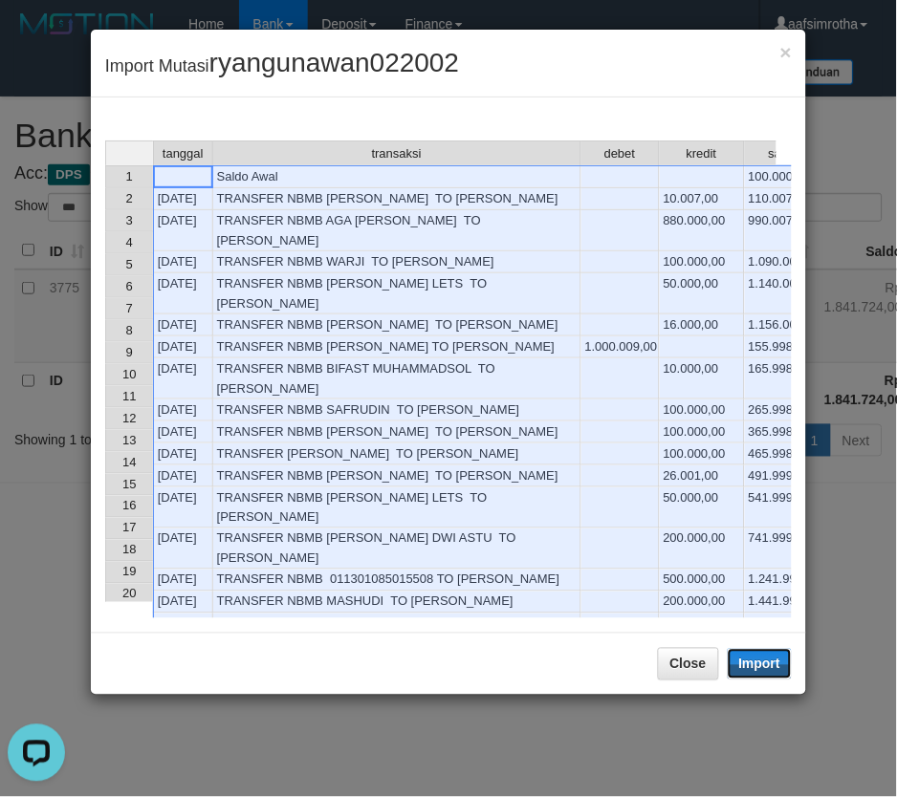
drag, startPoint x: 759, startPoint y: 660, endPoint x: 10, endPoint y: 358, distance: 808.3
click at [759, 661] on button "Import" at bounding box center [760, 664] width 65 height 31
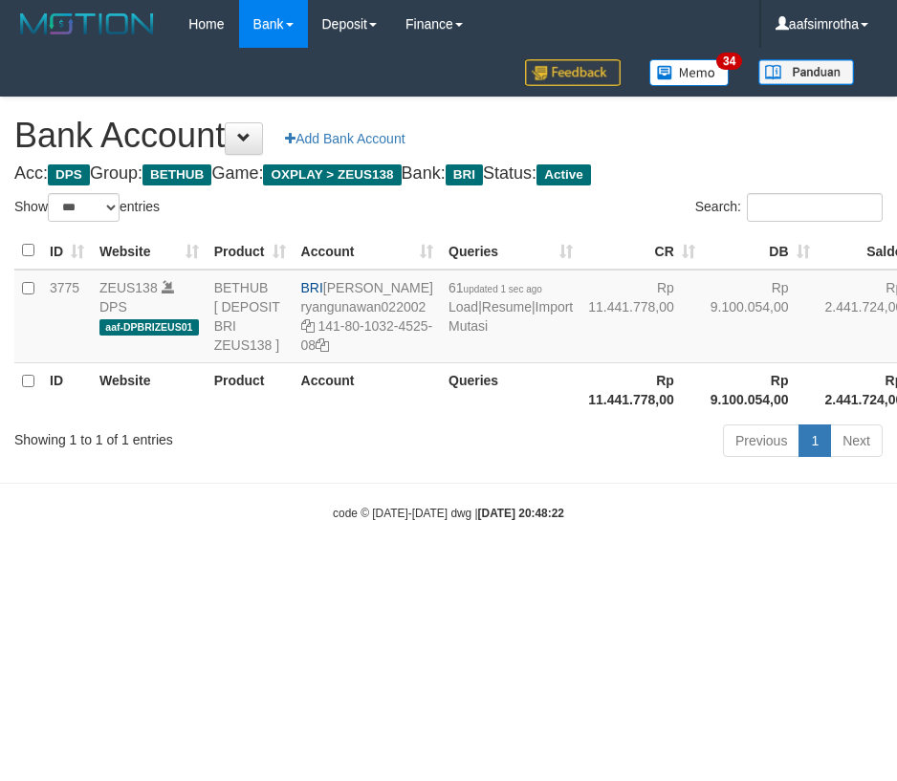
select select "***"
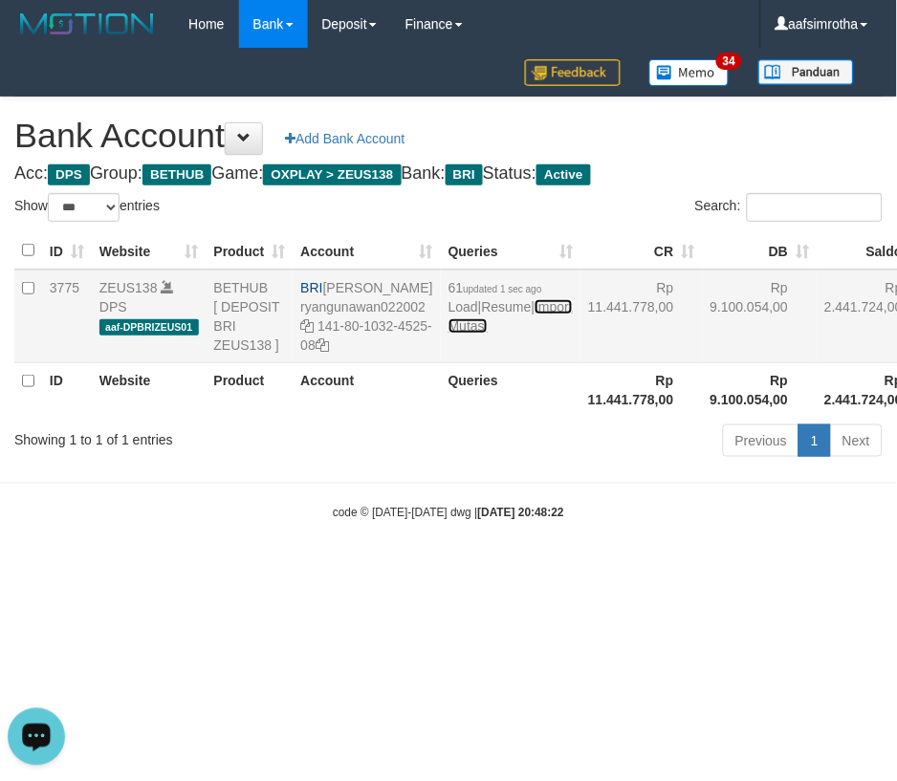
click at [472, 334] on link "Import Mutasi" at bounding box center [510, 316] width 124 height 34
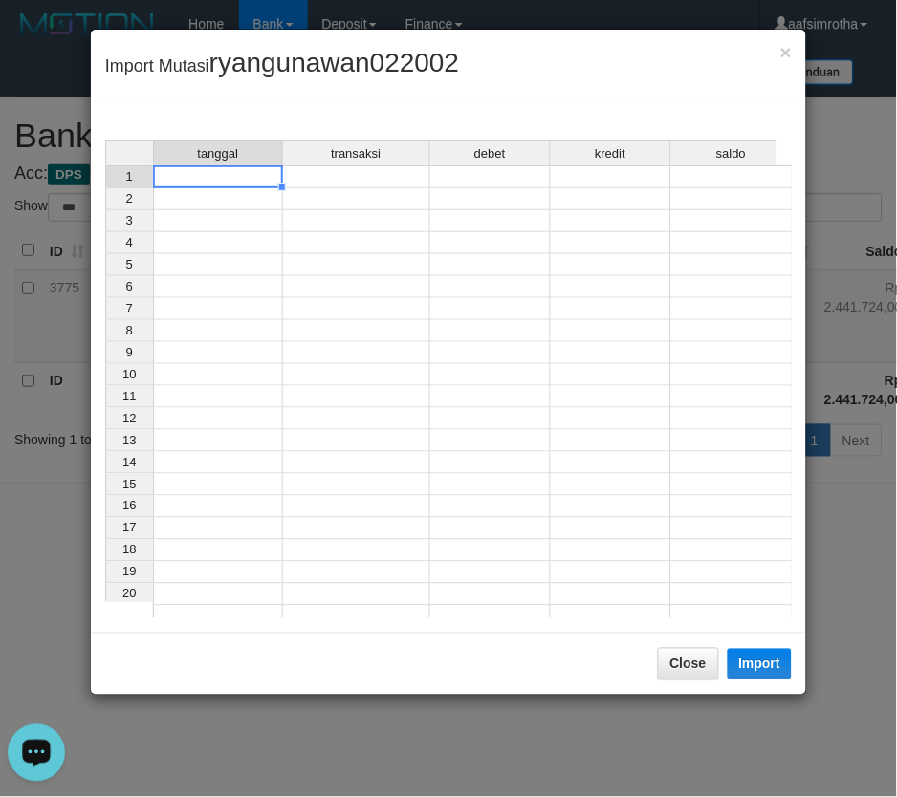
click at [225, 174] on td at bounding box center [218, 176] width 130 height 23
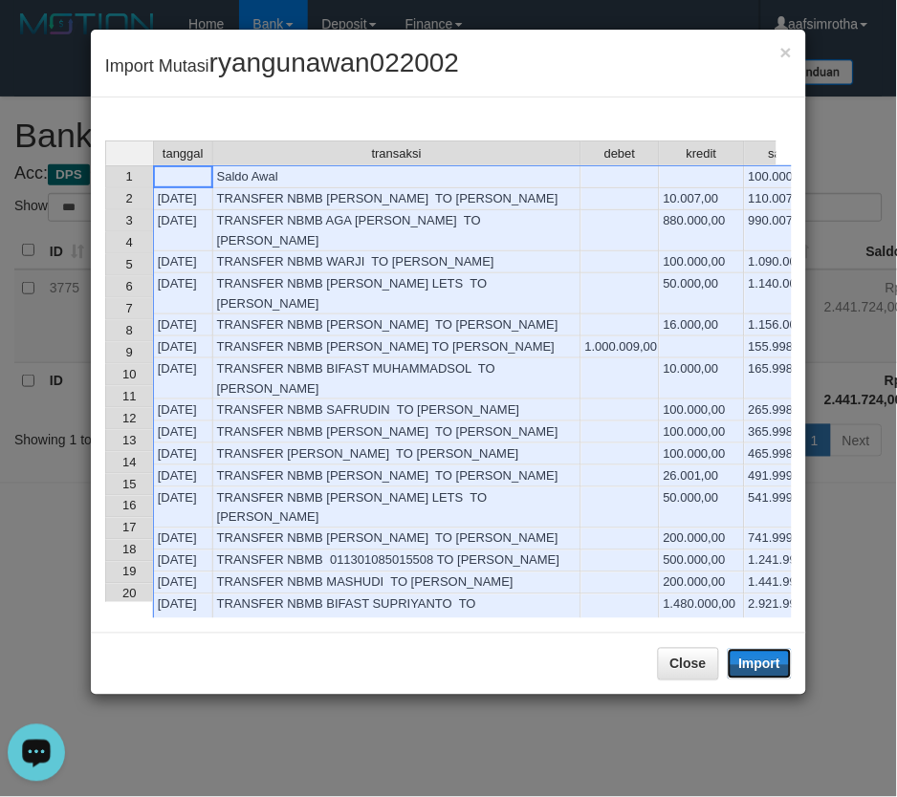
click at [767, 661] on button "Import" at bounding box center [760, 664] width 65 height 31
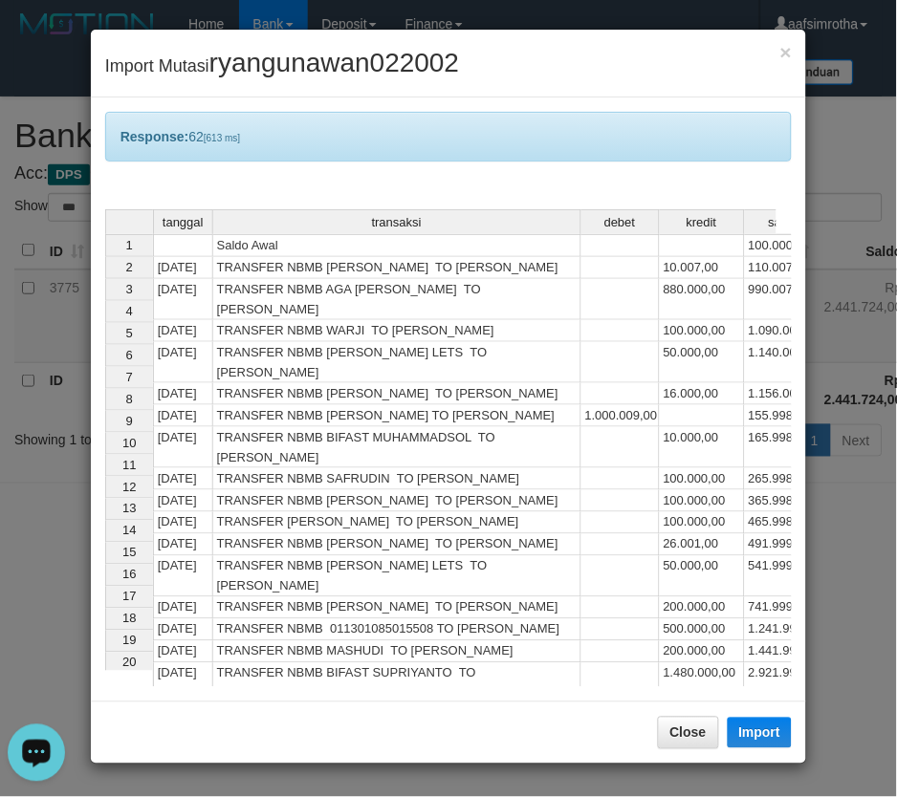
click at [383, 722] on div "Close Import" at bounding box center [448, 733] width 715 height 62
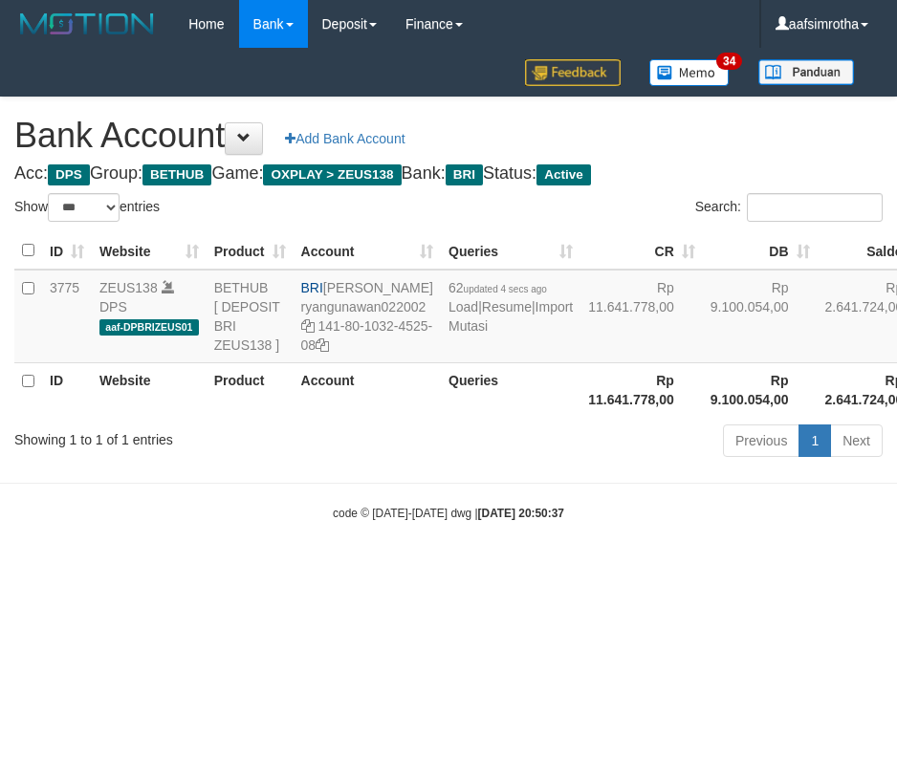
select select "***"
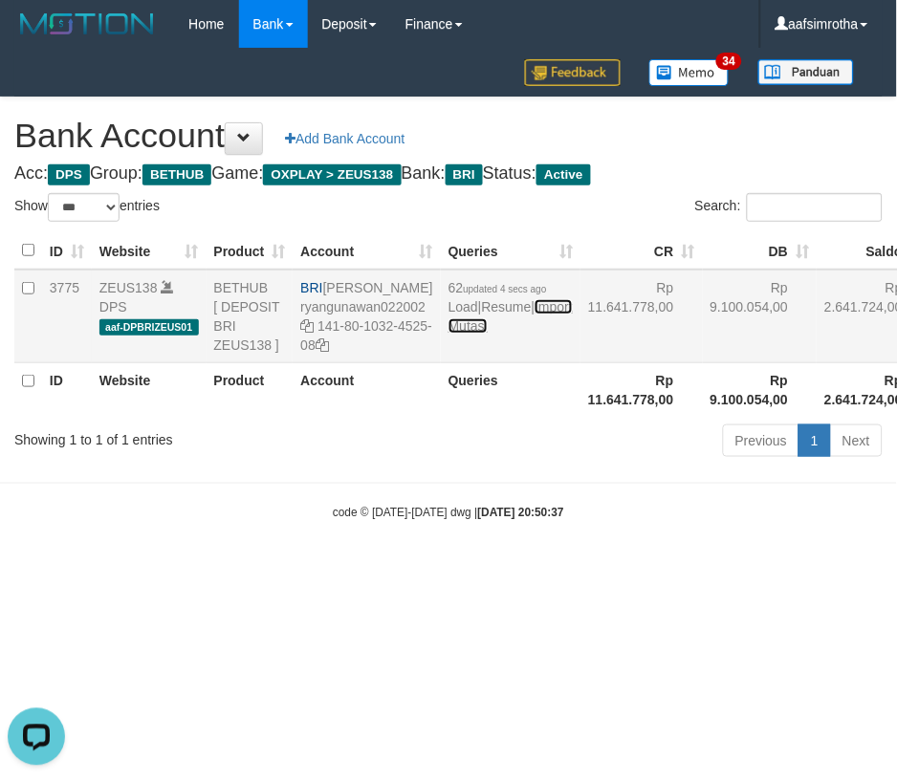
click at [454, 334] on link "Import Mutasi" at bounding box center [510, 316] width 124 height 34
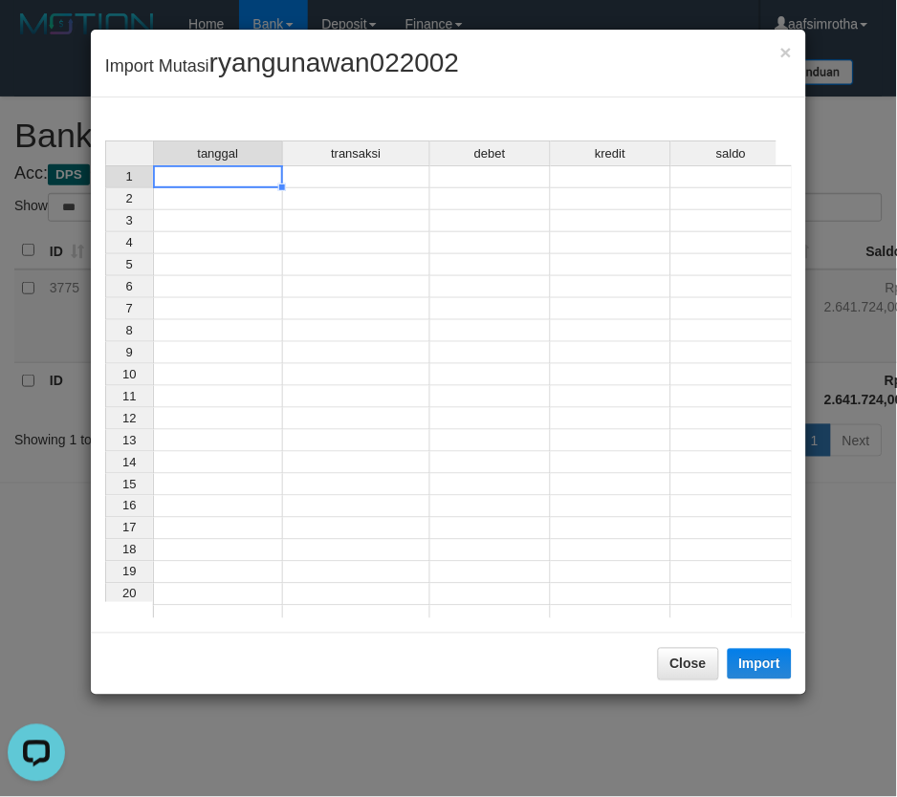
click at [212, 182] on td at bounding box center [218, 176] width 130 height 23
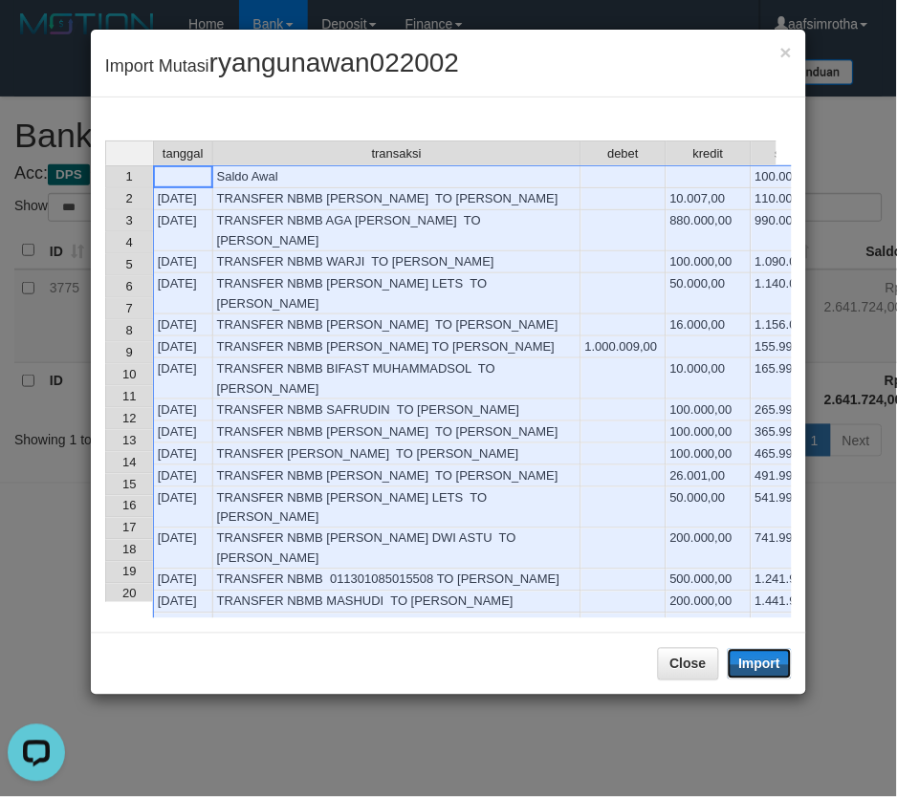
drag, startPoint x: 762, startPoint y: 660, endPoint x: 0, endPoint y: 388, distance: 809.0
click at [751, 667] on button "Import" at bounding box center [760, 664] width 65 height 31
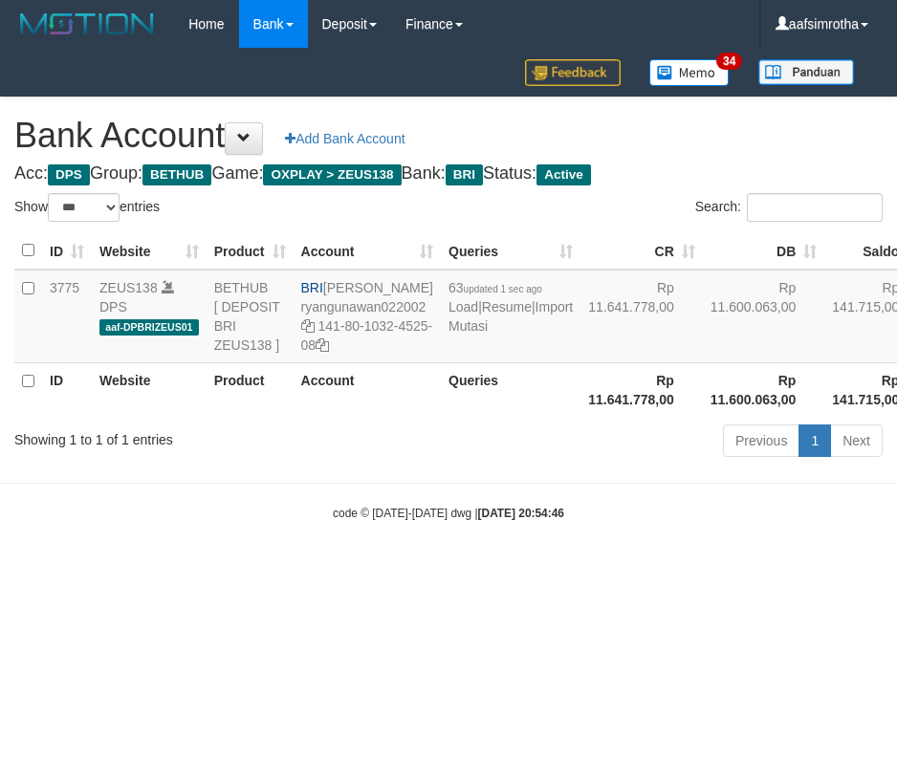
select select "***"
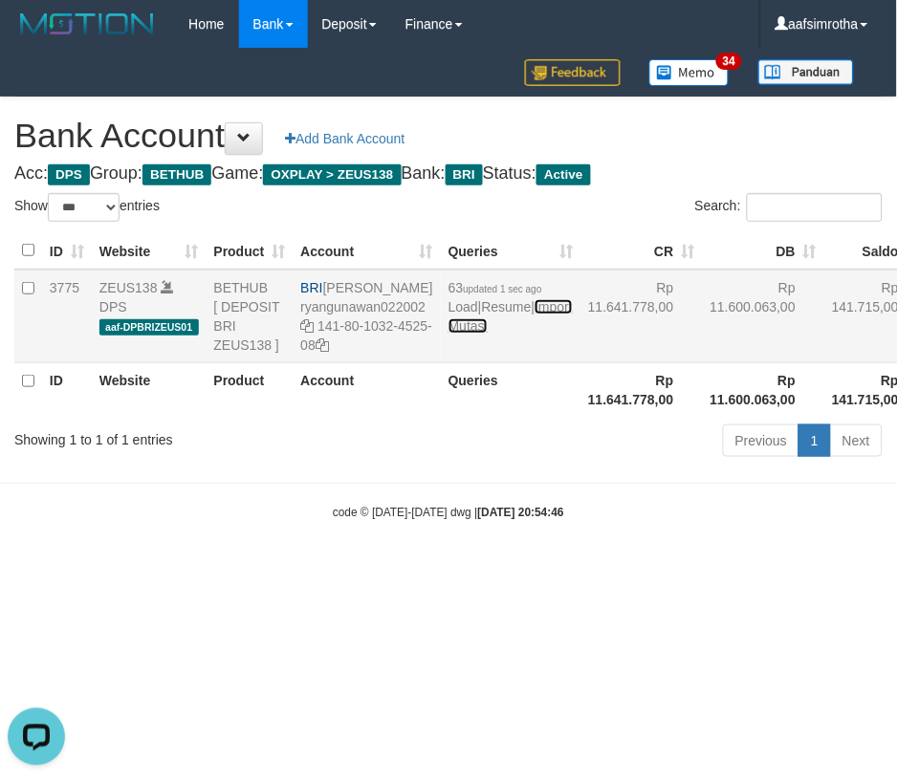
click at [465, 334] on link "Import Mutasi" at bounding box center [510, 316] width 124 height 34
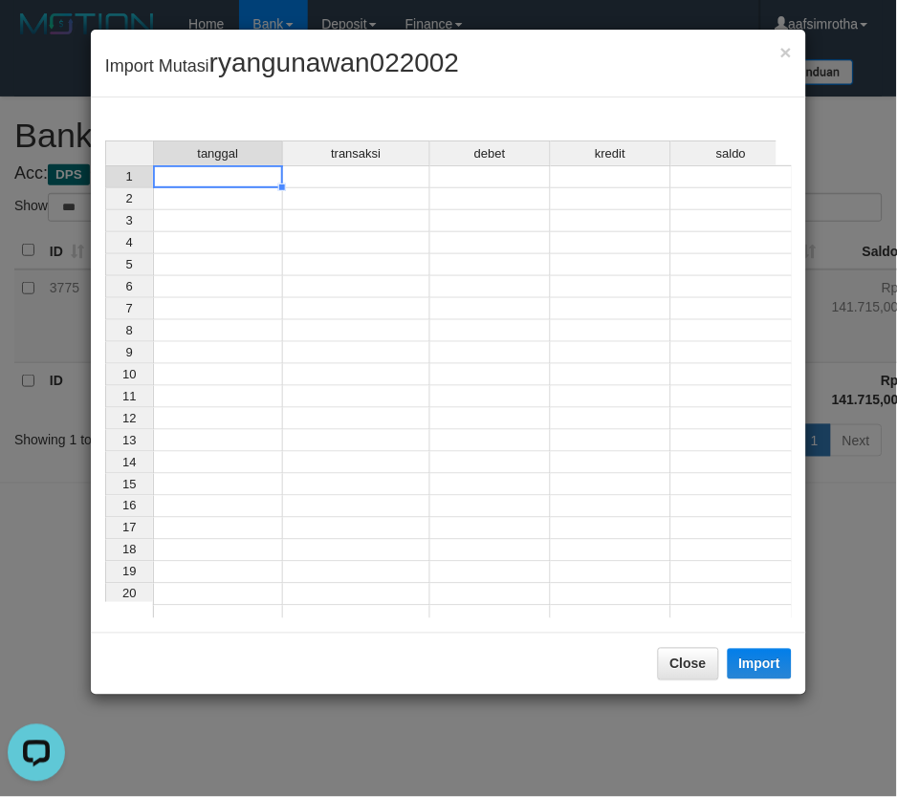
click at [230, 183] on td at bounding box center [218, 176] width 130 height 23
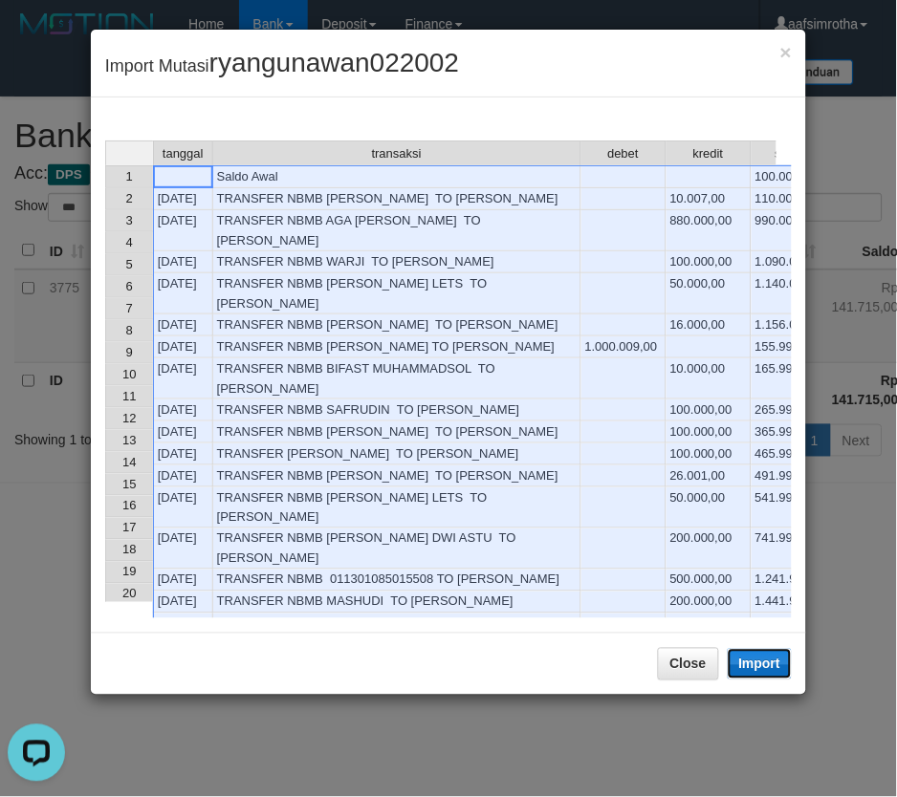
click at [751, 663] on button "Import" at bounding box center [760, 664] width 65 height 31
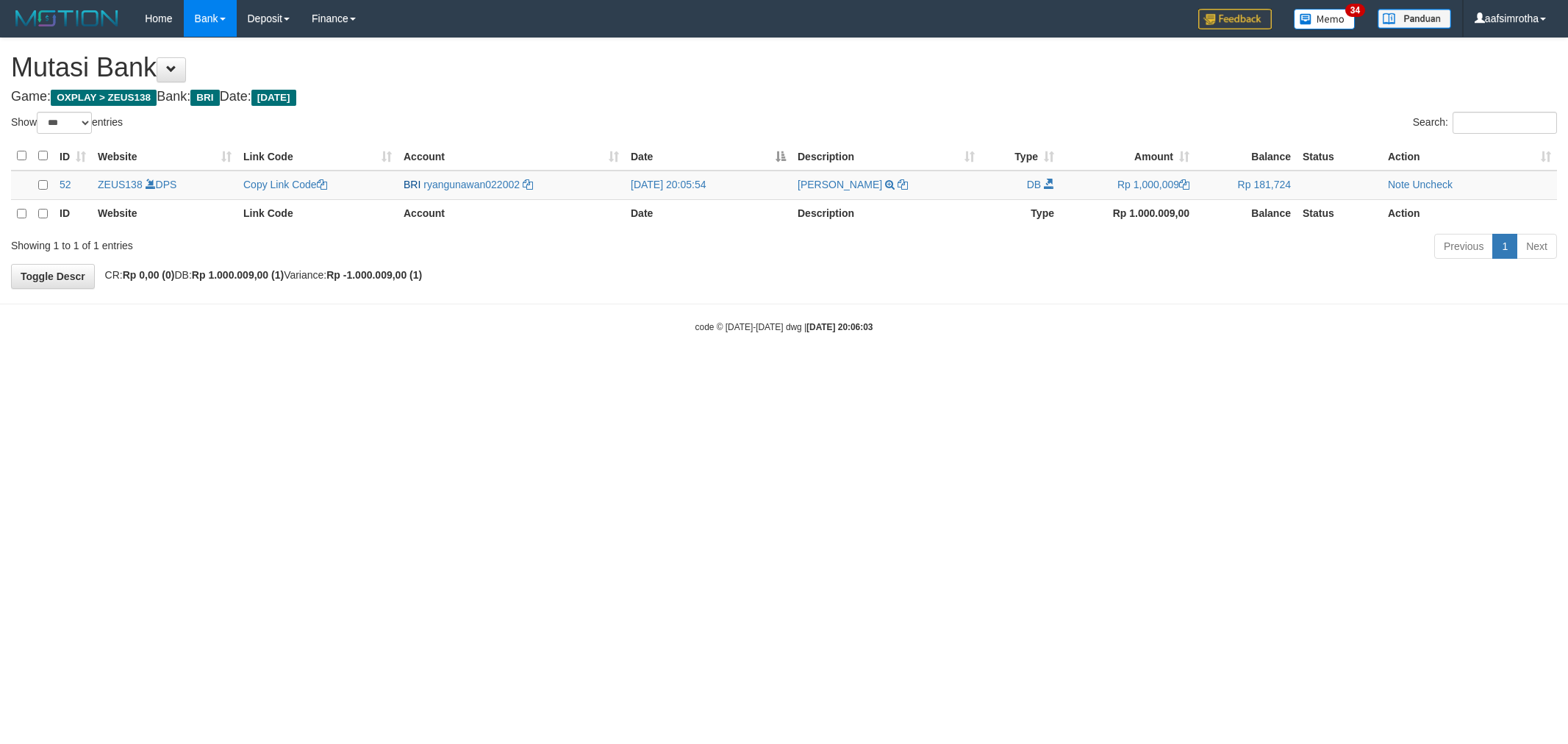
select select "***"
click at [1402, 189] on link "Note" at bounding box center [1399, 184] width 23 height 12
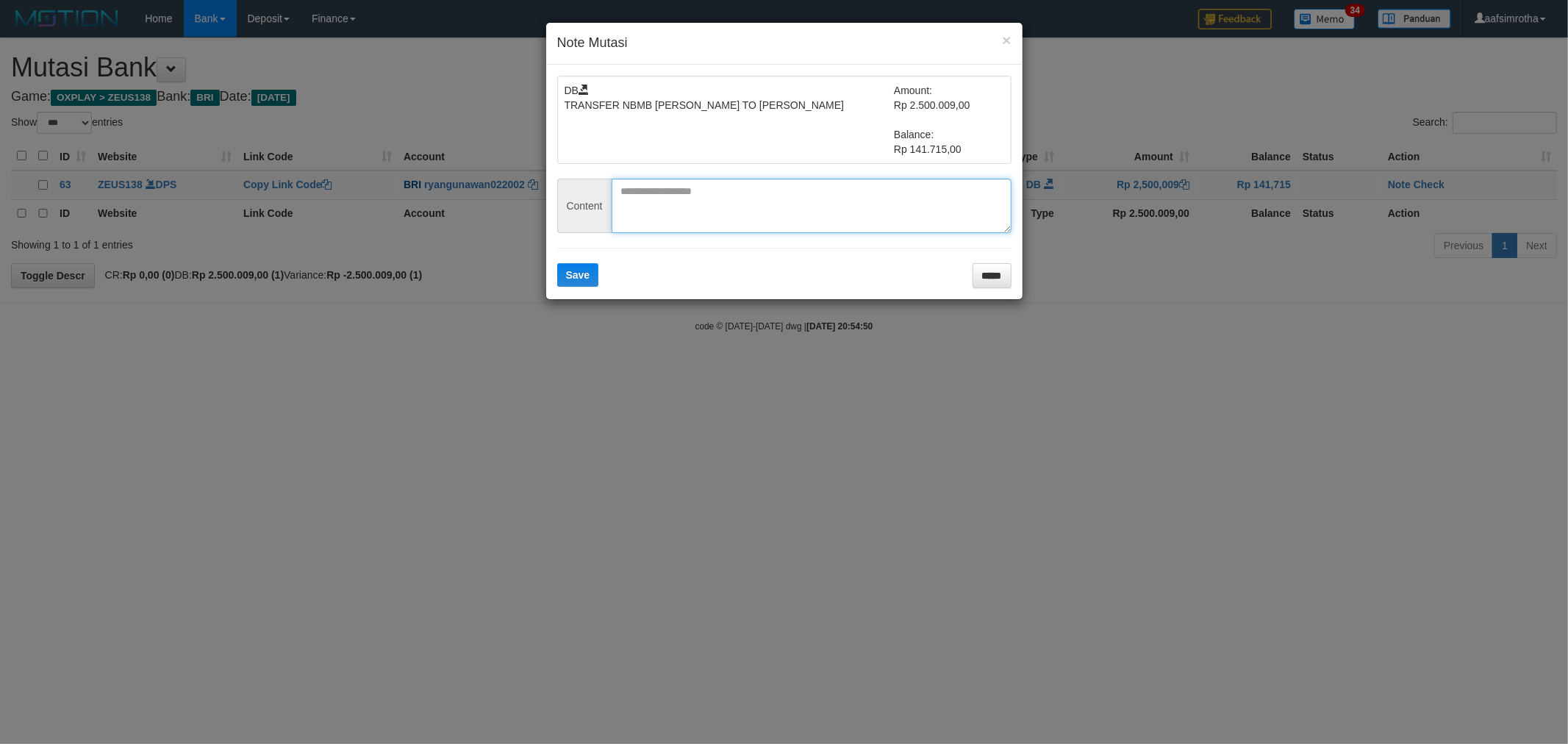
click at [830, 211] on textarea at bounding box center [812, 205] width 400 height 55
paste textarea "********"
type textarea "********"
click at [548, 285] on div "DB TRANSFER NBMB RYAN GUNAWAN TO FARIDA DIANAH Amount: Rp 2.500.009,00 Balance:…" at bounding box center [784, 181] width 477 height 234
click at [574, 279] on span "Save" at bounding box center [578, 274] width 25 height 12
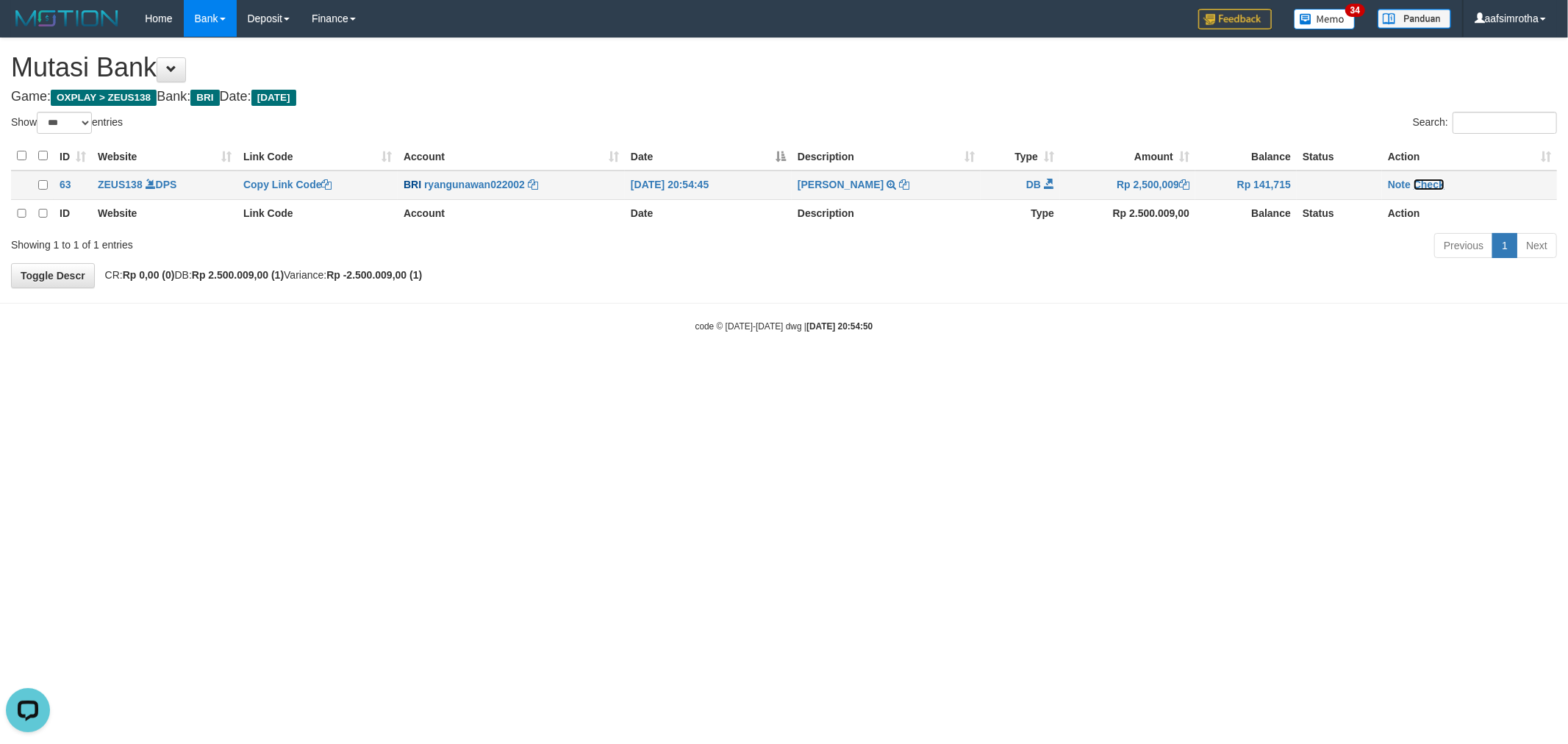
click at [1437, 181] on link "Check" at bounding box center [1429, 184] width 31 height 12
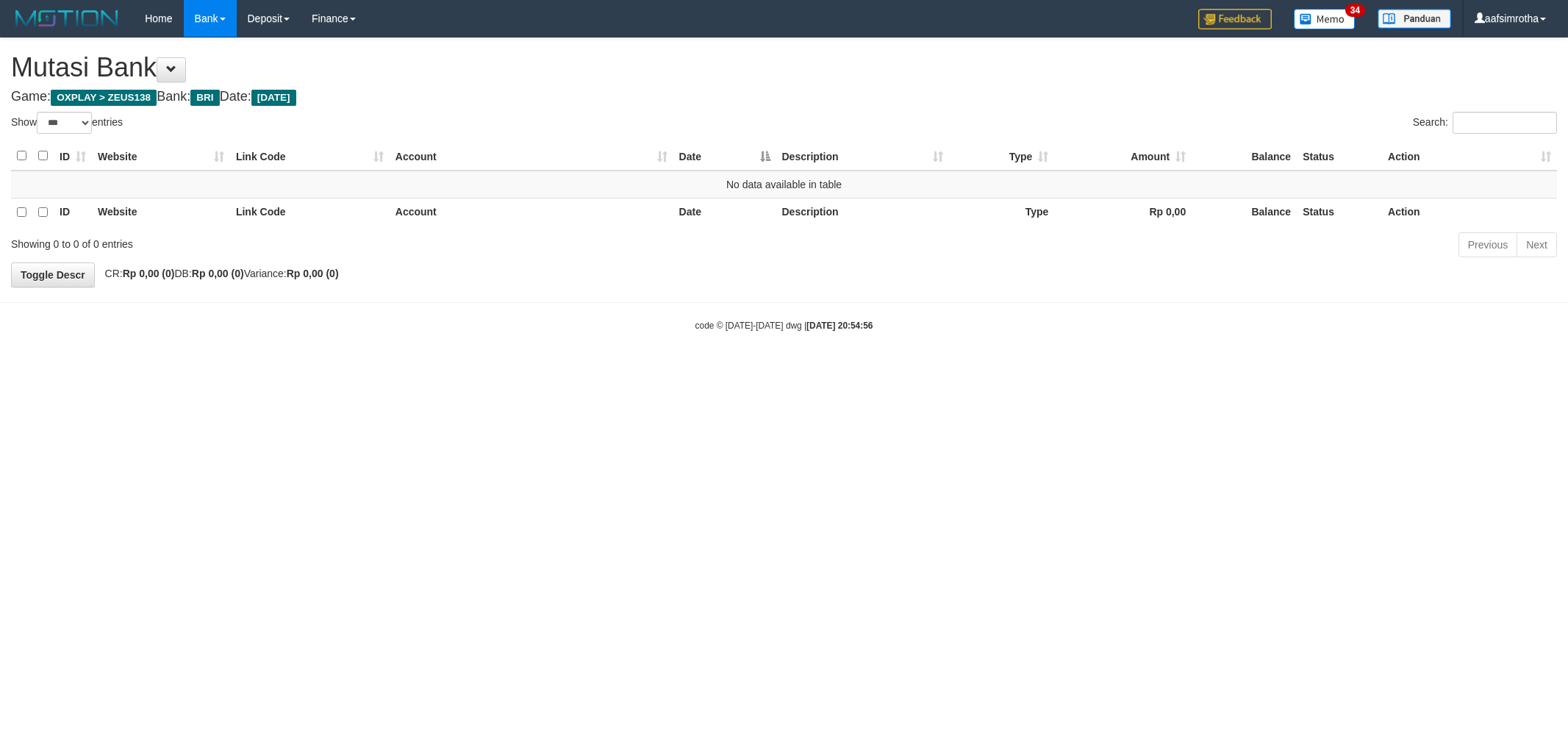
select select "***"
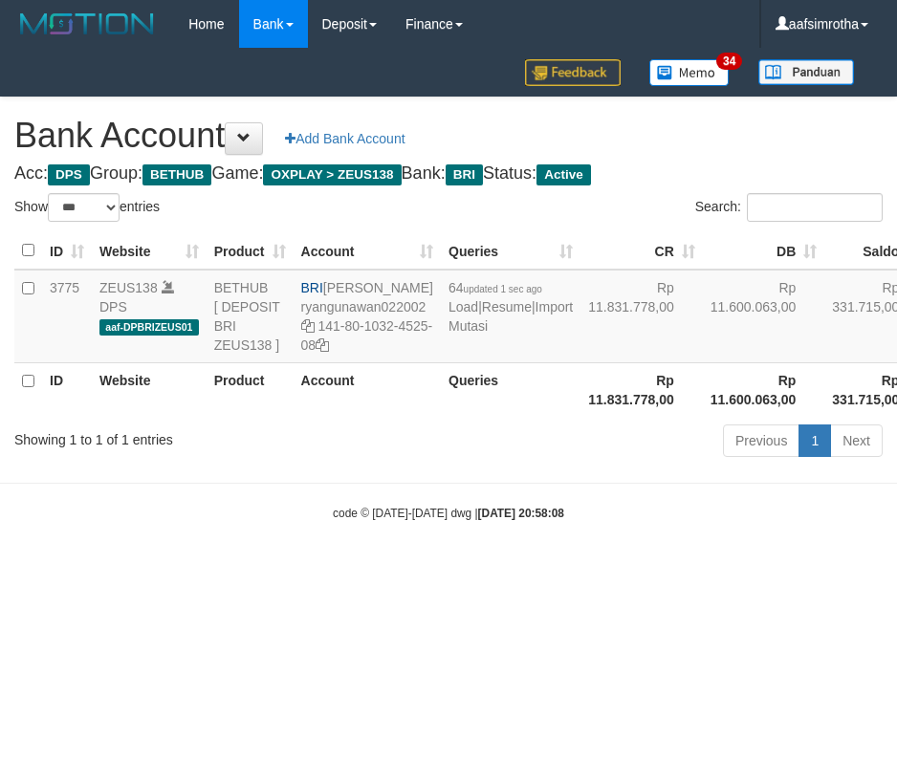
select select "***"
